Goal: Task Accomplishment & Management: Complete application form

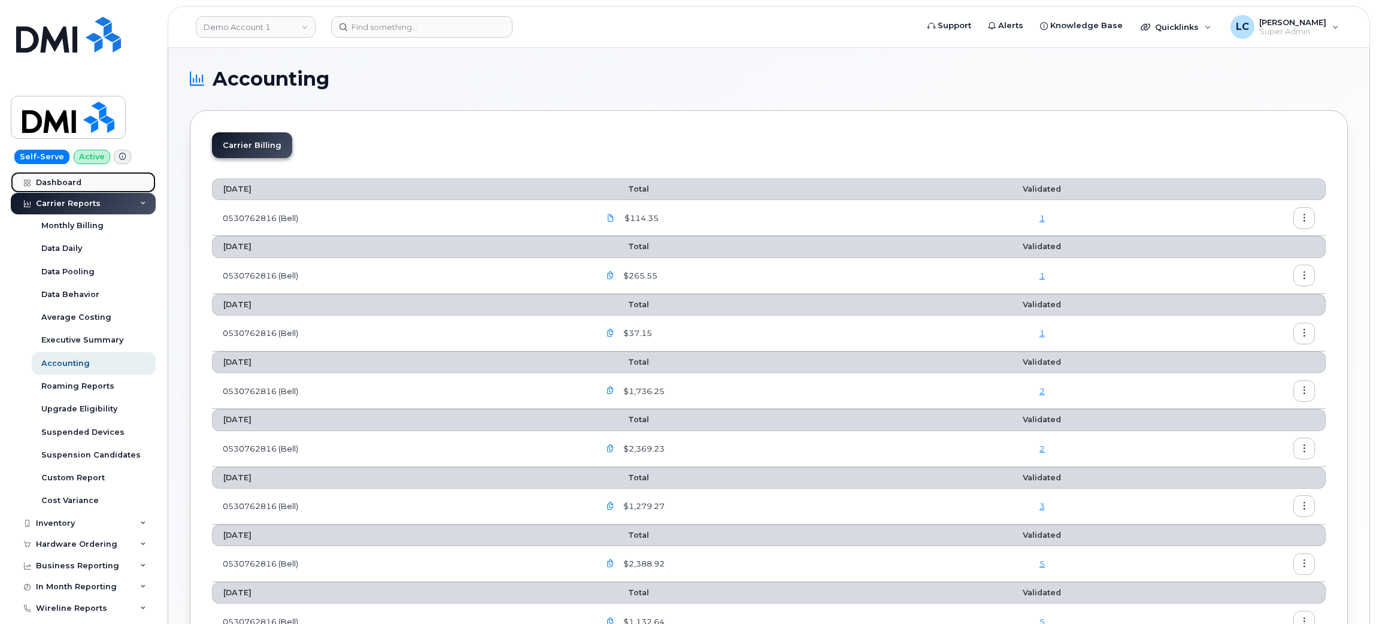
click at [63, 183] on div "Dashboard" at bounding box center [58, 183] width 45 height 10
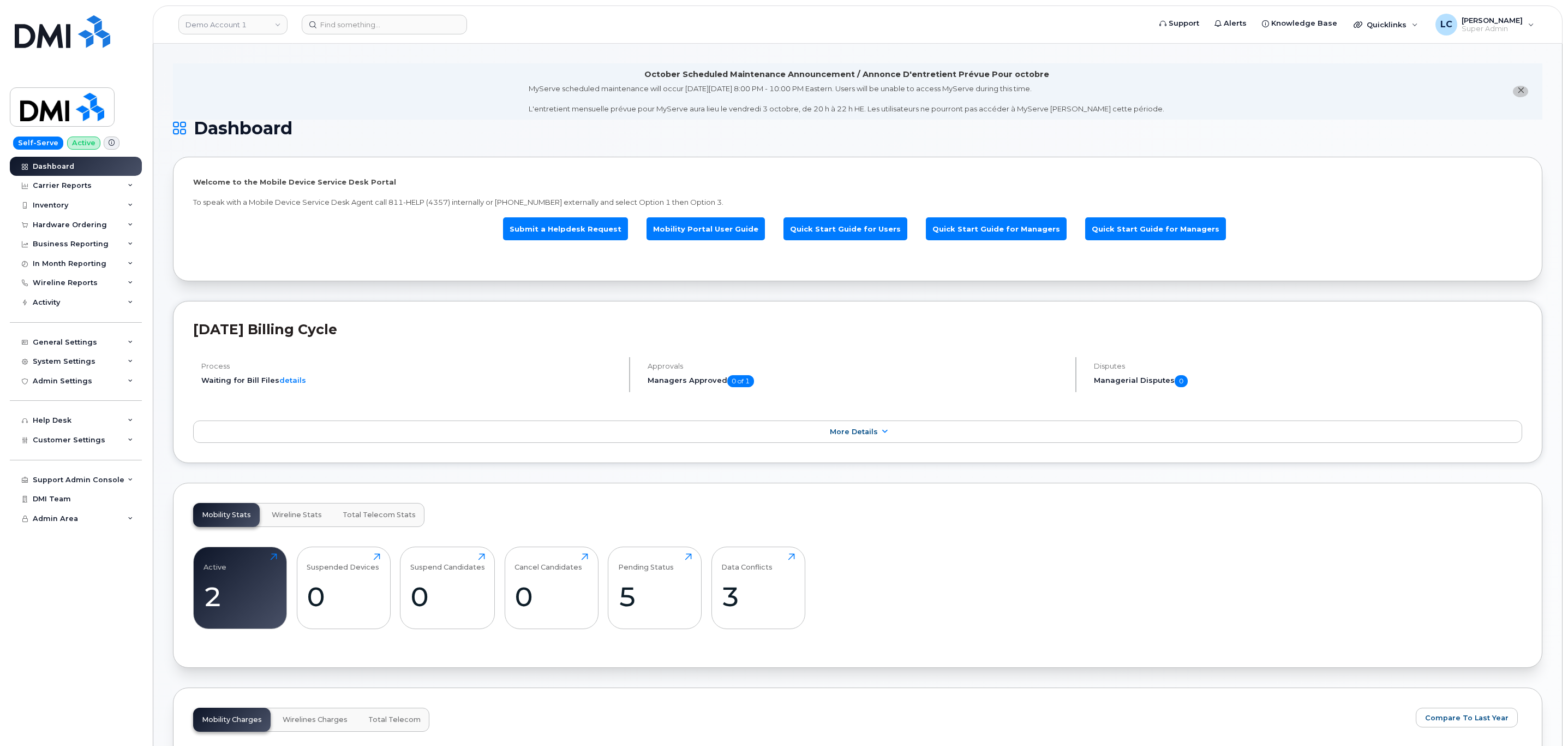
click at [271, 36] on header "Demo Account 1 Support Alerts Knowledge Base Quicklinks Suspend / Cancel Device…" at bounding box center [858, 25] width 1410 height 38
click at [275, 28] on link "Demo Account 1" at bounding box center [233, 25] width 109 height 20
click at [239, 54] on input at bounding box center [260, 53] width 143 height 20
click at [240, 56] on input at bounding box center [260, 53] width 143 height 20
type input "Hilton"
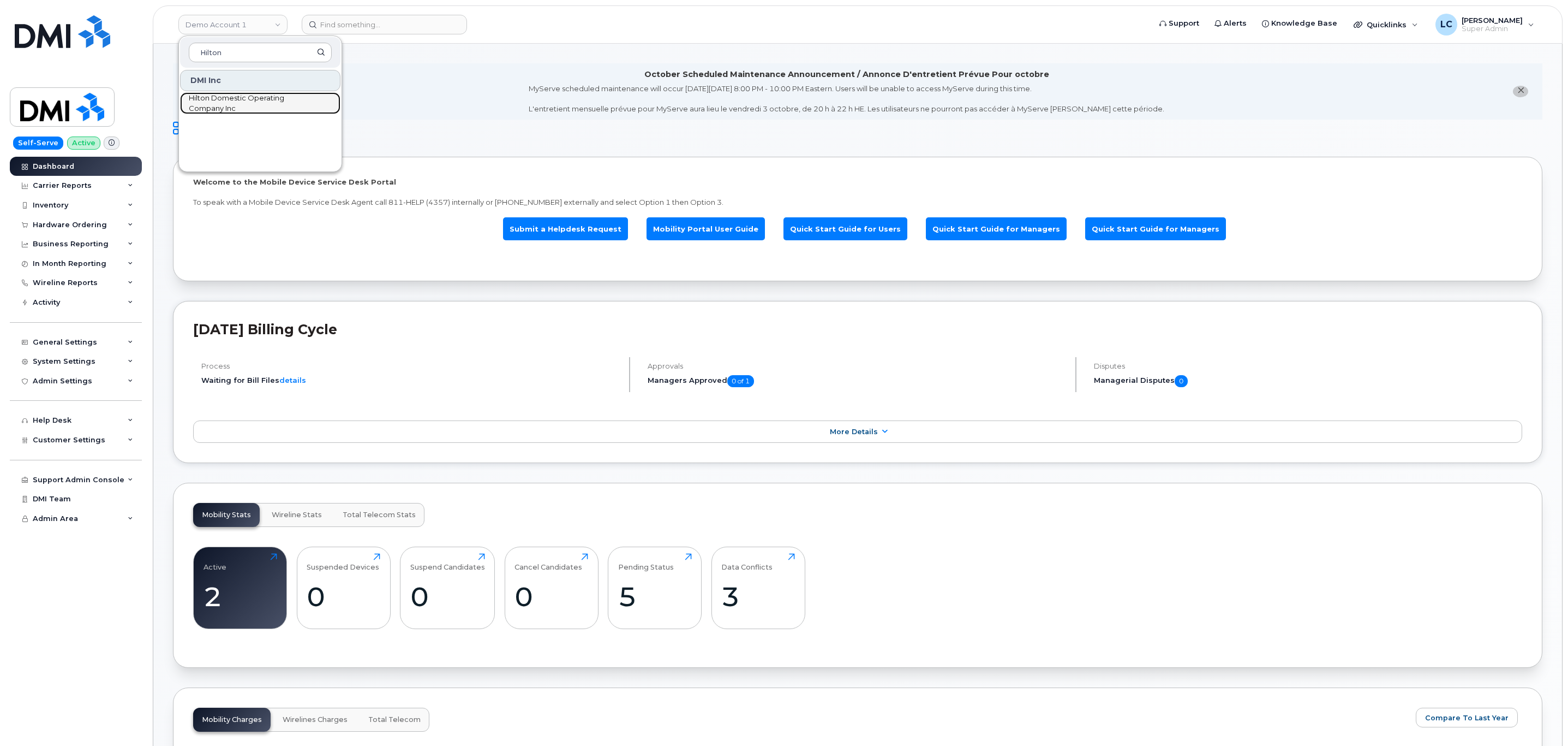
click at [213, 98] on span "Hilton Domestic Operating Company Inc" at bounding box center [252, 103] width 126 height 21
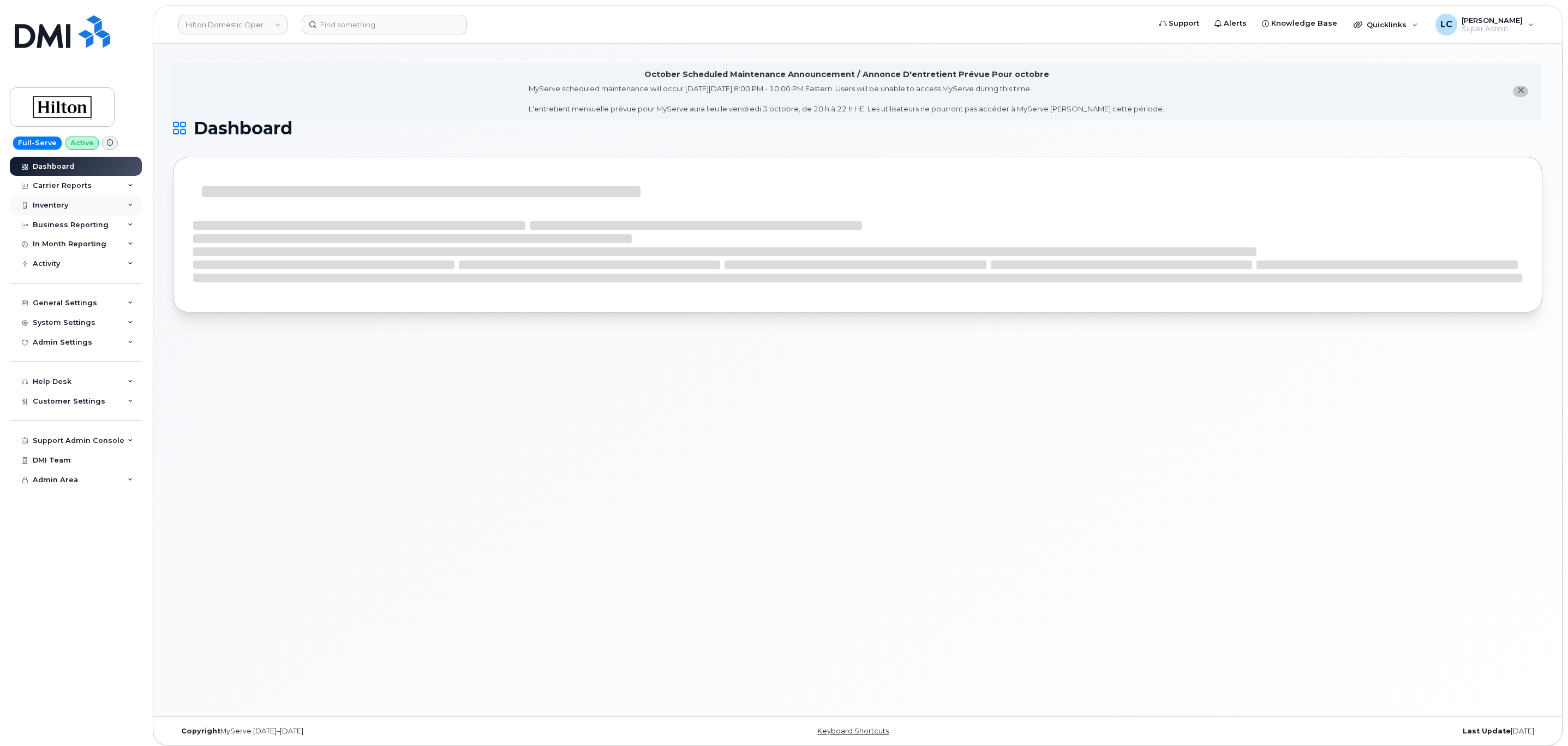
click at [95, 197] on div "Inventory" at bounding box center [76, 205] width 132 height 20
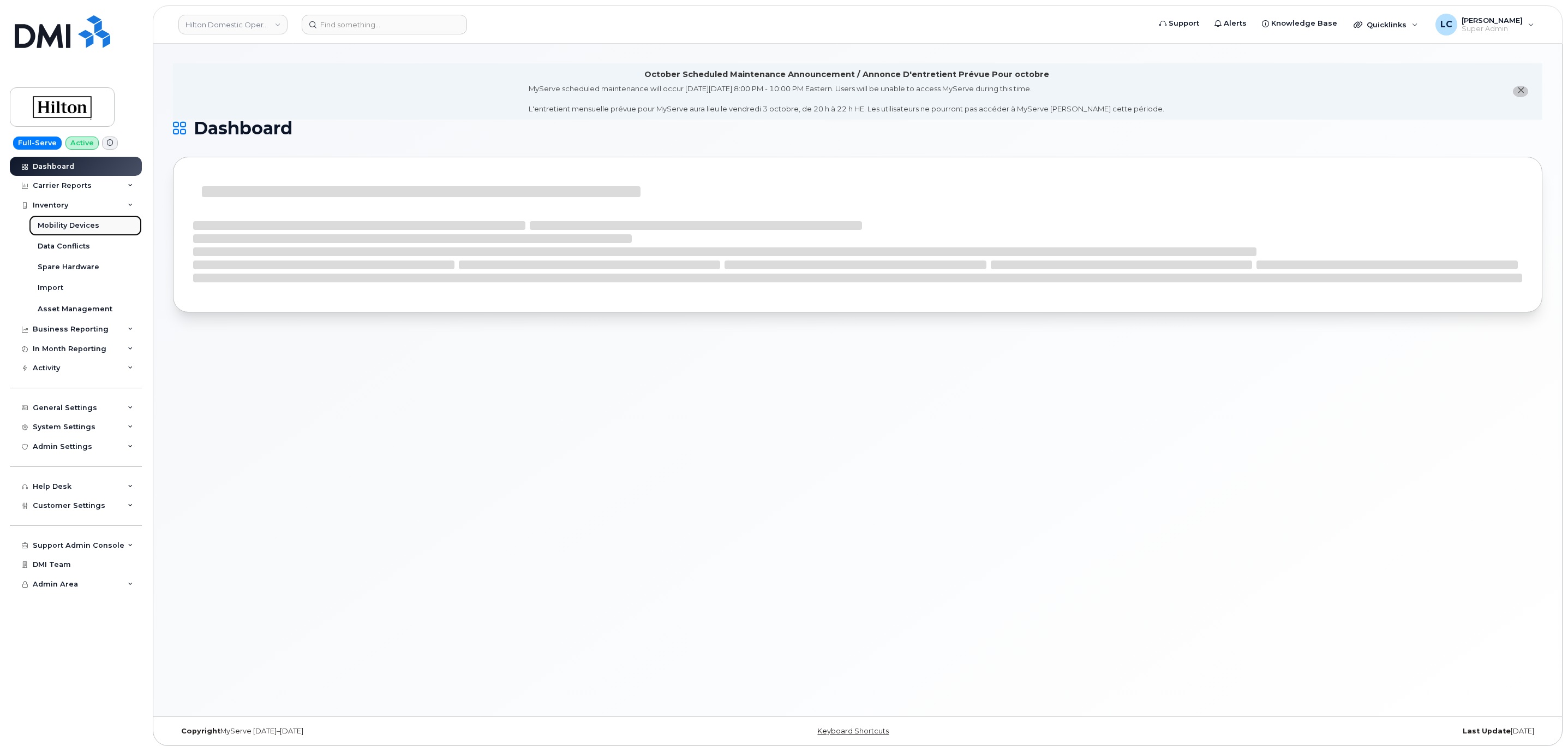
click at [77, 226] on div "Mobility Devices" at bounding box center [68, 225] width 62 height 10
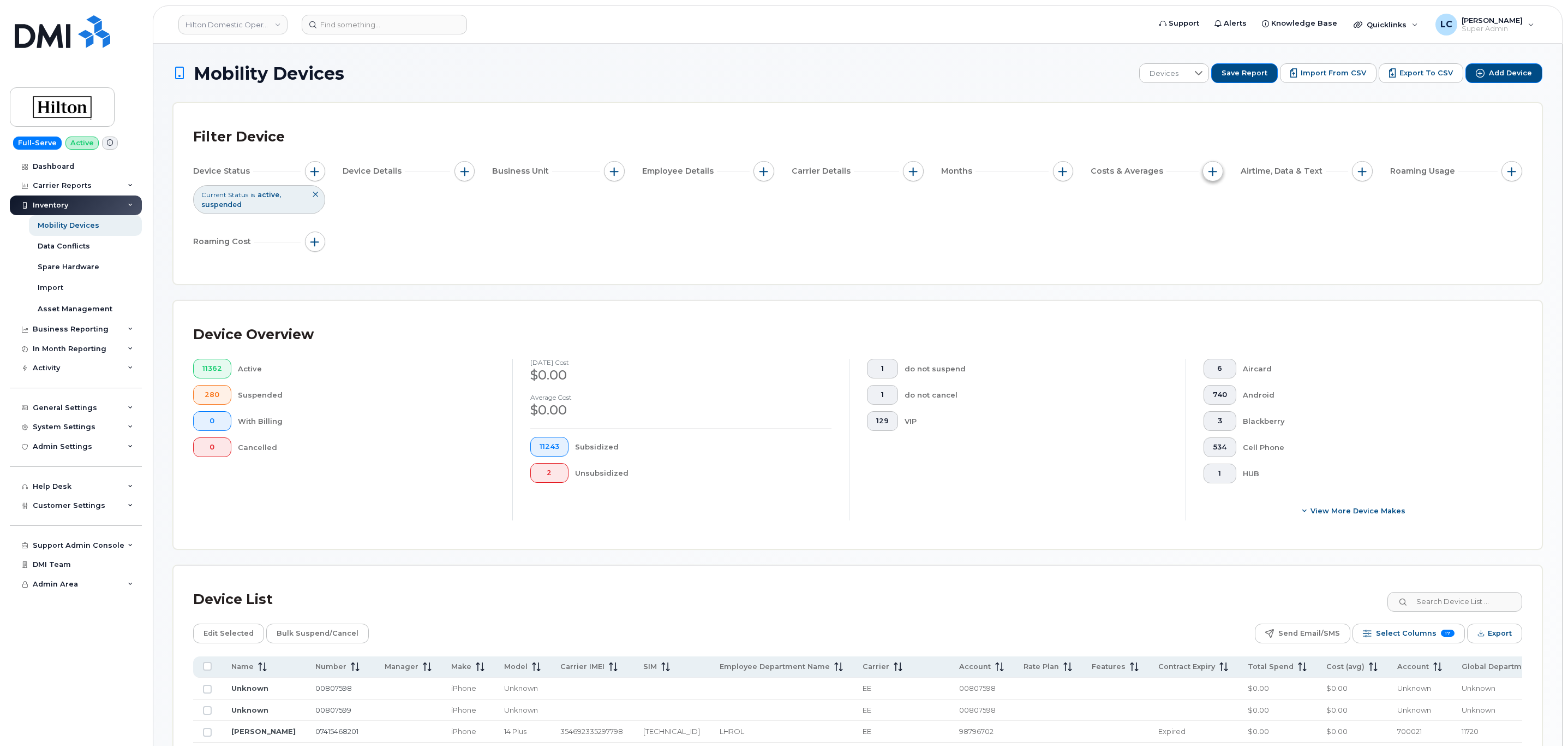
click at [1218, 170] on button "button" at bounding box center [1212, 171] width 21 height 21
click at [1220, 170] on button "button" at bounding box center [1212, 171] width 21 height 21
click at [1505, 172] on button "button" at bounding box center [1511, 171] width 21 height 21
click at [1361, 167] on span "button" at bounding box center [1363, 171] width 9 height 9
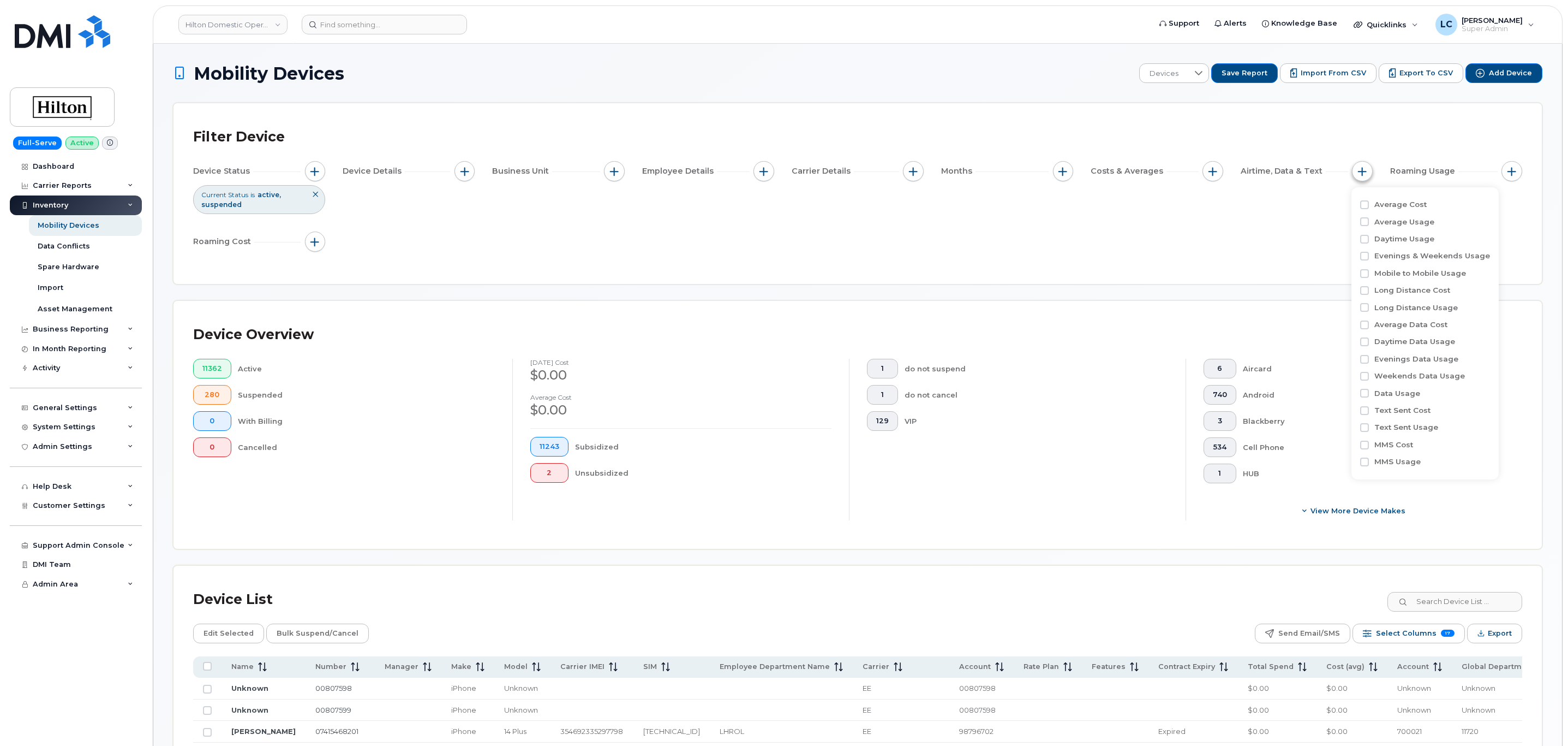
click at [1362, 168] on span "button" at bounding box center [1363, 171] width 9 height 9
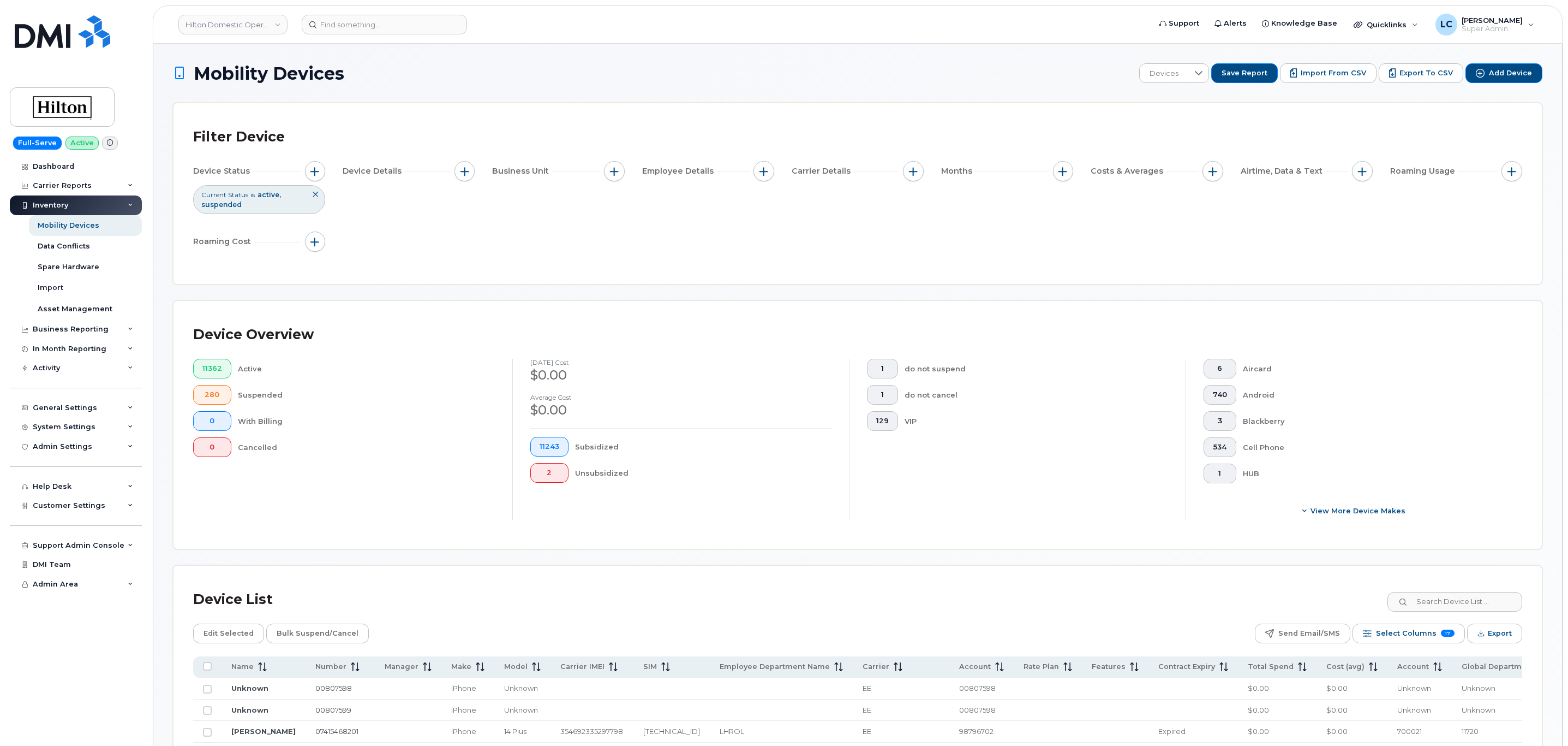
click at [1222, 171] on div "Device Status Current Status is active suspended Device Details Business Unit E…" at bounding box center [858, 209] width 1329 height 95
click at [469, 174] on span "button" at bounding box center [465, 171] width 9 height 9
click at [469, 171] on button "button" at bounding box center [465, 171] width 21 height 21
click at [613, 174] on span "button" at bounding box center [614, 171] width 9 height 9
click at [611, 174] on span "button" at bounding box center [614, 171] width 9 height 9
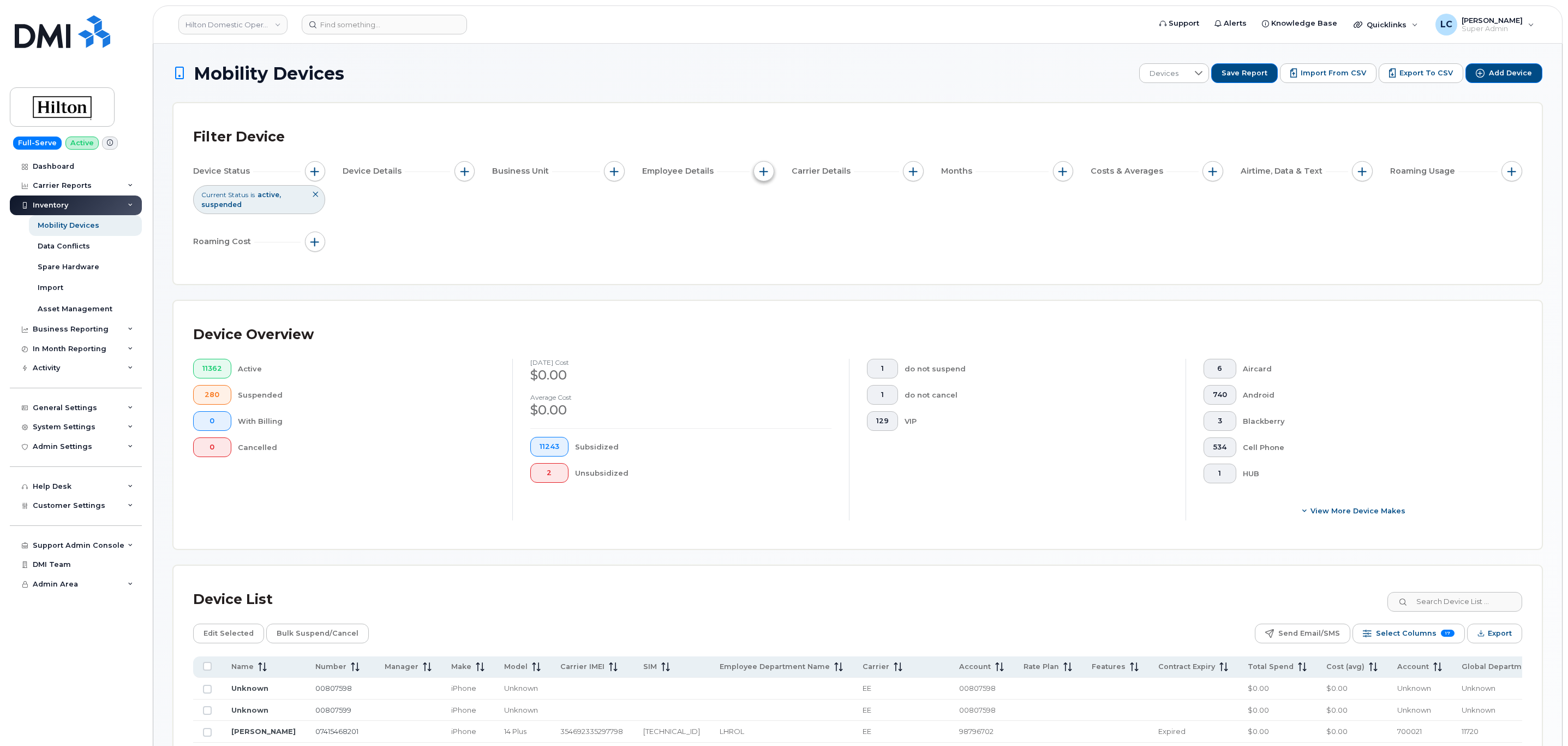
click at [758, 171] on button "button" at bounding box center [764, 171] width 21 height 21
click at [917, 165] on button "button" at bounding box center [913, 171] width 21 height 21
click at [975, 289] on label "Contract Balance" at bounding box center [959, 289] width 67 height 10
click at [921, 289] on input "Contract Balance" at bounding box center [916, 291] width 9 height 9
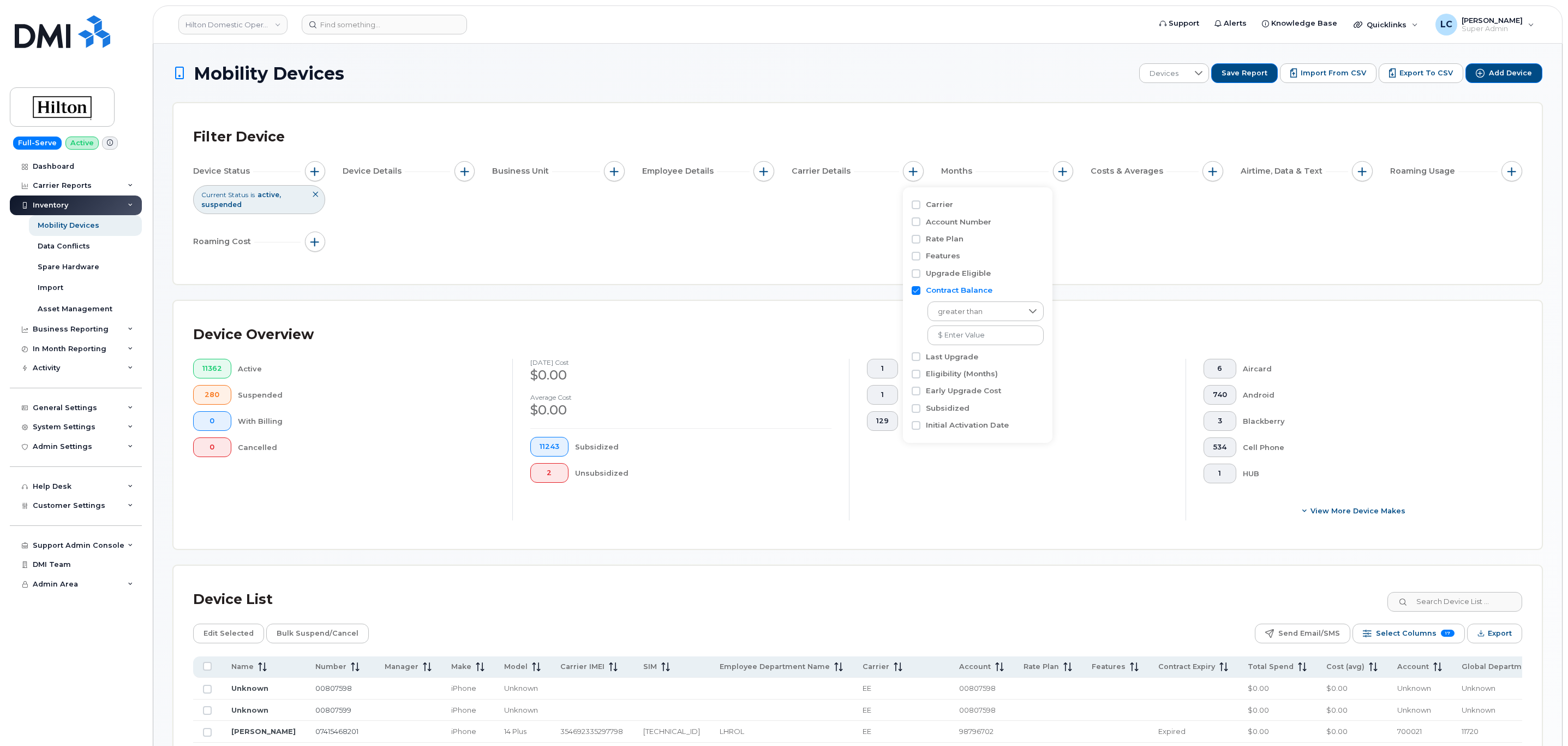
click at [915, 287] on input "Contract Balance" at bounding box center [916, 291] width 9 height 9
checkbox input "false"
click at [1078, 258] on div "Filter Device Device Status Current Status is active suspended Device Details B…" at bounding box center [858, 193] width 1329 height 141
click at [1327, 121] on div "Filter Device Device Status Current Status is active suspended Device Details B…" at bounding box center [857, 193] width 1368 height 181
click at [761, 169] on span "button" at bounding box center [764, 171] width 9 height 9
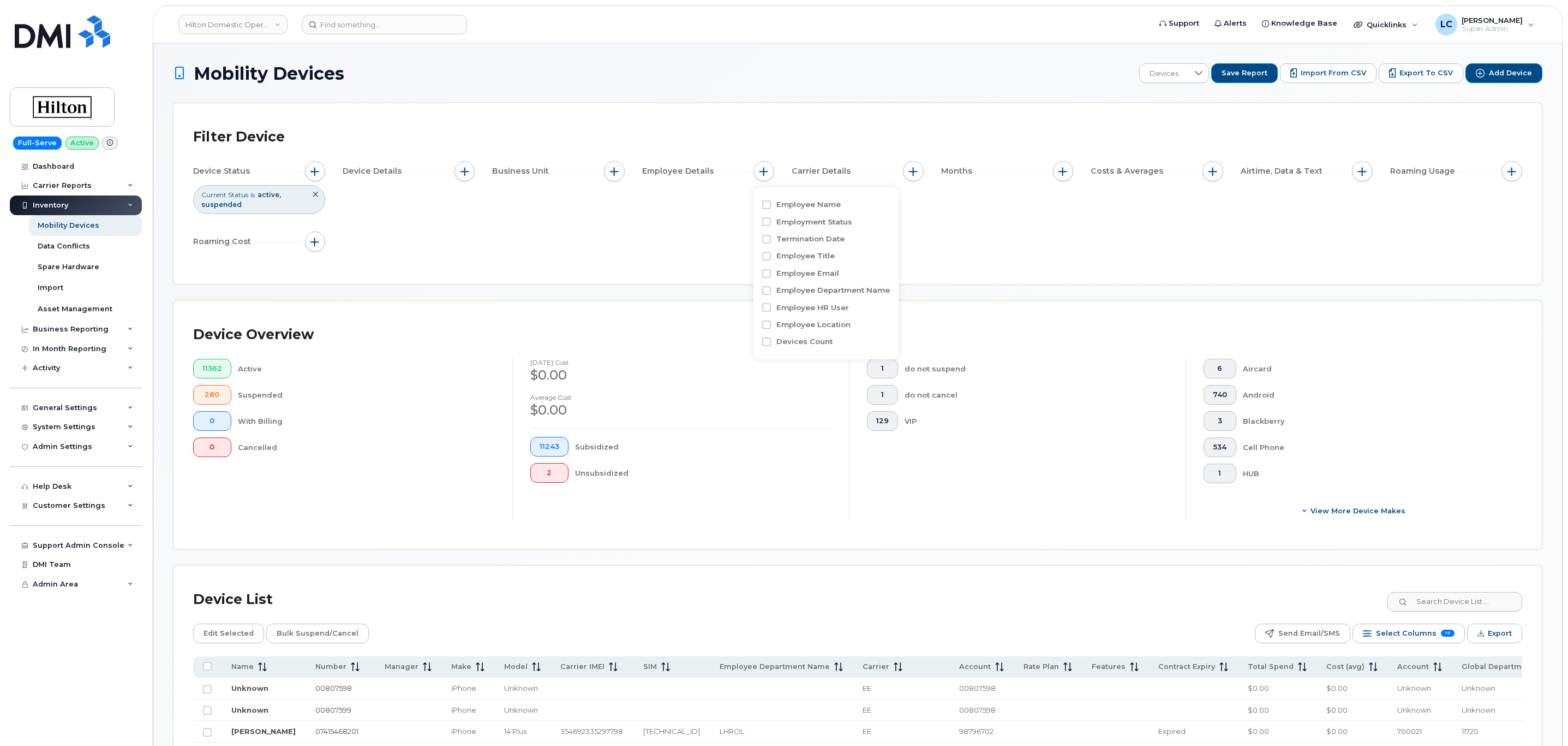
click at [835, 289] on label "Employee Department Name" at bounding box center [833, 289] width 114 height 10
click at [771, 289] on input "Employee Department Name" at bounding box center [767, 291] width 9 height 9
checkbox input "true"
click at [833, 327] on input at bounding box center [837, 336] width 118 height 20
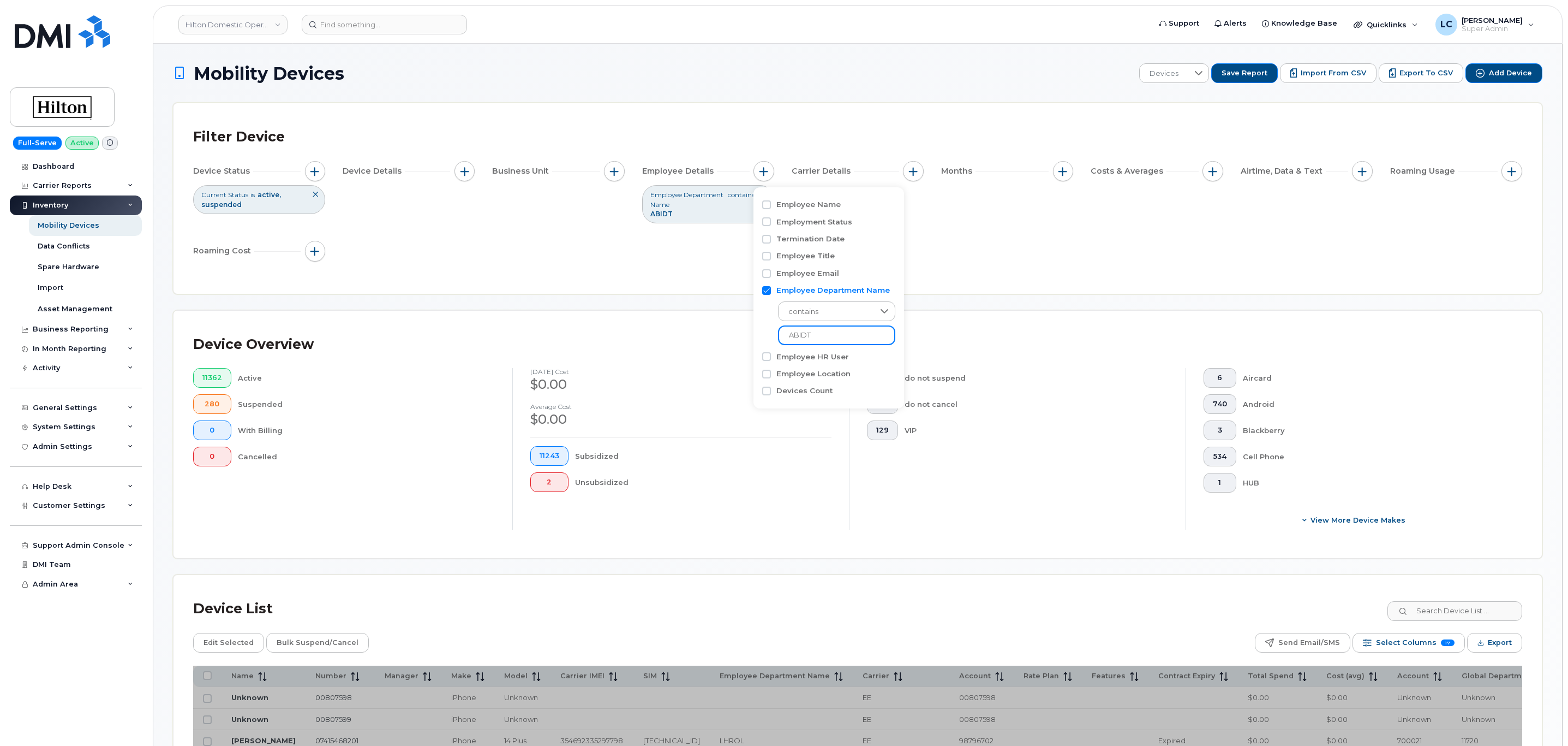
type input "ABIDT"
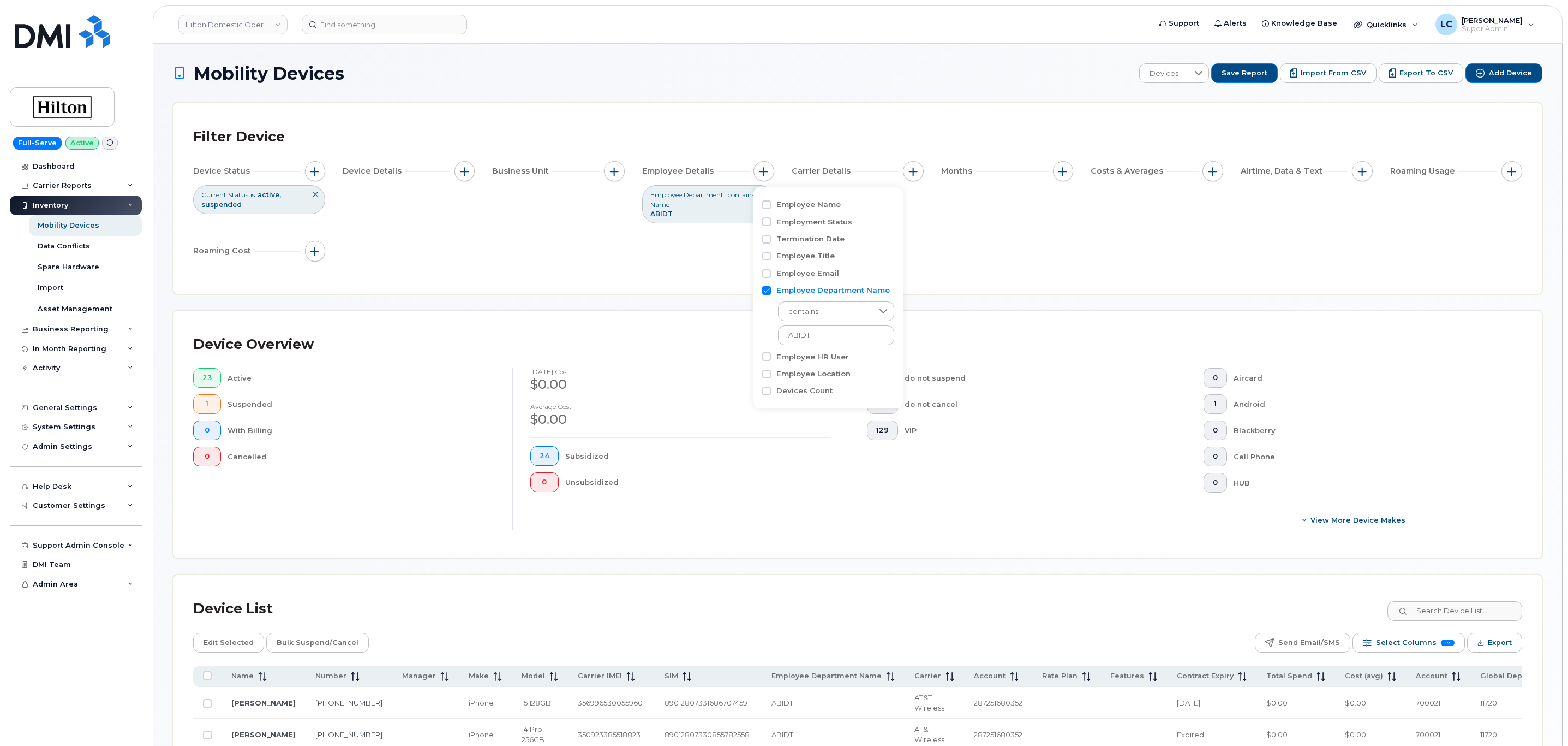
click at [1049, 247] on div "Device Status Current Status is active suspended Device Details Business Unit E…" at bounding box center [858, 213] width 1329 height 104
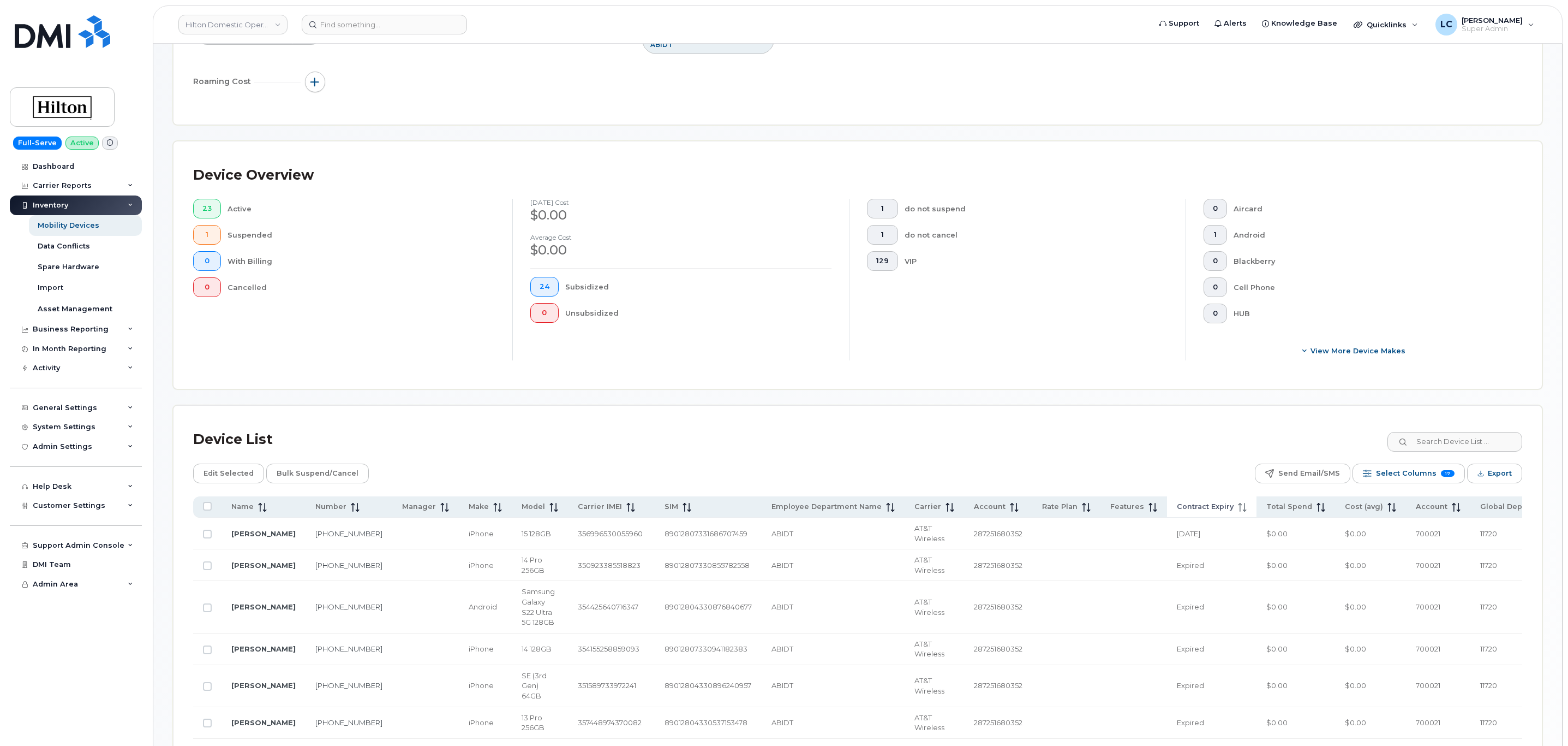
scroll to position [164, 0]
click at [1407, 485] on span "Select Columns" at bounding box center [1407, 479] width 60 height 16
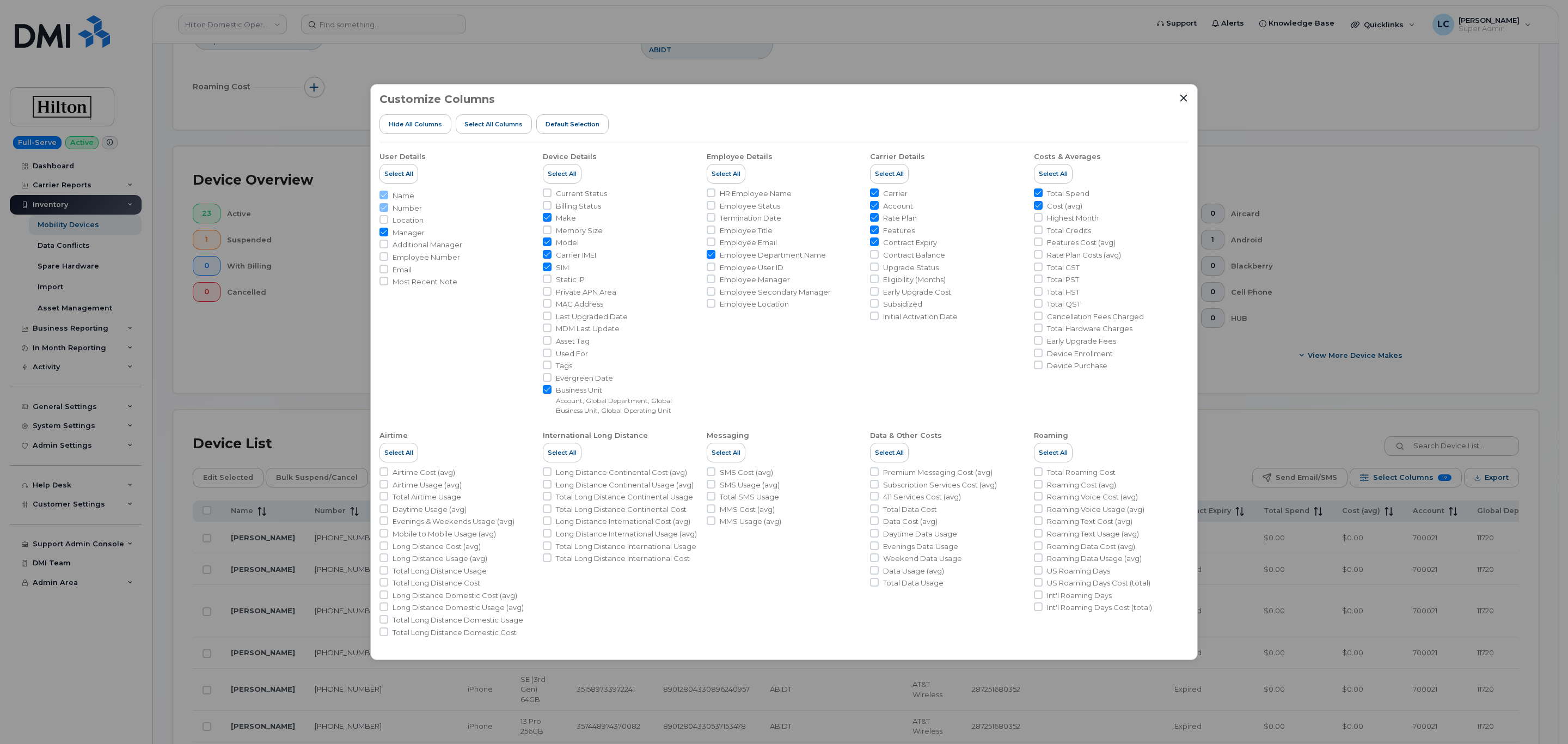
click at [911, 256] on span "Contract Balance" at bounding box center [914, 255] width 62 height 10
click at [879, 256] on input "Contract Balance" at bounding box center [875, 255] width 9 height 9
checkbox input "true"
click at [924, 569] on span "Data Usage (avg)" at bounding box center [913, 570] width 61 height 10
click at [879, 569] on input "Data Usage (avg)" at bounding box center [875, 570] width 9 height 9
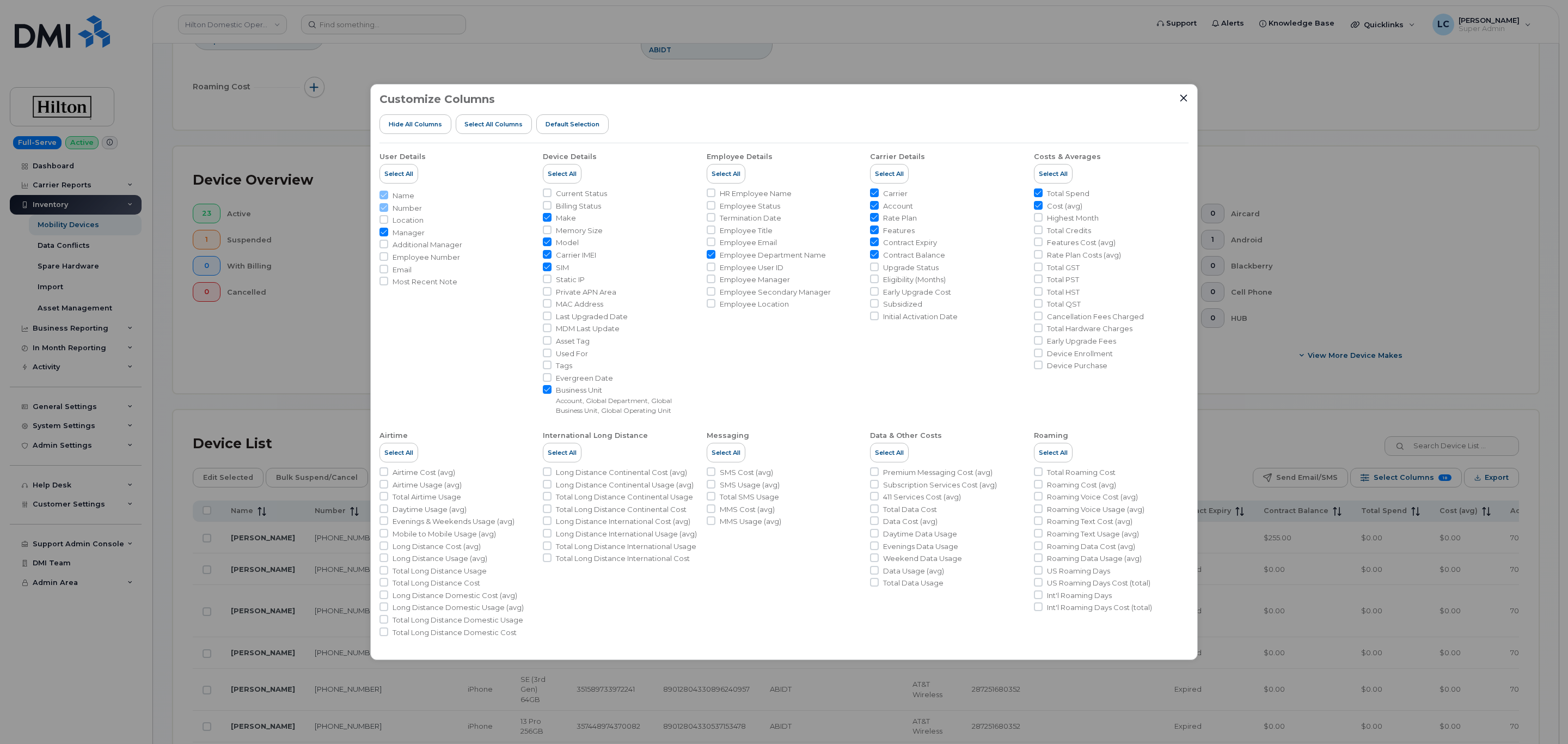
click at [924, 569] on span "Data Usage (avg)" at bounding box center [913, 570] width 61 height 10
click at [879, 569] on input "Data Usage (avg)" at bounding box center [875, 570] width 9 height 9
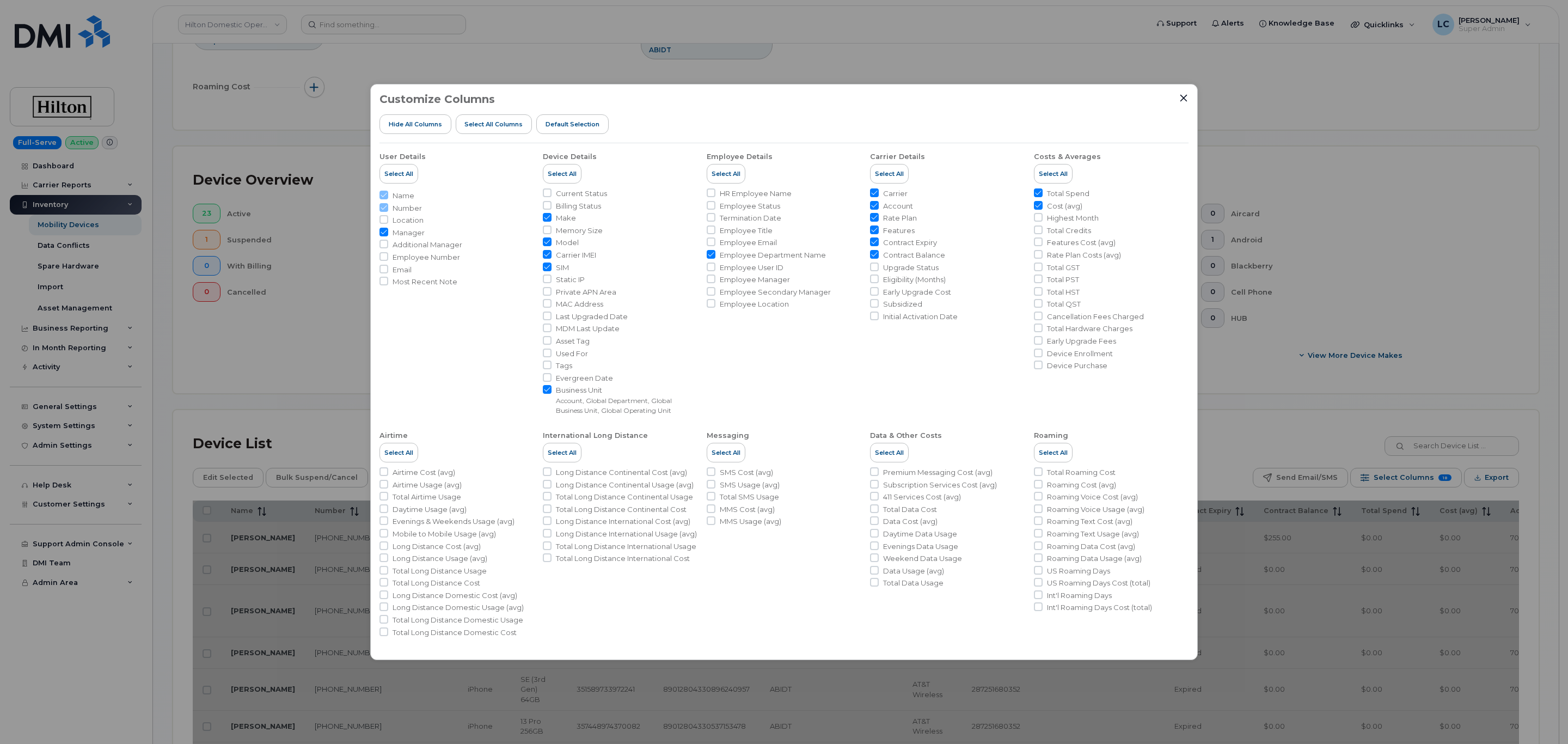
click at [884, 572] on span "Data Usage (avg)" at bounding box center [913, 570] width 61 height 10
click at [879, 572] on input "Data Usage (avg)" at bounding box center [875, 570] width 9 height 9
checkbox input "true"
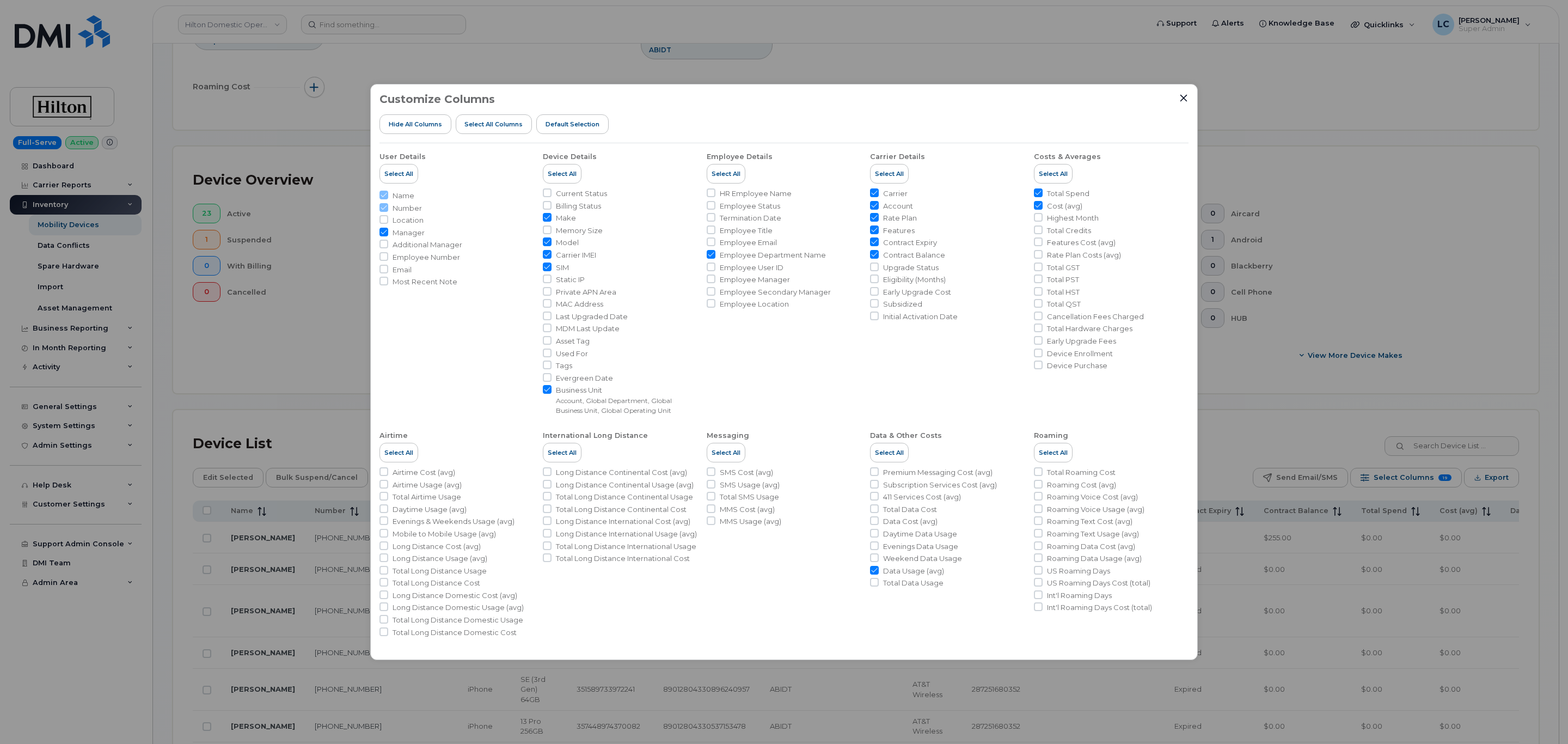
click at [1241, 350] on div "Customize Columns Hide All Columns Select all Columns Default Selection User De…" at bounding box center [784, 372] width 1568 height 744
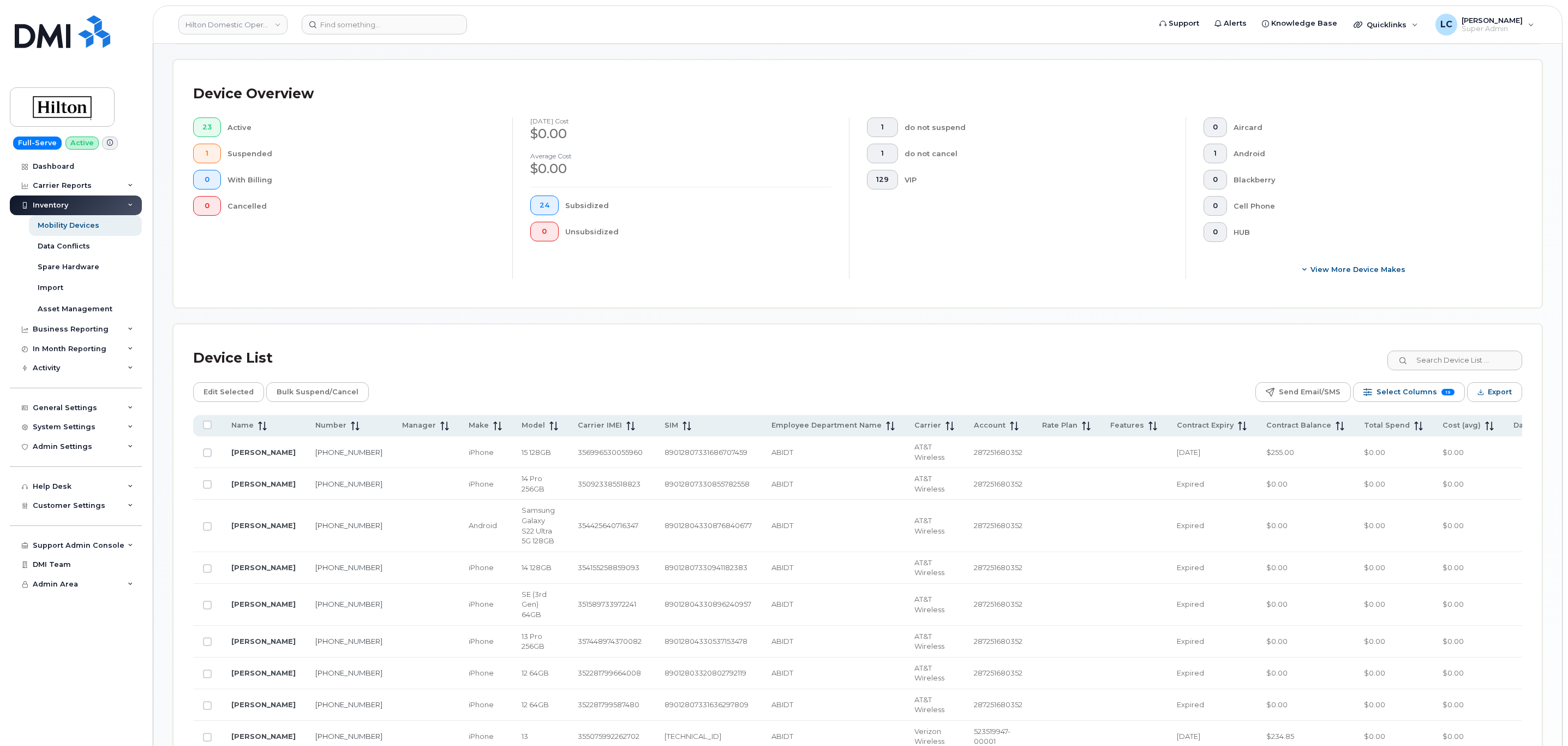
scroll to position [164, 0]
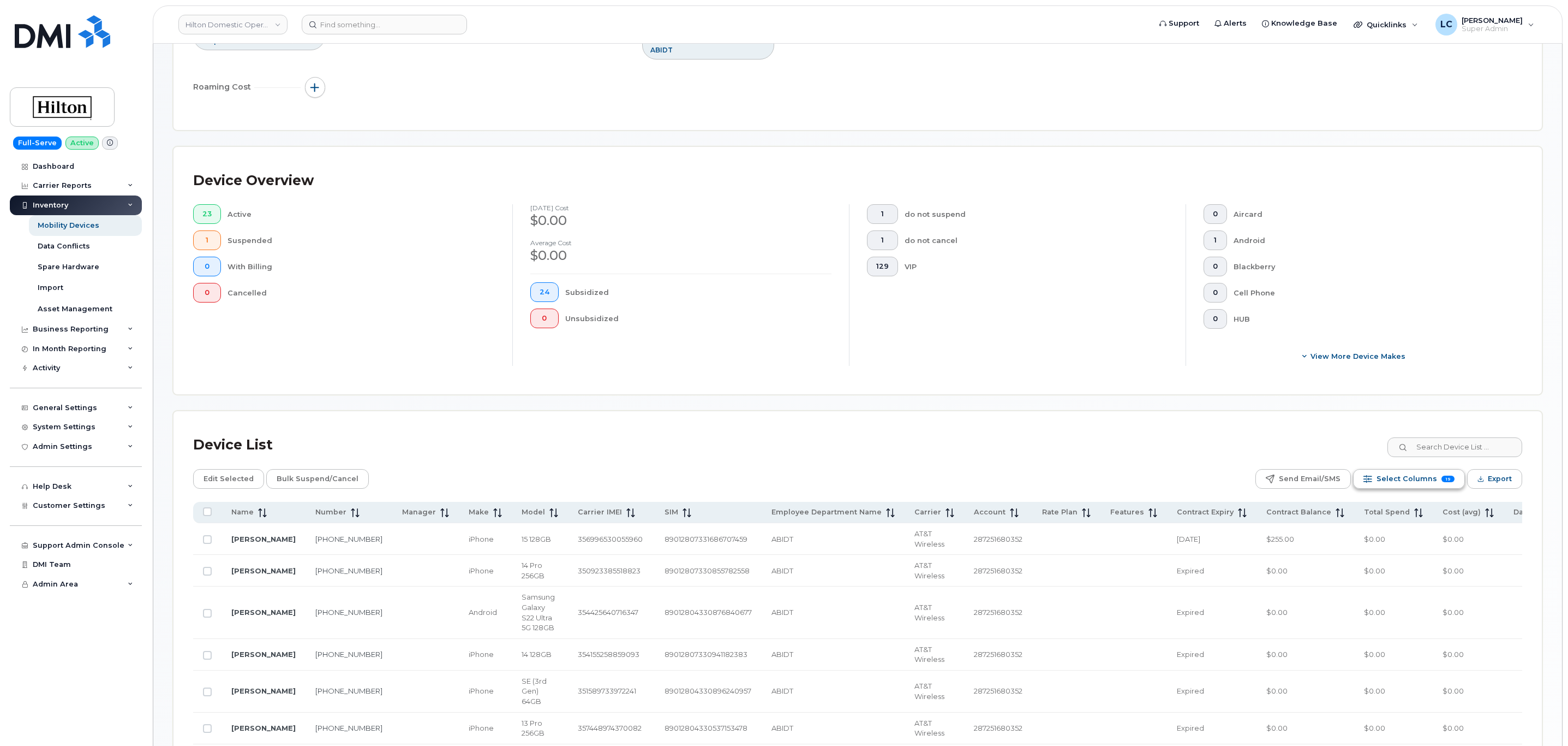
click at [1438, 482] on button "Select Columns 19" at bounding box center [1409, 479] width 112 height 20
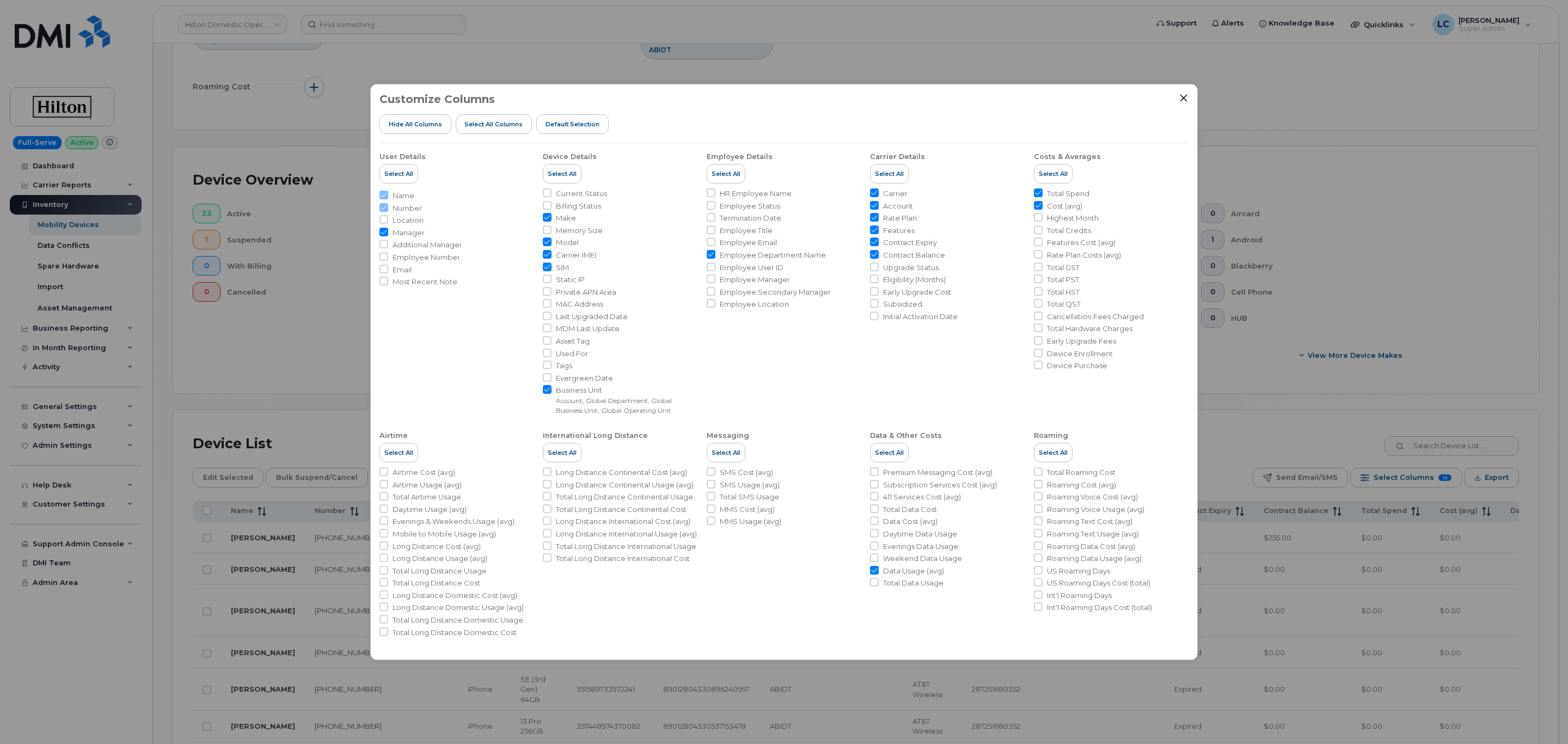
click at [903, 569] on span "Data Usage (avg)" at bounding box center [913, 570] width 61 height 10
click at [879, 569] on input "Data Usage (avg)" at bounding box center [875, 570] width 9 height 9
checkbox input "false"
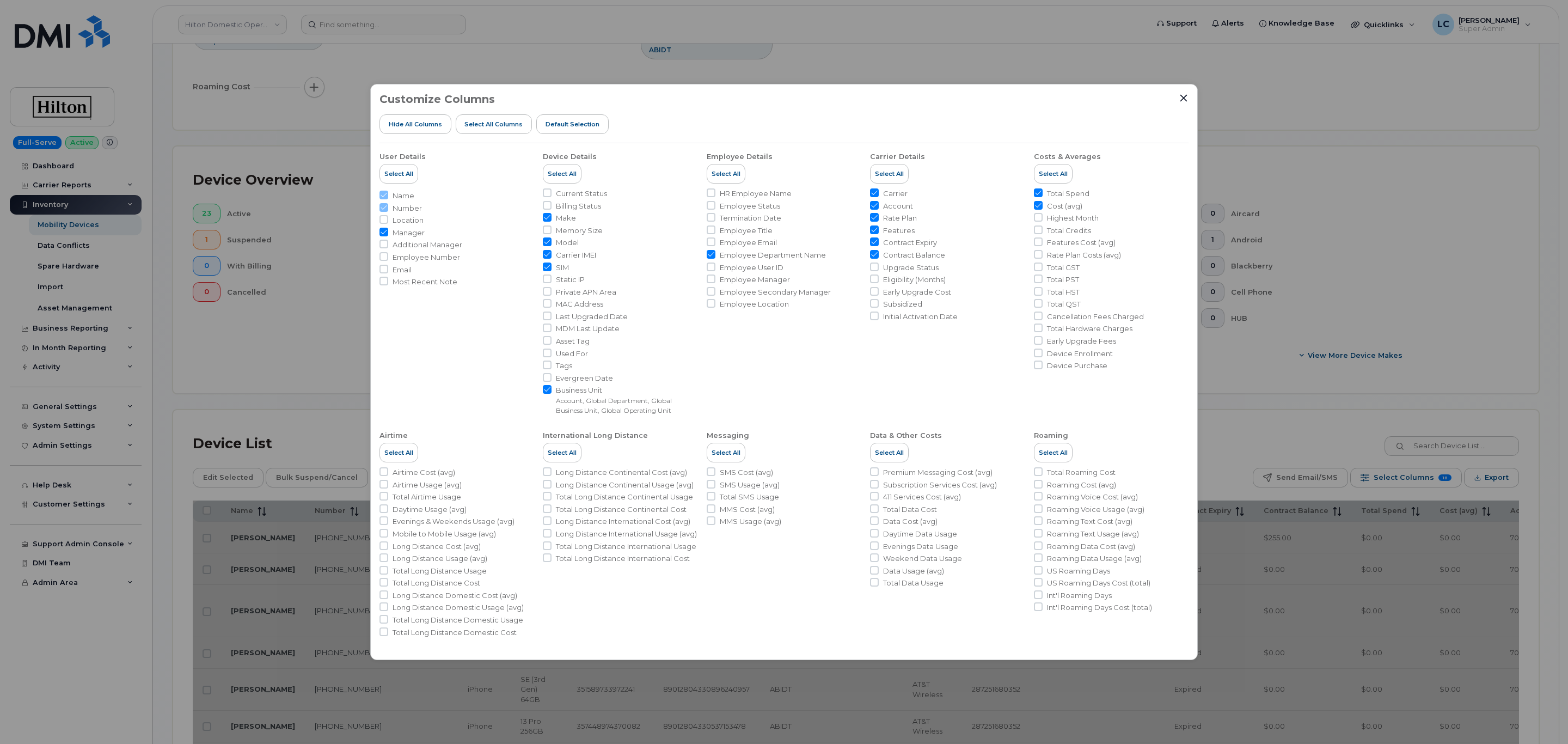
click at [929, 523] on span "Data Cost (avg)" at bounding box center [910, 520] width 55 height 10
click at [879, 523] on input "Data Cost (avg)" at bounding box center [875, 520] width 9 height 9
checkbox input "true"
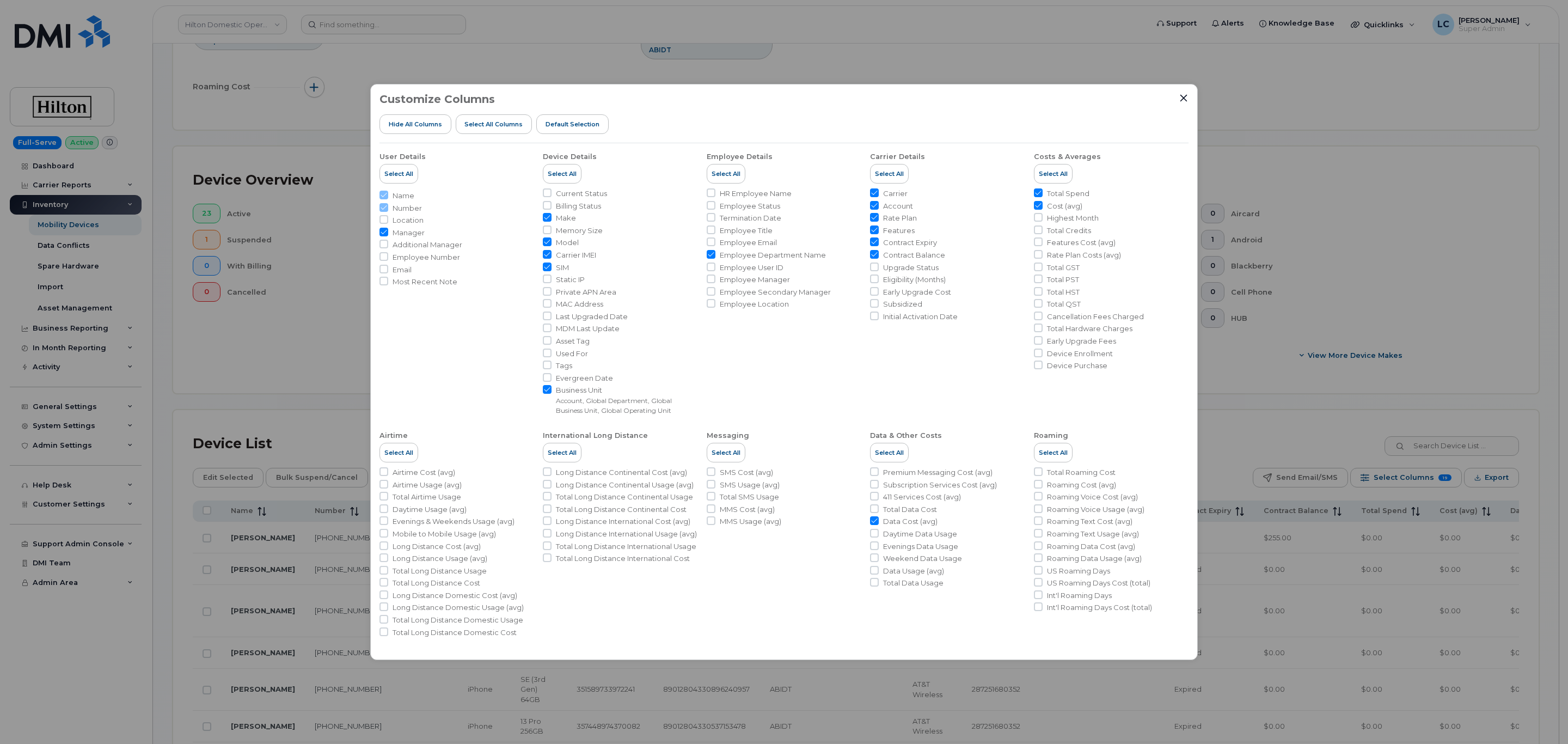
click at [1222, 508] on div "Customize Columns Hide All Columns Select all Columns Default Selection User De…" at bounding box center [784, 372] width 1568 height 744
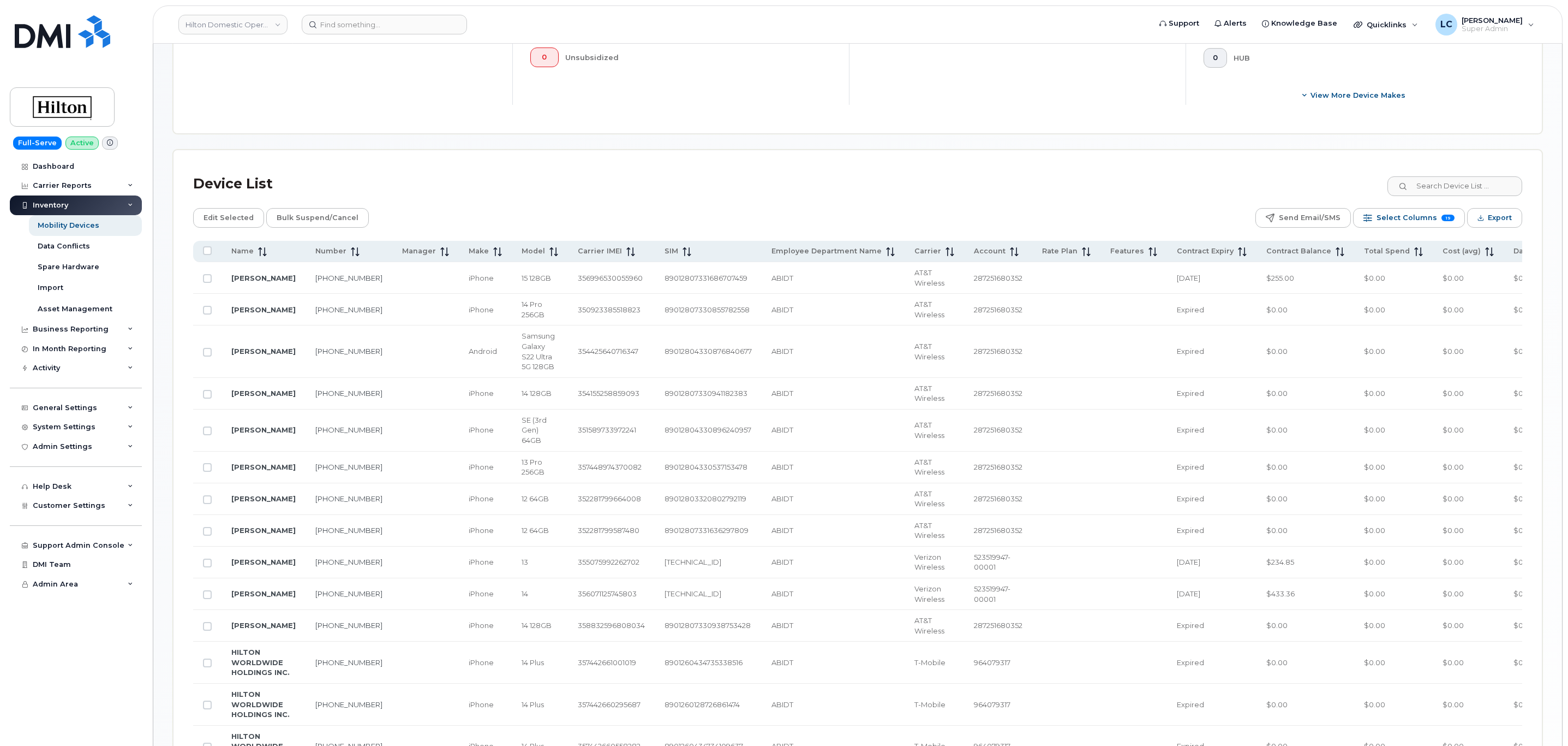
scroll to position [409, 0]
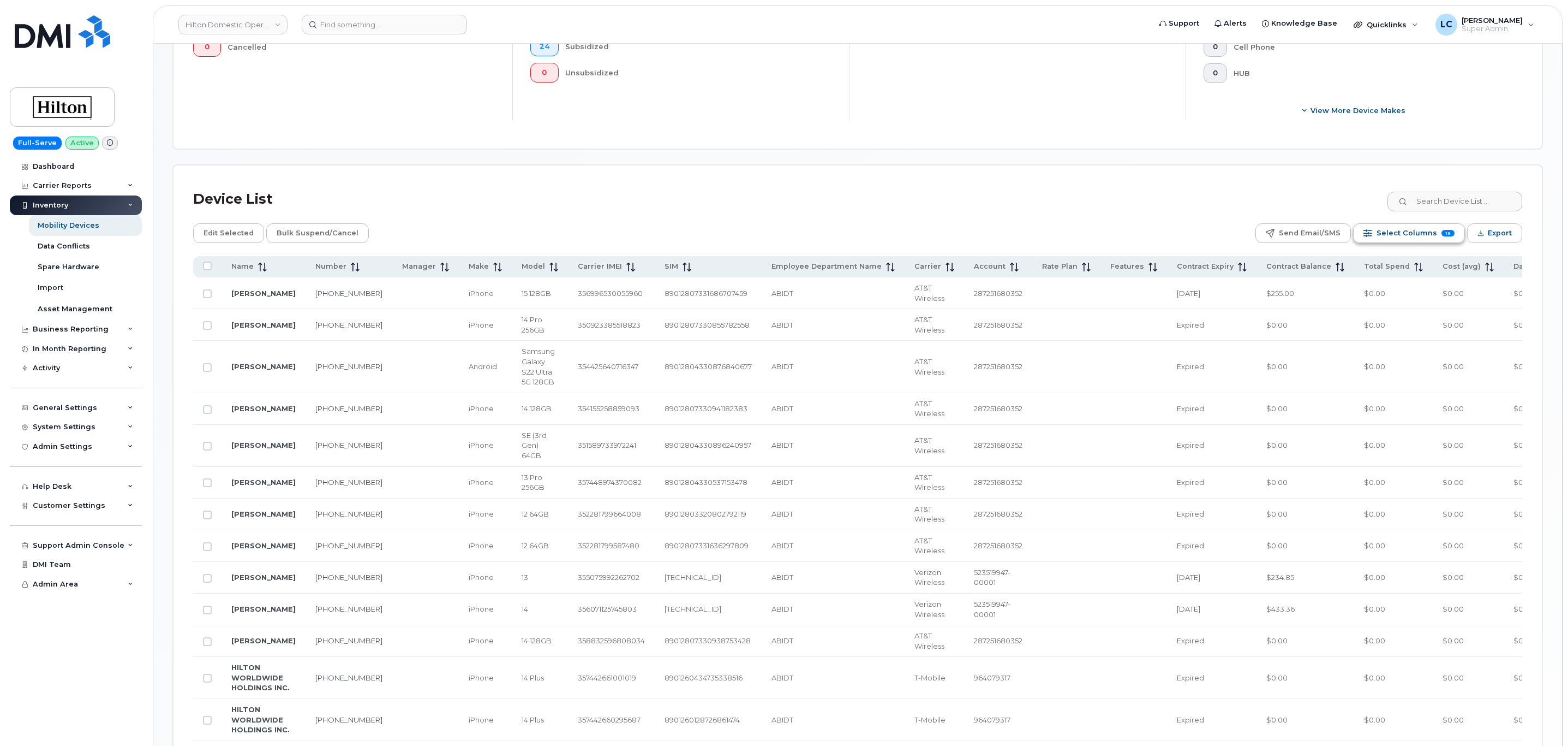
click at [1403, 233] on span "Select Columns" at bounding box center [1407, 233] width 60 height 16
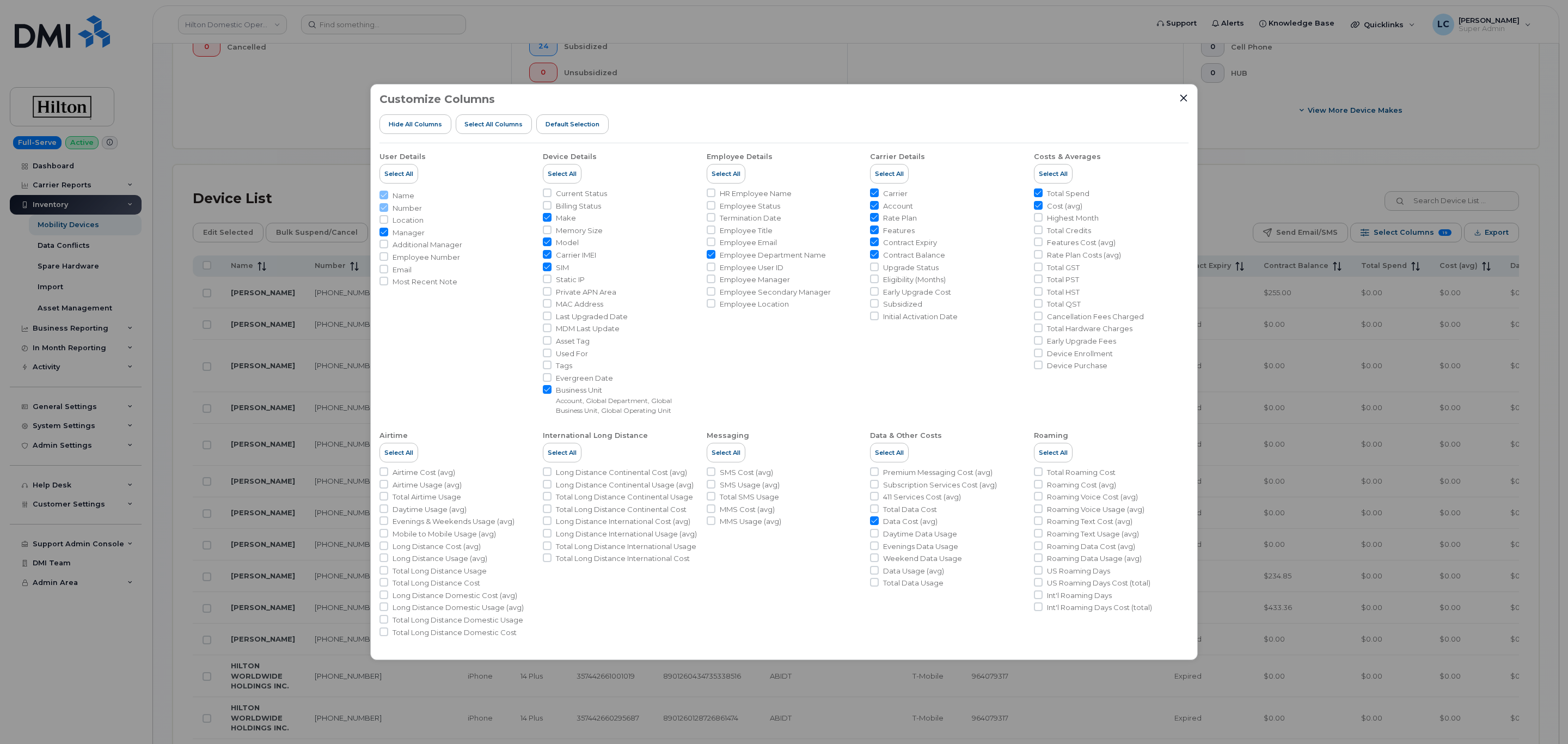
click at [892, 518] on span "Data Cost (avg)" at bounding box center [910, 520] width 55 height 10
click at [879, 518] on input "Data Cost (avg)" at bounding box center [875, 520] width 9 height 9
checkbox input "false"
click at [1169, 70] on div "Customize Columns Hide All Columns Select all Columns Default Selection User De…" at bounding box center [784, 372] width 1568 height 744
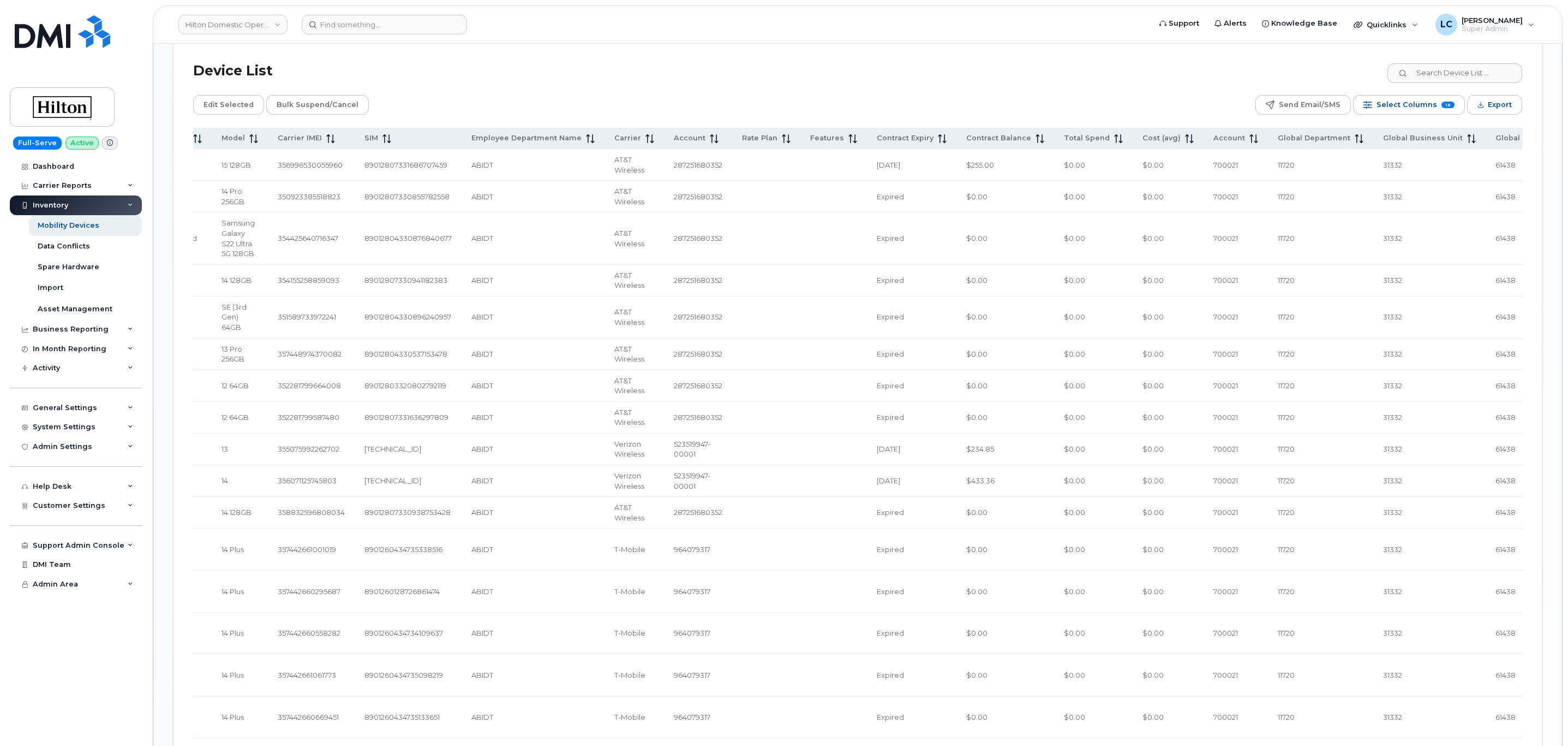
scroll to position [496, 0]
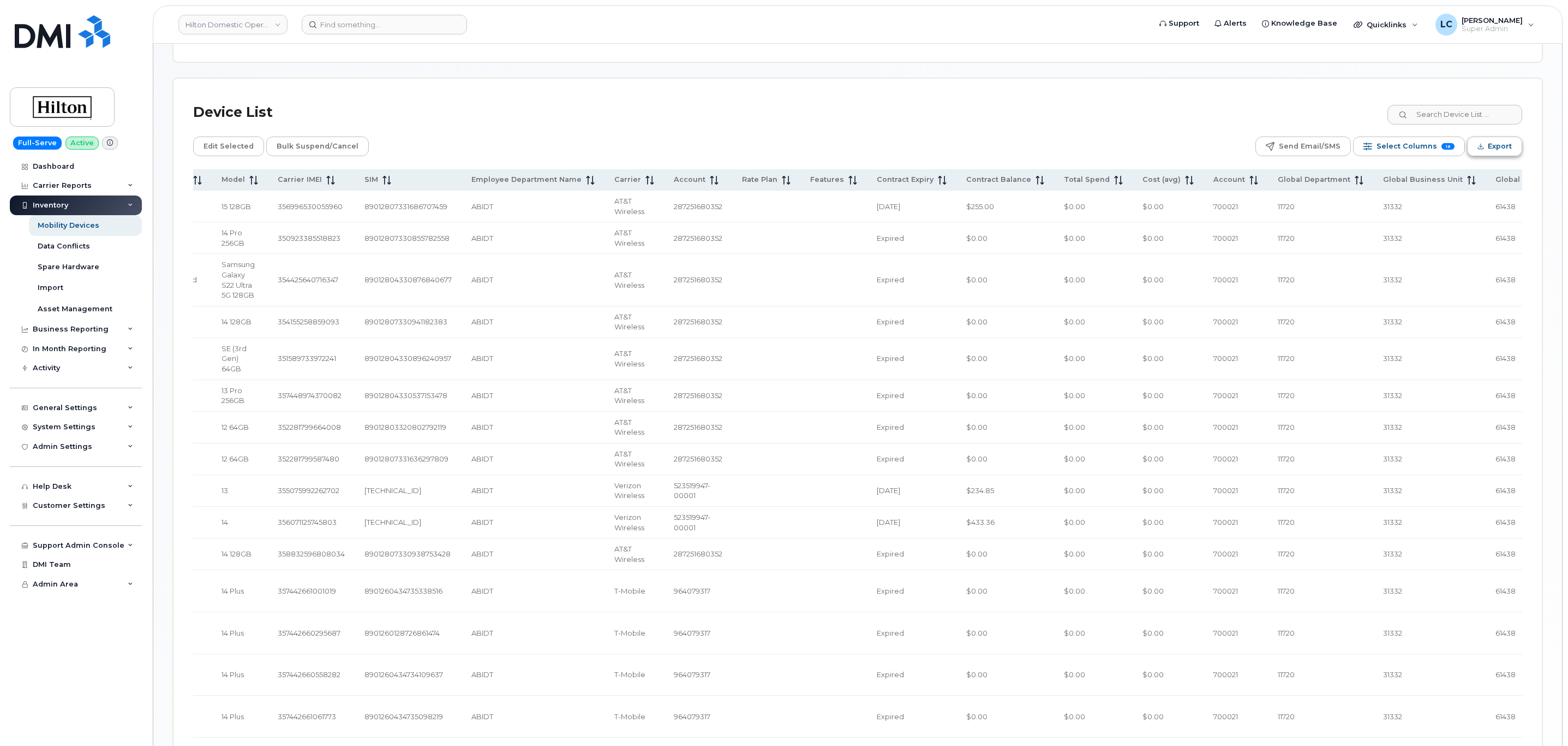
click at [1491, 140] on span "Export" at bounding box center [1500, 146] width 24 height 16
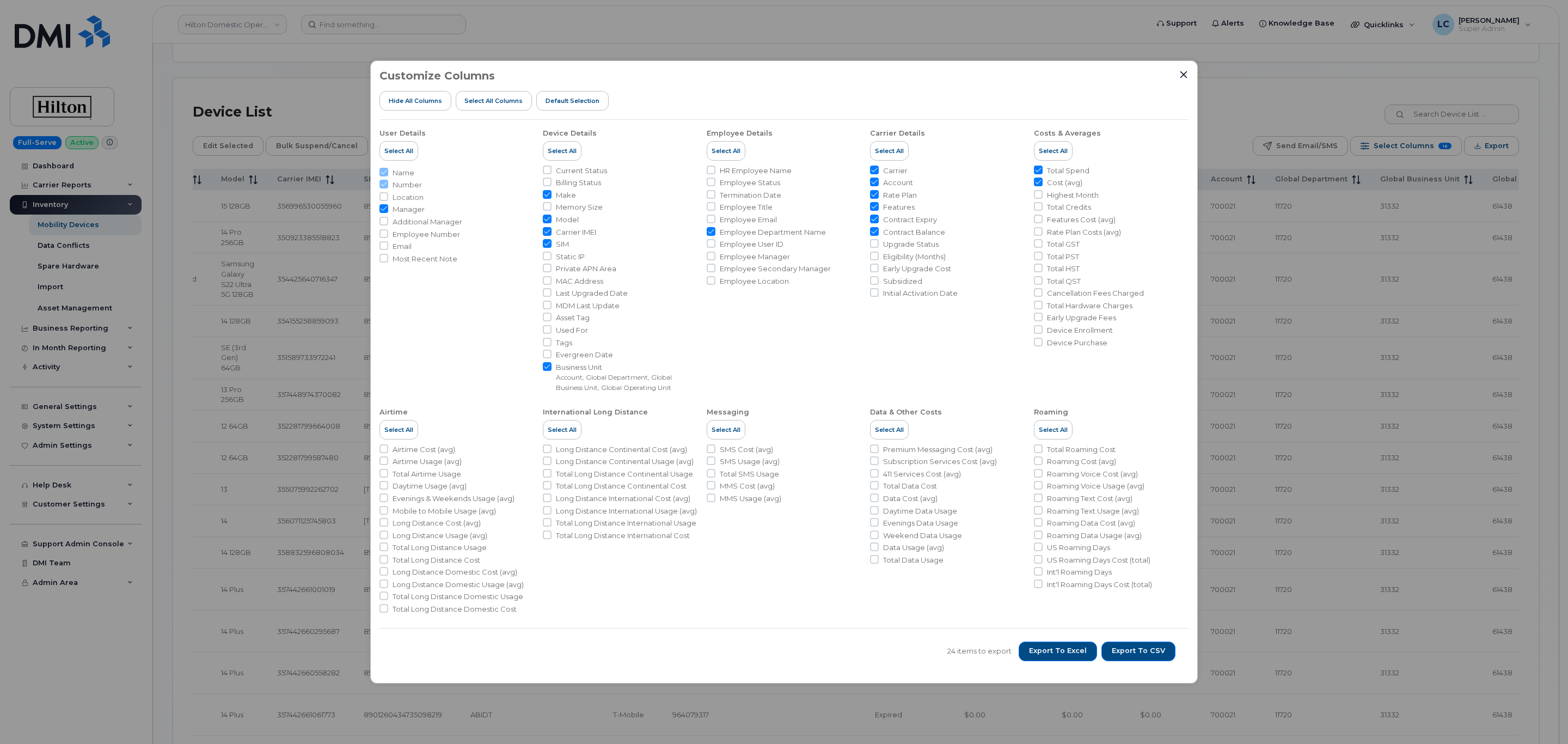
click at [1188, 74] on div "Customize Columns Hide All Columns Select all Columns Default Selection User De…" at bounding box center [784, 371] width 828 height 622
click at [1186, 74] on icon "Close" at bounding box center [1184, 75] width 9 height 9
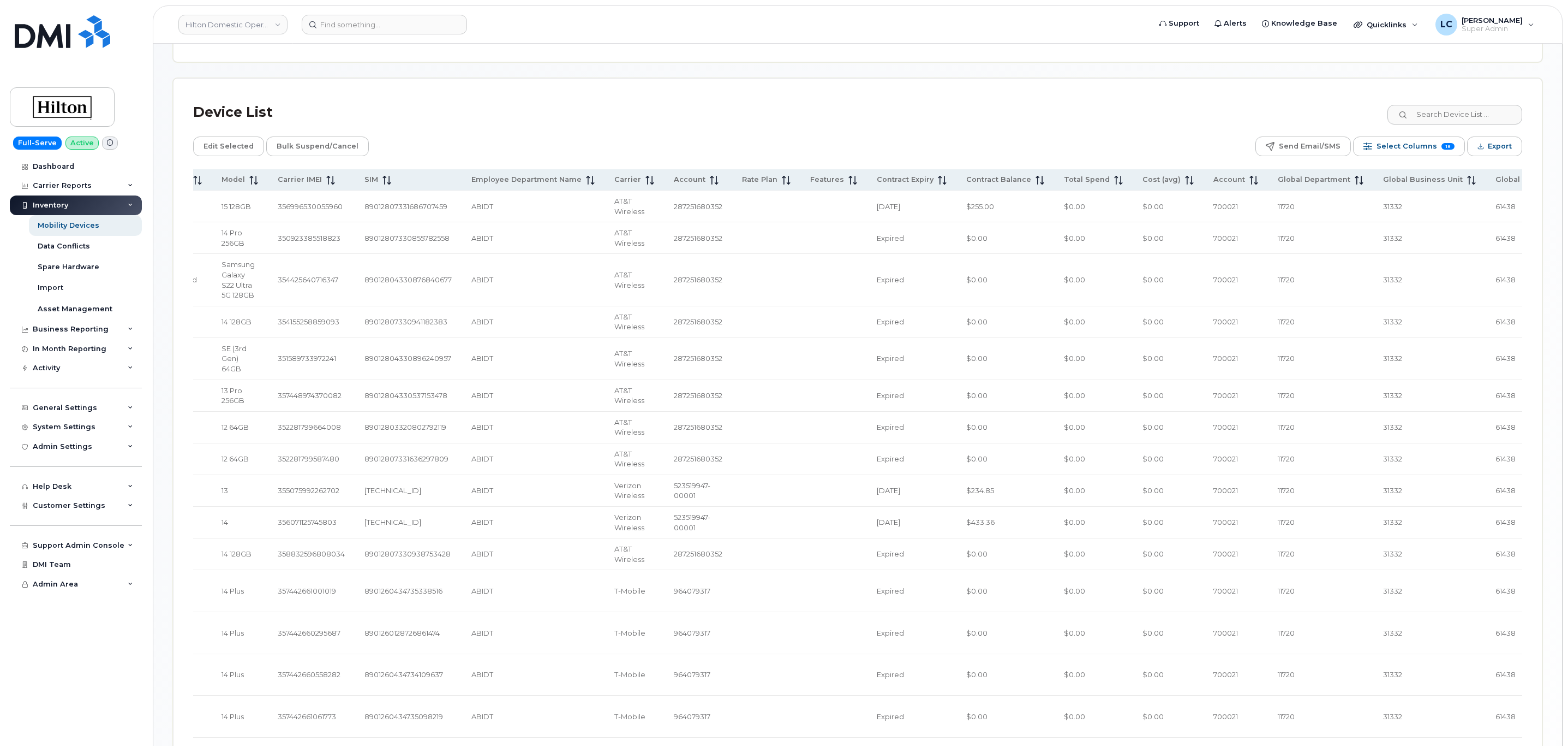
scroll to position [0, 297]
click at [1487, 150] on button "Export" at bounding box center [1495, 147] width 55 height 20
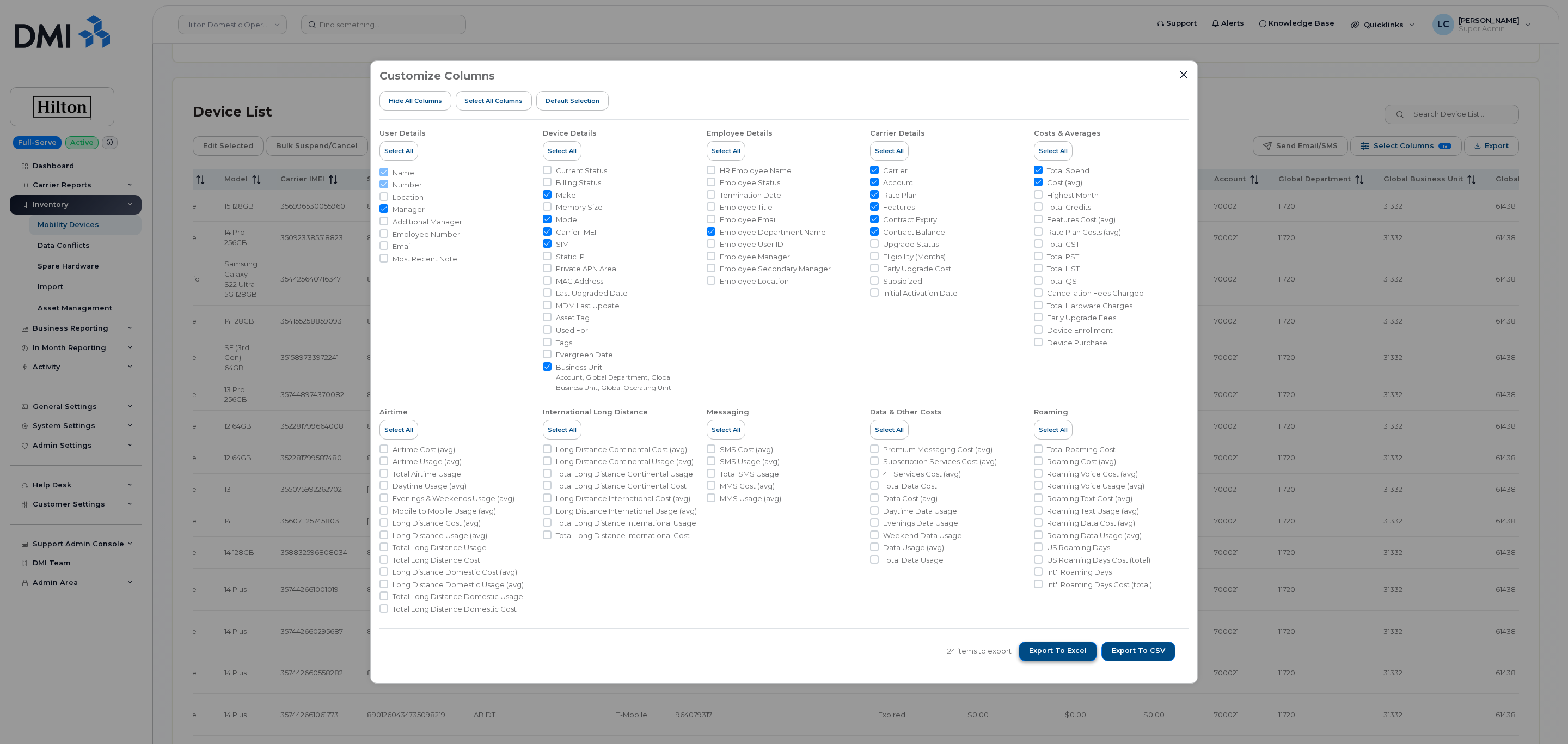
click at [1079, 654] on span "Export to Excel" at bounding box center [1057, 650] width 57 height 10
click at [394, 21] on div "Customize Columns Hide All Columns Select all Columns Default Selection User De…" at bounding box center [784, 372] width 1568 height 744
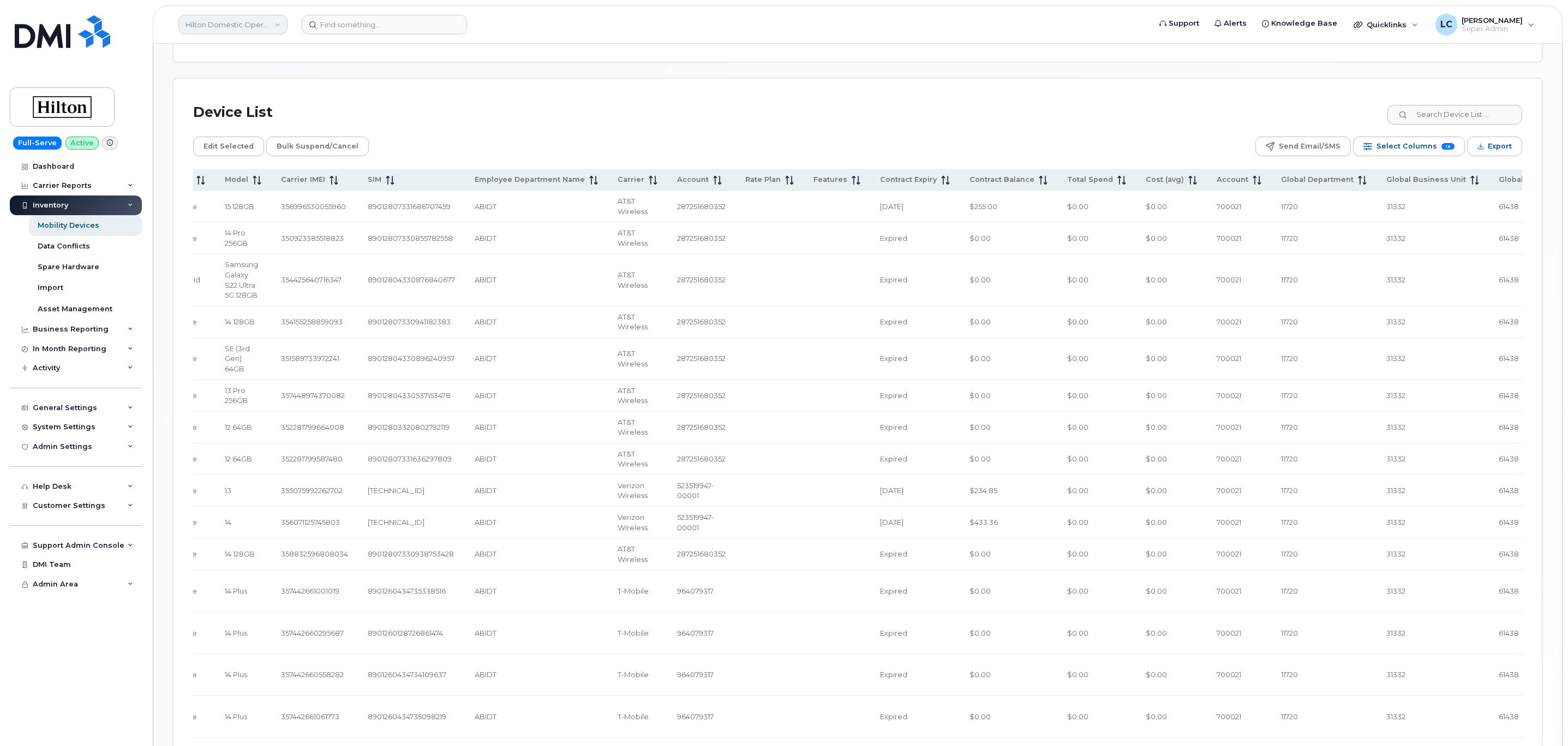
click at [262, 20] on link "Hilton Domestic Operating Company Inc" at bounding box center [233, 25] width 109 height 20
click at [259, 47] on input at bounding box center [260, 53] width 143 height 20
type input "jone"
click at [231, 104] on span "JONELJIM CONCRETE CONSTRUCTION" at bounding box center [252, 103] width 126 height 21
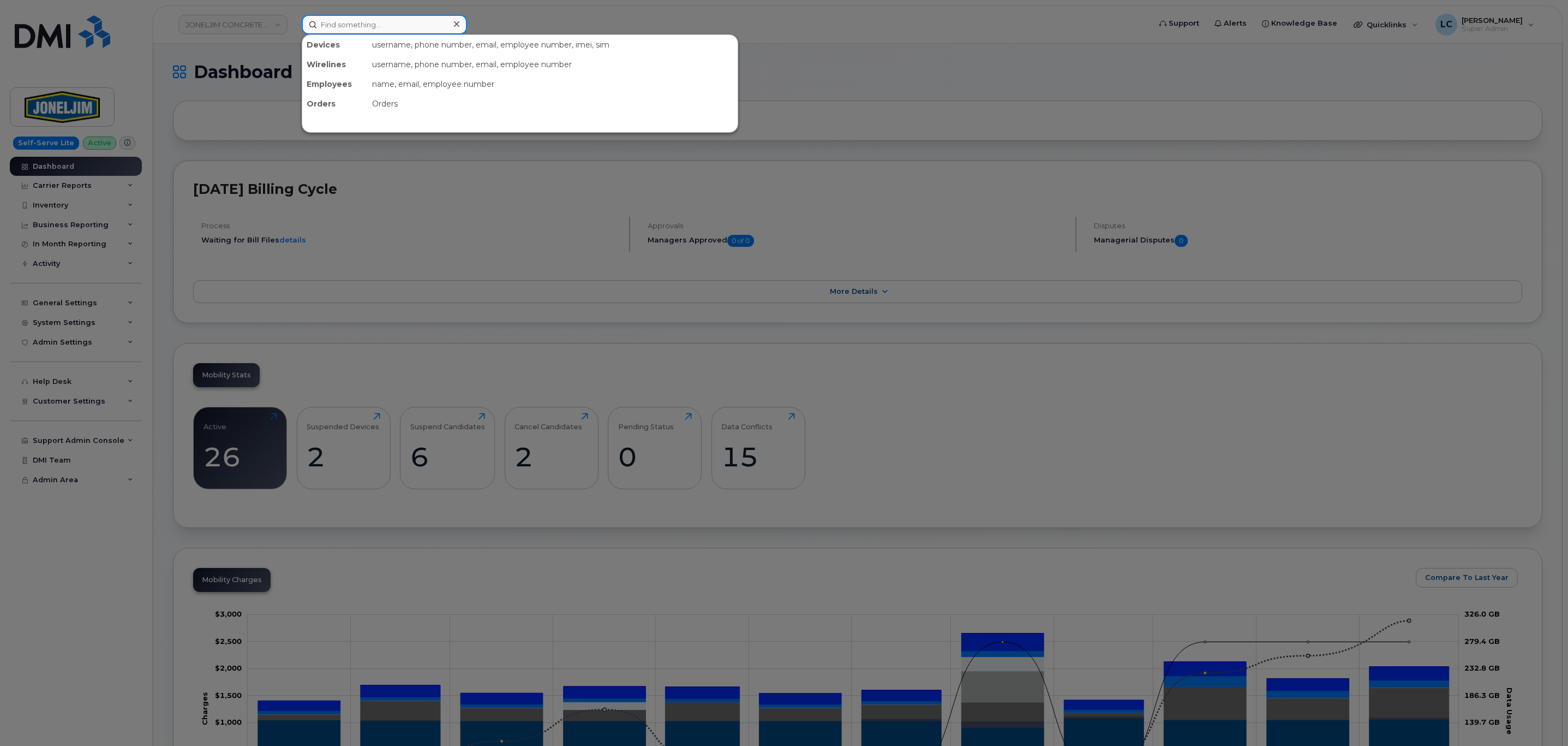
click at [413, 26] on input at bounding box center [384, 25] width 165 height 20
paste input "4505227794"
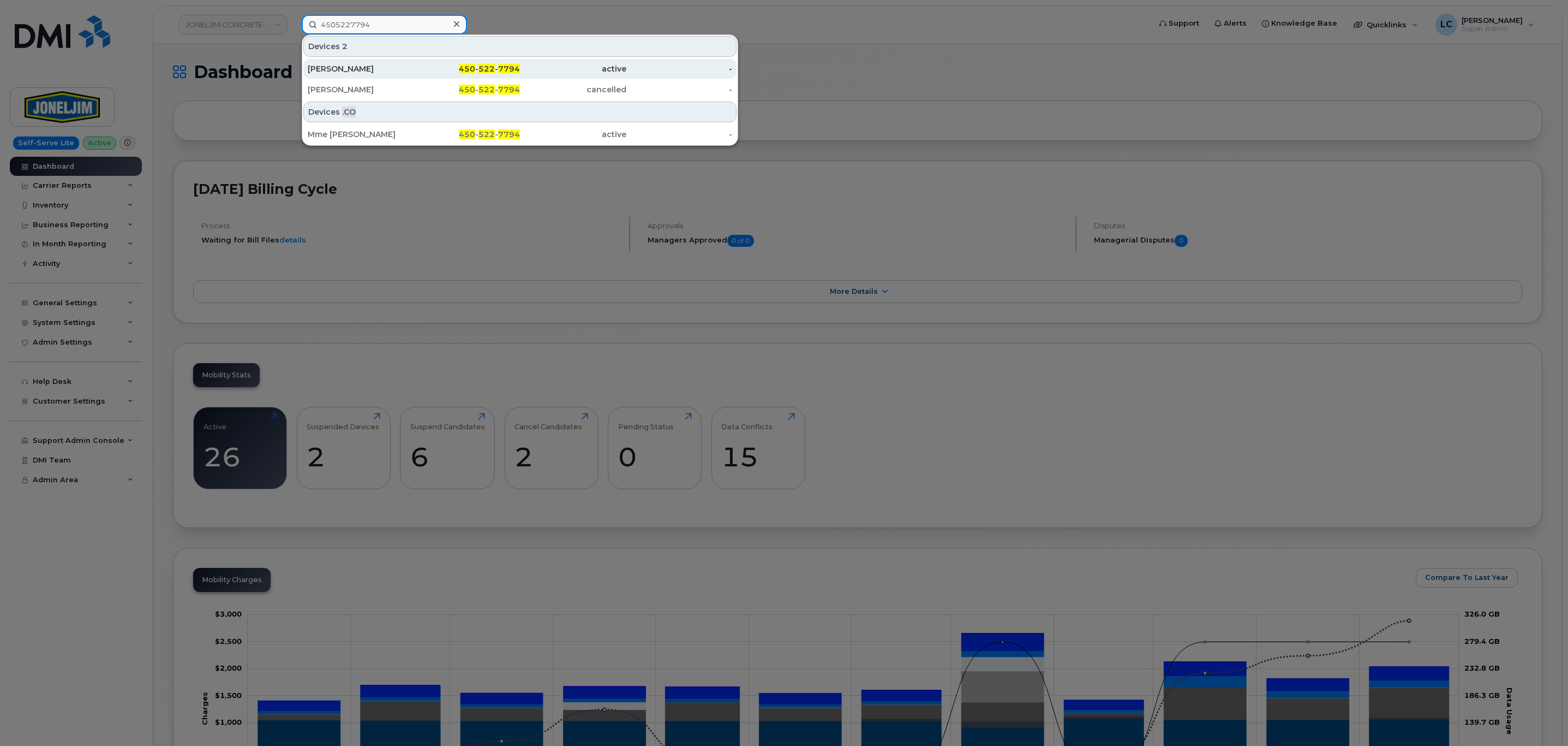
type input "4505227794"
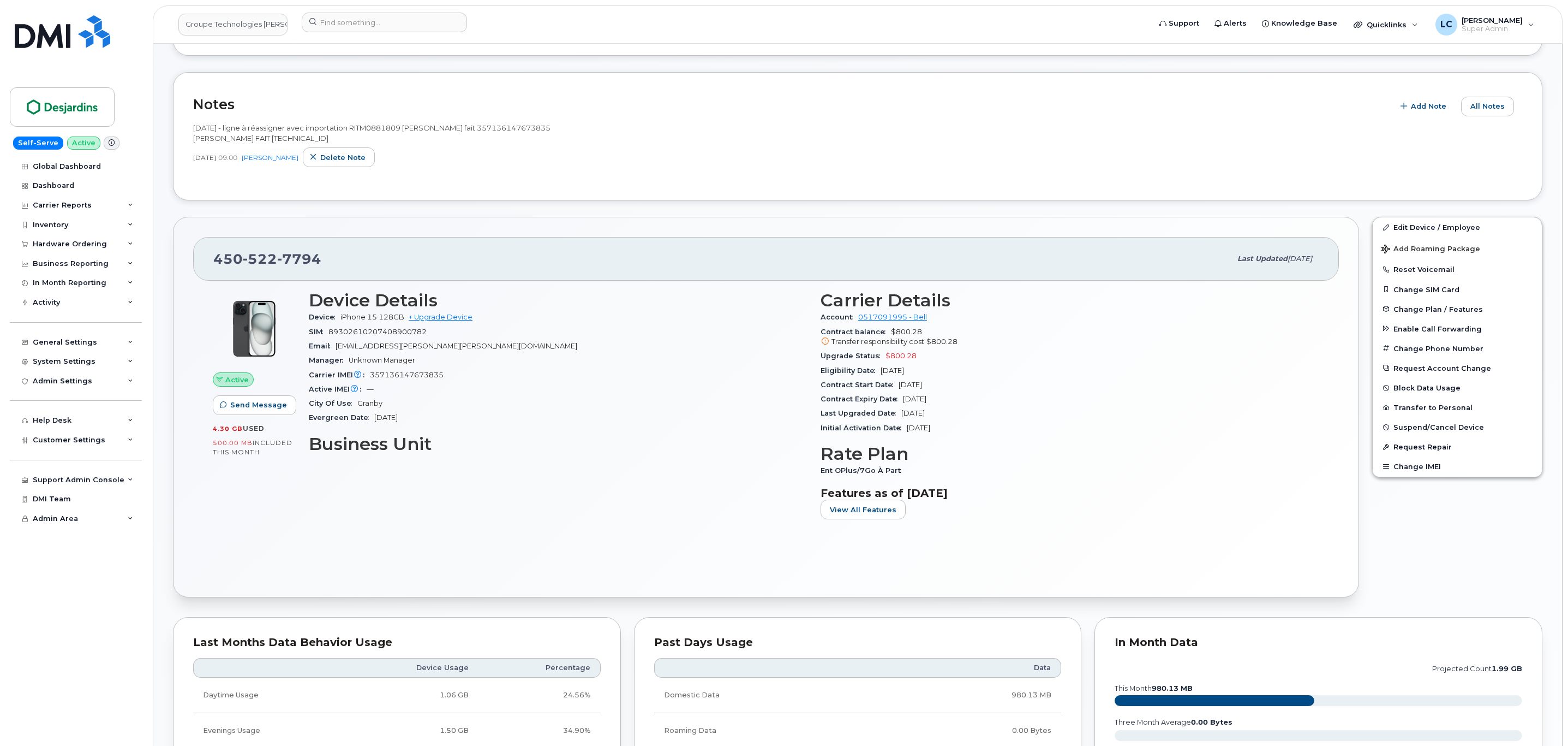
scroll to position [737, 0]
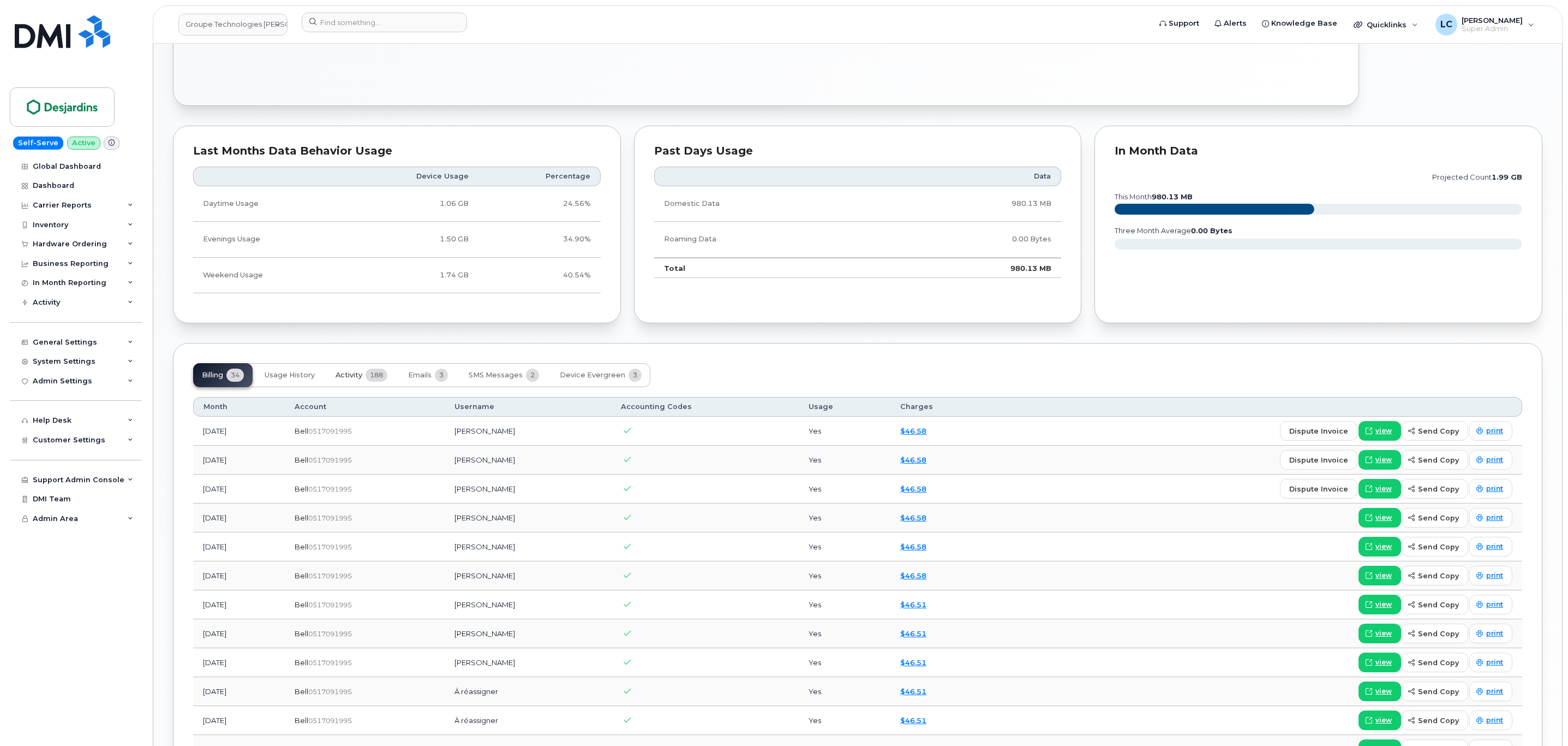
click at [342, 379] on span "Activity" at bounding box center [348, 375] width 26 height 9
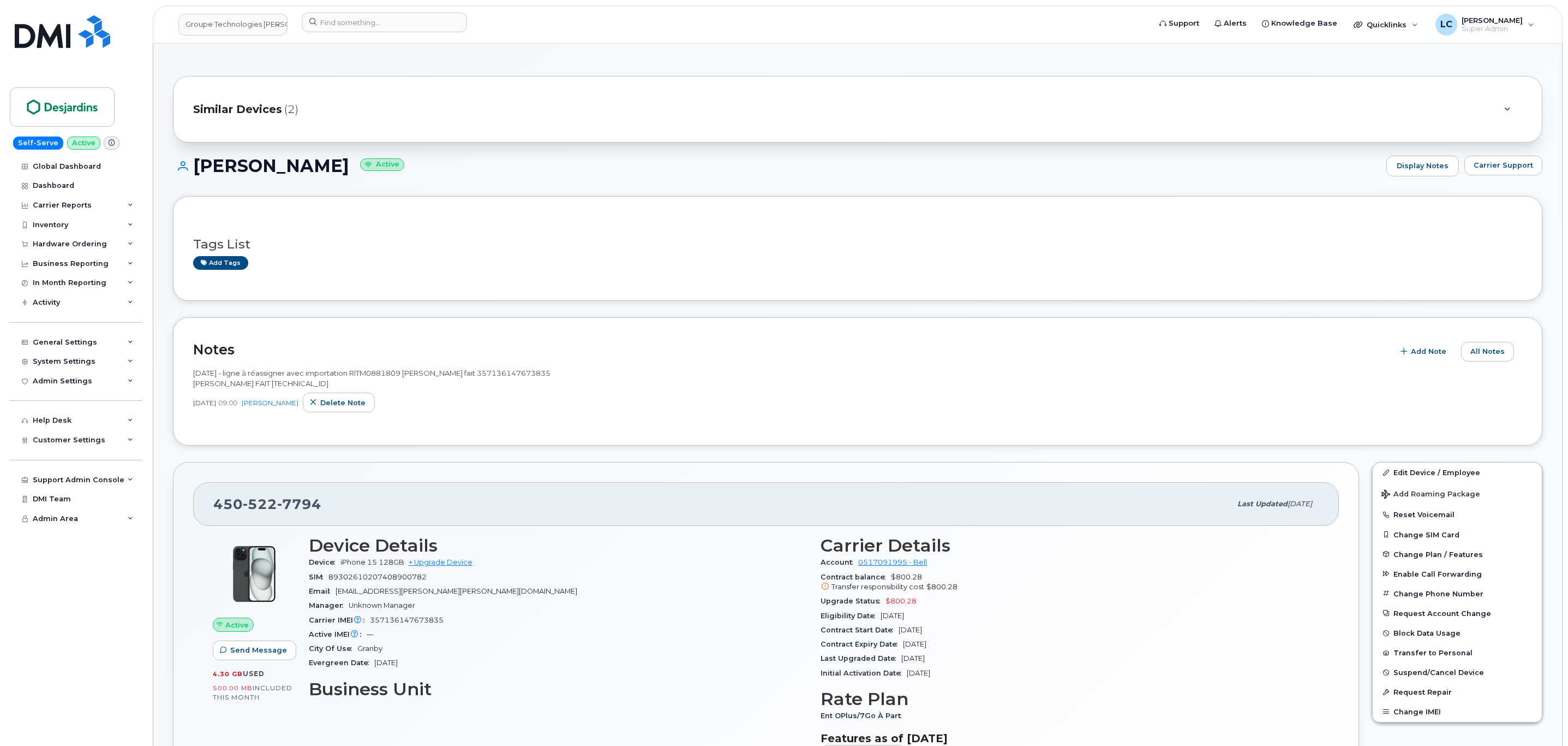
scroll to position [0, 0]
drag, startPoint x: 264, startPoint y: 25, endPoint x: 262, endPoint y: 31, distance: 6.3
click at [264, 24] on link "Groupe Technologies Desjardins" at bounding box center [233, 25] width 109 height 22
click at [251, 57] on input at bounding box center [260, 59] width 143 height 22
click at [253, 56] on input at bounding box center [260, 59] width 143 height 22
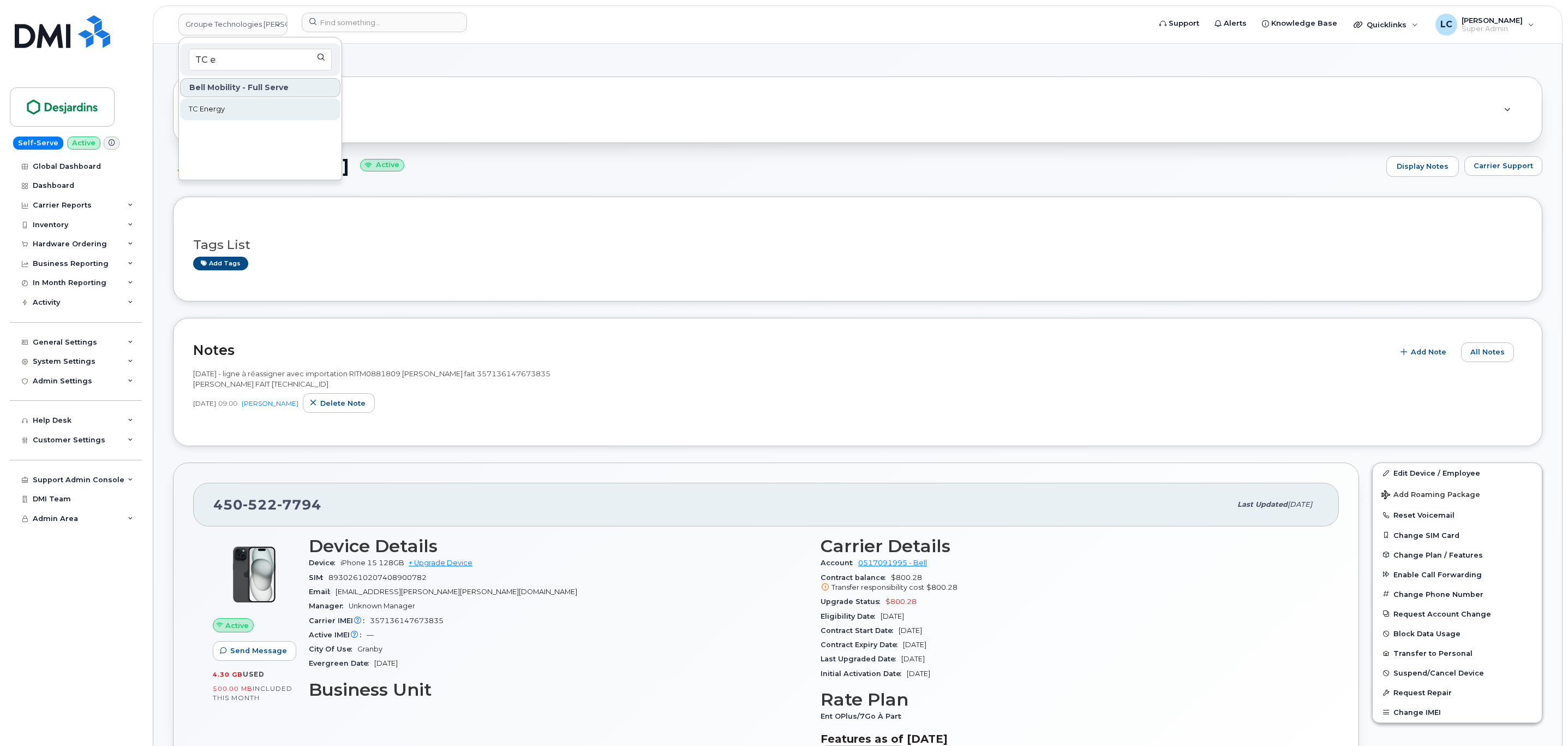
type input "TC e"
click at [273, 111] on link "TC Energy" at bounding box center [261, 109] width 160 height 22
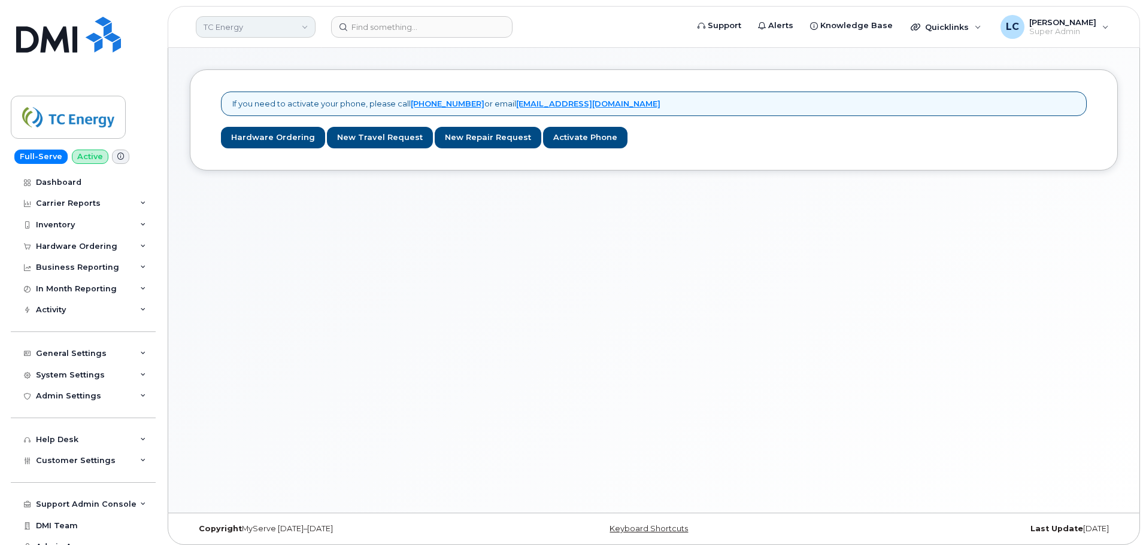
click at [281, 31] on link "TC Energy" at bounding box center [256, 27] width 120 height 22
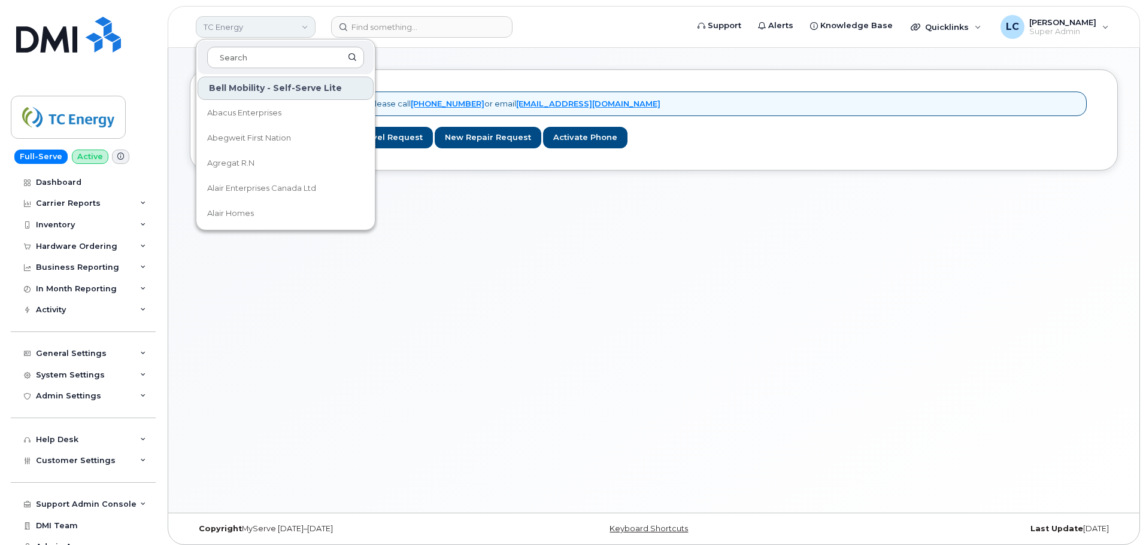
click at [281, 31] on link "TC Energy" at bounding box center [256, 27] width 120 height 22
click at [456, 44] on header "TC Energy Bell Mobility - Self-Serve Lite Abacus Enterprises Abegweit First Nat…" at bounding box center [654, 27] width 972 height 42
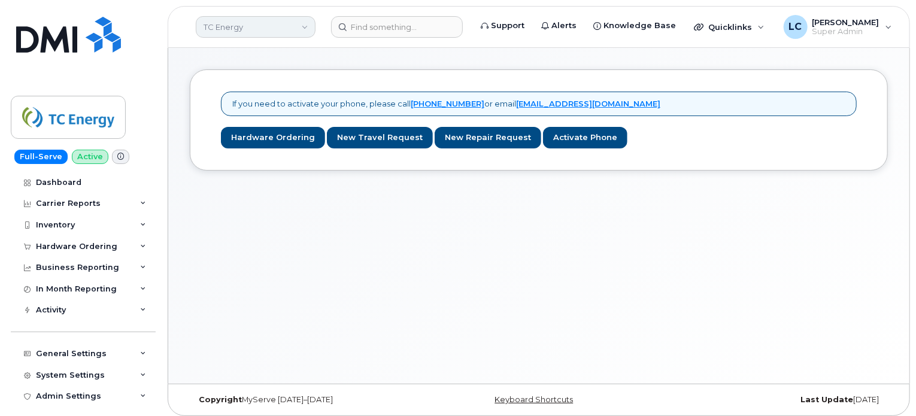
click at [278, 30] on link "TC Energy" at bounding box center [256, 27] width 120 height 22
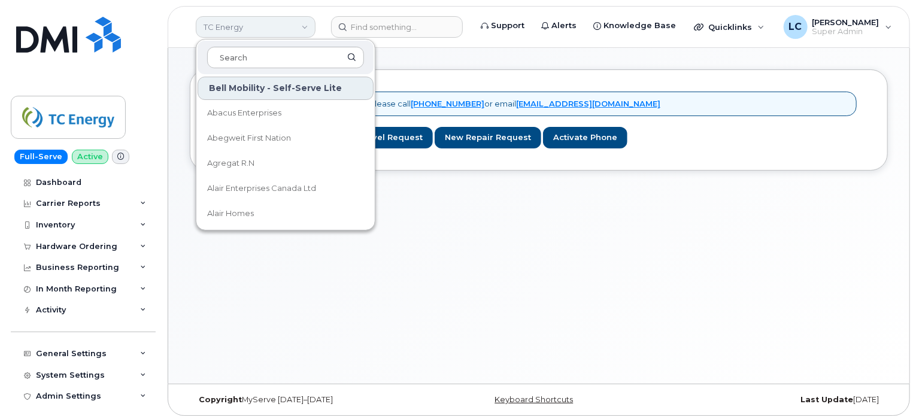
click at [278, 30] on link "TC Energy" at bounding box center [256, 27] width 120 height 22
click at [171, 83] on div "If you need to activate your phone, please call 1-877-689-8289 or email helpdes…" at bounding box center [538, 216] width 741 height 336
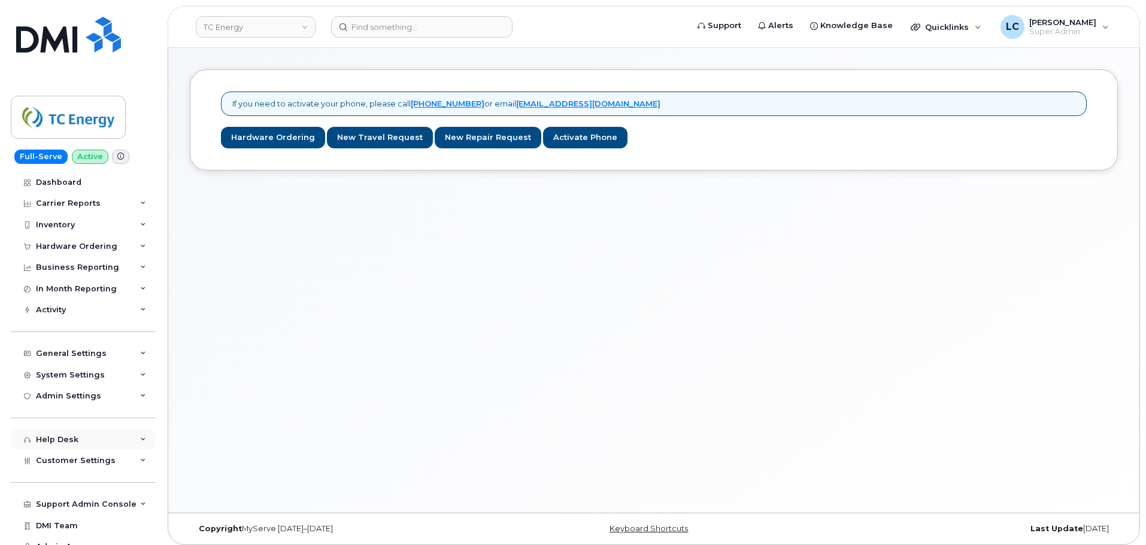
scroll to position [12, 0]
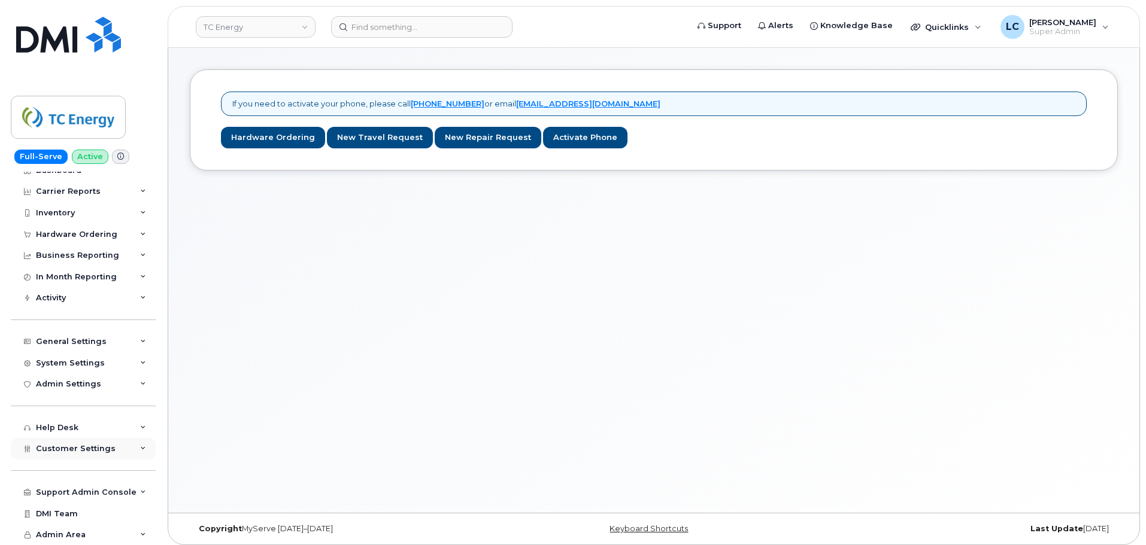
click at [111, 443] on div "Customer Settings" at bounding box center [83, 449] width 145 height 22
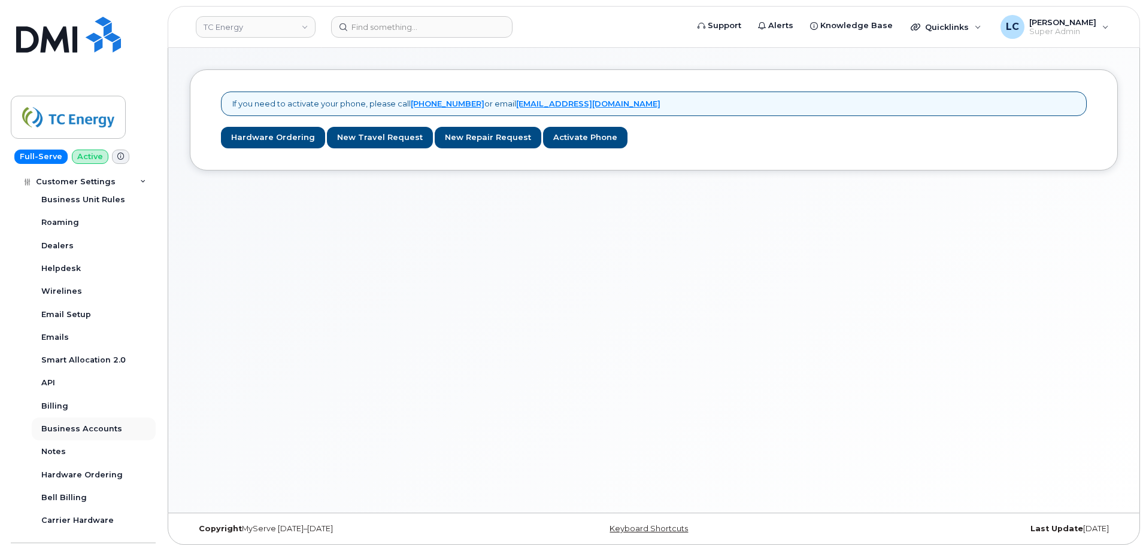
scroll to position [311, 0]
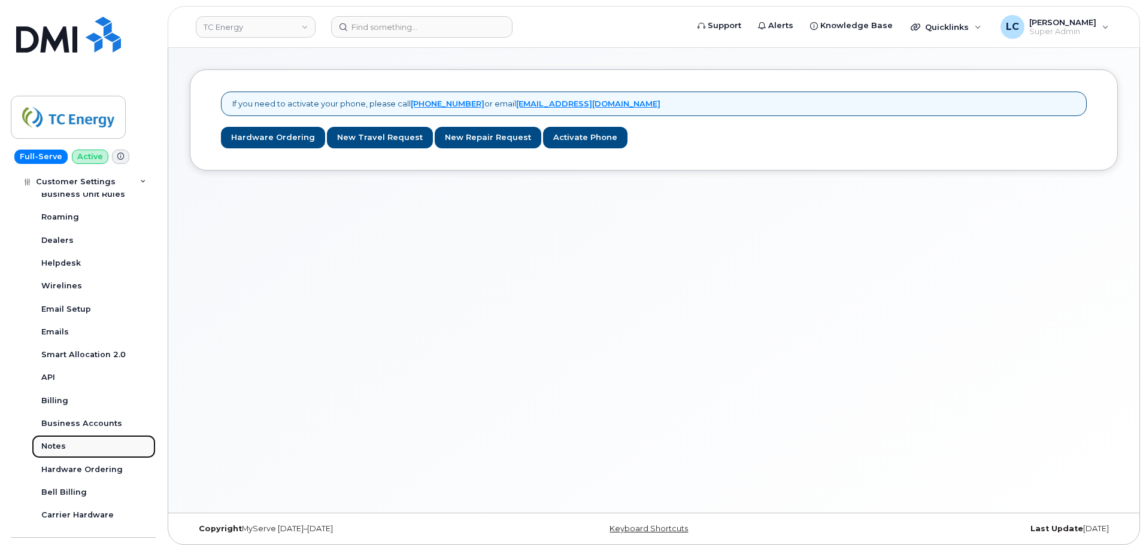
click at [73, 444] on link "Notes" at bounding box center [94, 446] width 124 height 23
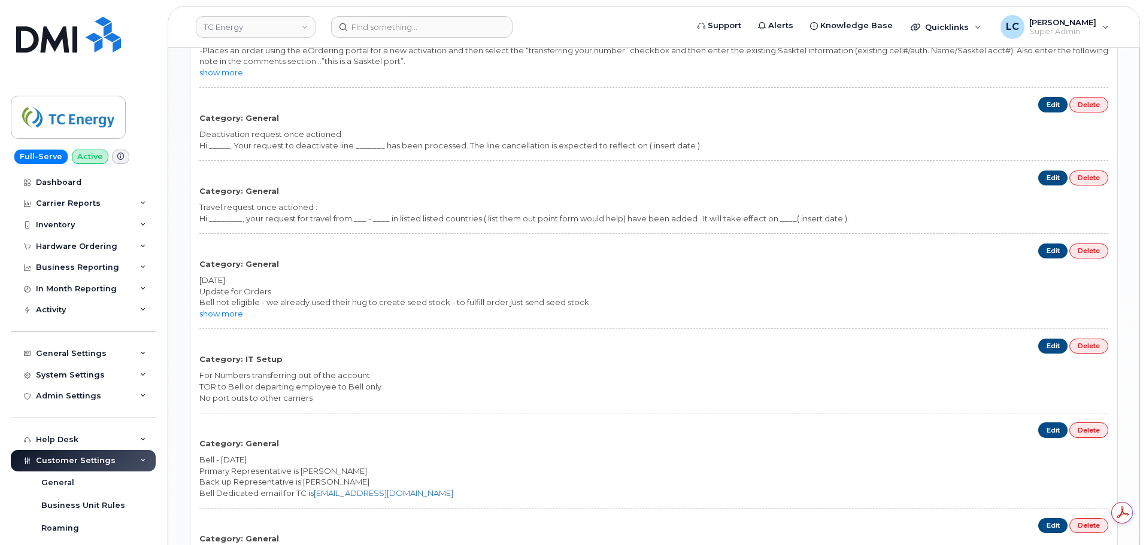
scroll to position [958, 0]
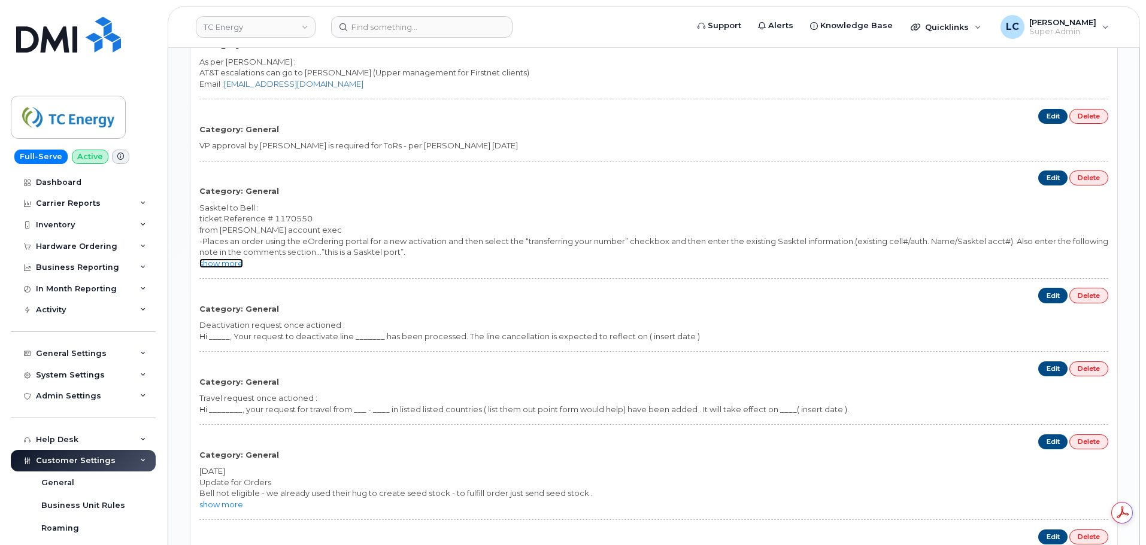
click at [230, 262] on link "show more" at bounding box center [221, 264] width 44 height 10
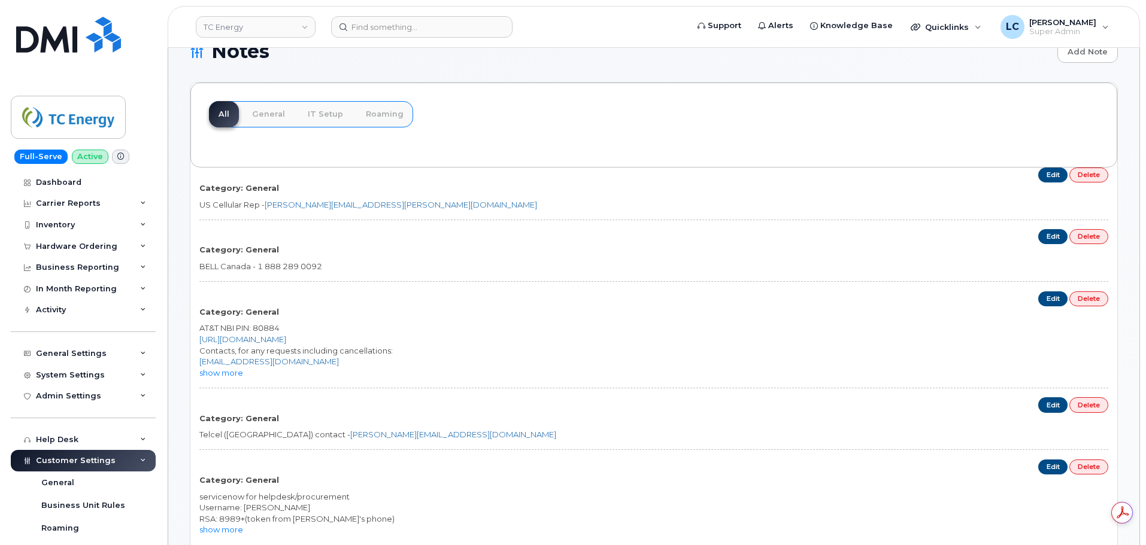
scroll to position [0, 0]
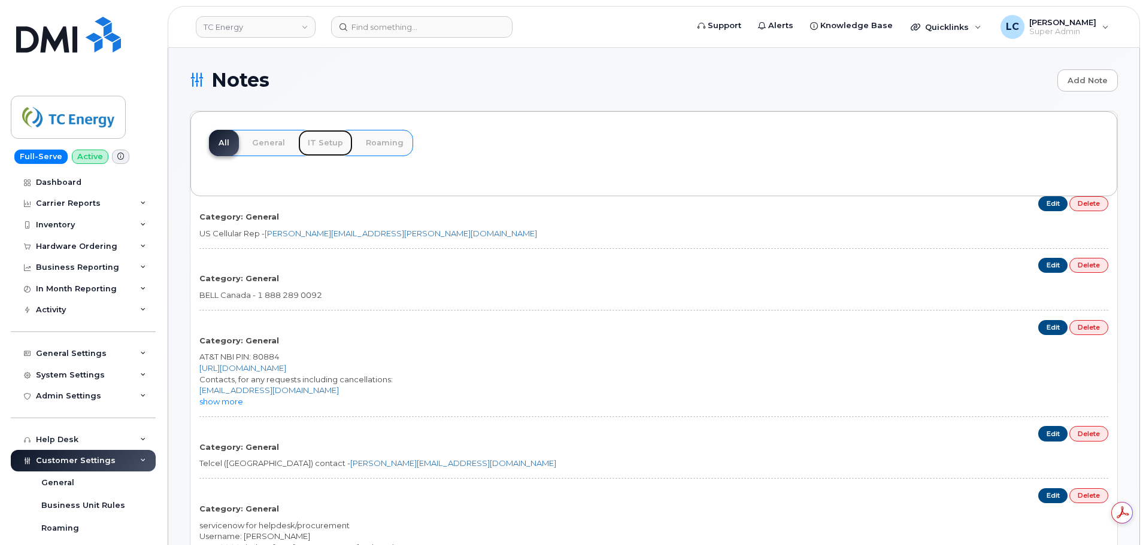
click at [317, 140] on link "IT Setup" at bounding box center [325, 143] width 54 height 26
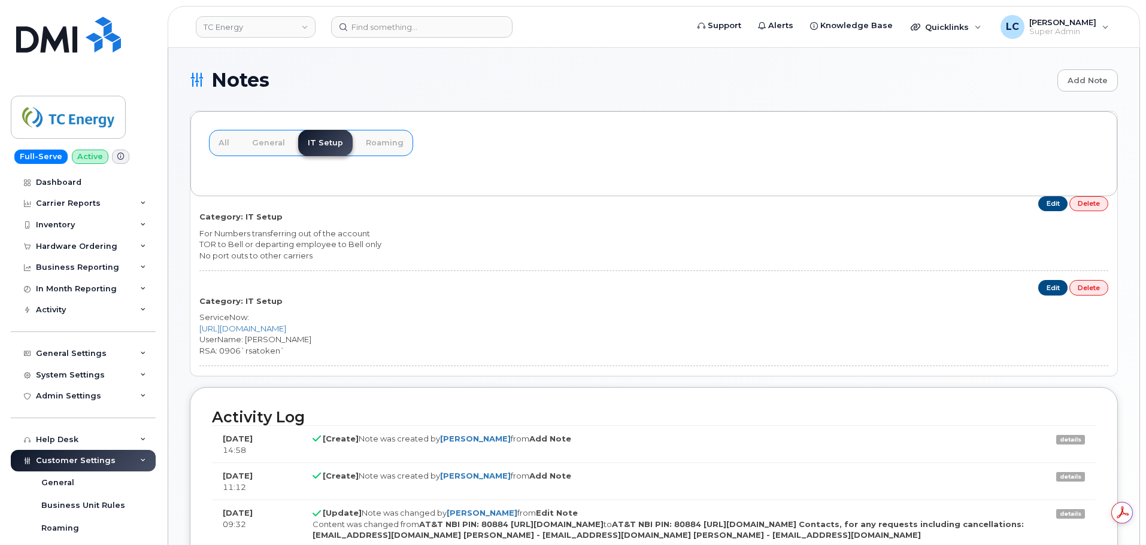
click at [328, 246] on div "TOR to Bell or departing employee to Bell only" at bounding box center [653, 244] width 909 height 11
click at [96, 225] on div "Inventory" at bounding box center [83, 225] width 145 height 22
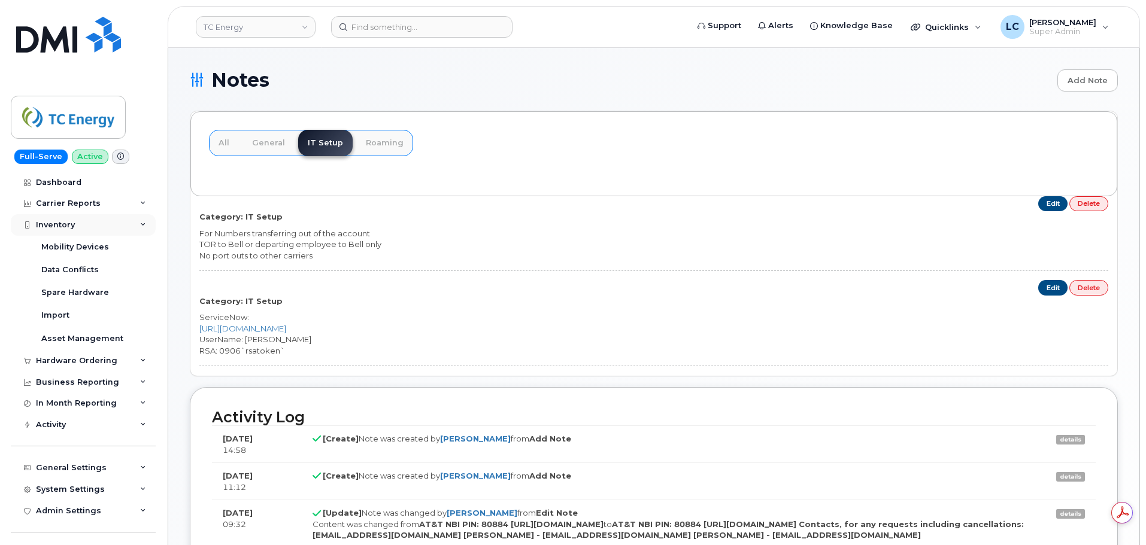
click at [96, 225] on div "Inventory" at bounding box center [83, 225] width 145 height 22
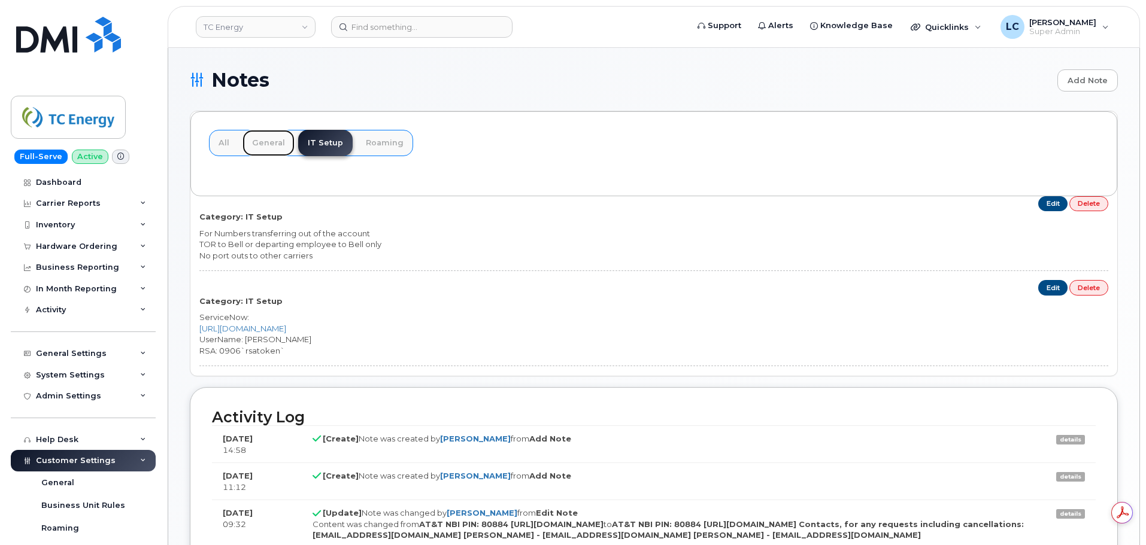
click at [275, 150] on link "General" at bounding box center [268, 143] width 52 height 26
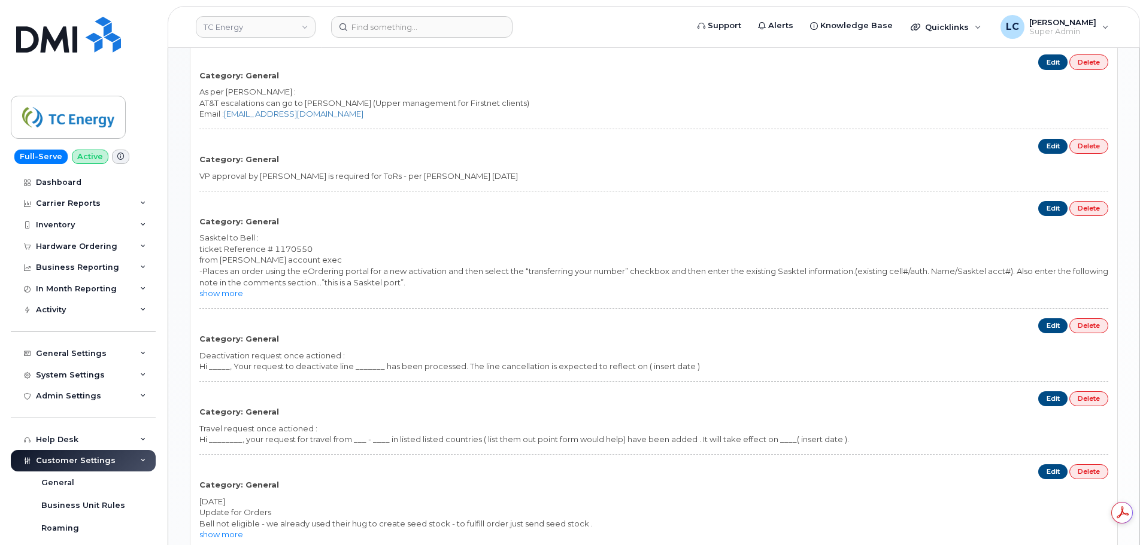
scroll to position [898, 0]
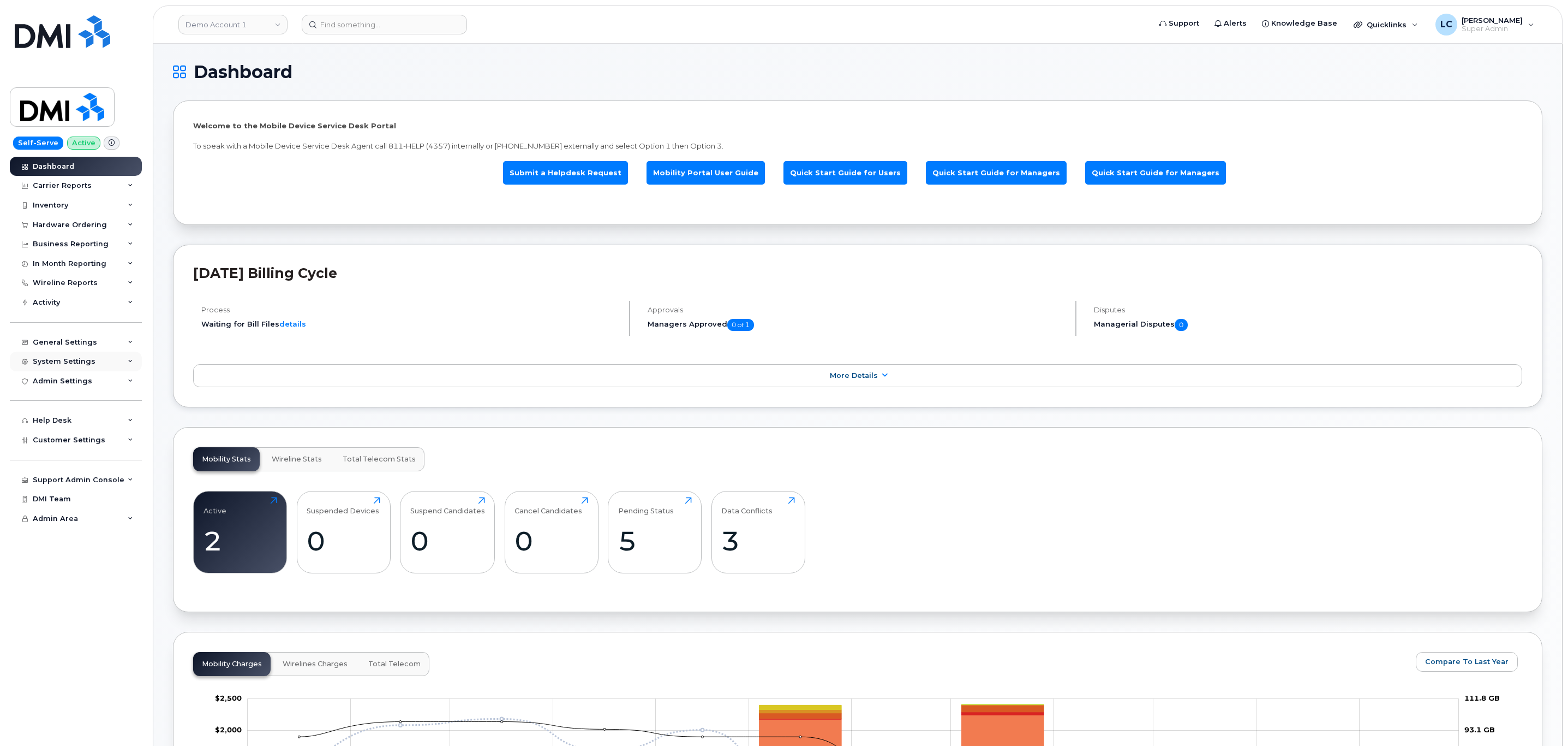
click at [111, 356] on div "System Settings" at bounding box center [76, 362] width 132 height 20
click at [52, 497] on div "Users" at bounding box center [48, 527] width 23 height 10
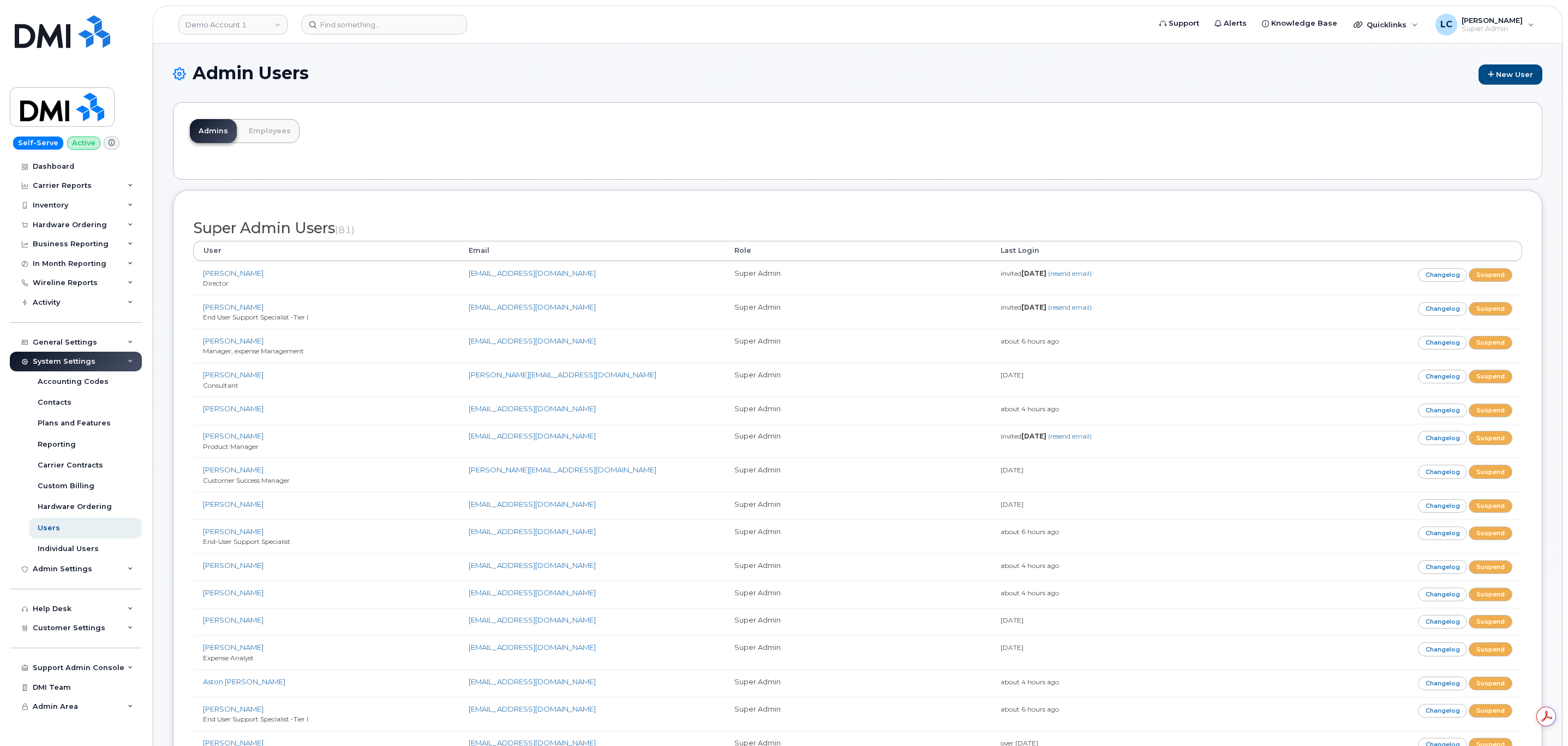
scroll to position [4210, 0]
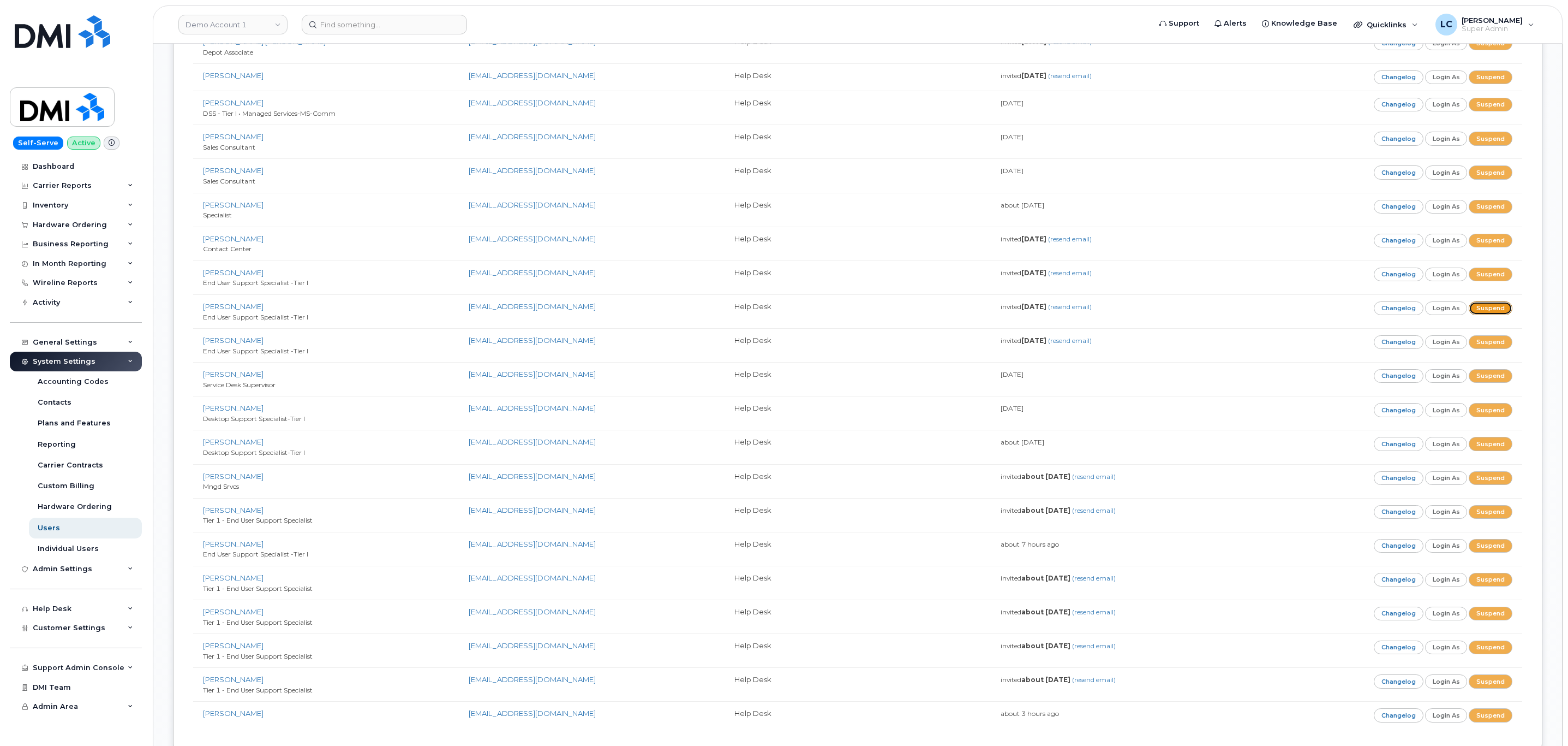
drag, startPoint x: 1495, startPoint y: 375, endPoint x: 876, endPoint y: 57, distance: 695.9
click at [1495, 315] on link "Suspend" at bounding box center [1491, 307] width 44 height 14
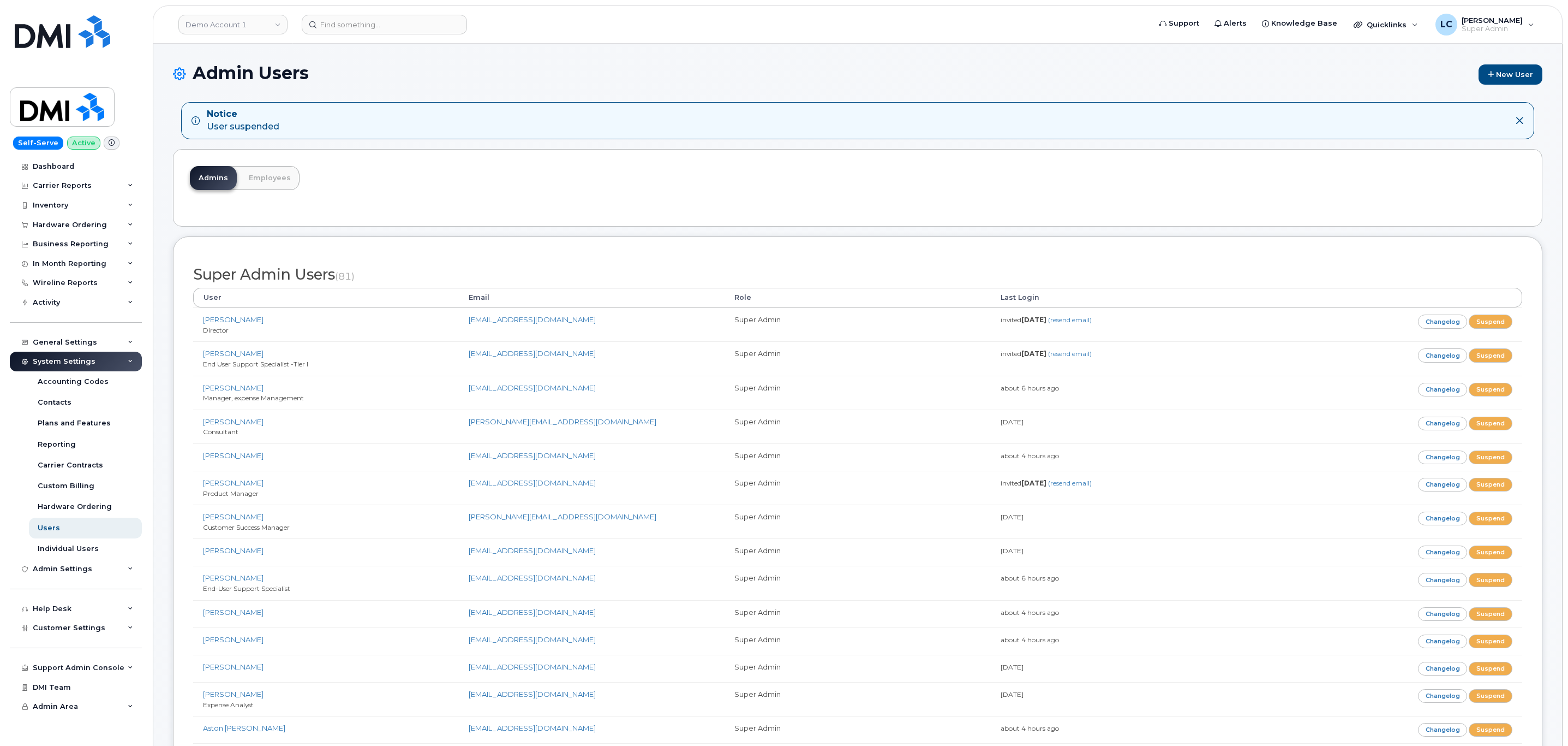
scroll to position [6366, 0]
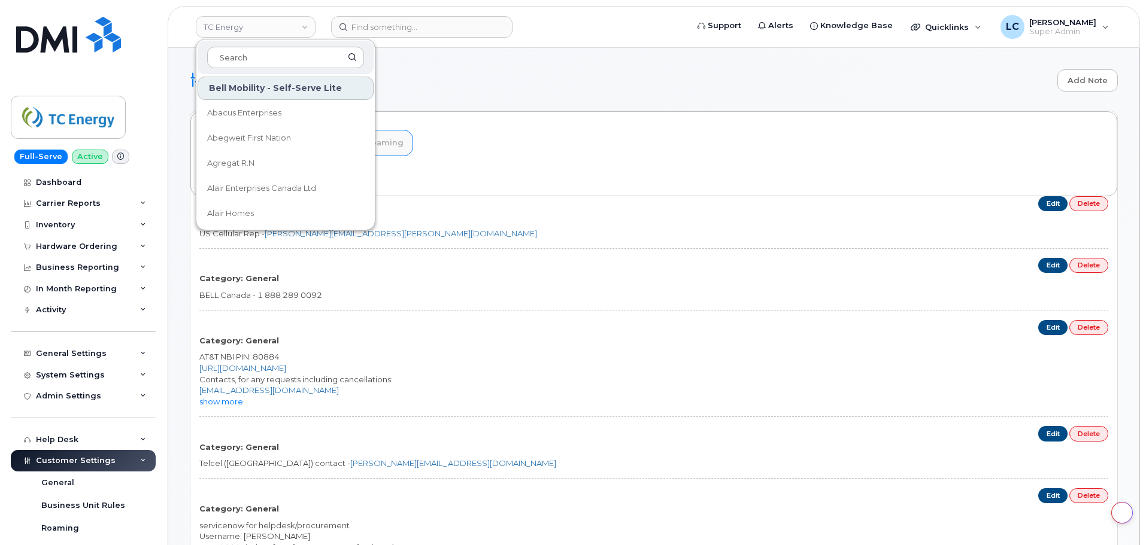
click at [253, 55] on input at bounding box center [285, 58] width 157 height 22
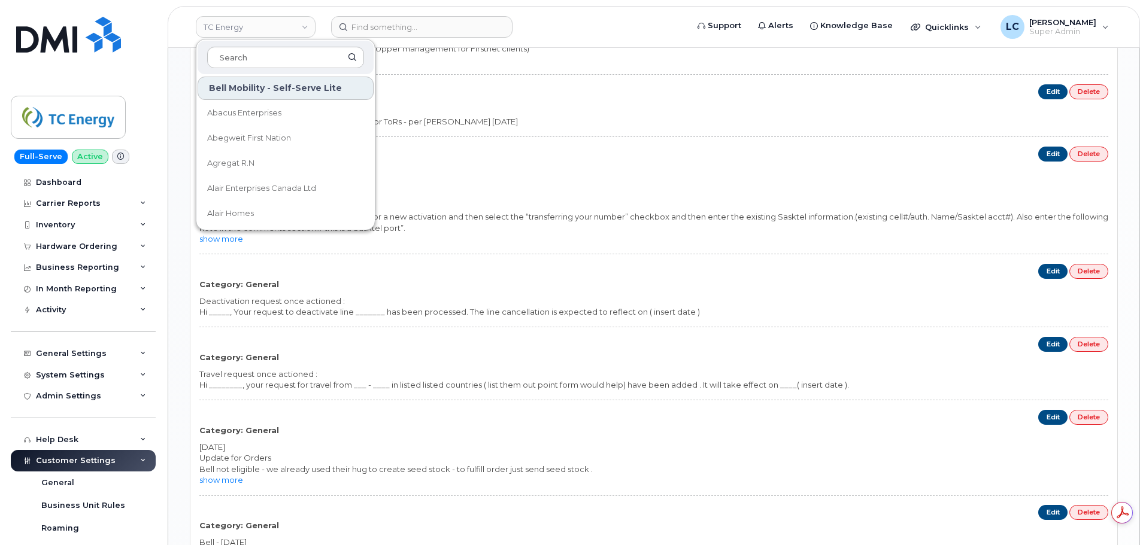
click at [253, 55] on input at bounding box center [285, 58] width 157 height 22
type input "D"
type input "Air"
click at [302, 194] on span "Morningstar Air Express Inc" at bounding box center [259, 189] width 104 height 12
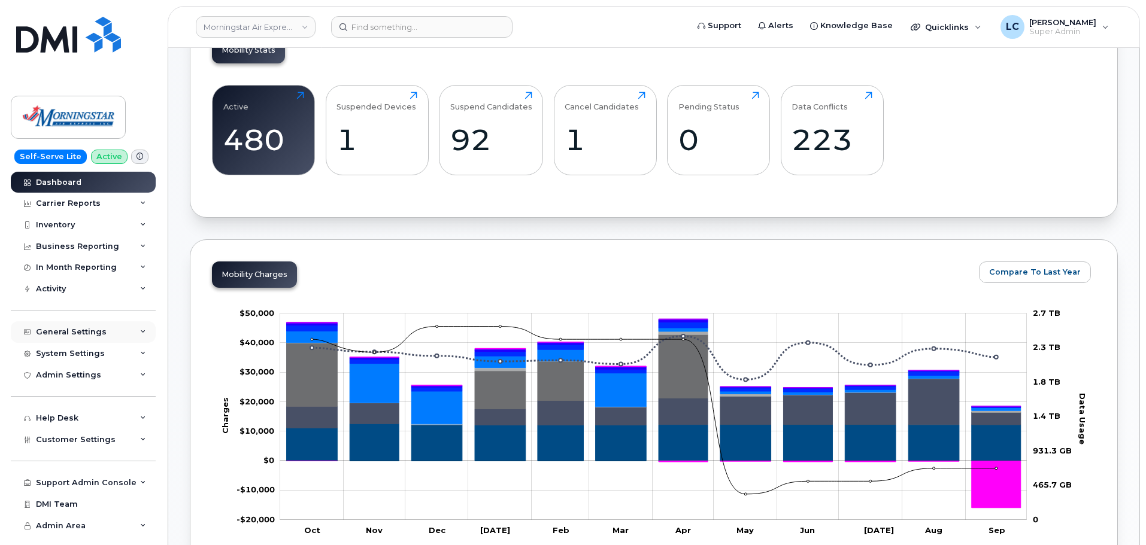
scroll to position [359, 0]
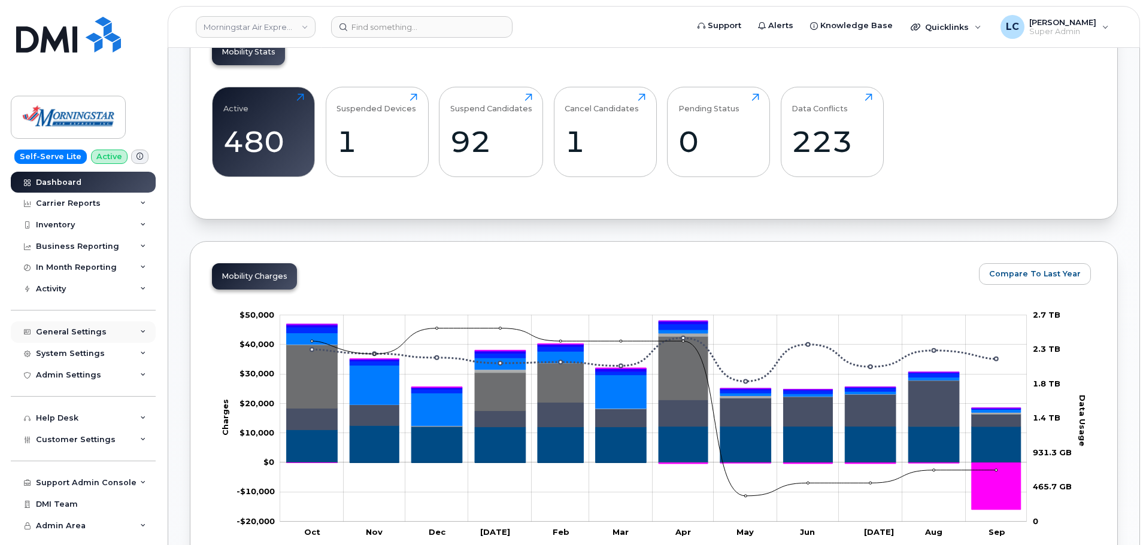
click at [111, 336] on div "General Settings" at bounding box center [83, 332] width 145 height 22
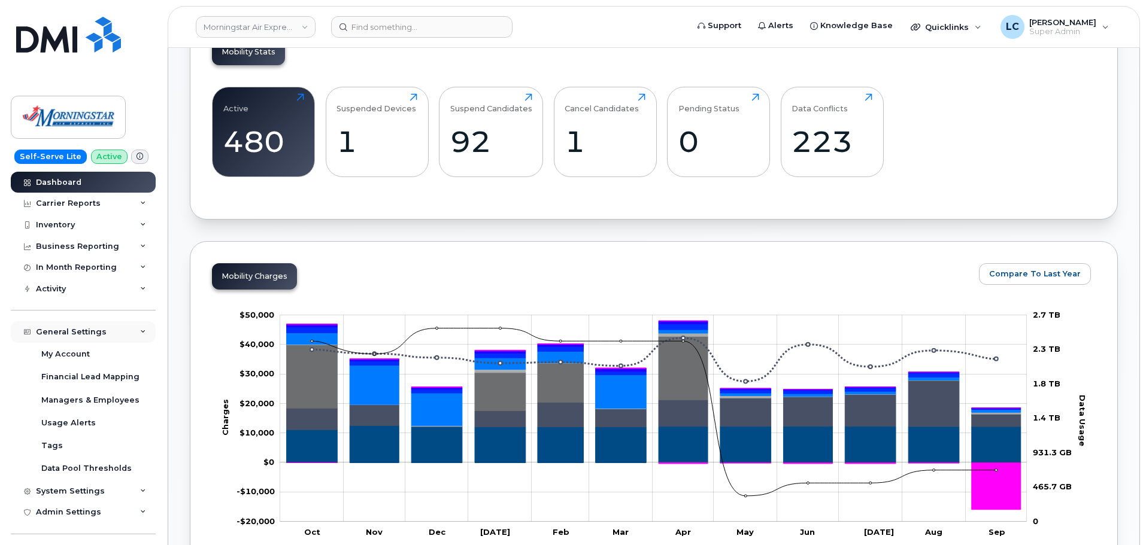
click at [115, 326] on div "General Settings" at bounding box center [83, 332] width 145 height 22
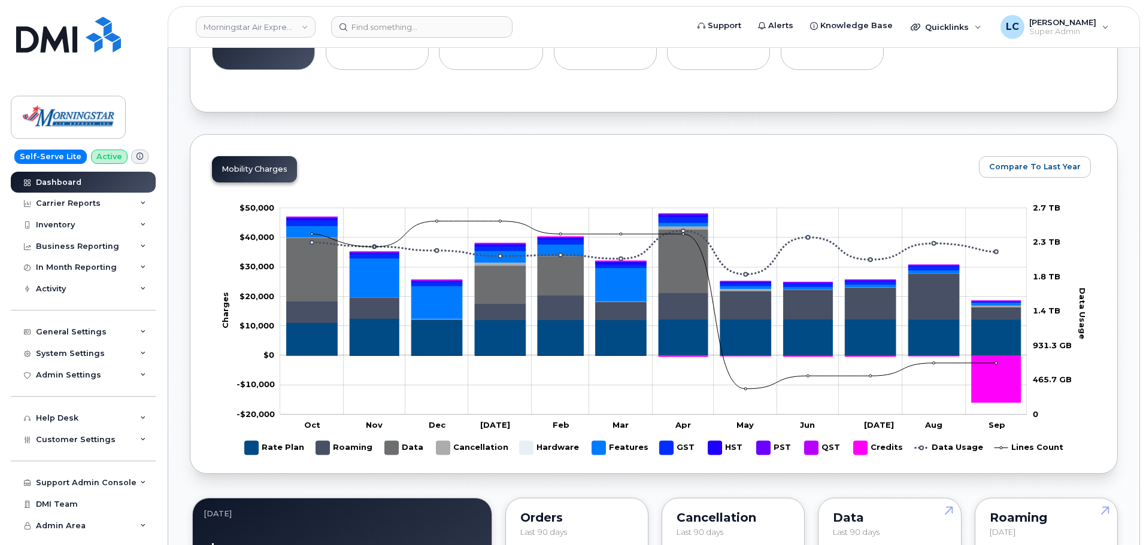
scroll to position [479, 0]
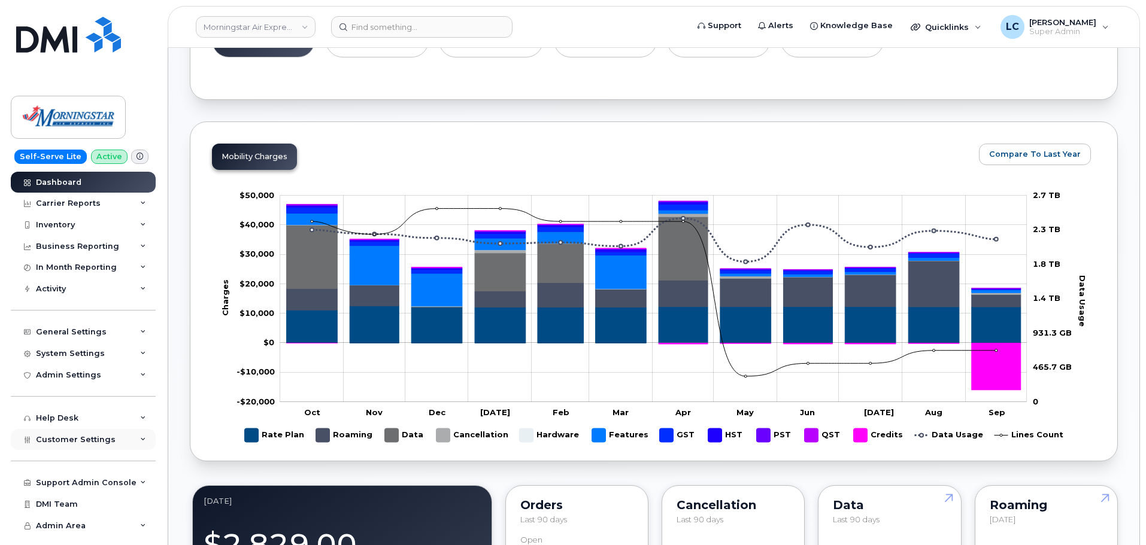
click at [95, 436] on span "Customer Settings" at bounding box center [76, 439] width 80 height 9
click at [90, 457] on link "General" at bounding box center [94, 461] width 124 height 23
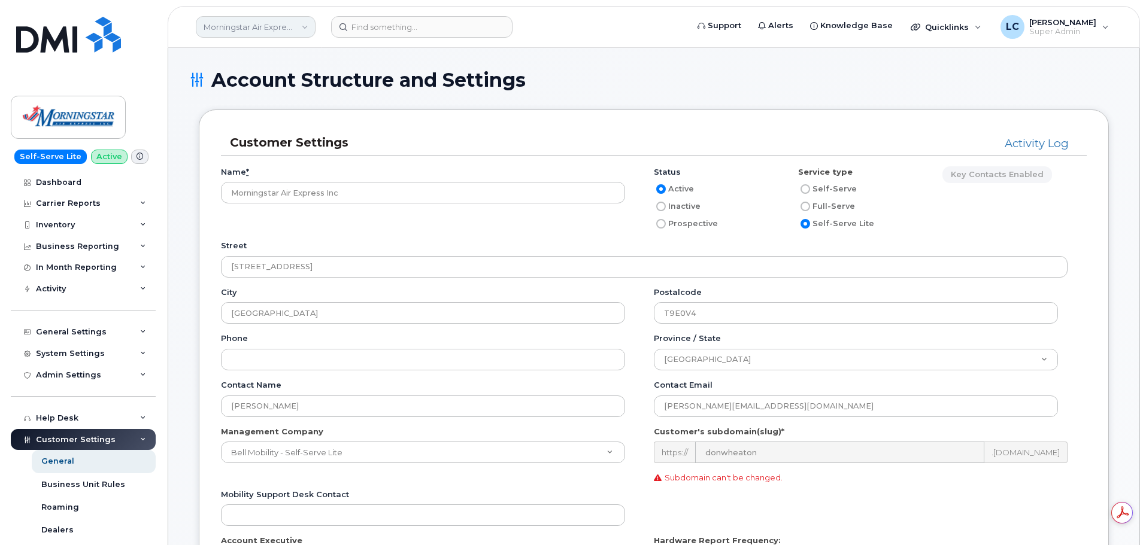
click at [291, 32] on link "Morningstar Air Express Inc" at bounding box center [256, 27] width 120 height 22
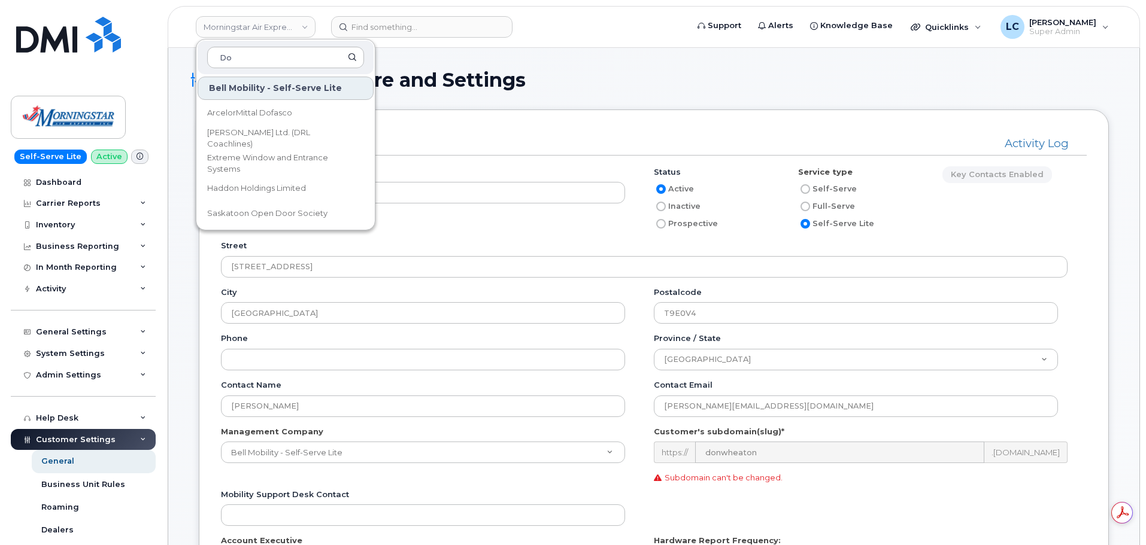
type input "D"
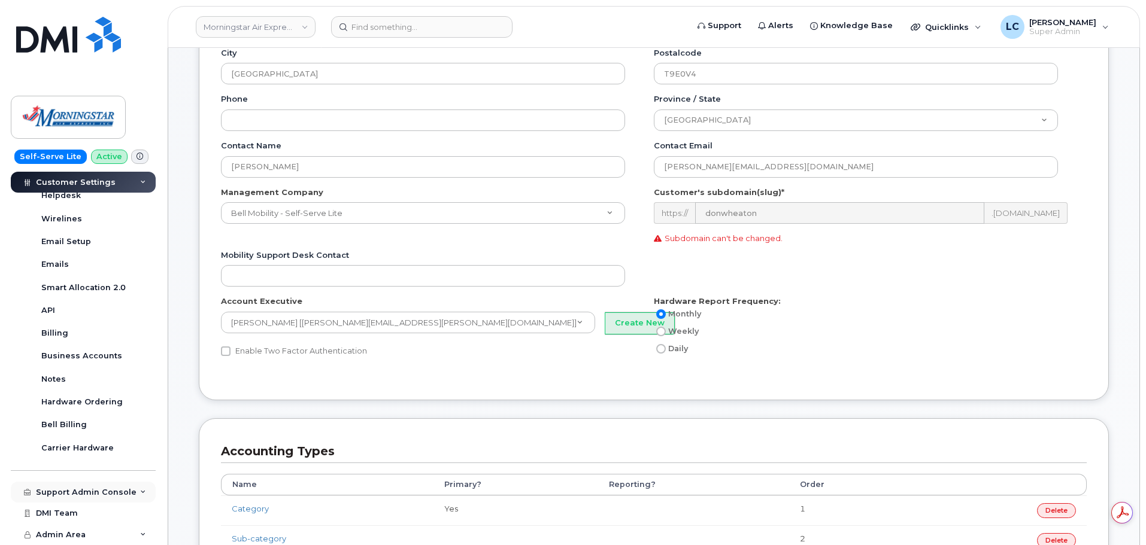
click at [76, 493] on div "Support Admin Console" at bounding box center [86, 493] width 101 height 10
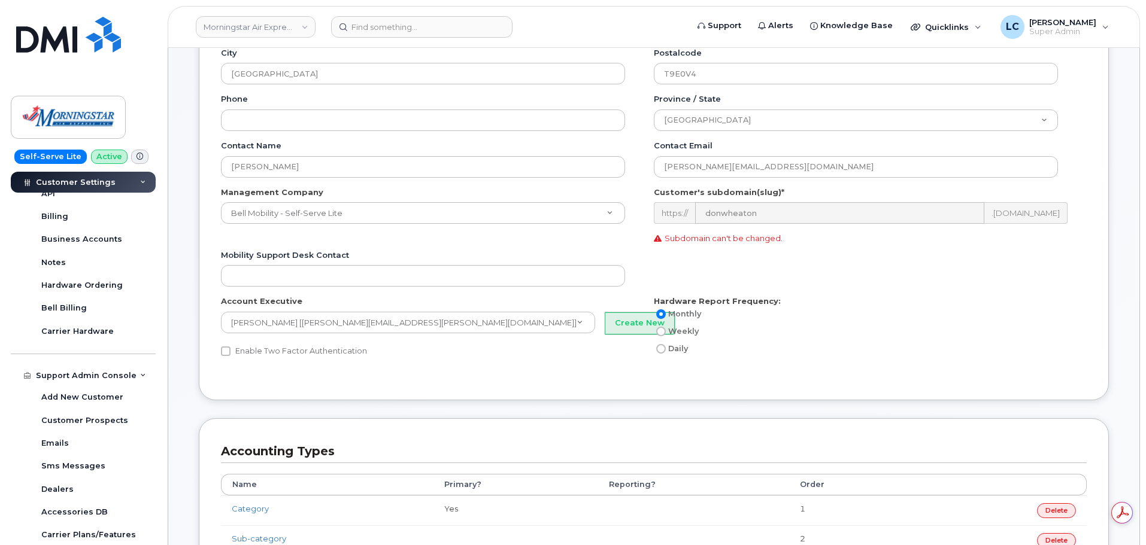
scroll to position [477, 0]
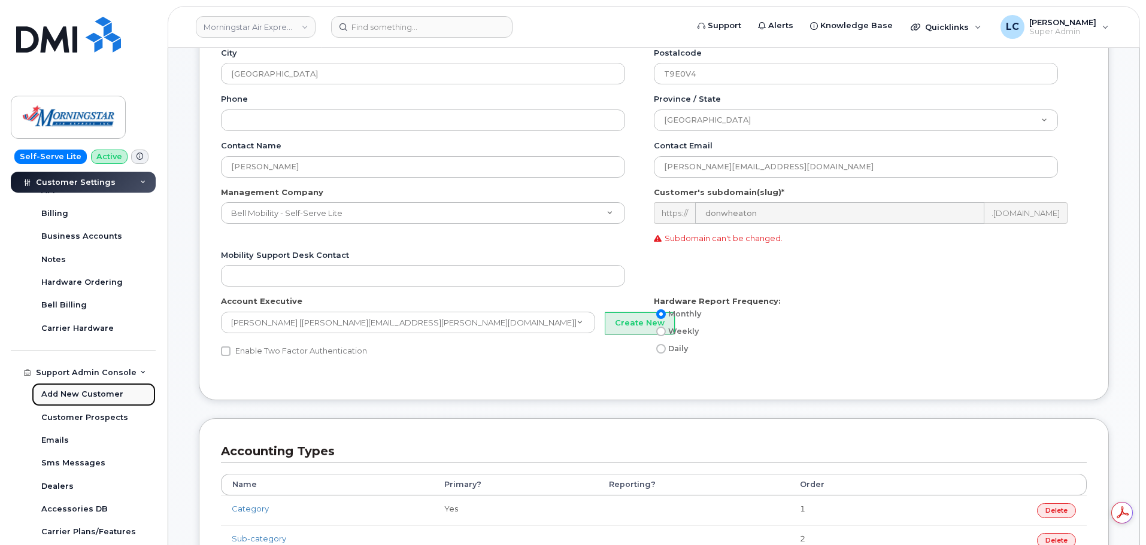
click at [102, 397] on div "Add New Customer" at bounding box center [82, 394] width 82 height 11
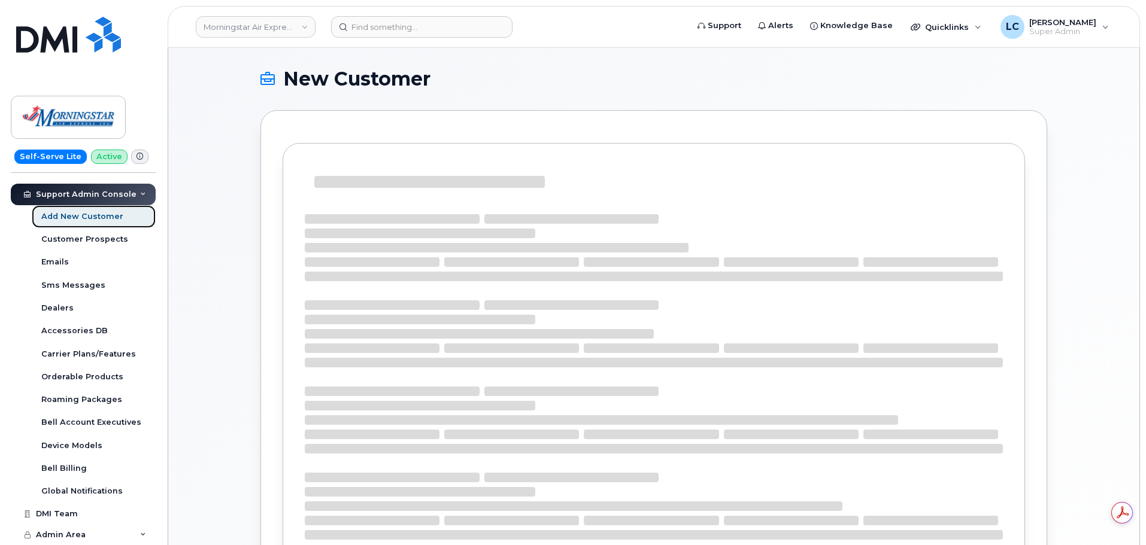
select select
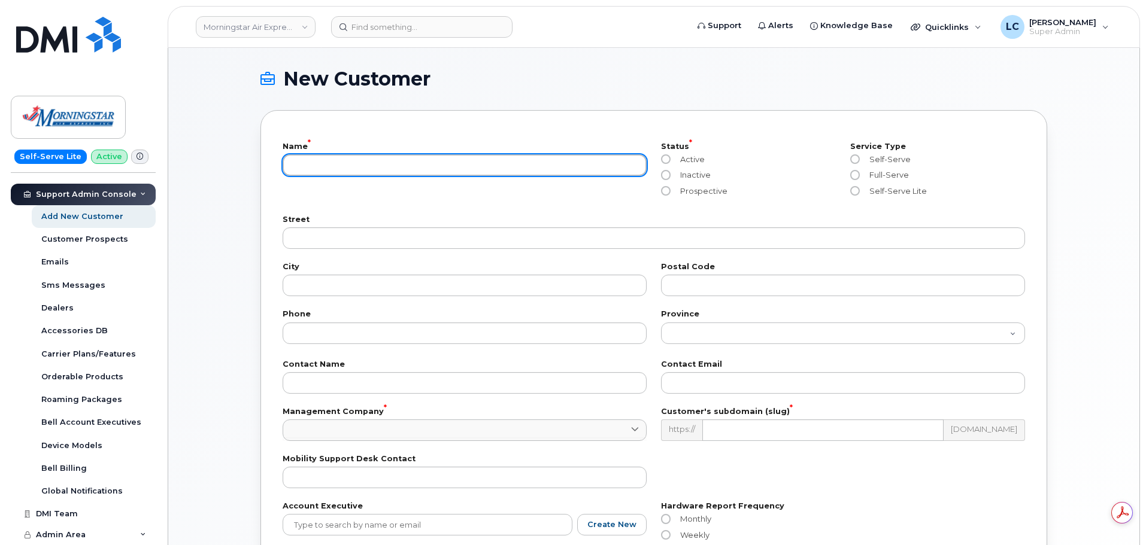
drag, startPoint x: 339, startPoint y: 165, endPoint x: 346, endPoint y: 156, distance: 11.5
click at [339, 165] on input "text" at bounding box center [465, 165] width 364 height 22
type input "[PERSON_NAME] Ltd."
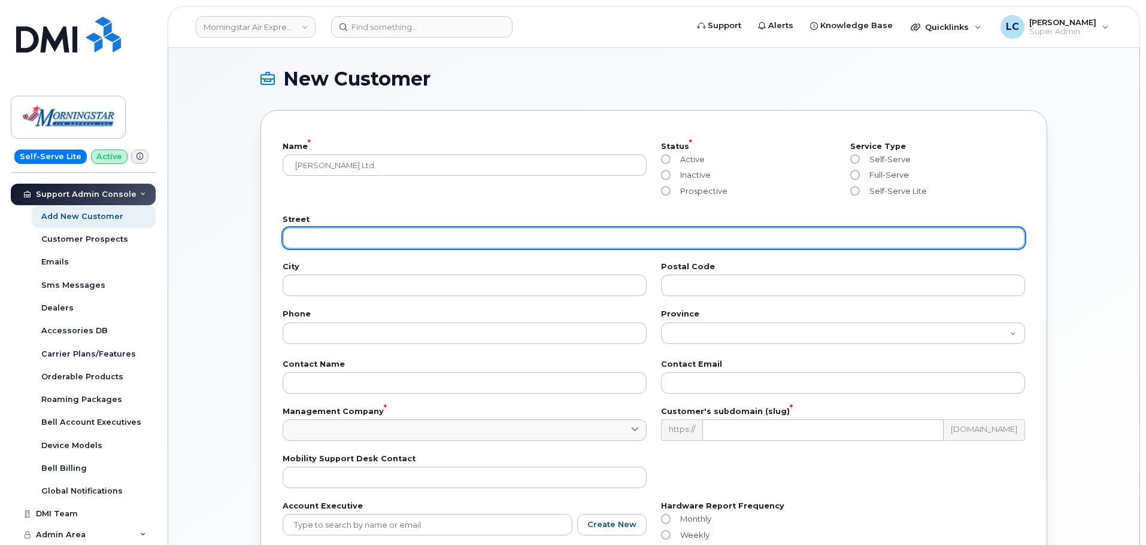
click at [396, 232] on input "text" at bounding box center [654, 238] width 742 height 22
paste input "[STREET_ADDRESS]"
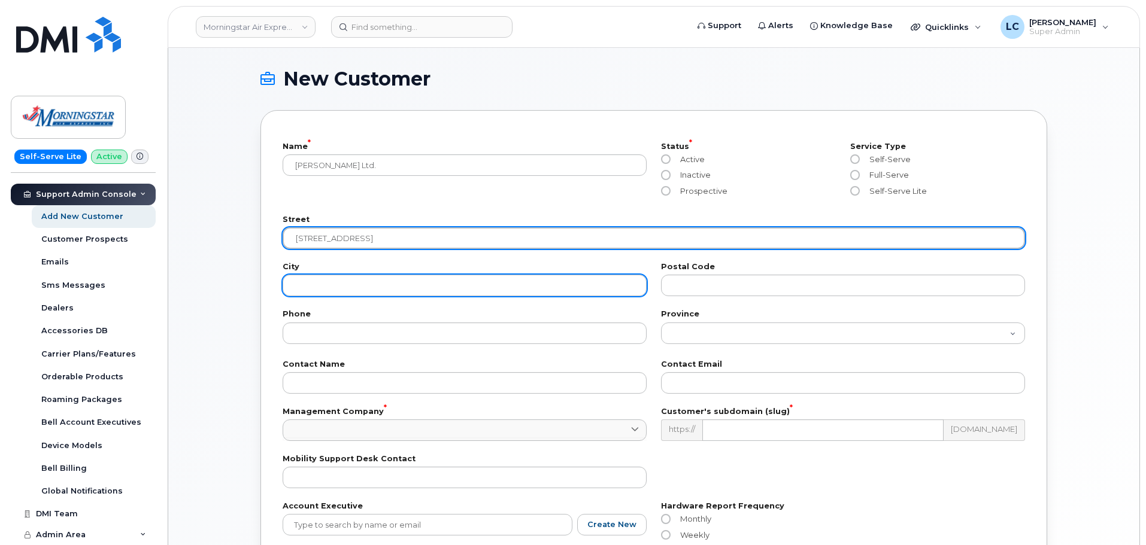
type input "[STREET_ADDRESS]"
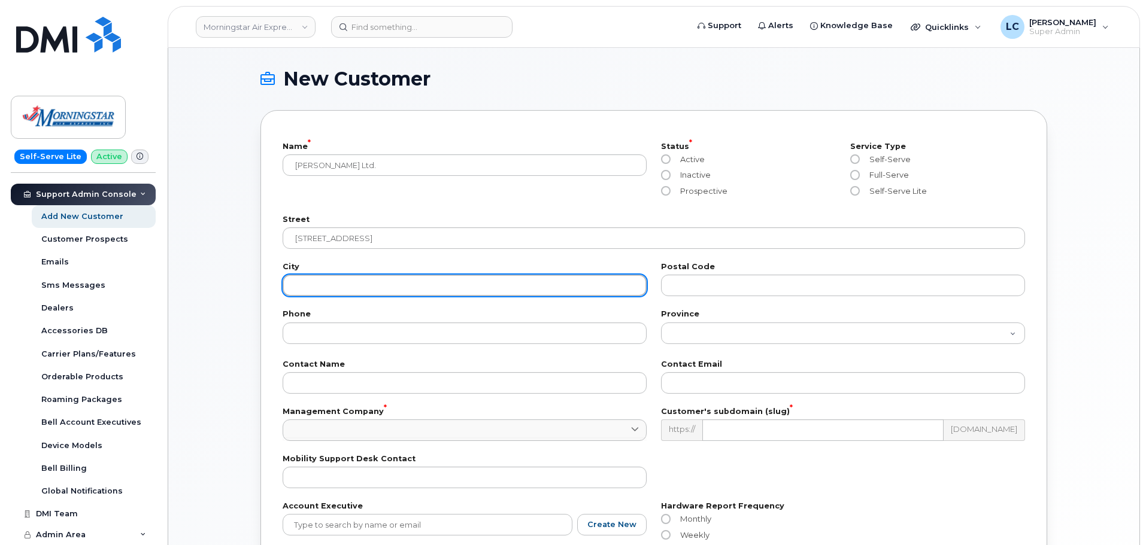
click at [327, 281] on input "text" at bounding box center [465, 286] width 364 height 22
type input "[GEOGRAPHIC_DATA]"
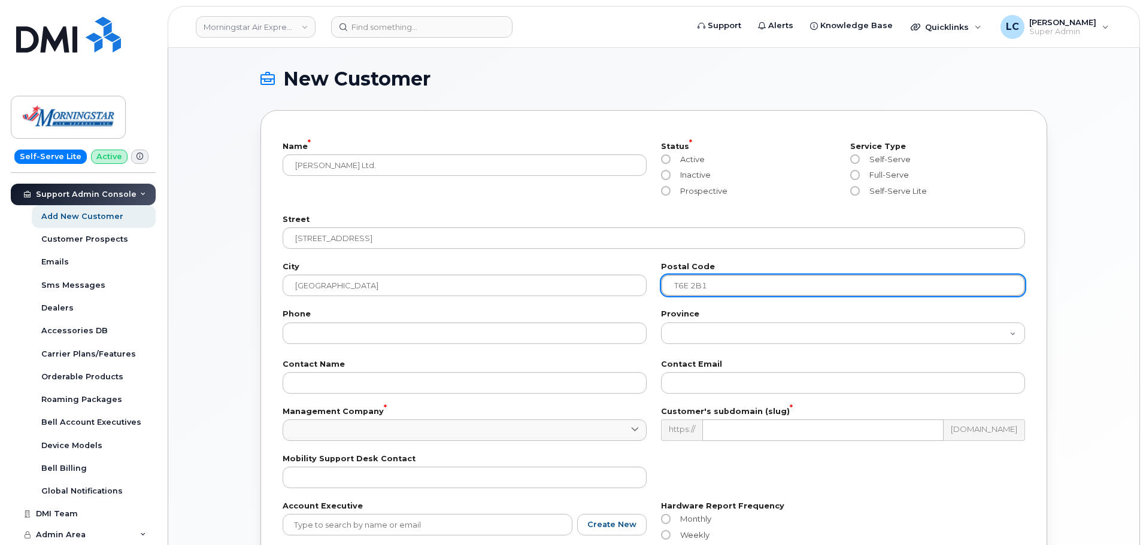
type input "T6E 2B1"
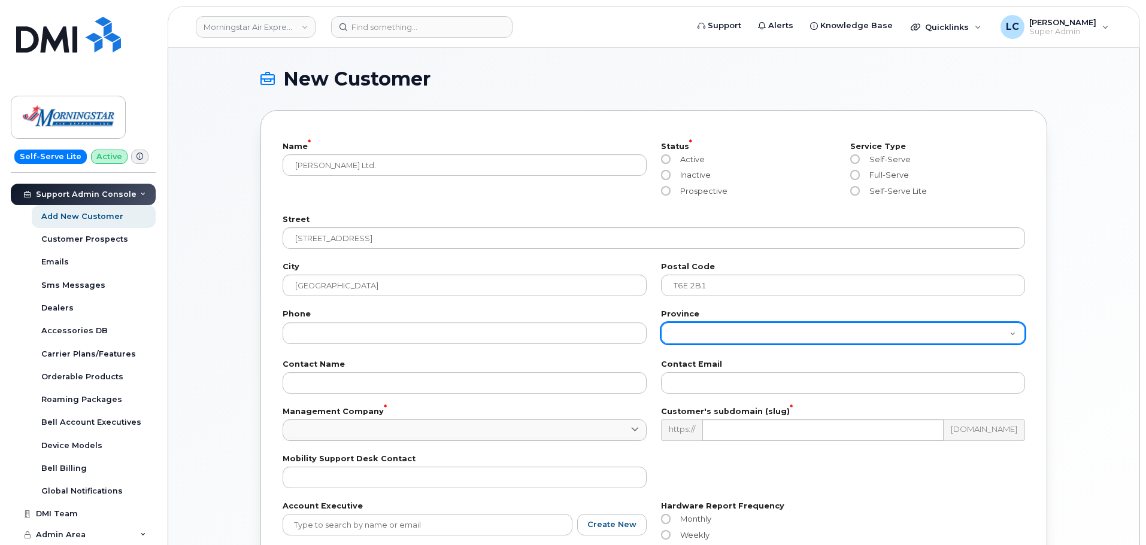
select select "[GEOGRAPHIC_DATA]"
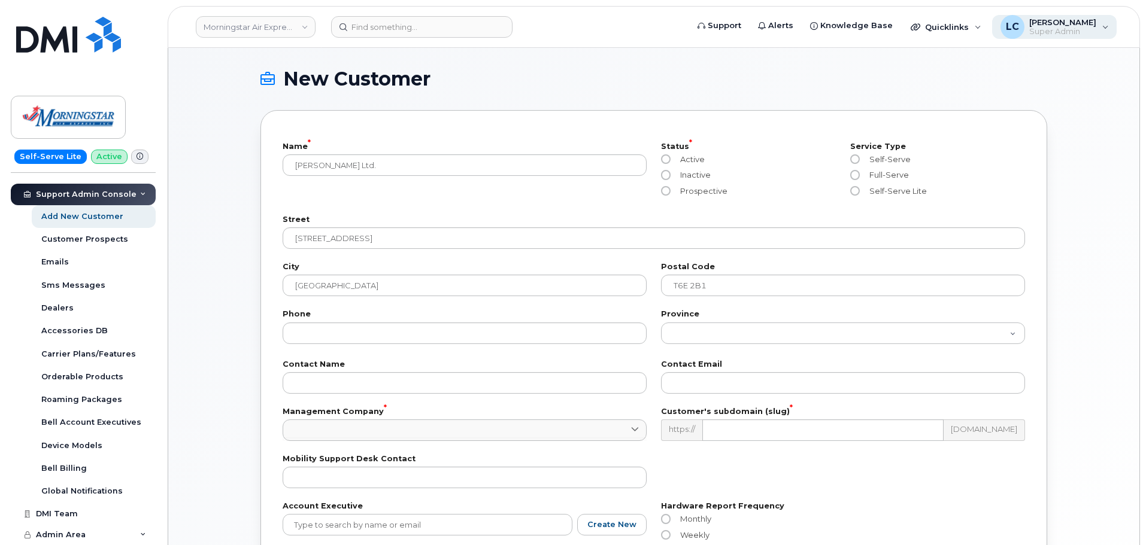
click at [1099, 26] on div "LC Logan Cole Super Admin" at bounding box center [1054, 27] width 125 height 24
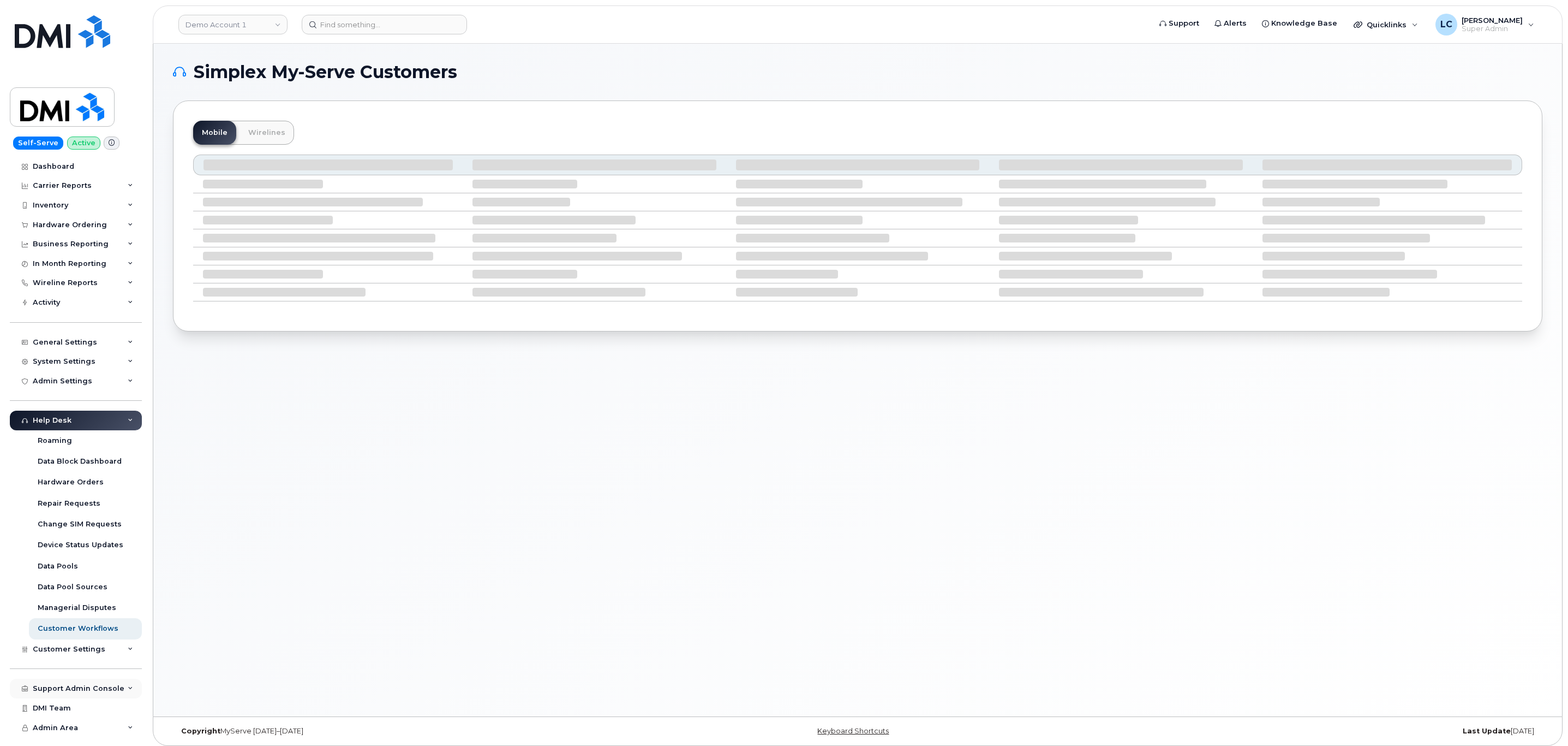
click at [92, 693] on div "Support Admin Console" at bounding box center [76, 689] width 132 height 20
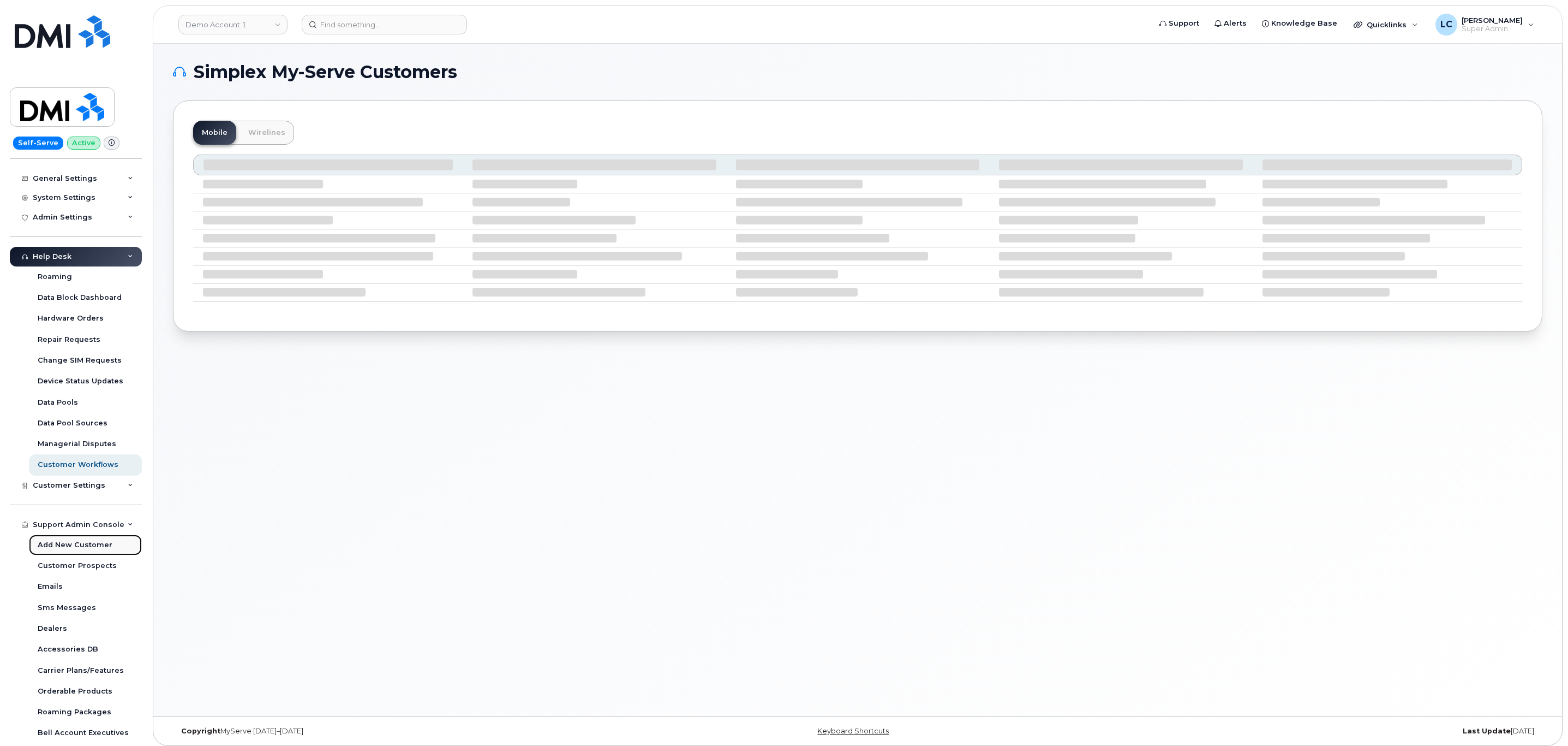
click at [93, 546] on div "Add New Customer" at bounding box center [75, 544] width 75 height 10
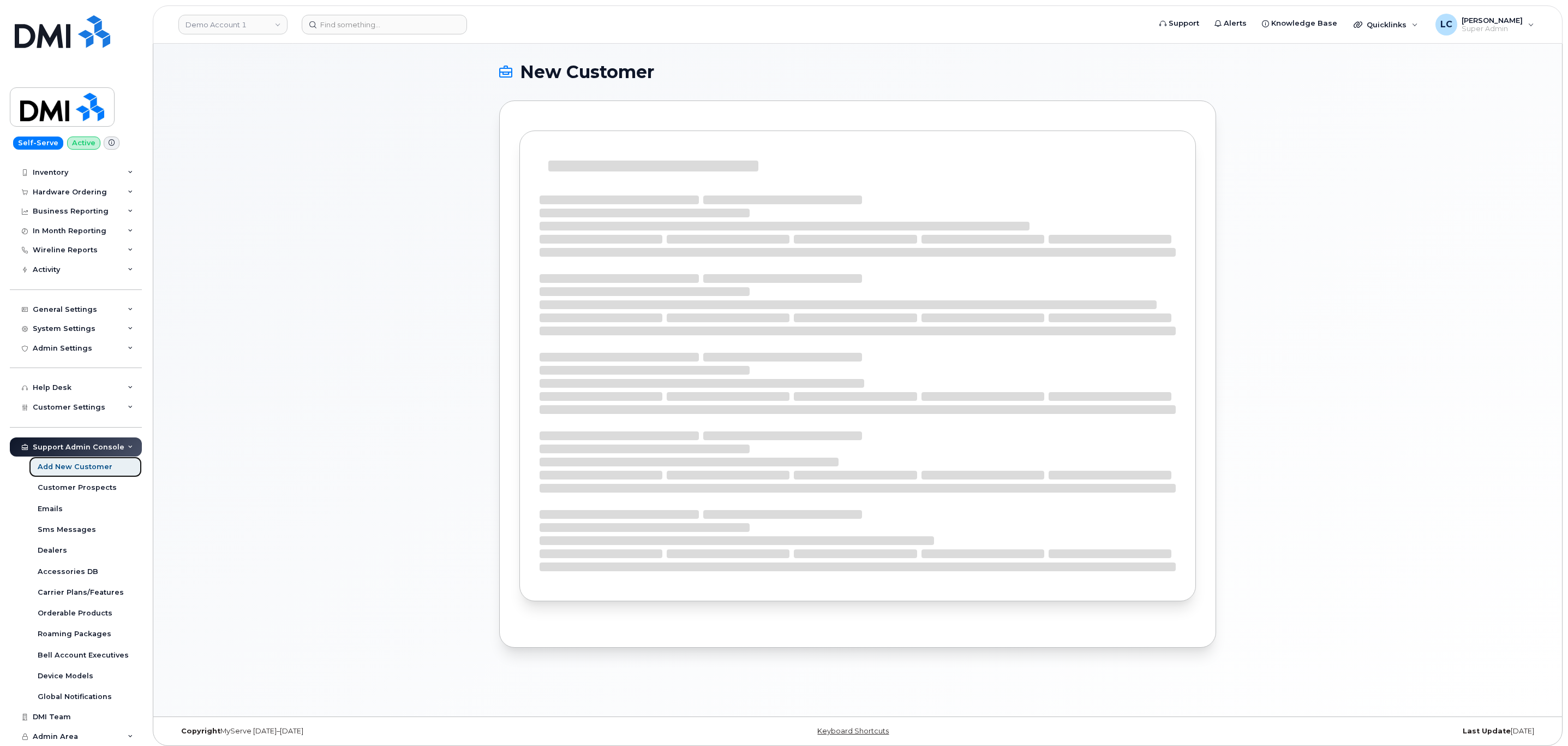
scroll to position [32, 0]
select select
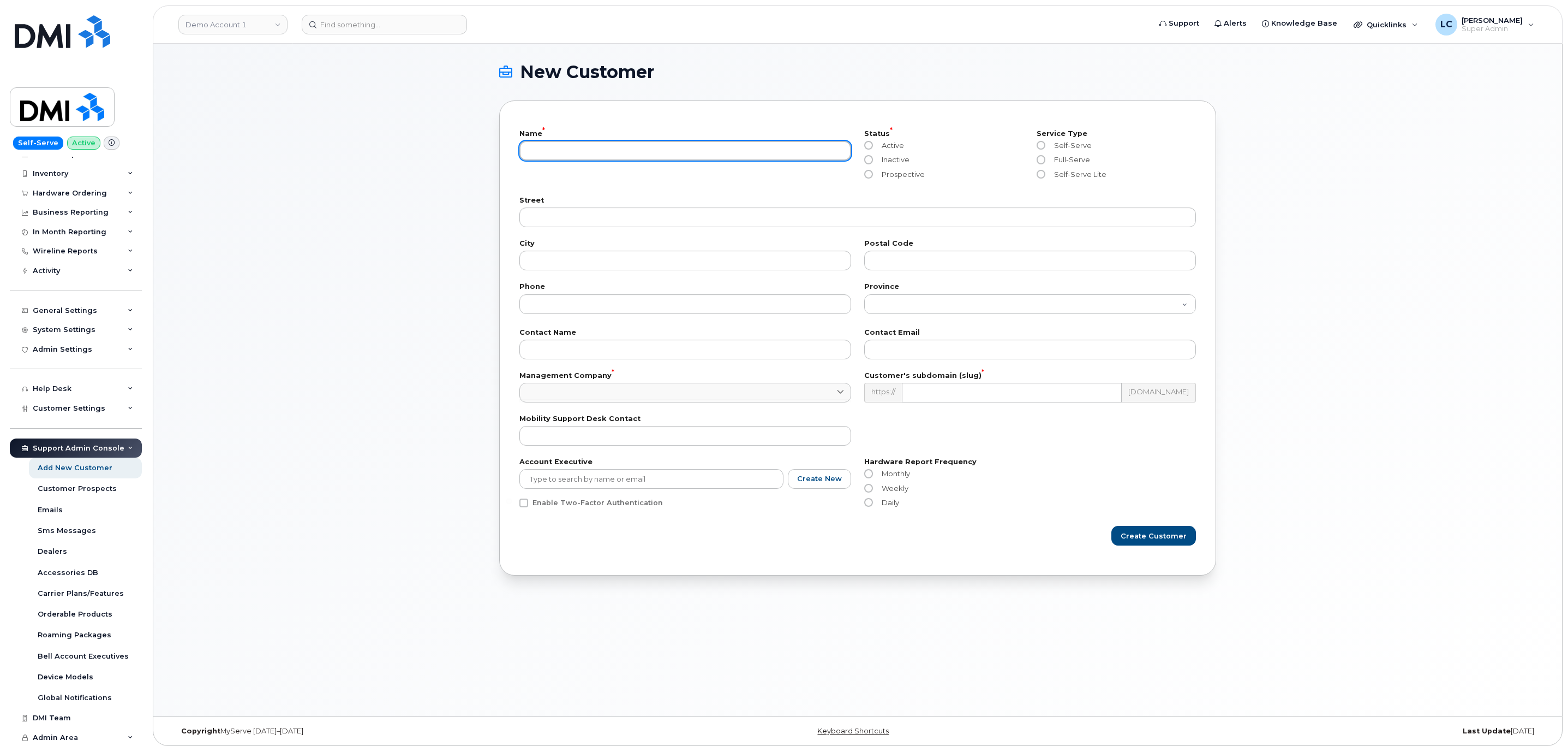
click at [577, 143] on input "text" at bounding box center [686, 150] width 332 height 20
type input "[PERSON_NAME] Ltd."
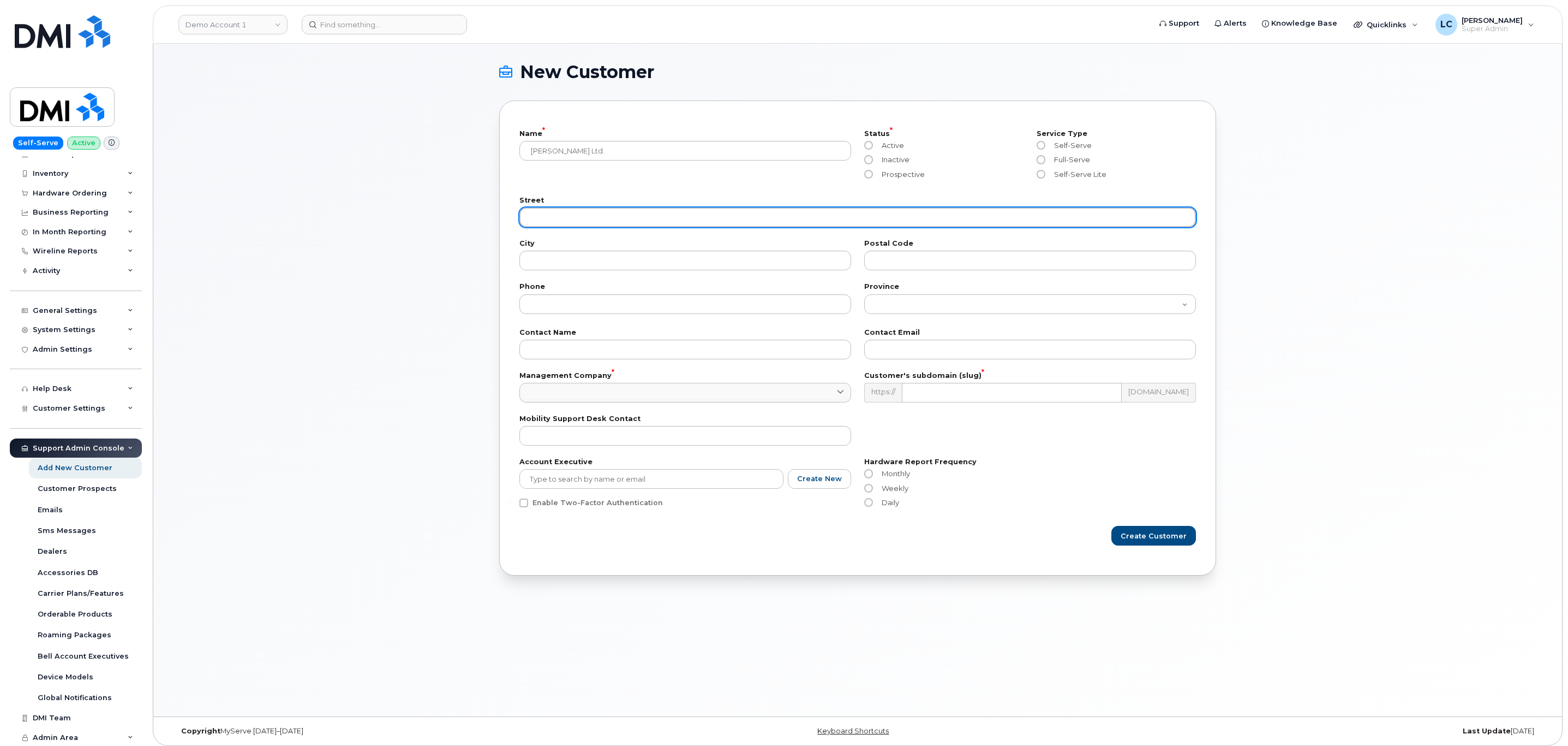
click at [578, 207] on input "text" at bounding box center [858, 217] width 676 height 20
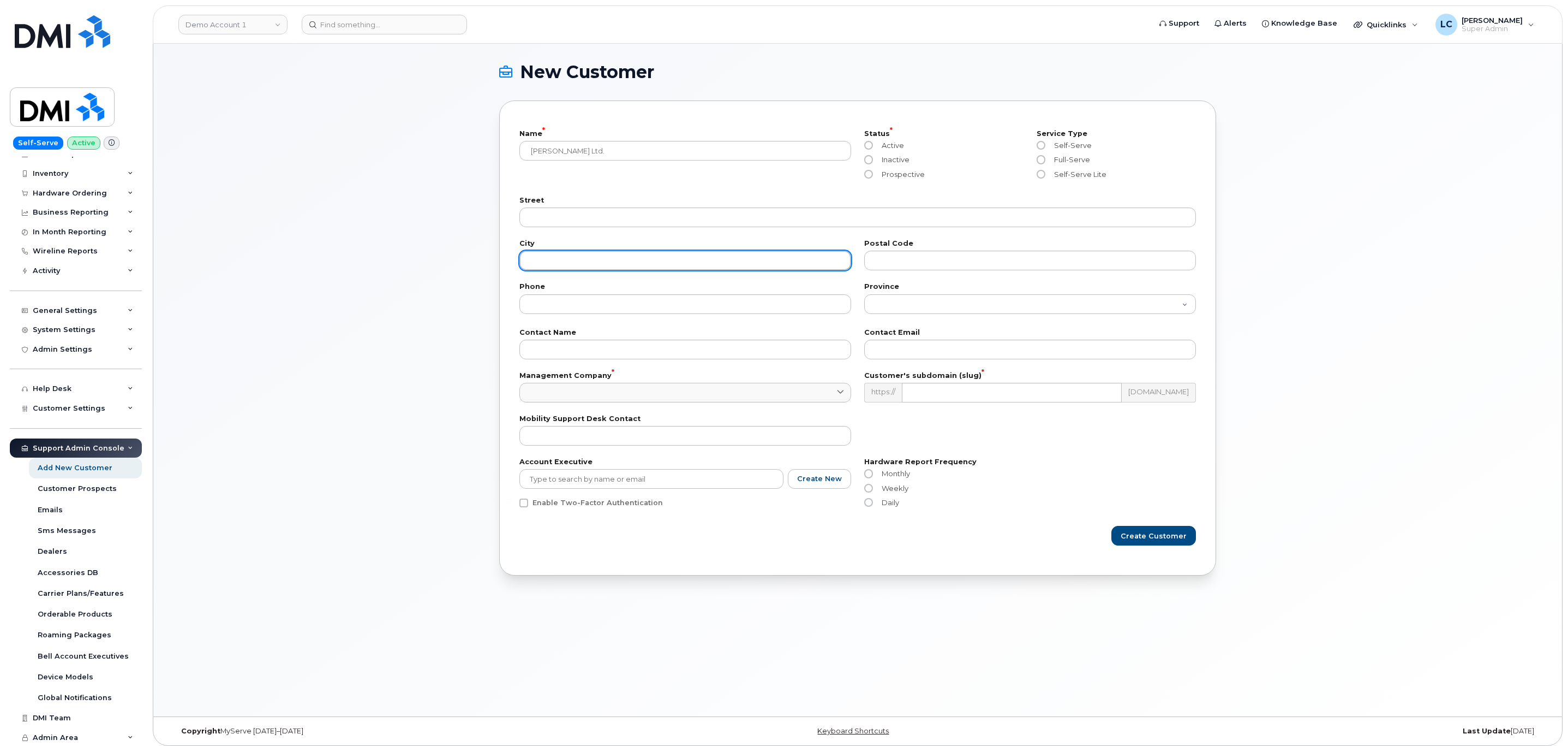
click at [555, 255] on input "text" at bounding box center [686, 261] width 332 height 20
type input "[GEOGRAPHIC_DATA]"
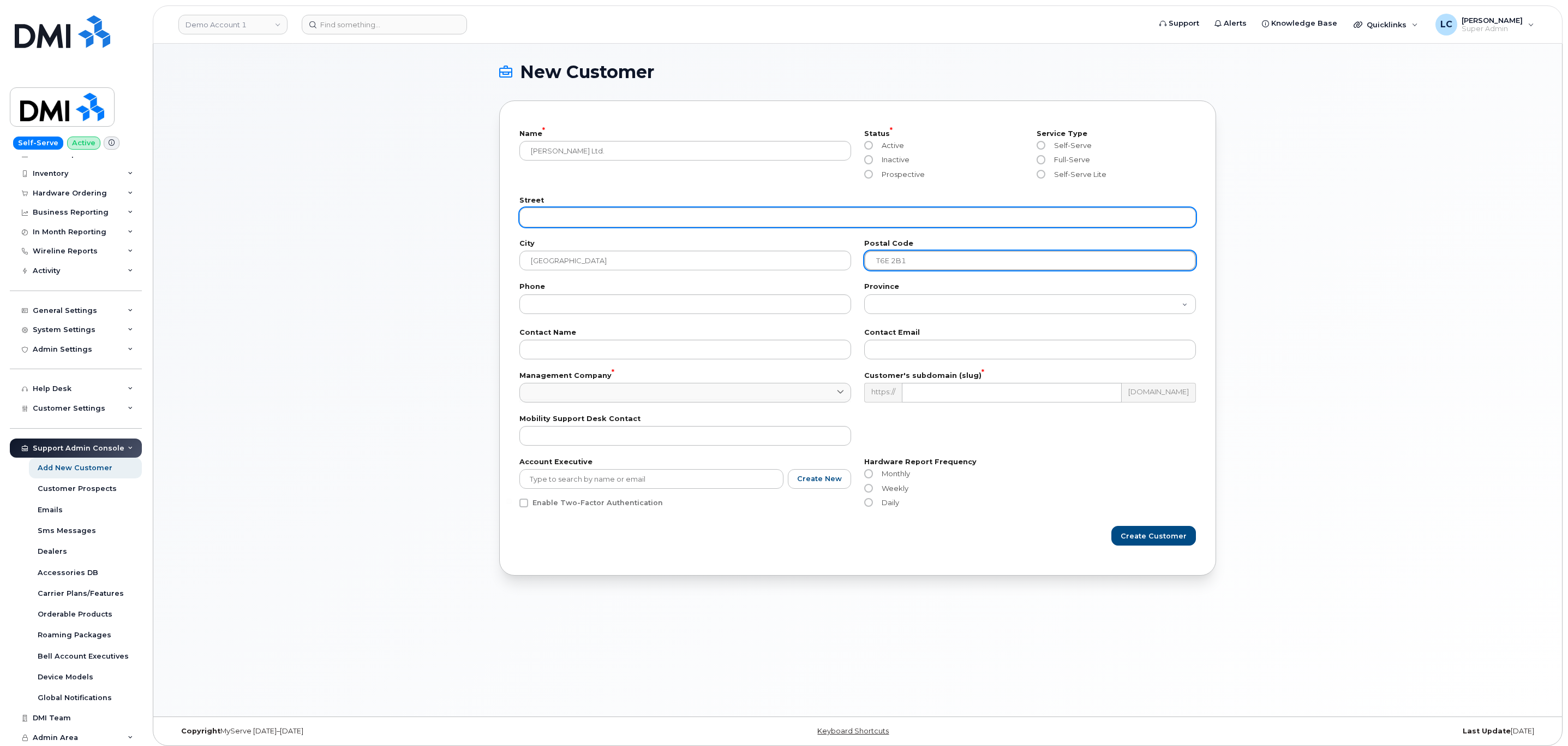
type input "T6E 2B1"
click at [630, 212] on input "text" at bounding box center [858, 217] width 676 height 20
click at [666, 217] on input "text" at bounding box center [858, 217] width 676 height 20
paste input "10727 - 82 Avenue NW"
type input "10727 - 82 Avenue NW"
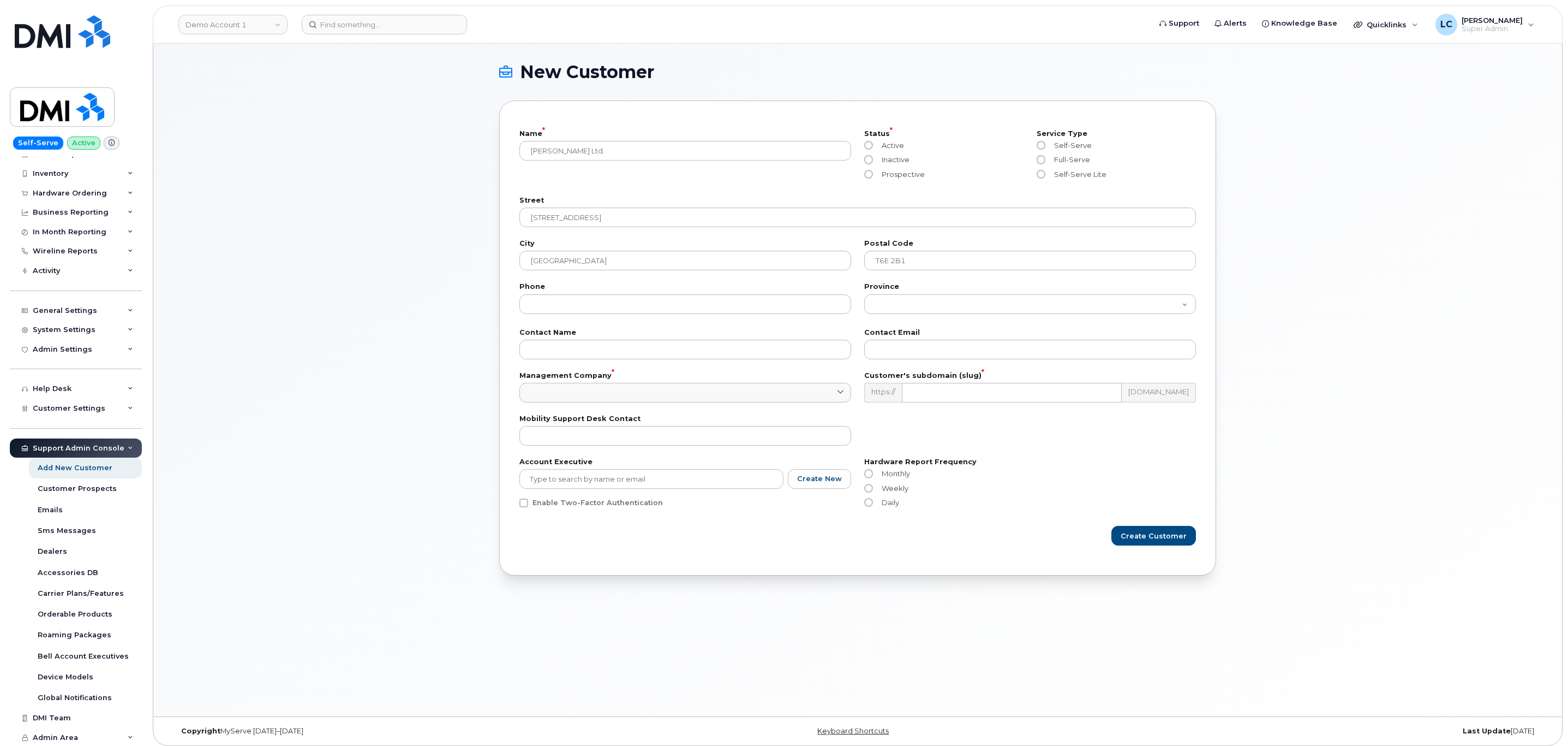
click at [466, 248] on section "New Customer Name * Don Wheaton Ltd. Status * Active Inactive Prospective Servi…" at bounding box center [858, 318] width 1370 height 512
click at [561, 304] on input "tel" at bounding box center [686, 305] width 332 height 20
click at [911, 349] on input "email" at bounding box center [1030, 349] width 332 height 20
paste input "abotermans@wheatongroup.ca"
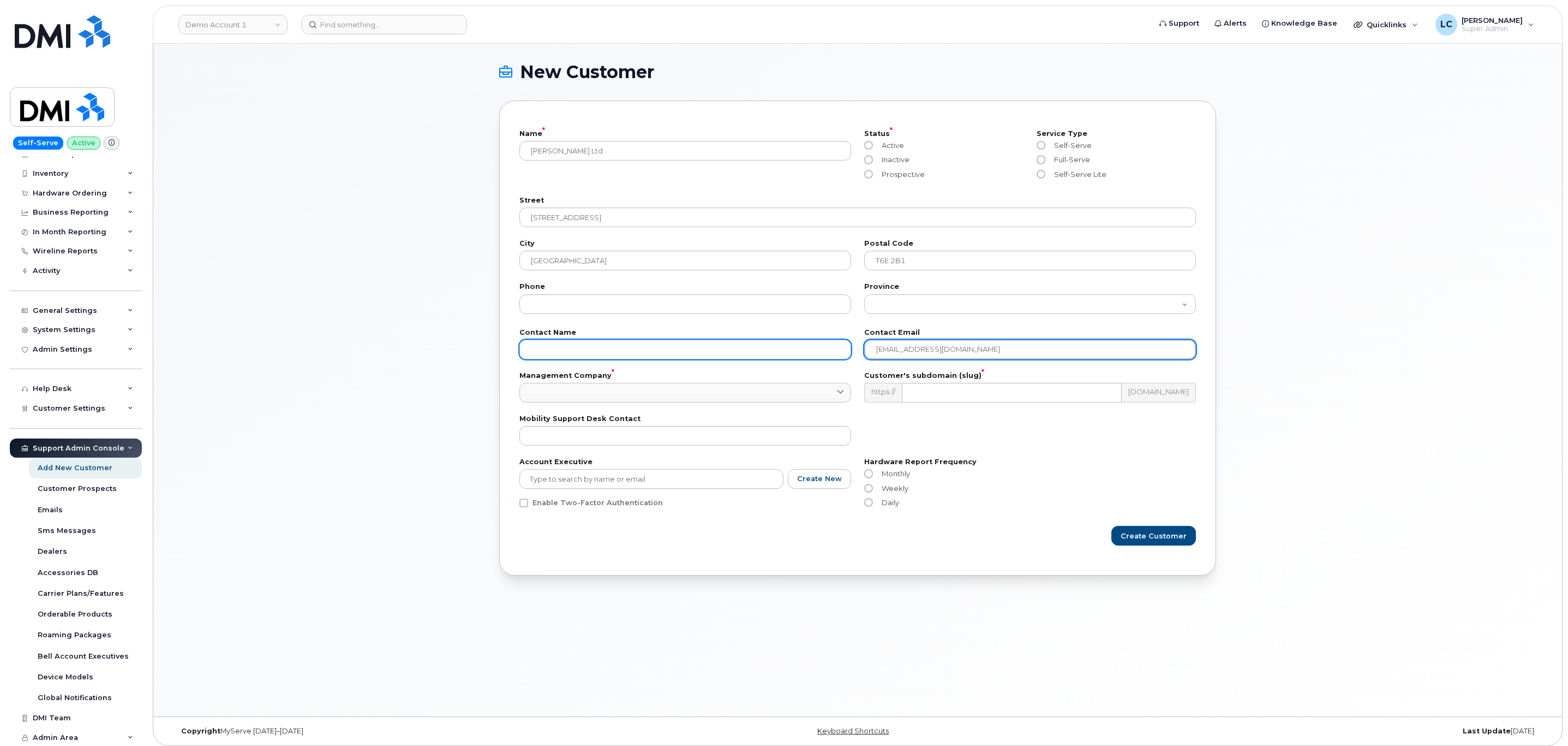
type input "abotermans@wheatongroup.ca"
click at [762, 350] on input "text" at bounding box center [686, 349] width 332 height 20
type input "Angela Botermans"
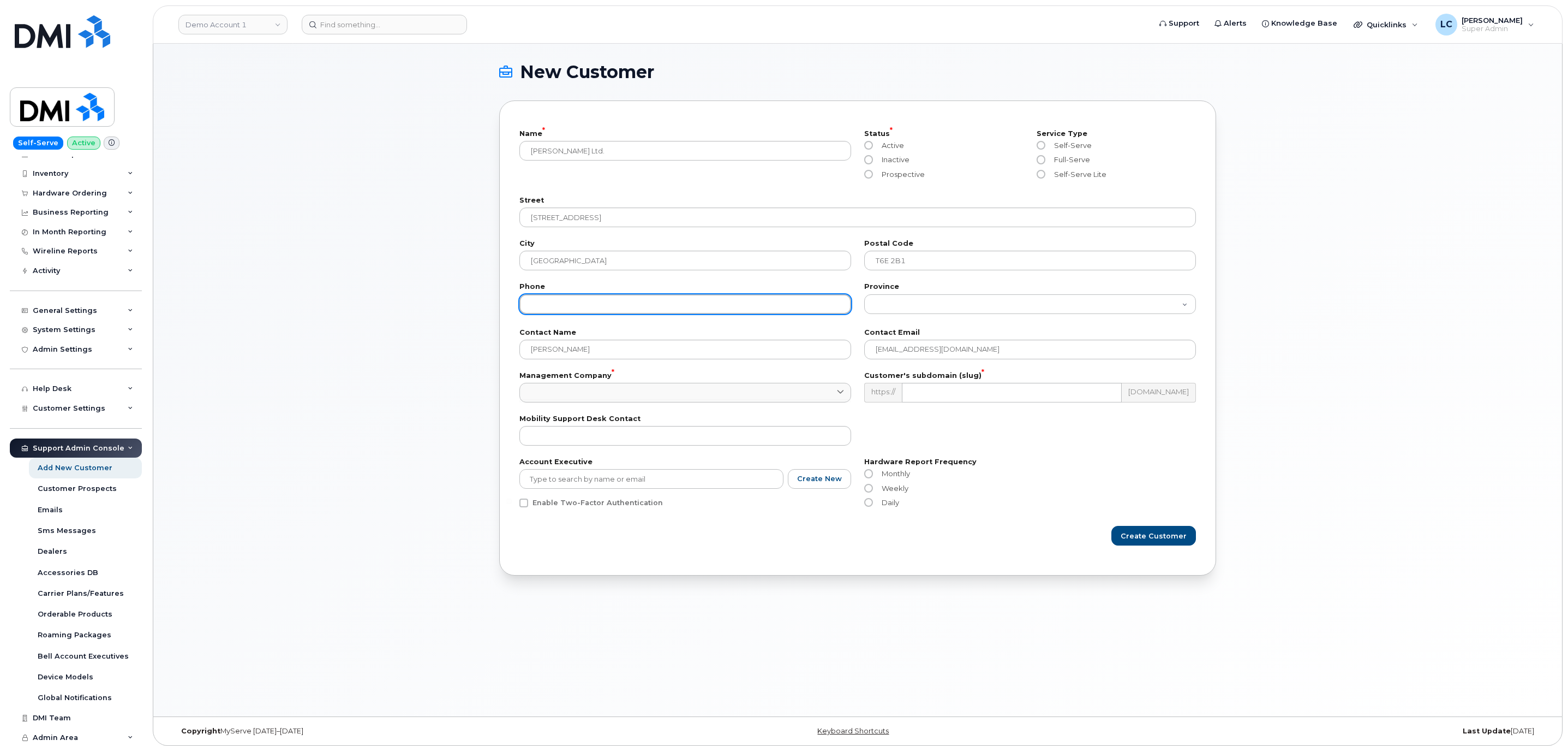
click at [572, 301] on input "tel" at bounding box center [686, 305] width 332 height 20
paste input "[PHONE_NUMBER]"
type input "[PHONE_NUMBER]"
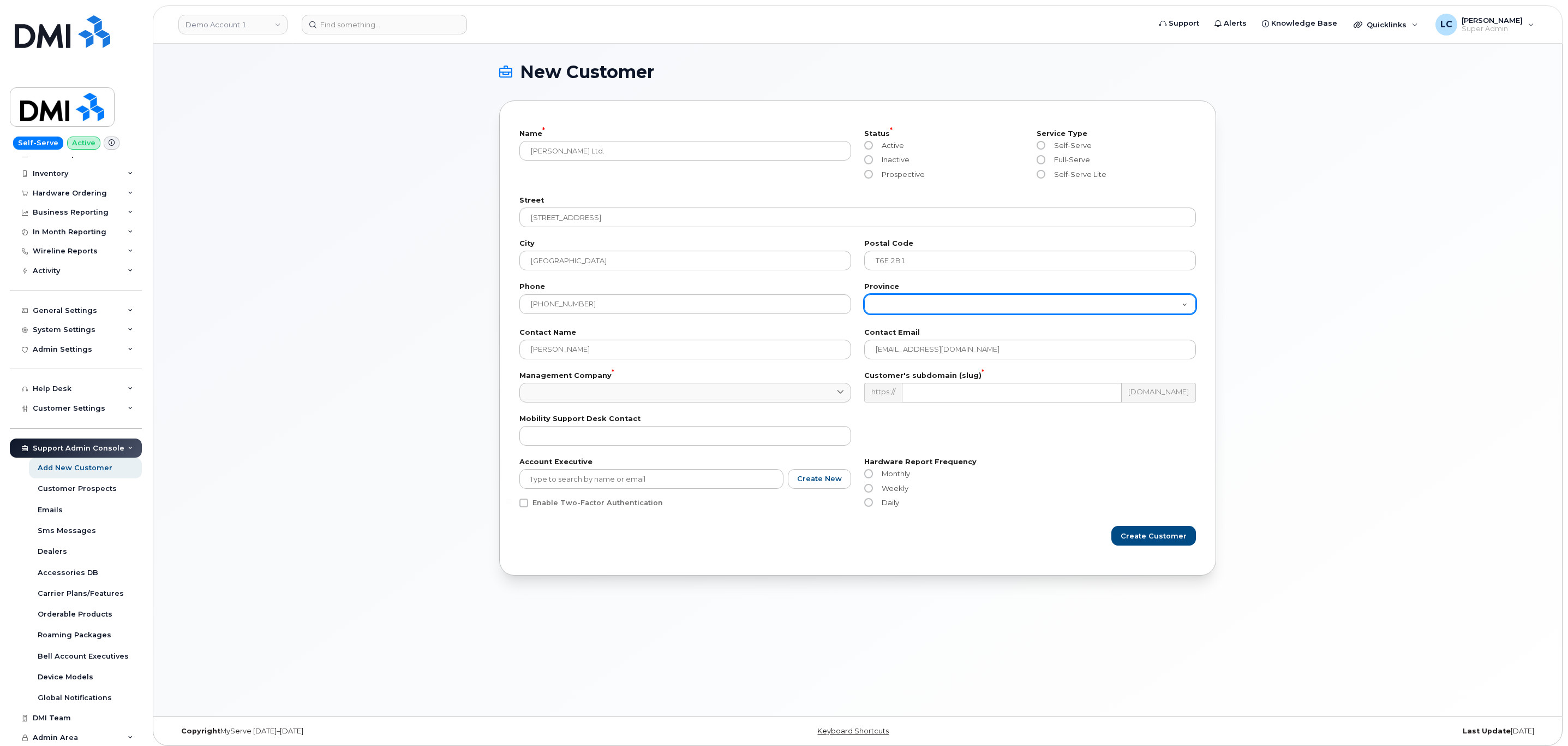
click at [973, 308] on select "Alberta British Columbia Manitoba New Brunswick Newfoundland Northwest Territor…" at bounding box center [1030, 305] width 332 height 20
select select "[GEOGRAPHIC_DATA]"
click at [864, 295] on select "Alberta British Columbia Manitoba New Brunswick Newfoundland Northwest Territor…" at bounding box center [1030, 305] width 332 height 20
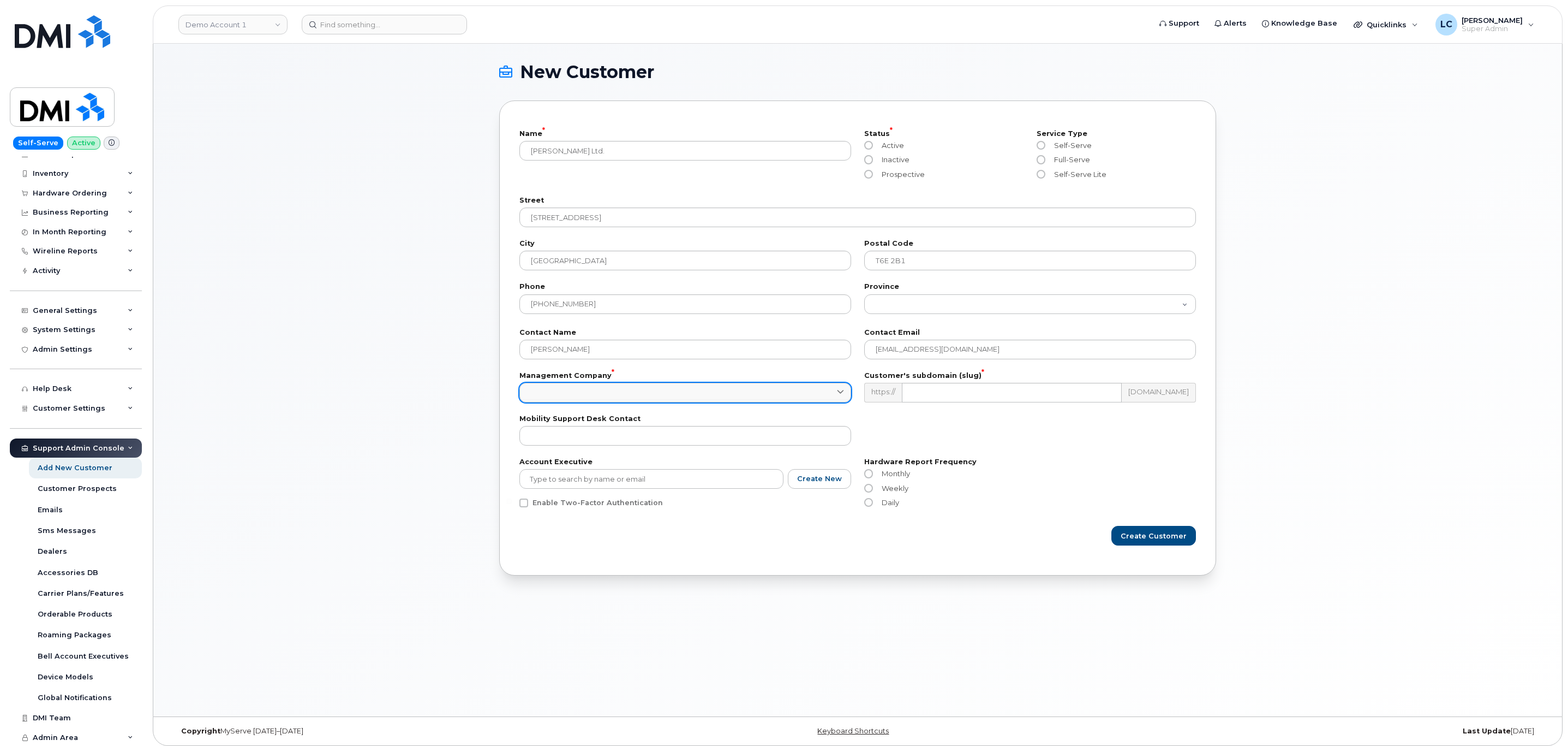
click at [674, 389] on link at bounding box center [686, 393] width 332 height 20
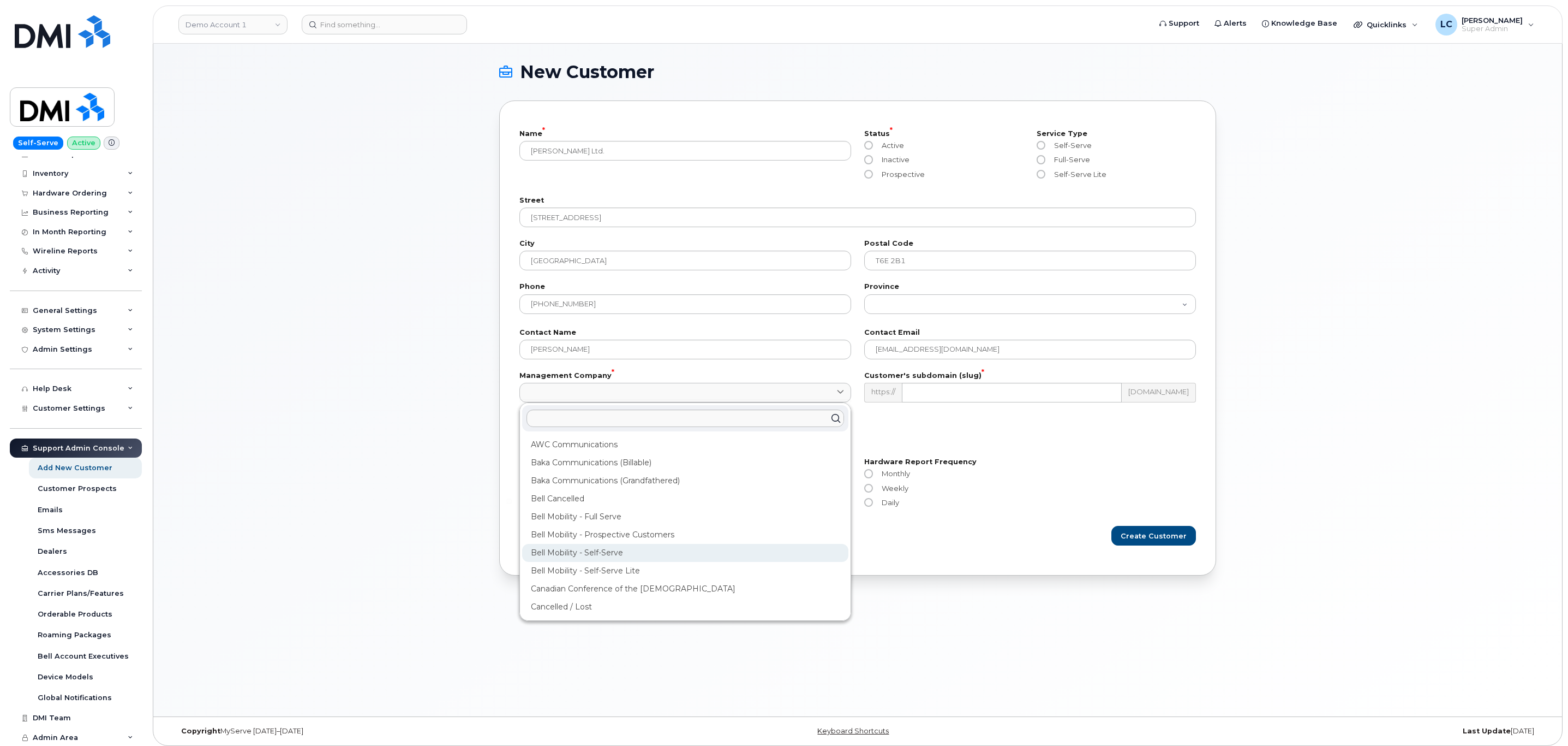
click at [624, 546] on div "Bell Mobility - Self-Serve" at bounding box center [686, 553] width 326 height 18
type input "39"
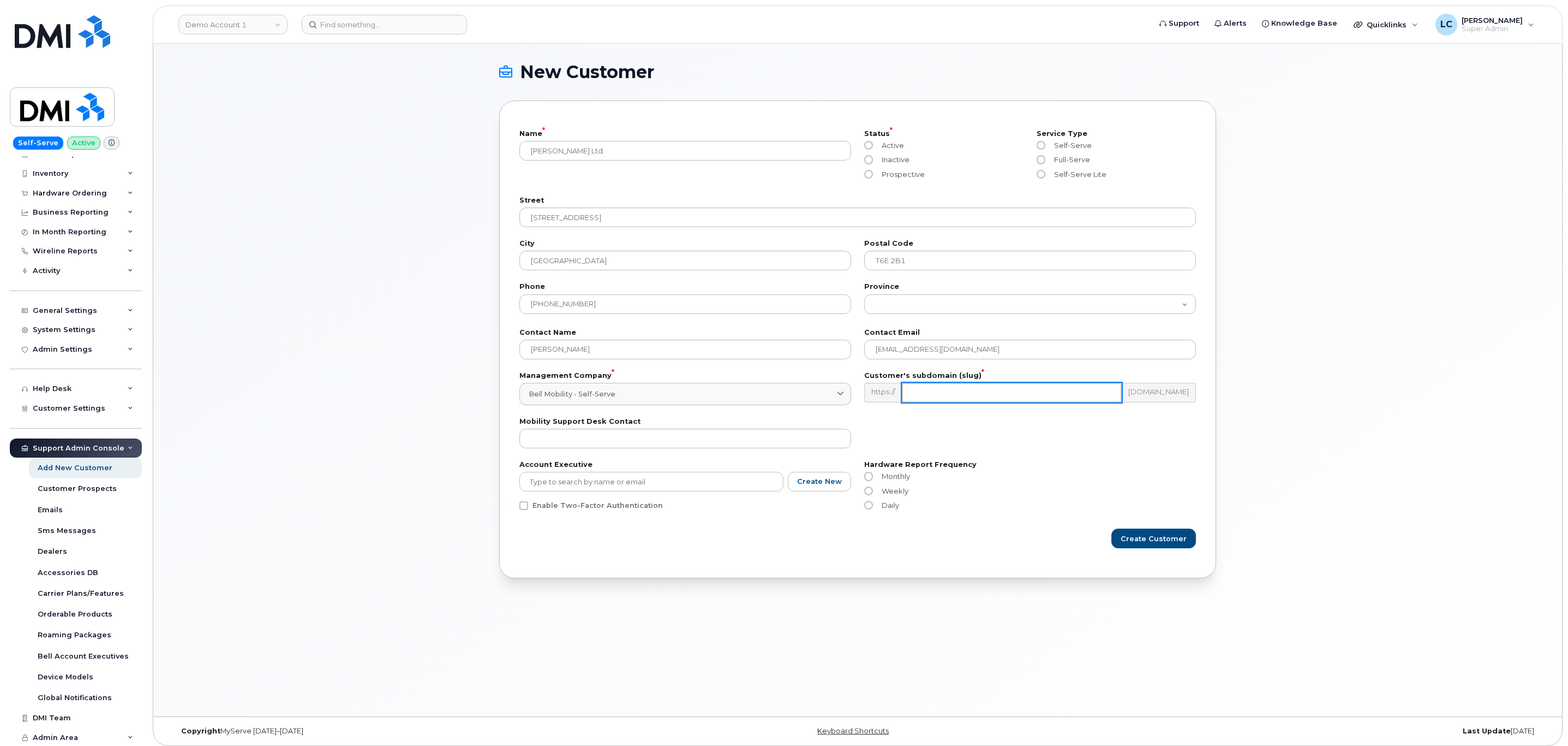
click at [934, 387] on input "text" at bounding box center [1011, 393] width 220 height 20
type input "ms-donwheaton"
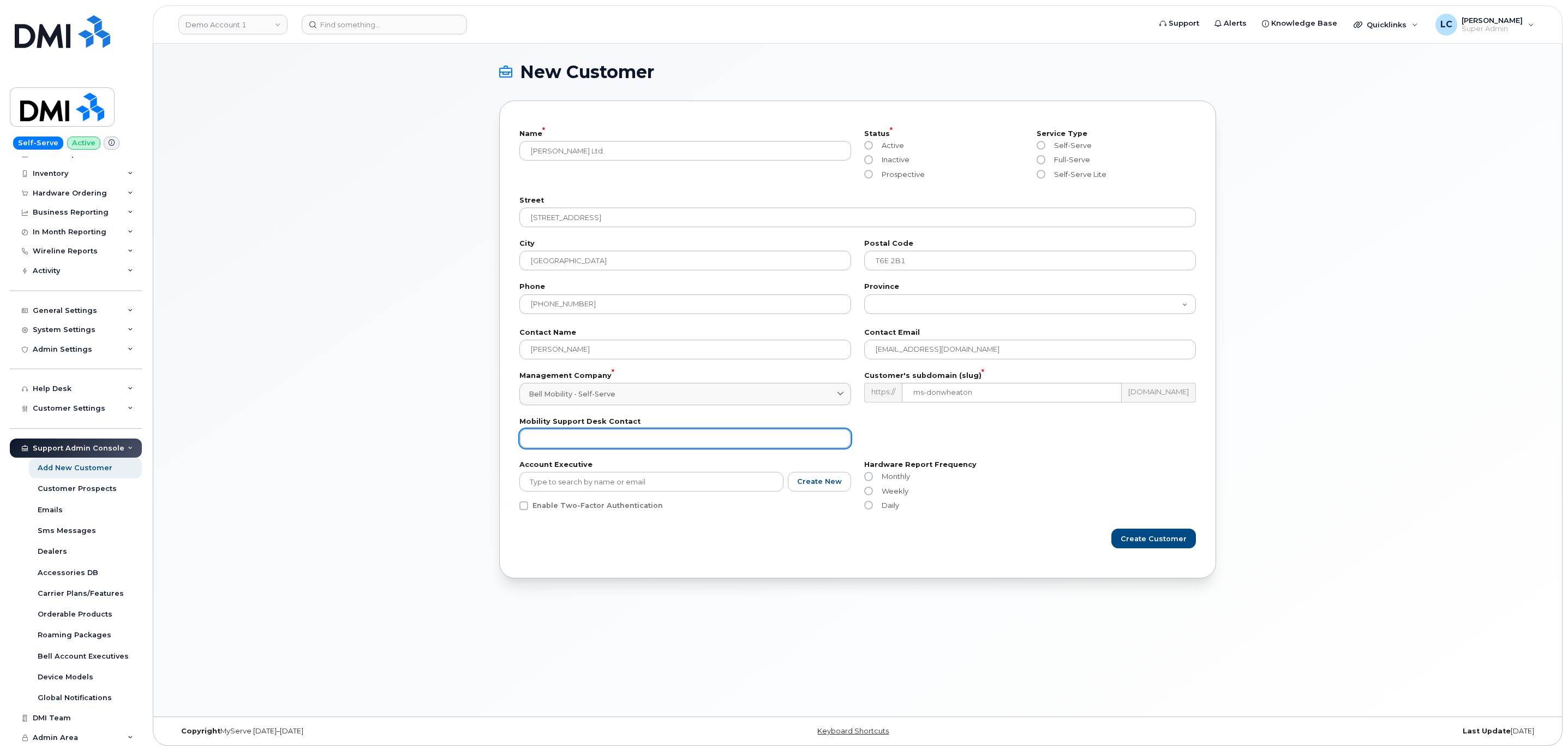
click at [662, 446] on input "text" at bounding box center [686, 439] width 332 height 20
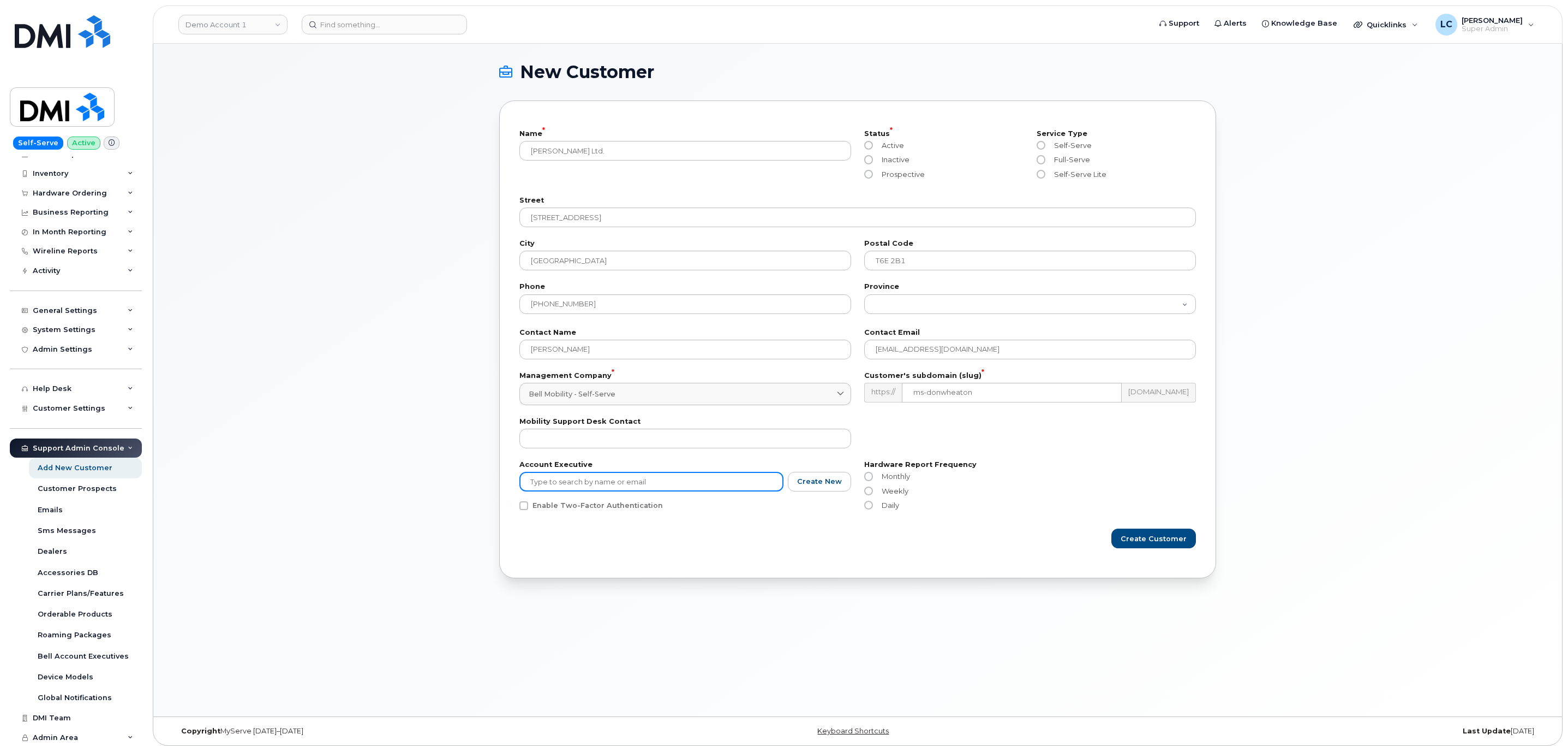
click at [677, 485] on input "text" at bounding box center [652, 482] width 264 height 20
type input "D"
drag, startPoint x: 732, startPoint y: 486, endPoint x: 727, endPoint y: 493, distance: 8.6
click at [732, 486] on input "text" at bounding box center [652, 482] width 264 height 20
type input "D"
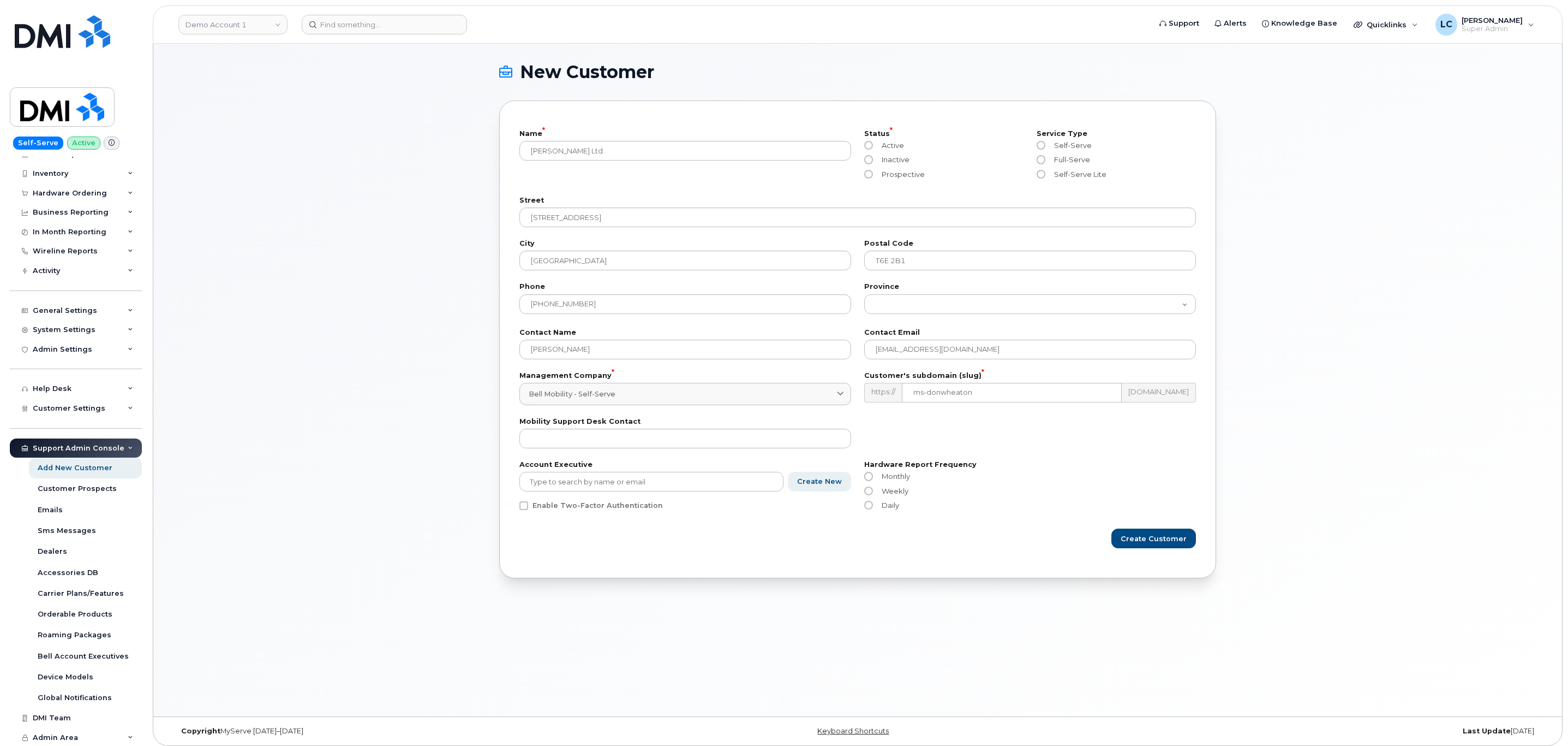
click at [810, 483] on span "Create New" at bounding box center [820, 481] width 45 height 10
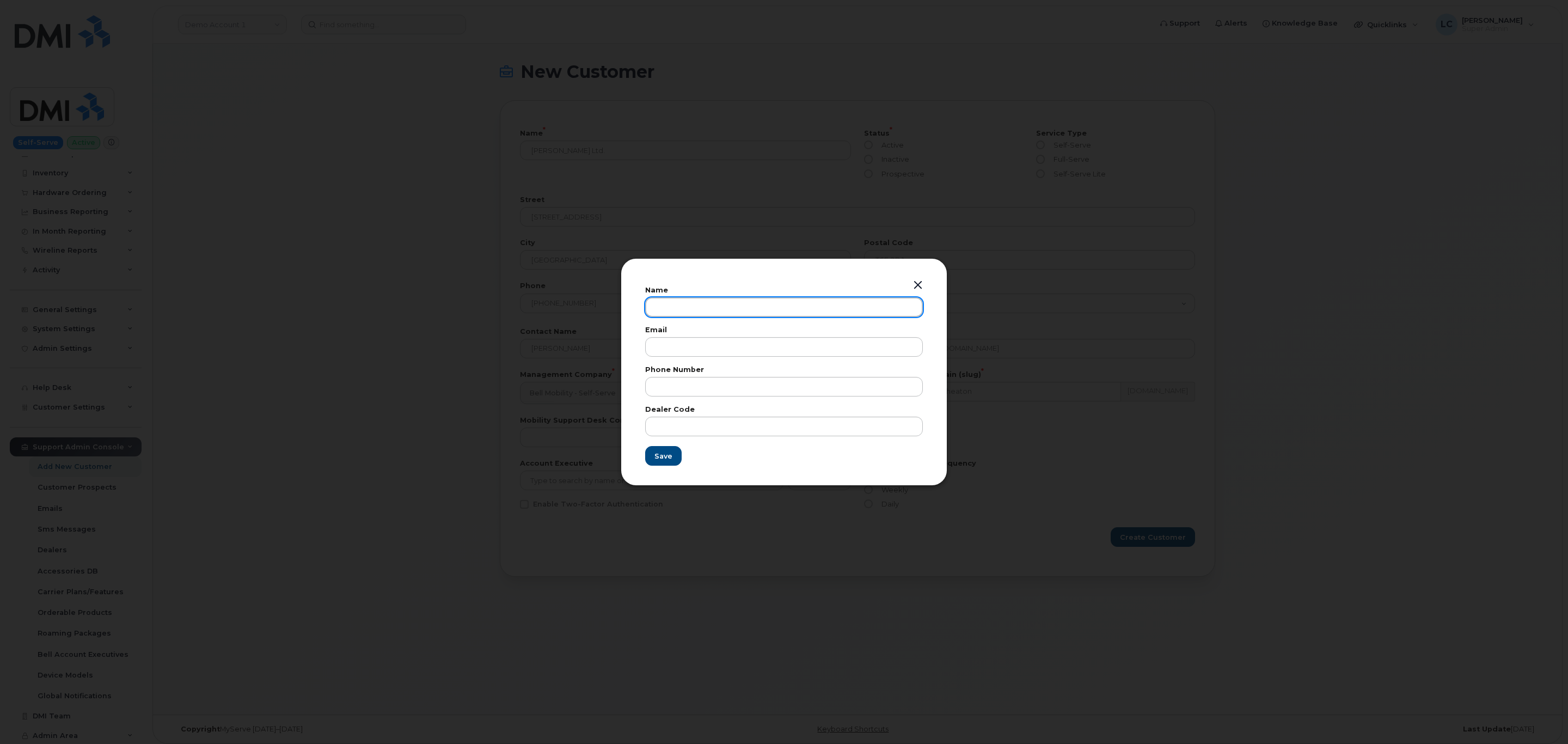
drag, startPoint x: 703, startPoint y: 307, endPoint x: 716, endPoint y: 317, distance: 16.4
click at [703, 307] on input "text" at bounding box center [783, 307] width 277 height 20
click at [738, 312] on input "Dom" at bounding box center [783, 307] width 277 height 20
type input "Dom Javier"
click at [729, 347] on input "email" at bounding box center [783, 347] width 277 height 20
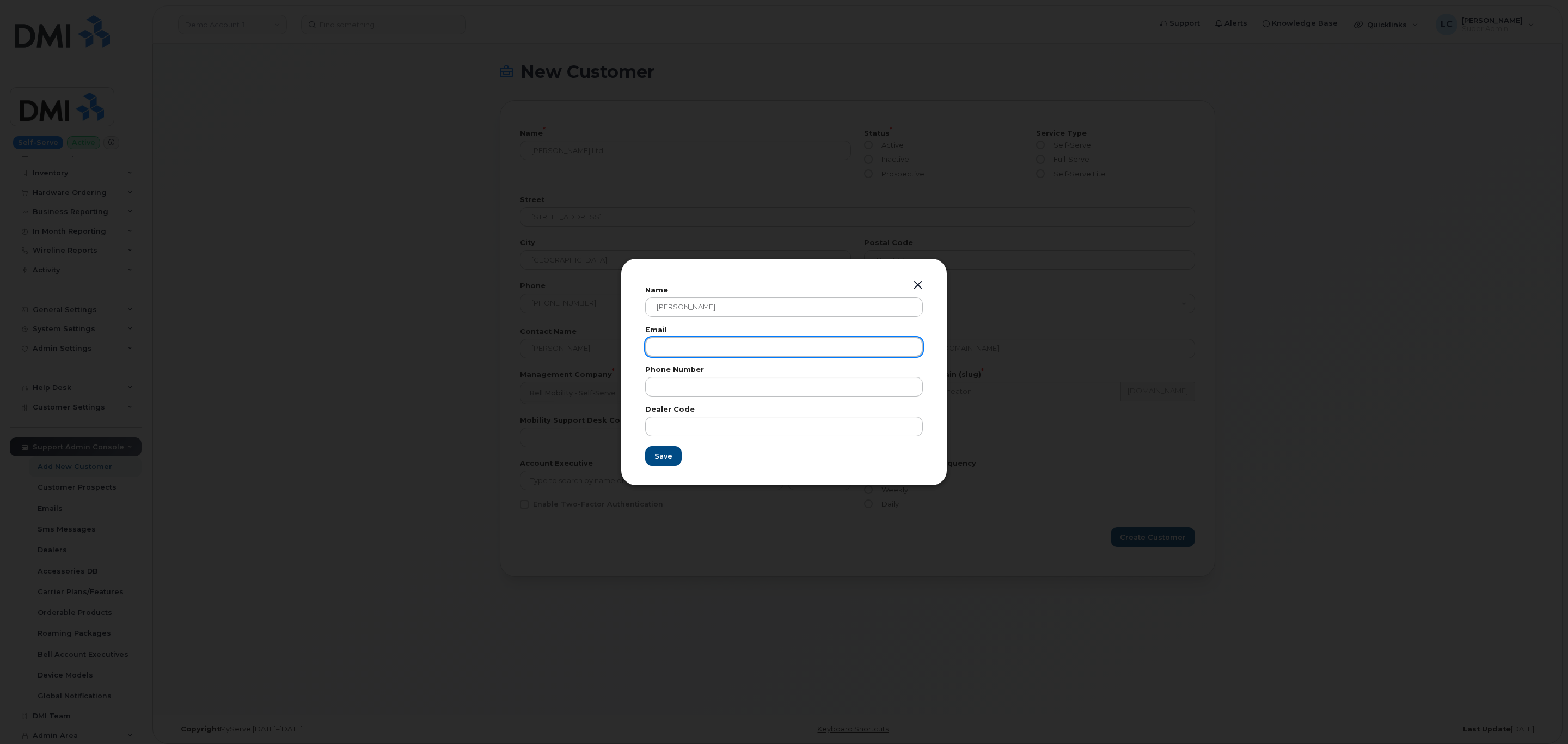
paste input "dom.javier@bell.ca"
type input "dom.javier@bell.ca"
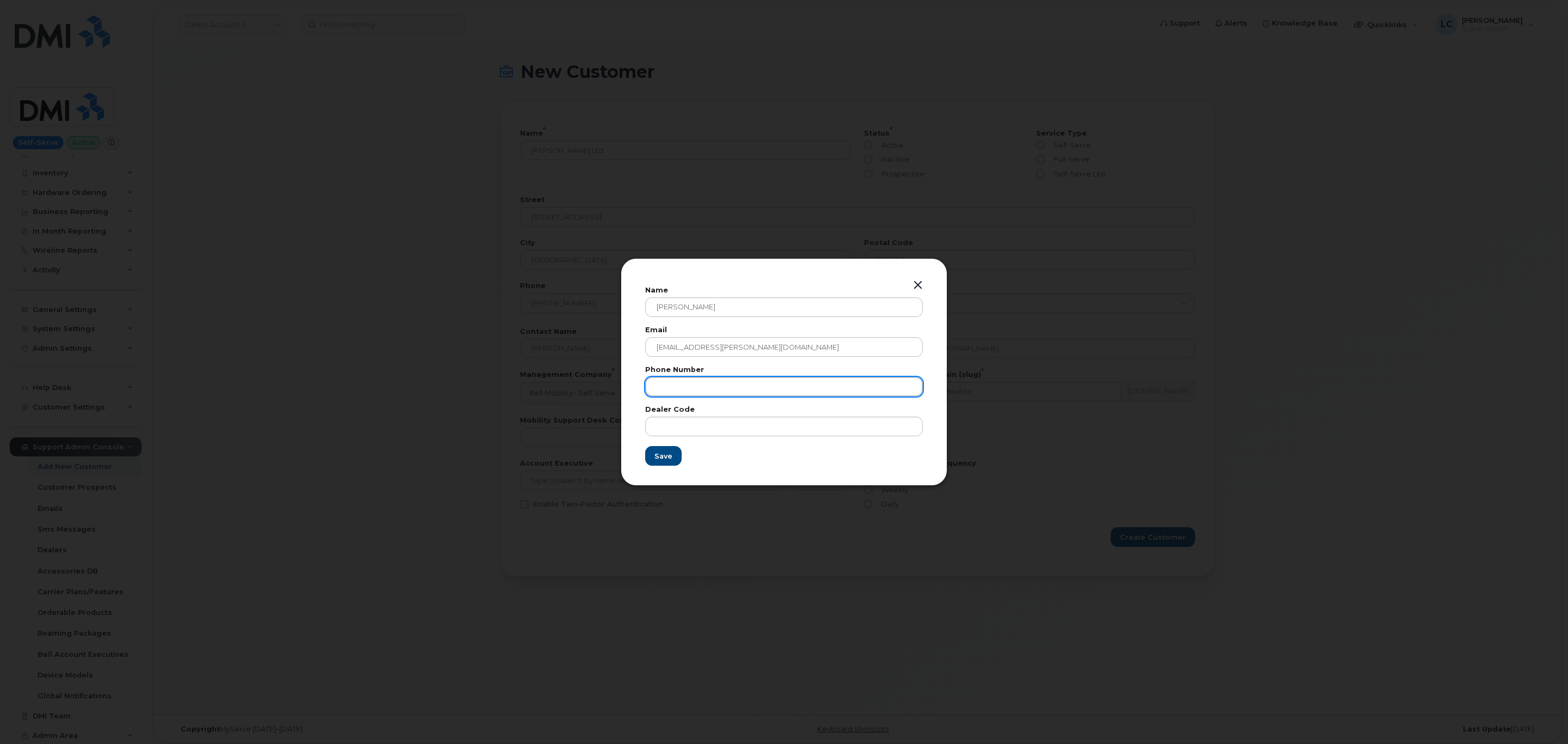
click at [706, 390] on input "text" at bounding box center [783, 387] width 277 height 20
paste input "(905) 301-7218"
drag, startPoint x: 658, startPoint y: 386, endPoint x: 603, endPoint y: 386, distance: 55.0
click at [603, 386] on div "Name Dom Javier Email dom.javier@bell.ca Phone Number (905) 301-7218 Dealer Cod…" at bounding box center [784, 372] width 1568 height 744
type input "(905) 301-7218"
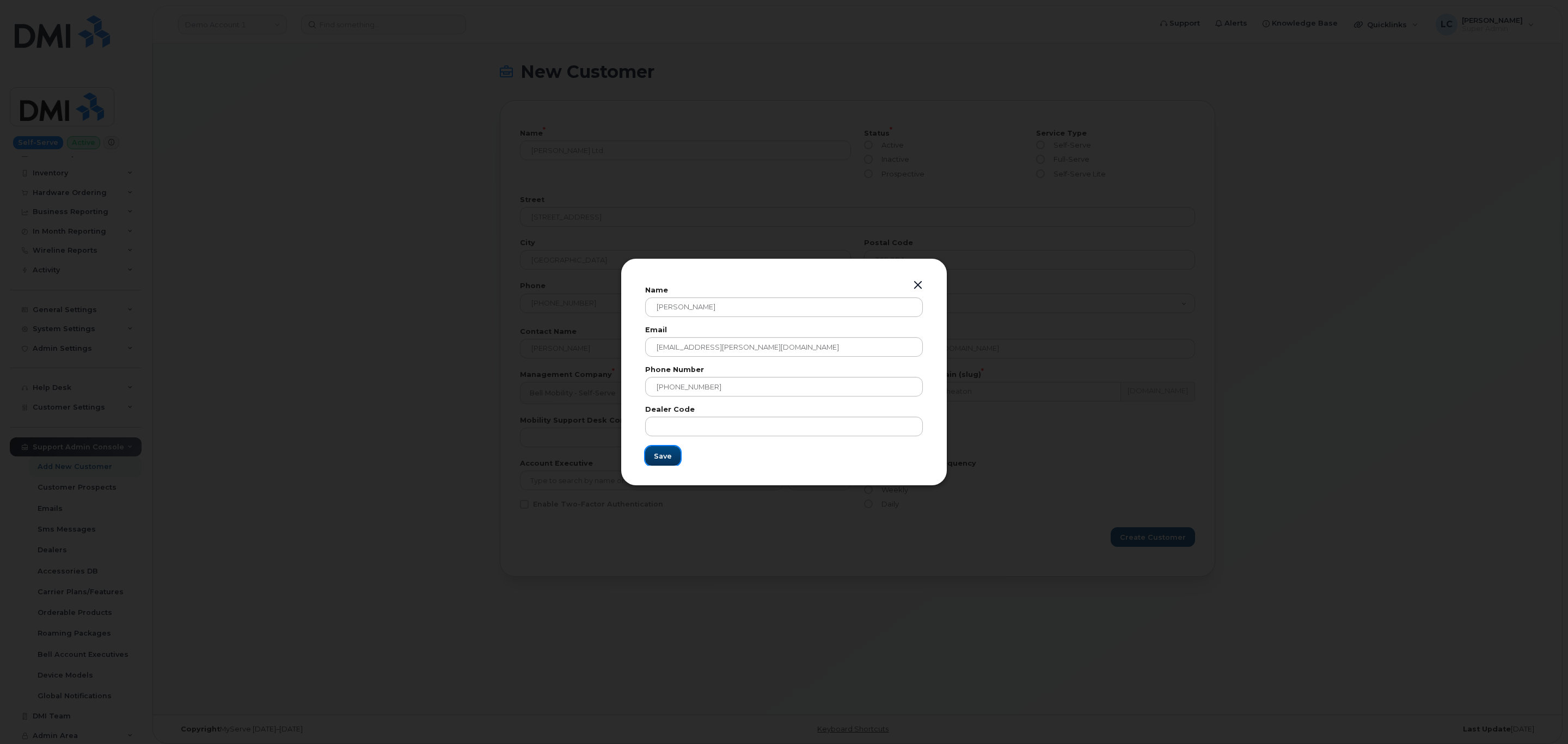
click at [673, 456] on button "Save" at bounding box center [662, 456] width 35 height 20
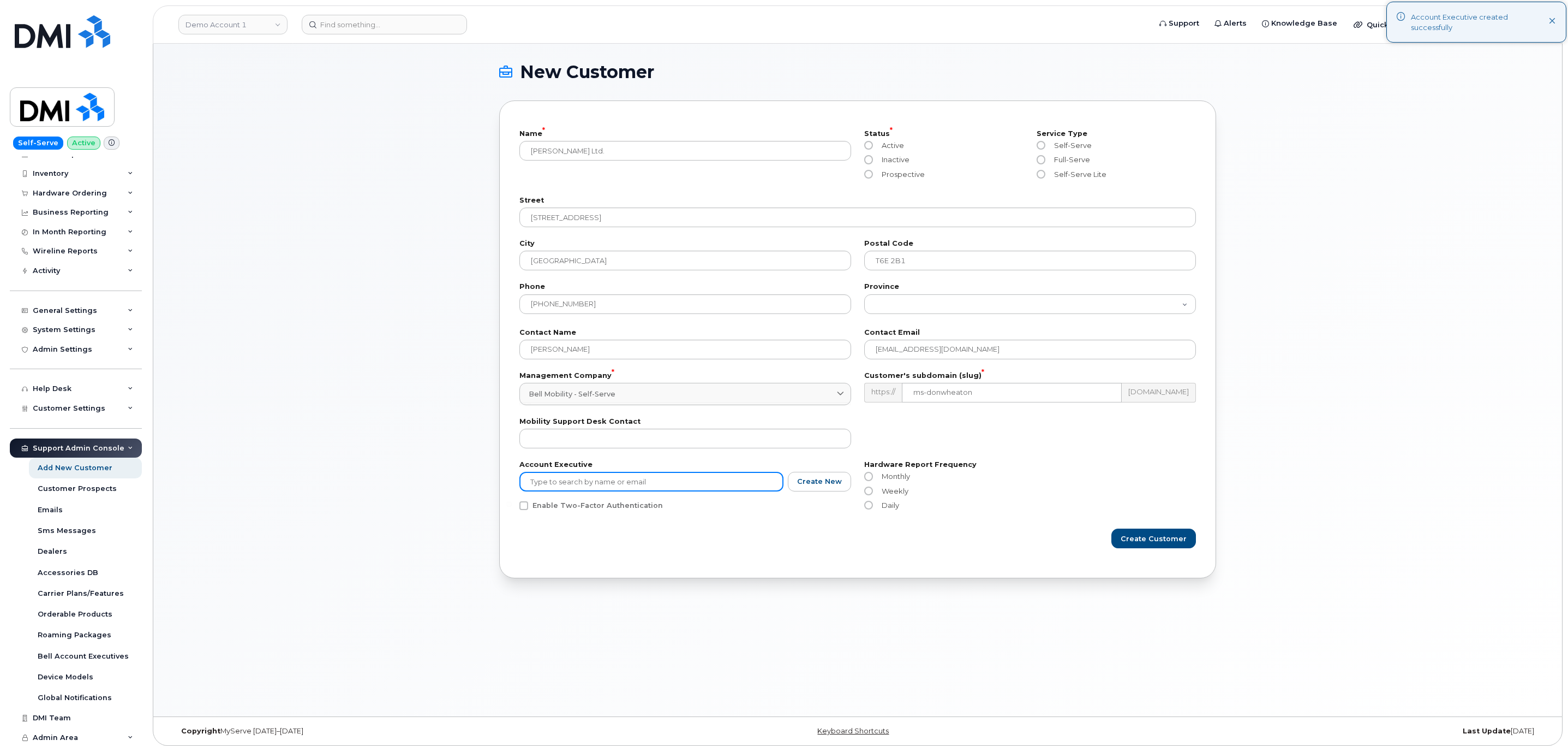
click at [627, 485] on input "text" at bounding box center [652, 482] width 264 height 20
click at [615, 526] on li "Dom Javier (dom.javier@bell.ca)" at bounding box center [686, 524] width 333 height 19
type input "Dom Javier (dom.javier@bell.ca)"
click at [903, 170] on span "Prospective" at bounding box center [902, 174] width 47 height 9
click at [873, 170] on input "Prospective" at bounding box center [869, 174] width 9 height 9
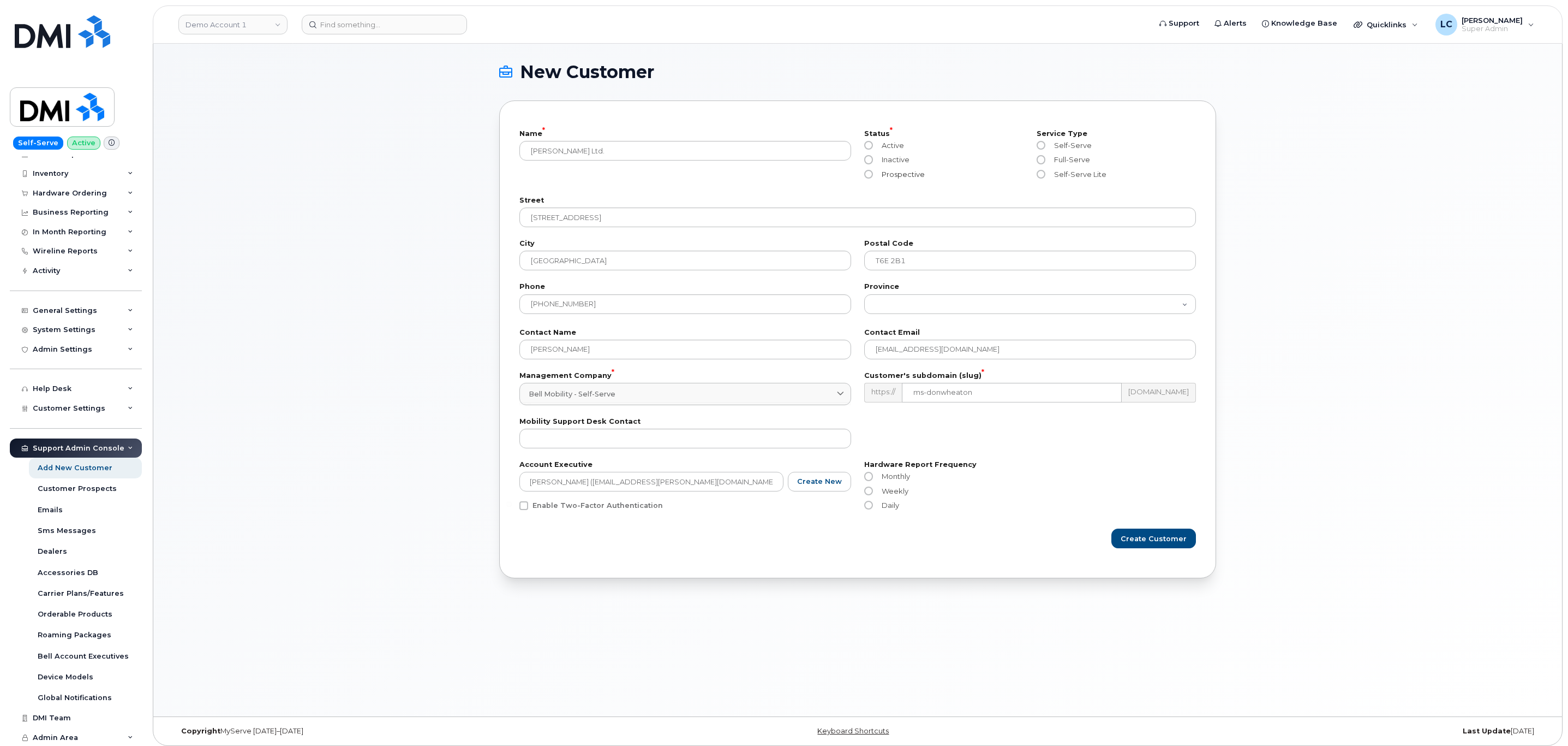
radio input "true"
click at [1075, 146] on span "Self-Serve" at bounding box center [1071, 145] width 42 height 9
click at [1046, 146] on input "Self-Serve" at bounding box center [1041, 145] width 9 height 9
radio input "true"
click at [1156, 543] on span "Create Customer" at bounding box center [1154, 538] width 66 height 10
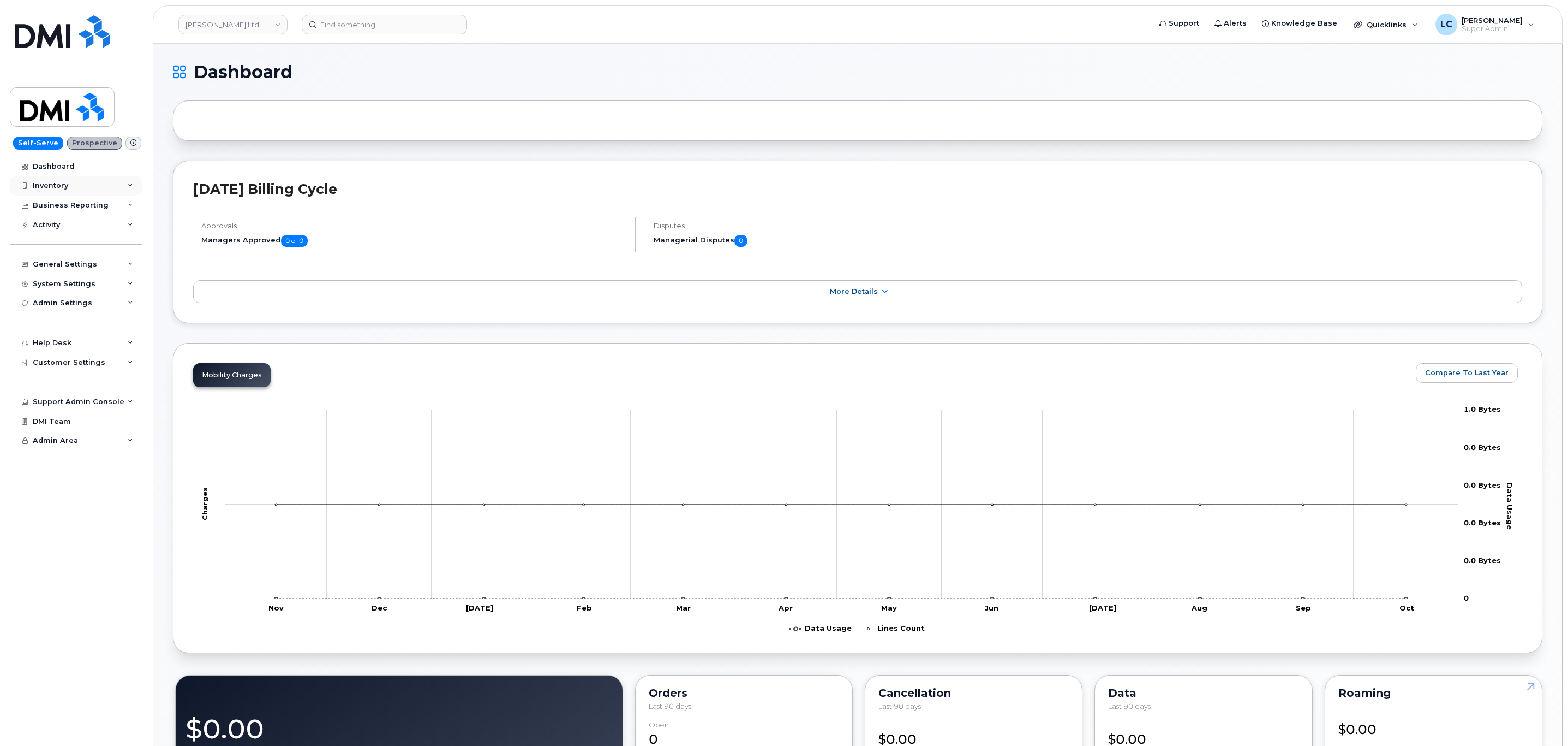
click at [88, 186] on div "Inventory" at bounding box center [76, 186] width 132 height 20
click at [109, 361] on div "Customer Settings" at bounding box center [76, 363] width 132 height 20
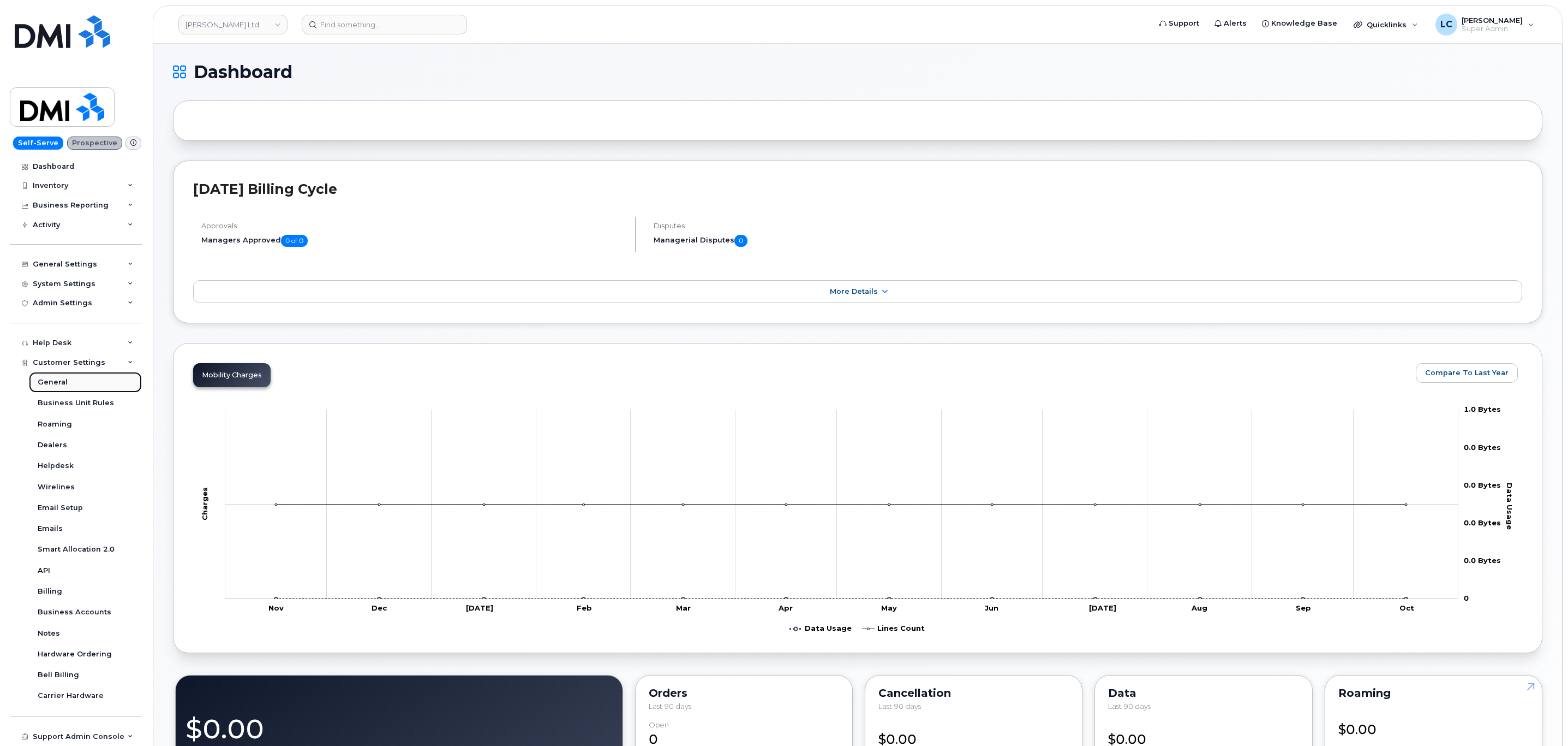
click at [84, 378] on link "General" at bounding box center [86, 382] width 113 height 21
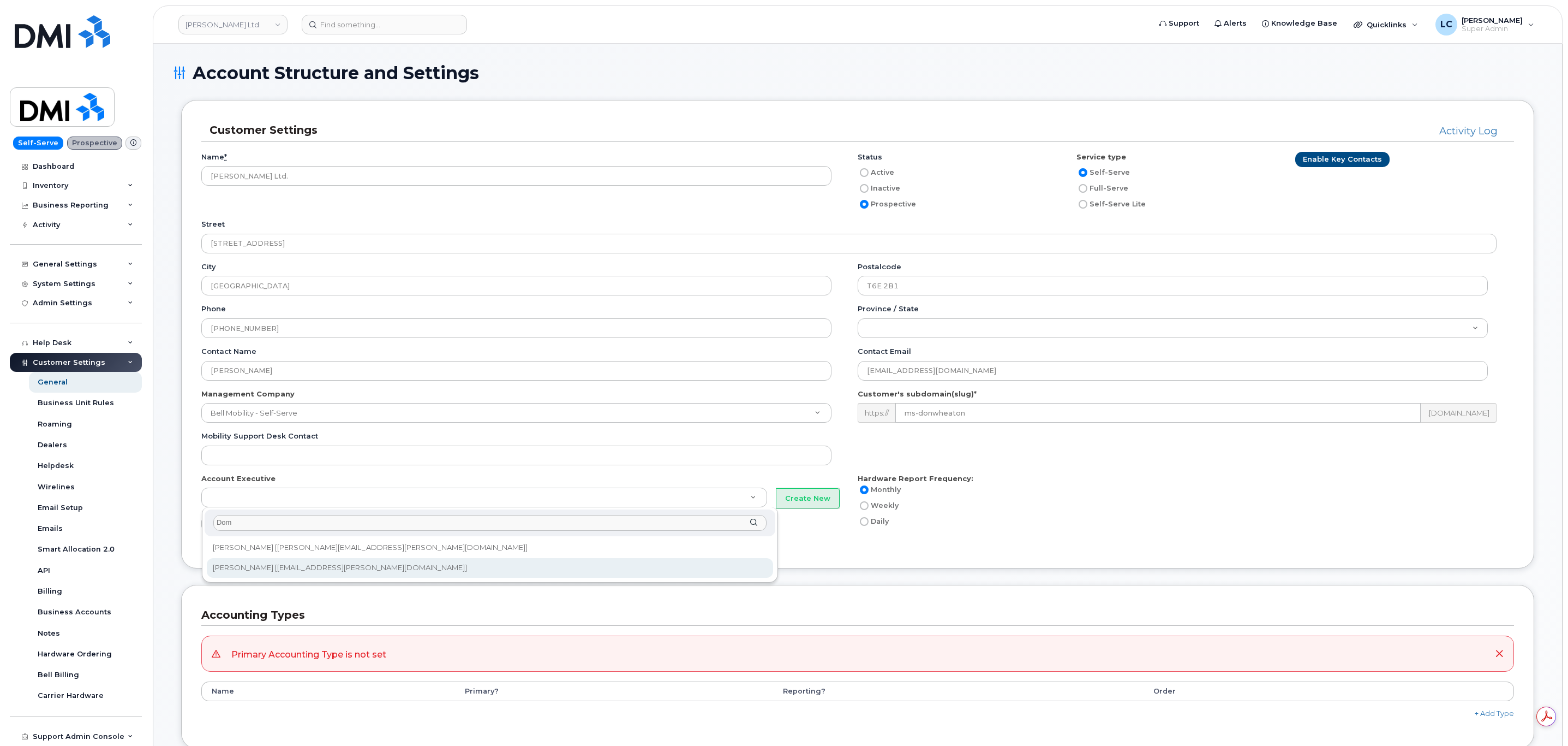
type input "Dom"
type input "179"
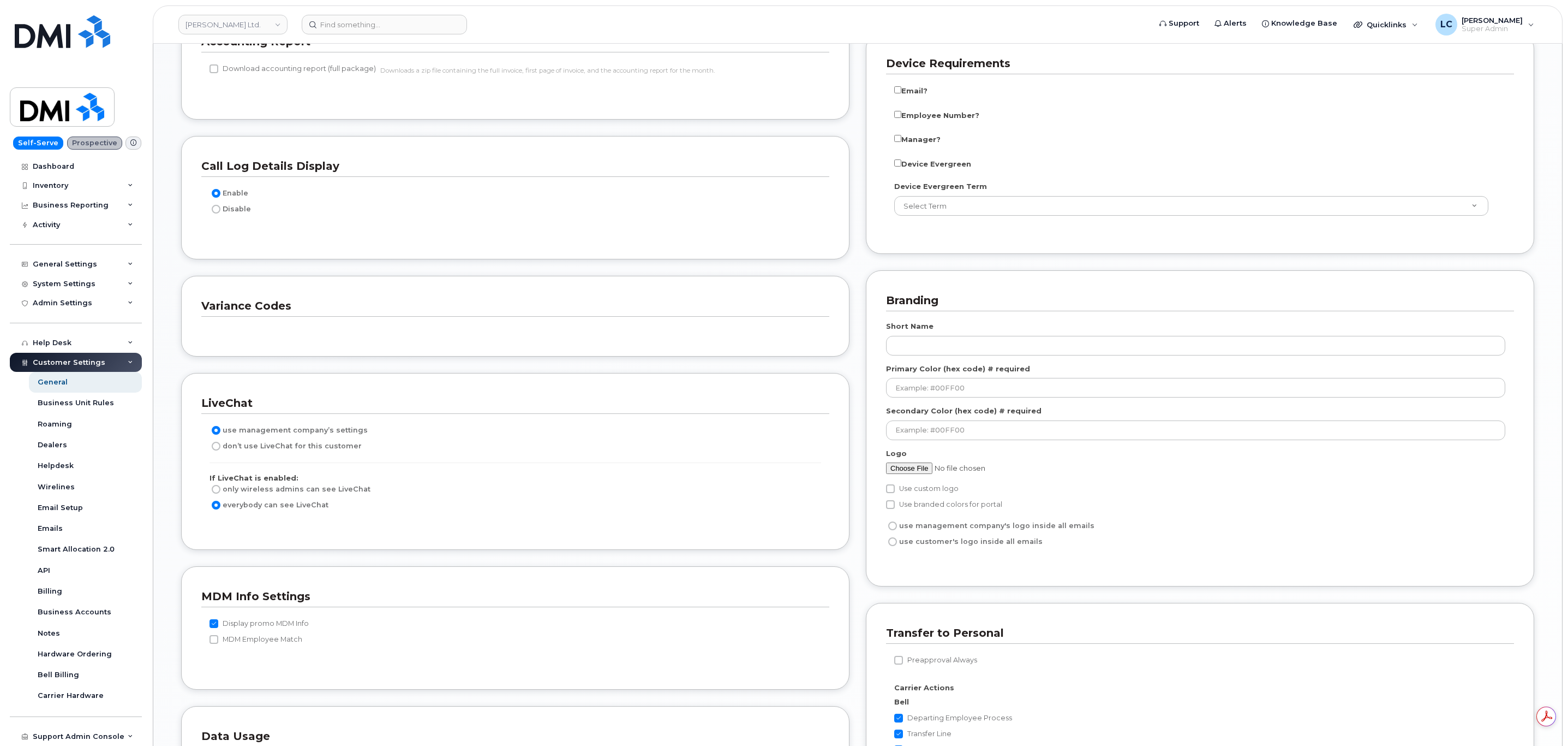
click at [918, 495] on label "Use custom logo" at bounding box center [923, 489] width 73 height 13
click at [895, 493] on input "Use custom logo" at bounding box center [891, 489] width 9 height 9
checkbox input "true"
click at [978, 548] on label "use customer's logo inside all emails" at bounding box center [965, 542] width 157 height 13
click at [897, 546] on input "use customer's logo inside all emails" at bounding box center [893, 542] width 9 height 9
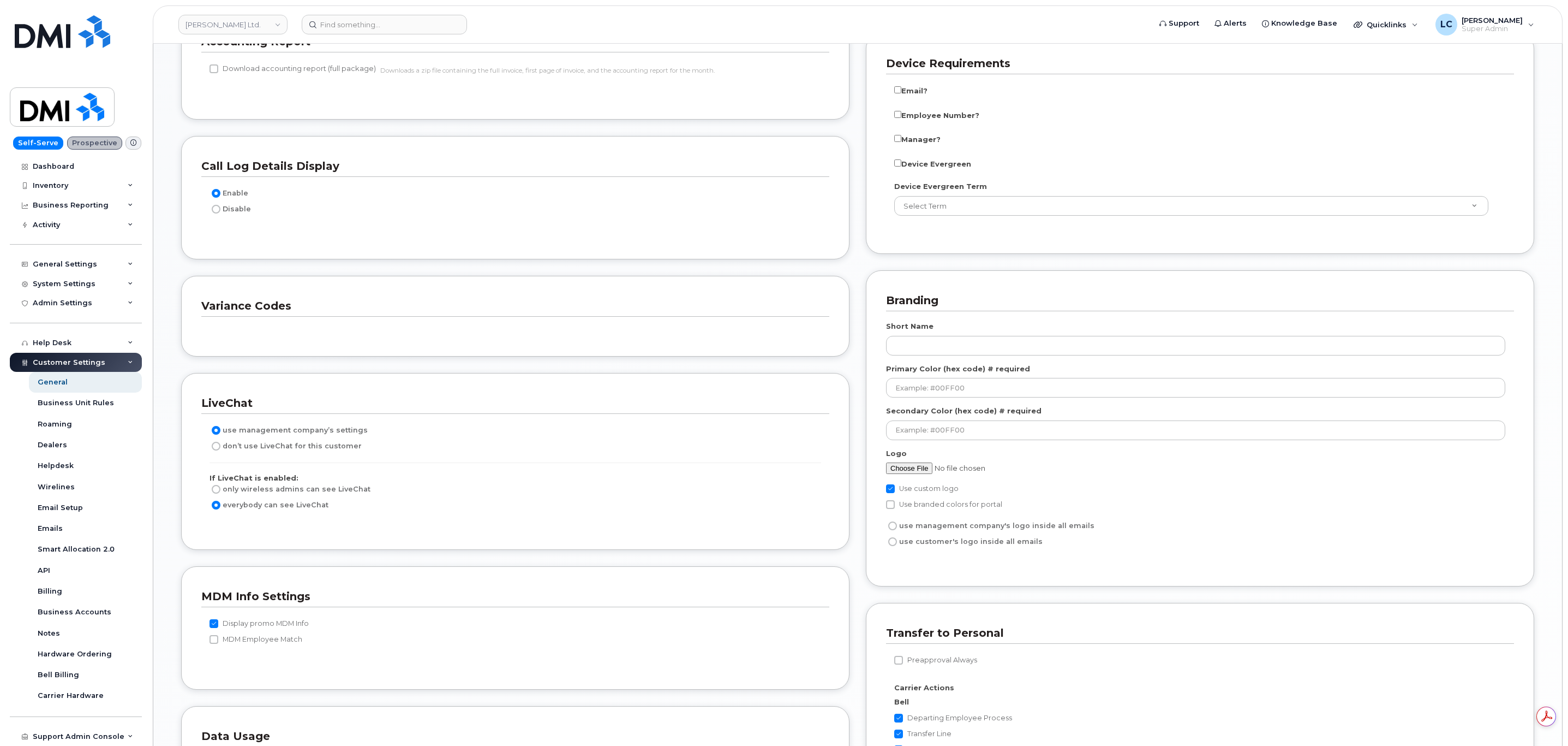
radio input "true"
click at [925, 474] on input "file" at bounding box center [969, 468] width 167 height 12
type input "C:\fakepath\DonWheaton.jpg"
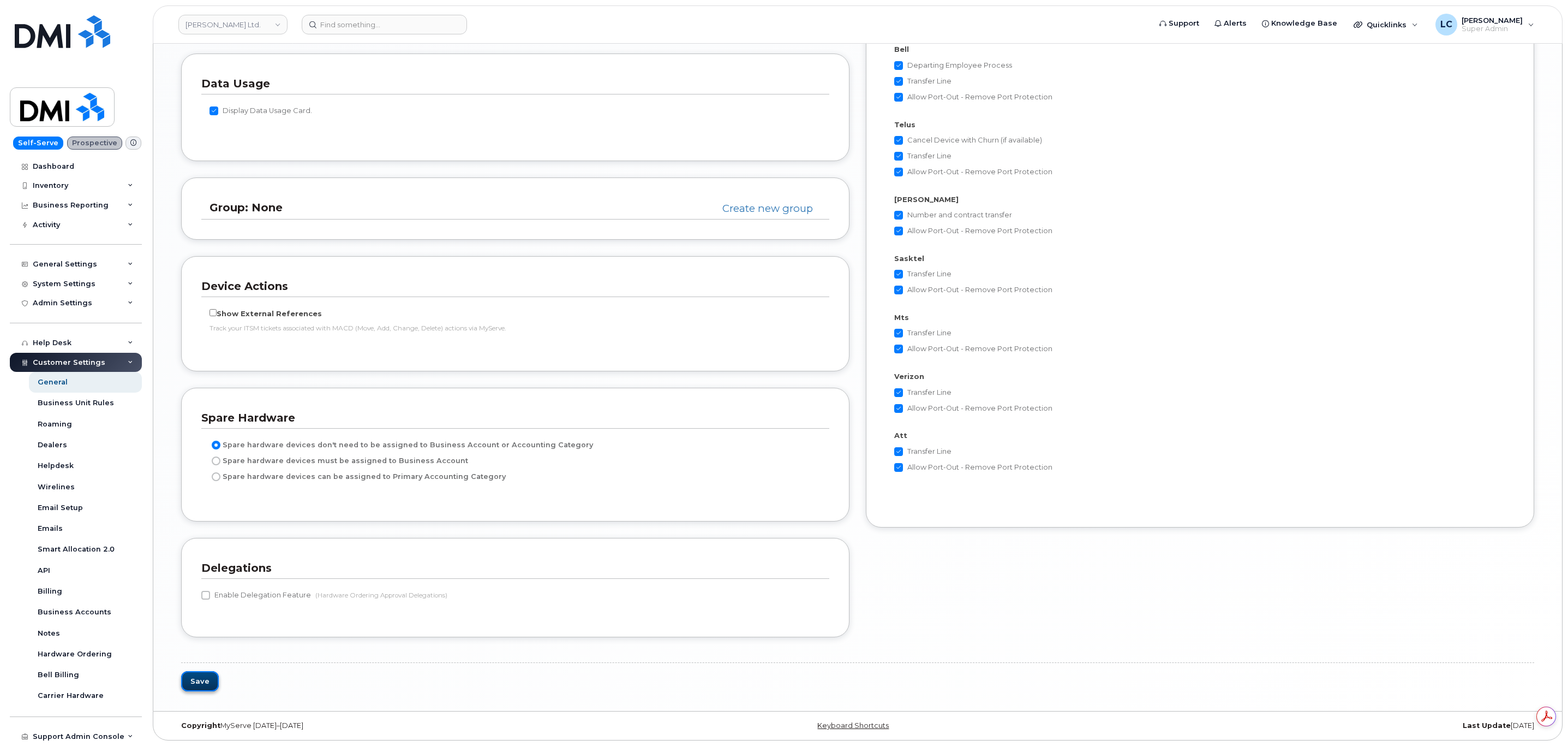
click at [195, 675] on button "Save" at bounding box center [200, 681] width 37 height 20
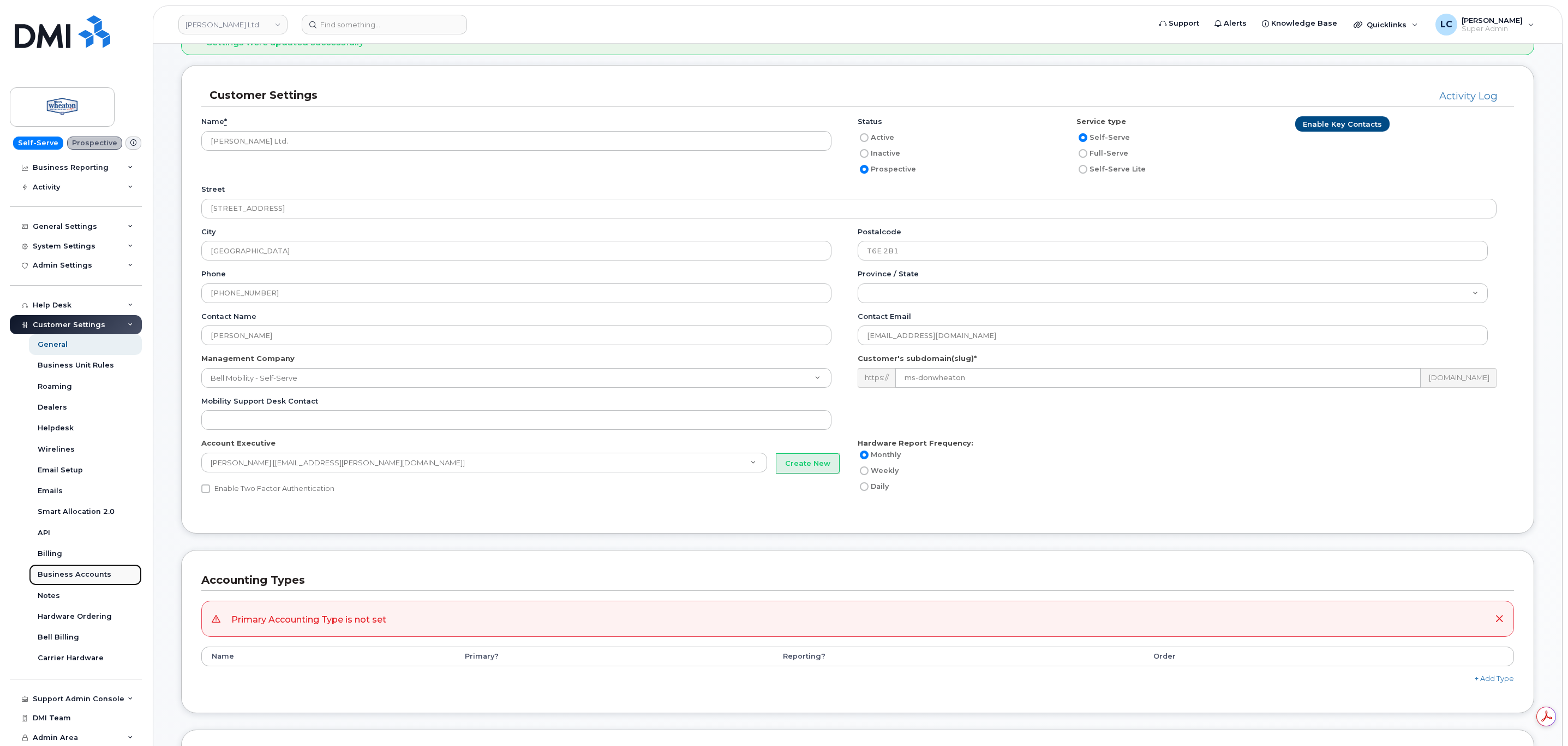
click at [88, 575] on div "Business Accounts" at bounding box center [74, 574] width 74 height 10
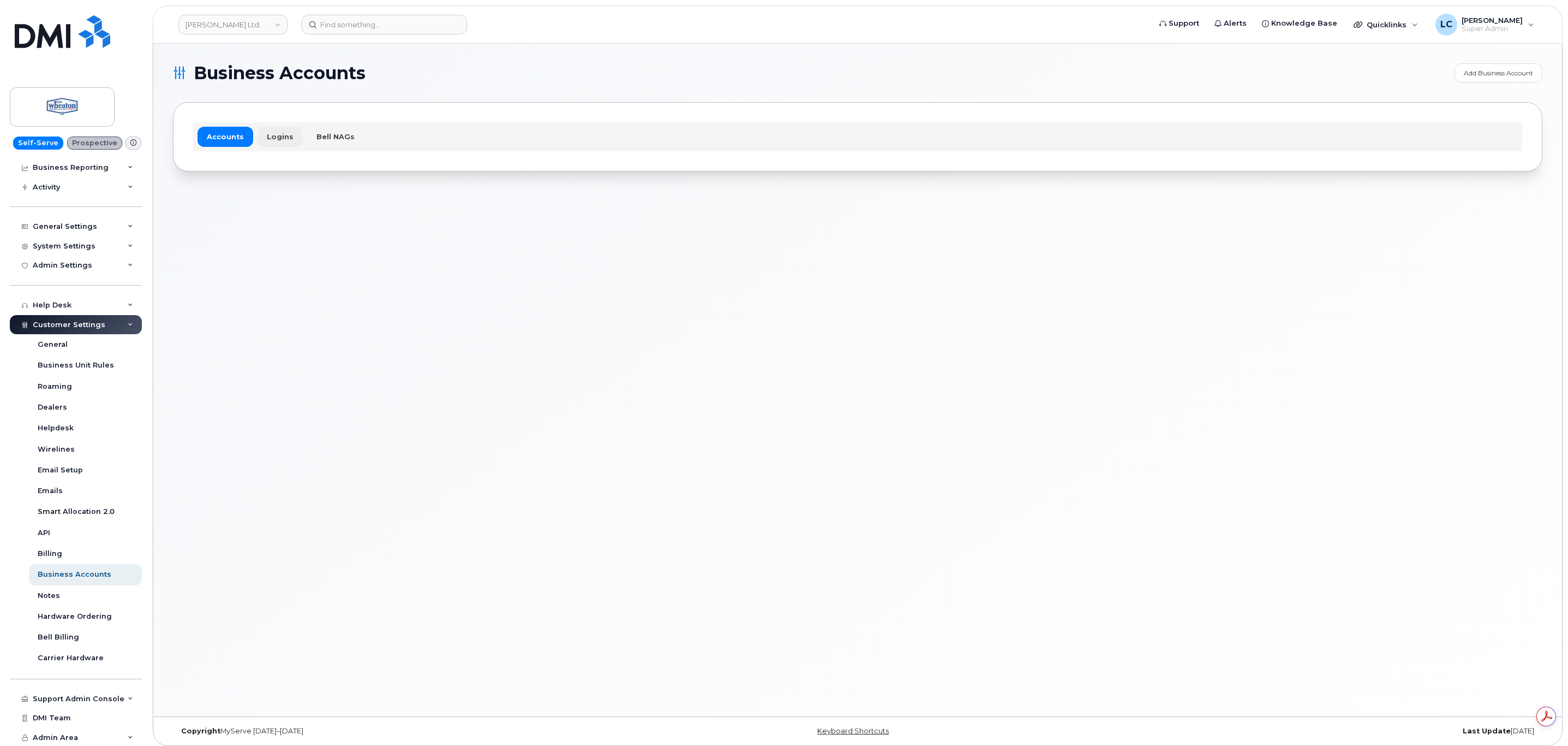
click at [276, 140] on link "Logins" at bounding box center [281, 137] width 46 height 20
click at [1480, 72] on link "Add Carrier Login" at bounding box center [1505, 72] width 74 height 19
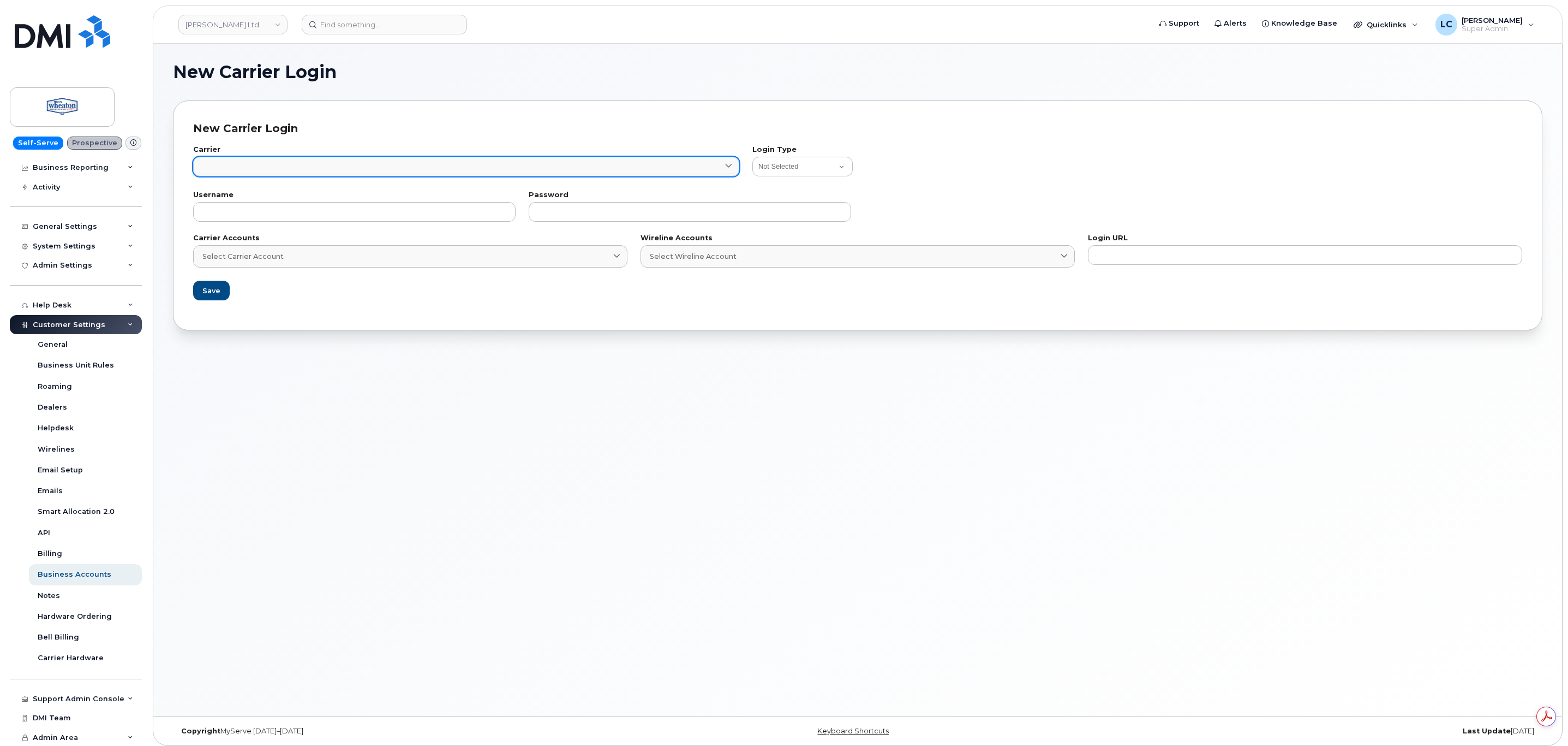
click at [373, 167] on link at bounding box center [466, 167] width 546 height 20
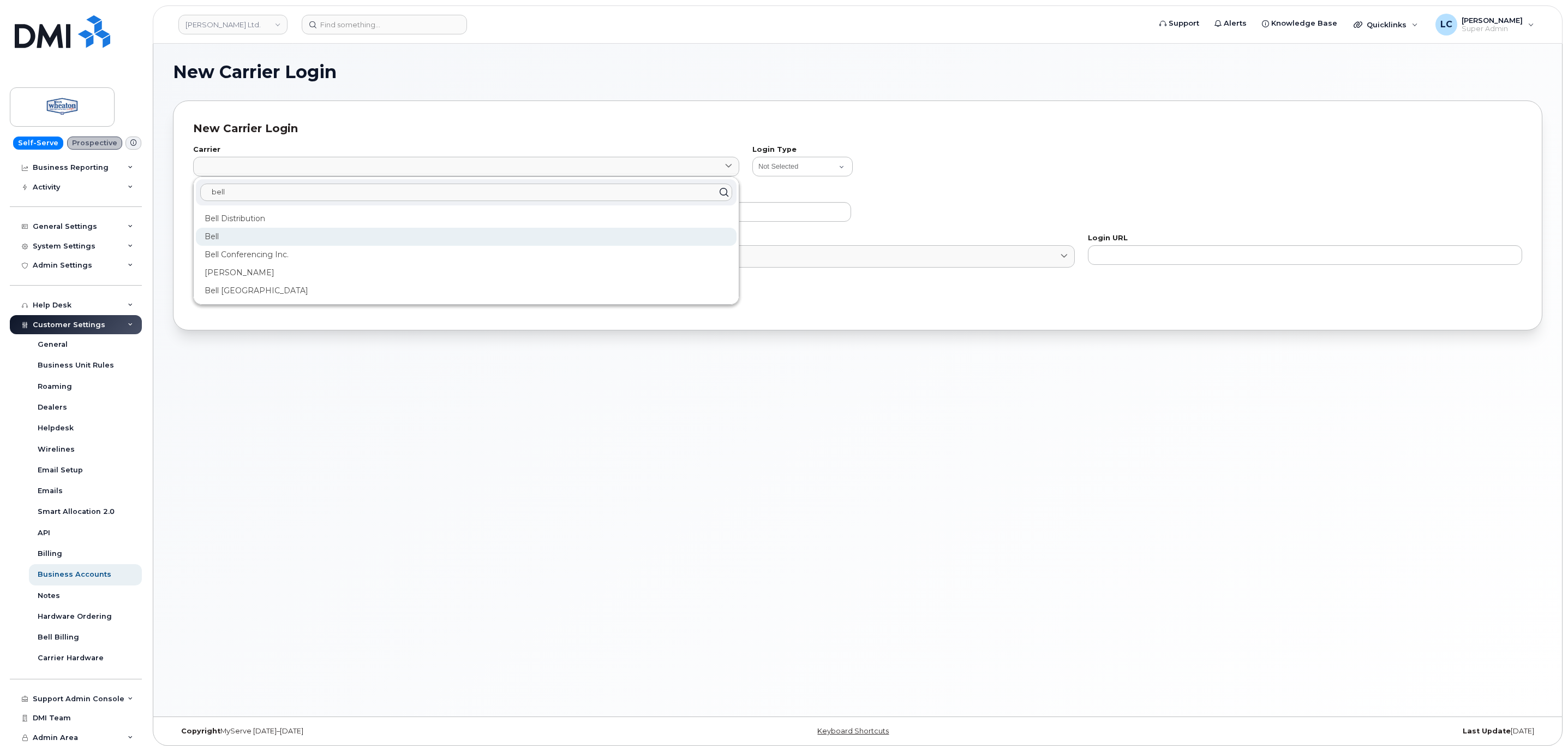
type input "bell"
click at [228, 239] on div "Bell" at bounding box center [466, 237] width 541 height 18
type input "1"
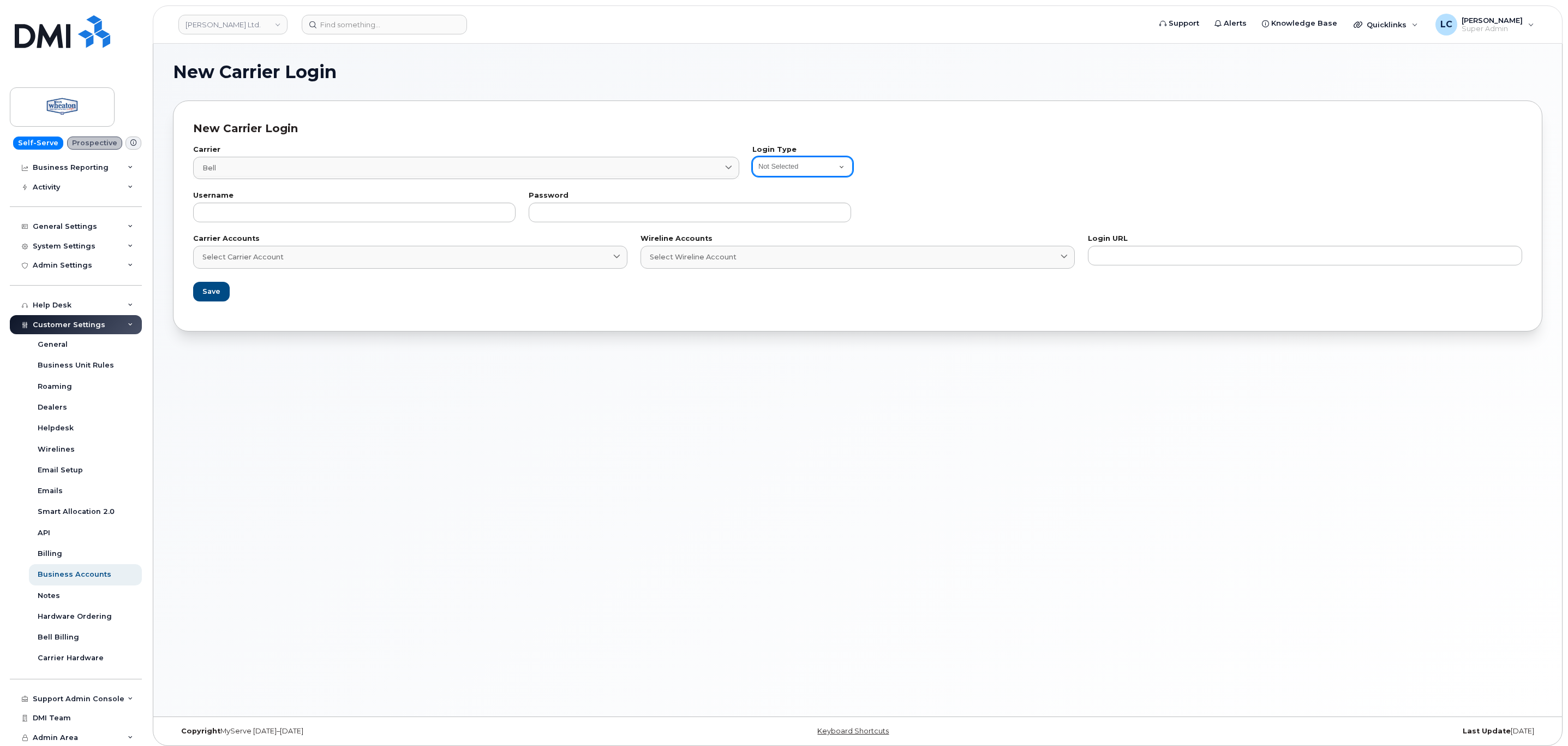
click at [816, 164] on select "Not Selected Bell Legacy eCare Login Telus IQ Telus IQ v2 Bell eOrdering Clearw…" at bounding box center [802, 167] width 100 height 20
select select "bell_integration_login"
click at [752, 157] on select "Not Selected Bell Legacy eCare Login Telus IQ Telus IQ v2 Bell eOrdering Clearw…" at bounding box center [802, 167] width 100 height 20
click at [469, 209] on input "text" at bounding box center [355, 212] width 323 height 20
paste input "ms-donwheaton@dminc.com"
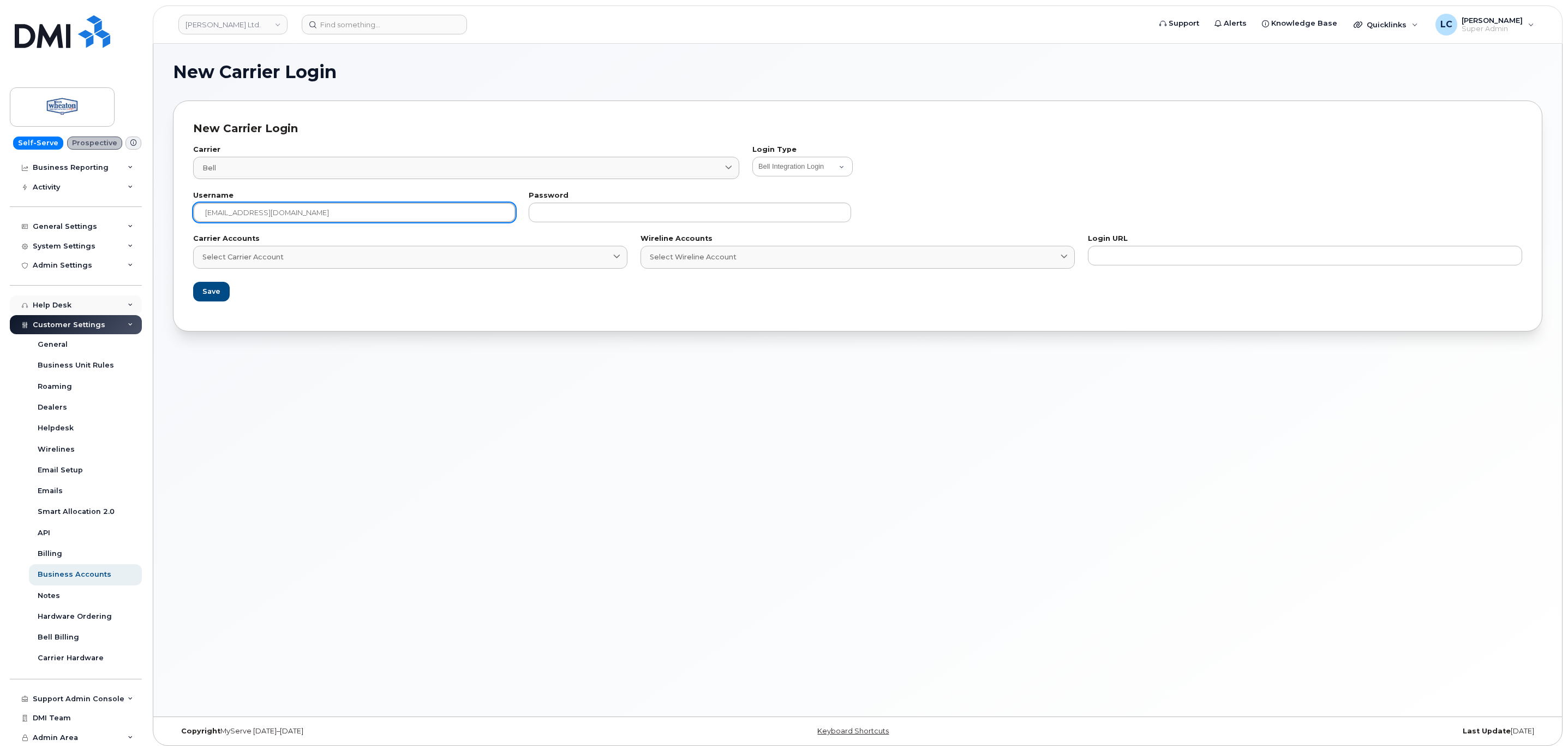
type input "ms-donwheaton@dminc.com"
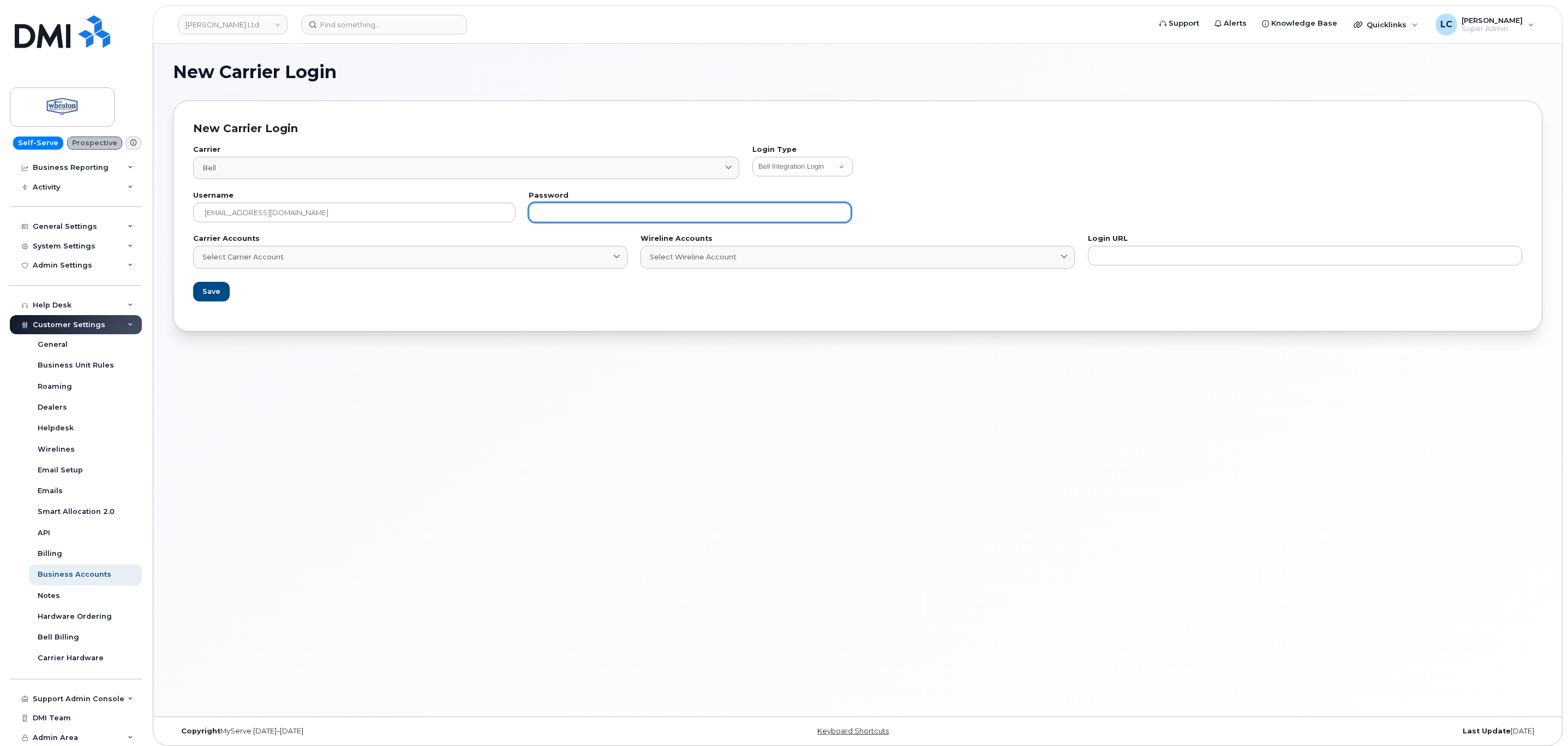
click at [588, 220] on input "text" at bounding box center [690, 212] width 323 height 20
paste input "DonnysWh3aTh!nz"
type input "DonnysWh3aTh!nz"
click at [596, 298] on form "Carrier Bell 1 bell Bell Distribution Bell Bell Conferencing Inc. Jasper Bell B…" at bounding box center [858, 224] width 1329 height 175
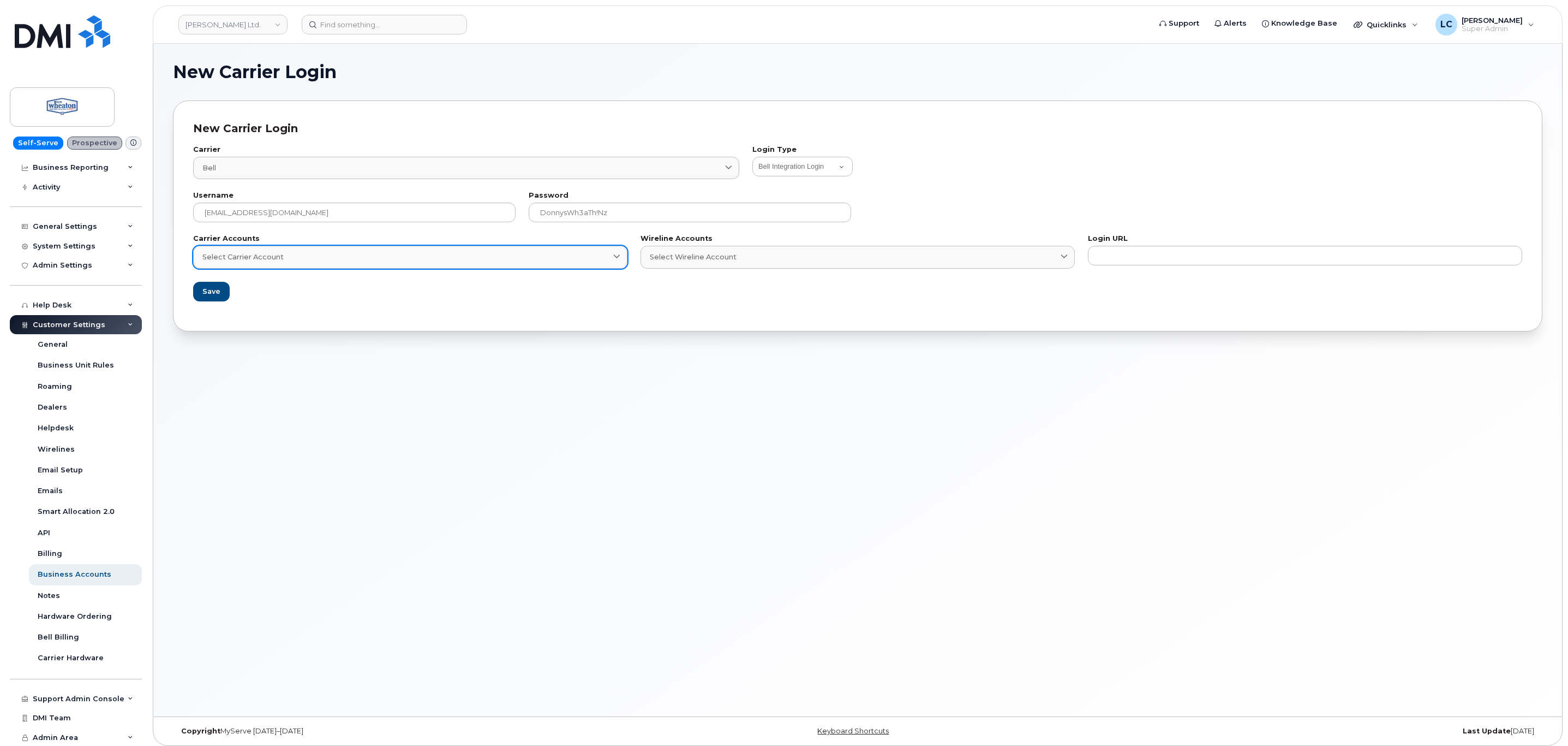
click at [436, 256] on div "Select Carrier Account" at bounding box center [410, 256] width 416 height 10
click at [422, 317] on div "New Carrier Login Carrier Bell 1 bell Bell Distribution Bell Bell Conferencing …" at bounding box center [858, 215] width 1370 height 231
click at [611, 250] on link "Select Carrier Account" at bounding box center [410, 256] width 434 height 23
drag, startPoint x: 613, startPoint y: 250, endPoint x: 632, endPoint y: 253, distance: 19.2
click at [614, 250] on link "Select Carrier Account" at bounding box center [410, 256] width 434 height 23
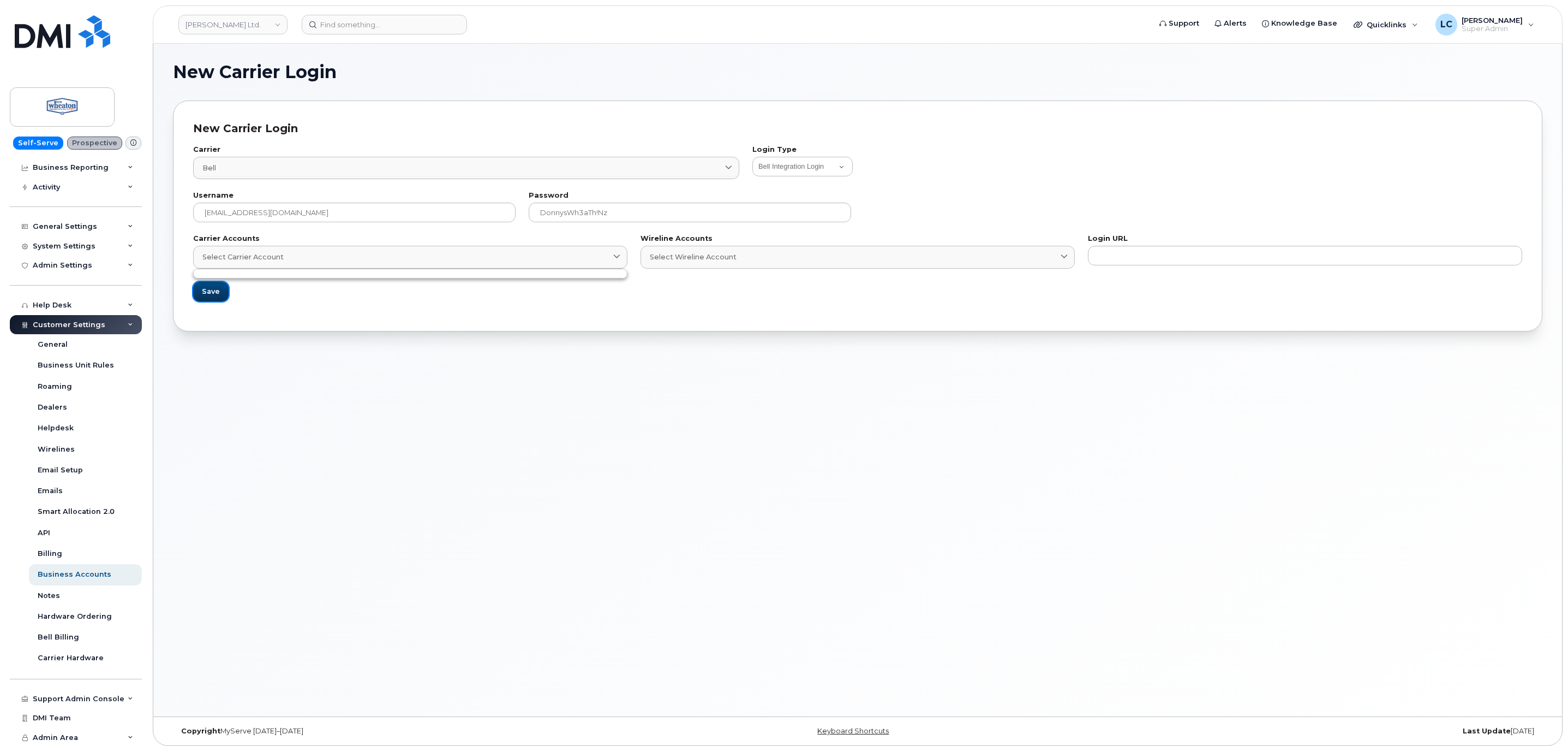
click at [211, 294] on span "Save" at bounding box center [211, 291] width 18 height 10
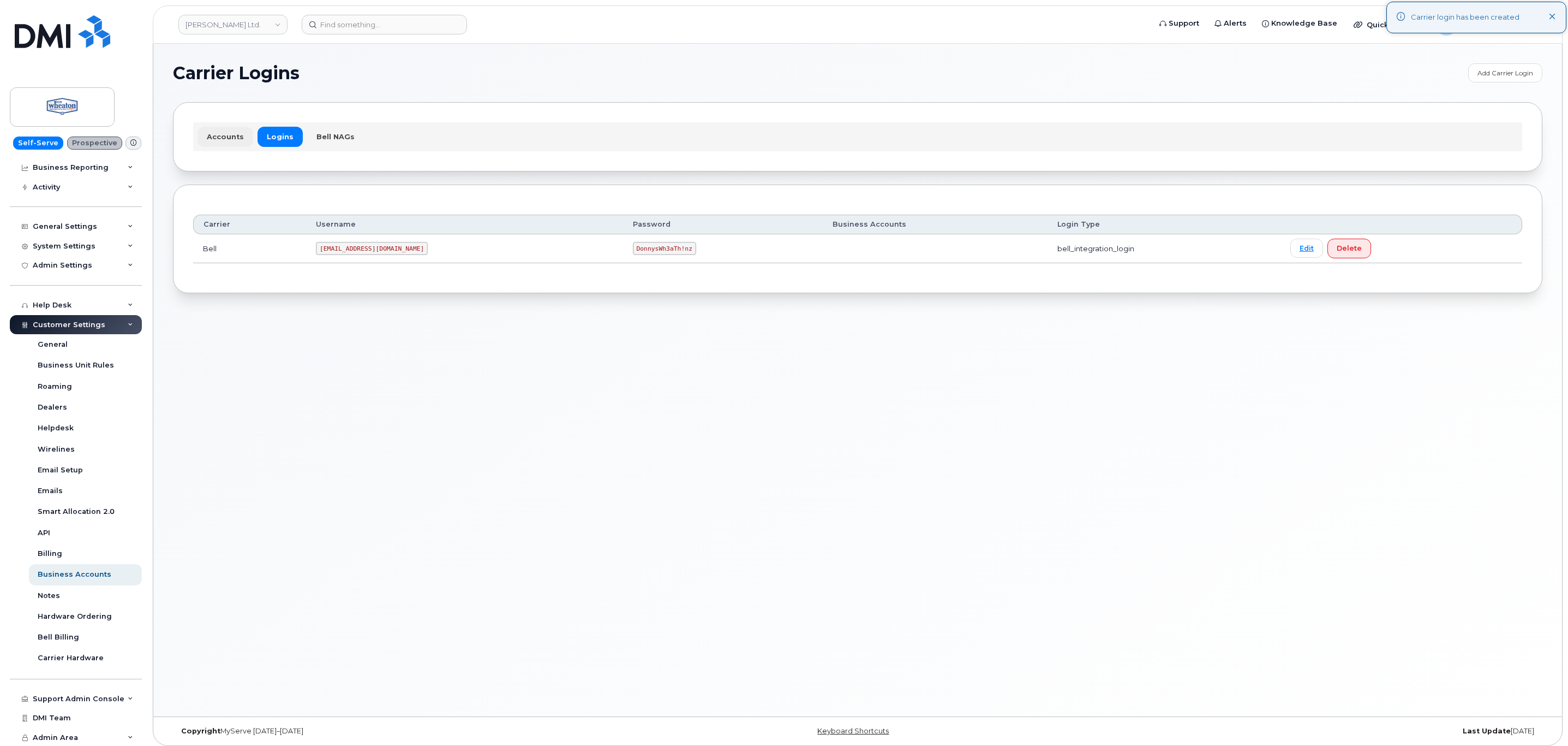
click at [236, 135] on link "Accounts" at bounding box center [225, 137] width 56 height 20
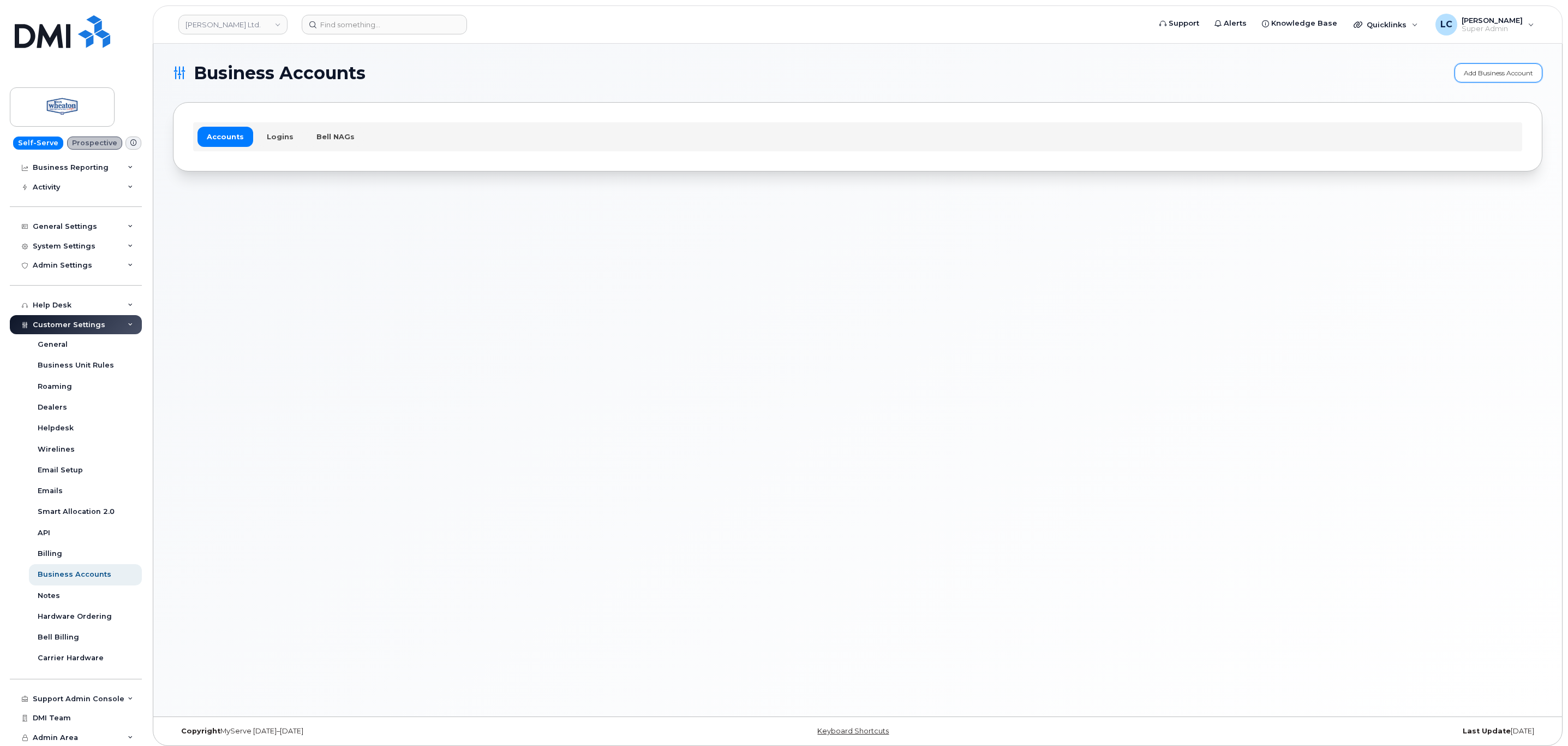
click at [1476, 79] on link "Add Business Account" at bounding box center [1499, 72] width 88 height 19
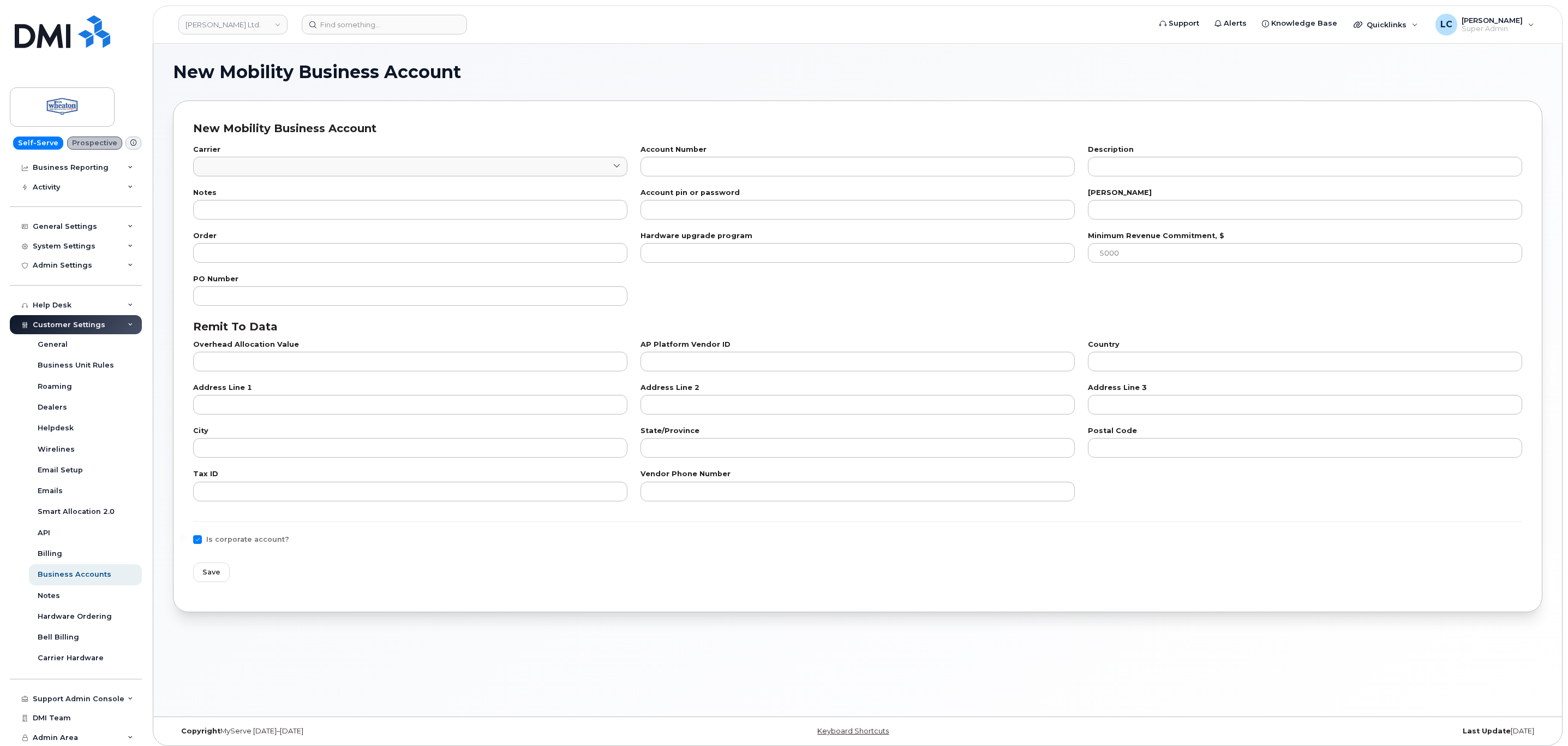
checkbox input "true"
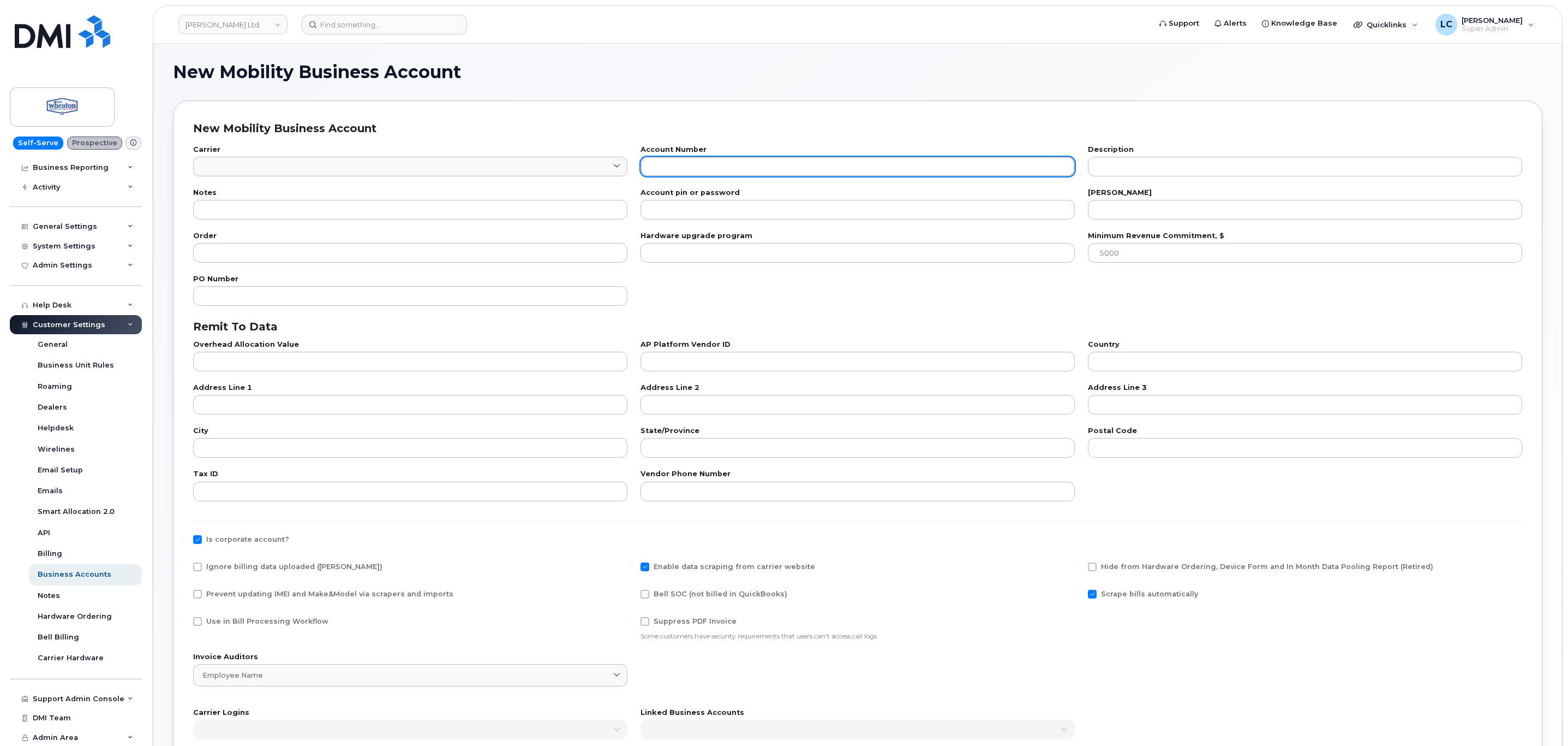
click at [716, 167] on input "text" at bounding box center [858, 167] width 434 height 20
click at [691, 175] on div "Account Number" at bounding box center [858, 161] width 448 height 43
click at [693, 173] on input "text" at bounding box center [858, 167] width 434 height 20
paste input "523527014"
type input "0523527014"
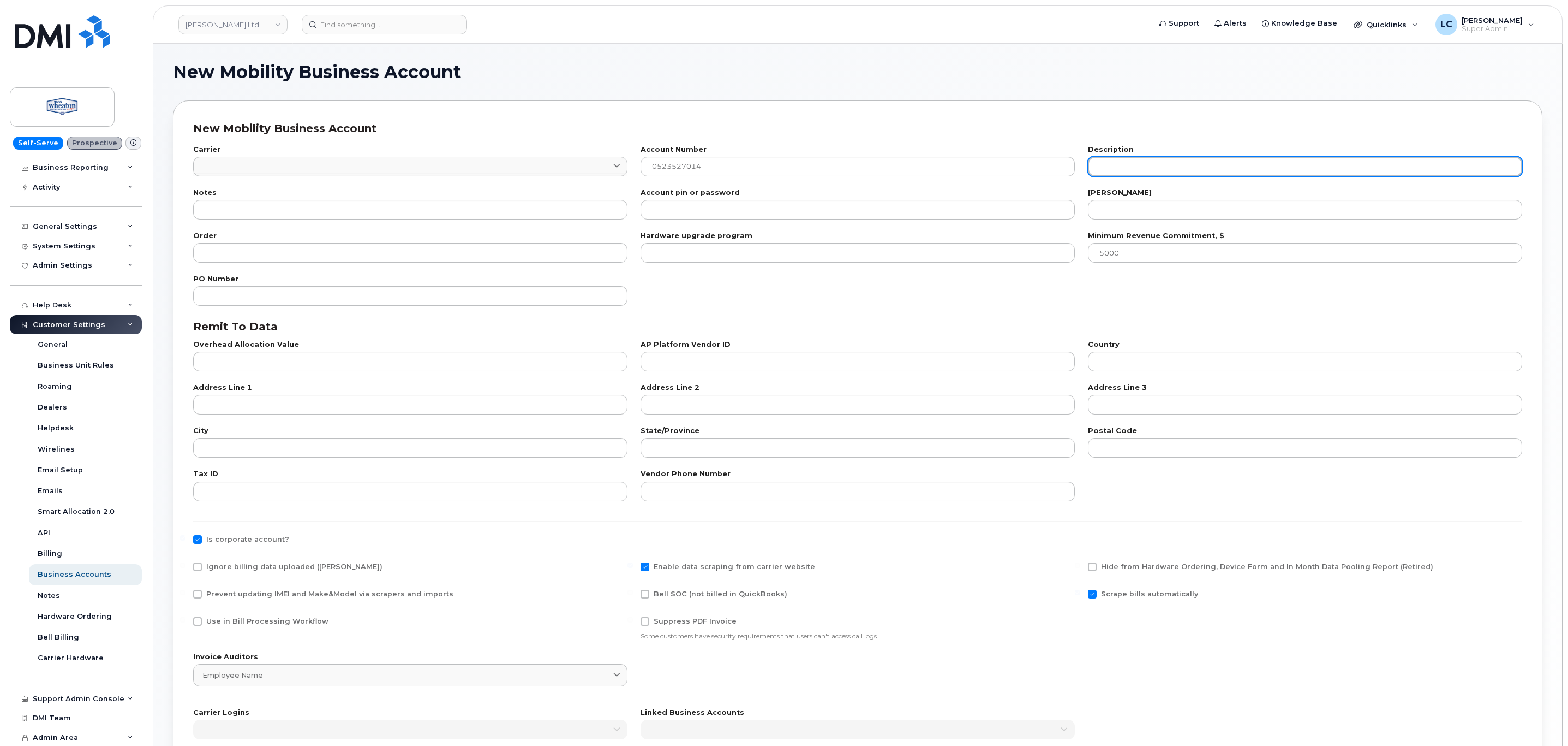
click at [1192, 162] on input "text" at bounding box center [1305, 167] width 434 height 20
paste input "FIRST CANADIAN GROUP OF COMPANIES"
type input "FIRST CANADIAN GROUP OF COMPANIES"
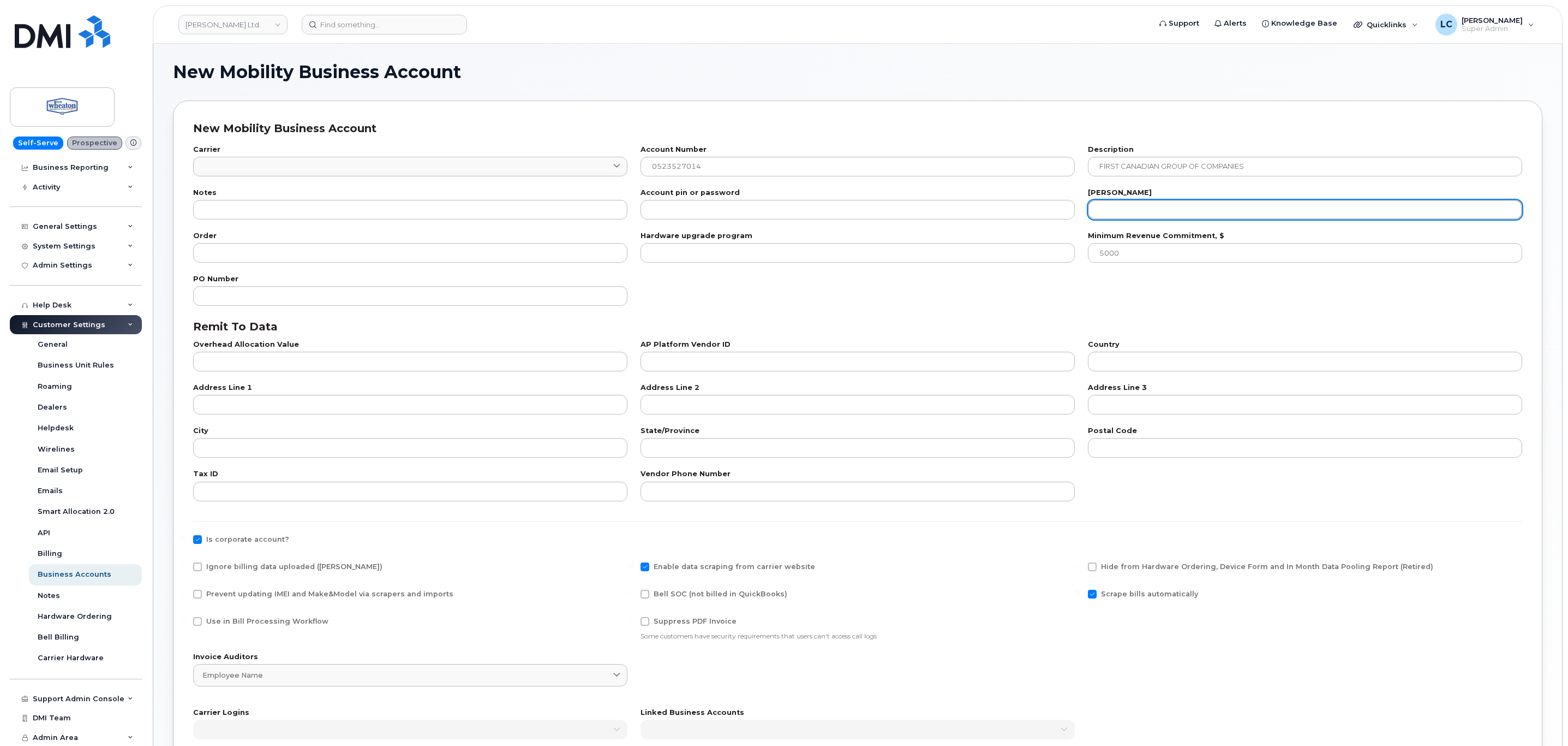
click at [1166, 207] on input "number" at bounding box center [1305, 210] width 434 height 20
type input "20"
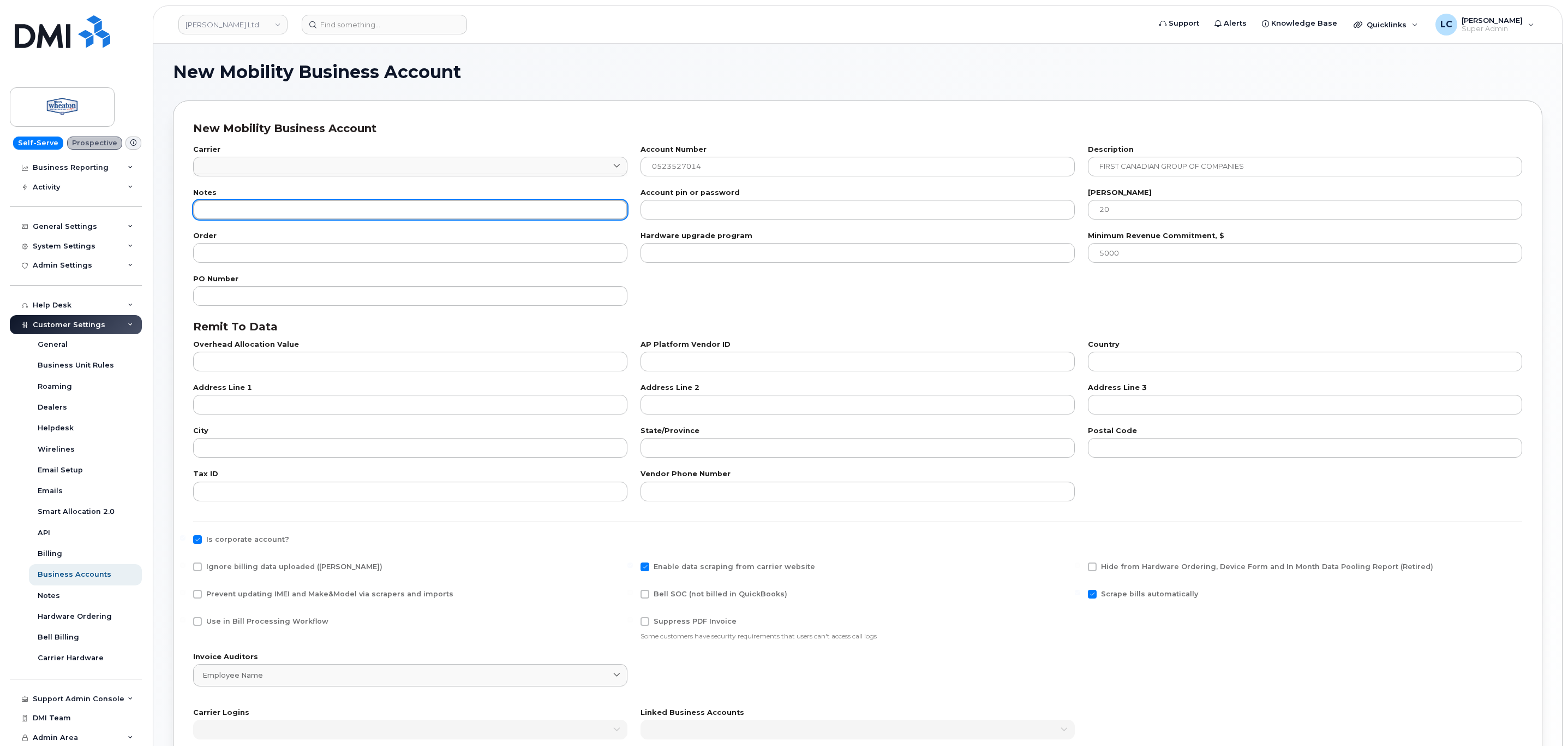
click at [294, 215] on input "text" at bounding box center [410, 210] width 434 height 20
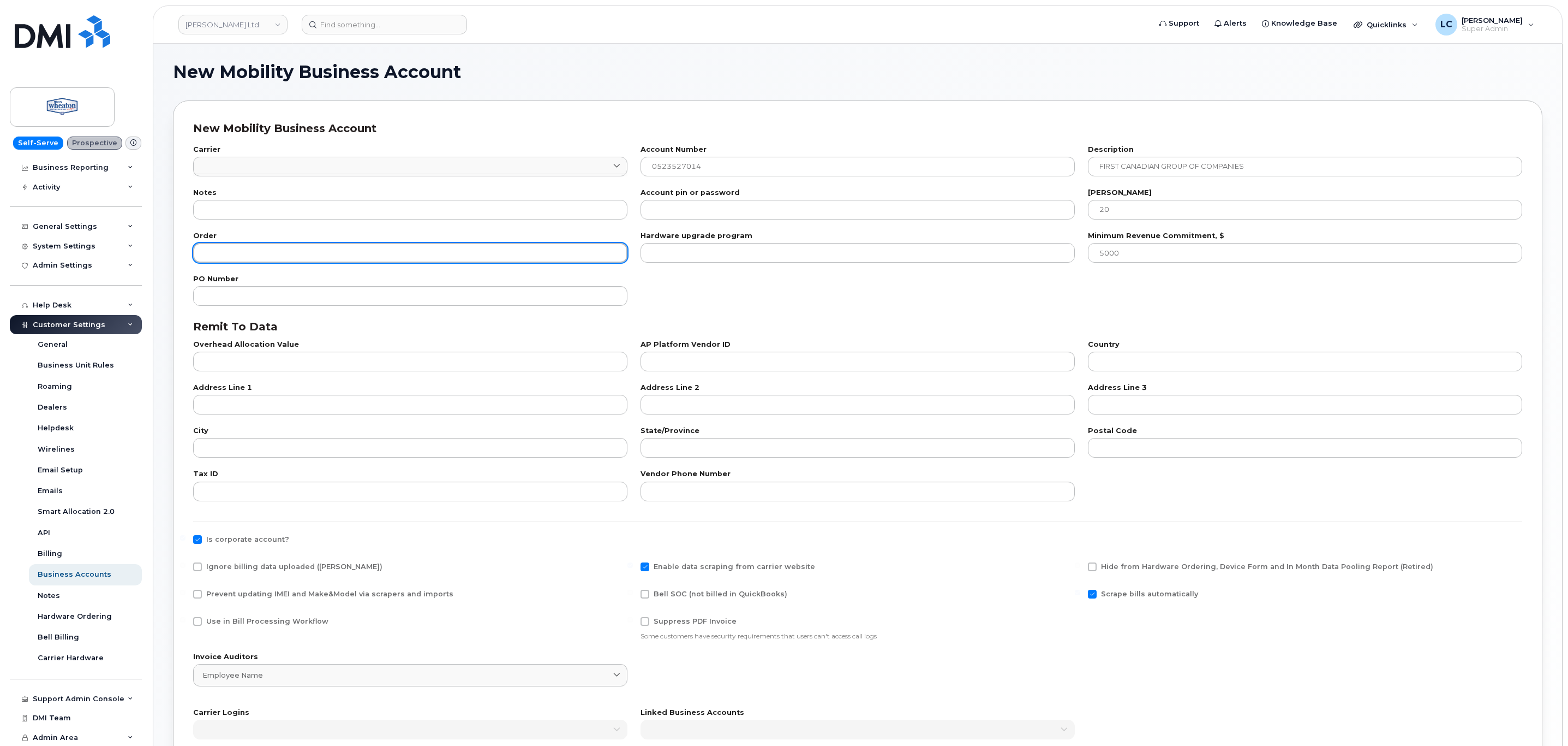
click at [285, 254] on input "number" at bounding box center [410, 253] width 434 height 20
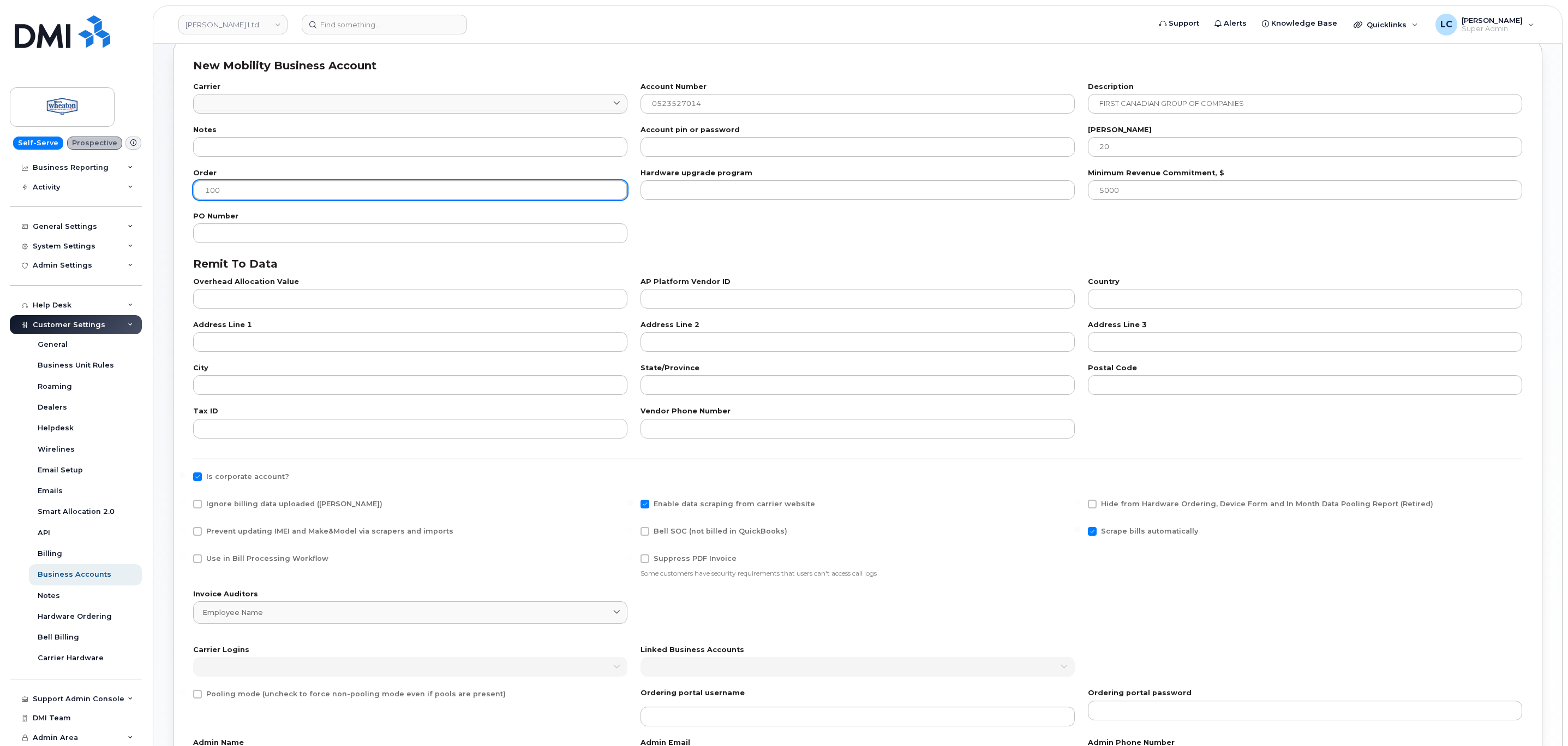
scroll to position [82, 0]
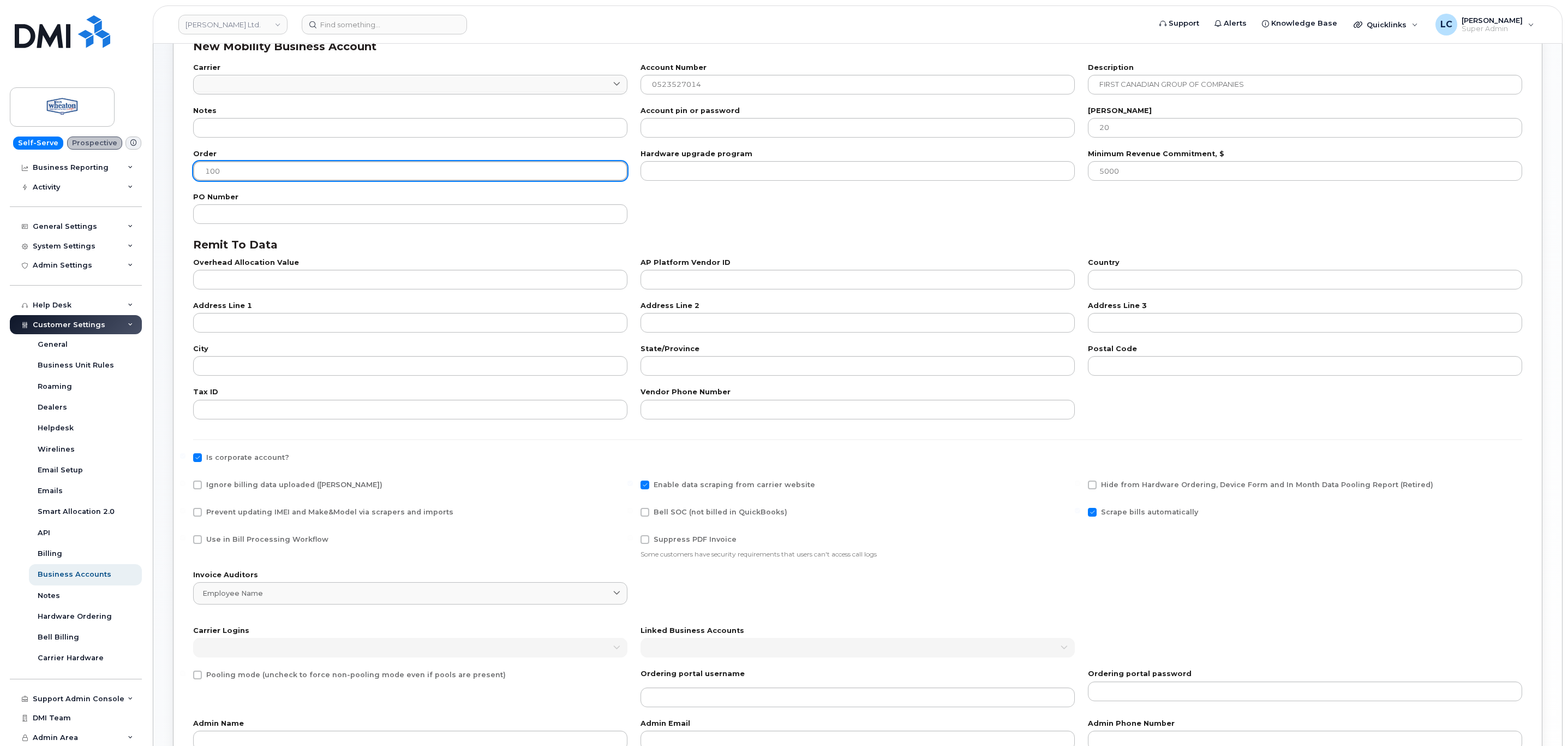
type input "100"
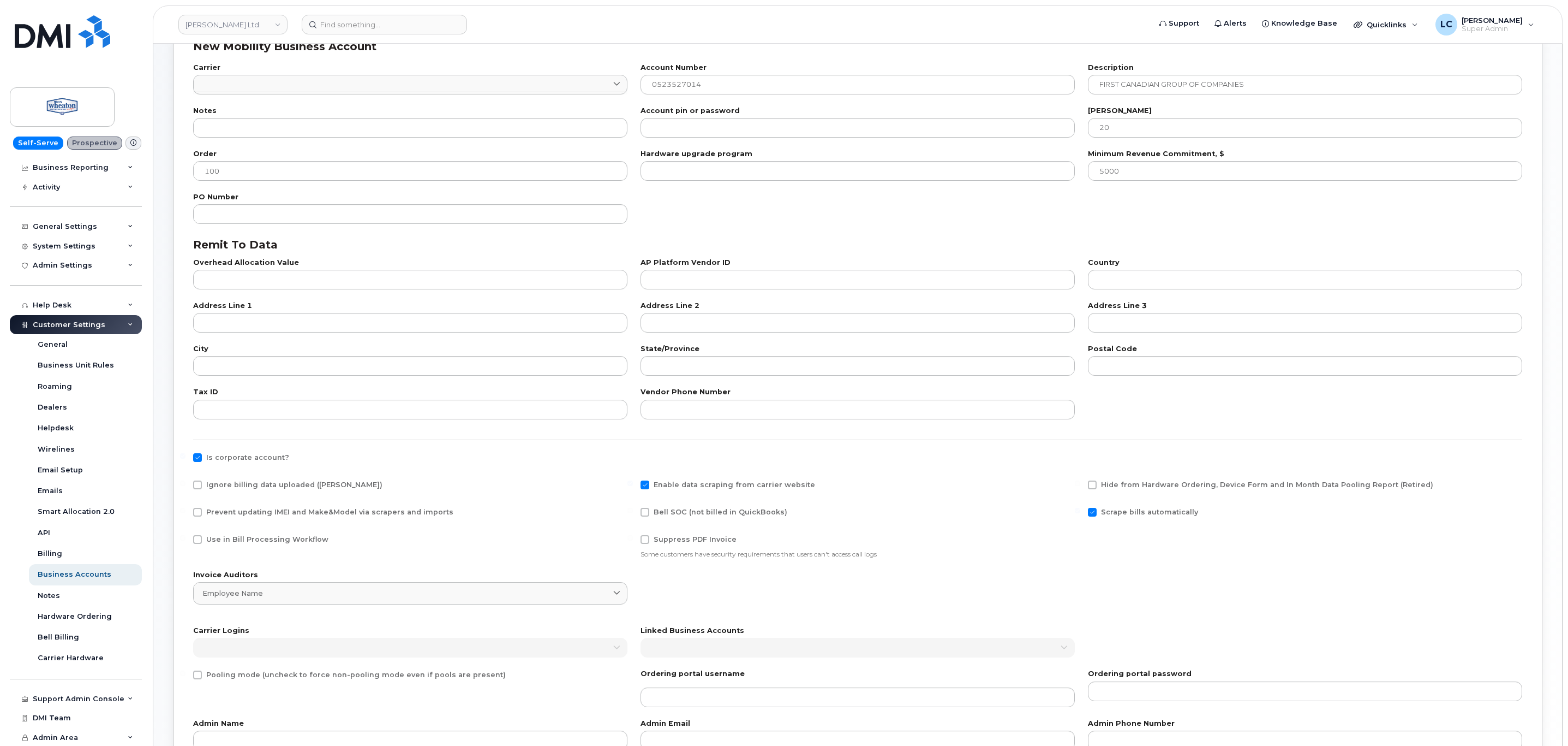
click at [707, 513] on span "Bell SOC (not billed in QuickBooks)" at bounding box center [720, 512] width 134 height 8
click at [633, 513] on input "Bell SOC (not billed in QuickBooks)" at bounding box center [630, 511] width 5 height 5
checkbox input "true"
click at [250, 542] on span "Use in Bill Processing Workflow" at bounding box center [267, 539] width 122 height 8
click at [186, 541] on input "Use in Bill Processing Workflow" at bounding box center [183, 538] width 5 height 5
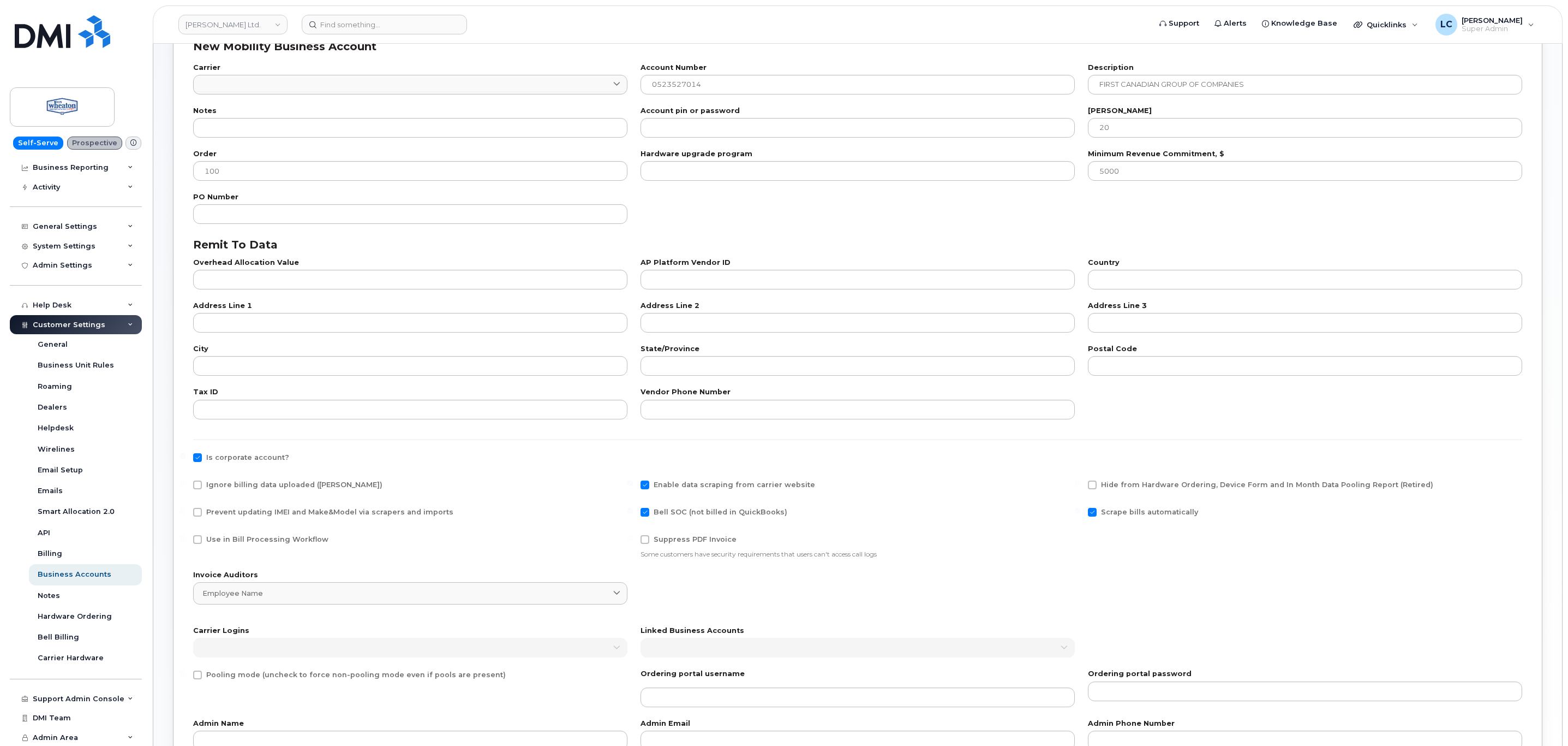
checkbox input "true"
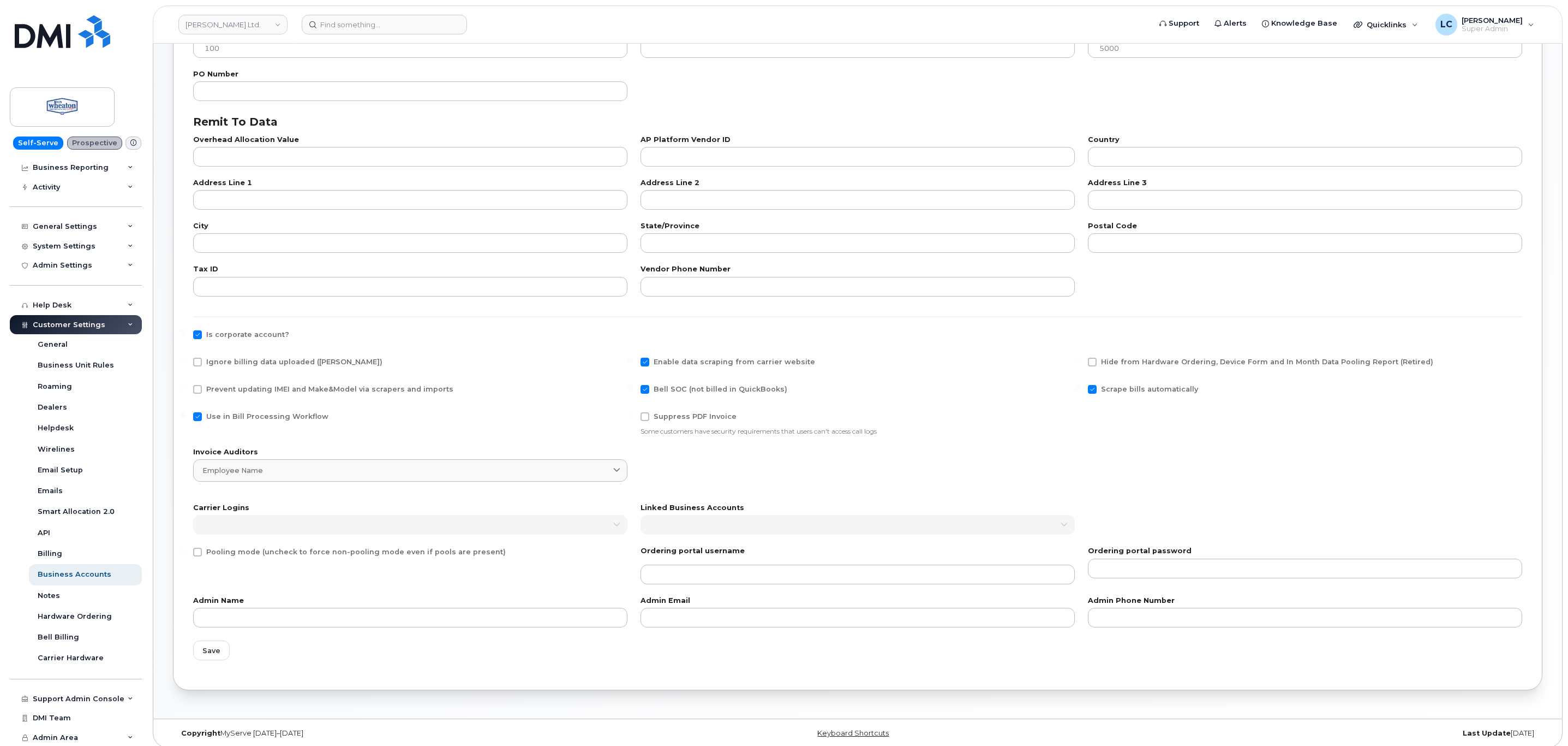
scroll to position [213, 0]
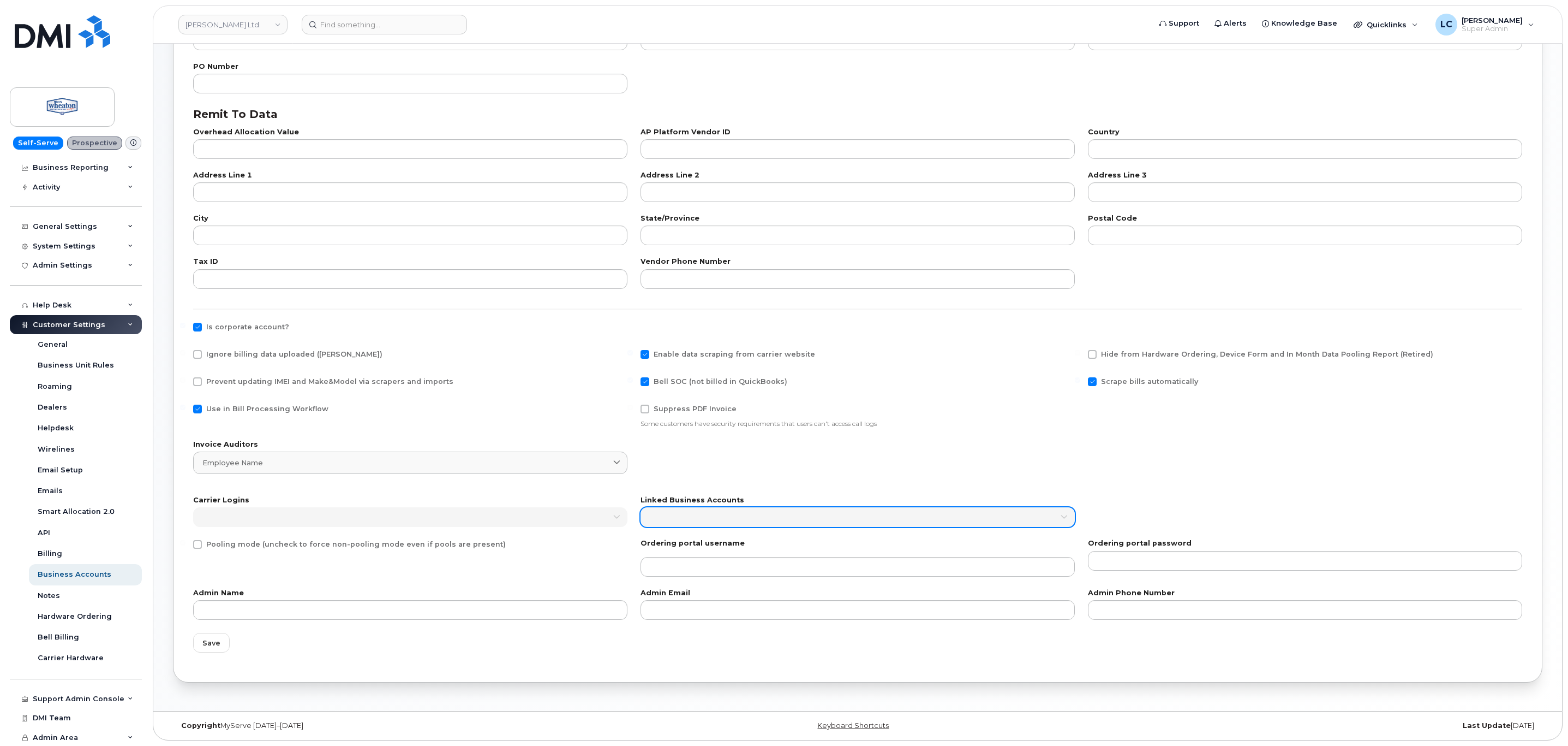
click at [728, 517] on link at bounding box center [858, 517] width 434 height 20
click at [544, 503] on div "Carrier Logins" at bounding box center [410, 512] width 434 height 30
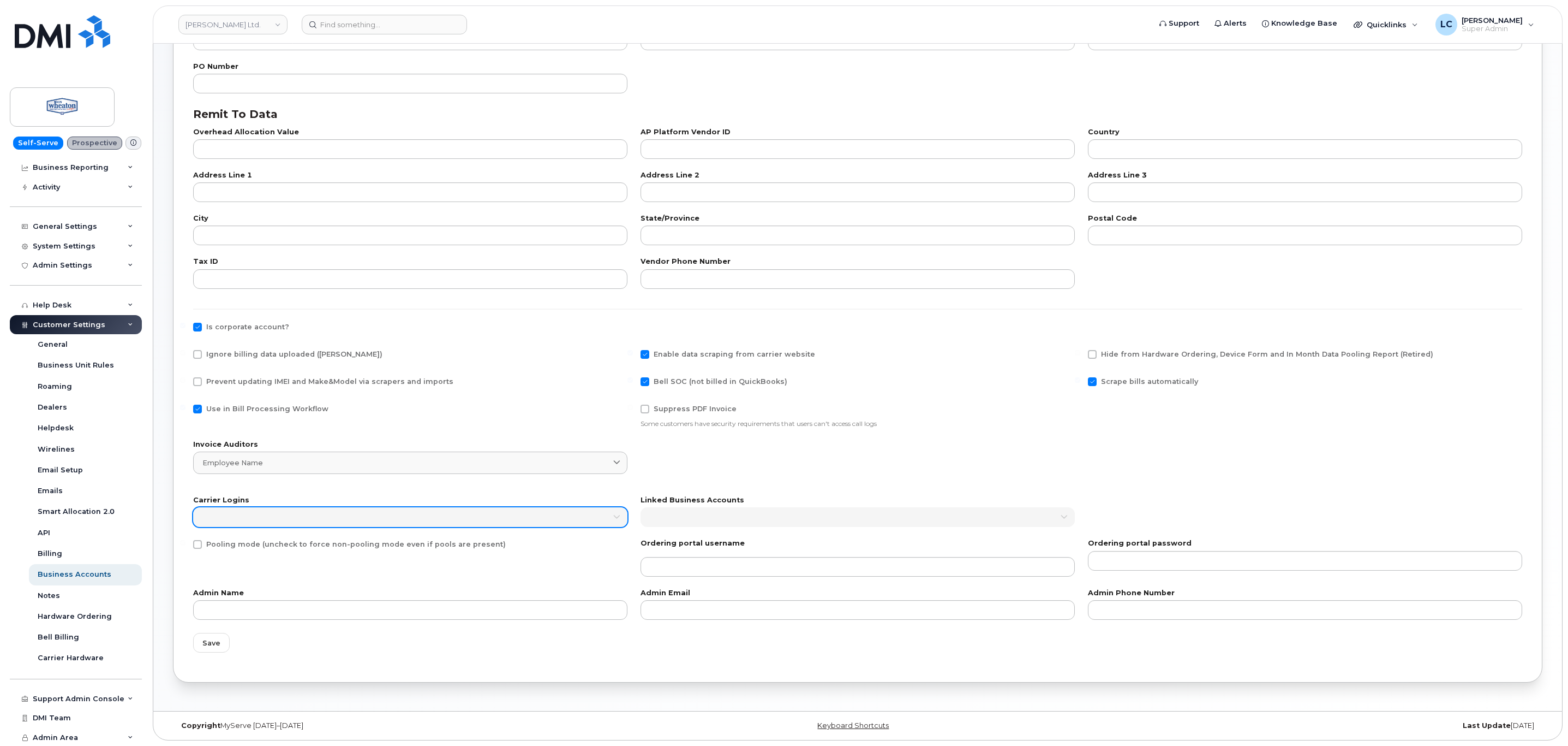
click at [483, 519] on link at bounding box center [410, 517] width 434 height 20
click at [211, 642] on span "Save" at bounding box center [211, 642] width 18 height 10
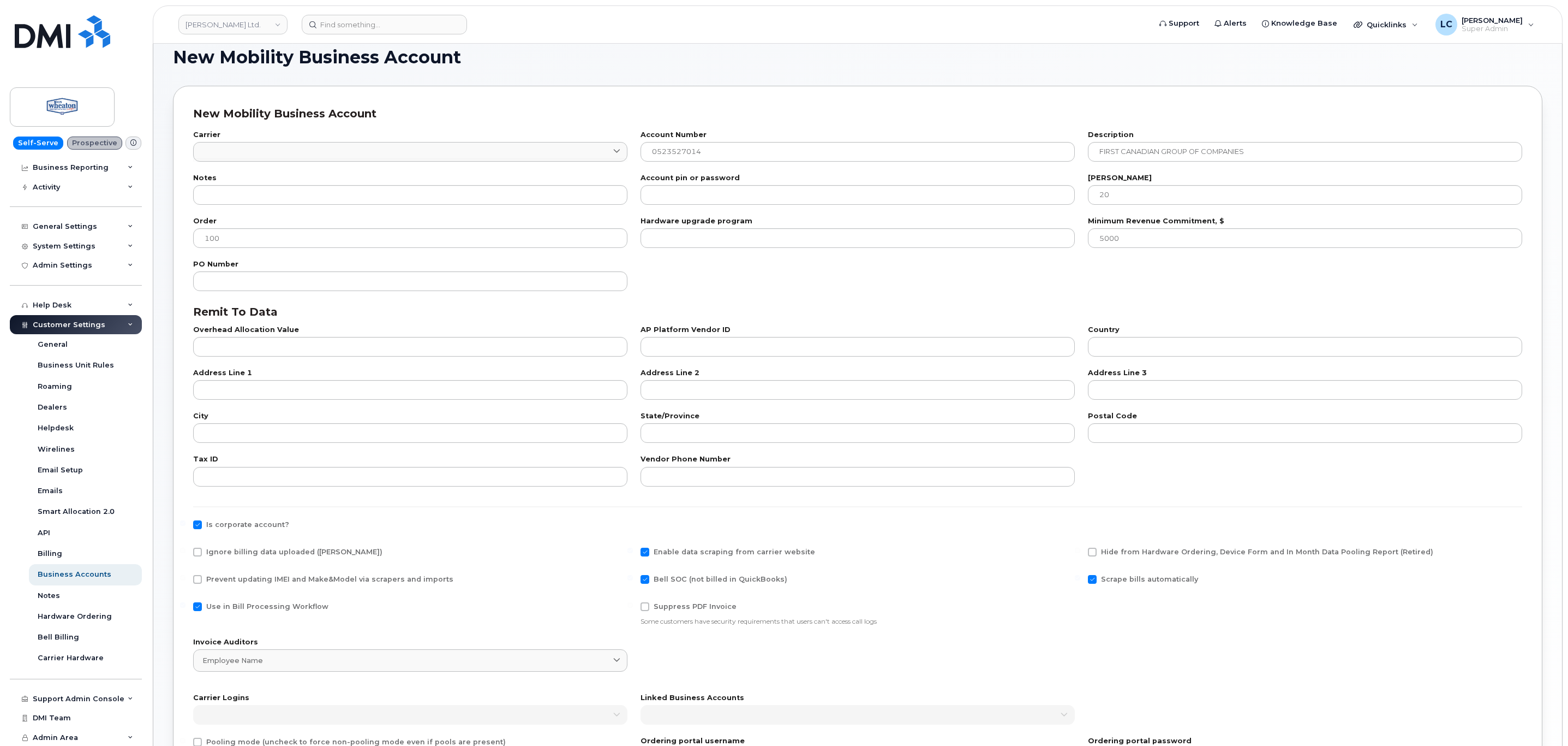
scroll to position [0, 0]
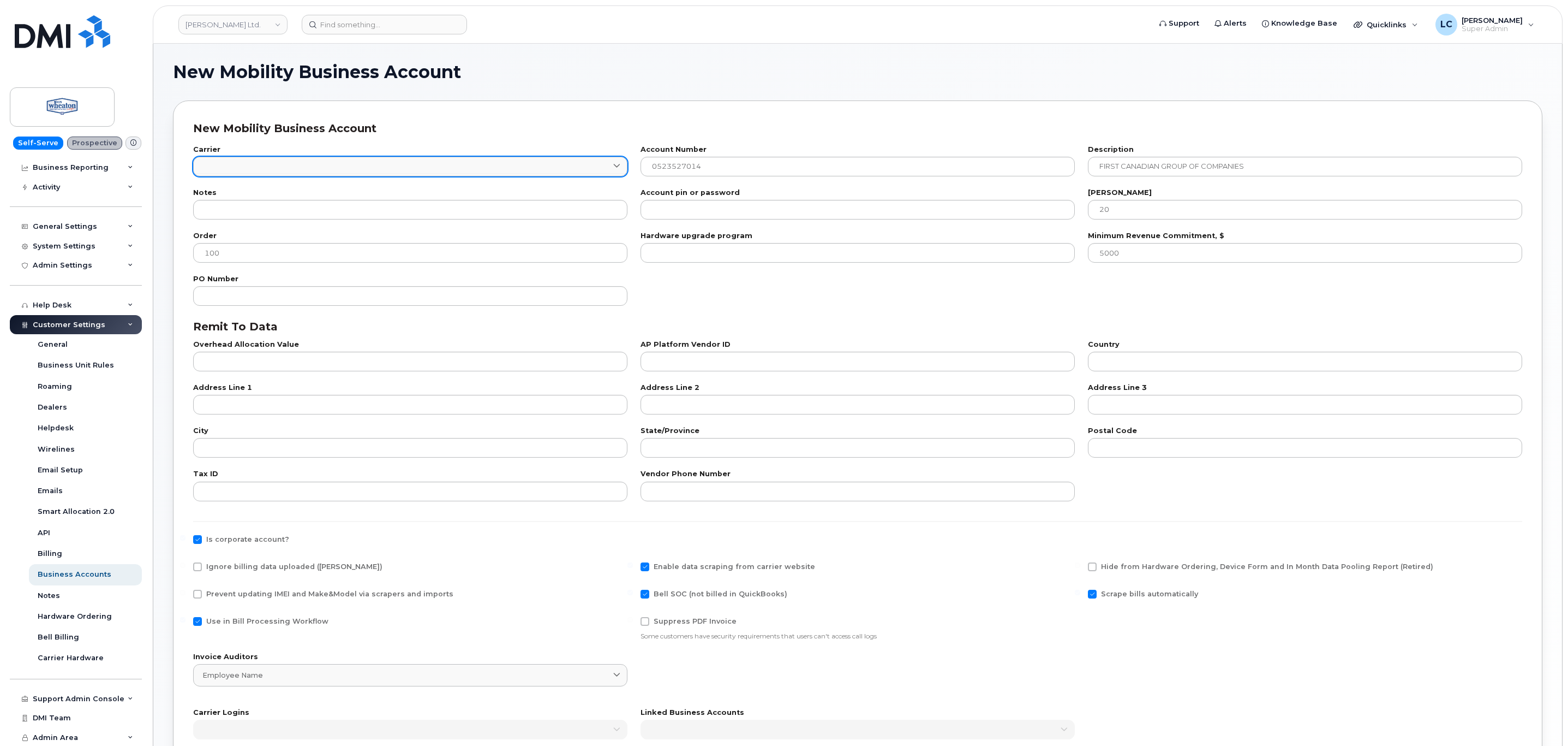
click at [381, 166] on link at bounding box center [410, 167] width 434 height 20
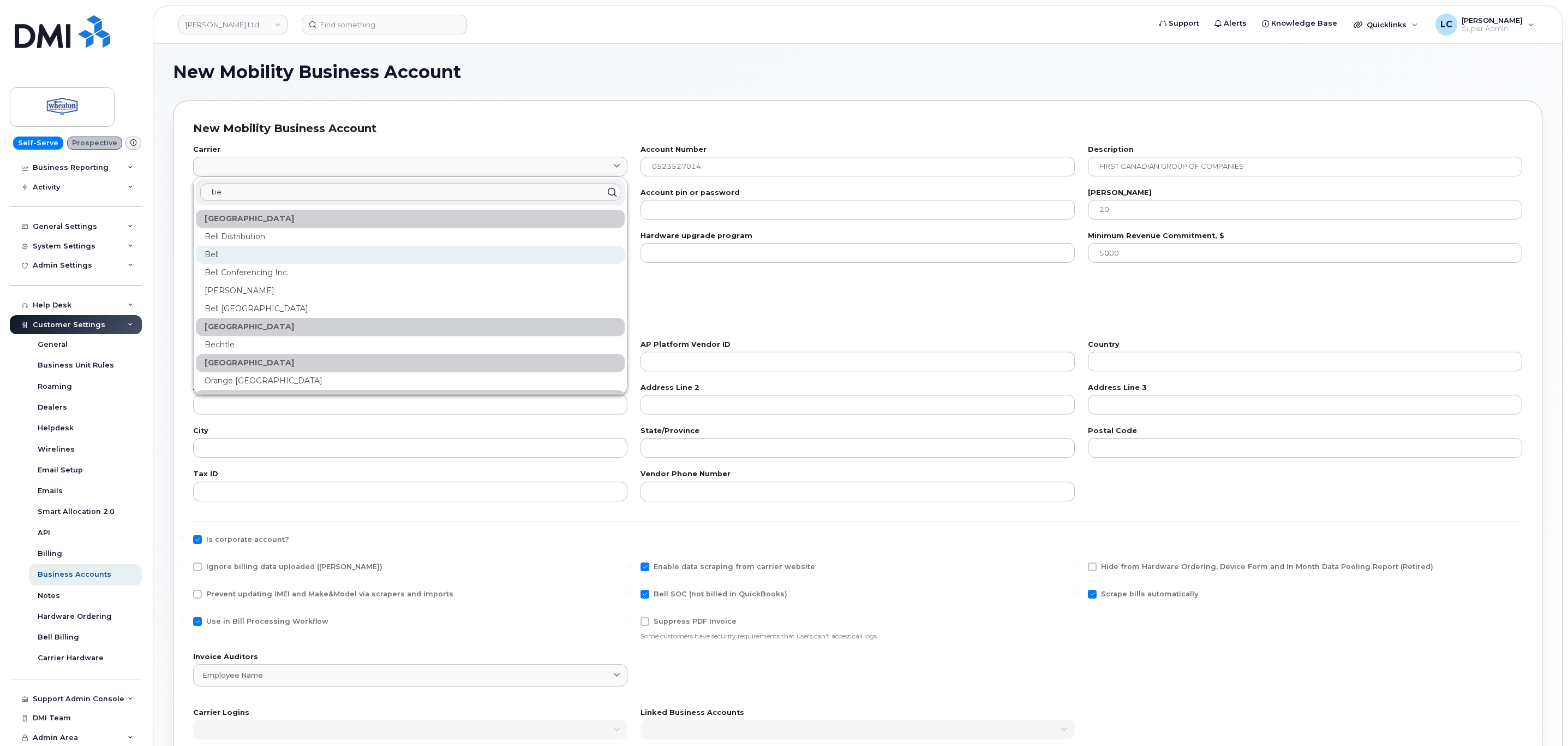
type input "be"
click at [234, 251] on div "Bell" at bounding box center [410, 254] width 429 height 18
type input "1"
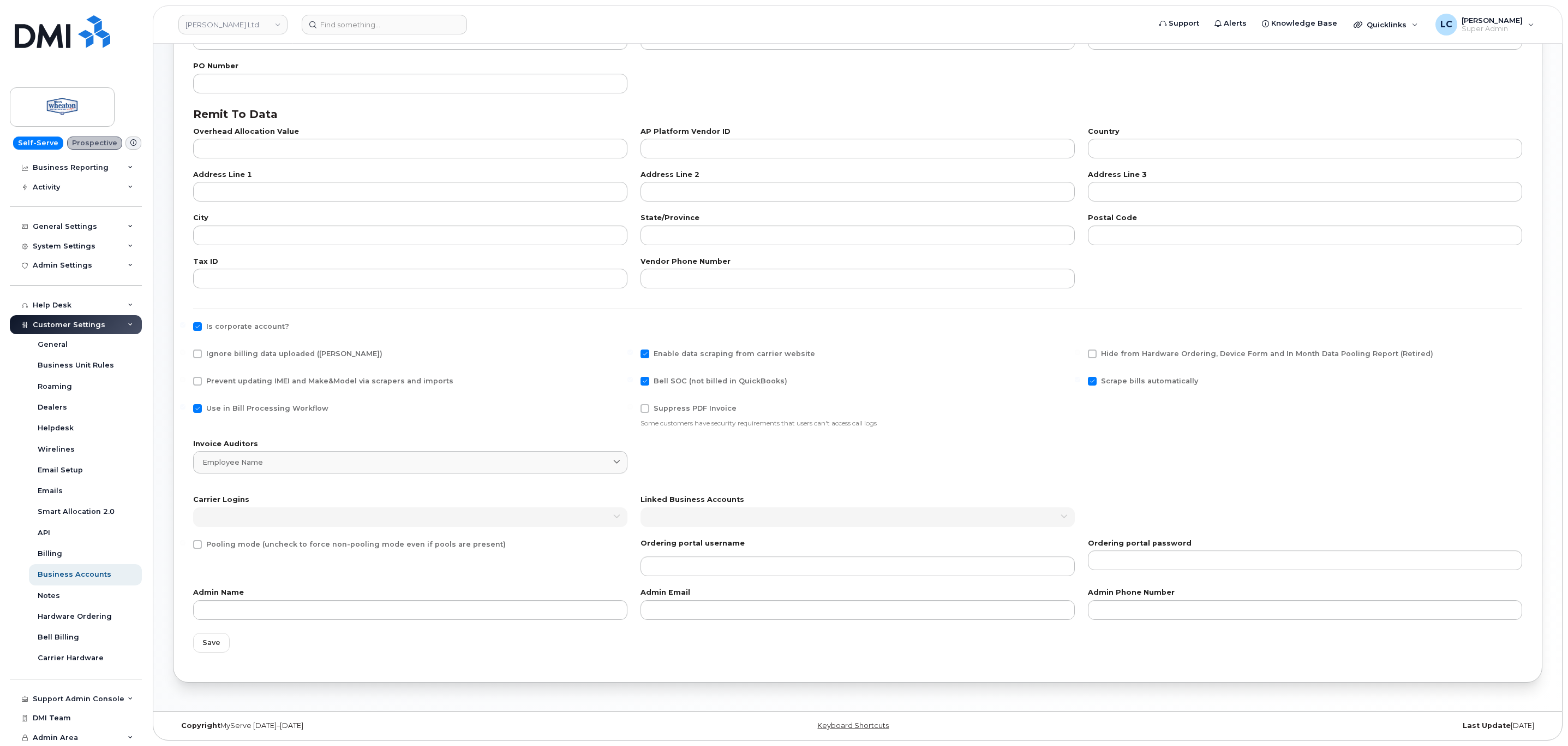
scroll to position [217, 0]
click at [220, 636] on button "Save" at bounding box center [211, 643] width 36 height 20
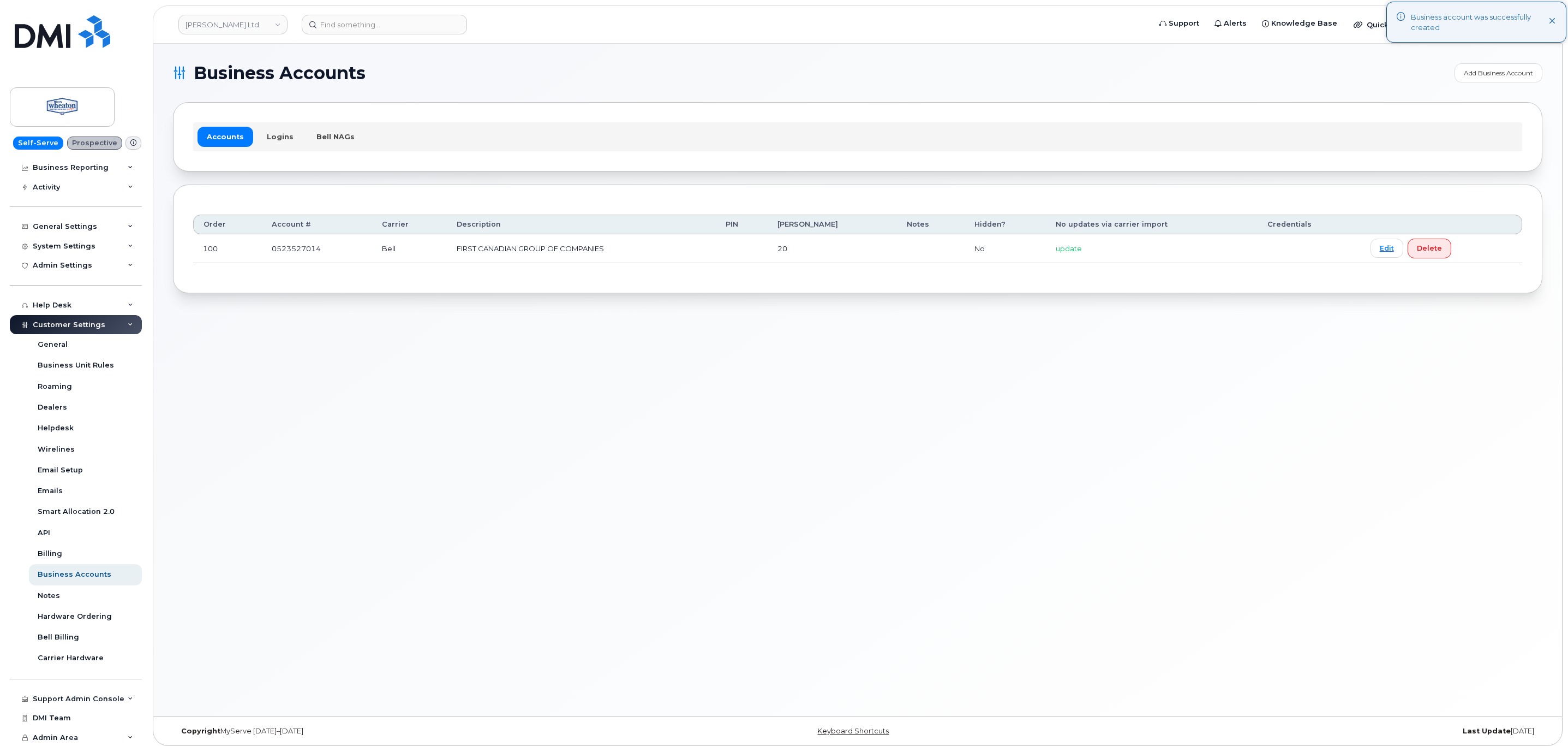
click at [977, 72] on h1 "Business Accounts" at bounding box center [811, 73] width 1276 height 17
click at [1489, 70] on link "Add Business Account" at bounding box center [1499, 72] width 88 height 19
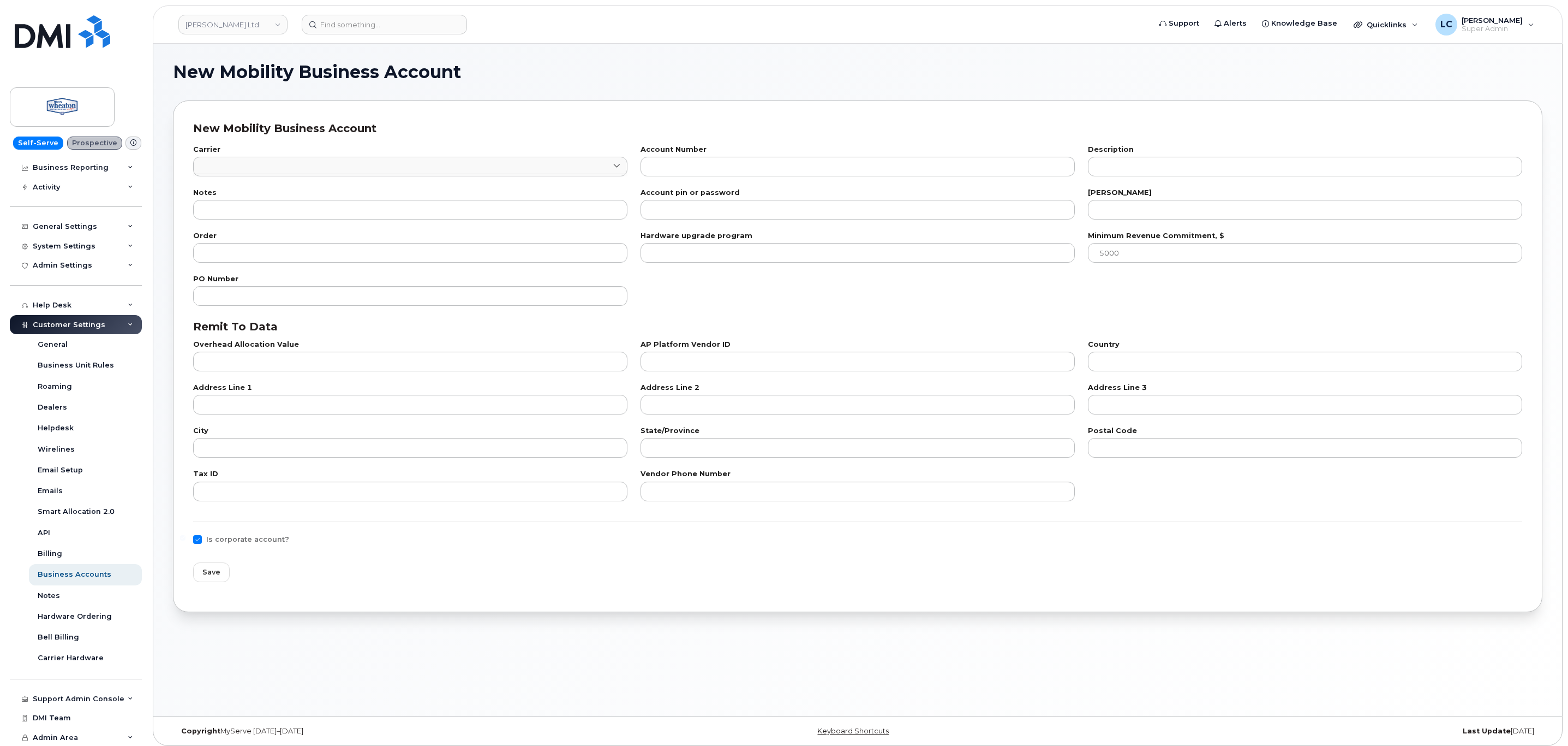
checkbox input "true"
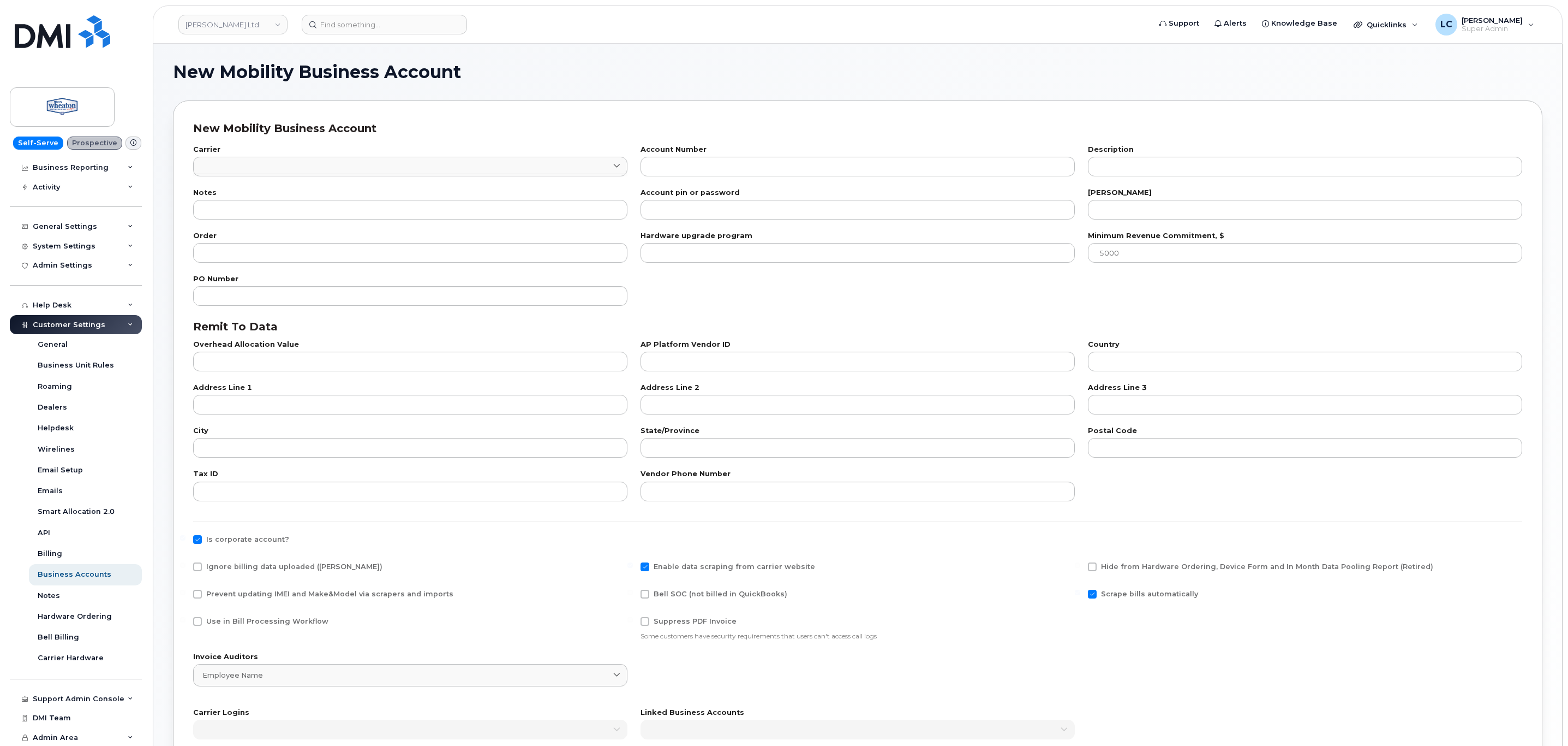
click at [734, 181] on div "Account Number" at bounding box center [858, 161] width 448 height 43
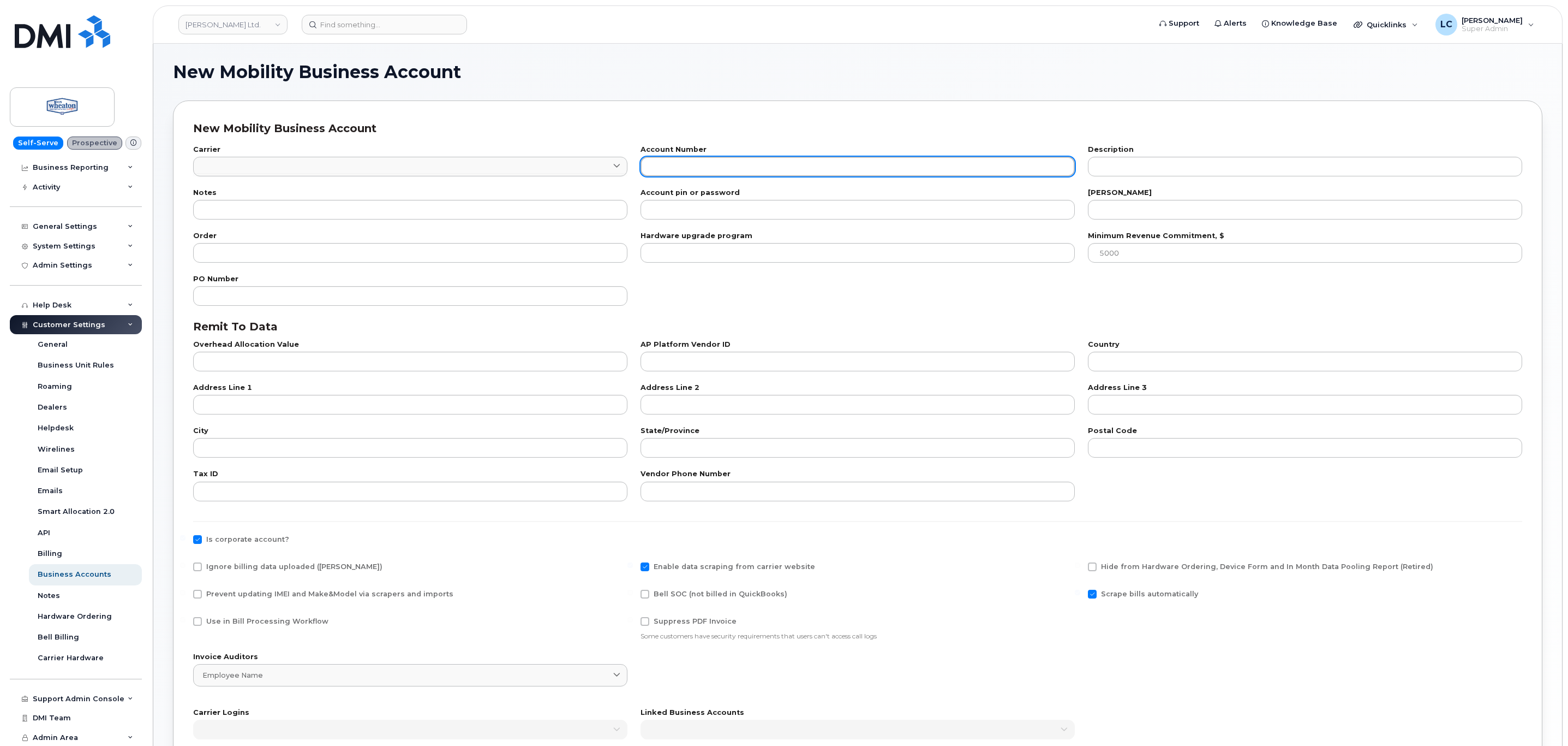
click at [730, 165] on input "text" at bounding box center [858, 167] width 434 height 20
paste input "523527501"
click at [648, 164] on input "523527501" at bounding box center [858, 167] width 434 height 20
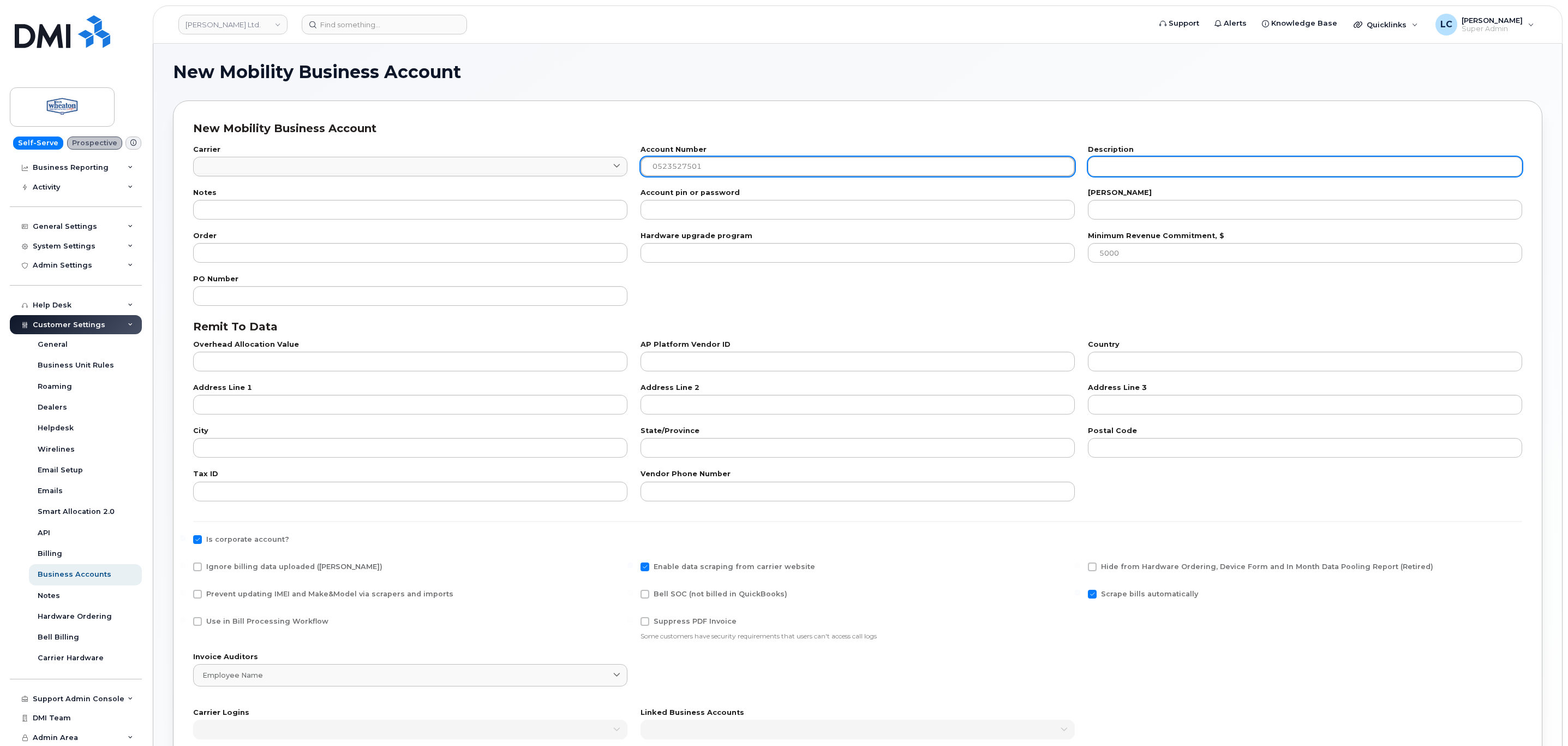
type input "0523527501"
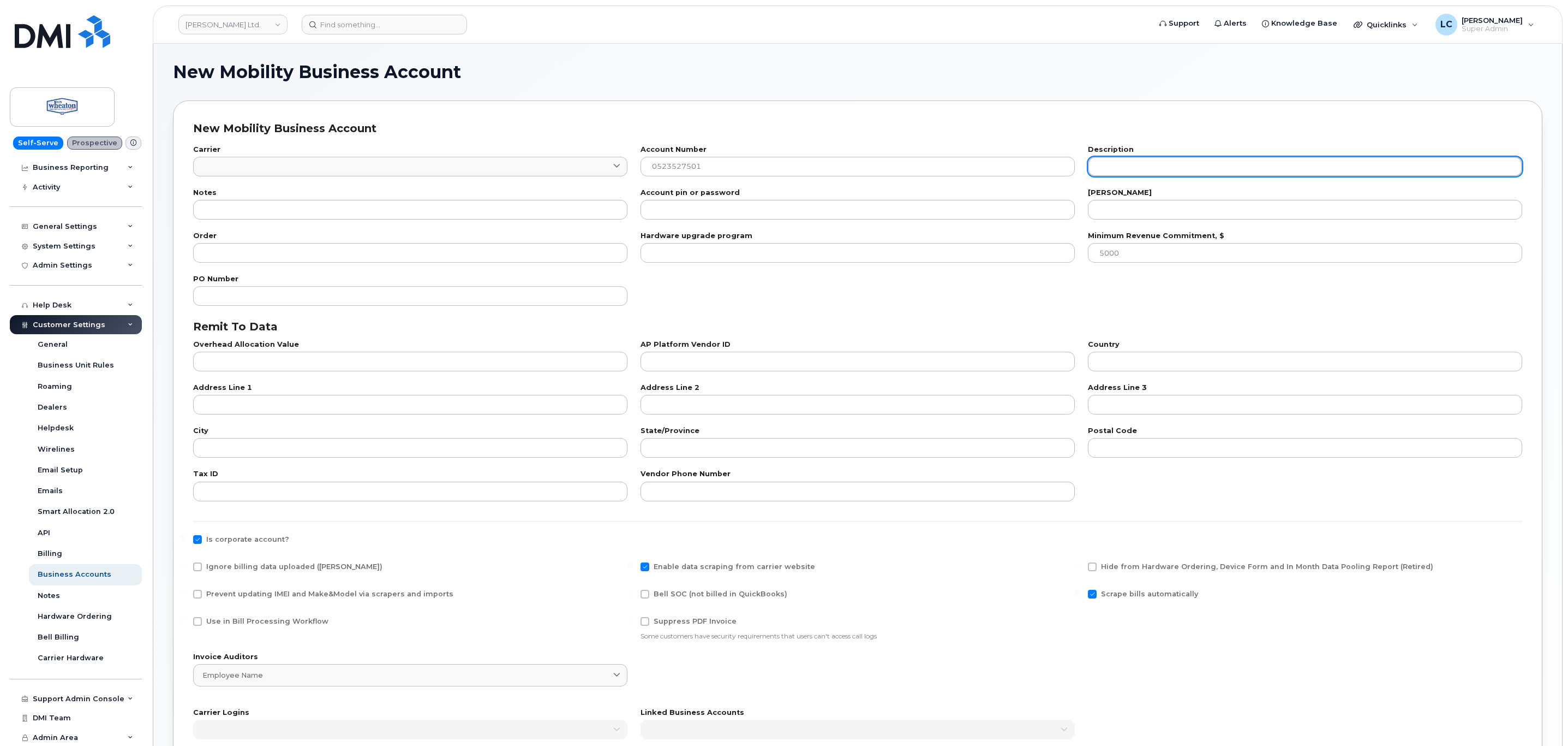
click at [1137, 161] on input "text" at bounding box center [1305, 167] width 434 height 20
click at [1142, 162] on input "text" at bounding box center [1305, 167] width 434 height 20
paste input "GENERAL BANK OF CANADA"
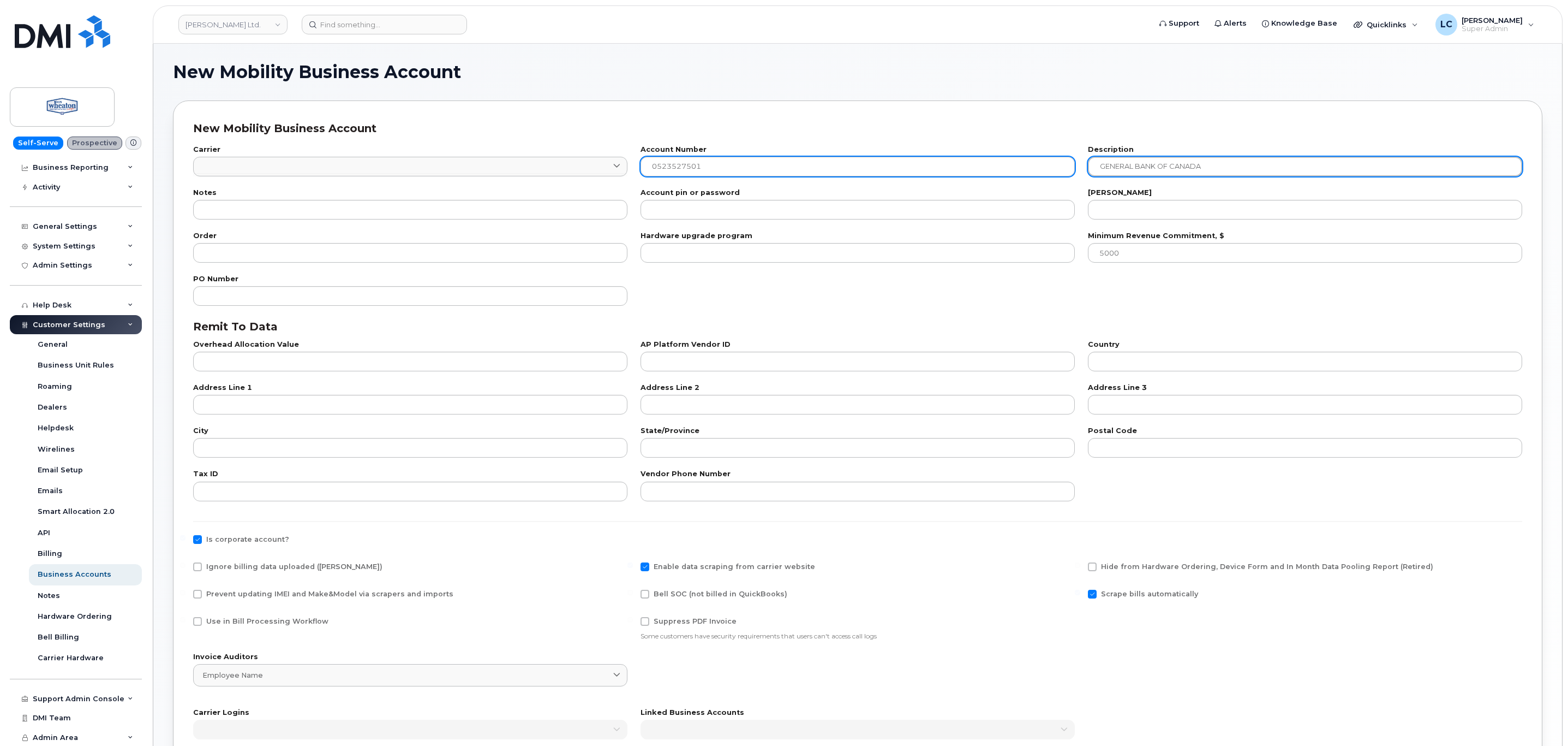
drag, startPoint x: 1113, startPoint y: 165, endPoint x: 983, endPoint y: 172, distance: 130.2
click at [983, 172] on div "Carrier International International Canada Fizz Videotron PublicMobile Bell Dis…" at bounding box center [858, 161] width 1343 height 43
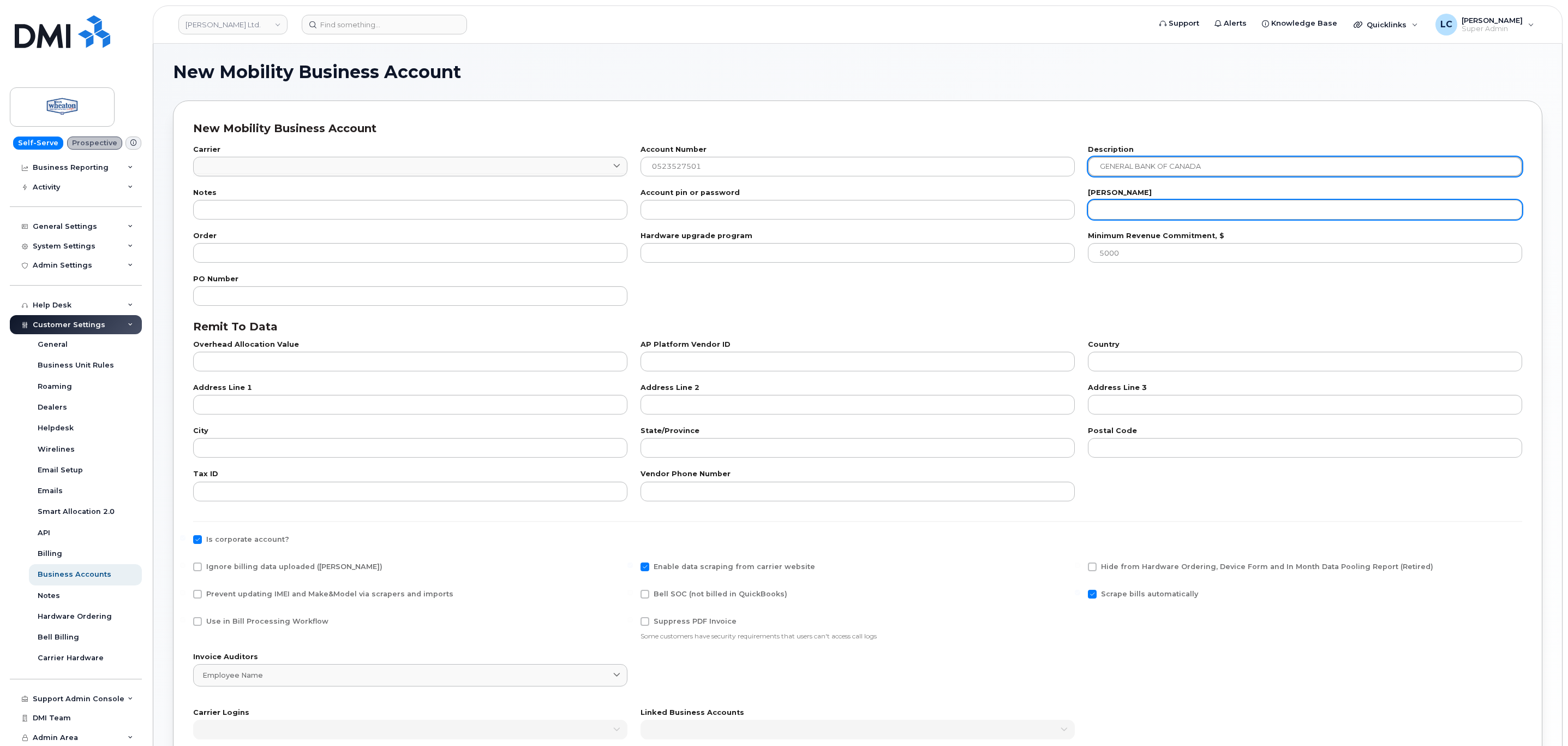
type input "GENERAL BANK OF CANADA"
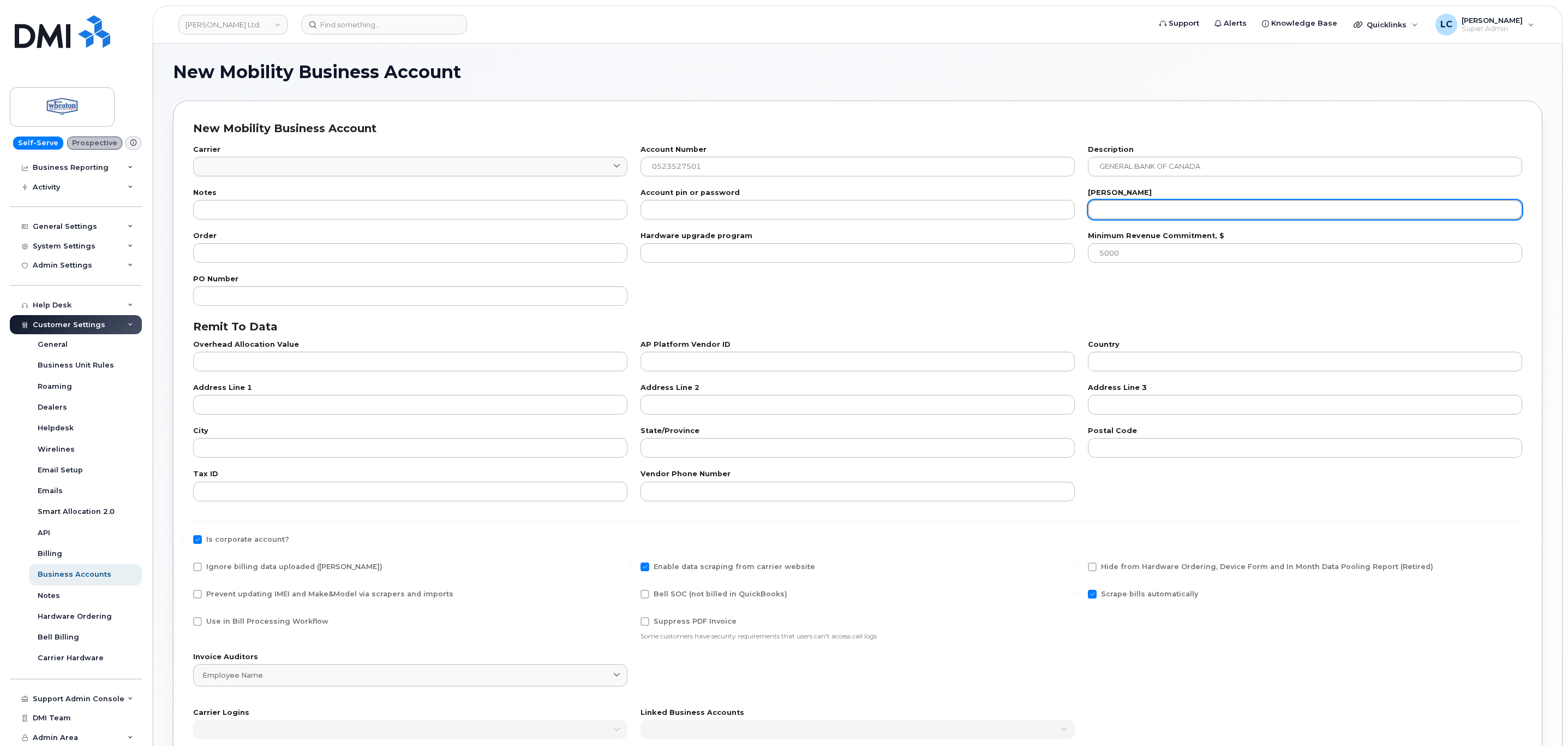
click at [1094, 212] on input "number" at bounding box center [1305, 210] width 434 height 20
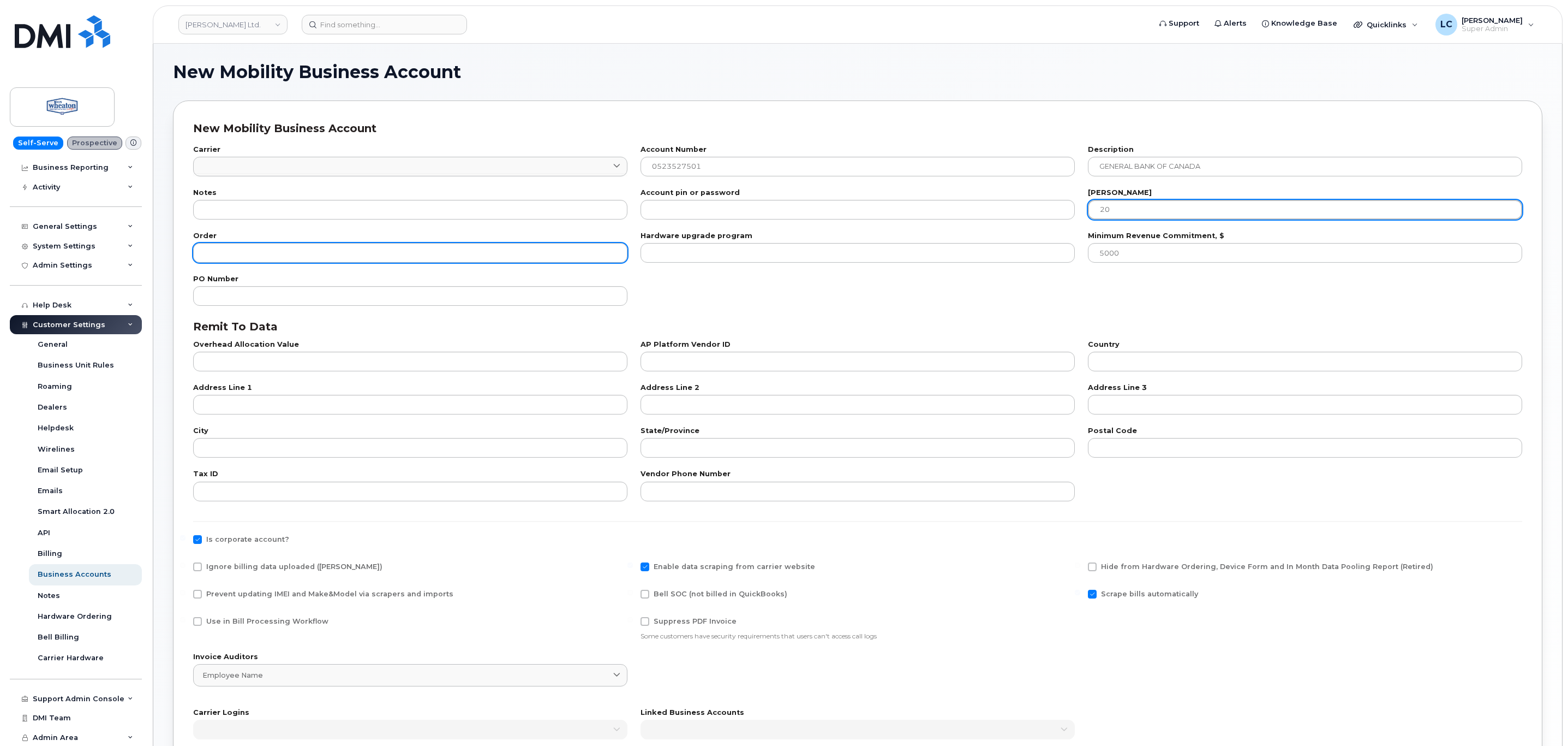
type input "20"
click at [309, 244] on input "number" at bounding box center [410, 253] width 434 height 20
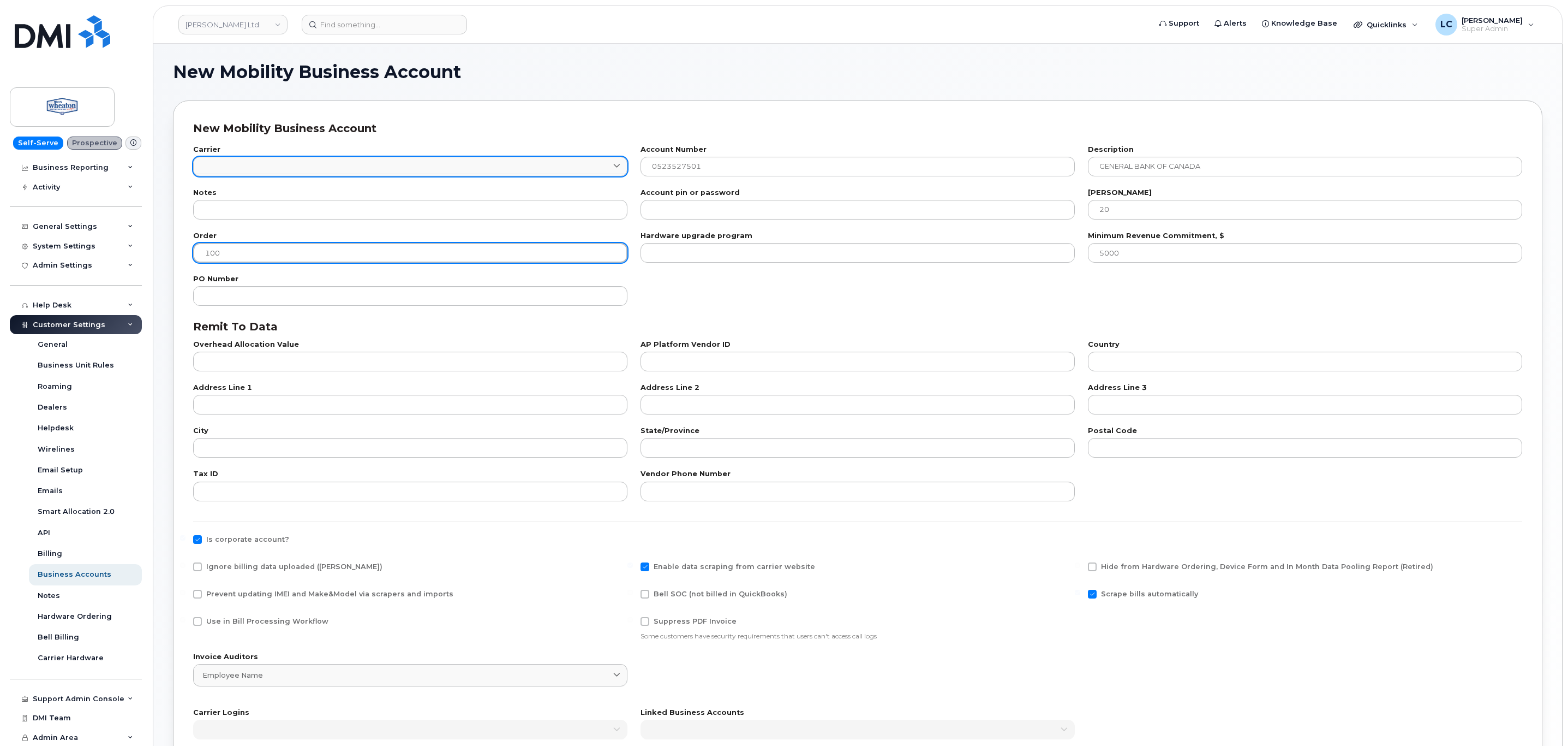
type input "100"
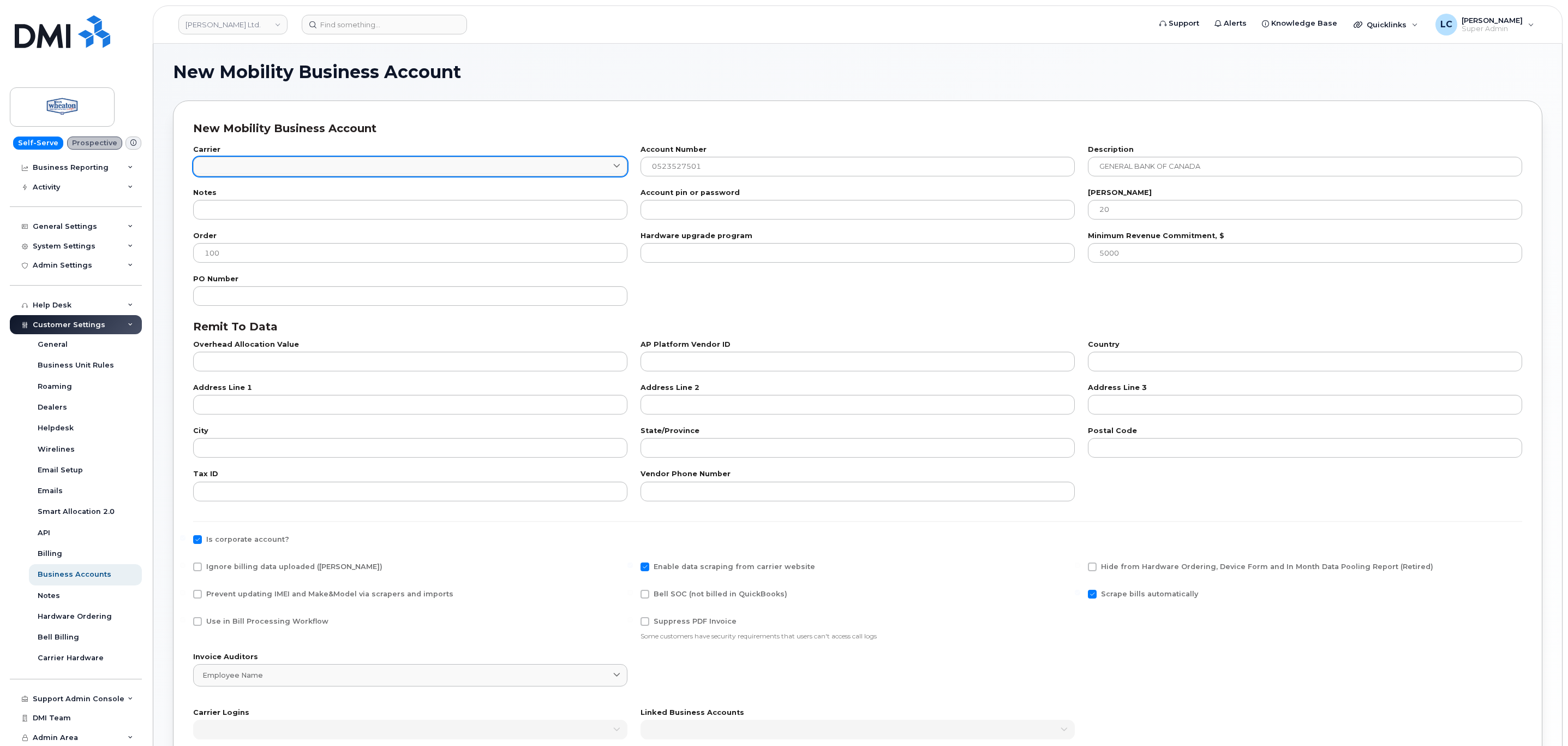
click at [333, 158] on link at bounding box center [410, 167] width 434 height 20
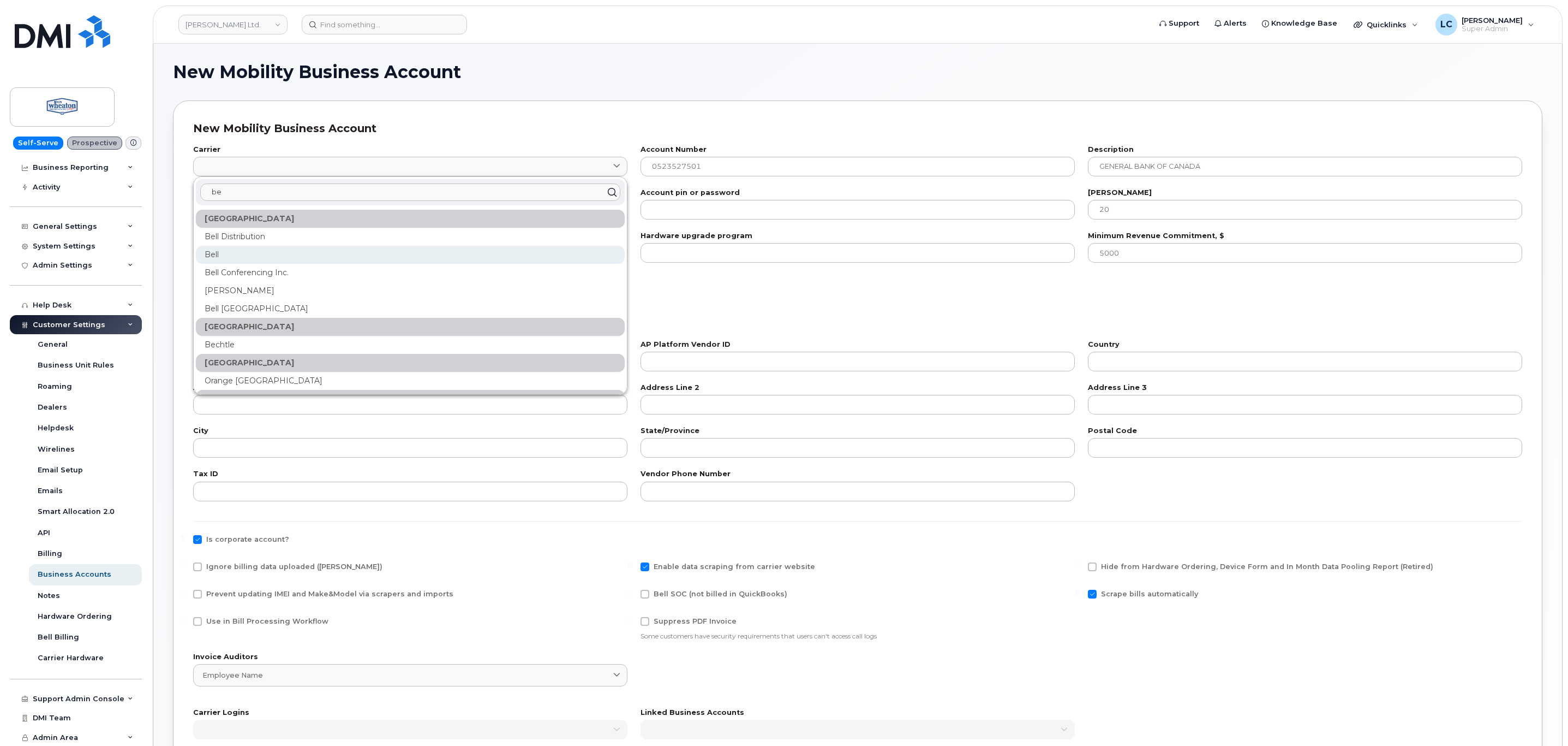
type input "be"
click at [256, 259] on div "Bell" at bounding box center [410, 254] width 429 height 18
type input "1"
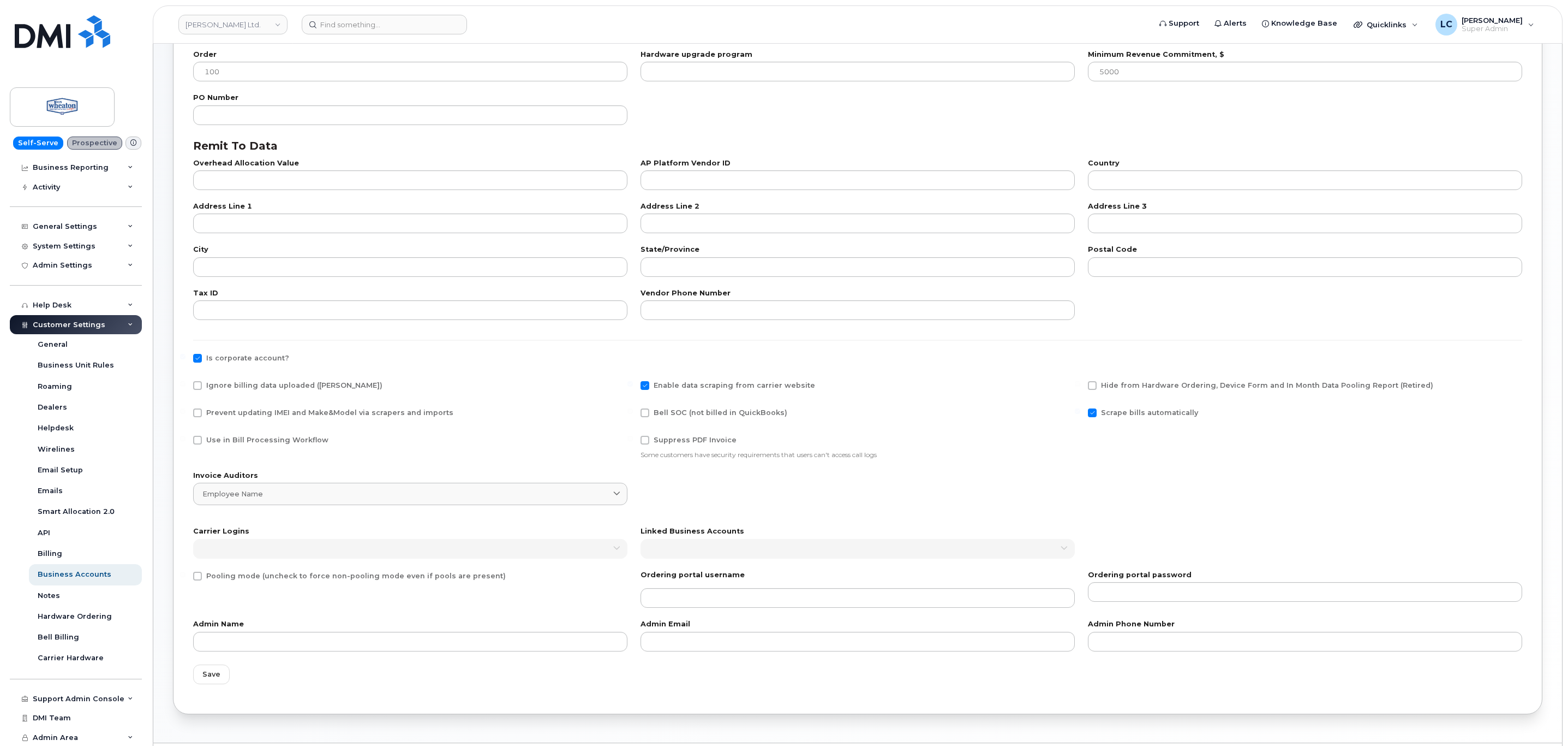
scroll to position [217, 0]
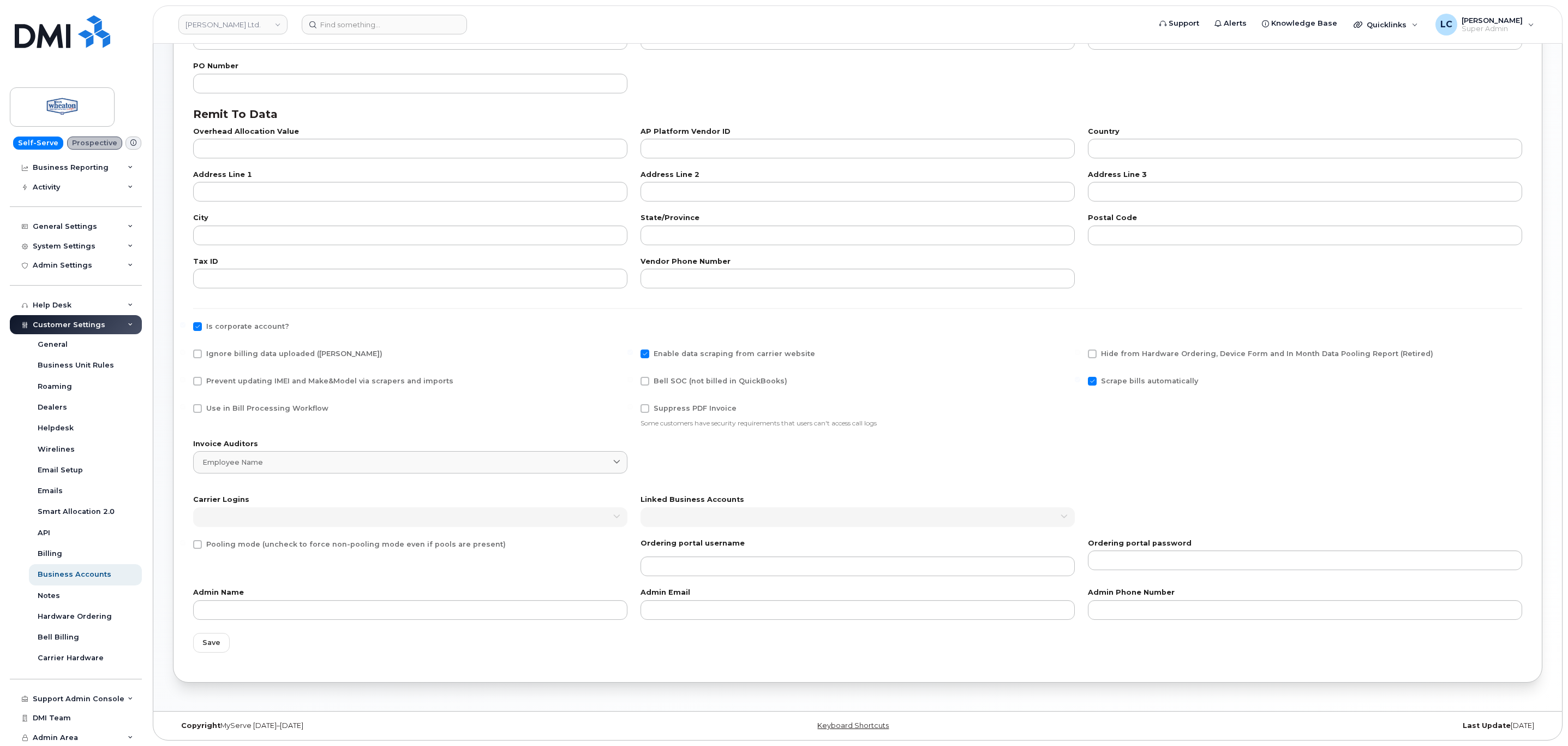
click at [247, 408] on span "Use in Bill Processing Workflow" at bounding box center [267, 408] width 122 height 8
click at [186, 408] on input "Use in Bill Processing Workflow" at bounding box center [183, 407] width 5 height 5
checkbox input "true"
click at [655, 378] on span "Bell SOC (not billed in QuickBooks)" at bounding box center [720, 380] width 134 height 8
click at [633, 378] on input "Bell SOC (not billed in QuickBooks)" at bounding box center [630, 379] width 5 height 5
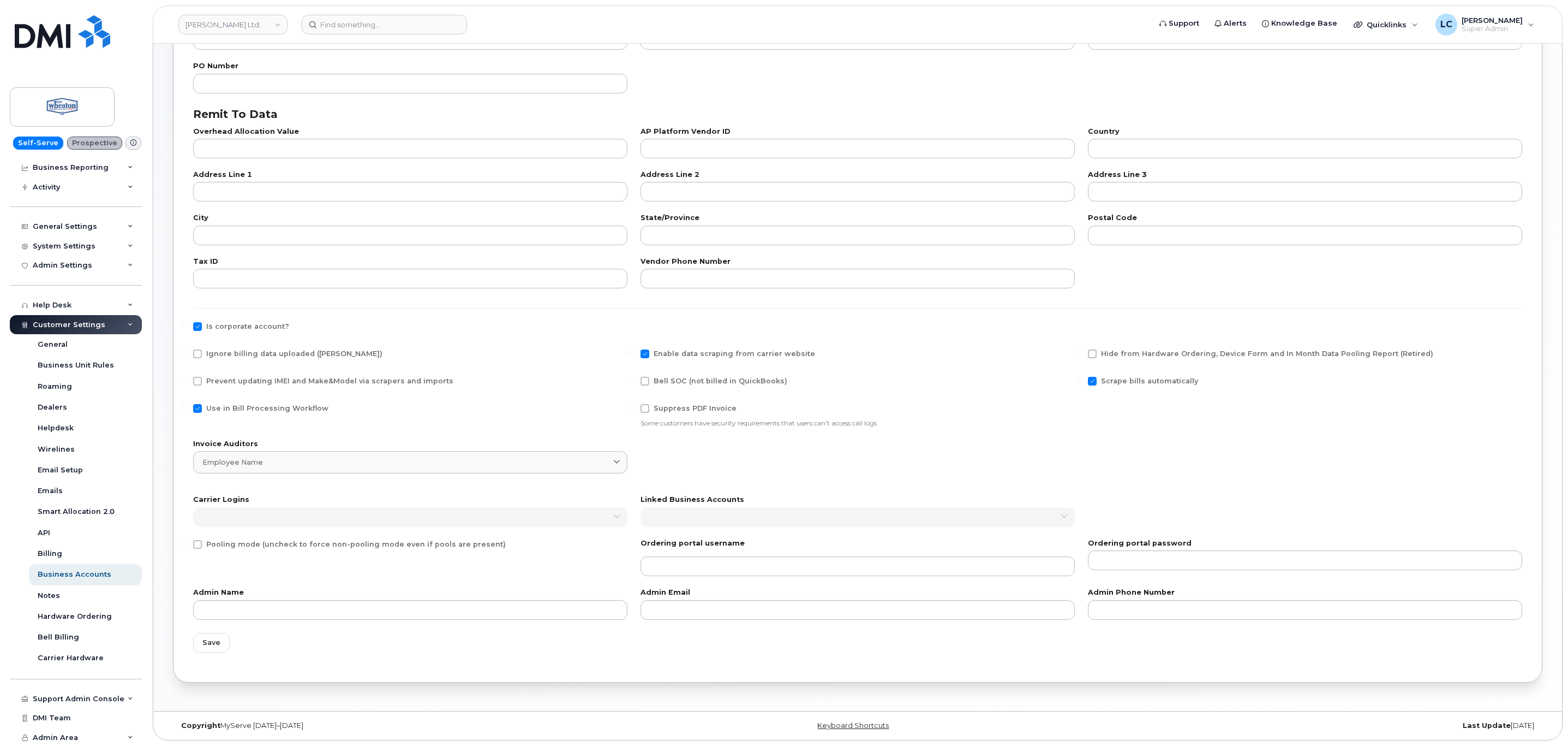
checkbox input "true"
click at [210, 642] on span "Save" at bounding box center [211, 642] width 18 height 10
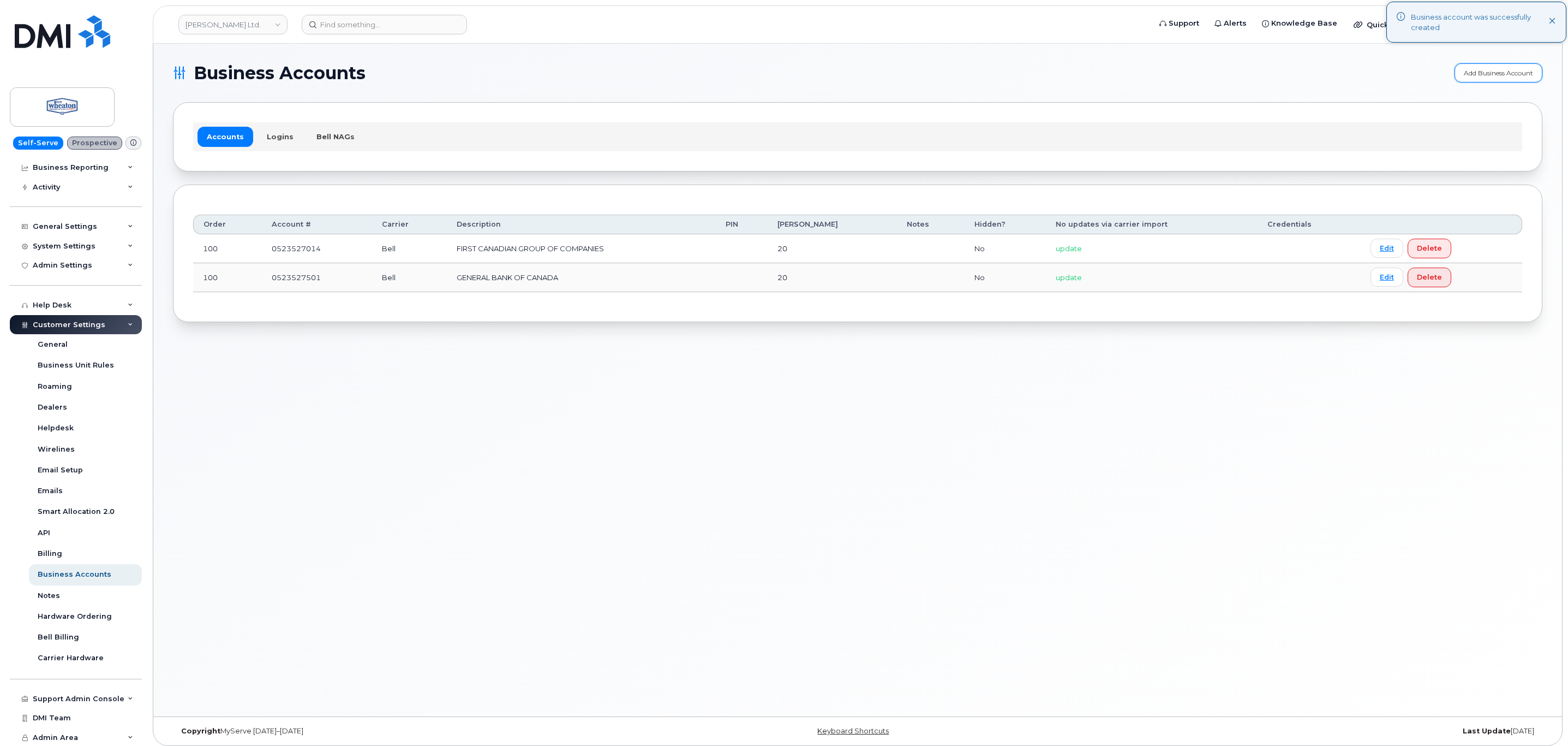
click at [1495, 76] on link "Add Business Account" at bounding box center [1499, 72] width 88 height 19
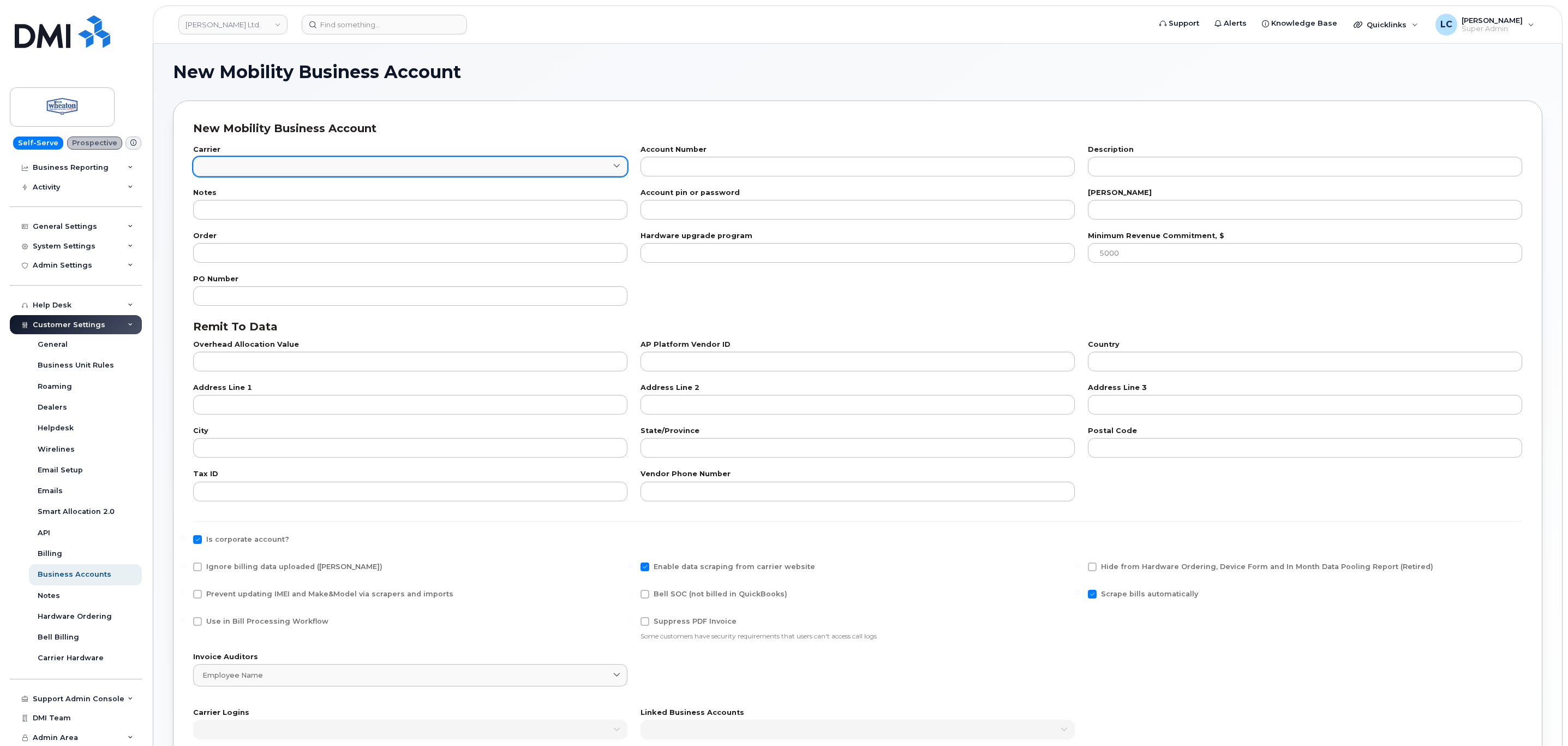
click at [593, 167] on link at bounding box center [410, 167] width 434 height 20
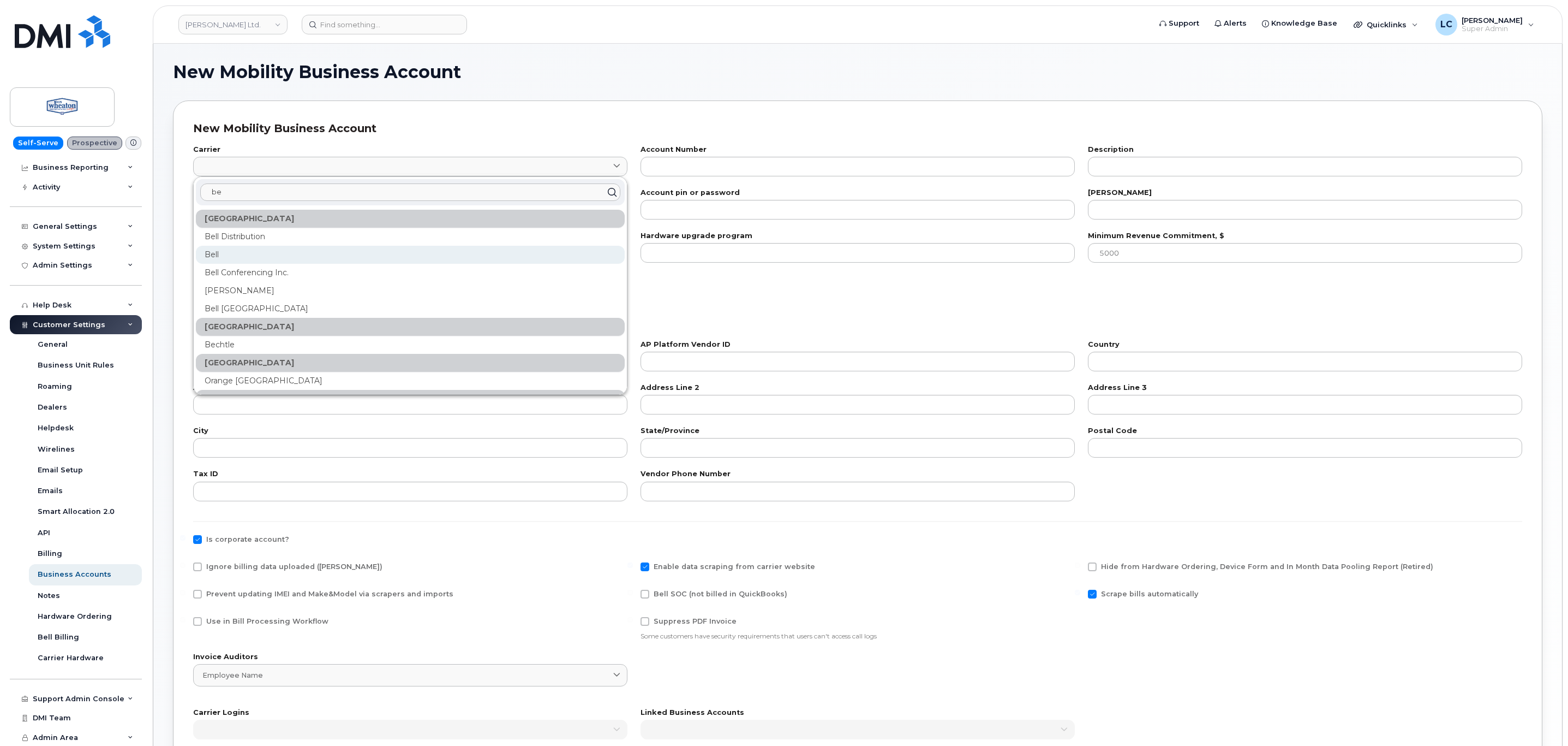
type input "be"
click at [209, 251] on div "Bell" at bounding box center [410, 254] width 429 height 18
type input "1"
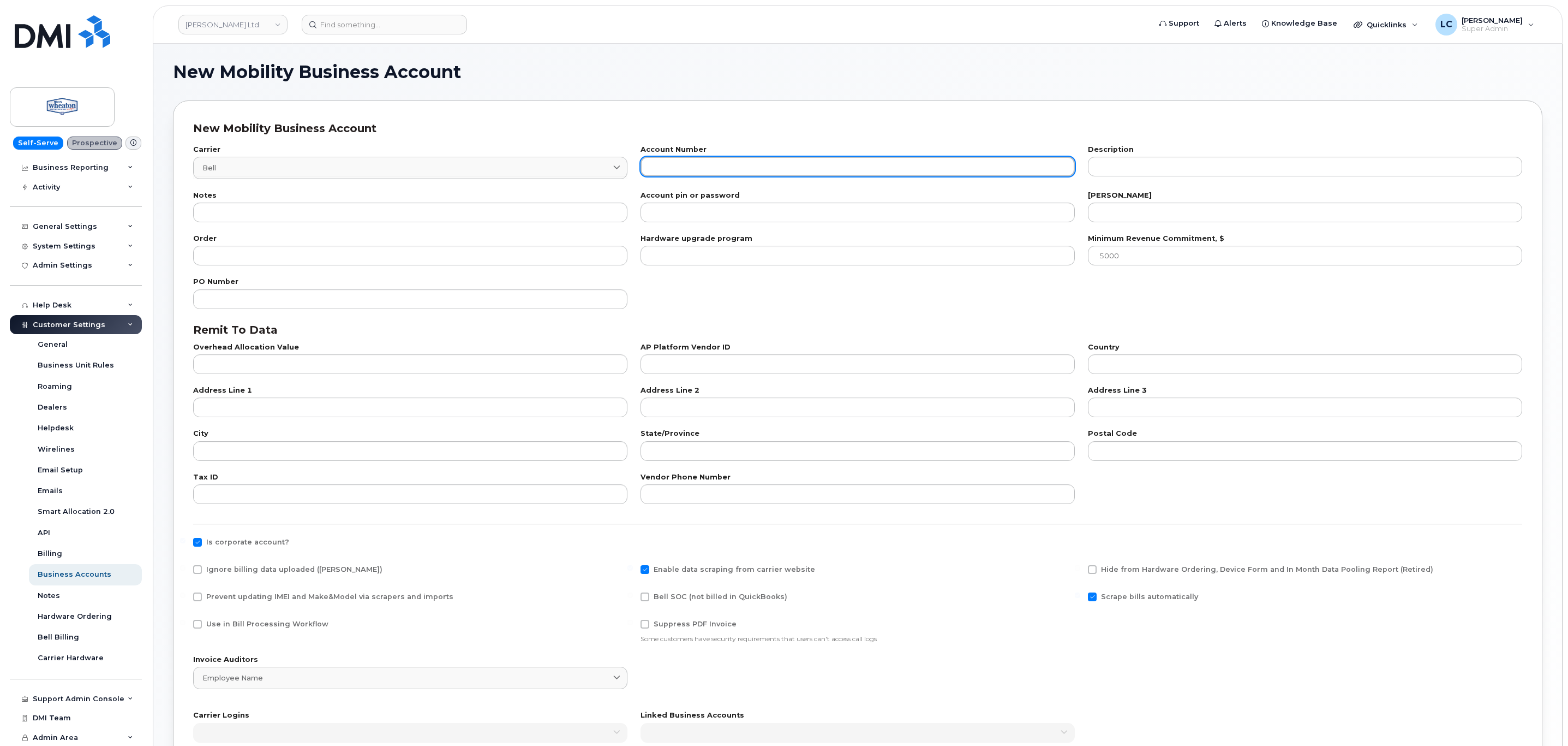
click at [776, 168] on input "text" at bounding box center [858, 167] width 434 height 20
paste input "523640393"
type input "0523640393"
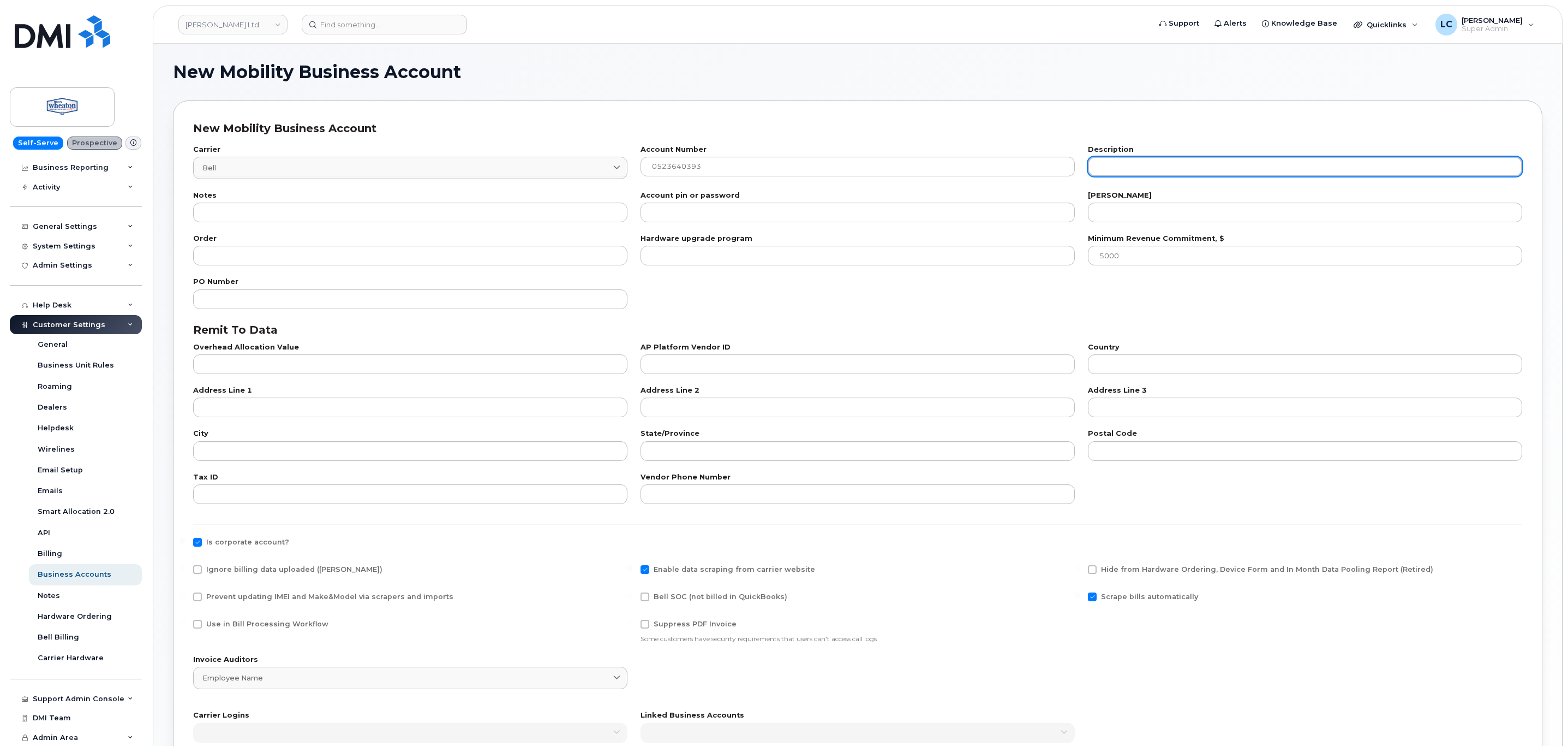
click at [1109, 172] on input "text" at bounding box center [1305, 167] width 434 height 20
paste input "Millennium Insurance"
type input "Millennium Insurance"
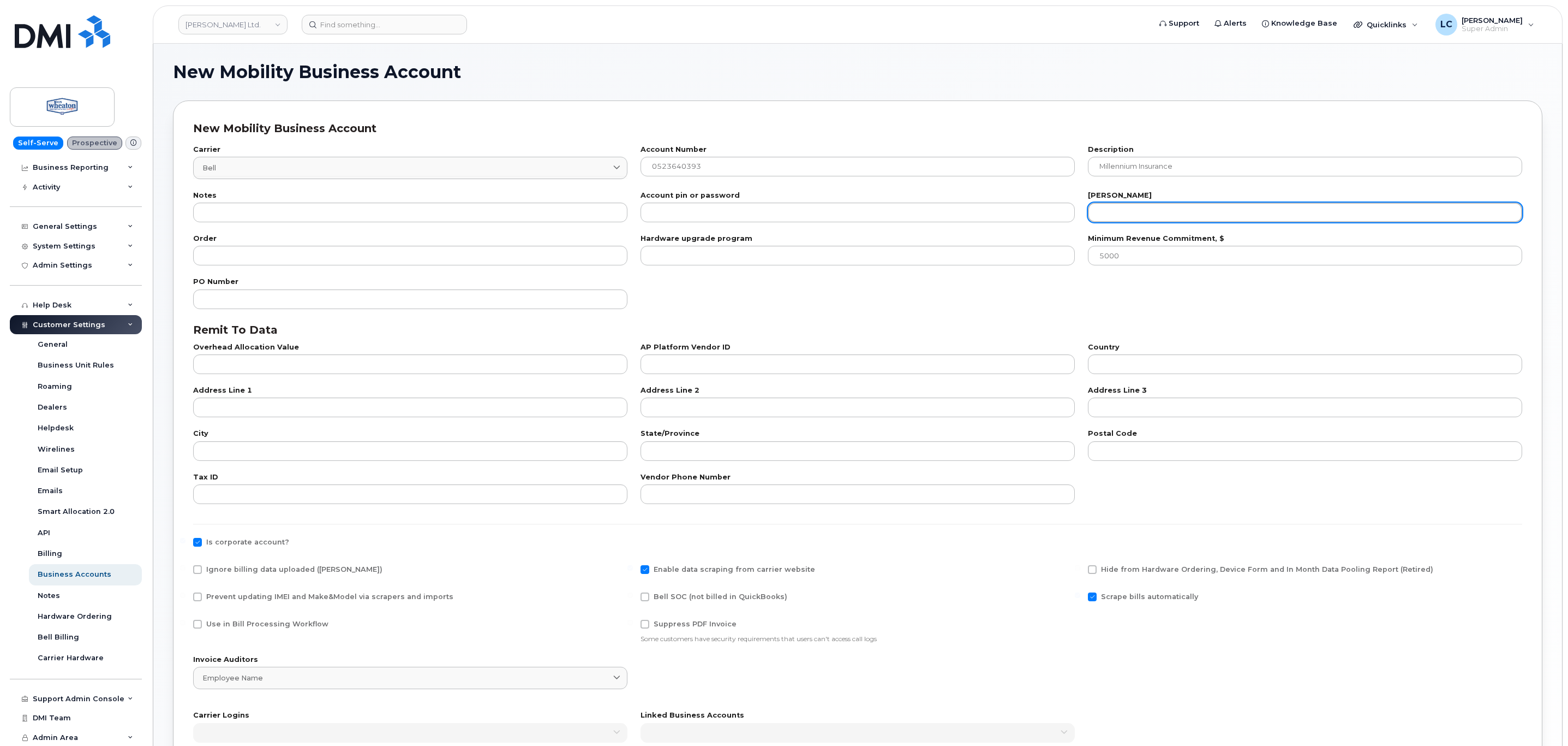
click at [1110, 218] on input "number" at bounding box center [1305, 212] width 434 height 20
type input "20"
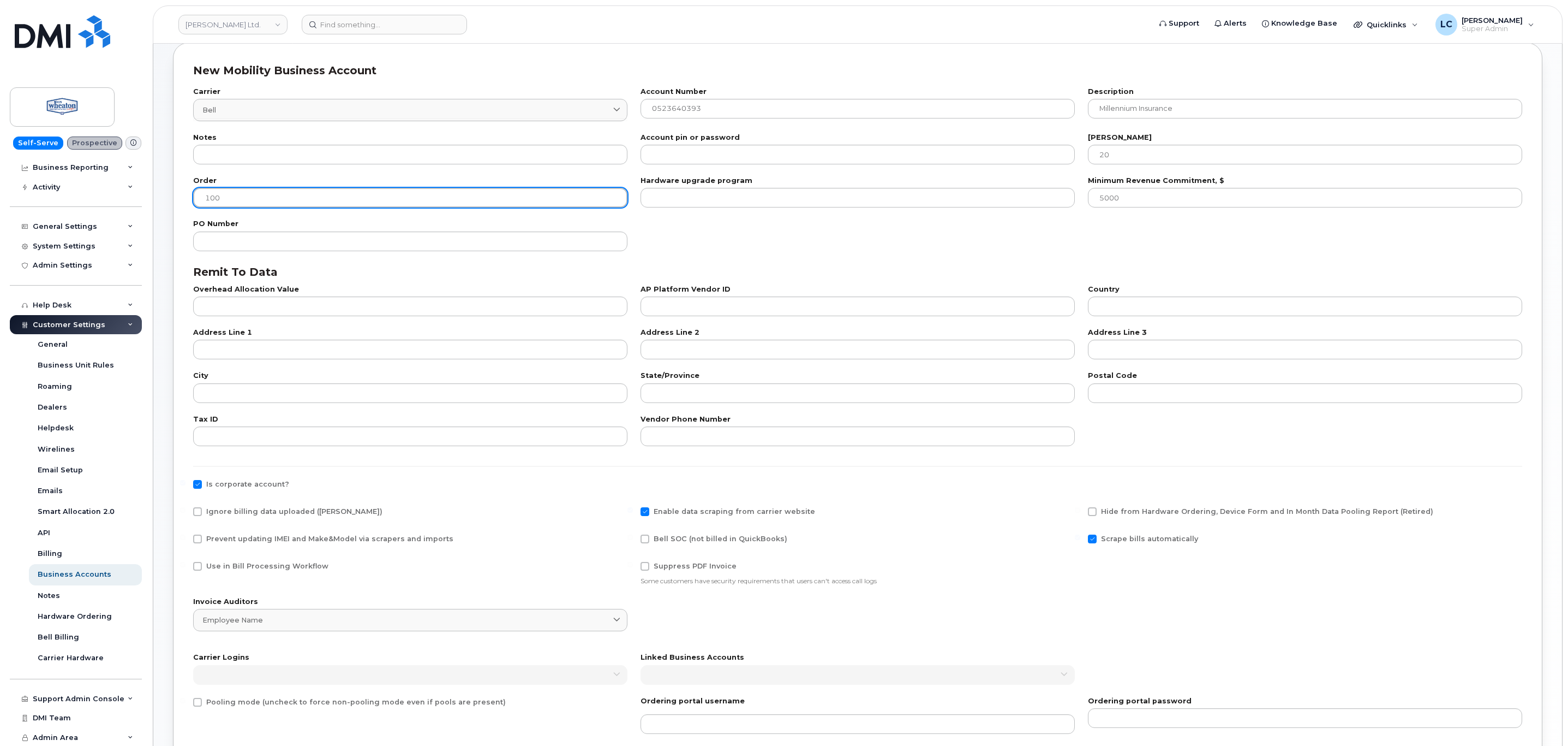
scroll to position [217, 0]
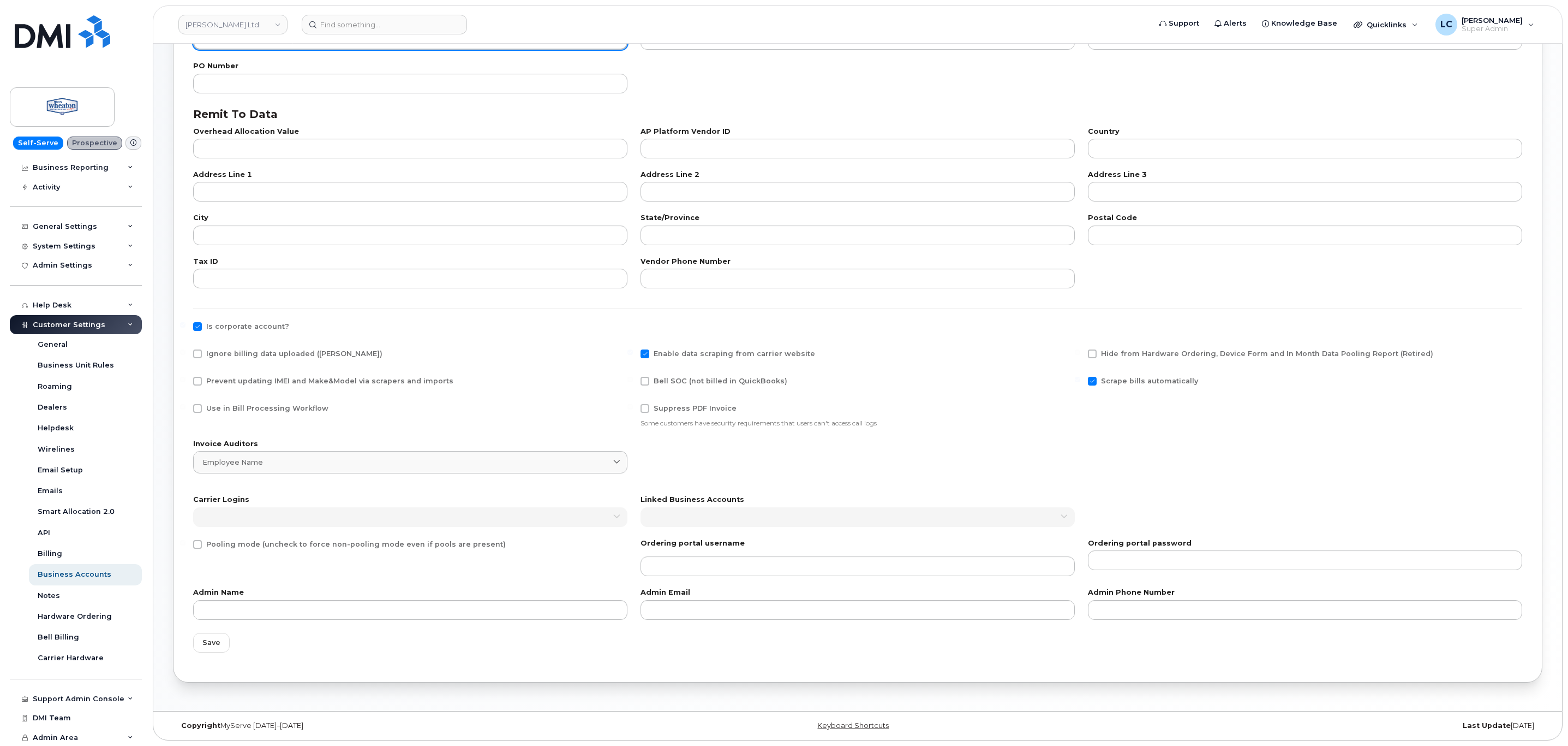
type input "100"
click at [285, 400] on div "Use in Bill Processing Workflow" at bounding box center [410, 416] width 448 height 36
click at [285, 408] on span "Use in Bill Processing Workflow" at bounding box center [267, 408] width 122 height 8
click at [186, 408] on input "Use in Bill Processing Workflow" at bounding box center [183, 407] width 5 height 5
checkbox input "true"
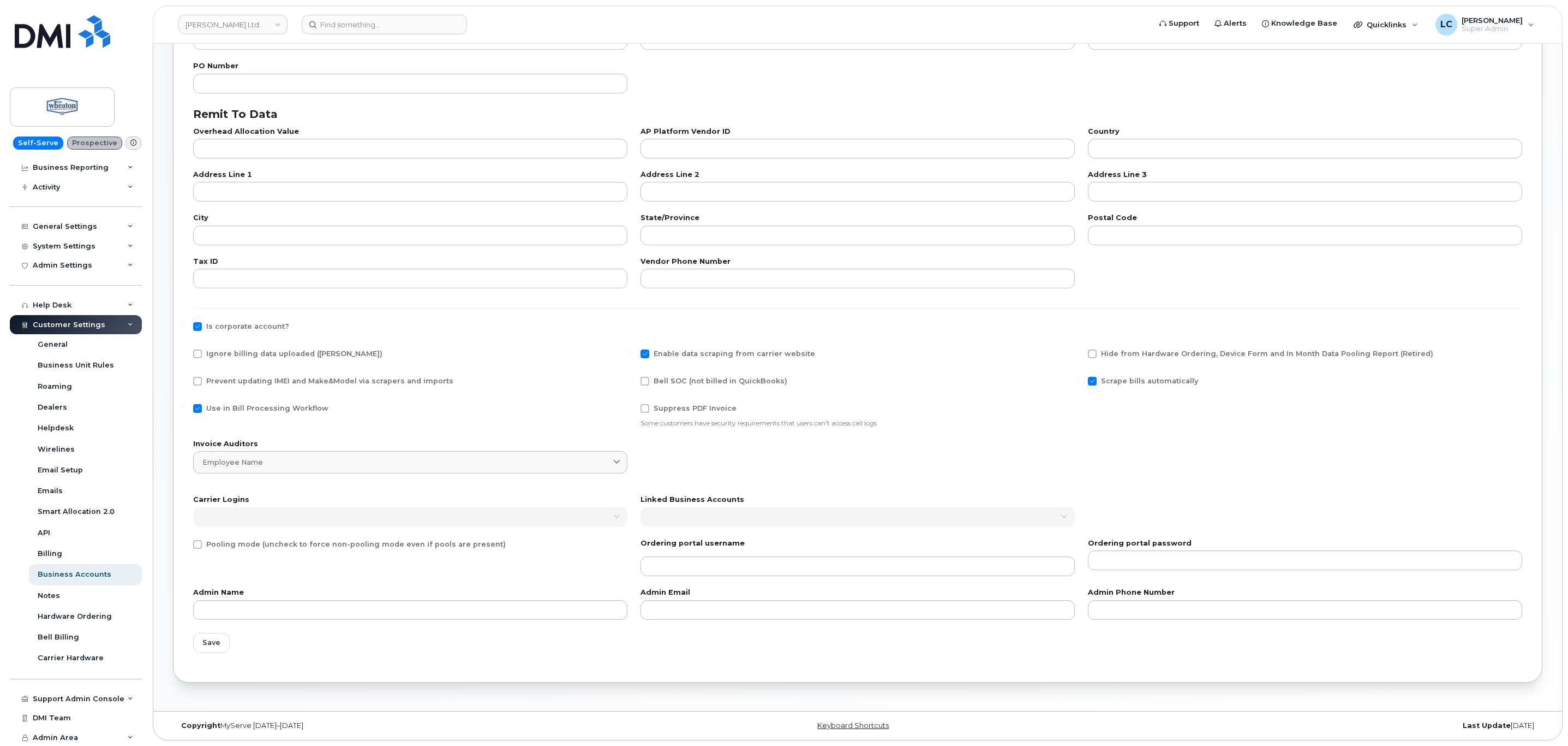
click at [675, 377] on span "Bell SOC (not billed in QuickBooks)" at bounding box center [720, 380] width 134 height 8
click at [633, 377] on input "Bell SOC (not billed in QuickBooks)" at bounding box center [630, 379] width 5 height 5
checkbox input "true"
click at [213, 646] on span "Save" at bounding box center [211, 642] width 18 height 10
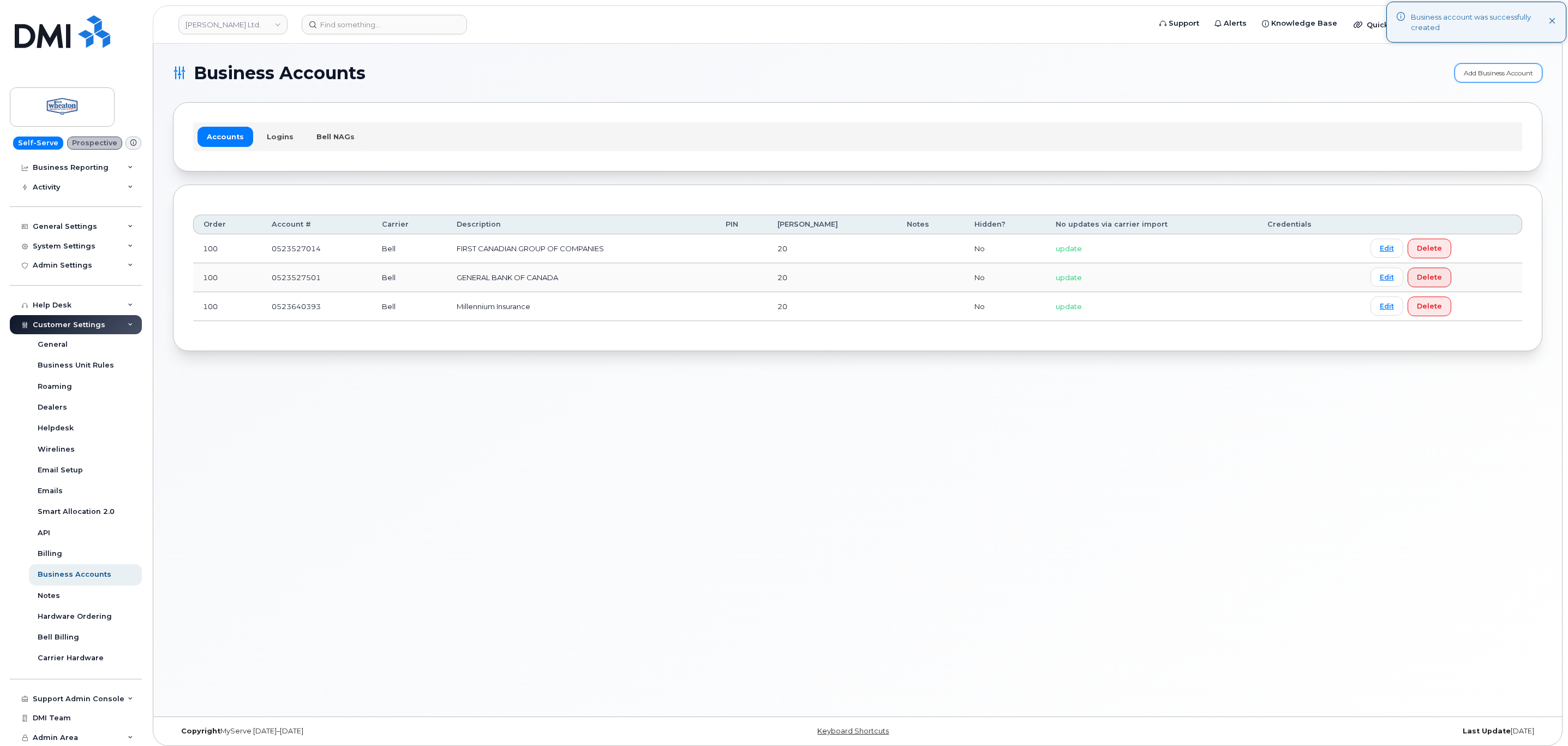
click at [1479, 70] on link "Add Business Account" at bounding box center [1499, 72] width 88 height 19
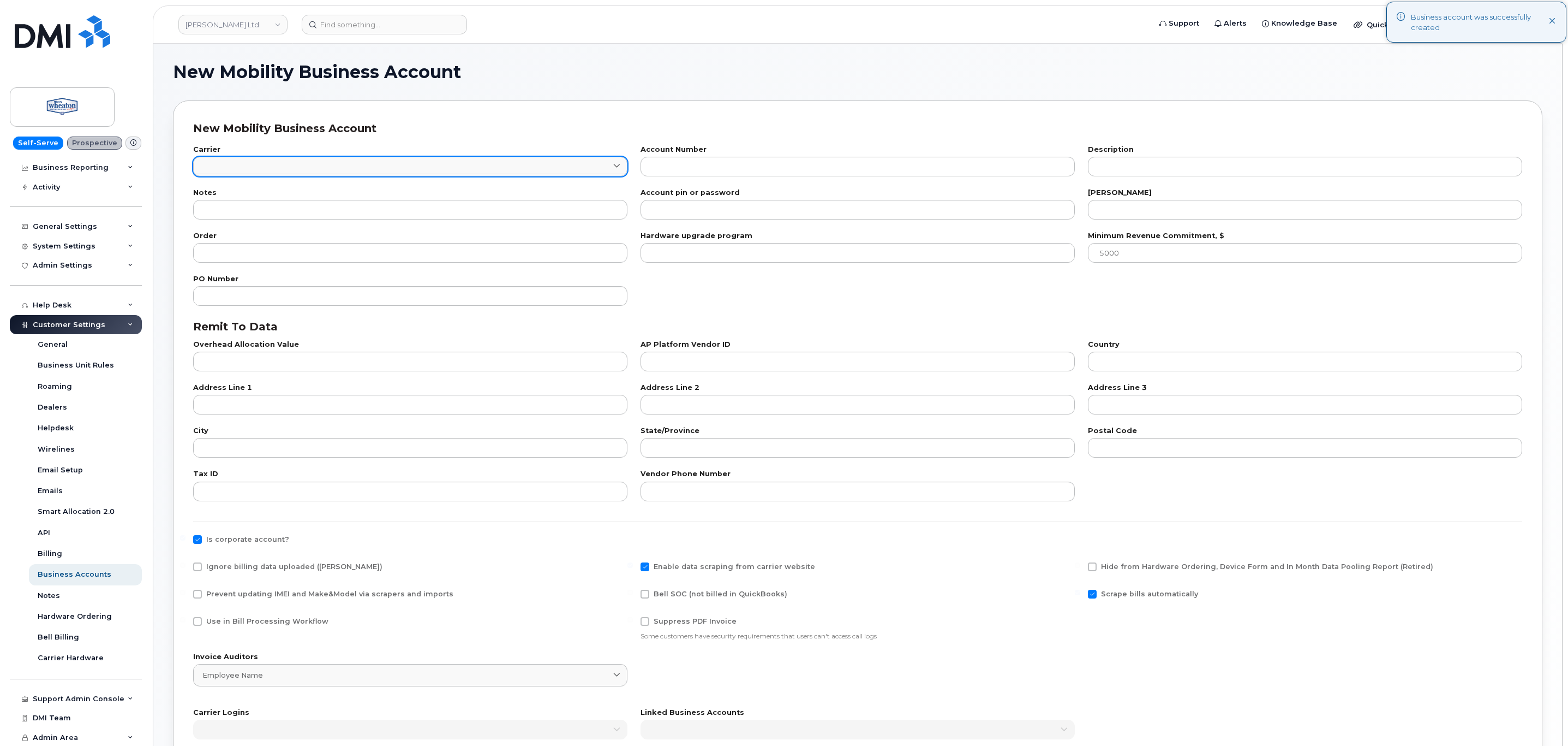
click at [410, 169] on link at bounding box center [410, 167] width 434 height 20
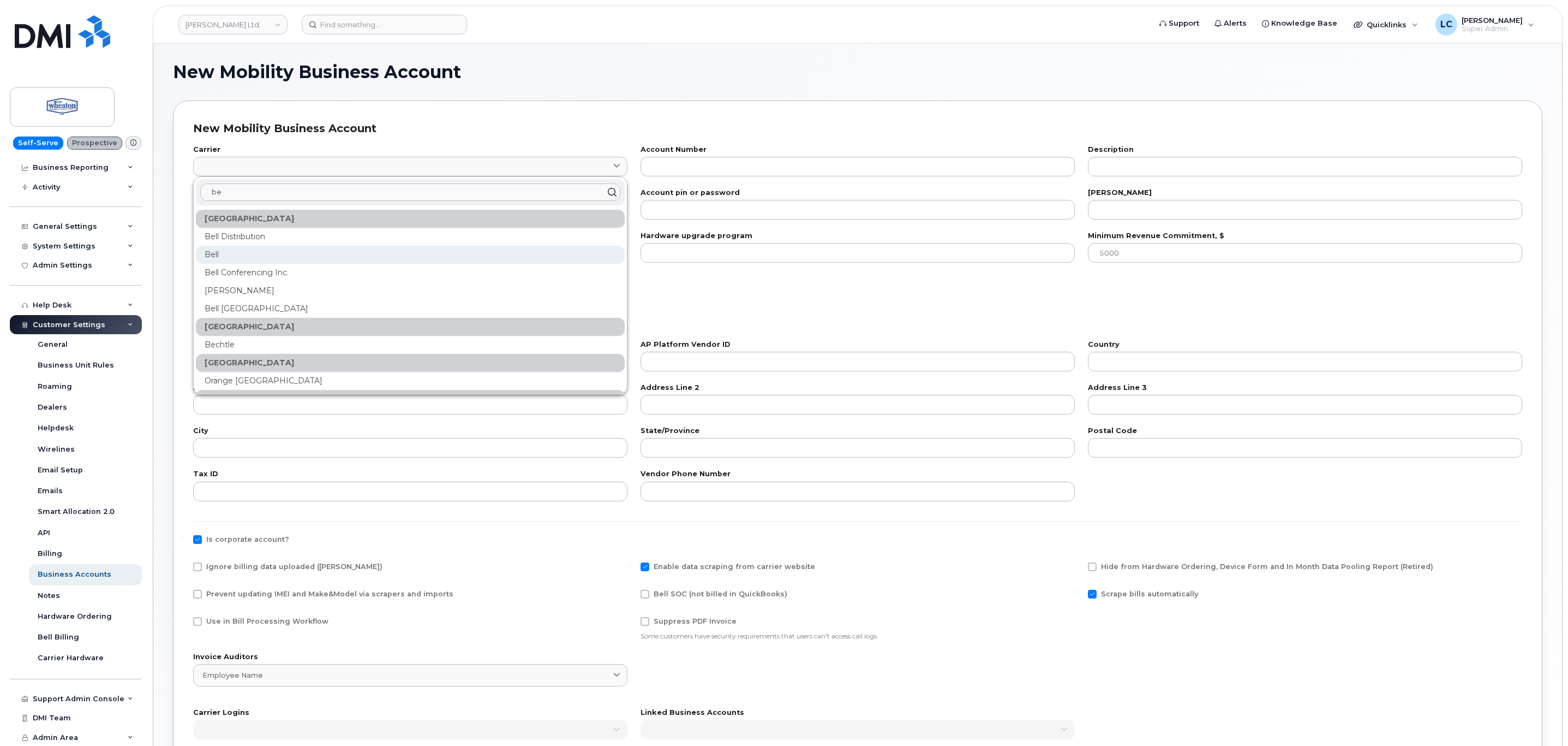
type input "be"
click at [255, 251] on div "Bell" at bounding box center [410, 254] width 429 height 18
type input "1"
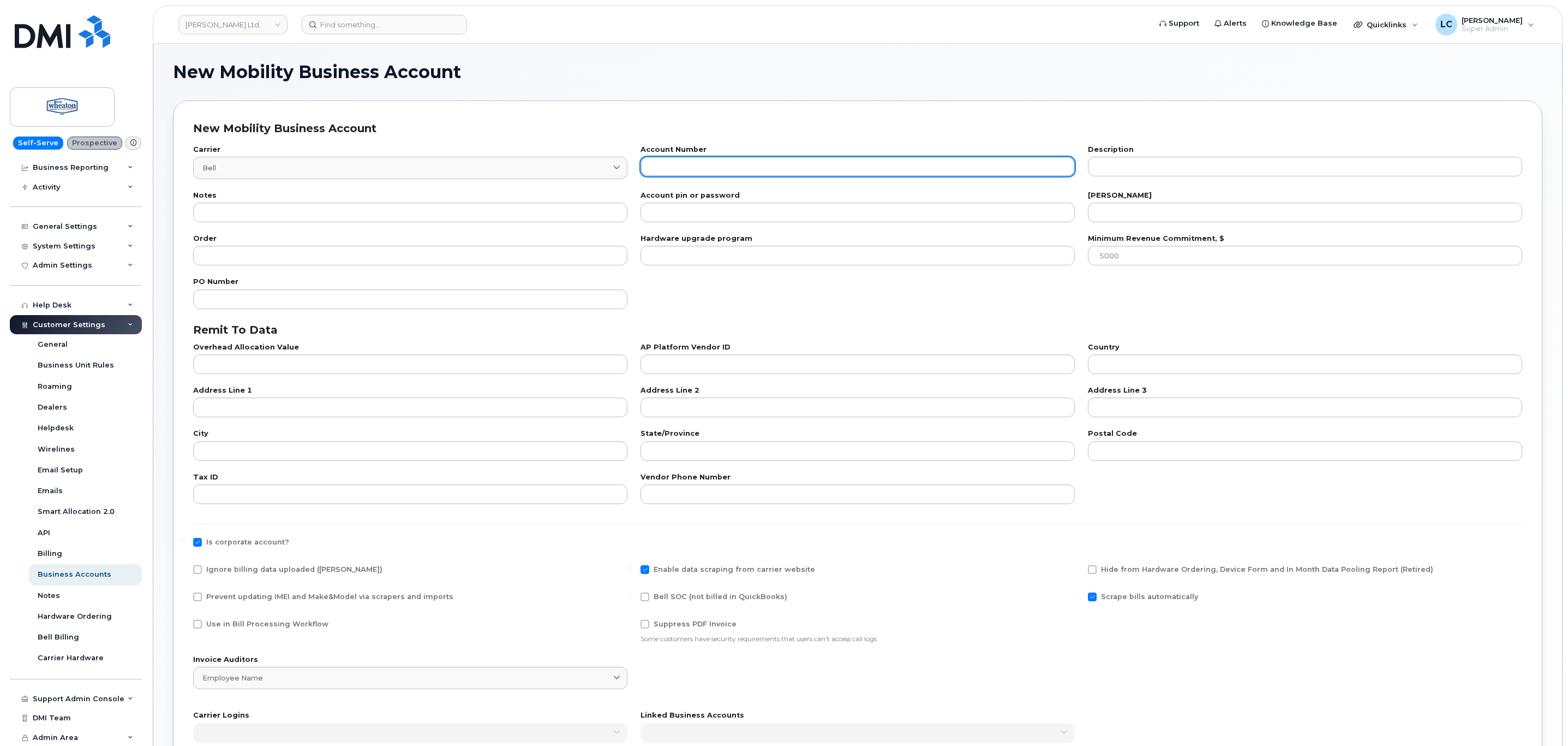
click at [737, 173] on input "text" at bounding box center [858, 167] width 434 height 20
paste input "523642036"
type input "0523642036"
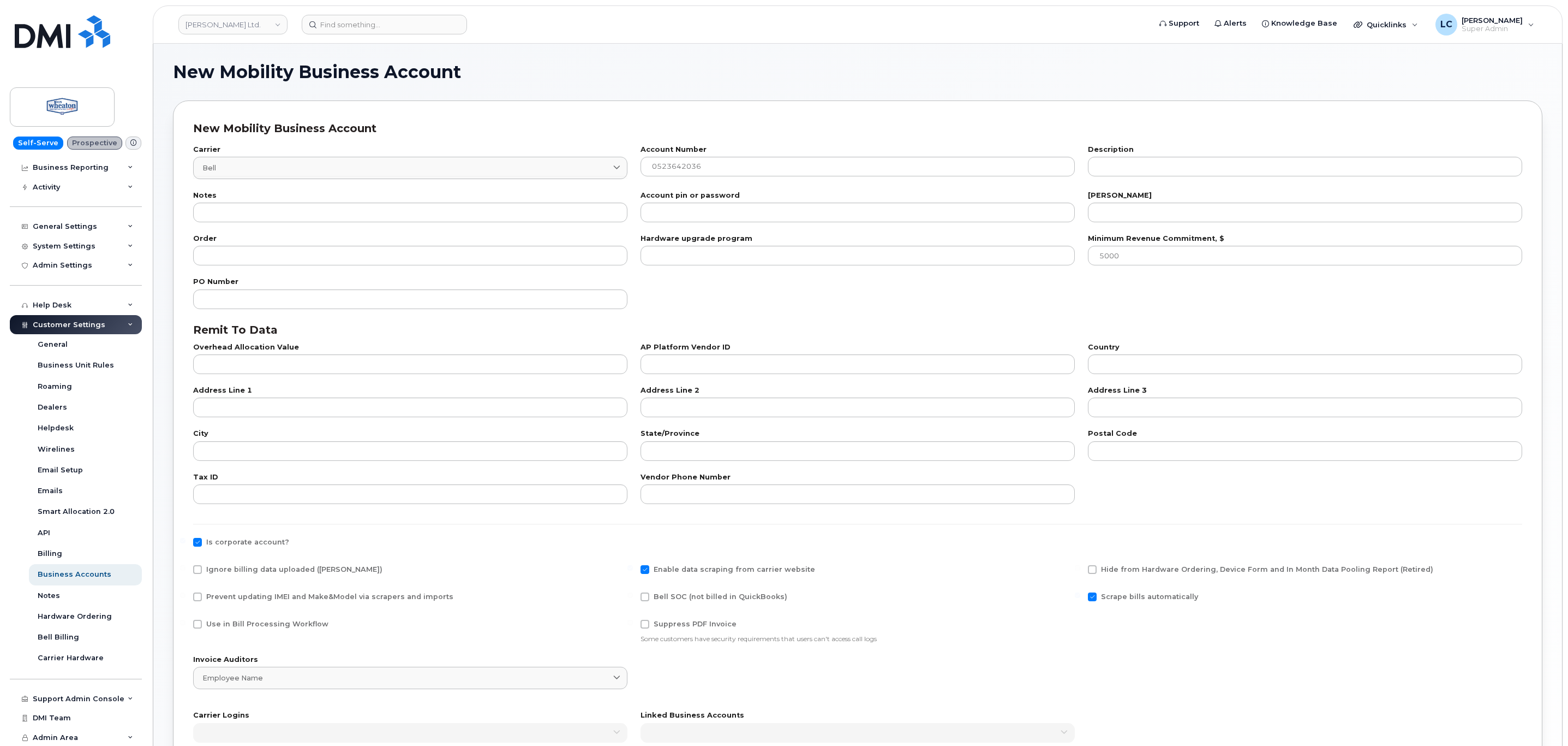
click at [1217, 183] on div "Description" at bounding box center [1305, 162] width 448 height 46
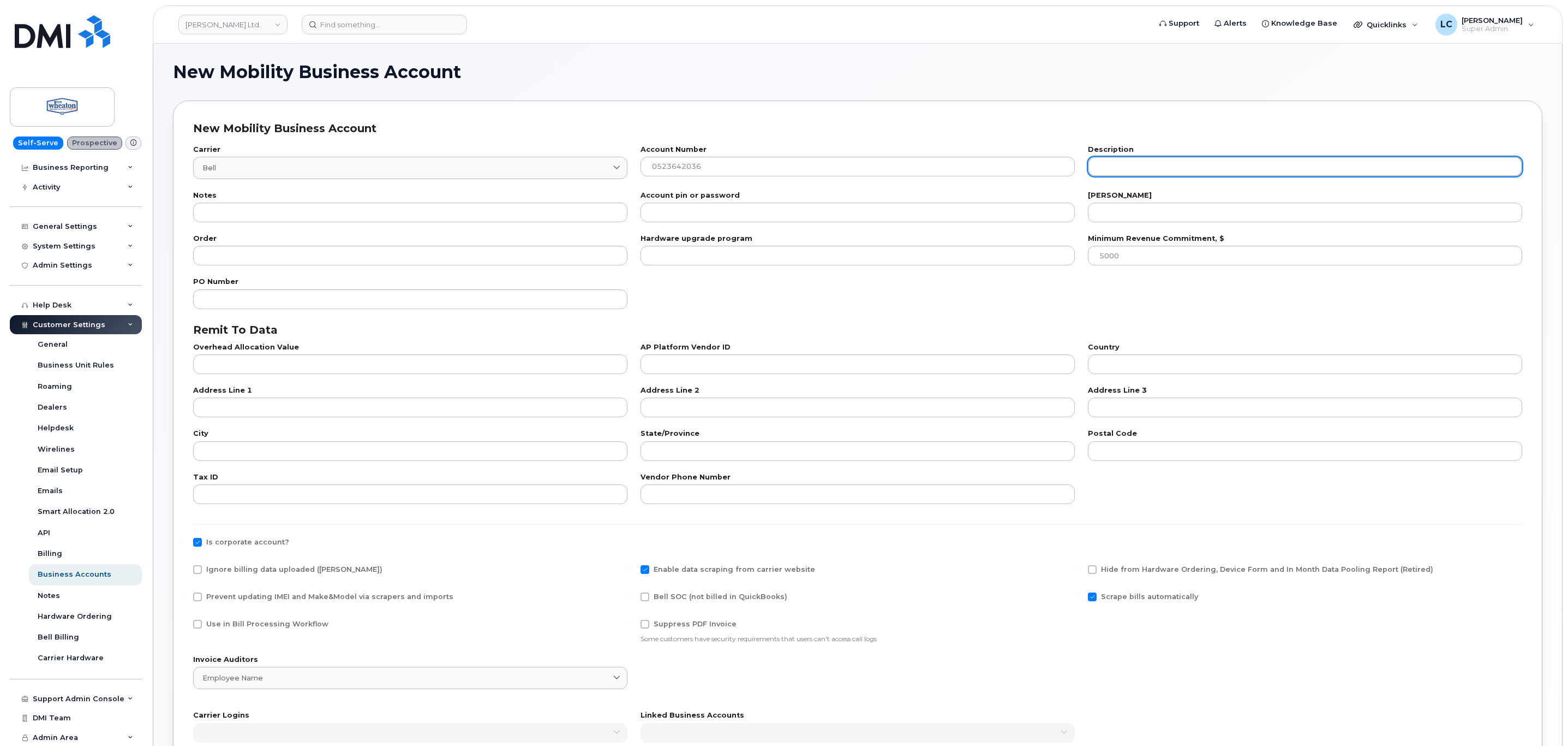
click at [1195, 171] on input "text" at bounding box center [1305, 167] width 434 height 20
click at [1167, 162] on input "text" at bounding box center [1305, 167] width 434 height 20
paste input "WHEATON CHEVROLET BUICK CADILLAC GMC LTD. (VICTORIA)"
type input "WHEATON CHEVROLET BUICK CADILLAC GMC LTD. (VICTORIA)"
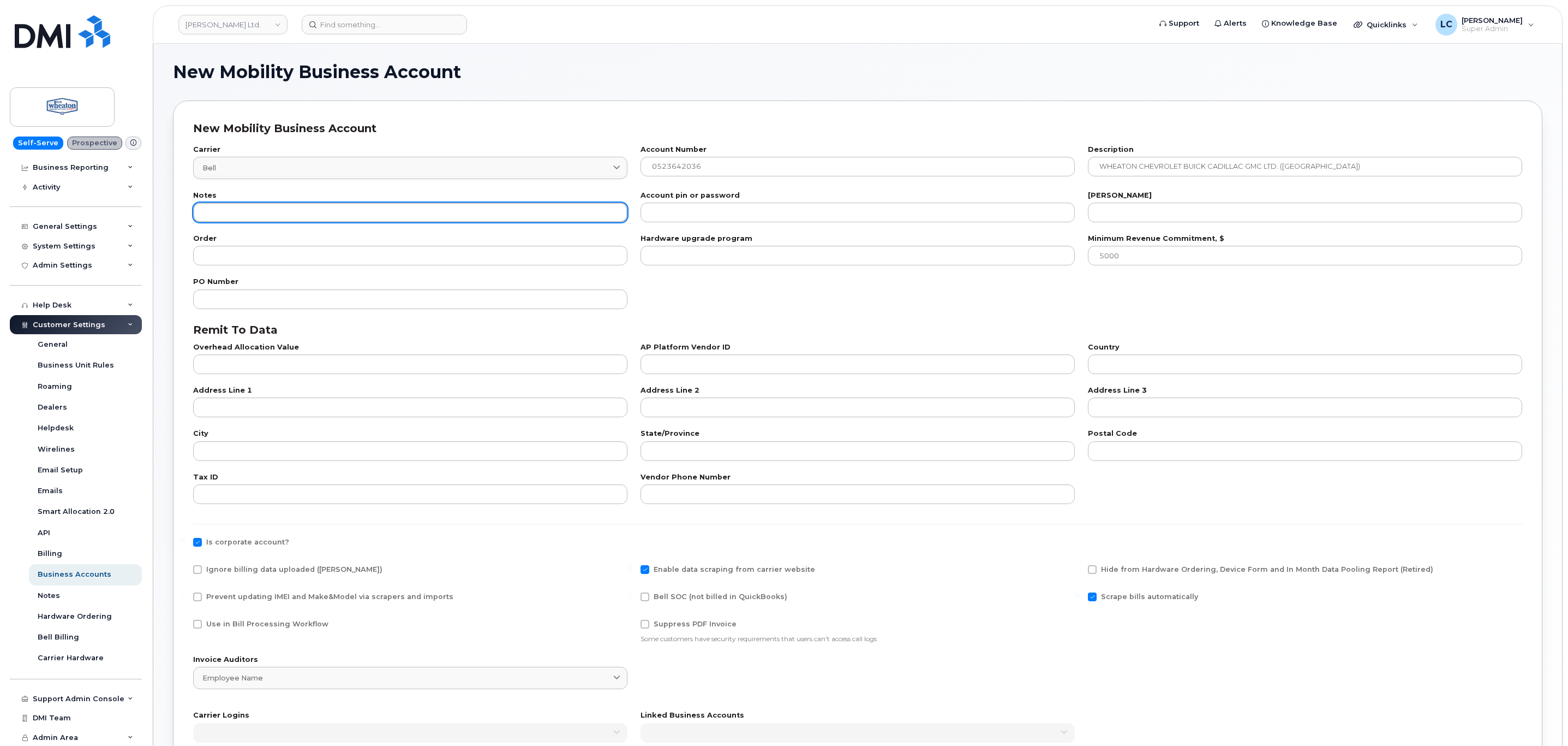
click at [459, 212] on input "text" at bounding box center [410, 212] width 434 height 20
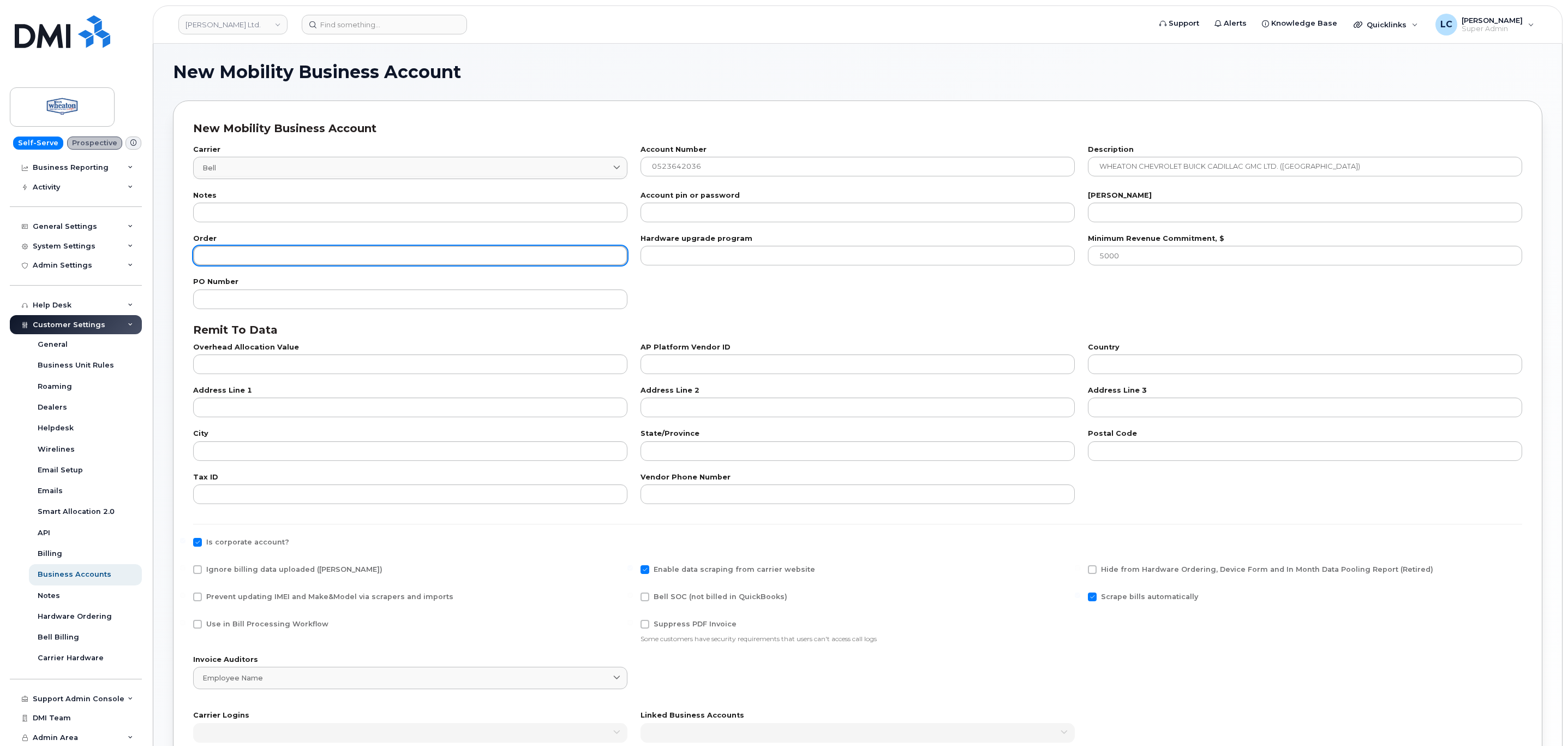
click at [353, 250] on input "number" at bounding box center [410, 255] width 434 height 20
type input "100"
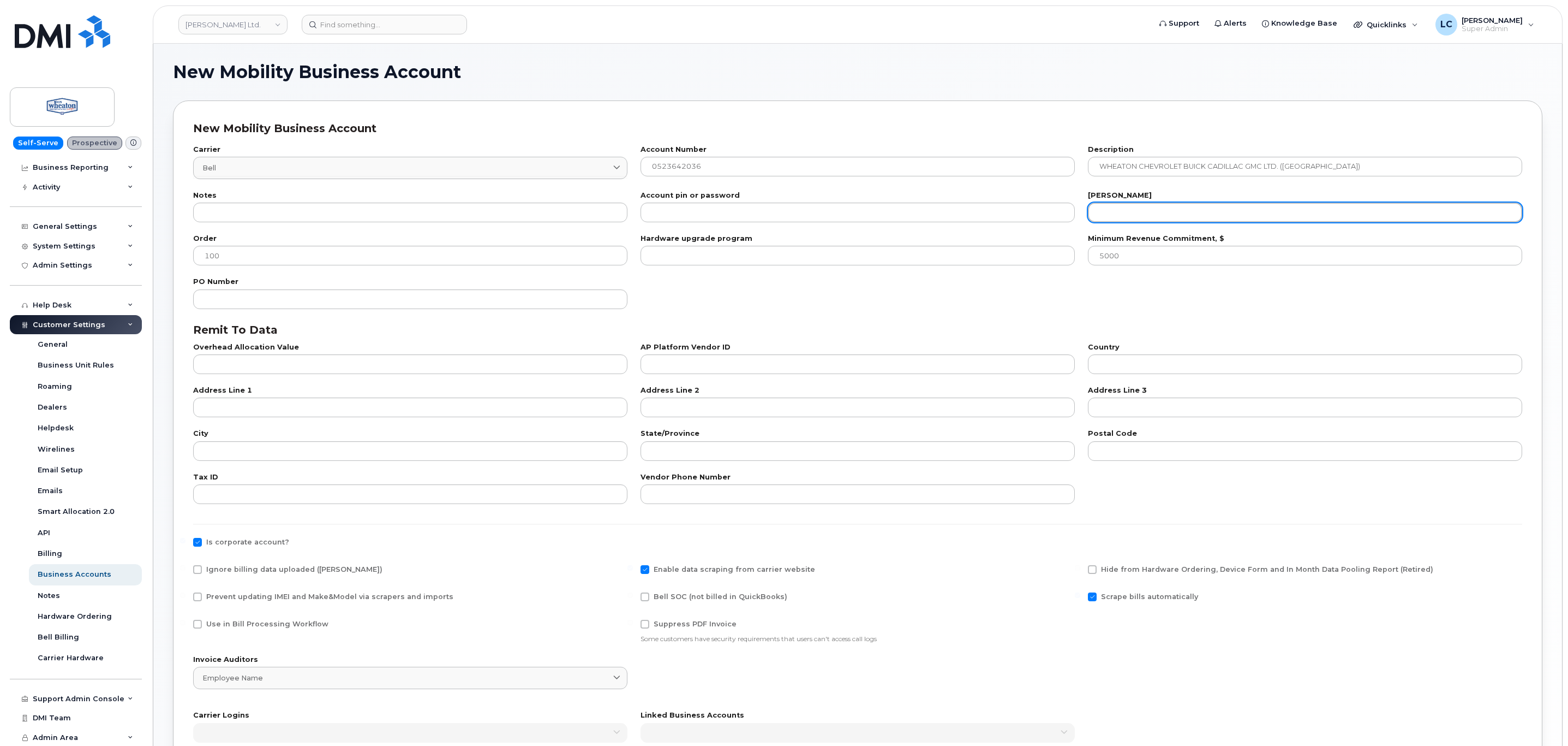
click at [1150, 218] on input "number" at bounding box center [1305, 212] width 434 height 20
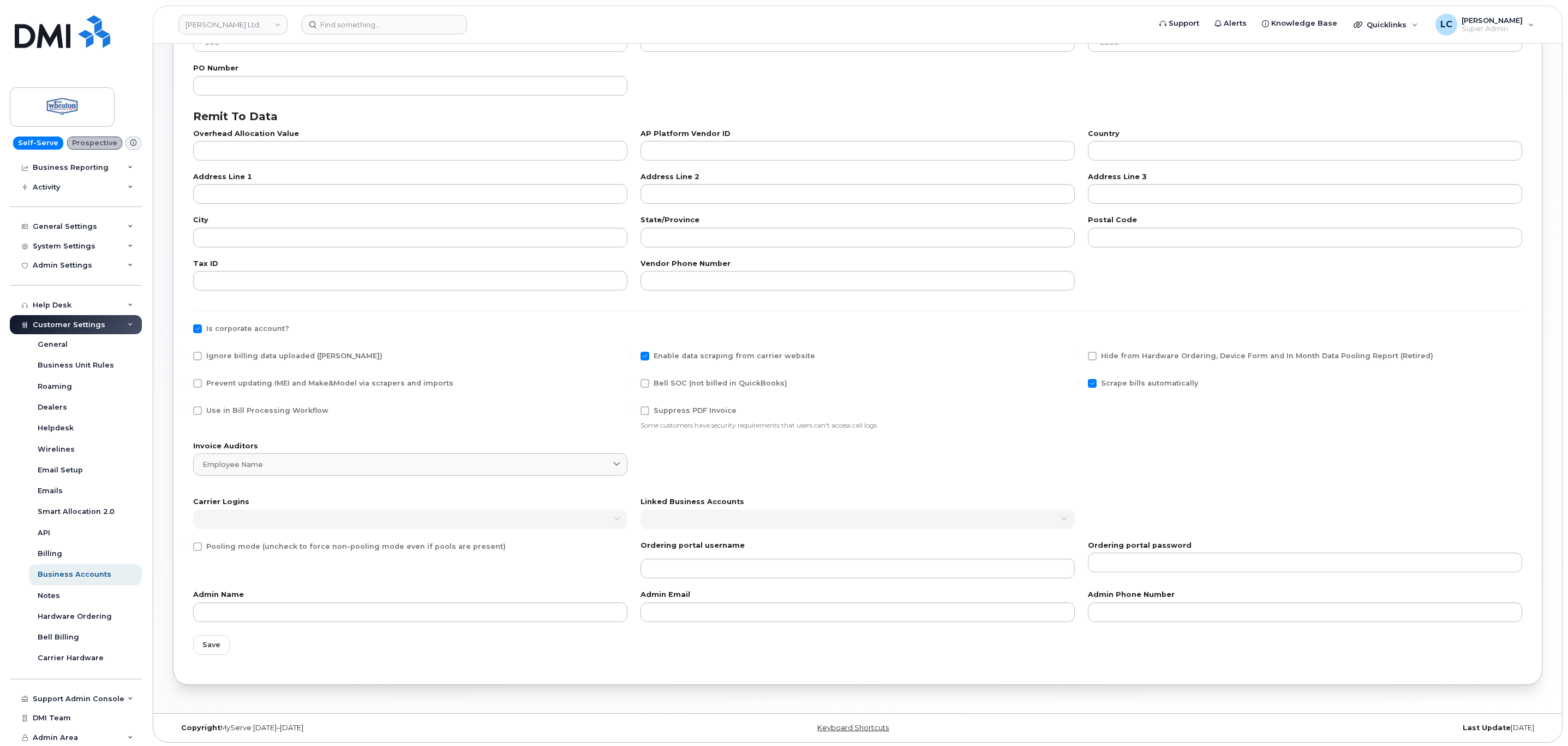
scroll to position [217, 0]
type input "20"
click at [249, 405] on span "Use in Bill Processing Workflow" at bounding box center [267, 408] width 122 height 8
click at [186, 405] on input "Use in Bill Processing Workflow" at bounding box center [183, 407] width 5 height 5
checkbox input "true"
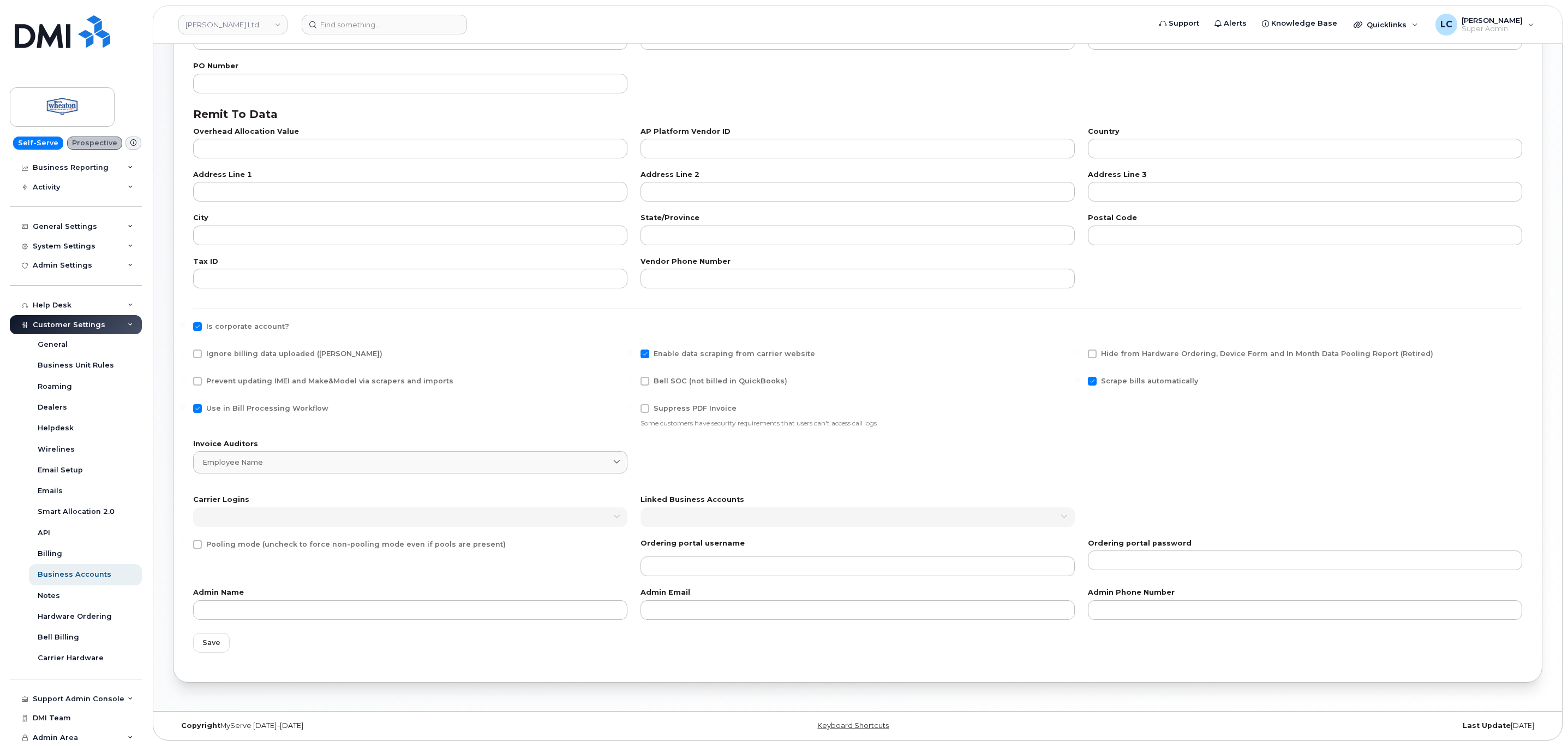
click at [690, 381] on span "Bell SOC (not billed in QuickBooks)" at bounding box center [720, 380] width 134 height 8
click at [633, 381] on input "Bell SOC (not billed in QuickBooks)" at bounding box center [630, 379] width 5 height 5
checkbox input "true"
click at [225, 639] on button "Save" at bounding box center [211, 643] width 36 height 20
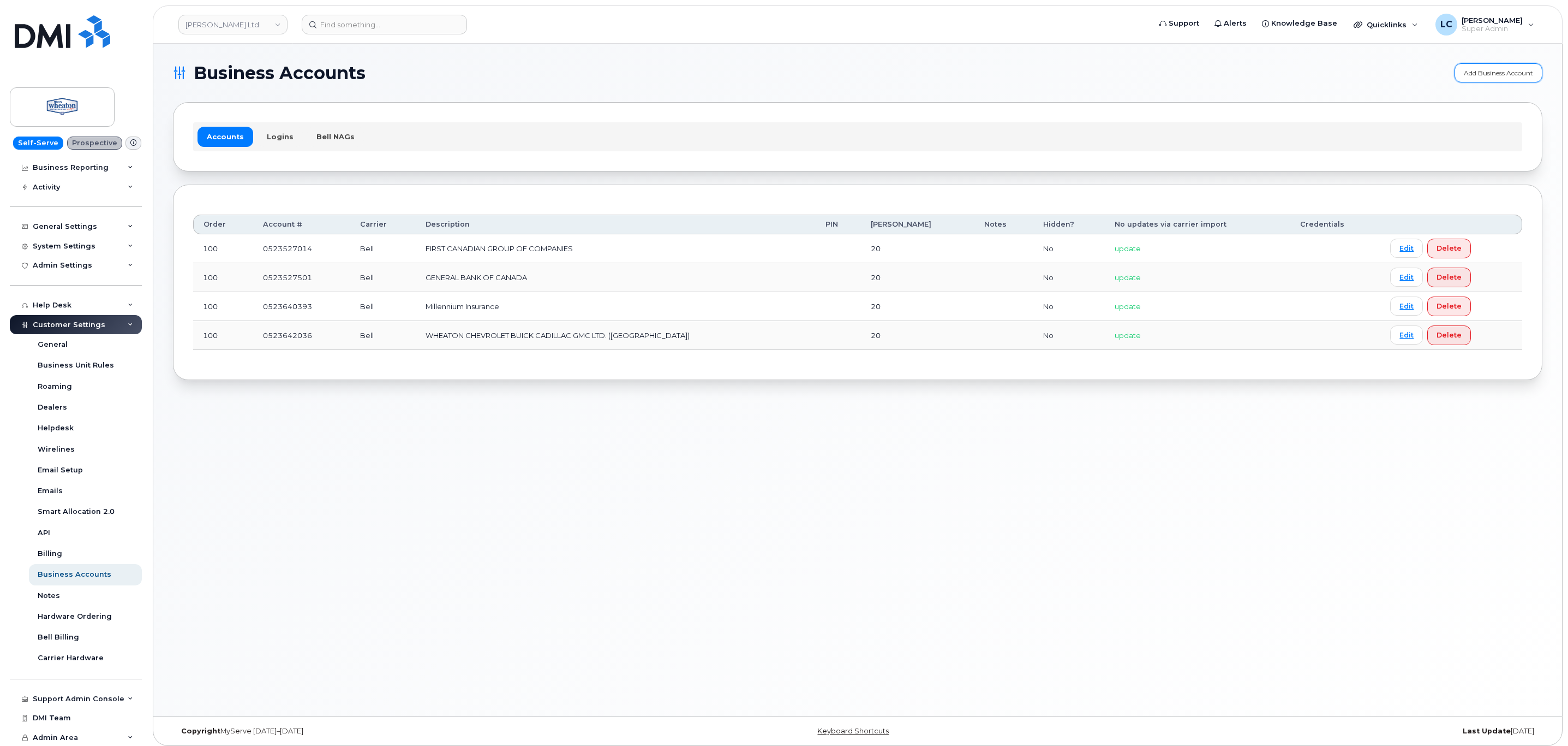
click at [1479, 72] on link "Add Business Account" at bounding box center [1499, 72] width 88 height 19
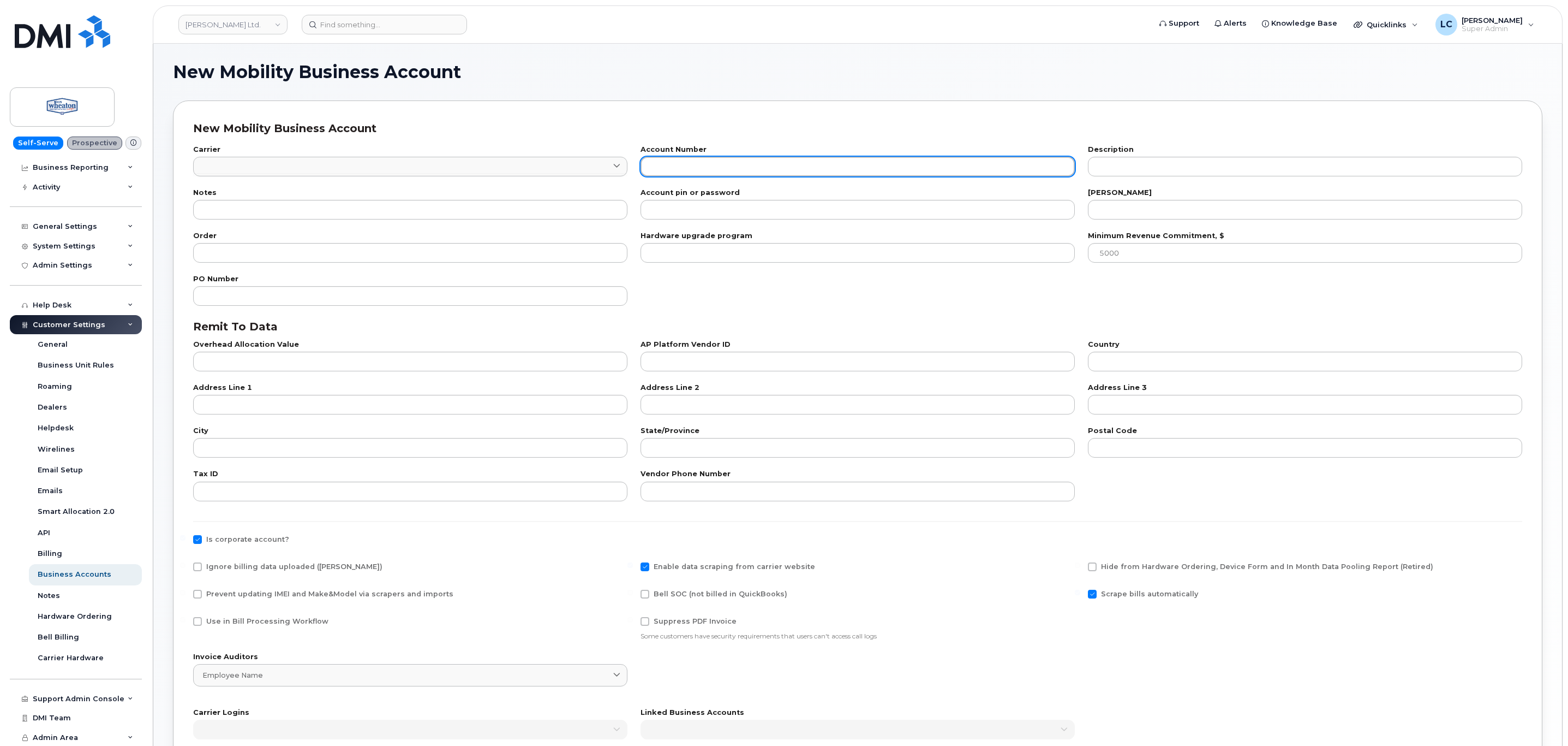
click at [707, 174] on input "text" at bounding box center [858, 167] width 434 height 20
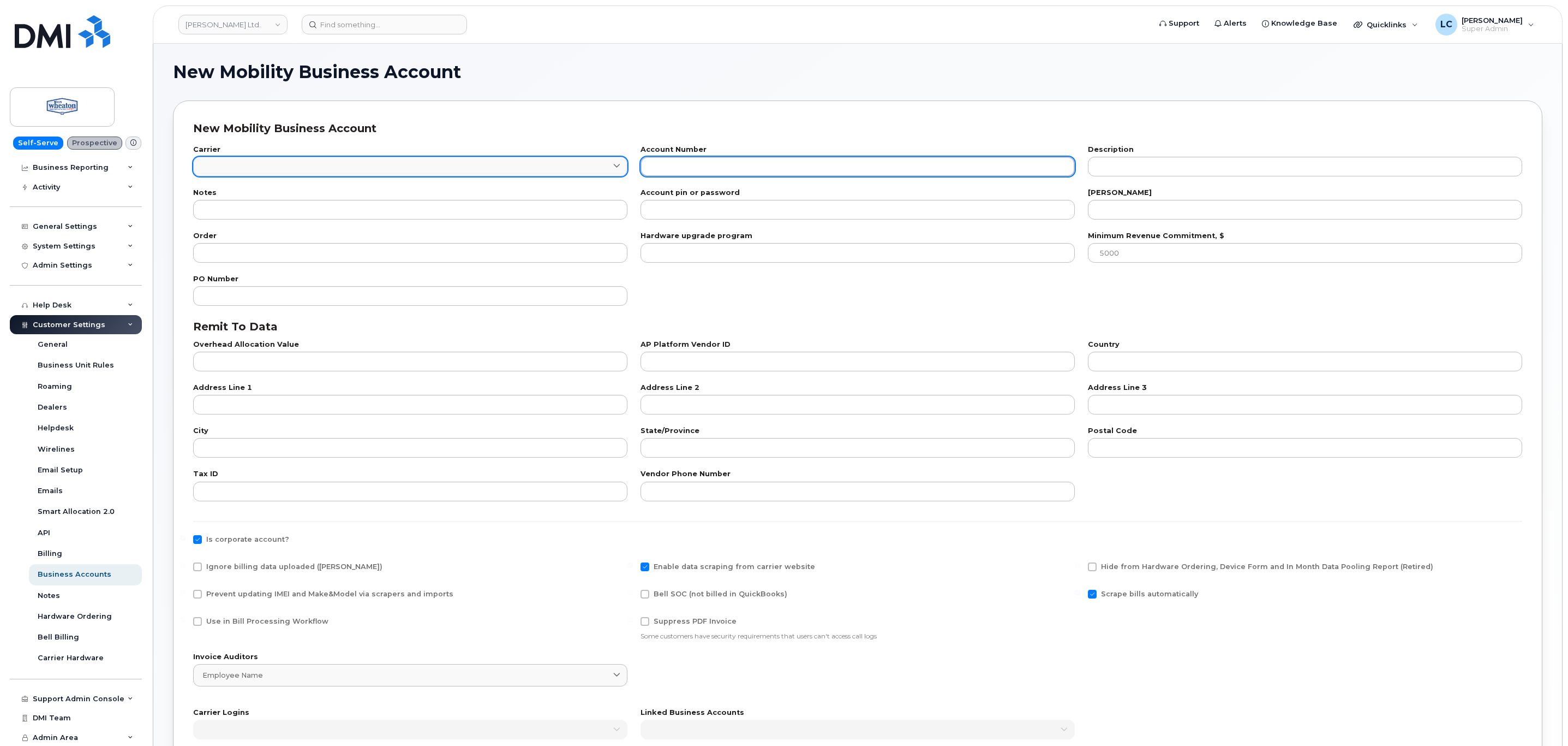
paste input "523653447"
type input "523653447"
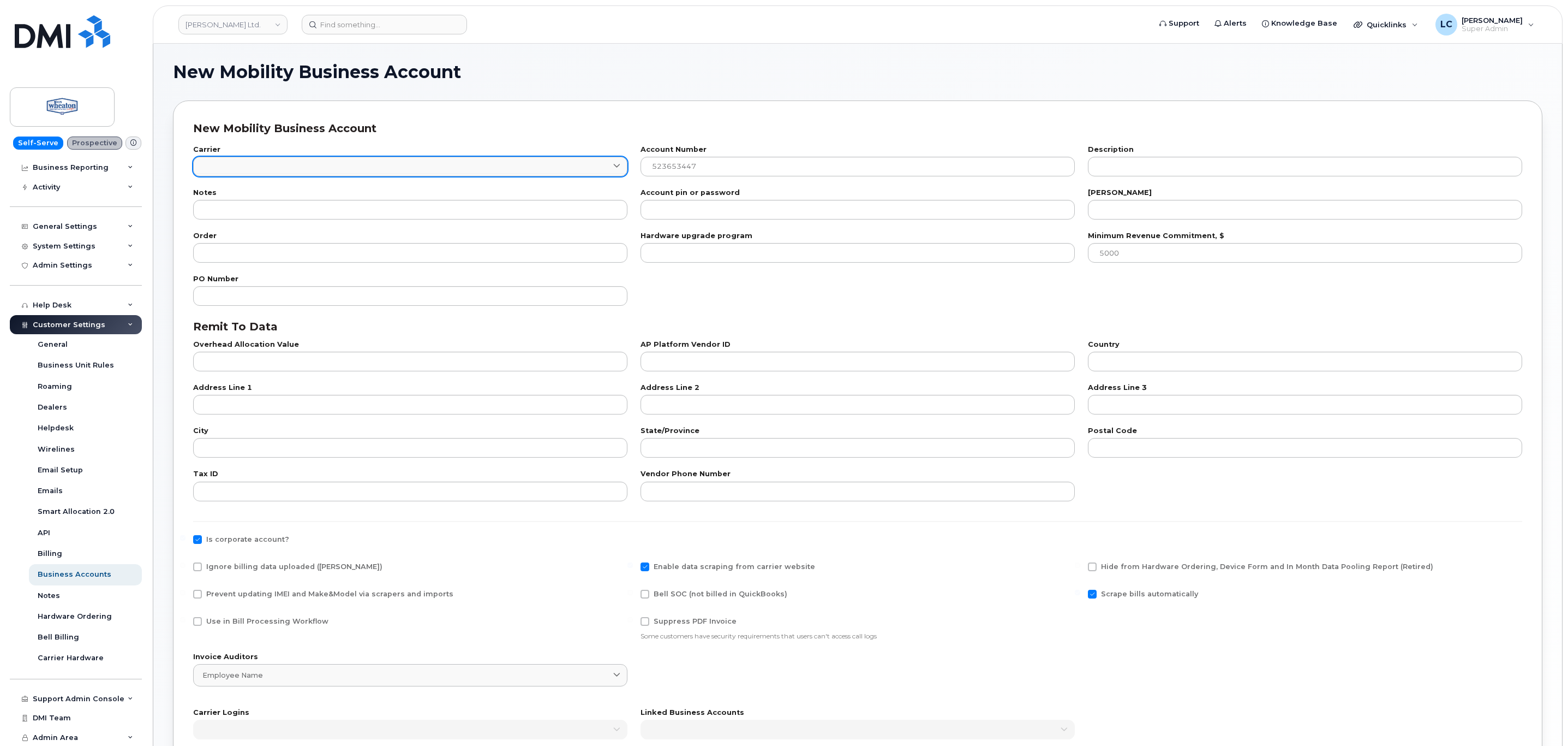
click at [580, 171] on link at bounding box center [410, 167] width 434 height 20
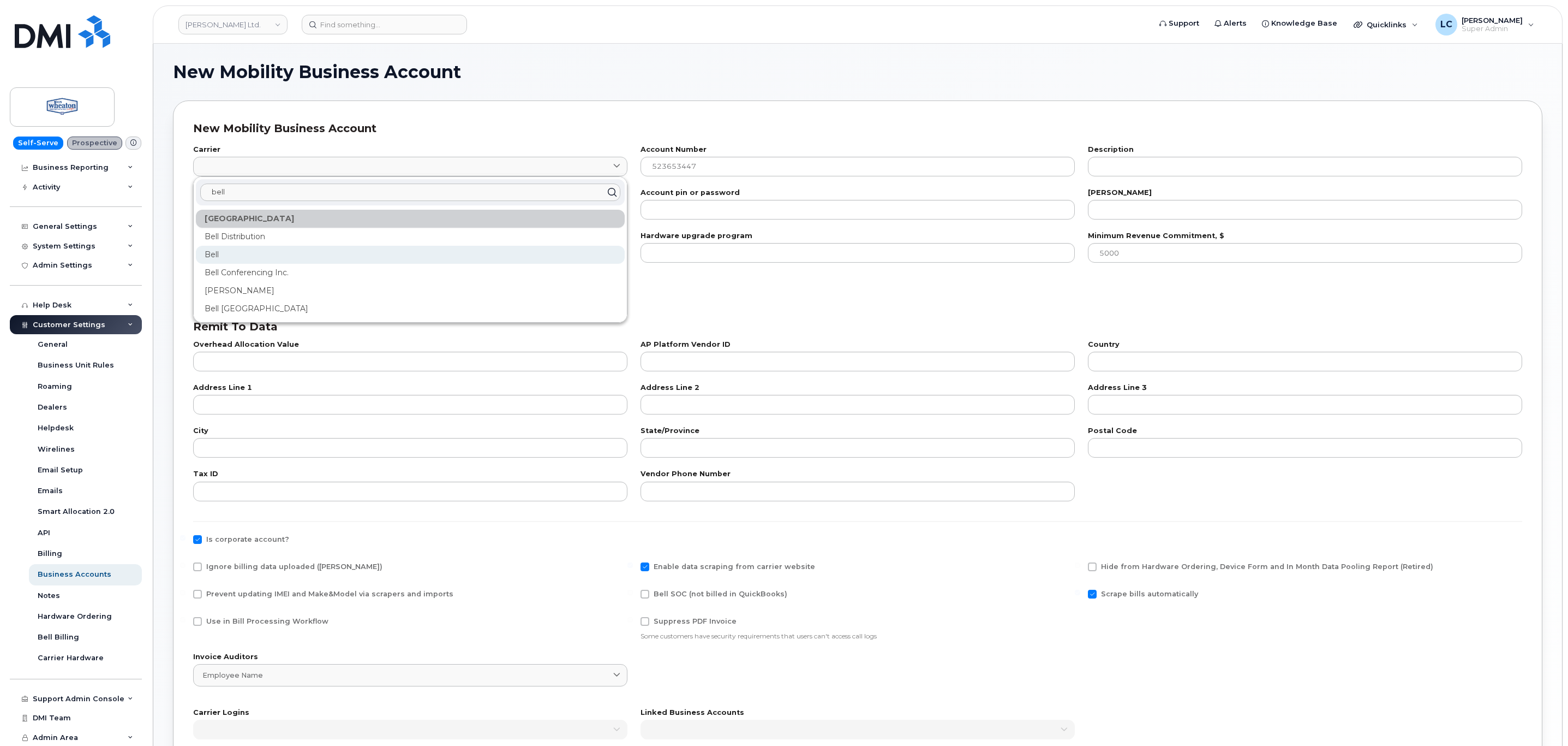
type input "bell"
click at [253, 251] on div "Bell" at bounding box center [410, 254] width 429 height 18
type input "1"
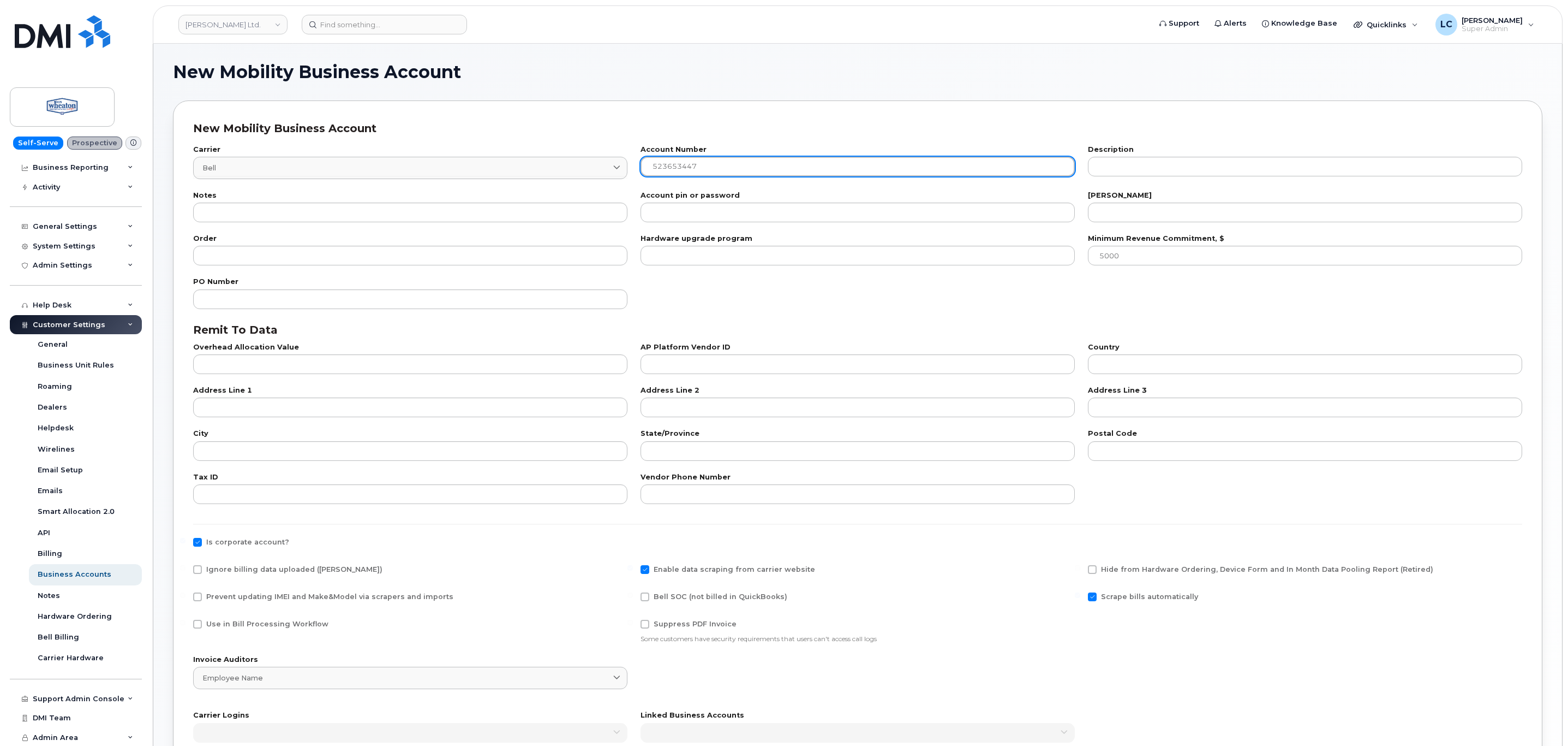
click at [655, 162] on input "523653447" at bounding box center [858, 167] width 434 height 20
click at [652, 166] on input "523653447" at bounding box center [858, 167] width 434 height 20
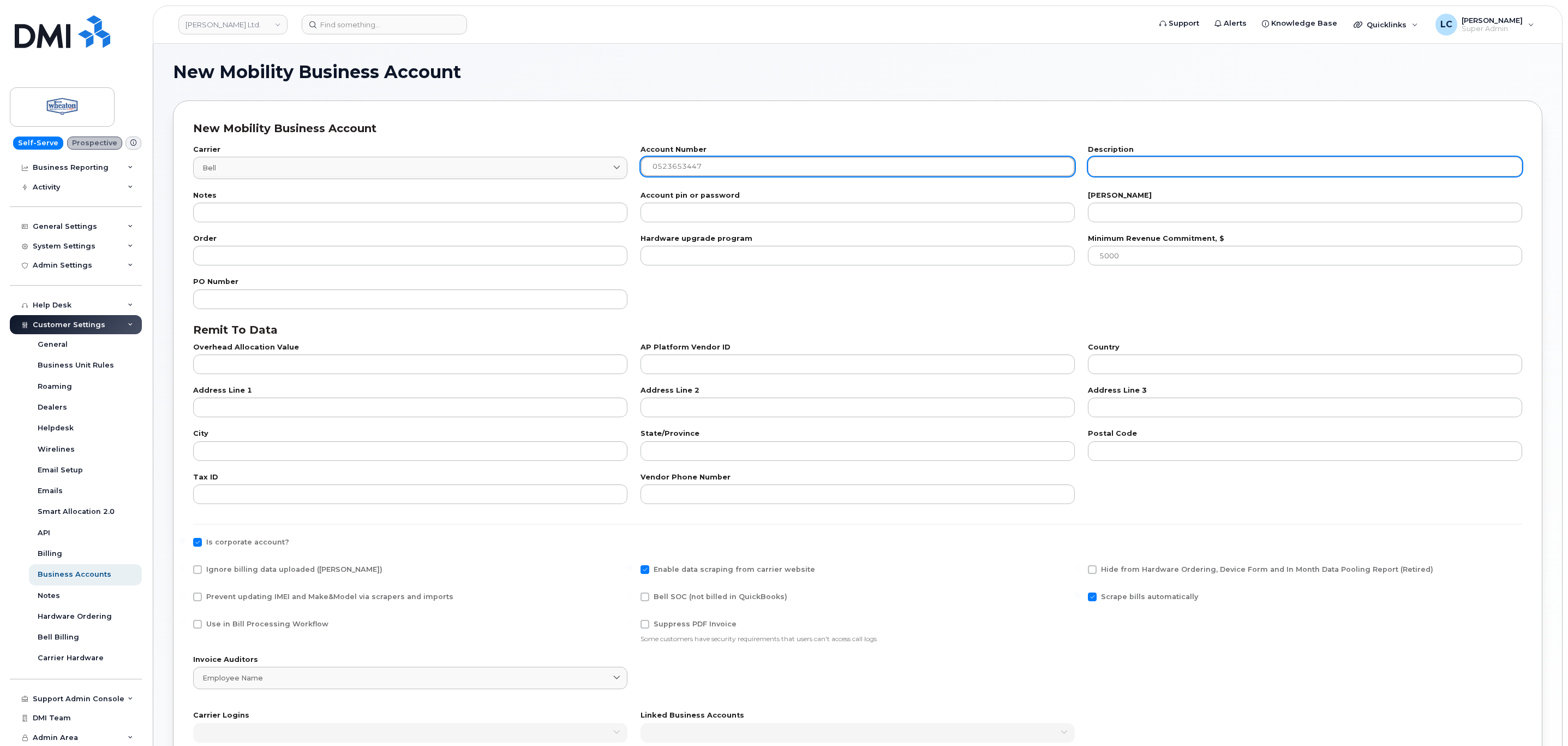
type input "0523653447"
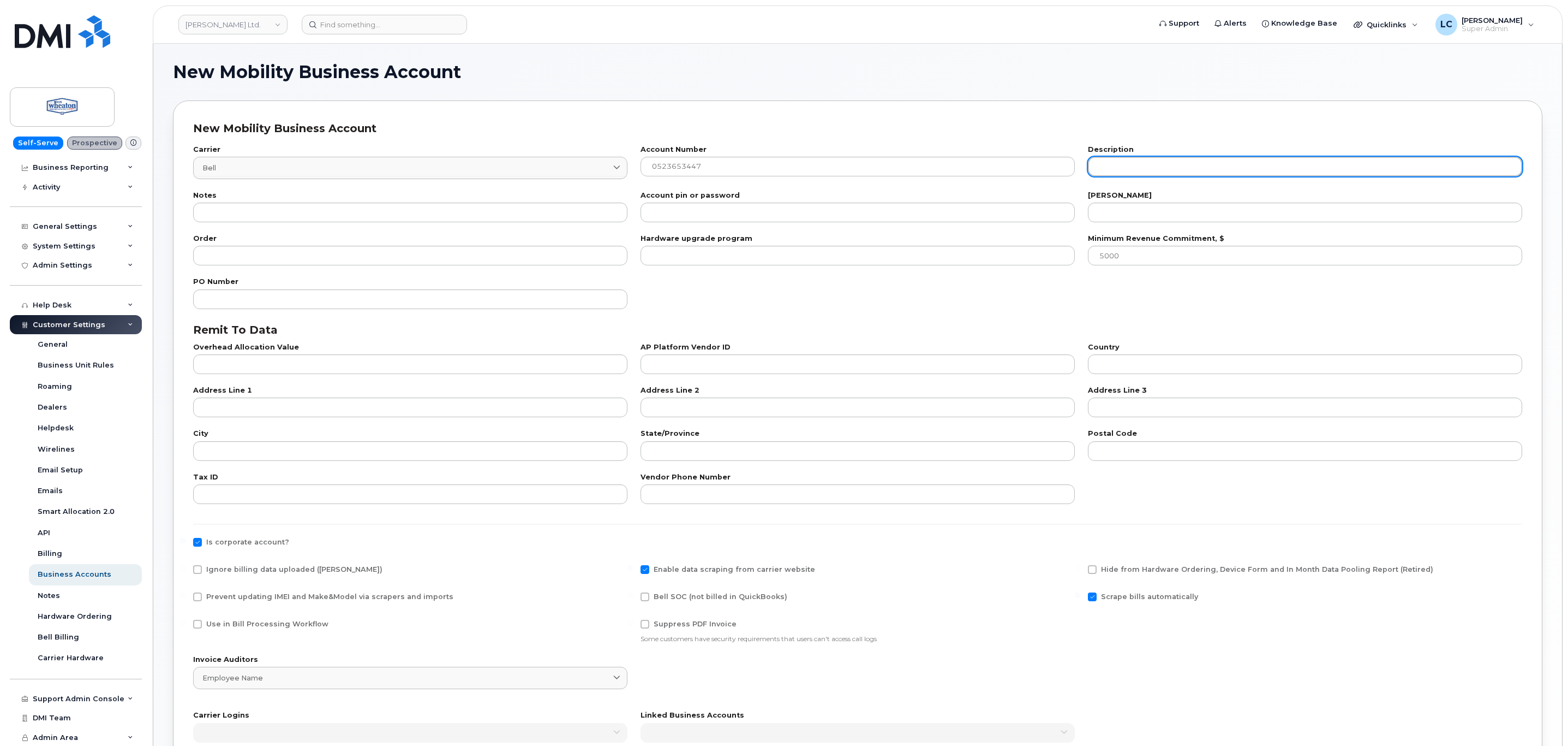
click at [1187, 166] on input "text" at bounding box center [1305, 167] width 434 height 20
click at [1175, 171] on input "text" at bounding box center [1305, 167] width 434 height 20
paste input "DON WHEATON LTD"
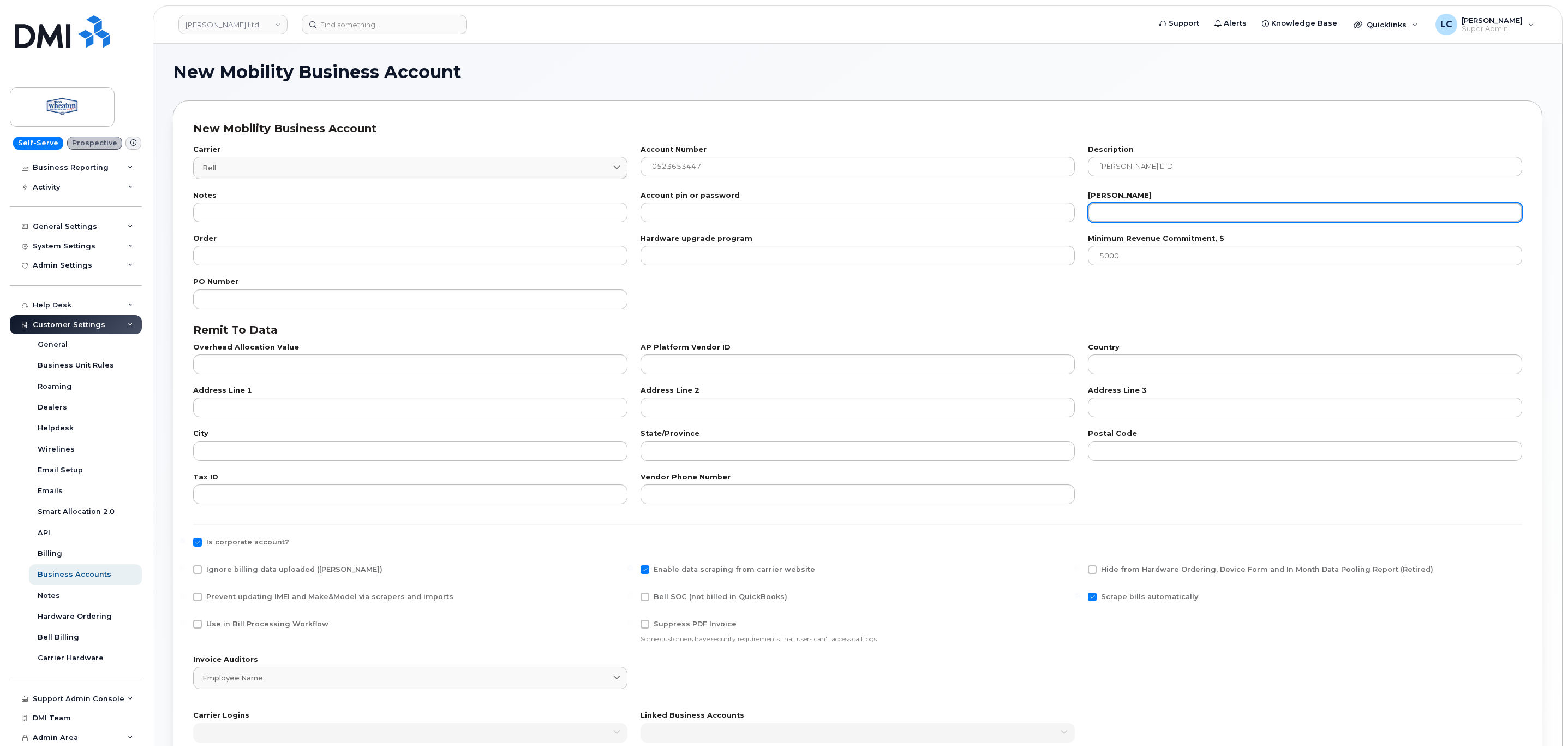
click at [1152, 212] on input "number" at bounding box center [1305, 212] width 434 height 20
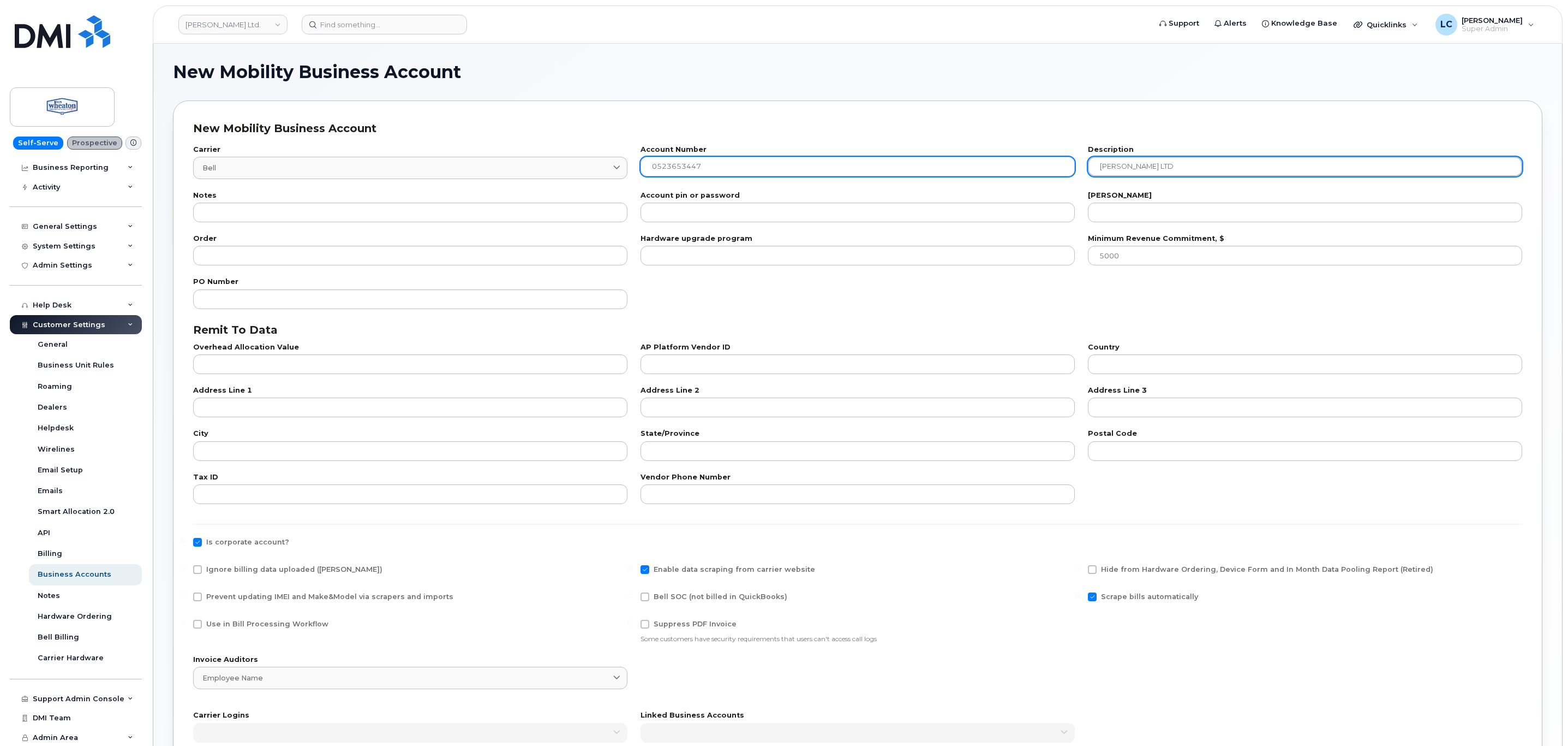
drag, startPoint x: 1116, startPoint y: 168, endPoint x: 1017, endPoint y: 174, distance: 99.2
click at [1017, 174] on div "Carrier Bell 1 bell Canada Bell Distribution Bell Bell Conferencing Inc. Jasper…" at bounding box center [858, 162] width 1343 height 46
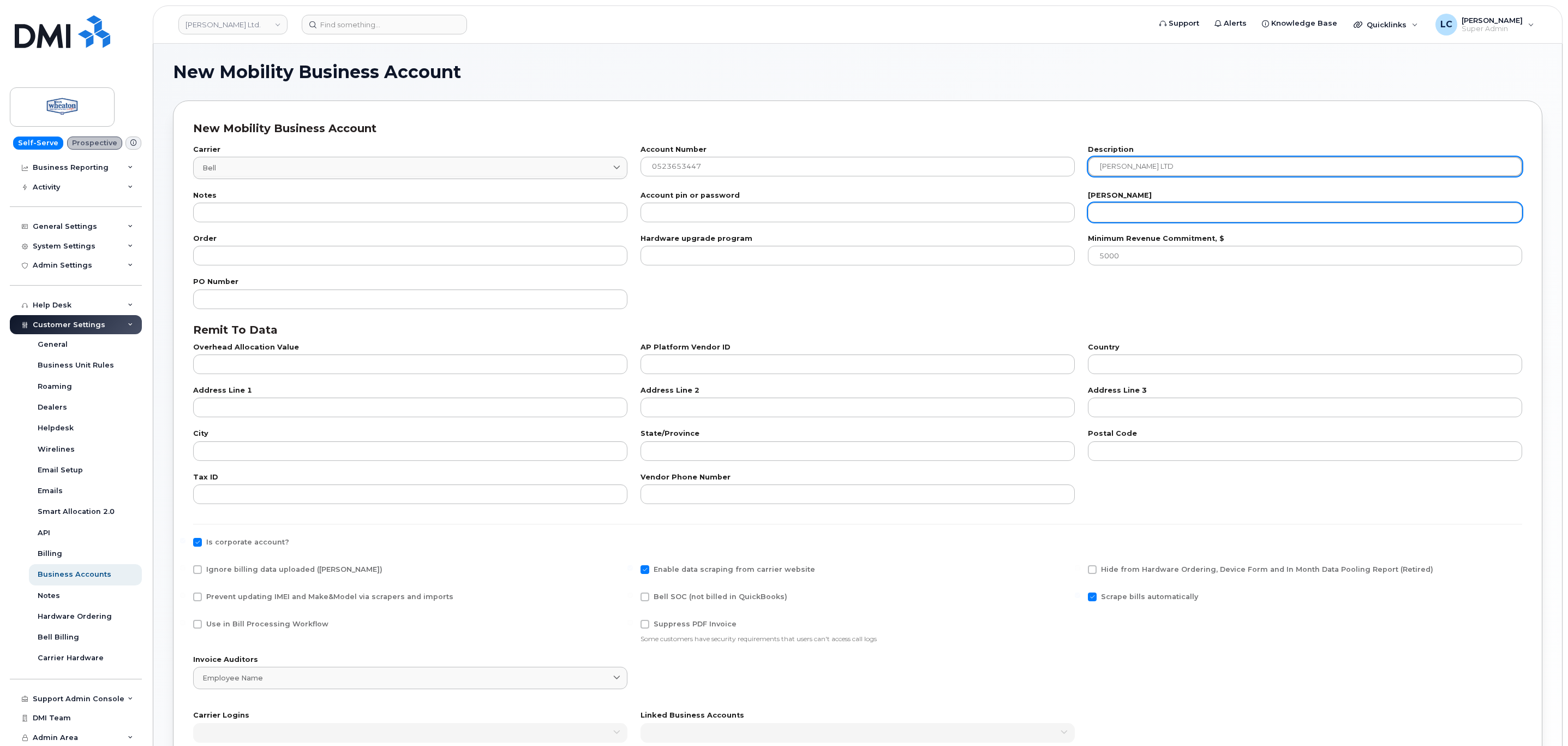
type input "DON WHEATON LTD"
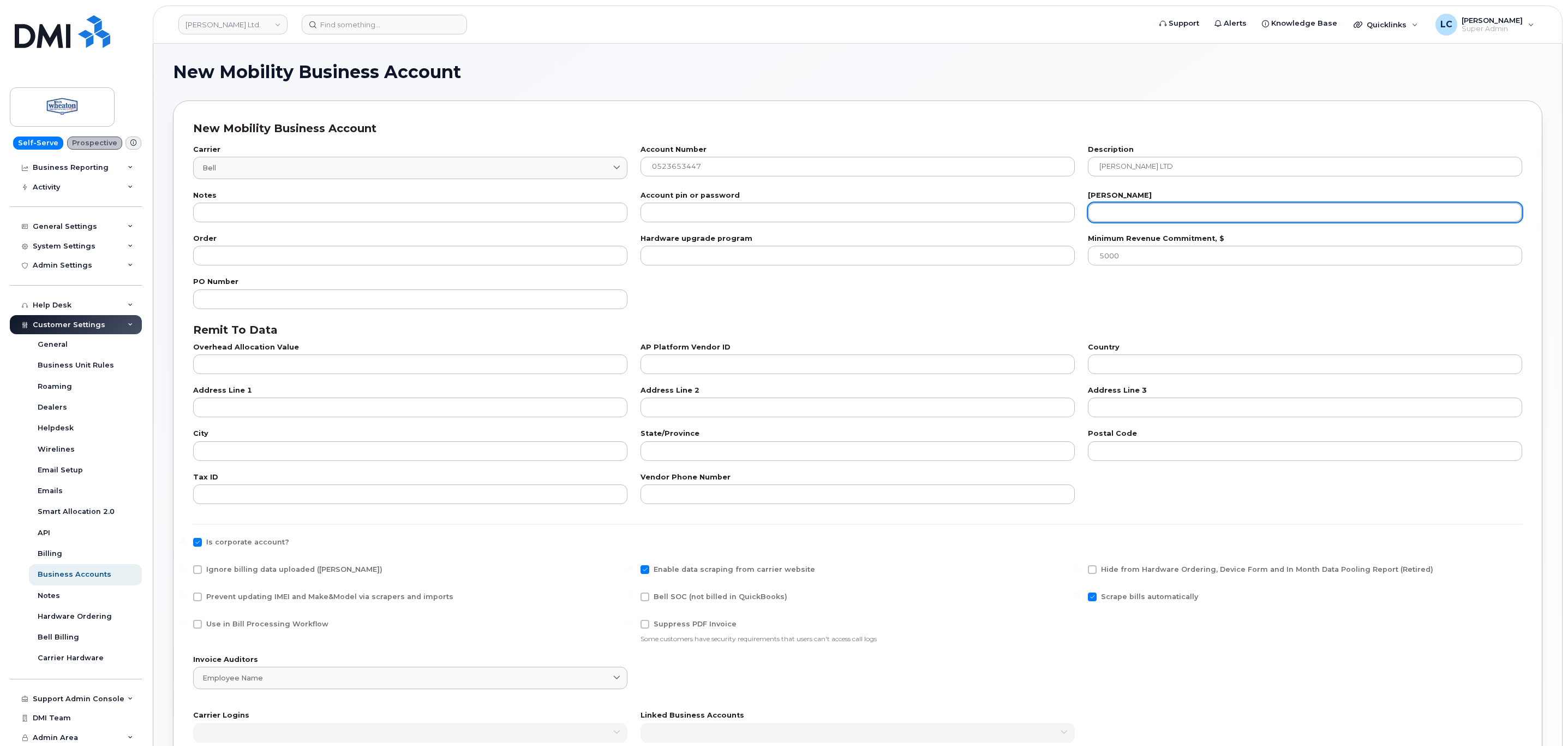
click at [1141, 220] on input "number" at bounding box center [1305, 212] width 434 height 20
type input "20"
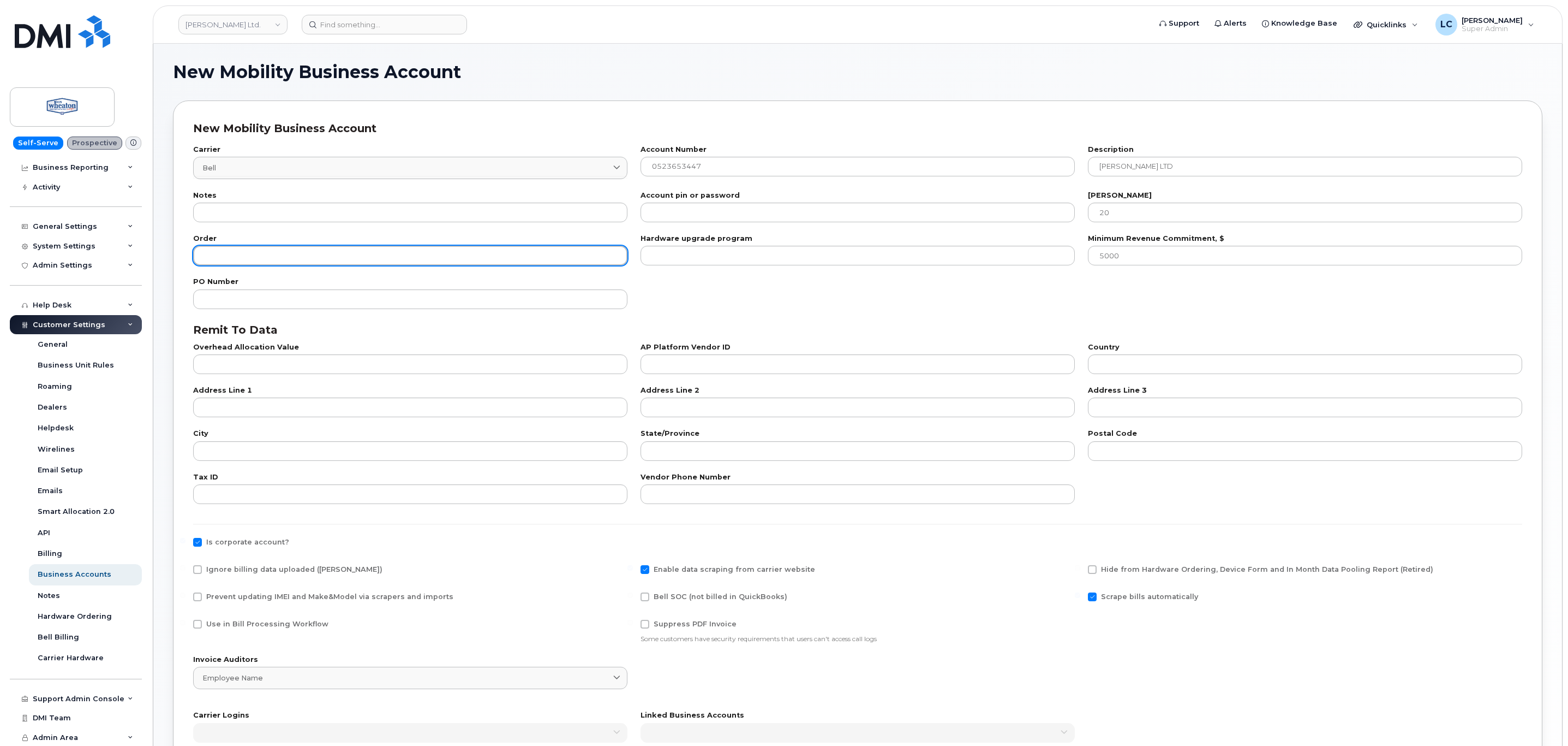
click at [368, 256] on input "number" at bounding box center [410, 255] width 434 height 20
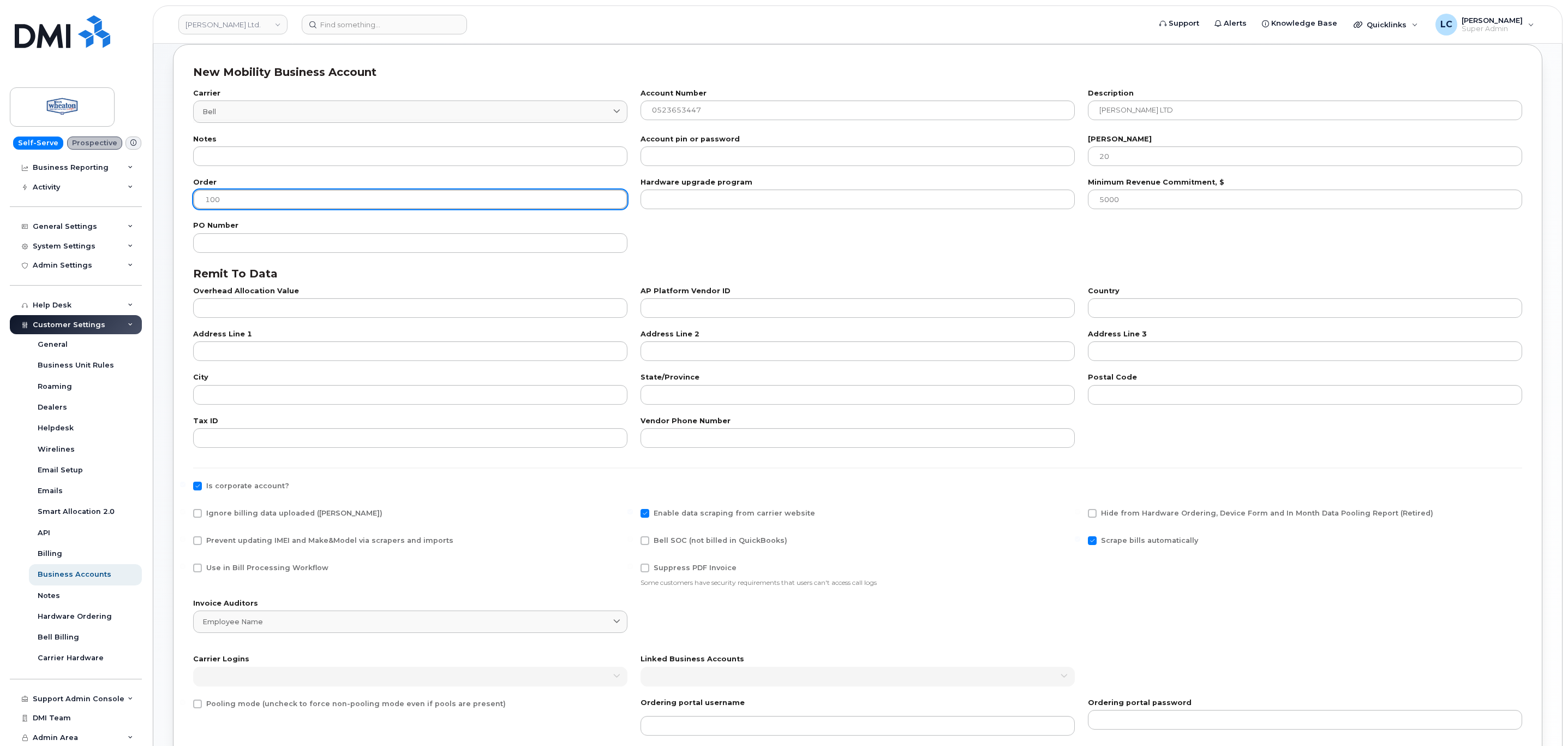
scroll to position [82, 0]
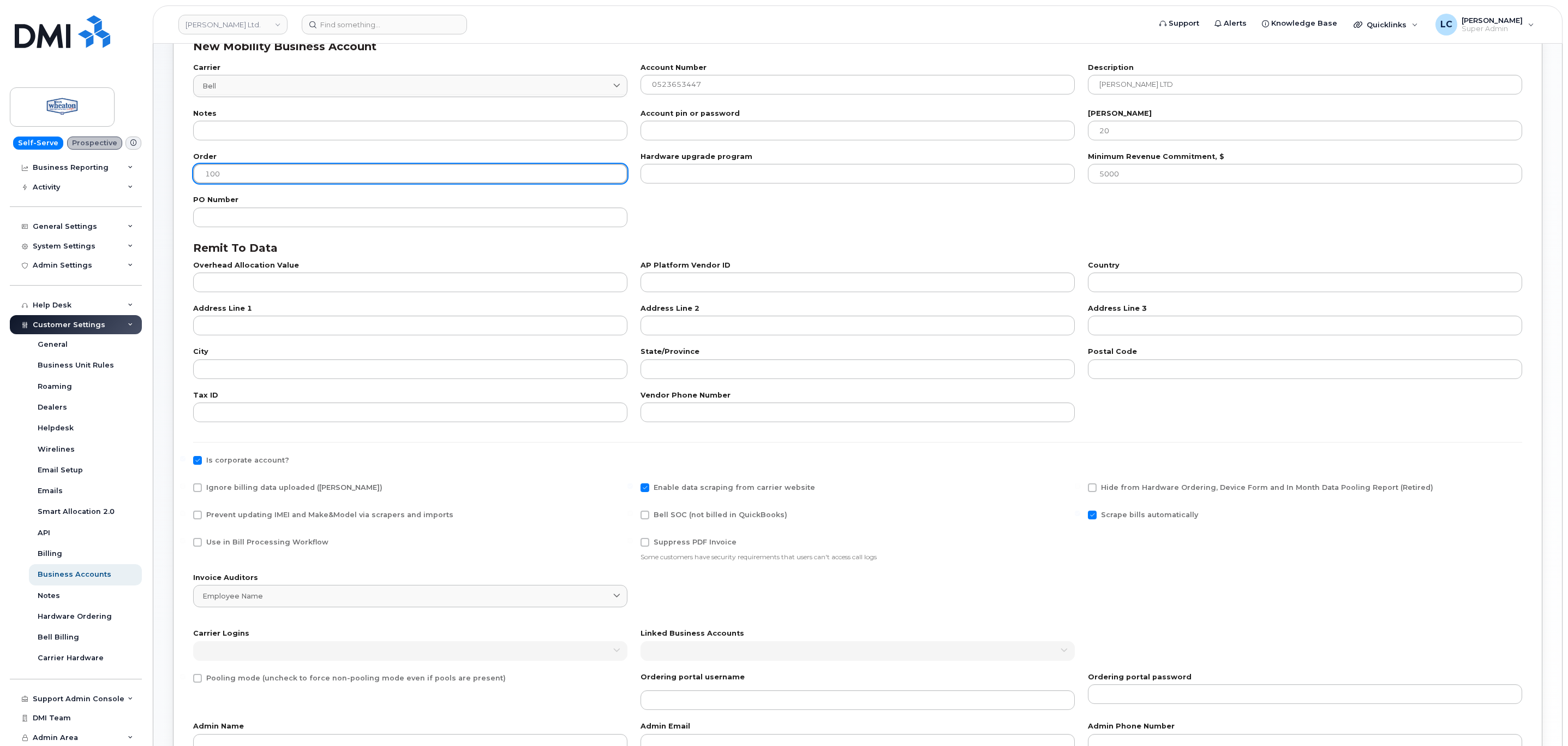
type input "100"
click at [270, 542] on span "Use in Bill Processing Workflow" at bounding box center [267, 542] width 122 height 8
click at [186, 542] on input "Use in Bill Processing Workflow" at bounding box center [183, 541] width 5 height 5
checkbox input "true"
click at [712, 513] on span "Bell SOC (not billed in QuickBooks)" at bounding box center [720, 514] width 134 height 8
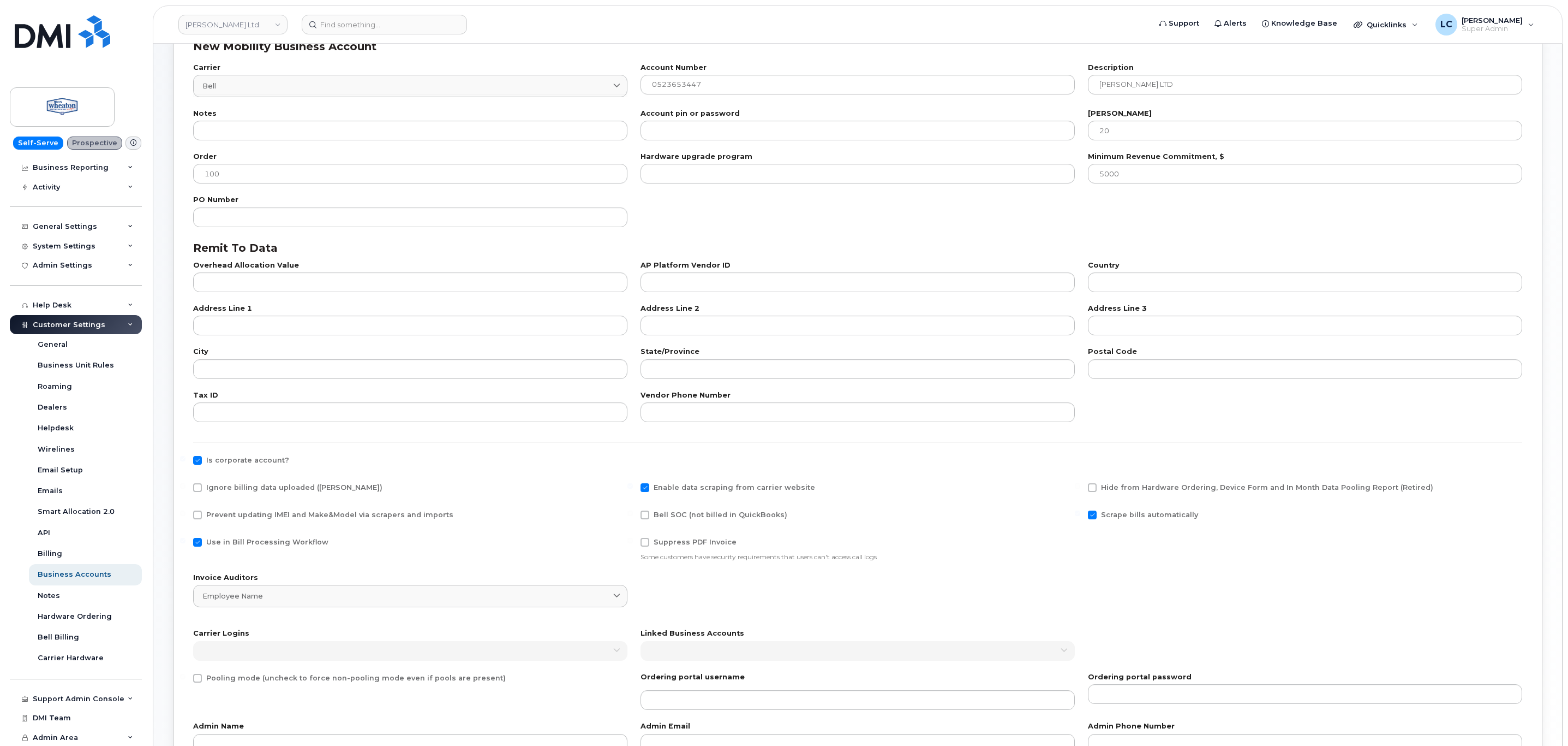
click at [633, 513] on input "Bell SOC (not billed in QuickBooks)" at bounding box center [630, 513] width 5 height 5
checkbox input "true"
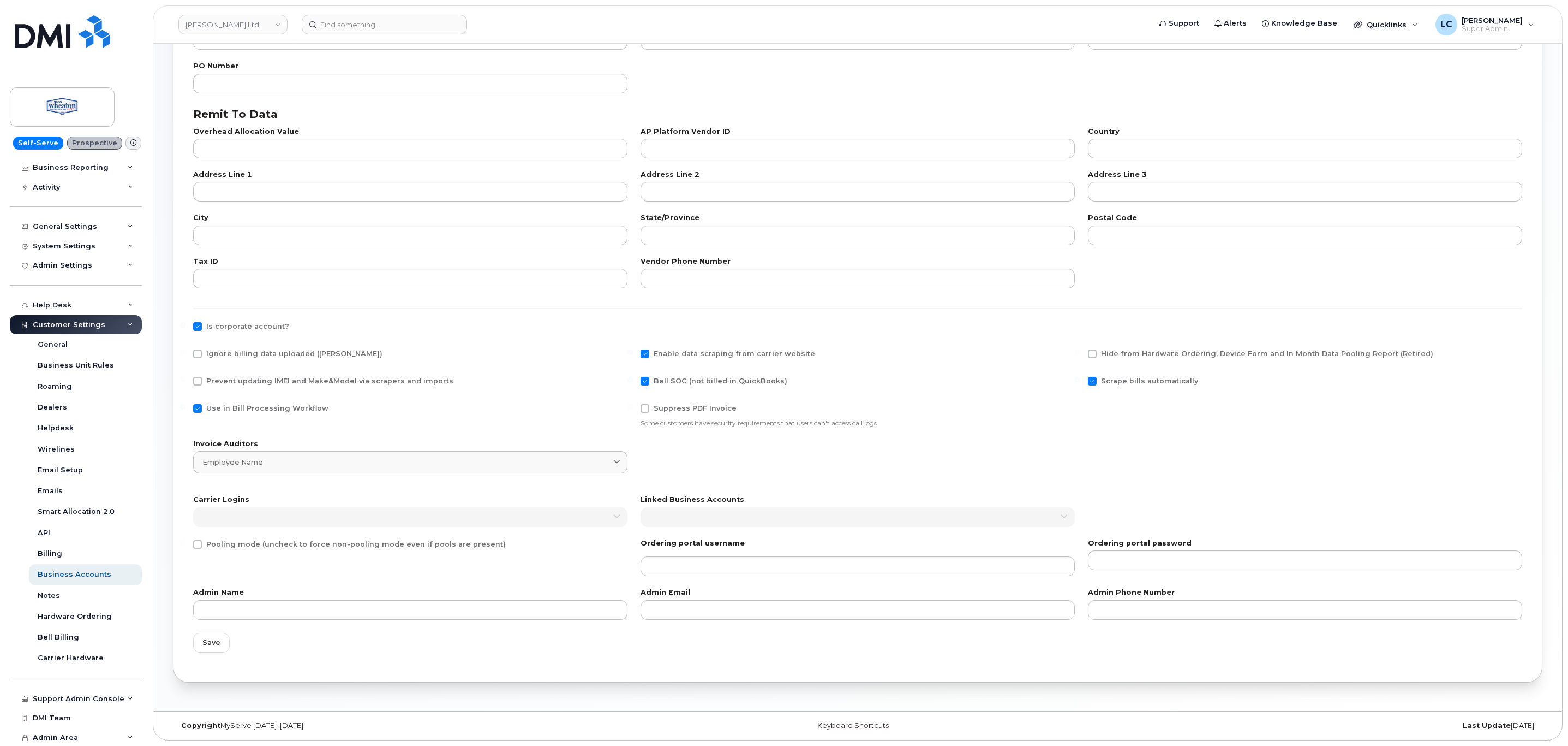
scroll to position [217, 0]
click at [213, 642] on span "Save" at bounding box center [211, 642] width 18 height 10
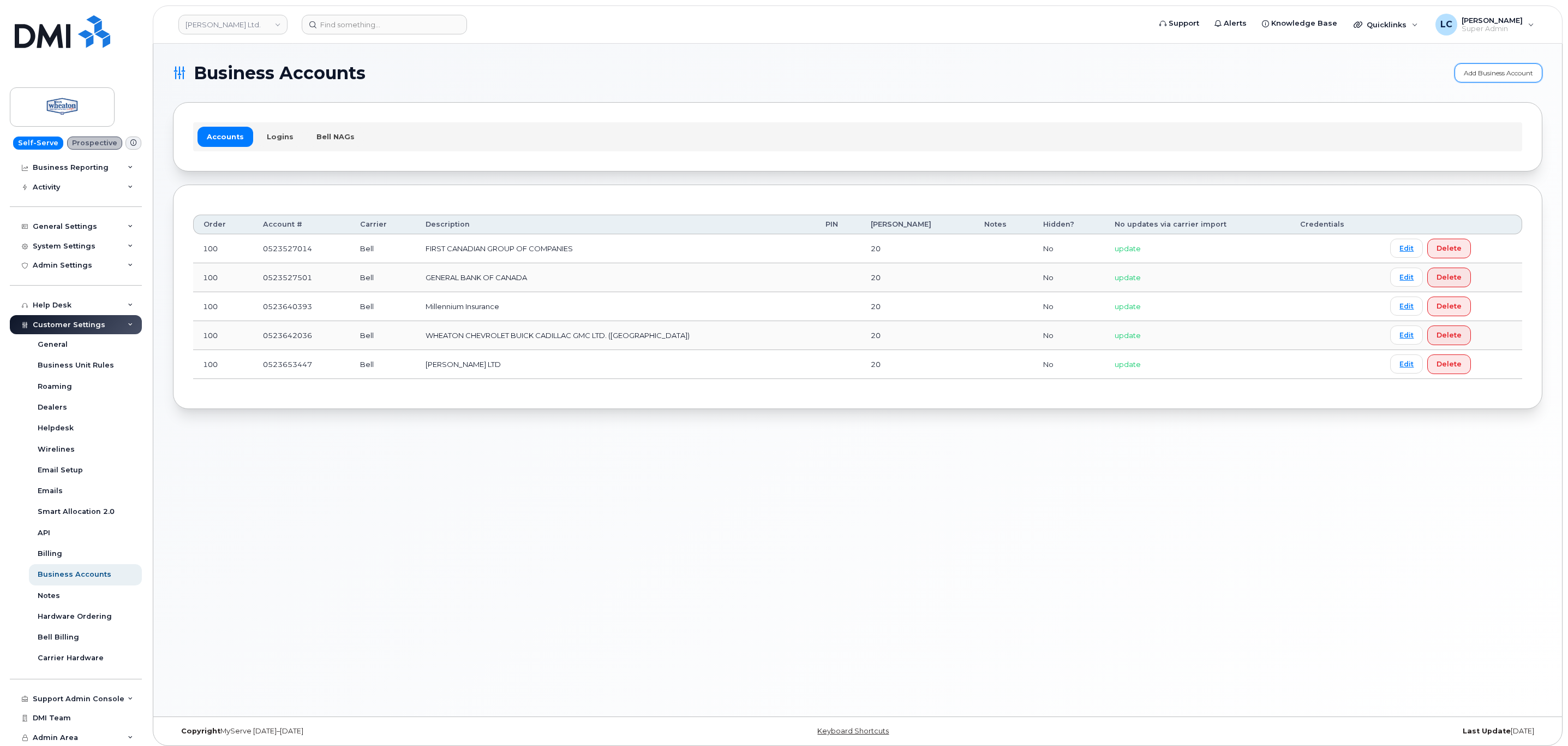
click at [1466, 69] on link "Add Business Account" at bounding box center [1499, 72] width 88 height 19
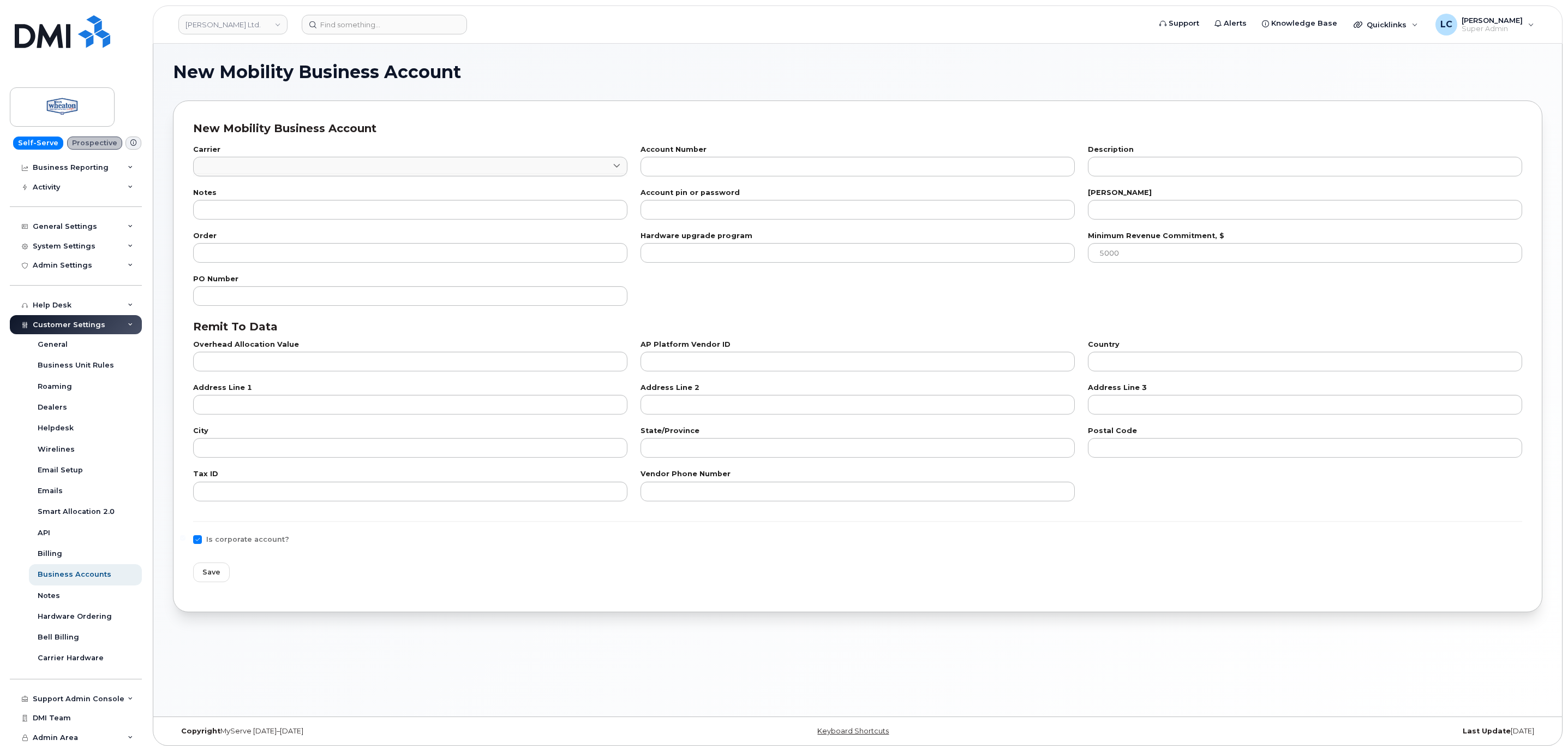
checkbox input "true"
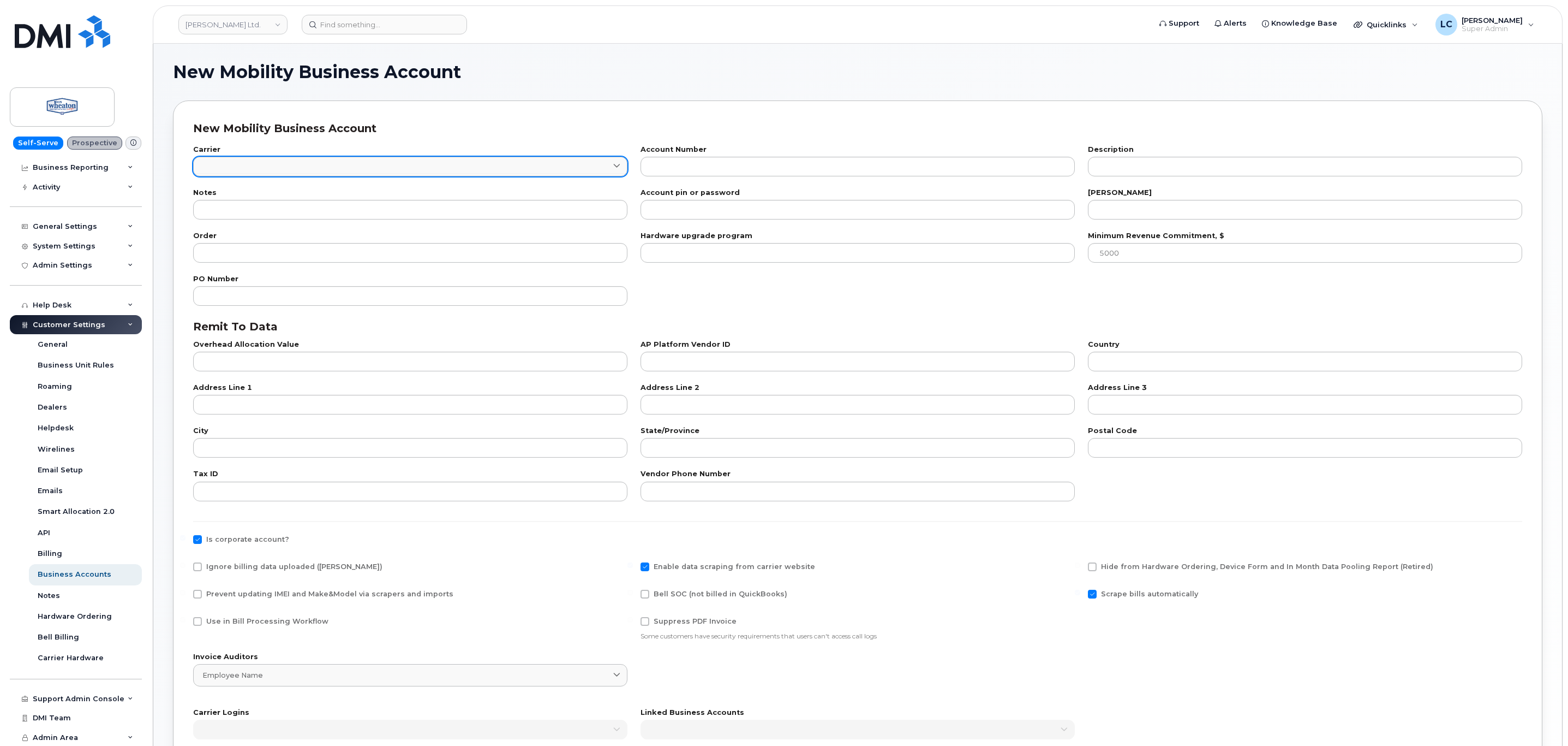
click at [565, 162] on link at bounding box center [410, 167] width 434 height 20
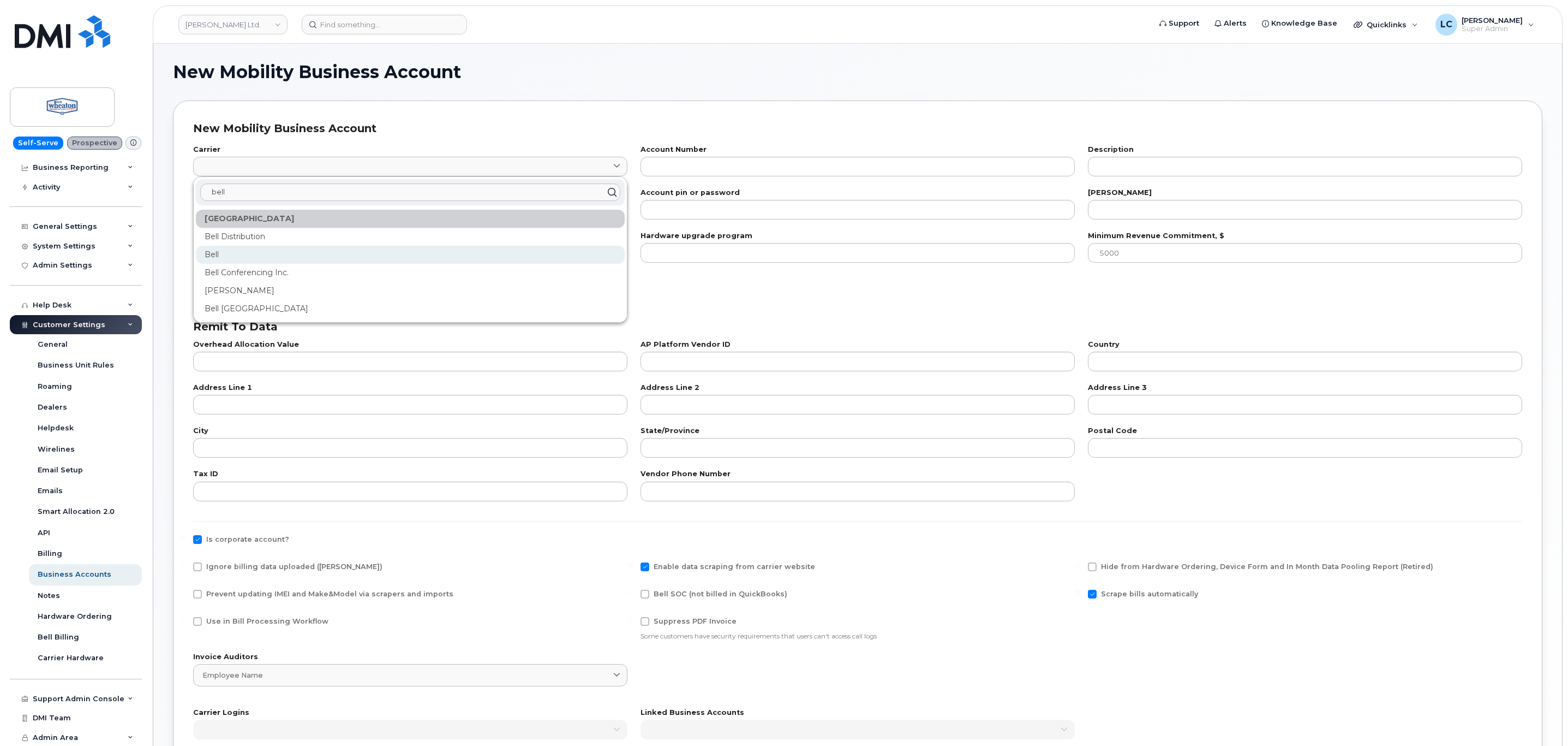
type input "bell"
click at [234, 254] on div "Bell" at bounding box center [410, 254] width 429 height 18
type input "1"
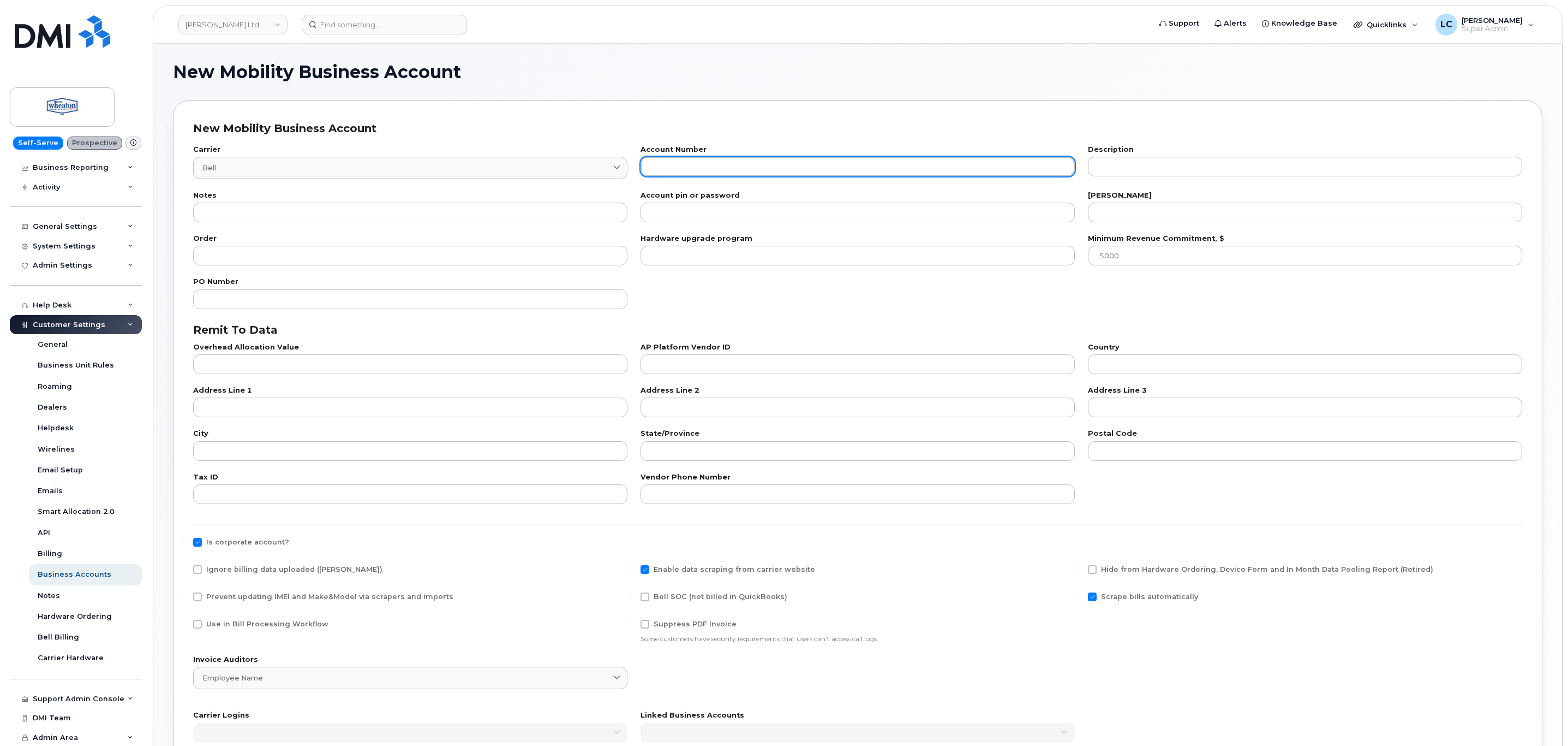
click at [710, 162] on input "text" at bounding box center [858, 167] width 434 height 20
paste input "523866069"
click at [654, 167] on input "523866069" at bounding box center [858, 167] width 434 height 20
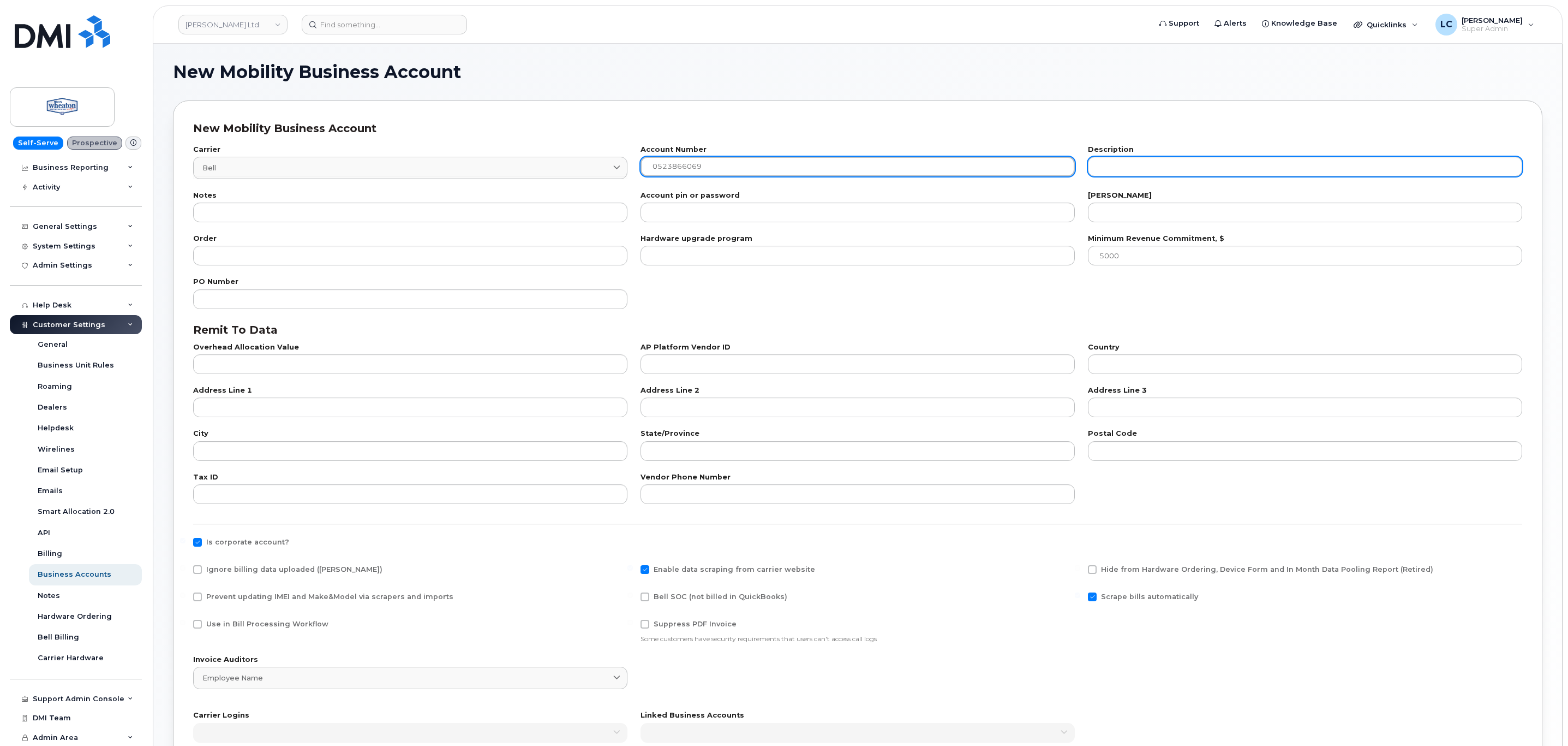
type input "0523866069"
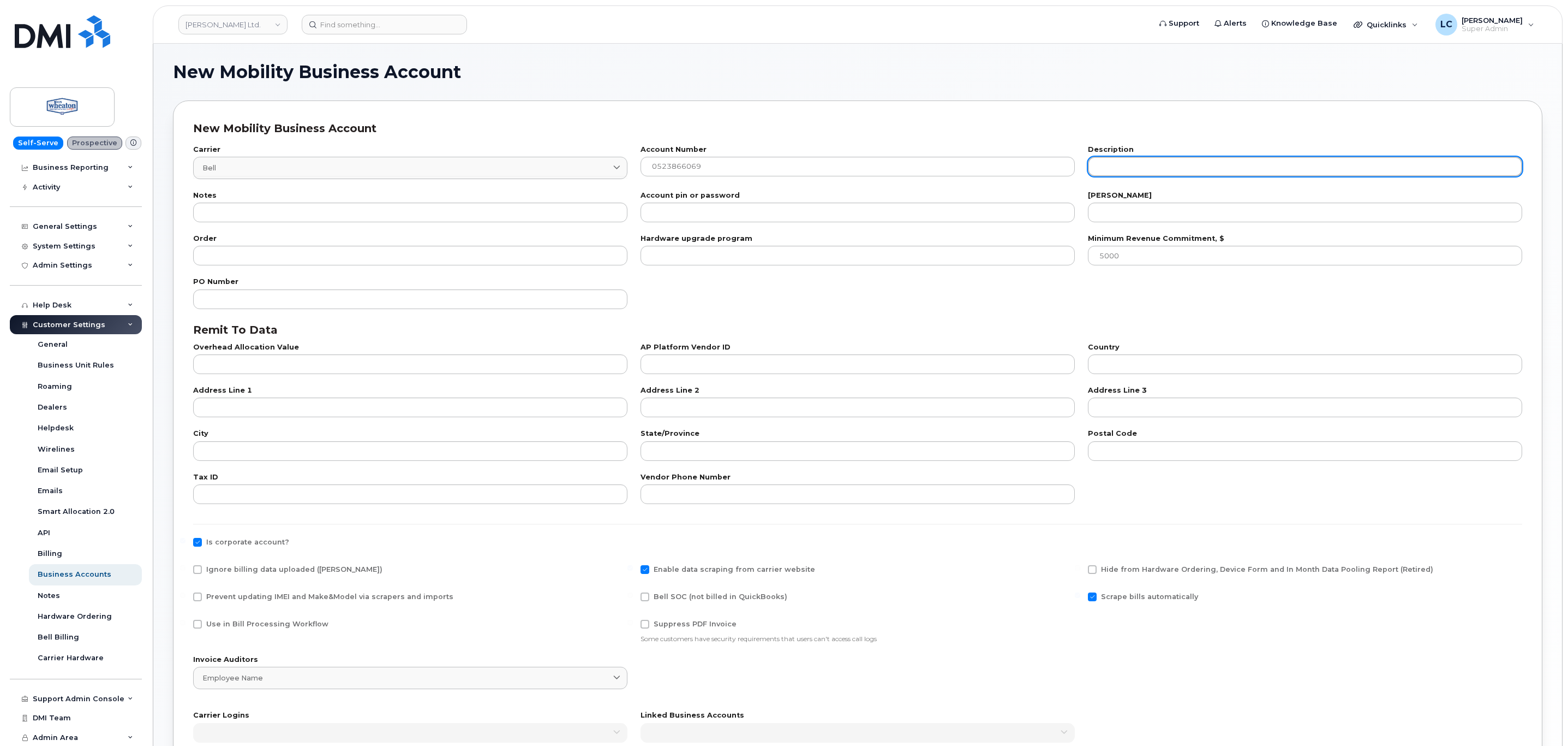
click at [1119, 166] on input "text" at bounding box center [1305, 167] width 434 height 20
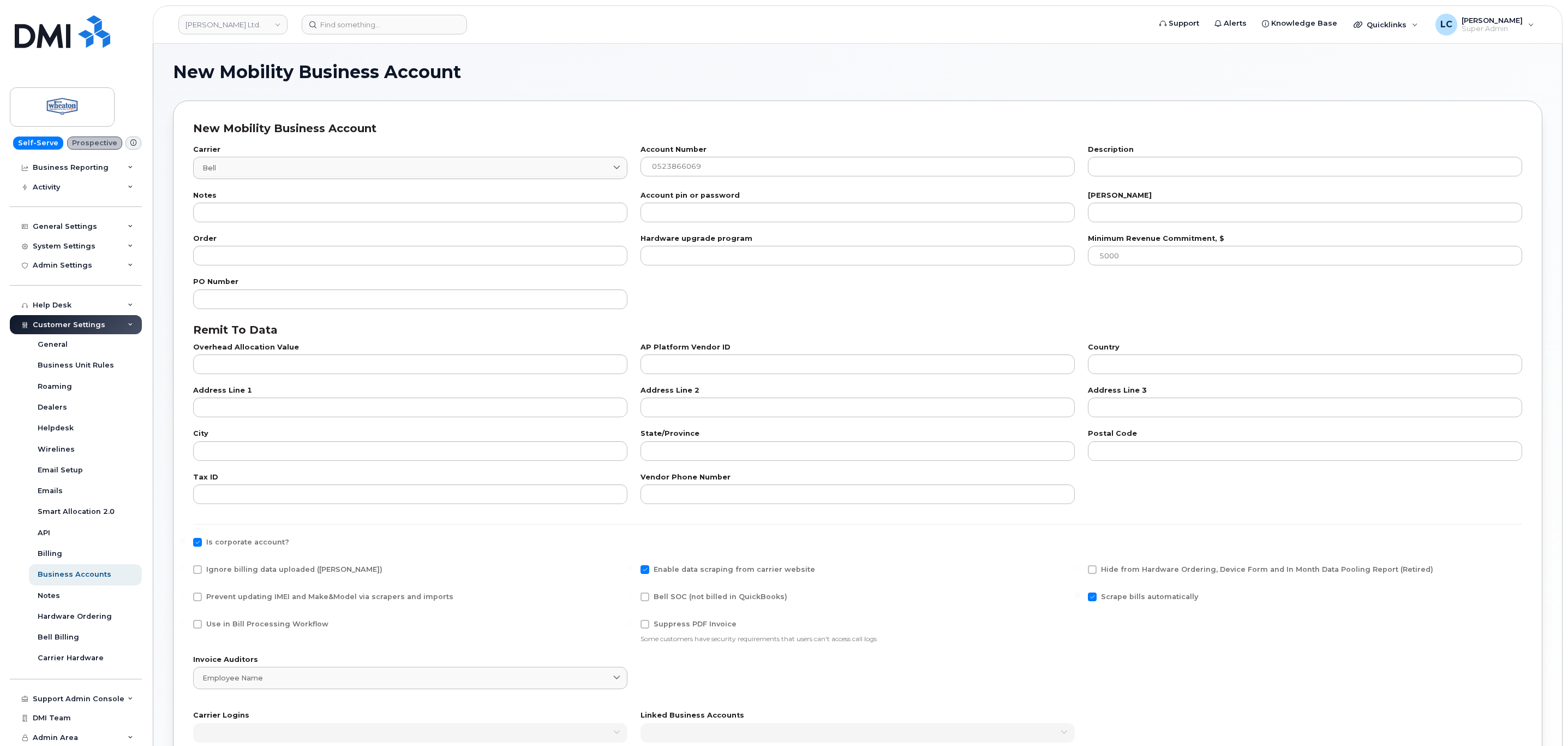
click at [1100, 178] on div "Description" at bounding box center [1305, 162] width 448 height 46
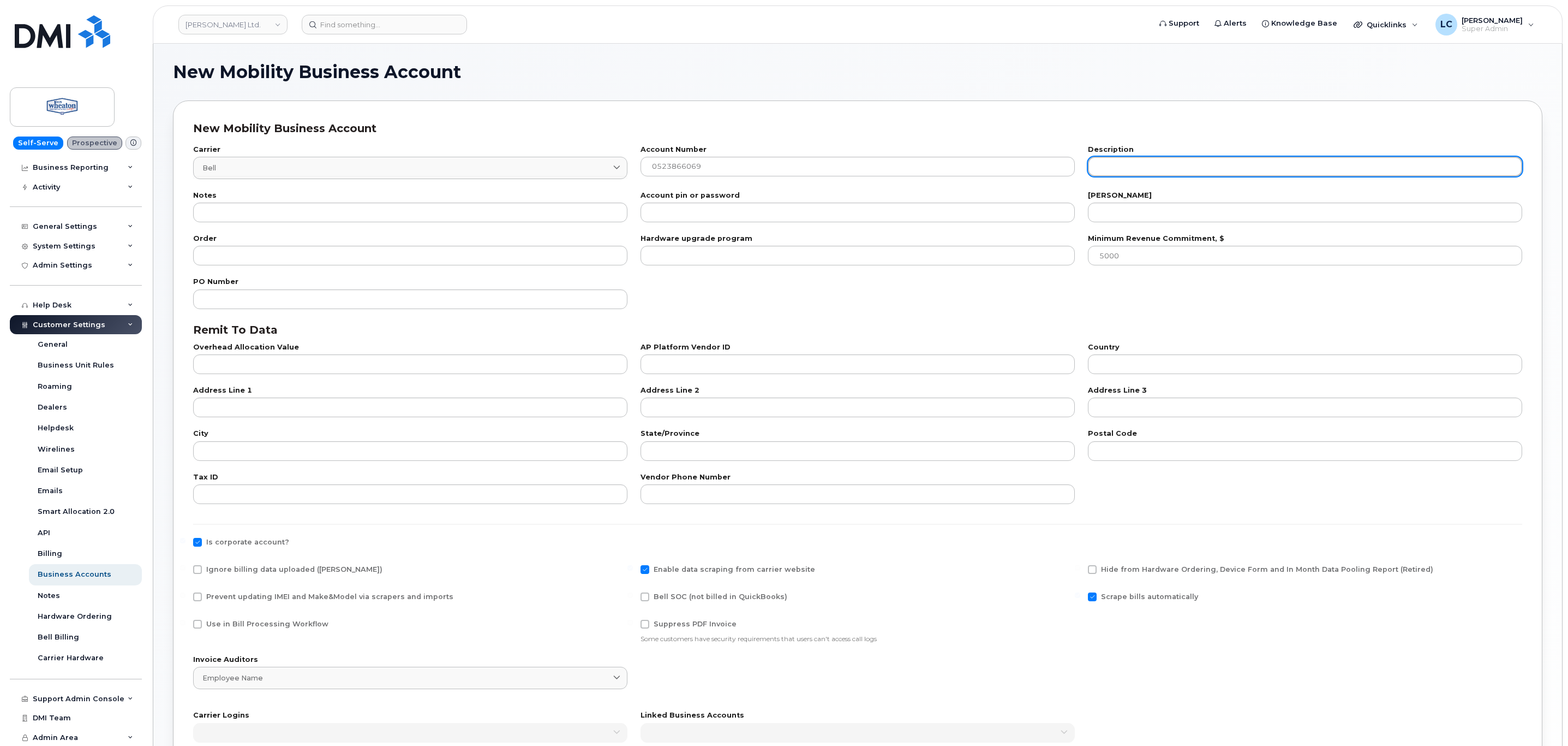
click at [1143, 164] on input "text" at bounding box center [1305, 167] width 434 height 20
paste input "WHEATON HONDA (EDMONTON)"
type input "WHEATON HONDA (EDMONTON)"
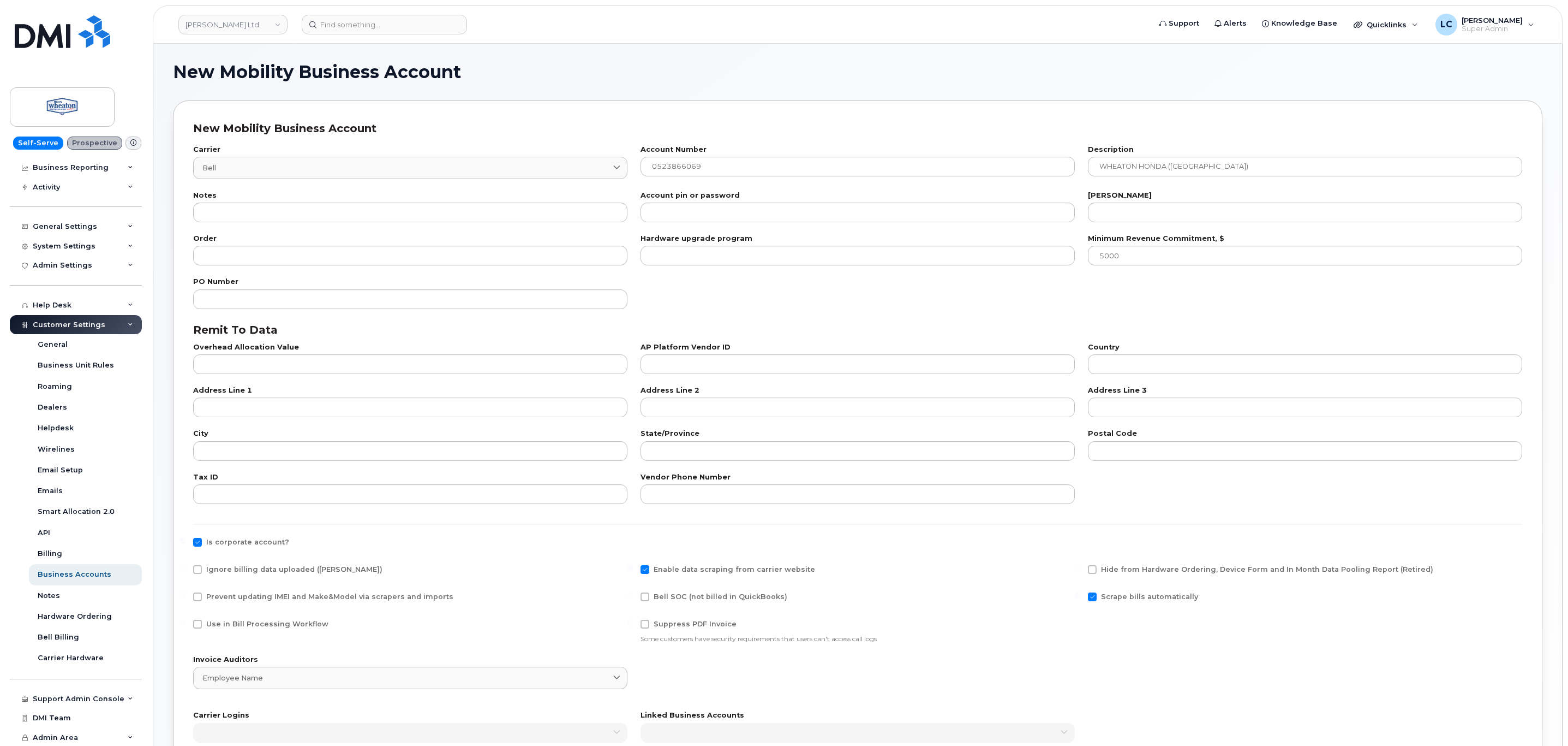
click at [1140, 202] on div "Bill day" at bounding box center [1305, 207] width 434 height 30
click at [1141, 212] on input "number" at bounding box center [1305, 212] width 434 height 20
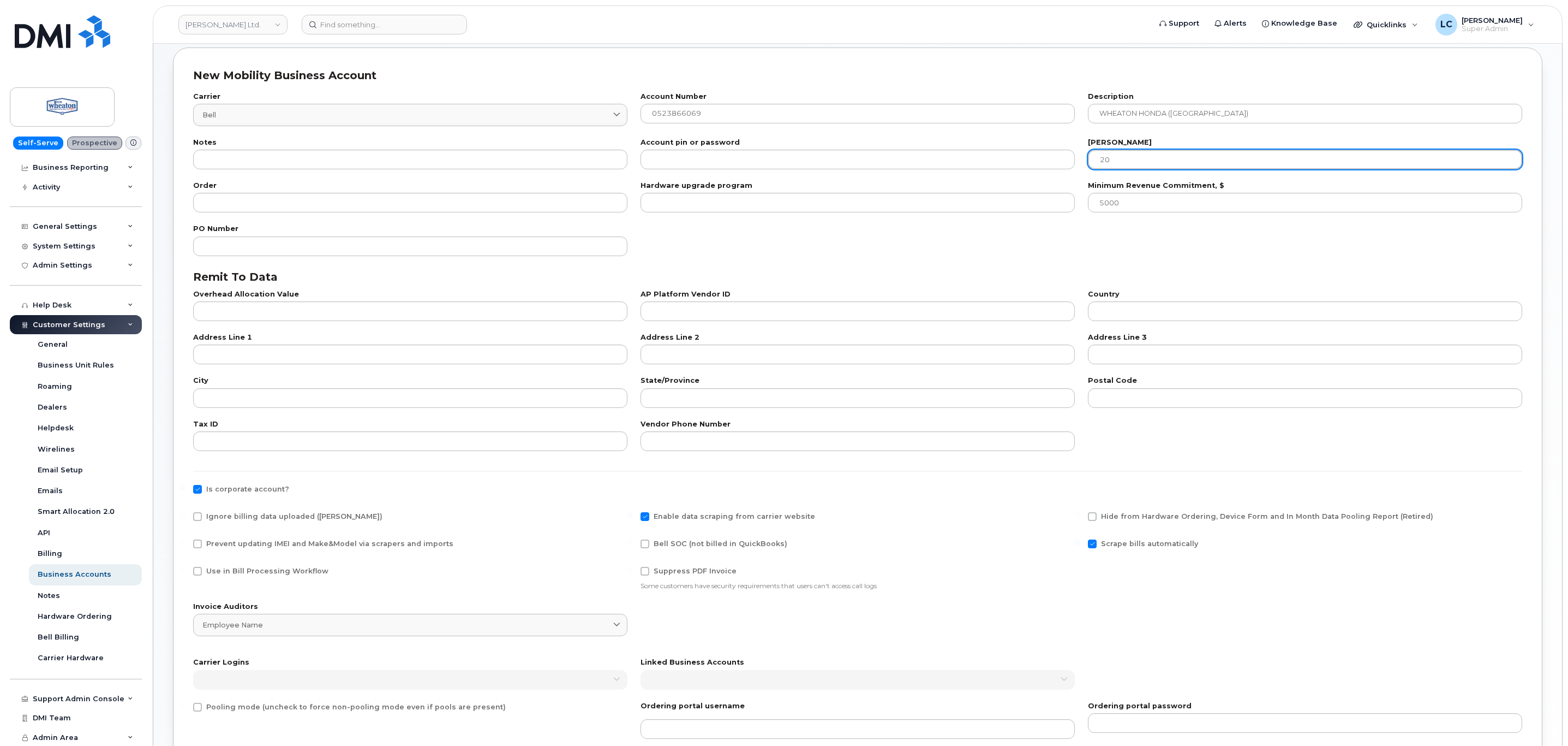
scroll to position [82, 0]
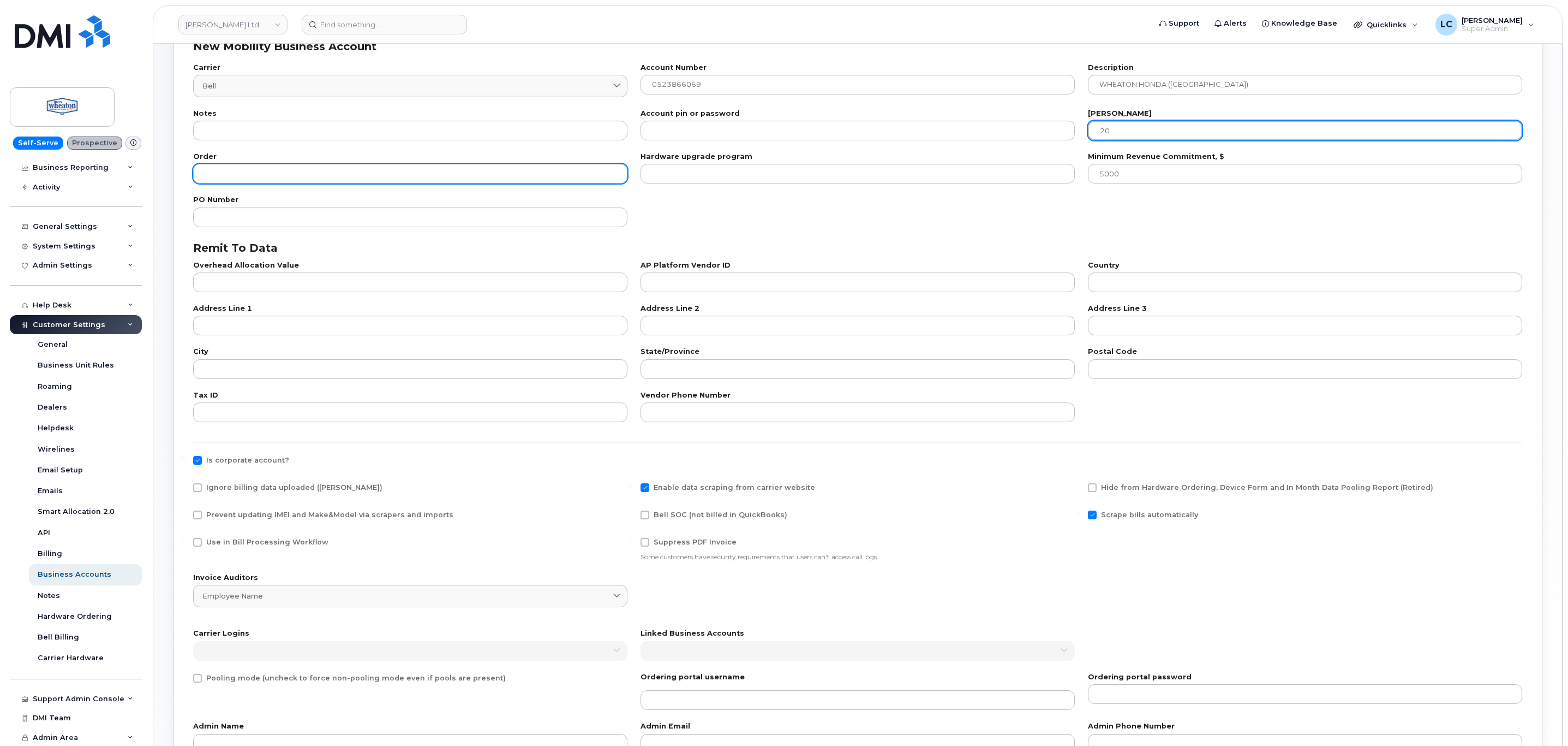
type input "20"
click at [418, 173] on input "number" at bounding box center [410, 174] width 434 height 20
type input "100"
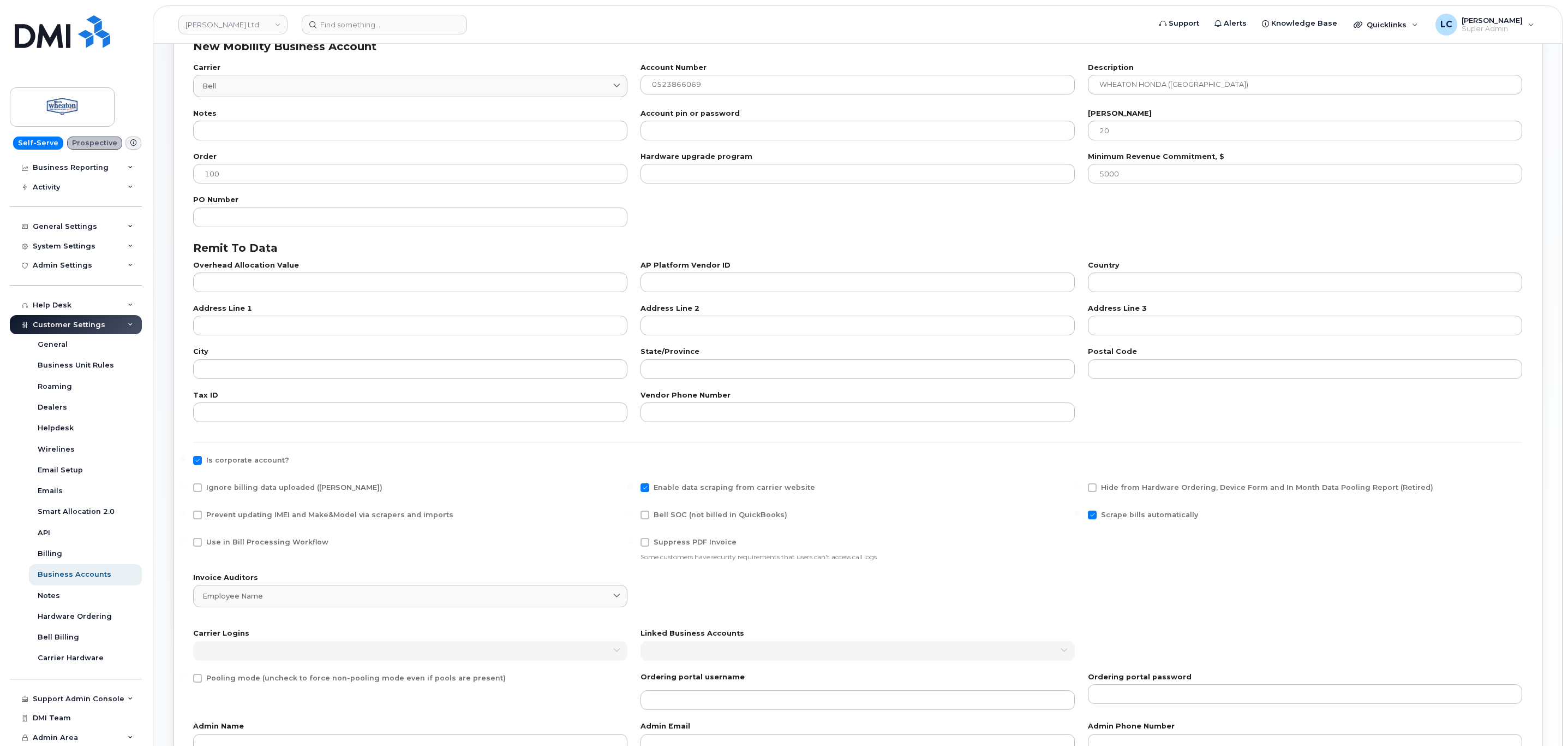
click at [245, 541] on span "Use in Bill Processing Workflow" at bounding box center [267, 542] width 122 height 8
click at [186, 541] on input "Use in Bill Processing Workflow" at bounding box center [183, 541] width 5 height 5
checkbox input "true"
click at [665, 512] on span "Bell SOC (not billed in QuickBooks)" at bounding box center [720, 514] width 134 height 8
click at [633, 512] on input "Bell SOC (not billed in QuickBooks)" at bounding box center [630, 513] width 5 height 5
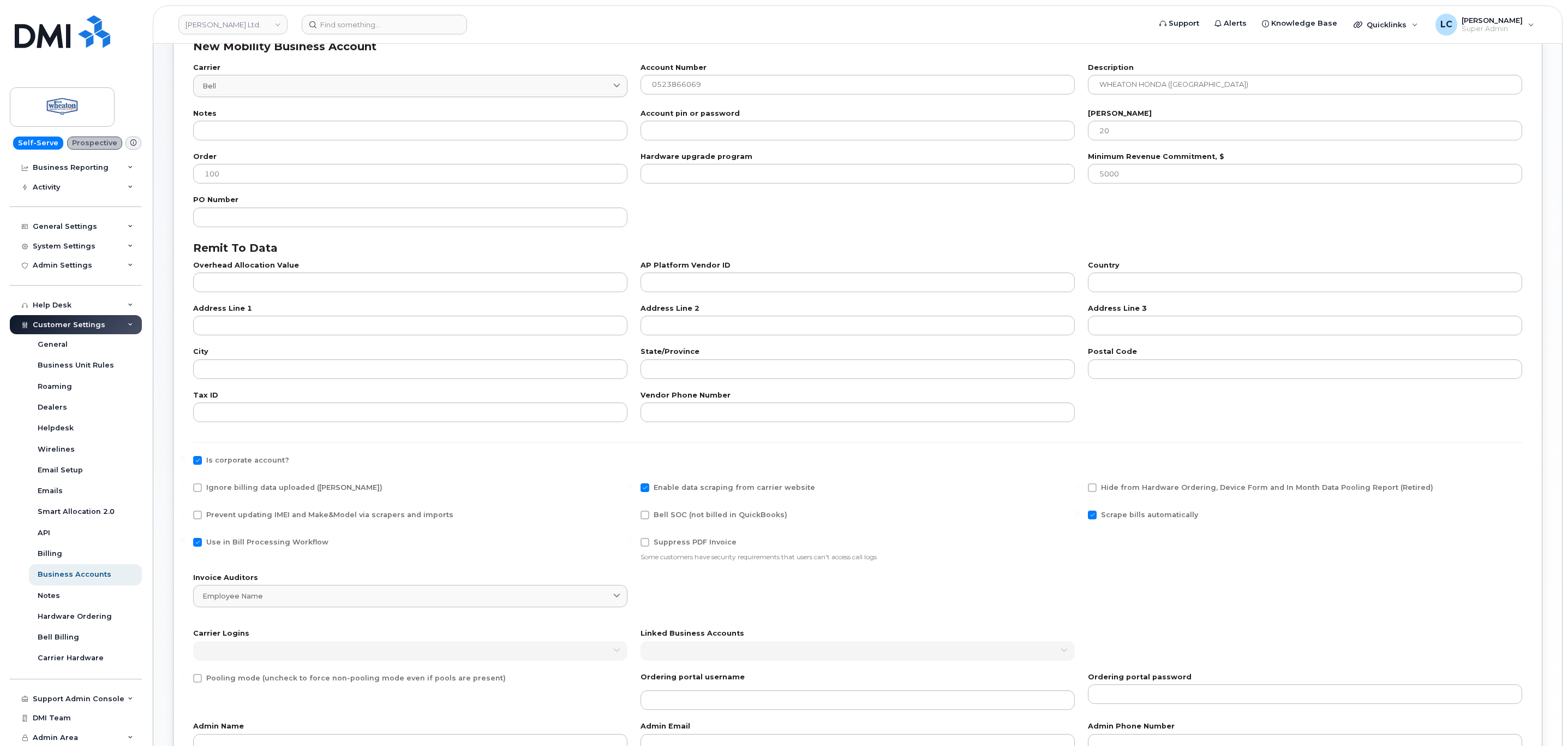
checkbox input "true"
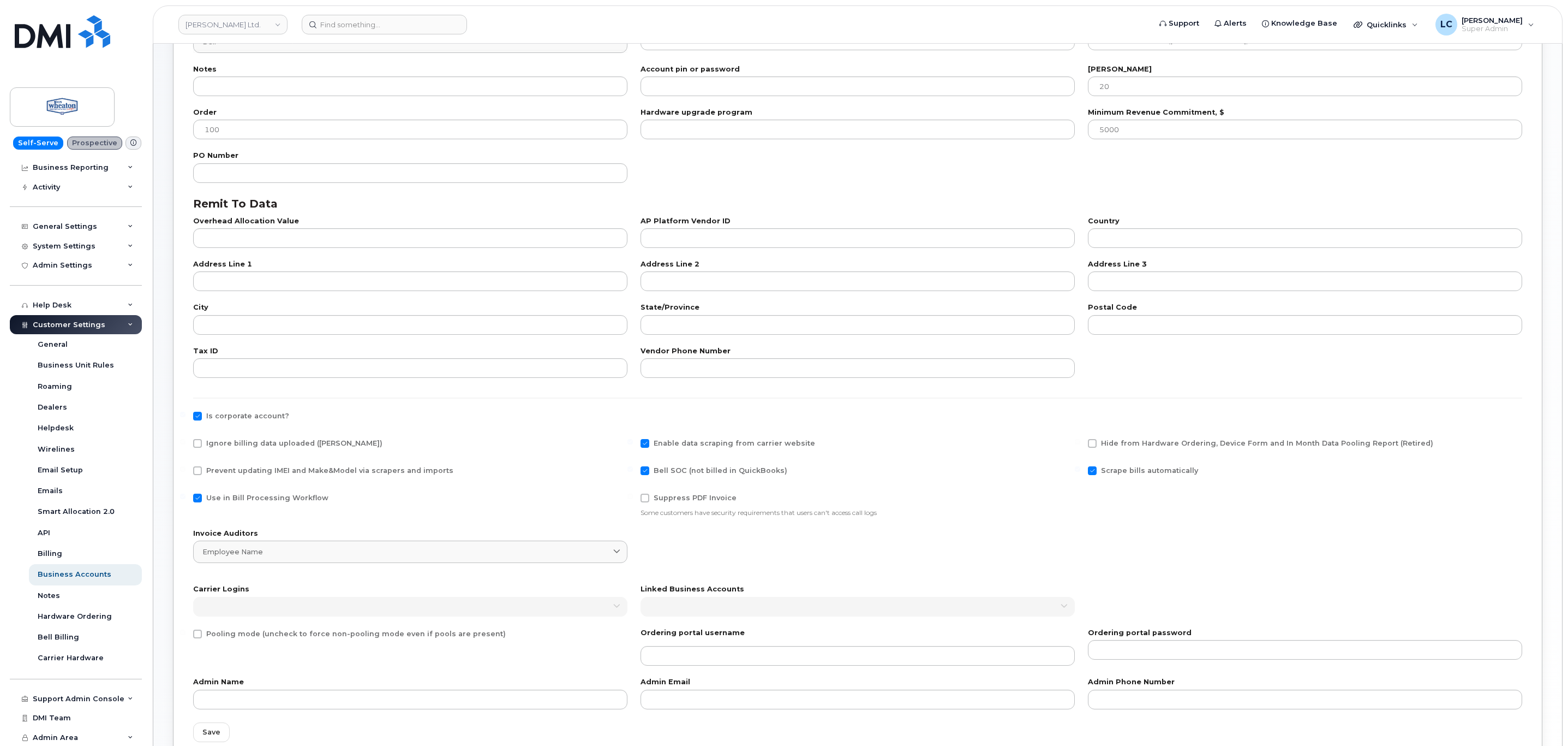
scroll to position [217, 0]
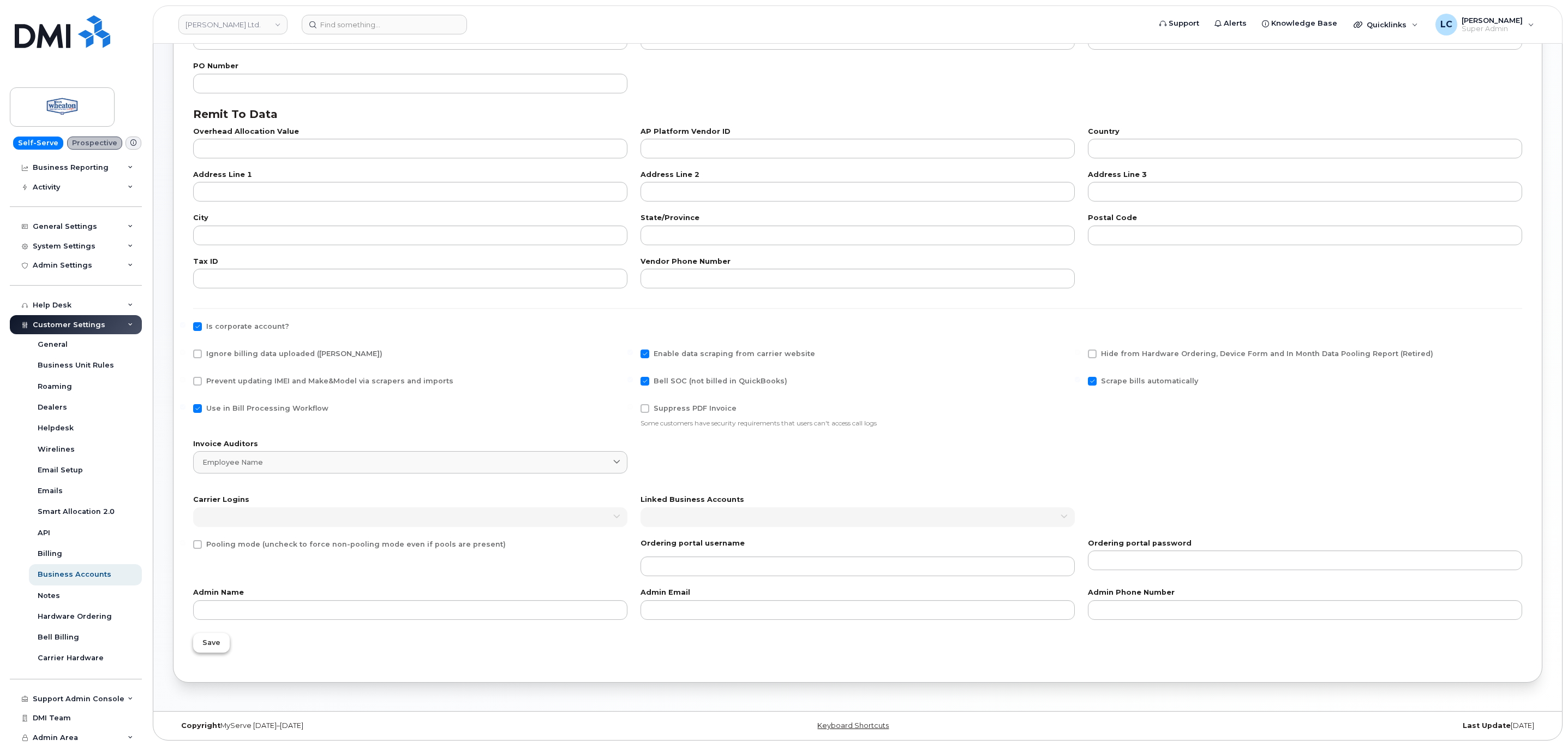
click at [218, 647] on span "Save" at bounding box center [211, 642] width 18 height 10
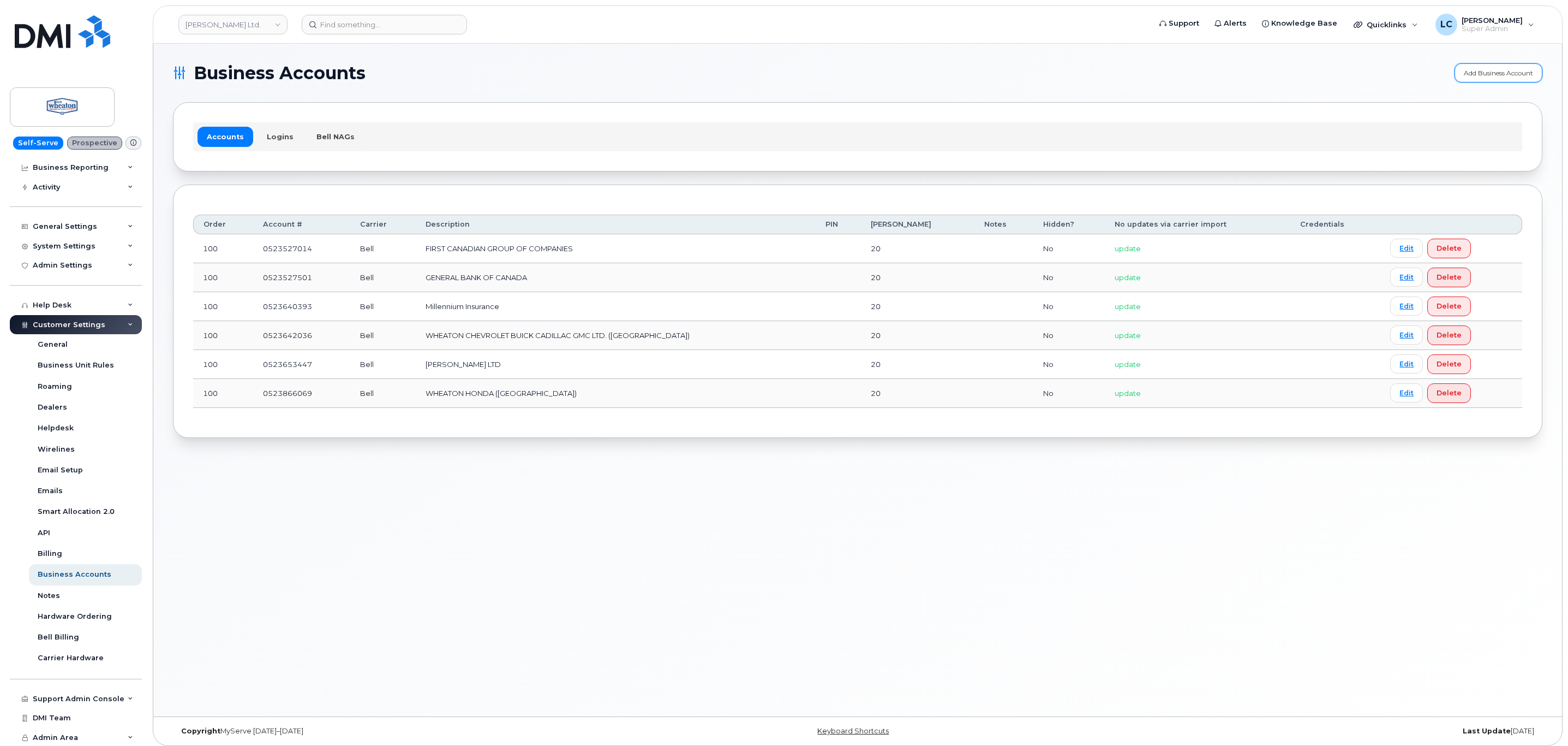
click at [1479, 76] on link "Add Business Account" at bounding box center [1499, 72] width 88 height 19
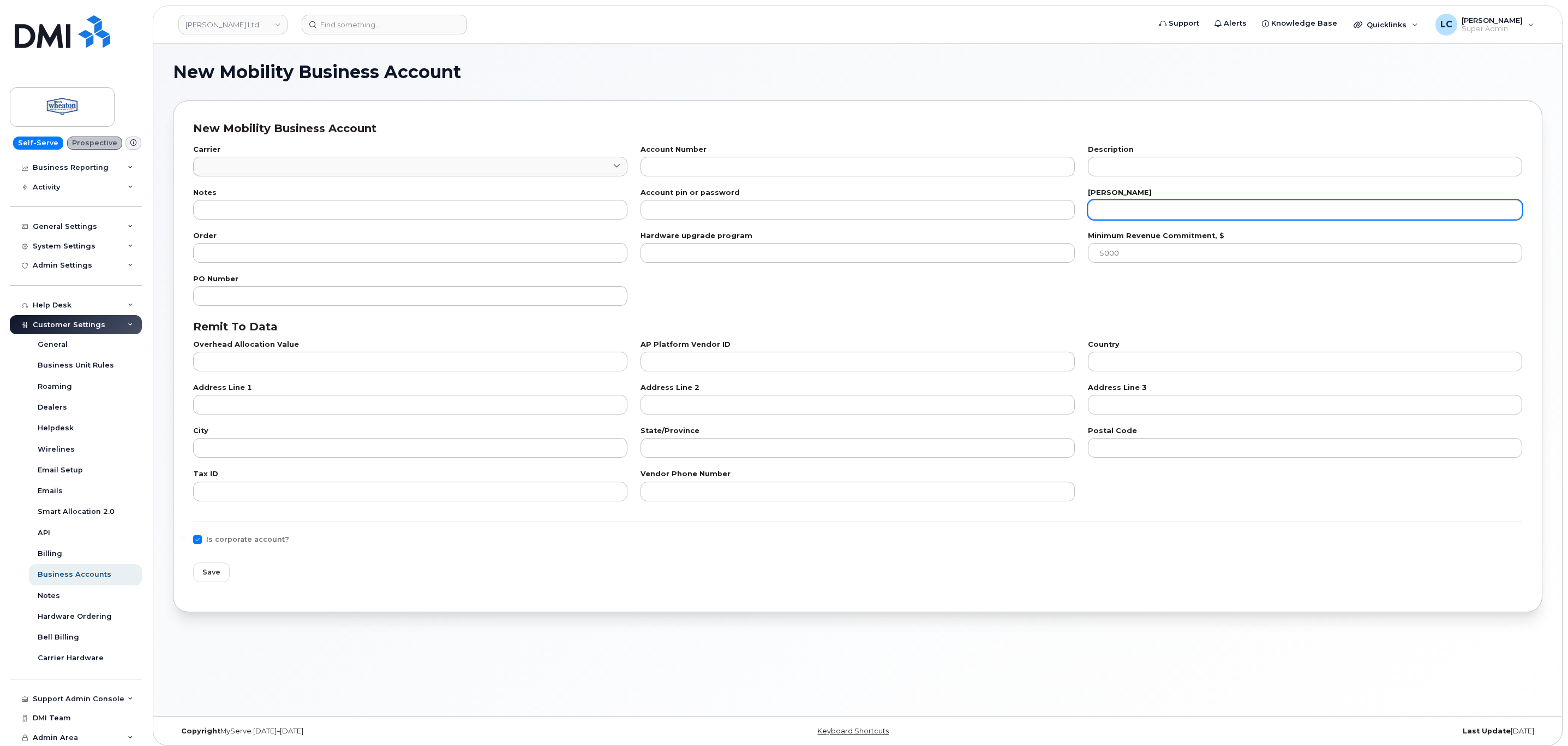
checkbox input "true"
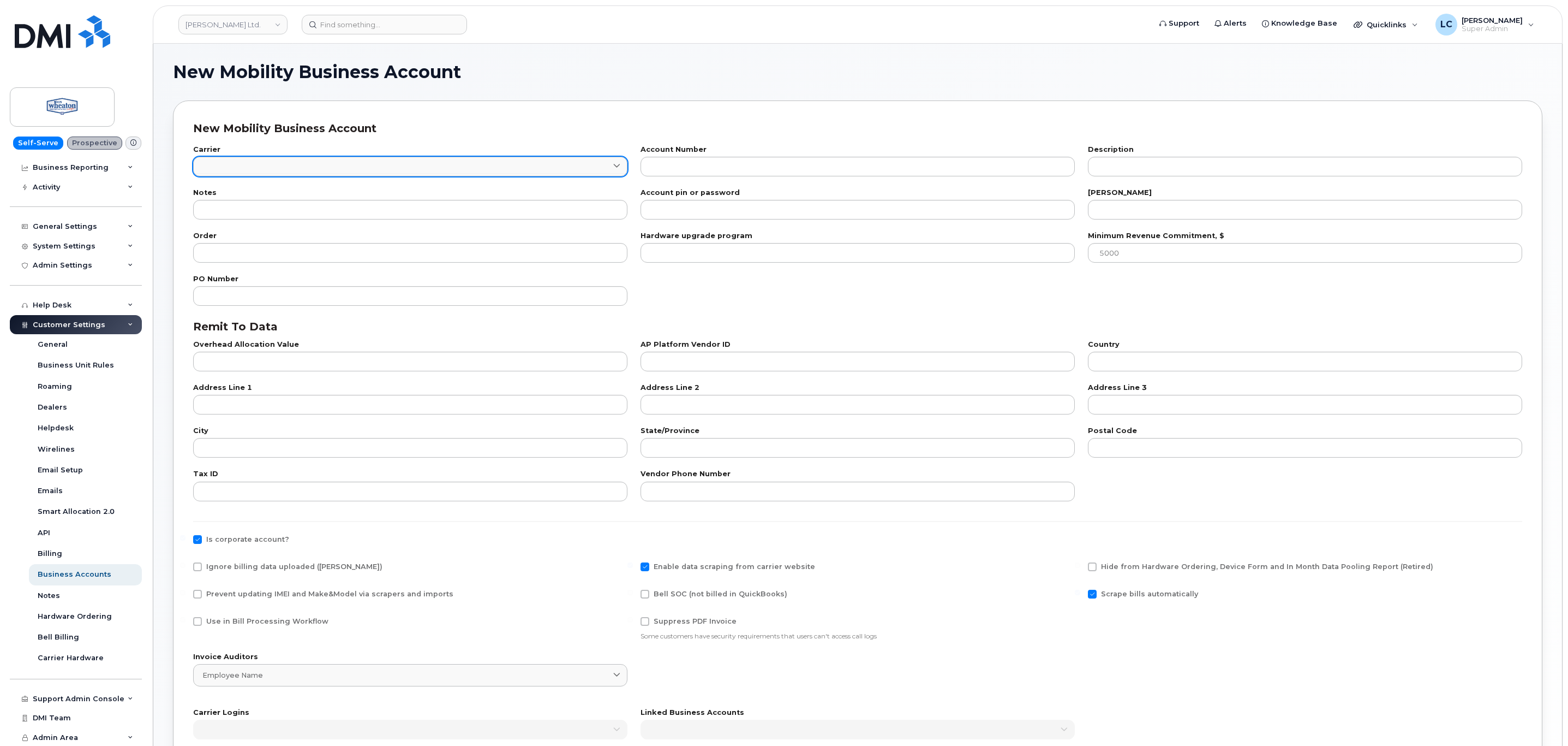
click at [503, 170] on link at bounding box center [410, 167] width 434 height 20
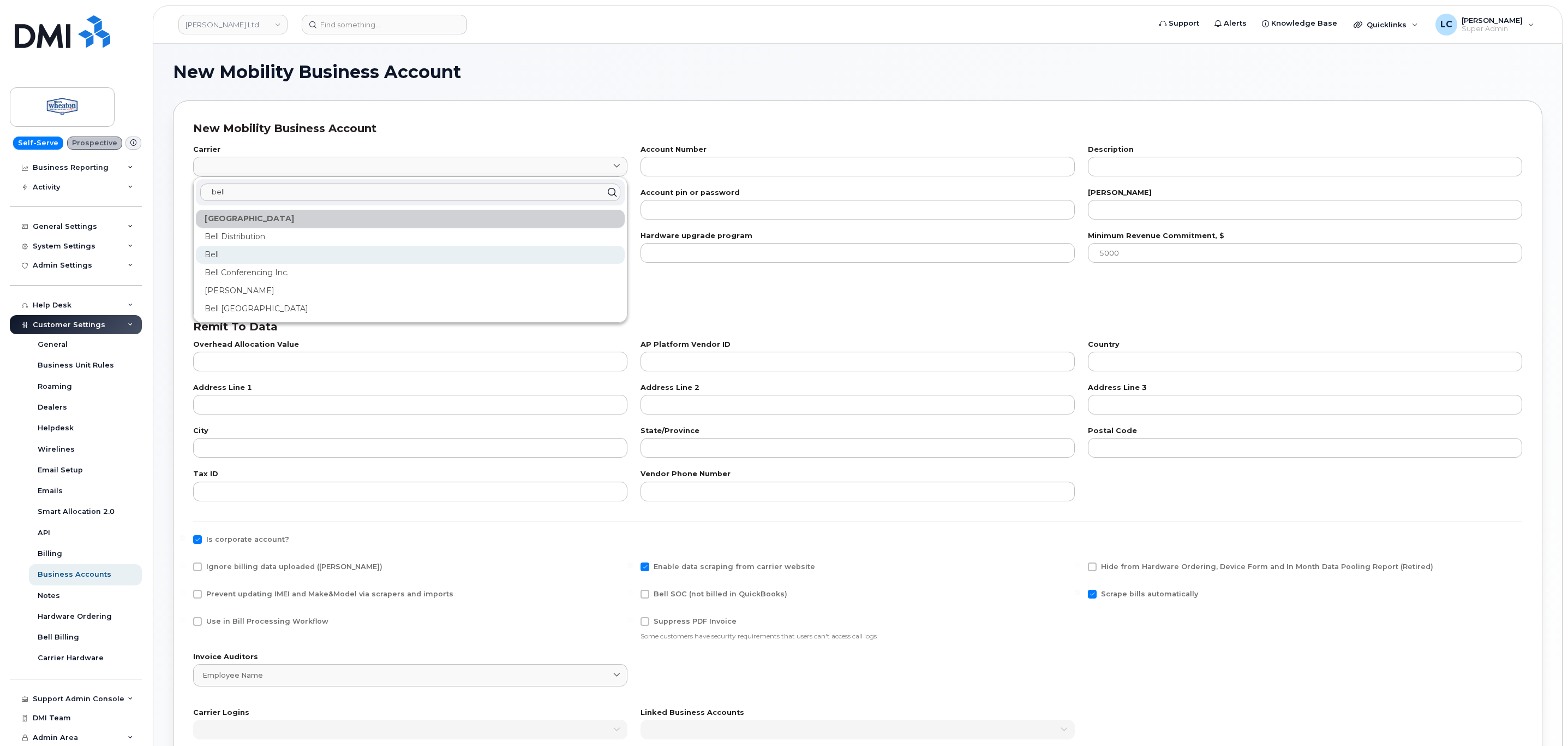
type input "bell"
click at [253, 254] on div "Bell" at bounding box center [410, 254] width 429 height 18
type input "1"
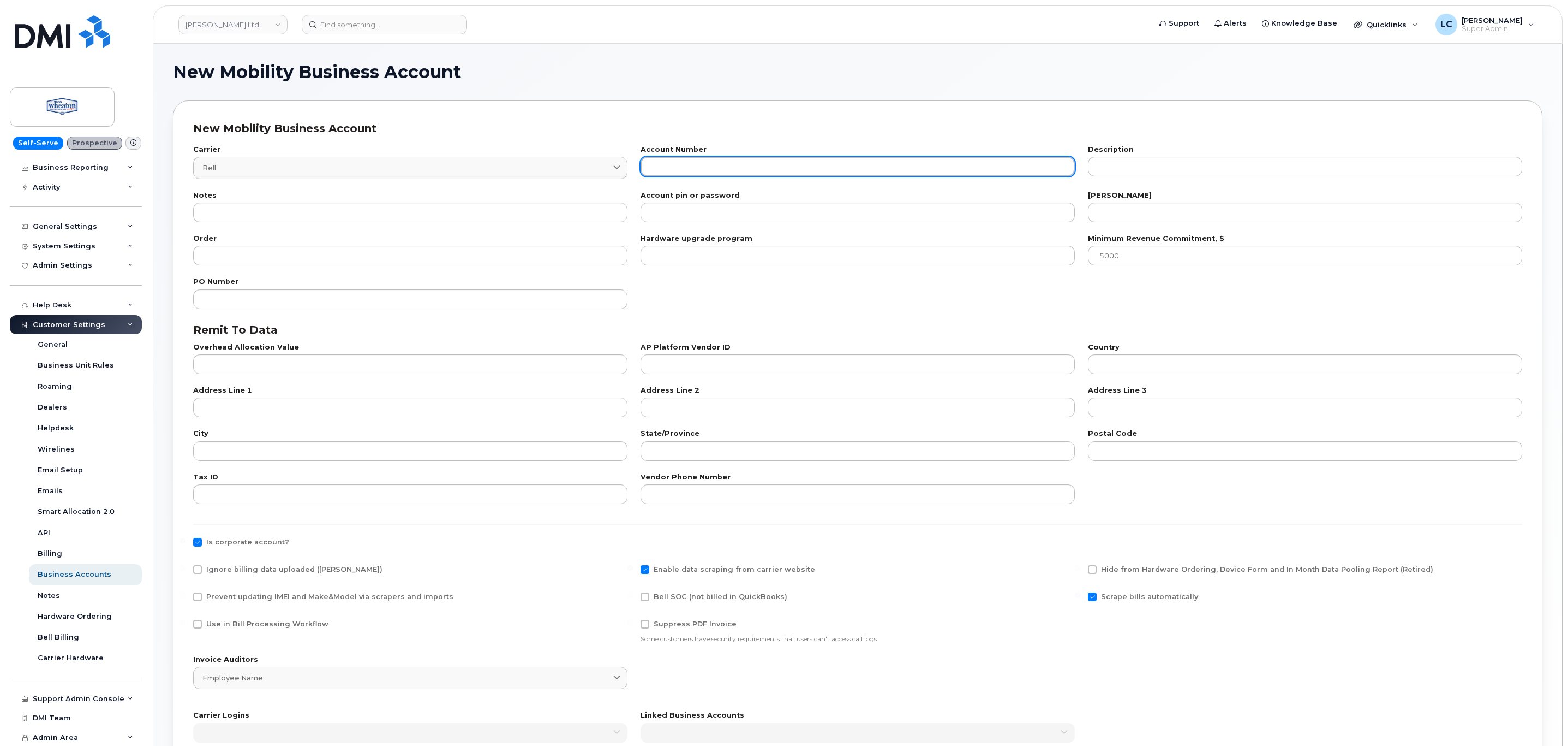
drag, startPoint x: 710, startPoint y: 170, endPoint x: 717, endPoint y: 172, distance: 7.3
click at [712, 171] on input "text" at bounding box center [858, 167] width 434 height 20
paste input "523944705"
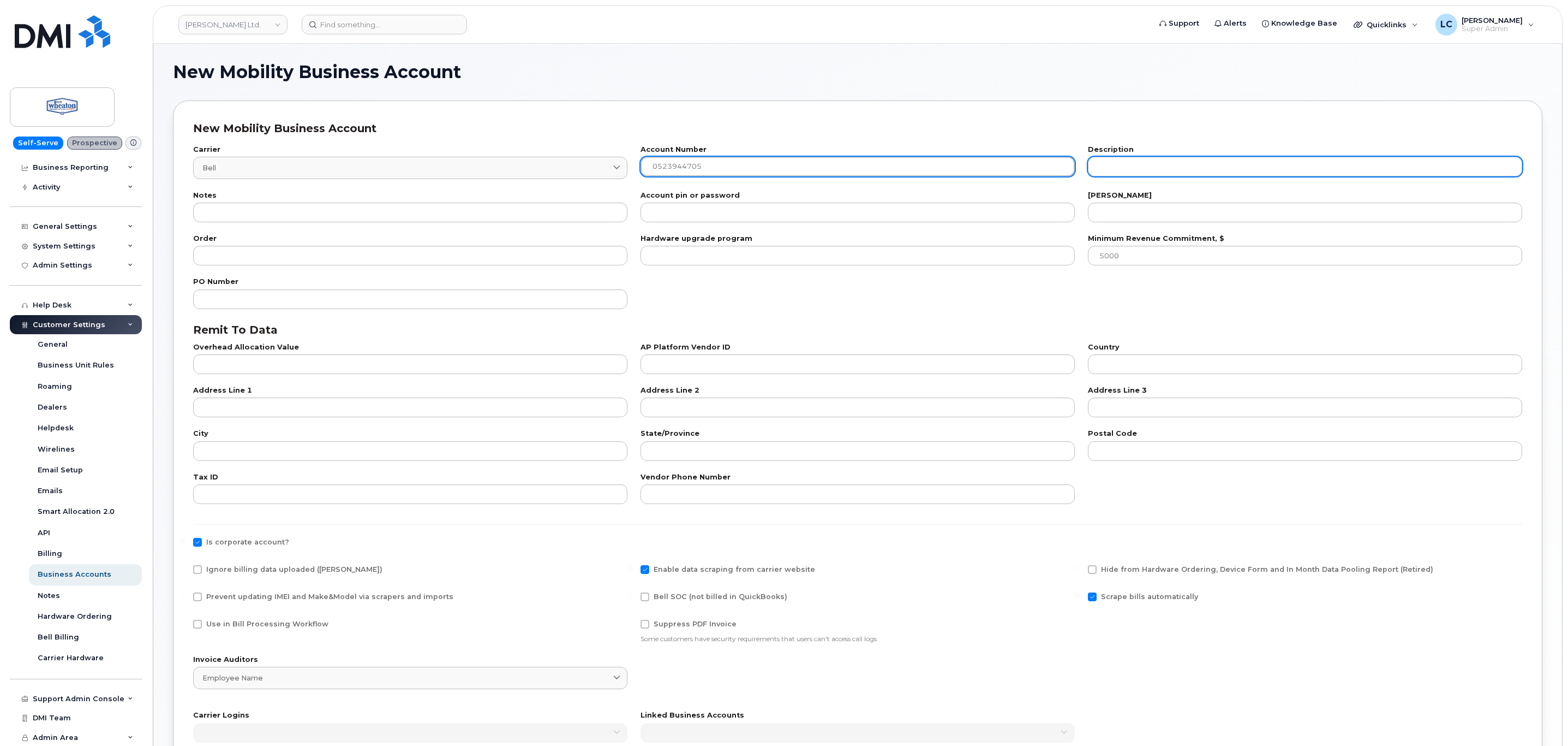
type input "0523944705"
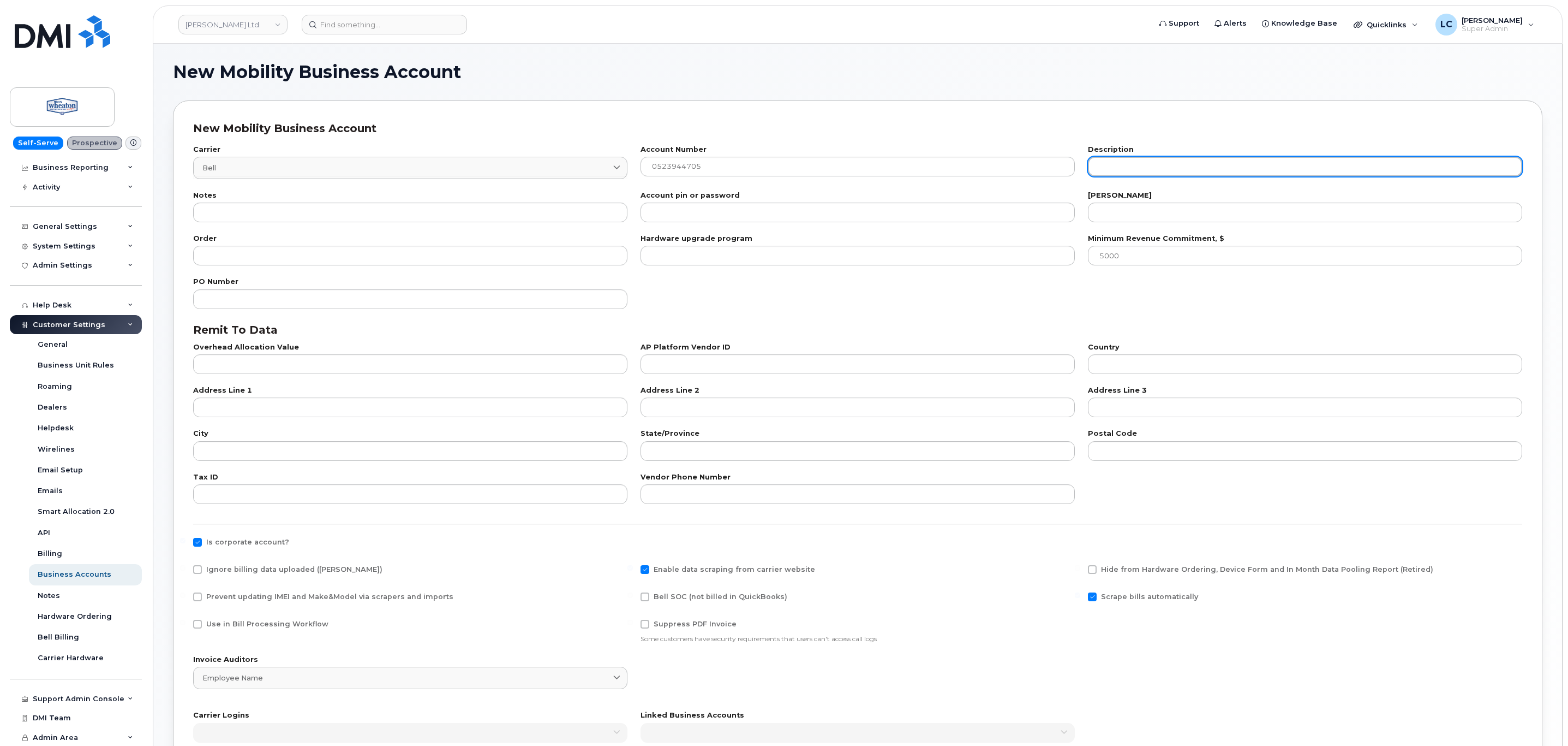
click at [1129, 159] on input "text" at bounding box center [1305, 167] width 434 height 20
click at [1174, 164] on input "text" at bounding box center [1305, 167] width 434 height 20
paste input "Morningstar Air Express Inc"
type input "Morningstar Air Express Inc"
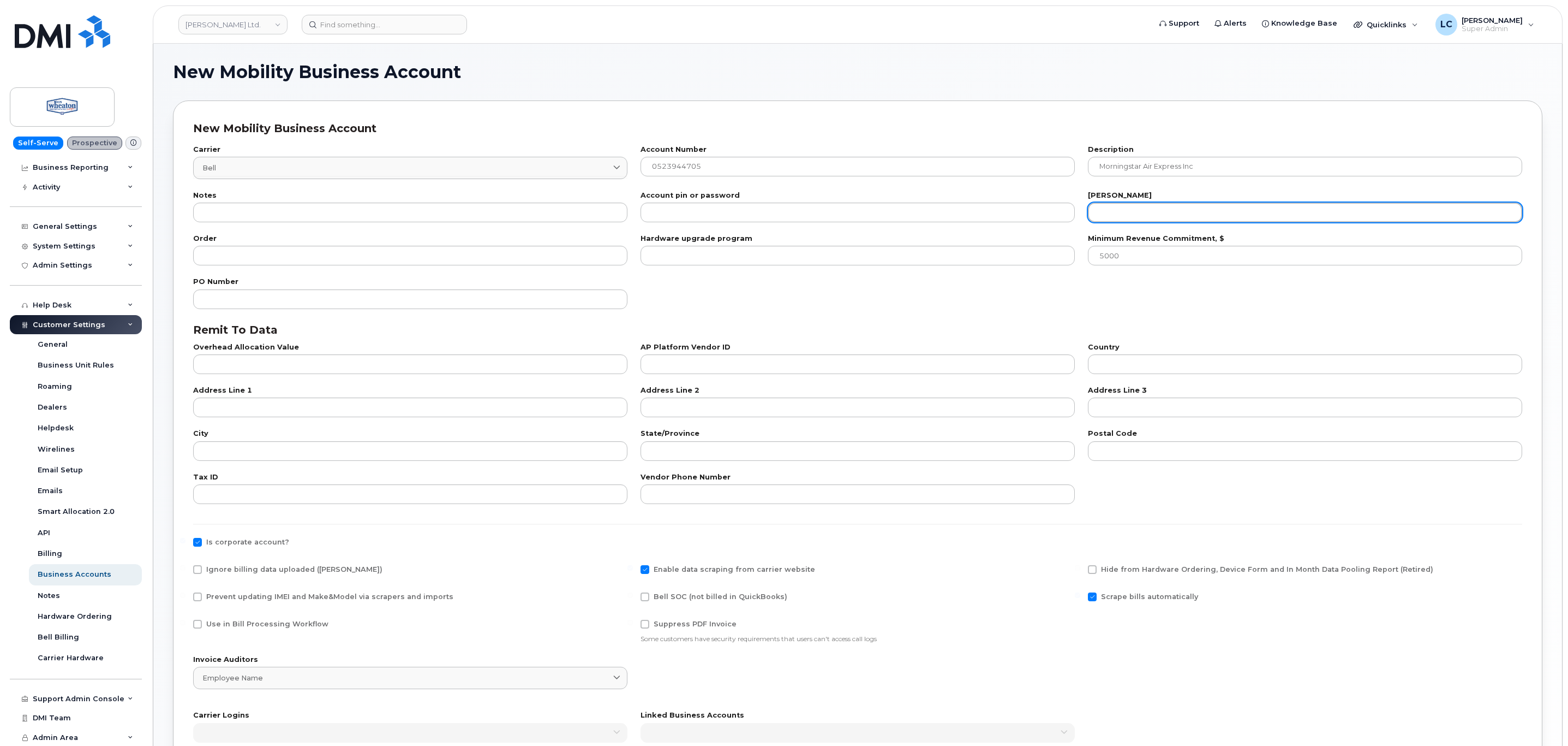
click at [1175, 212] on input "number" at bounding box center [1305, 212] width 434 height 20
type input "20"
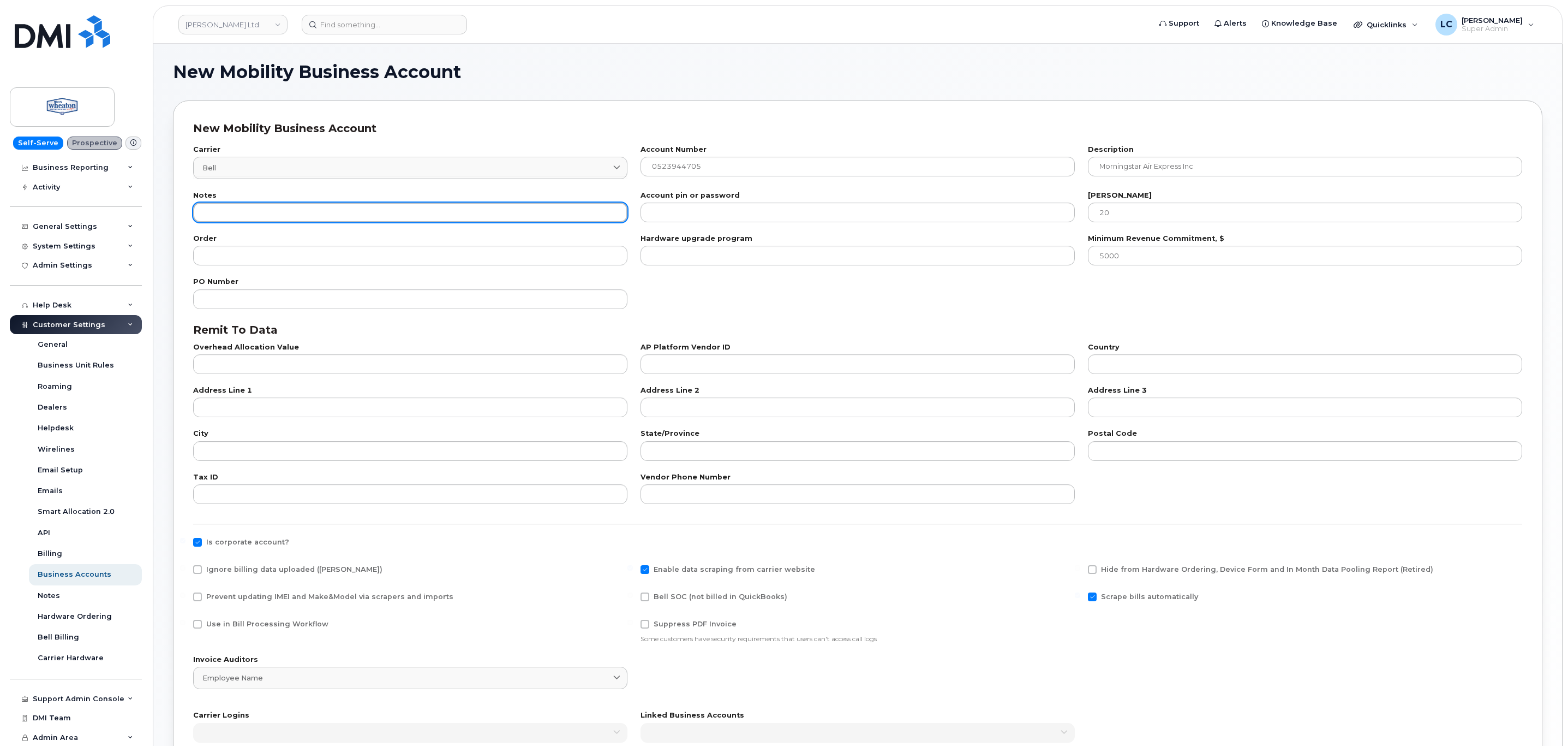
click at [250, 208] on input "text" at bounding box center [410, 212] width 434 height 20
type input "Hidden - Silo'd within Morningstar Air Express Instance, Per POC/Don Wheaton"
click at [549, 137] on div "New Mobility Business Account Carrier Bell 1 bell Canada Bell Distribution Bell…" at bounding box center [858, 499] width 1370 height 798
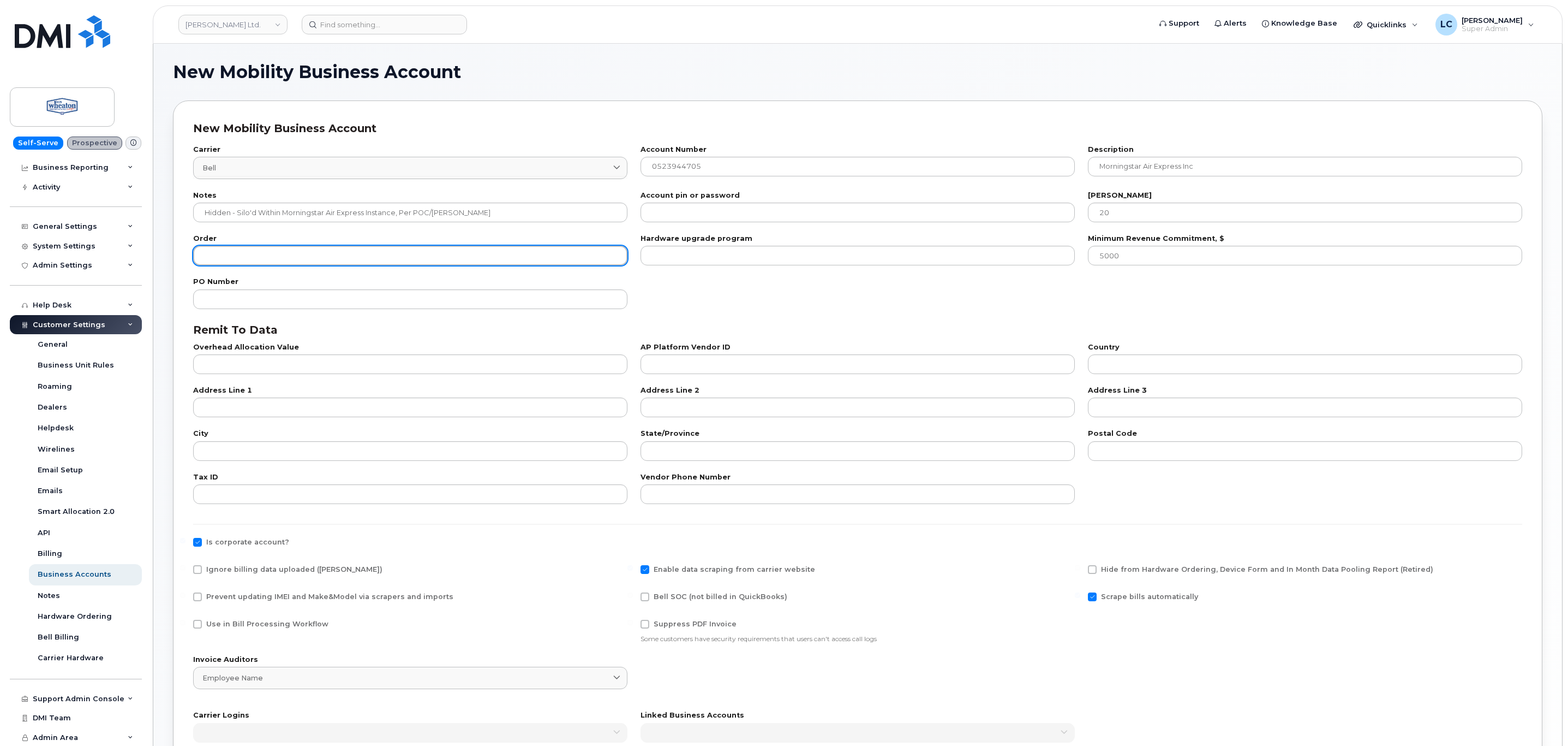
click at [421, 254] on input "number" at bounding box center [410, 255] width 434 height 20
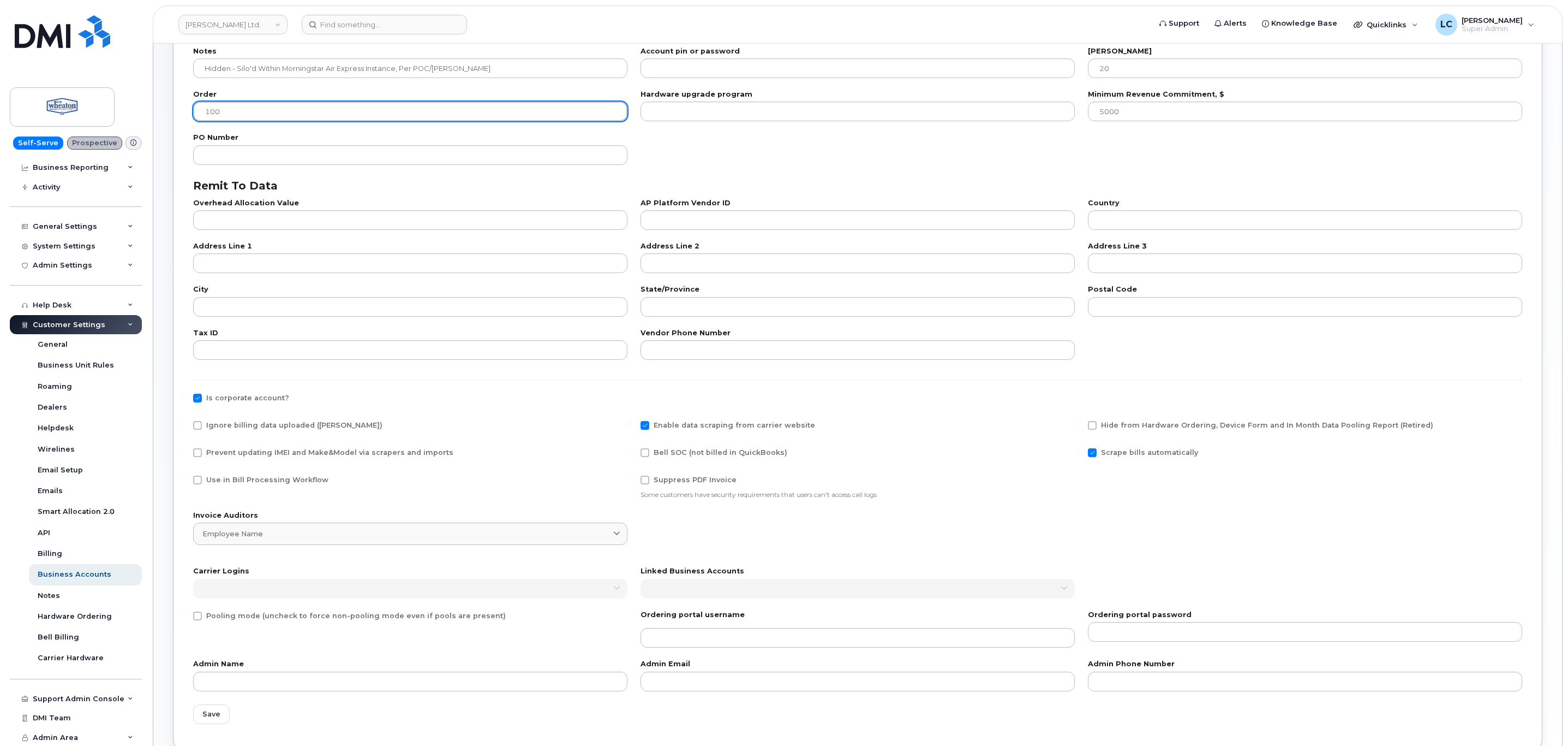
scroll to position [164, 0]
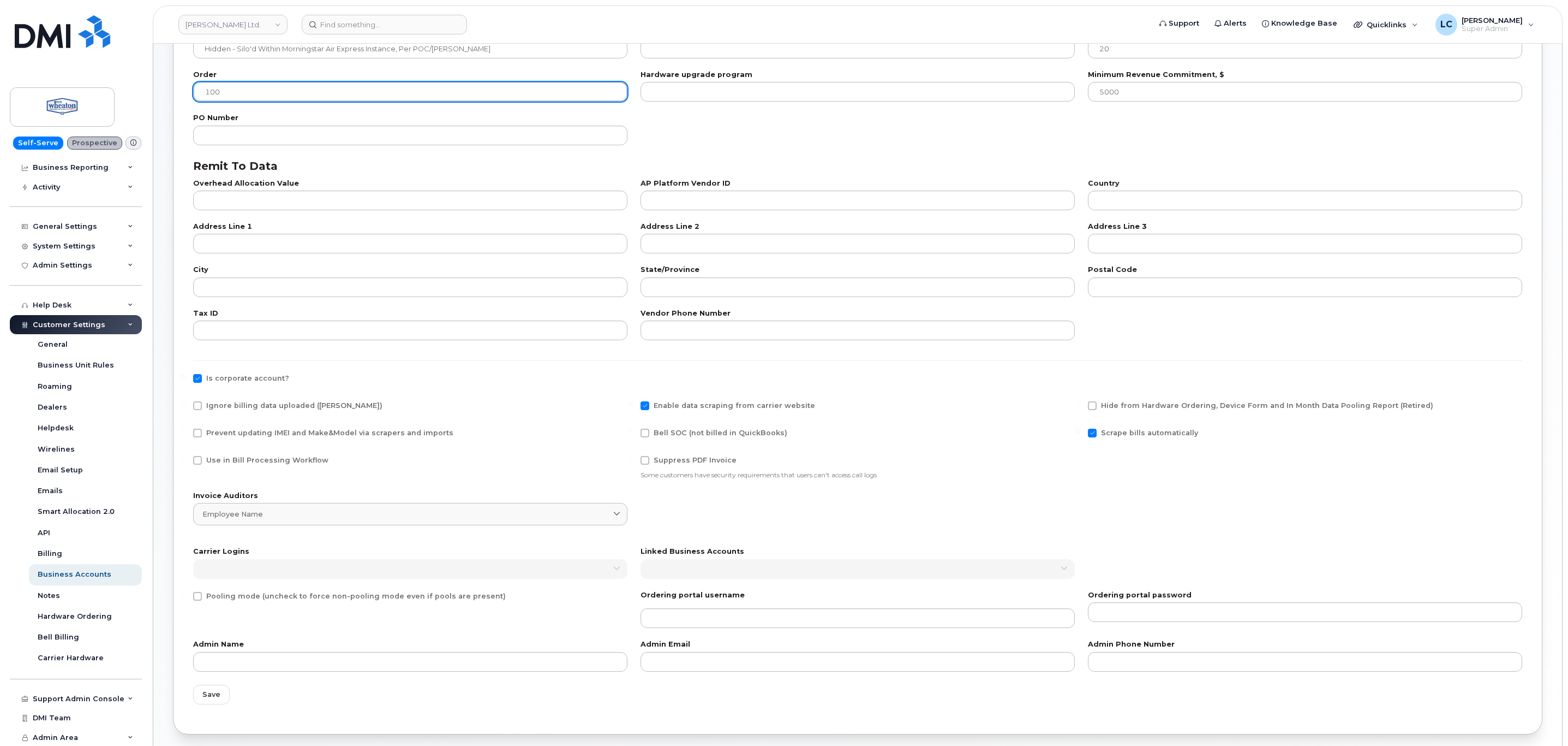
type input "100"
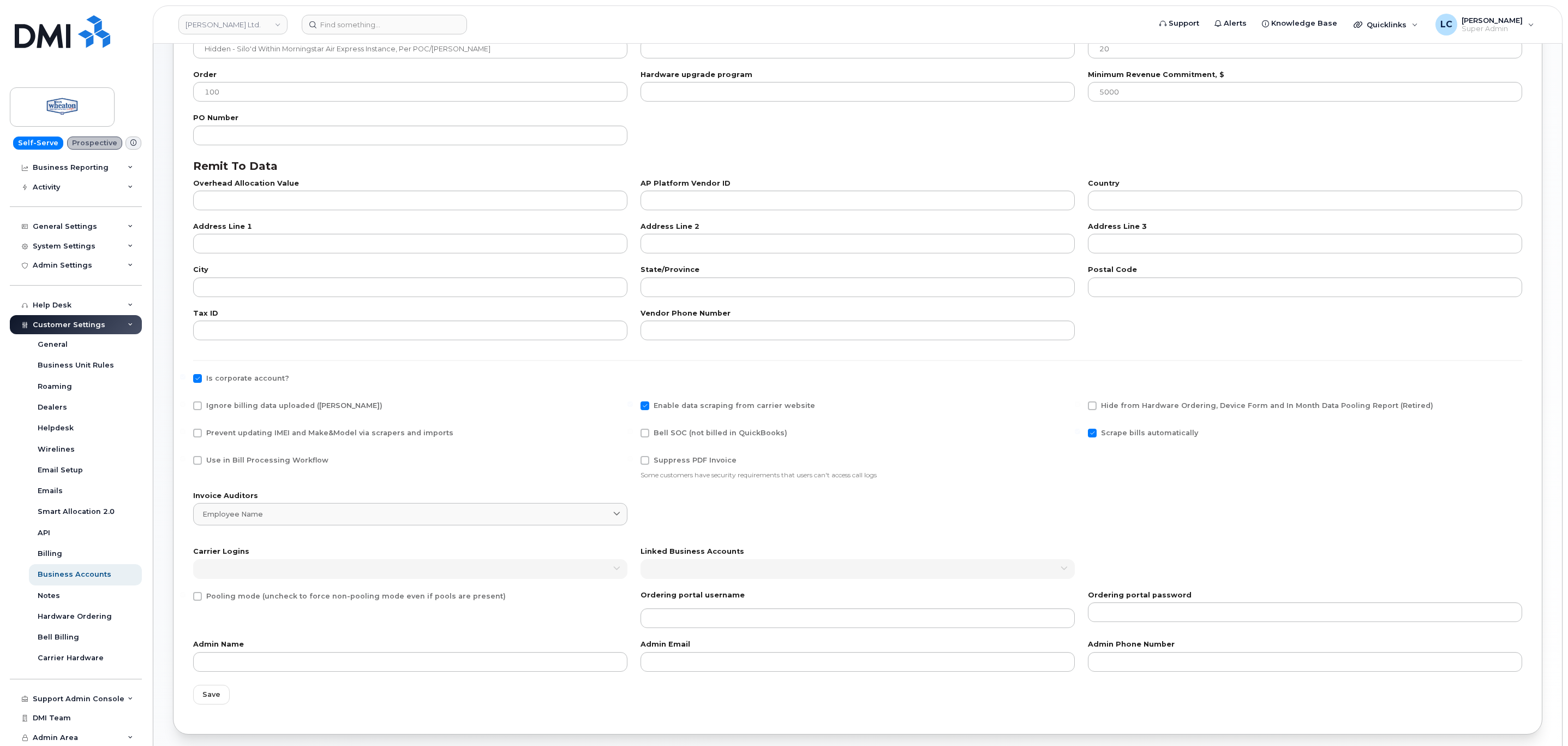
click at [295, 407] on span "Ignore billing data uploaded (Bill Parser)" at bounding box center [294, 405] width 176 height 8
click at [186, 407] on input "Ignore billing data uploaded (Bill Parser)" at bounding box center [183, 404] width 5 height 5
checkbox input "true"
click at [295, 437] on span "Prevent updating IMEI and Make&Model via scrapers and imports" at bounding box center [329, 432] width 247 height 8
click at [186, 434] on input "Prevent updating IMEI and Make&Model via scrapers and imports" at bounding box center [183, 431] width 5 height 5
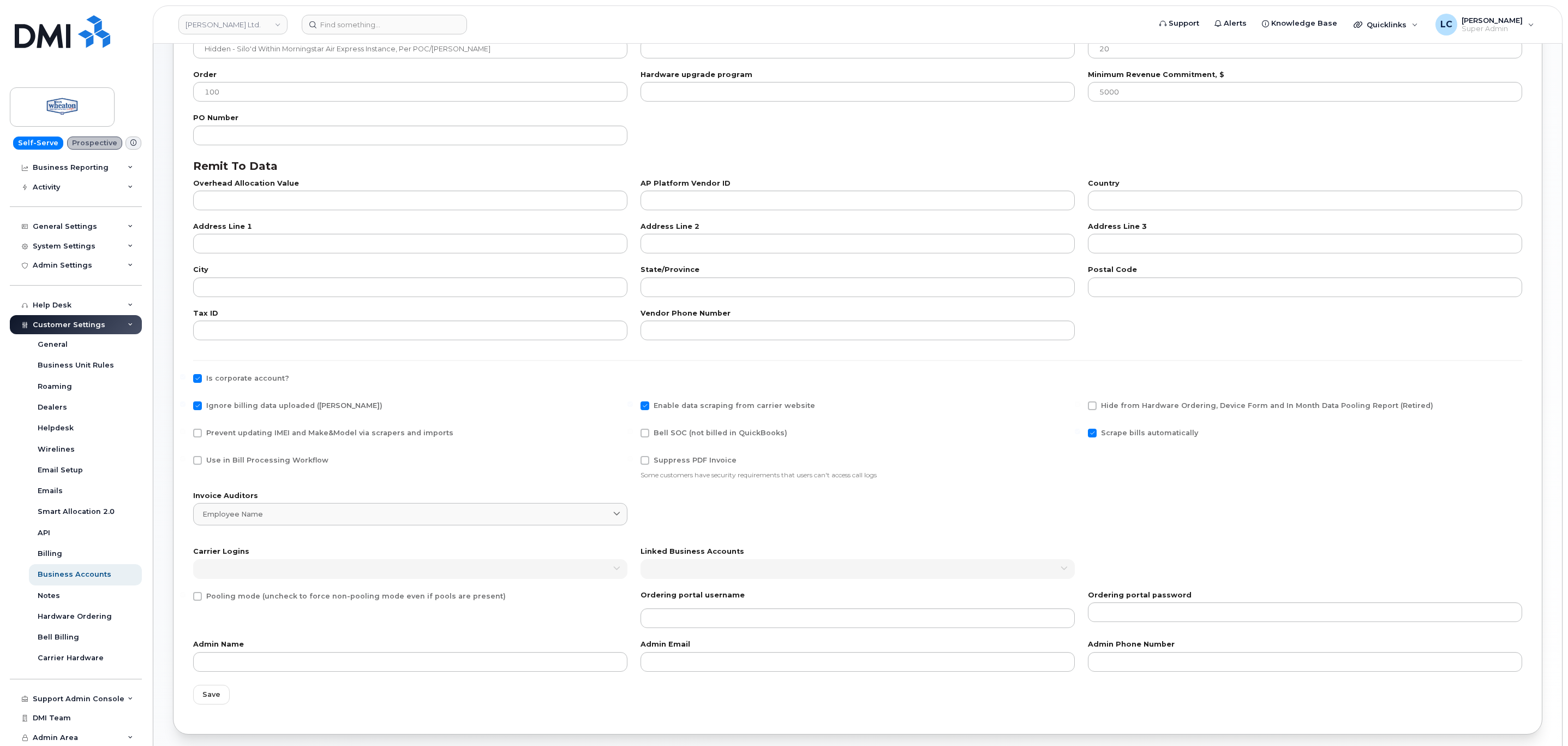
checkbox input "true"
click at [282, 461] on span "Use in Bill Processing Workflow" at bounding box center [267, 460] width 122 height 8
click at [186, 461] on input "Use in Bill Processing Workflow" at bounding box center [183, 459] width 5 height 5
checkbox input "true"
click at [1154, 403] on span "Hide from Hardware Ordering, Device Form and In Month Data Pooling Report (Reti…" at bounding box center [1267, 405] width 333 height 8
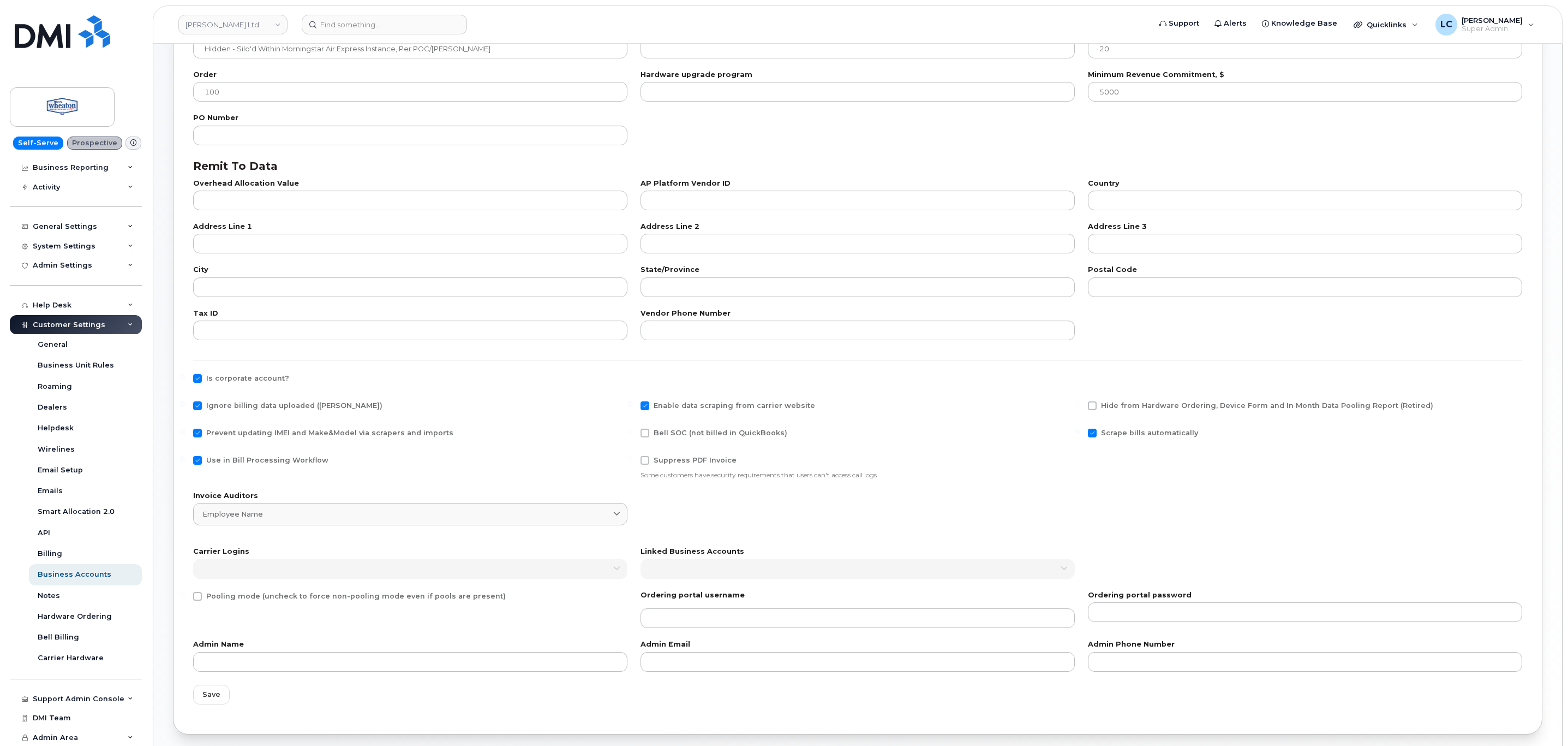
click at [1080, 403] on input "Hide from Hardware Ordering, Device Form and In Month Data Pooling Report (Reti…" at bounding box center [1078, 404] width 5 height 5
checkbox input "true"
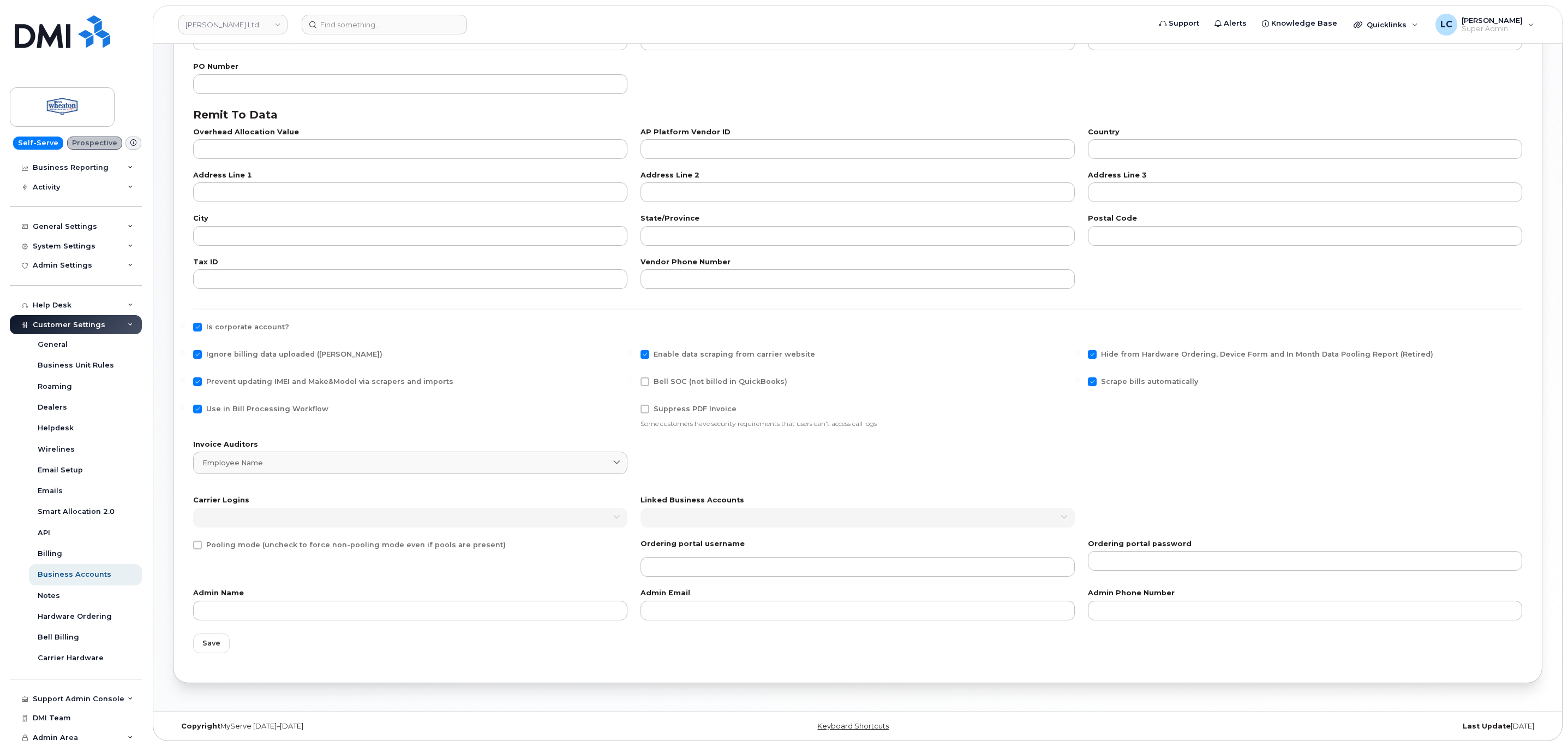
scroll to position [217, 0]
click at [208, 648] on button "Save" at bounding box center [211, 643] width 36 height 20
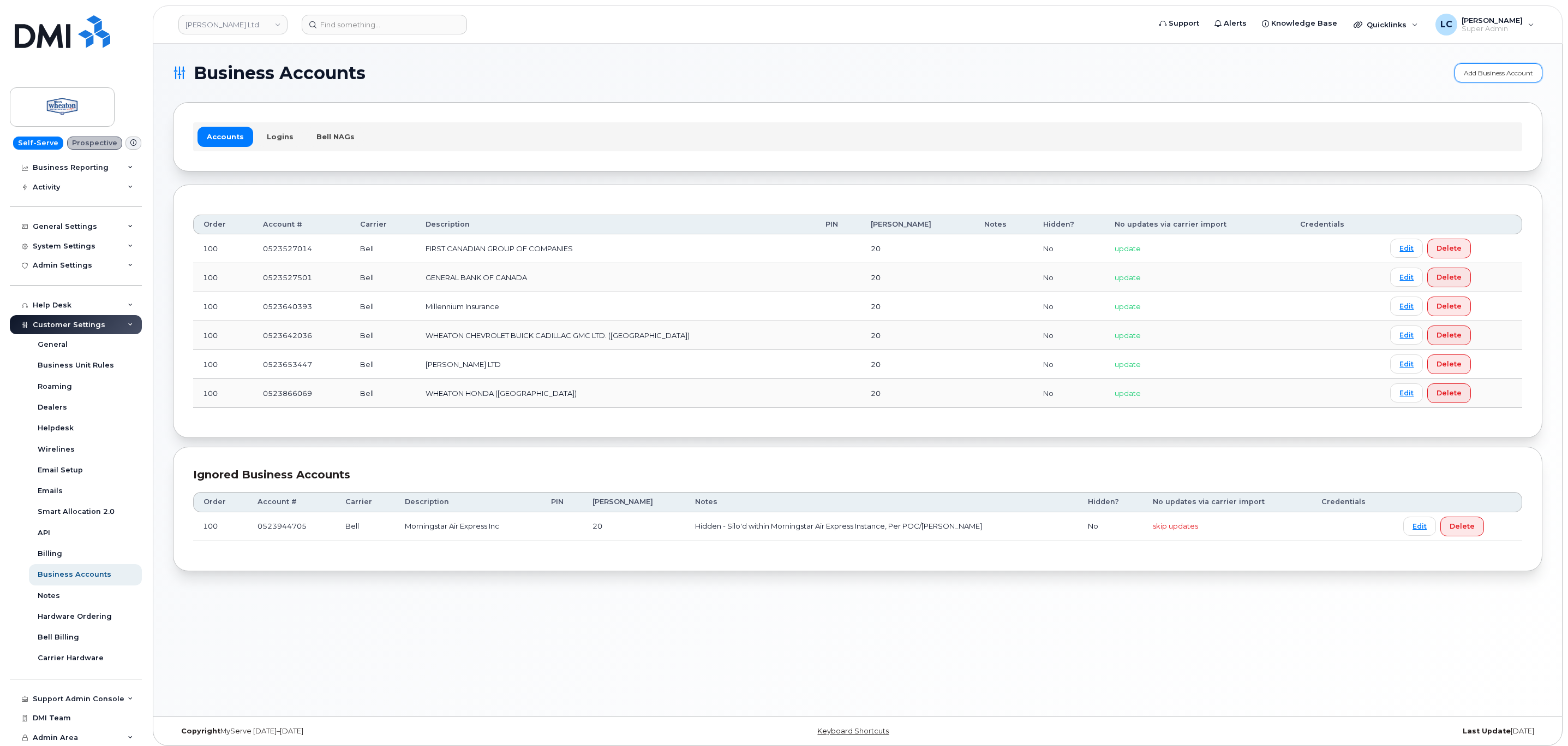
click at [1477, 77] on link "Add Business Account" at bounding box center [1499, 72] width 88 height 19
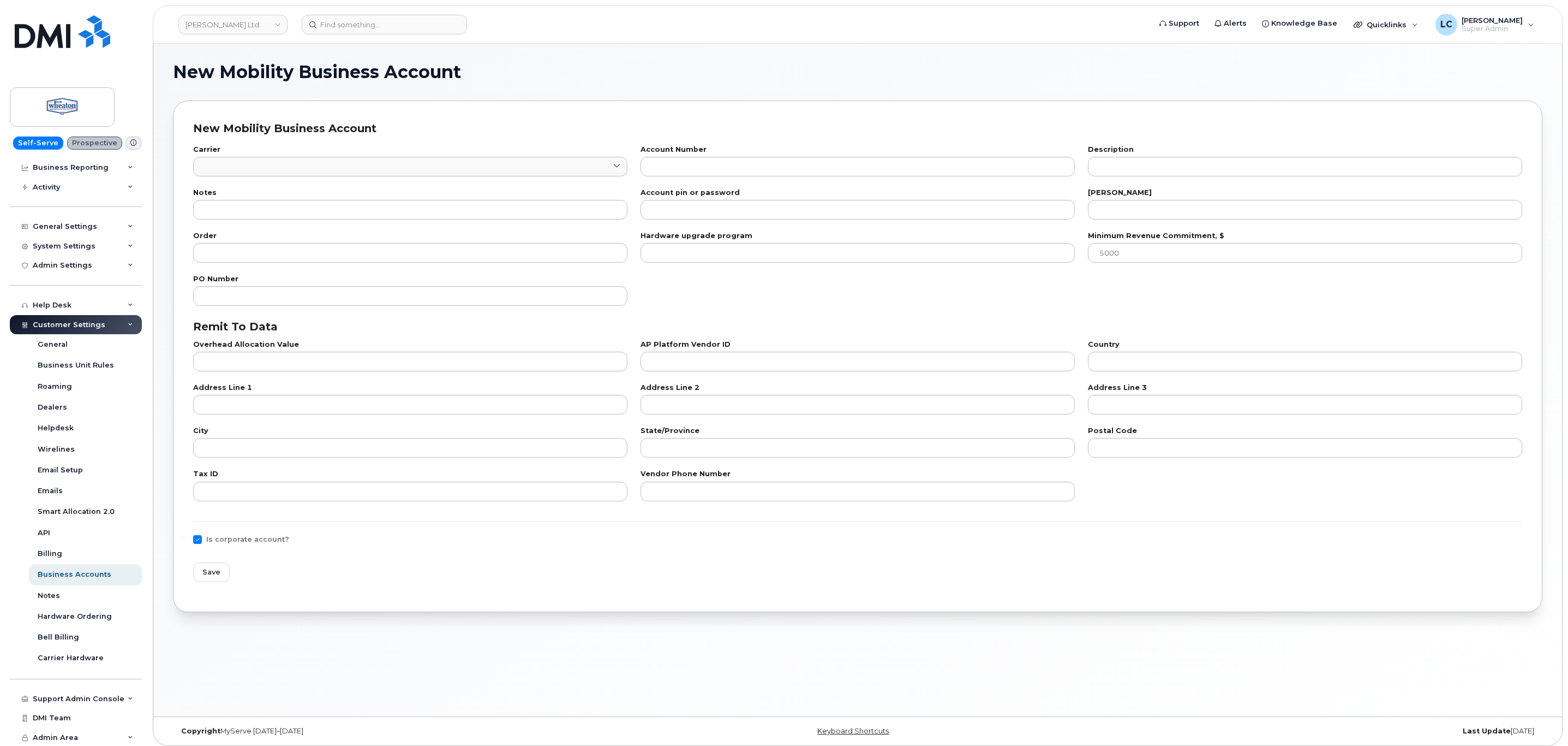
checkbox input "true"
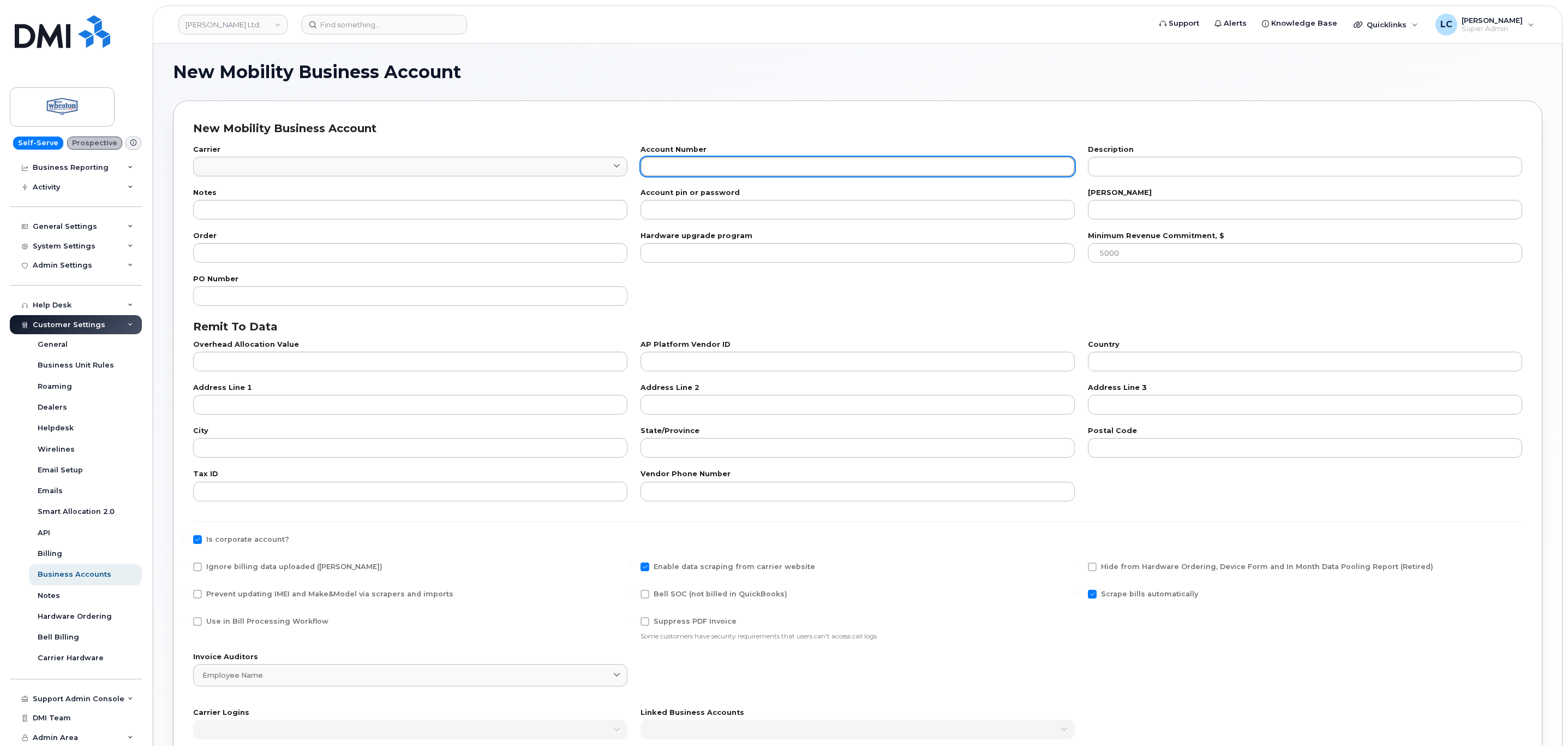
click at [685, 171] on input "text" at bounding box center [858, 167] width 434 height 20
paste input "523959864"
click at [647, 162] on input "523959864" at bounding box center [858, 167] width 434 height 20
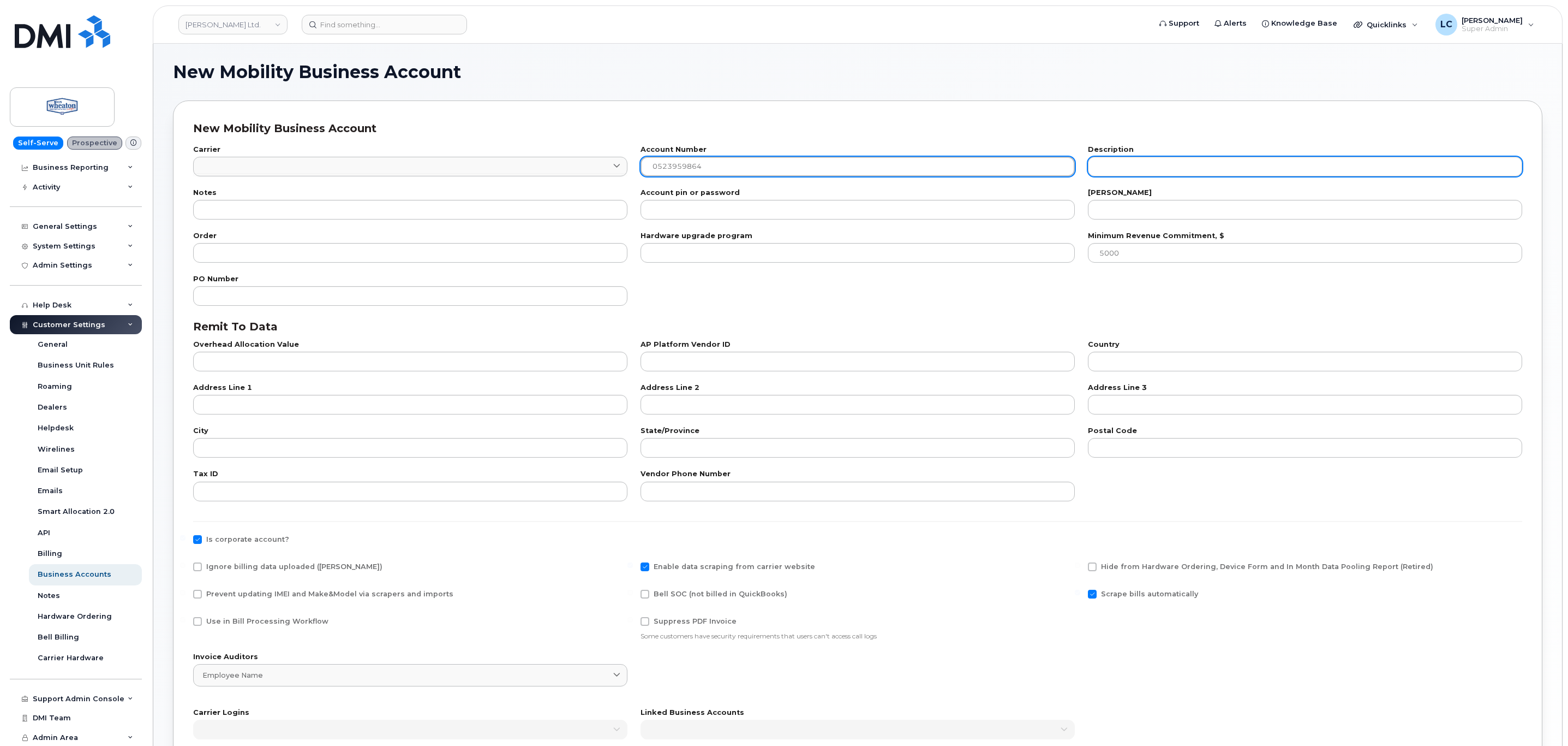
type input "0523959864"
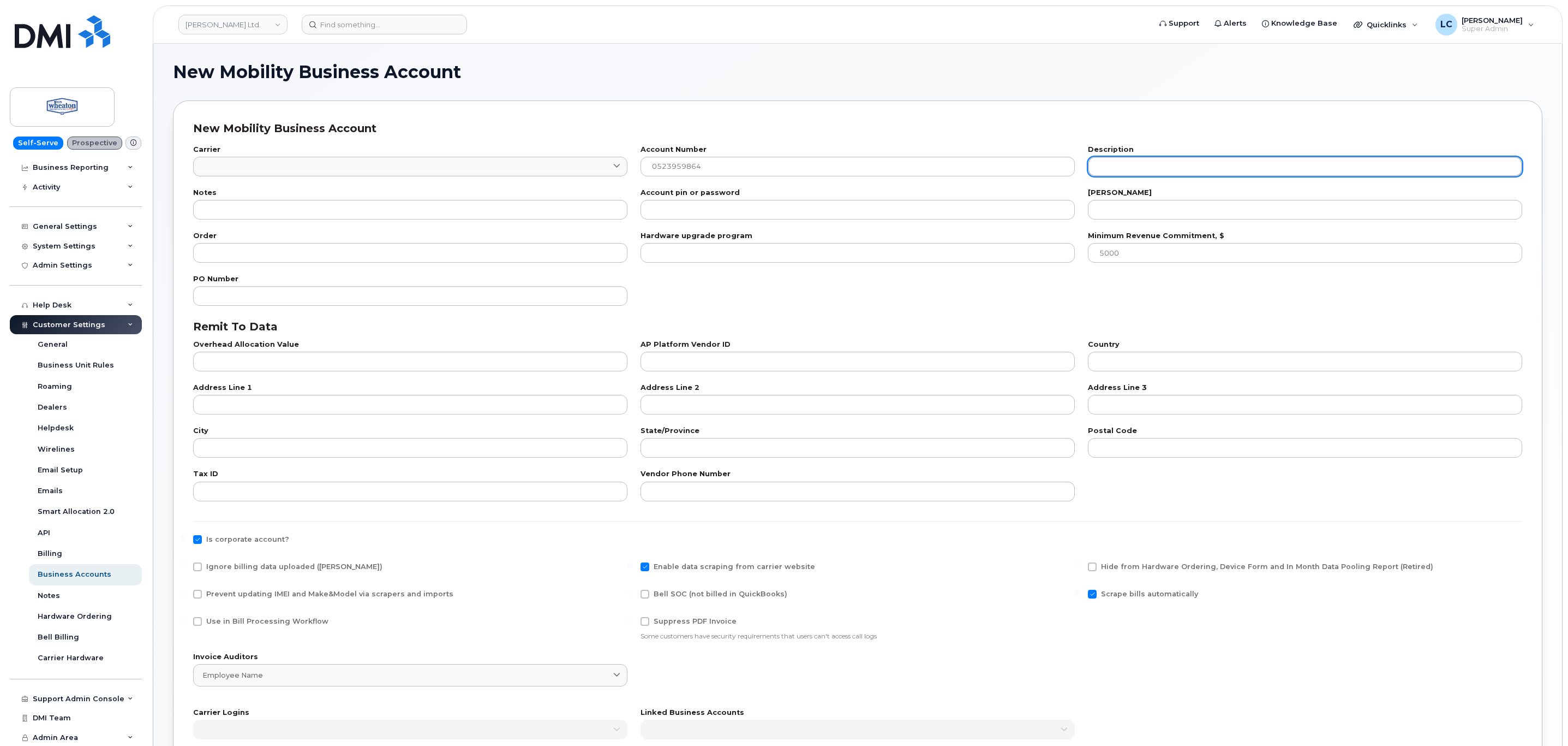
click at [1123, 162] on input "text" at bounding box center [1305, 167] width 434 height 20
click at [1148, 162] on input "text" at bounding box center [1305, 167] width 434 height 20
paste input "Barnes Wheaton (Surrey) Ltd."
type input "Barnes Wheaton (Surrey) Ltd."
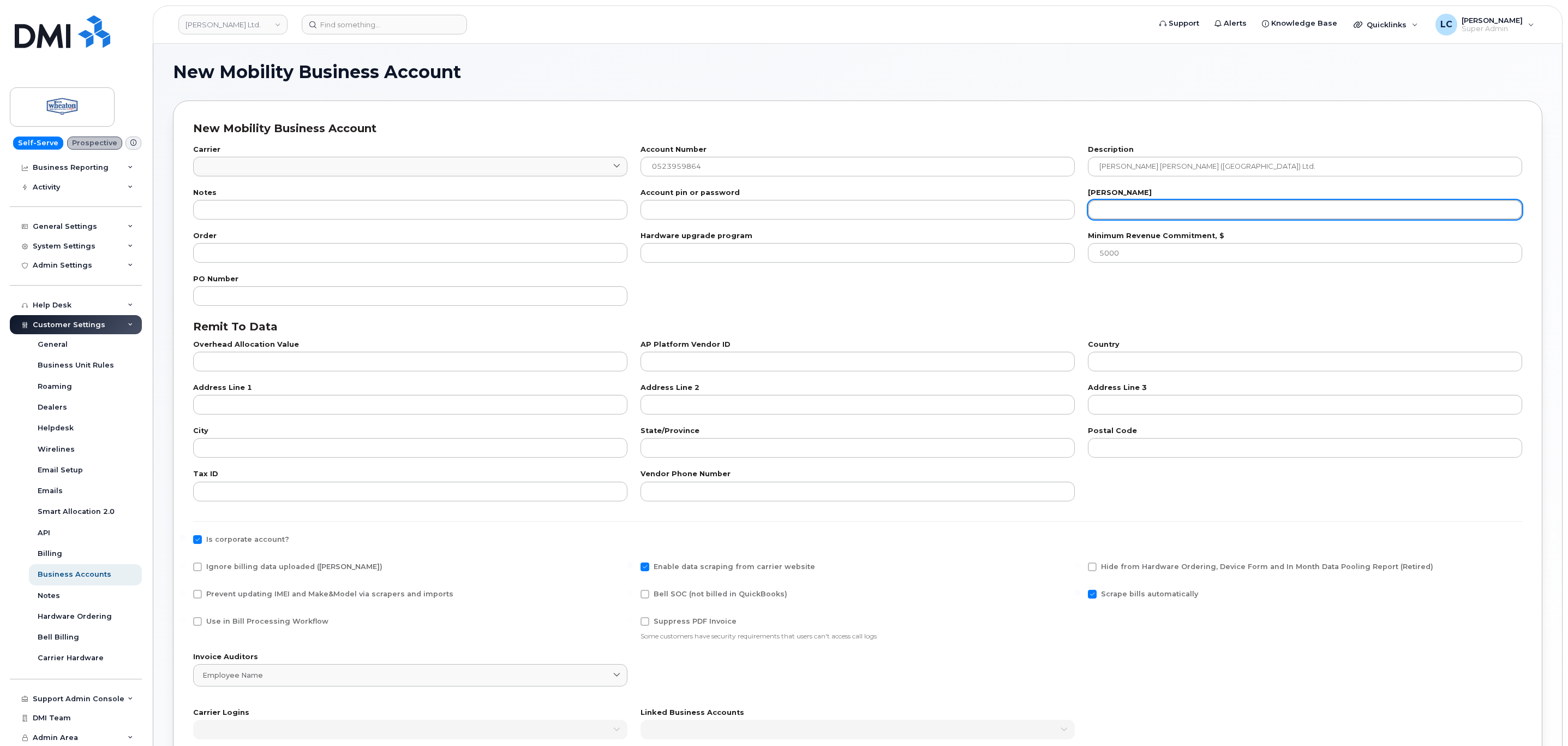
click at [1174, 212] on input "number" at bounding box center [1305, 210] width 434 height 20
type input "20"
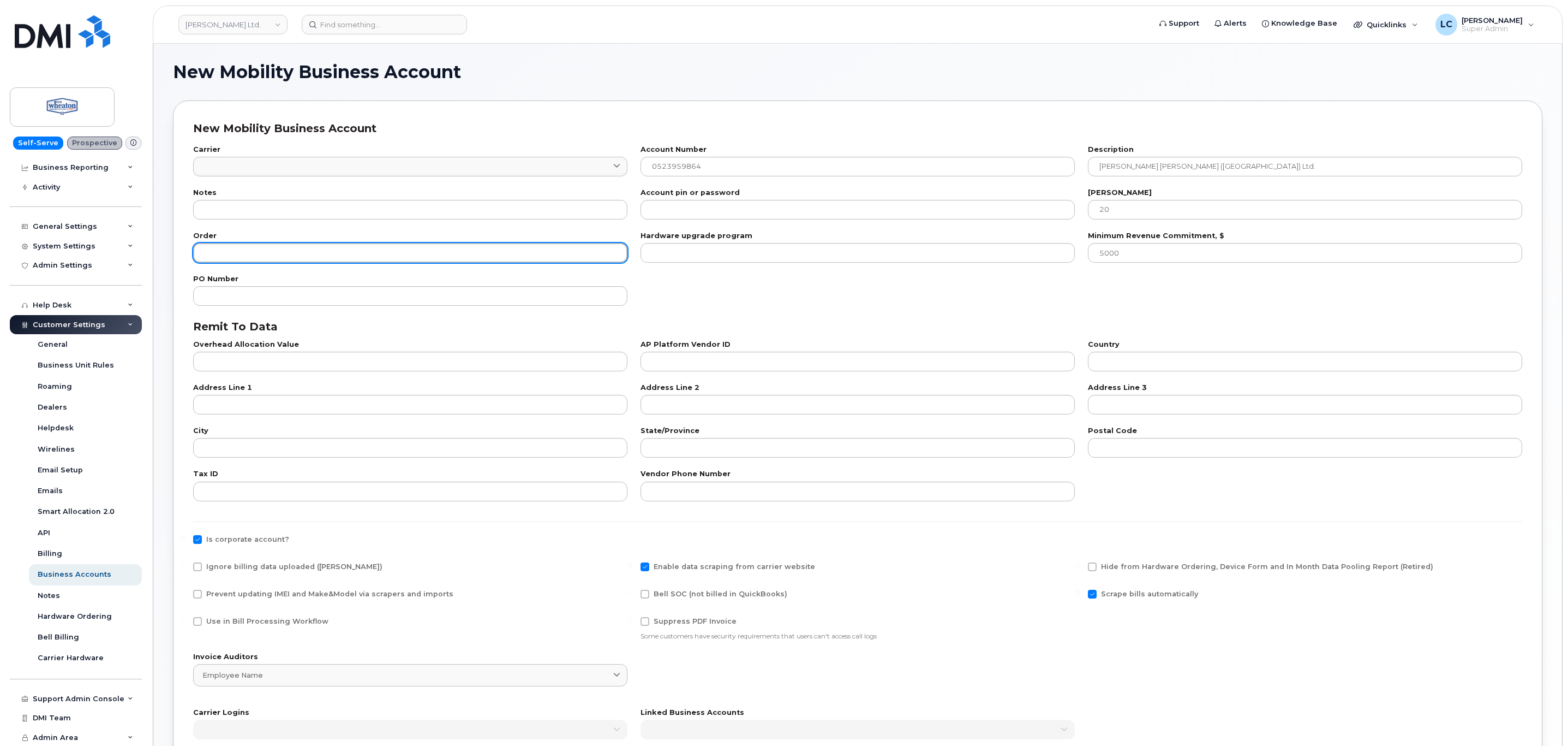
click at [199, 261] on input "number" at bounding box center [410, 253] width 434 height 20
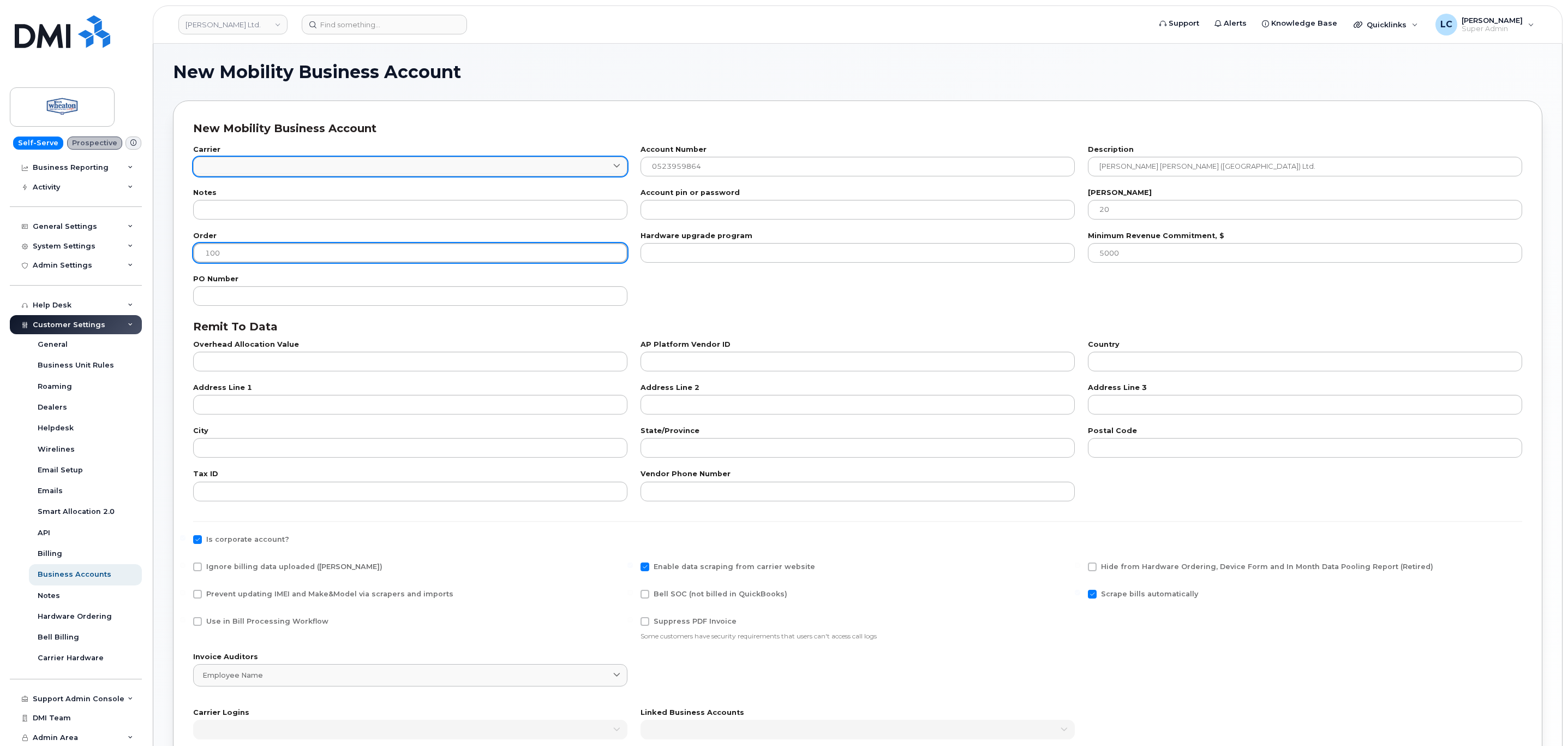
type input "100"
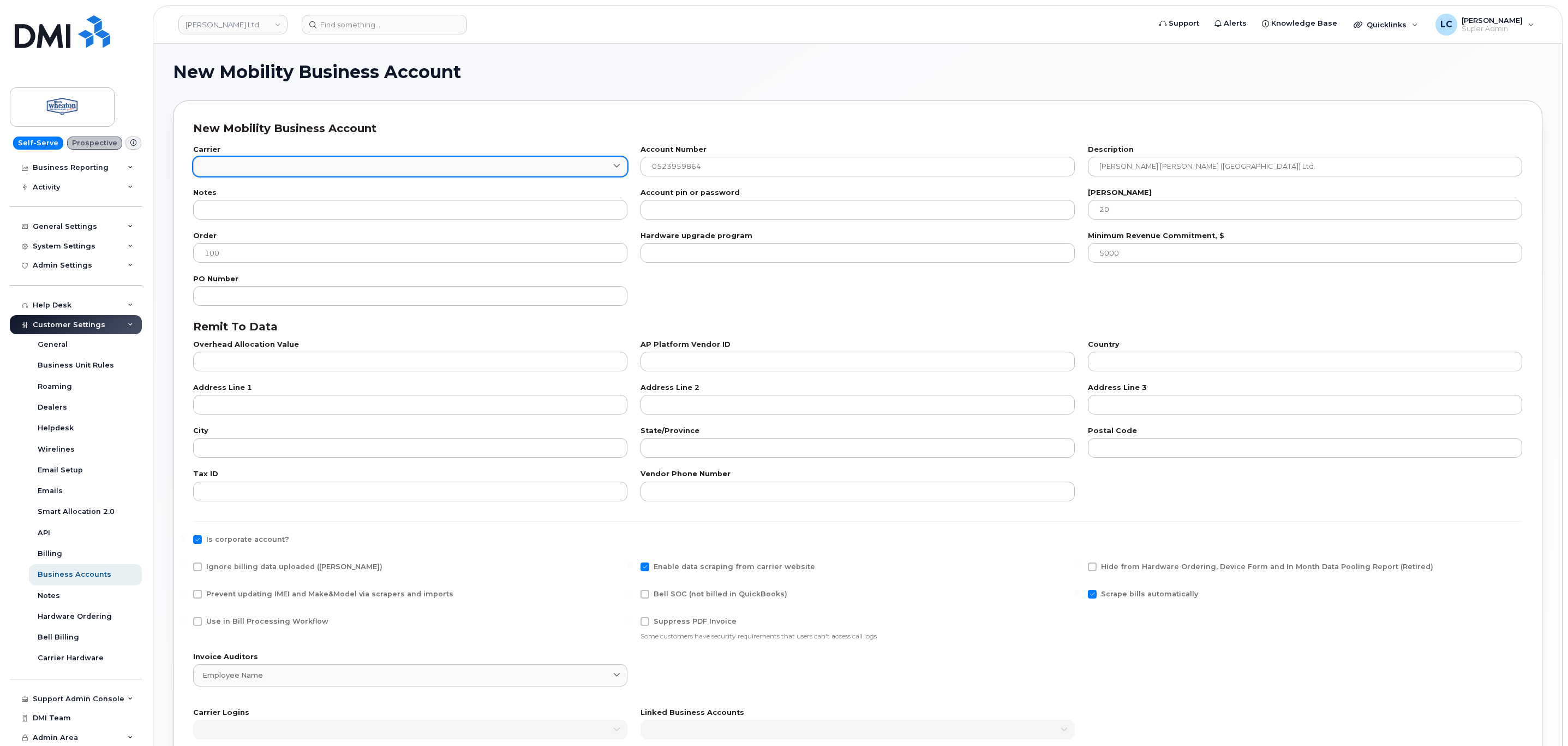
click at [449, 167] on link at bounding box center [410, 167] width 434 height 20
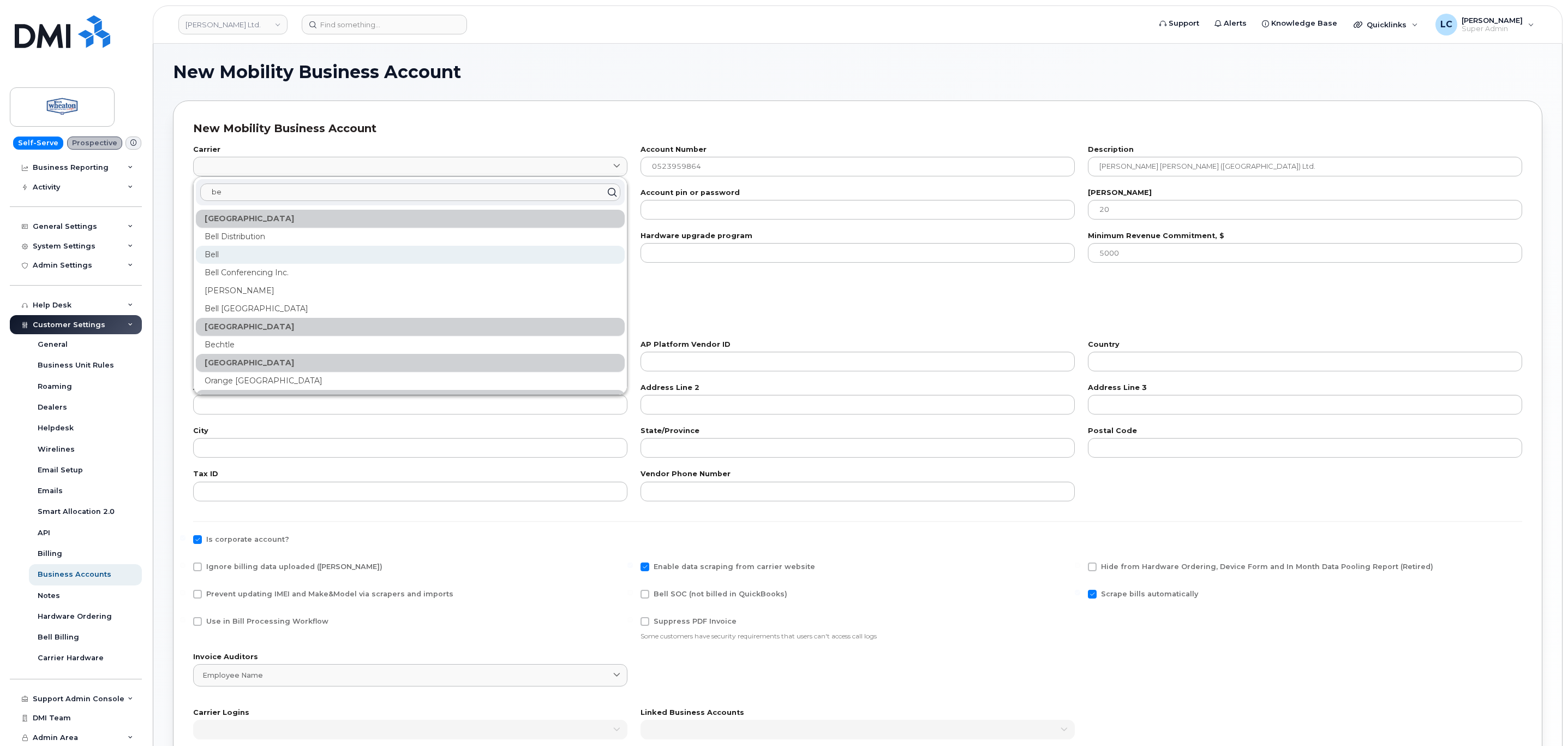
type input "be"
click at [234, 254] on div "Bell" at bounding box center [410, 254] width 429 height 18
type input "1"
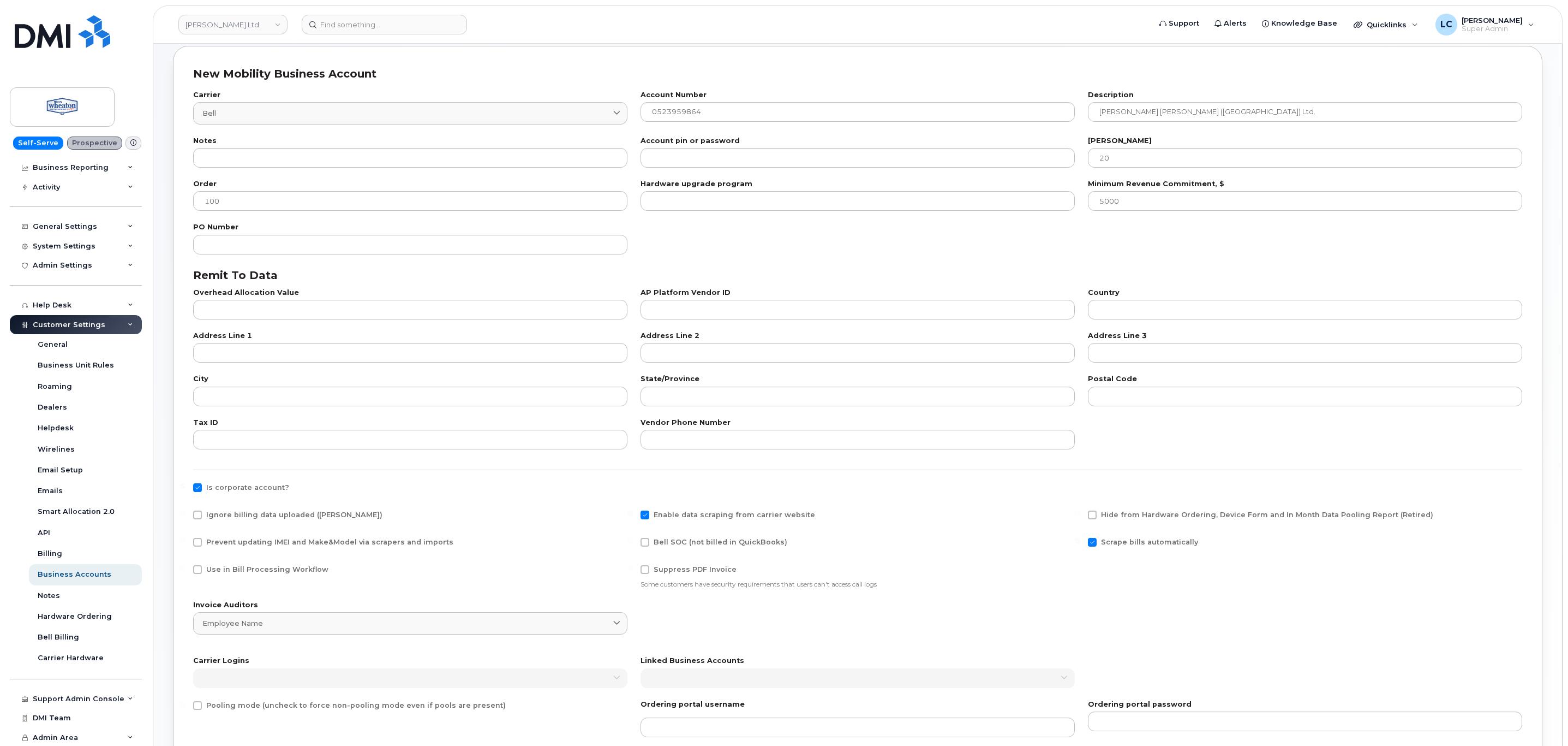
scroll to position [82, 0]
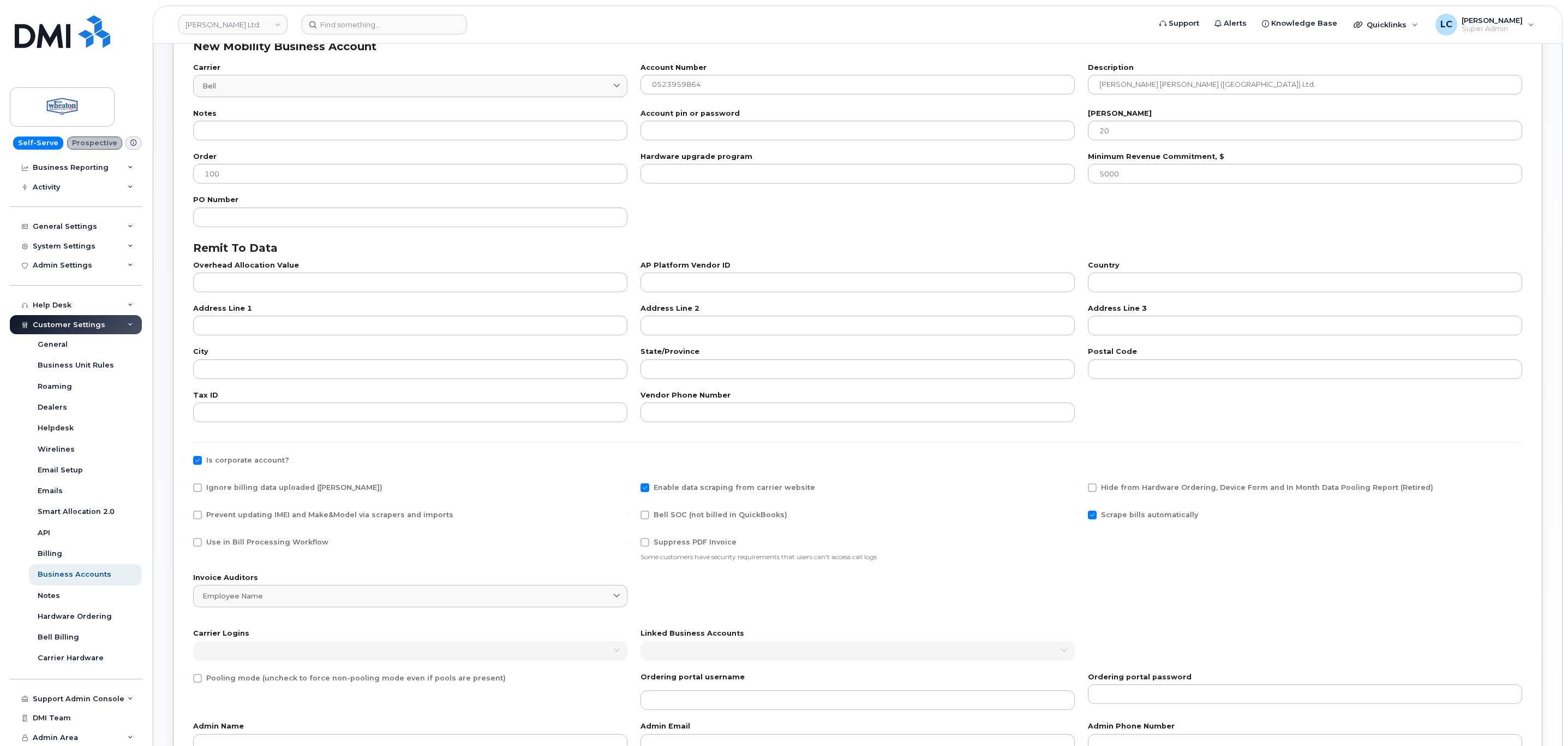
click at [242, 539] on span "Use in Bill Processing Workflow" at bounding box center [267, 542] width 122 height 8
click at [186, 539] on input "Use in Bill Processing Workflow" at bounding box center [183, 541] width 5 height 5
checkbox input "true"
click at [713, 511] on span "Bell SOC (not billed in QuickBooks)" at bounding box center [720, 514] width 134 height 8
click at [633, 511] on input "Bell SOC (not billed in QuickBooks)" at bounding box center [630, 513] width 5 height 5
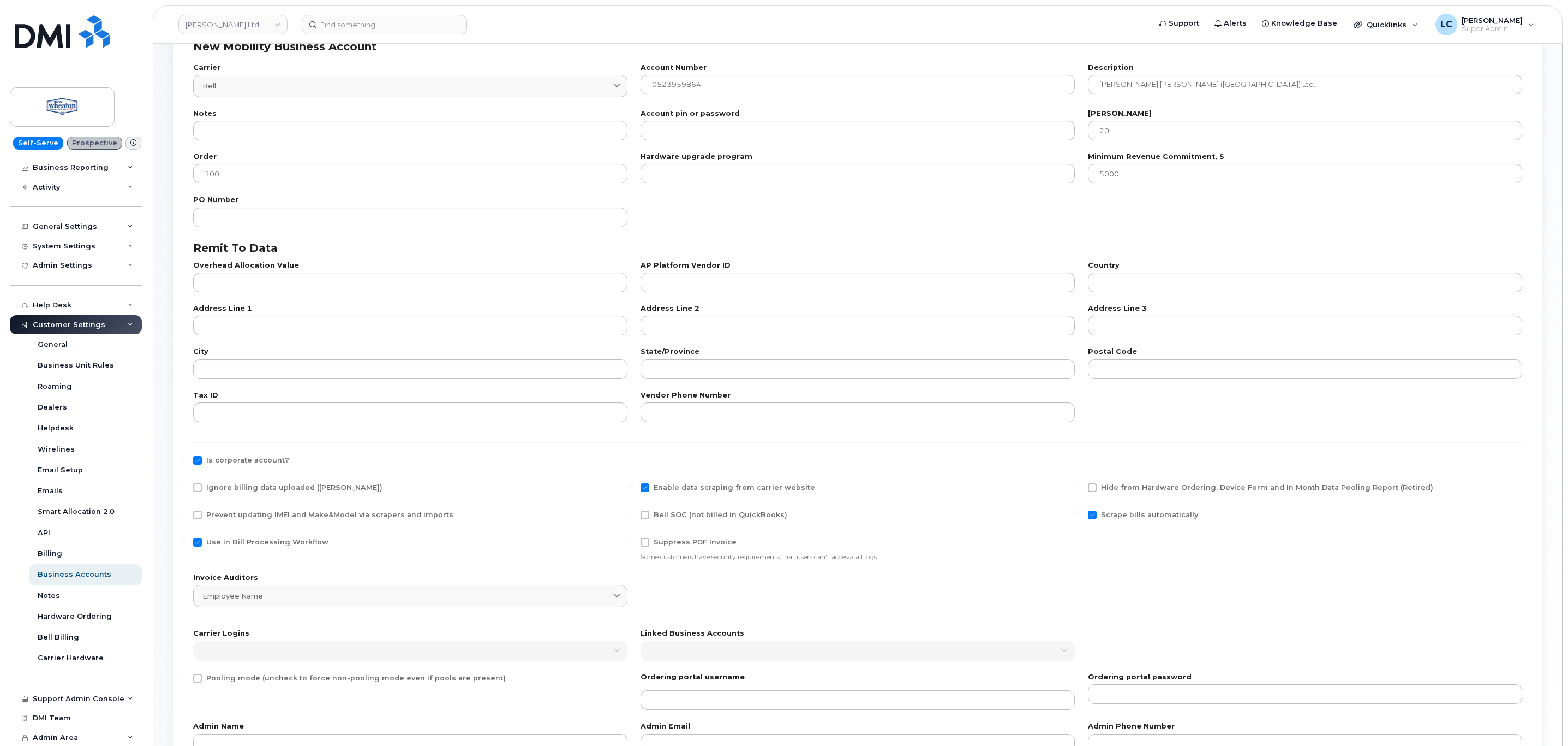
checkbox input "true"
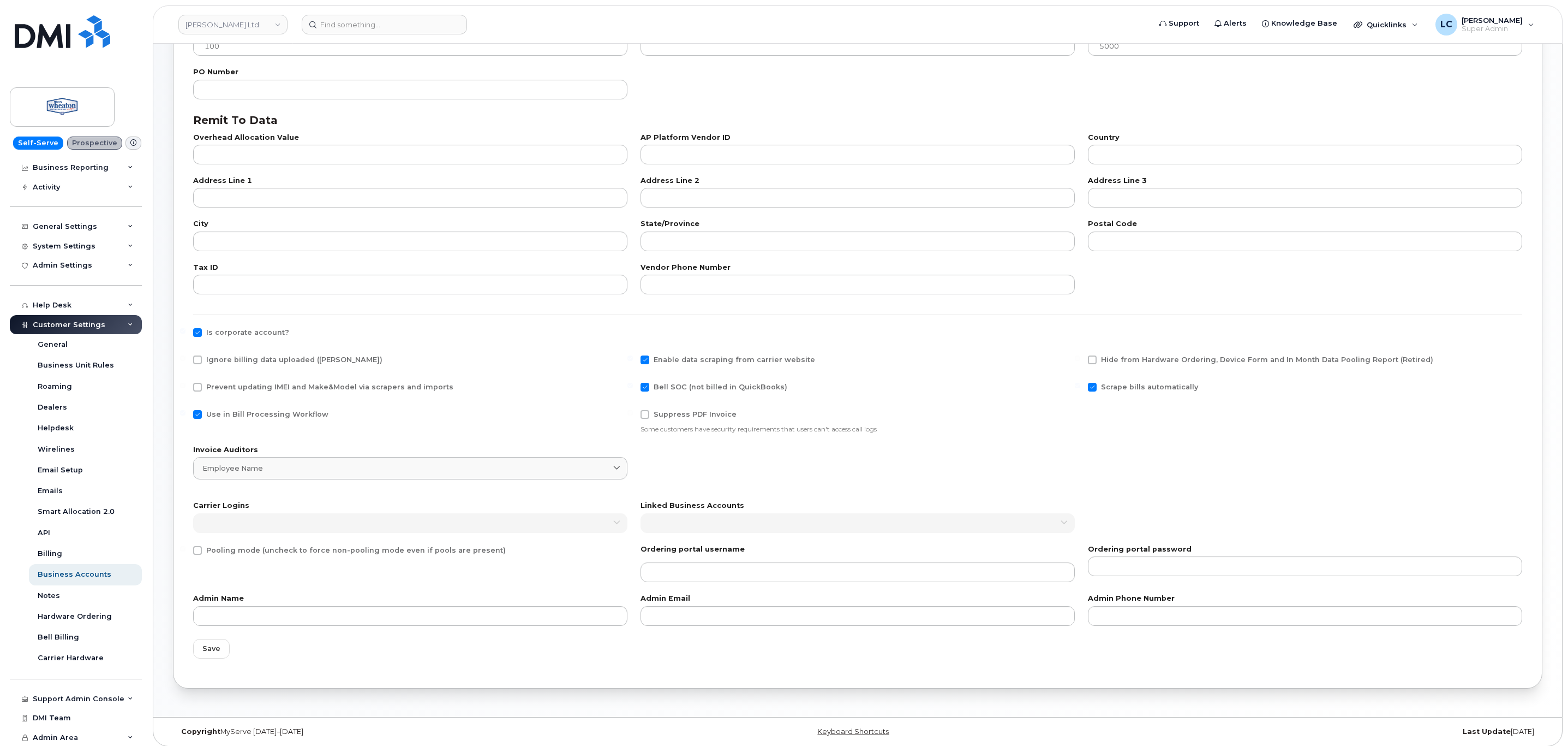
scroll to position [217, 0]
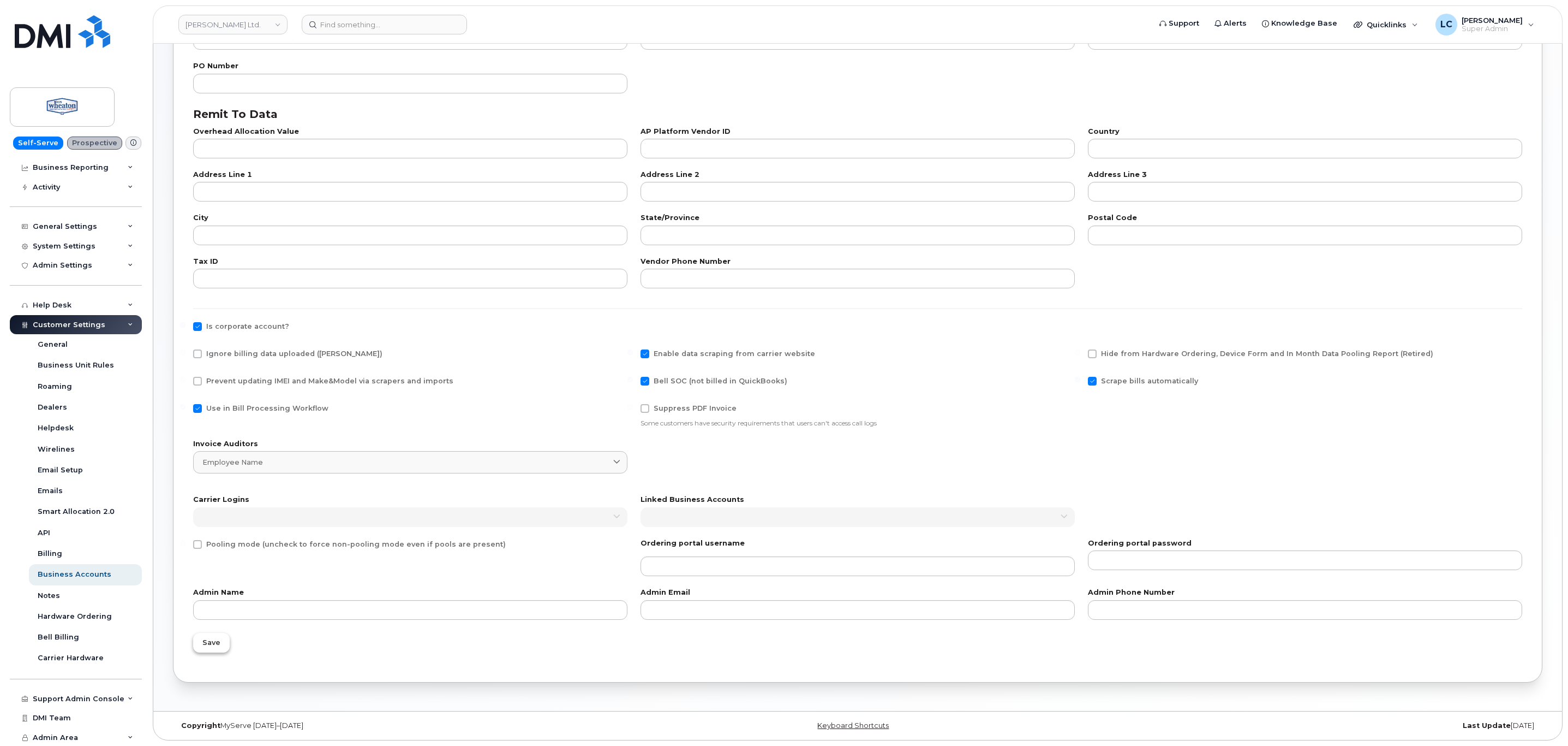
click at [222, 647] on button "Save" at bounding box center [211, 643] width 36 height 20
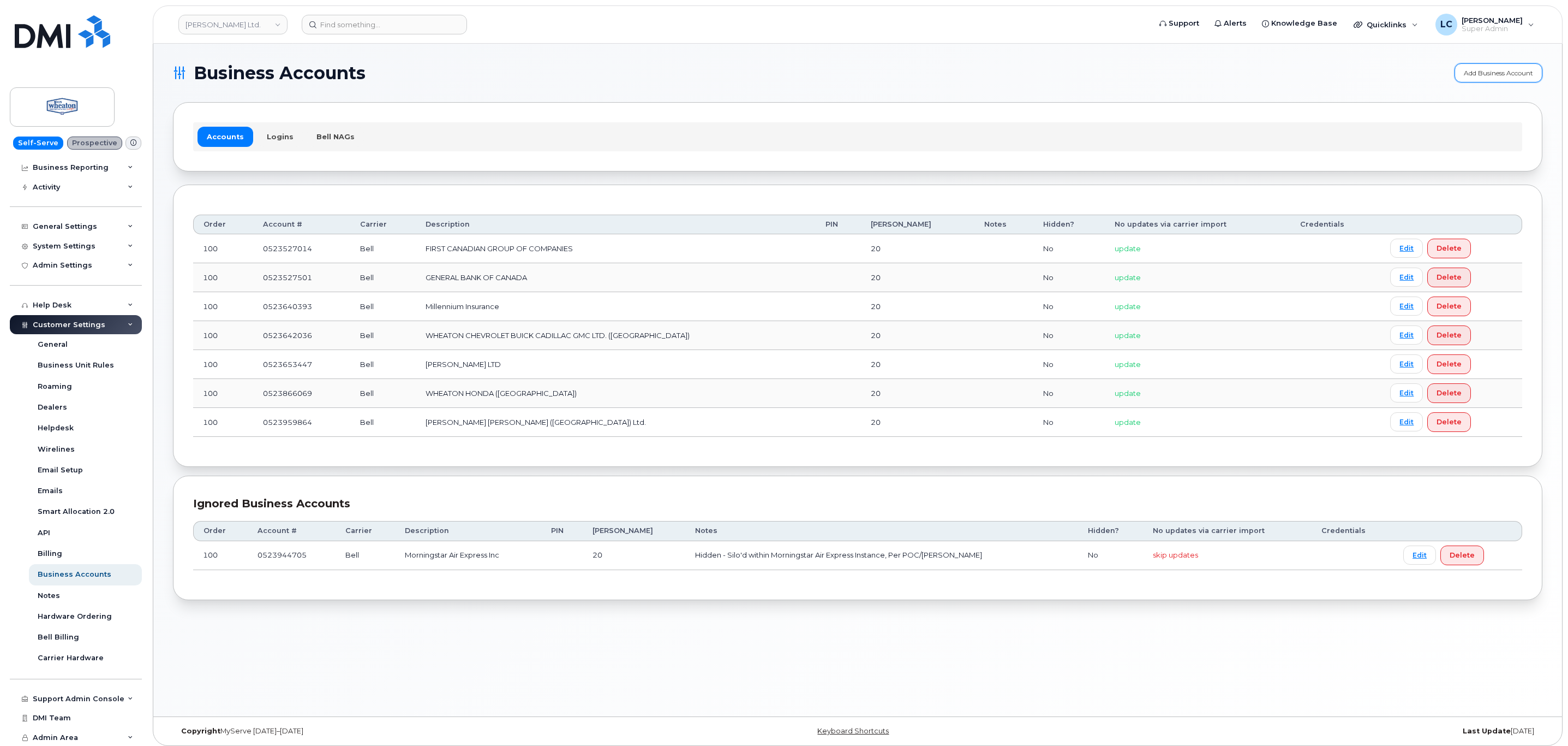
click at [1491, 71] on link "Add Business Account" at bounding box center [1499, 72] width 88 height 19
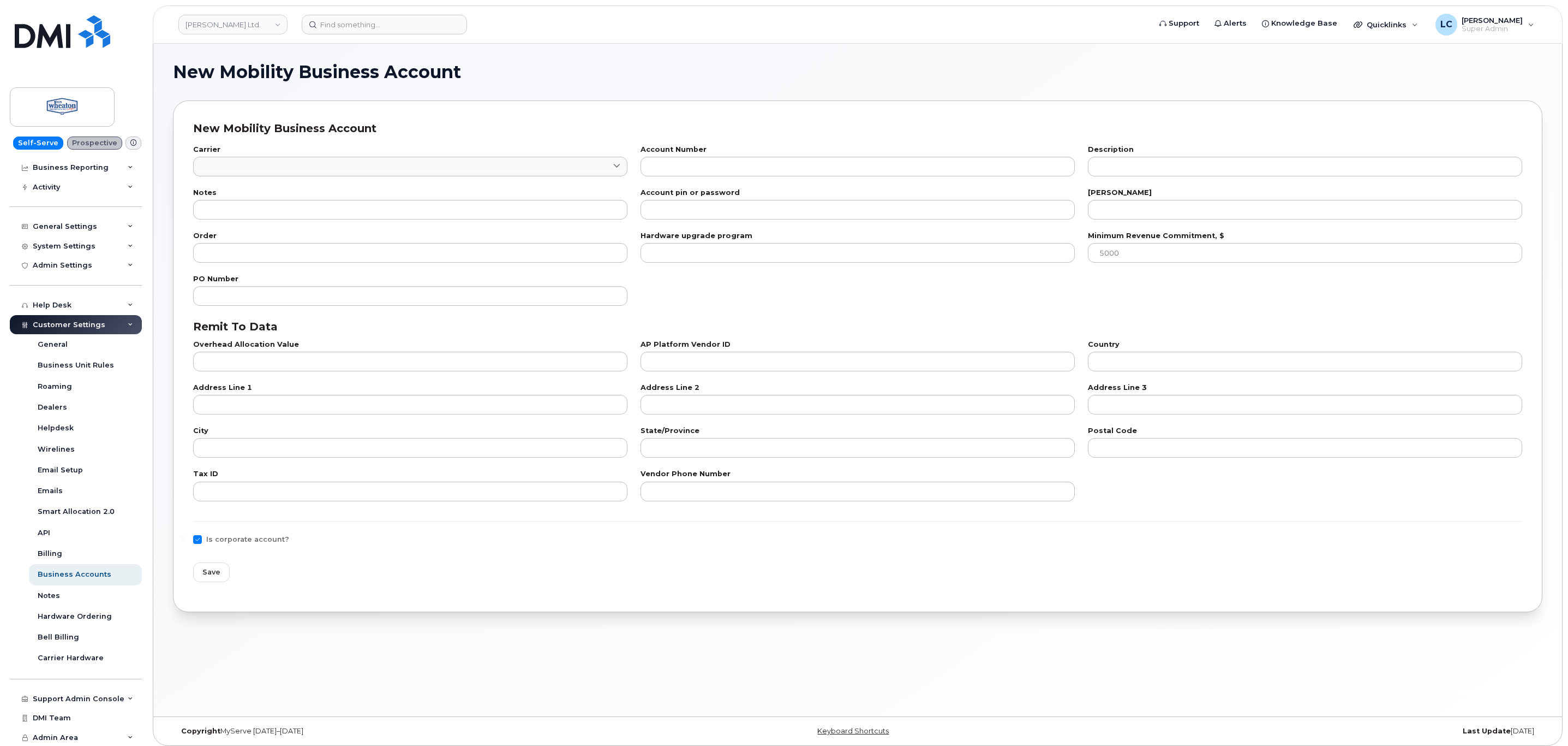
checkbox input "true"
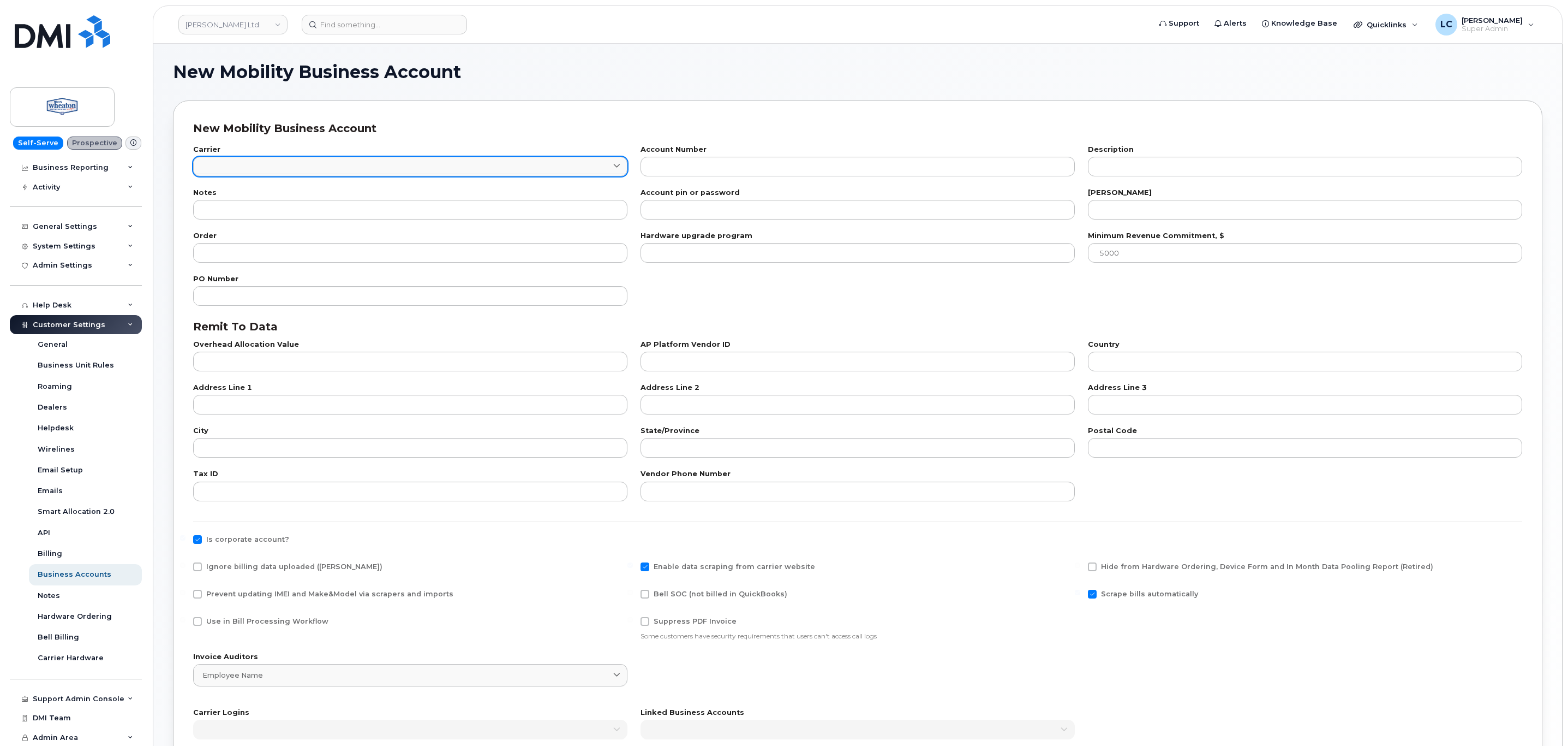
click at [399, 161] on link at bounding box center [410, 167] width 434 height 20
type input "A"
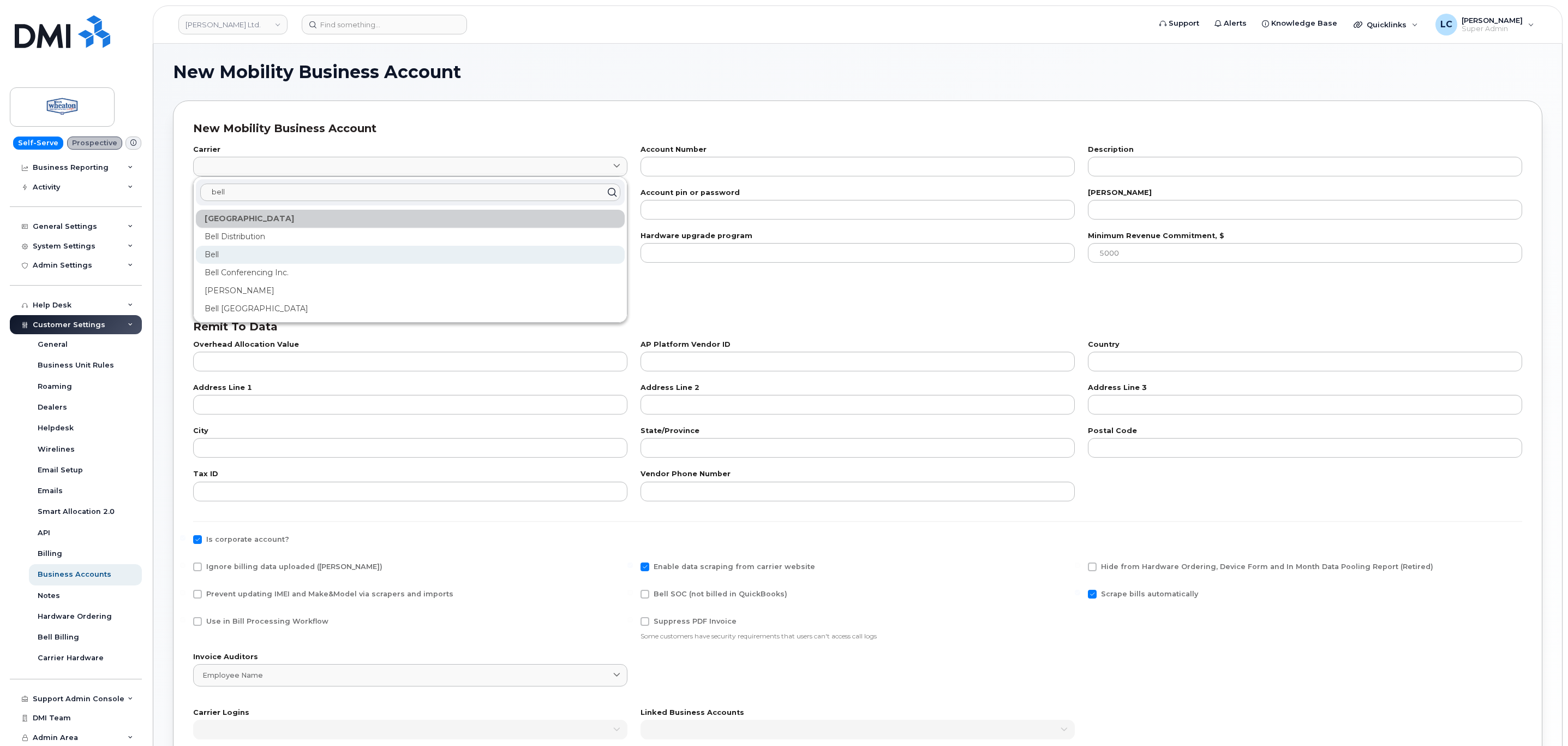
type input "bell"
click at [216, 259] on div "Bell" at bounding box center [410, 254] width 429 height 18
type input "1"
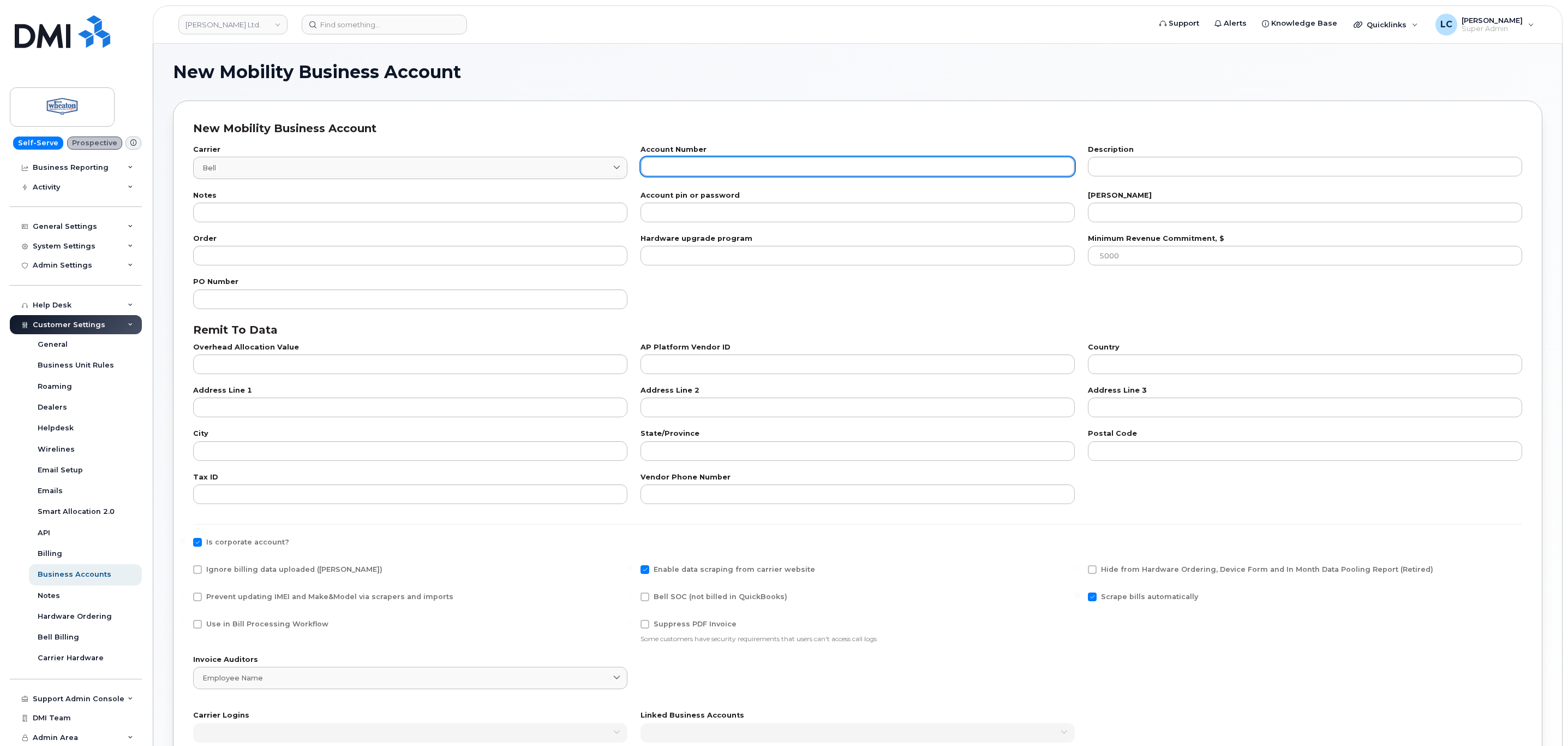
click at [737, 157] on input "text" at bounding box center [858, 167] width 434 height 20
click at [734, 170] on input "text" at bounding box center [858, 167] width 434 height 20
type input "0"
paste input "523970788"
type input "0523970788"
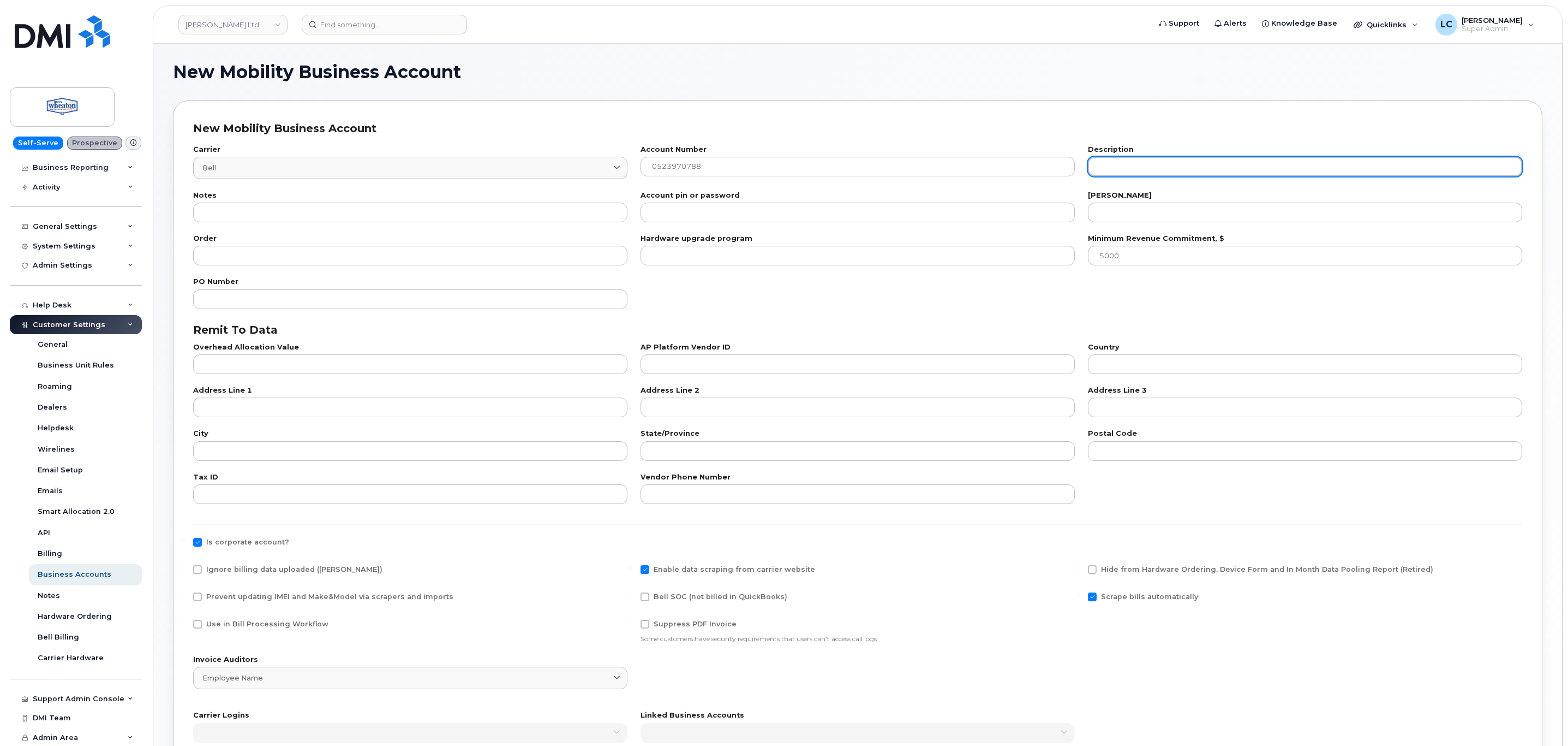
click at [1138, 167] on input "text" at bounding box center [1305, 167] width 434 height 20
paste input "WHEATON GMC BUICK CADILLAC LTD. (SASKATOON)"
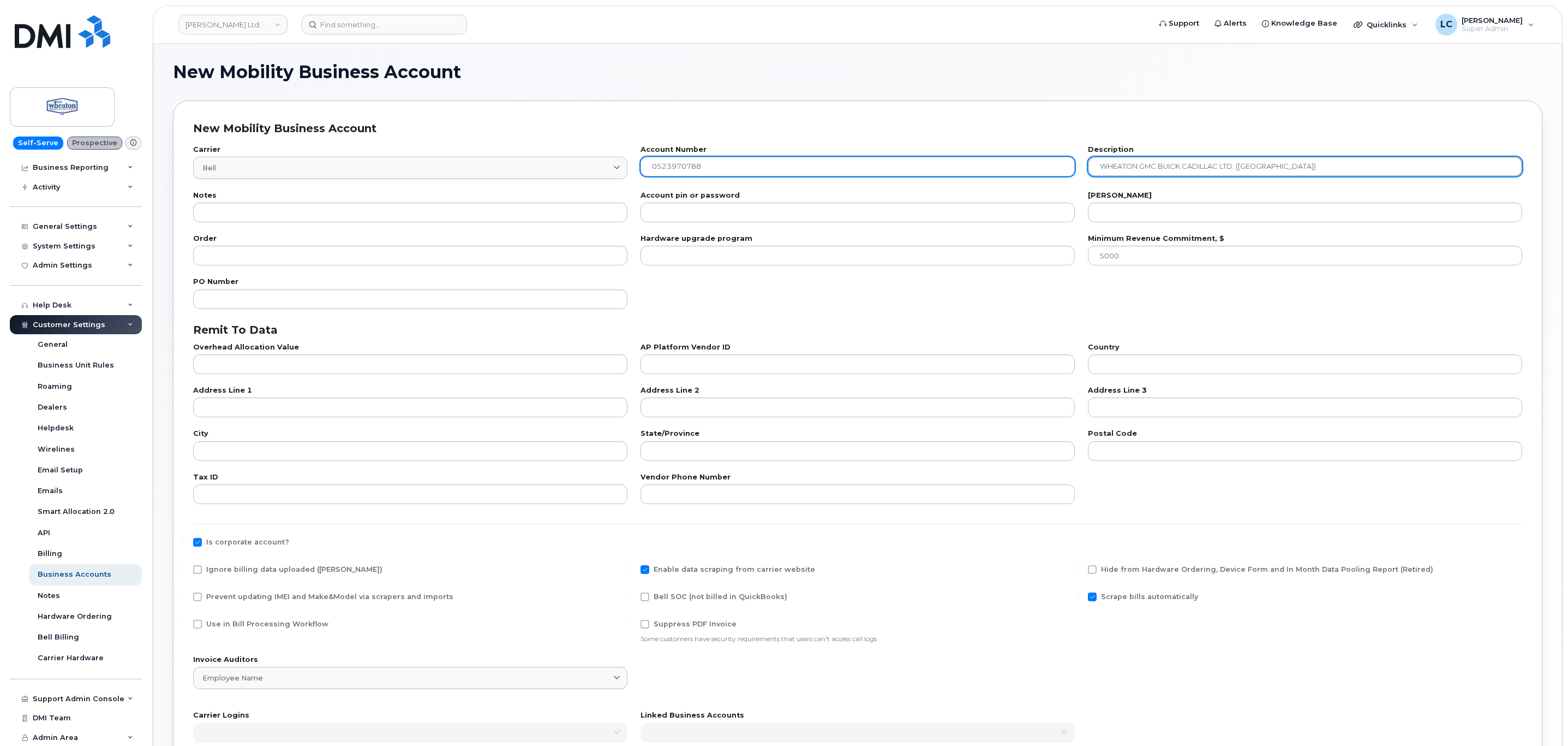
drag, startPoint x: 1116, startPoint y: 164, endPoint x: 1023, endPoint y: 162, distance: 93.0
click at [1024, 162] on div "Carrier Bell 1 bell Canada Bell Distribution Bell Bell Conferencing Inc. Jasper…" at bounding box center [858, 162] width 1343 height 46
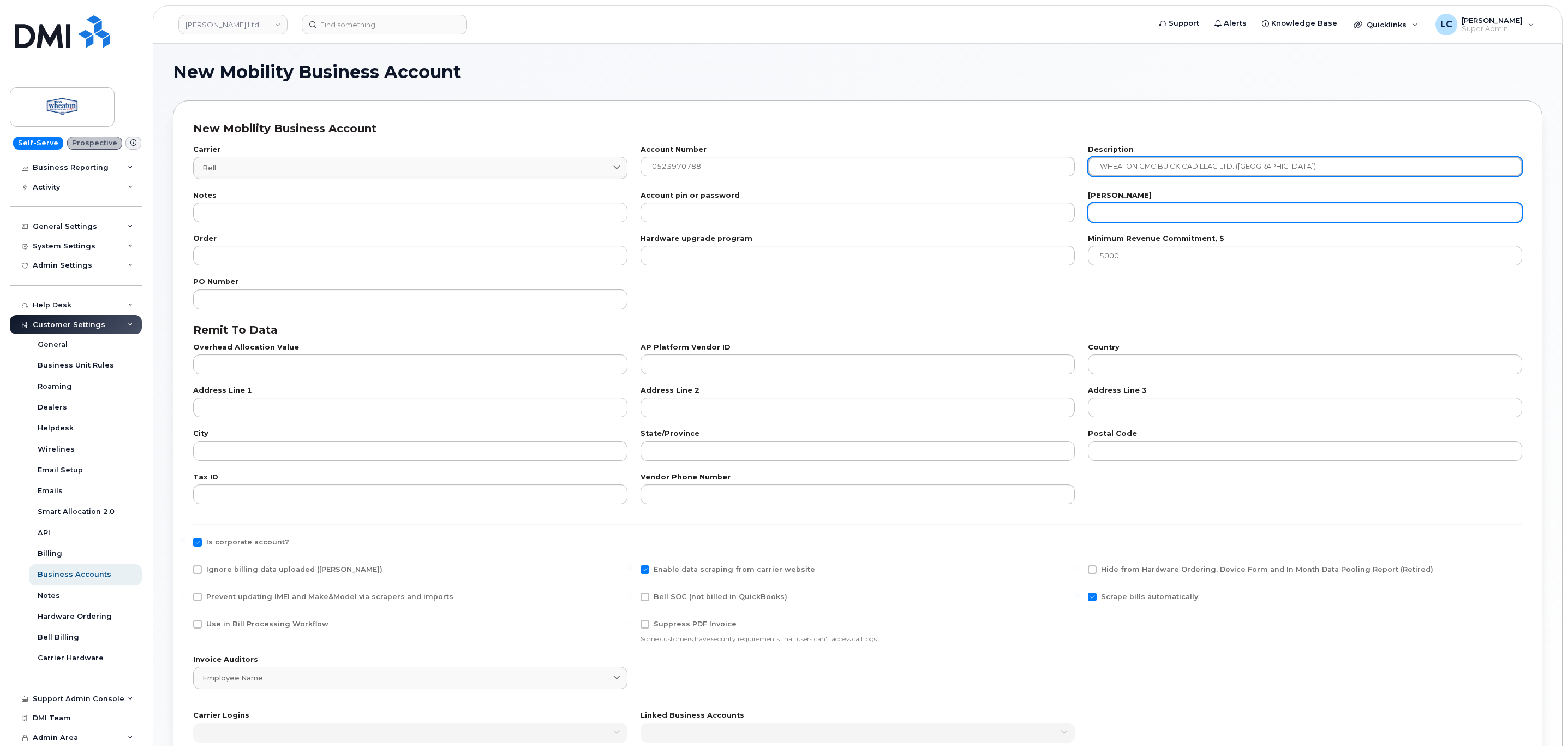
type input "WHEATON GMC BUICK CADILLAC LTD. (SASKATOON)"
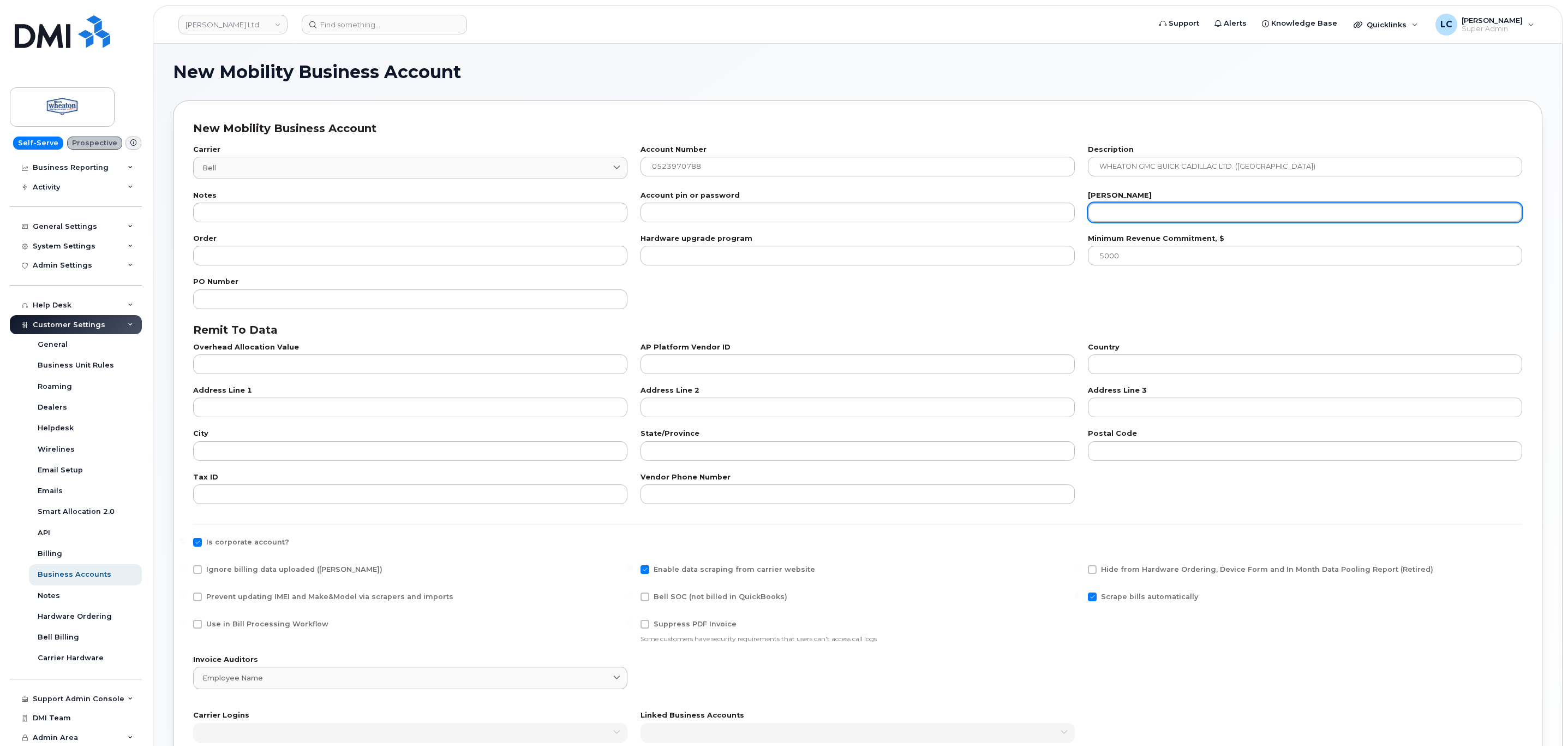
click at [1155, 218] on input "number" at bounding box center [1305, 212] width 434 height 20
type input "20"
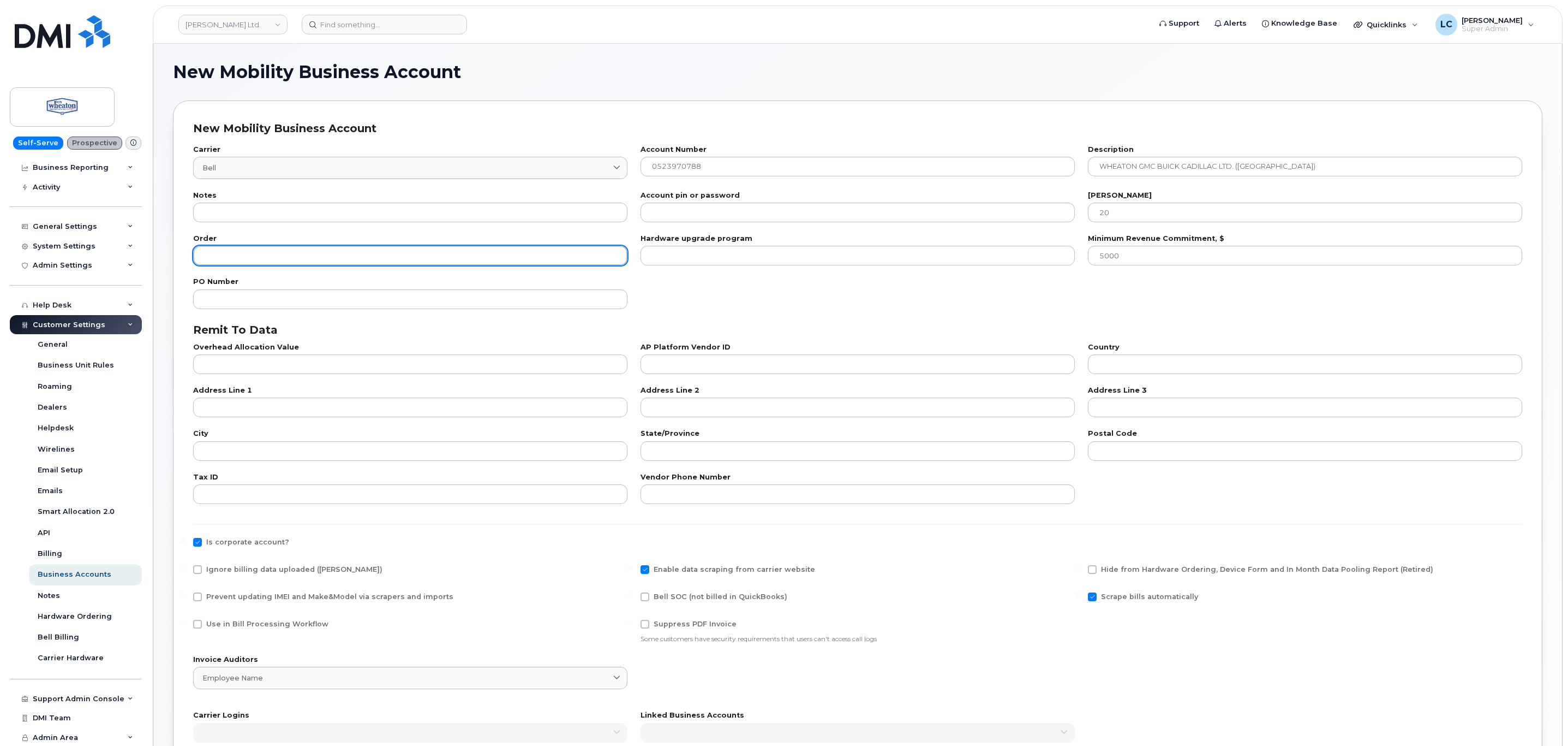
click at [303, 263] on input "number" at bounding box center [410, 255] width 434 height 20
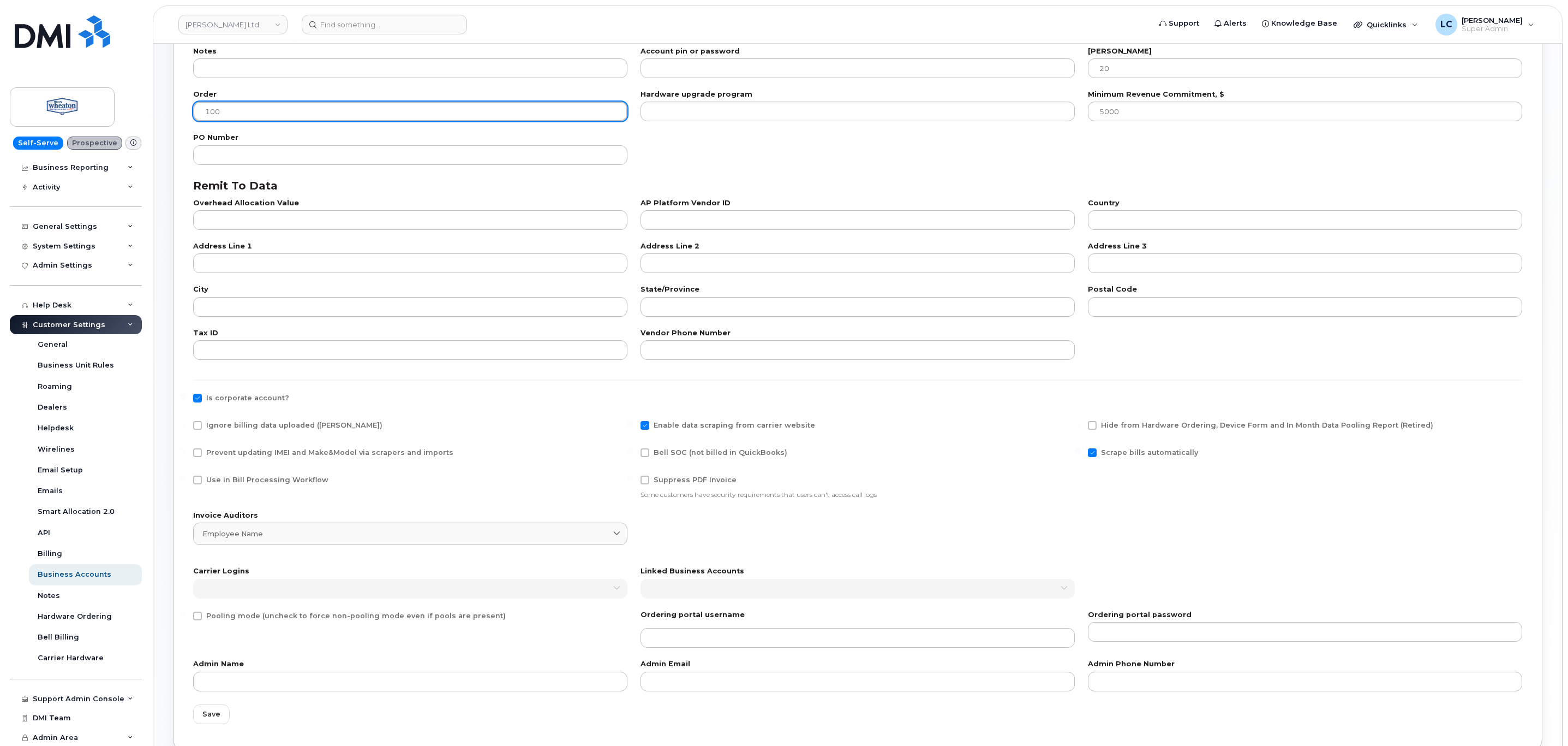
scroll to position [164, 0]
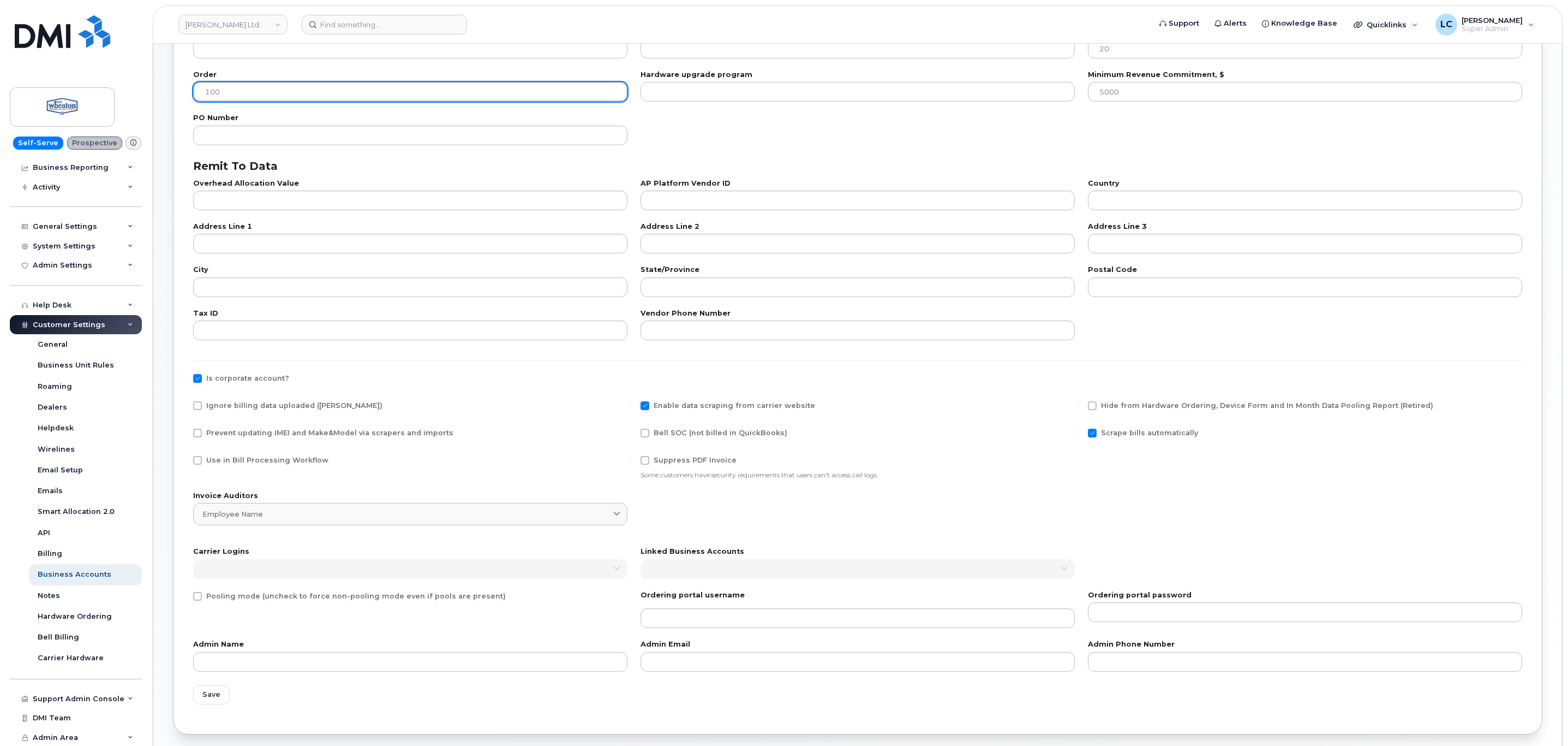
type input "100"
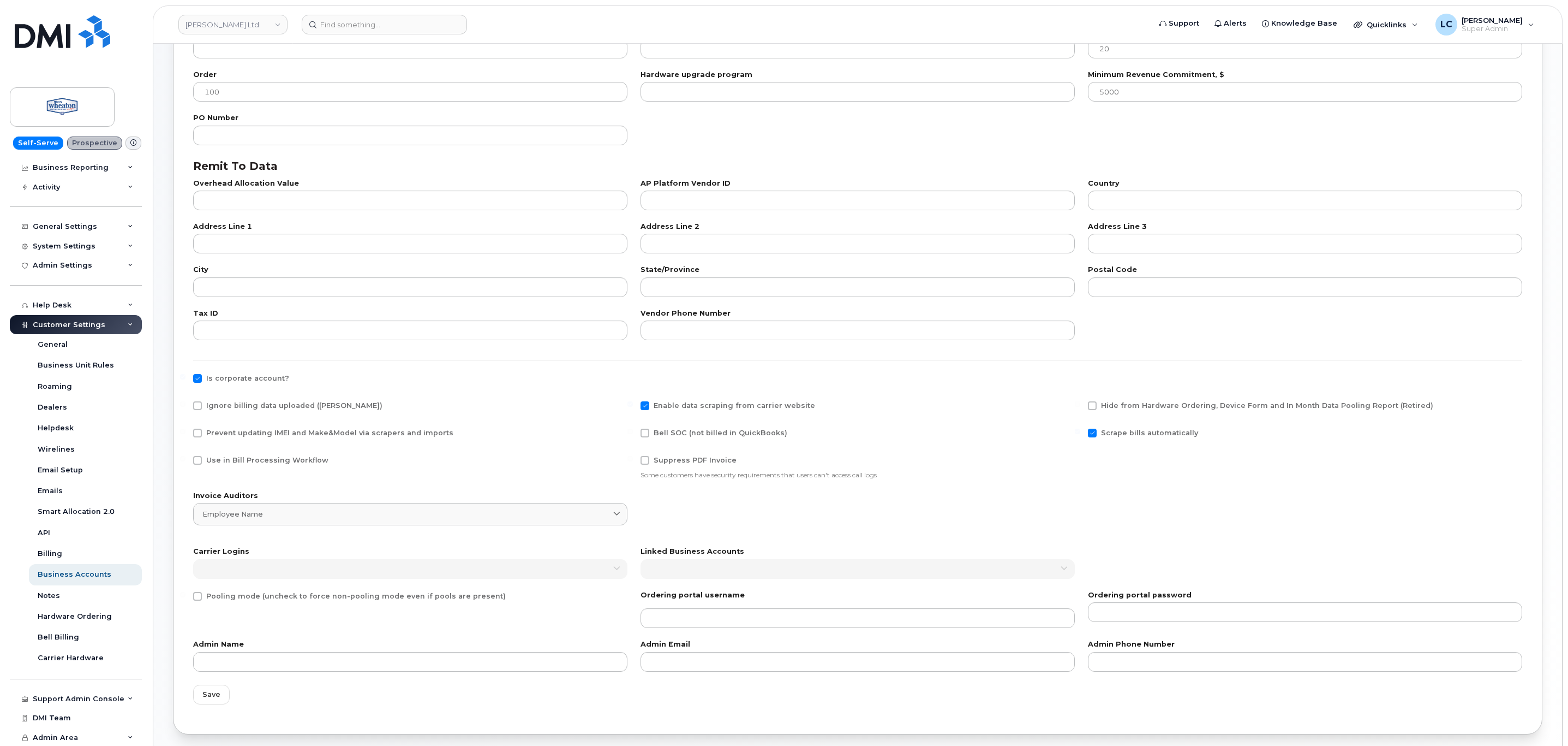
click at [261, 456] on span "Use in Bill Processing Workflow" at bounding box center [267, 460] width 122 height 8
click at [186, 456] on input "Use in Bill Processing Workflow" at bounding box center [183, 459] width 5 height 5
checkbox input "true"
click at [689, 431] on span "Bell SOC (not billed in QuickBooks)" at bounding box center [720, 432] width 134 height 8
click at [633, 431] on input "Bell SOC (not billed in QuickBooks)" at bounding box center [630, 431] width 5 height 5
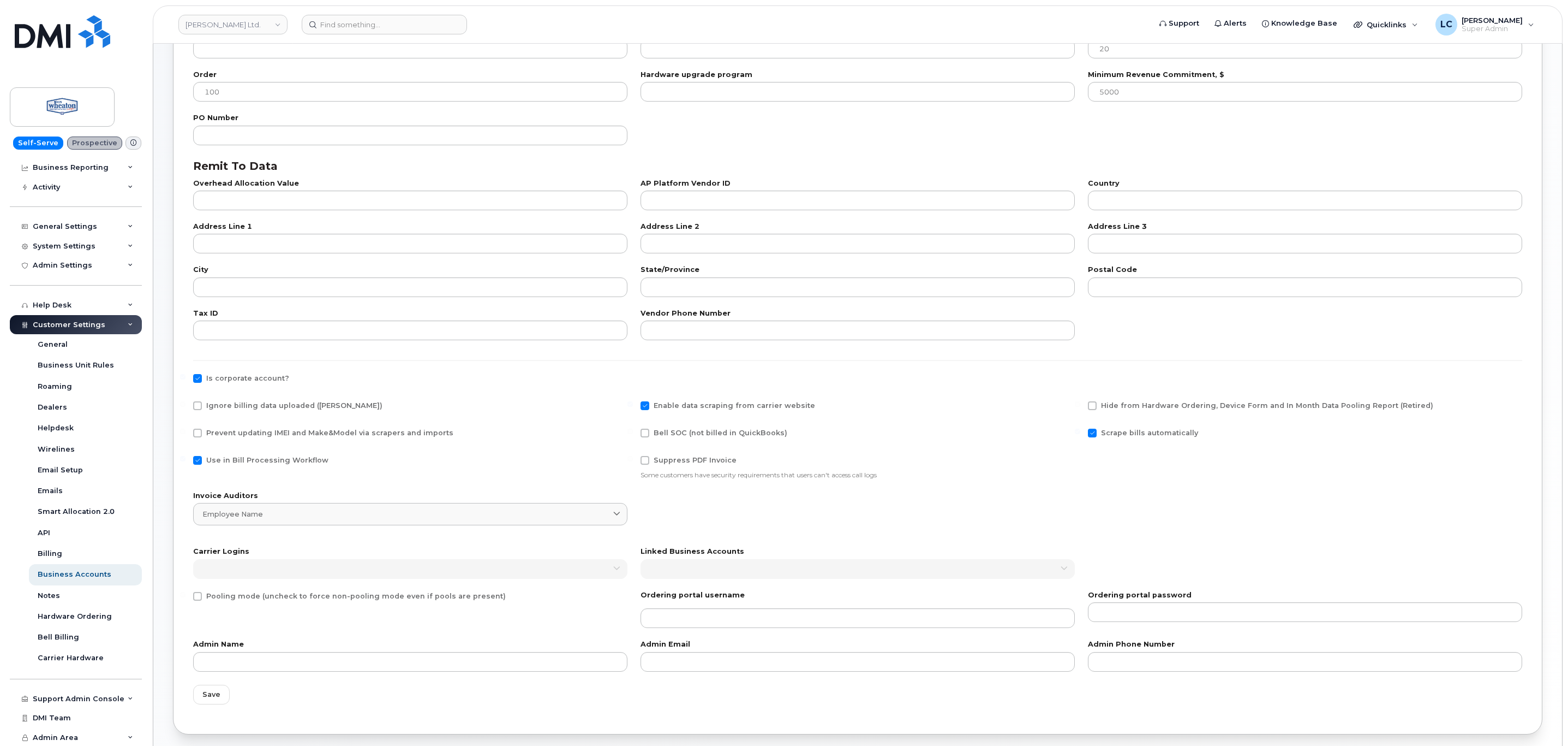
checkbox input "true"
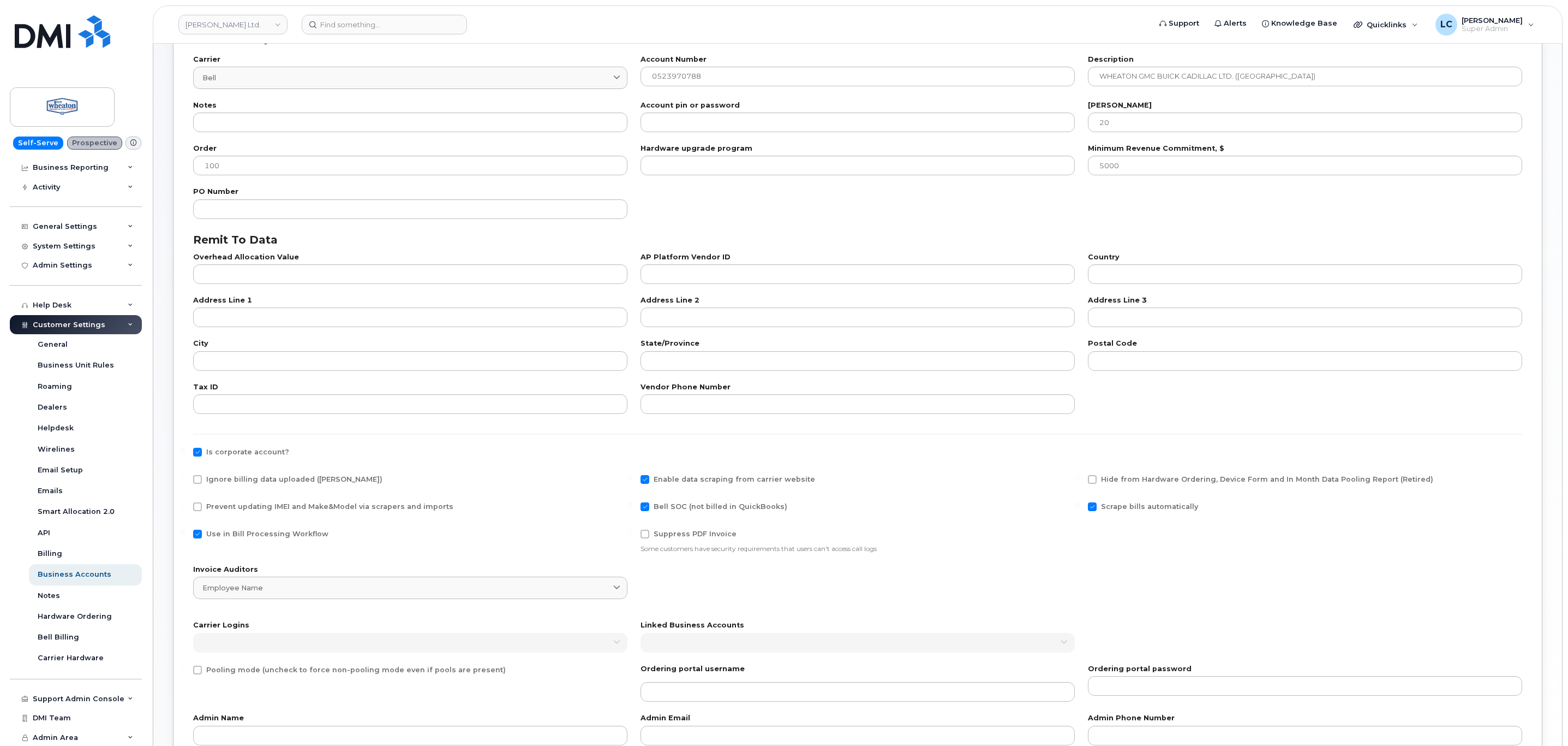
scroll to position [217, 0]
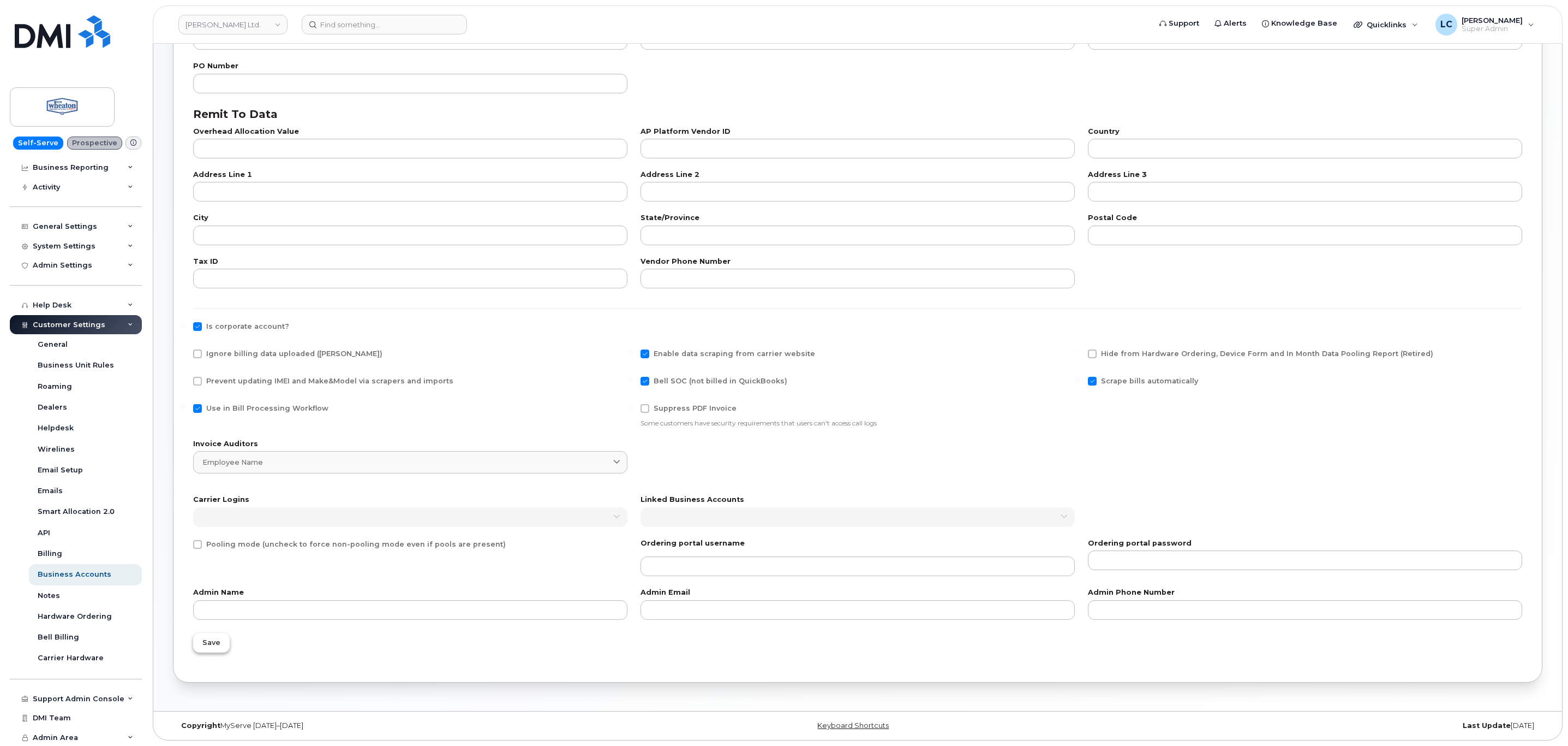
click at [217, 646] on span "Save" at bounding box center [211, 642] width 18 height 10
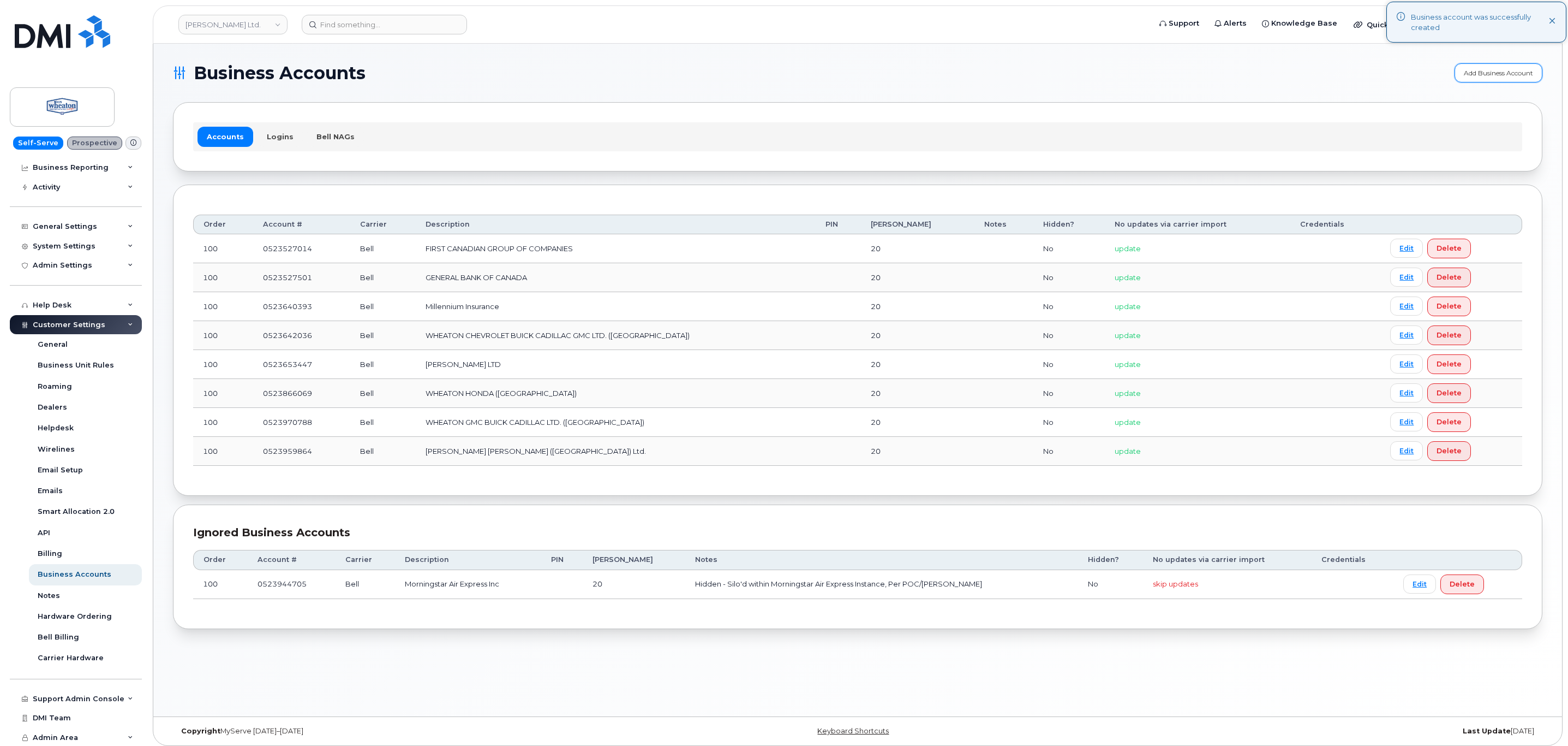
click at [1485, 71] on link "Add Business Account" at bounding box center [1499, 72] width 88 height 19
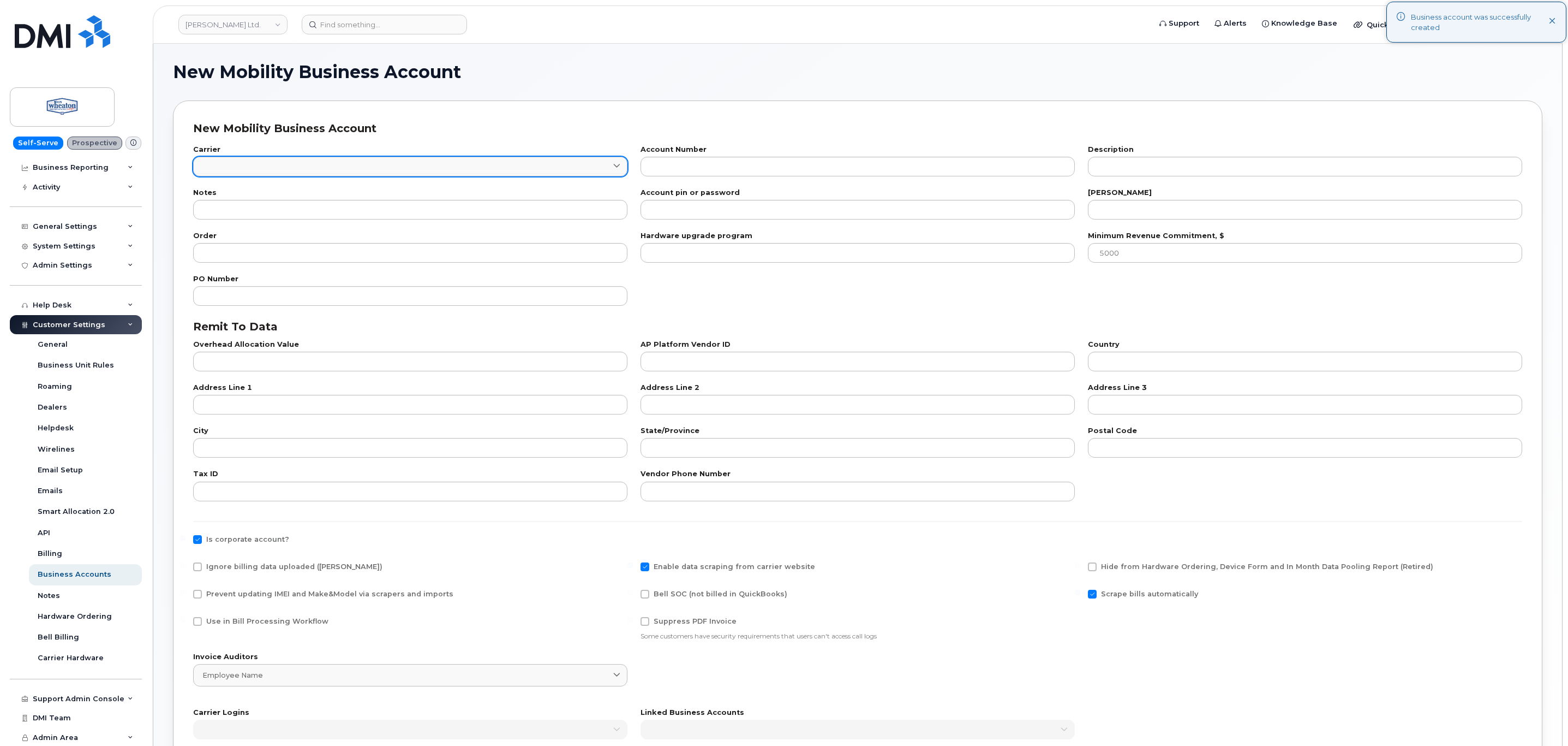
click at [264, 160] on link at bounding box center [410, 167] width 434 height 20
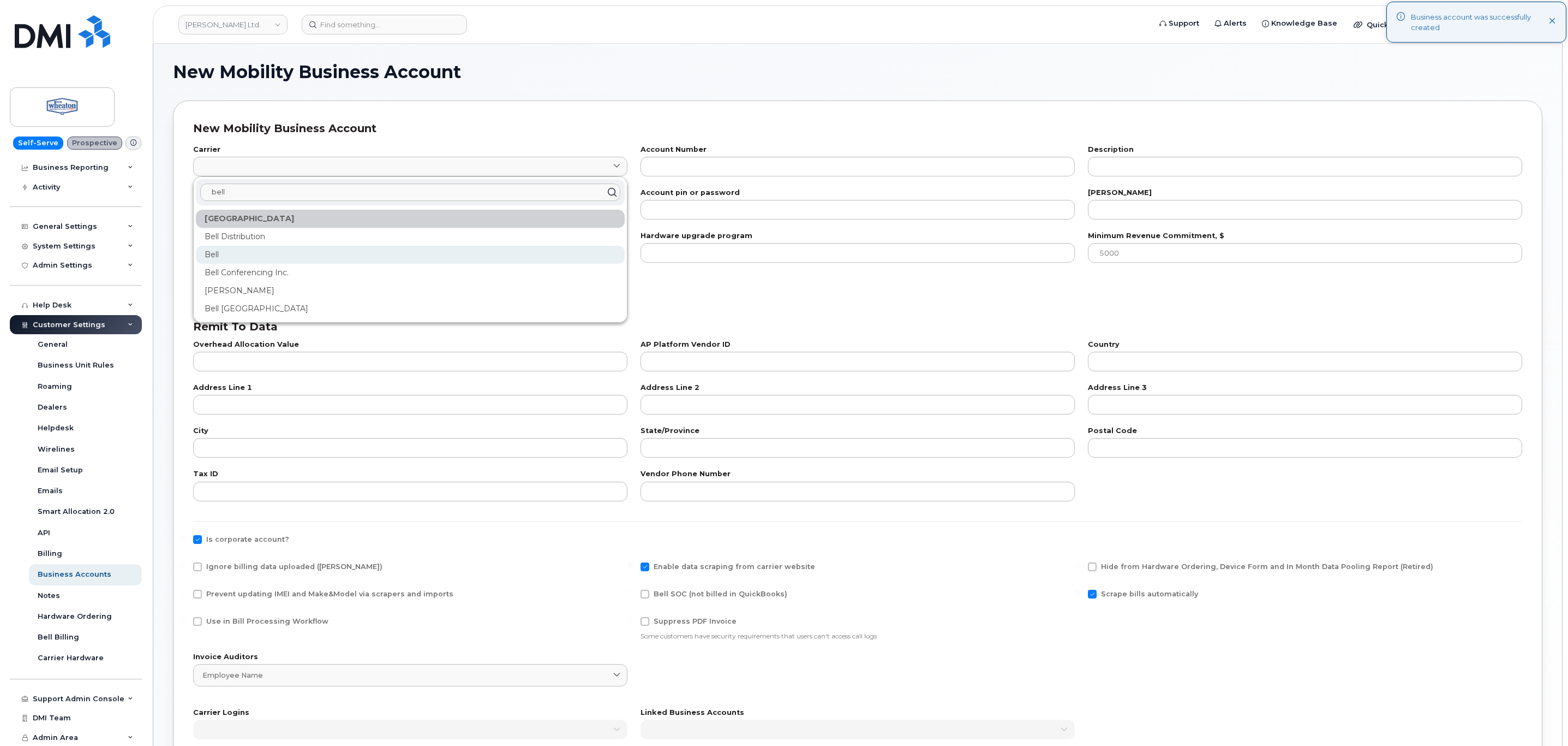
type input "bell"
click at [220, 253] on div "Bell" at bounding box center [410, 254] width 429 height 18
type input "1"
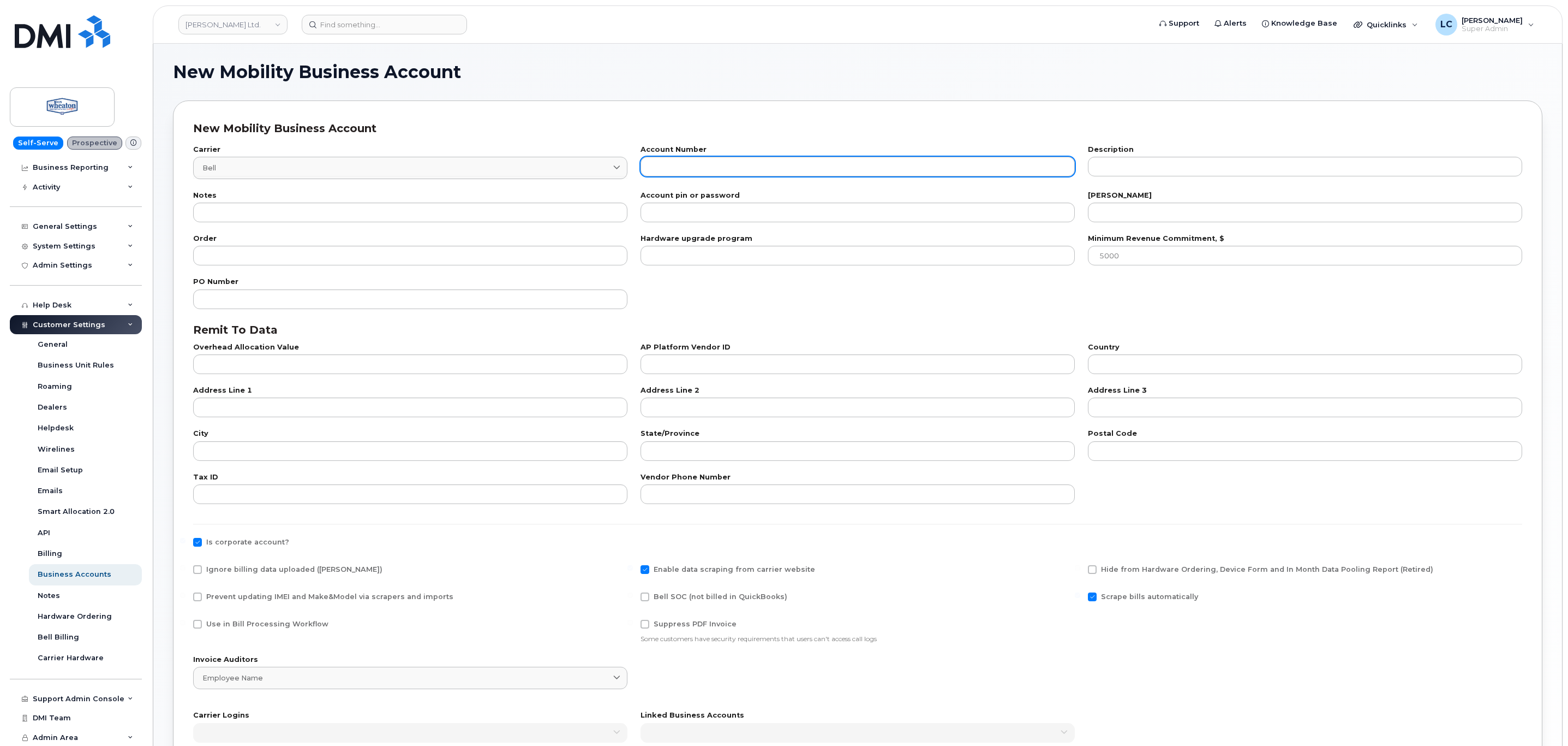
drag, startPoint x: 738, startPoint y: 181, endPoint x: 740, endPoint y: 171, distance: 10.2
click at [738, 181] on div "Account Number" at bounding box center [858, 162] width 448 height 46
click at [743, 170] on input "text" at bounding box center [858, 167] width 434 height 20
paste input "524035671"
click at [668, 166] on input "0 524035671" at bounding box center [858, 167] width 434 height 20
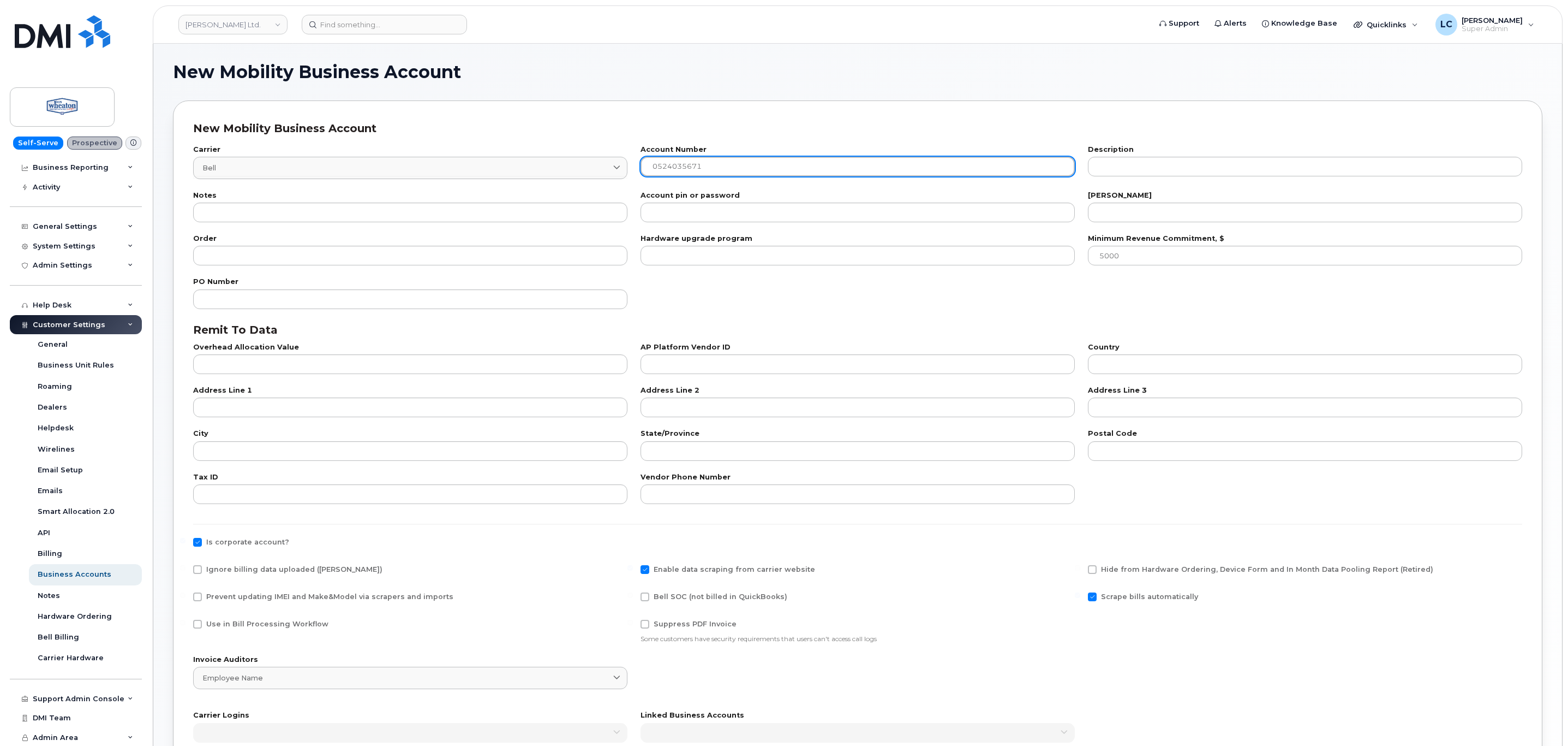
click at [770, 176] on input "0524035671" at bounding box center [858, 167] width 434 height 20
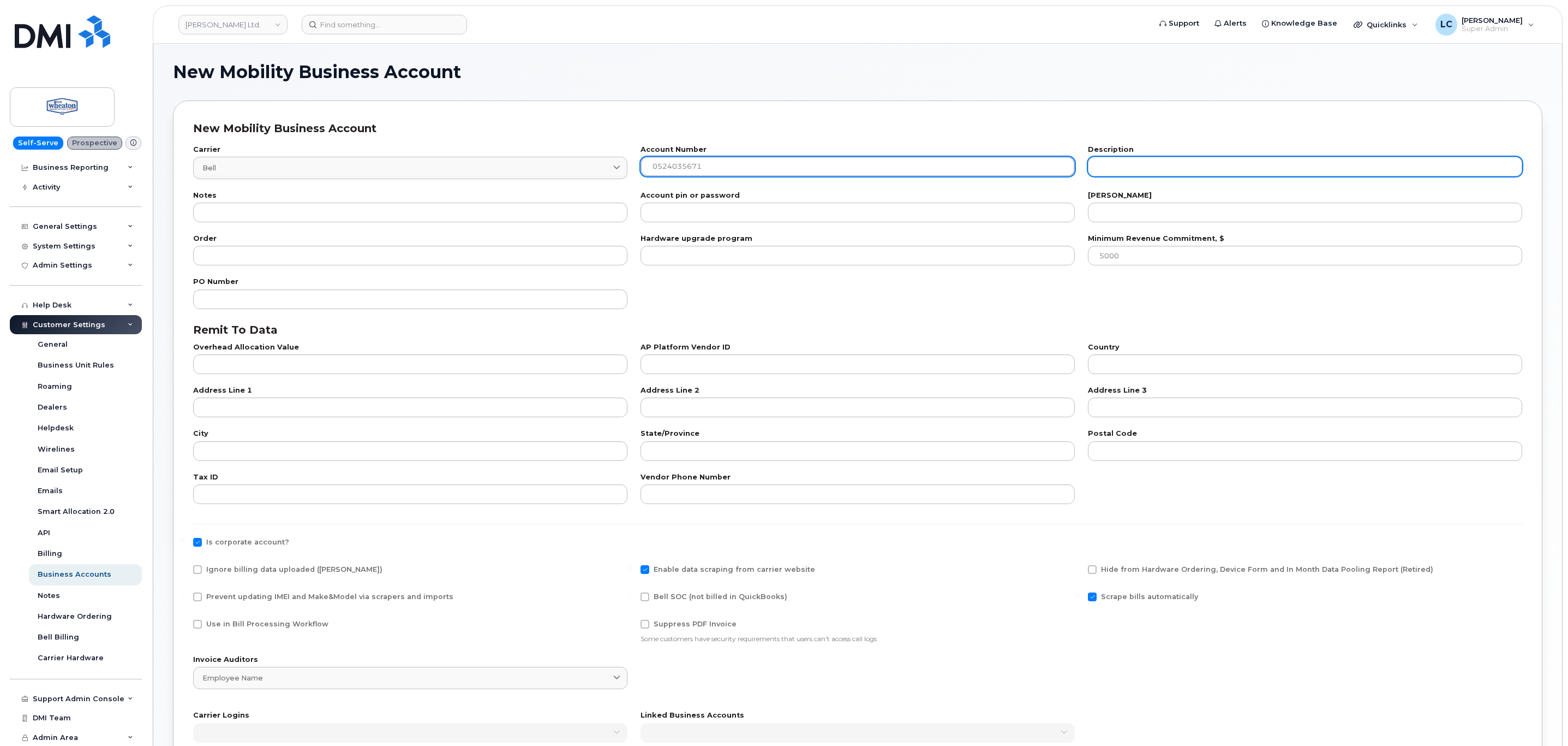
type input "0524035671"
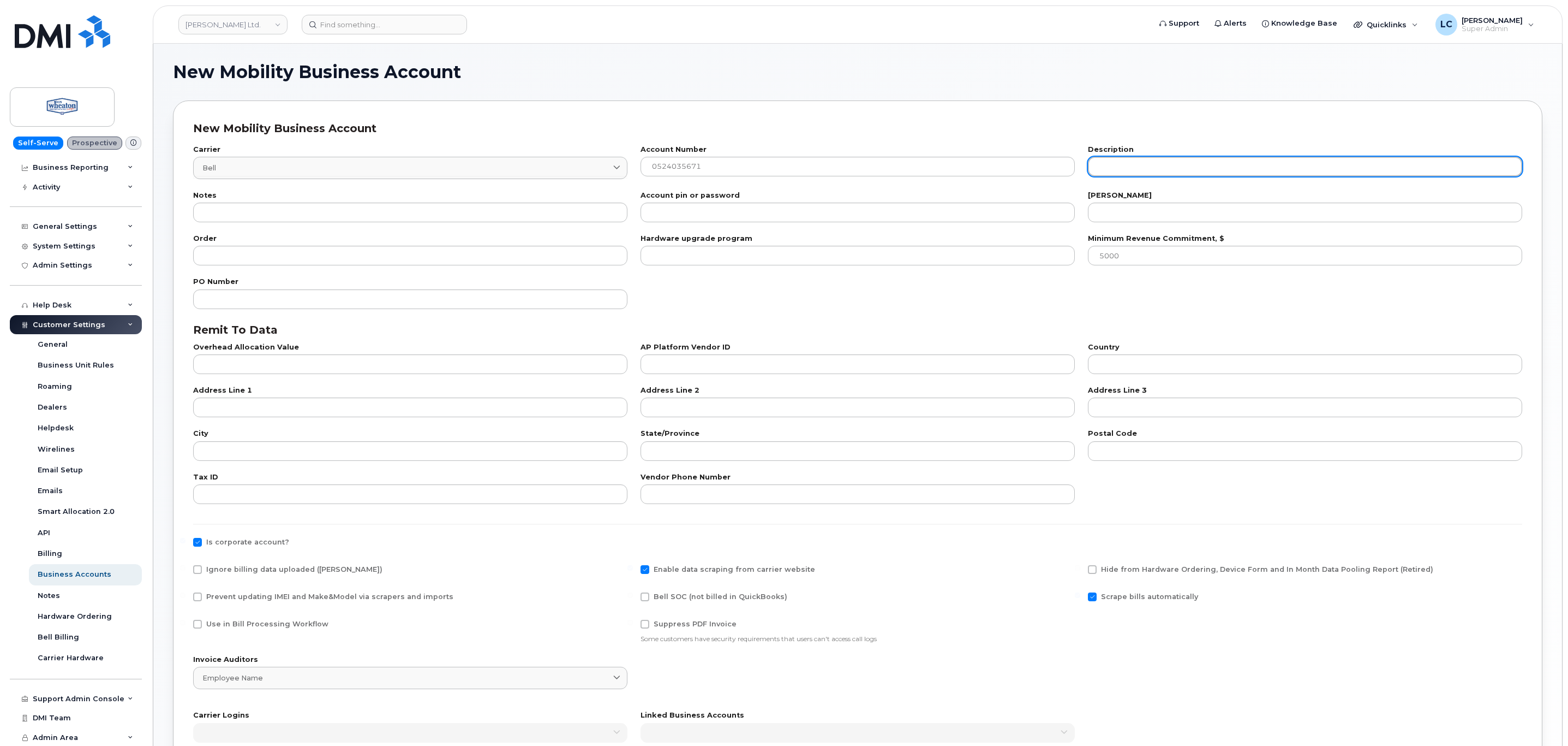
click at [1130, 169] on input "text" at bounding box center [1305, 167] width 434 height 20
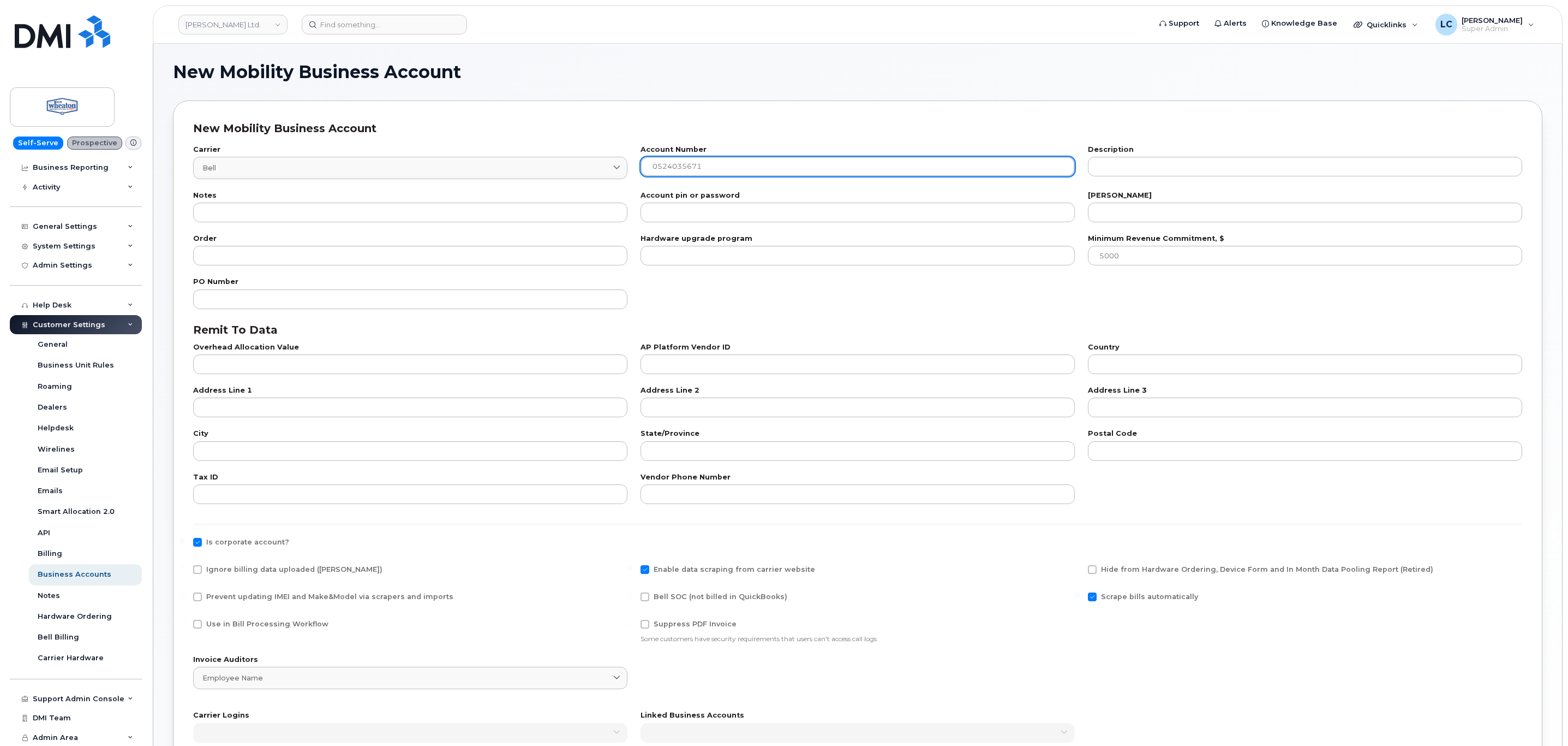
click at [720, 167] on input "0524035671" at bounding box center [858, 167] width 434 height 20
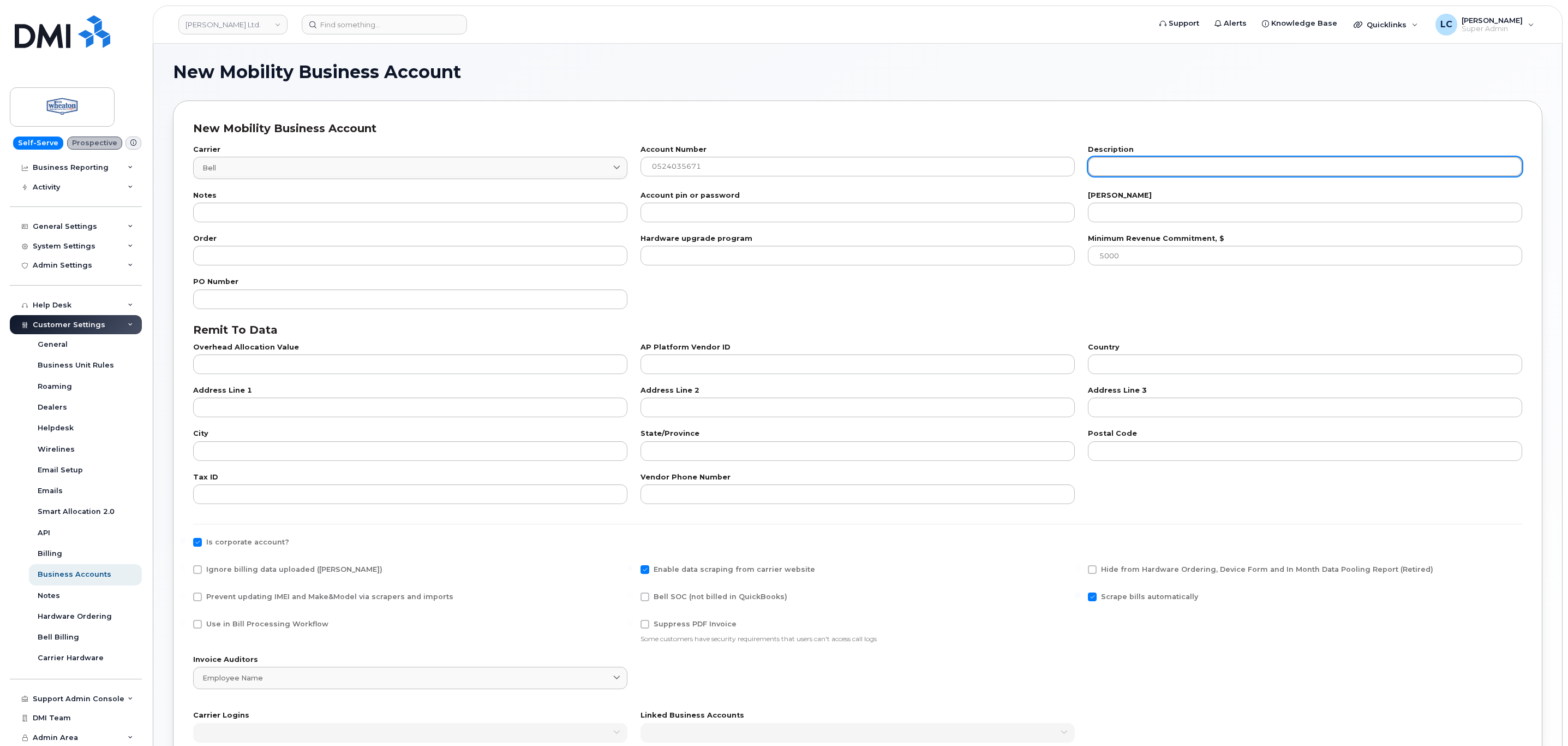
click at [1117, 168] on input "text" at bounding box center [1305, 167] width 434 height 20
click at [1119, 167] on input "text" at bounding box center [1305, 167] width 434 height 20
paste input "Wheaton Chevrolet Ltd And Wheaton Kia"
type input "Wheaton Chevrolet Ltd And Wheaton Kia"
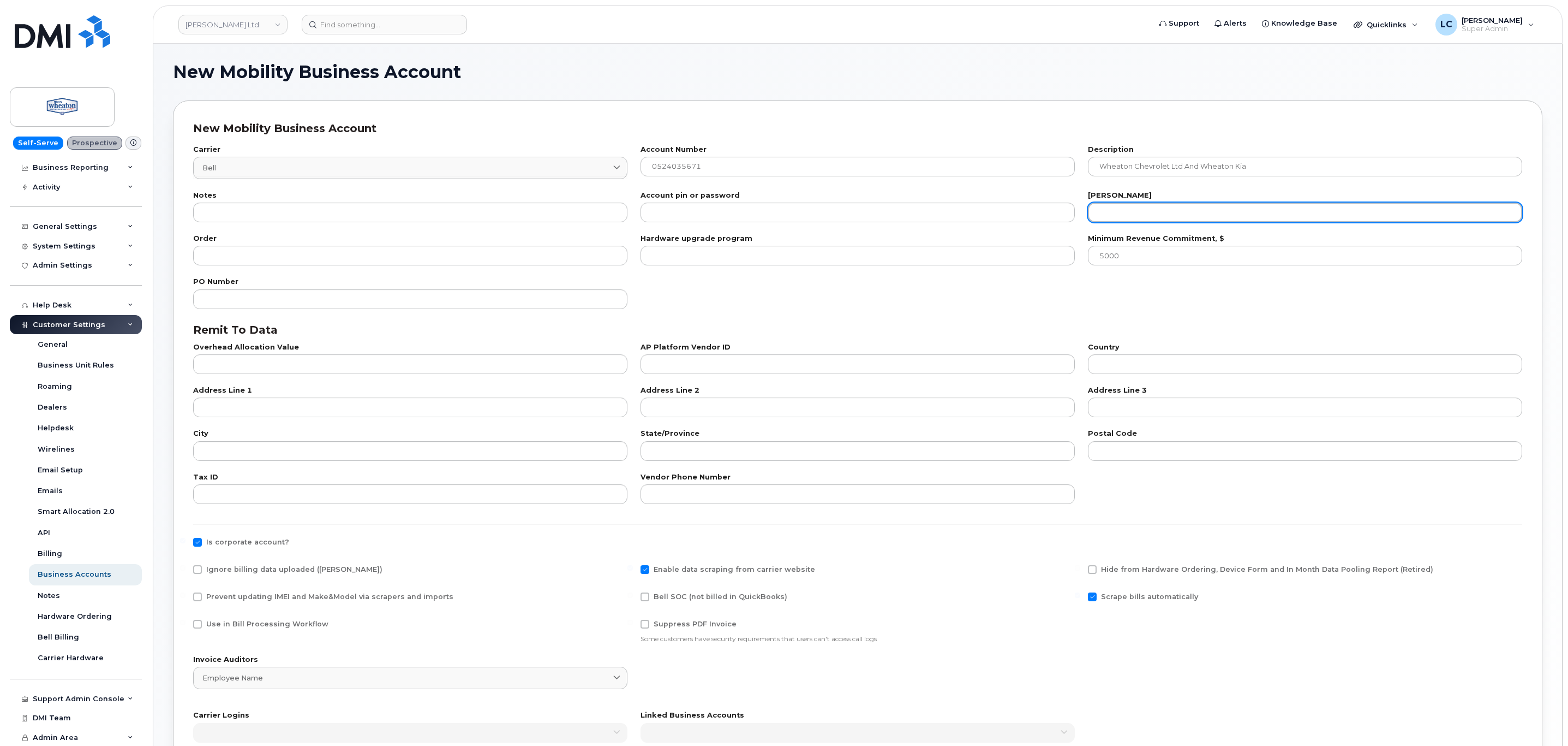
click at [1151, 212] on input "number" at bounding box center [1305, 212] width 434 height 20
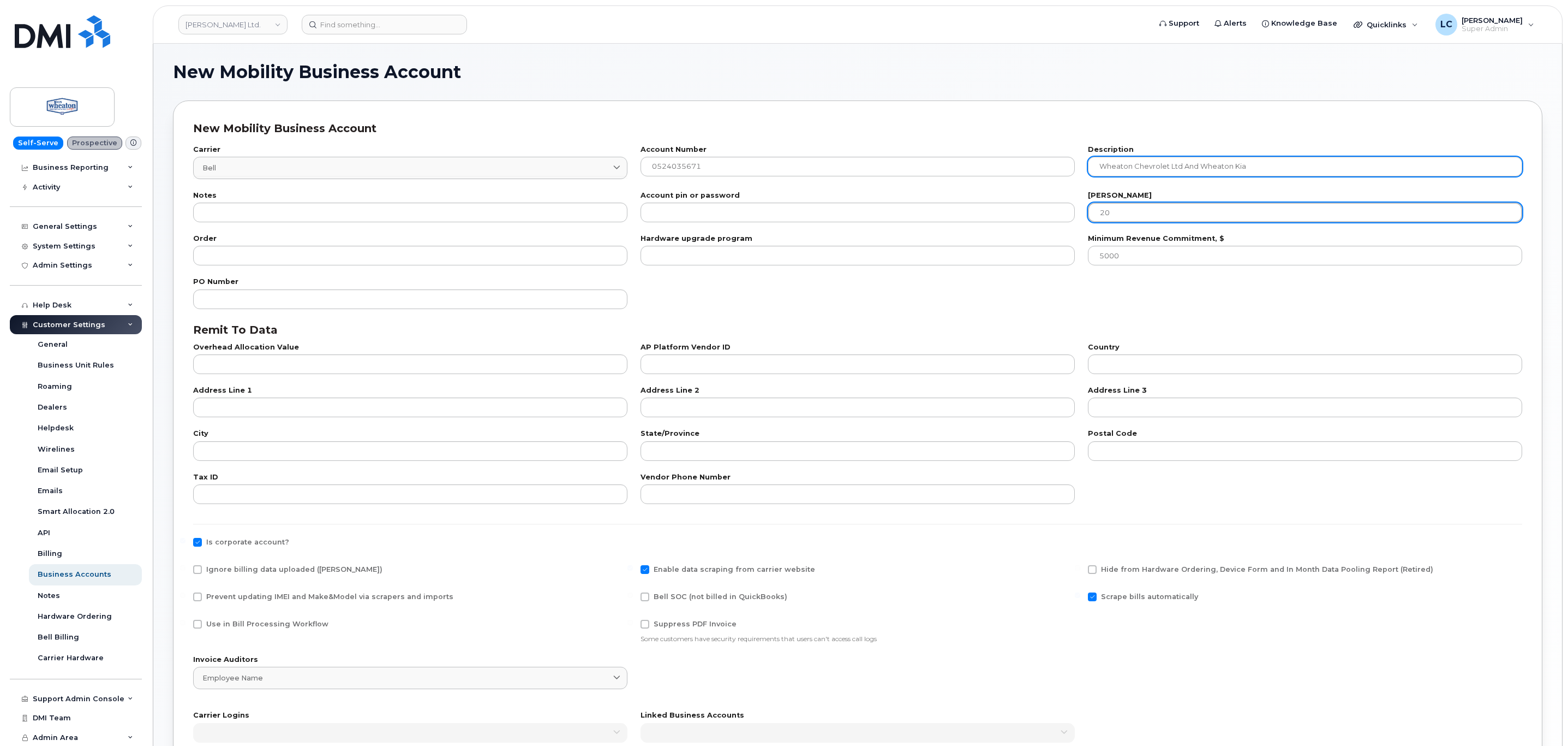
type input "20"
click at [1099, 162] on input "Wheaton Chevrolet Ltd And Wheaton Kia" at bounding box center [1305, 167] width 434 height 20
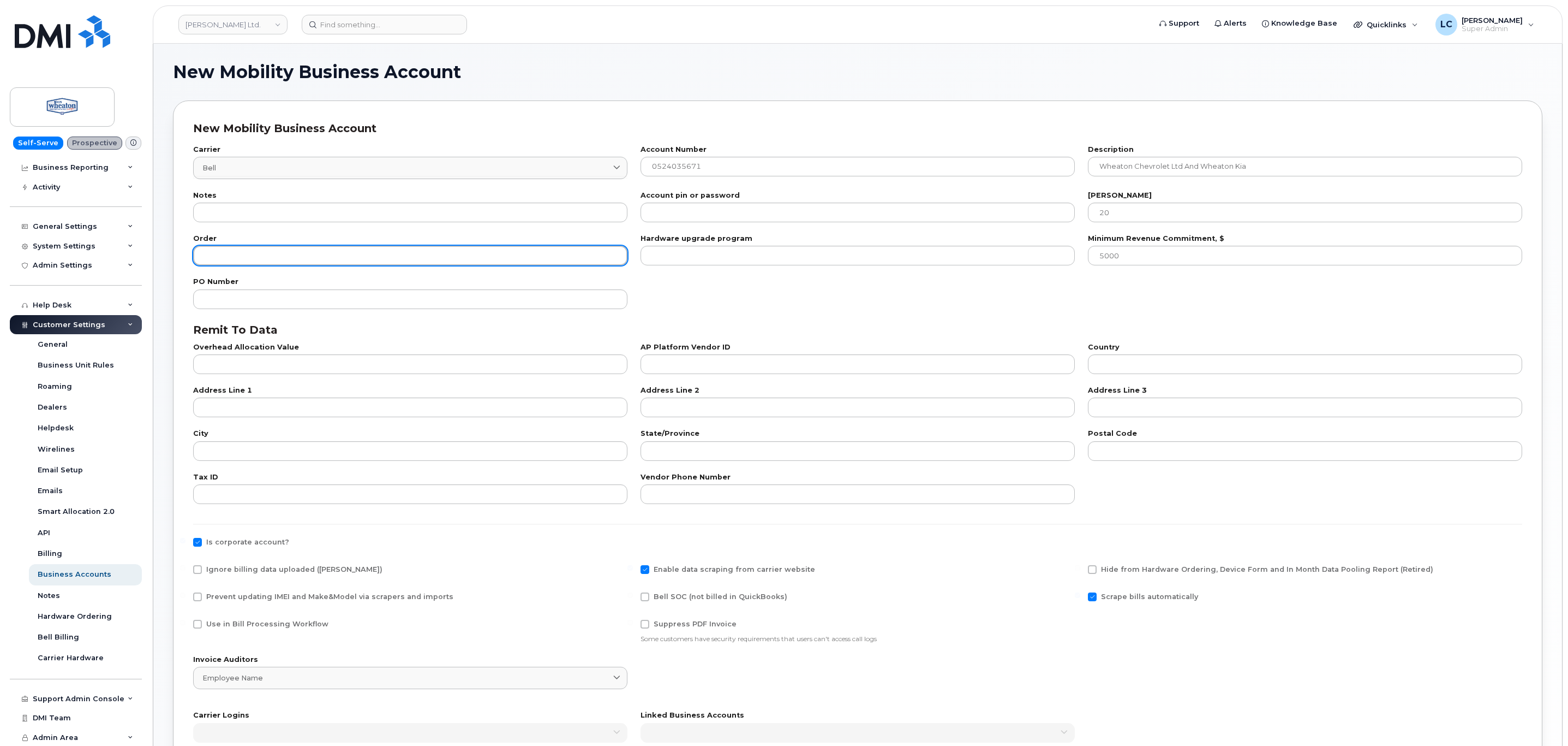
click at [391, 254] on input "number" at bounding box center [410, 255] width 434 height 20
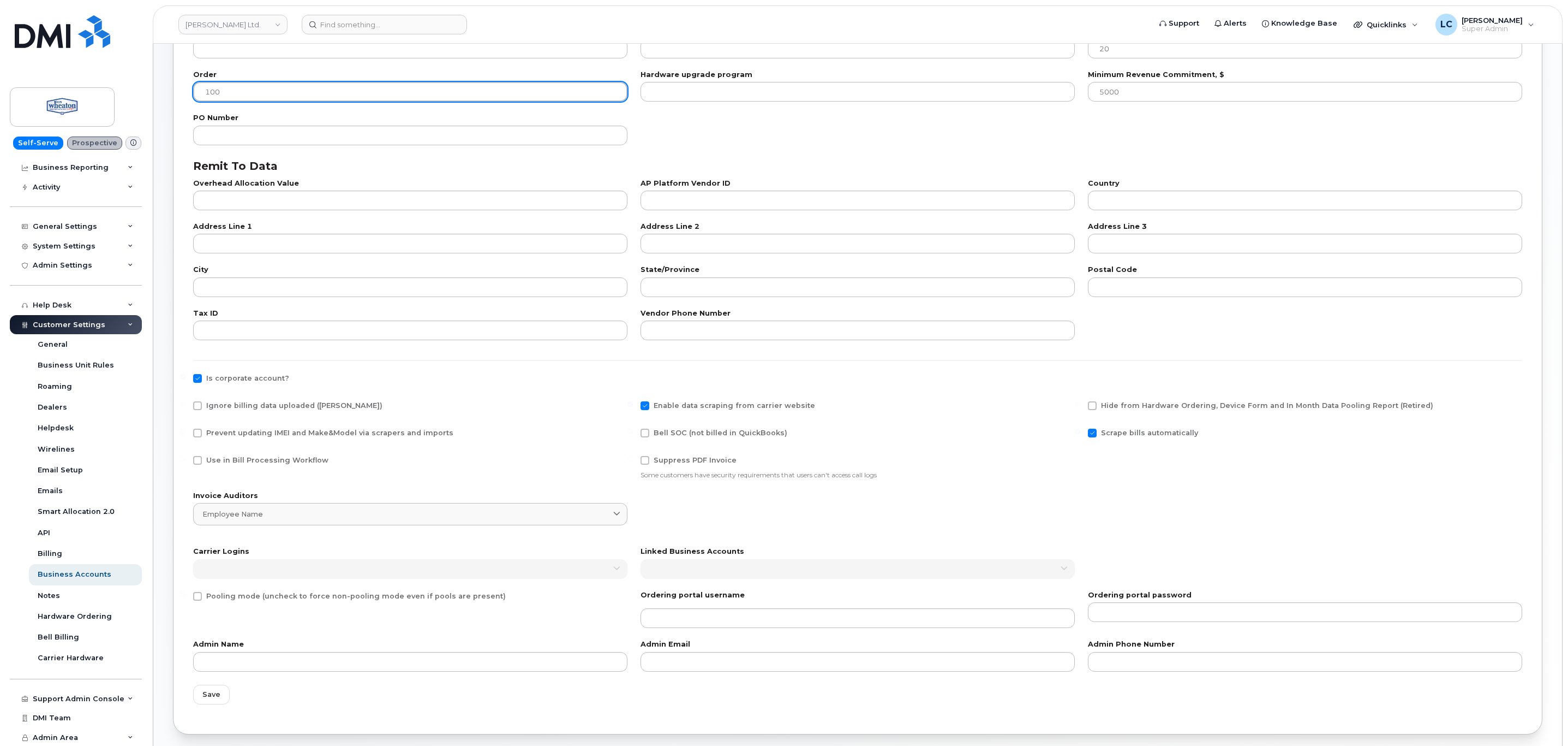
type input "100"
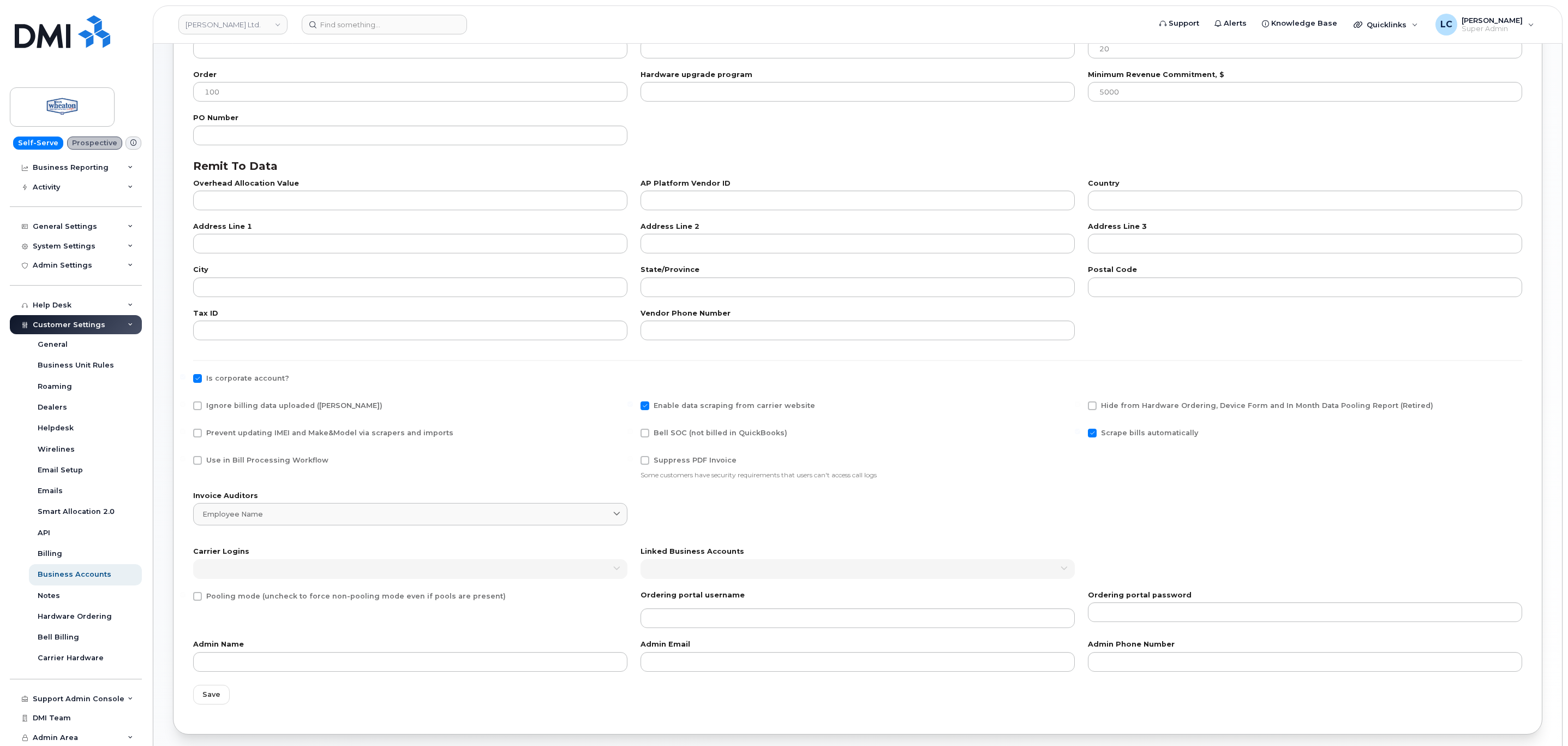
click at [244, 463] on span "Use in Bill Processing Workflow" at bounding box center [267, 460] width 122 height 8
click at [186, 461] on input "Use in Bill Processing Workflow" at bounding box center [183, 459] width 5 height 5
checkbox input "true"
click at [671, 433] on span "Bell SOC (not billed in QuickBooks)" at bounding box center [720, 432] width 134 height 8
click at [633, 433] on input "Bell SOC (not billed in QuickBooks)" at bounding box center [630, 431] width 5 height 5
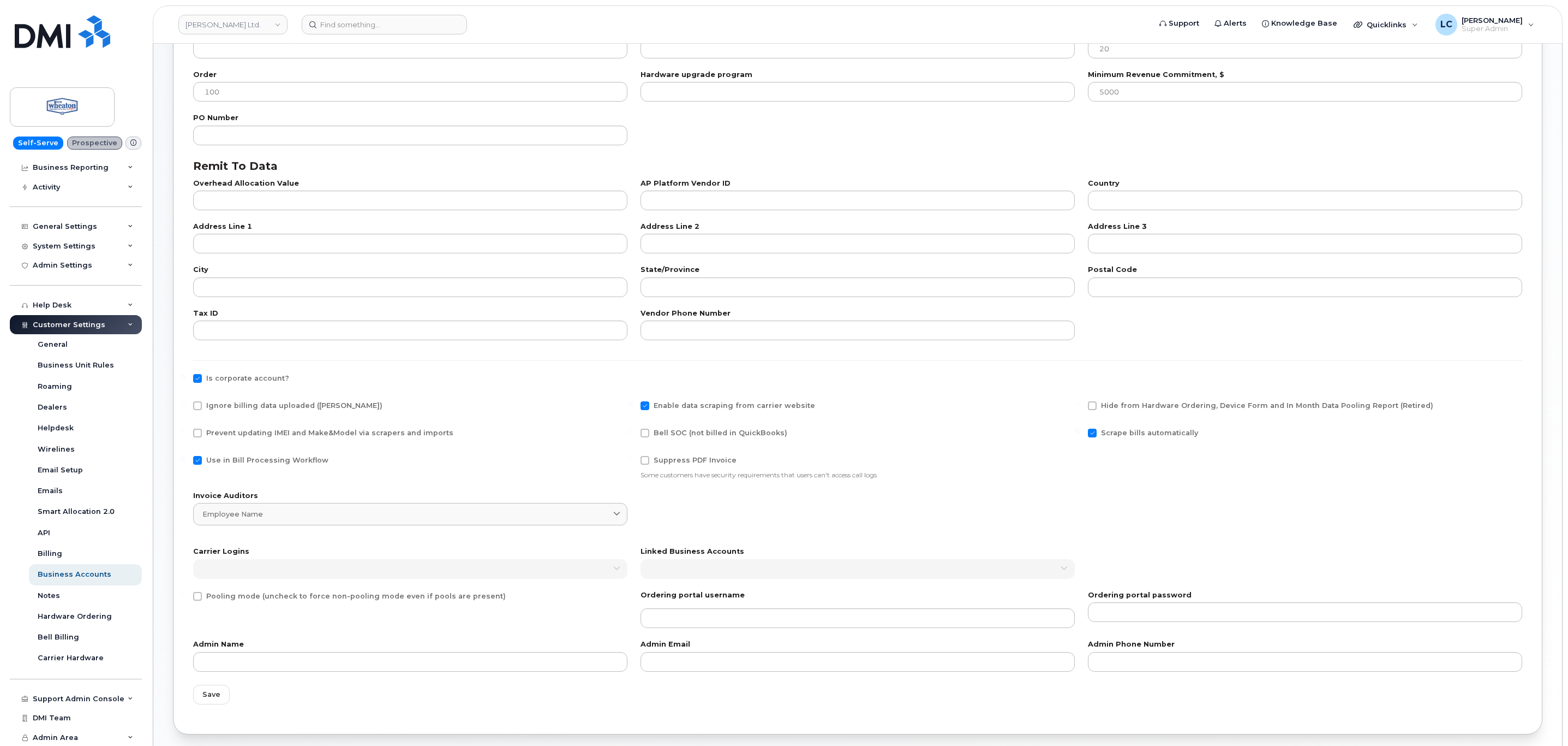
checkbox input "true"
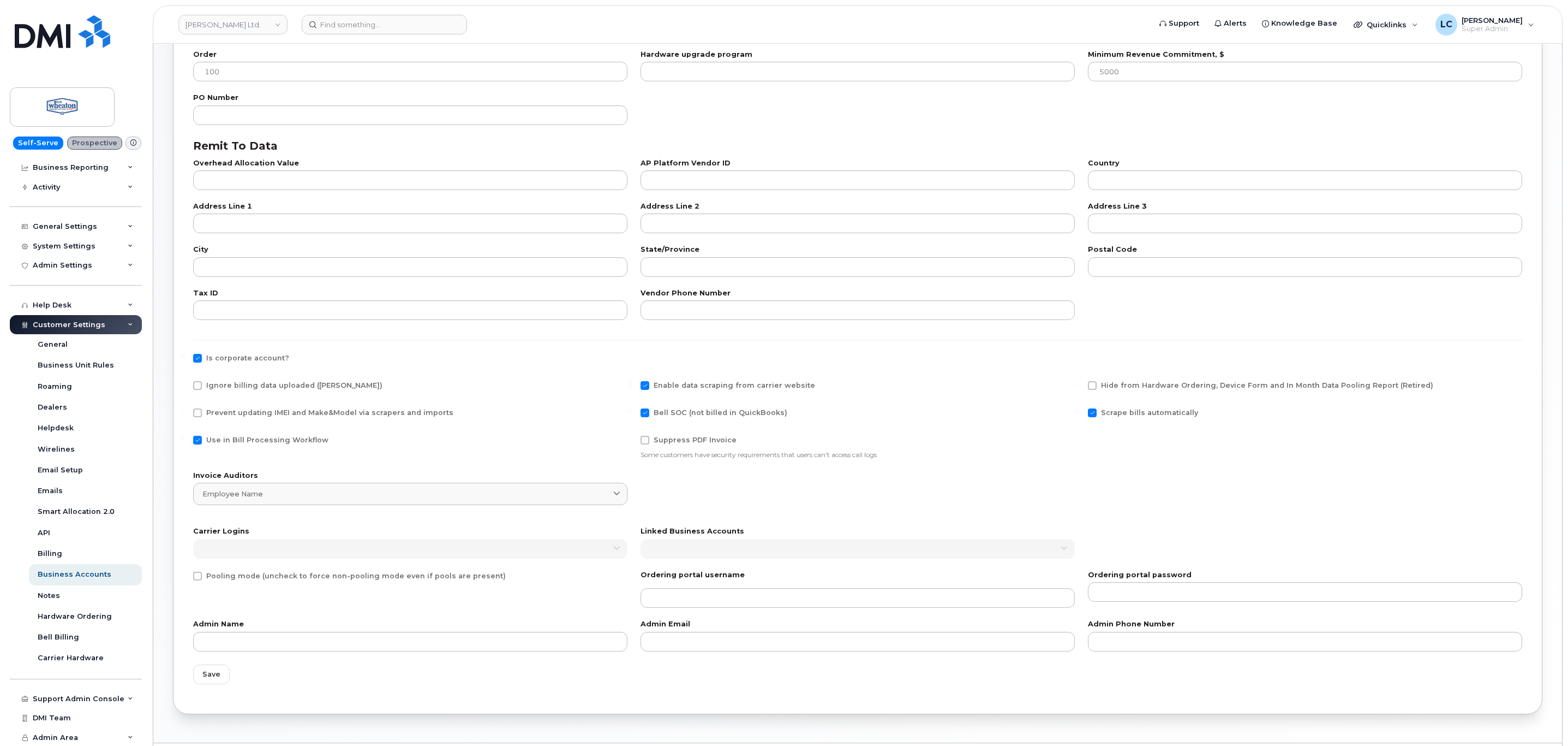
scroll to position [217, 0]
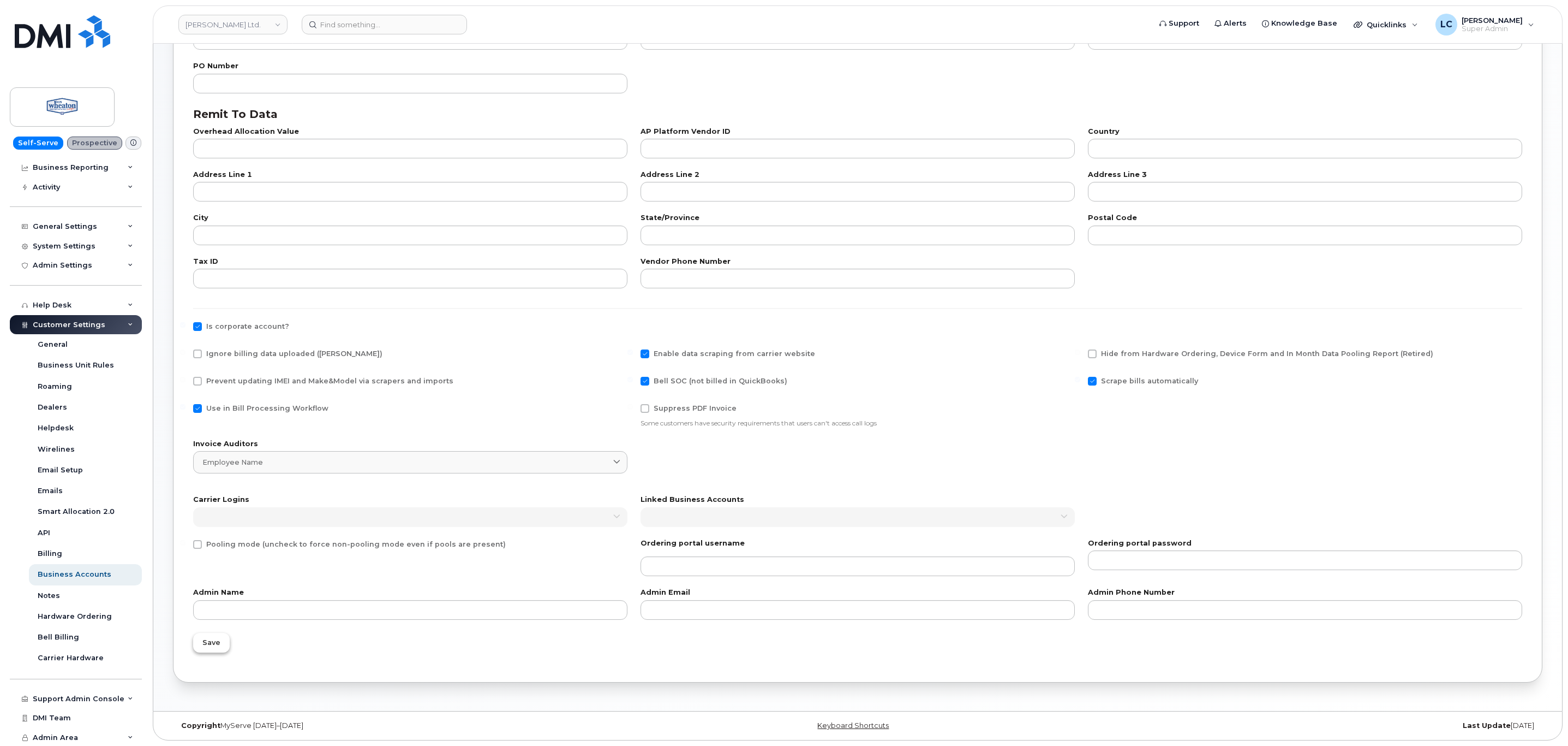
click at [222, 633] on button "Save" at bounding box center [211, 643] width 36 height 20
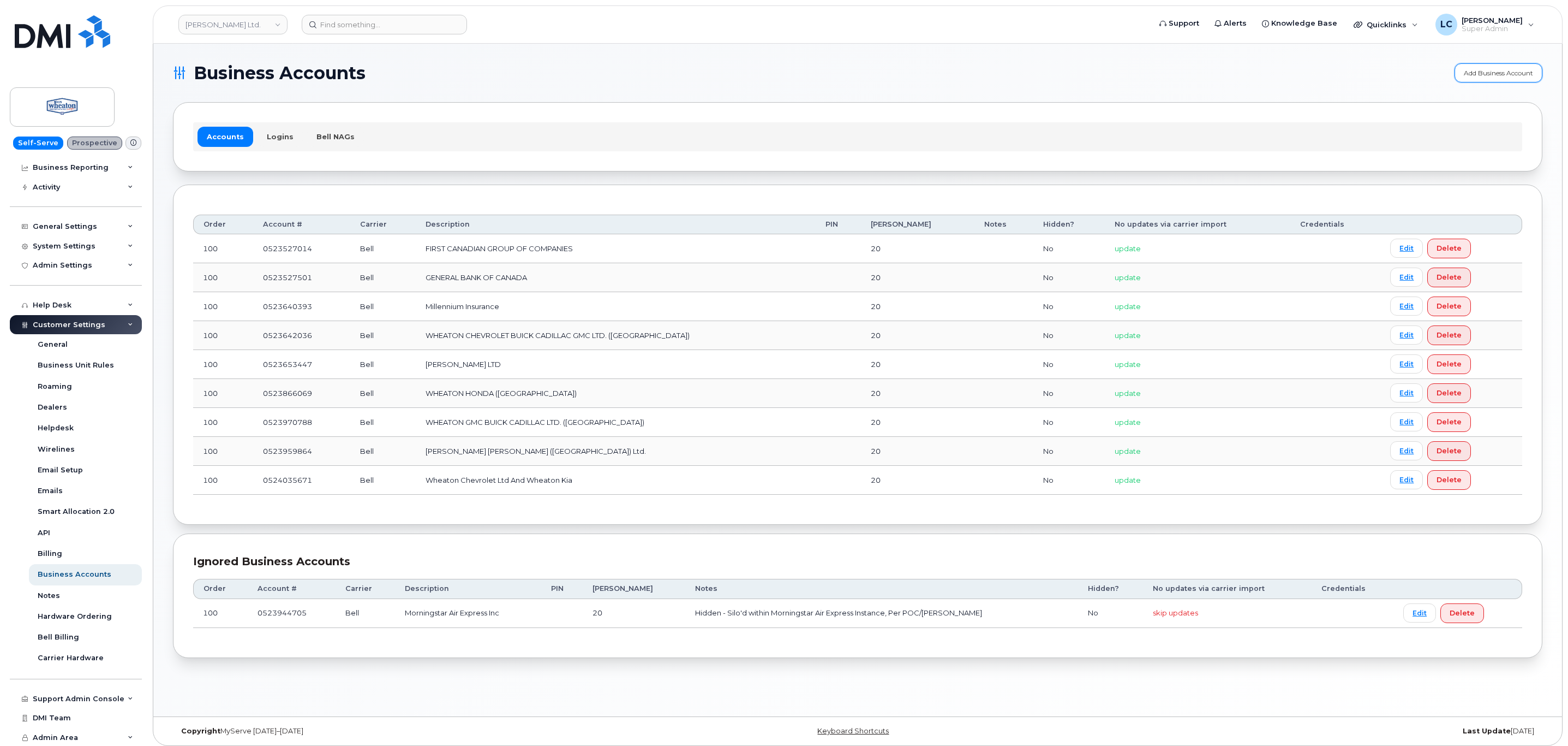
click at [1491, 65] on link "Add Business Account" at bounding box center [1499, 72] width 88 height 19
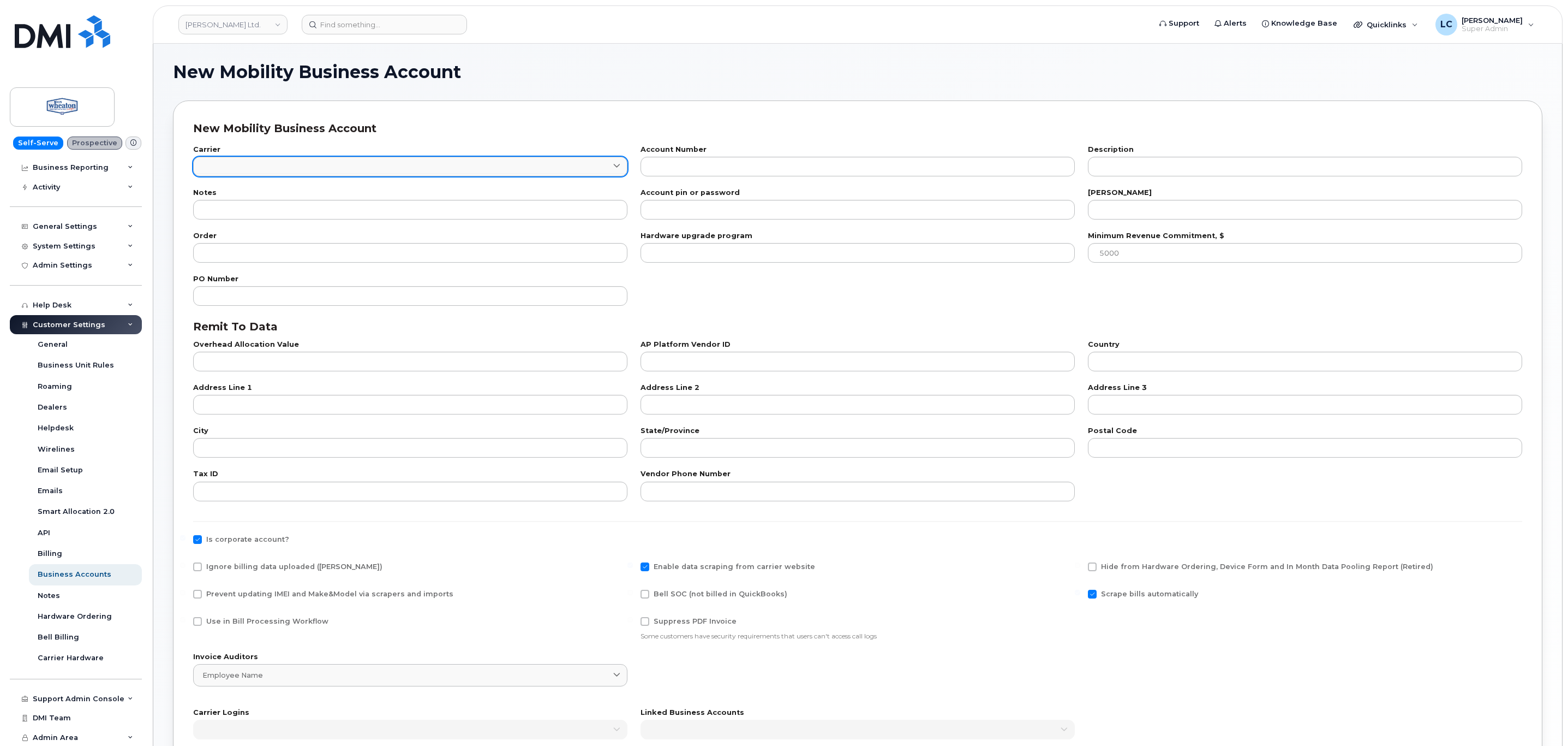
click at [366, 162] on link at bounding box center [410, 167] width 434 height 20
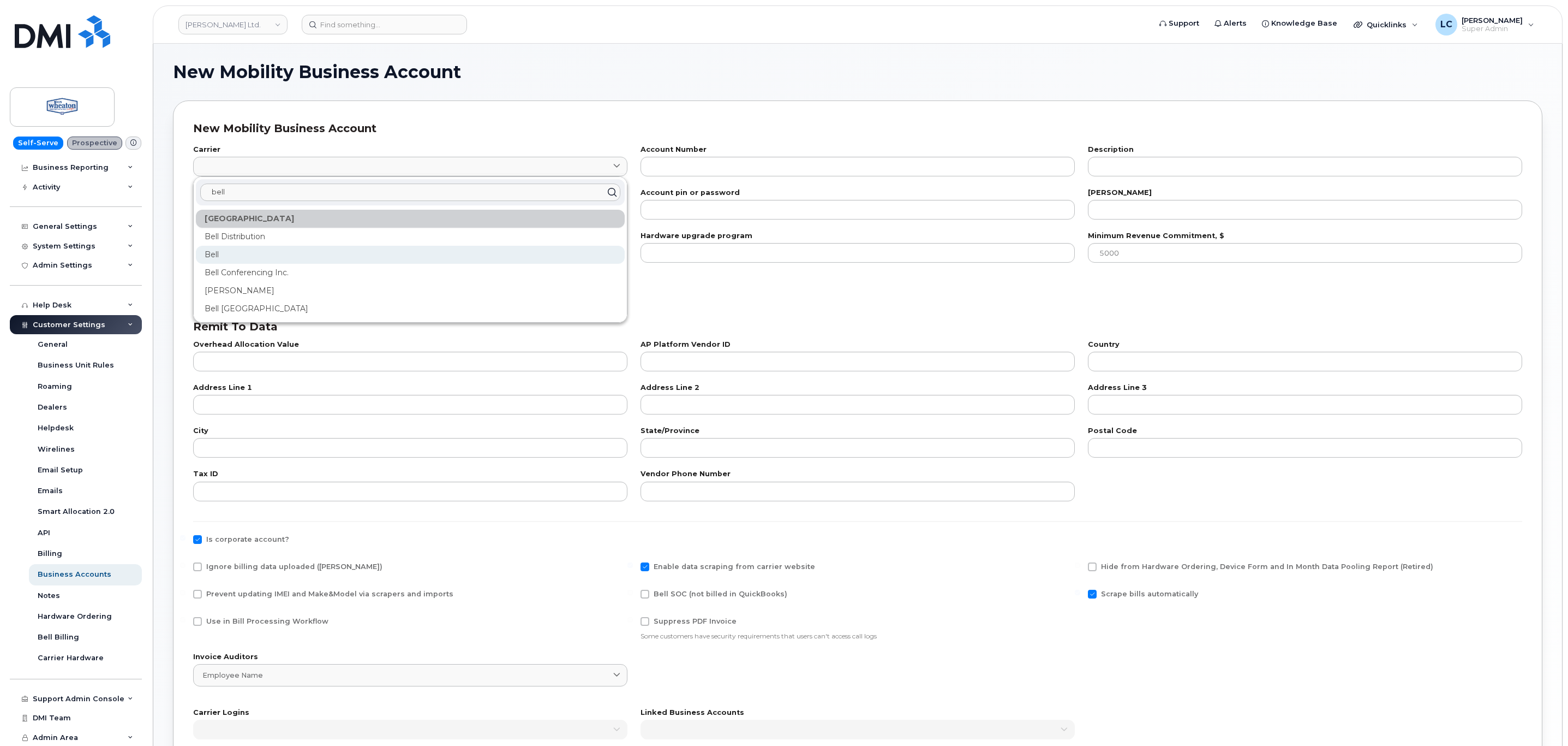
type input "bell"
click at [290, 254] on div "Bell" at bounding box center [410, 254] width 429 height 18
type input "1"
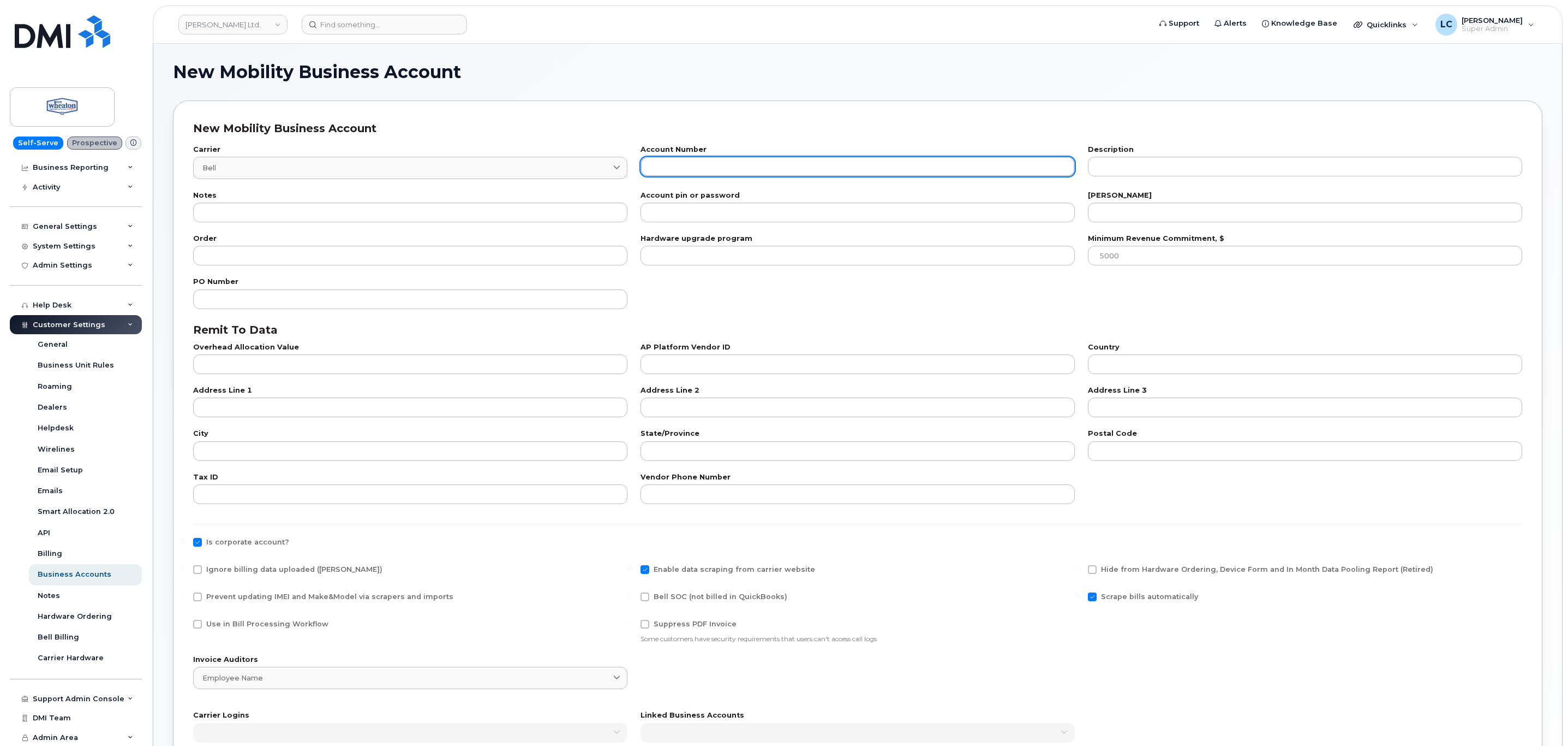
click at [734, 170] on input "text" at bounding box center [858, 167] width 434 height 20
paste input "525085864"
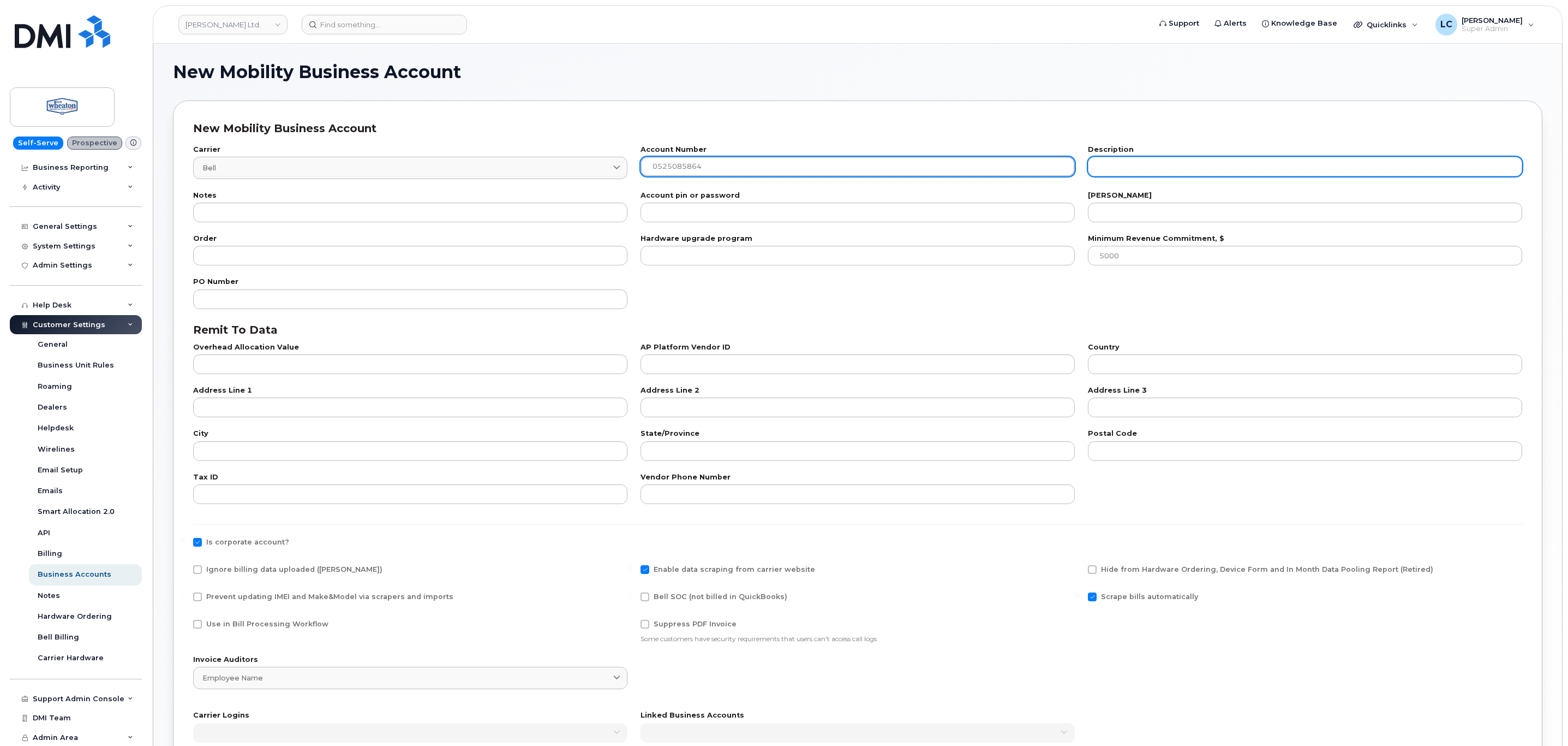
type input "0525085864"
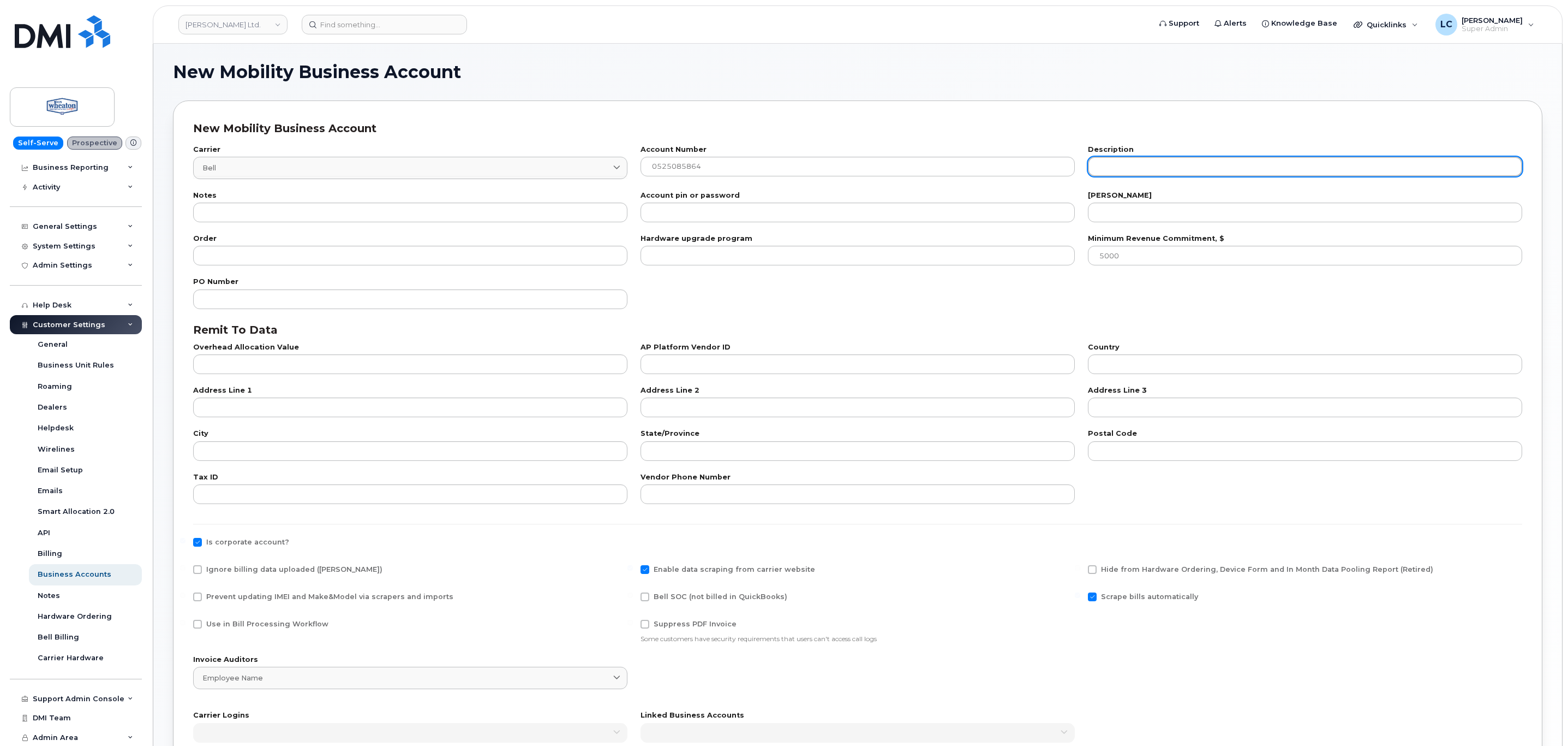
click at [1195, 169] on input "text" at bounding box center [1305, 167] width 434 height 20
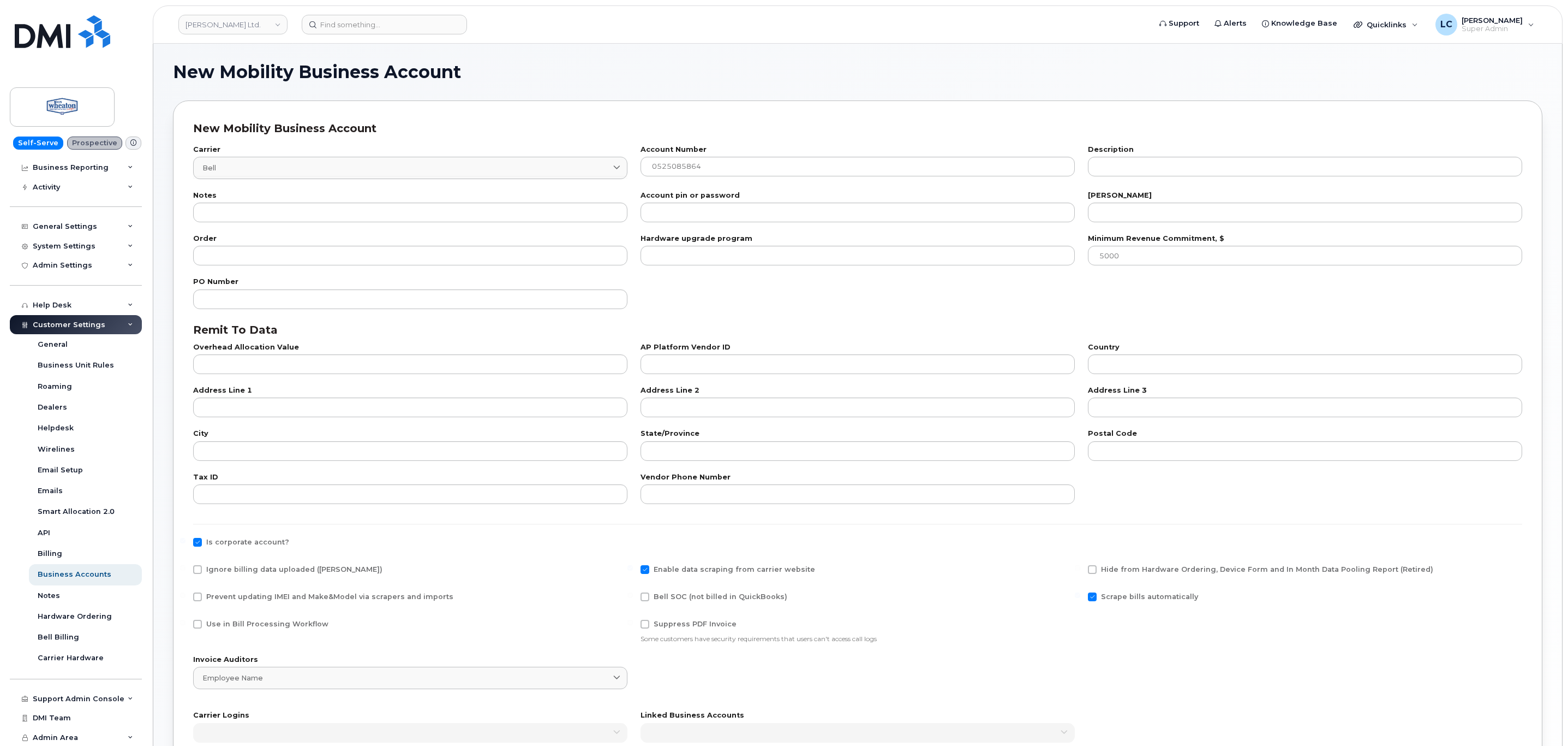
click at [1218, 154] on div "Description" at bounding box center [1305, 161] width 434 height 30
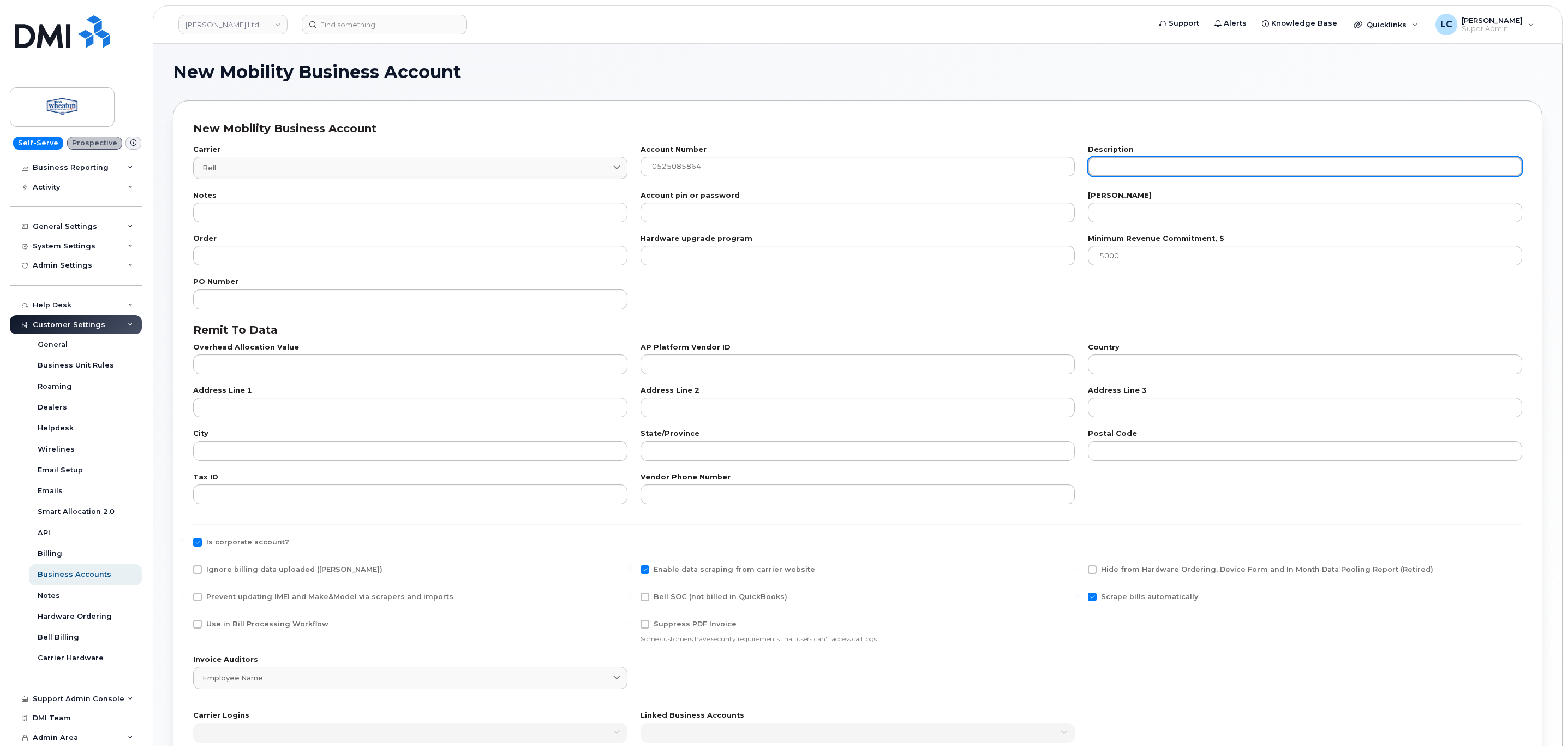
click at [1209, 162] on input "text" at bounding box center [1305, 167] width 434 height 20
paste input "DON WHEATON LTD"
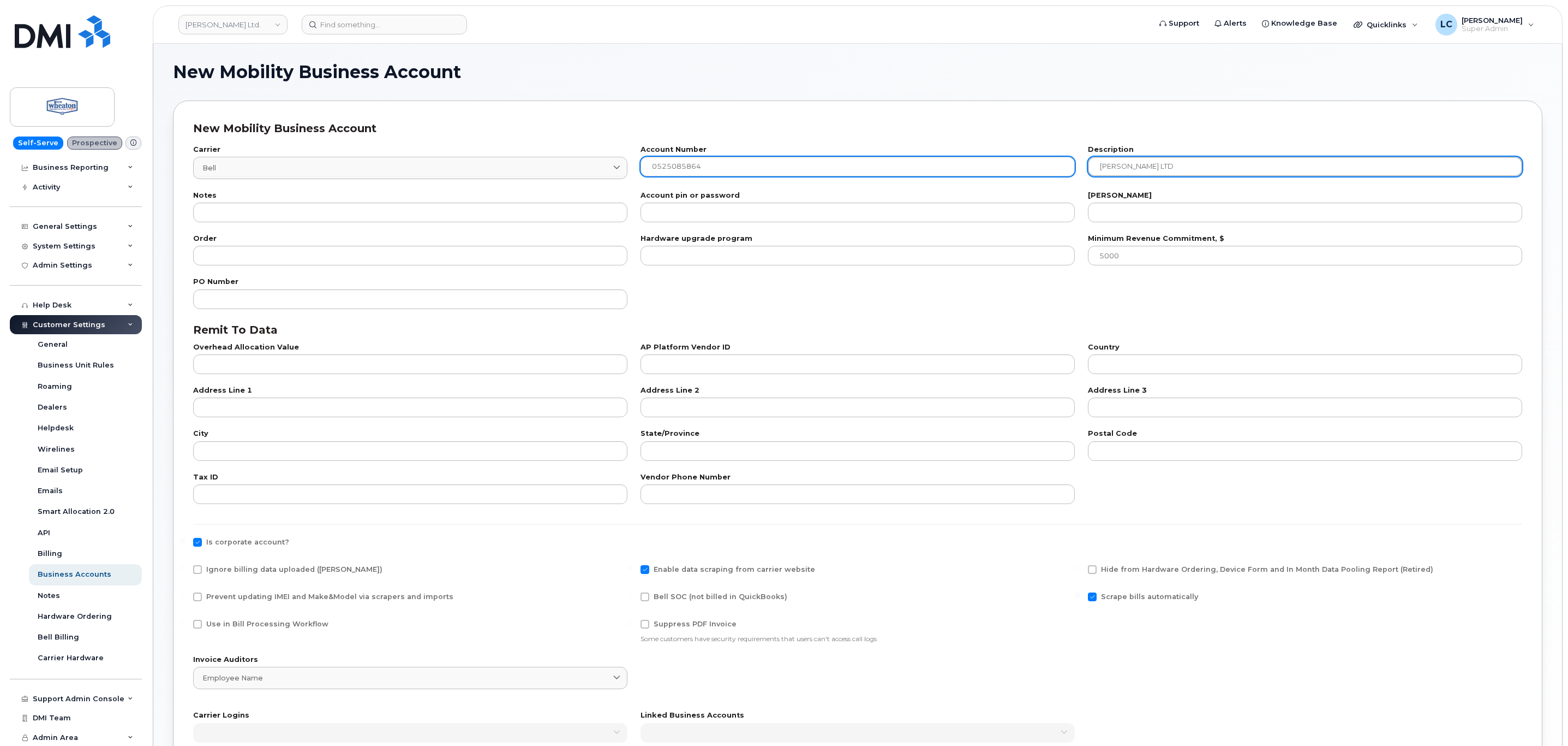
drag, startPoint x: 1114, startPoint y: 164, endPoint x: 1004, endPoint y: 174, distance: 110.5
click at [1004, 174] on div "Carrier Bell 1 bell Canada Bell Distribution Bell Bell Conferencing Inc. Jasper…" at bounding box center [858, 162] width 1343 height 46
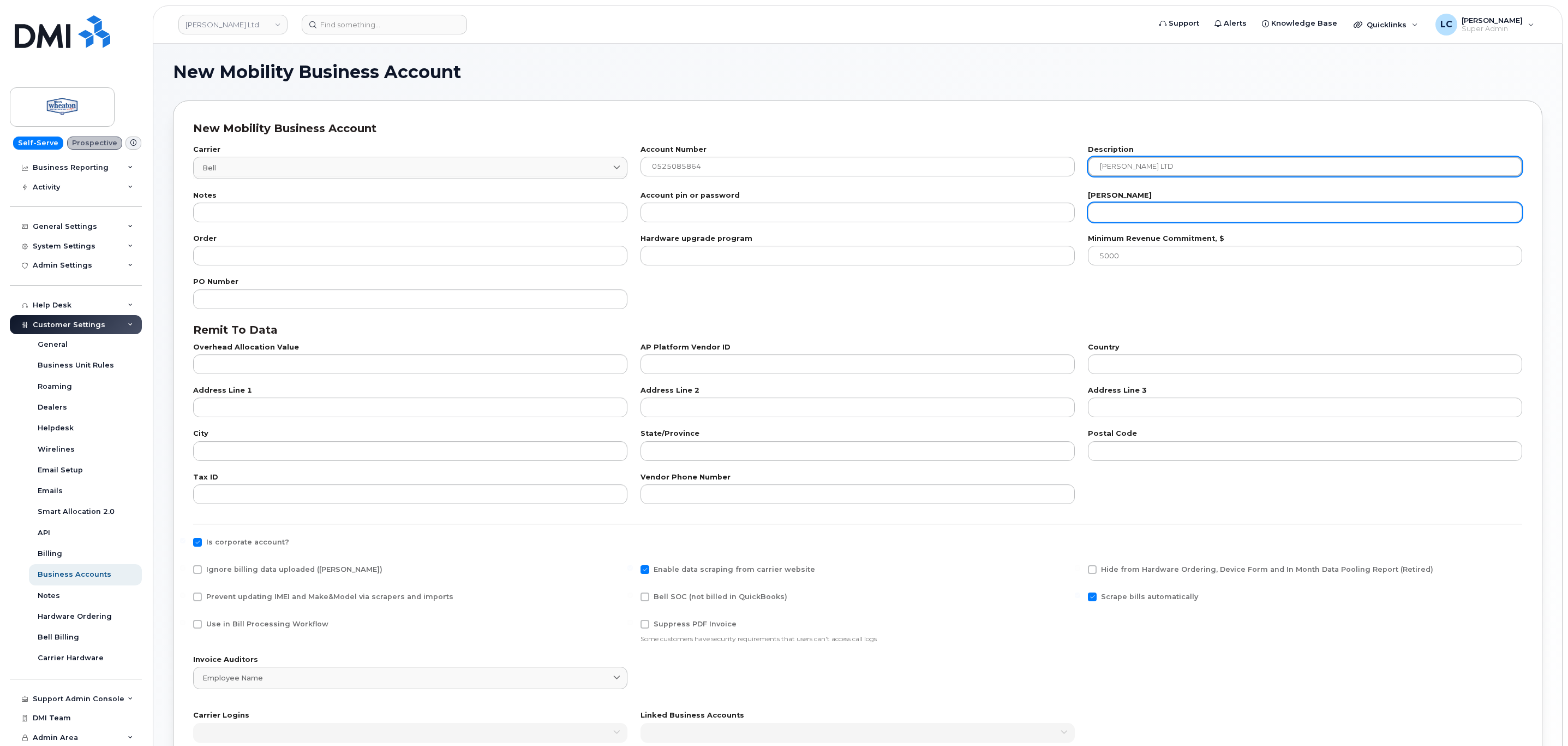
type input "DON WHEATON LTD"
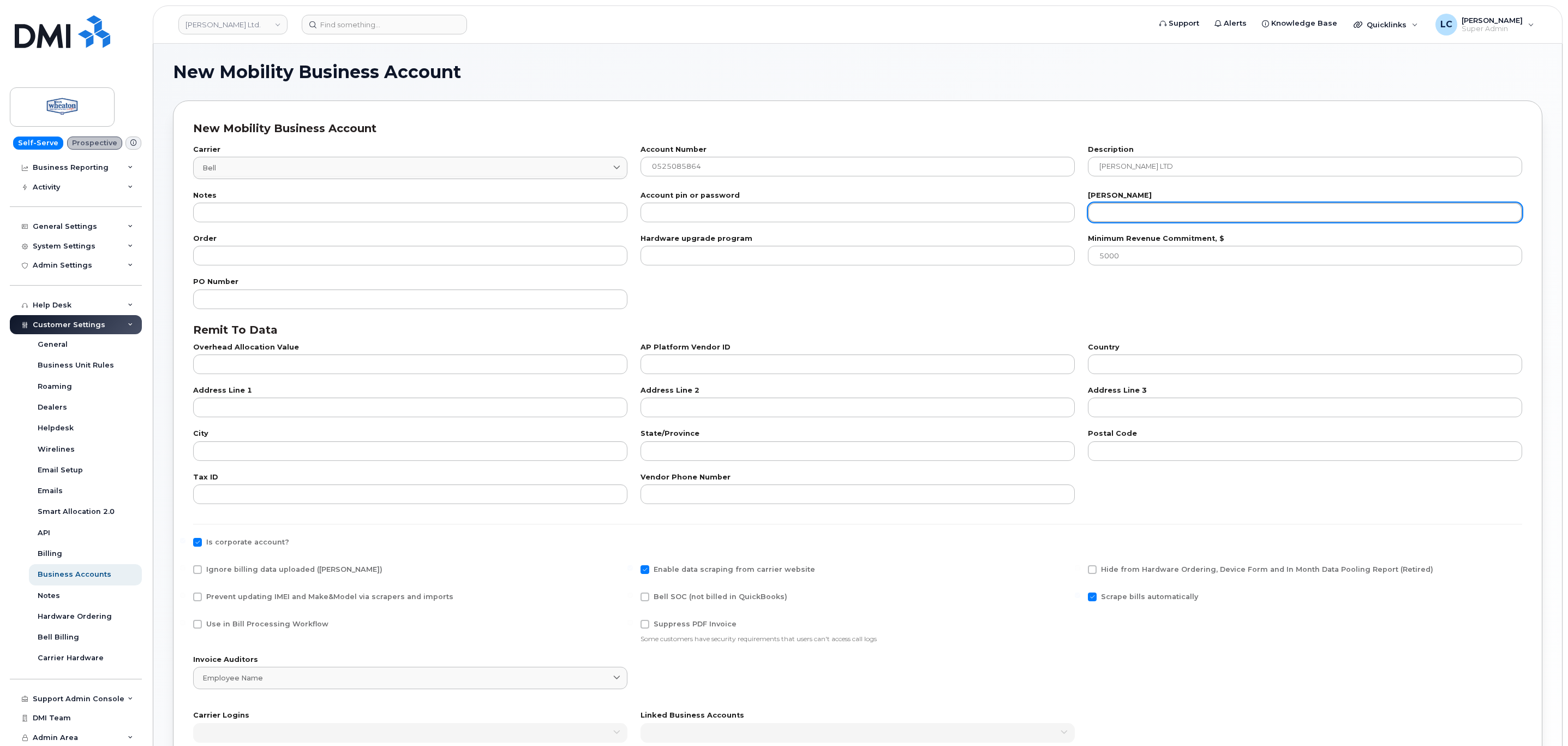
click at [1131, 210] on input "number" at bounding box center [1305, 212] width 434 height 20
type input "20"
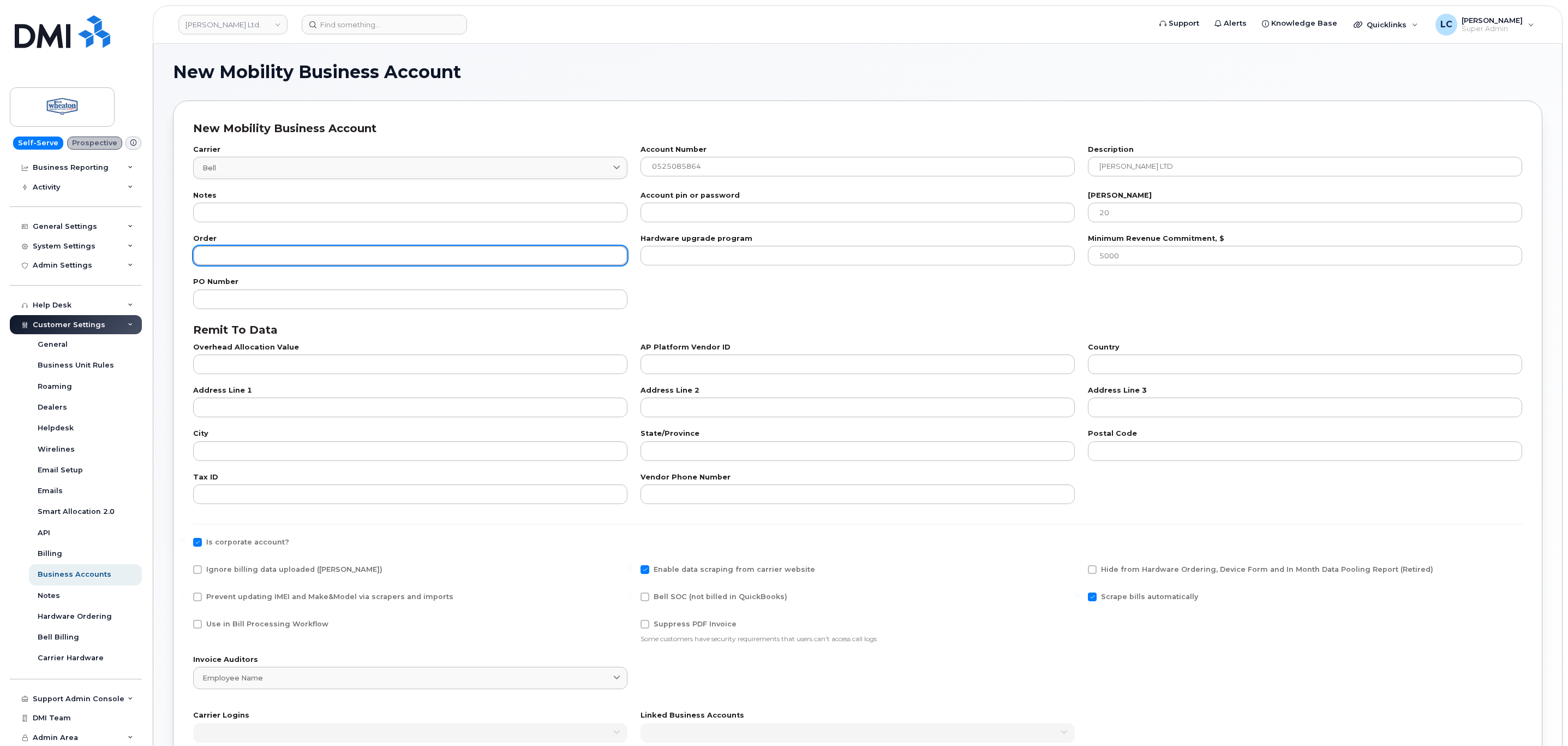
click at [358, 259] on input "number" at bounding box center [410, 255] width 434 height 20
type input "100"
click at [771, 289] on div "PO Number" at bounding box center [858, 293] width 1343 height 43
click at [197, 571] on span at bounding box center [198, 570] width 9 height 9
click at [186, 571] on input "Ignore billing data uploaded (Bill Parser)" at bounding box center [183, 568] width 5 height 5
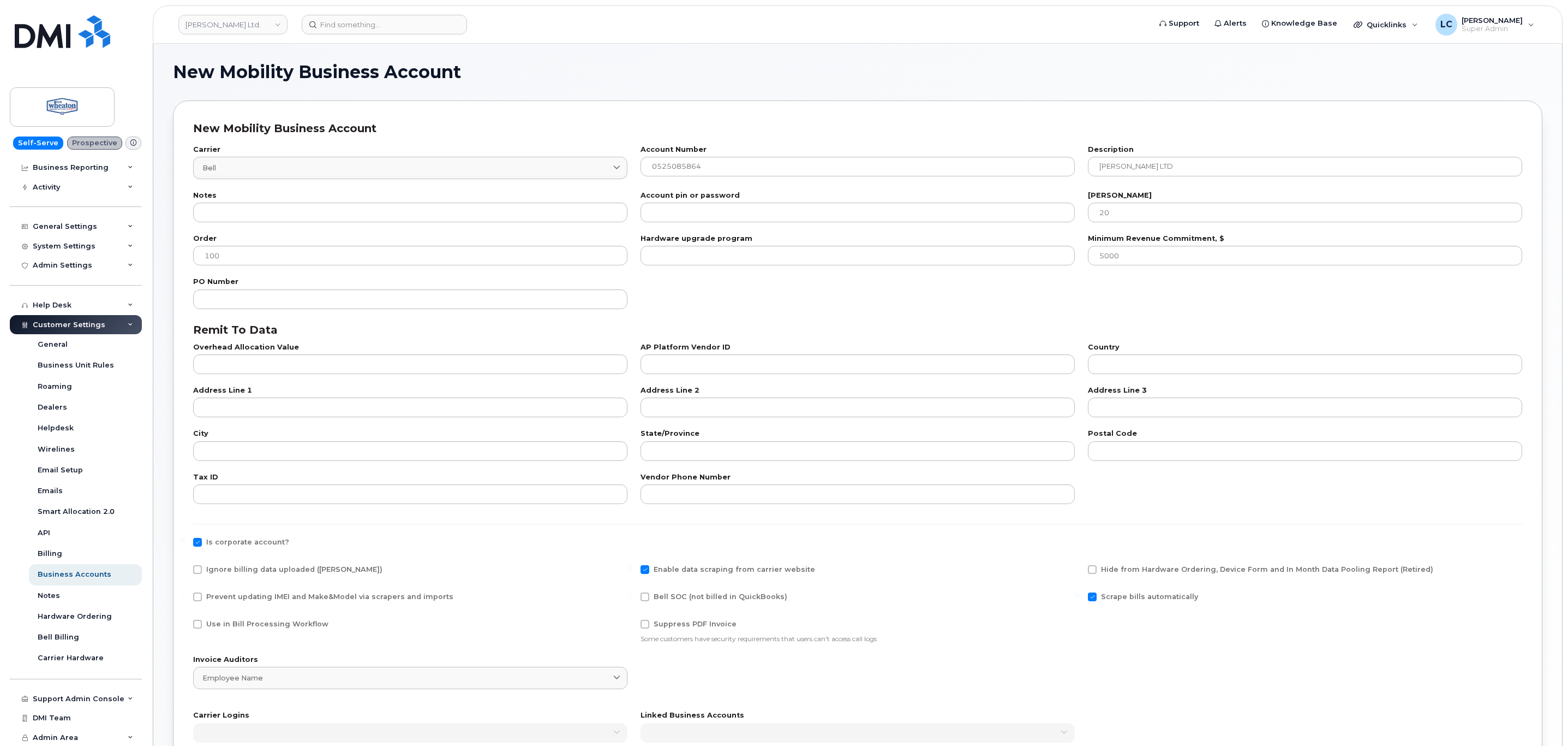
checkbox input "true"
click at [200, 627] on span at bounding box center [198, 624] width 9 height 9
click at [186, 625] on input "Use in Bill Processing Workflow" at bounding box center [183, 622] width 5 height 5
checkbox input "true"
click at [210, 576] on div "Ignore billing data uploaded (Bill Parser)" at bounding box center [410, 573] width 434 height 15
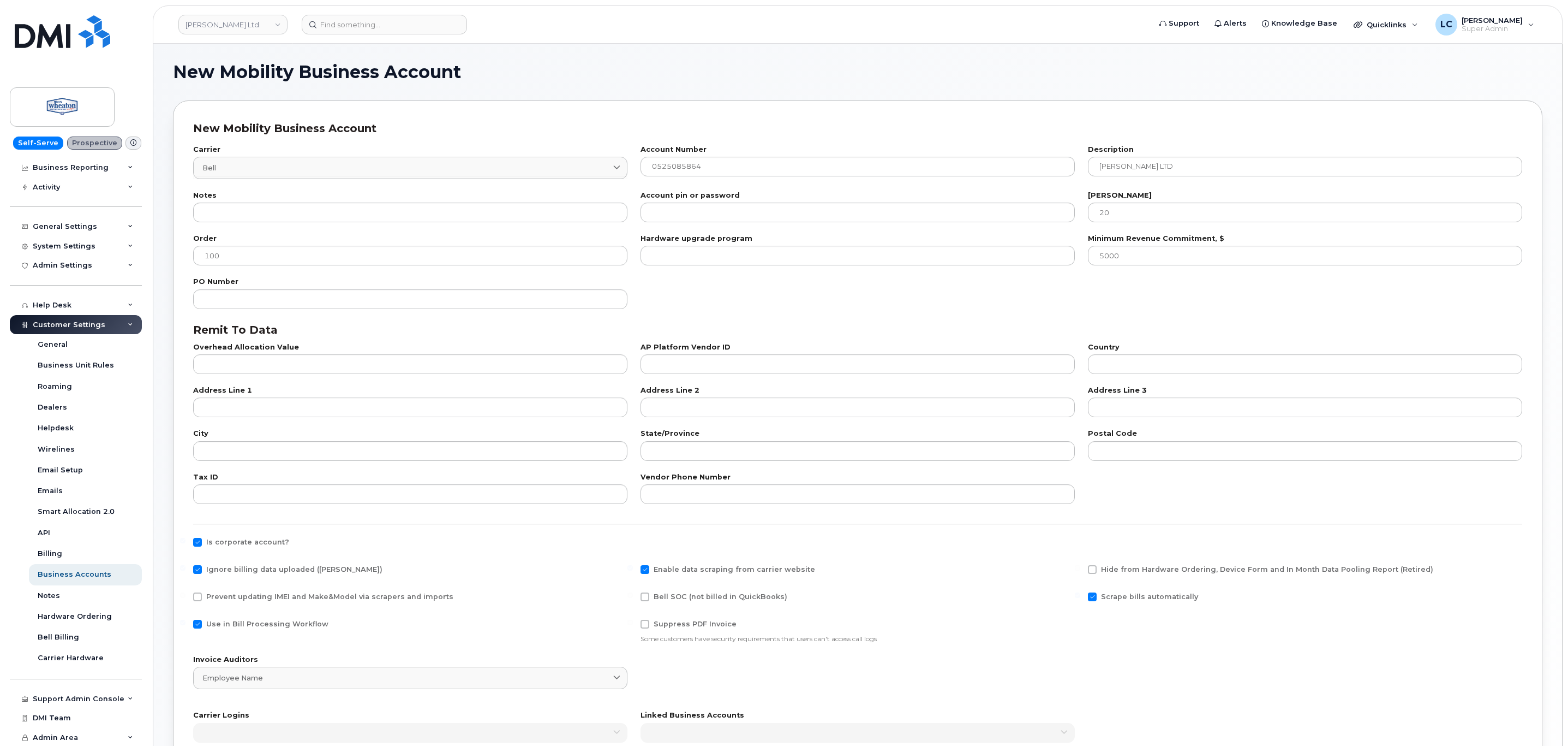
click at [228, 569] on span "Ignore billing data uploaded (Bill Parser)" at bounding box center [294, 569] width 176 height 8
click at [186, 569] on input "Ignore billing data uploaded (Bill Parser)" at bounding box center [183, 568] width 5 height 5
checkbox input "false"
click at [701, 596] on span "Bell SOC (not billed in QuickBooks)" at bounding box center [720, 596] width 134 height 8
click at [633, 596] on input "Bell SOC (not billed in QuickBooks)" at bounding box center [630, 595] width 5 height 5
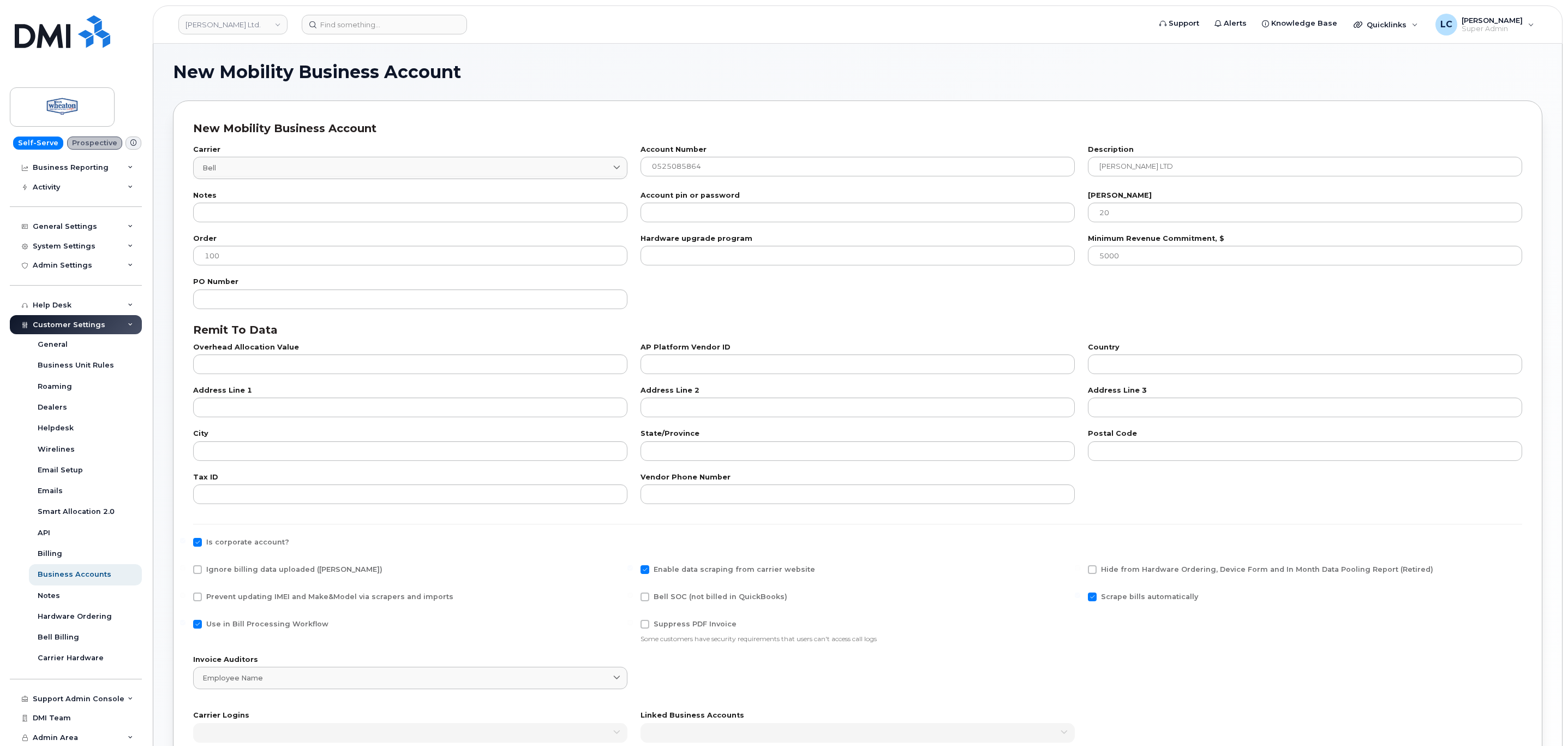
checkbox input "true"
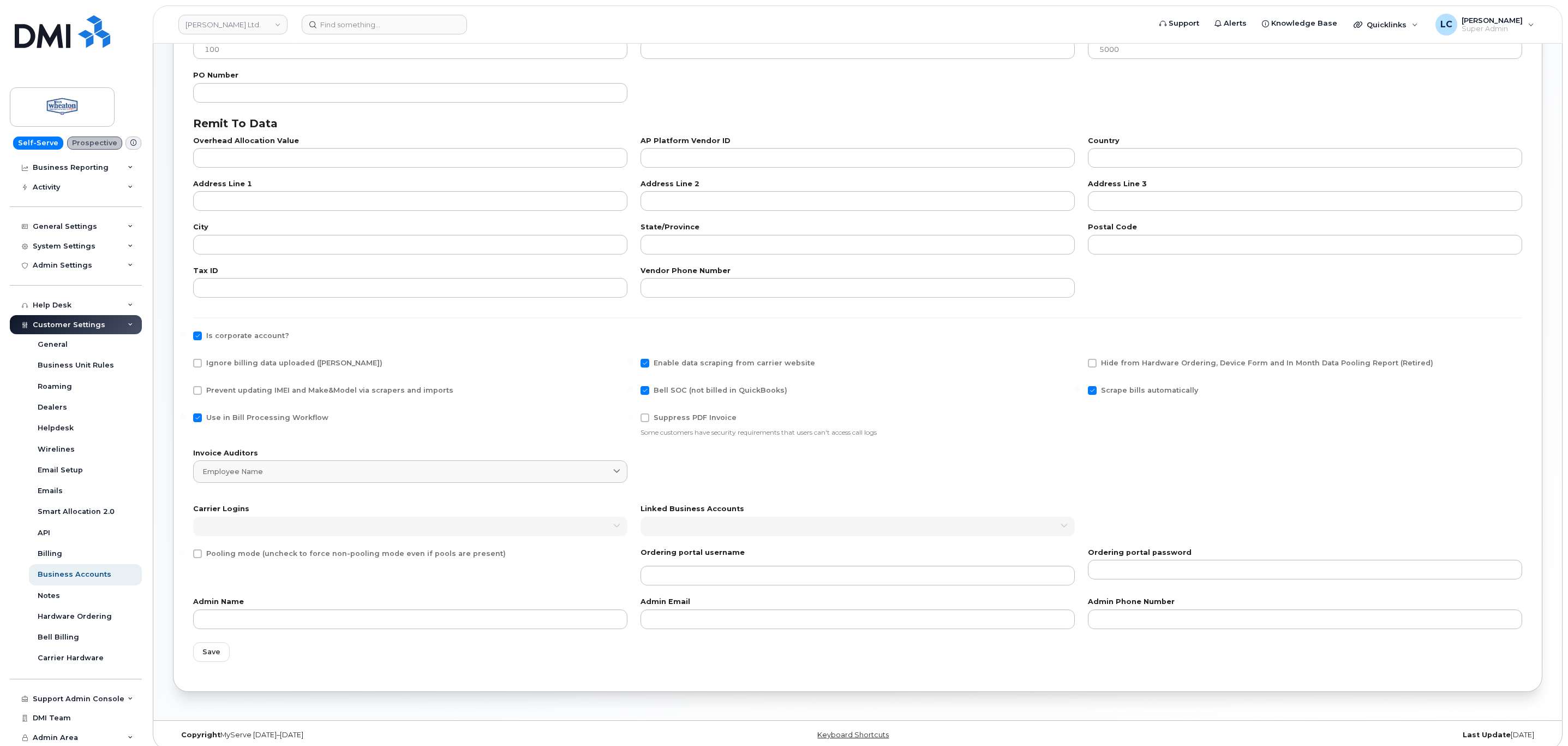
scroll to position [217, 0]
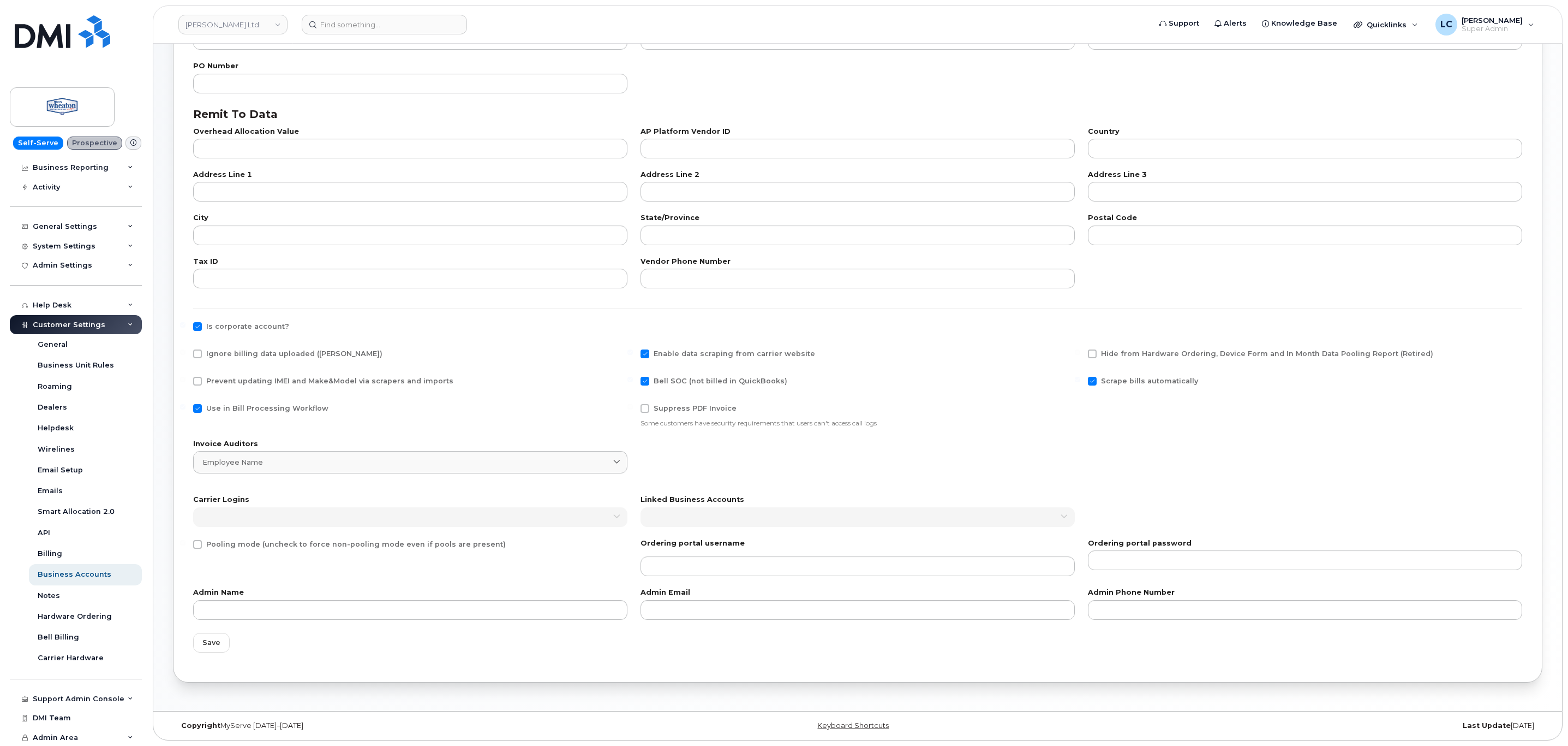
click at [757, 452] on div "Invoice Auditors Employee name Enter 2 or more characters" at bounding box center [858, 461] width 1343 height 56
click at [207, 641] on span "Save" at bounding box center [211, 642] width 18 height 10
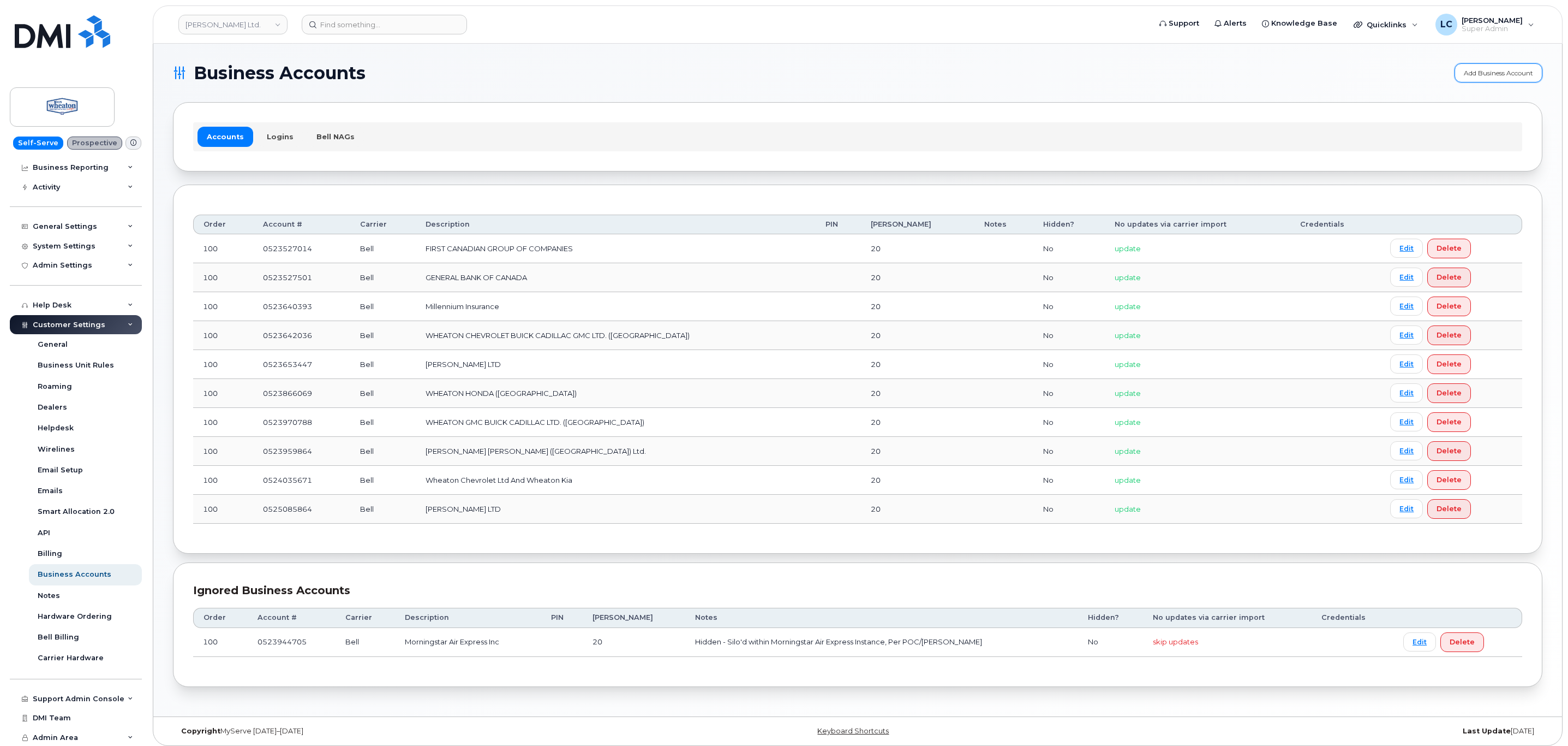
click at [1475, 70] on link "Add Business Account" at bounding box center [1499, 72] width 88 height 19
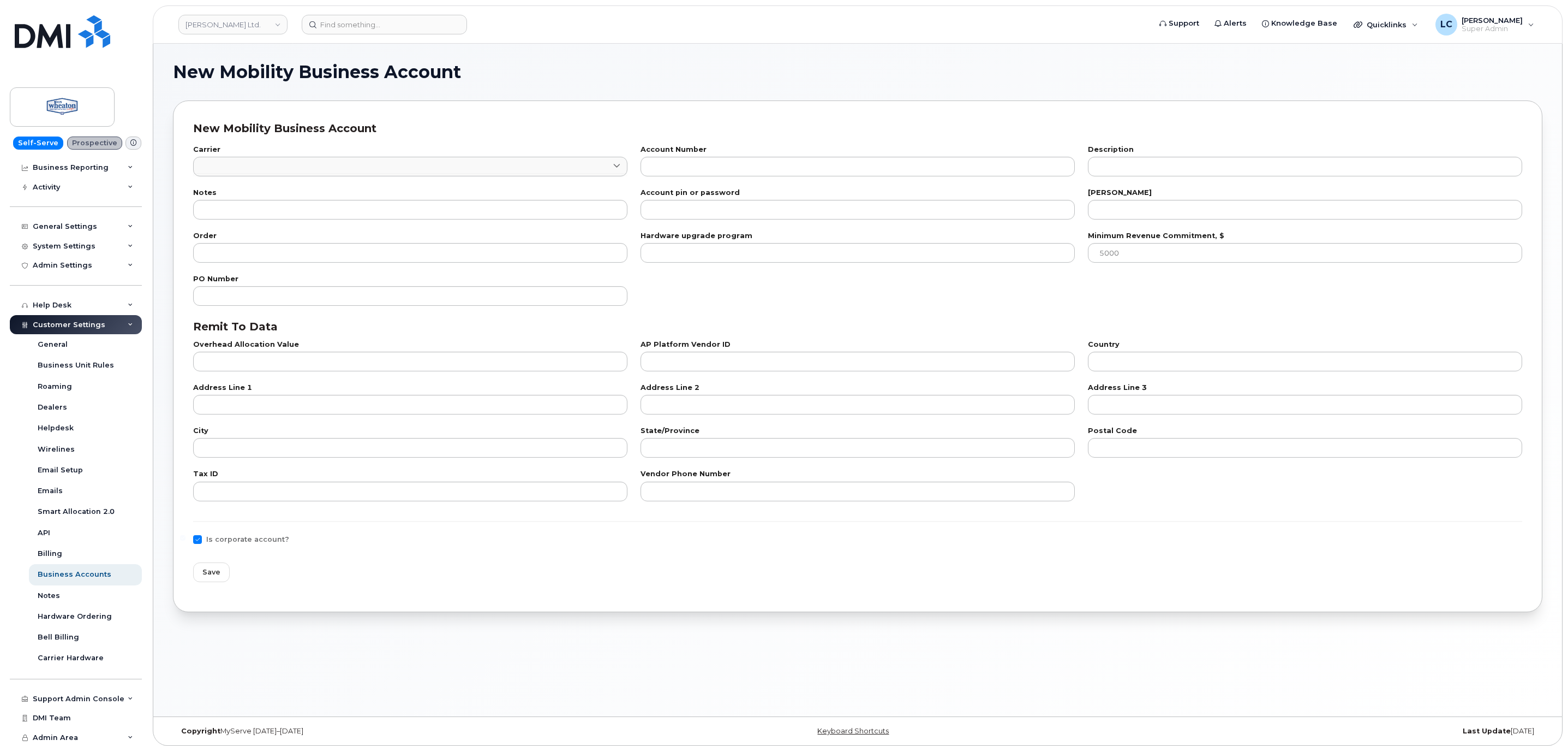
checkbox input "true"
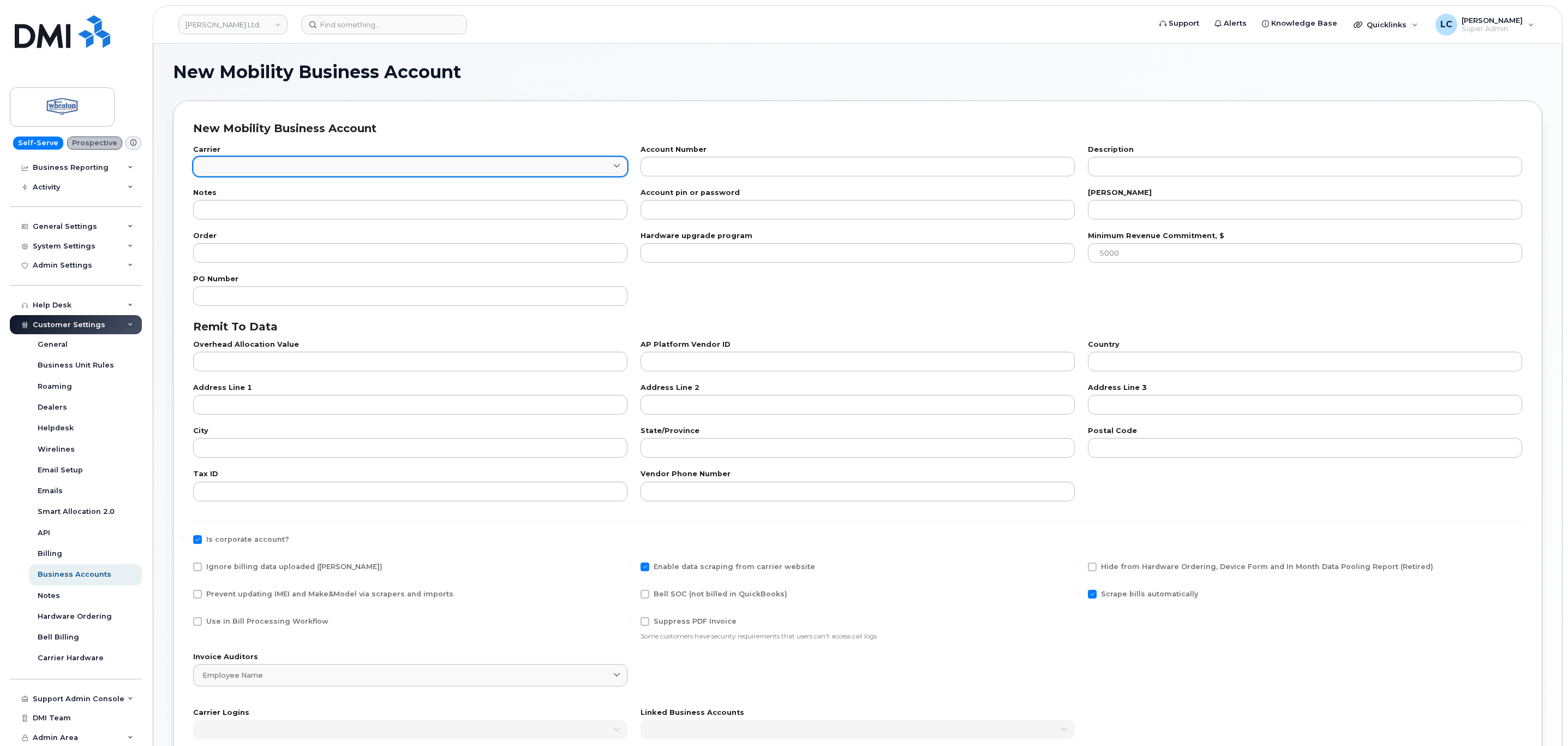
click at [259, 169] on link at bounding box center [410, 167] width 434 height 20
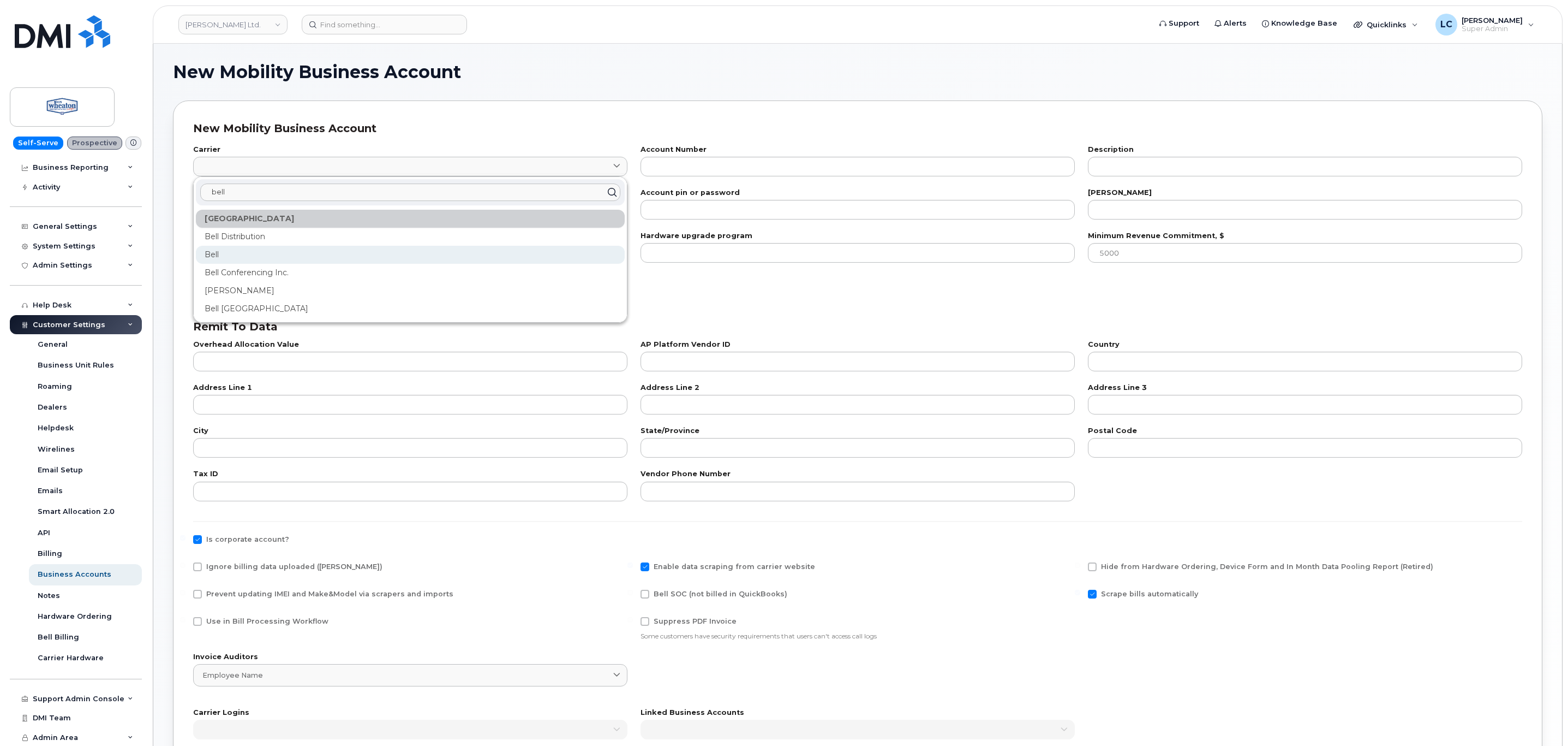
type input "bell"
click at [245, 261] on div "Bell" at bounding box center [410, 254] width 429 height 18
type input "1"
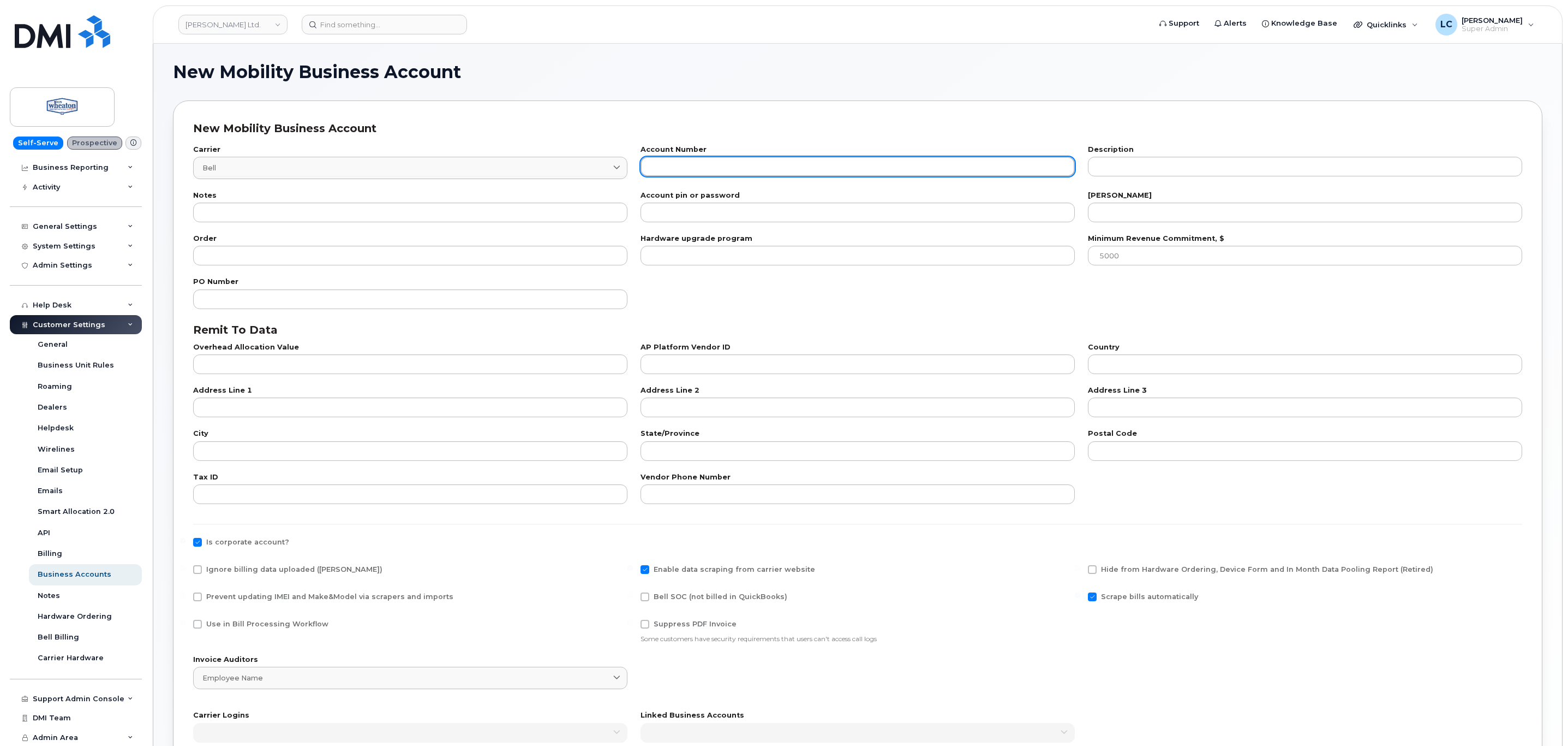
click at [706, 174] on input "text" at bounding box center [858, 167] width 434 height 20
paste input "525590082"
type input "0525590082"
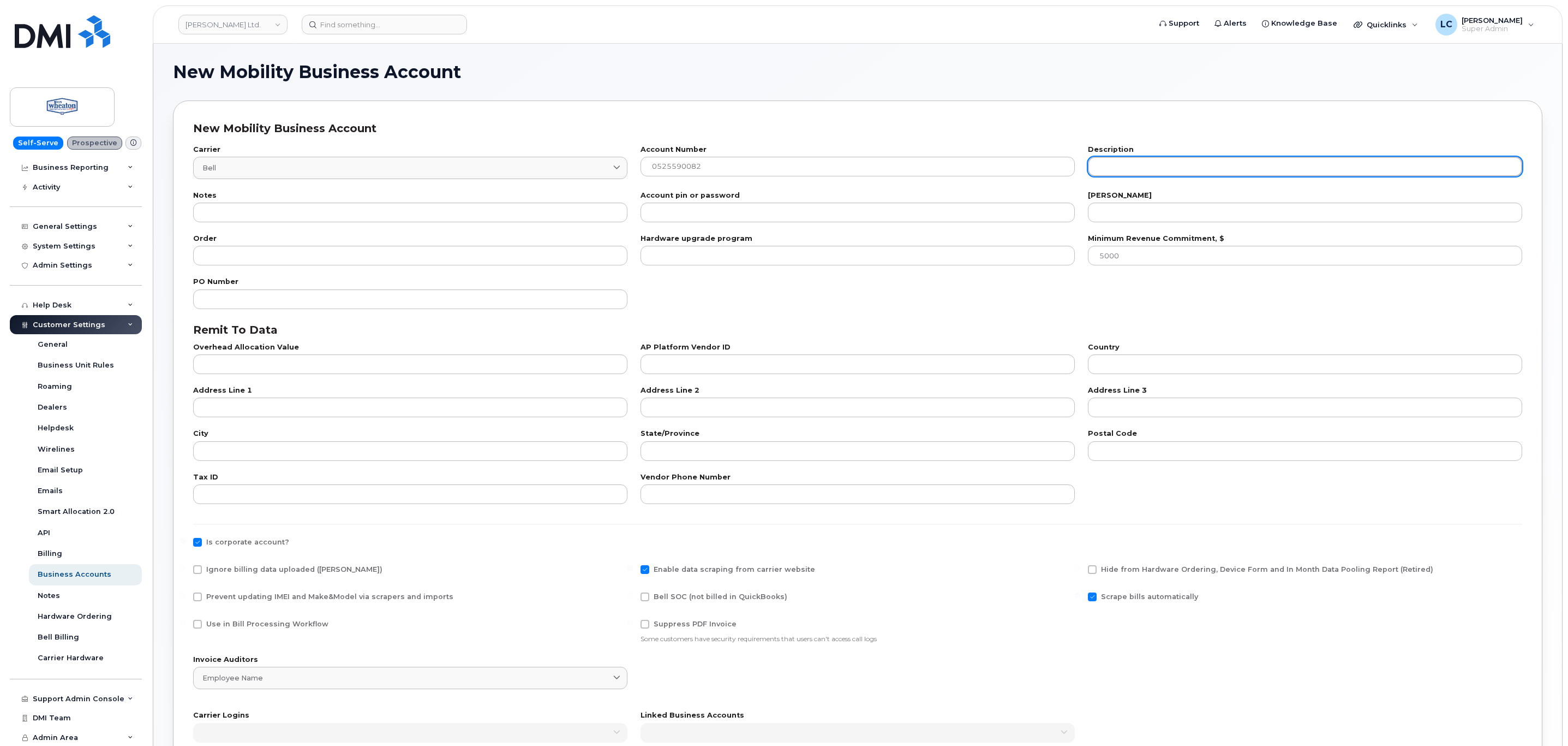
click at [1155, 172] on input "text" at bounding box center [1305, 167] width 434 height 20
paste input "DON WHEATON CHEVROLET BUICK GMC CADILLAC LTD. (EDMONTON)"
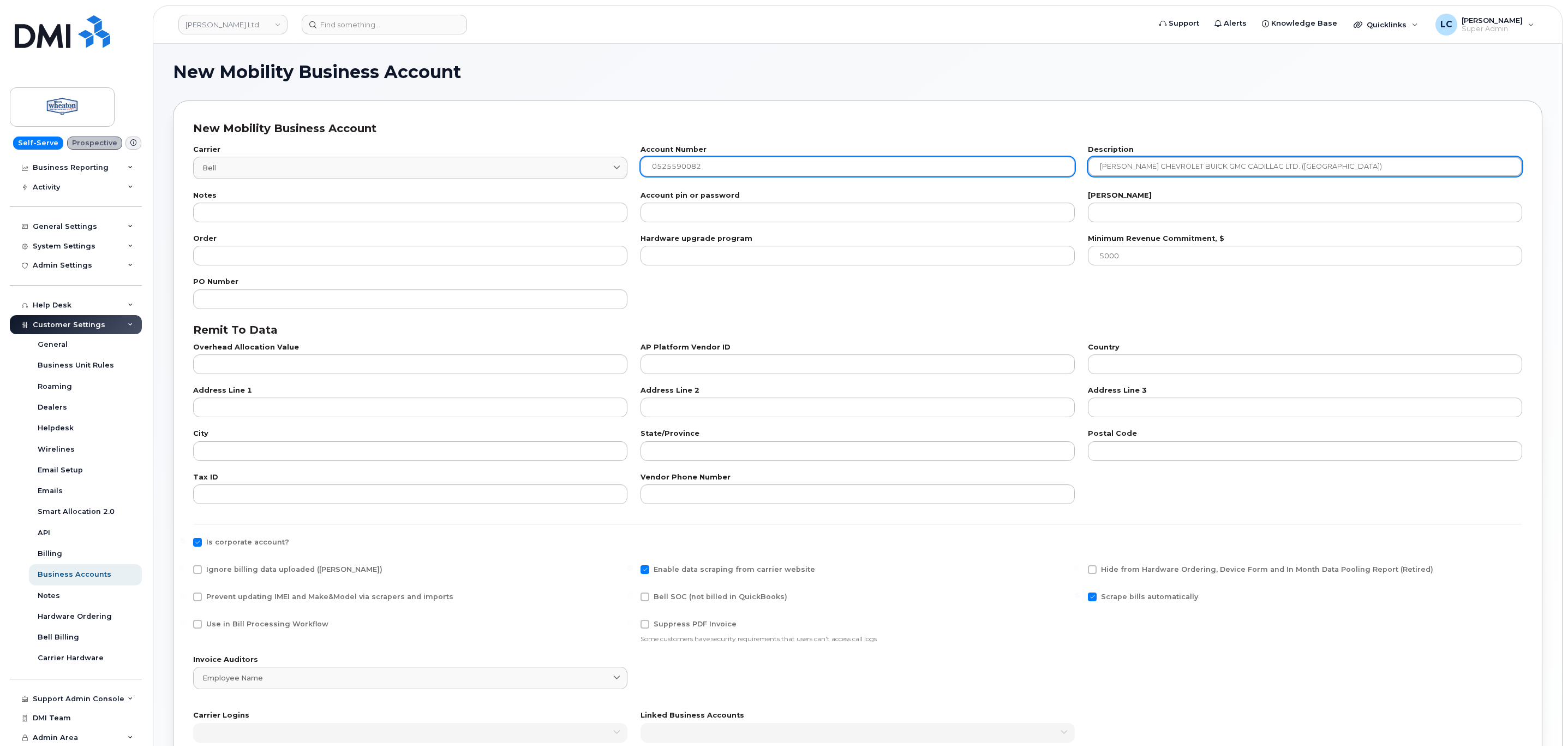
drag, startPoint x: 1115, startPoint y: 161, endPoint x: 980, endPoint y: 164, distance: 135.0
click at [980, 164] on div "Carrier Bell 1 bell Canada Bell Distribution Bell Bell Conferencing Inc. Jasper…" at bounding box center [858, 162] width 1343 height 46
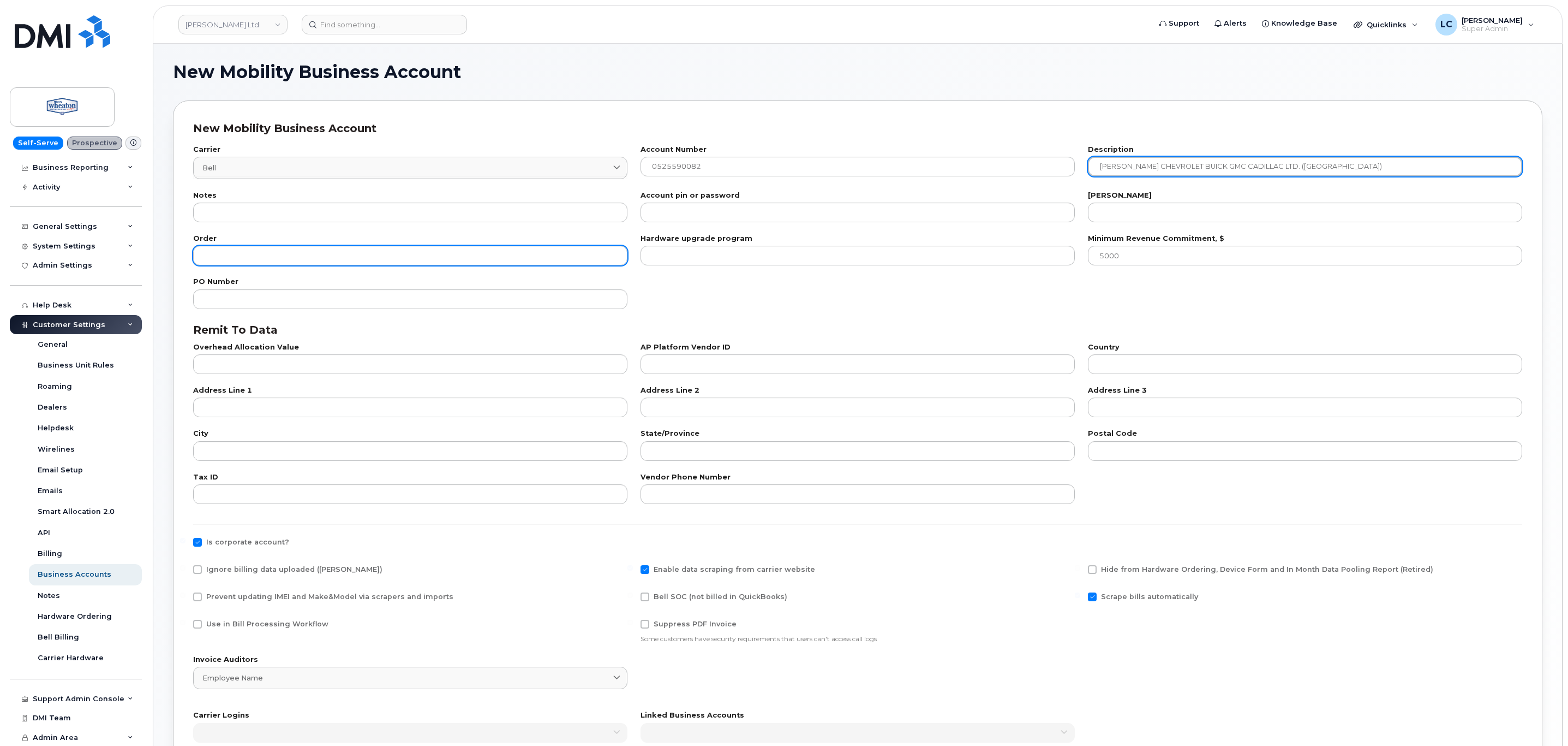
type input "DON WHEATON CHEVROLET BUICK GMC CADILLAC LTD. (EDMONTON)"
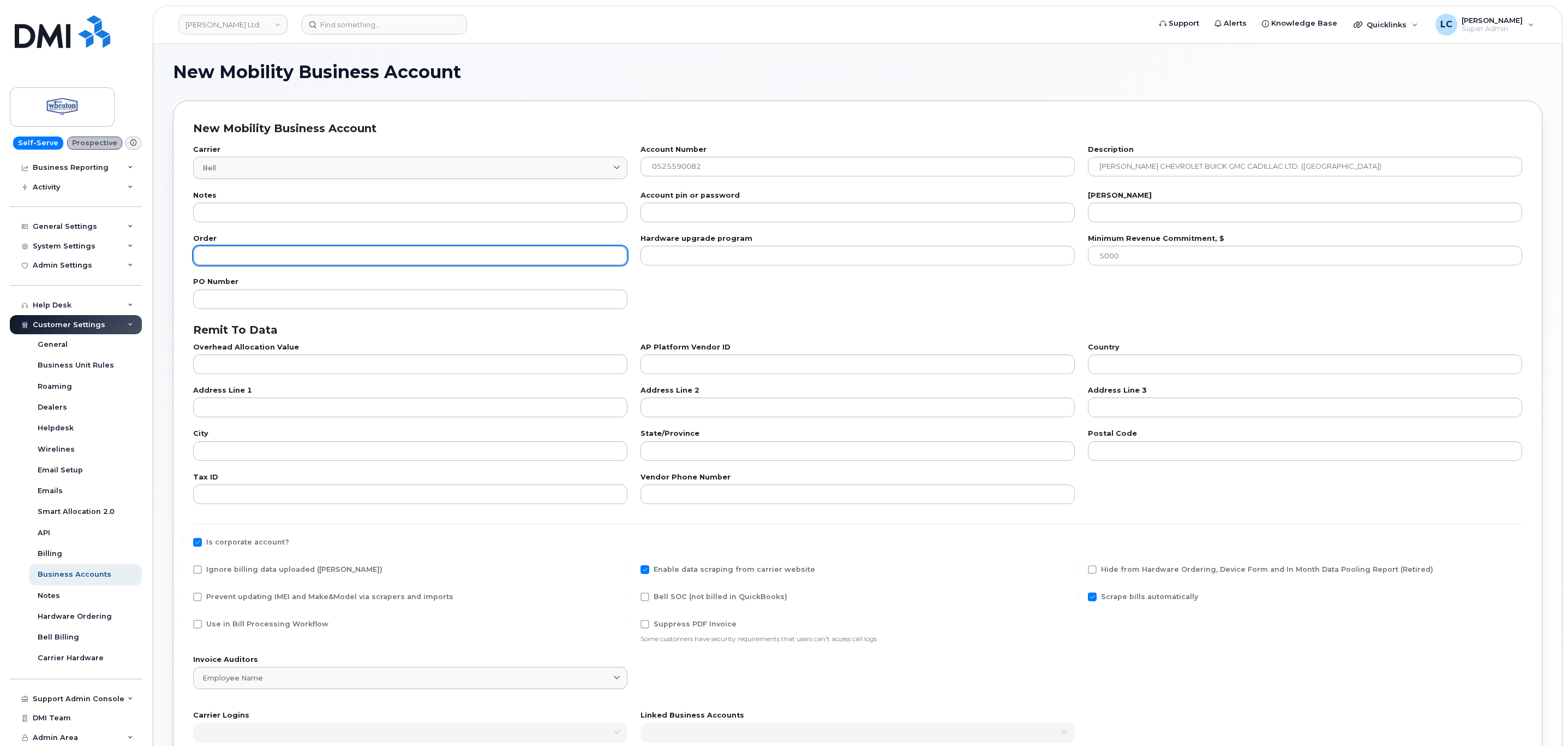
click at [289, 258] on input "number" at bounding box center [410, 255] width 434 height 20
type input "100"
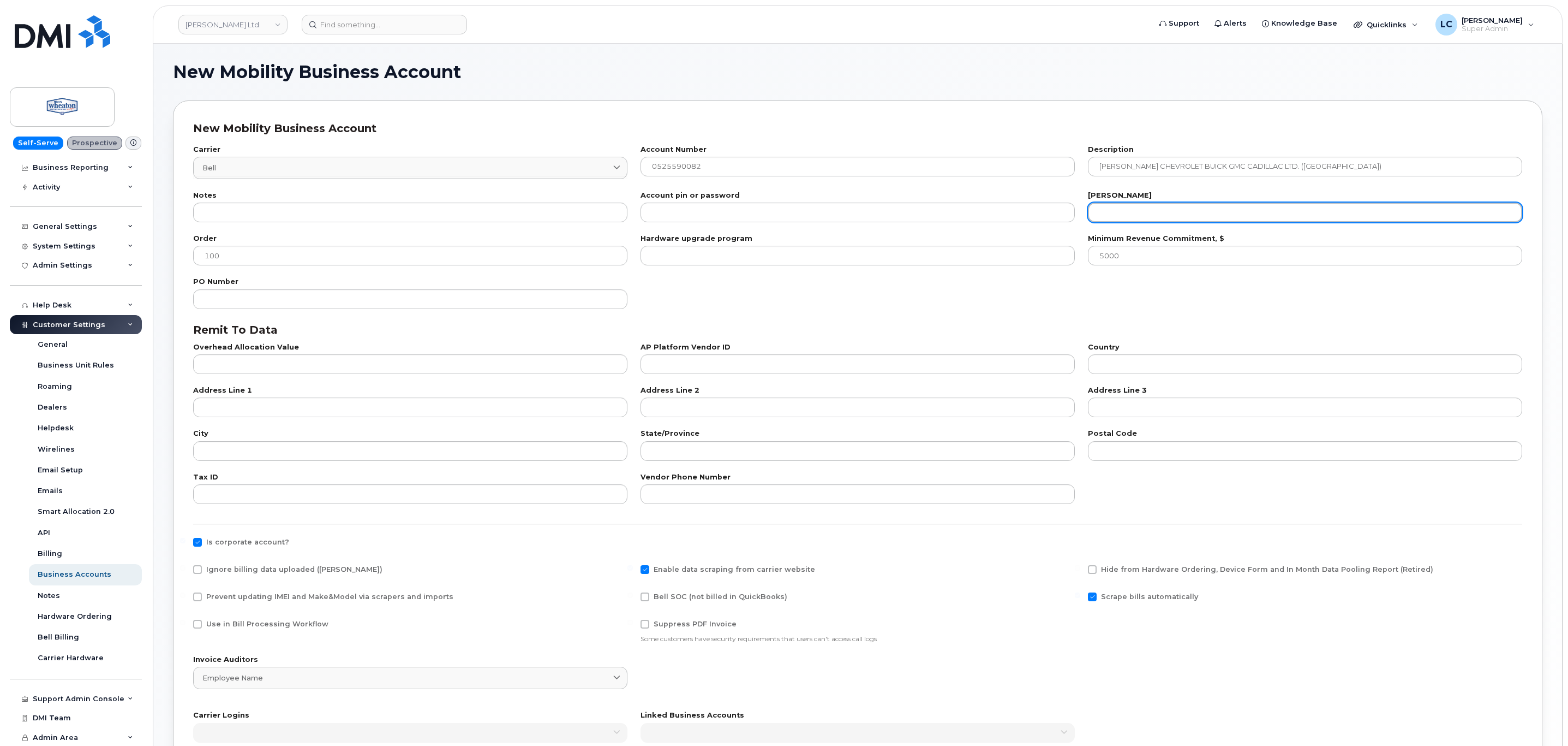
click at [1148, 206] on input "number" at bounding box center [1305, 212] width 434 height 20
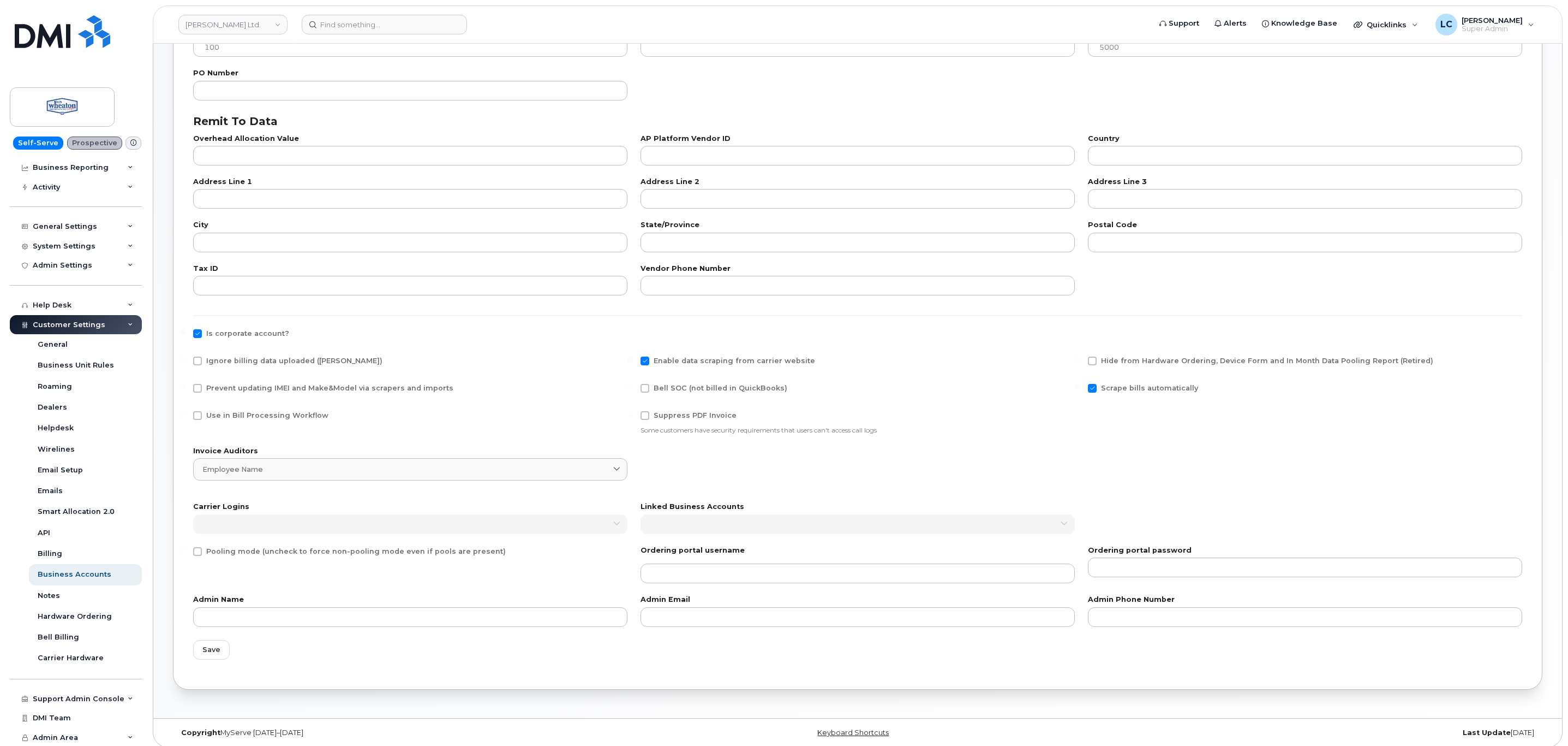
scroll to position [217, 0]
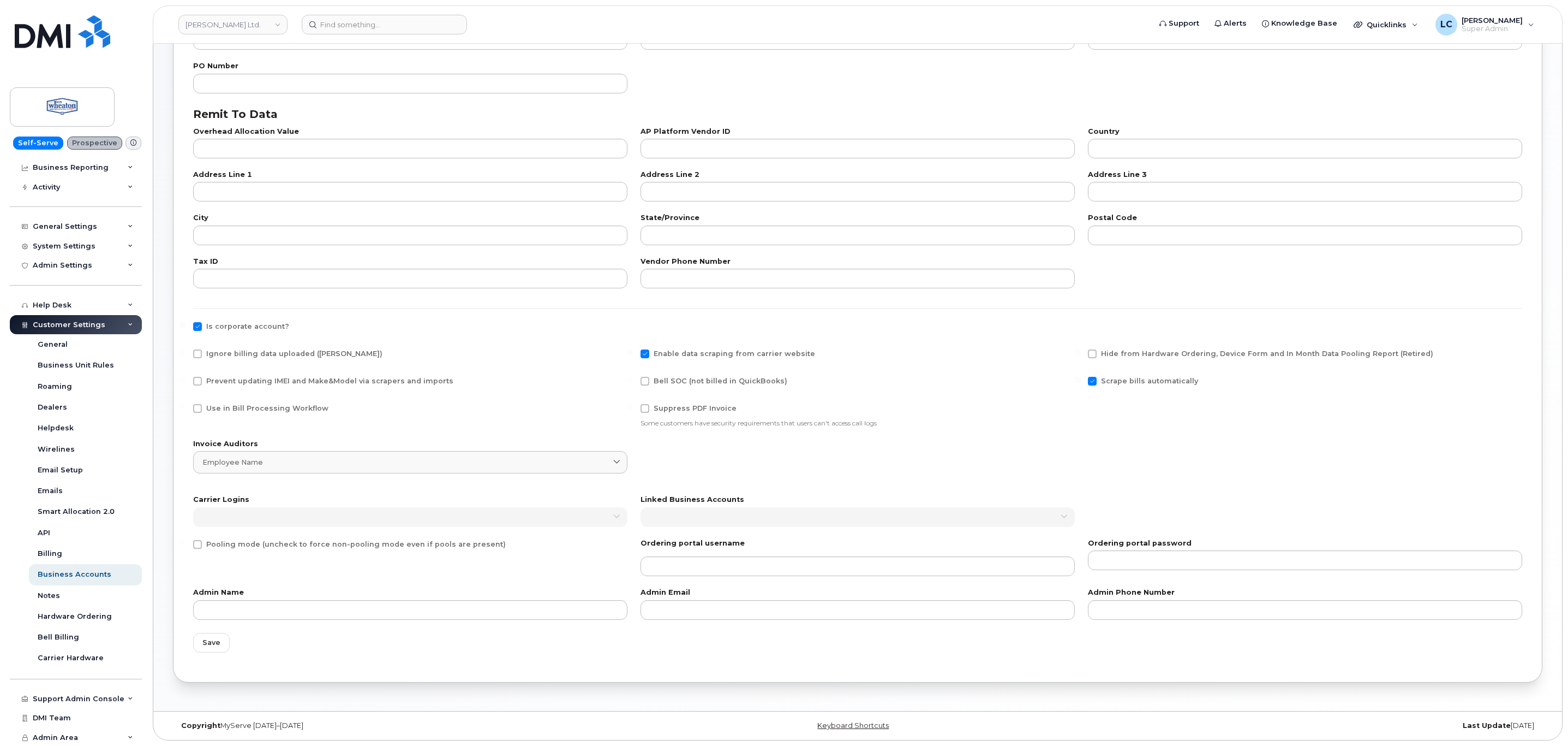
type input "20"
click at [259, 409] on span "Use in Bill Processing Workflow" at bounding box center [267, 408] width 122 height 8
click at [186, 409] on input "Use in Bill Processing Workflow" at bounding box center [183, 407] width 5 height 5
checkbox input "true"
click at [681, 381] on span "Bell SOC (not billed in QuickBooks)" at bounding box center [720, 380] width 134 height 8
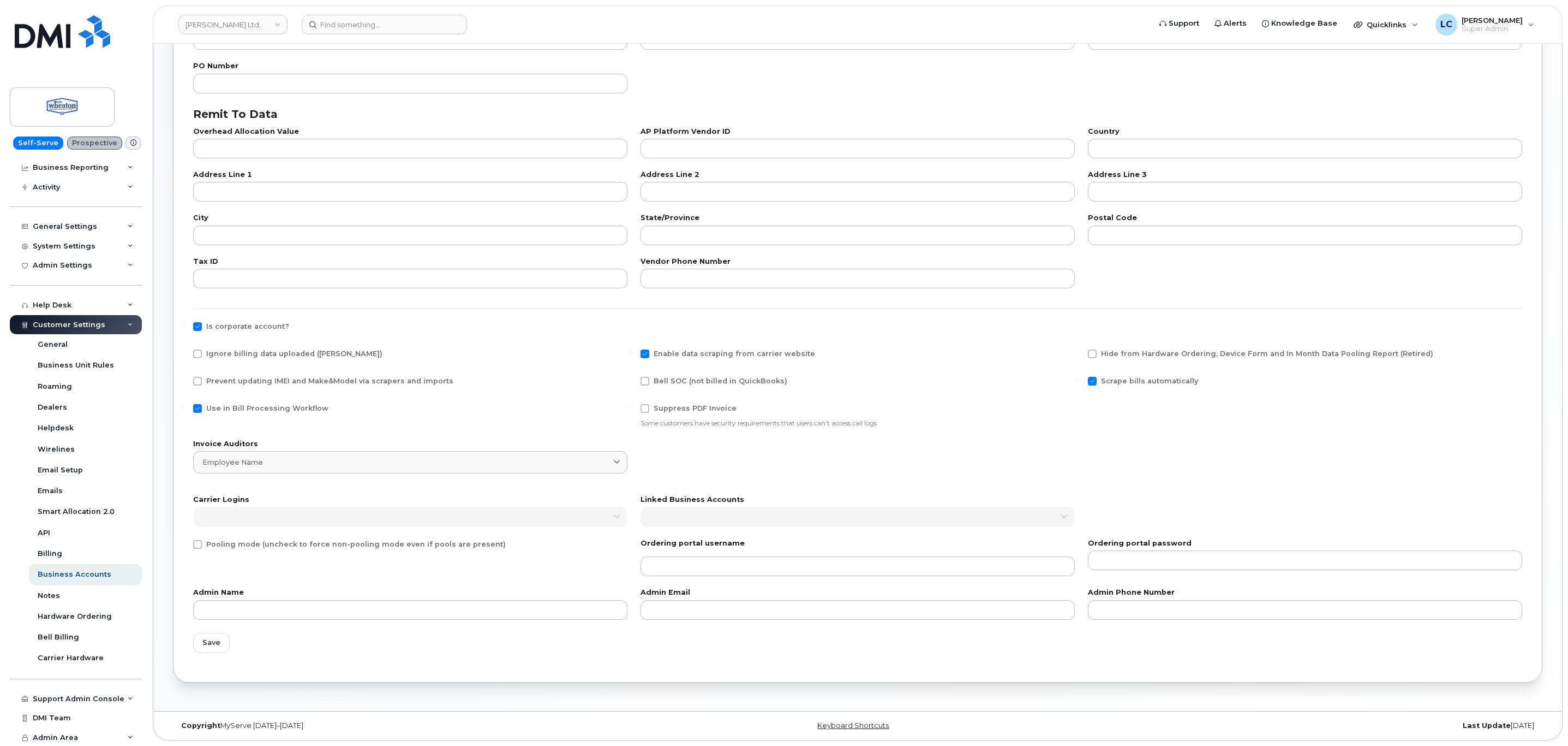
click at [633, 381] on input "Bell SOC (not billed in QuickBooks)" at bounding box center [630, 379] width 5 height 5
checkbox input "true"
click at [211, 652] on div "Save" at bounding box center [858, 643] width 1343 height 33
click at [213, 644] on span "Save" at bounding box center [211, 642] width 18 height 10
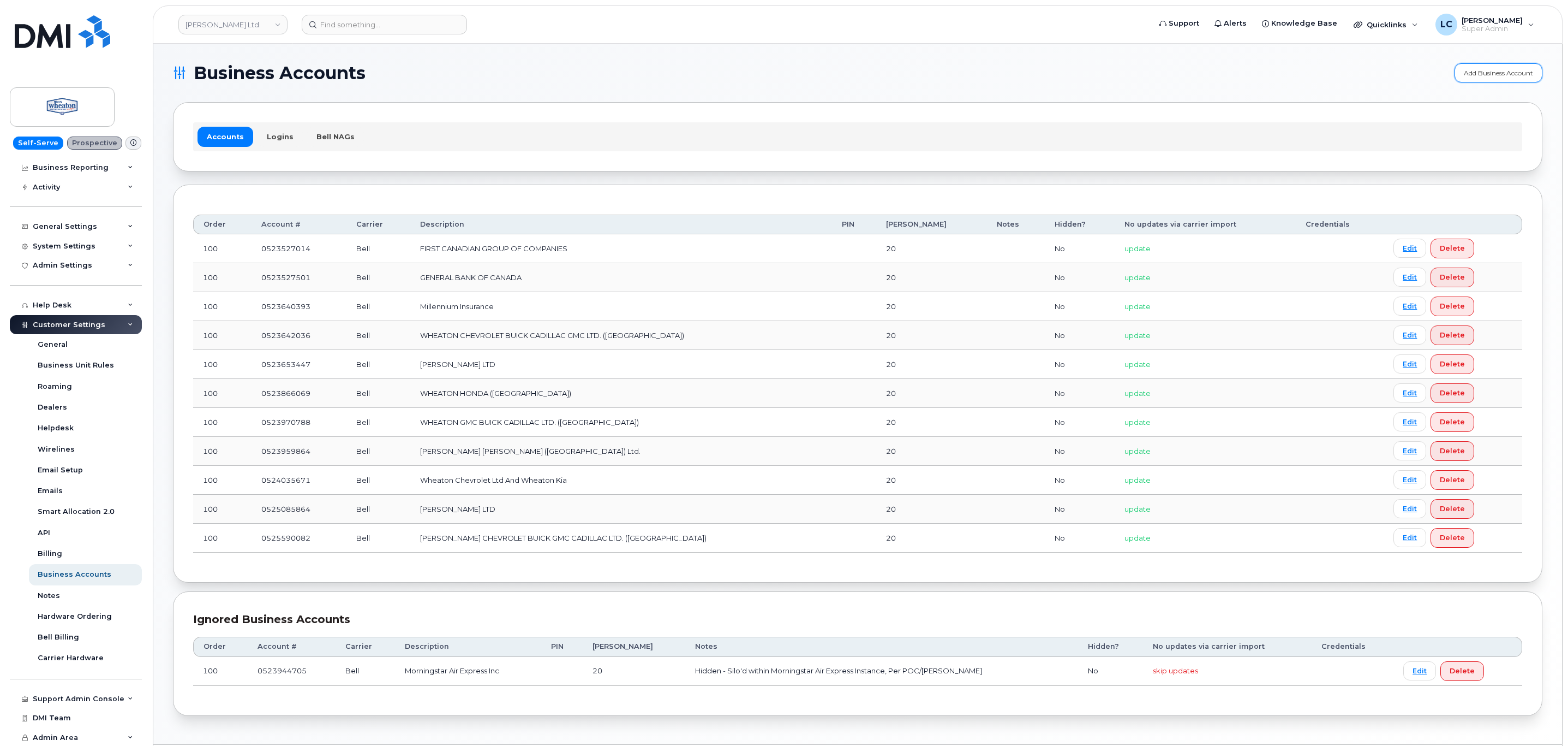
click at [1490, 72] on link "Add Business Account" at bounding box center [1499, 72] width 88 height 19
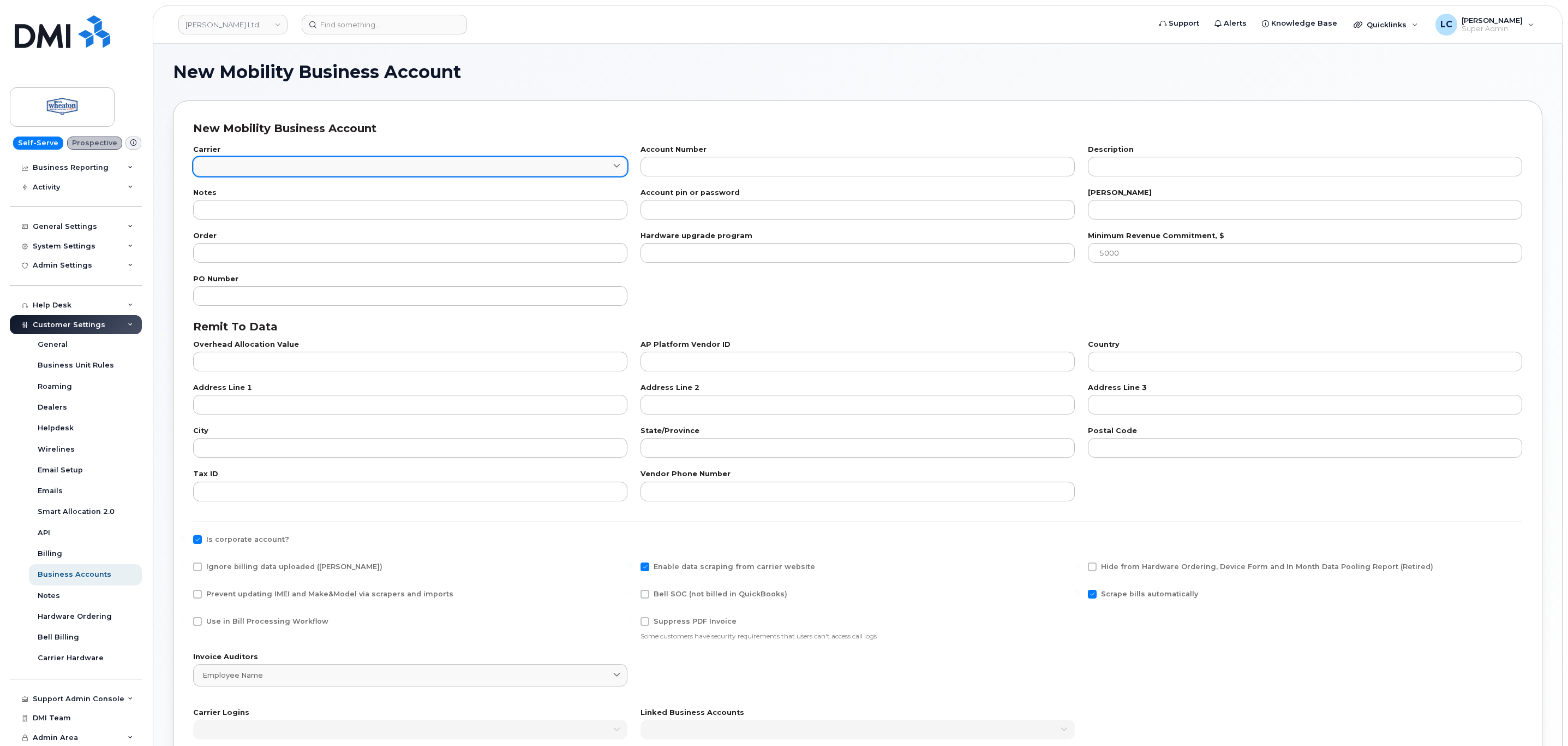
click at [414, 170] on link at bounding box center [410, 167] width 434 height 20
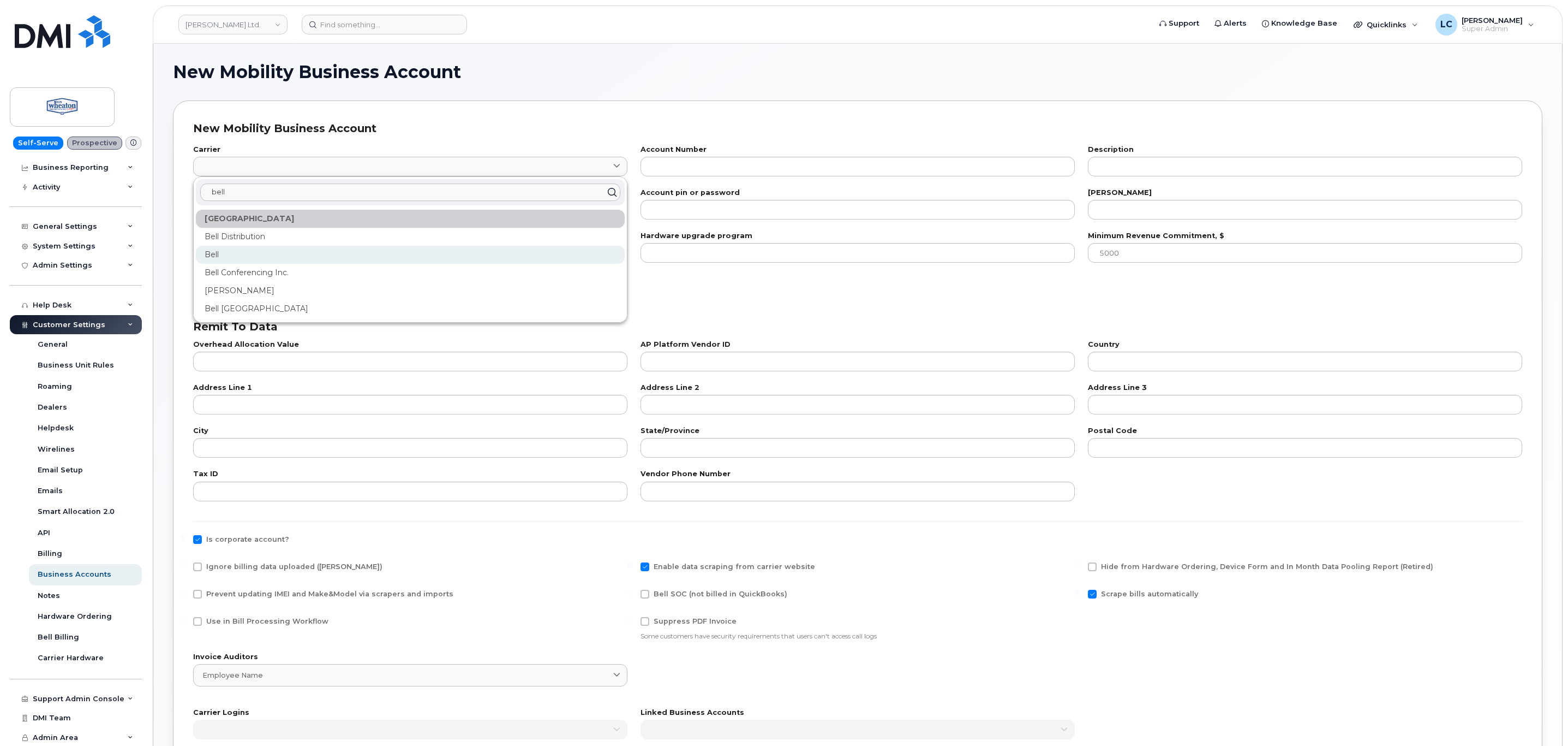
type input "bell"
click at [224, 251] on div "Bell" at bounding box center [410, 254] width 429 height 18
type input "1"
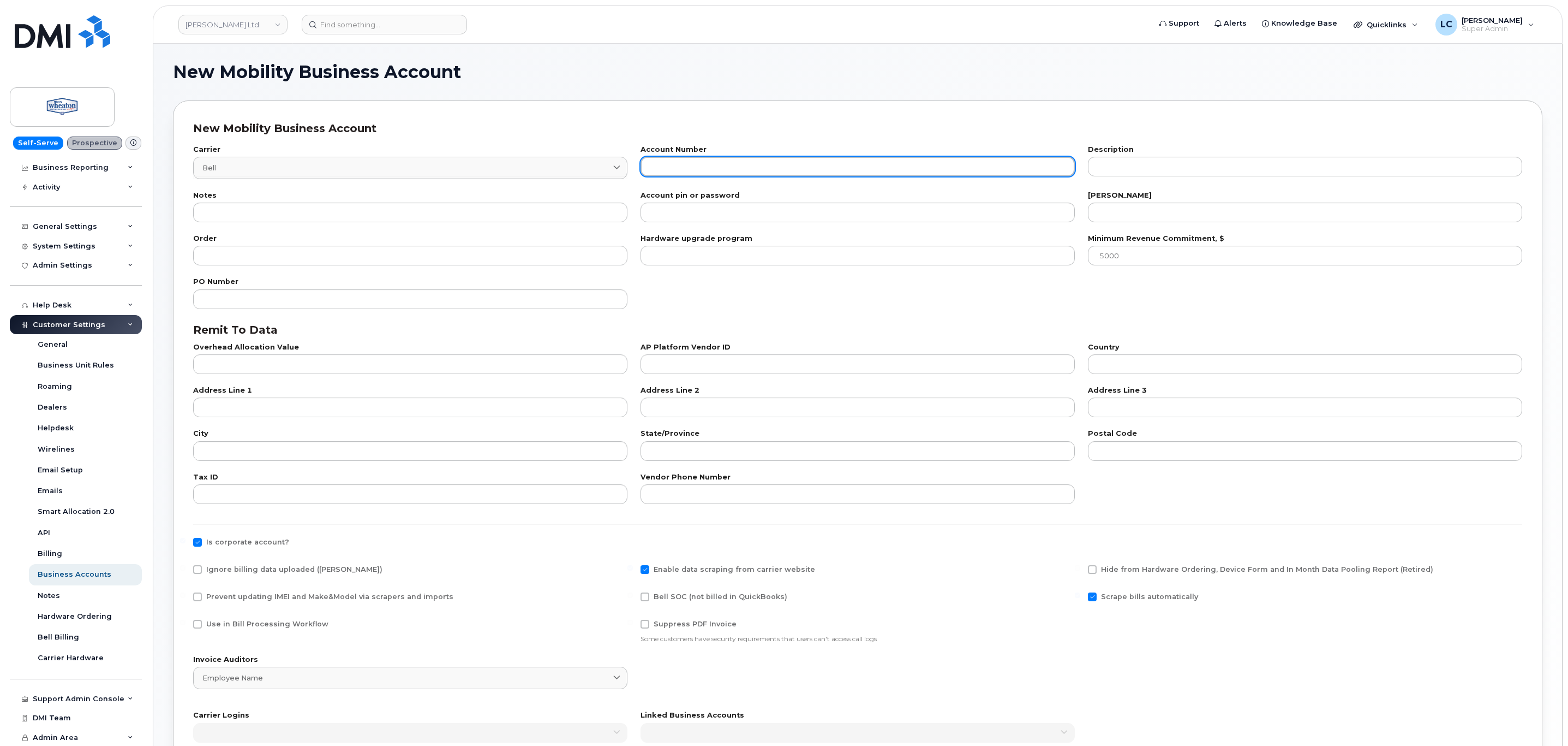
click at [723, 168] on input "text" at bounding box center [858, 167] width 434 height 20
paste input "528045192"
click at [654, 169] on input "528045192" at bounding box center [858, 167] width 434 height 20
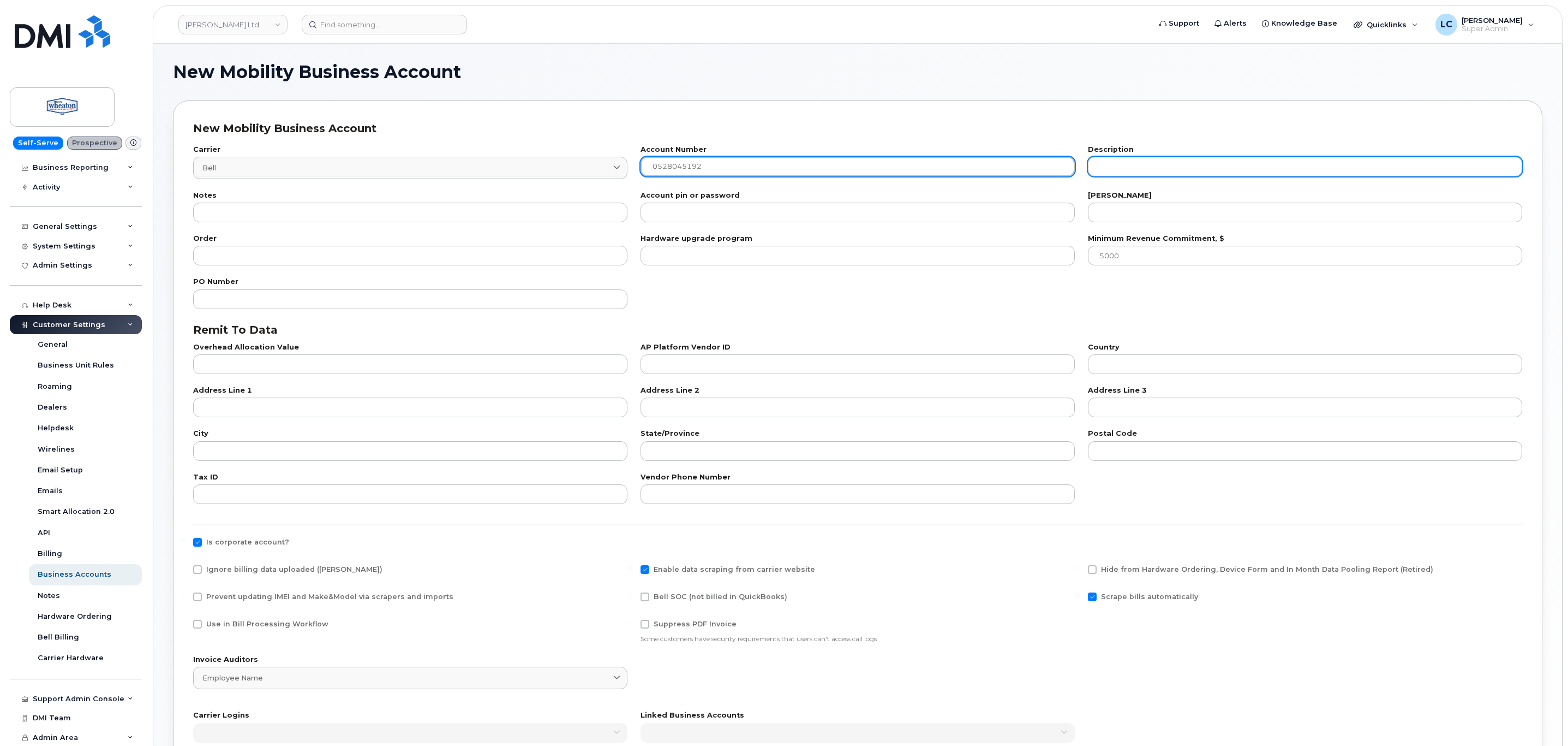
type input "0528045192"
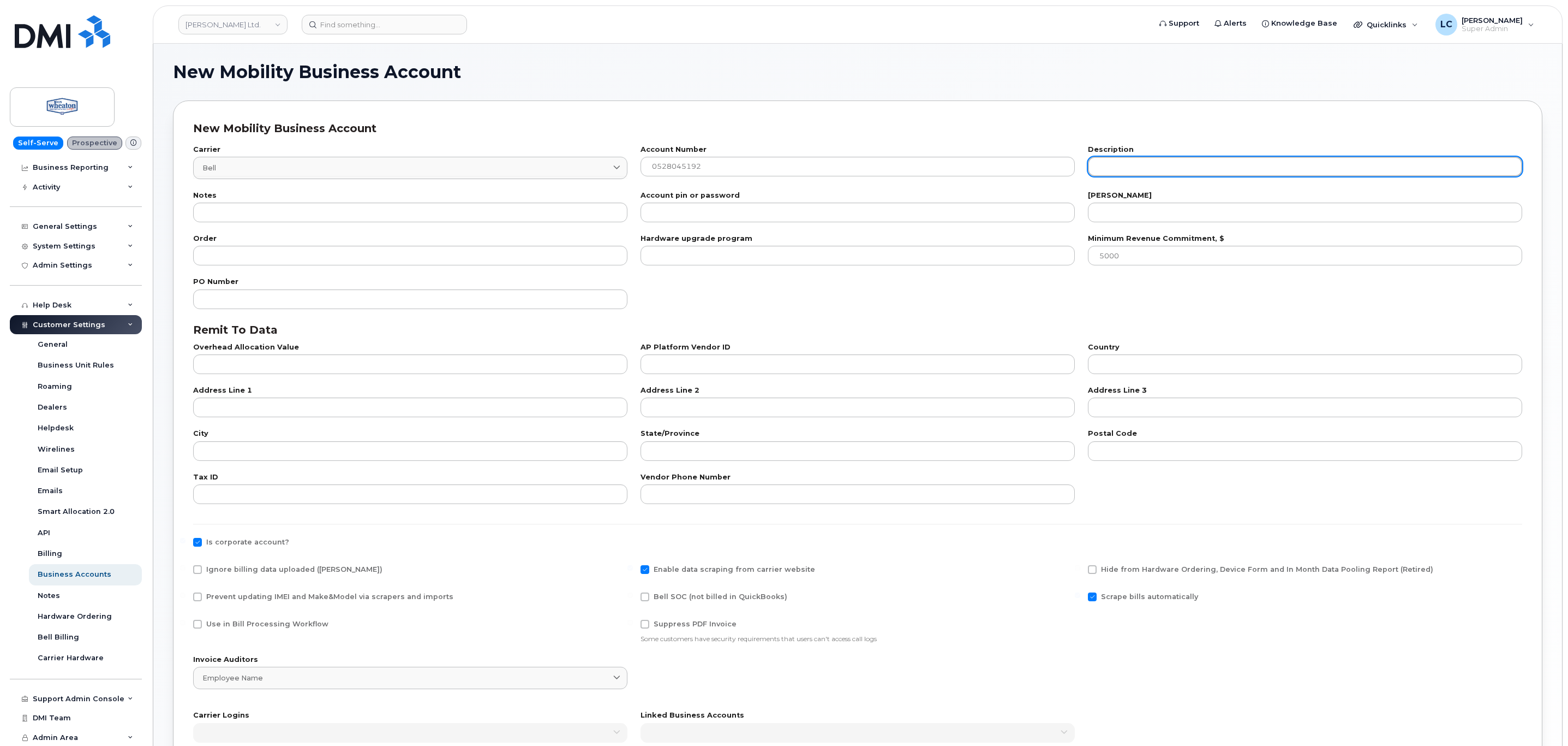
click at [1121, 168] on input "text" at bounding box center [1305, 167] width 434 height 20
click at [1150, 164] on input "text" at bounding box center [1305, 167] width 434 height 20
paste input "DON WHEATON LTD"
type input "DON WHEATON LTD"
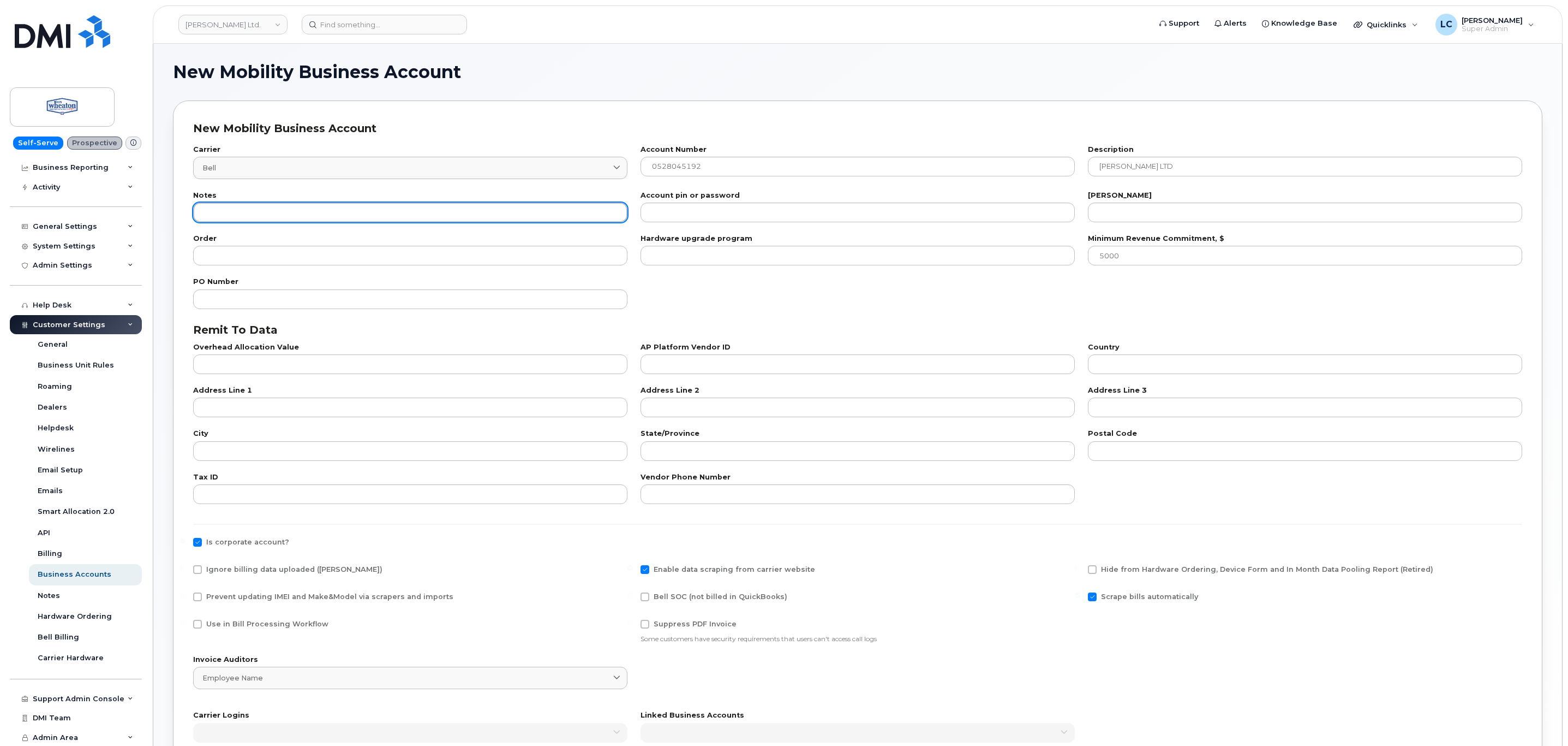
click at [418, 208] on input "text" at bounding box center [410, 212] width 434 height 20
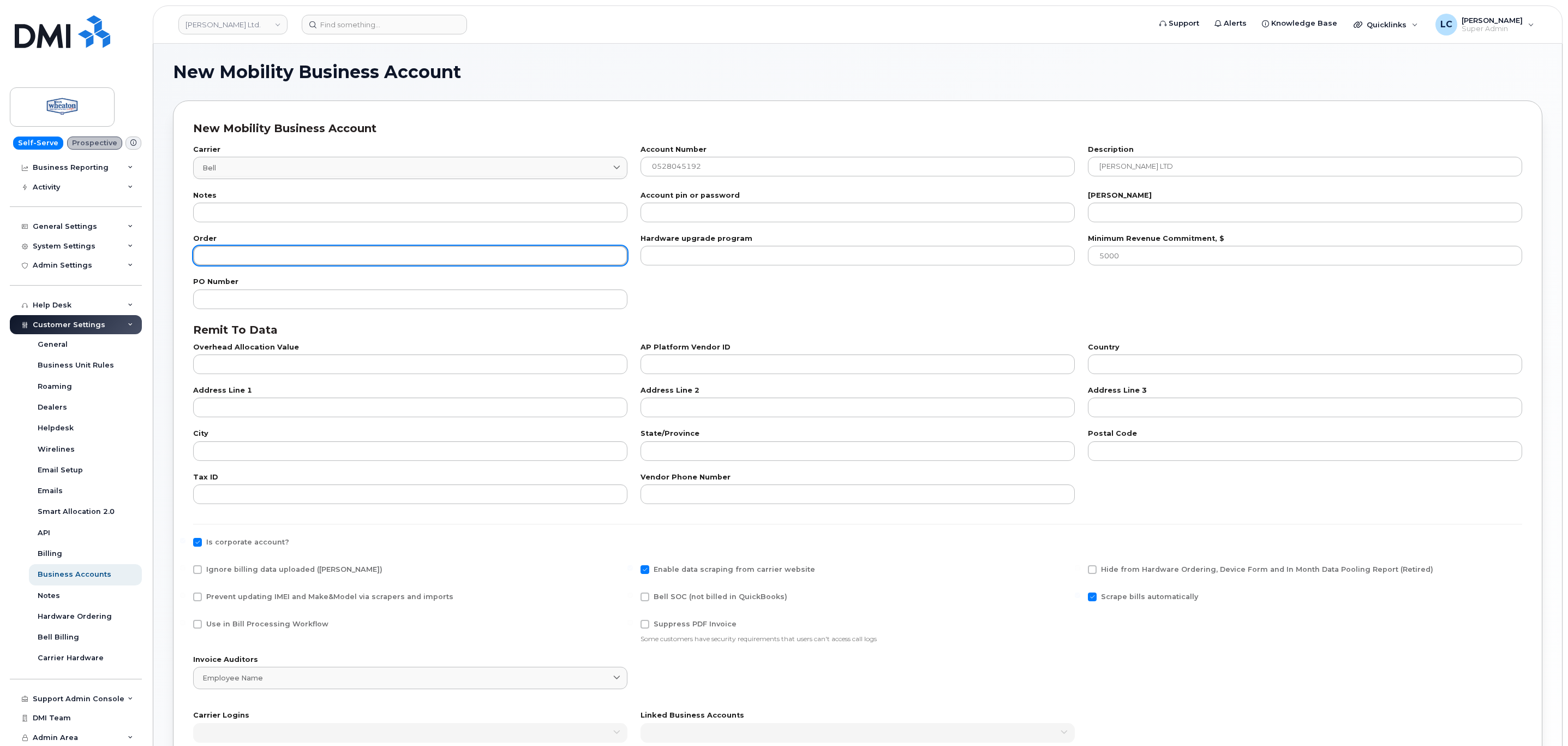
click at [325, 254] on input "number" at bounding box center [410, 255] width 434 height 20
type input "100"
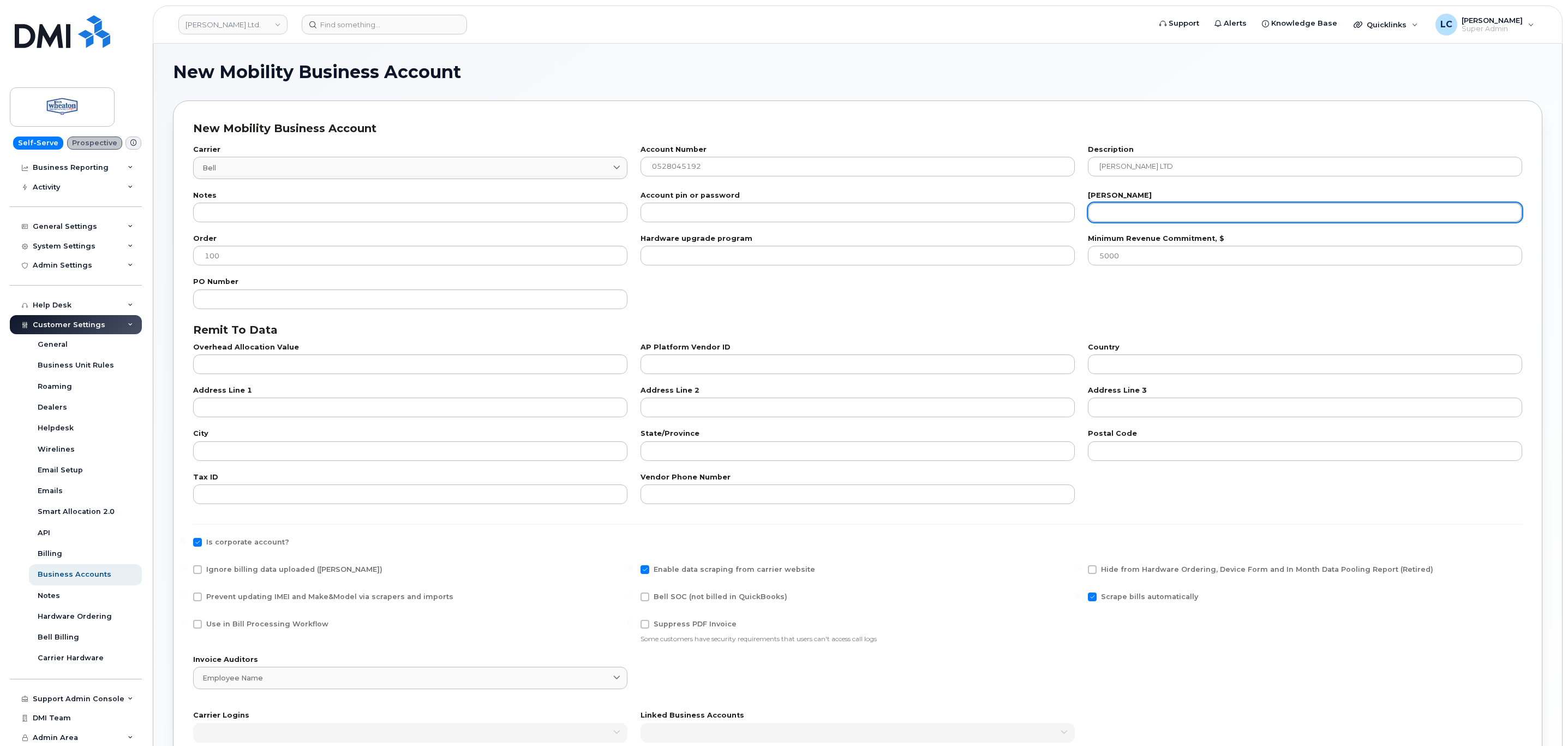
click at [1131, 205] on input "number" at bounding box center [1305, 212] width 434 height 20
type input "20"
click at [763, 313] on div "PO Number" at bounding box center [858, 293] width 1343 height 43
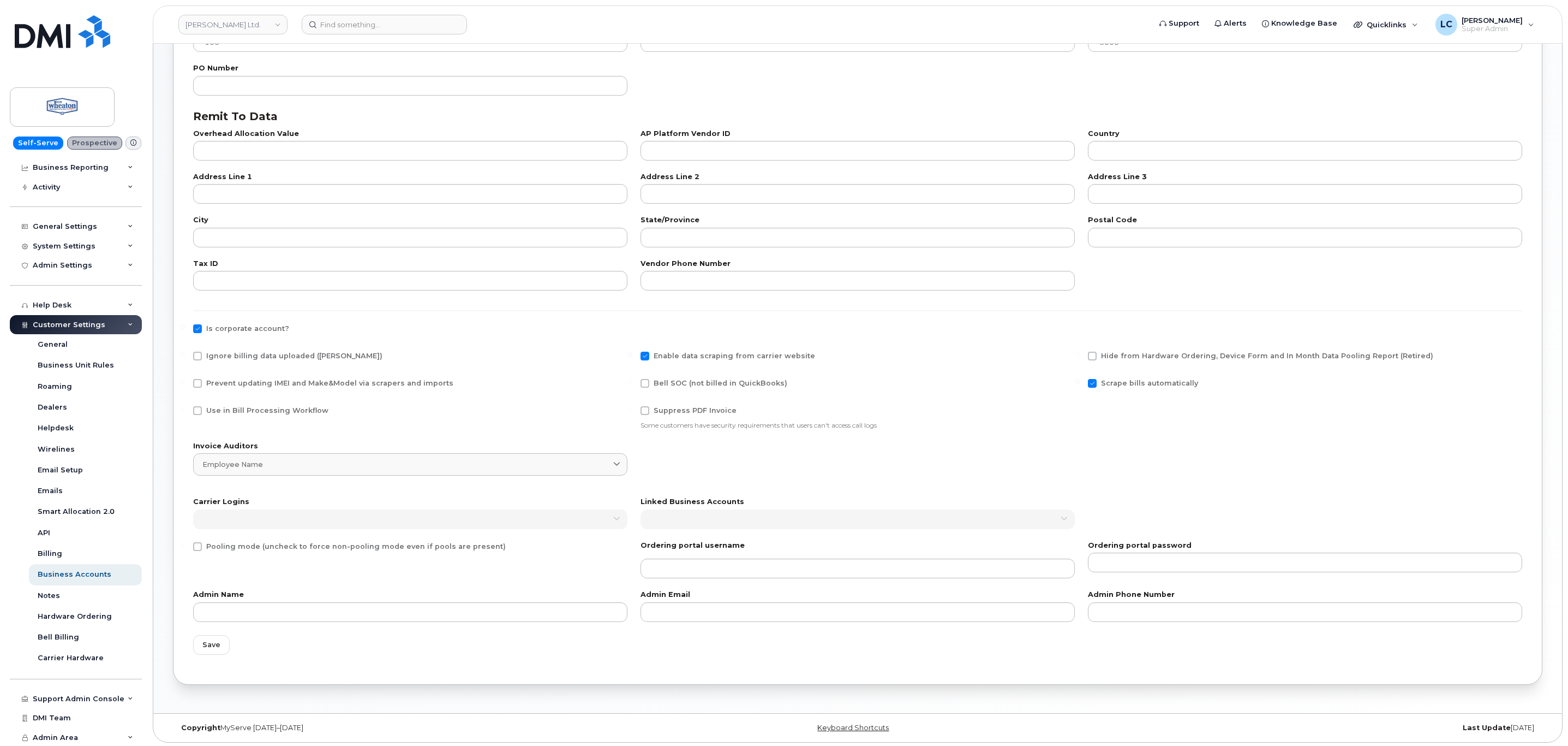
scroll to position [217, 0]
click at [240, 404] on span "Use in Bill Processing Workflow" at bounding box center [267, 408] width 122 height 8
click at [186, 404] on input "Use in Bill Processing Workflow" at bounding box center [183, 407] width 5 height 5
checkbox input "true"
click at [734, 384] on span "Bell SOC (not billed in QuickBooks)" at bounding box center [720, 380] width 134 height 8
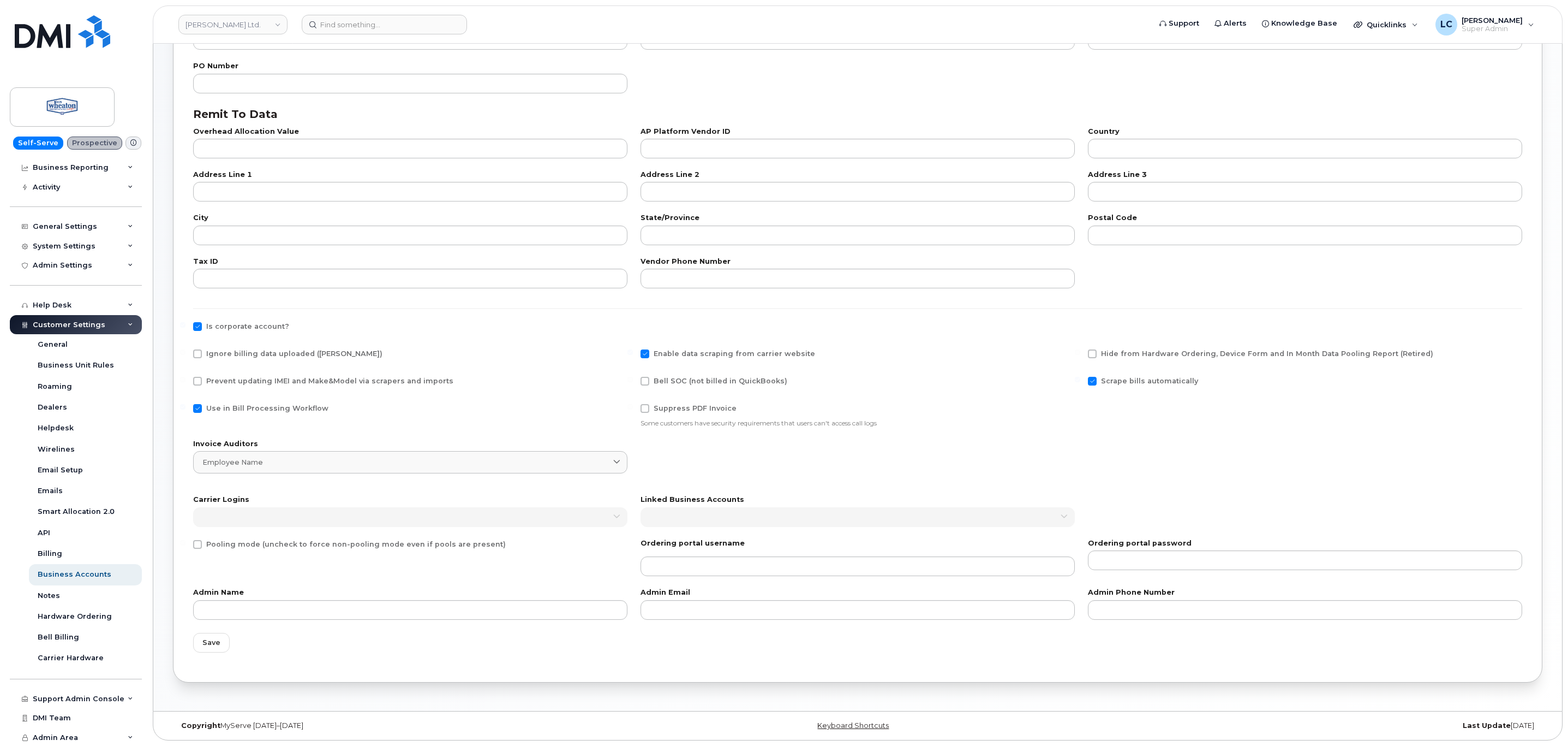
click at [633, 382] on input "Bell SOC (not billed in QuickBooks)" at bounding box center [630, 379] width 5 height 5
checkbox input "true"
click at [209, 641] on span "Save" at bounding box center [211, 642] width 18 height 10
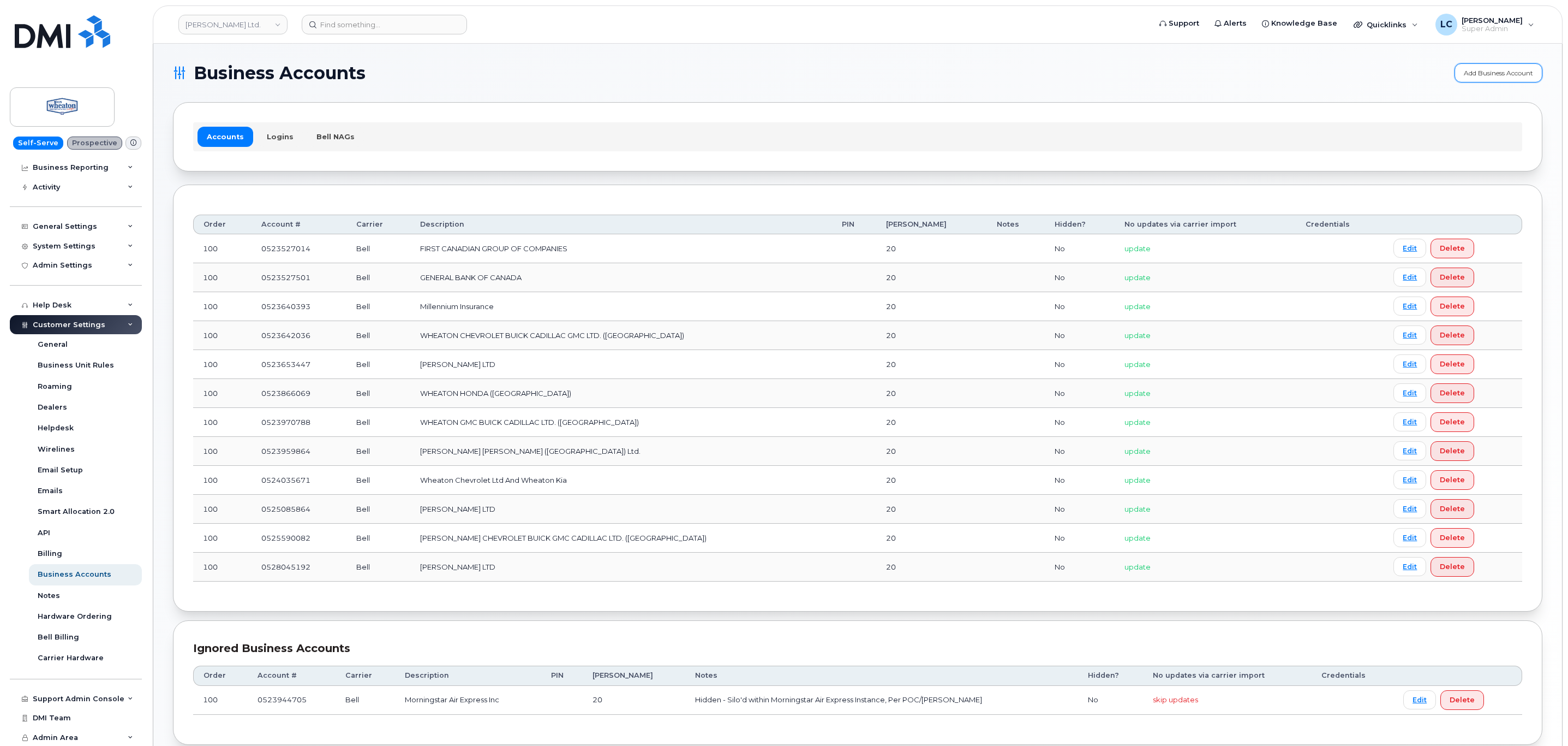
click at [1477, 81] on link "Add Business Account" at bounding box center [1499, 72] width 88 height 19
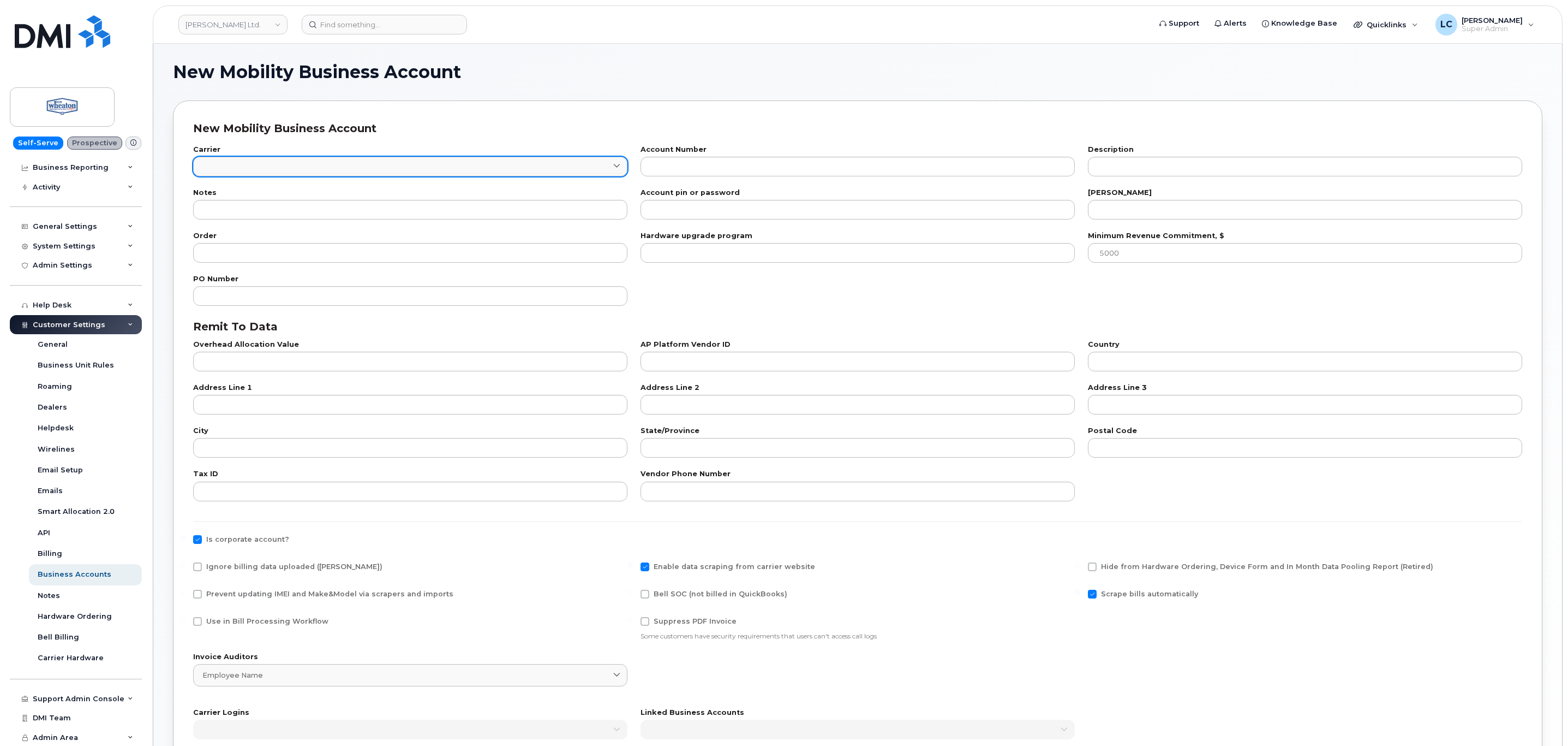
click at [387, 165] on link at bounding box center [410, 167] width 434 height 20
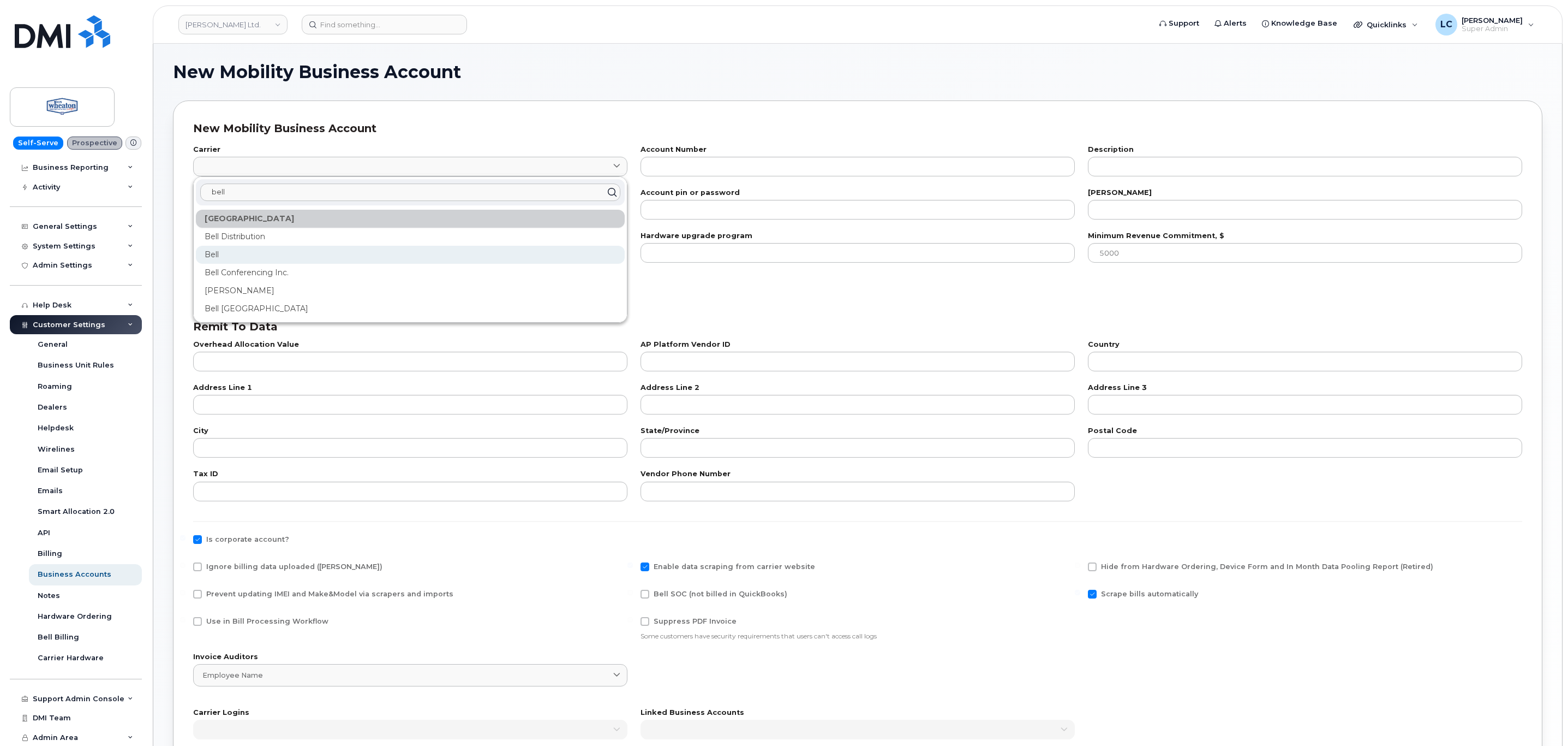
type input "bell"
click at [257, 247] on div "Bell" at bounding box center [410, 254] width 429 height 18
type input "1"
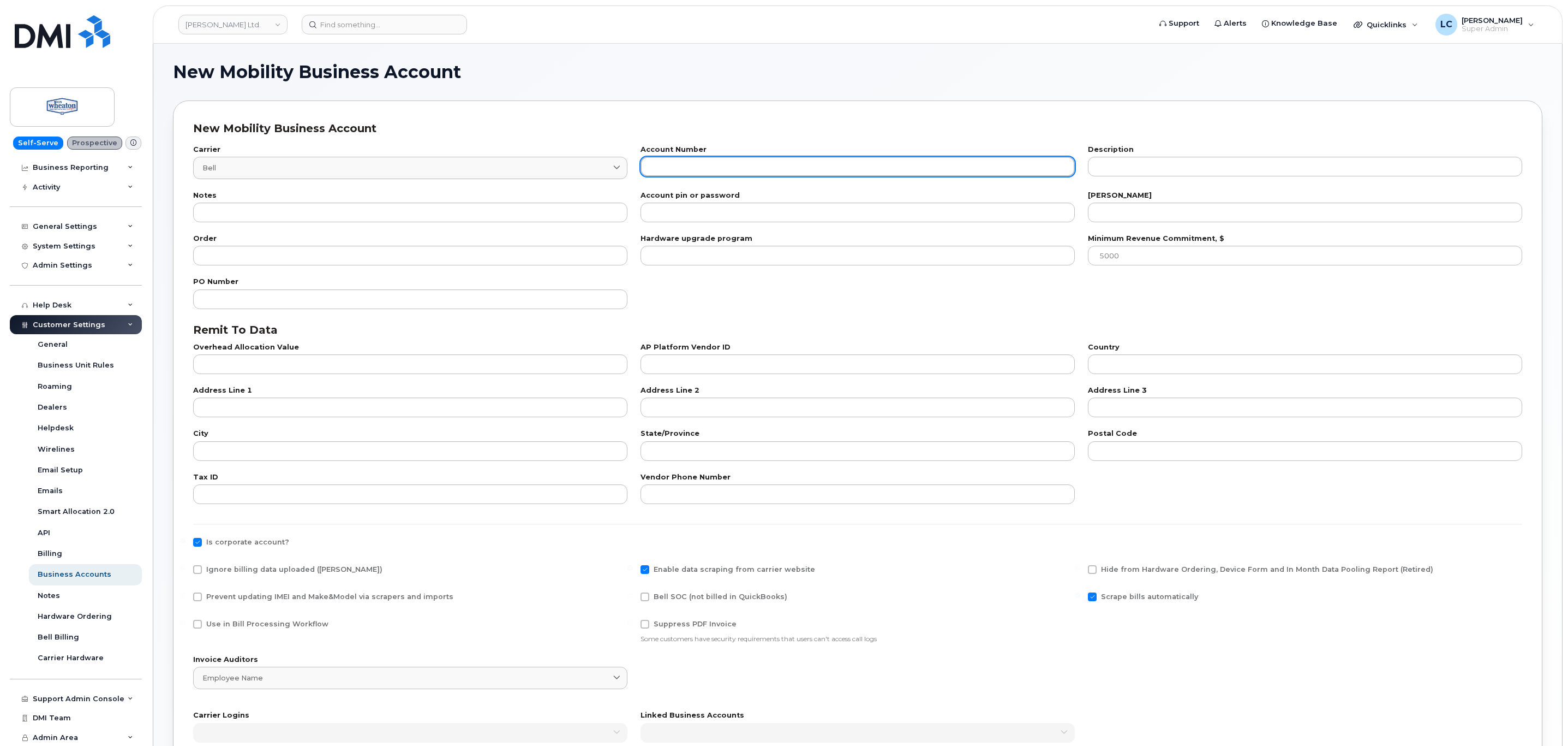
click at [699, 165] on input "text" at bounding box center [858, 167] width 434 height 20
paste input "529038969"
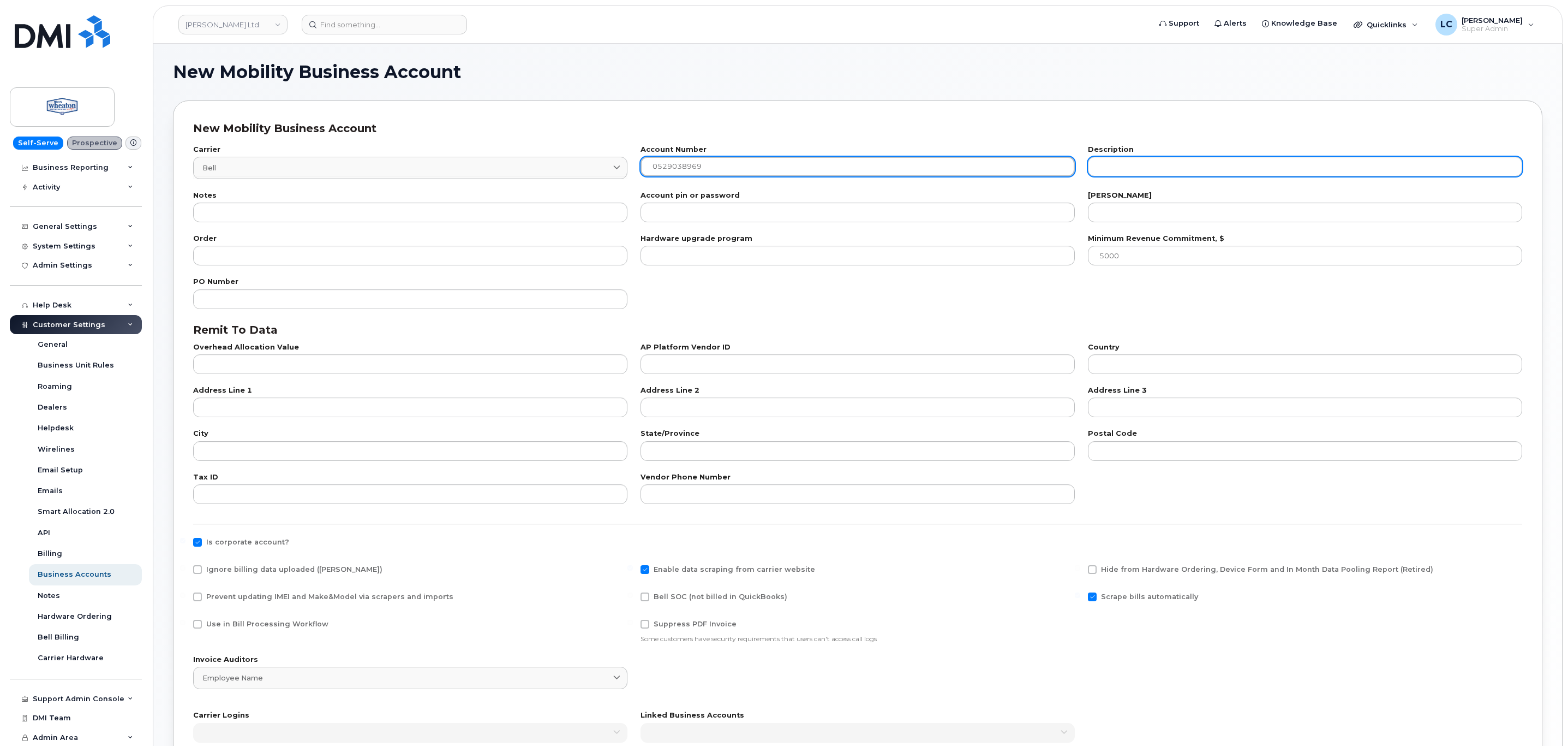
type input "0529038969"
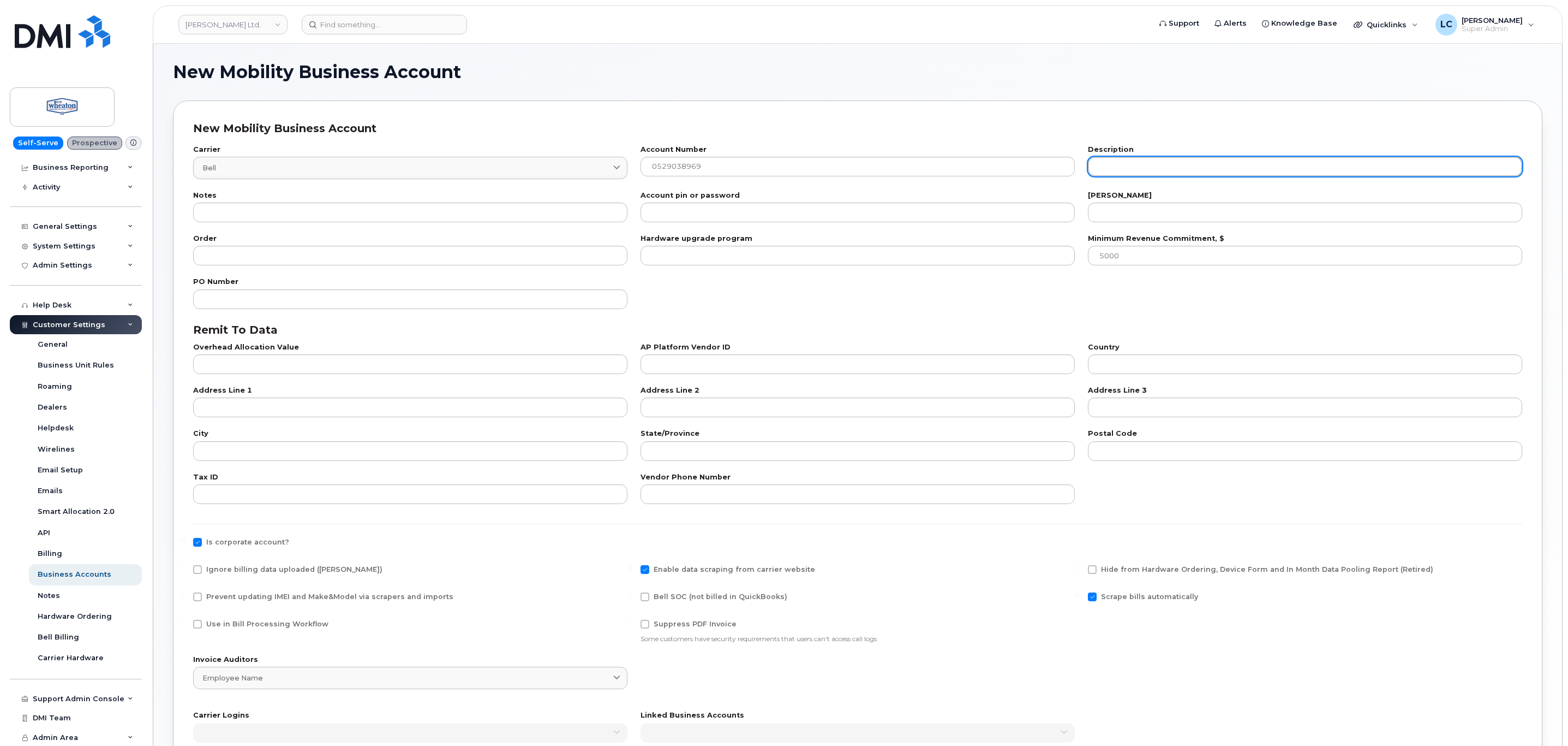
click at [1156, 172] on input "text" at bounding box center [1305, 167] width 434 height 20
click at [1147, 168] on input "text" at bounding box center [1305, 167] width 434 height 20
paste input "INTERWARD ASSET MANAGEMENT"
drag, startPoint x: 1115, startPoint y: 170, endPoint x: 1047, endPoint y: 189, distance: 70.6
click at [1059, 174] on div "Carrier Bell 1 bell Canada Bell Distribution Bell Bell Conferencing Inc. Jasper…" at bounding box center [858, 162] width 1343 height 46
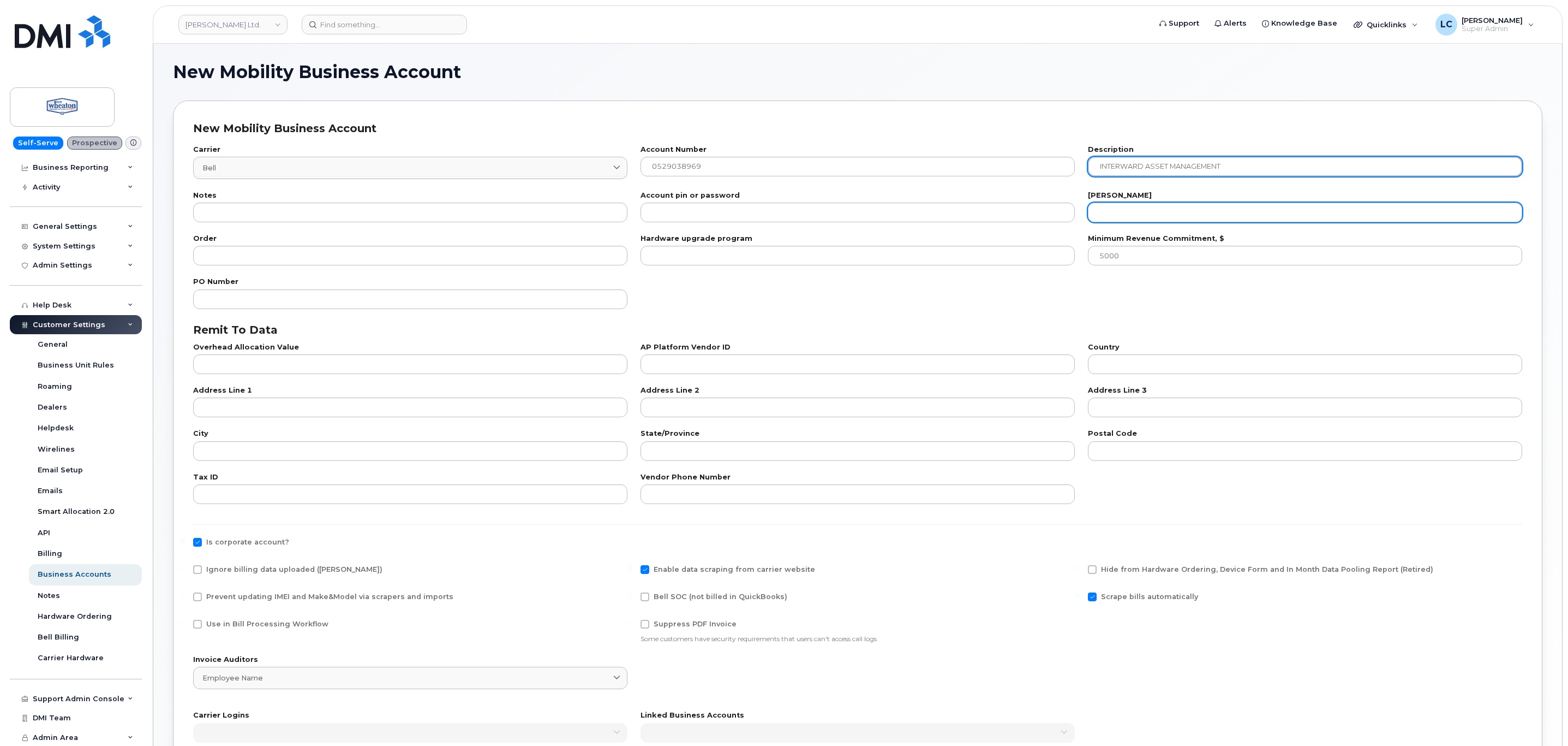
type input "INTERWARD ASSET MANAGEMENT"
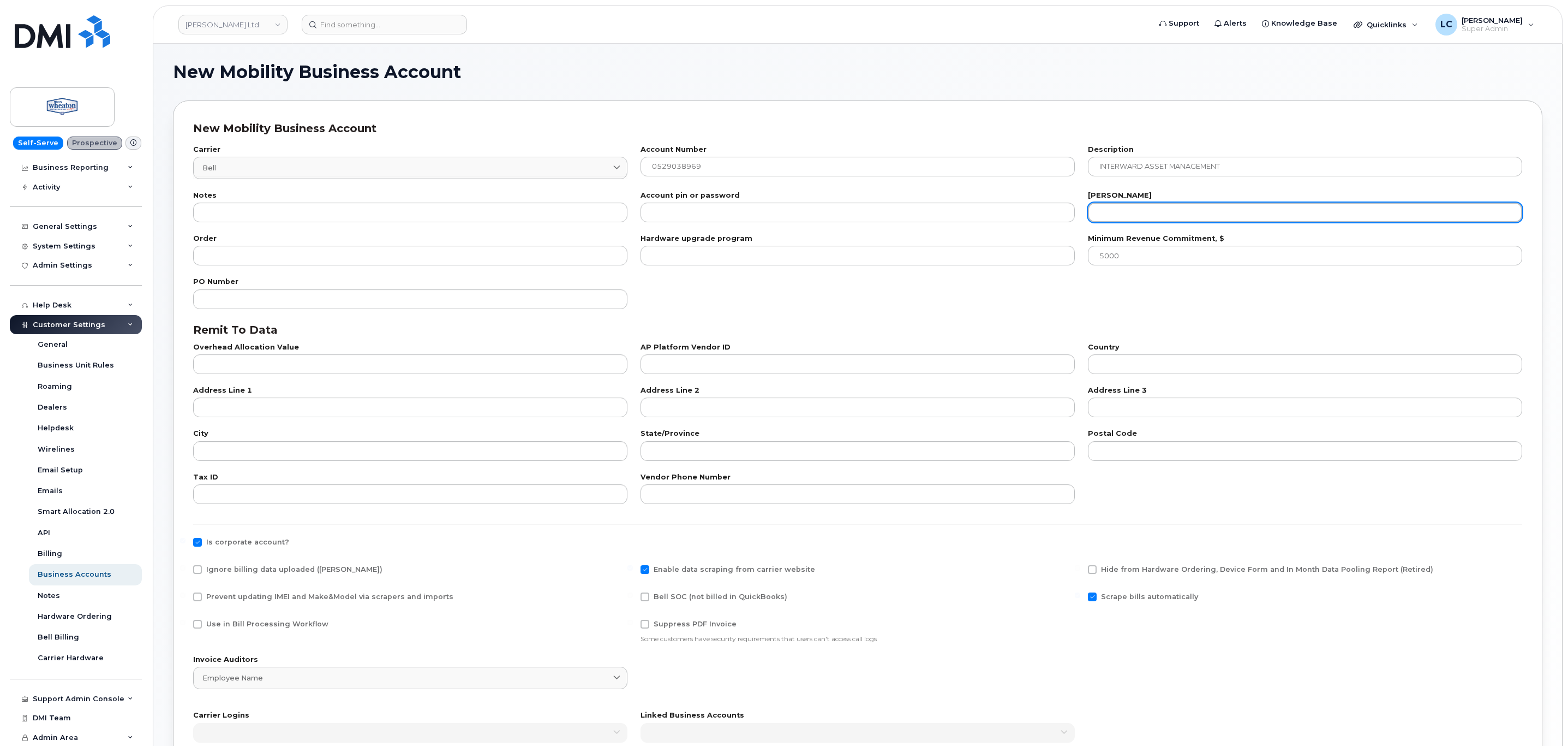
click at [1135, 222] on input "number" at bounding box center [1305, 212] width 434 height 20
type input "20"
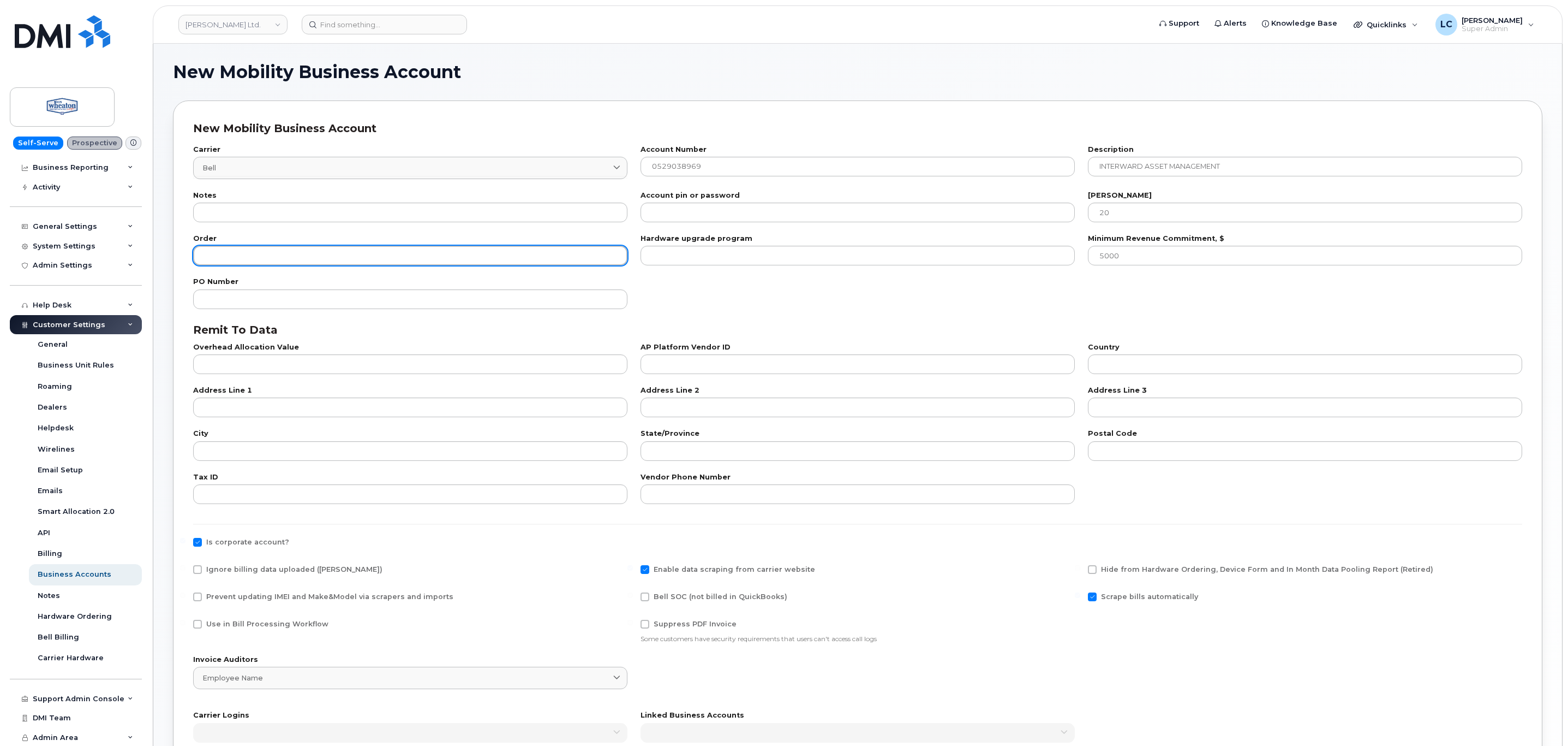
click at [195, 259] on input "number" at bounding box center [410, 255] width 434 height 20
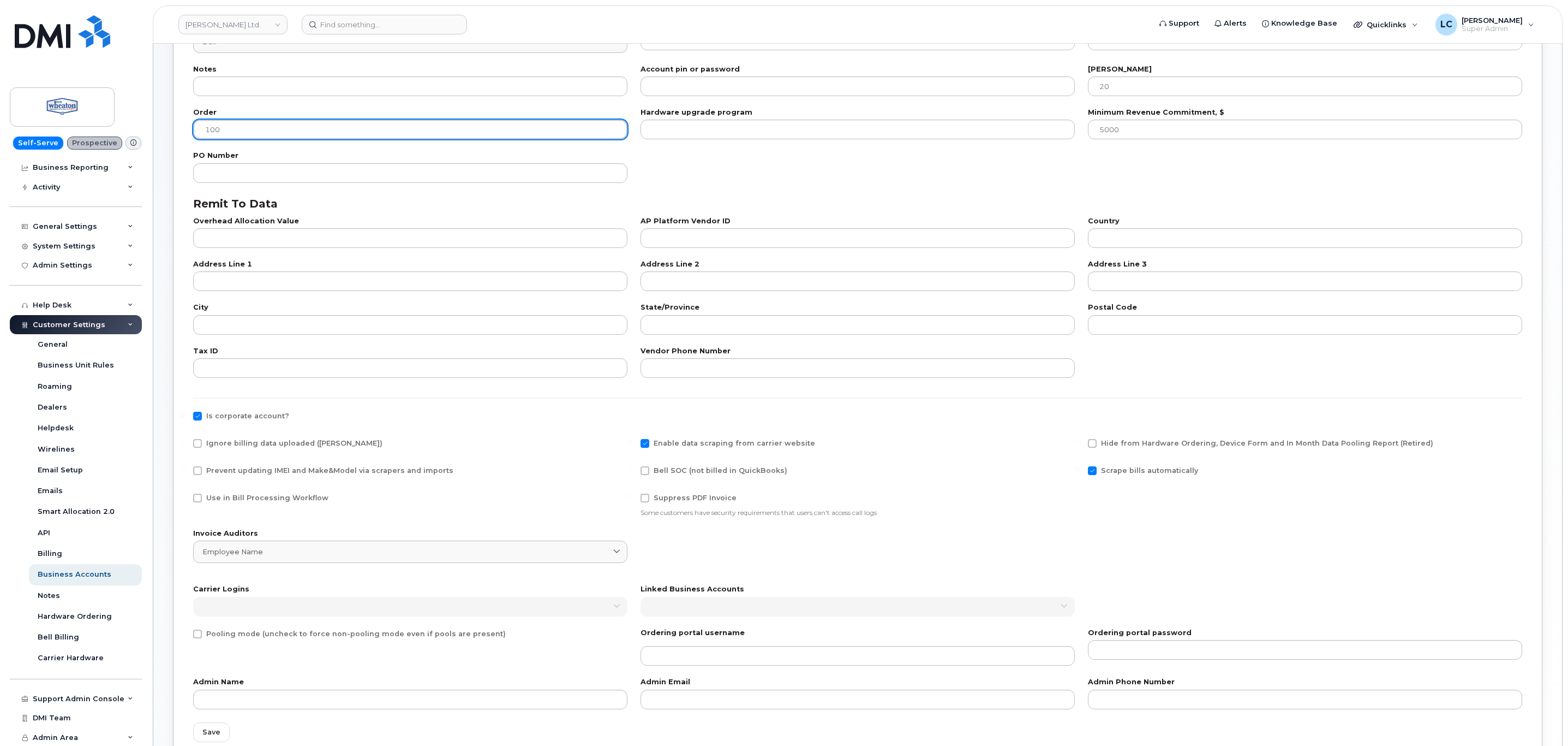
scroll to position [164, 0]
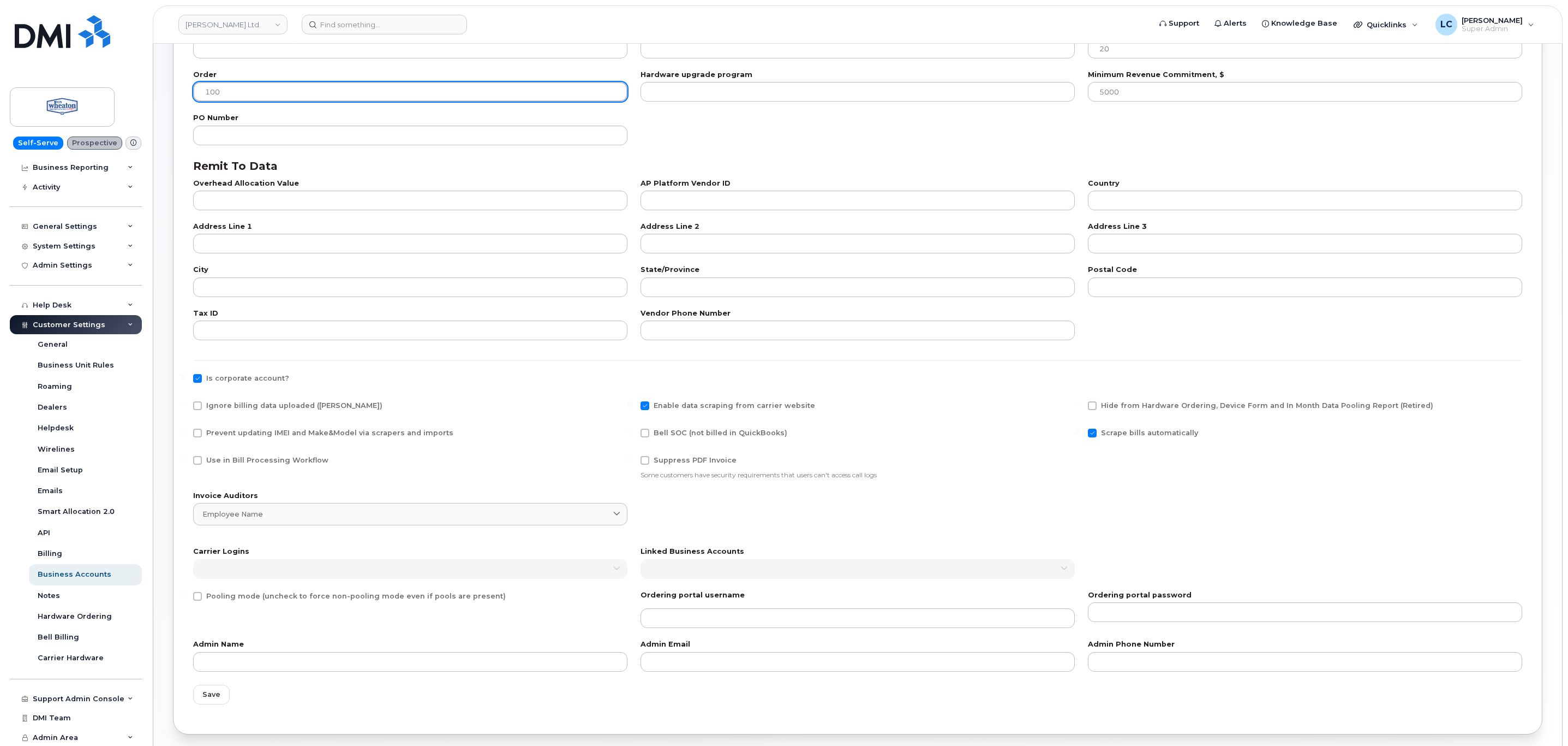
type input "100"
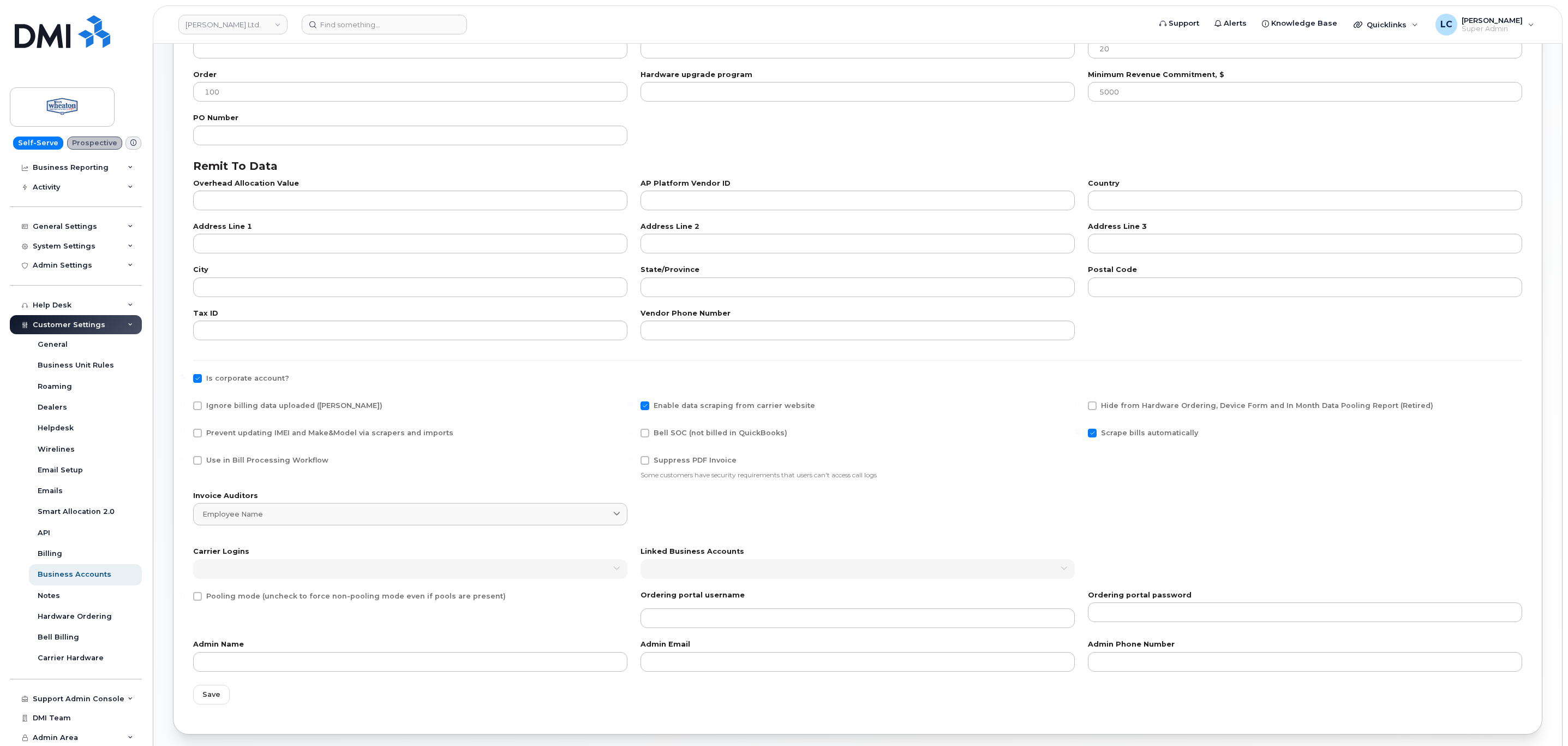
click at [282, 464] on span "Use in Bill Processing Workflow" at bounding box center [267, 460] width 122 height 8
click at [186, 461] on input "Use in Bill Processing Workflow" at bounding box center [183, 459] width 5 height 5
checkbox input "true"
click at [643, 430] on span at bounding box center [645, 433] width 9 height 9
click at [633, 430] on input "Bell SOC (not billed in QuickBooks)" at bounding box center [630, 431] width 5 height 5
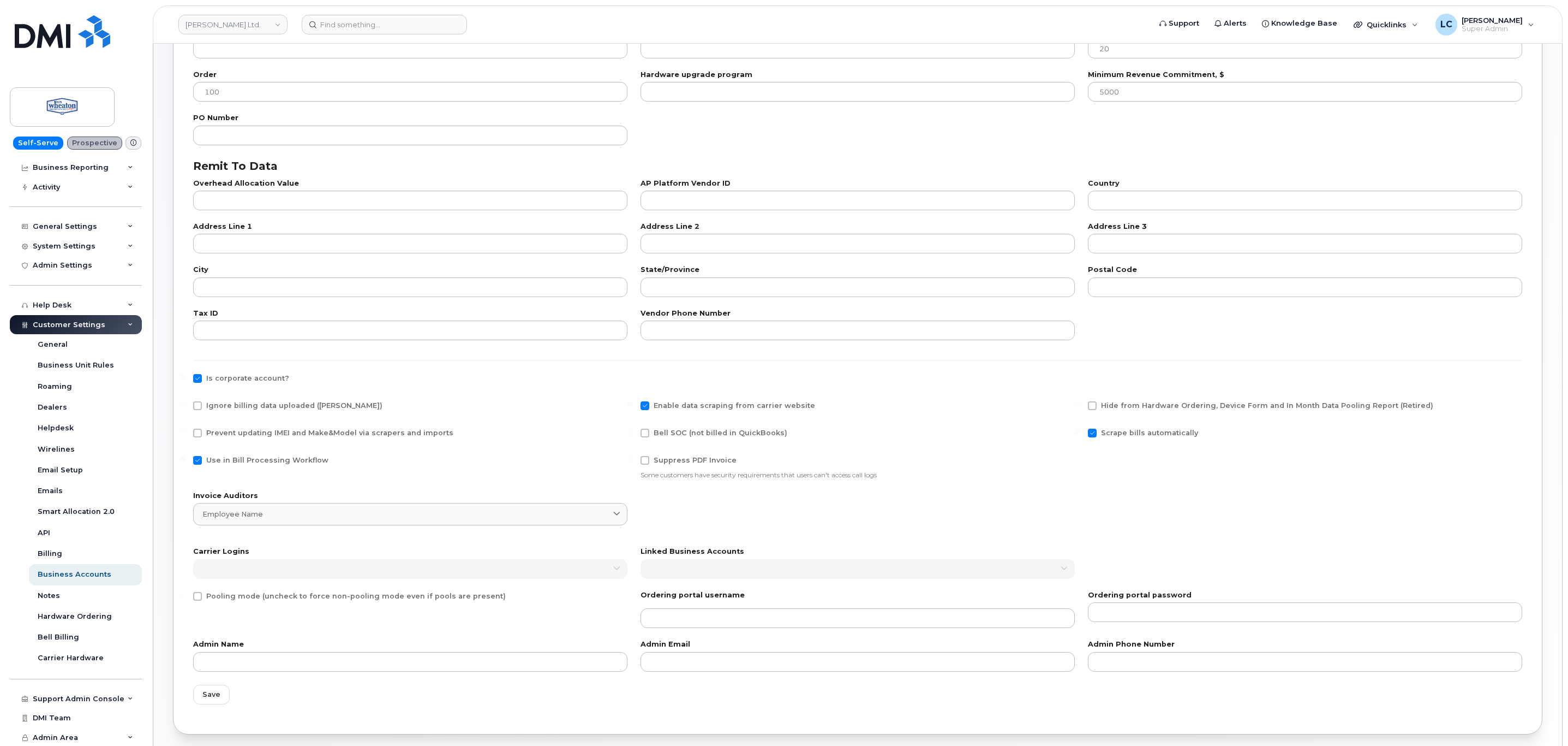
checkbox input "true"
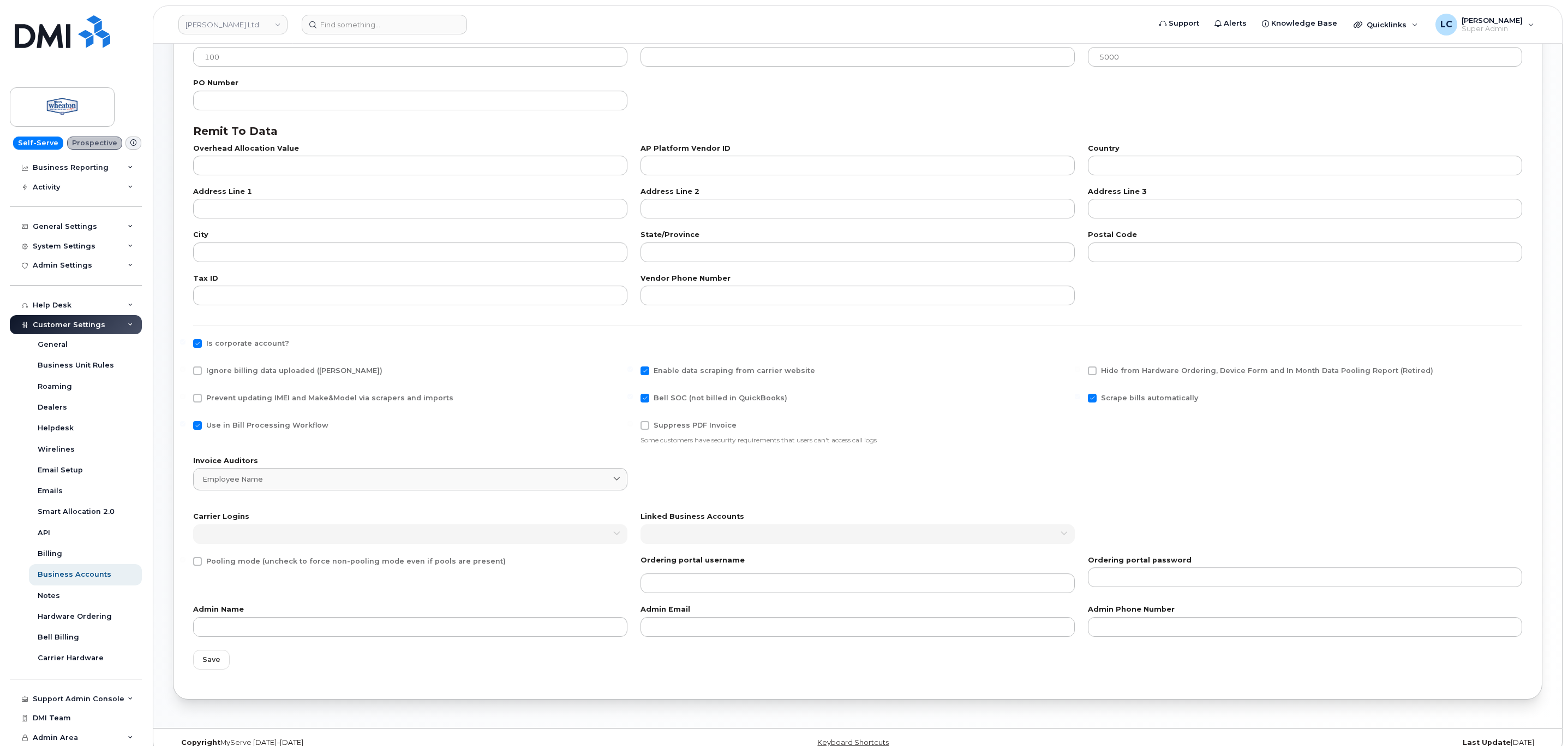
scroll to position [217, 0]
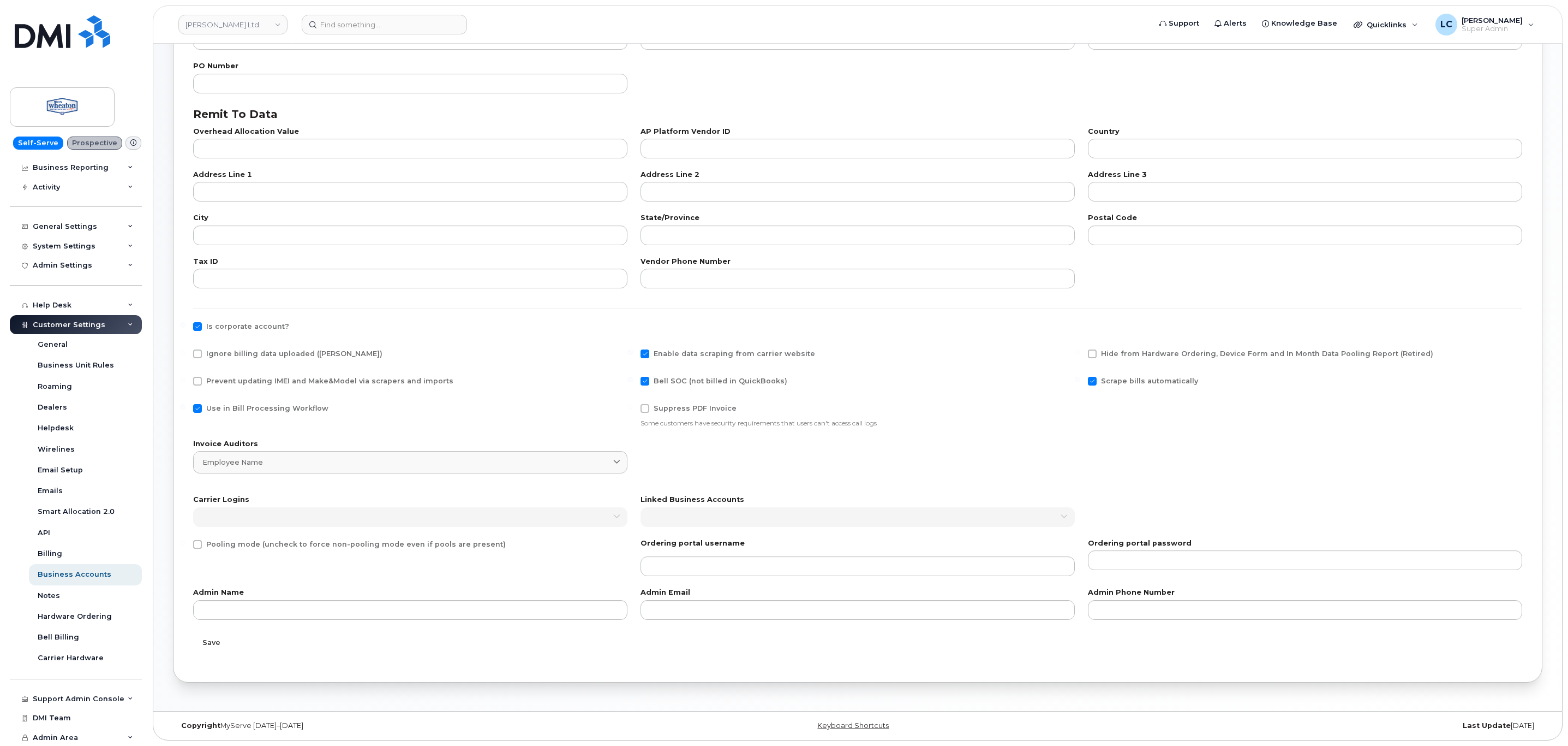
click at [223, 640] on button "Save" at bounding box center [211, 643] width 36 height 20
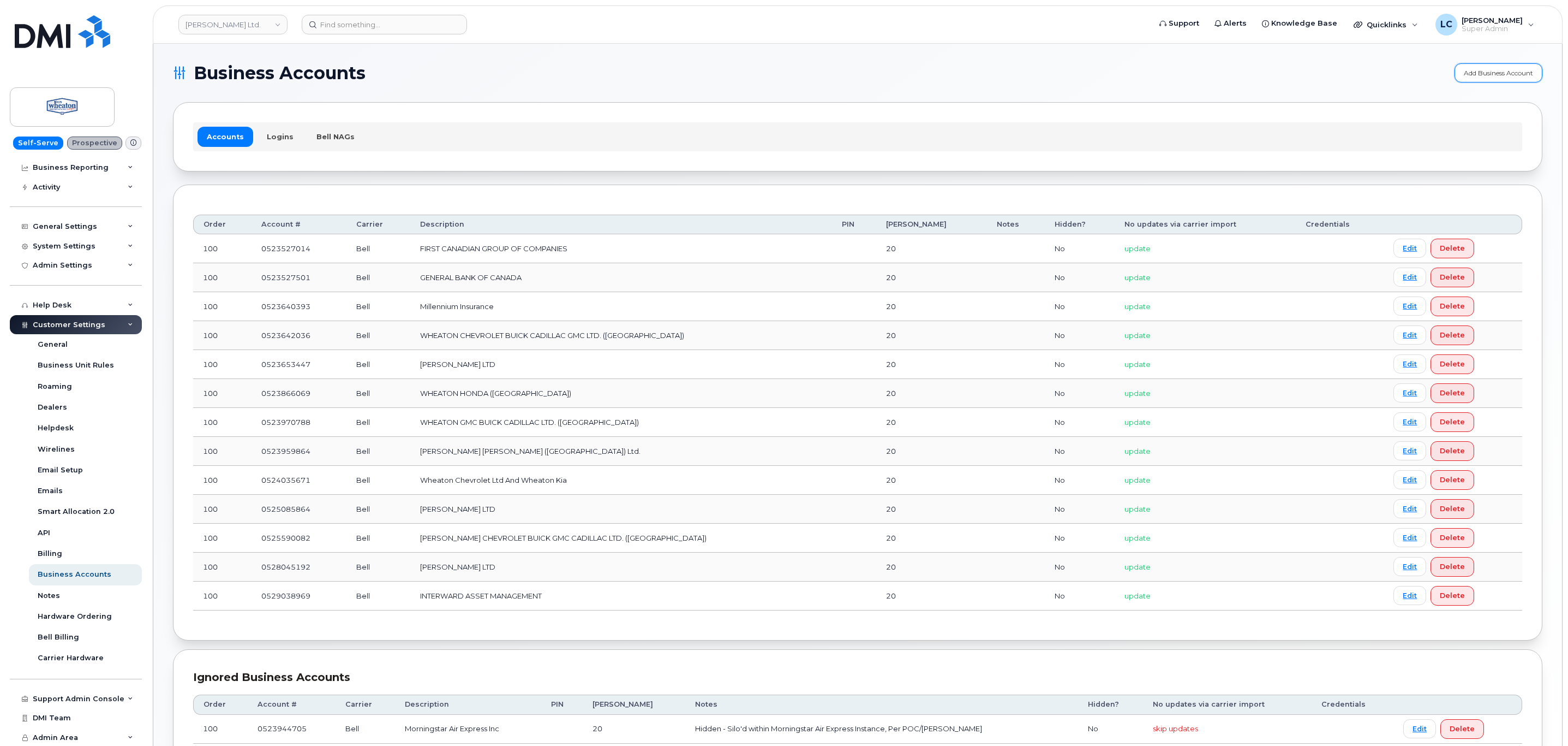
click at [1487, 82] on link "Add Business Account" at bounding box center [1499, 72] width 88 height 19
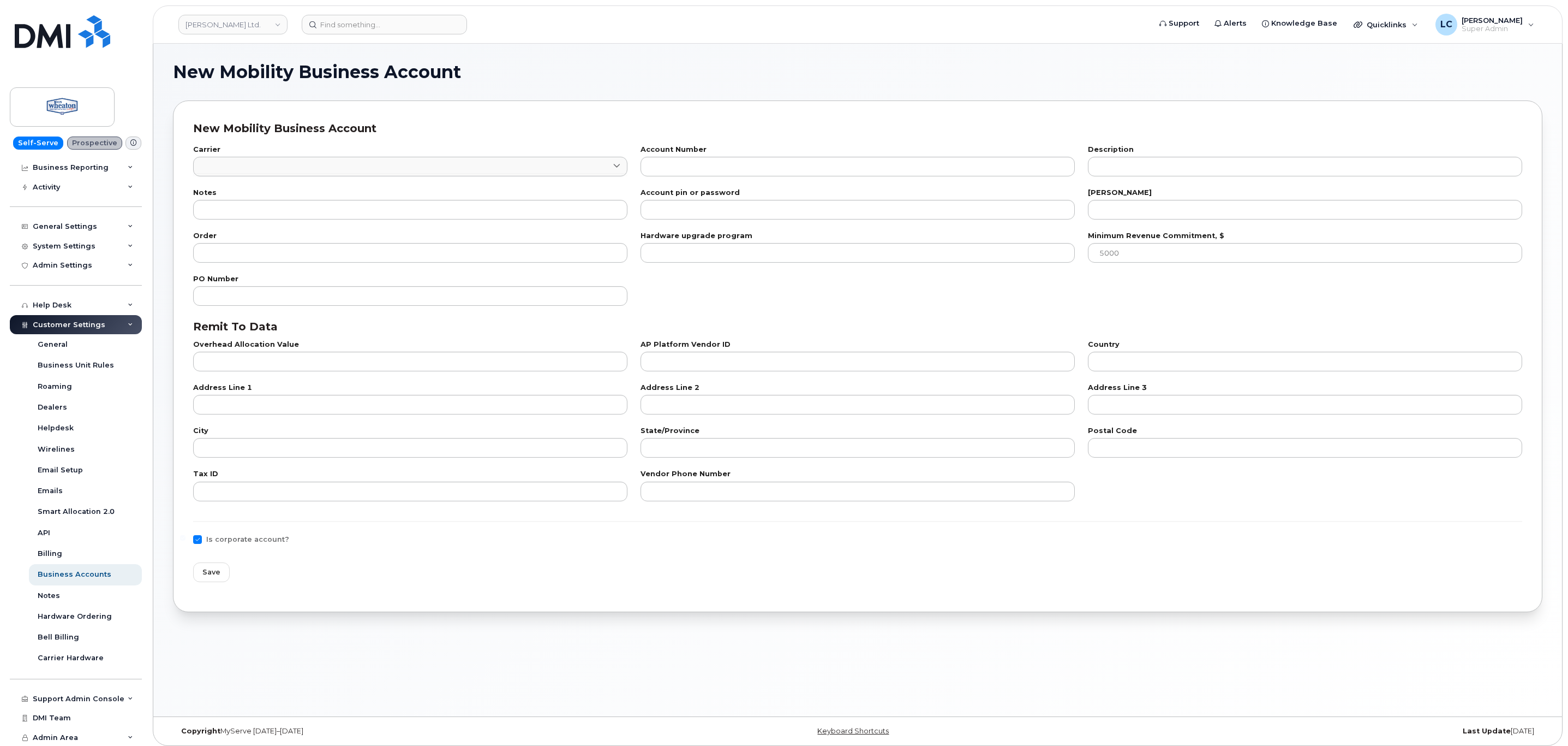
checkbox input "true"
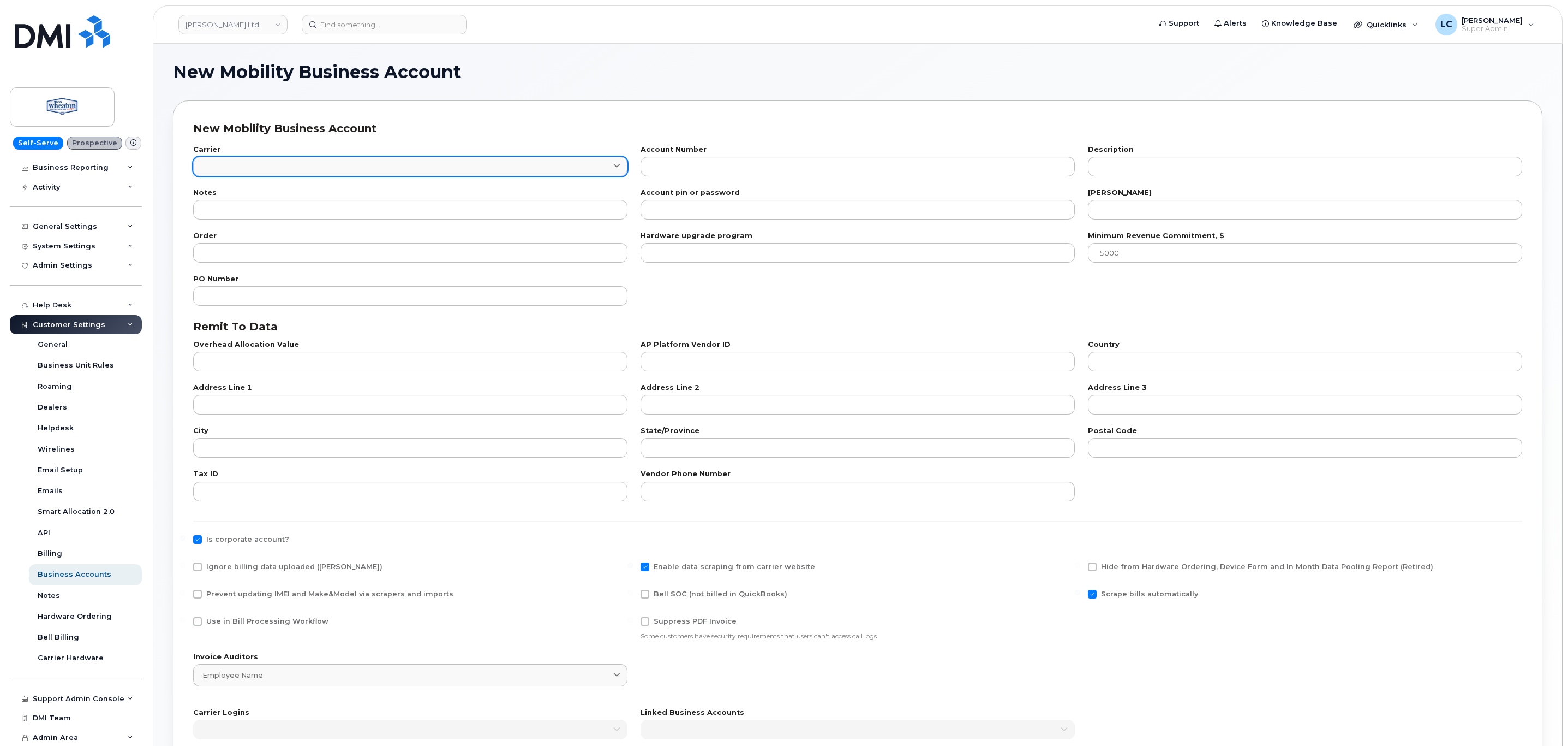
click at [494, 153] on label "Carrier" at bounding box center [410, 150] width 434 height 7
click at [496, 167] on link at bounding box center [410, 167] width 434 height 20
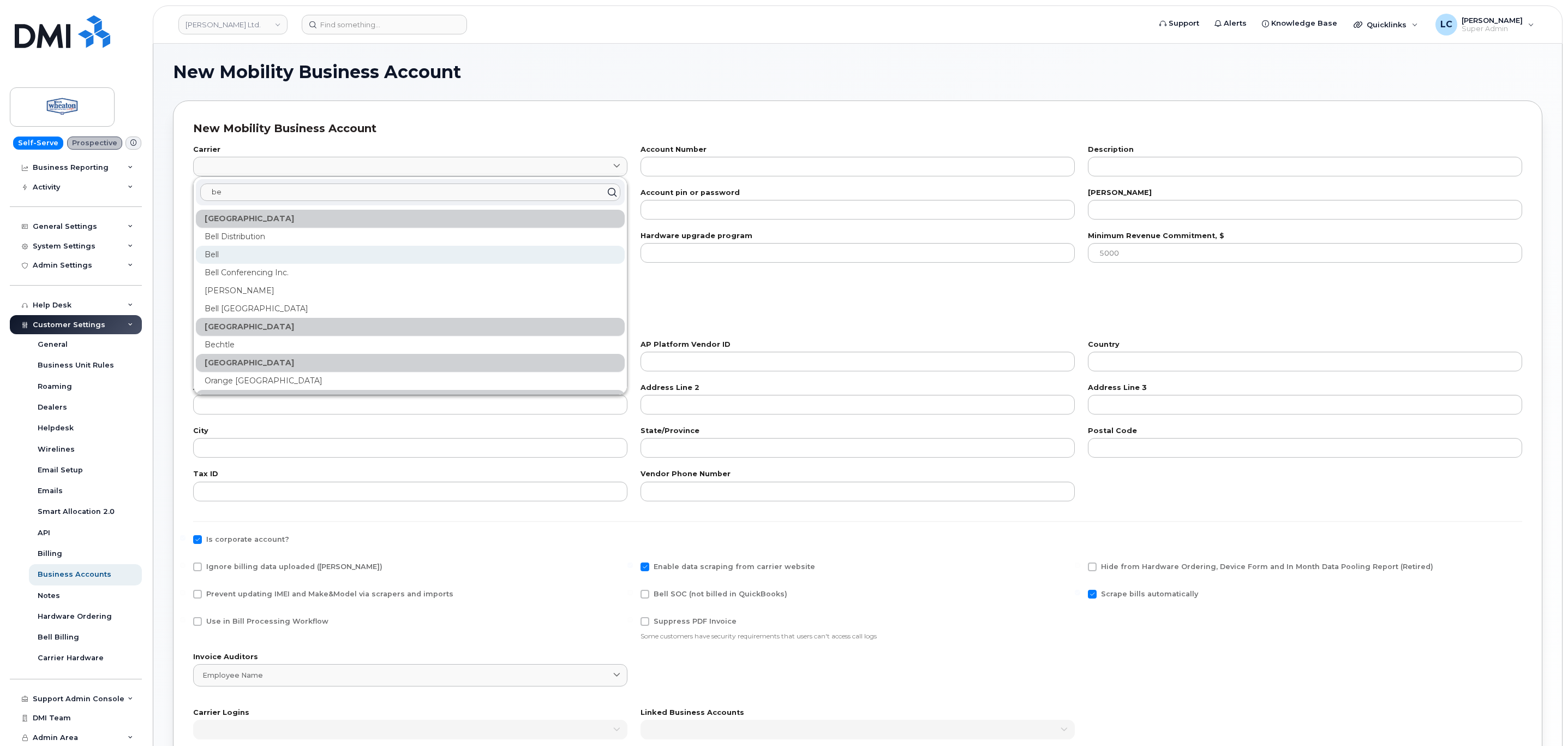
type input "be"
click at [281, 259] on div "Bell" at bounding box center [410, 254] width 429 height 18
type input "1"
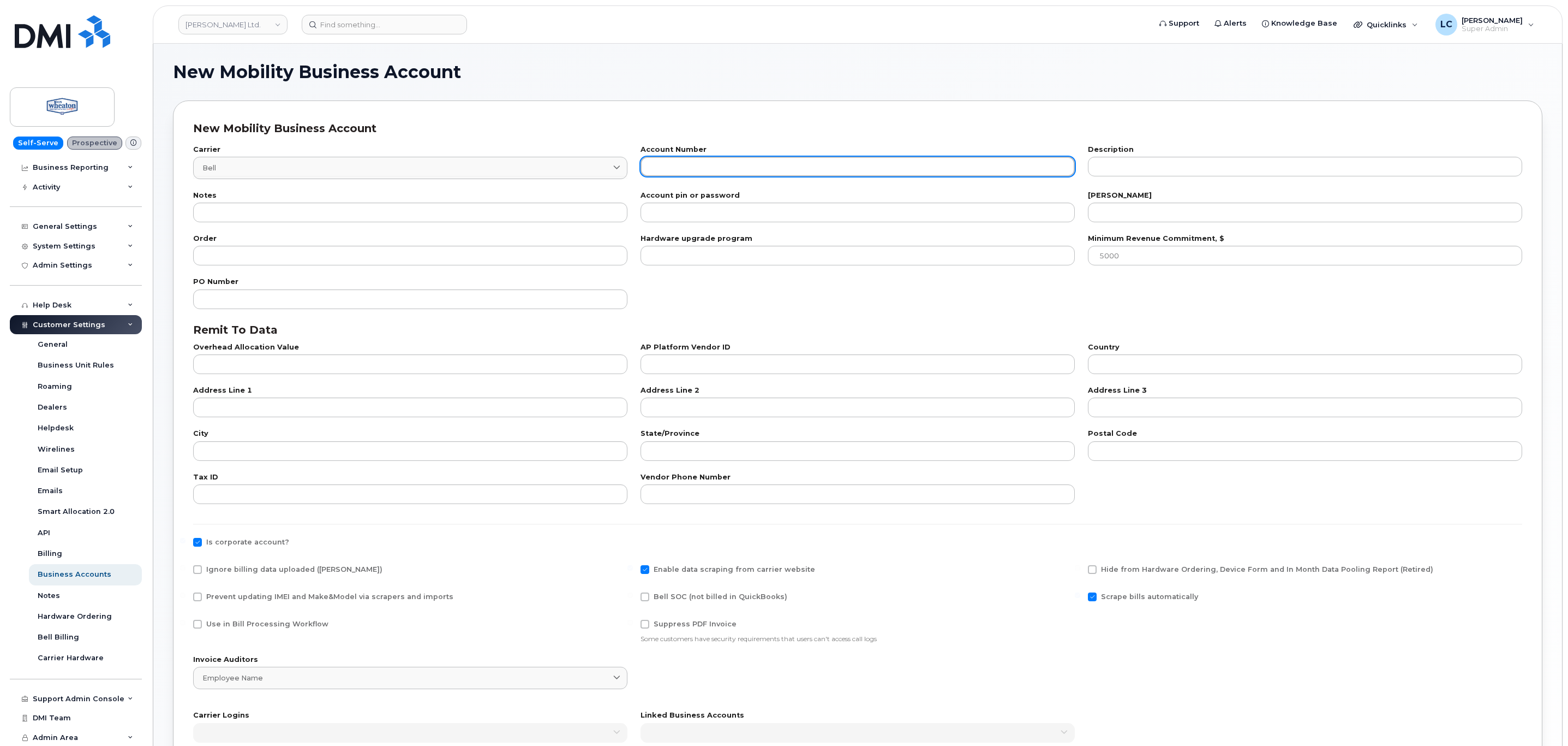
click at [687, 172] on input "text" at bounding box center [858, 167] width 434 height 20
paste input "555661227"
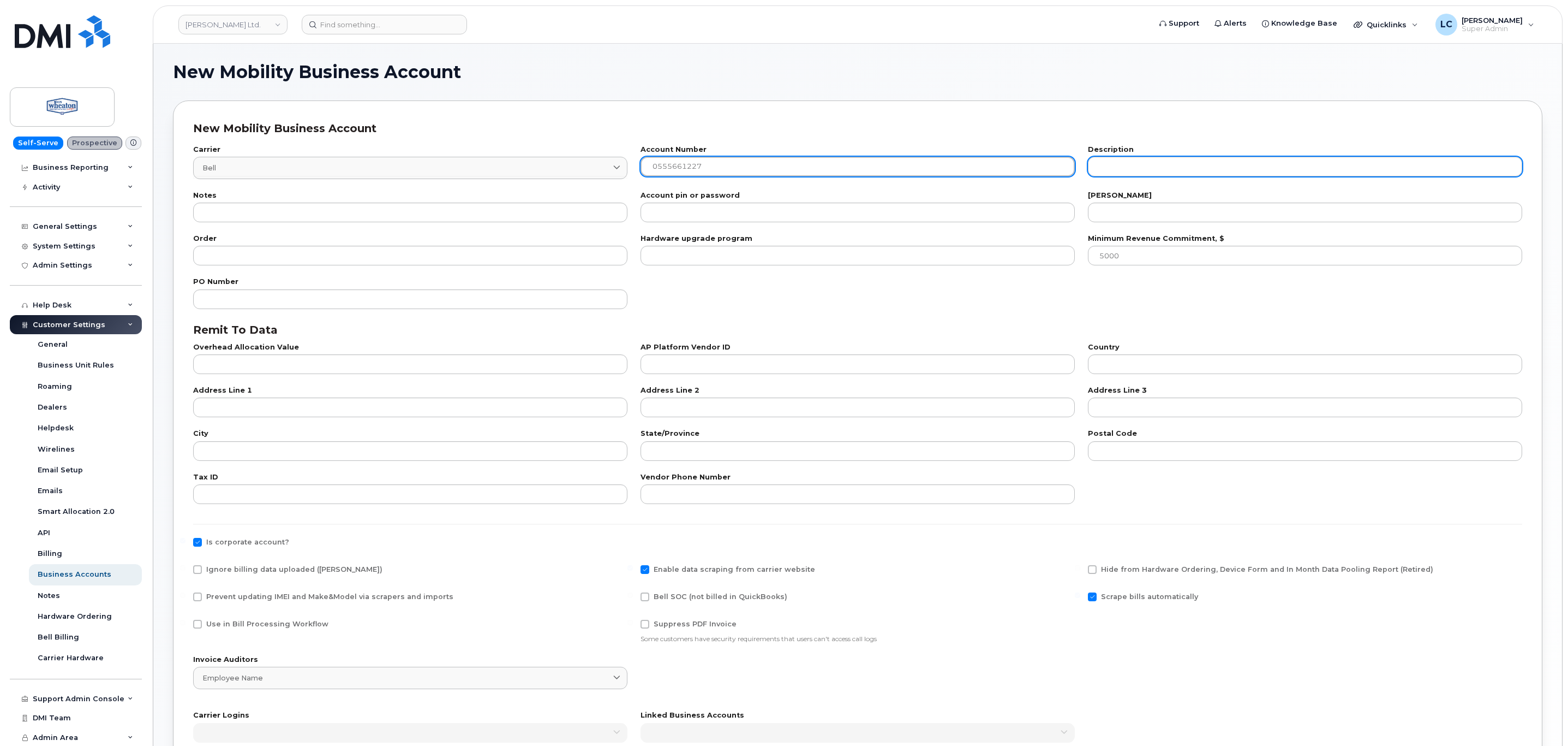
type input "0555661227"
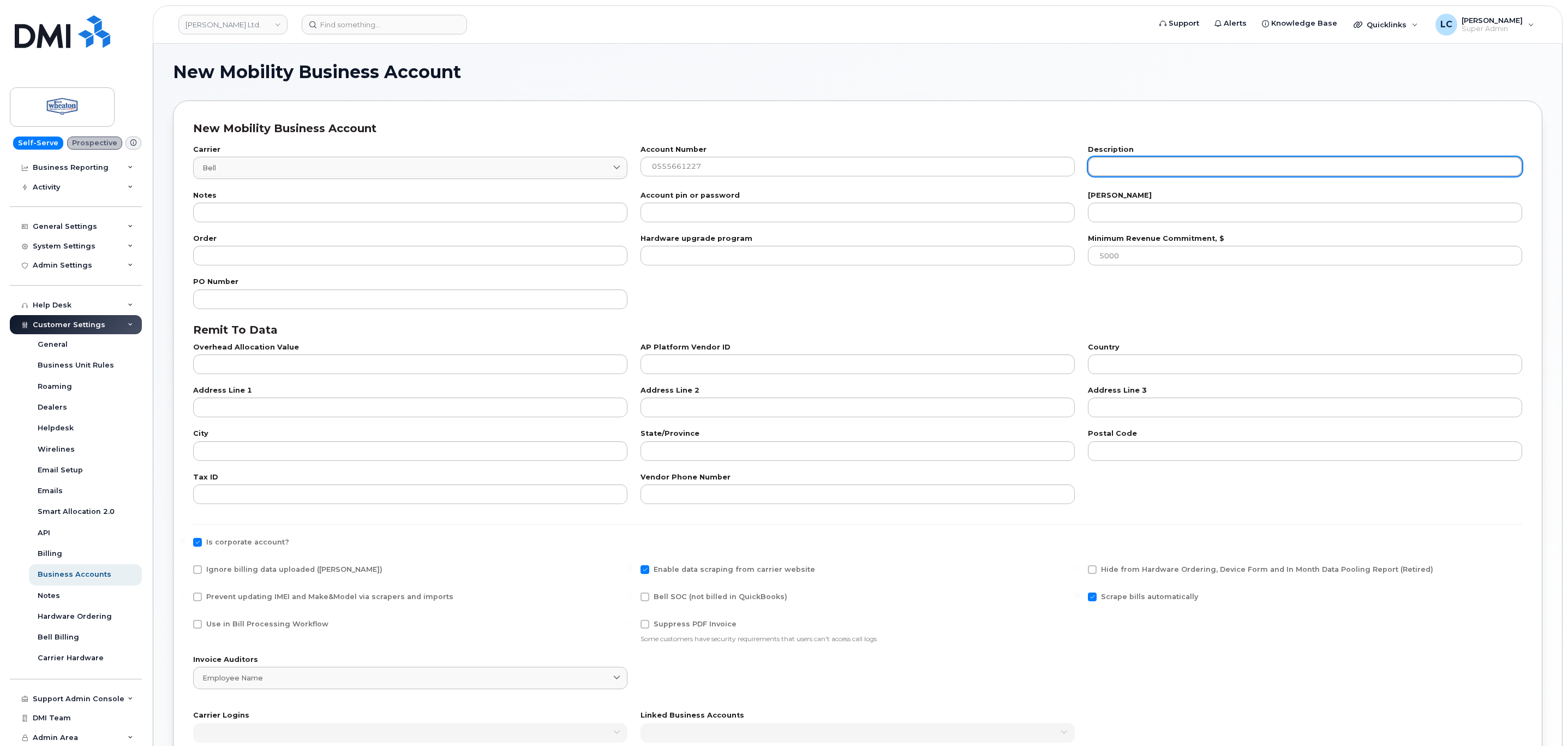
click at [1145, 164] on input "text" at bounding box center [1305, 167] width 434 height 20
click at [1172, 162] on input "text" at bounding box center [1305, 167] width 434 height 20
paste input "WOOD WHEATON"
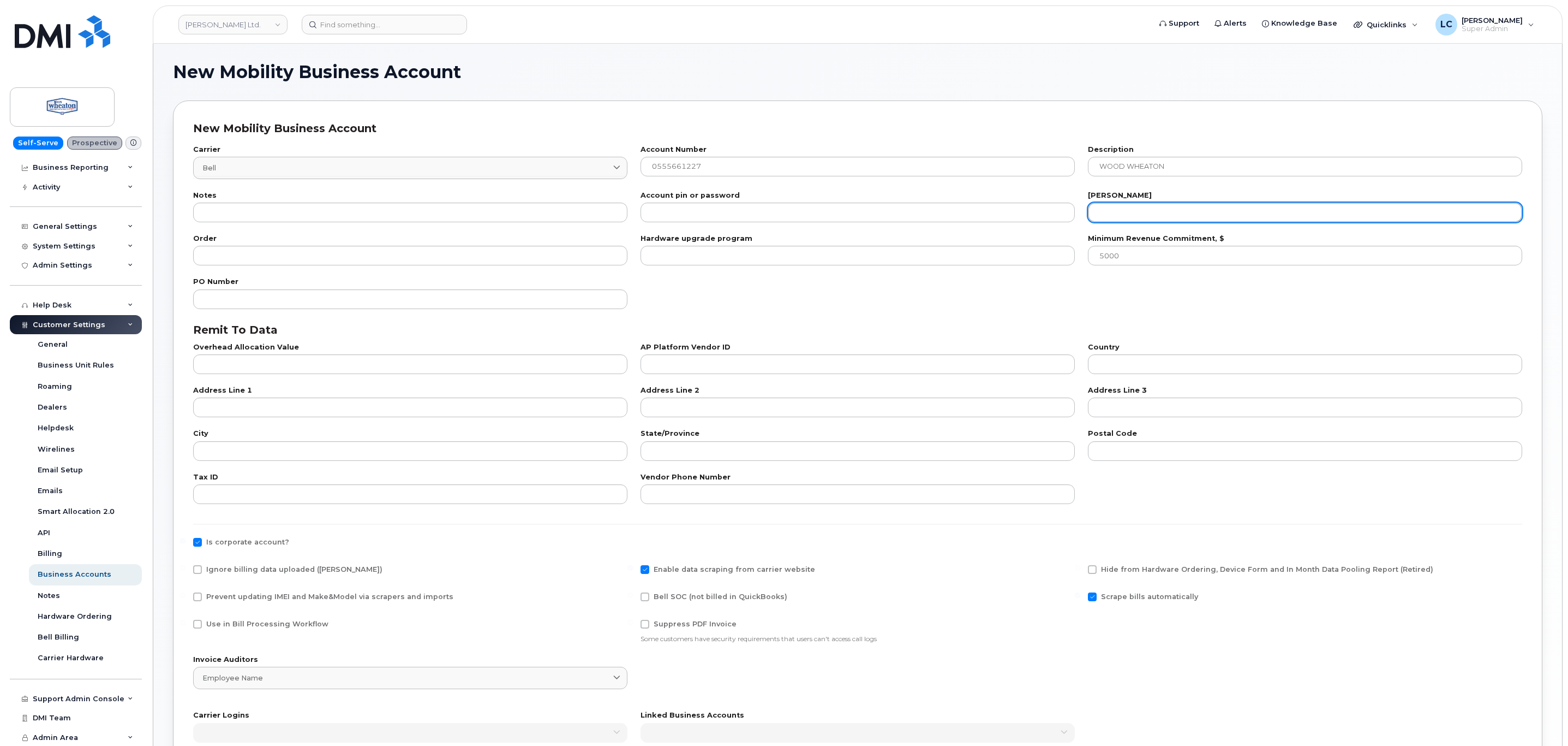
click at [1178, 212] on input "number" at bounding box center [1305, 212] width 434 height 20
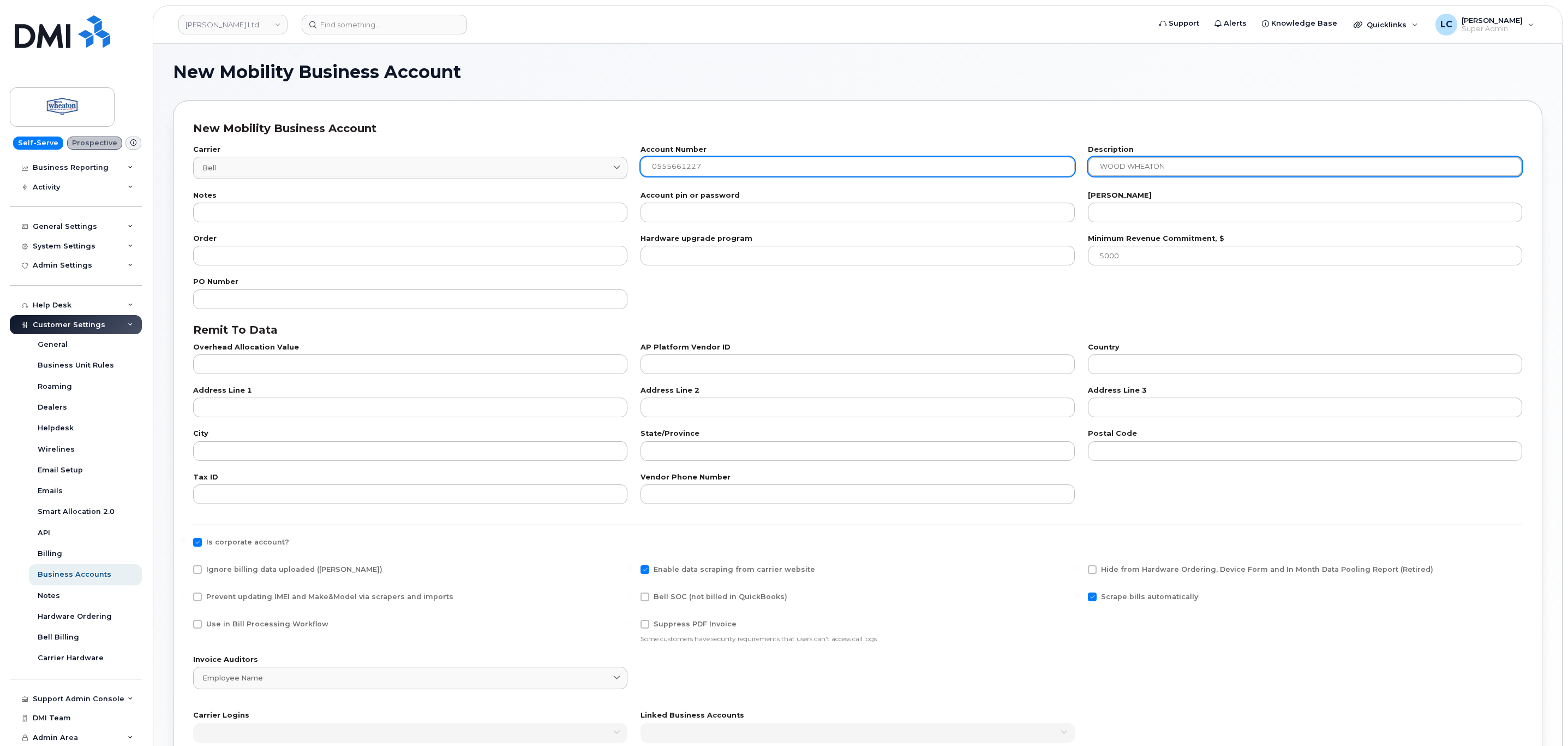
drag, startPoint x: 1115, startPoint y: 166, endPoint x: 914, endPoint y: 174, distance: 201.2
click at [915, 174] on div "Carrier Bell 1 be Canada Bell Distribution Bell Bell Conferencing Inc. Jasper B…" at bounding box center [858, 162] width 1343 height 46
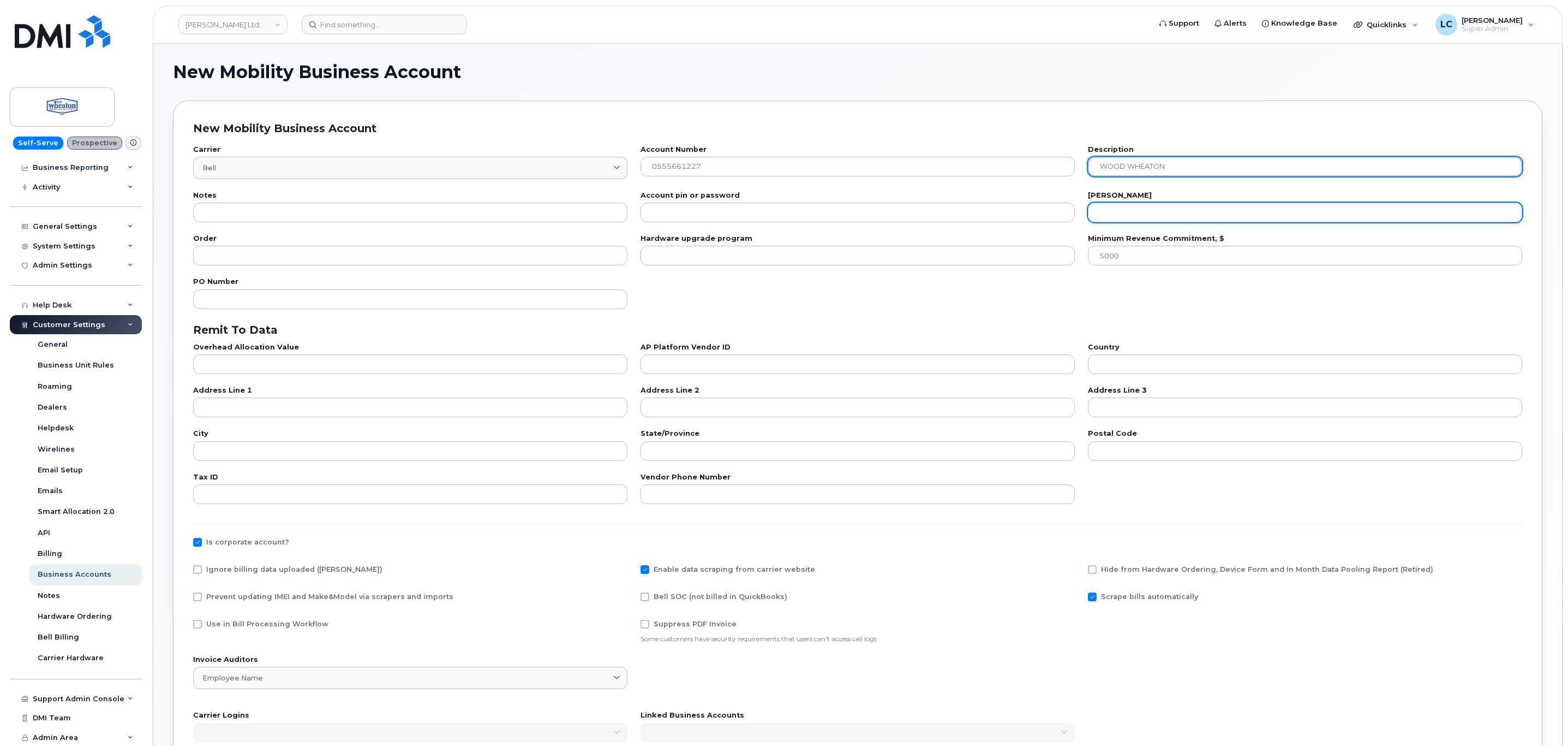
type input "WOOD WHEATON"
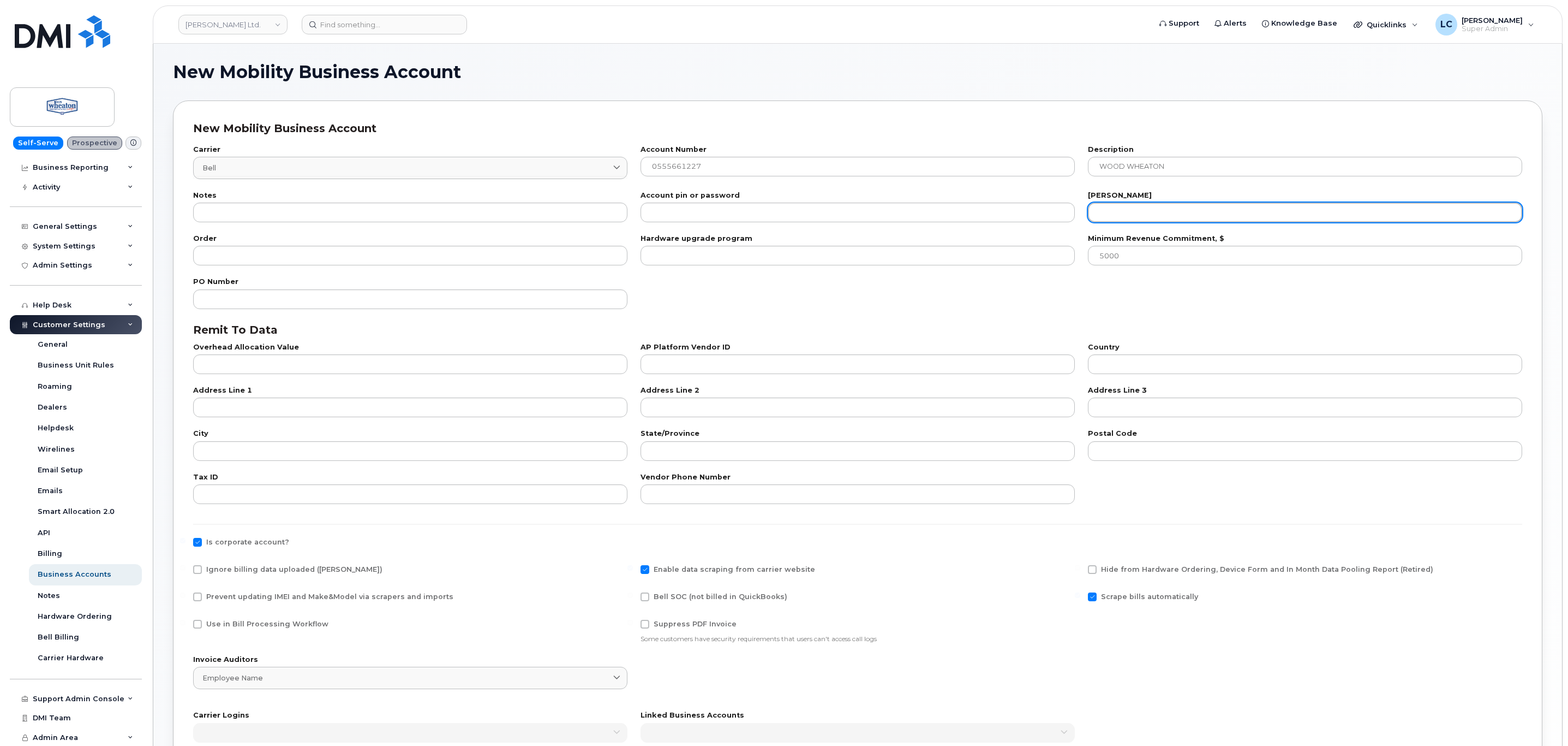
click at [1197, 220] on input "number" at bounding box center [1305, 212] width 434 height 20
type input "20"
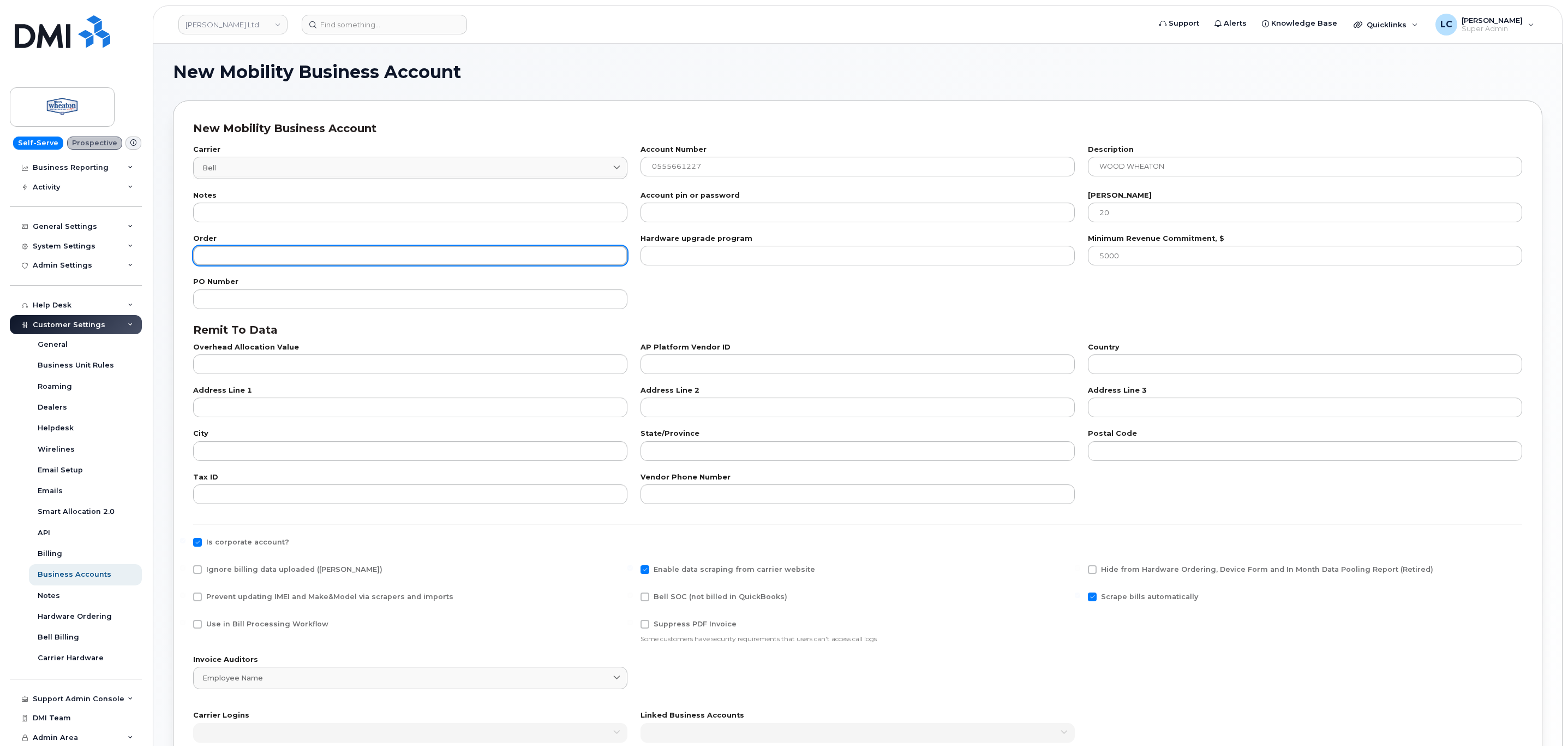
click at [347, 265] on input "number" at bounding box center [410, 255] width 434 height 20
type input "100"
click at [778, 279] on div "PO Number" at bounding box center [858, 293] width 1343 height 43
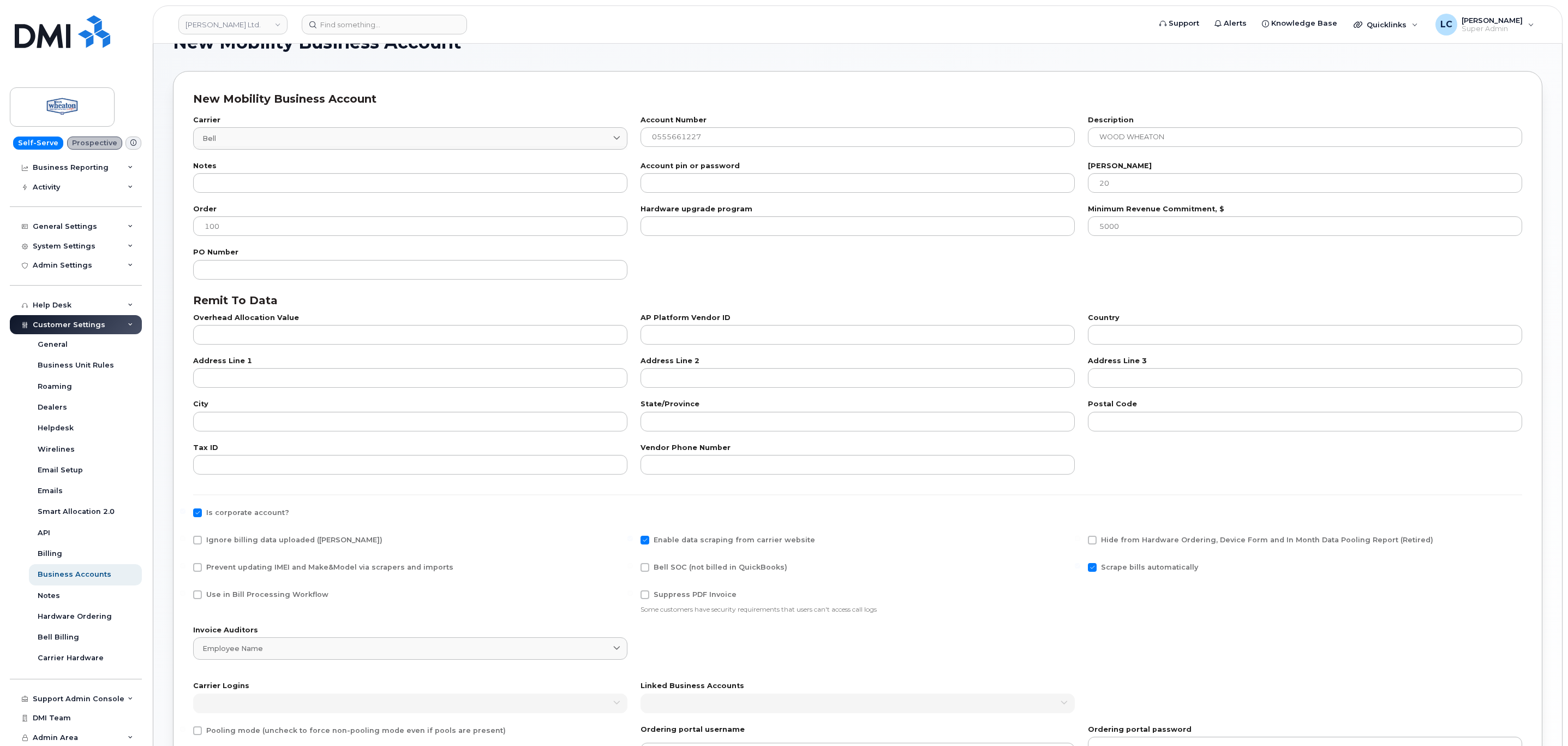
scroll to position [82, 0]
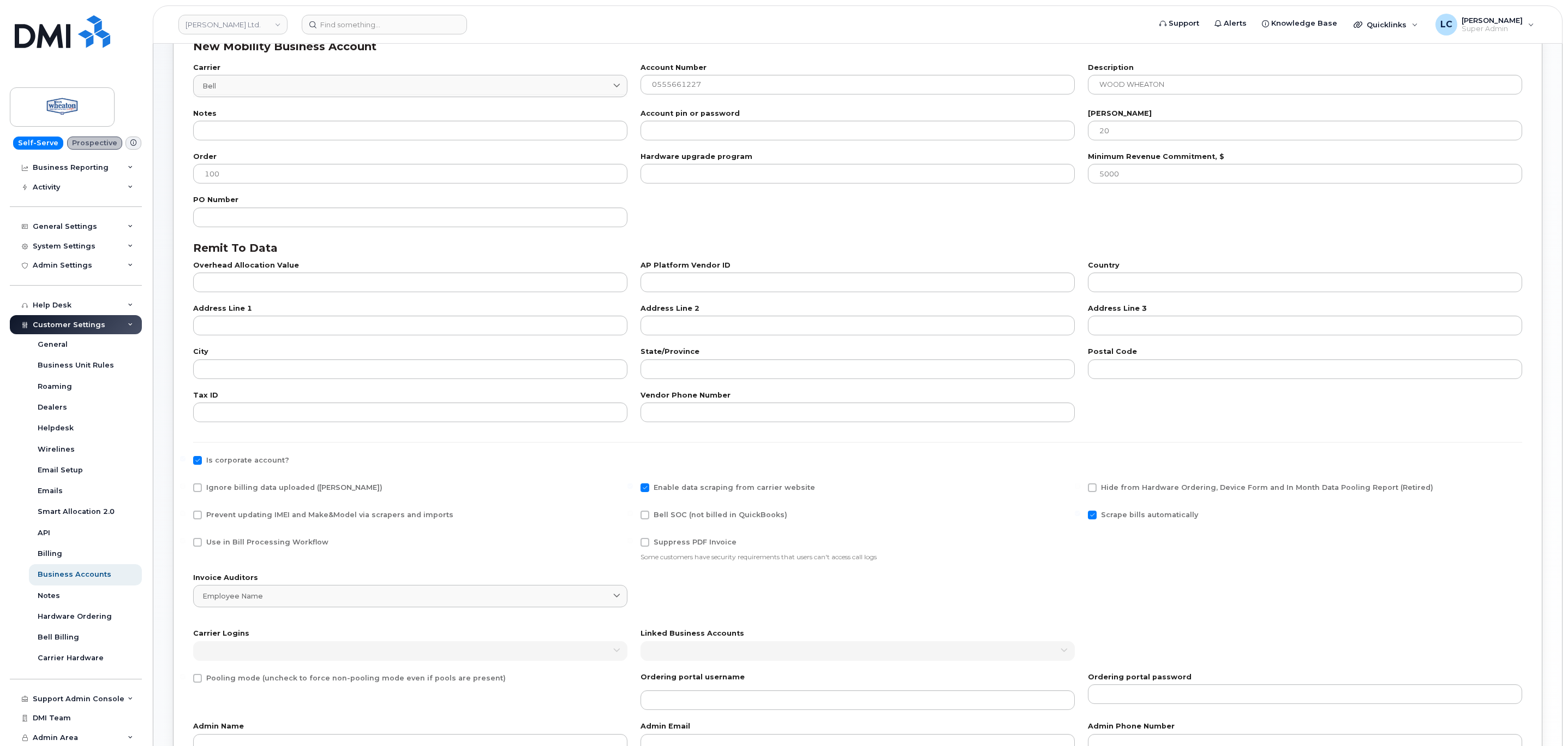
click at [255, 534] on div "Use in Bill Processing Workflow" at bounding box center [410, 549] width 448 height 36
click at [257, 541] on span "Use in Bill Processing Workflow" at bounding box center [267, 542] width 122 height 8
click at [186, 541] on input "Use in Bill Processing Workflow" at bounding box center [183, 541] width 5 height 5
checkbox input "true"
click at [669, 512] on span "Bell SOC (not billed in QuickBooks)" at bounding box center [720, 514] width 134 height 8
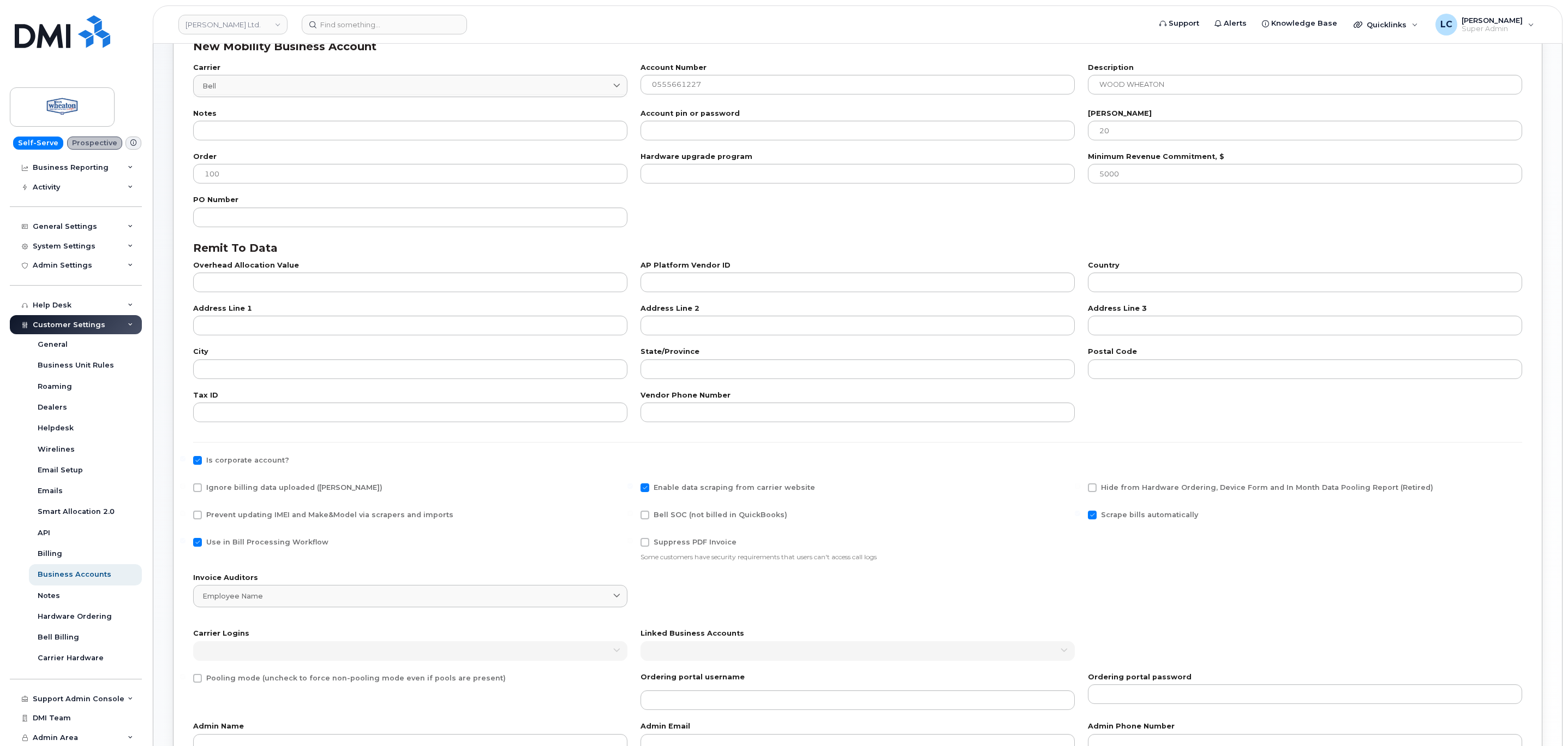
click at [633, 512] on input "Bell SOC (not billed in QuickBooks)" at bounding box center [630, 513] width 5 height 5
checkbox input "true"
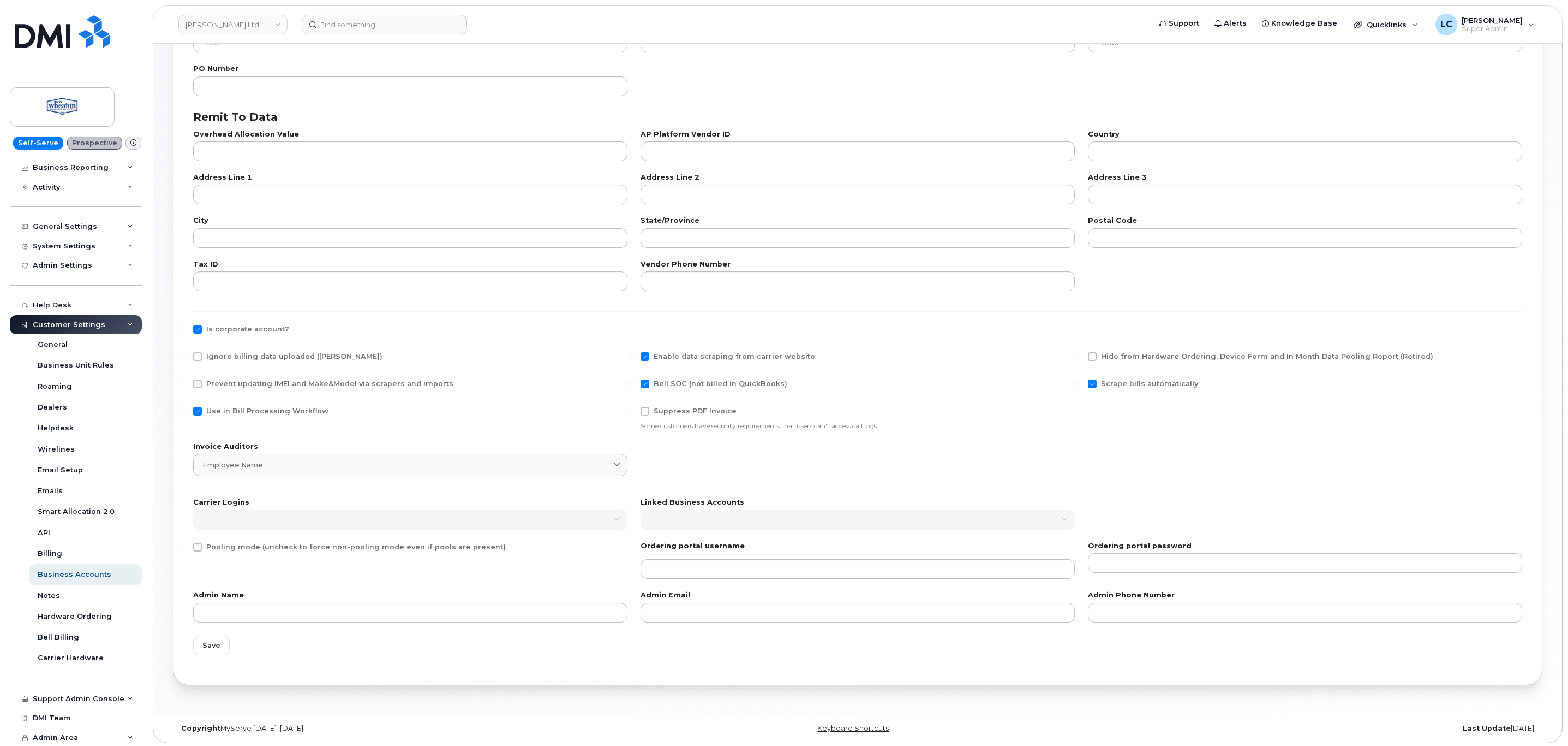
scroll to position [217, 0]
click at [207, 644] on span "Save" at bounding box center [211, 642] width 18 height 10
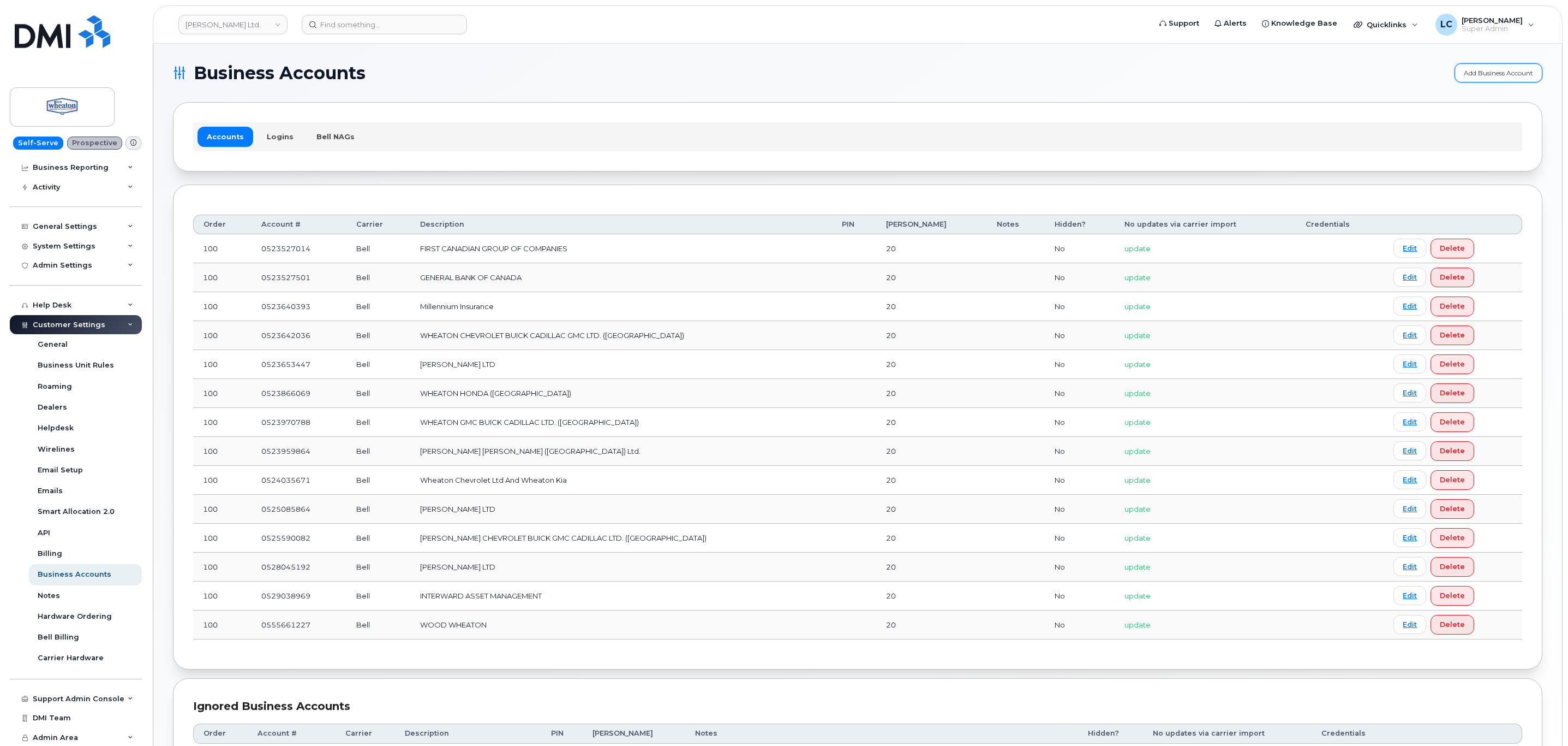
click at [1518, 71] on link "Add Business Account" at bounding box center [1499, 72] width 88 height 19
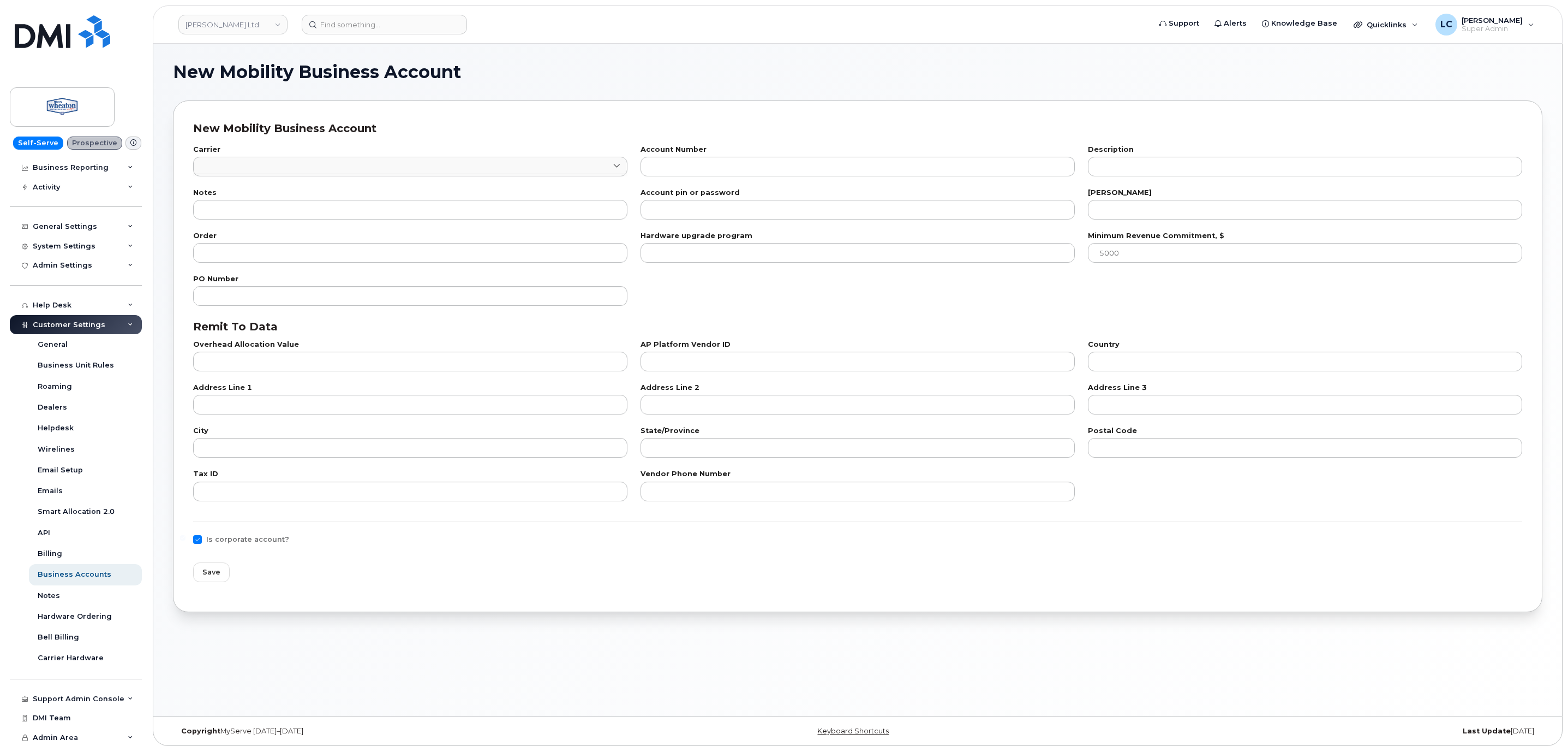
checkbox input "true"
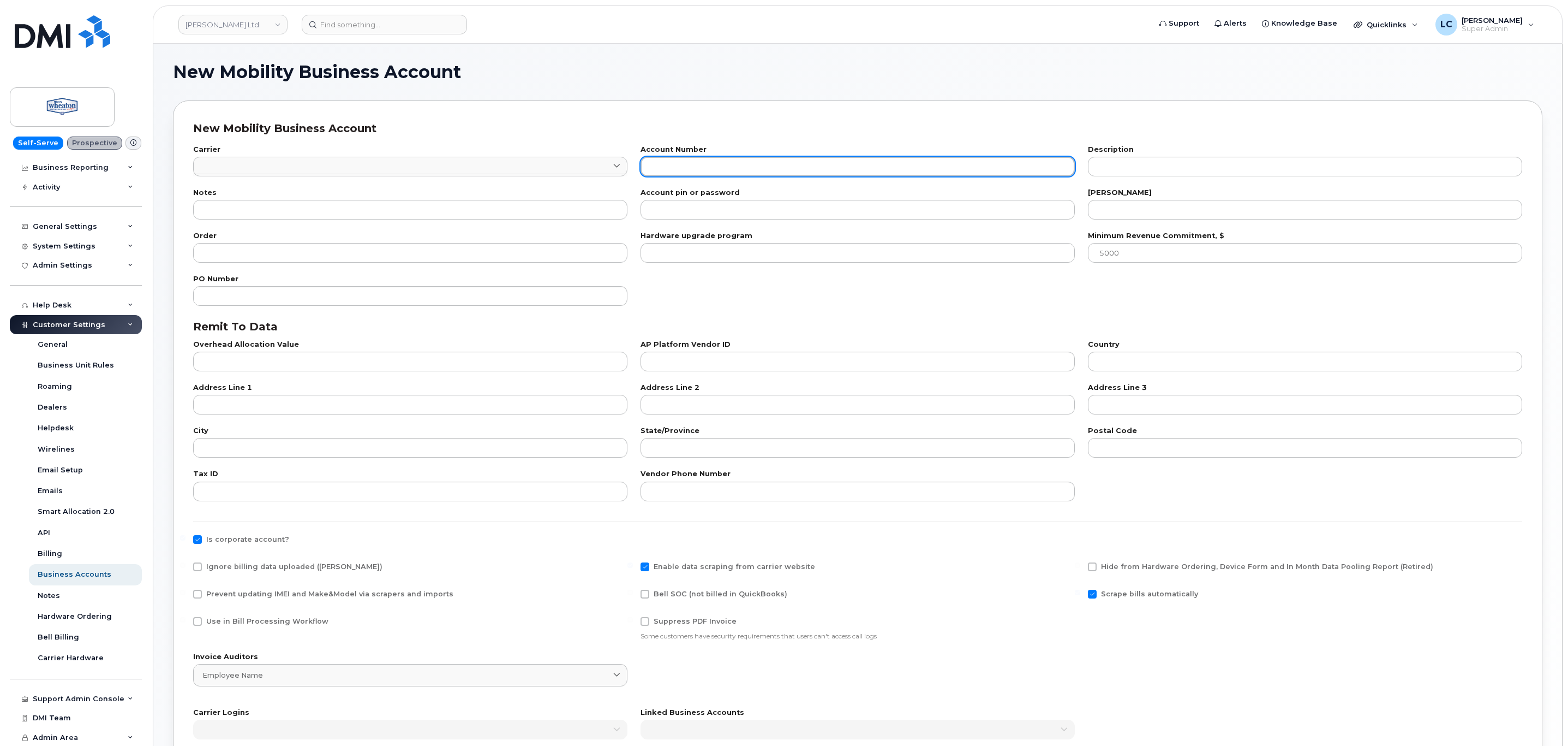
click at [681, 164] on input "text" at bounding box center [858, 167] width 434 height 20
paste input "555662071"
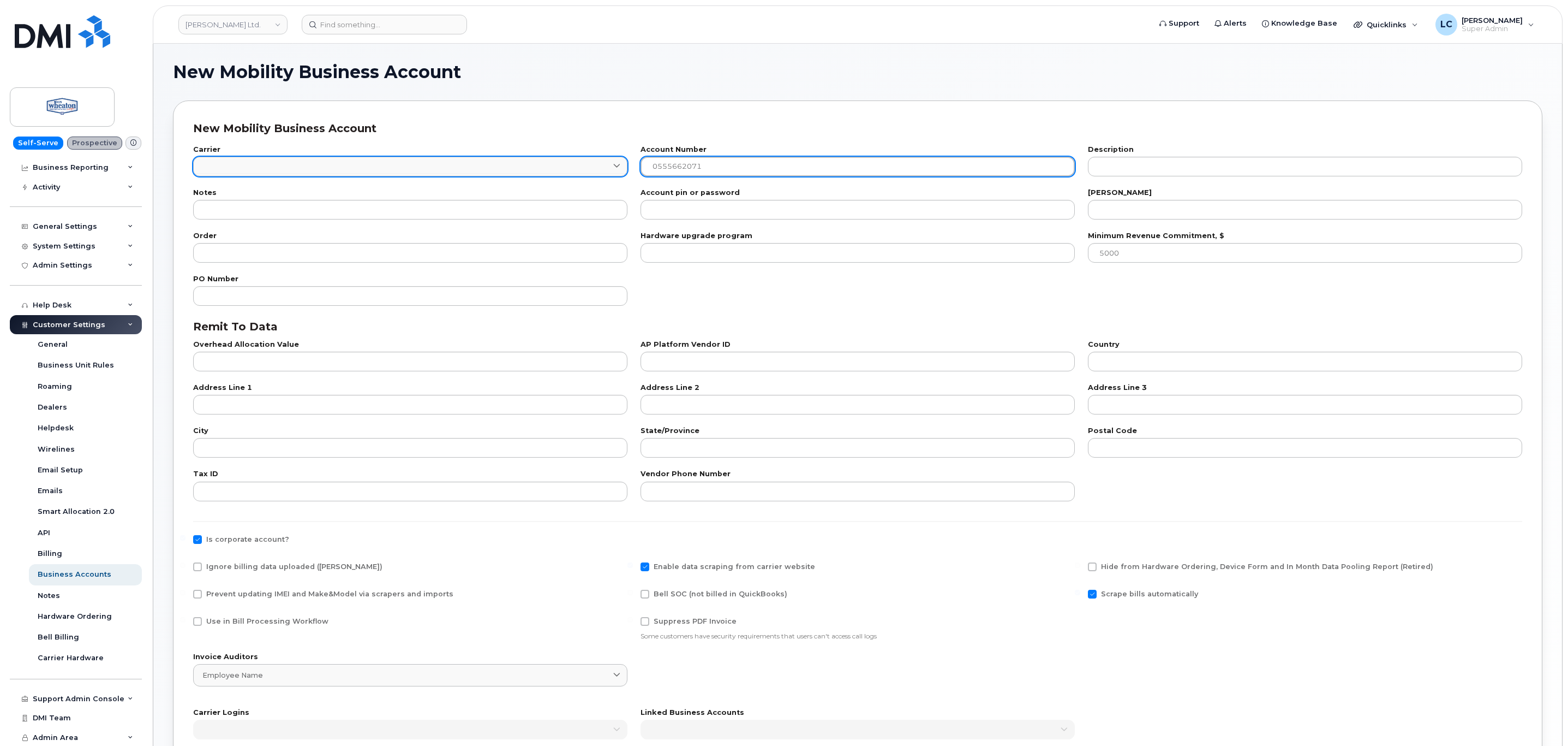
type input "0555662071"
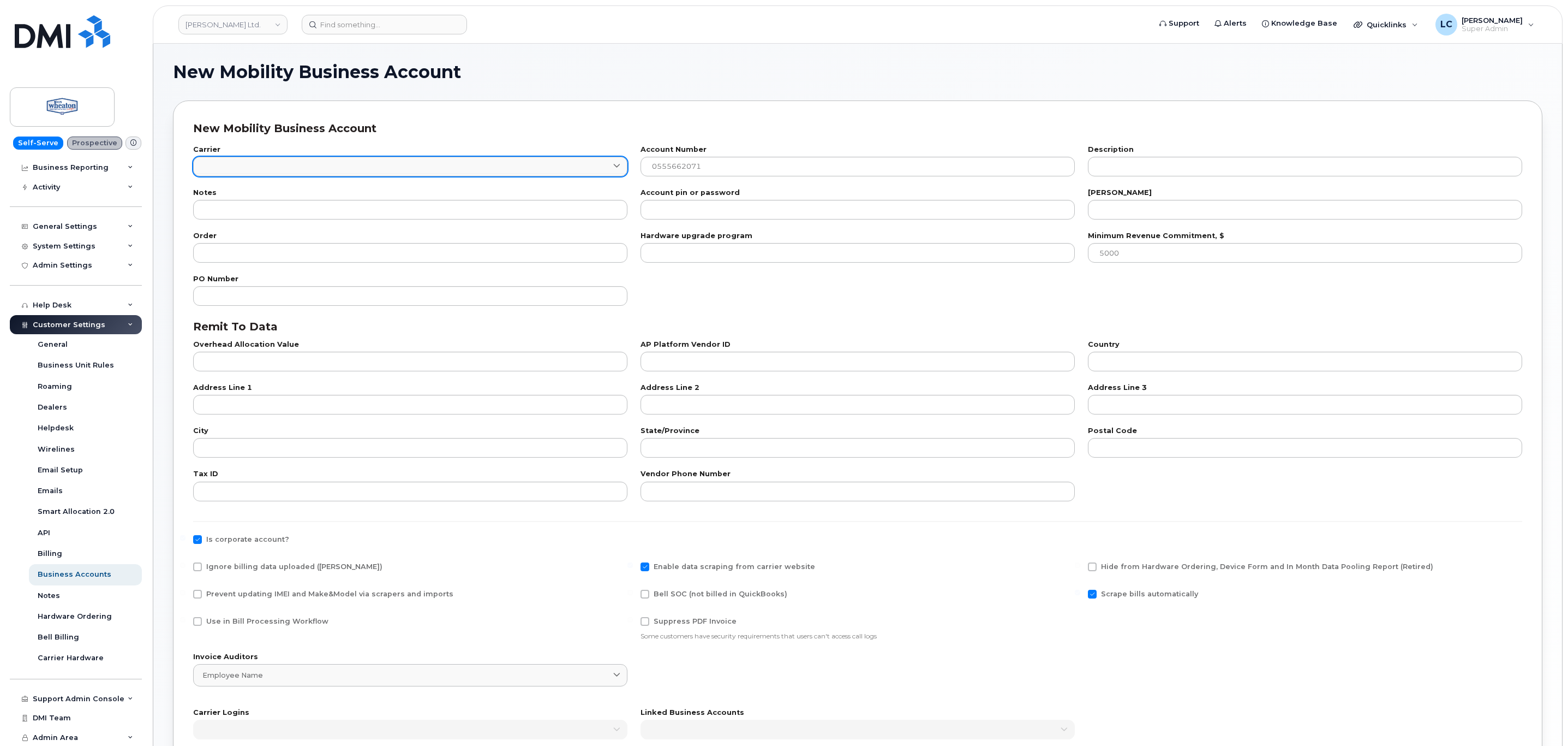
click at [501, 160] on link at bounding box center [410, 167] width 434 height 20
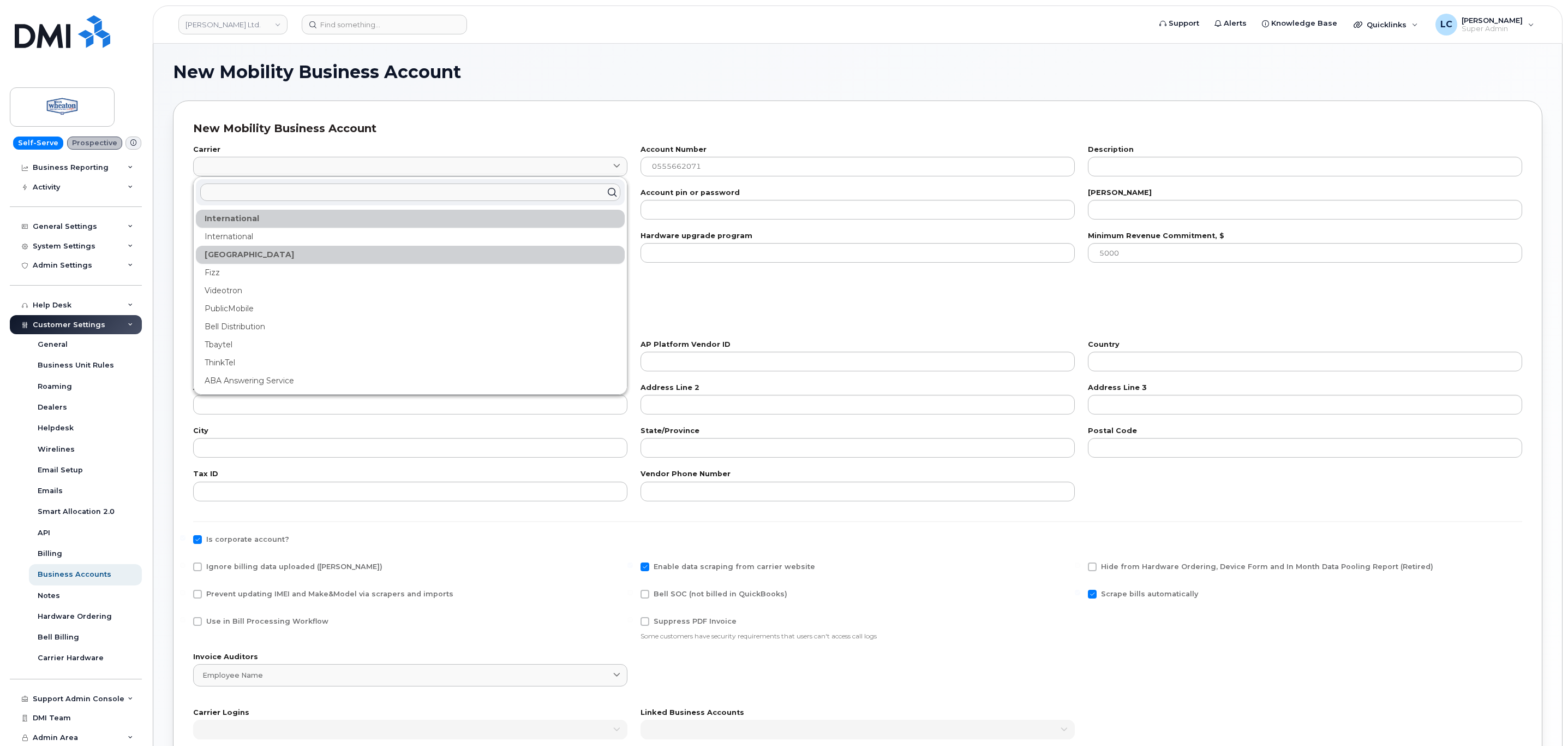
click at [351, 189] on input "text" at bounding box center [410, 192] width 420 height 17
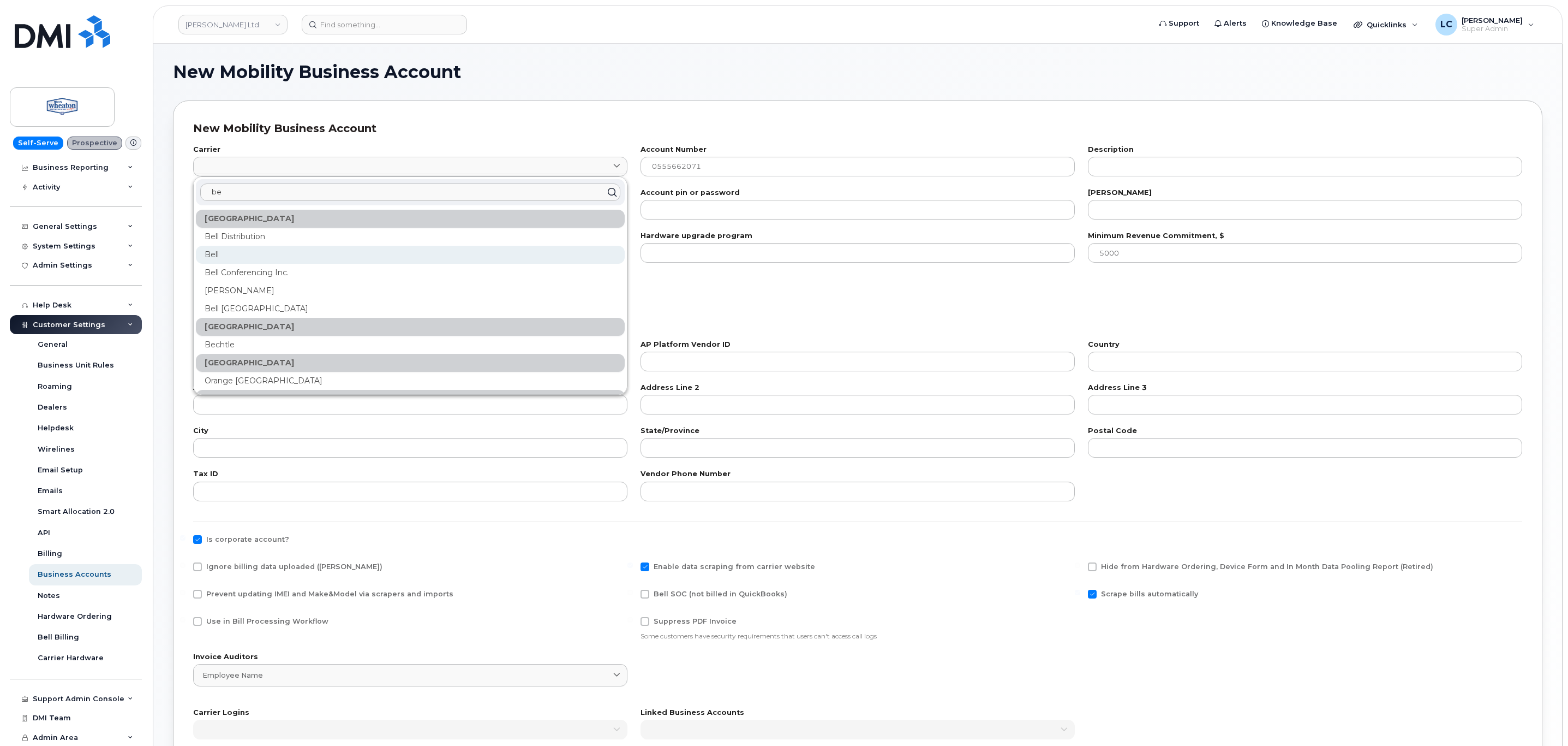
type input "be"
click at [228, 251] on div "Bell" at bounding box center [410, 254] width 429 height 18
type input "1"
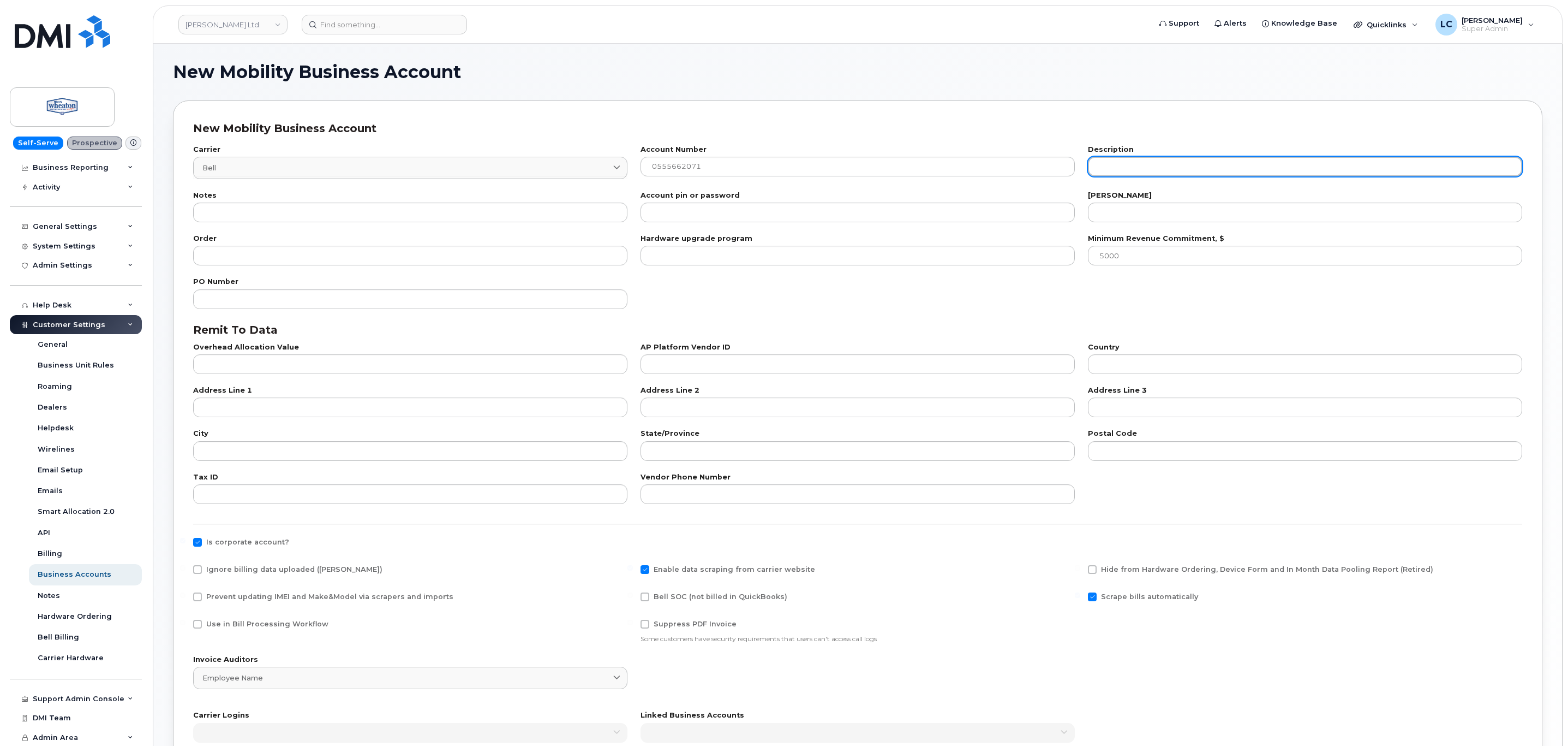
click at [1182, 166] on input "text" at bounding box center [1305, 167] width 434 height 20
paste input "WOOD WHEATON HONDA (PRINCE GEORGE)"
type input "WOOD WHEATON HONDA (PRINCE GEORGE)"
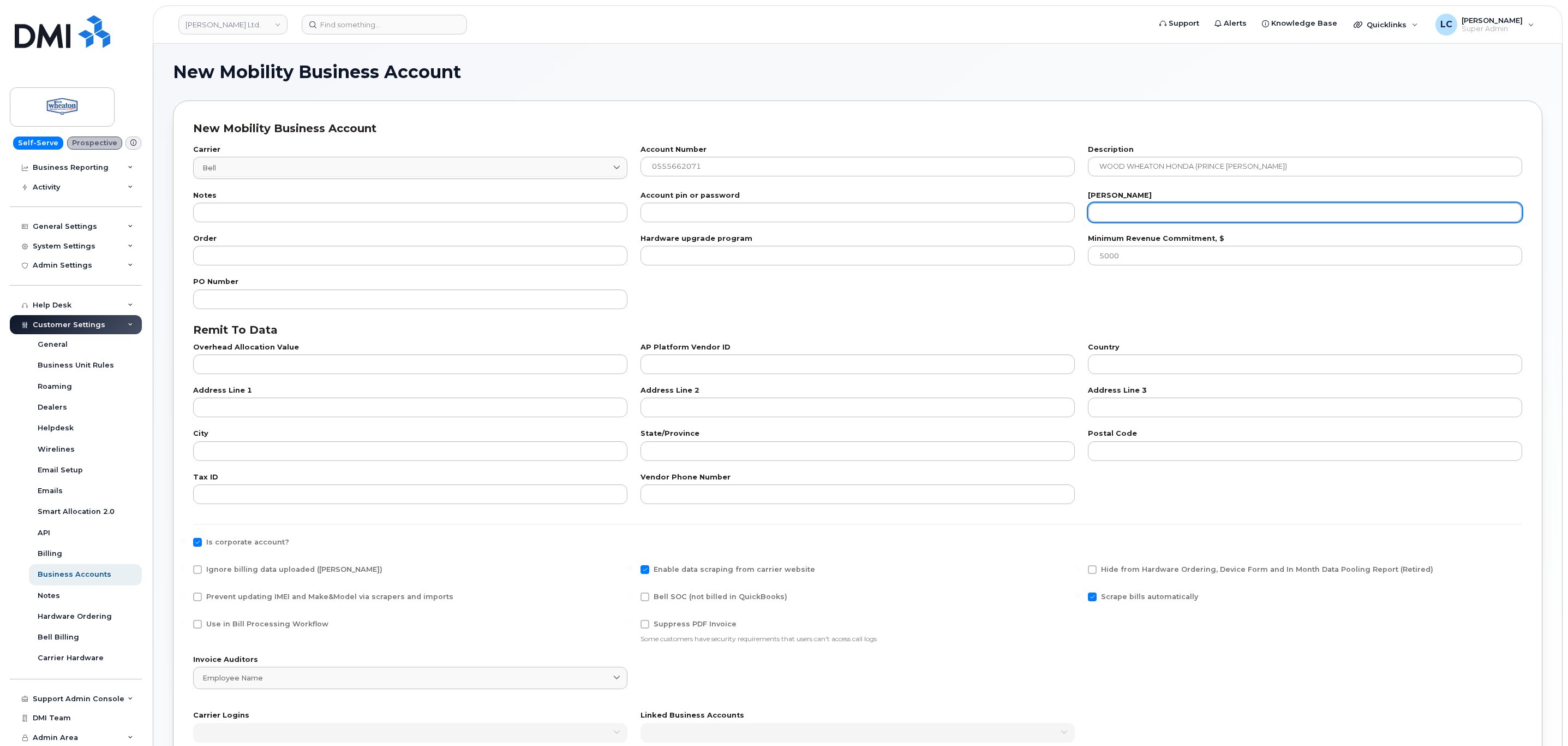
drag, startPoint x: 1167, startPoint y: 214, endPoint x: 1174, endPoint y: 212, distance: 7.3
click at [1168, 214] on input "number" at bounding box center [1305, 212] width 434 height 20
type input "20"
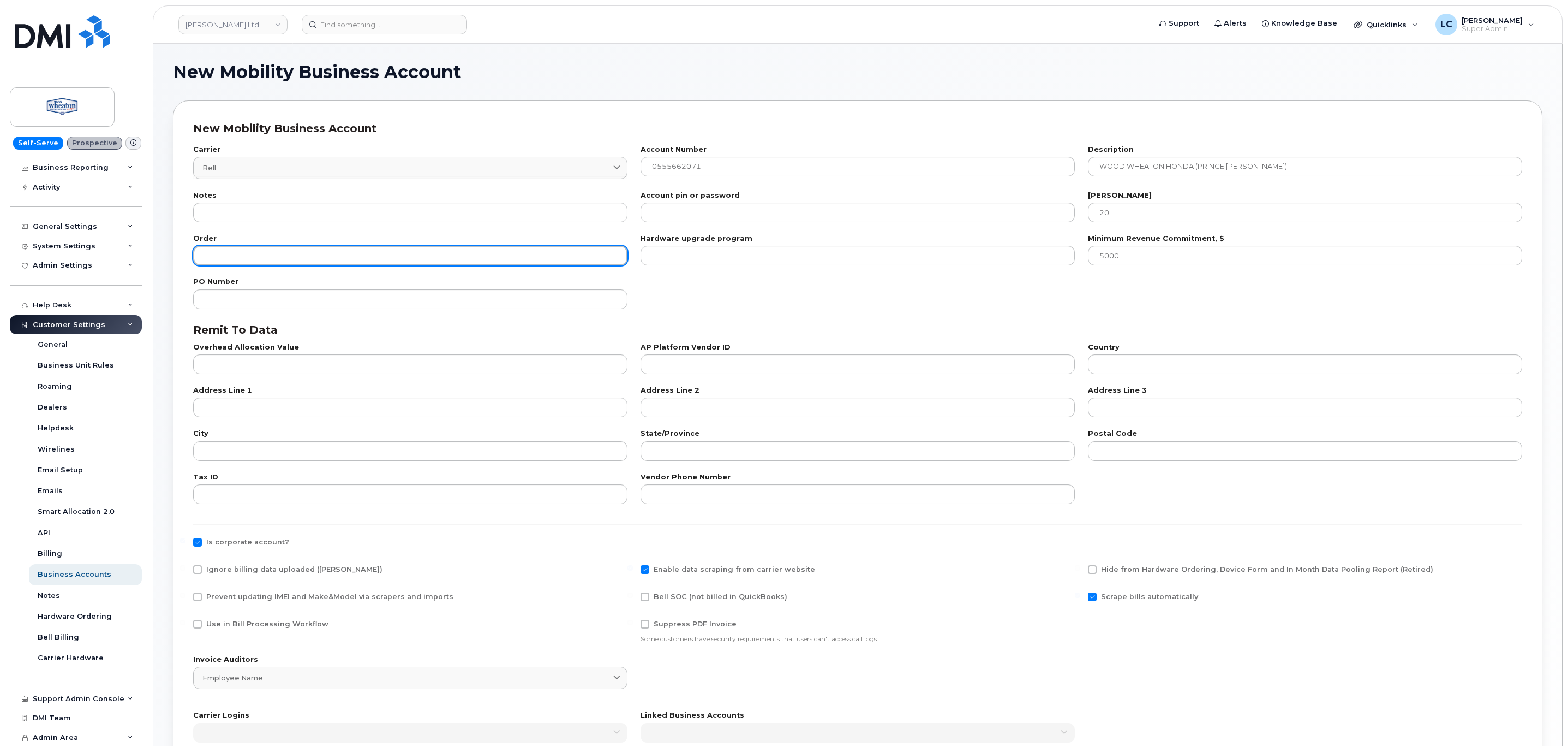
click at [329, 255] on input "number" at bounding box center [410, 255] width 434 height 20
type input "100"
click at [827, 281] on div "PO Number" at bounding box center [858, 293] width 1343 height 43
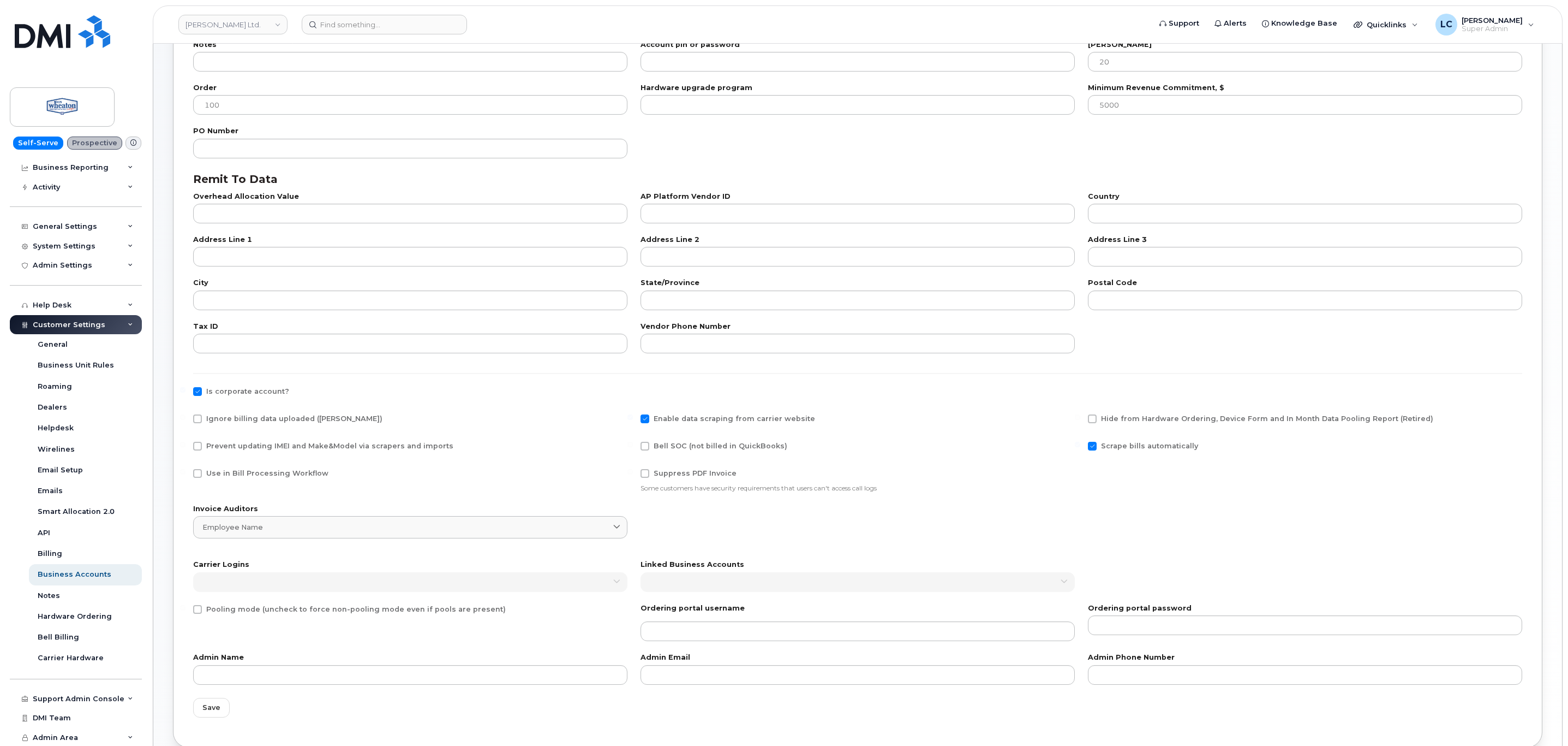
scroll to position [164, 0]
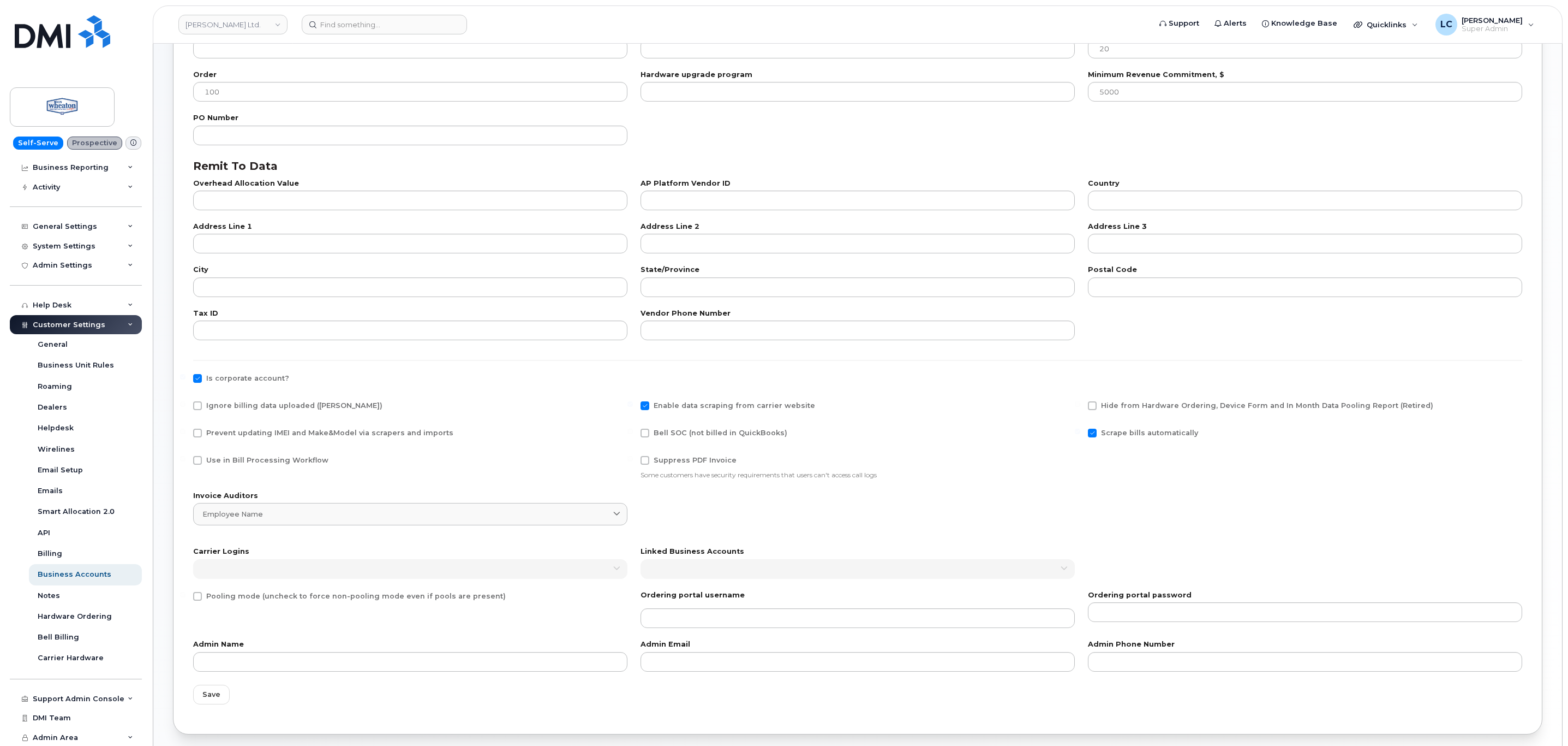
click at [247, 459] on span "Use in Bill Processing Workflow" at bounding box center [267, 460] width 122 height 8
click at [186, 459] on input "Use in Bill Processing Workflow" at bounding box center [183, 459] width 5 height 5
checkbox input "true"
click at [686, 430] on span "Bell SOC (not billed in QuickBooks)" at bounding box center [720, 432] width 134 height 8
click at [633, 430] on input "Bell SOC (not billed in QuickBooks)" at bounding box center [630, 431] width 5 height 5
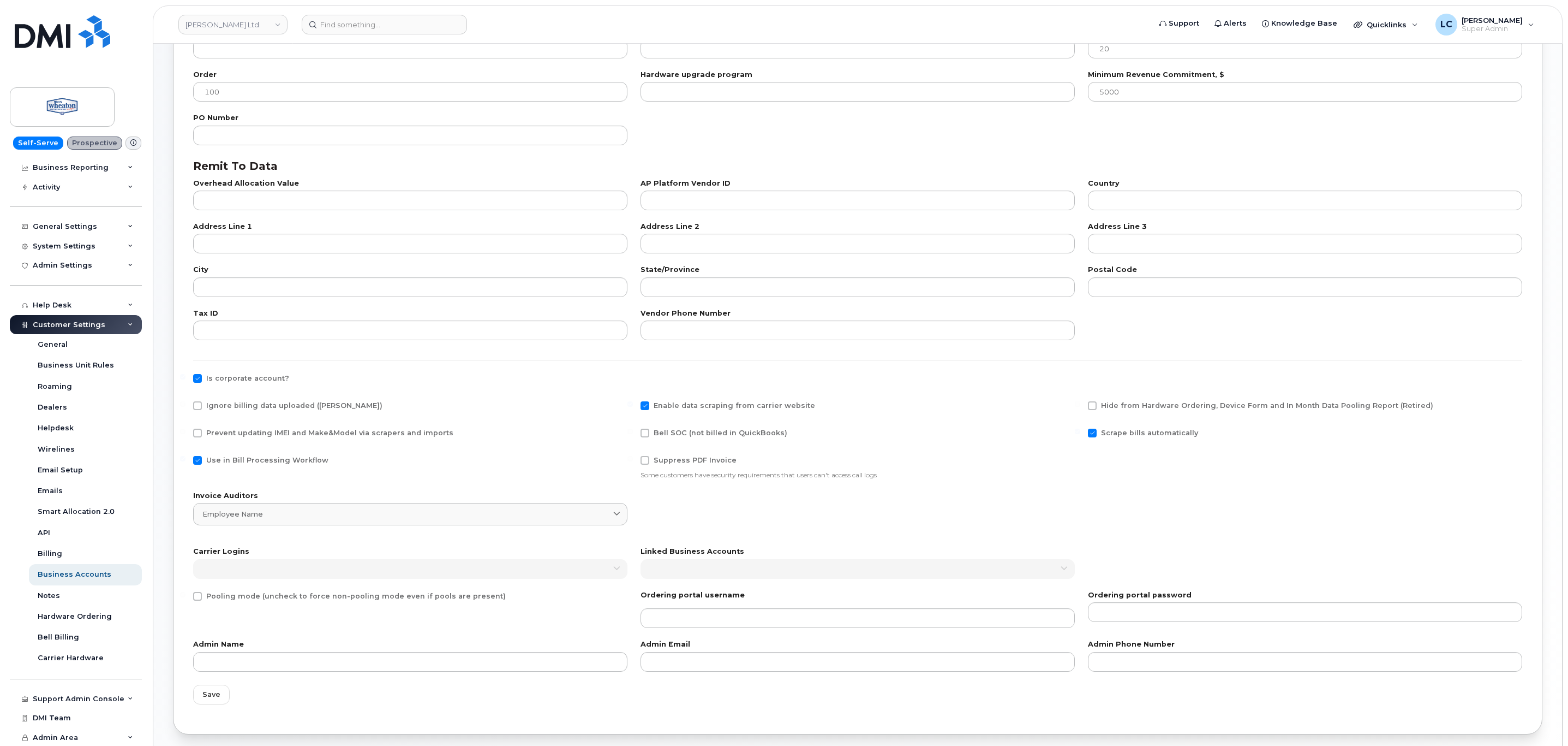
checkbox input "true"
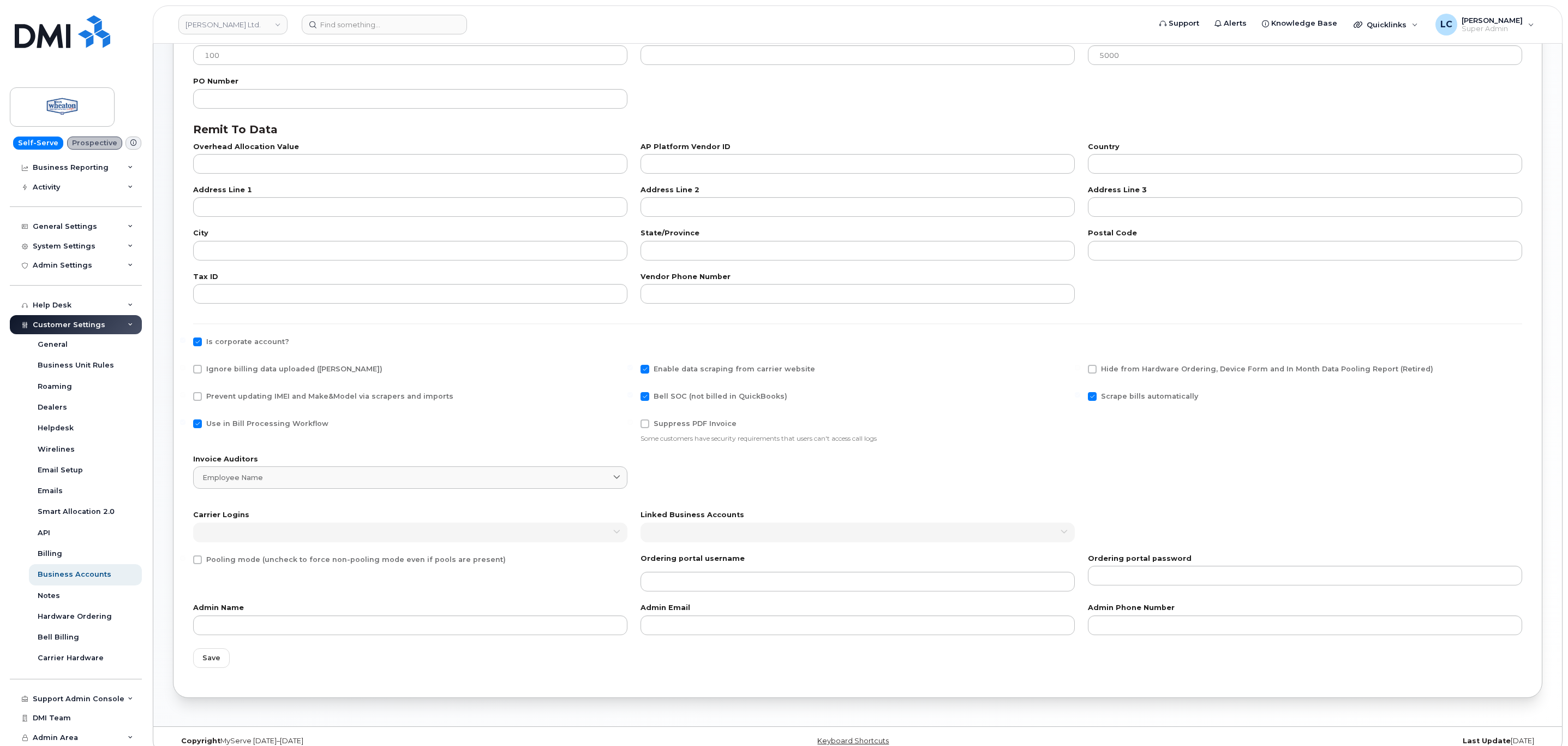
scroll to position [217, 0]
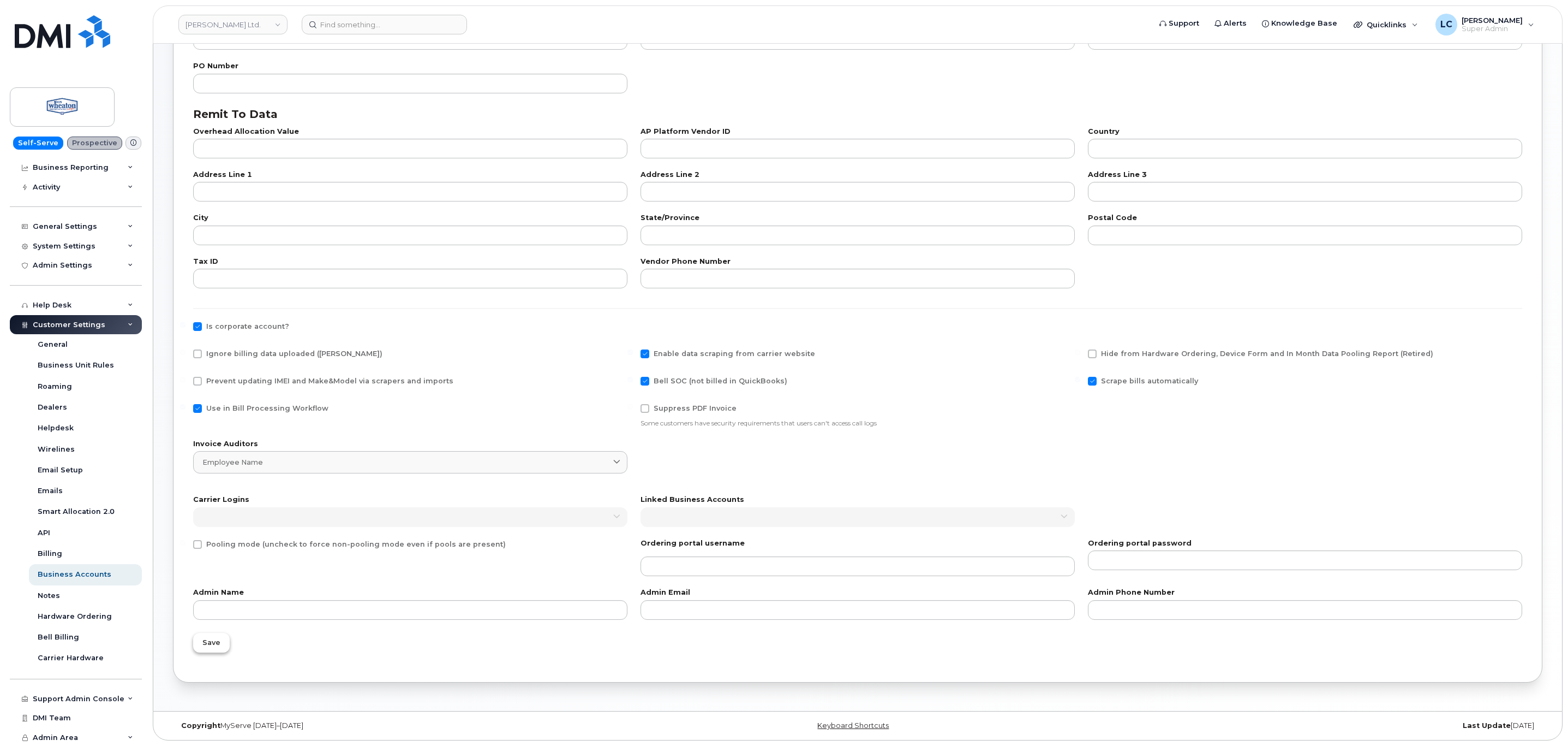
click at [221, 636] on button "Save" at bounding box center [211, 643] width 36 height 20
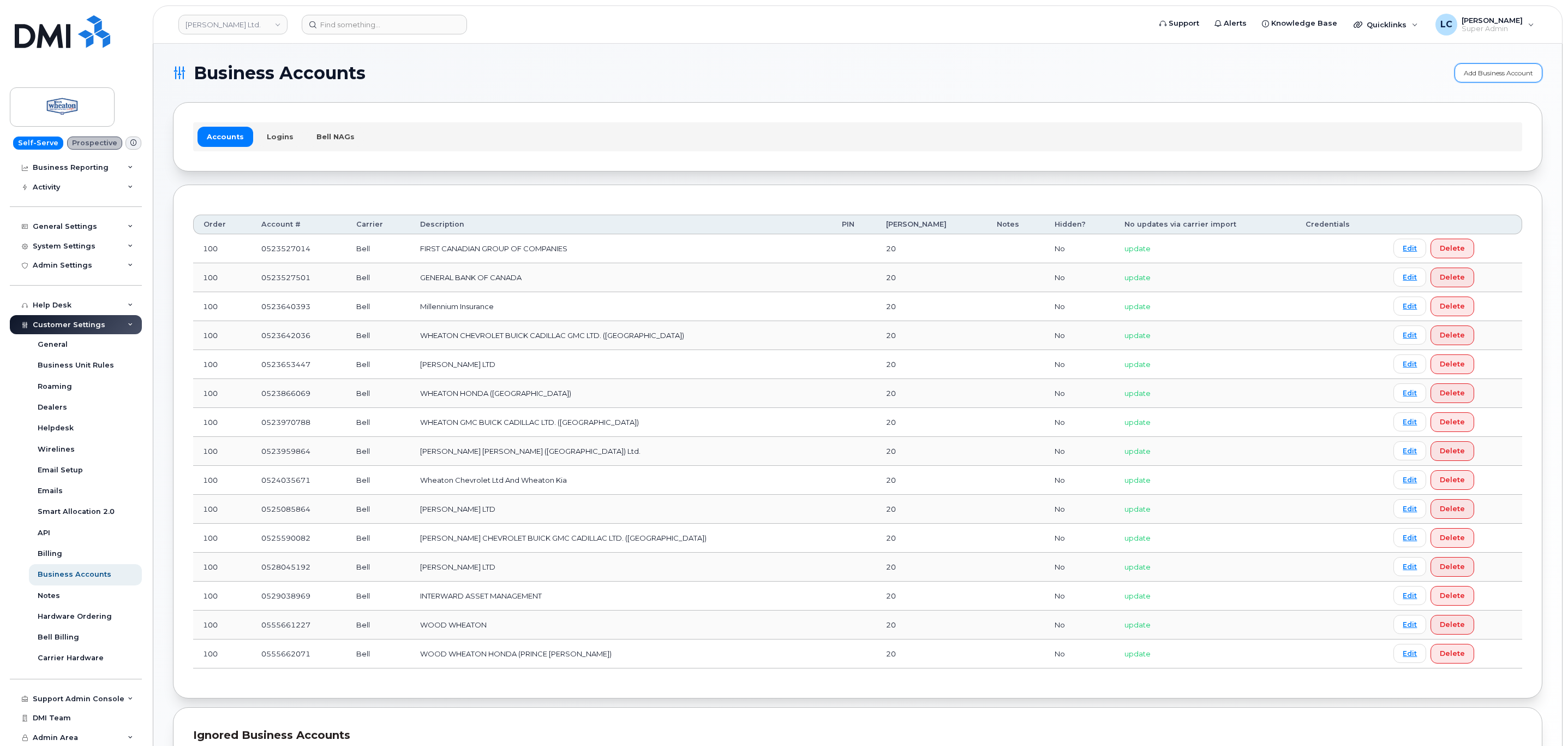
click at [1509, 65] on link "Add Business Account" at bounding box center [1499, 72] width 88 height 19
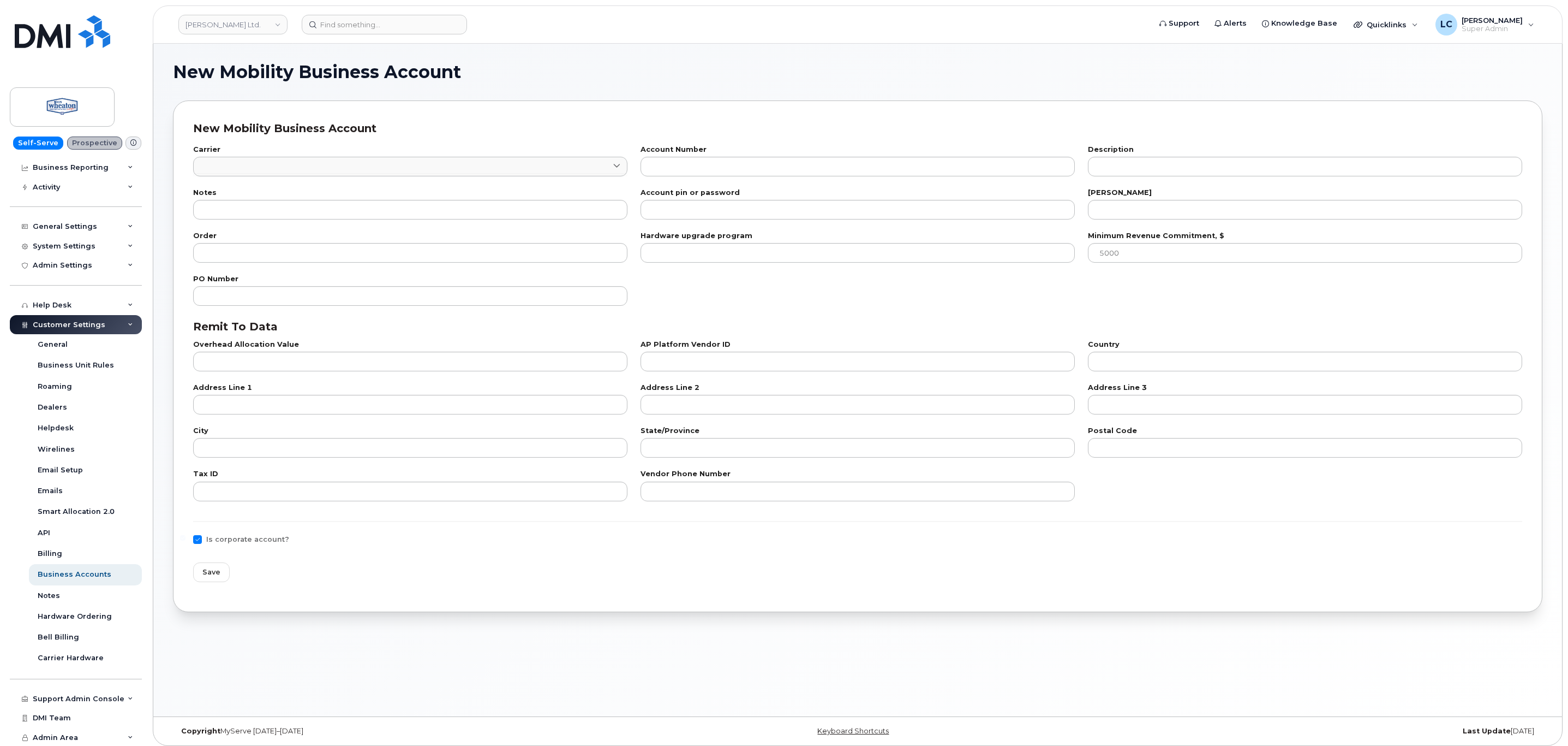
checkbox input "true"
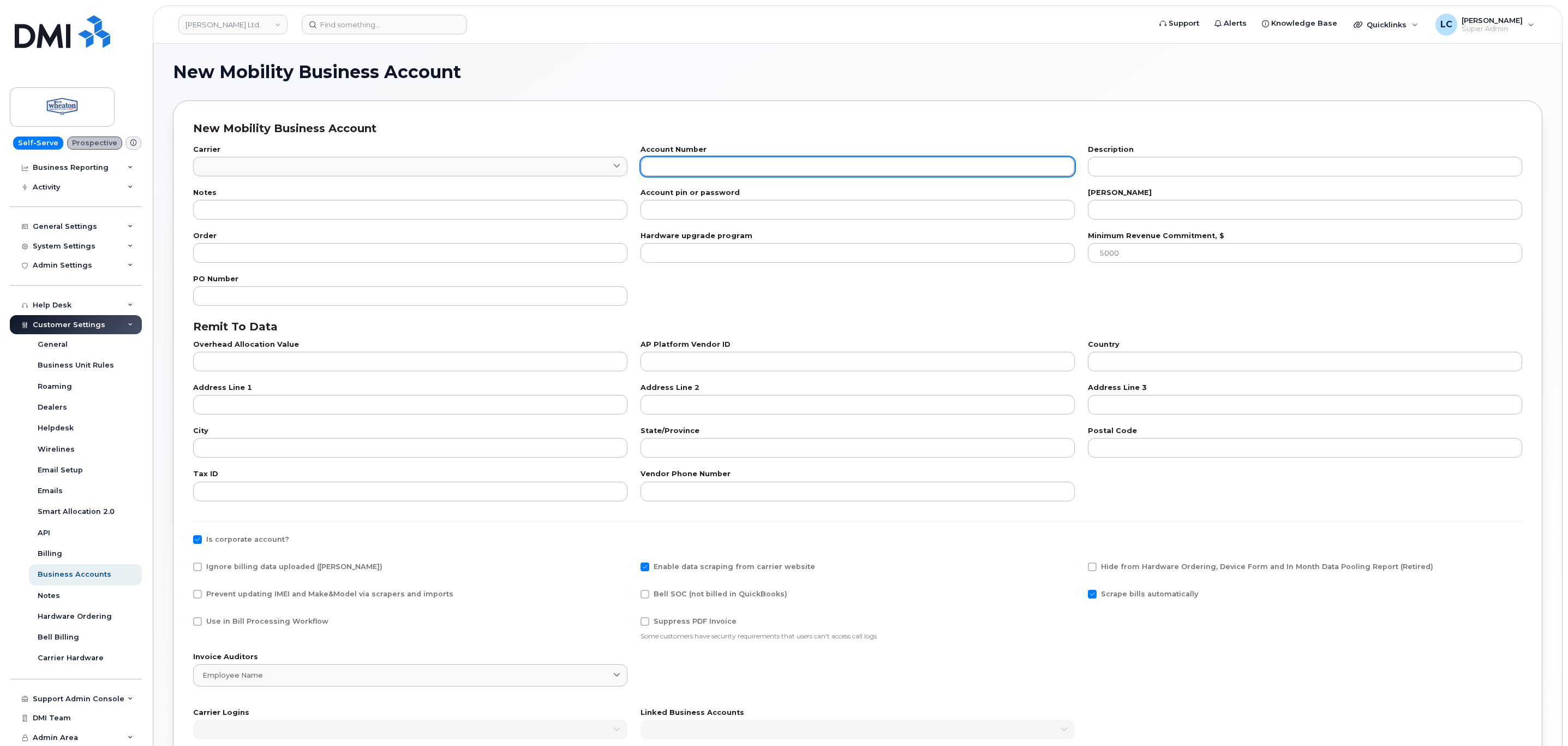
click at [675, 160] on input "text" at bounding box center [858, 167] width 434 height 20
paste input "555662243"
click at [655, 164] on input "555662243" at bounding box center [858, 167] width 434 height 20
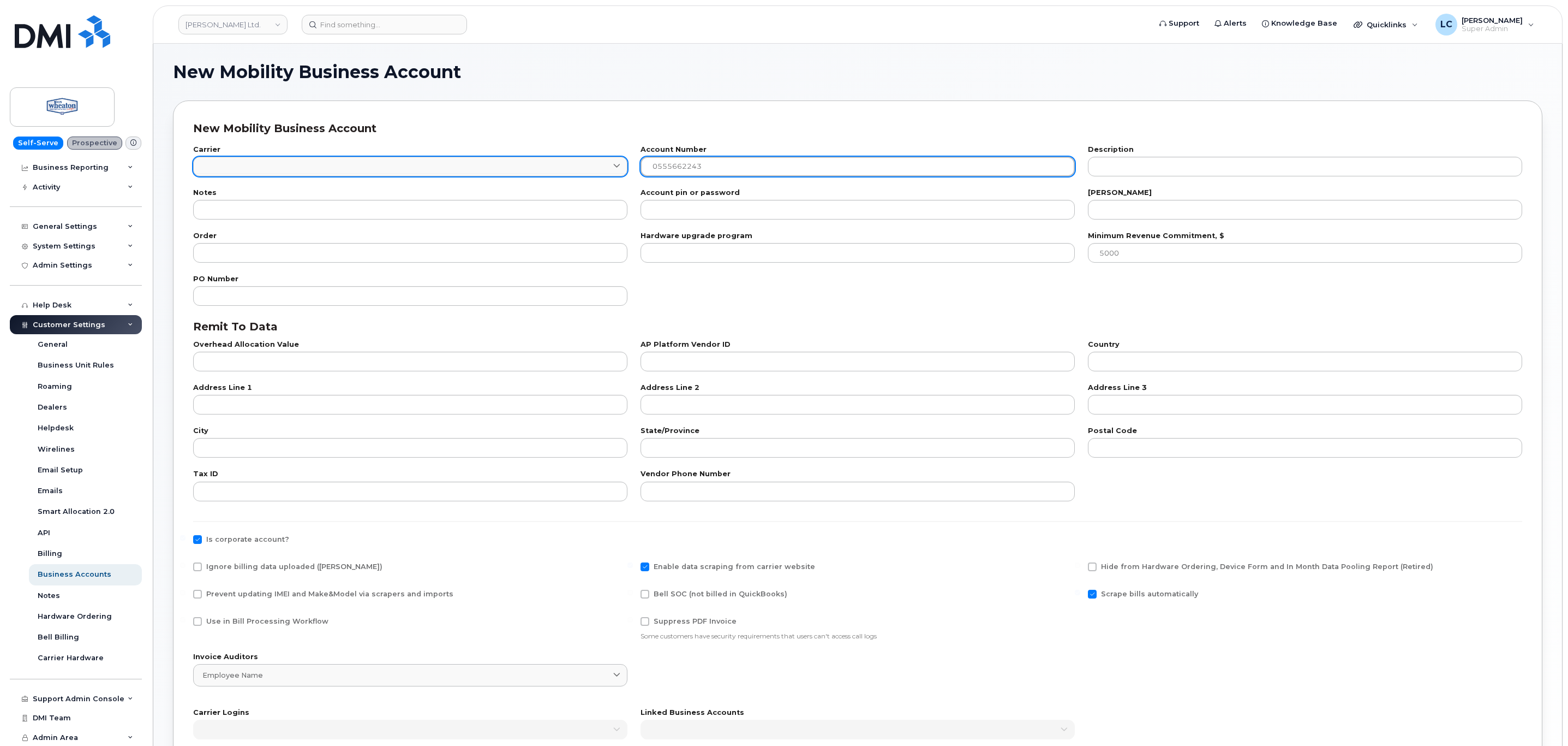
type input "0555662243"
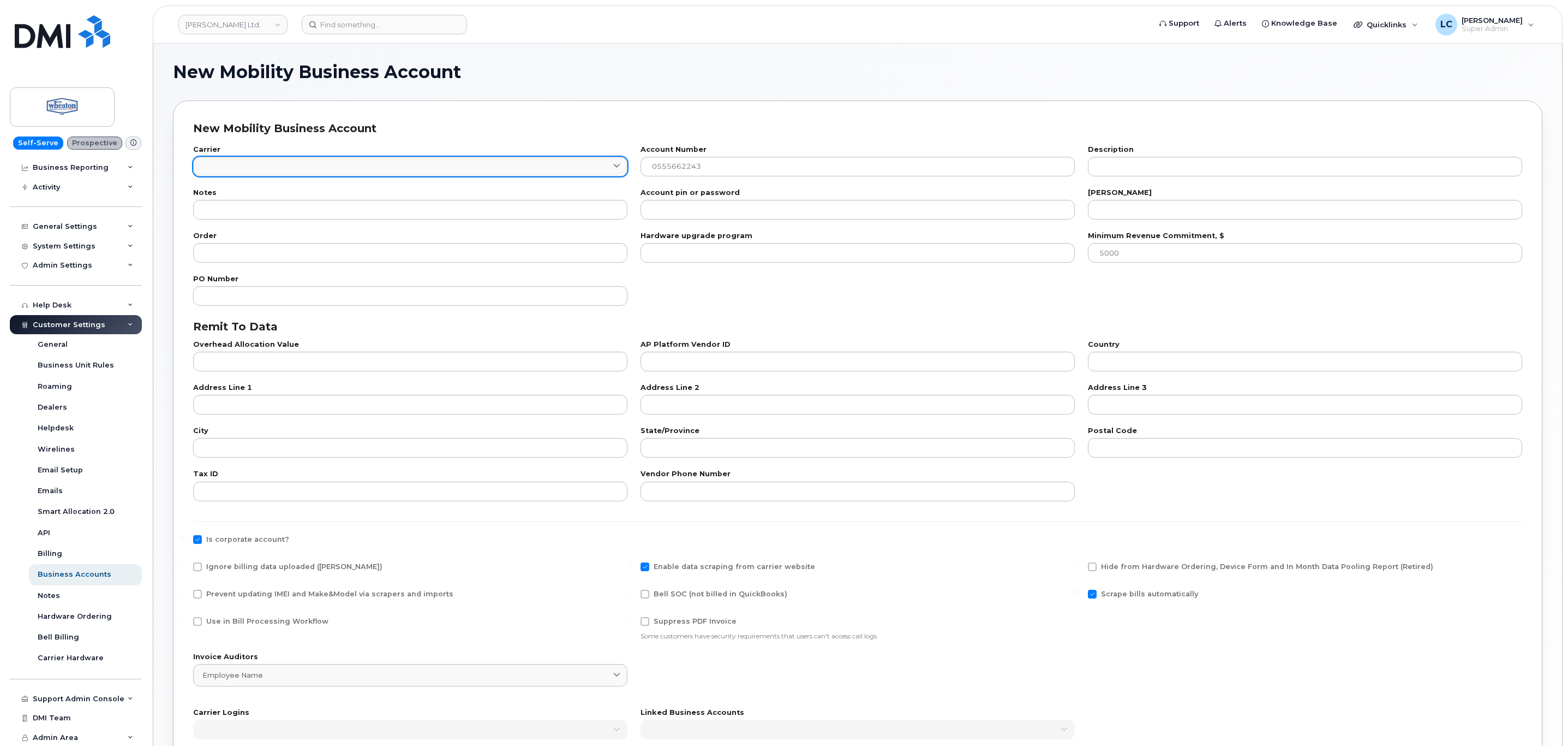
click at [522, 165] on link at bounding box center [410, 167] width 434 height 20
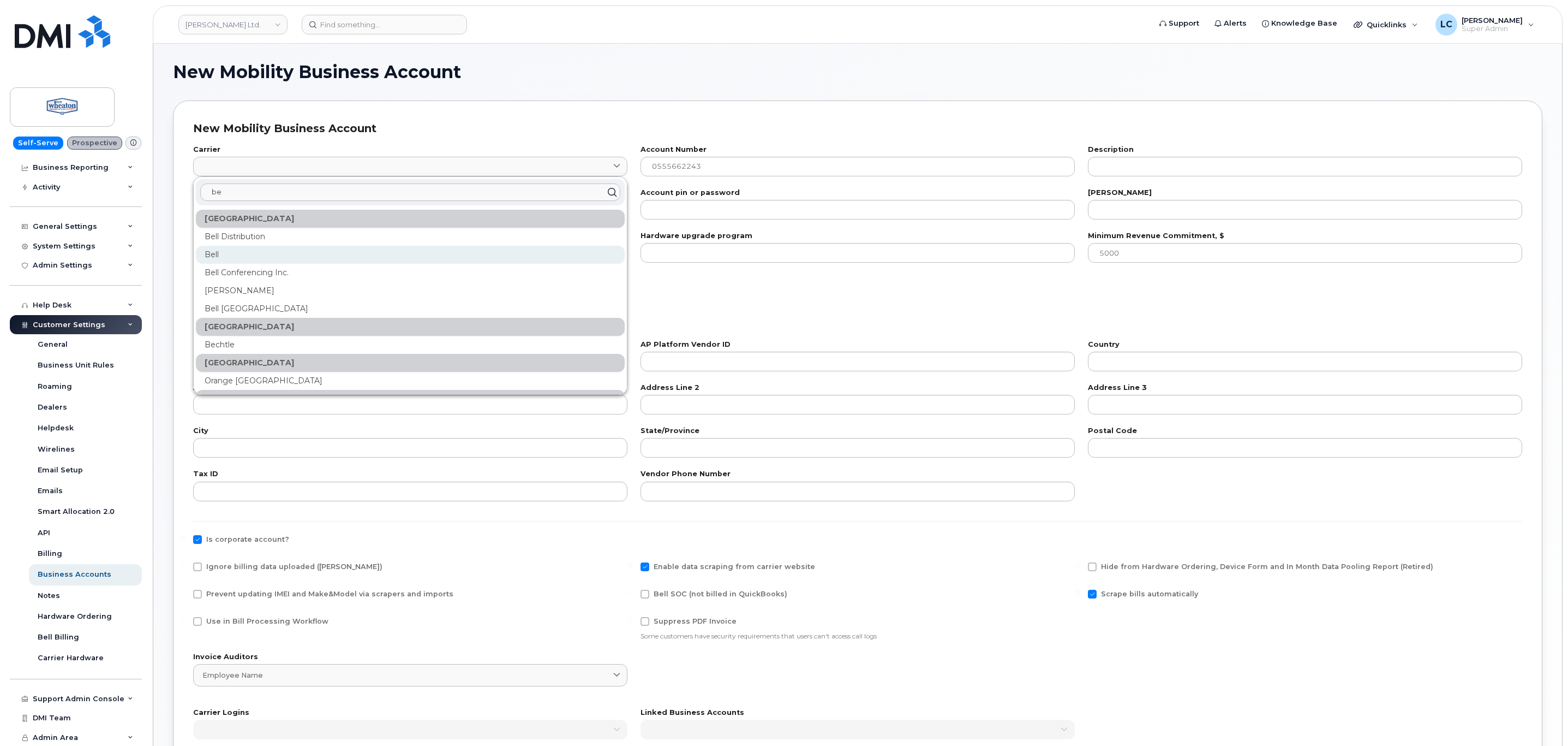
type input "be"
click at [241, 257] on div "Bell" at bounding box center [410, 254] width 429 height 18
type input "1"
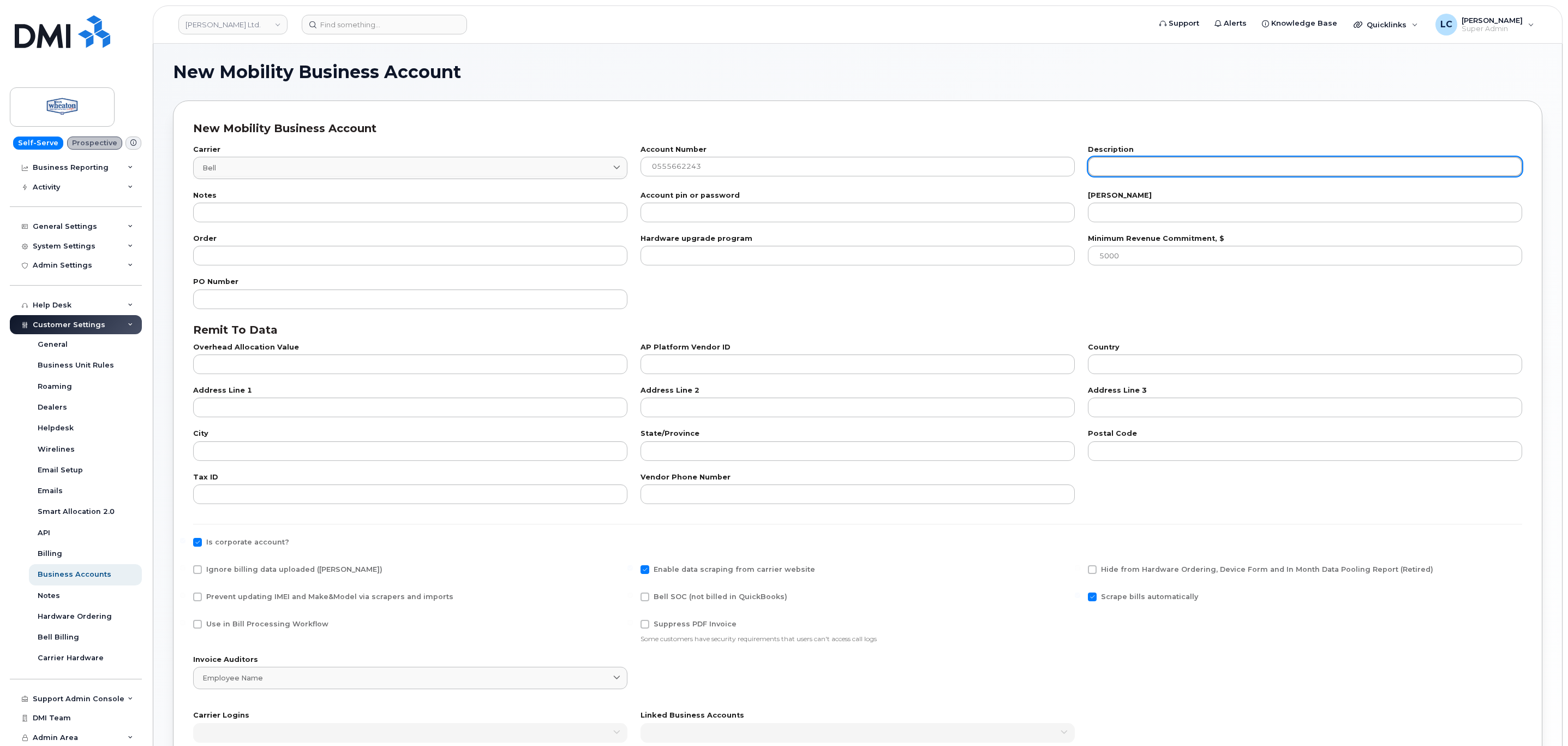
click at [1189, 169] on input "text" at bounding box center [1305, 167] width 434 height 20
click at [1178, 174] on input "text" at bounding box center [1305, 167] width 434 height 20
paste input "1055683 B.C. LTD."
type input "1055683 B.C. LTD."
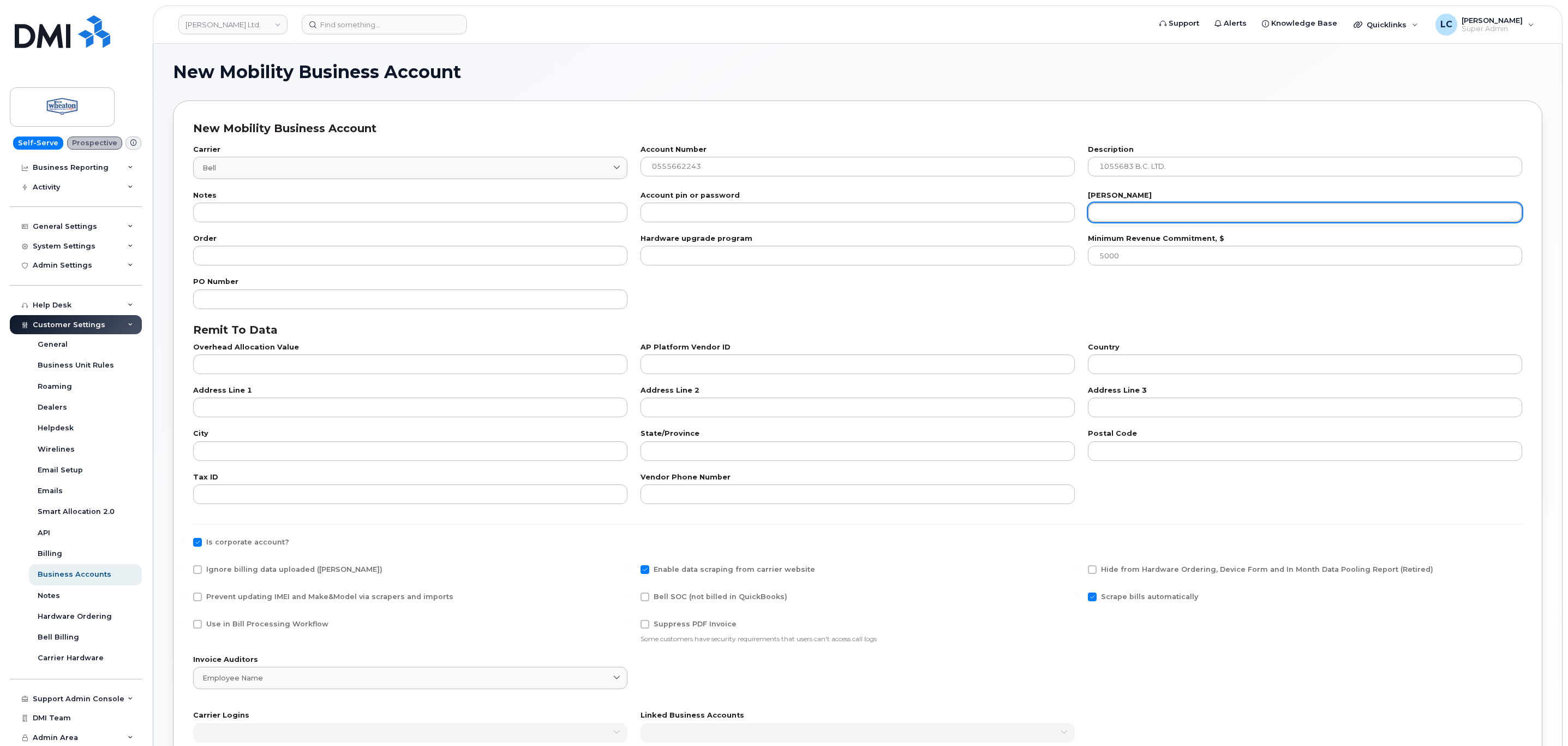
click at [1156, 210] on input "number" at bounding box center [1305, 212] width 434 height 20
type input "20"
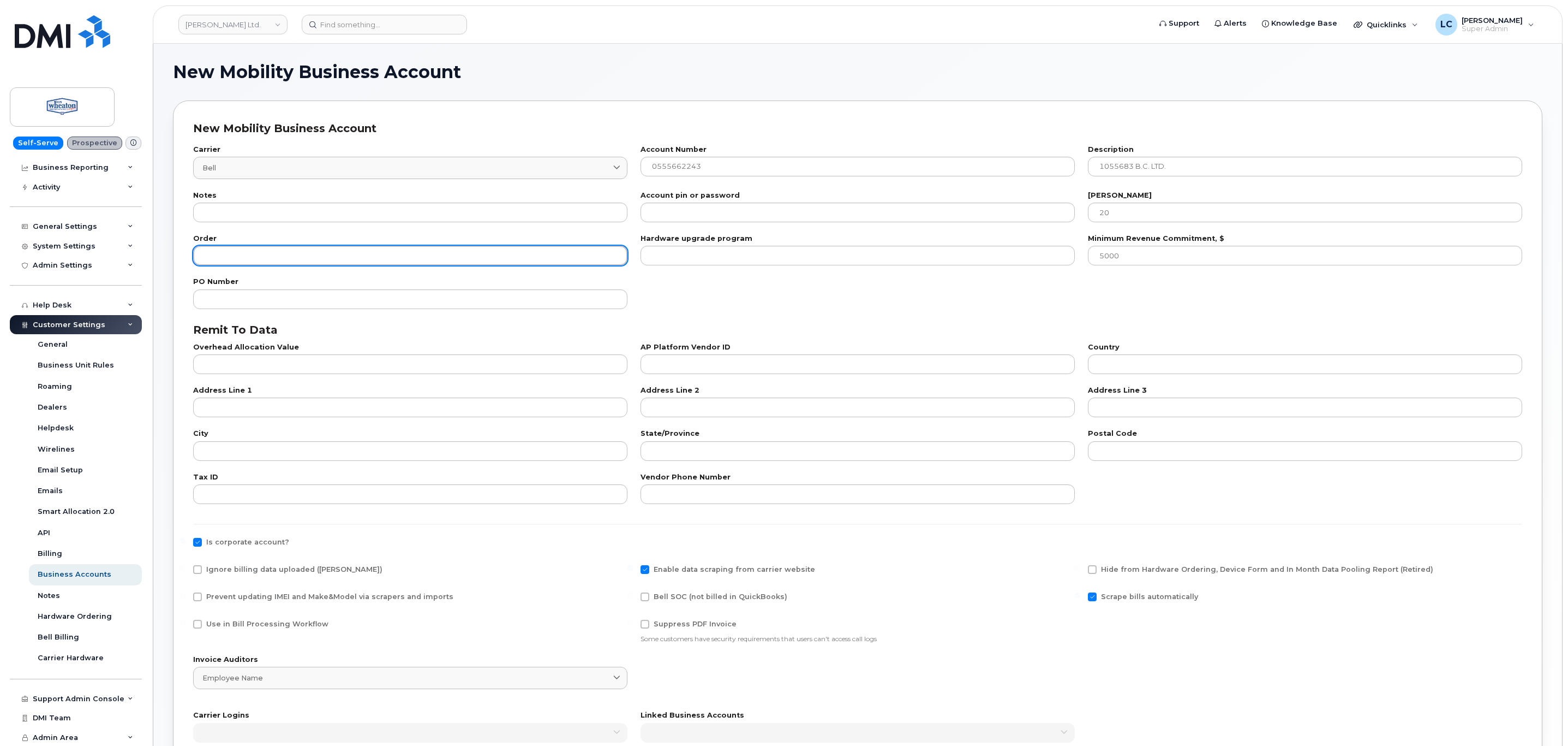
click at [316, 255] on input "number" at bounding box center [410, 255] width 434 height 20
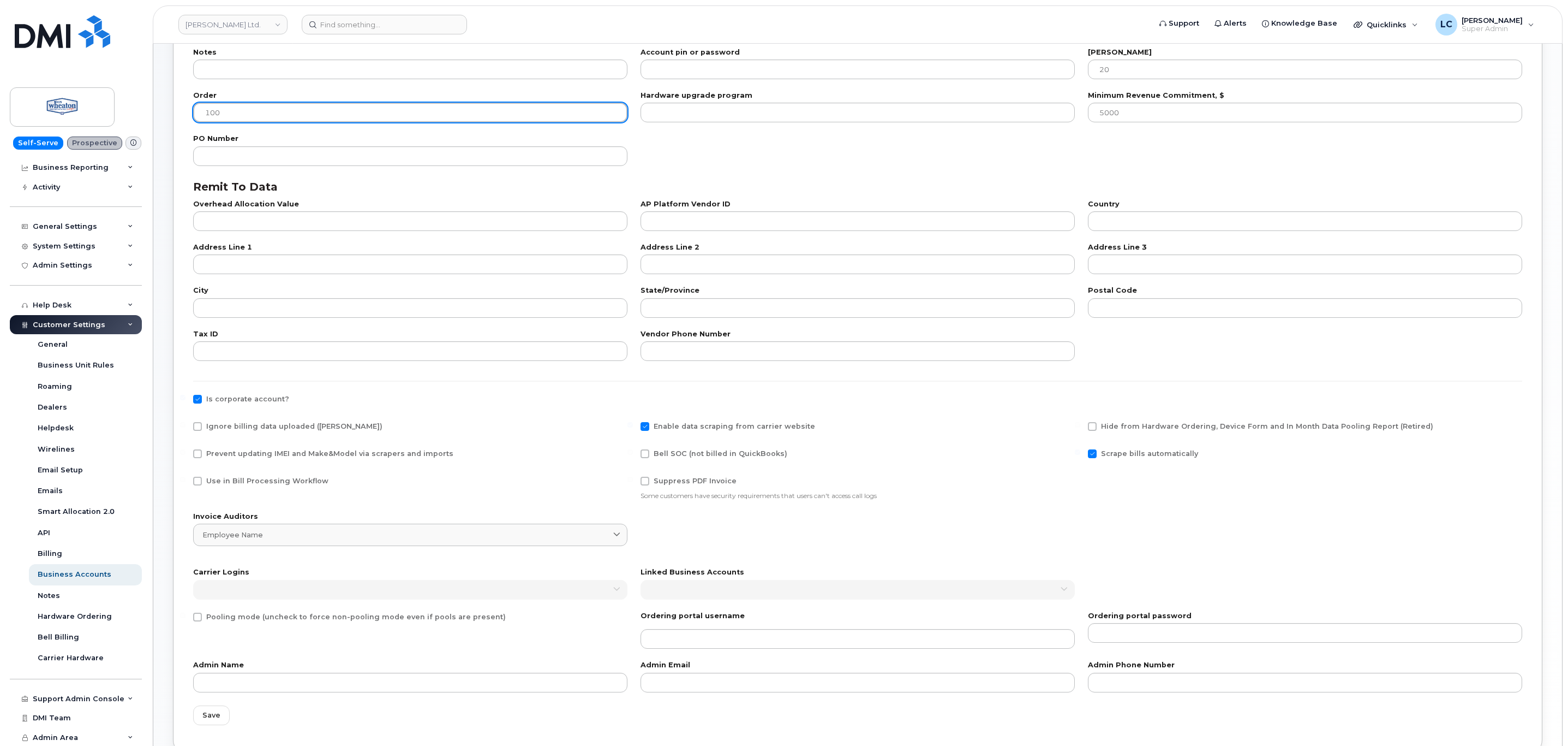
scroll to position [164, 0]
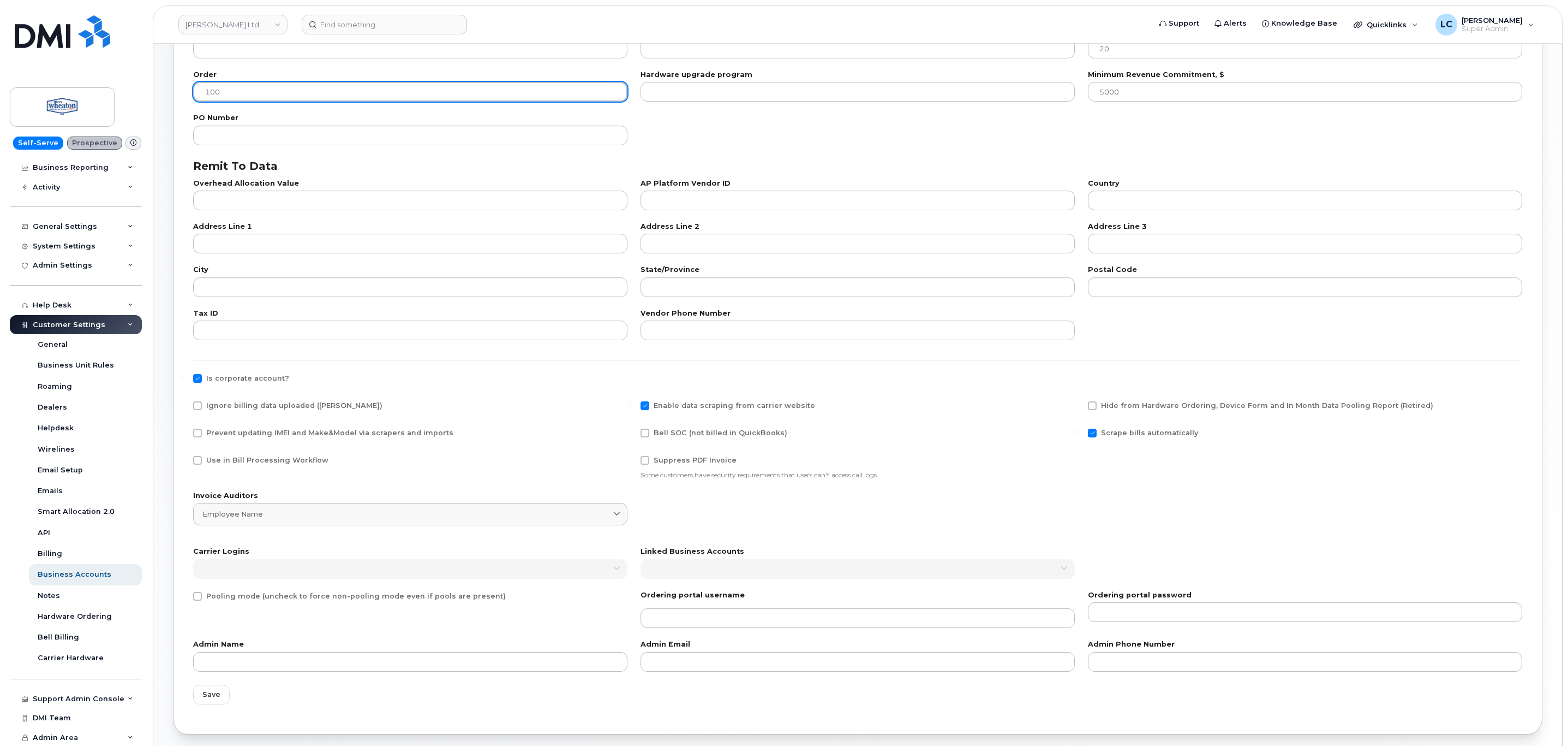
type input "100"
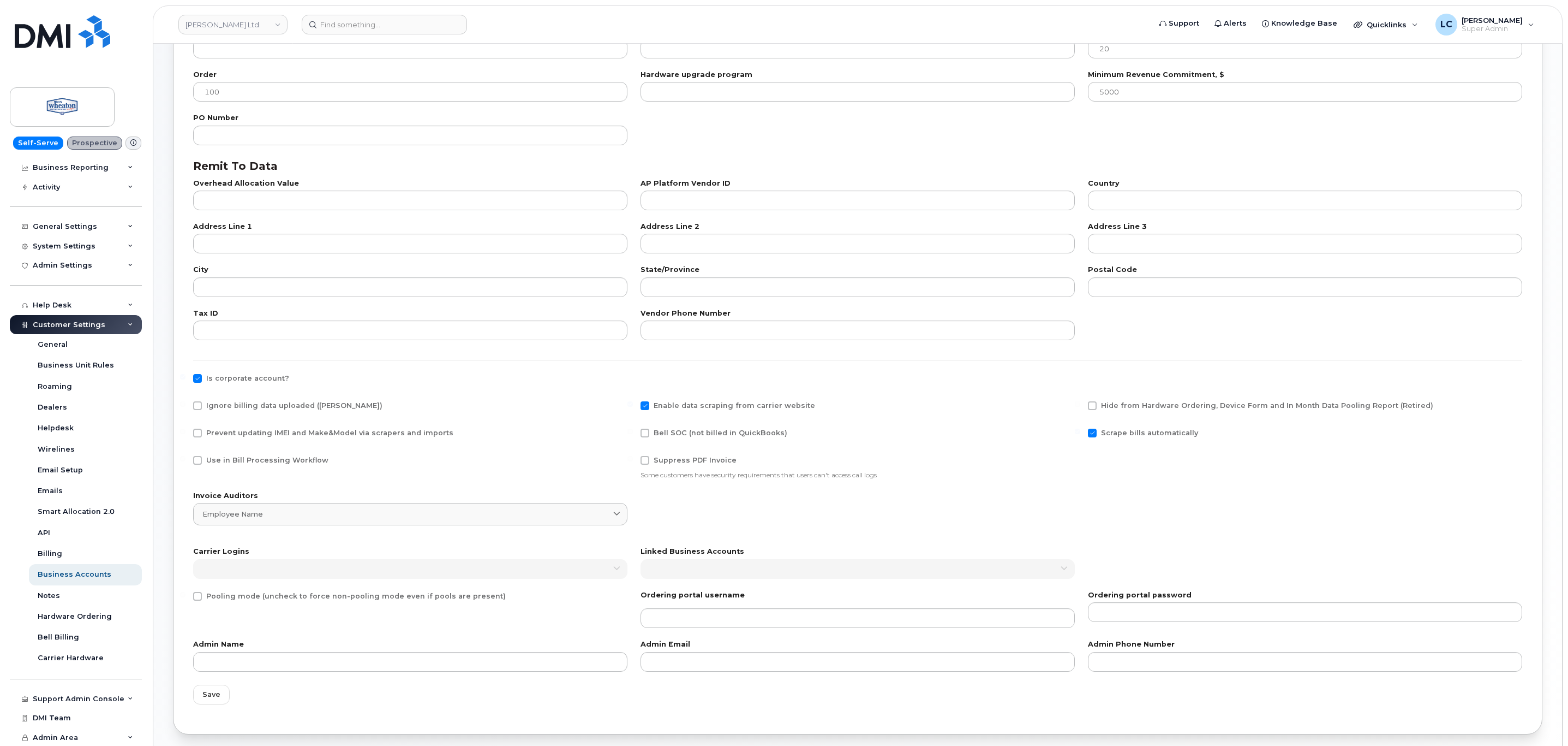
click at [232, 459] on span "Use in Bill Processing Workflow" at bounding box center [267, 460] width 122 height 8
click at [186, 459] on input "Use in Bill Processing Workflow" at bounding box center [183, 459] width 5 height 5
checkbox input "true"
click at [662, 434] on span "Bell SOC (not billed in QuickBooks)" at bounding box center [720, 432] width 134 height 8
click at [633, 434] on input "Bell SOC (not billed in QuickBooks)" at bounding box center [630, 431] width 5 height 5
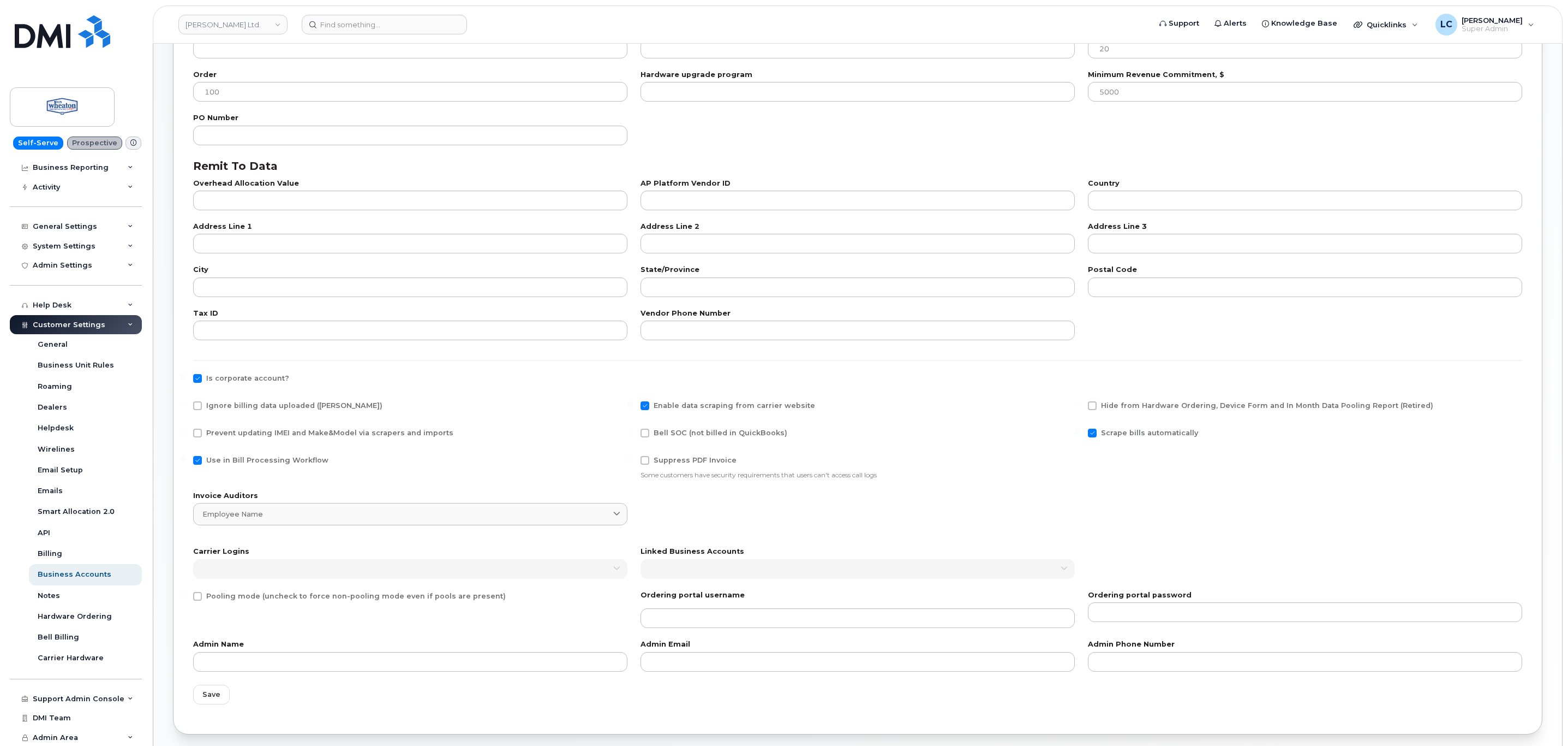
checkbox input "true"
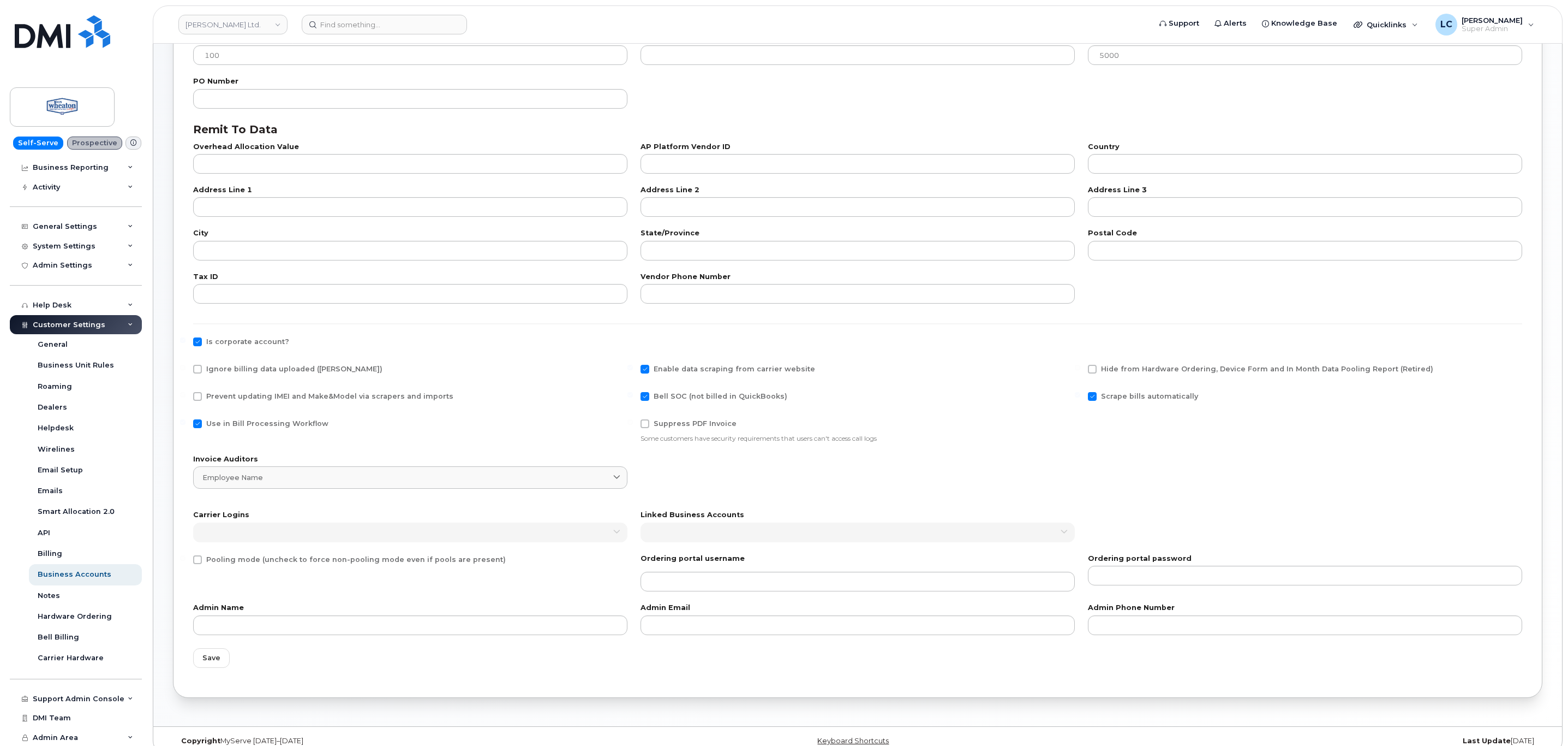
scroll to position [217, 0]
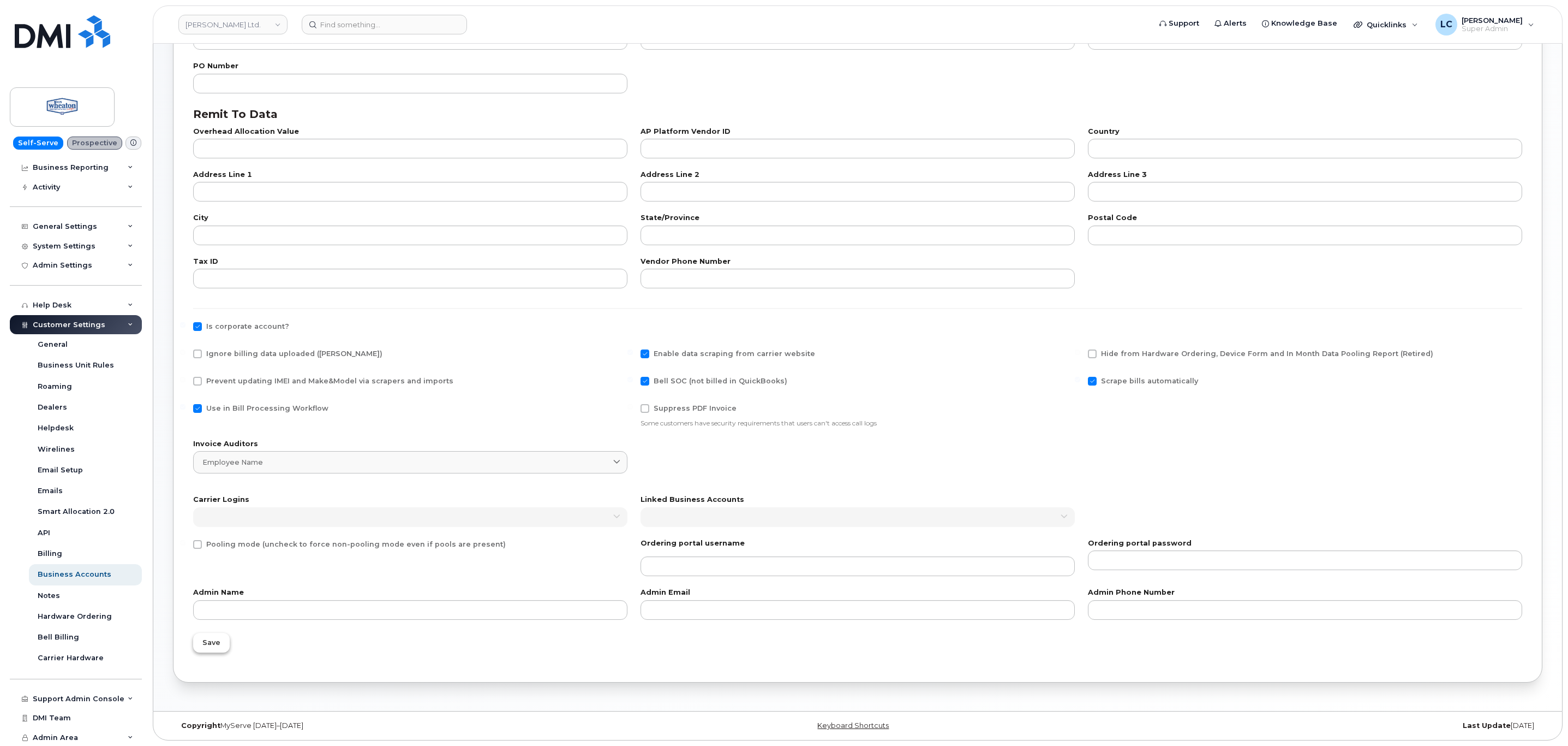
click at [208, 641] on span "Save" at bounding box center [211, 642] width 18 height 10
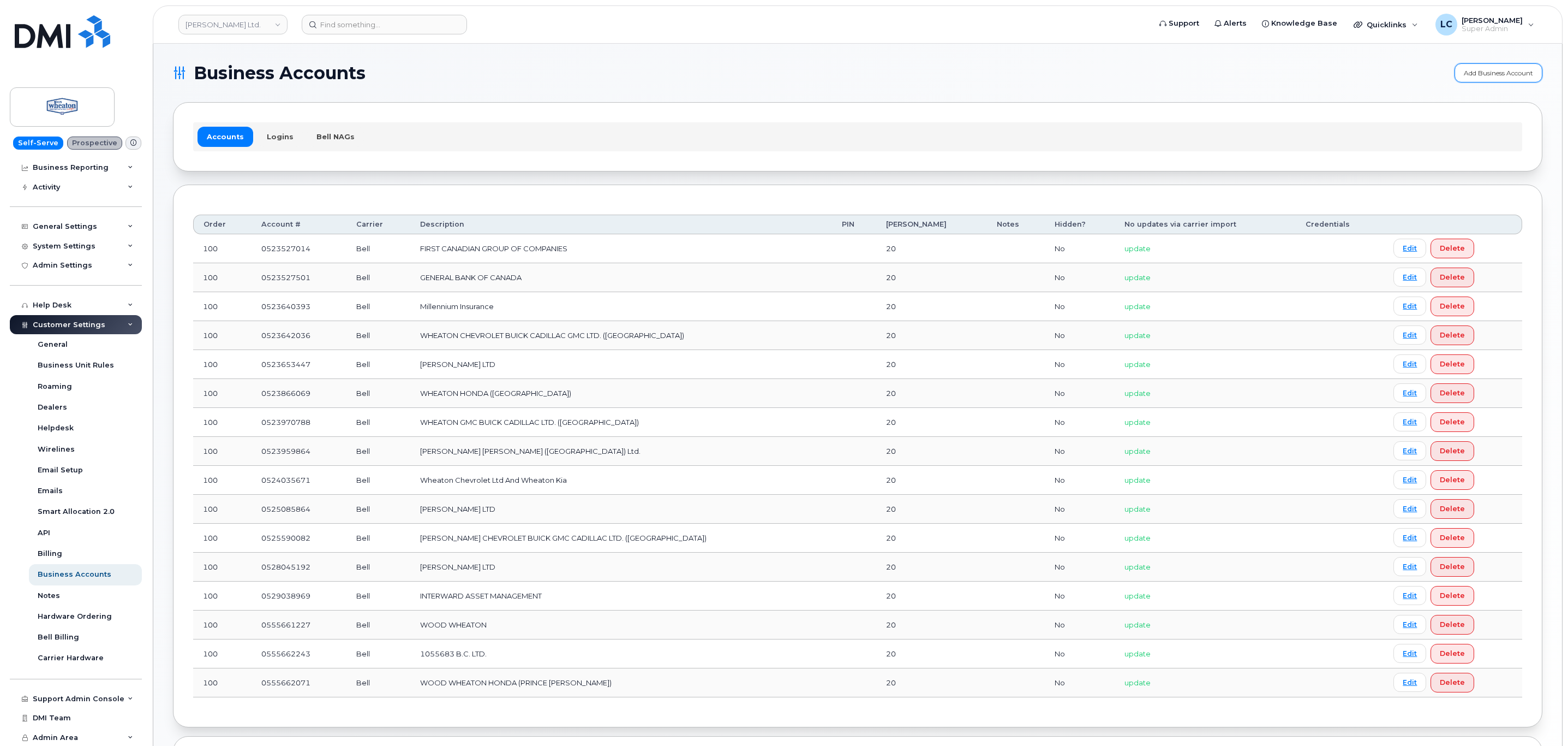
click at [1460, 72] on link "Add Business Account" at bounding box center [1499, 72] width 88 height 19
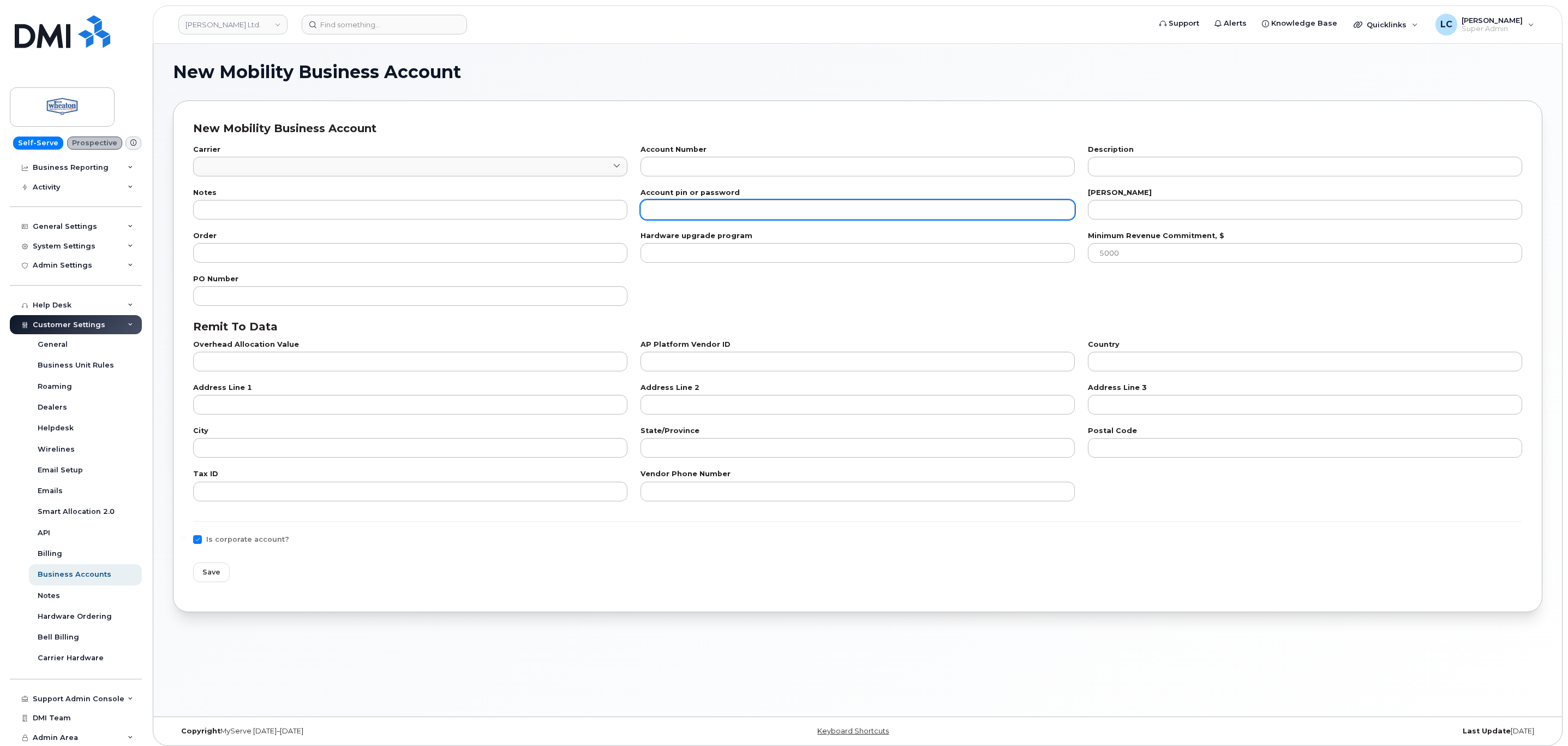
checkbox input "true"
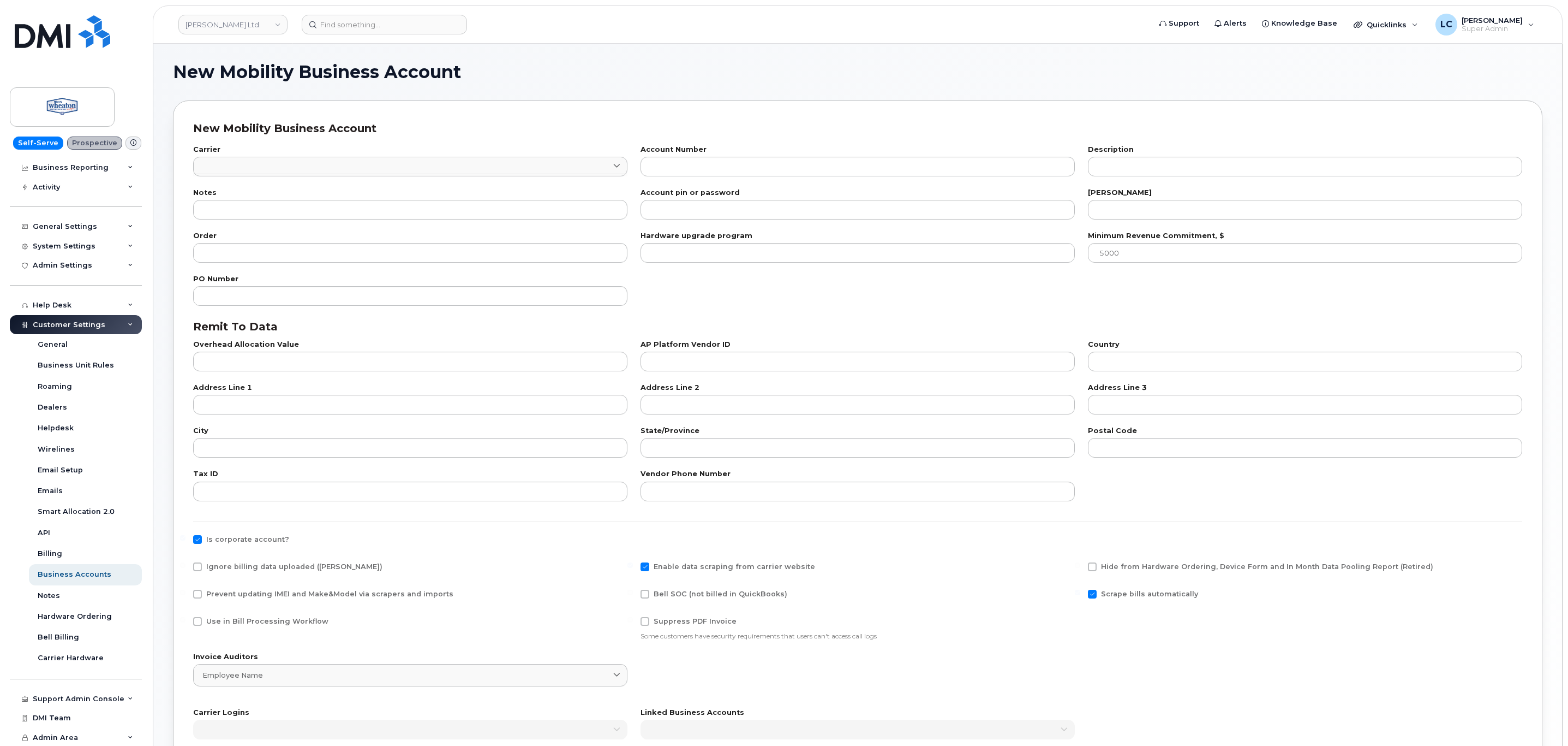
click at [696, 179] on div "Account Number" at bounding box center [858, 161] width 448 height 43
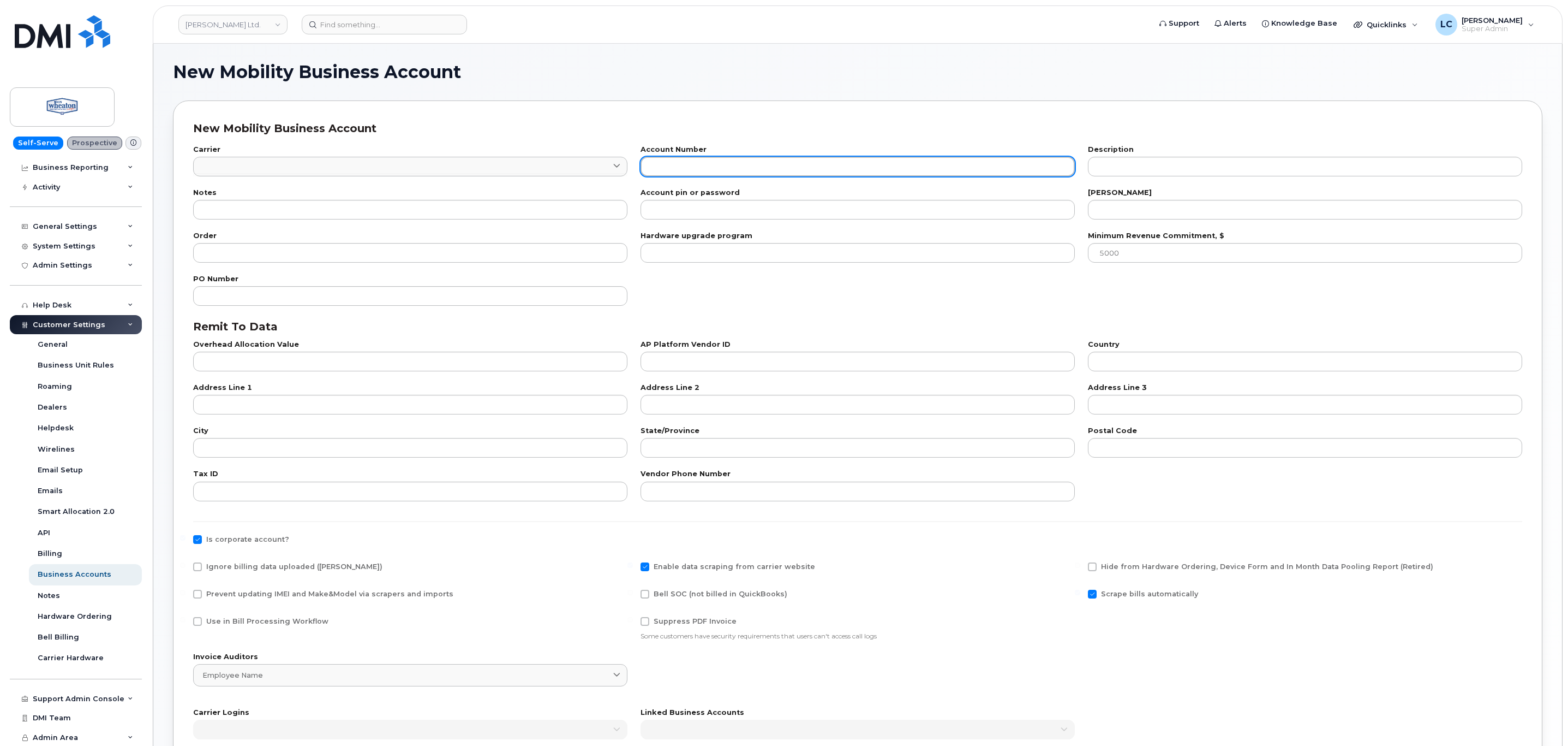
click at [702, 174] on input "text" at bounding box center [858, 167] width 434 height 20
paste input "555885392"
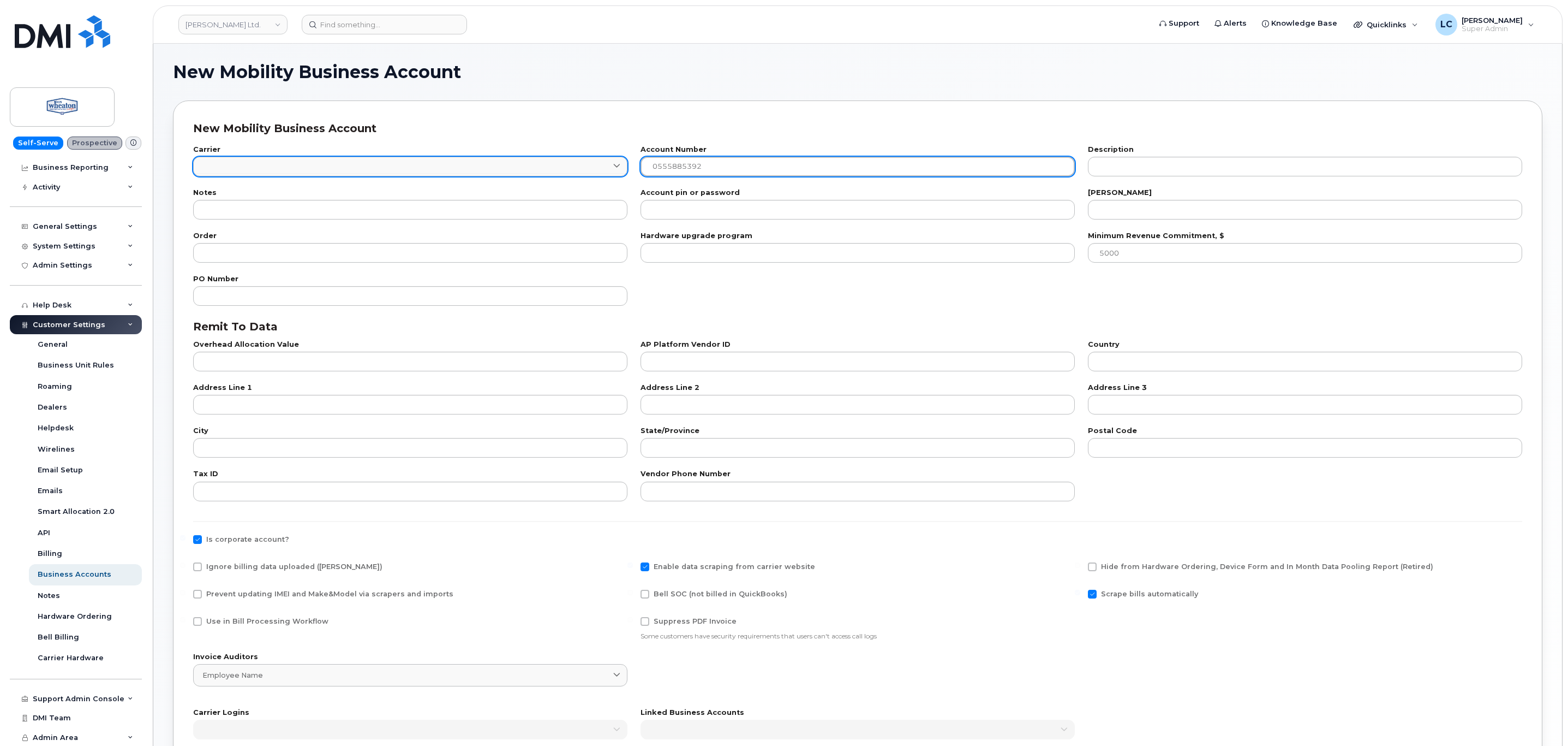
type input "0555885392"
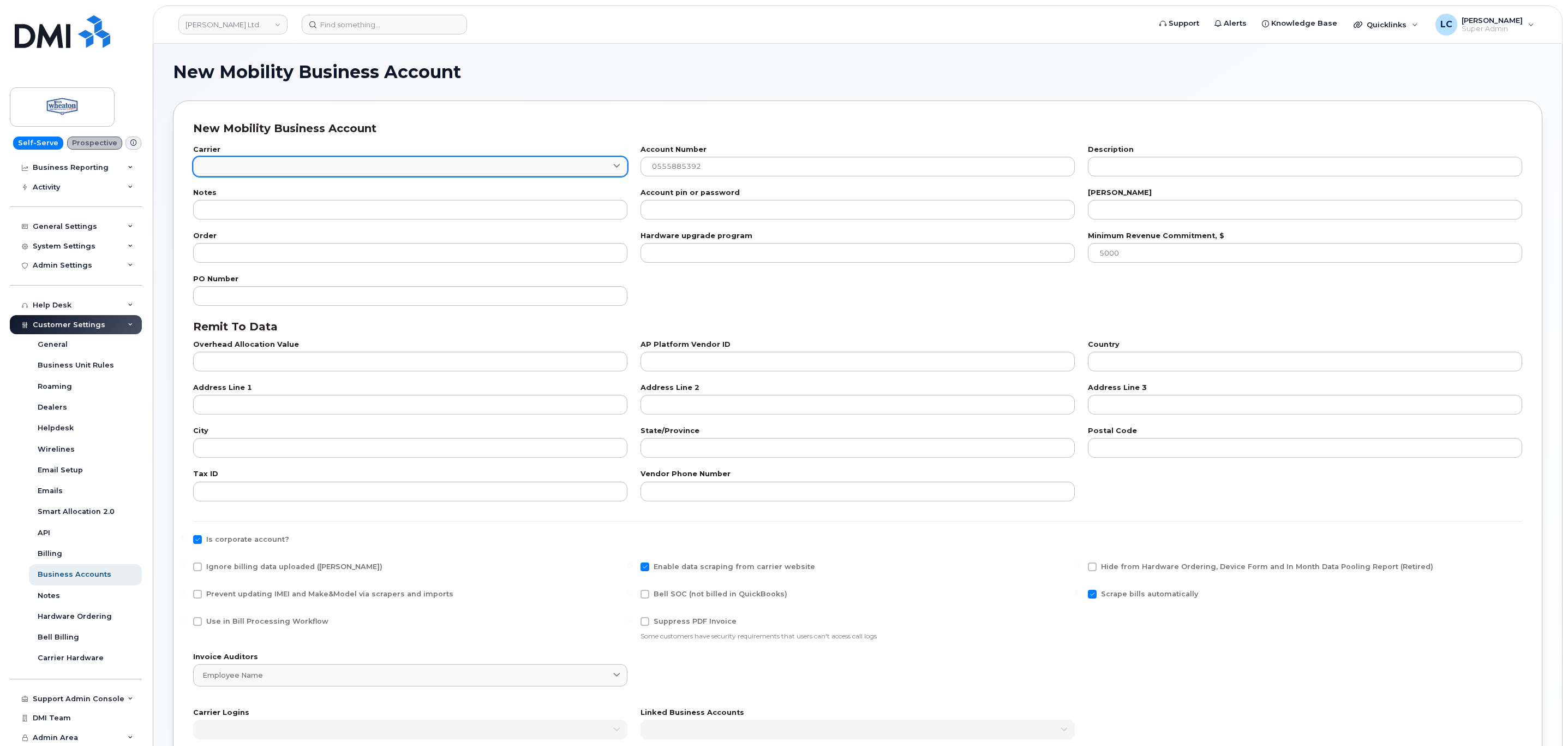
click at [507, 159] on link at bounding box center [410, 167] width 434 height 20
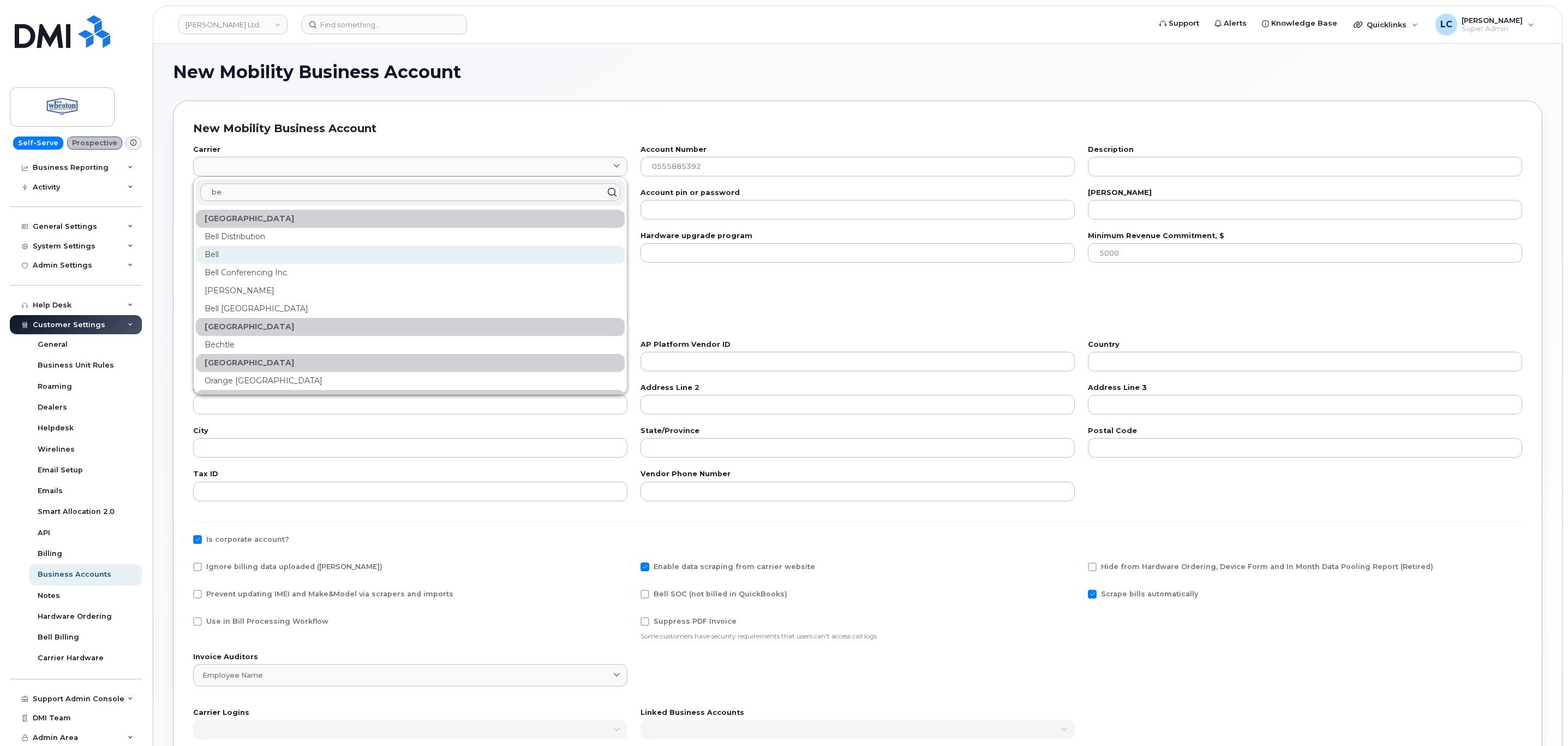
type input "be"
click at [281, 253] on div "Bell" at bounding box center [410, 254] width 429 height 18
type input "1"
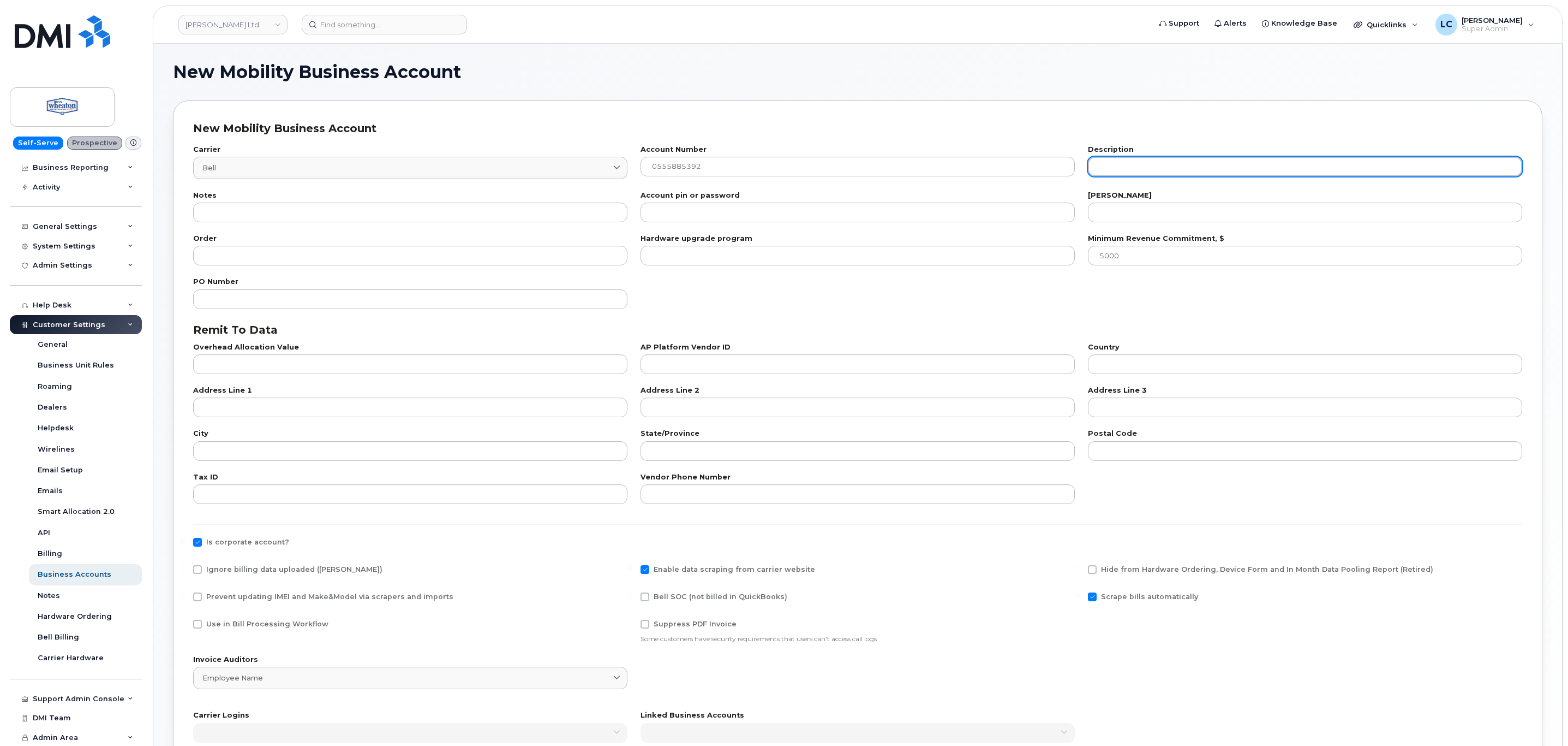
click at [1120, 162] on input "text" at bounding box center [1305, 167] width 434 height 20
paste input "WHEATON BUICK GMC LTD. (KAMLOOPS)"
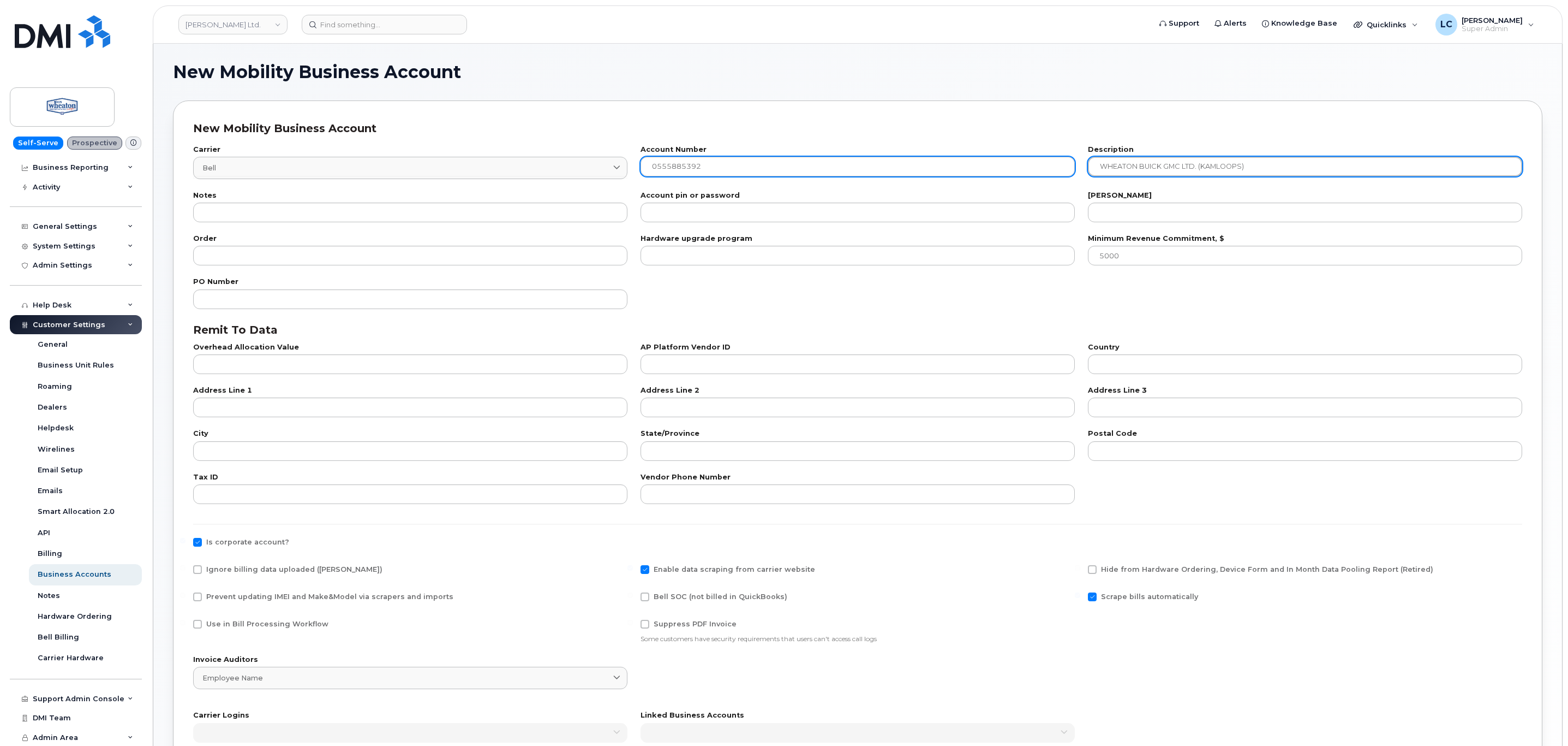
drag, startPoint x: 1115, startPoint y: 164, endPoint x: 946, endPoint y: 166, distance: 169.0
click at [947, 166] on div "Carrier Bell 1 be Canada Bell Distribution Bell Bell Conferencing Inc. Jasper B…" at bounding box center [858, 162] width 1343 height 46
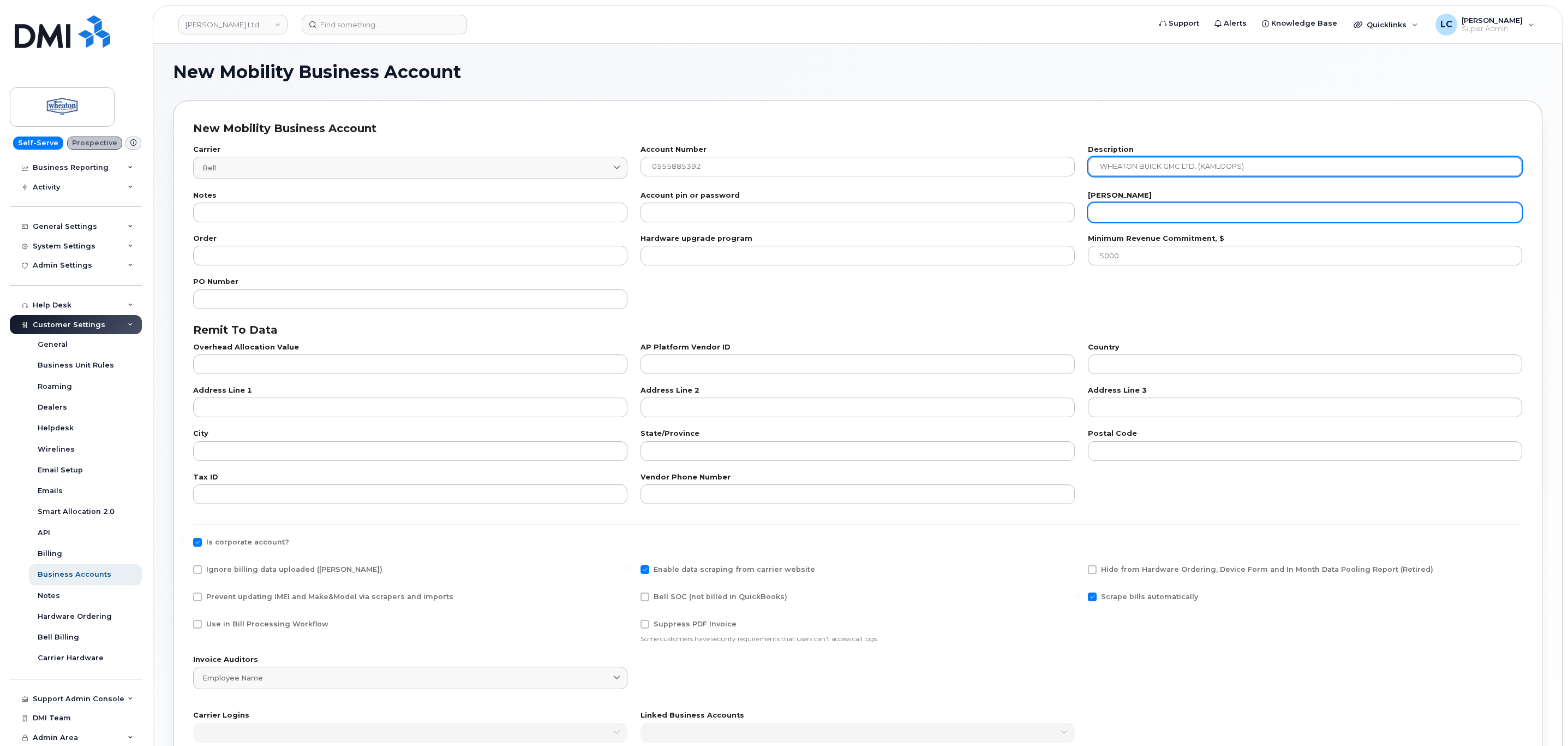
type input "WHEATON BUICK GMC LTD. (KAMLOOPS)"
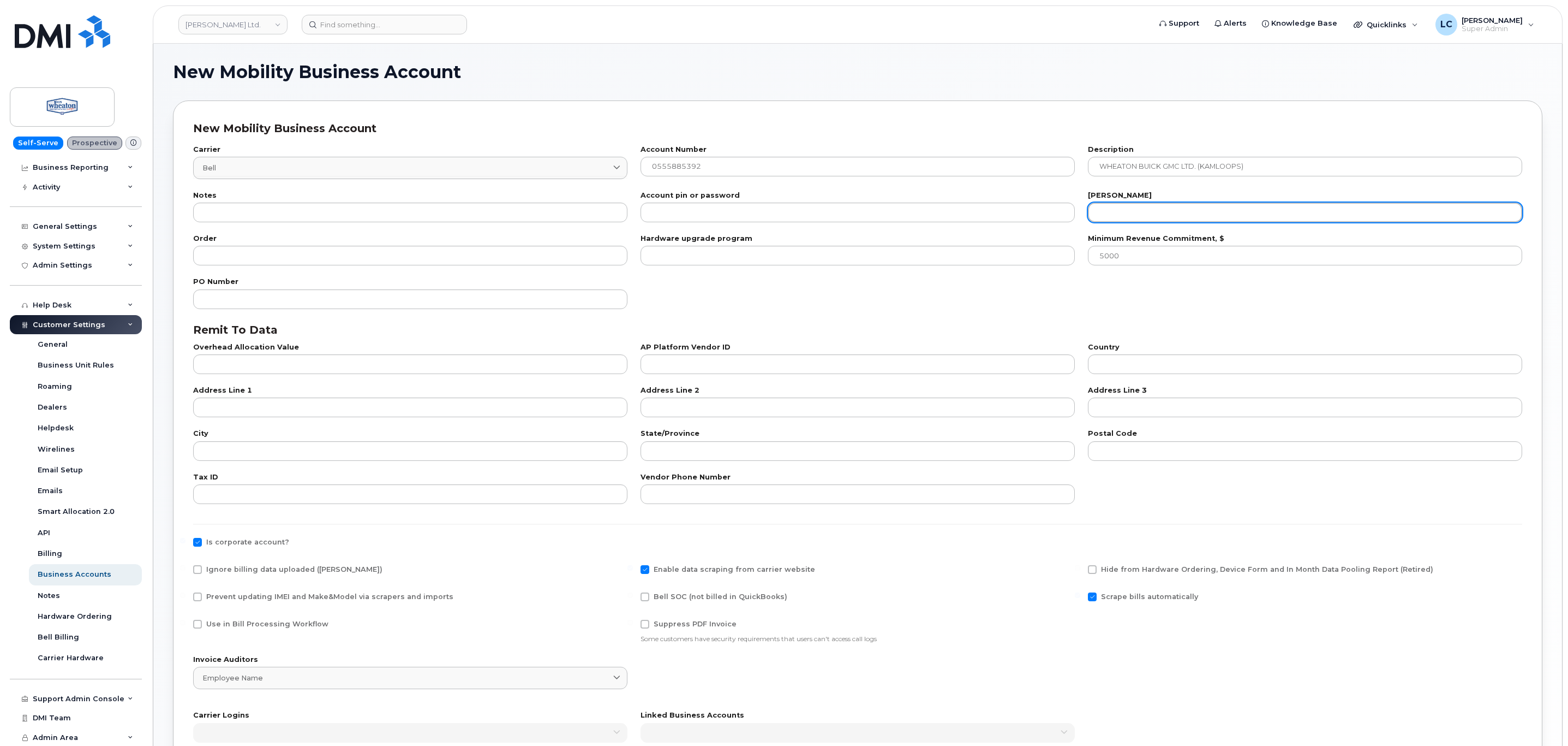
click at [1147, 218] on input "number" at bounding box center [1305, 212] width 434 height 20
type input "20"
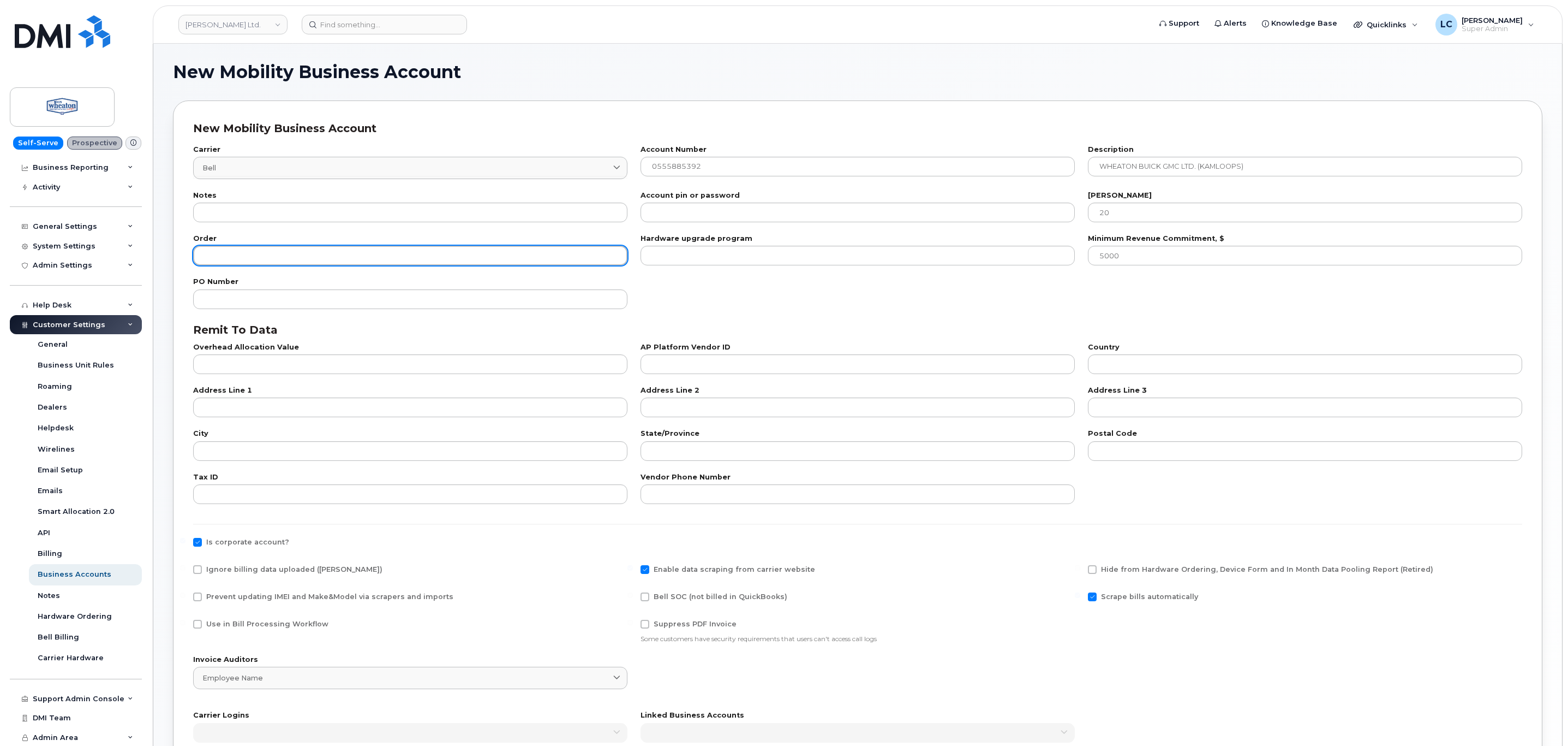
click at [325, 256] on input "number" at bounding box center [410, 255] width 434 height 20
type input "100"
click at [824, 300] on div "PO Number" at bounding box center [858, 293] width 1343 height 43
click at [262, 630] on div "Use in Bill Processing Workflow" at bounding box center [410, 627] width 434 height 15
click at [269, 624] on span "Use in Bill Processing Workflow" at bounding box center [267, 623] width 122 height 8
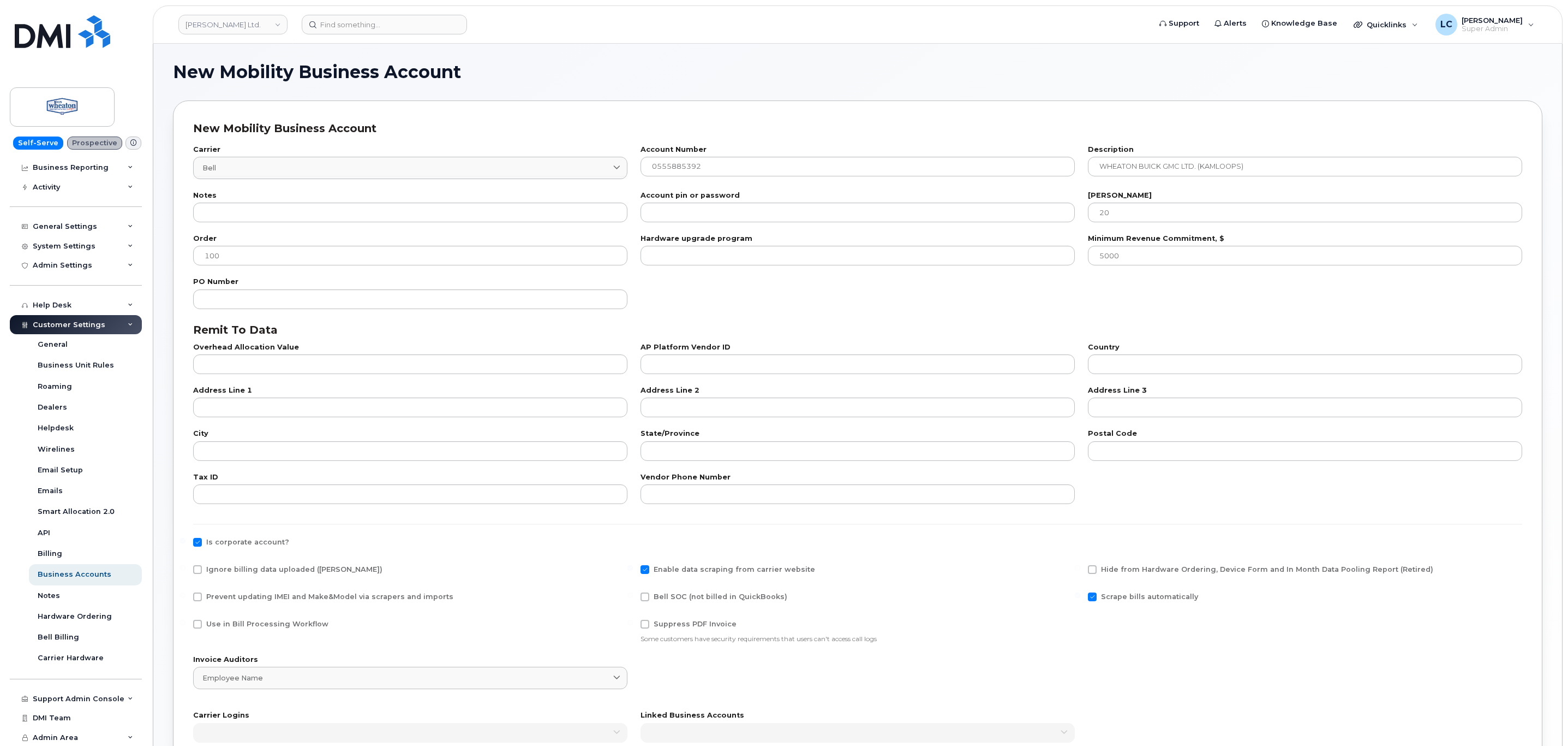
click at [186, 624] on input "Use in Bill Processing Workflow" at bounding box center [183, 622] width 5 height 5
checkbox input "true"
click at [686, 596] on span "Bell SOC (not billed in QuickBooks)" at bounding box center [720, 596] width 134 height 8
click at [633, 596] on input "Bell SOC (not billed in QuickBooks)" at bounding box center [630, 595] width 5 height 5
checkbox input "true"
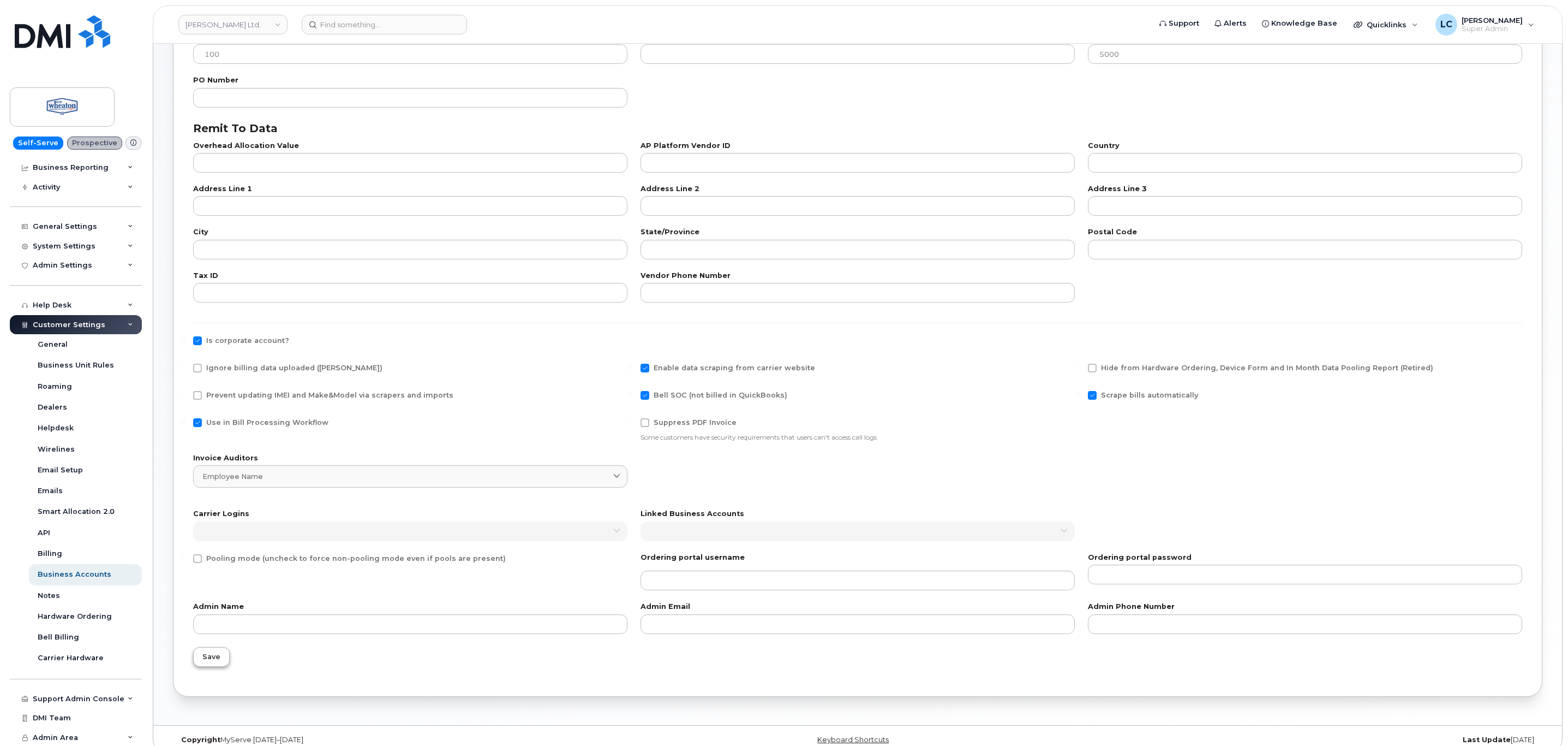
scroll to position [217, 0]
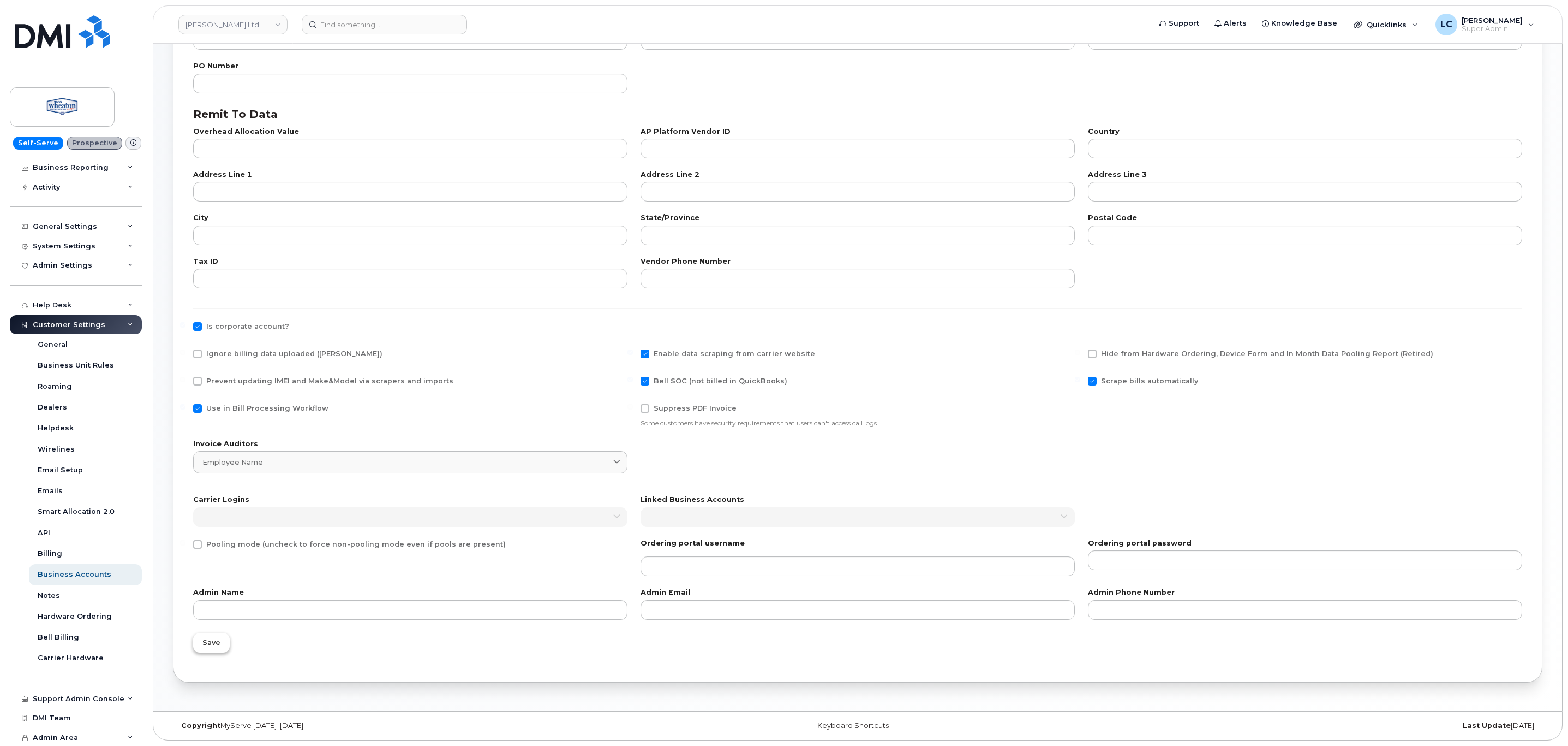
click at [214, 646] on span "Save" at bounding box center [211, 642] width 18 height 10
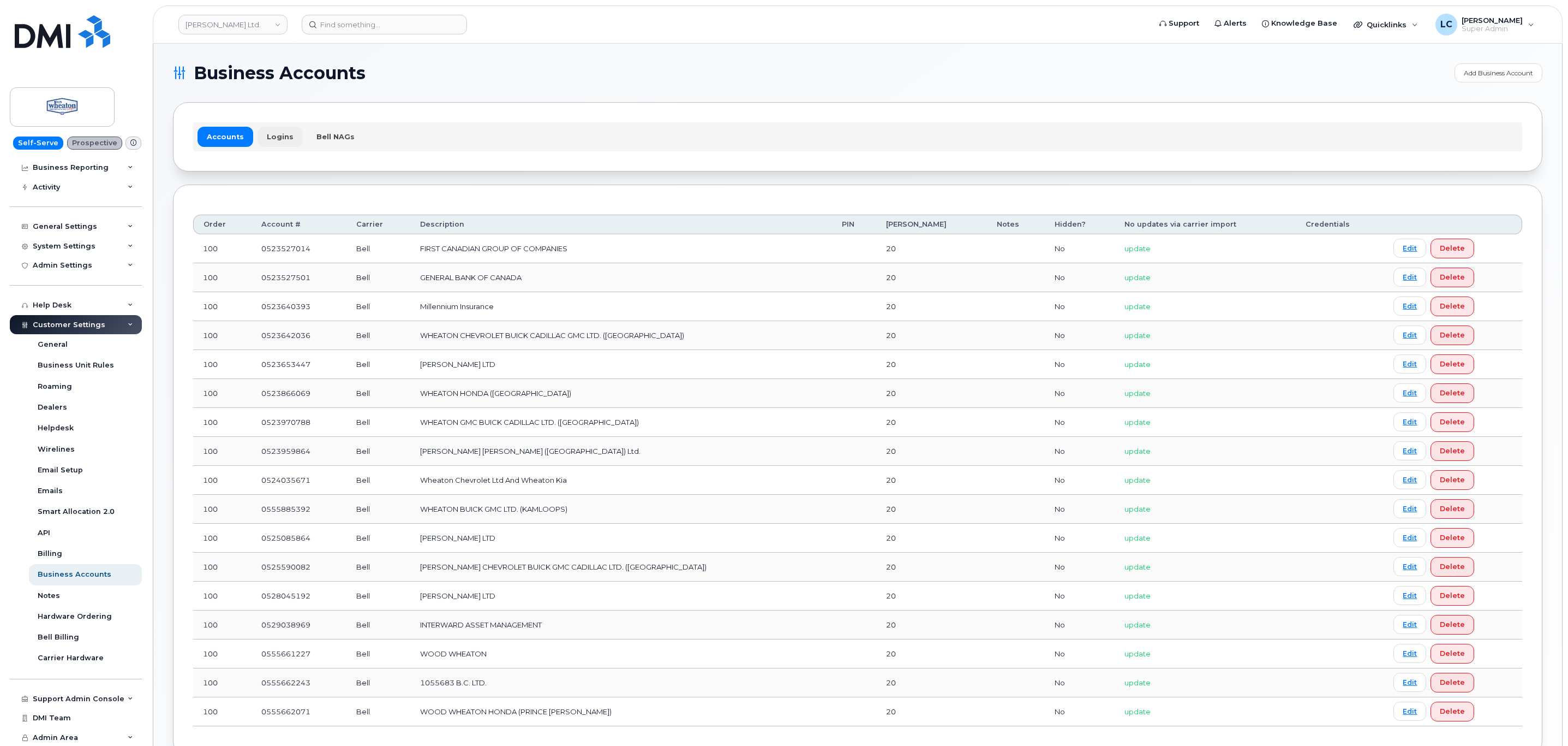
click at [281, 140] on link "Logins" at bounding box center [281, 137] width 46 height 20
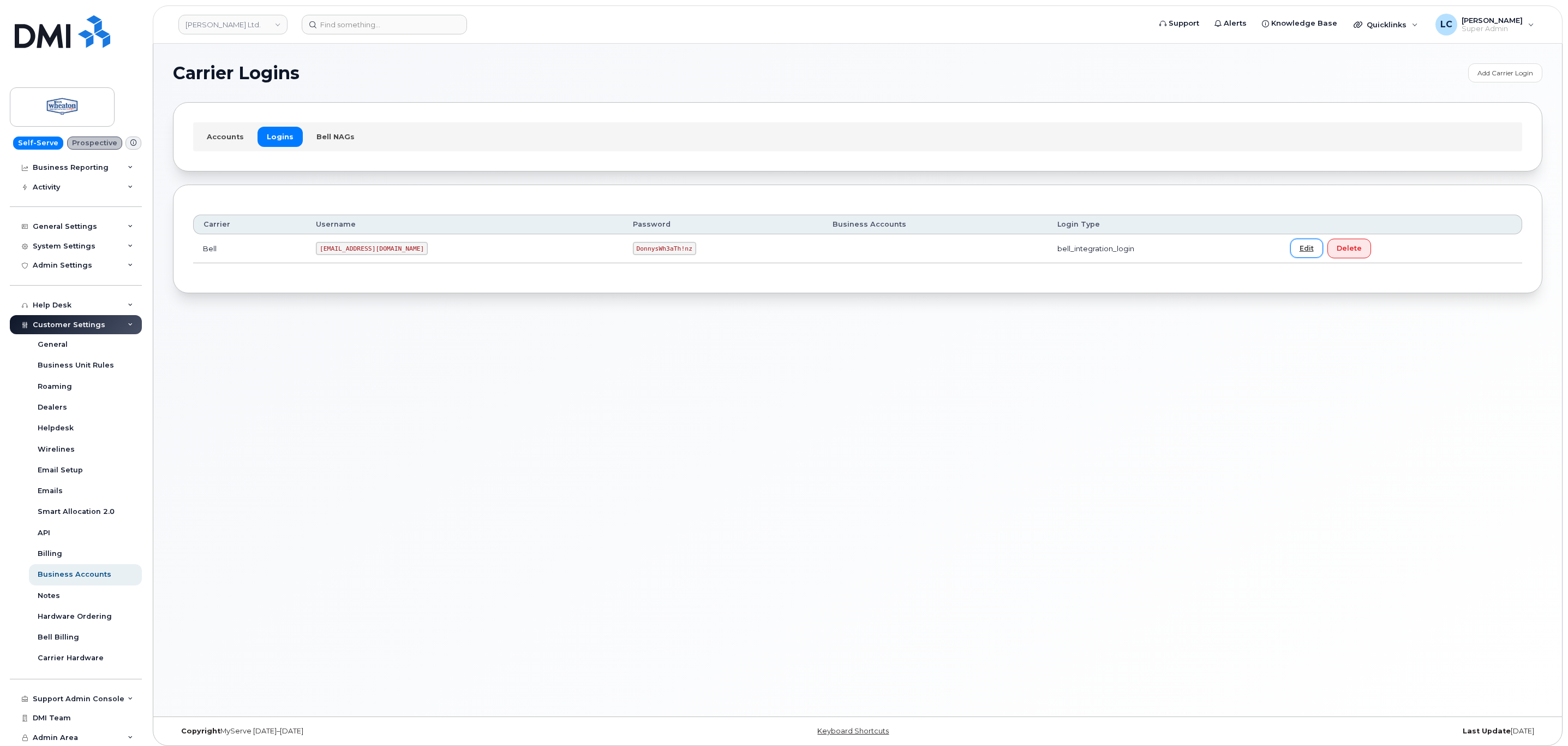
click at [1291, 251] on link "Edit" at bounding box center [1307, 248] width 33 height 19
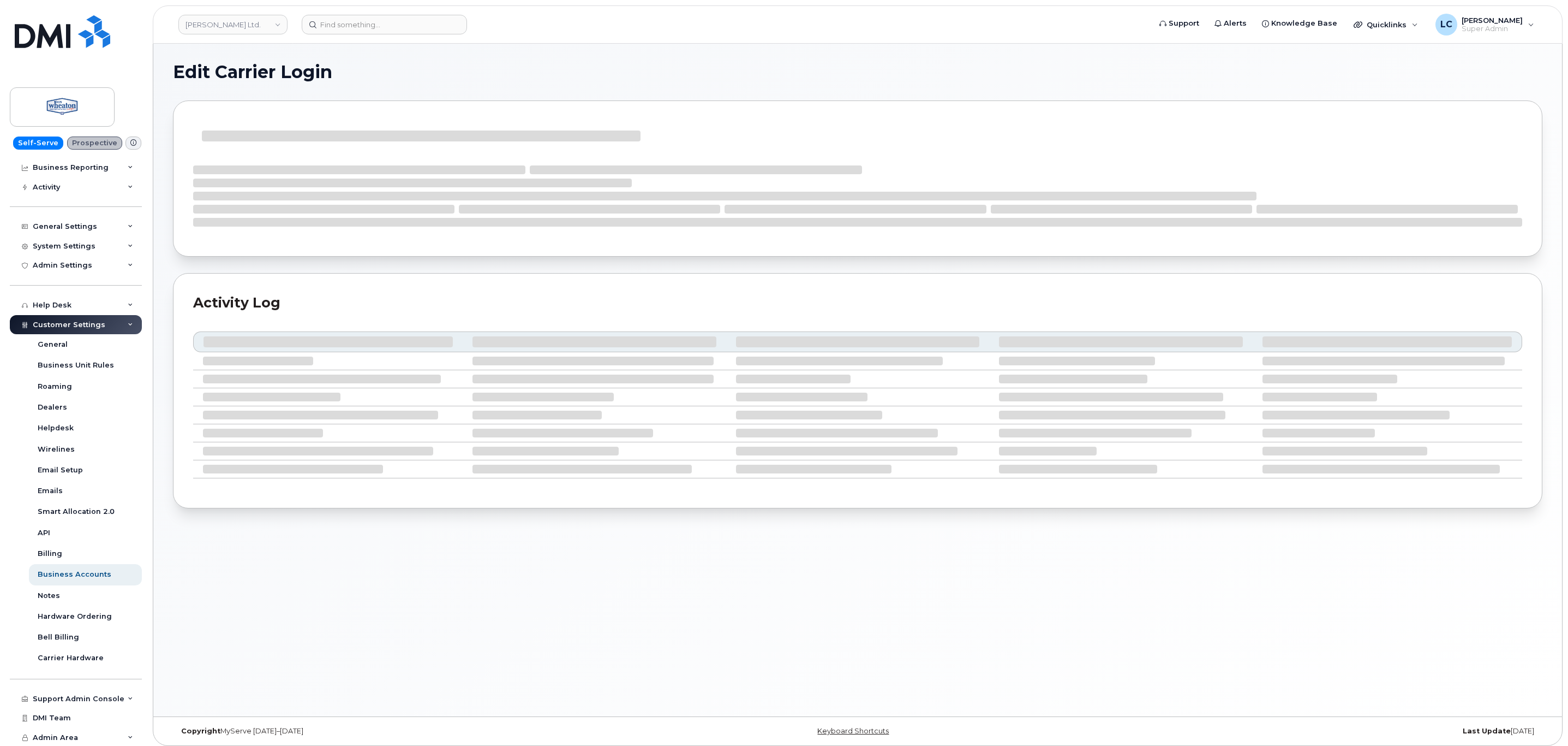
select select "bell_integration_login"
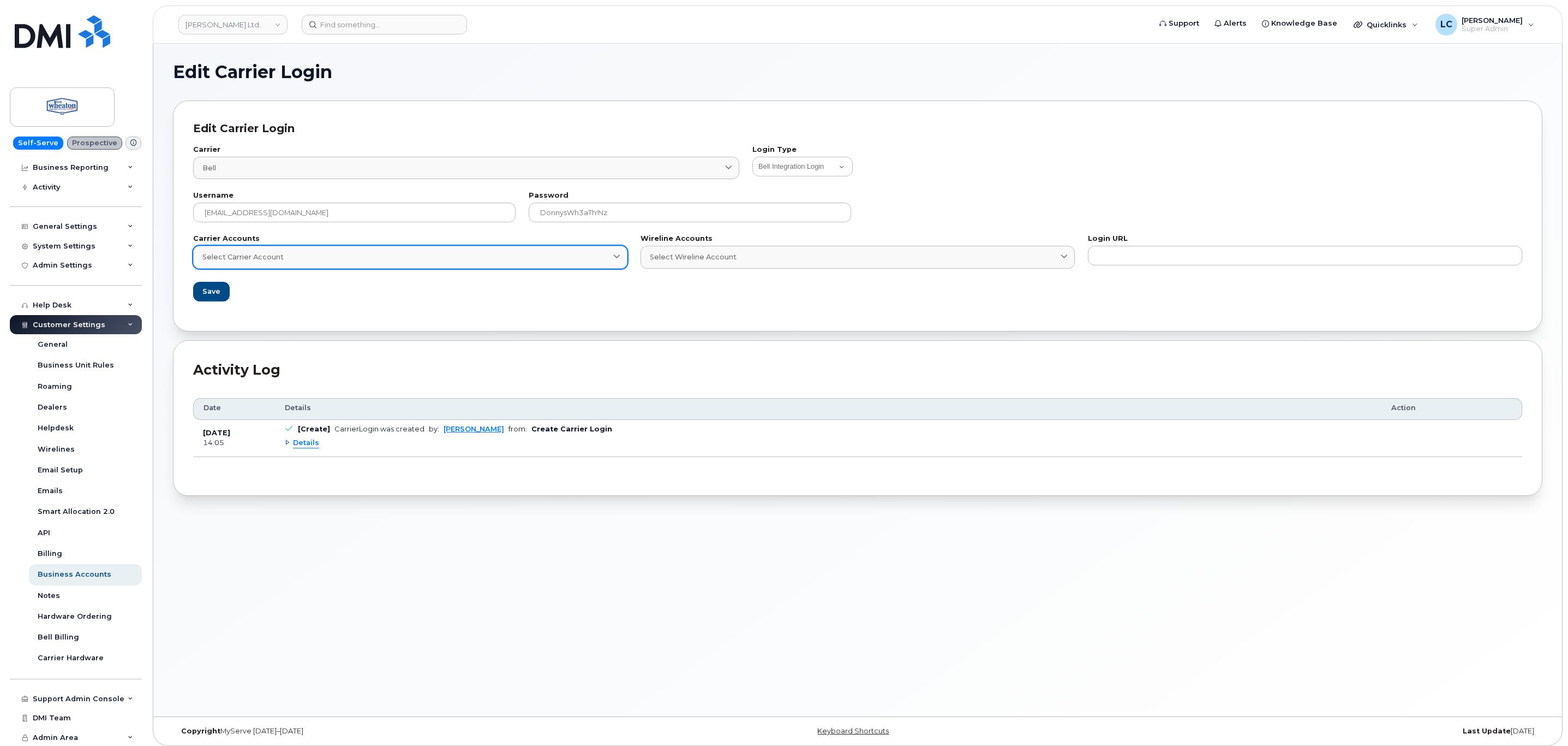
click at [392, 261] on div "Select Carrier Account" at bounding box center [410, 256] width 416 height 10
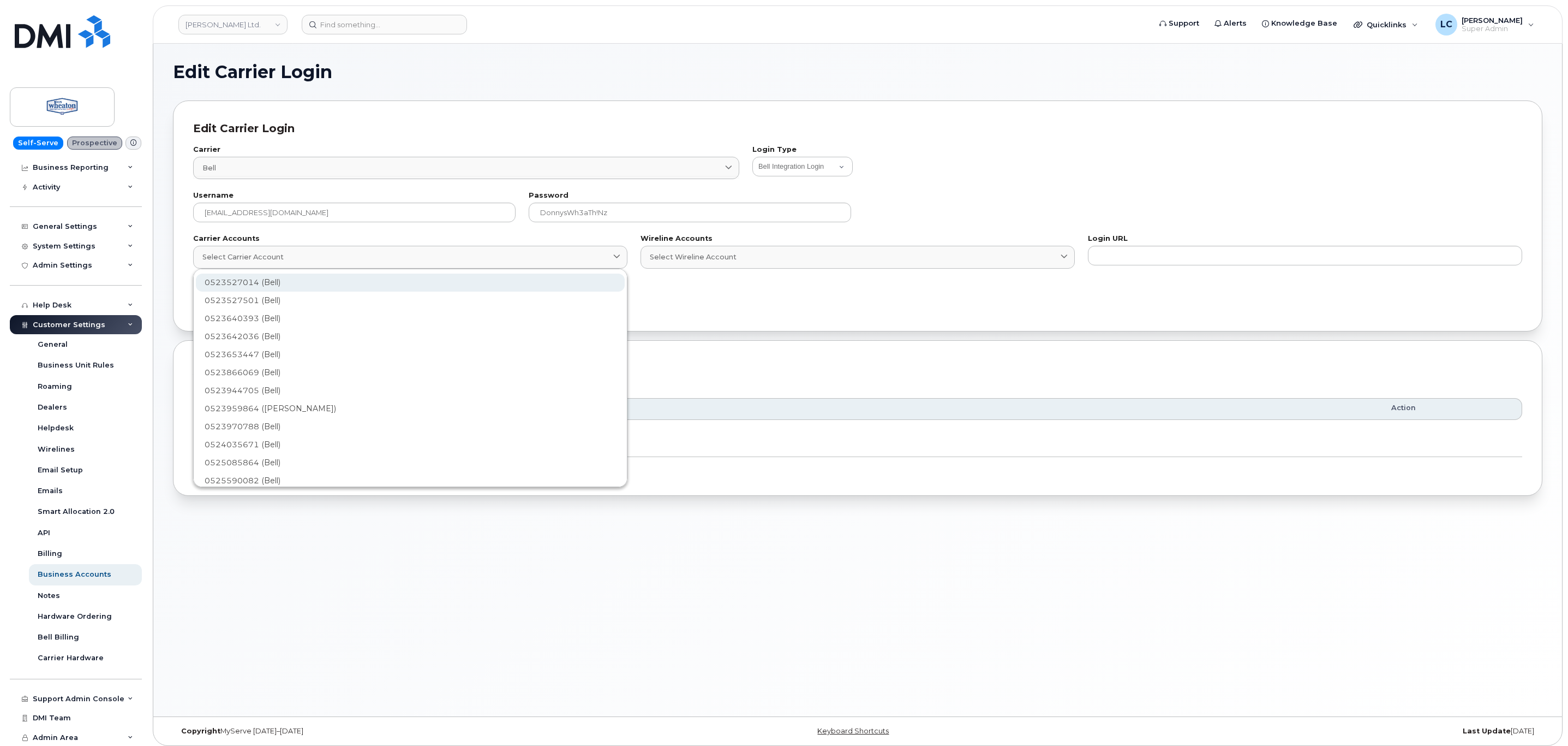
click at [298, 282] on div "0523527014 (Bell)" at bounding box center [410, 283] width 429 height 18
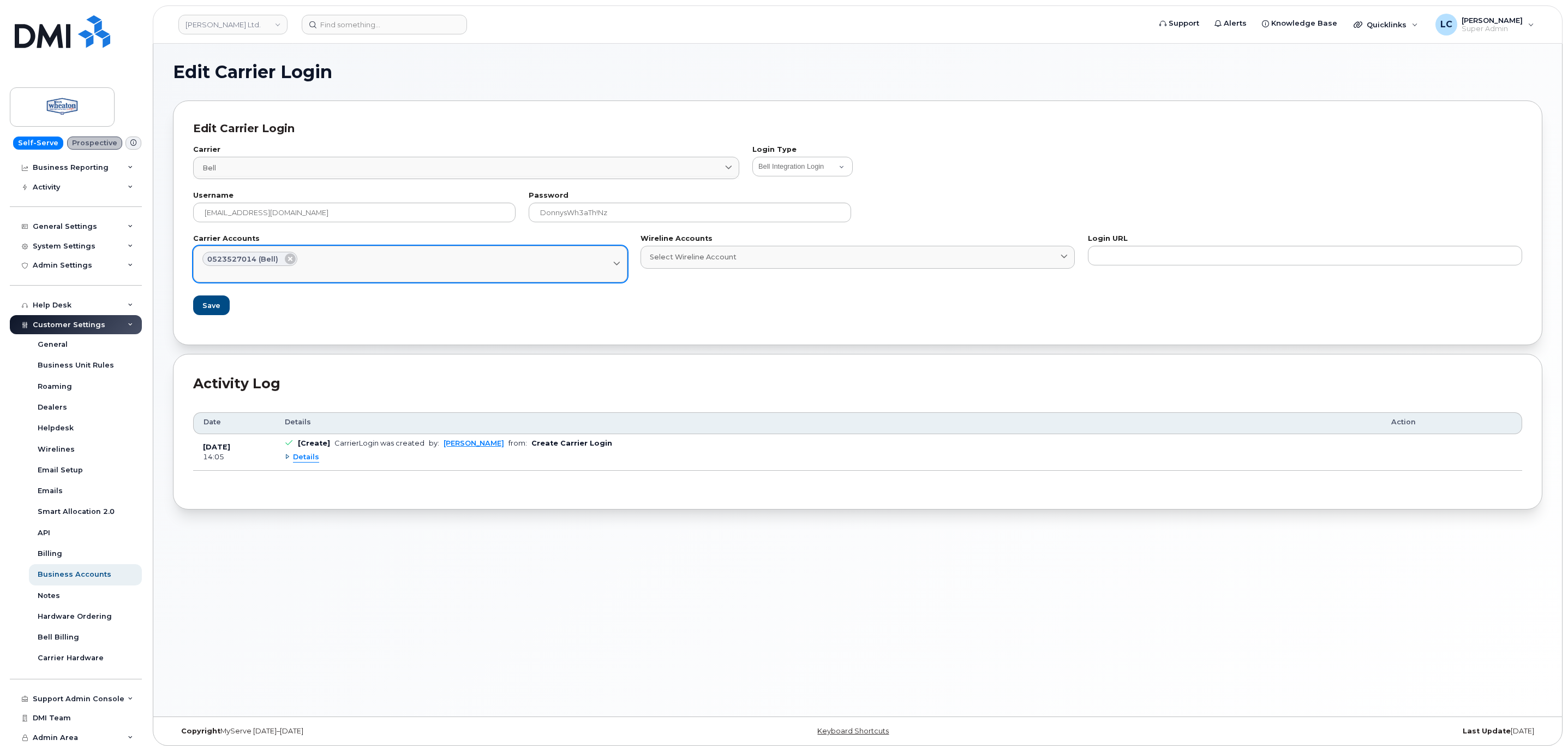
click at [323, 267] on div "Select Carrier Account" at bounding box center [410, 271] width 416 height 10
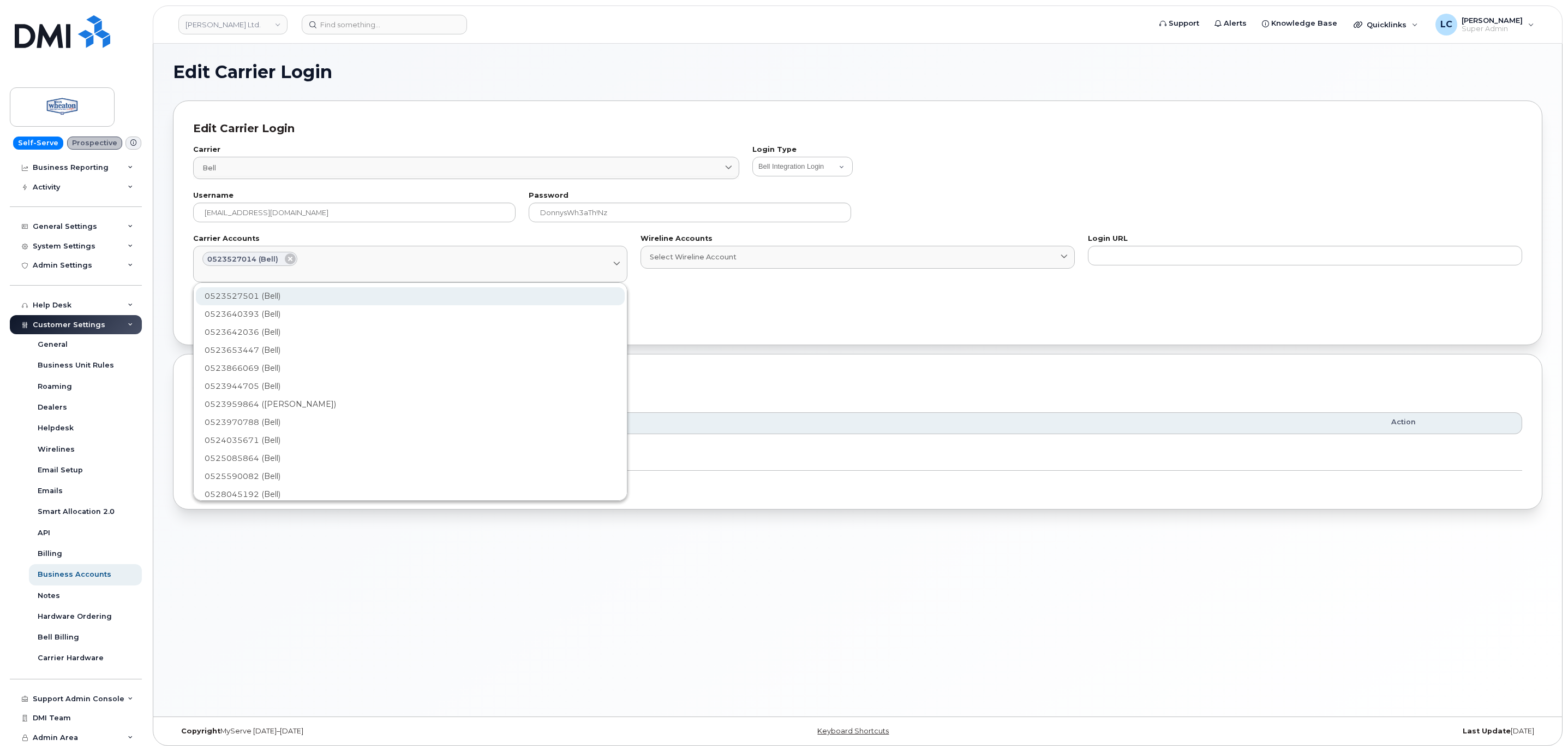
click at [298, 292] on div "0523527501 (Bell)" at bounding box center [410, 296] width 429 height 18
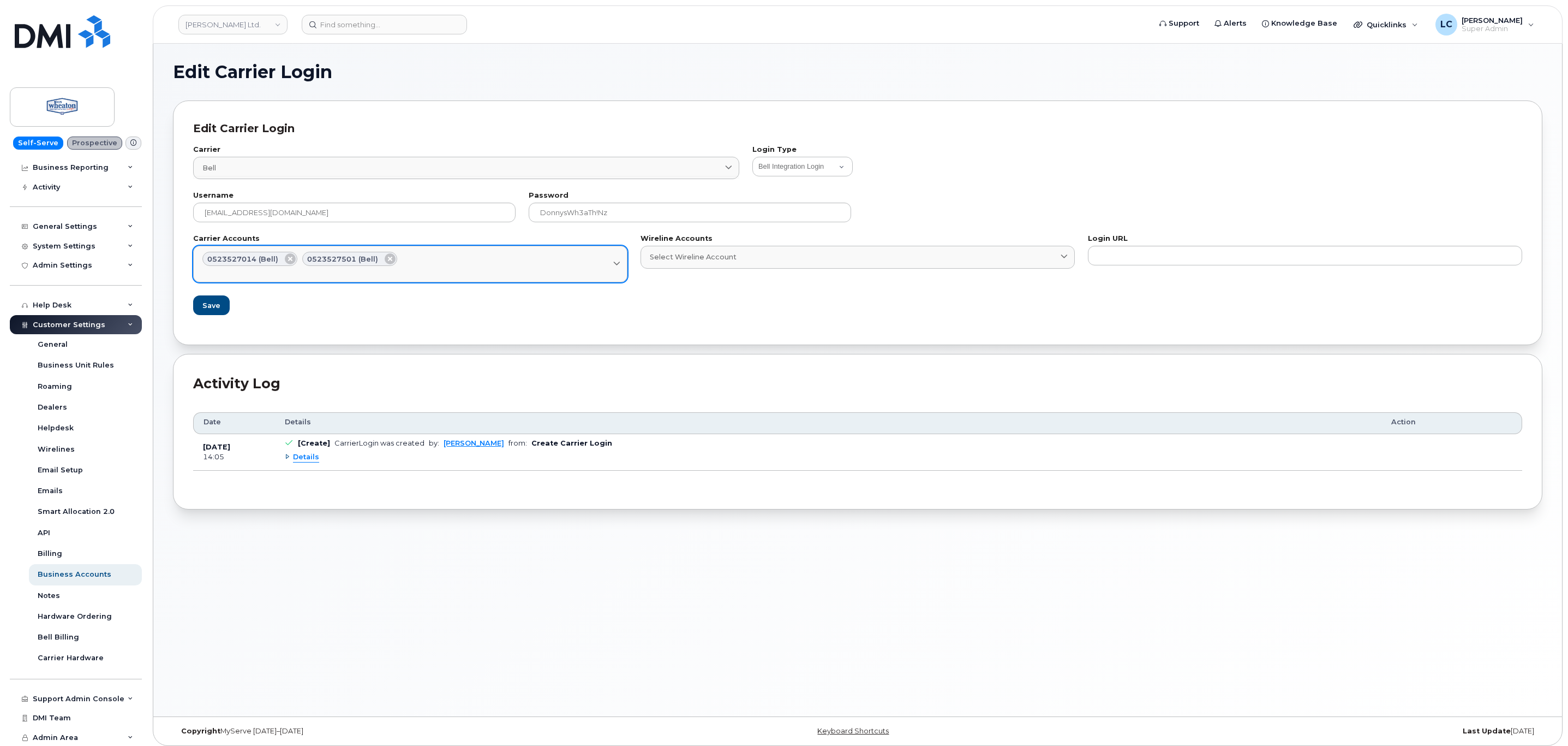
click at [474, 270] on div "Select Carrier Account" at bounding box center [410, 271] width 416 height 10
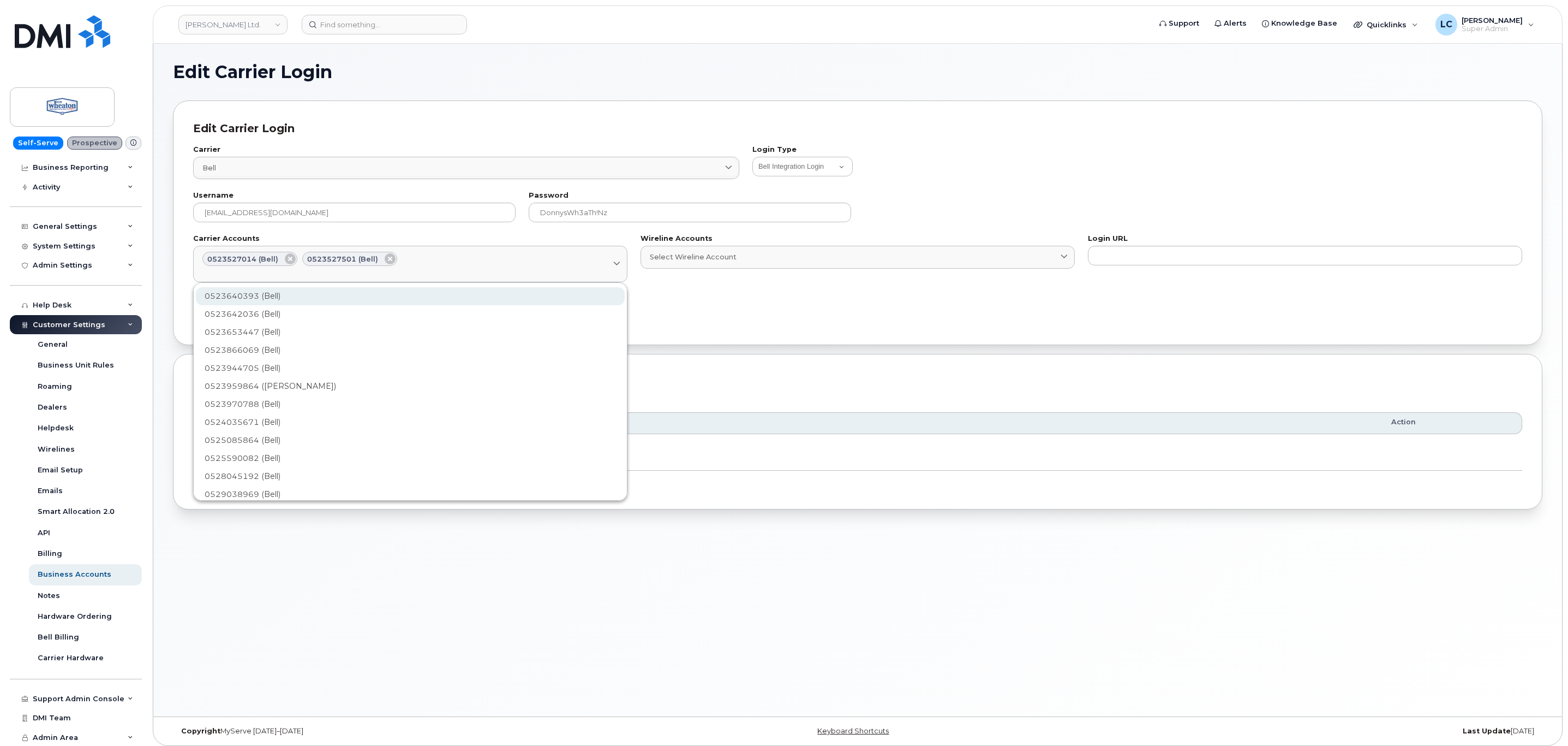
click at [323, 295] on div "0523640393 (Bell)" at bounding box center [410, 296] width 429 height 18
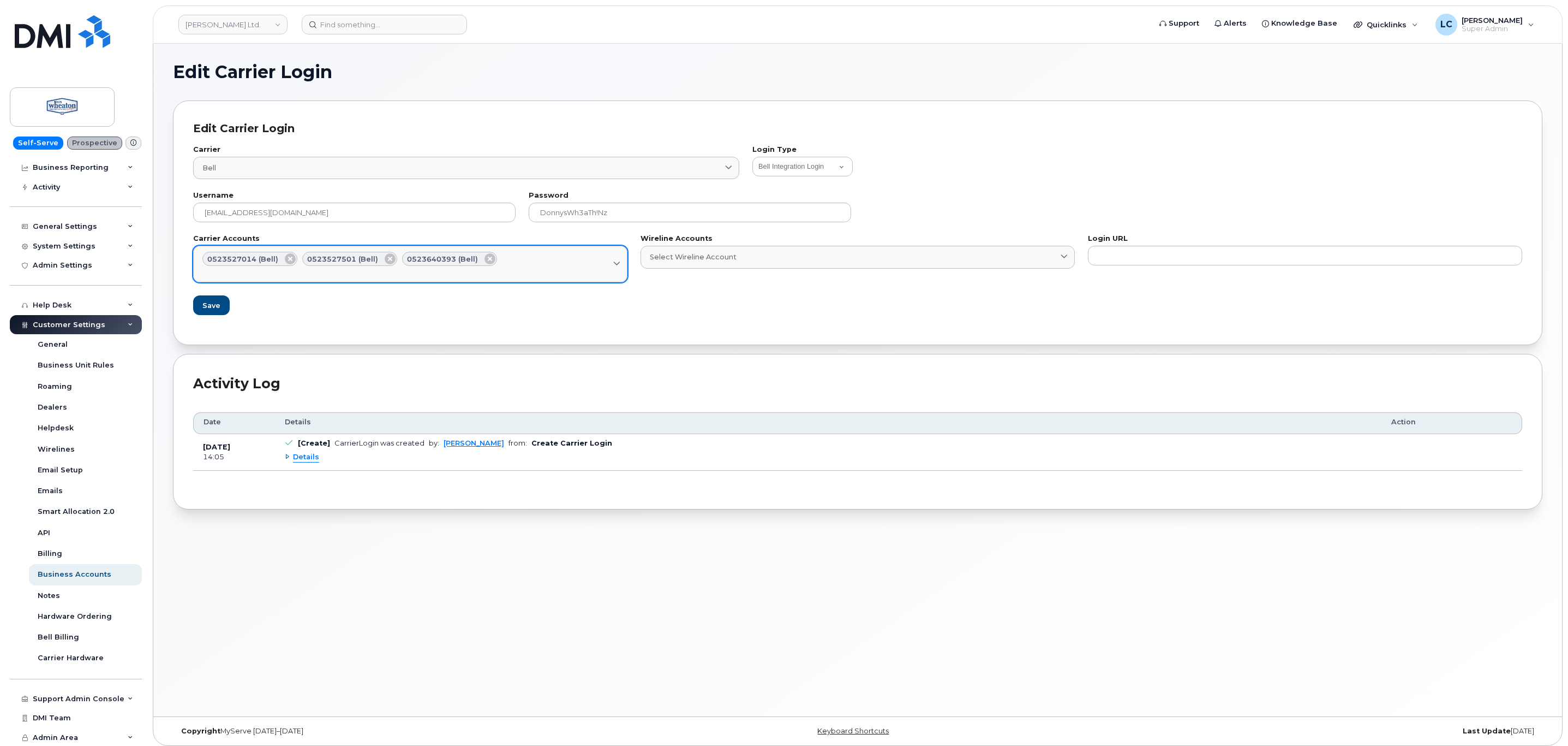
click at [362, 277] on link "0523527014 (Bell) 0523527501 (Bell) 0523640393 (Bell) Select Carrier Account" at bounding box center [410, 264] width 434 height 36
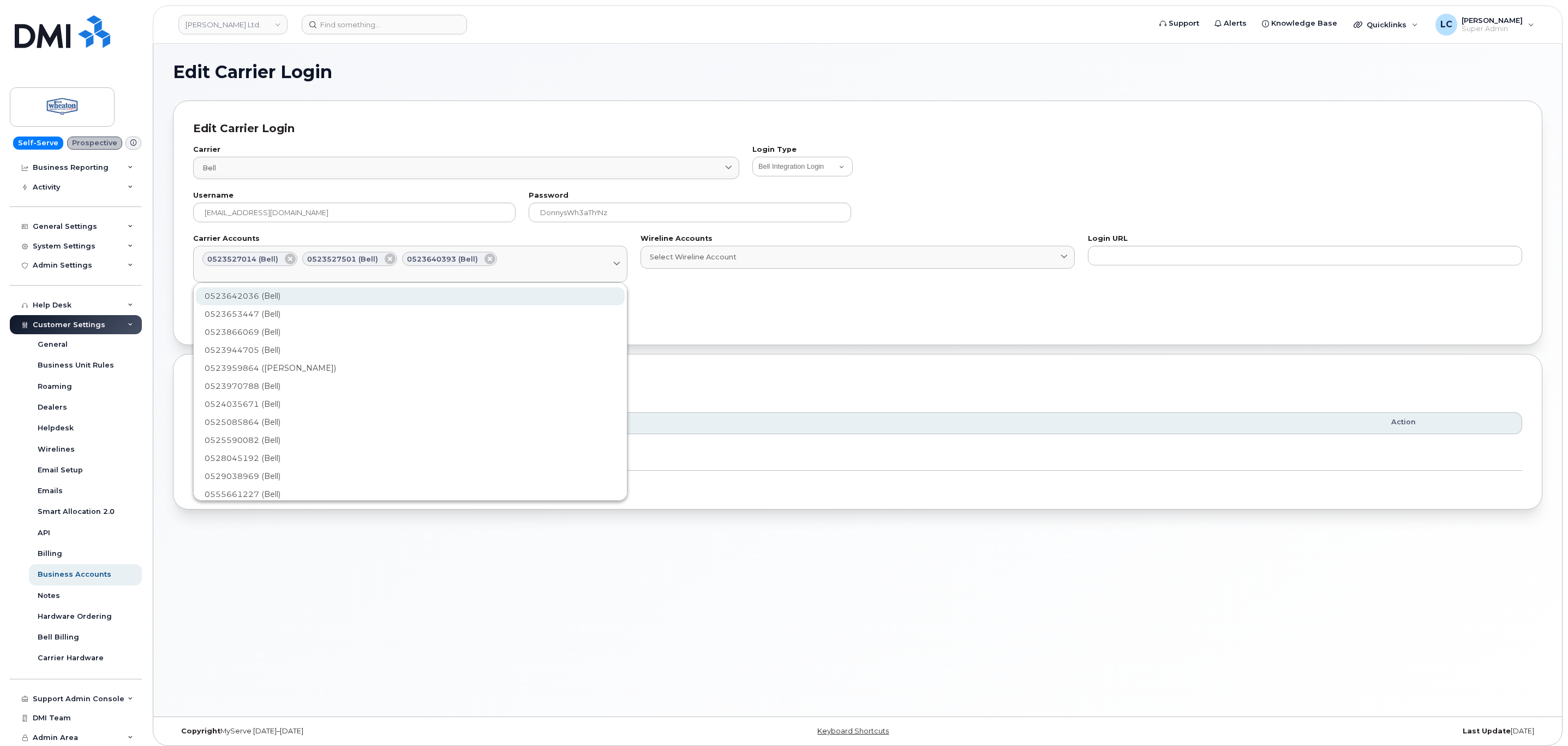
click at [331, 294] on div "0523642036 (Bell)" at bounding box center [410, 296] width 429 height 18
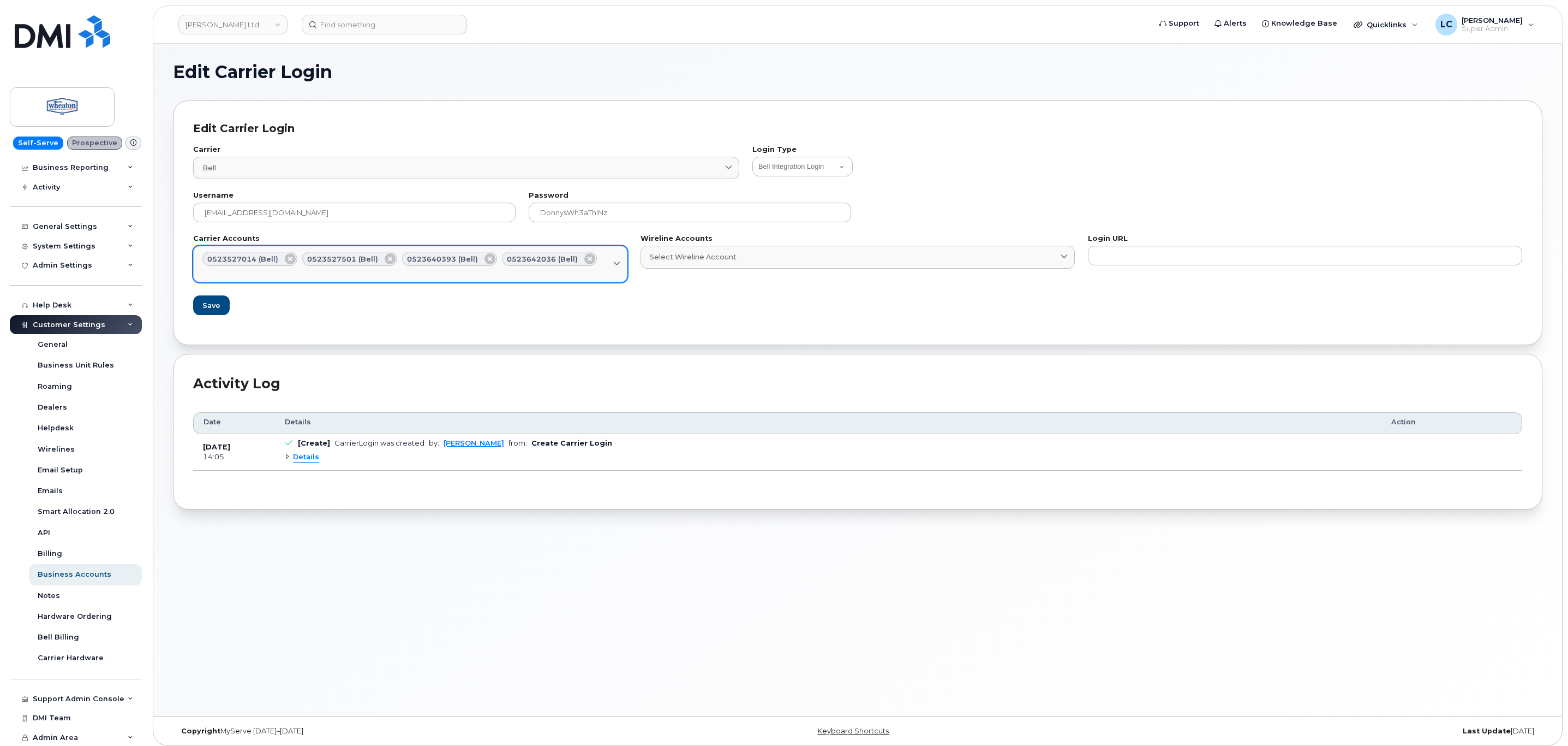
click at [521, 275] on div "Select Carrier Account" at bounding box center [410, 271] width 416 height 10
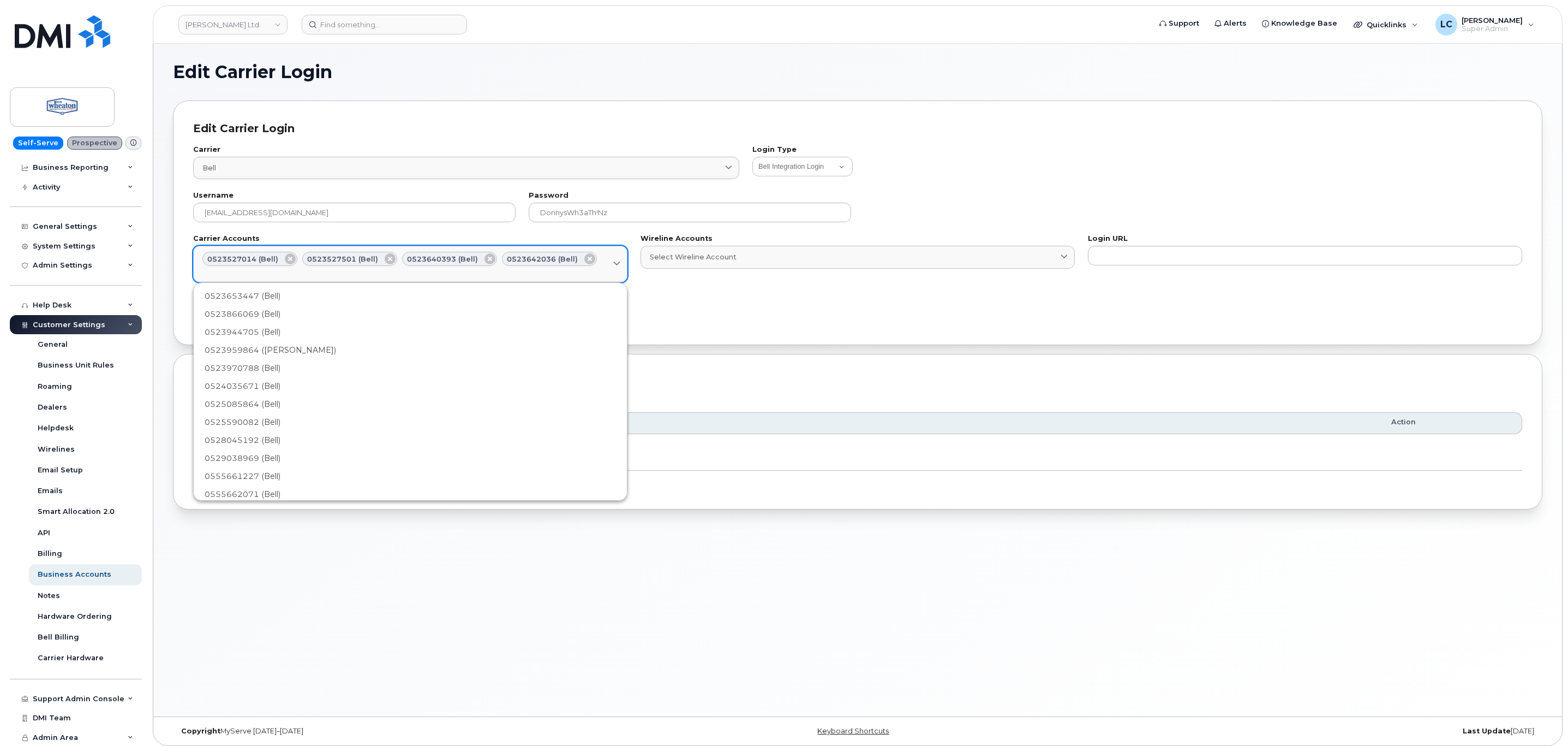
drag, startPoint x: 298, startPoint y: 303, endPoint x: 314, endPoint y: 300, distance: 16.3
click at [300, 303] on div "0523653447 (Bell)" at bounding box center [410, 296] width 429 height 18
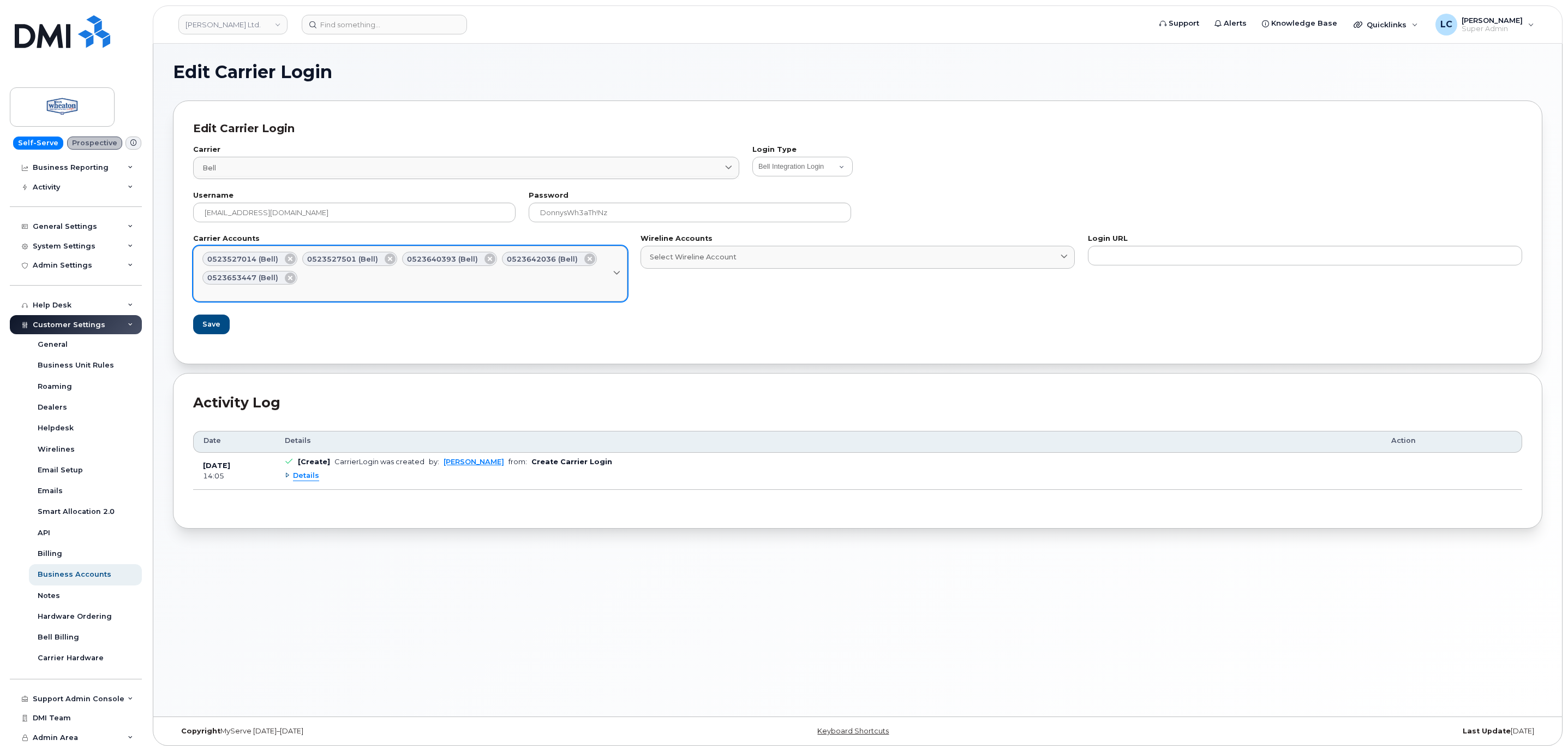
click at [338, 288] on div "Select Carrier Account" at bounding box center [410, 289] width 416 height 10
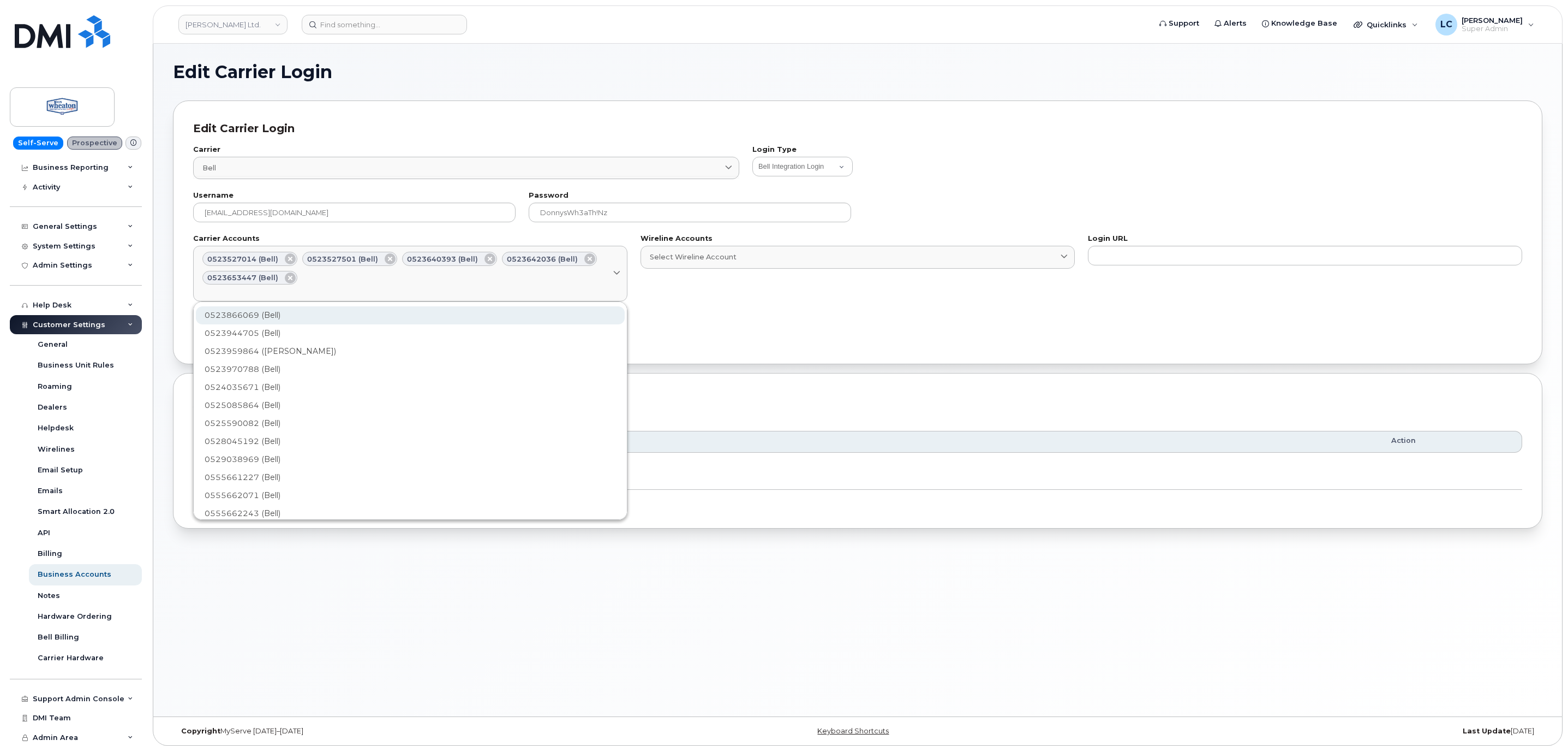
click at [263, 313] on div "0523866069 (Bell)" at bounding box center [410, 316] width 429 height 18
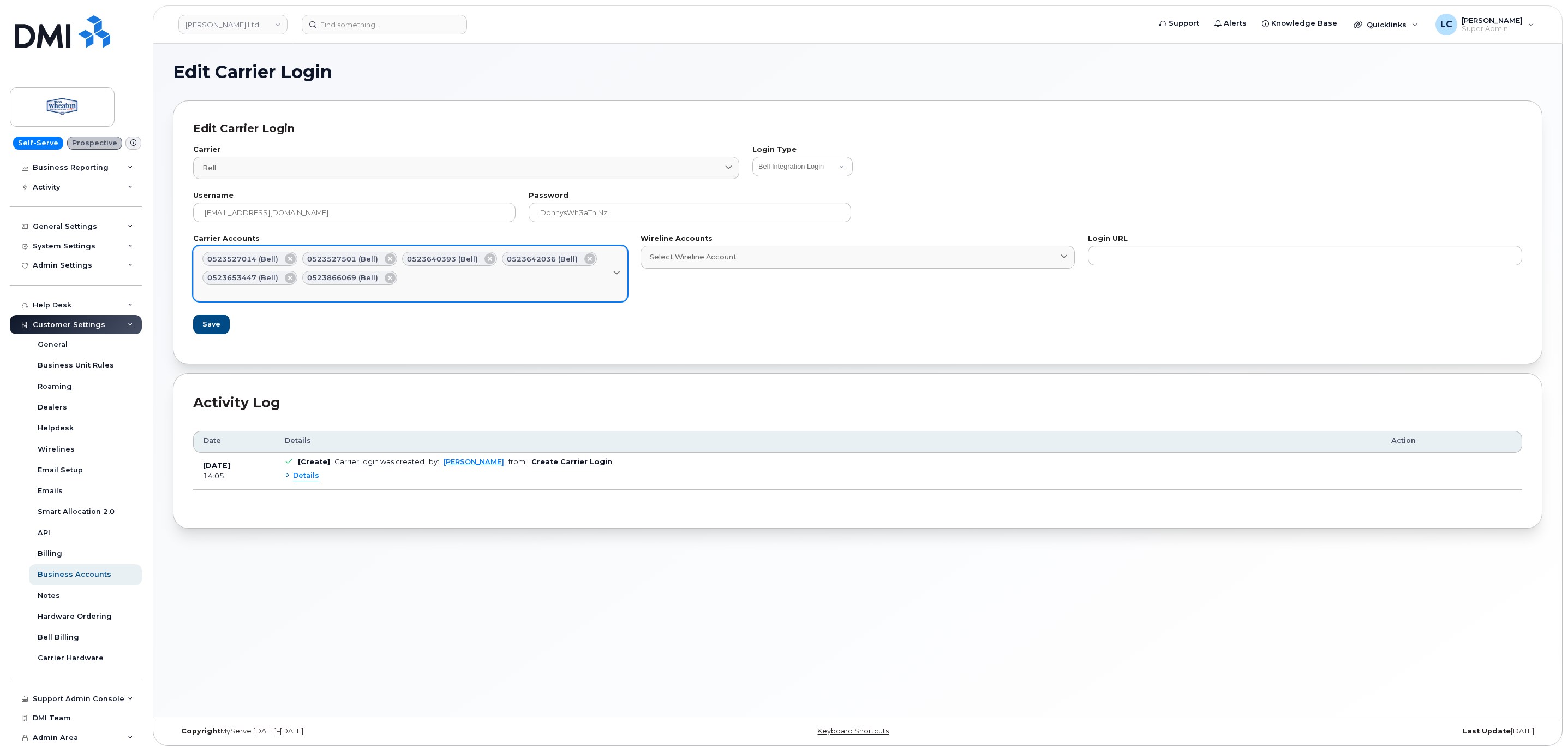
click at [369, 290] on div "Select Carrier Account" at bounding box center [410, 289] width 416 height 10
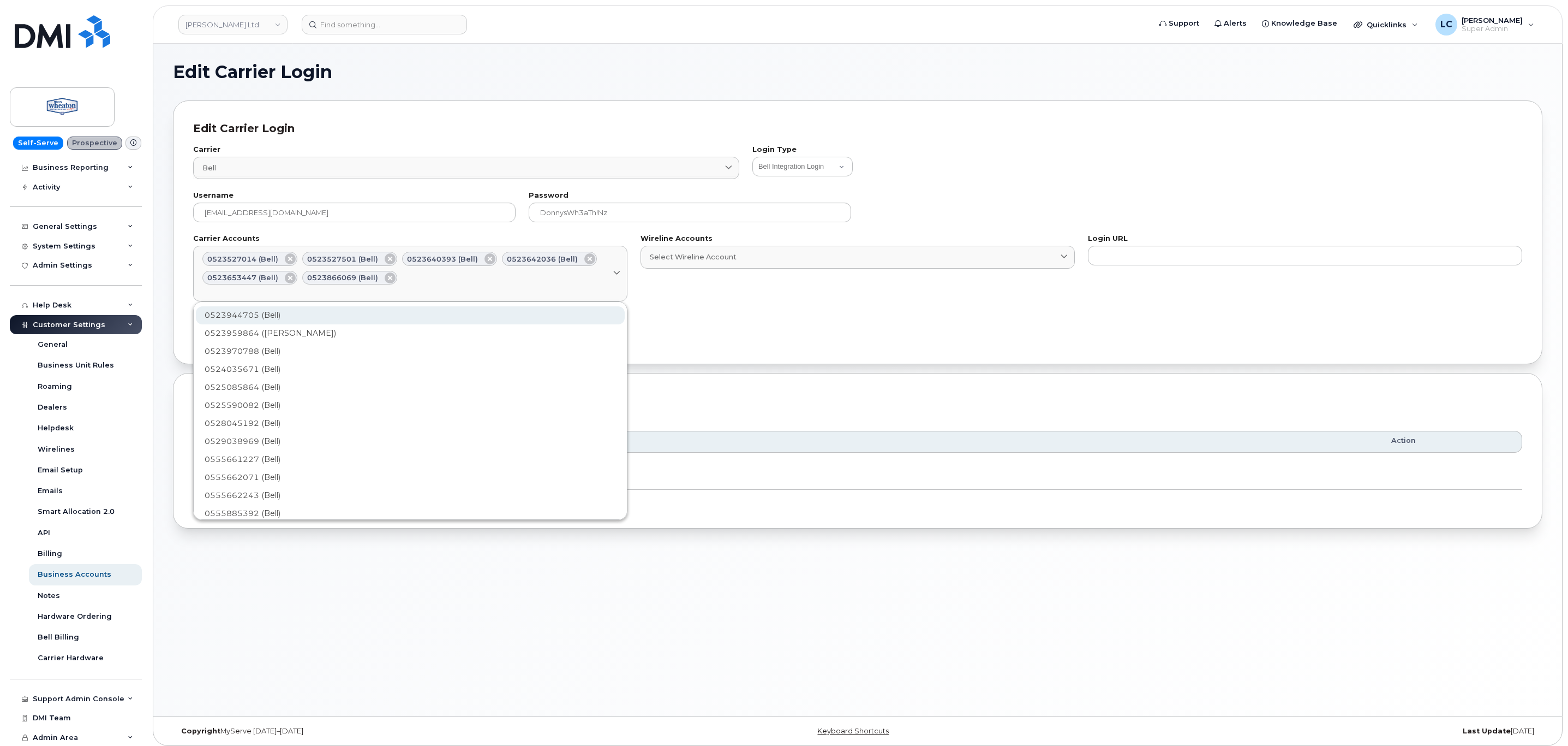
click at [267, 316] on div "0523944705 (Bell)" at bounding box center [410, 316] width 429 height 18
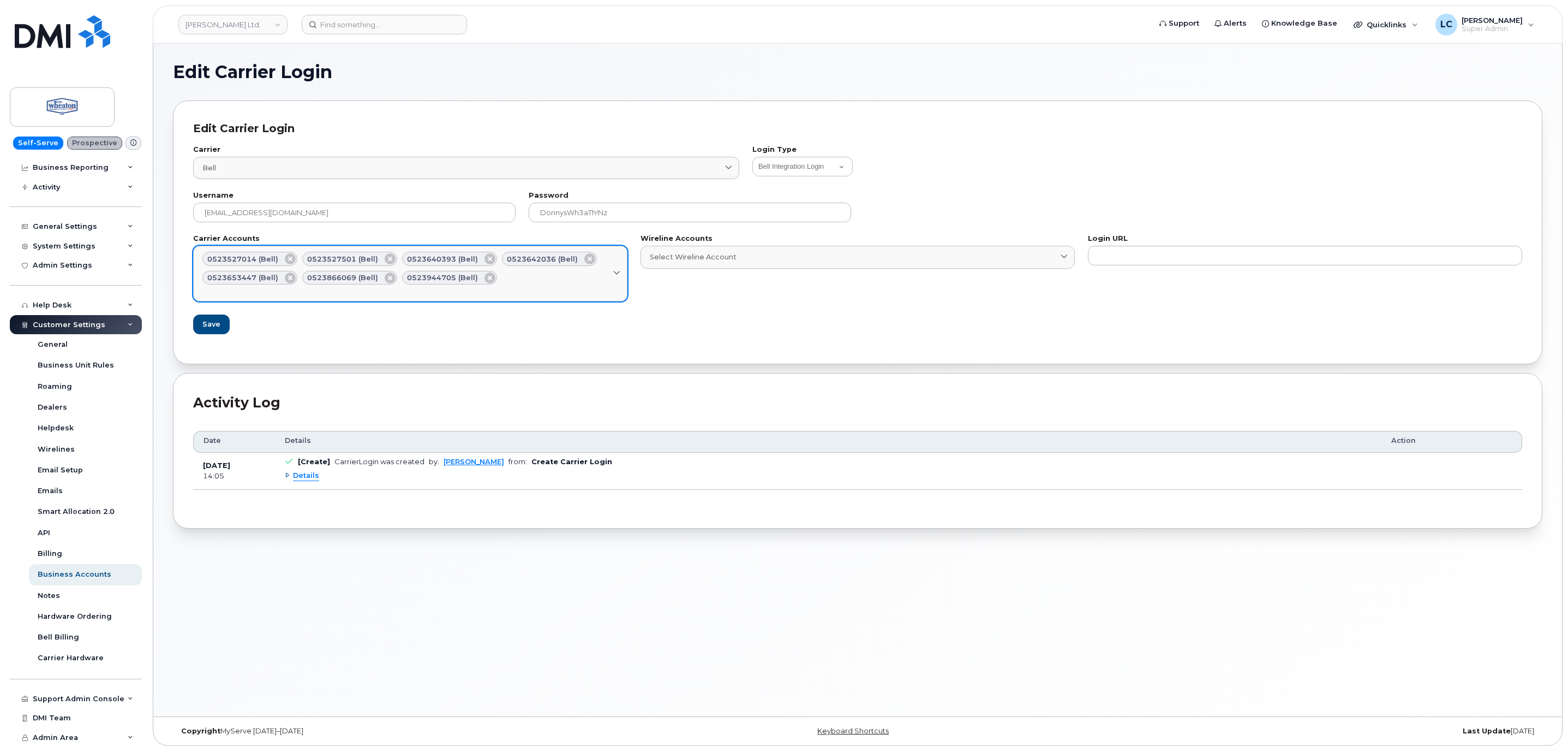
click at [390, 294] on div "Select Carrier Account" at bounding box center [410, 289] width 416 height 10
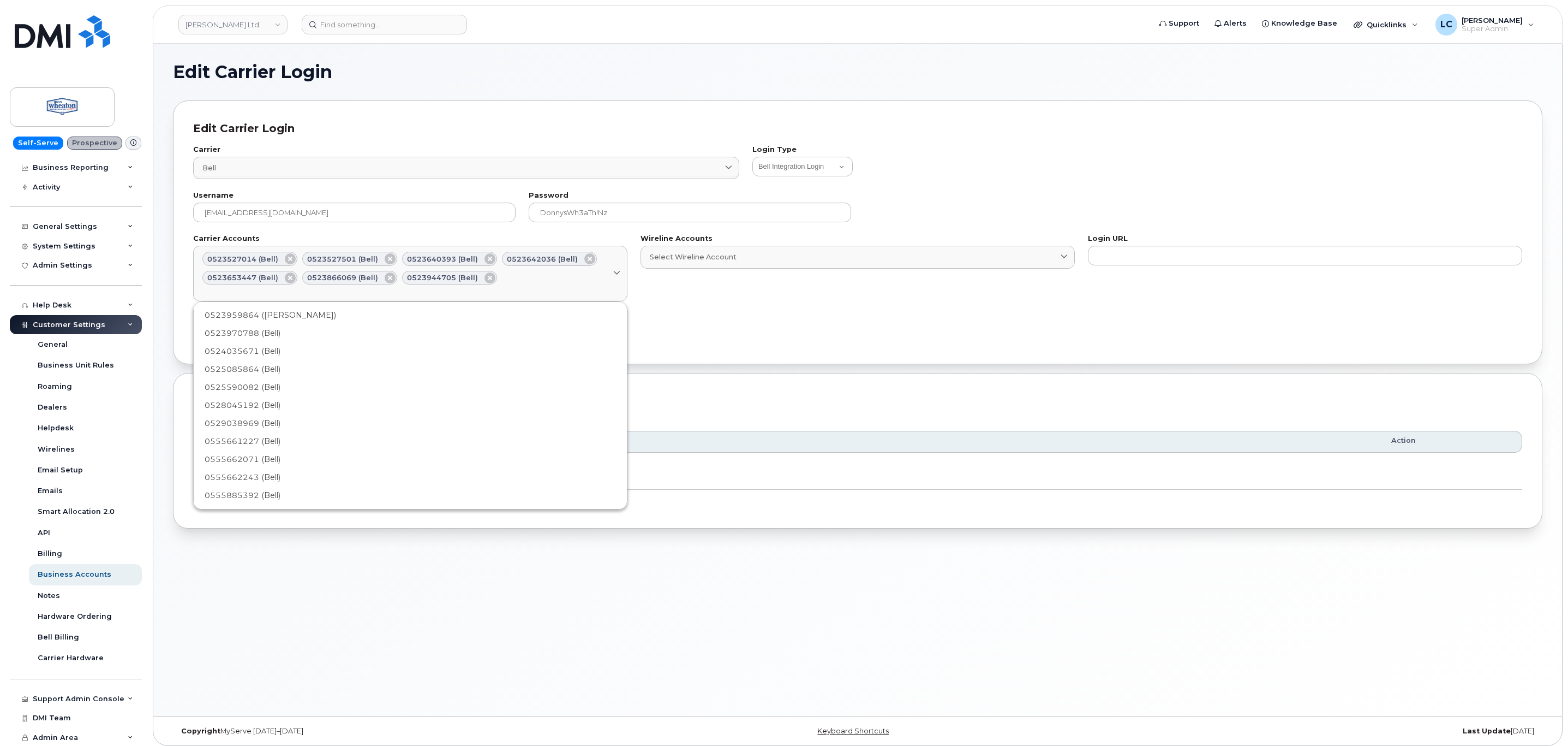
click at [270, 317] on div "0523959864 (Bell)" at bounding box center [410, 316] width 429 height 18
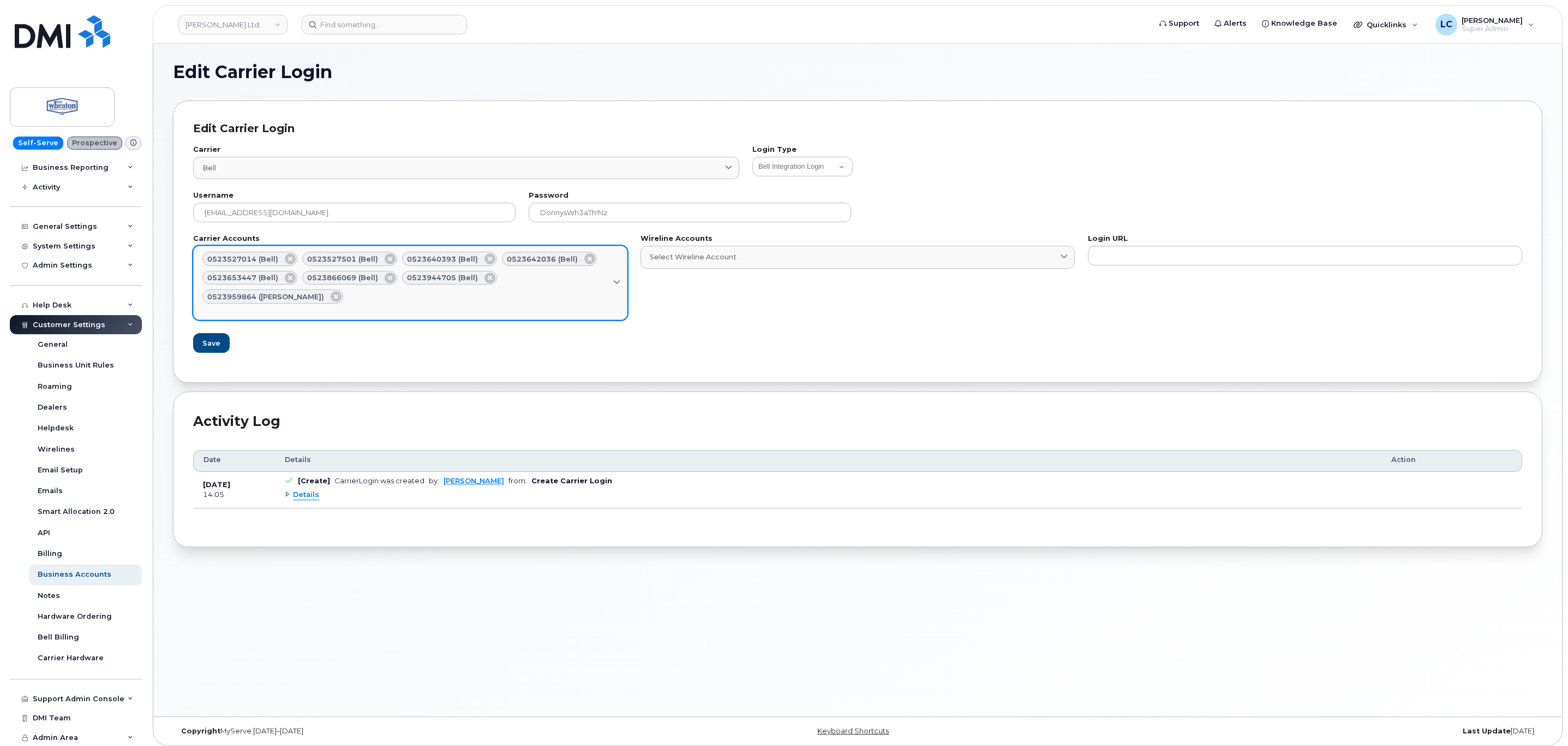
click at [330, 296] on link "0523527014 (Bell) 0523527501 (Bell) 0523640393 (Bell) 0523642036 (Bell) 0523653…" at bounding box center [410, 282] width 434 height 74
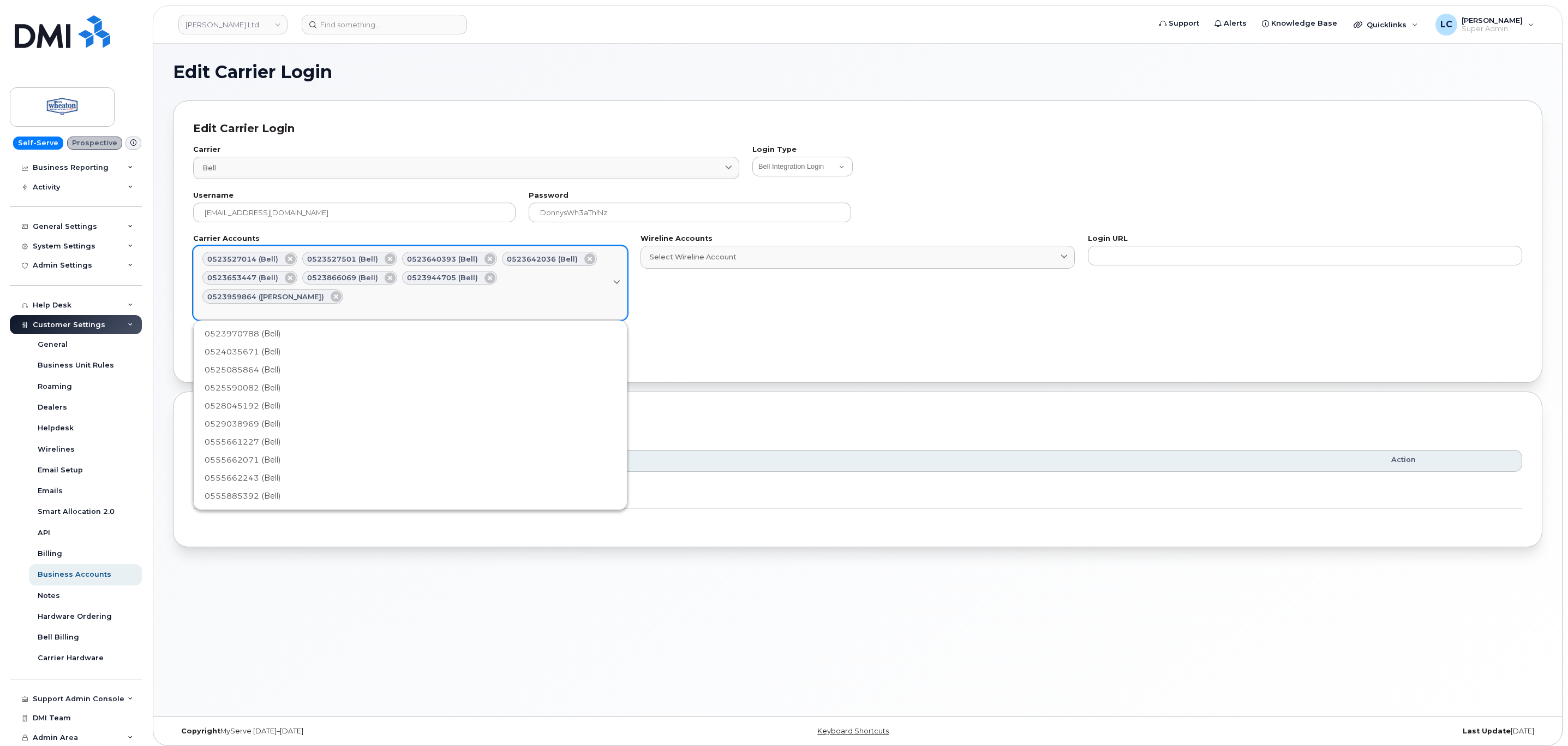
click at [253, 325] on div "0523970788 (Bell)" at bounding box center [410, 334] width 429 height 18
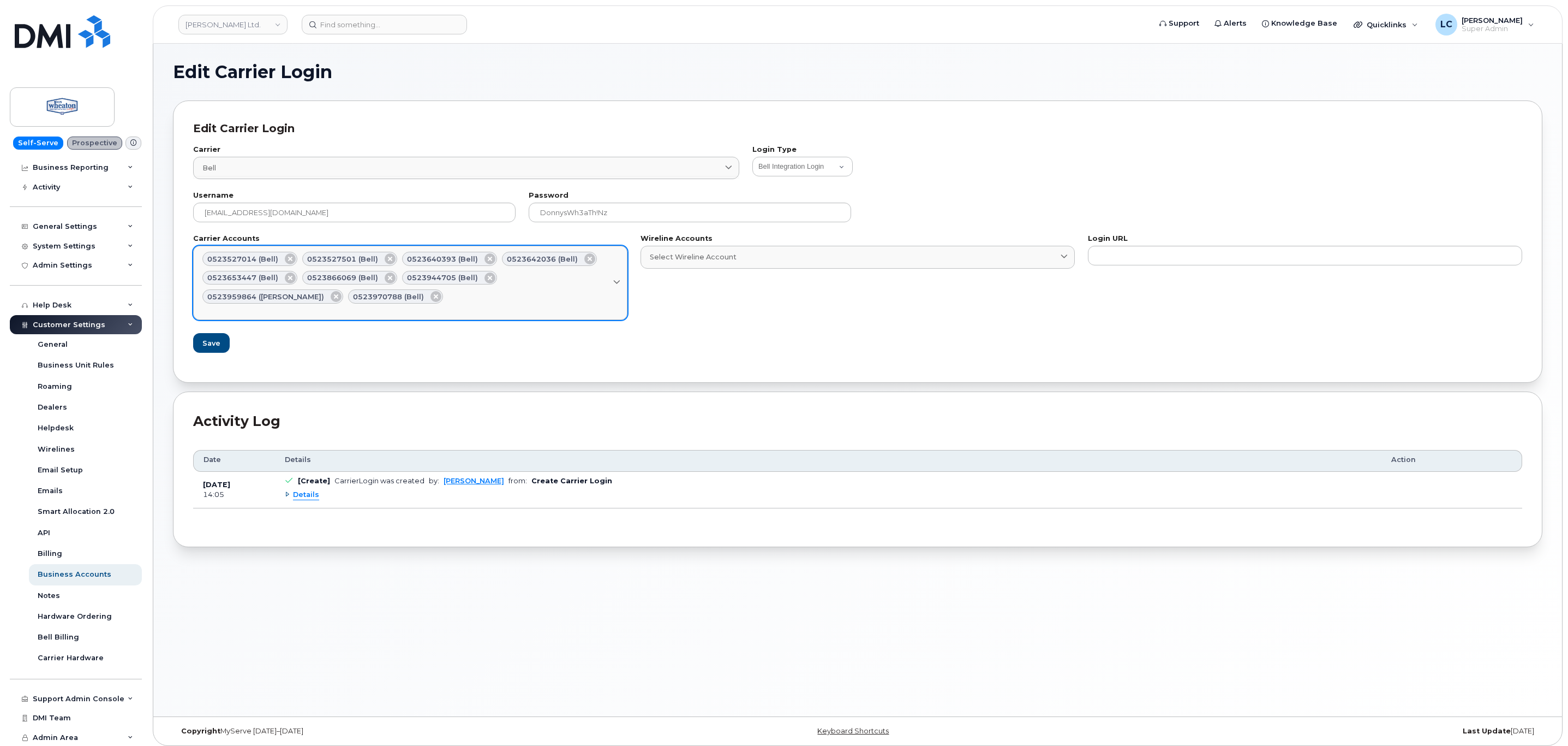
click at [301, 298] on div "0523527014 (Bell) 0523527501 (Bell) 0523640393 (Bell) 0523642036 (Bell) 0523653…" at bounding box center [410, 277] width 416 height 52
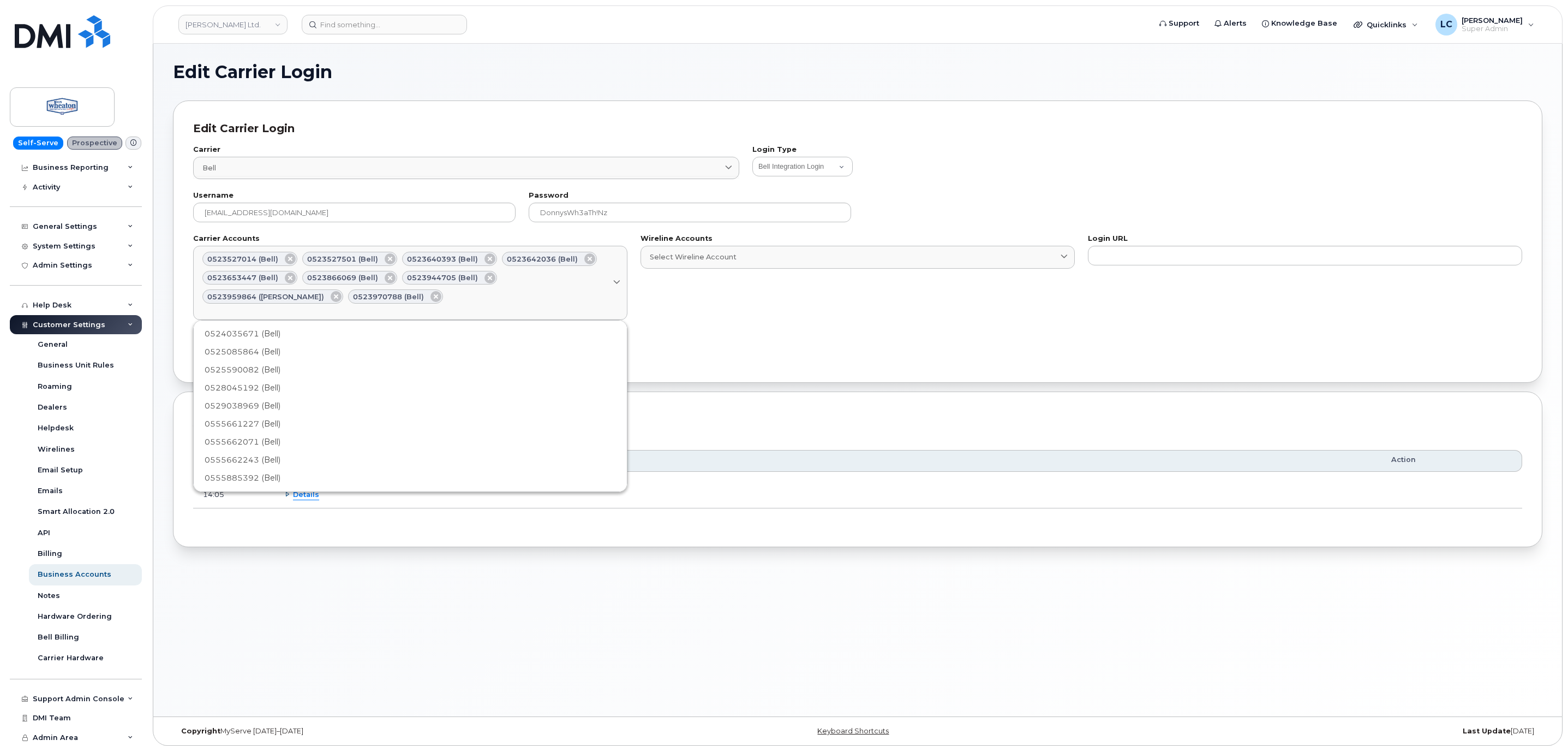
click at [242, 333] on div "0524035671 (Bell)" at bounding box center [410, 334] width 429 height 18
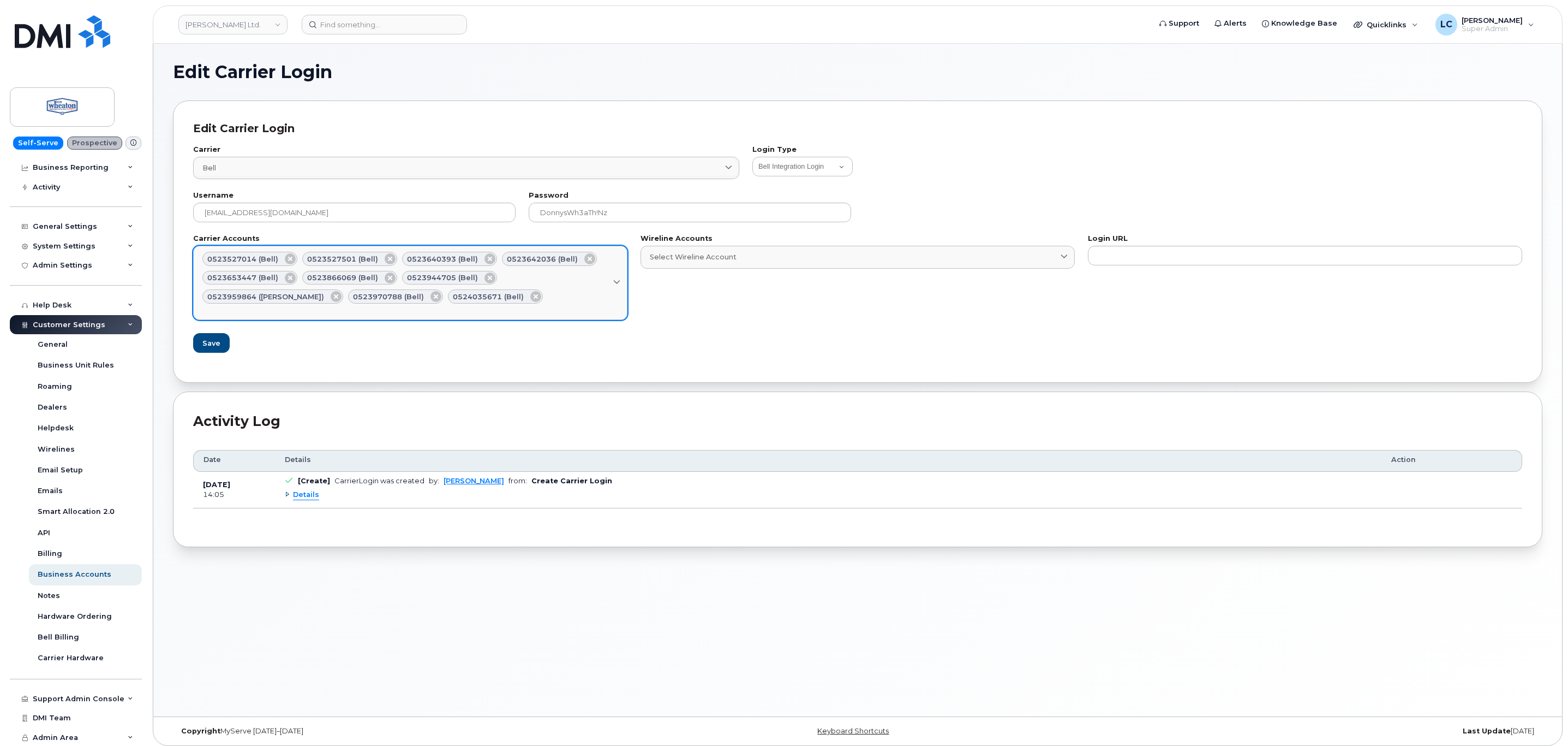
click at [423, 308] on div "Select Carrier Account" at bounding box center [410, 308] width 416 height 10
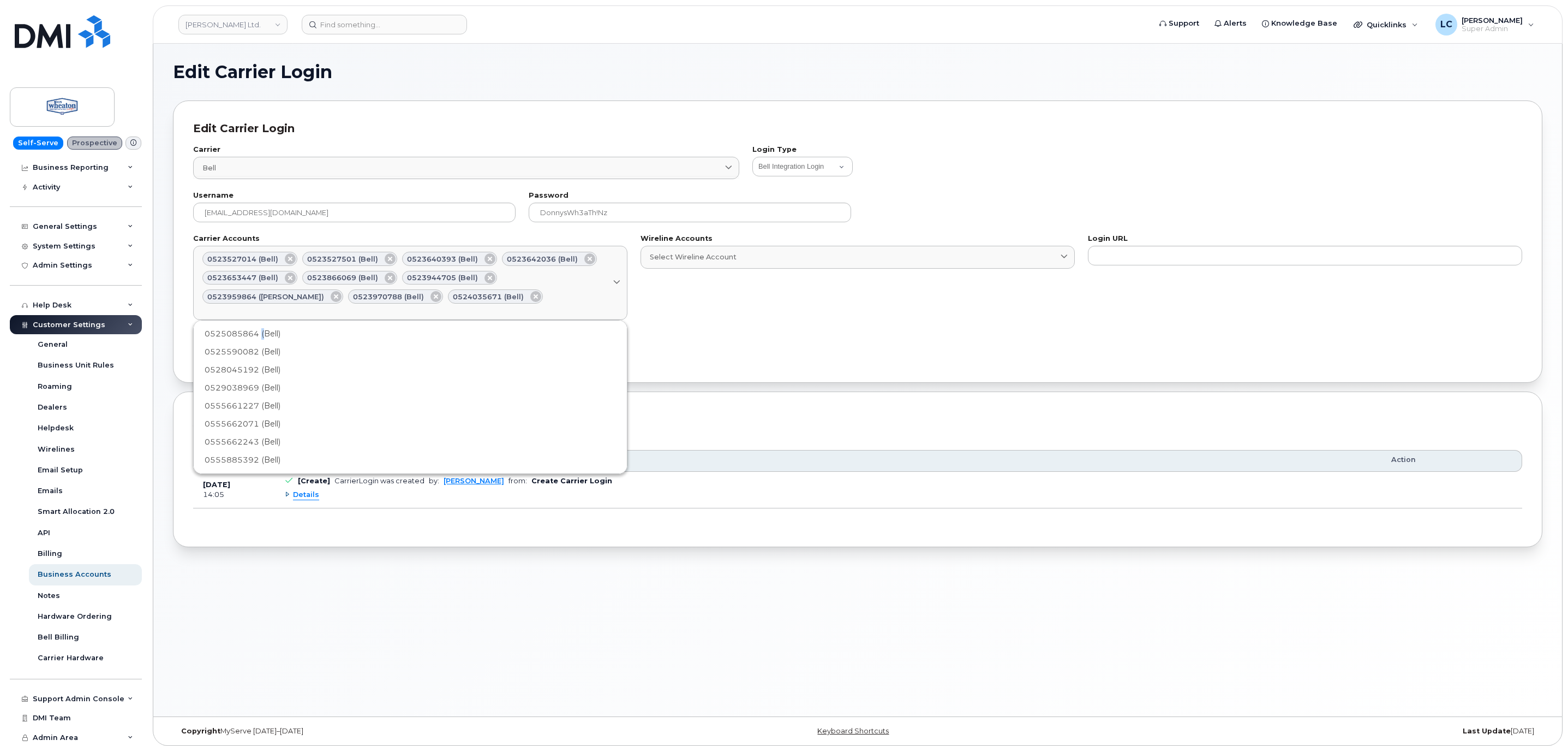
click at [263, 331] on div "0525085864 (Bell)" at bounding box center [410, 334] width 429 height 18
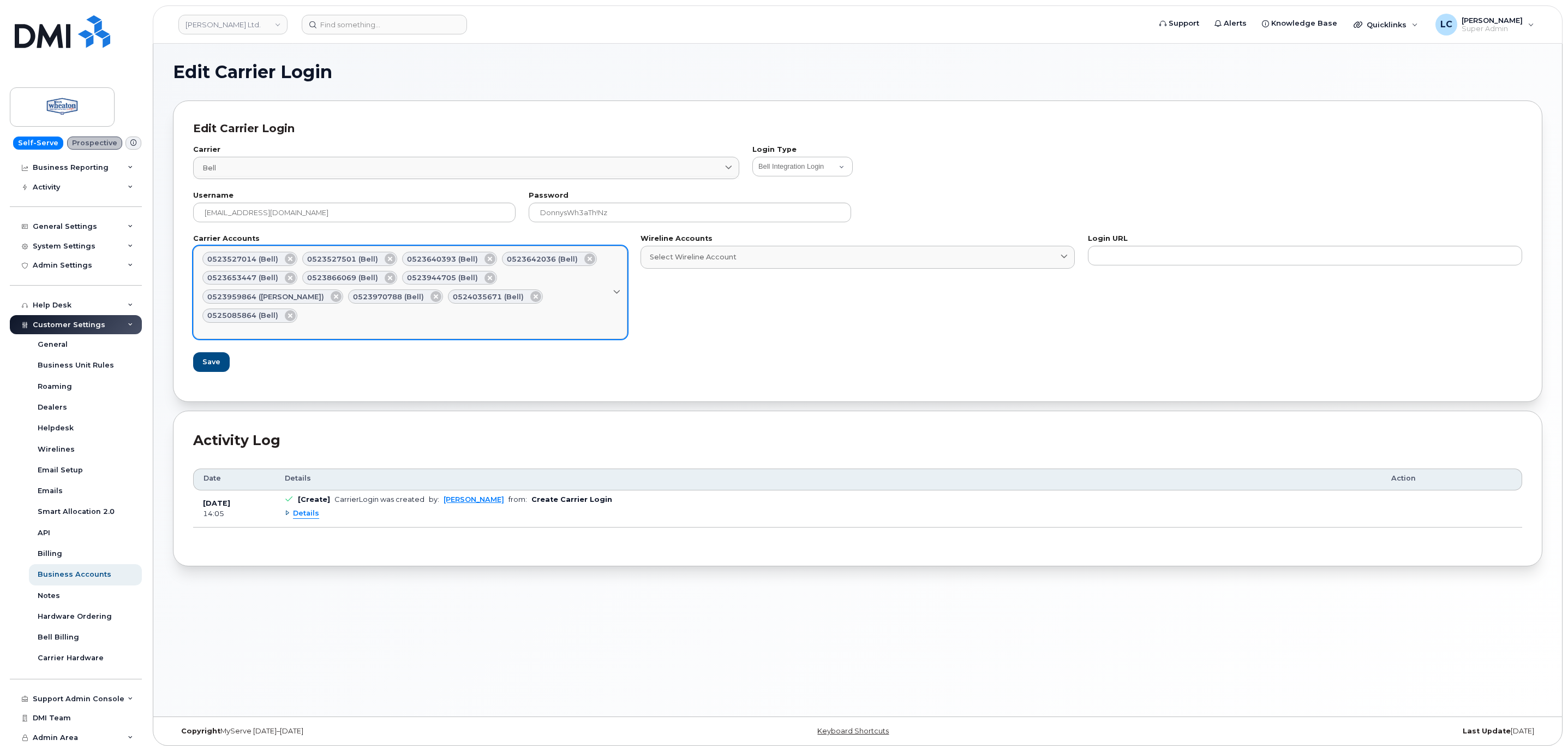
click at [533, 323] on div "Select Carrier Account" at bounding box center [410, 327] width 416 height 10
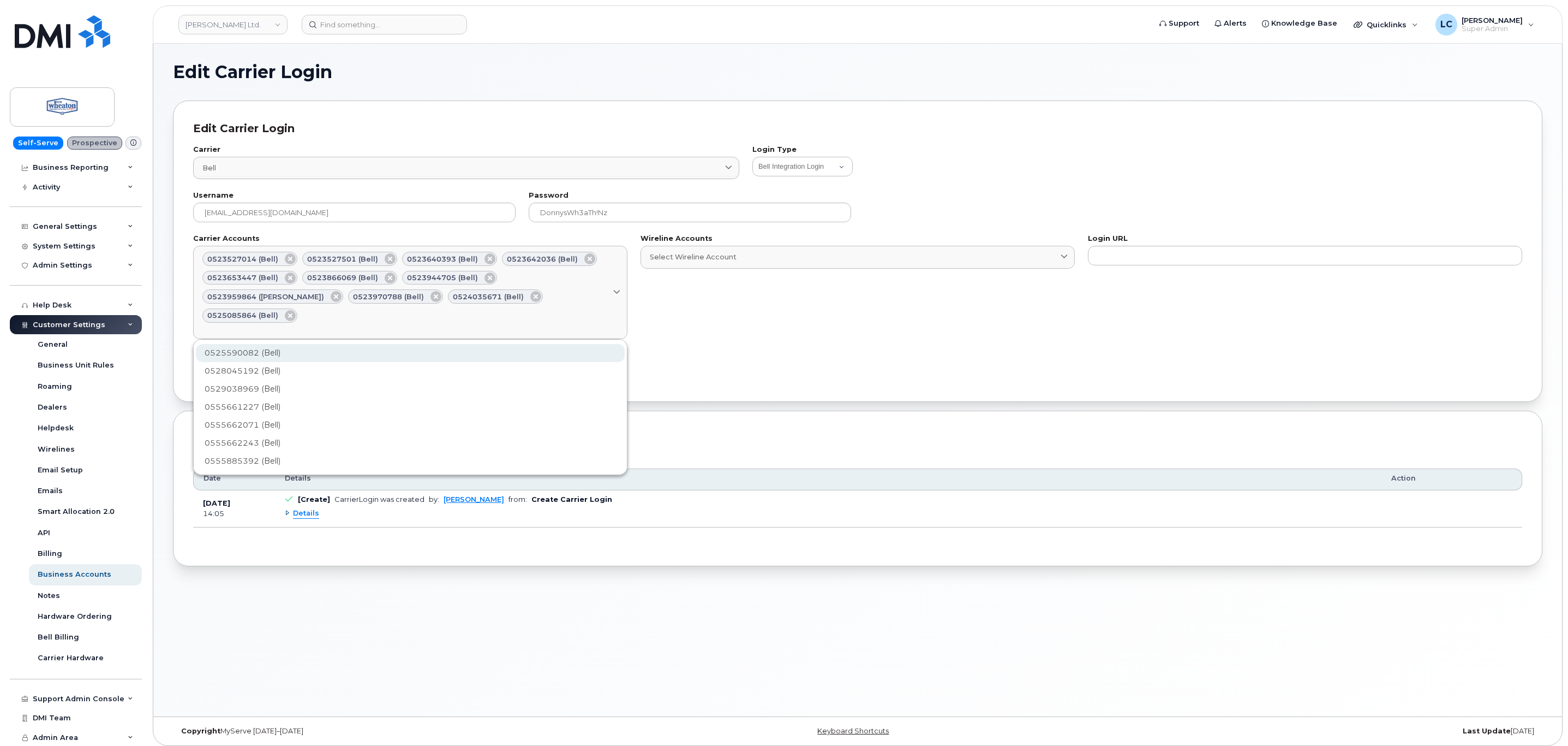
click at [298, 344] on div "0525590082 (Bell)" at bounding box center [410, 353] width 429 height 18
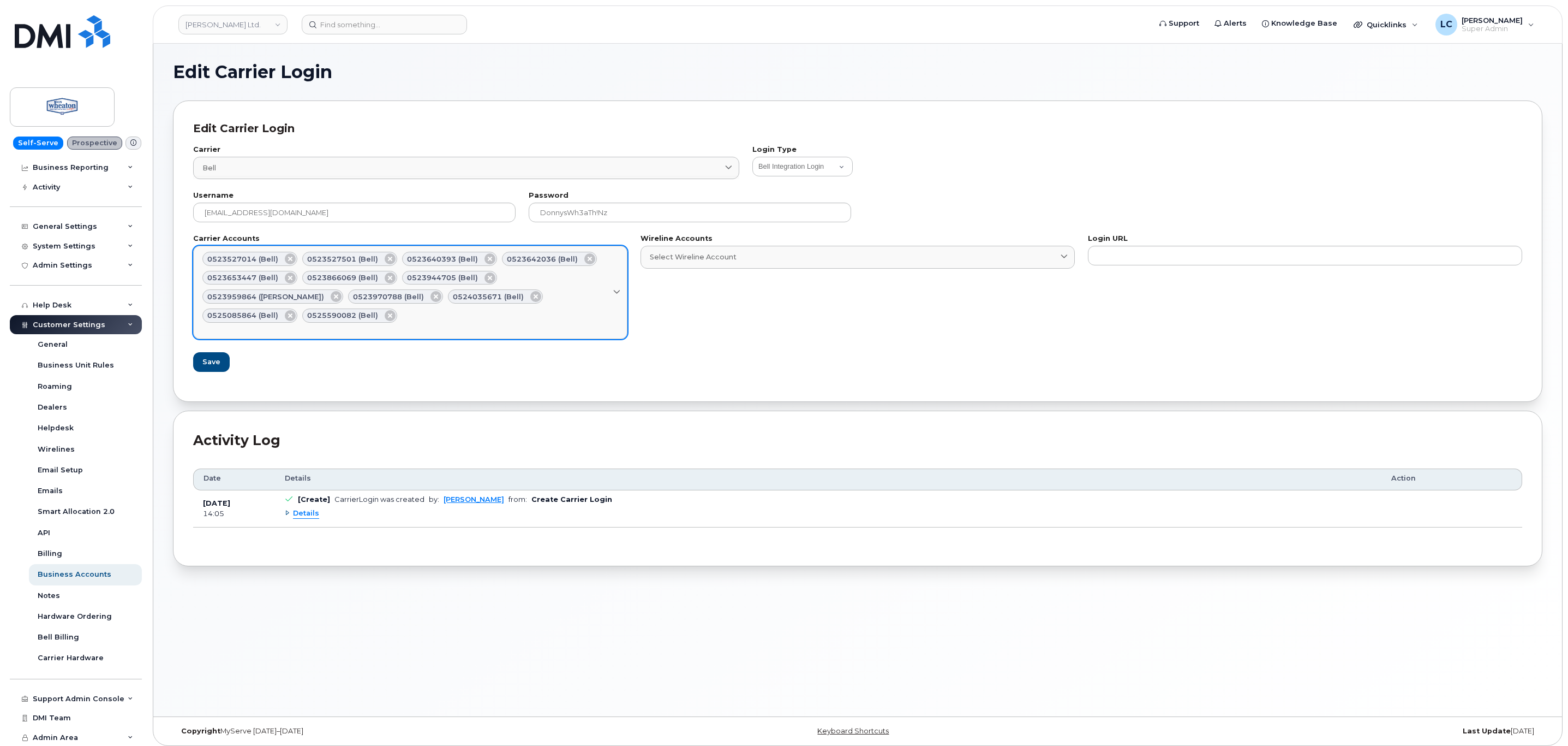
click at [495, 323] on div "Select Carrier Account" at bounding box center [410, 327] width 416 height 10
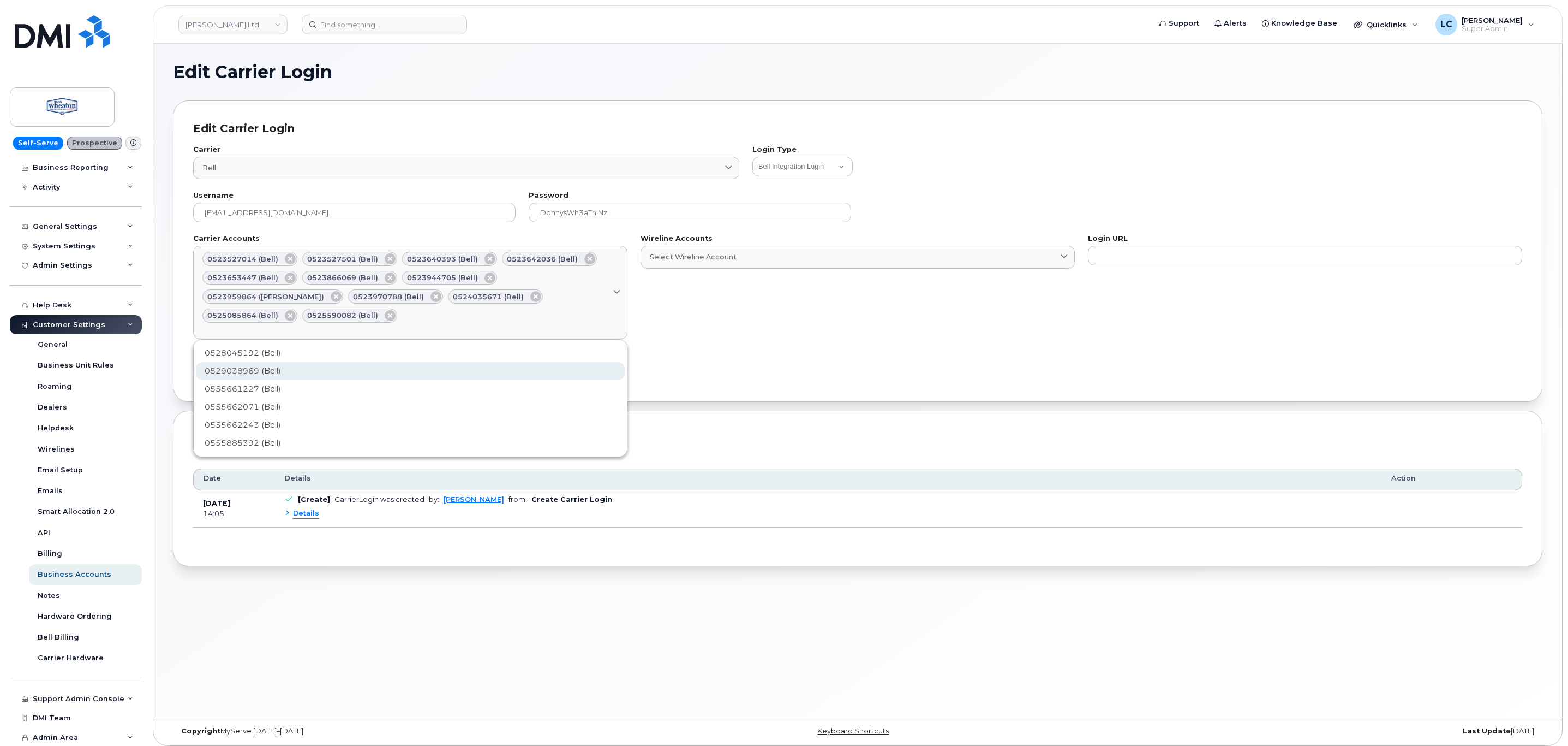
click at [269, 362] on div "0529038969 (Bell)" at bounding box center [410, 371] width 429 height 18
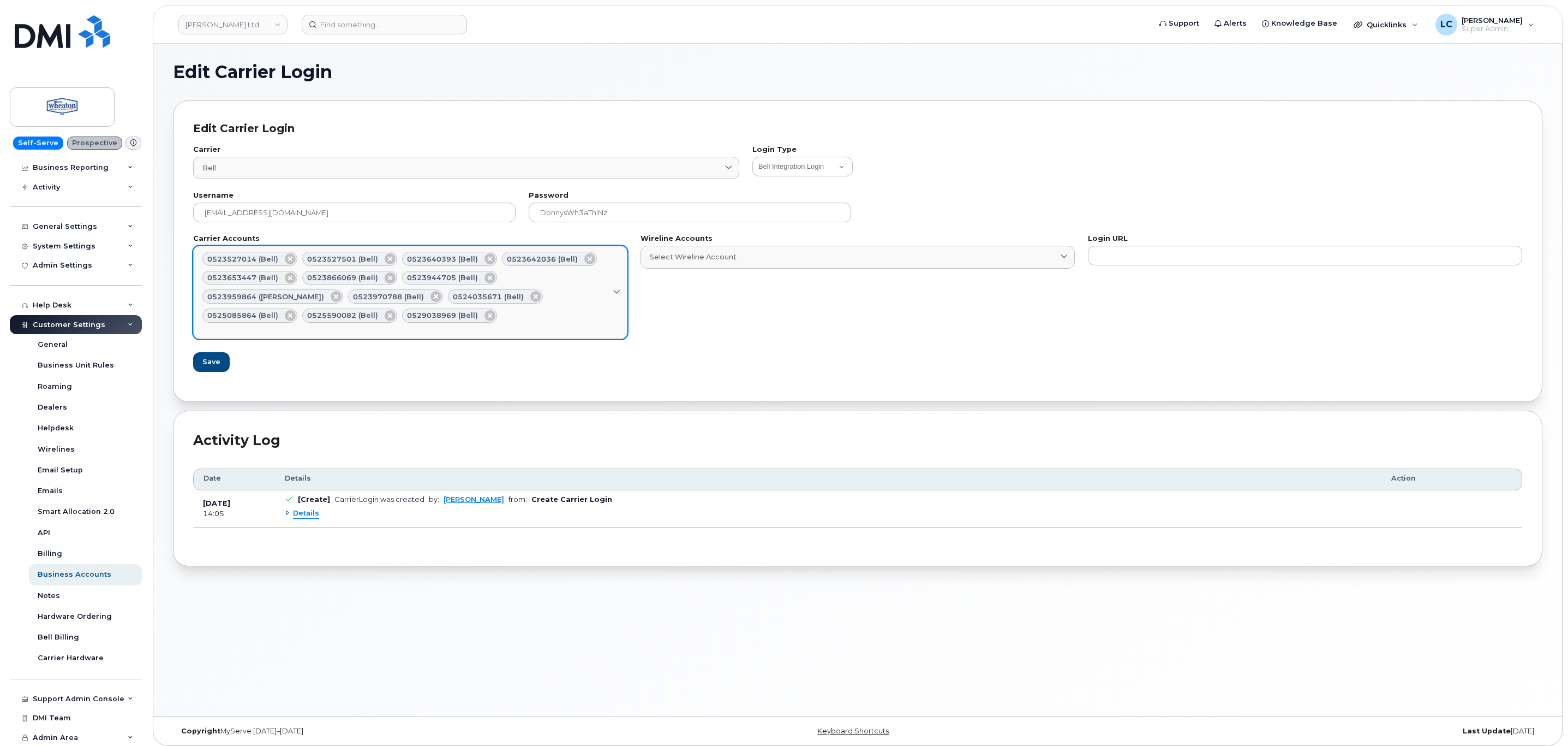
click at [330, 320] on div "0523527014 (Bell) 0523527501 (Bell) 0523640393 (Bell) 0523642036 (Bell) 0523653…" at bounding box center [410, 286] width 416 height 70
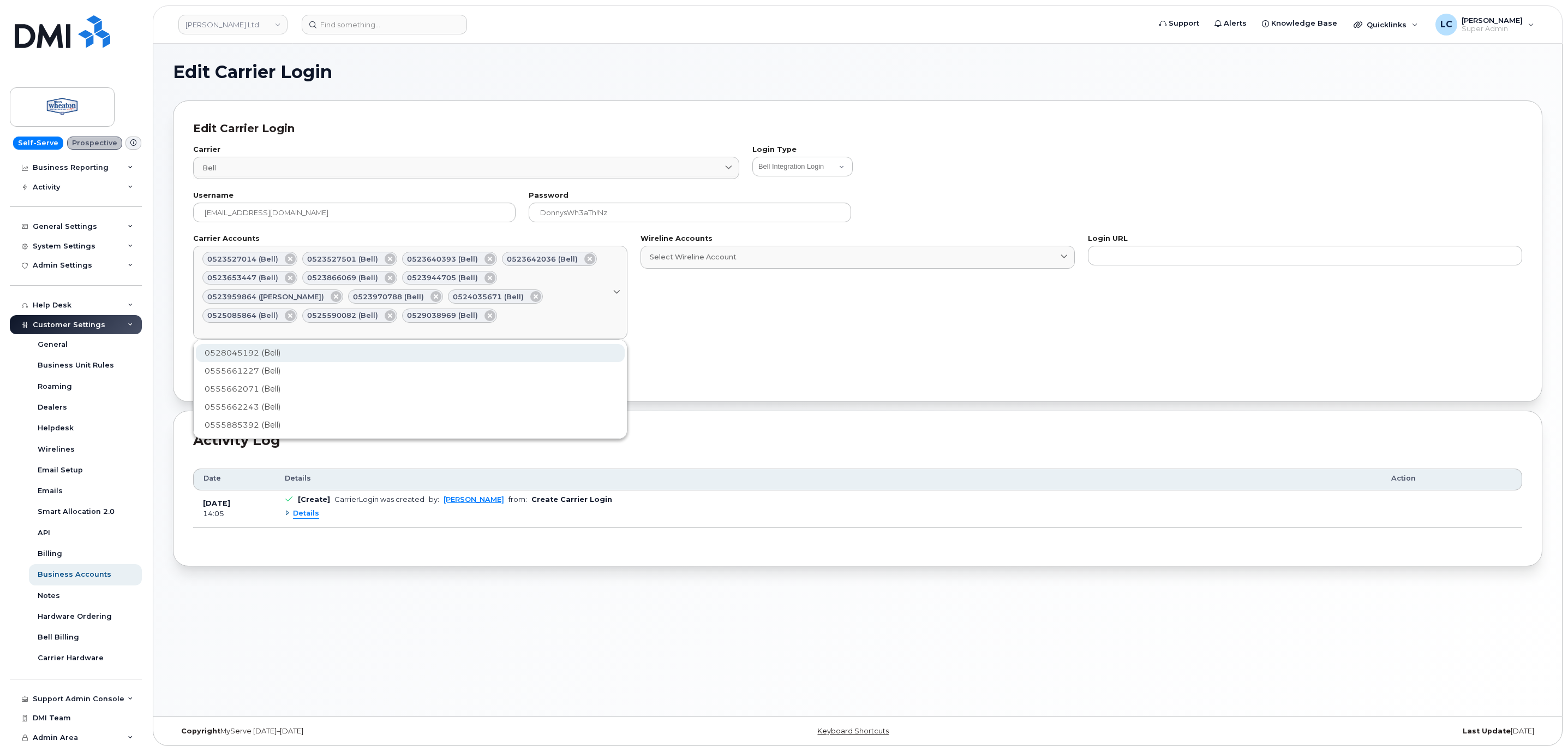
click at [263, 347] on div "0528045192 (Bell)" at bounding box center [410, 353] width 429 height 18
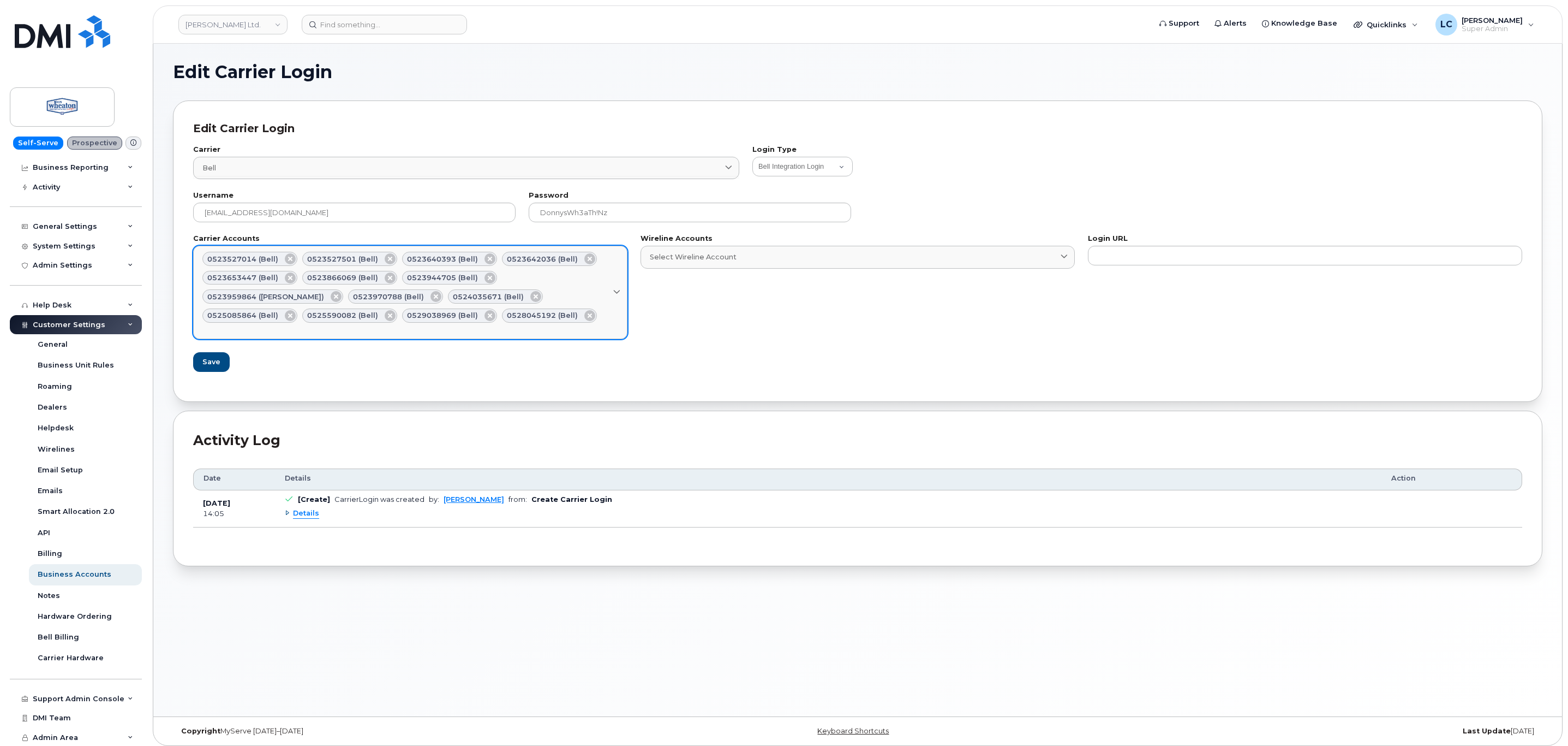
click at [419, 323] on div "Select Carrier Account" at bounding box center [410, 327] width 416 height 10
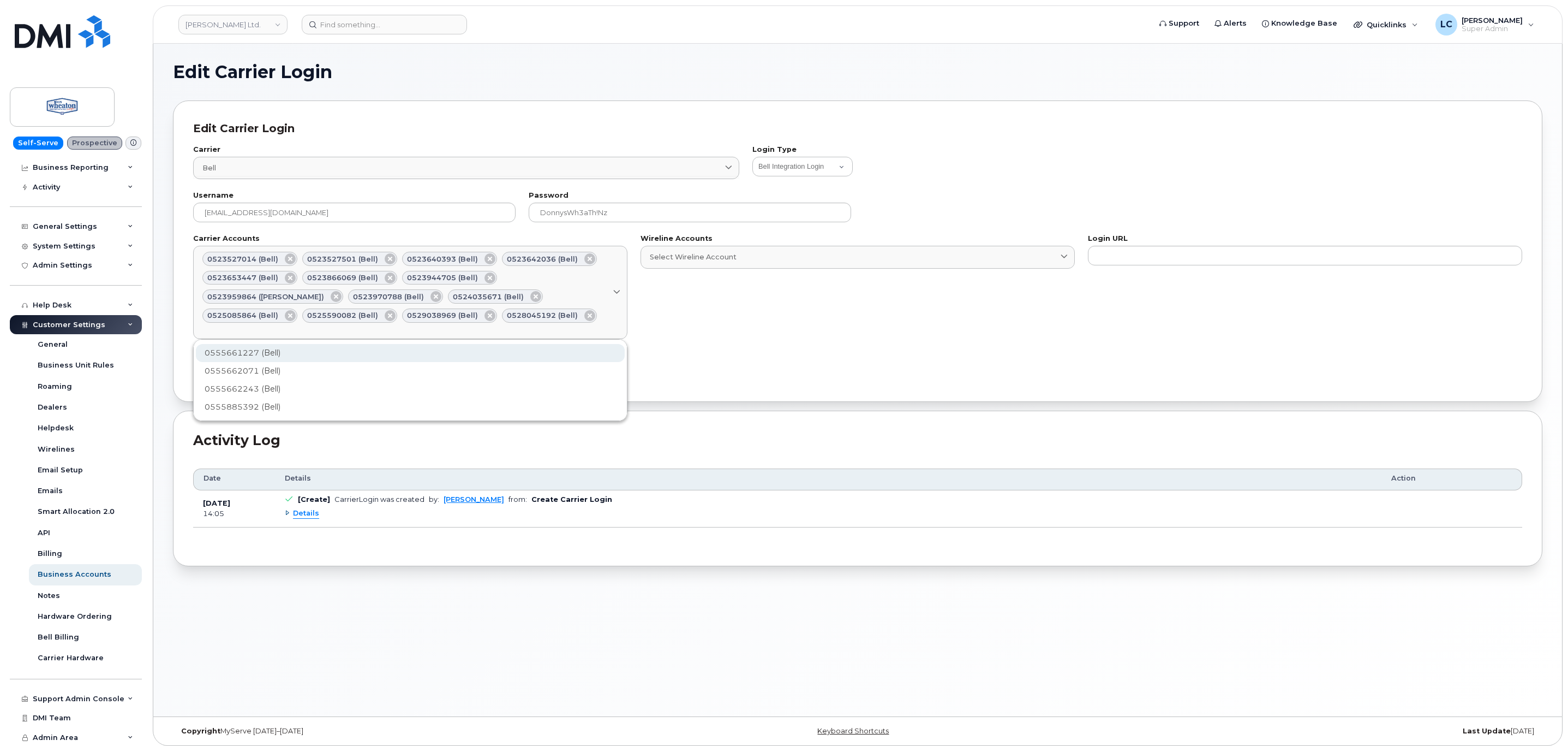
click at [282, 354] on div "0555661227 (Bell)" at bounding box center [410, 353] width 429 height 18
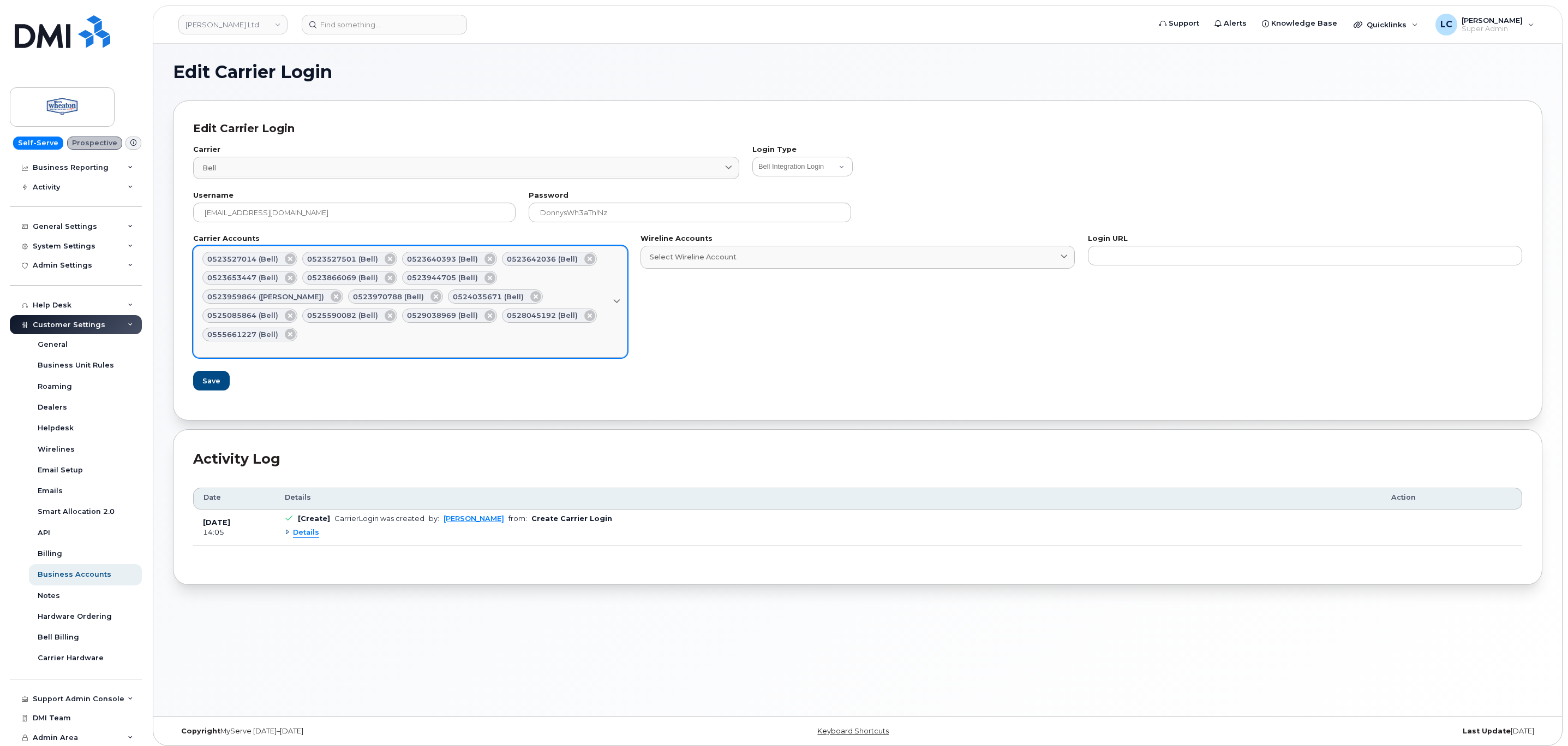
click at [524, 341] on div "Select Carrier Account" at bounding box center [410, 346] width 416 height 10
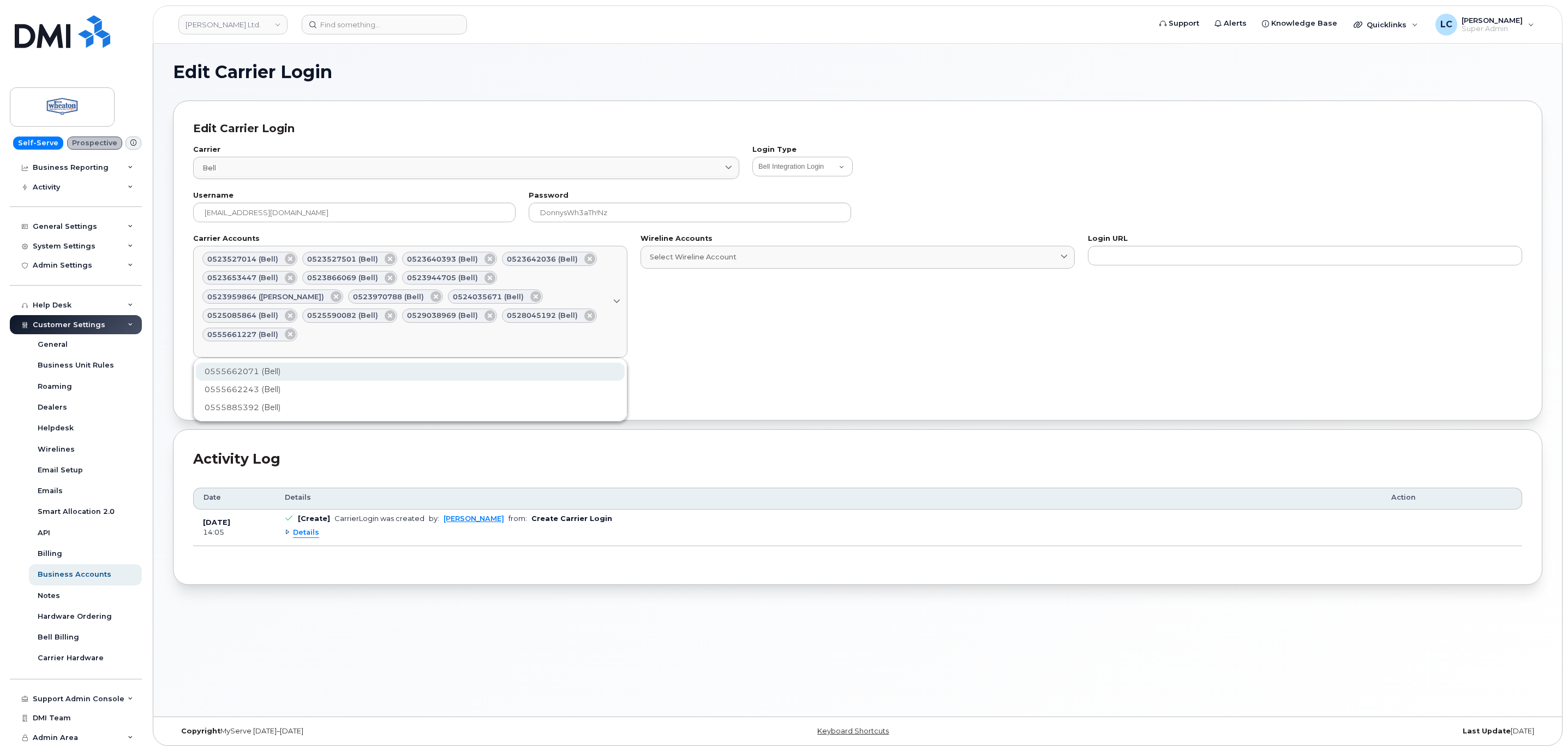
click at [278, 362] on div "0555662071 (Bell)" at bounding box center [410, 371] width 429 height 18
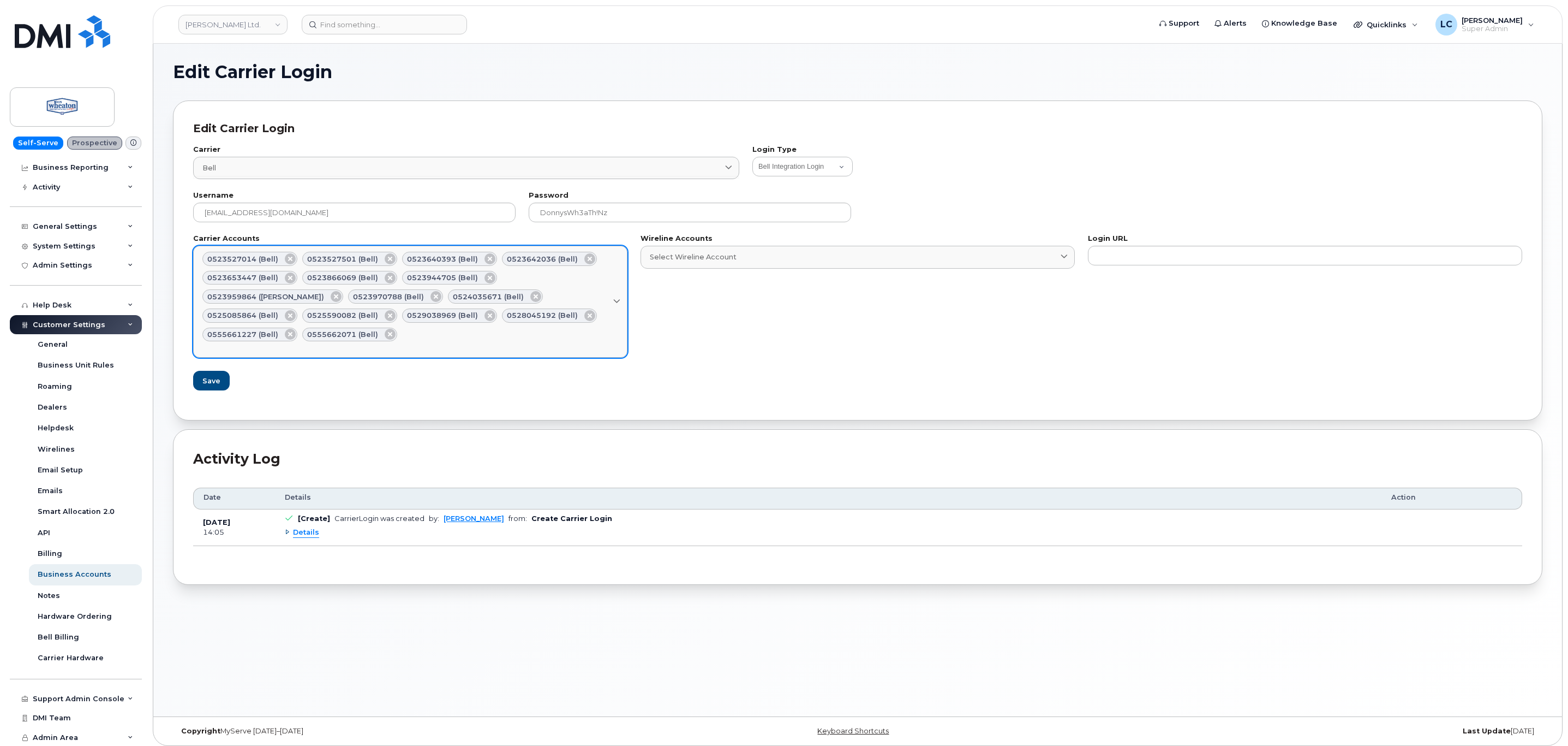
click at [411, 334] on link "0523527014 (Bell) 0523527501 (Bell) 0523640393 (Bell) 0523642036 (Bell) 0523653…" at bounding box center [410, 301] width 434 height 112
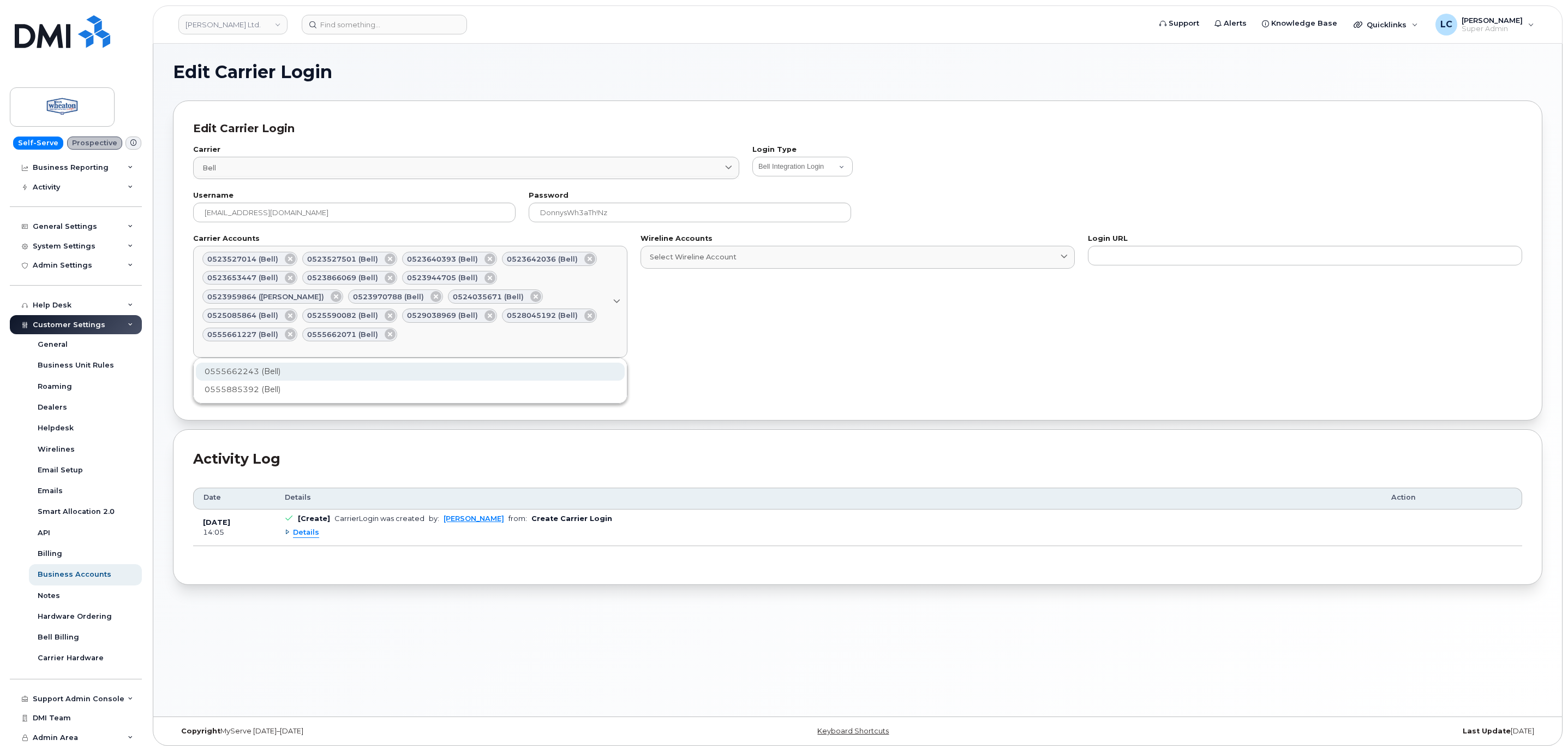
click at [274, 362] on div "0555662243 (Bell)" at bounding box center [410, 371] width 429 height 18
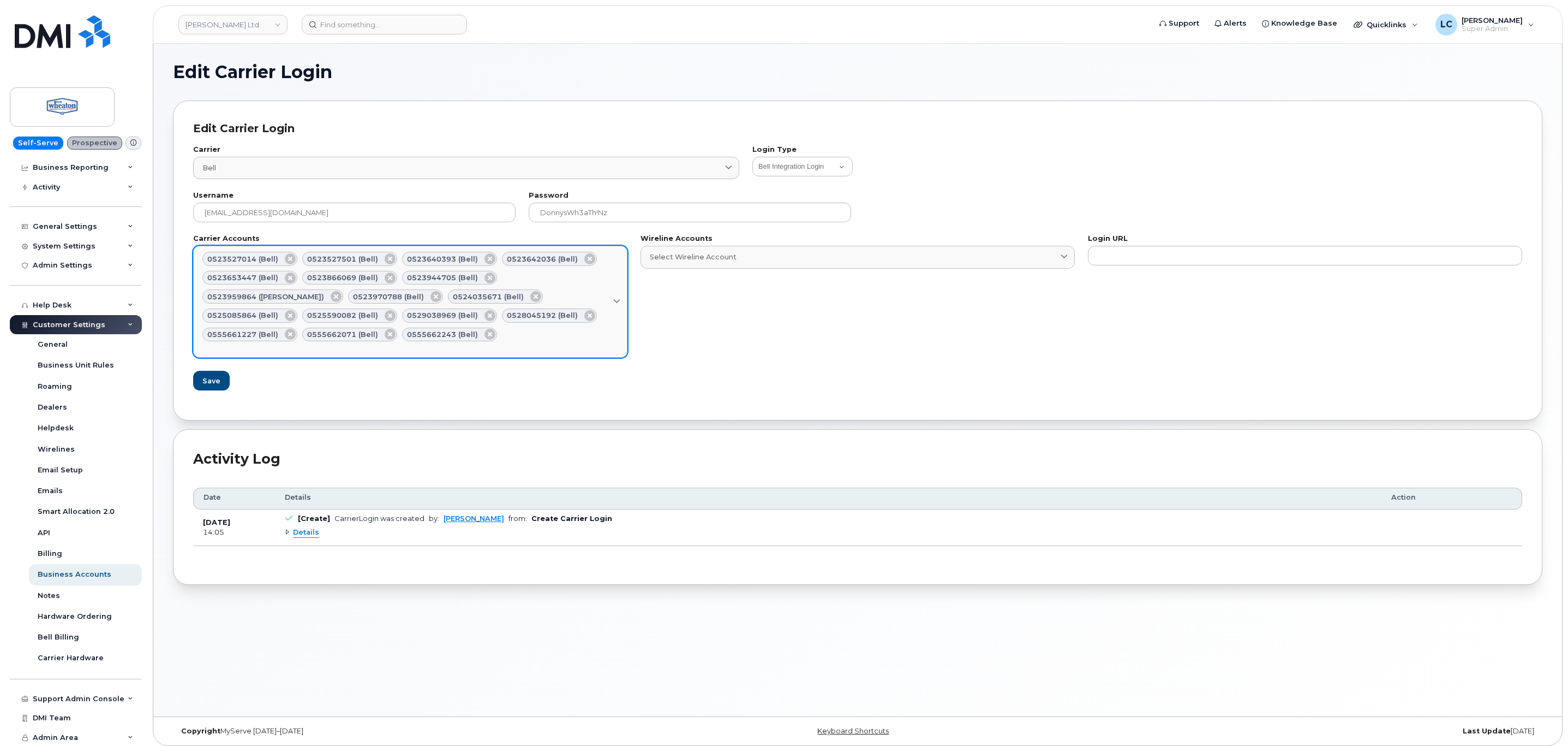
click at [385, 339] on div "0523527014 (Bell) 0523527501 (Bell) 0523640393 (Bell) 0523642036 (Bell) 0523653…" at bounding box center [410, 296] width 416 height 89
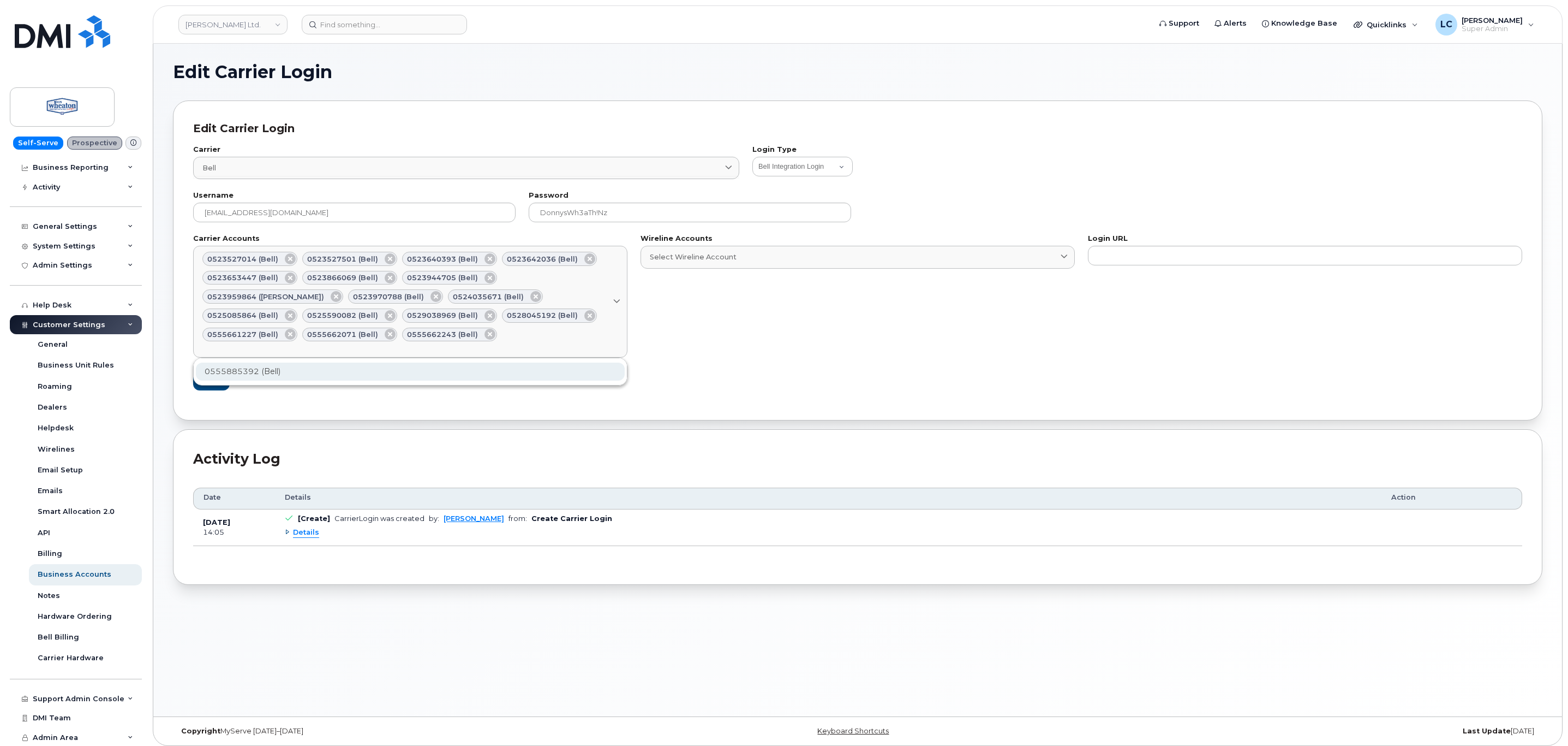
click at [282, 374] on div "0555885392 (Bell)" at bounding box center [410, 371] width 429 height 18
click at [650, 313] on div "Wireline Accounts Select Wireline Account No available options" at bounding box center [858, 296] width 448 height 135
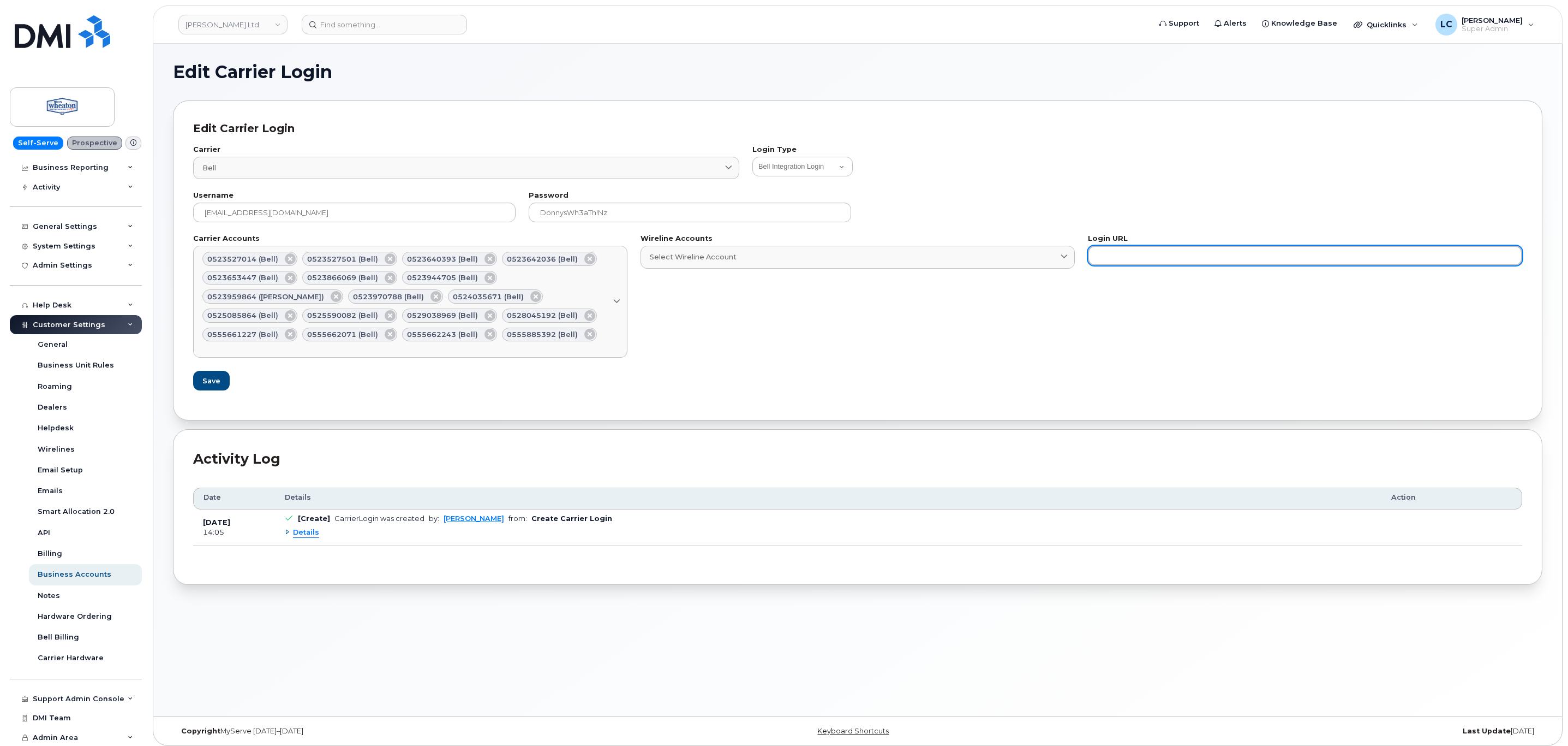
click at [1164, 264] on input "text" at bounding box center [1305, 255] width 434 height 20
paste input "https://business.bell.ca/"
type input "https://business.bell.ca/"
click at [1166, 175] on div "Not Selected Bell Legacy eCare Login Telus IQ Telus IQ v2 Bell eOrdering Clearw…" at bounding box center [1137, 168] width 770 height 22
click at [214, 378] on span "Save" at bounding box center [211, 380] width 18 height 10
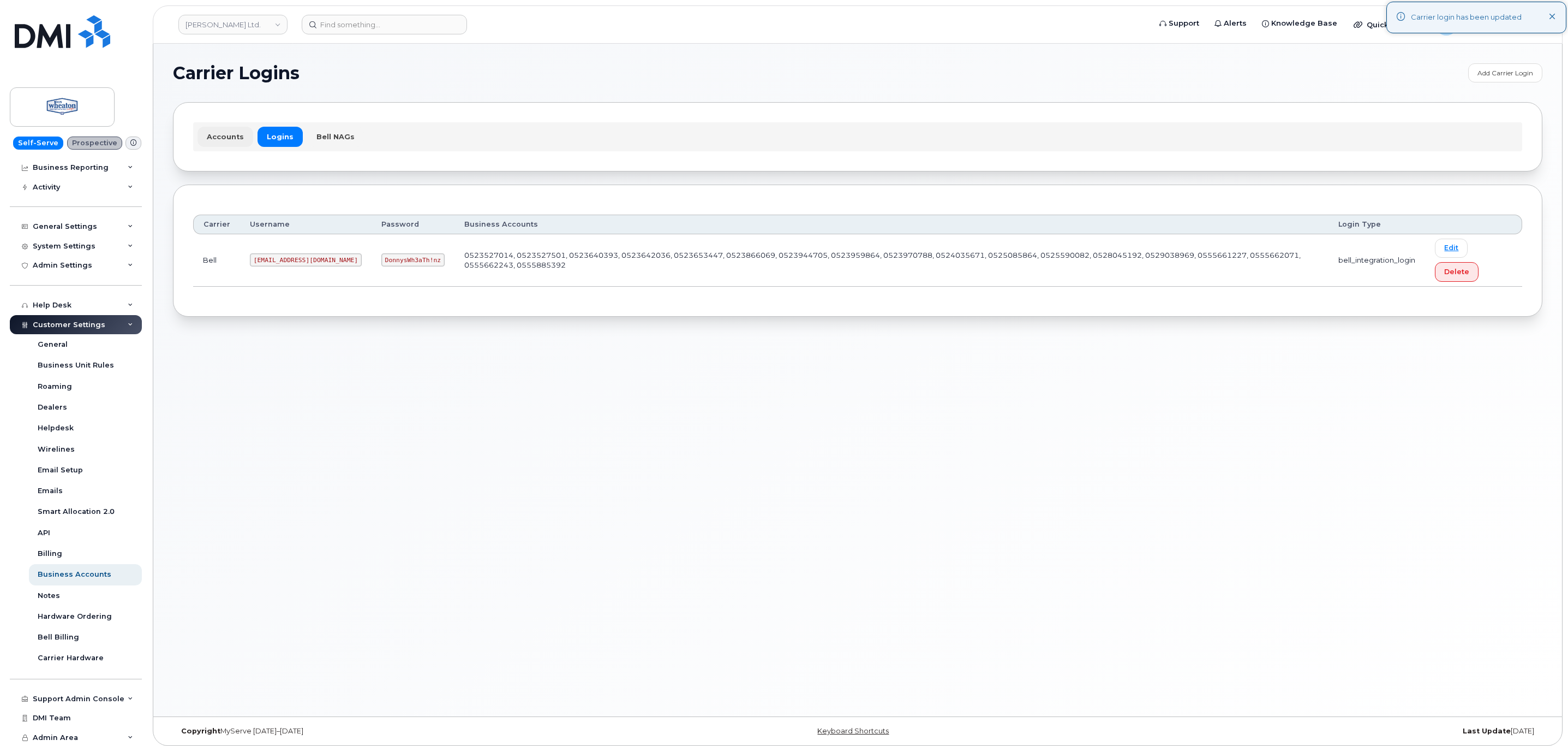
click at [225, 131] on link "Accounts" at bounding box center [225, 137] width 56 height 20
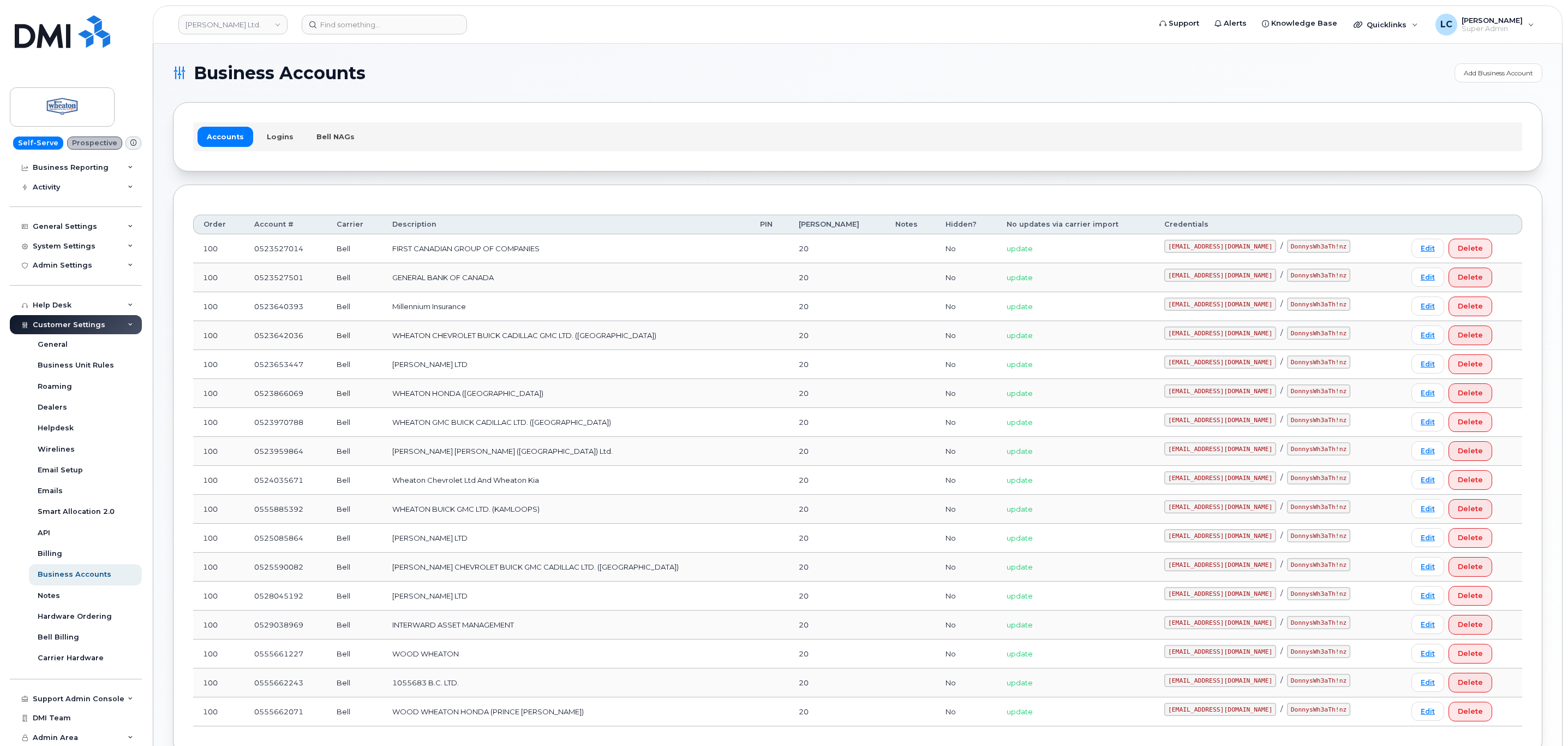
click at [510, 76] on h1 "Business Accounts" at bounding box center [811, 73] width 1276 height 17
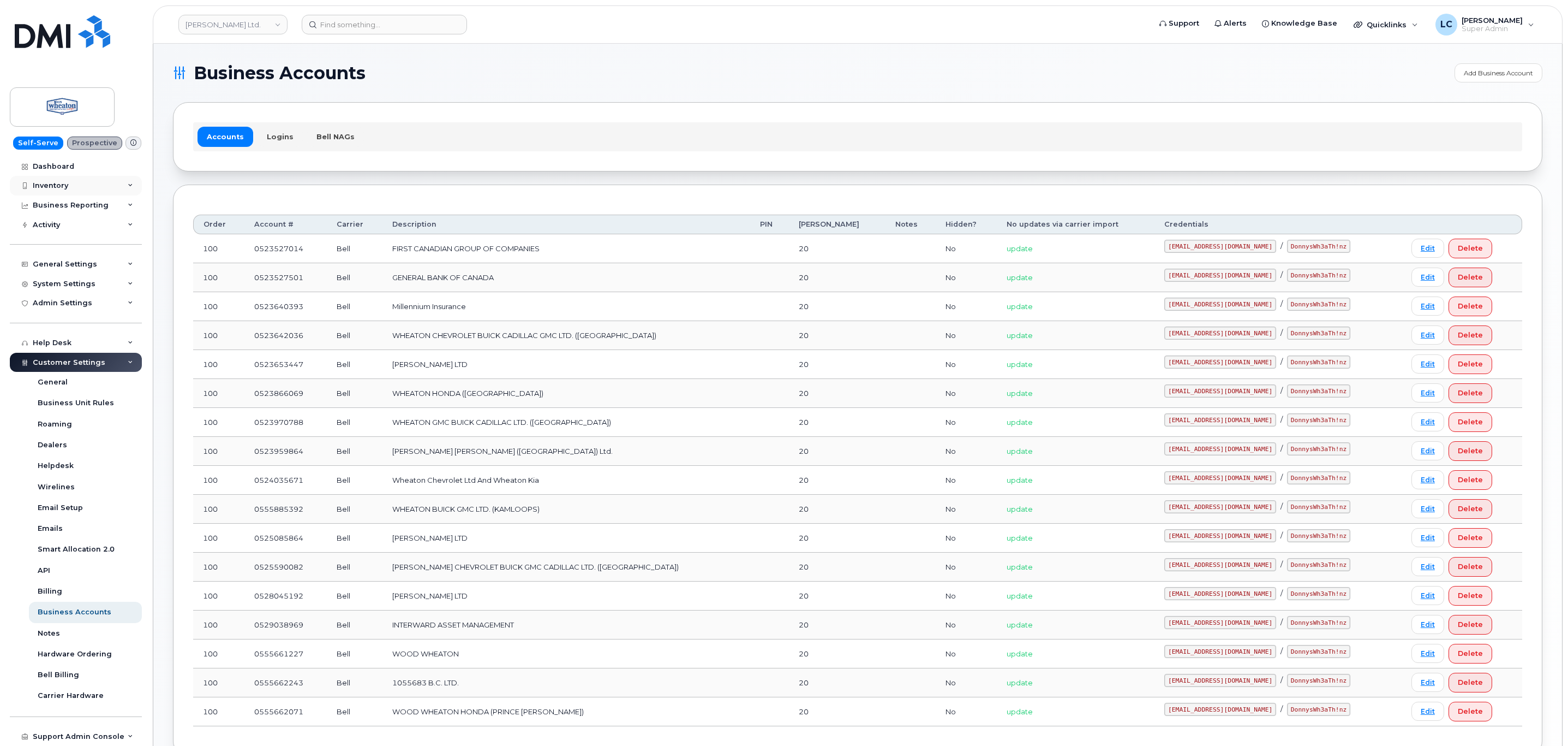
click at [66, 190] on div "Inventory" at bounding box center [50, 186] width 36 height 9
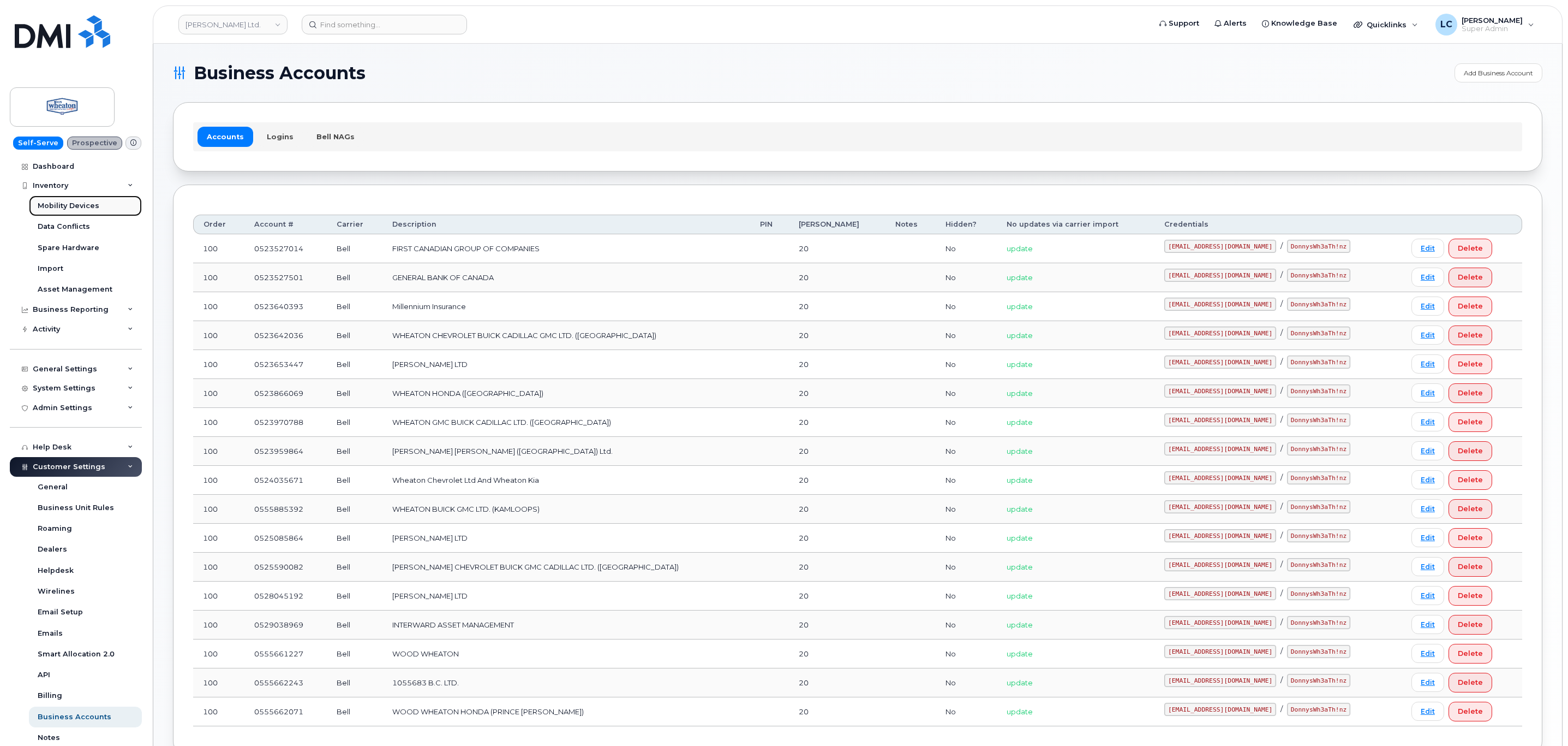
click at [90, 209] on div "Mobility Devices" at bounding box center [68, 205] width 62 height 10
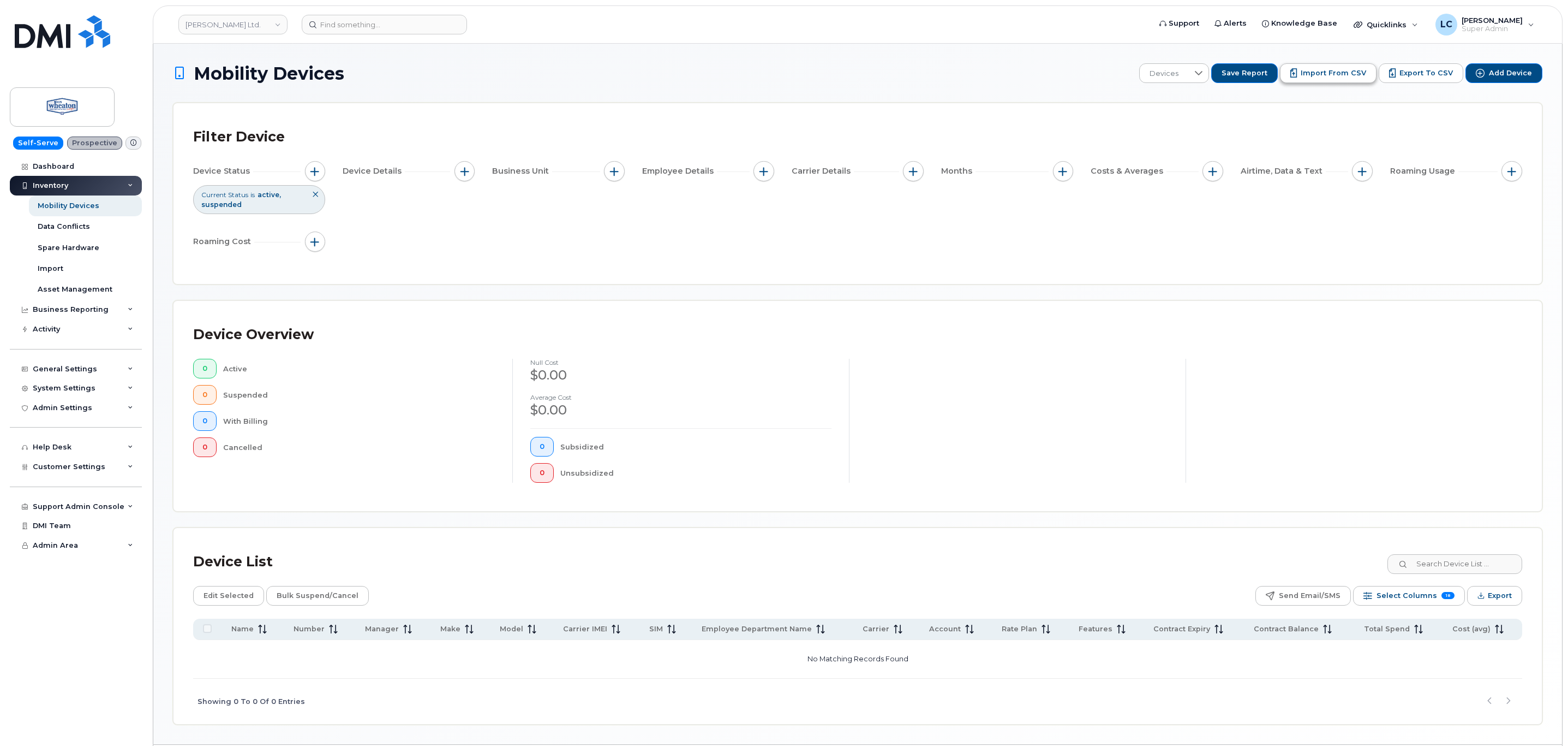
click at [1337, 68] on span "Import from CSV" at bounding box center [1334, 73] width 66 height 10
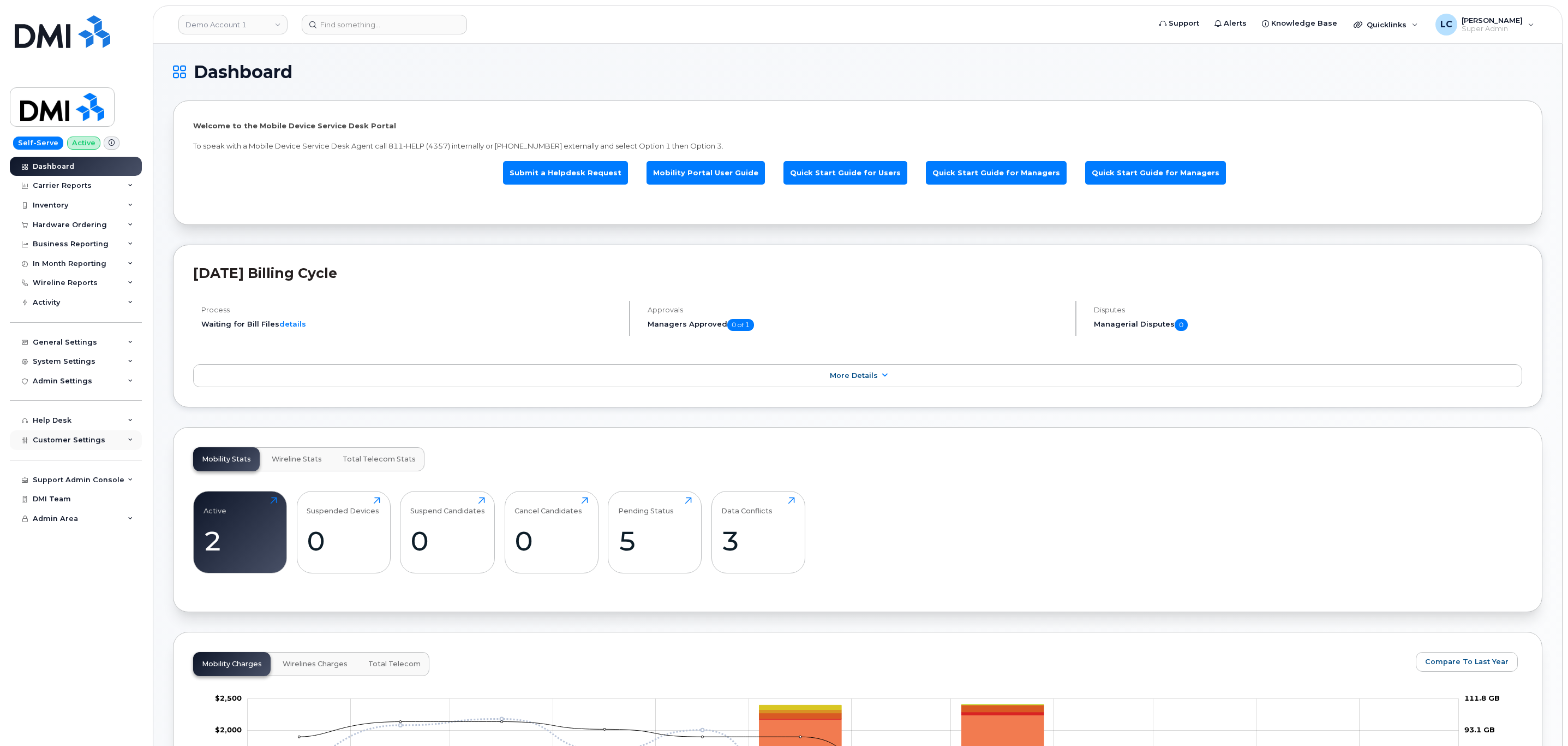
click at [117, 432] on div "Customer Settings" at bounding box center [76, 440] width 132 height 20
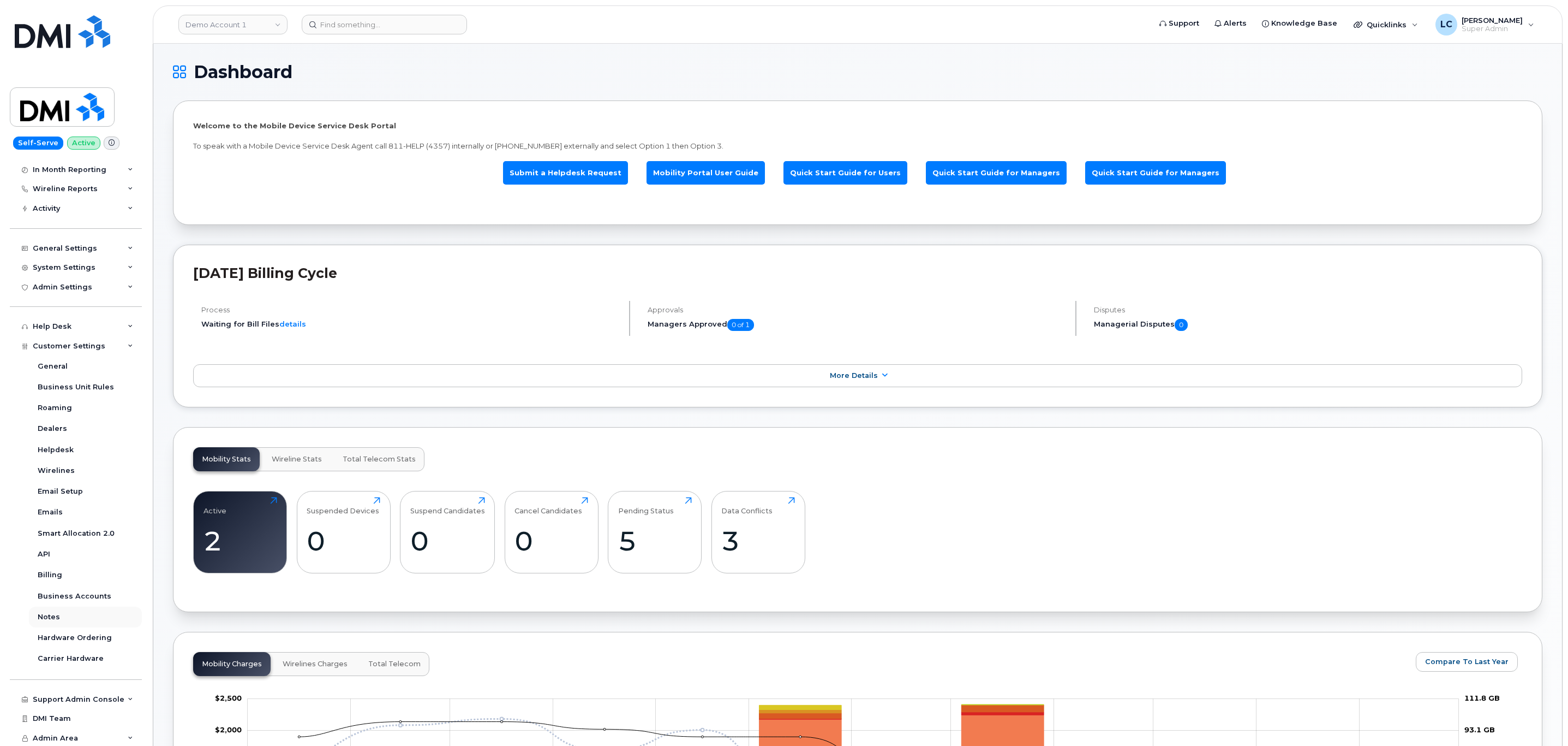
scroll to position [95, 0]
click at [95, 593] on div "Business Accounts" at bounding box center [74, 595] width 74 height 10
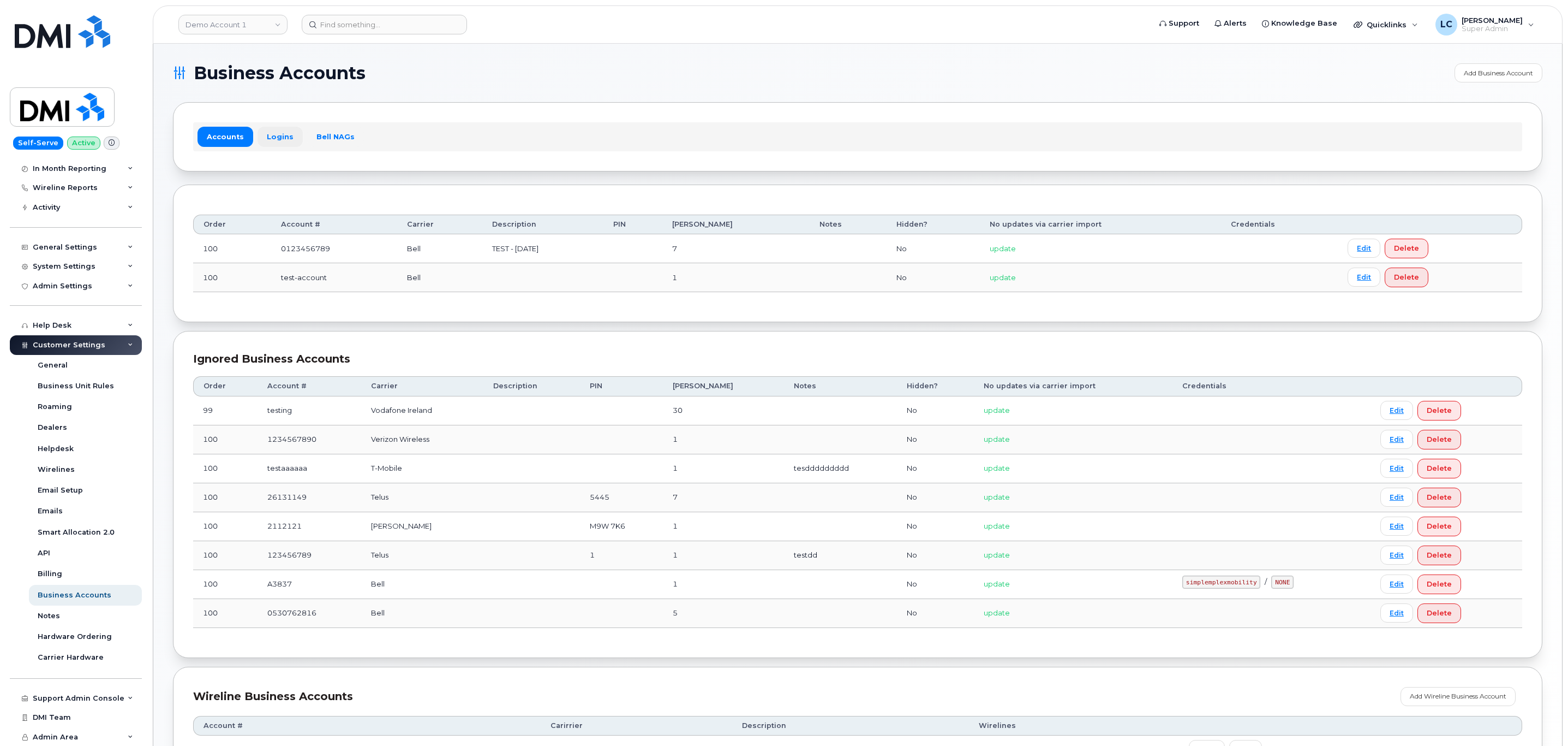
click at [282, 142] on link "Logins" at bounding box center [281, 137] width 46 height 20
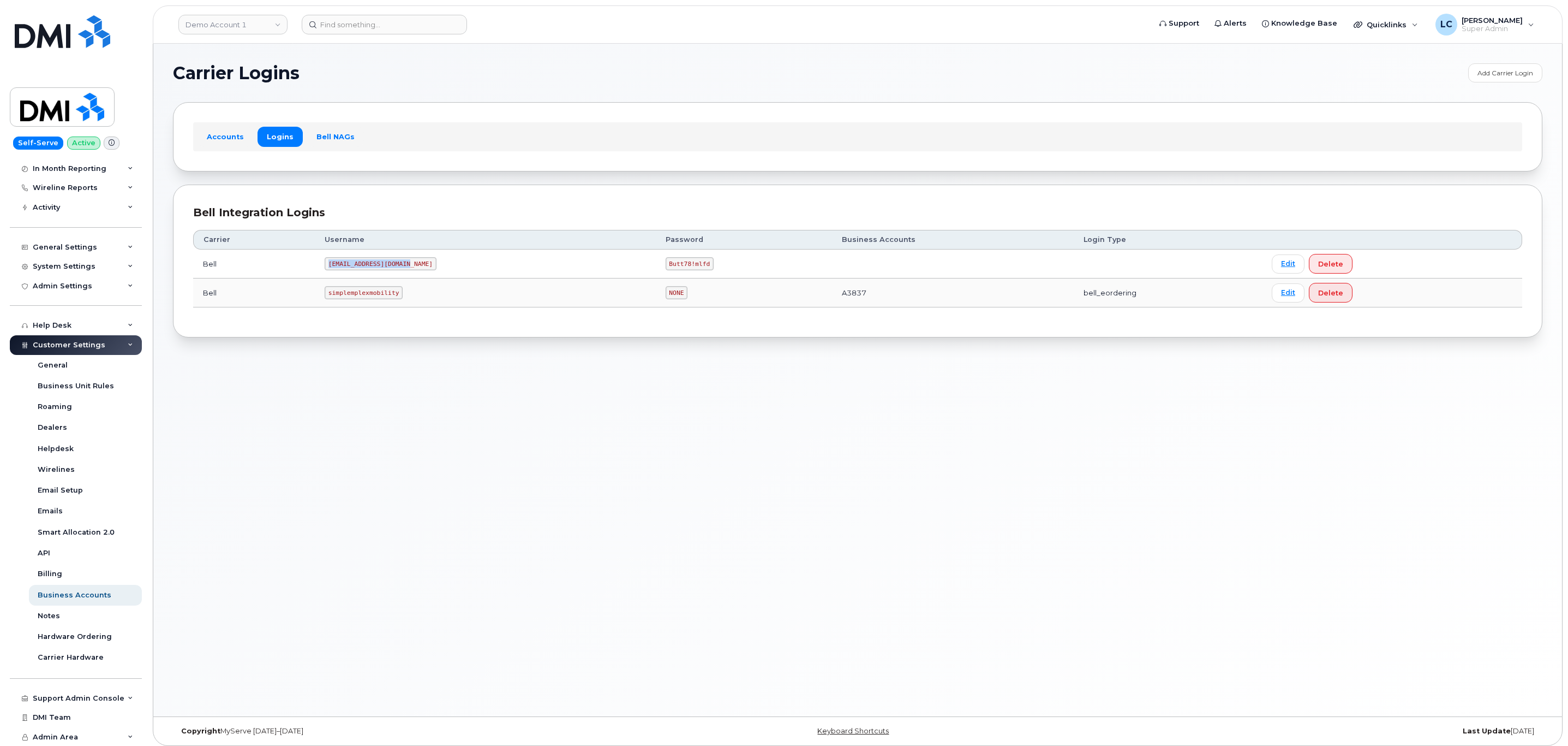
drag, startPoint x: 409, startPoint y: 264, endPoint x: 327, endPoint y: 261, distance: 82.1
click at [327, 261] on td "[EMAIL_ADDRESS][DOMAIN_NAME]" at bounding box center [485, 264] width 341 height 29
copy code "[EMAIL_ADDRESS][DOMAIN_NAME]"
drag, startPoint x: 662, startPoint y: 264, endPoint x: 624, endPoint y: 267, distance: 38.1
click at [665, 267] on code "Butt78!mlfd" at bounding box center [689, 264] width 48 height 13
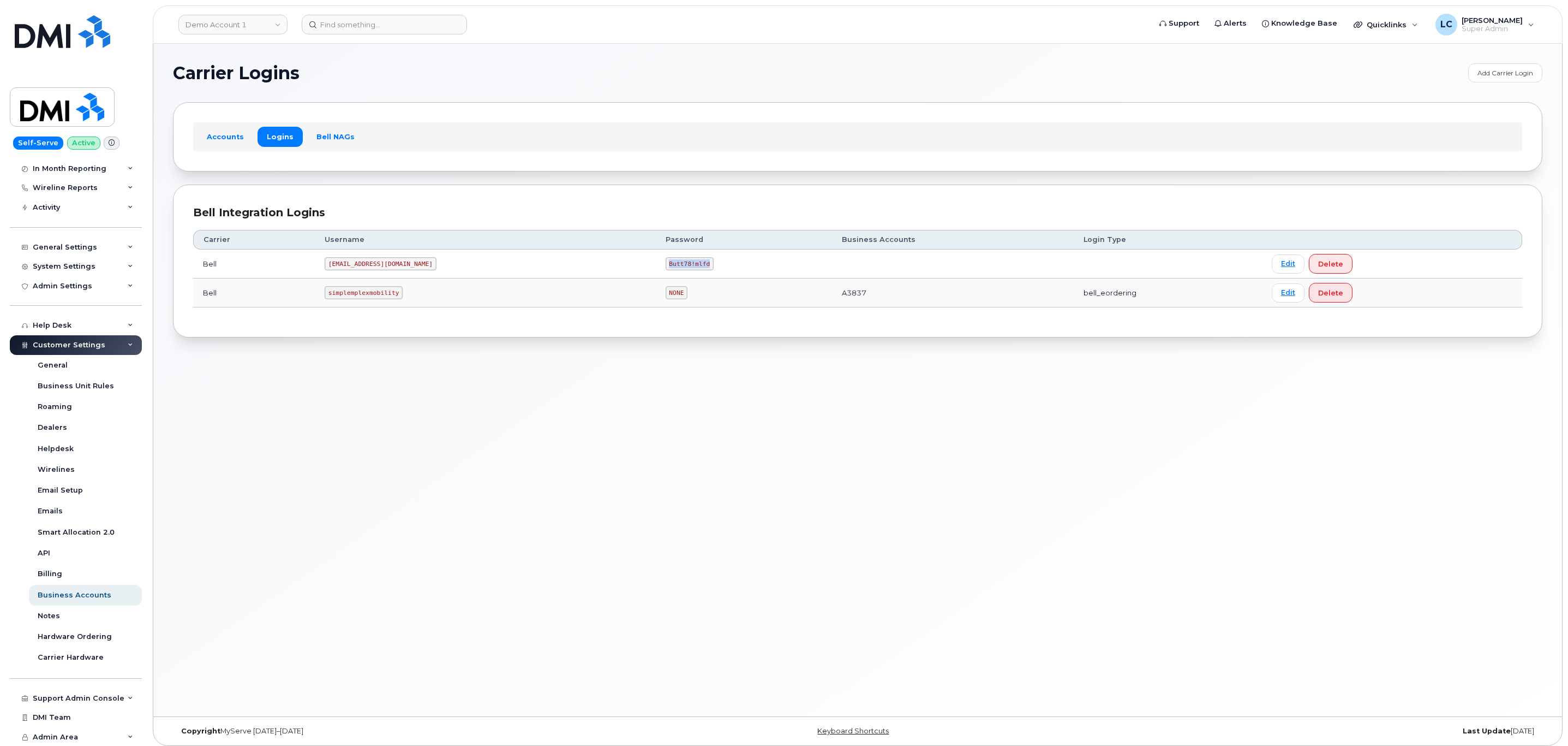
copy code "Butt78!mlfd"
click at [686, 70] on h1 "Carrier Logins" at bounding box center [818, 73] width 1290 height 17
click at [602, 209] on div "Bell Integration Logins" at bounding box center [858, 212] width 1329 height 16
click at [603, 207] on div "Bell Integration Logins" at bounding box center [858, 212] width 1329 height 16
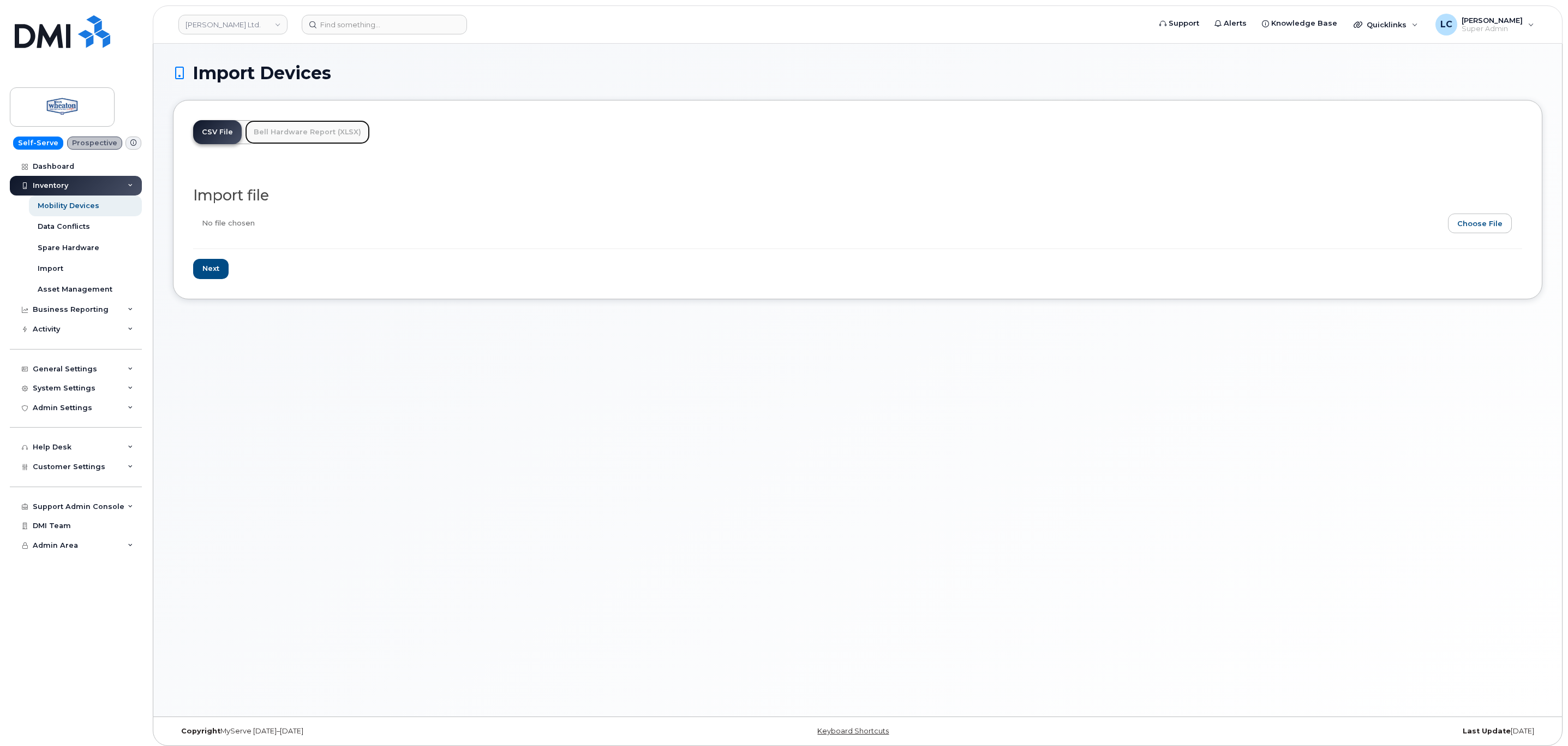
click at [325, 138] on link "Bell Hardware Report (XLSX)" at bounding box center [307, 132] width 125 height 24
click at [1469, 223] on input "file" at bounding box center [853, 222] width 1321 height 26
type input "C:\fakepath\Template Detailed users list (2).xlsx"
click at [228, 269] on input "Import file" at bounding box center [223, 264] width 60 height 20
type input "Importing..."
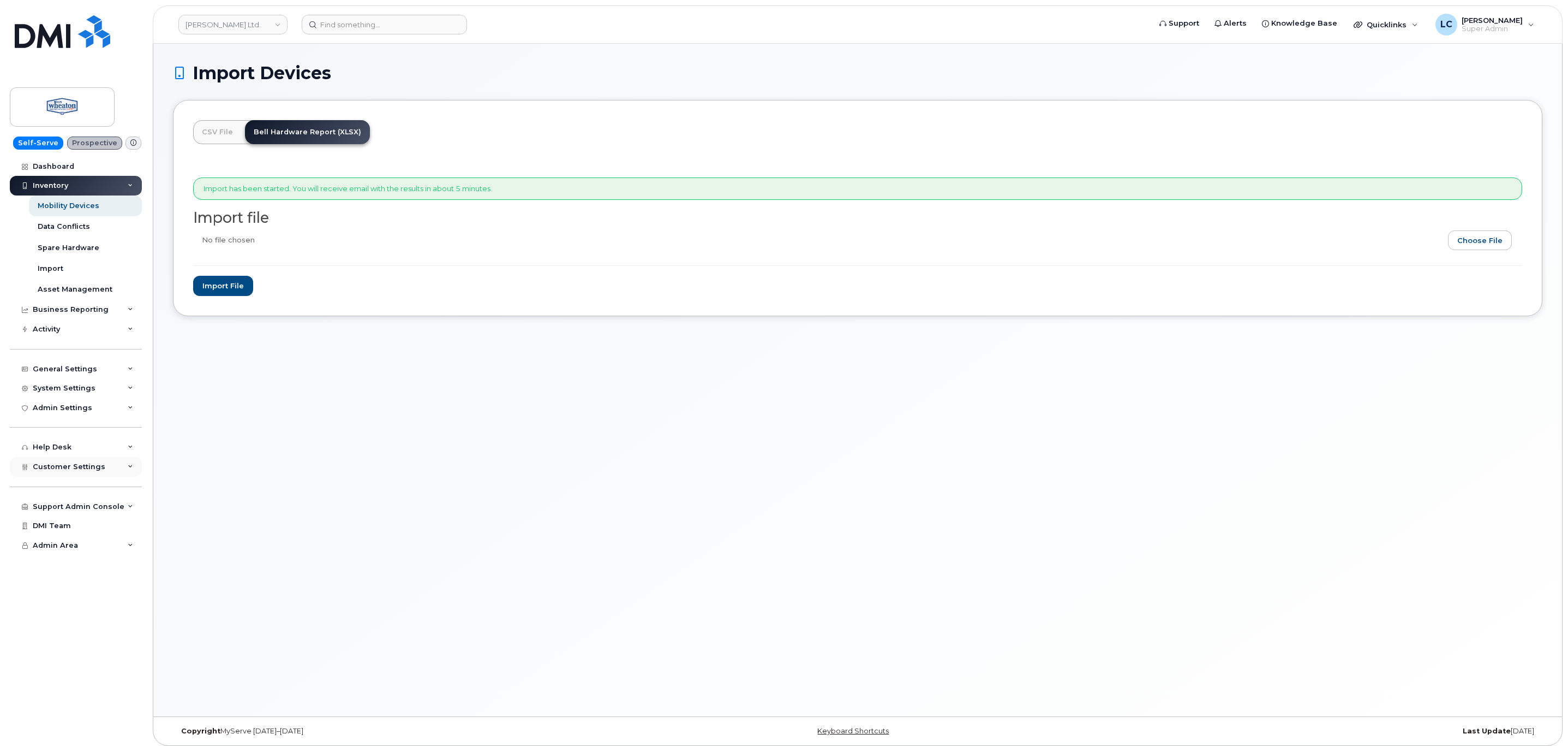
click at [77, 462] on div "Customer Settings" at bounding box center [76, 467] width 132 height 20
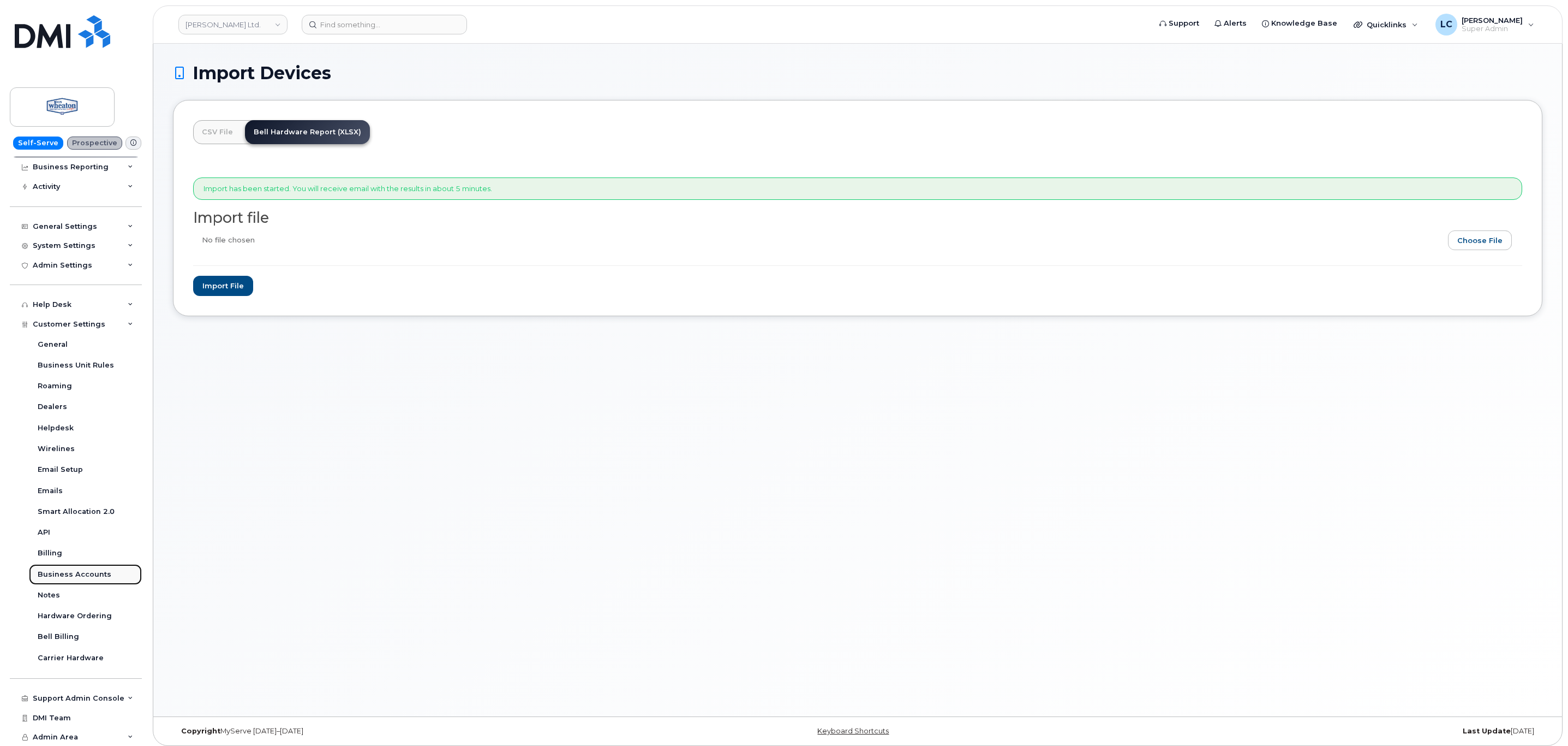
click at [94, 569] on div "Business Accounts" at bounding box center [74, 574] width 74 height 10
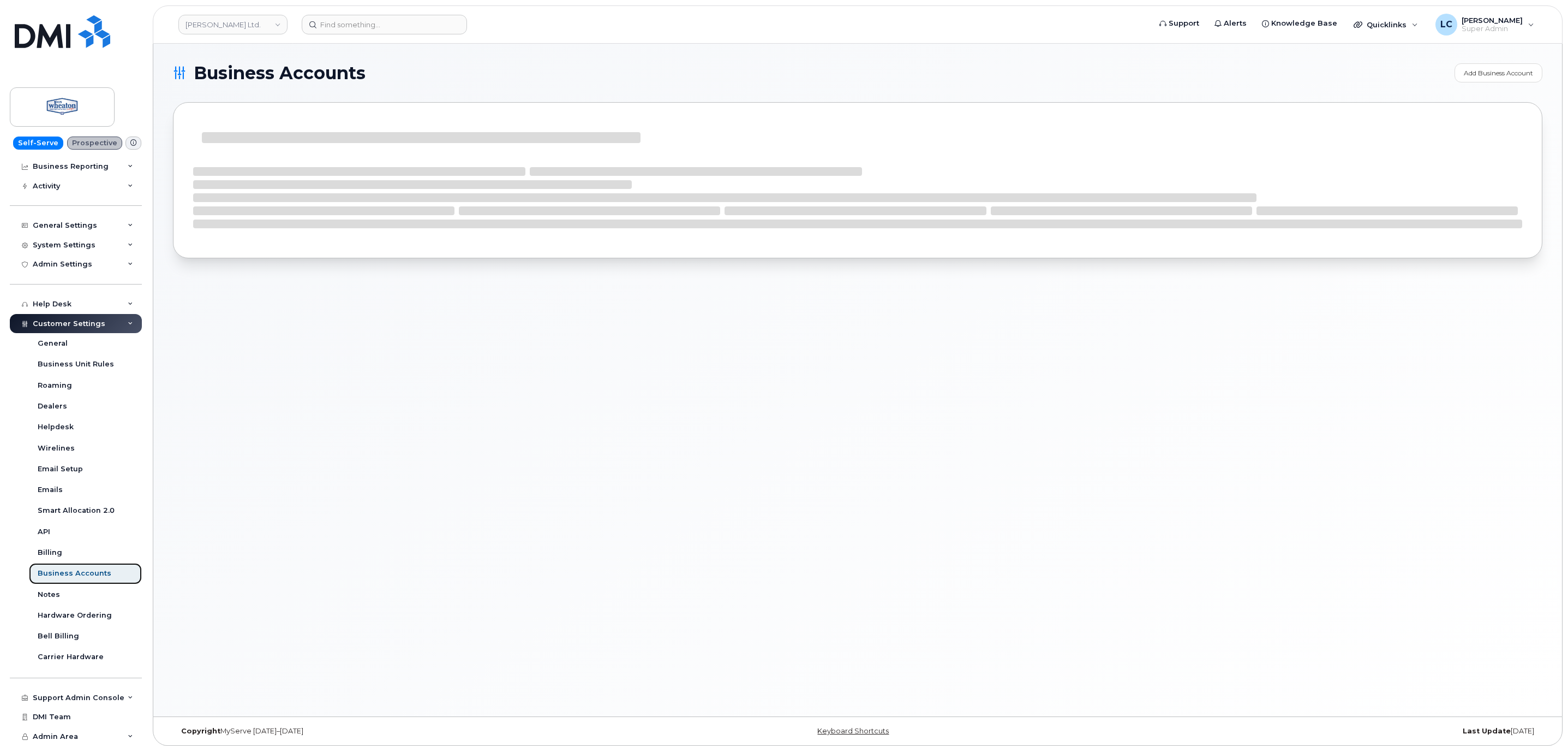
scroll to position [38, 0]
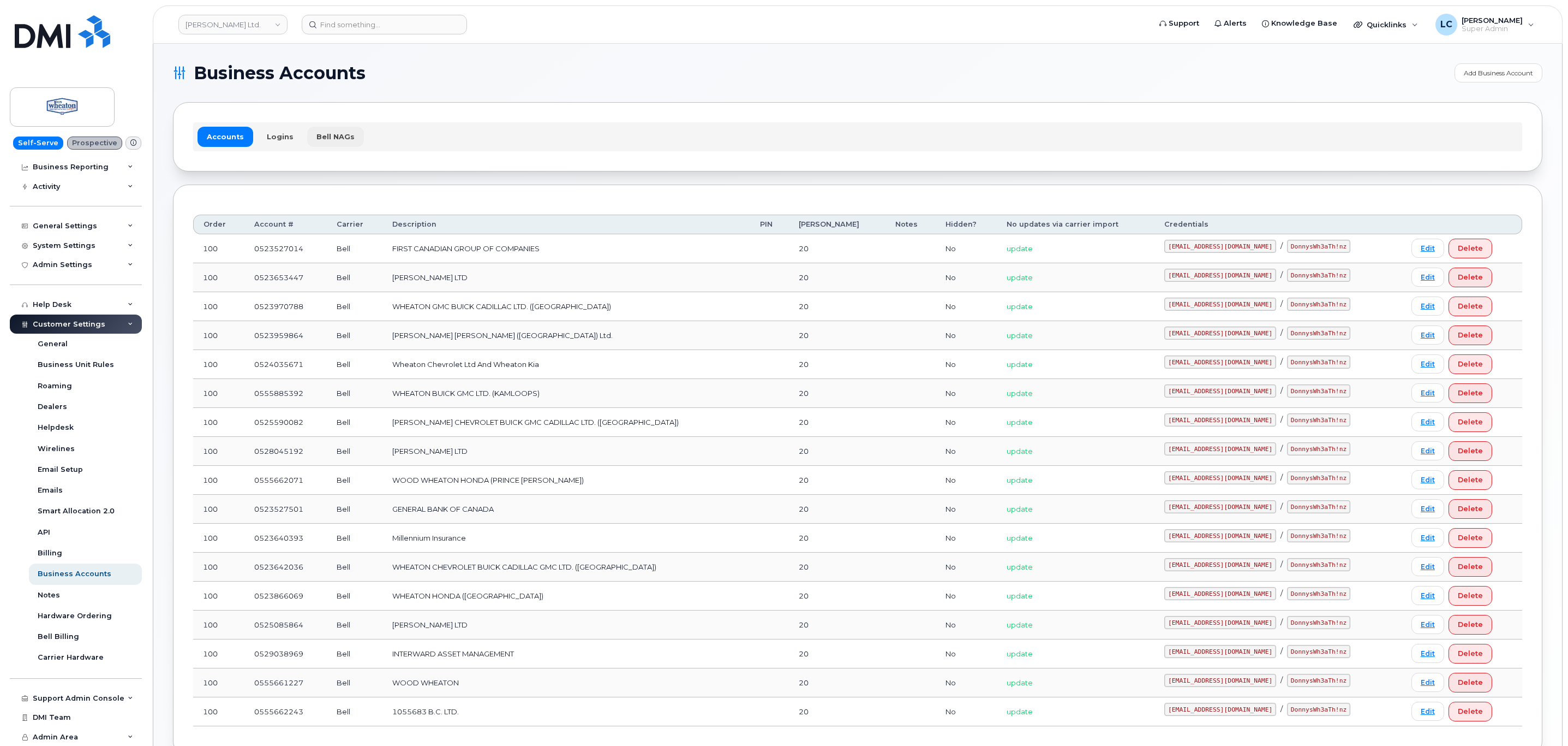
click at [331, 129] on link "Bell NAGs" at bounding box center [335, 137] width 57 height 20
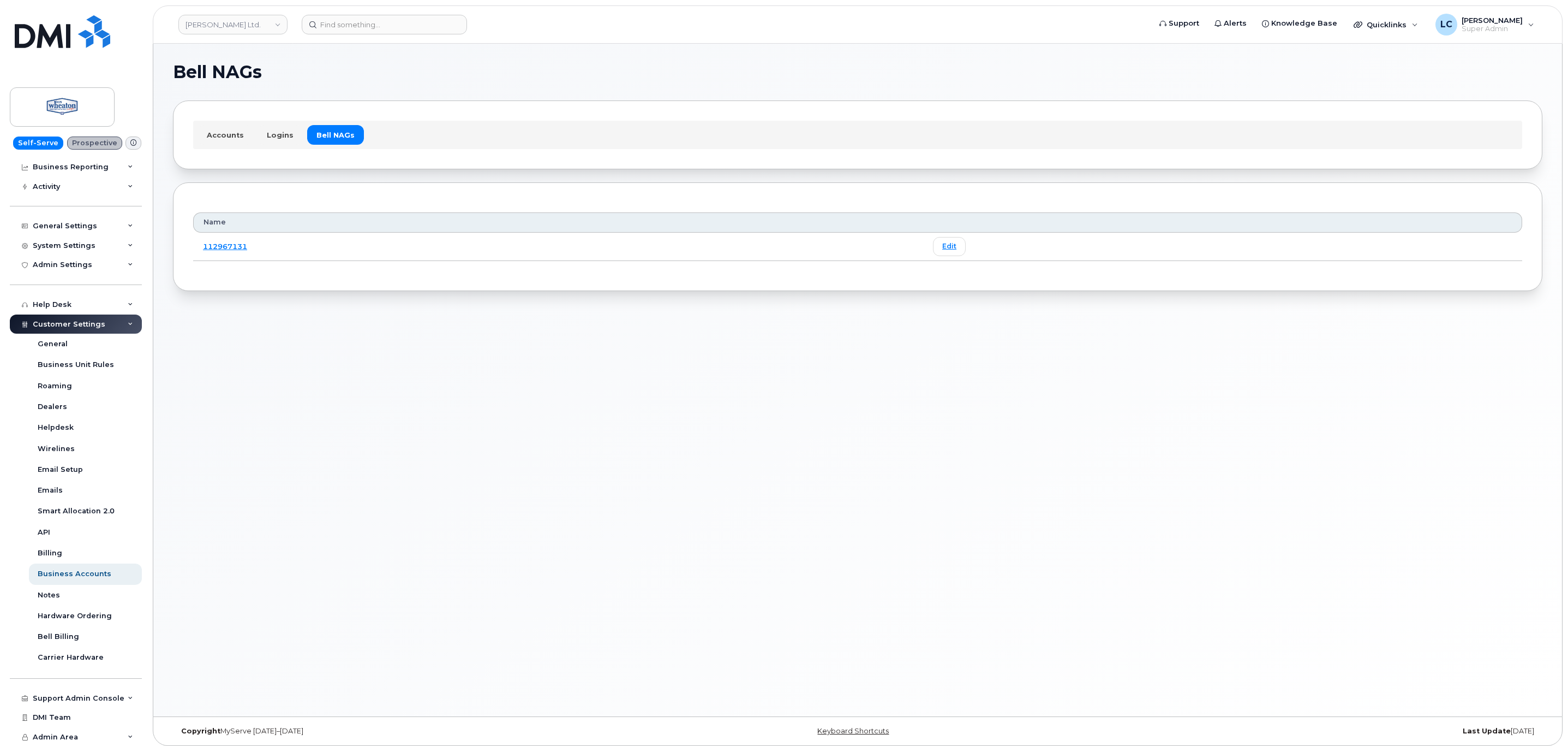
click at [477, 112] on div "Accounts Logins Bell NAGs" at bounding box center [858, 134] width 1370 height 68
click at [280, 131] on link "Logins" at bounding box center [281, 135] width 46 height 20
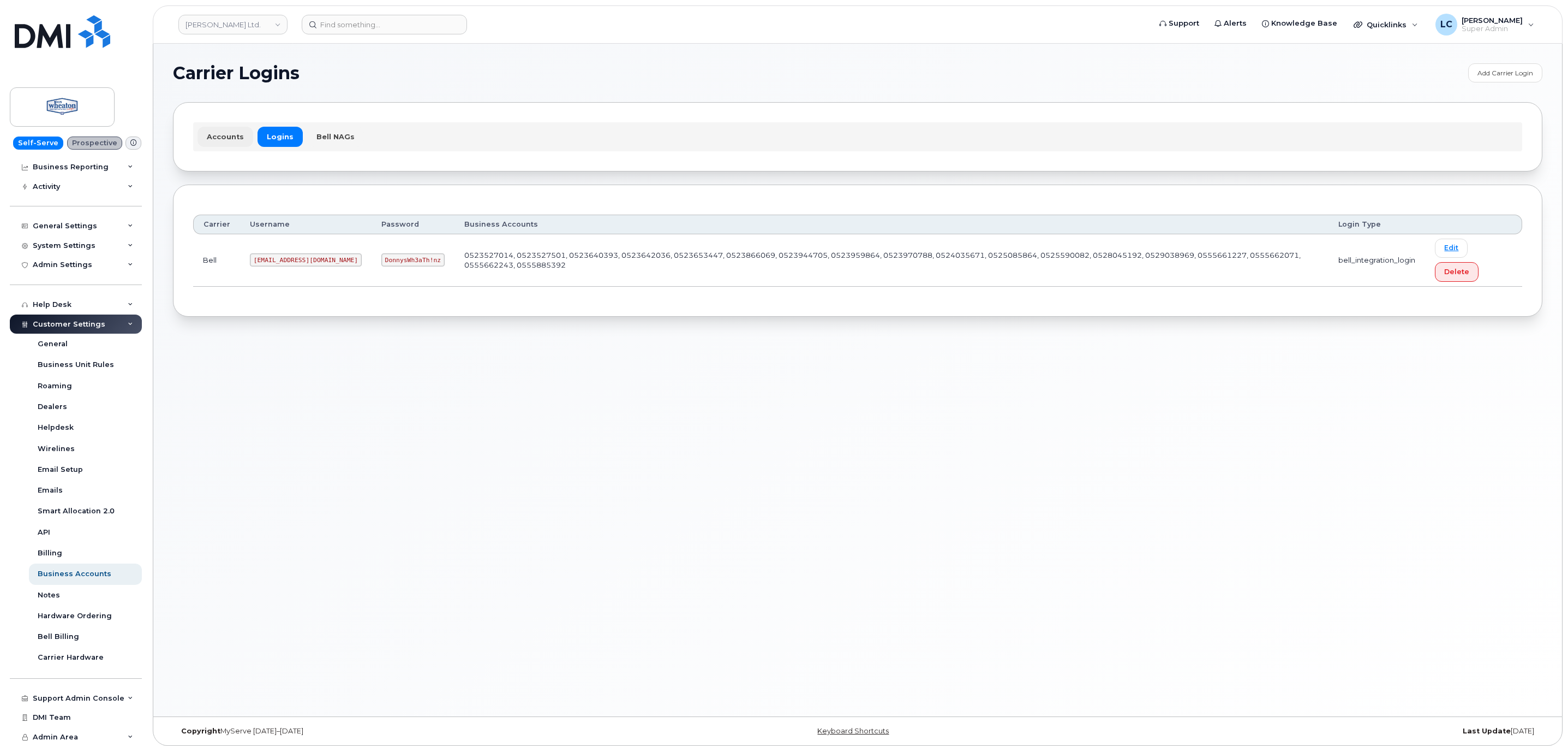
click at [231, 133] on link "Accounts" at bounding box center [225, 137] width 56 height 20
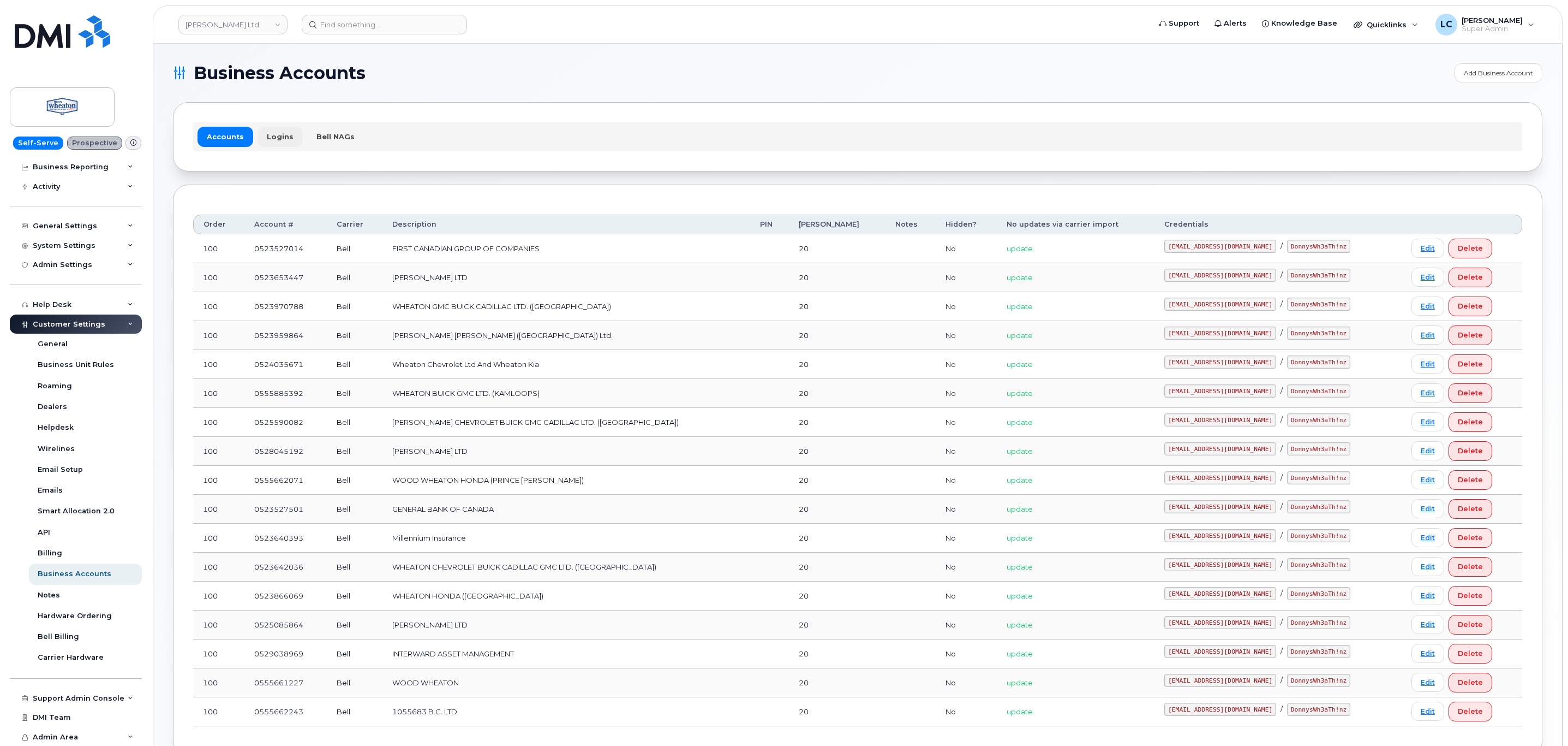
click at [275, 135] on link "Logins" at bounding box center [281, 137] width 46 height 20
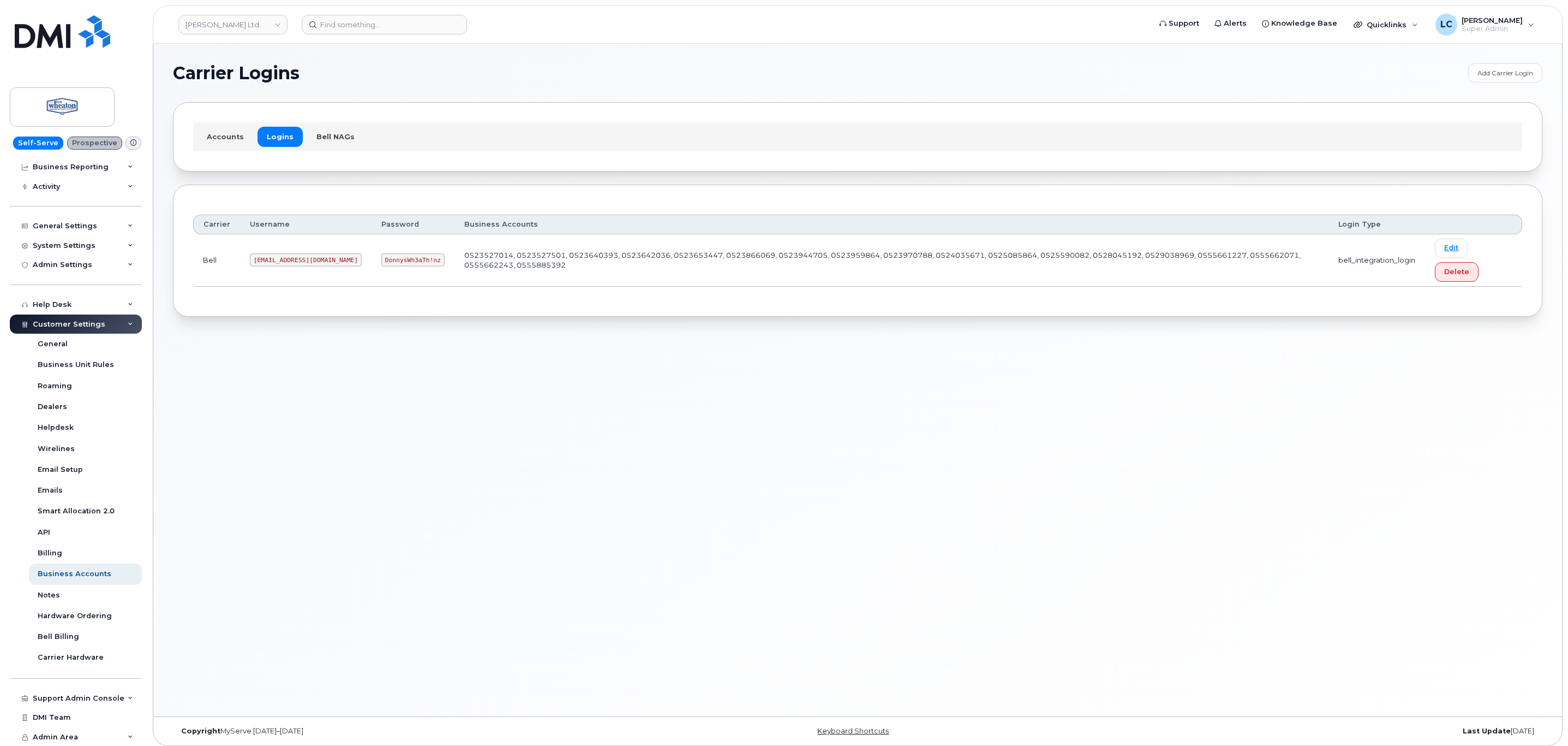
click at [323, 140] on link "Bell NAGs" at bounding box center [335, 137] width 57 height 20
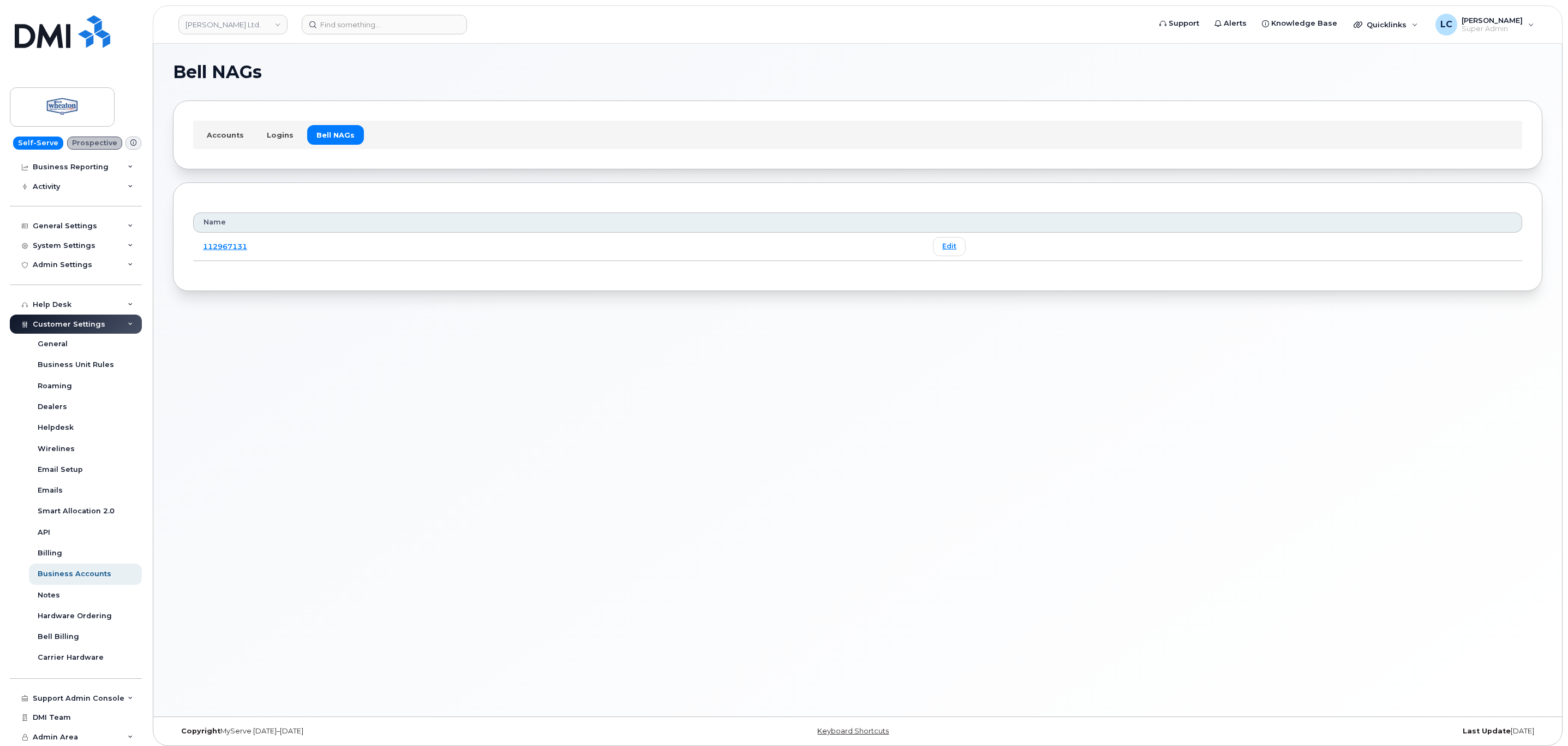
click at [552, 119] on div "Accounts Logins Bell NAGs" at bounding box center [858, 134] width 1370 height 68
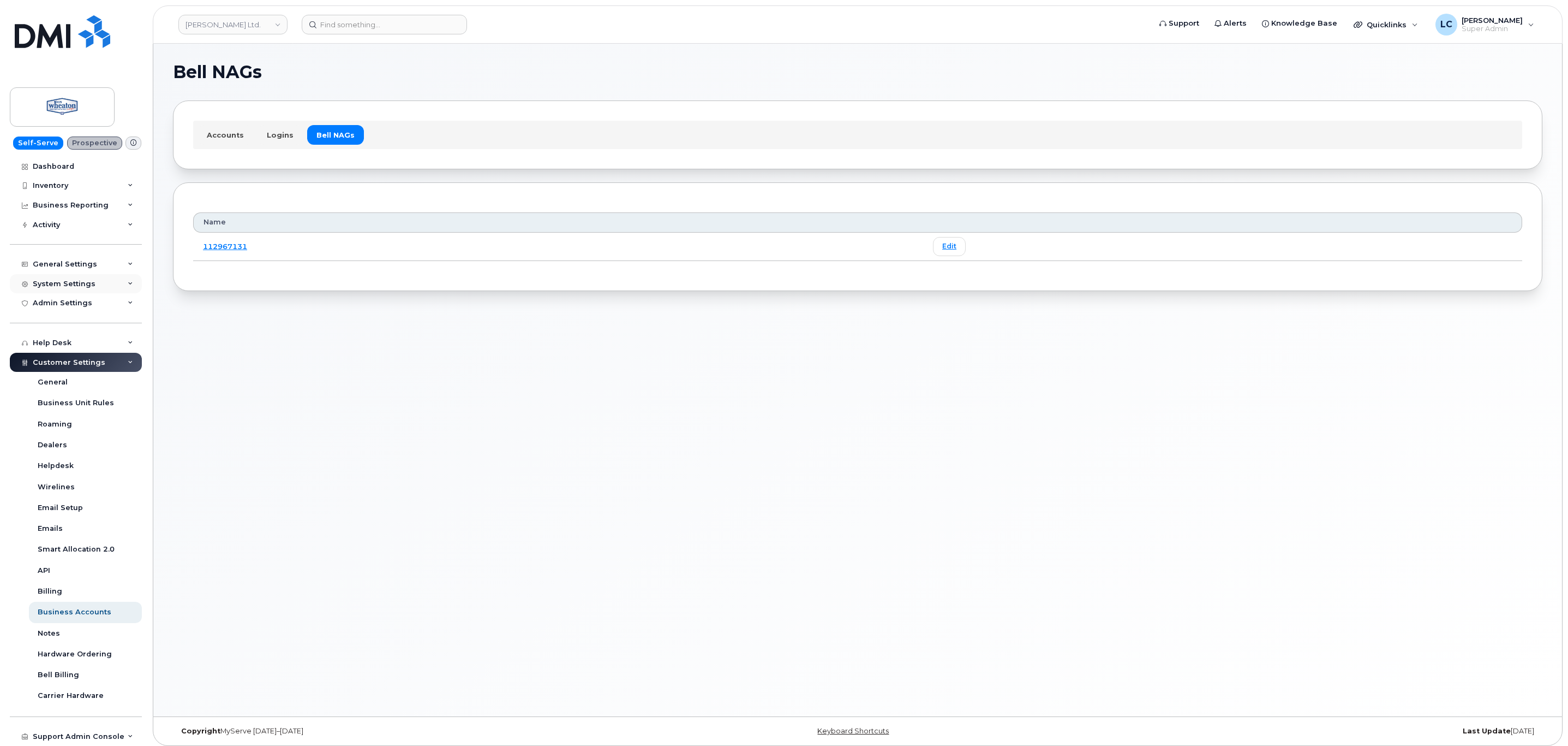
click at [97, 292] on div "System Settings" at bounding box center [76, 285] width 132 height 20
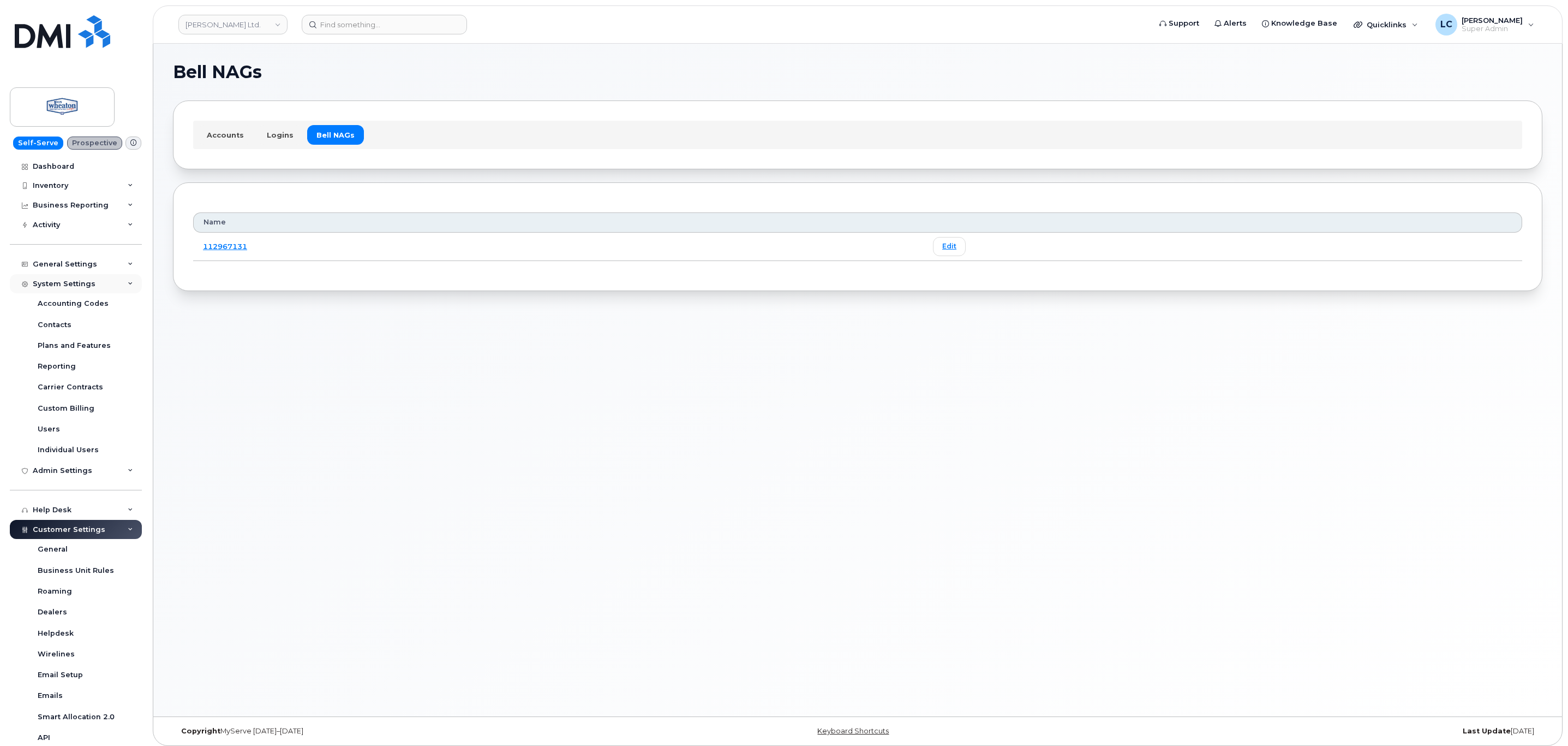
click at [96, 285] on div "System Settings" at bounding box center [76, 285] width 132 height 20
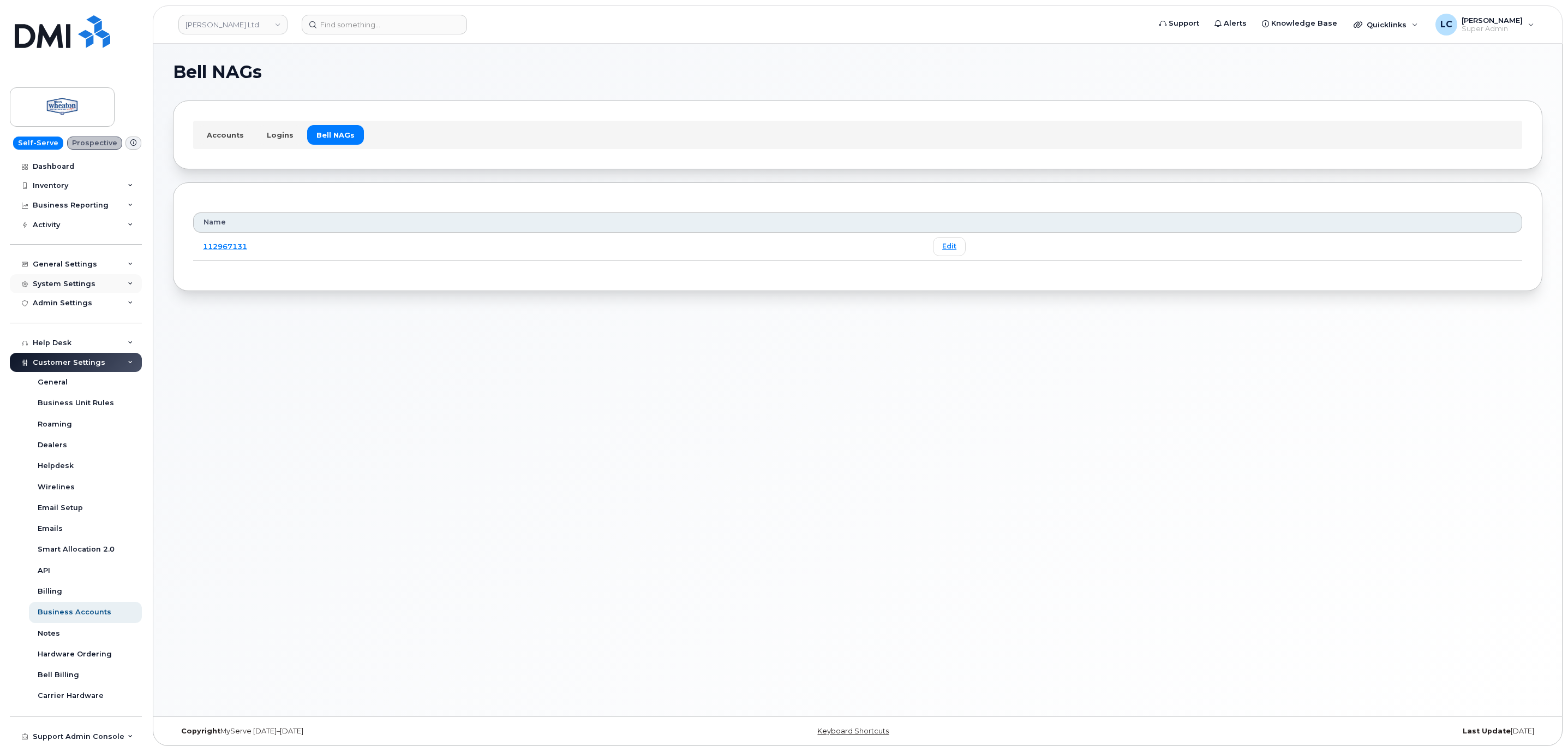
click at [98, 285] on div "System Settings" at bounding box center [76, 285] width 132 height 20
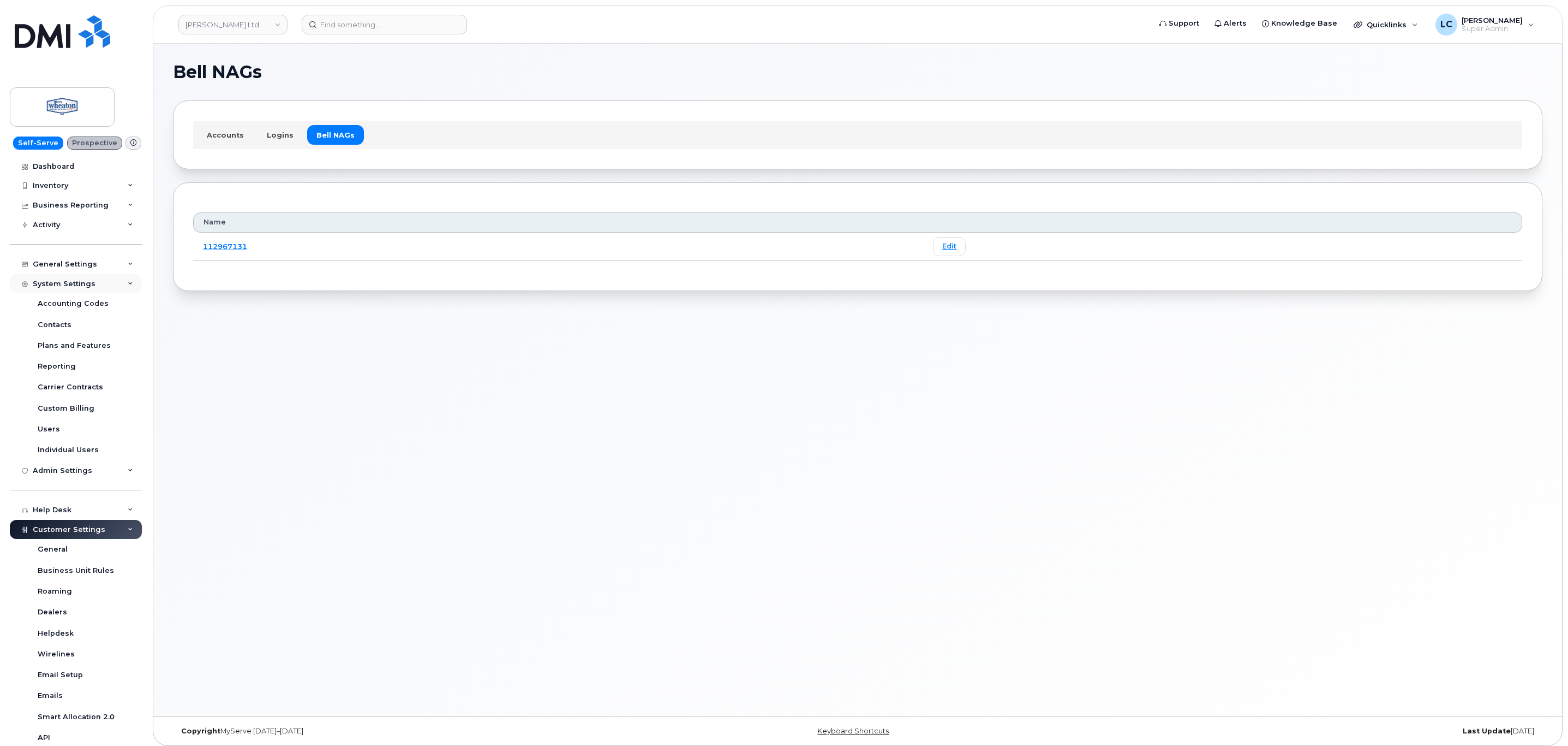
click at [98, 285] on div "System Settings" at bounding box center [76, 285] width 132 height 20
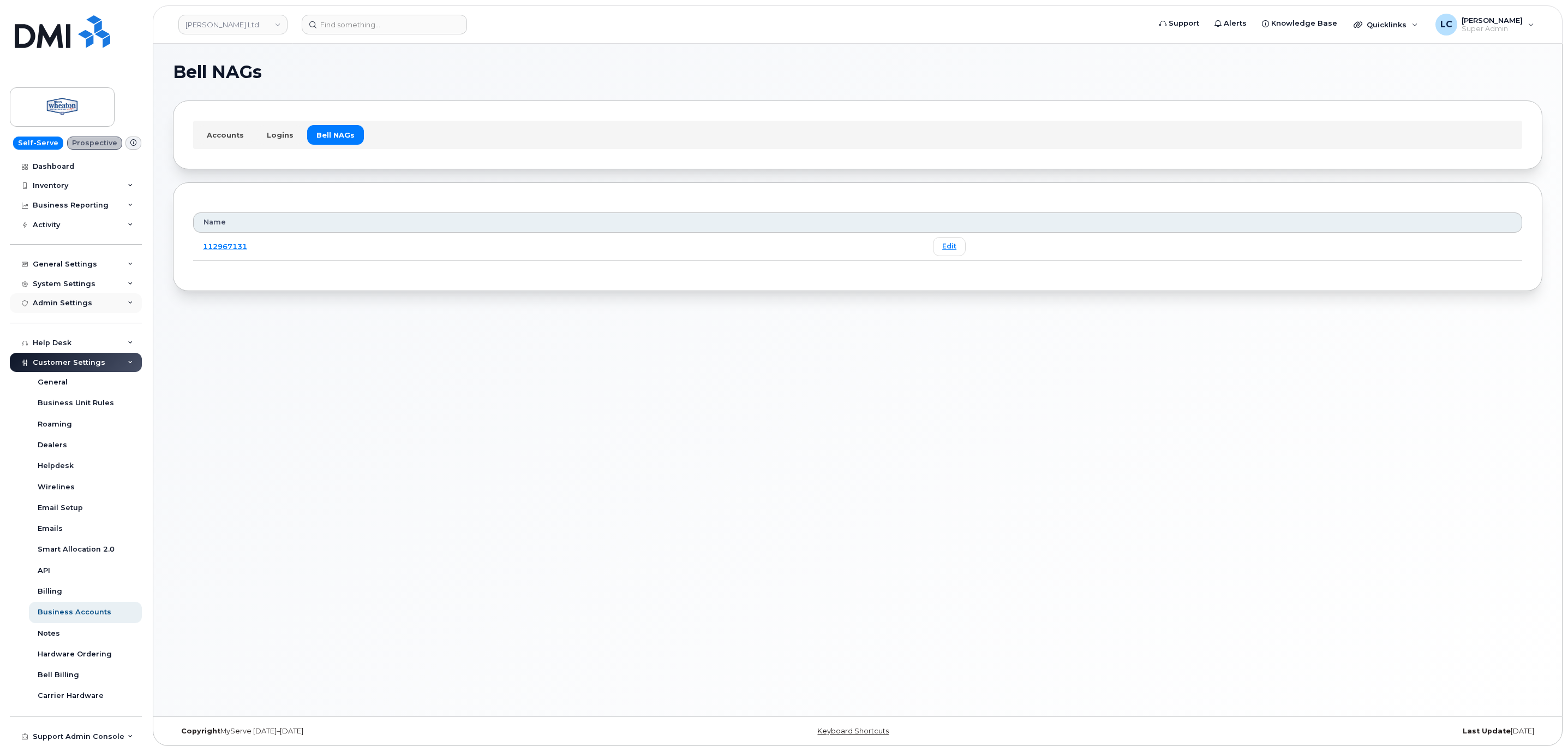
click at [97, 305] on div "Admin Settings" at bounding box center [76, 303] width 132 height 20
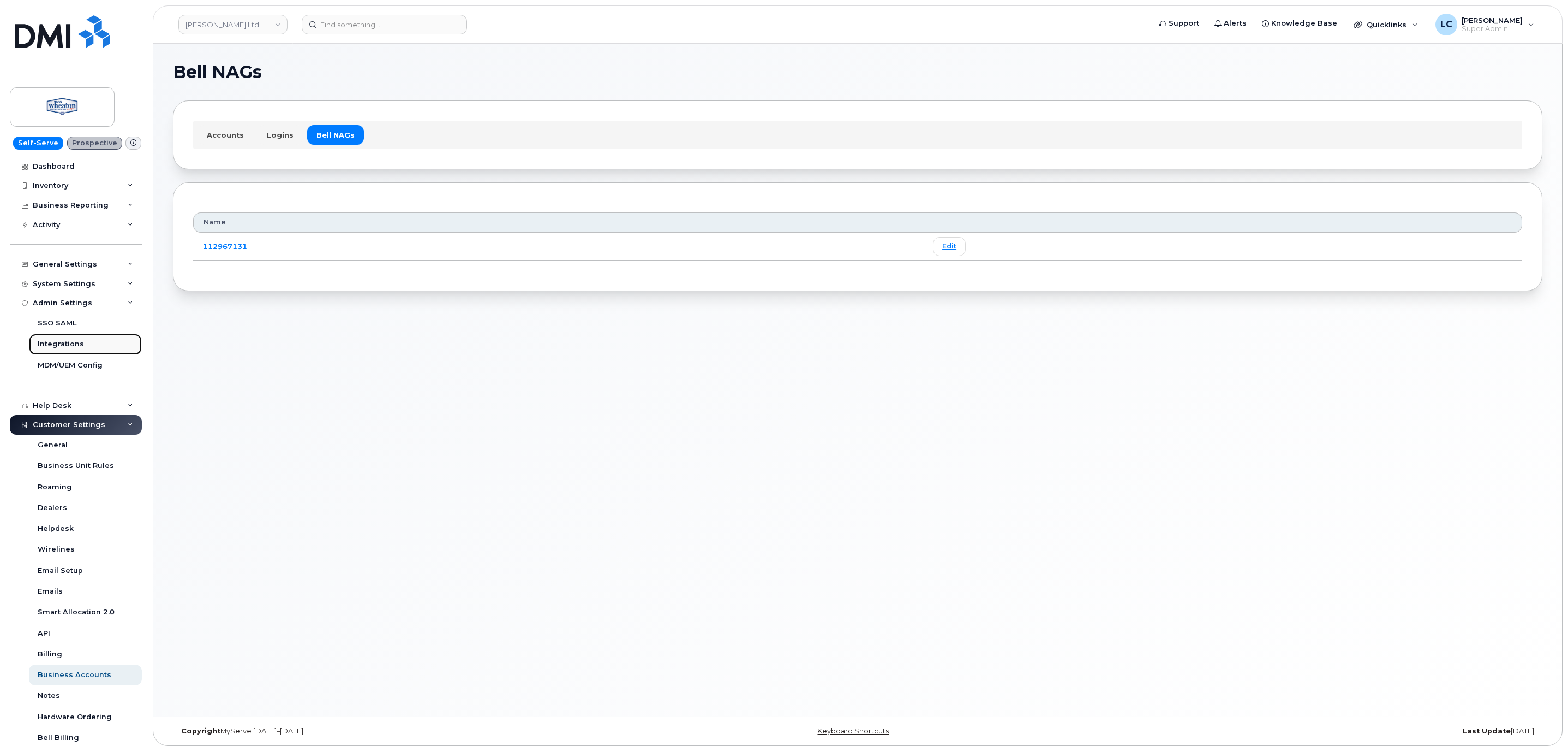
click at [77, 344] on div "Integrations" at bounding box center [60, 344] width 46 height 10
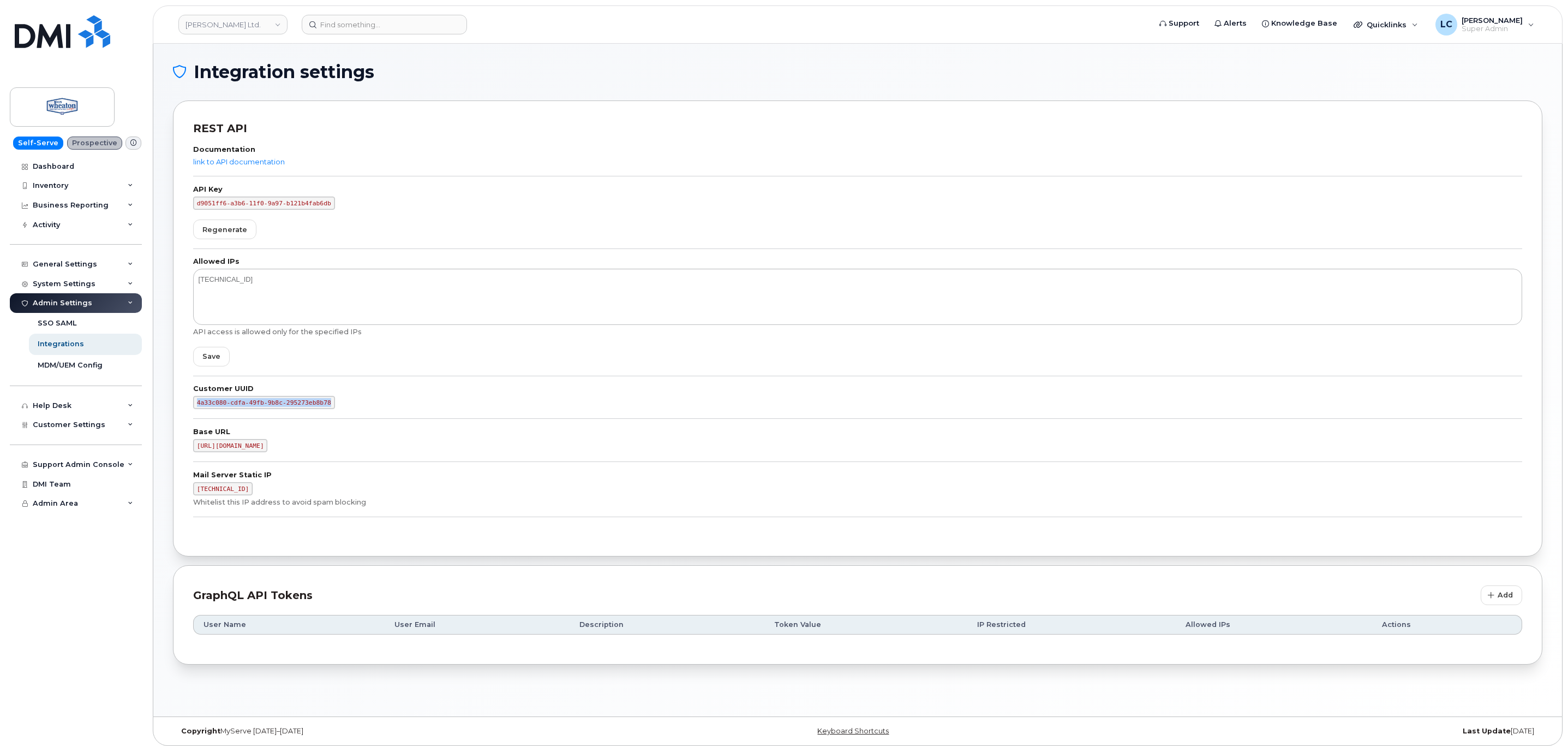
drag, startPoint x: 320, startPoint y: 401, endPoint x: 191, endPoint y: 402, distance: 129.0
click at [191, 402] on div "REST API Documentation link to API documentation API Key d9051ff6-a3b6-11f0-9a9…" at bounding box center [858, 328] width 1370 height 456
copy code "4a33c080-cdfa-49fb-9b8c-295273eb8b78"
click at [92, 425] on span "Customer Settings" at bounding box center [69, 424] width 73 height 8
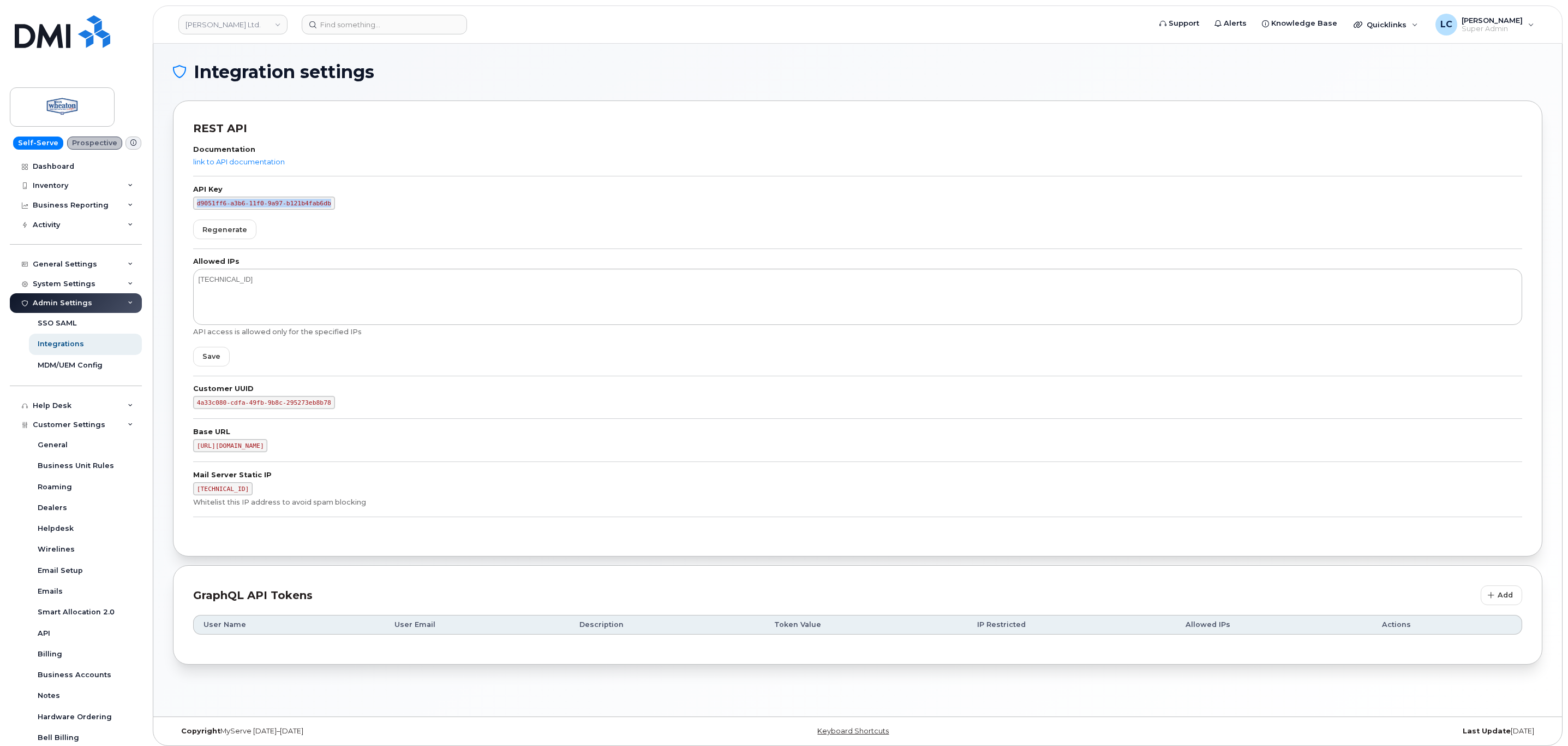
drag, startPoint x: 319, startPoint y: 201, endPoint x: 191, endPoint y: 205, distance: 128.1
click at [191, 205] on div "REST API Documentation link to API documentation API Key d9051ff6-a3b6-11f0-9a9…" at bounding box center [858, 328] width 1370 height 456
copy code "d9051ff6-a3b6-11f0-9a97-b121b4fab6db"
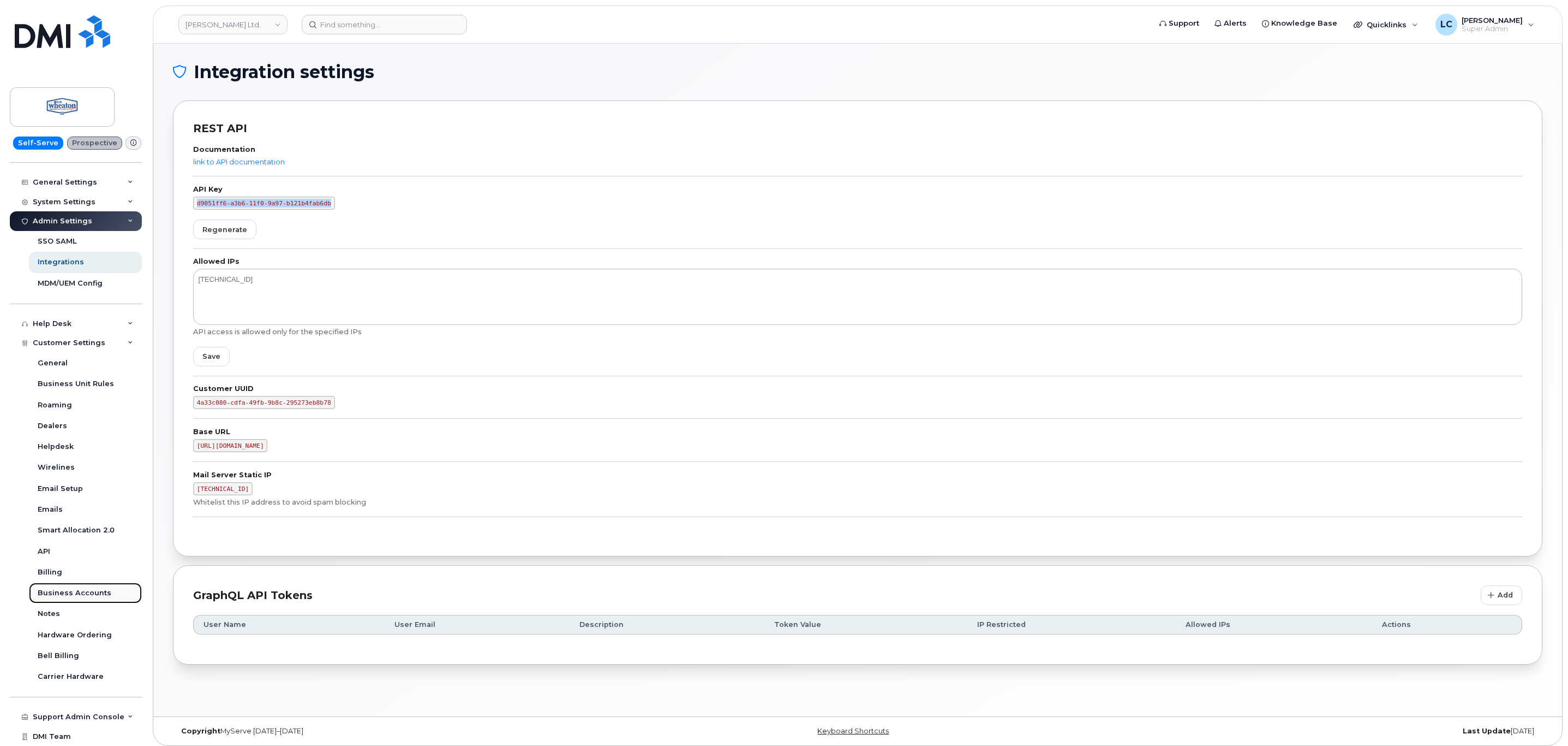
click at [90, 590] on div "Business Accounts" at bounding box center [74, 593] width 74 height 10
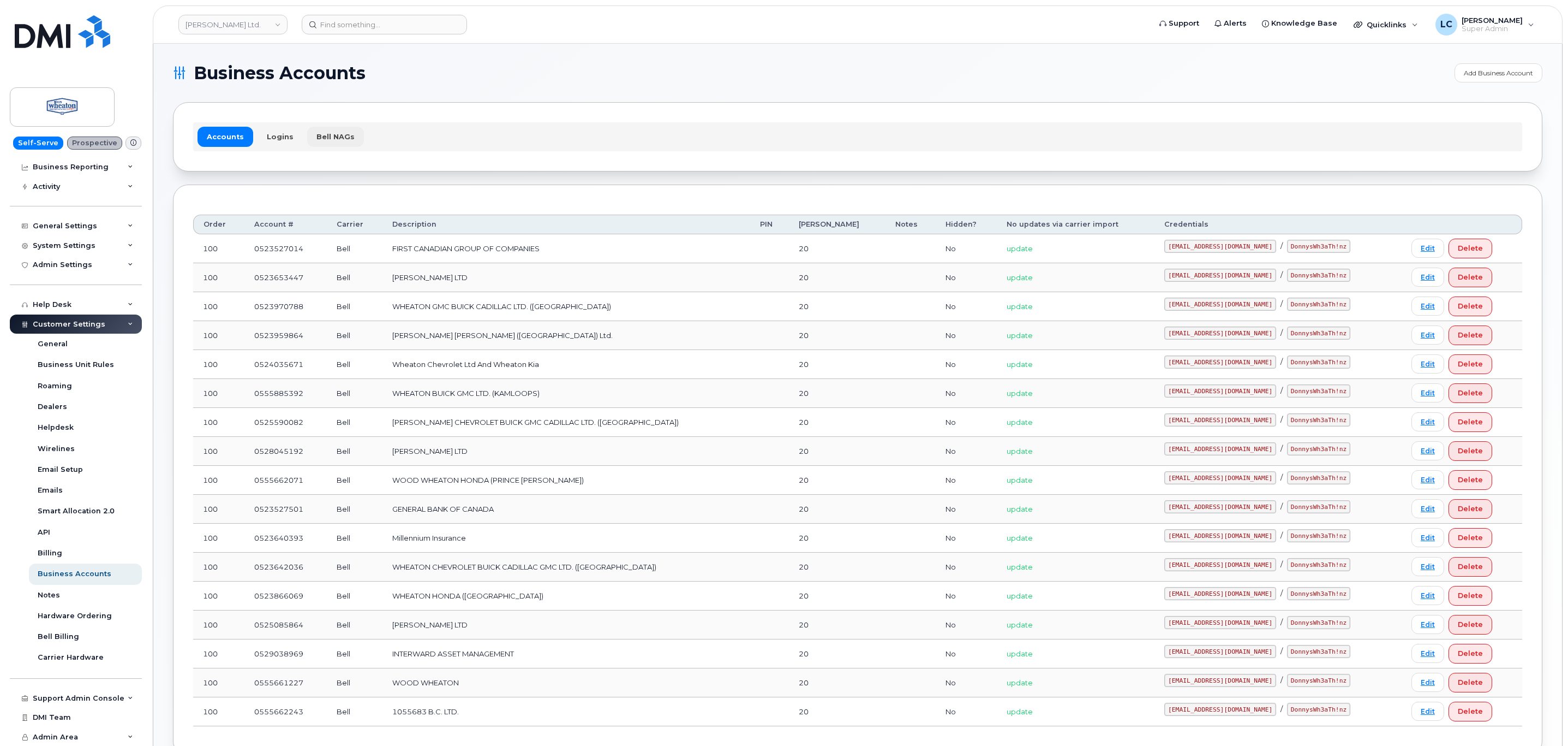
click at [328, 148] on div "Accounts Logins Bell NAGs" at bounding box center [858, 136] width 1329 height 28
click at [328, 143] on link "Bell NAGs" at bounding box center [335, 137] width 57 height 20
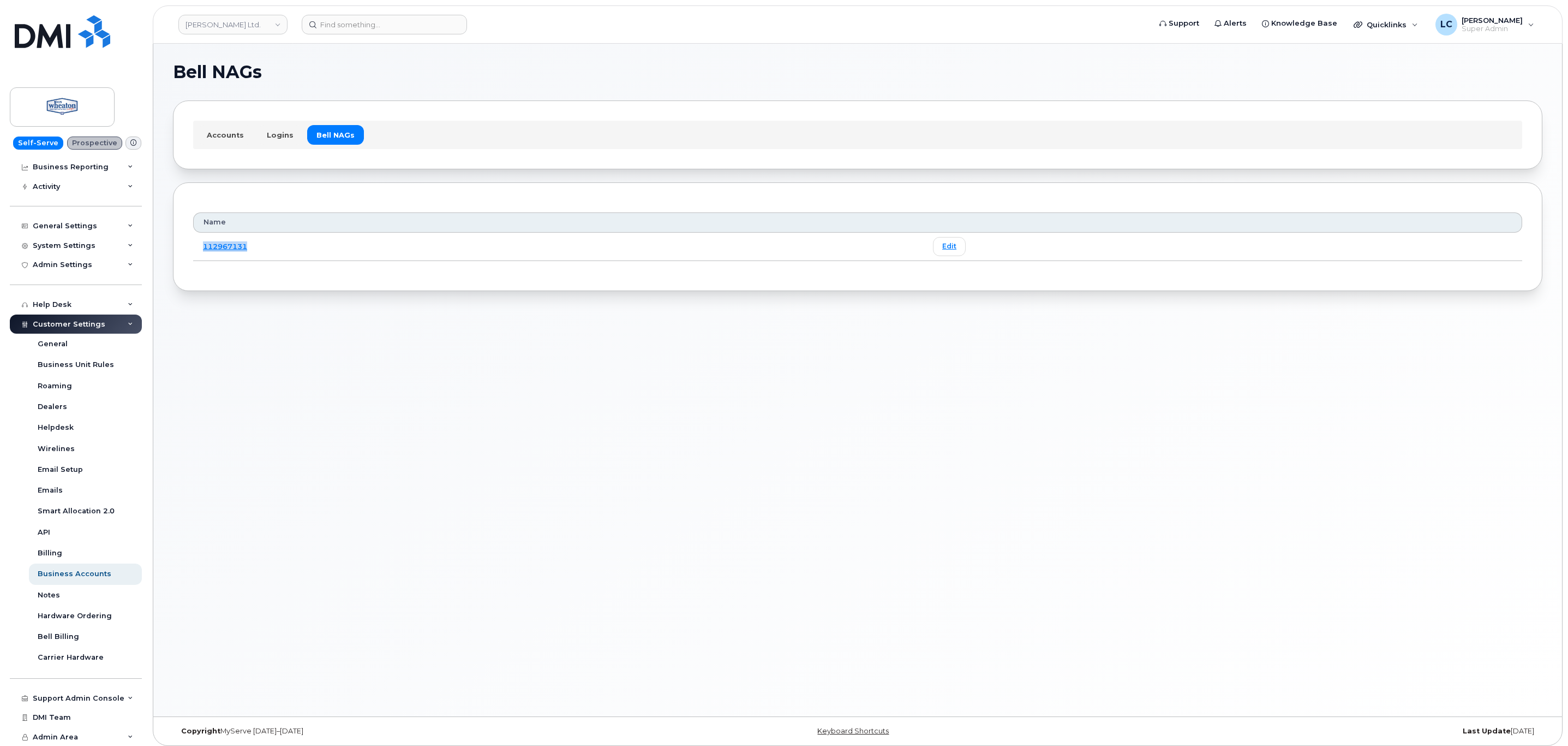
drag, startPoint x: 253, startPoint y: 251, endPoint x: 201, endPoint y: 250, distance: 52.0
click at [201, 250] on td "112967131" at bounding box center [558, 246] width 730 height 28
copy link "112967131"
click at [511, 347] on div "Bell NAGs Accounts Logins Bell NAGs Name 112967131 Edit" at bounding box center [858, 379] width 1409 height 672
click at [264, 26] on link "Don Wheaton Ltd." at bounding box center [233, 25] width 109 height 20
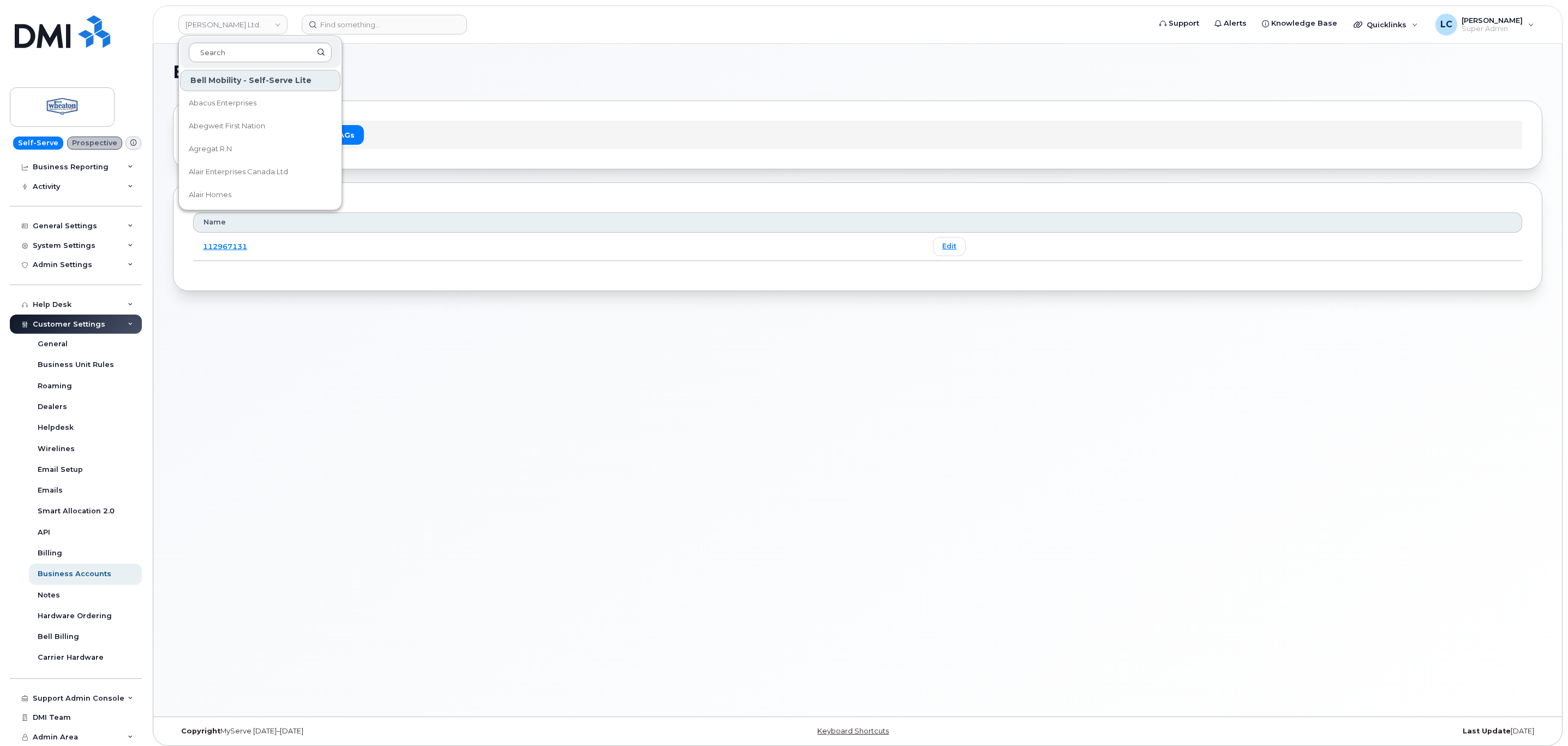
click at [247, 51] on input at bounding box center [260, 53] width 143 height 20
type input "B"
click at [263, 457] on div "Bell NAGs Accounts Logins Bell NAGs Name 112967131 Edit" at bounding box center [858, 379] width 1409 height 672
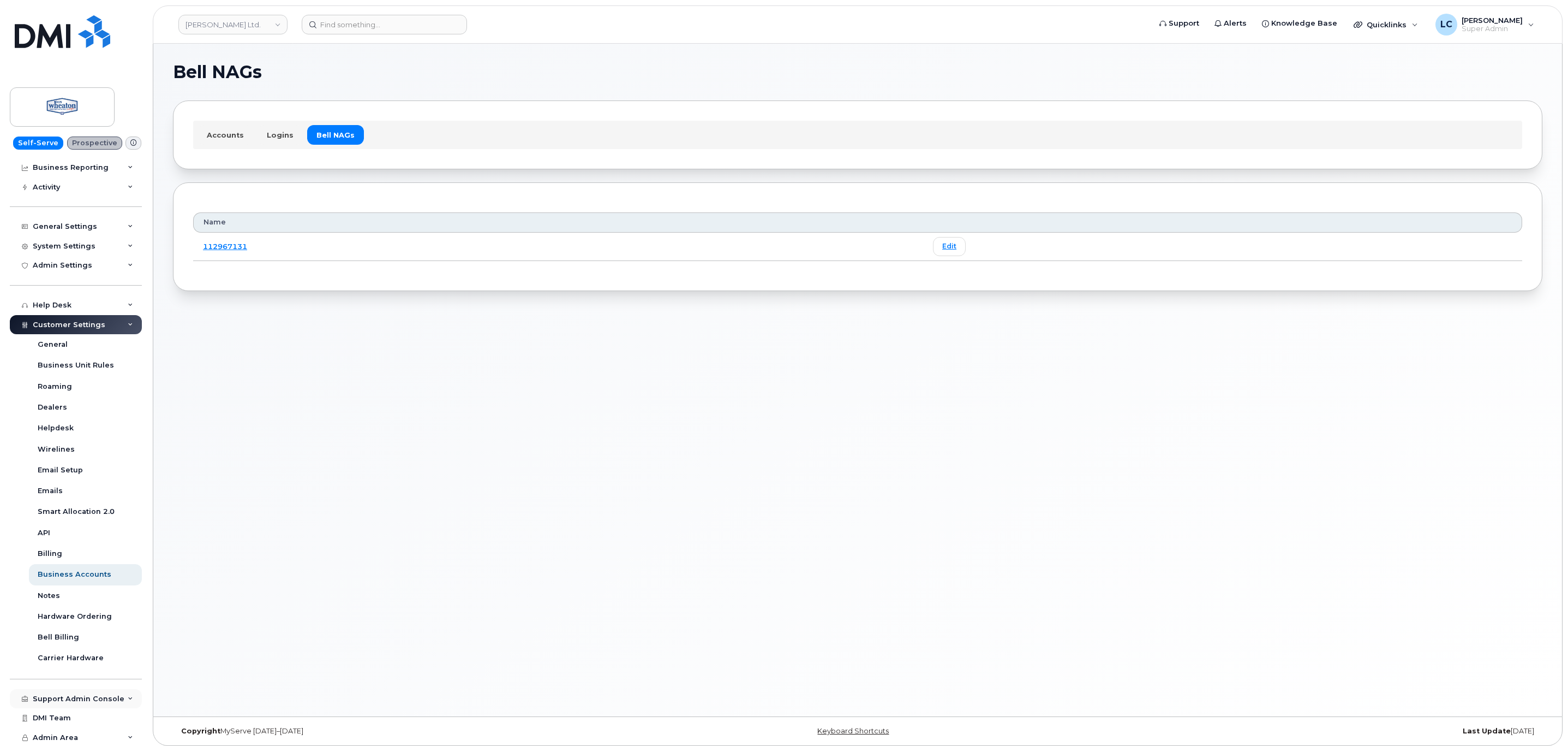
click at [82, 699] on div "Support Admin Console" at bounding box center [78, 699] width 92 height 9
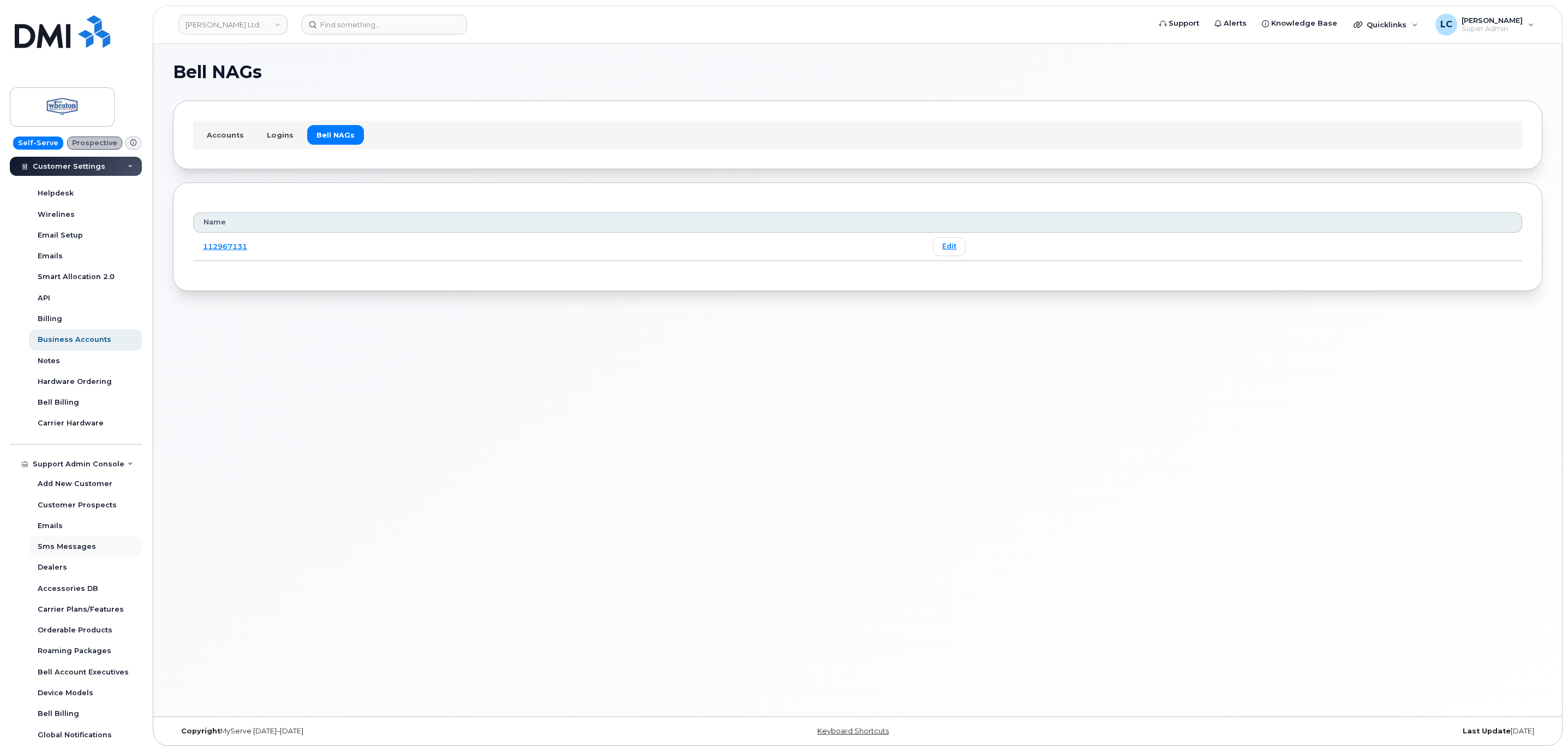
scroll to position [309, 0]
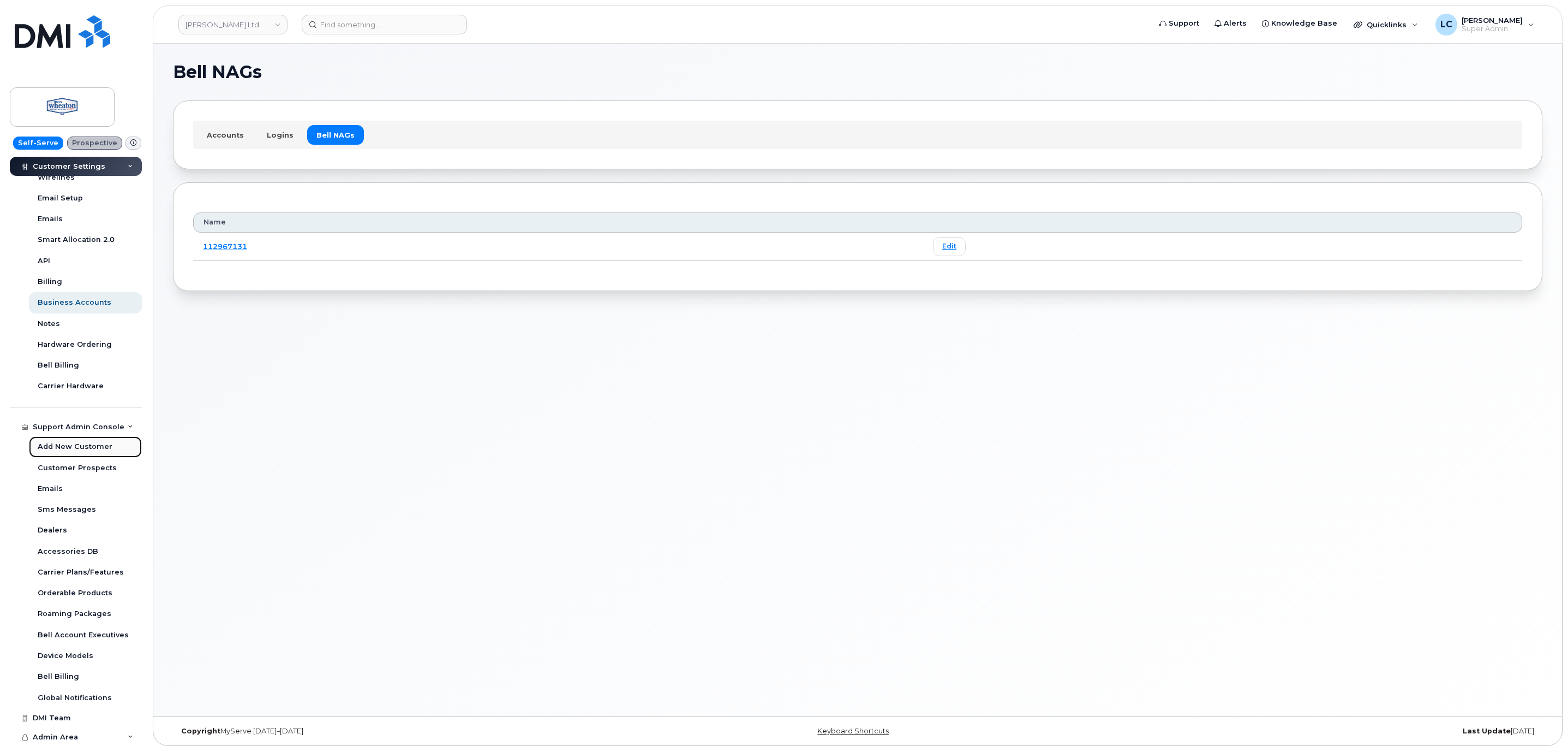
click at [67, 448] on div "Add New Customer" at bounding box center [75, 446] width 75 height 10
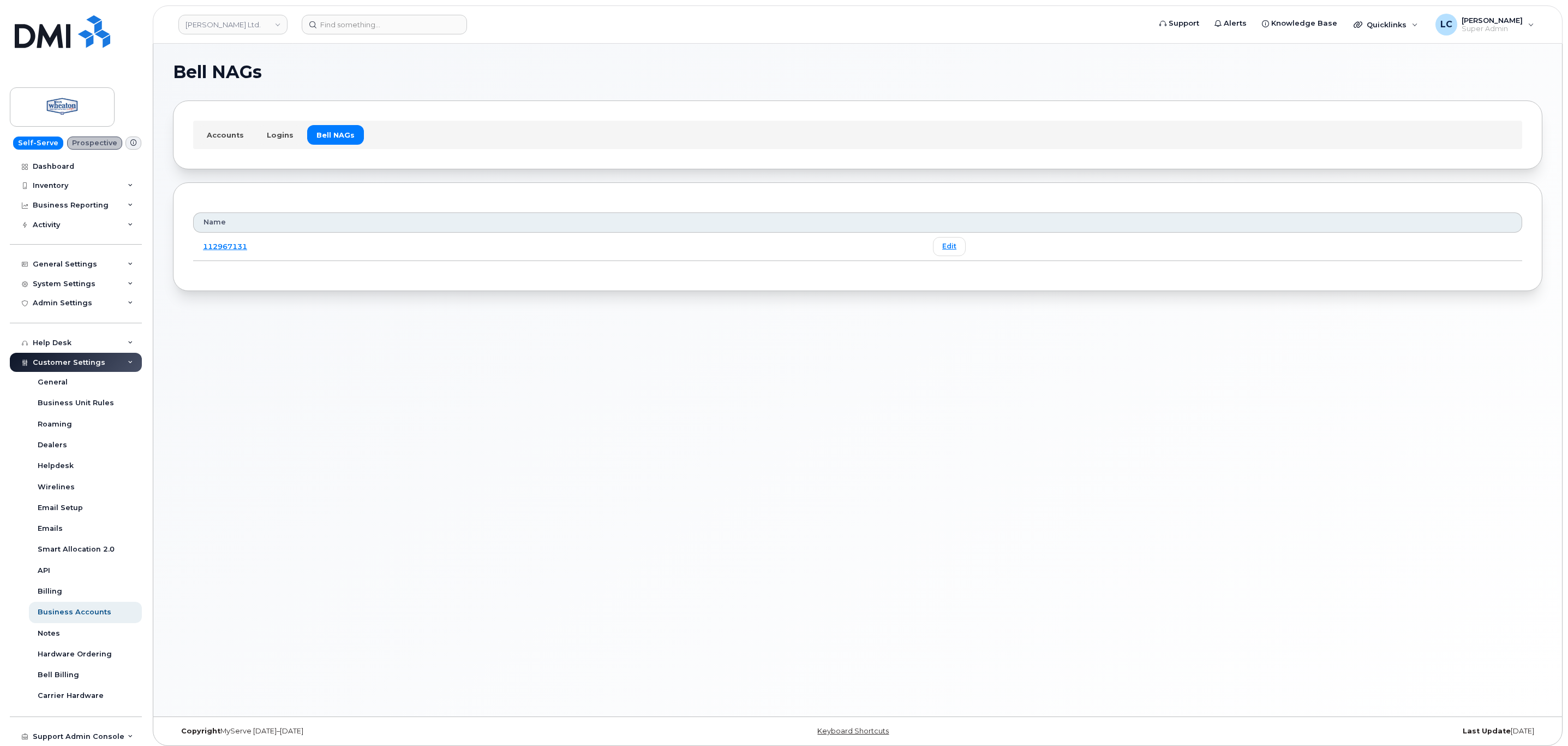
select select
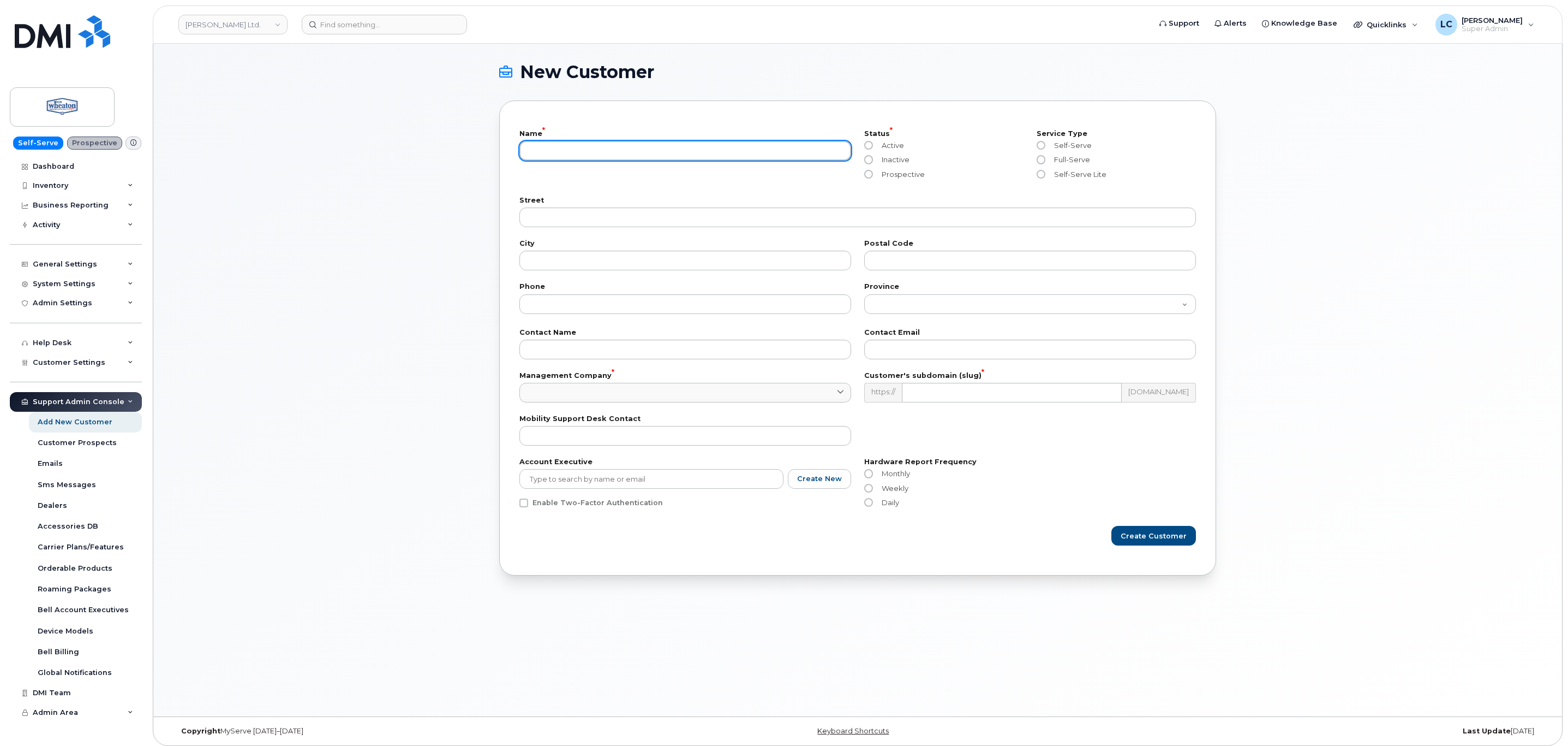
click at [574, 156] on input "text" at bounding box center [686, 150] width 332 height 20
type input "Bosa Properties Inc."
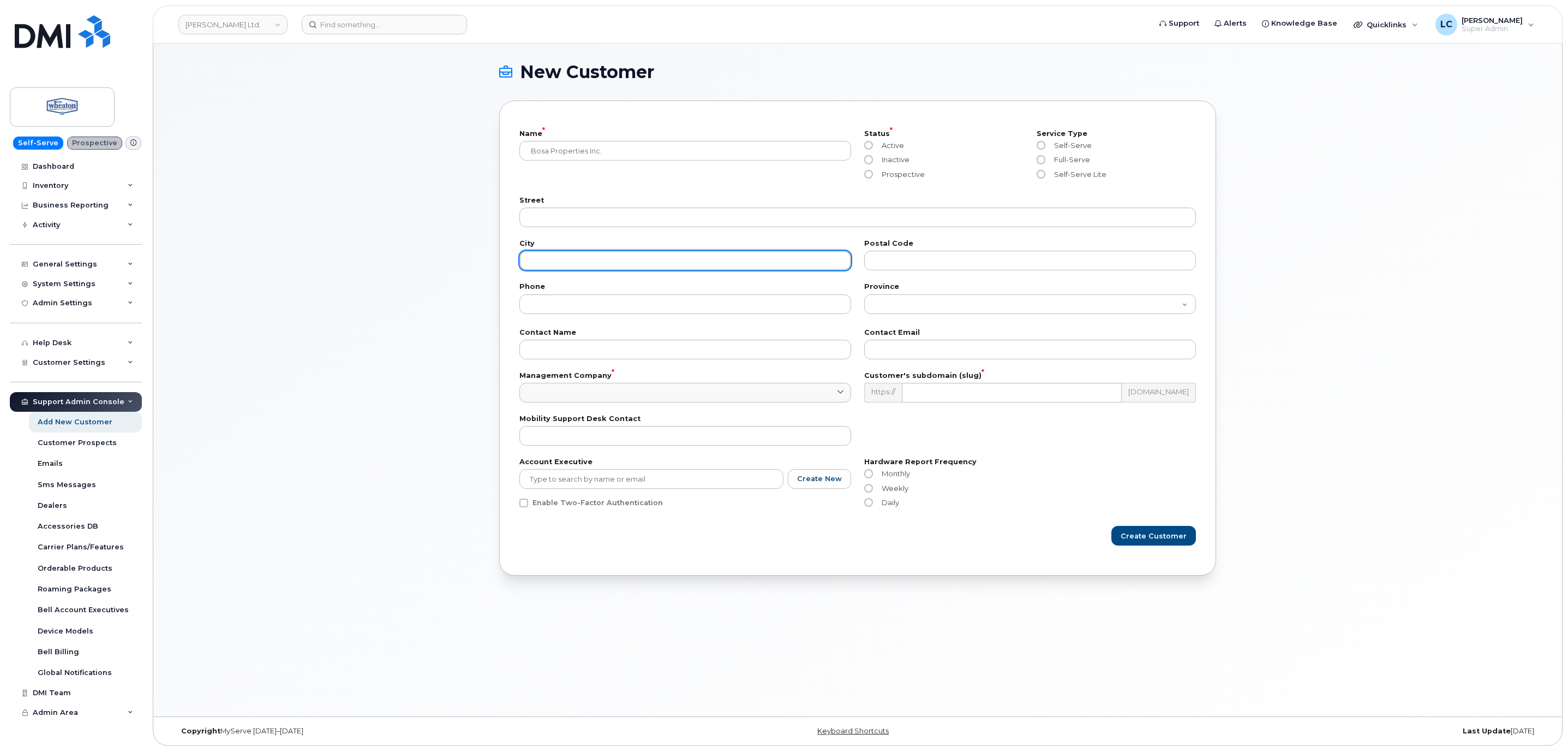
click at [657, 256] on input "text" at bounding box center [686, 261] width 332 height 20
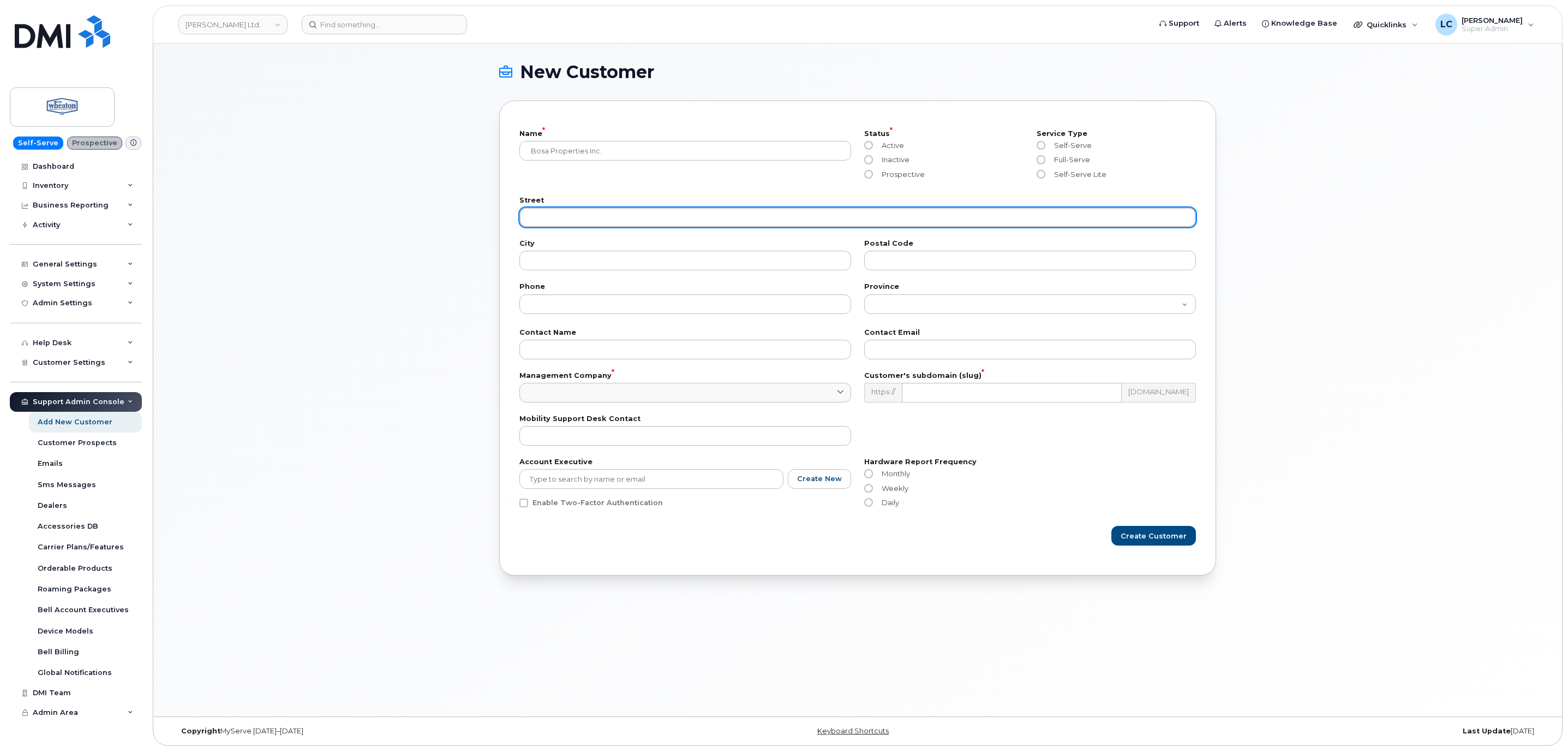
click at [647, 220] on input "text" at bounding box center [858, 217] width 676 height 20
paste input "838 West Hastings Street"
type input "838 West Hastings Street"
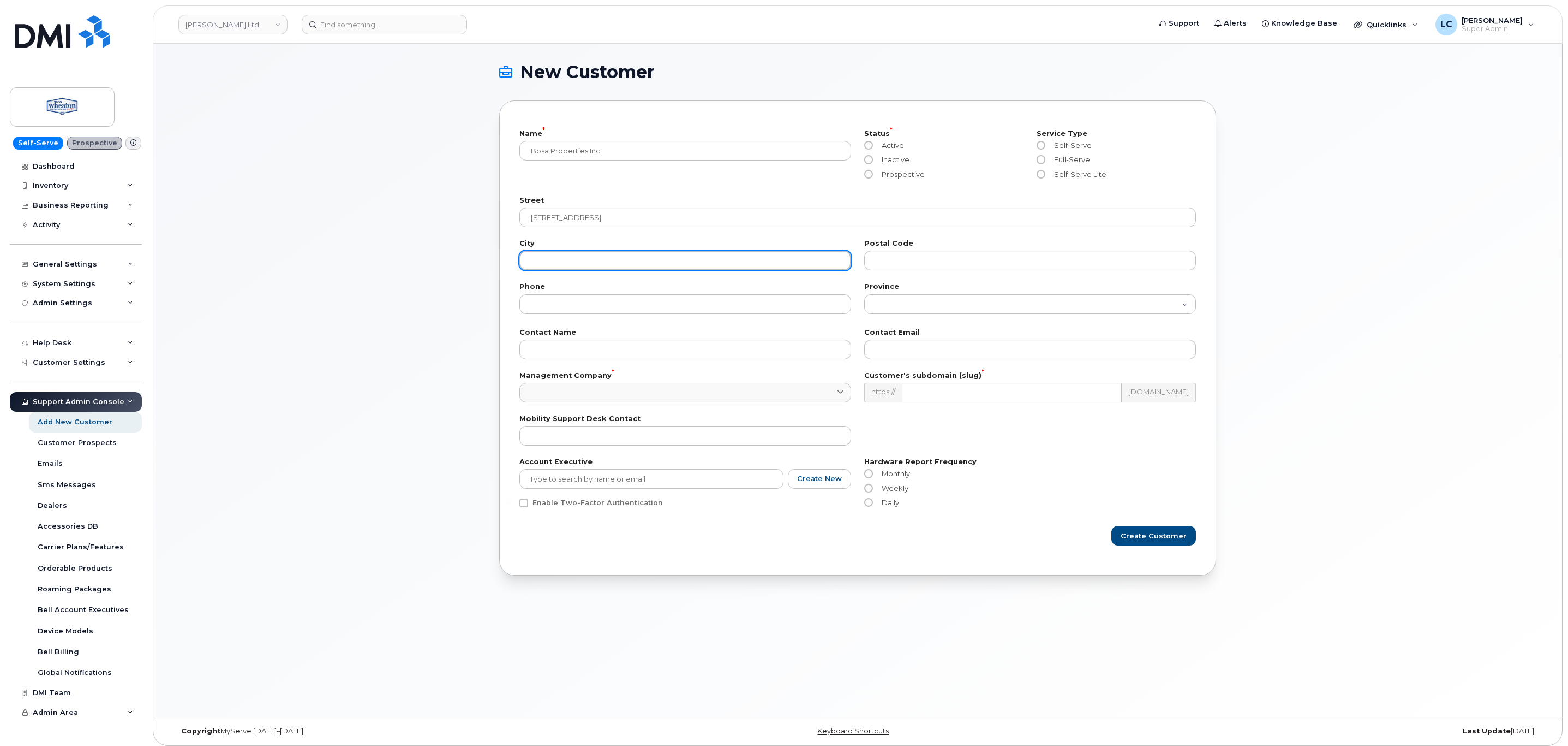
click at [592, 261] on input "text" at bounding box center [686, 261] width 332 height 20
type input "Vancouver"
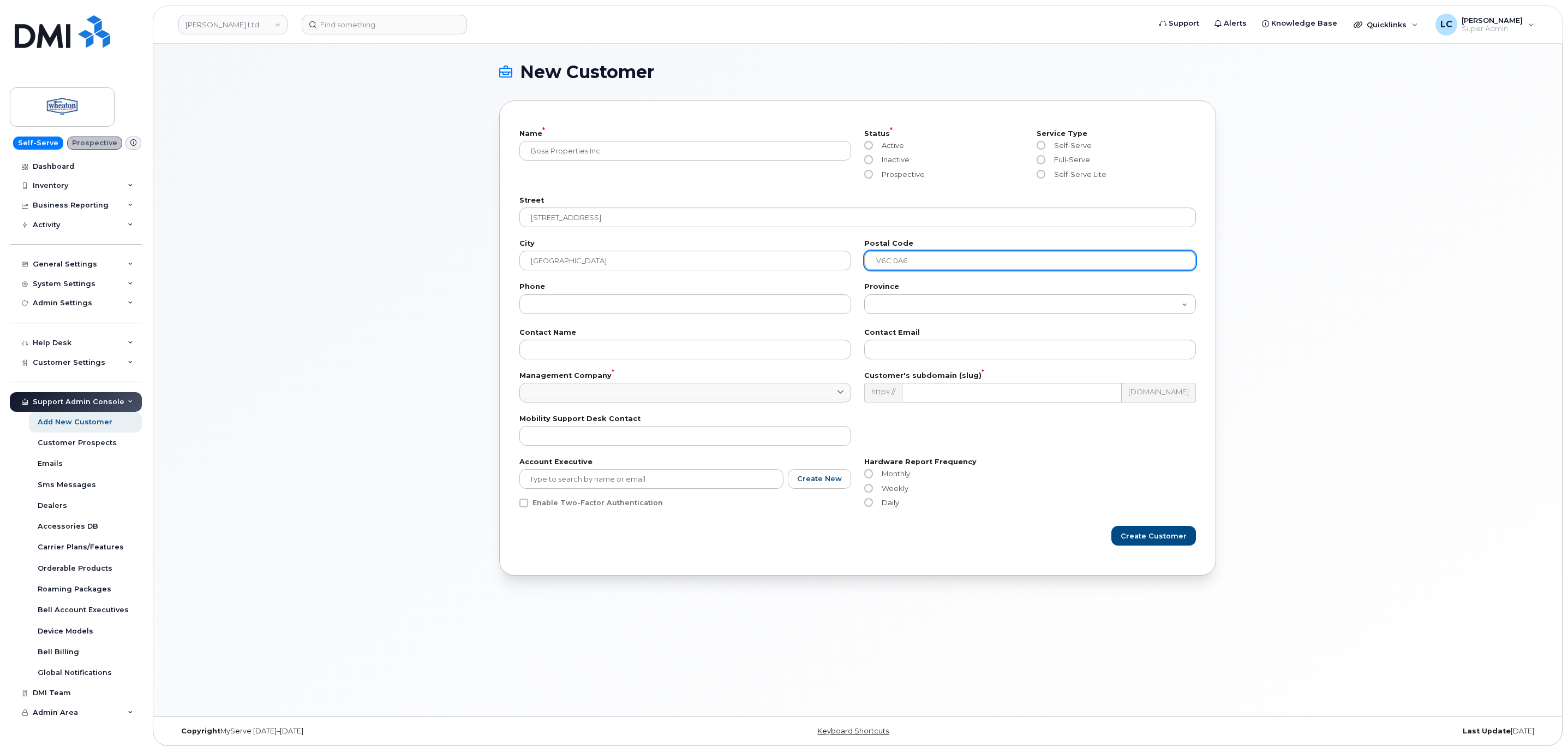
type input "V6C 0A6"
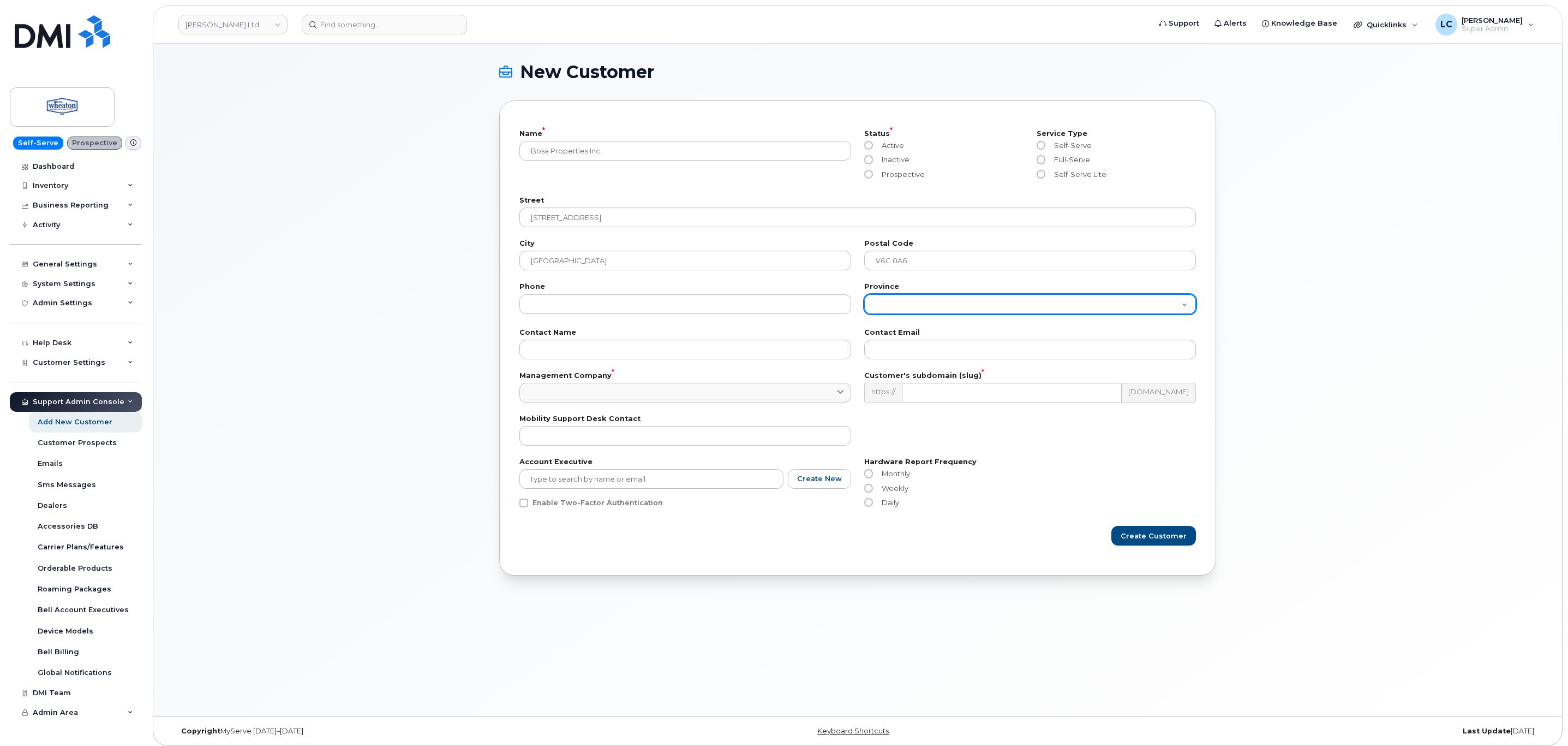
click at [962, 298] on select "Alberta British Columbia Manitoba New Brunswick Newfoundland Northwest Territor…" at bounding box center [1030, 305] width 332 height 20
select select "British Columbia"
click at [864, 295] on select "Alberta British Columbia Manitoba New Brunswick Newfoundland Northwest Territor…" at bounding box center [1030, 305] width 332 height 20
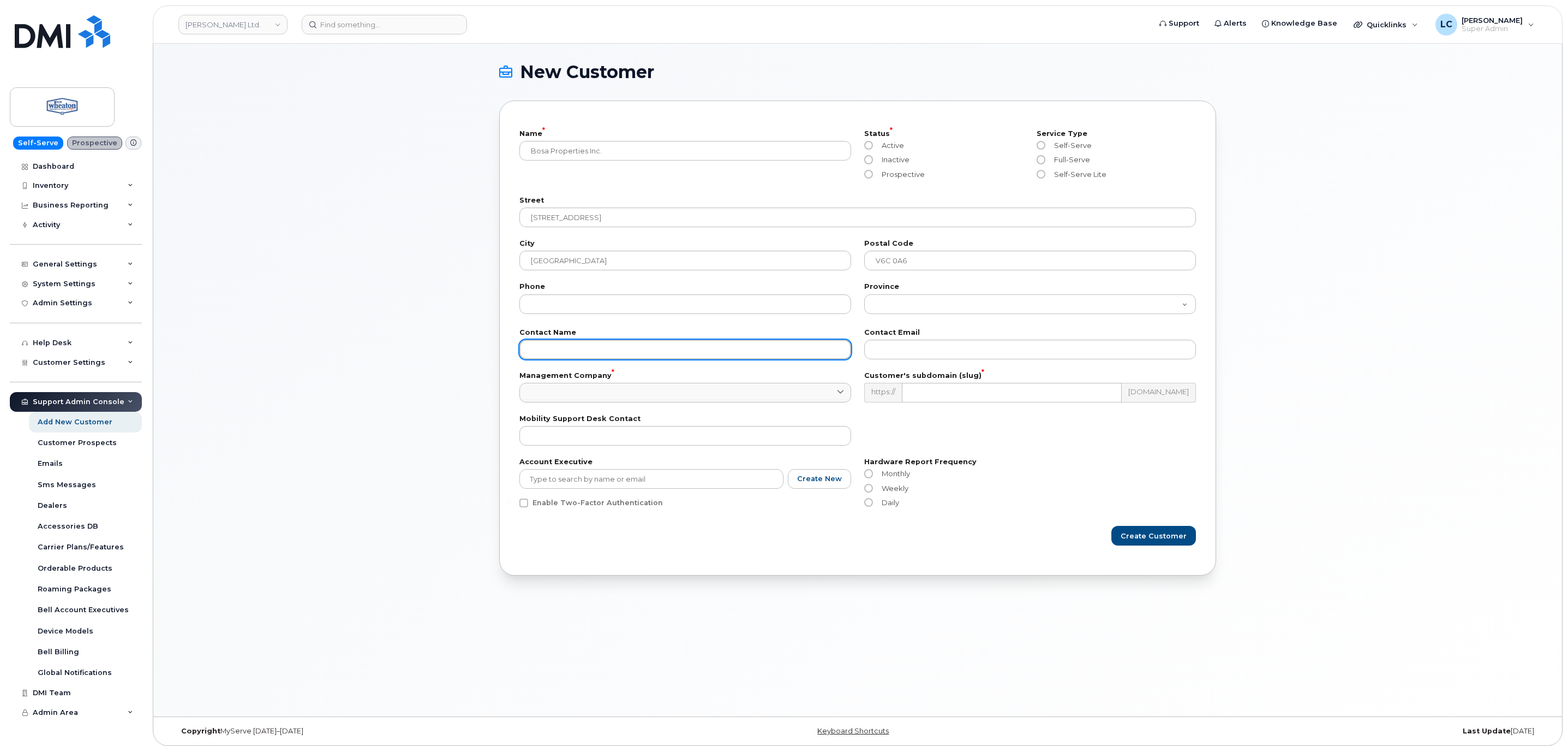
click at [752, 357] on input "text" at bounding box center [686, 349] width 332 height 20
type input "Eric Lam"
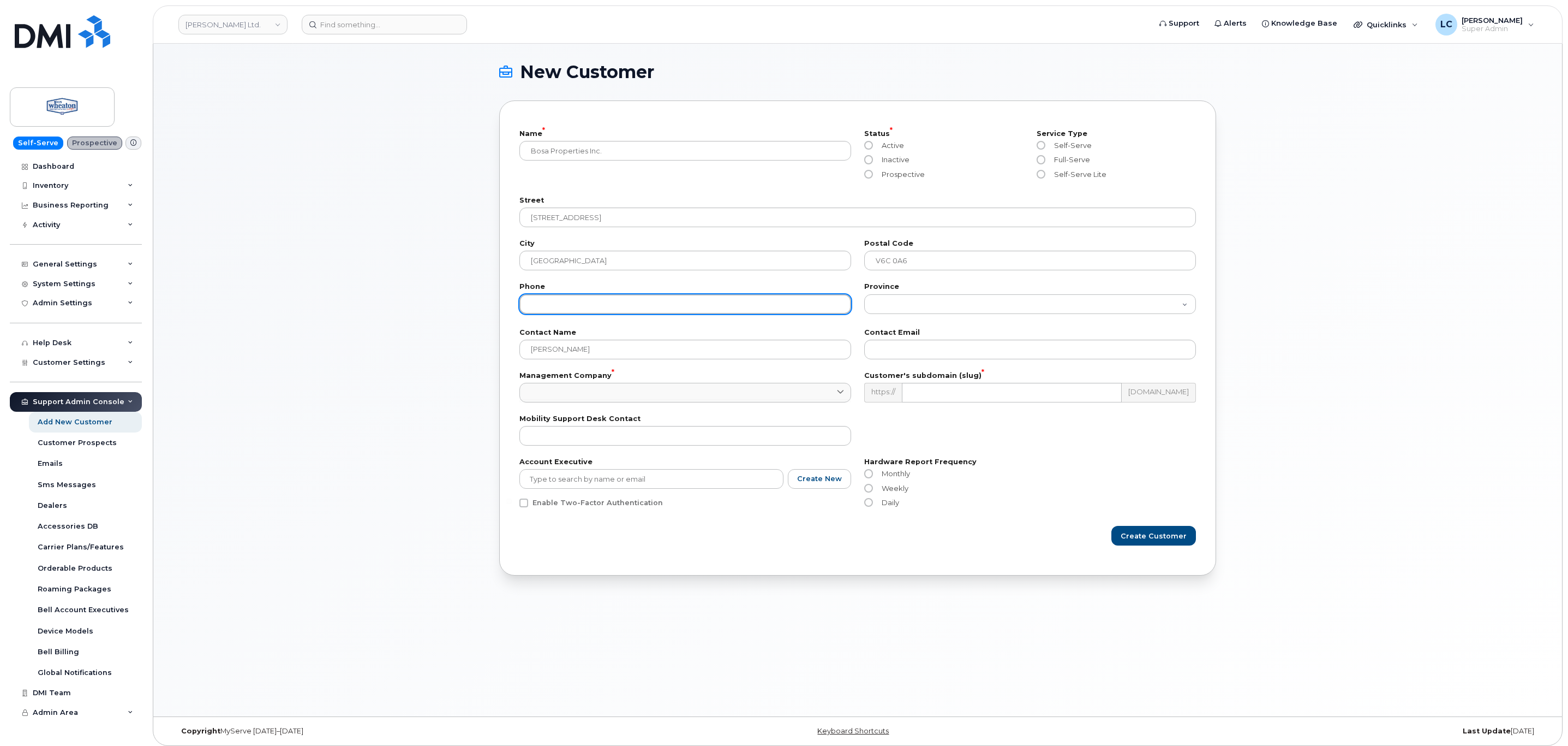
click at [614, 295] on input "tel" at bounding box center [686, 305] width 332 height 20
paste input "(604) 299-1363"
type input "(604) 299-1363"
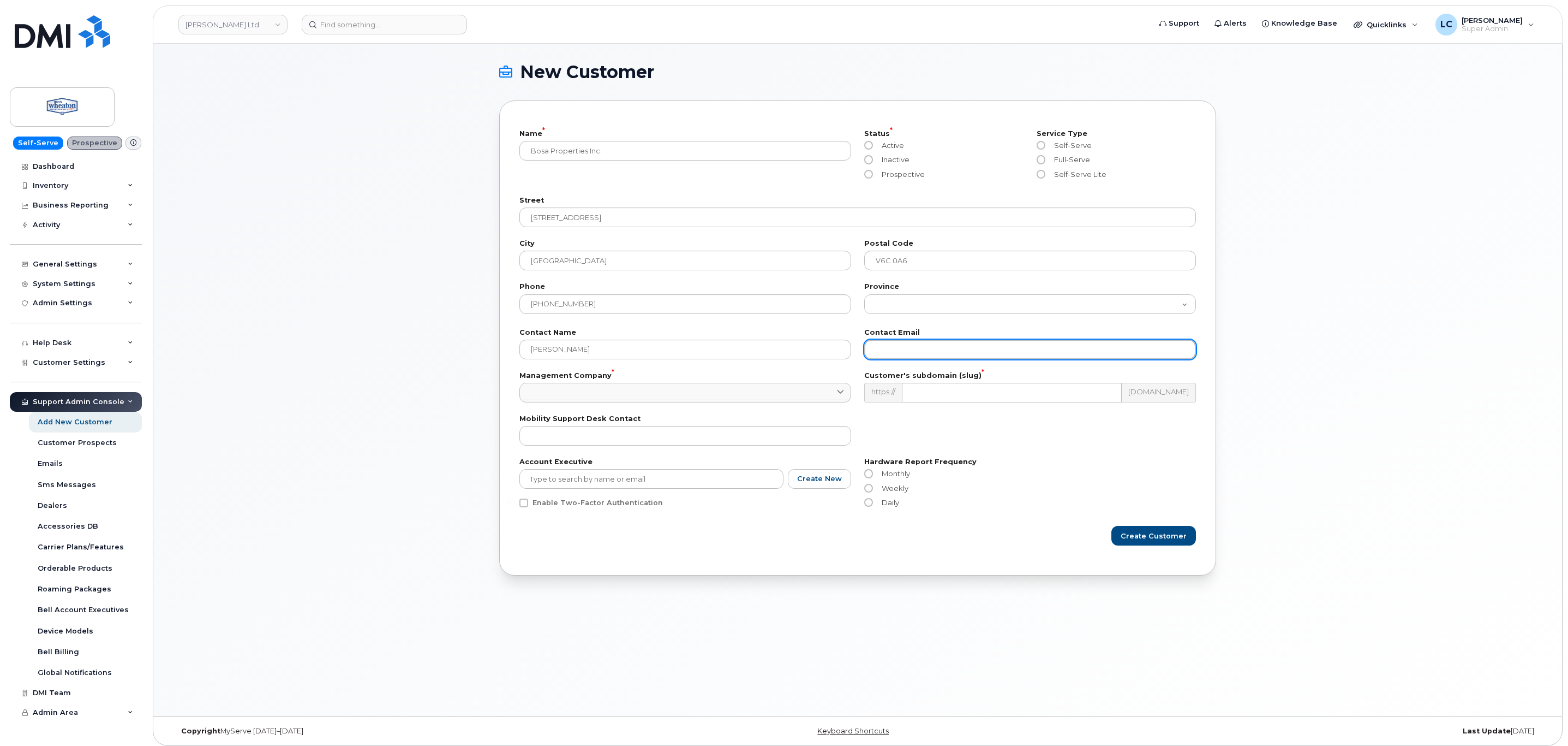
click at [903, 353] on input "email" at bounding box center [1030, 349] width 332 height 20
paste input "elam@bosaproperties.com"
type input "elam@bosaproperties.com"
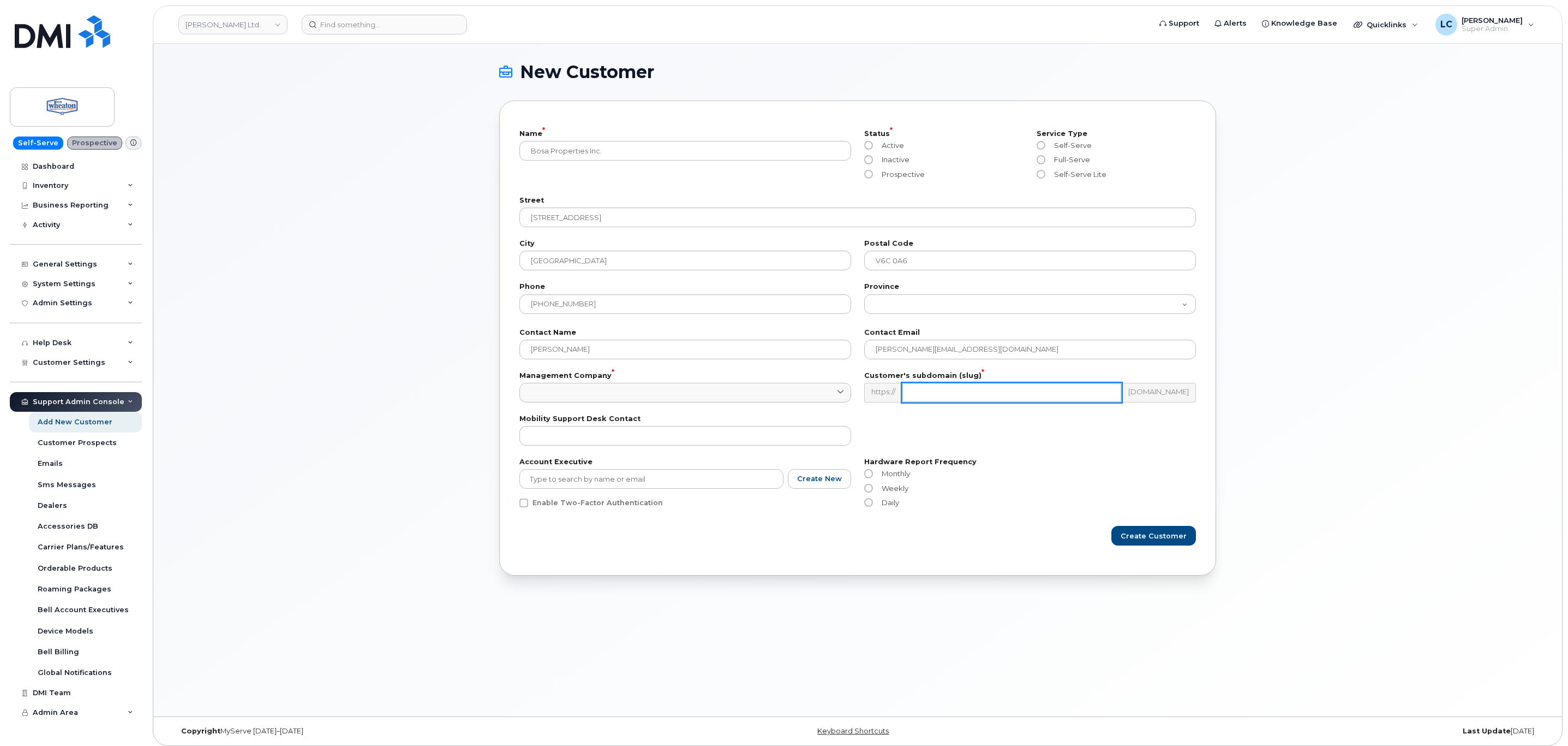
click at [959, 394] on input "text" at bounding box center [1011, 393] width 220 height 20
type input "bosa"
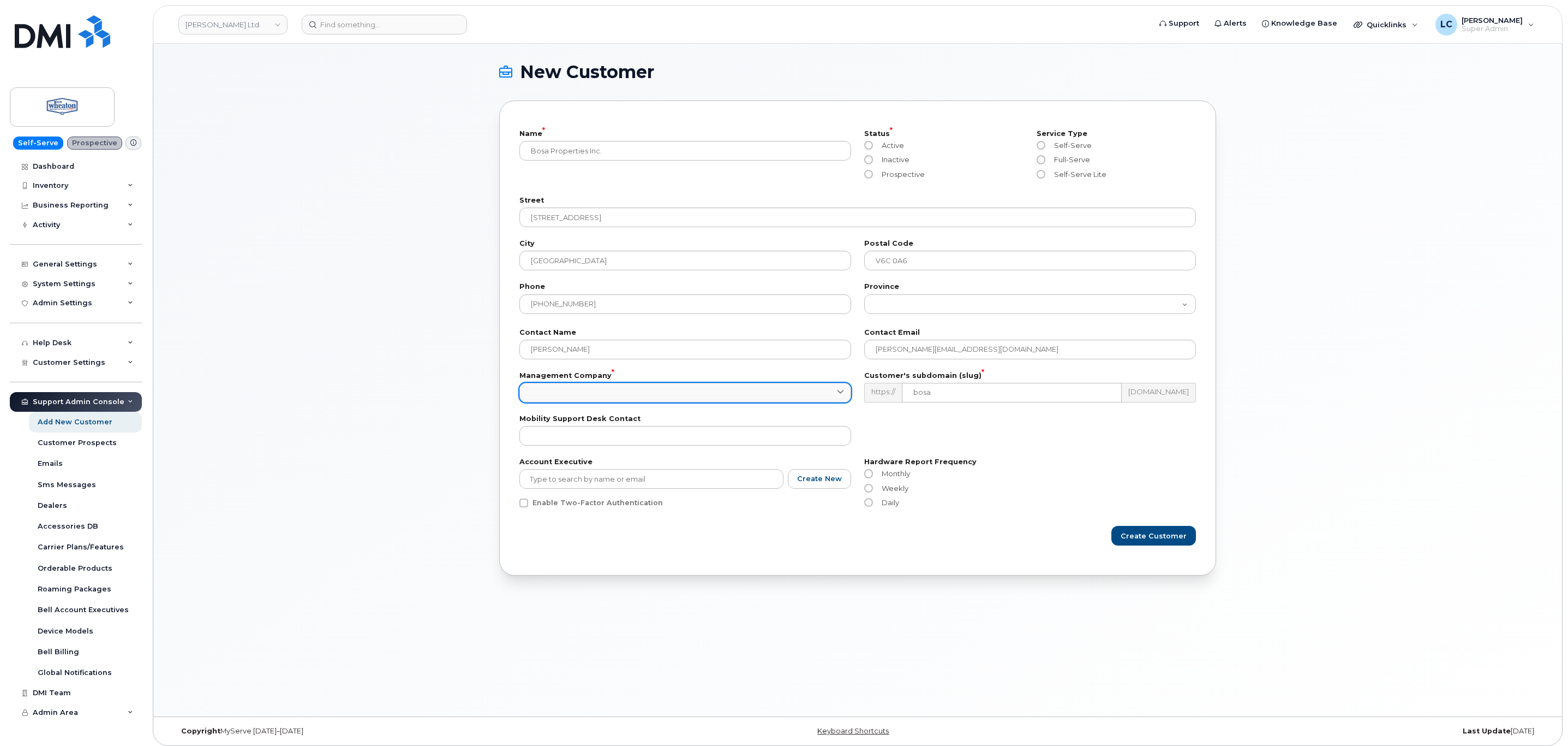
click at [709, 393] on link at bounding box center [686, 393] width 332 height 20
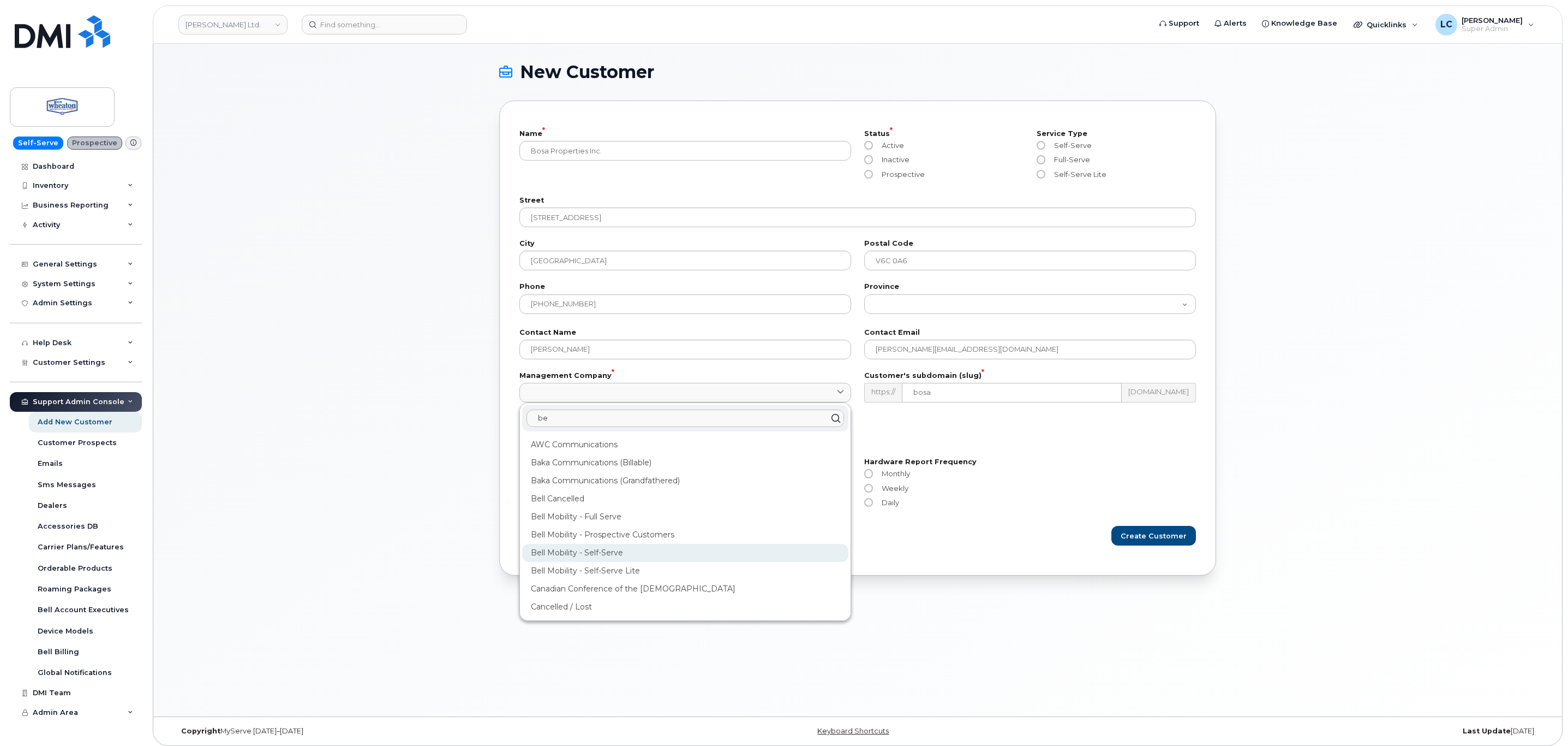
type input "be"
click at [638, 555] on div "Bell Mobility - Self-Serve" at bounding box center [686, 553] width 326 height 18
type input "39"
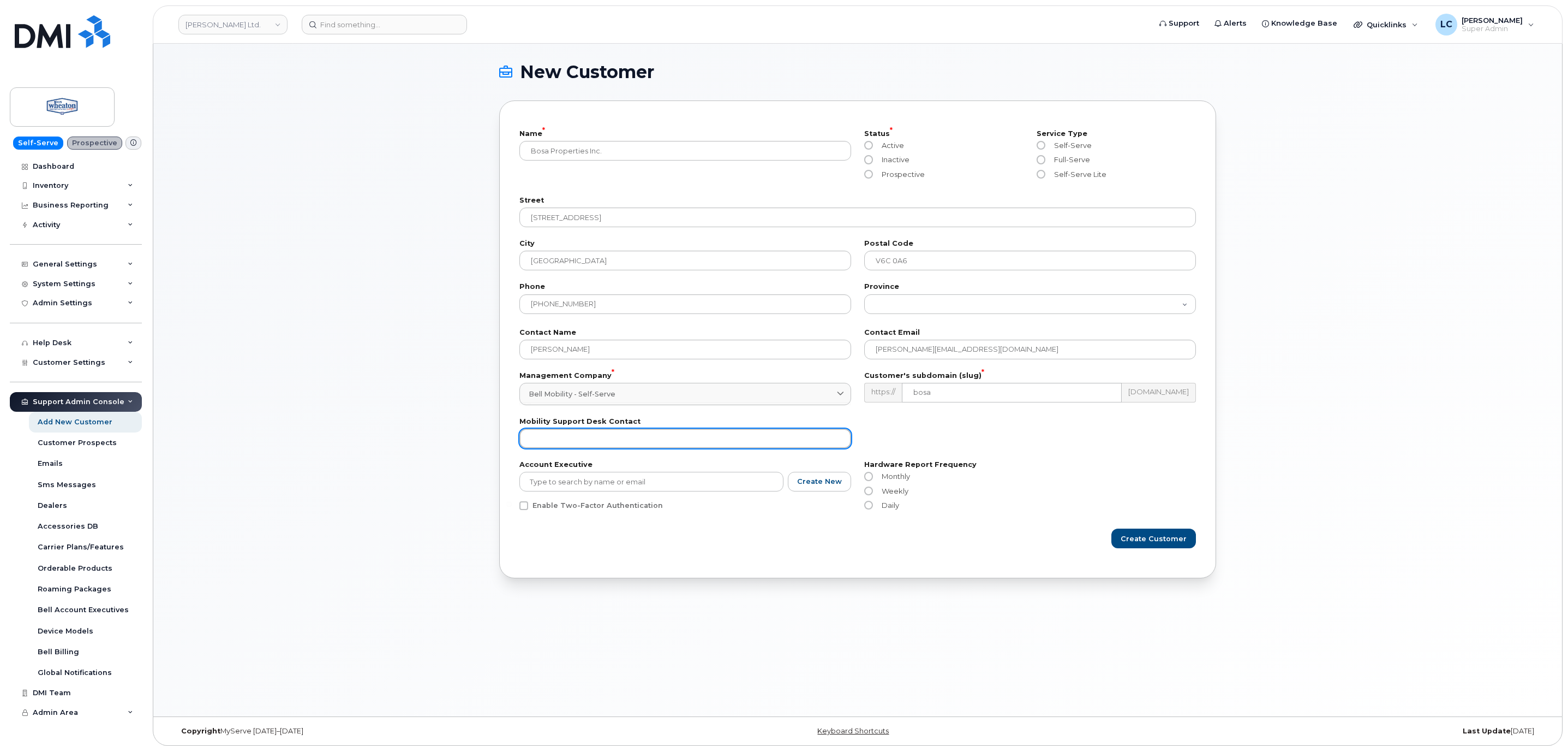
click at [635, 441] on input "text" at bounding box center [686, 439] width 332 height 20
type input "P"
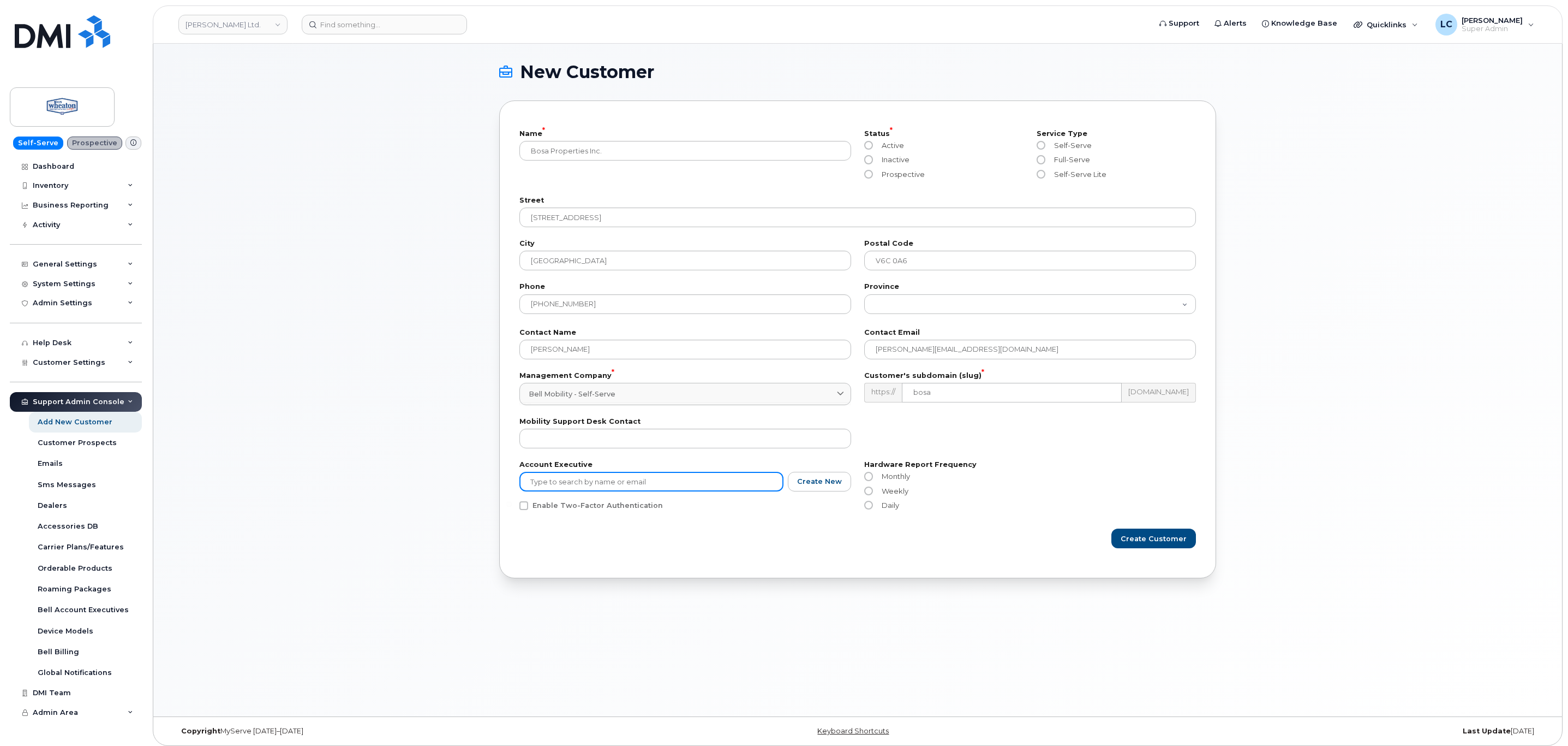
click at [675, 483] on input "text" at bounding box center [652, 482] width 264 height 20
click at [732, 510] on li "Patrick Nasir (patrick.nasir@bell.ca)" at bounding box center [686, 506] width 333 height 19
type input "Patrick Nasir (patrick.nasir@bell.ca)"
click at [888, 159] on span "Inactive" at bounding box center [893, 160] width 32 height 9
click at [873, 159] on input "Inactive" at bounding box center [869, 161] width 9 height 9
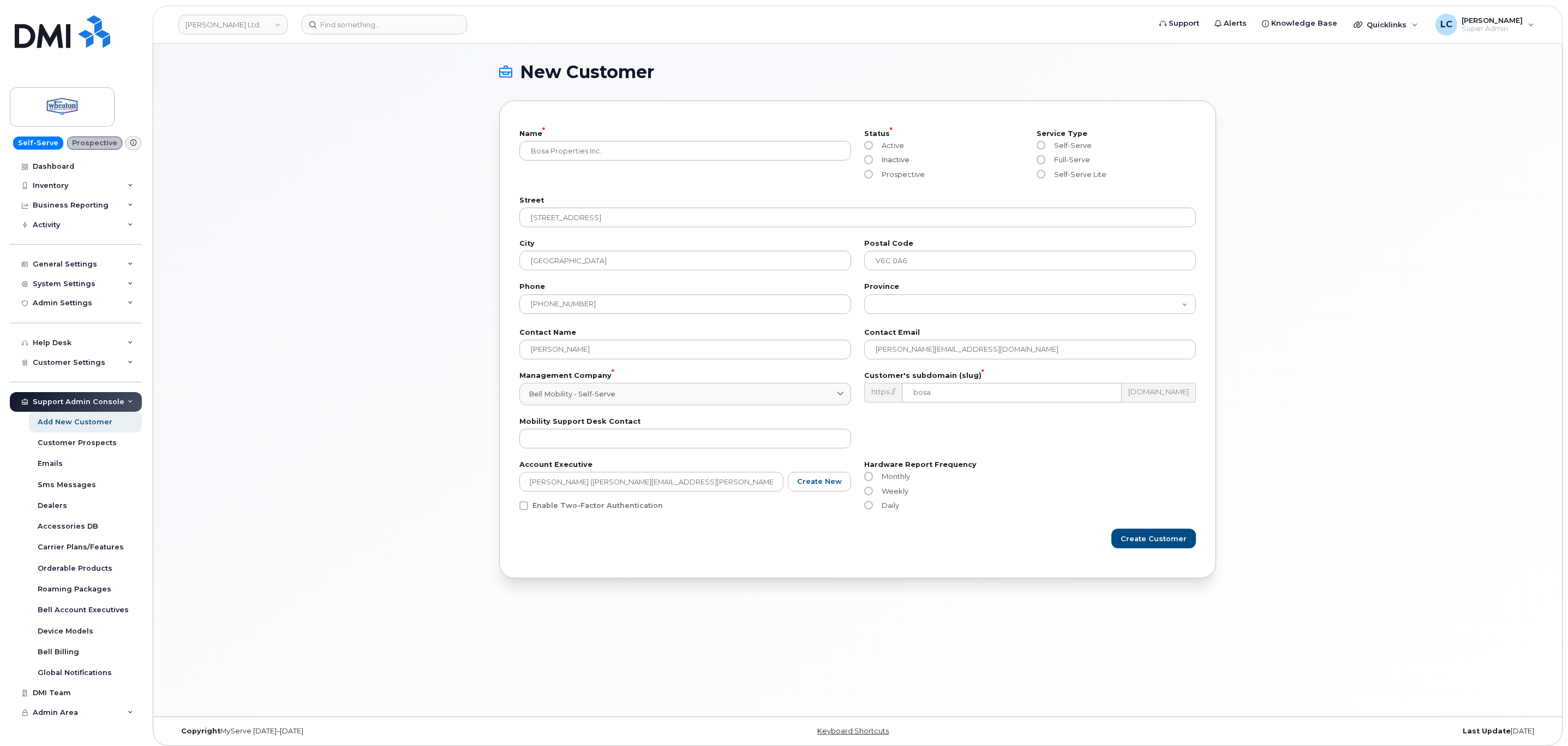
radio input "true"
click at [900, 173] on span "Prospective" at bounding box center [902, 174] width 47 height 9
click at [873, 173] on input "Prospective" at bounding box center [869, 174] width 9 height 9
radio input "true"
click at [1045, 144] on input "Self-Serve" at bounding box center [1041, 145] width 9 height 9
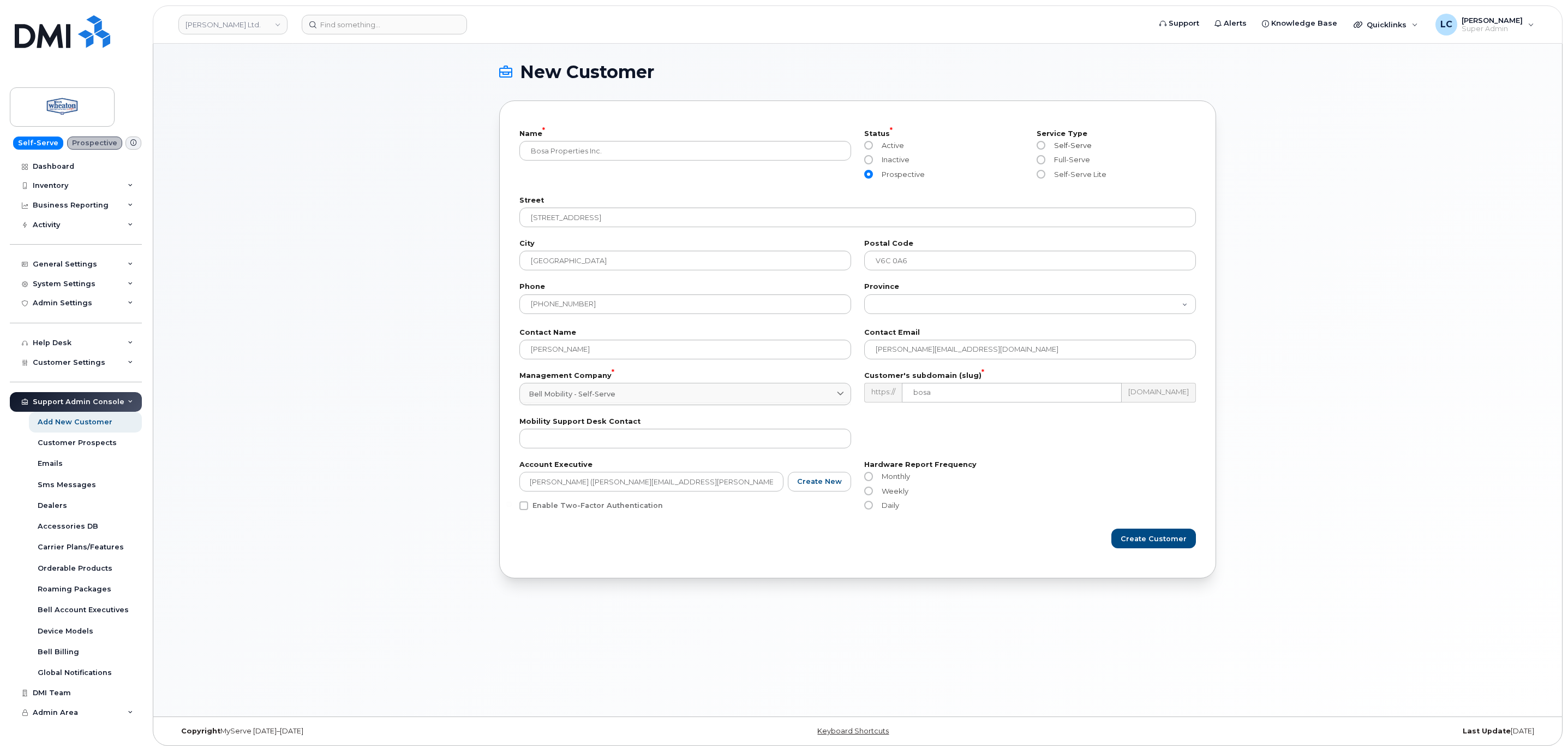
radio input "true"
click at [1152, 537] on span "Create Customer" at bounding box center [1154, 538] width 66 height 10
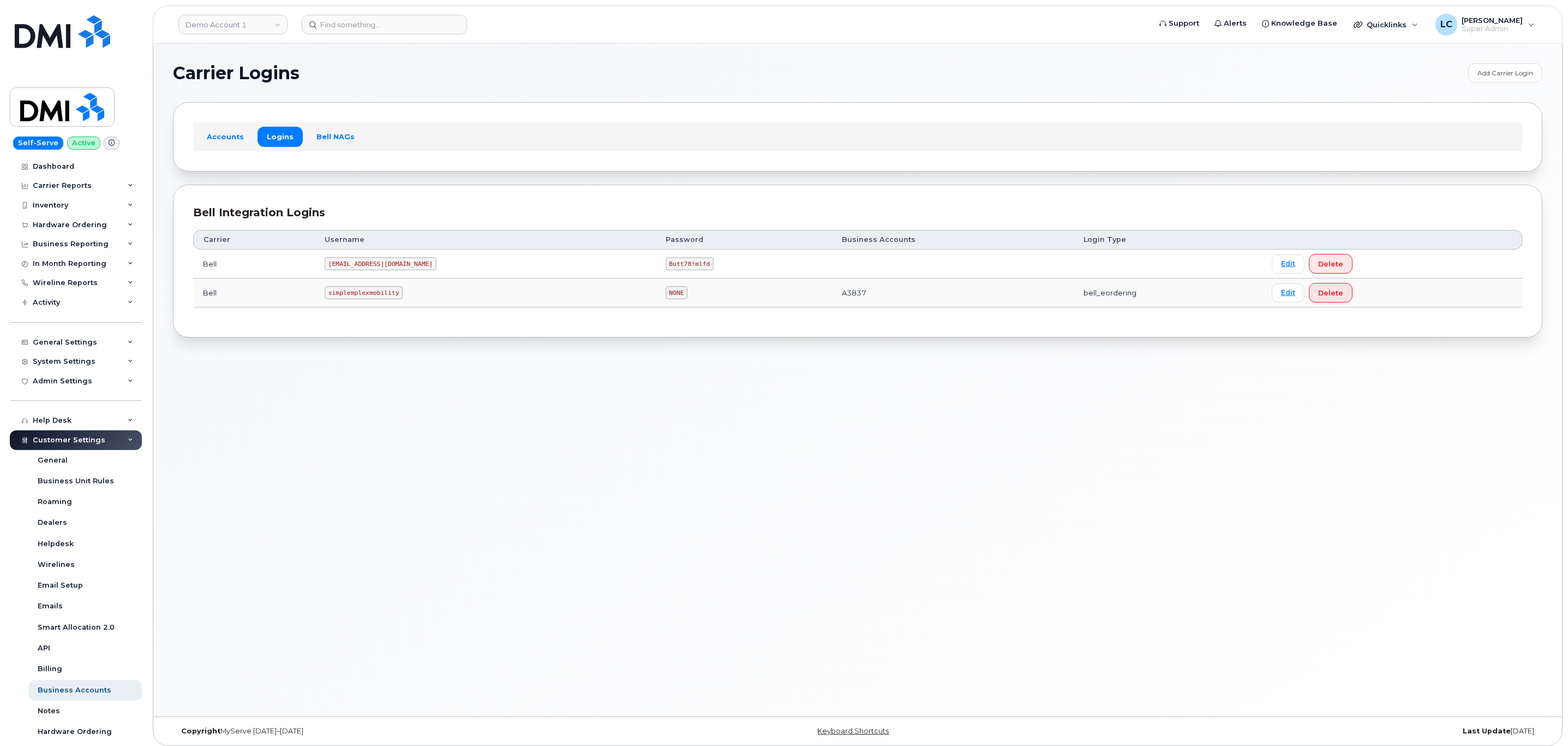
scroll to position [95, 0]
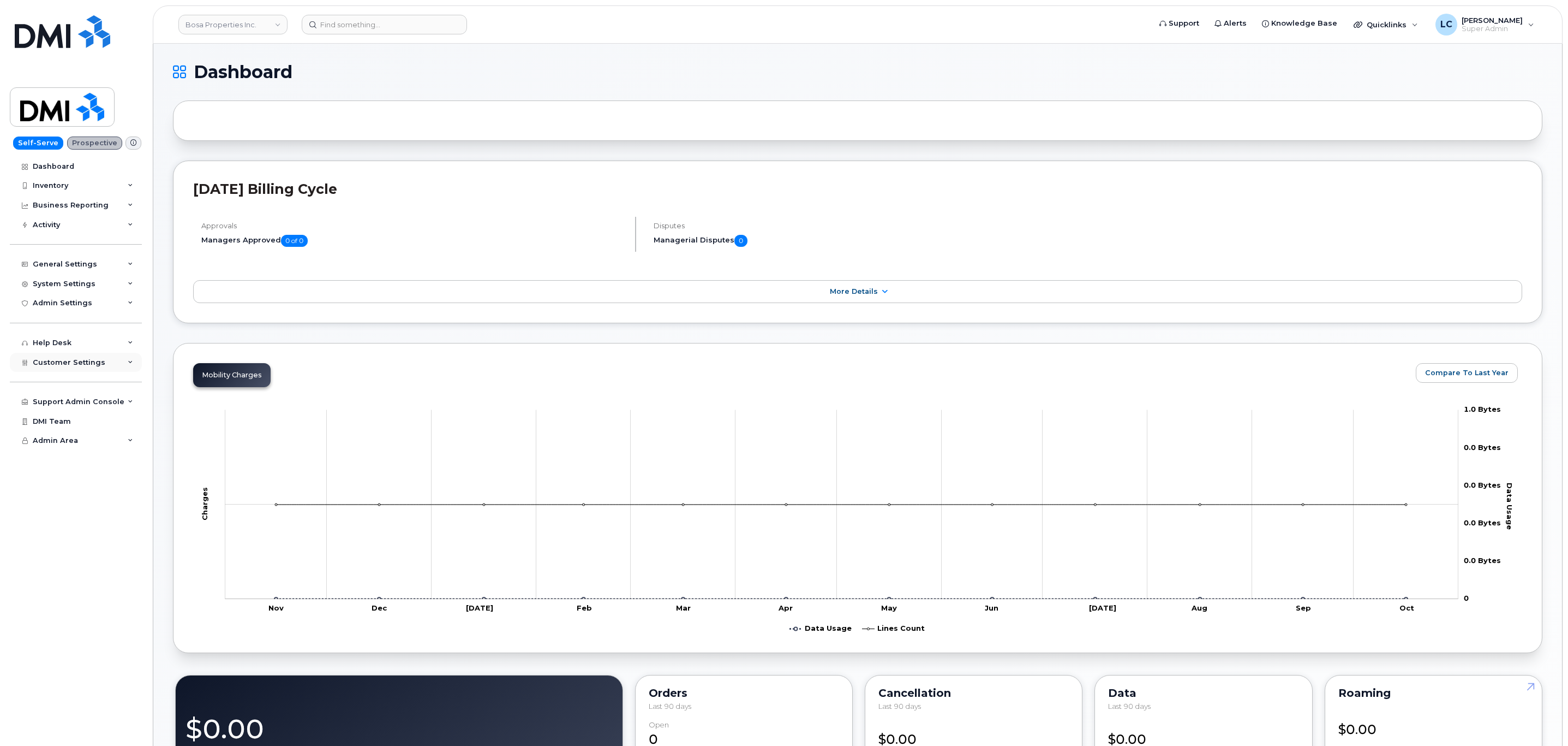
click at [88, 359] on span "Customer Settings" at bounding box center [69, 362] width 73 height 8
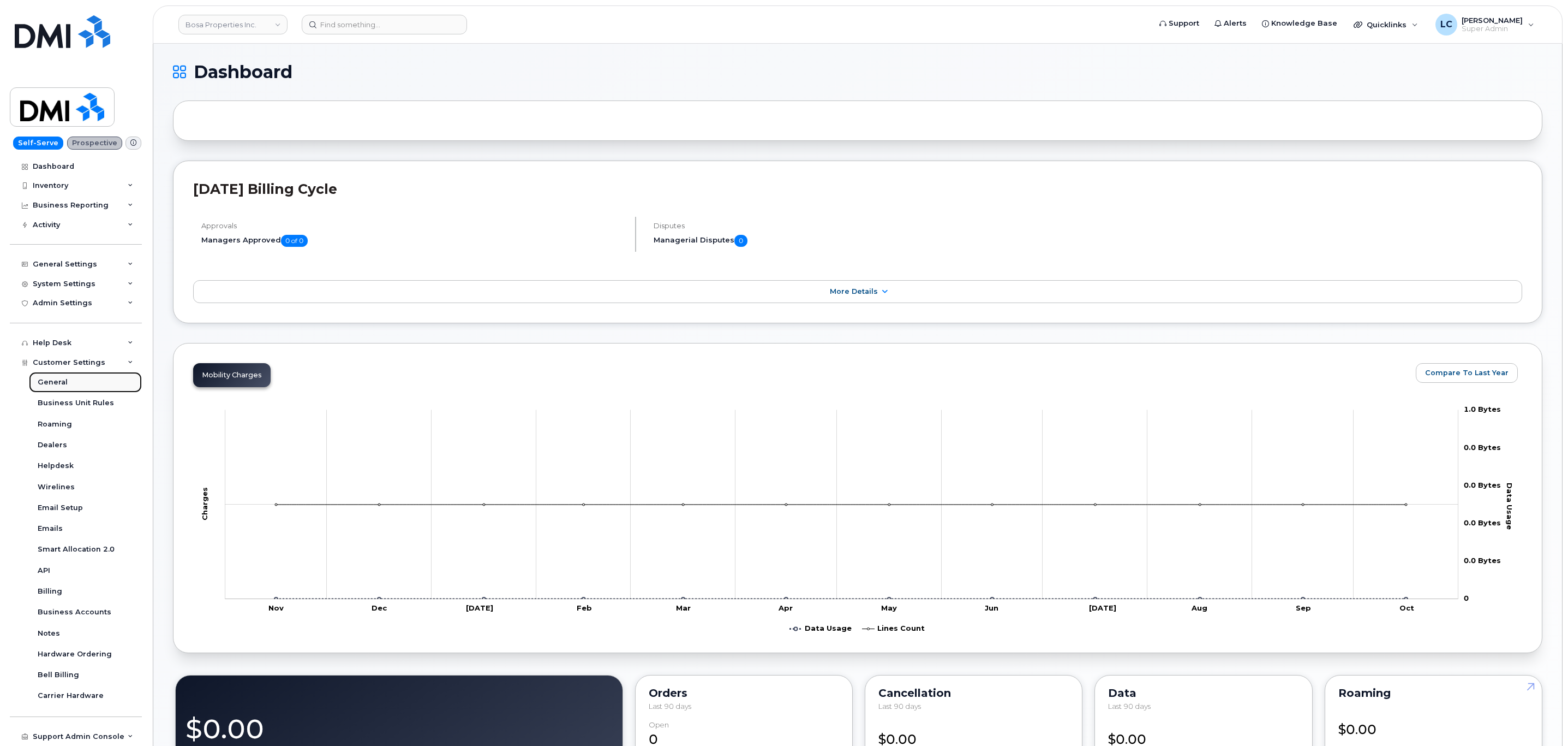
click at [65, 383] on div "General" at bounding box center [52, 382] width 30 height 10
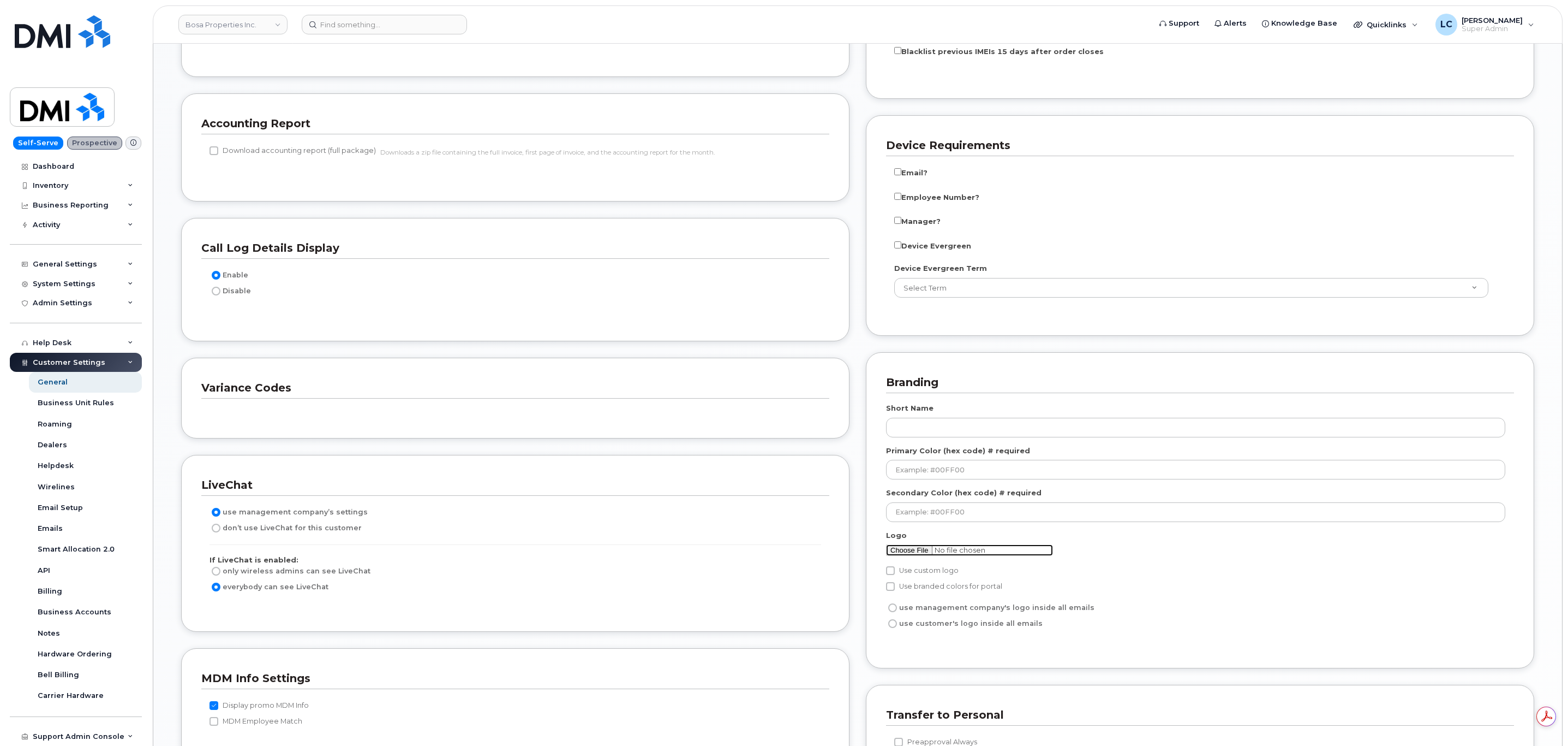
click at [923, 555] on input "file" at bounding box center [969, 550] width 167 height 12
type input "C:\fakepath\bosa.png"
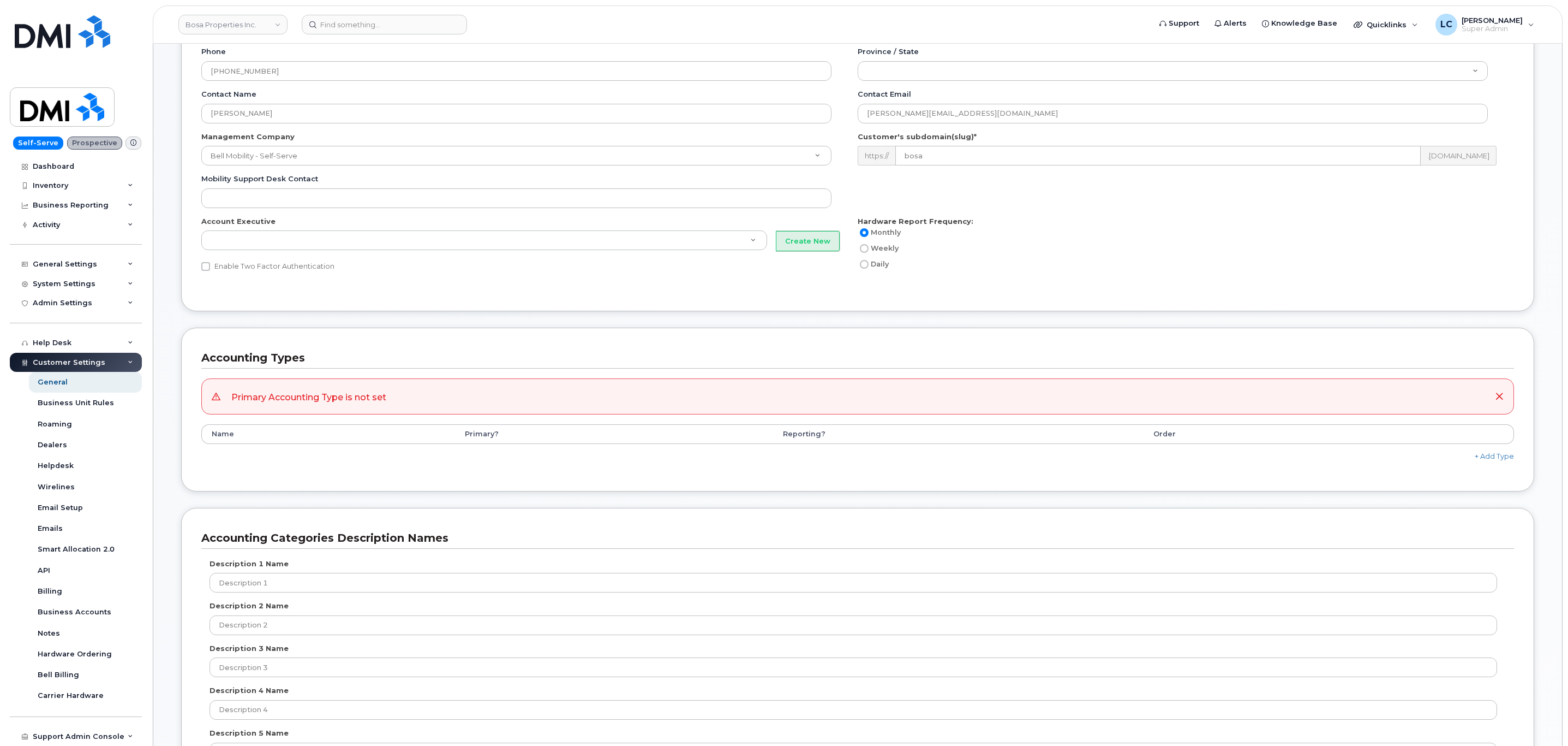
scroll to position [245, 0]
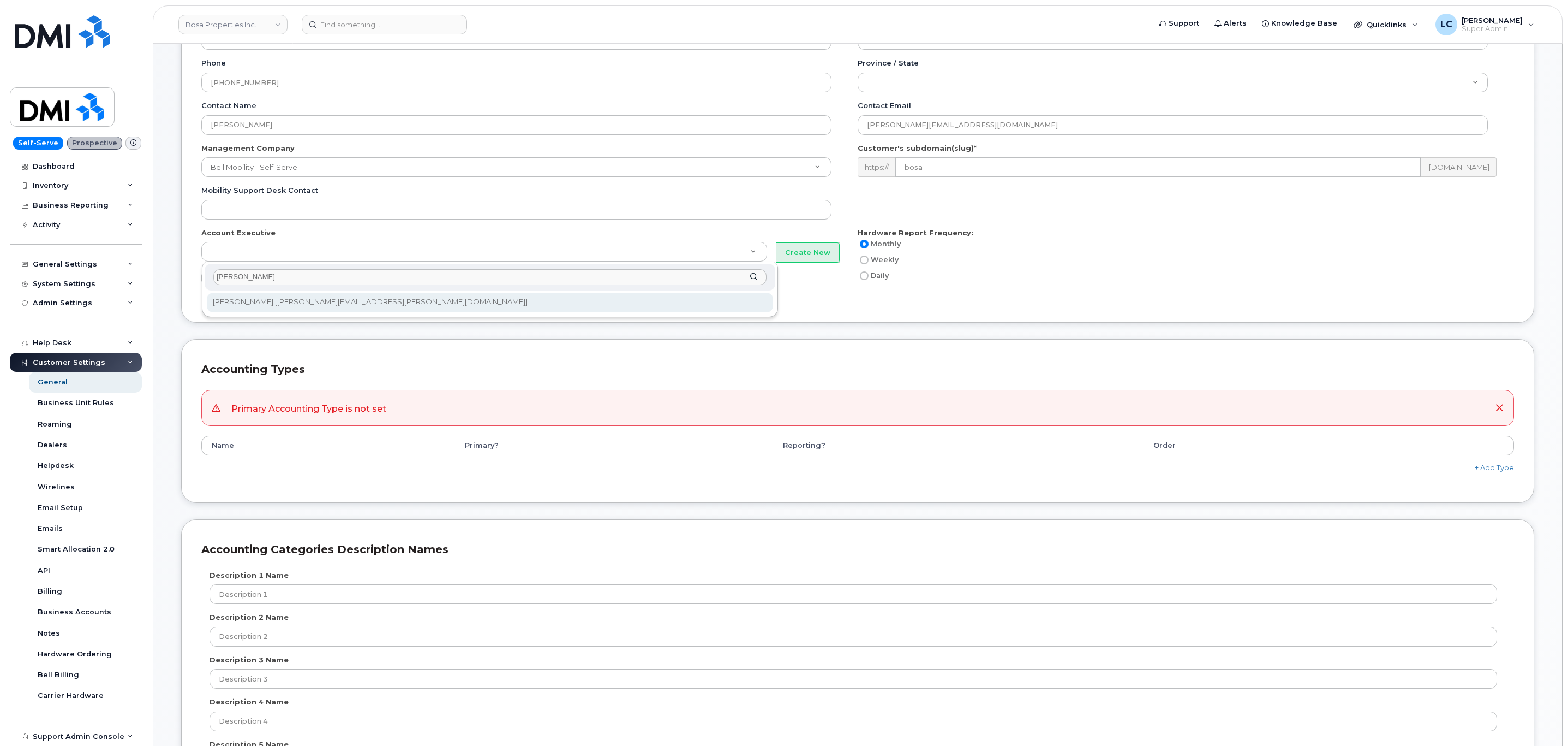
type input "[PERSON_NAME]"
type input "160"
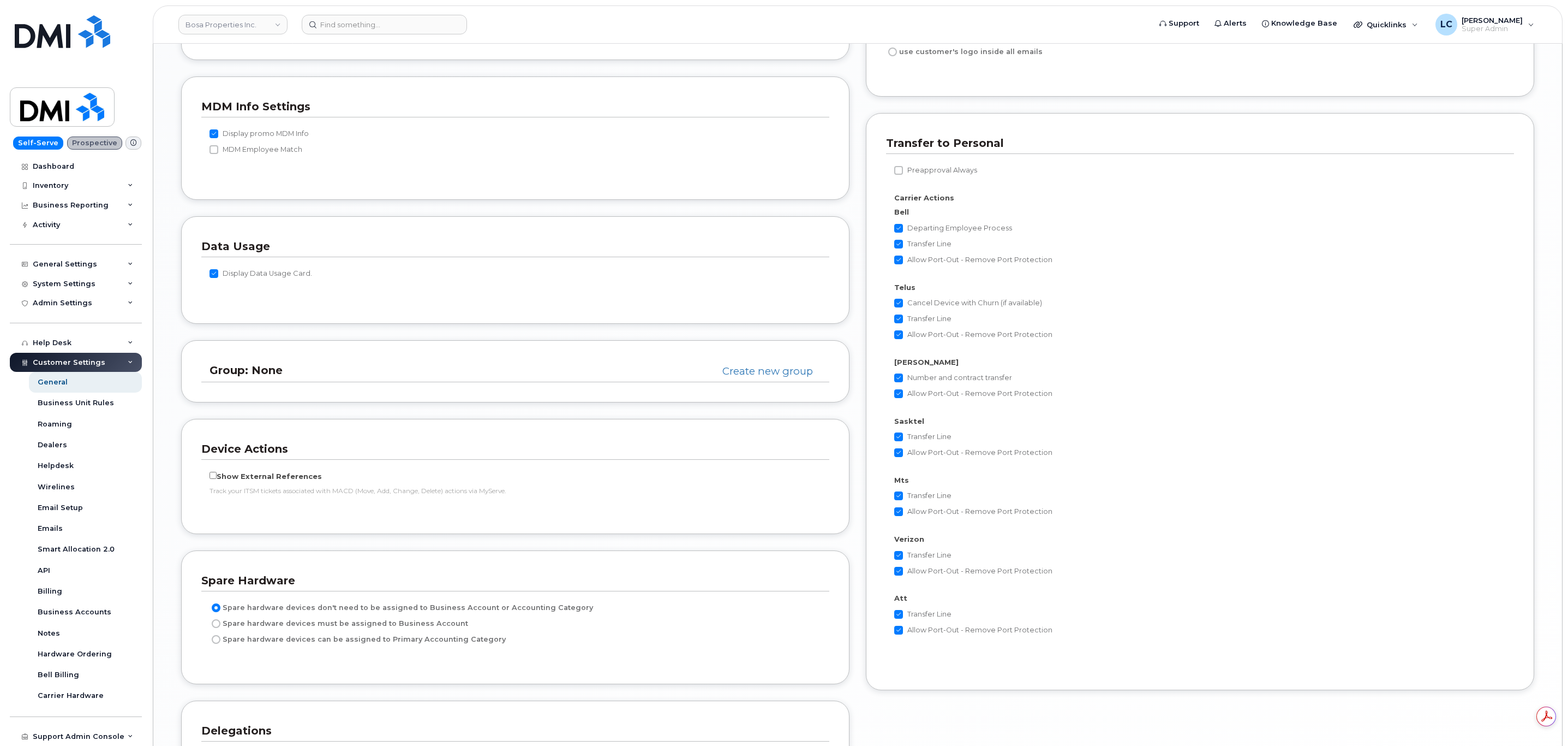
scroll to position [1895, 0]
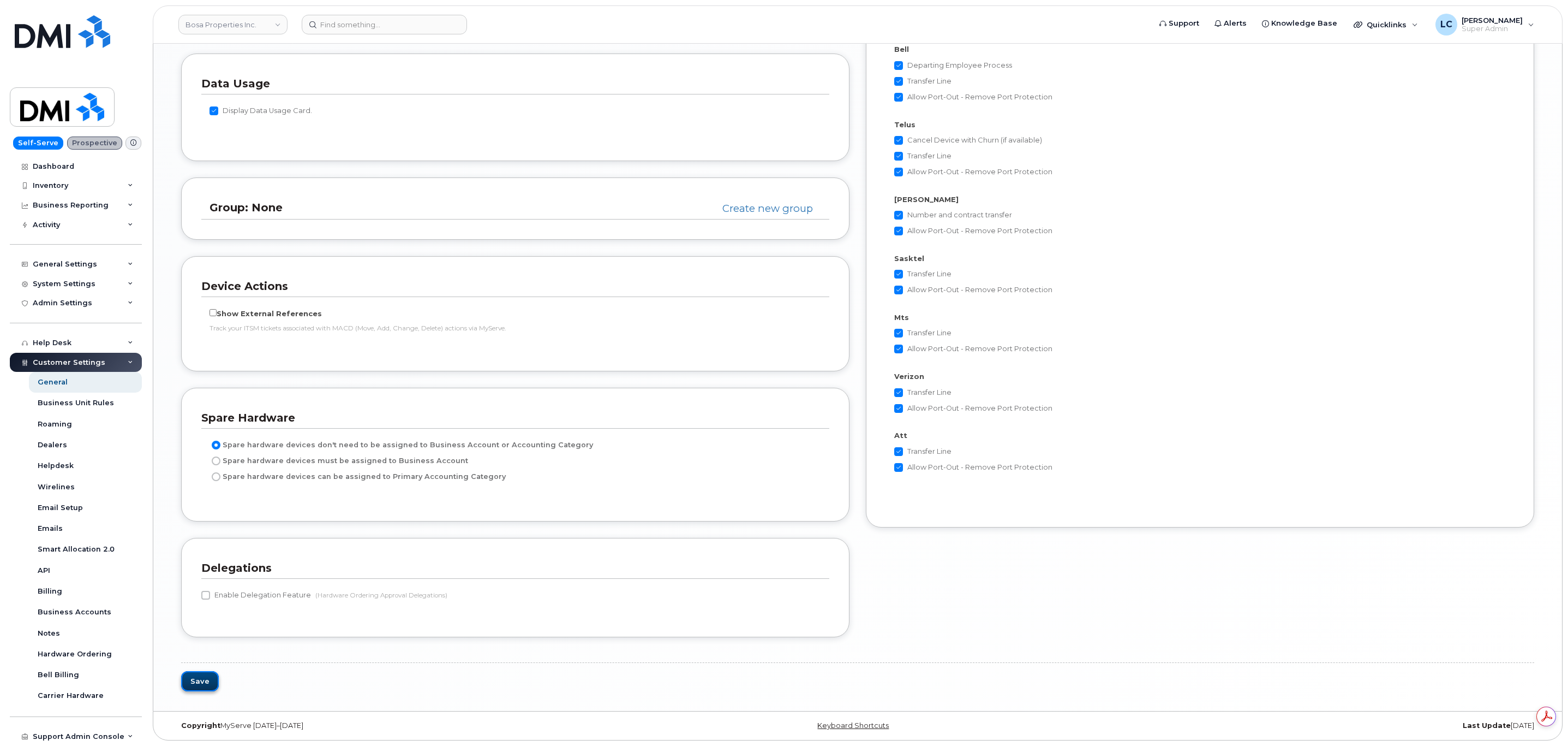
drag, startPoint x: 191, startPoint y: 679, endPoint x: 200, endPoint y: 681, distance: 9.2
click at [195, 679] on button "Save" at bounding box center [200, 681] width 37 height 20
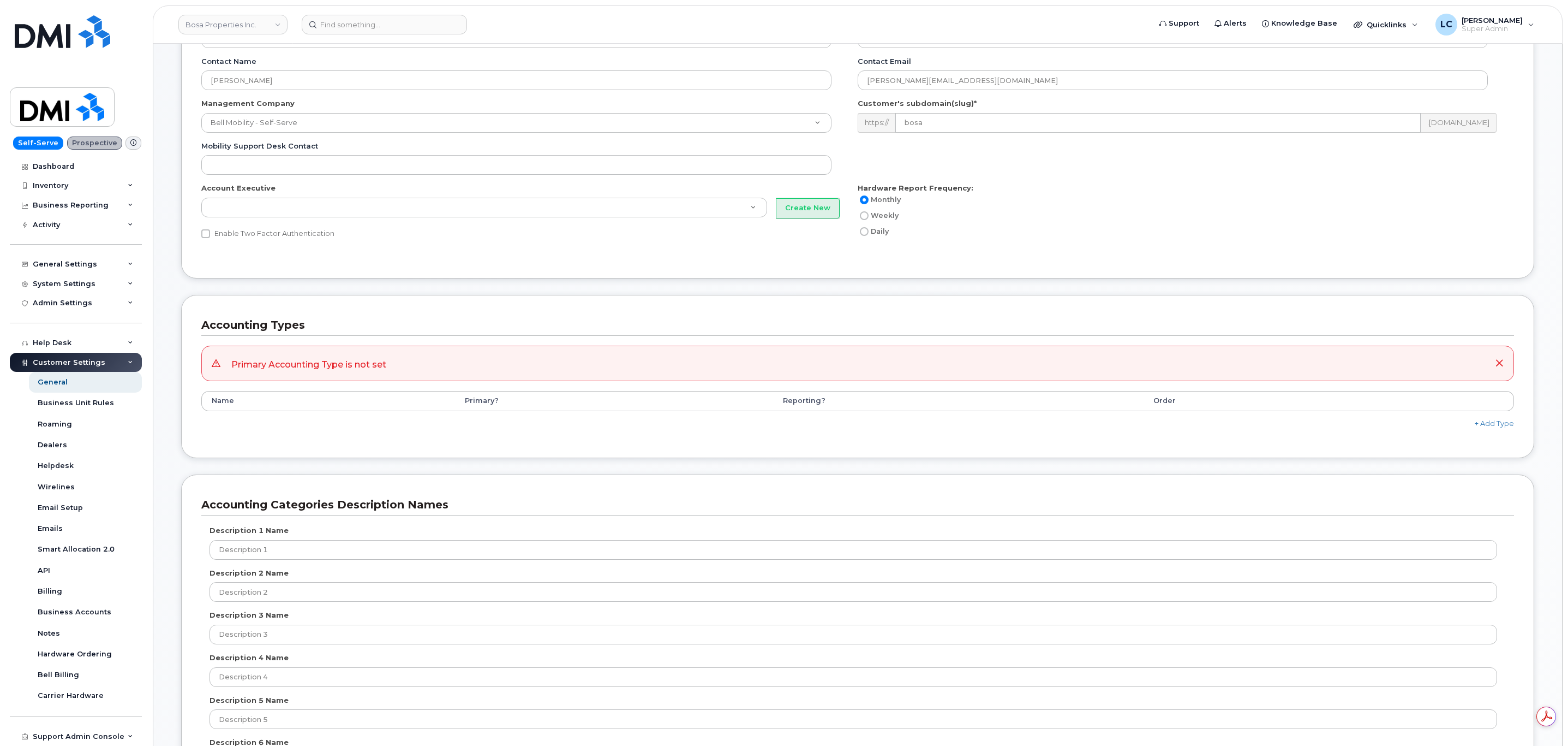
scroll to position [327, 0]
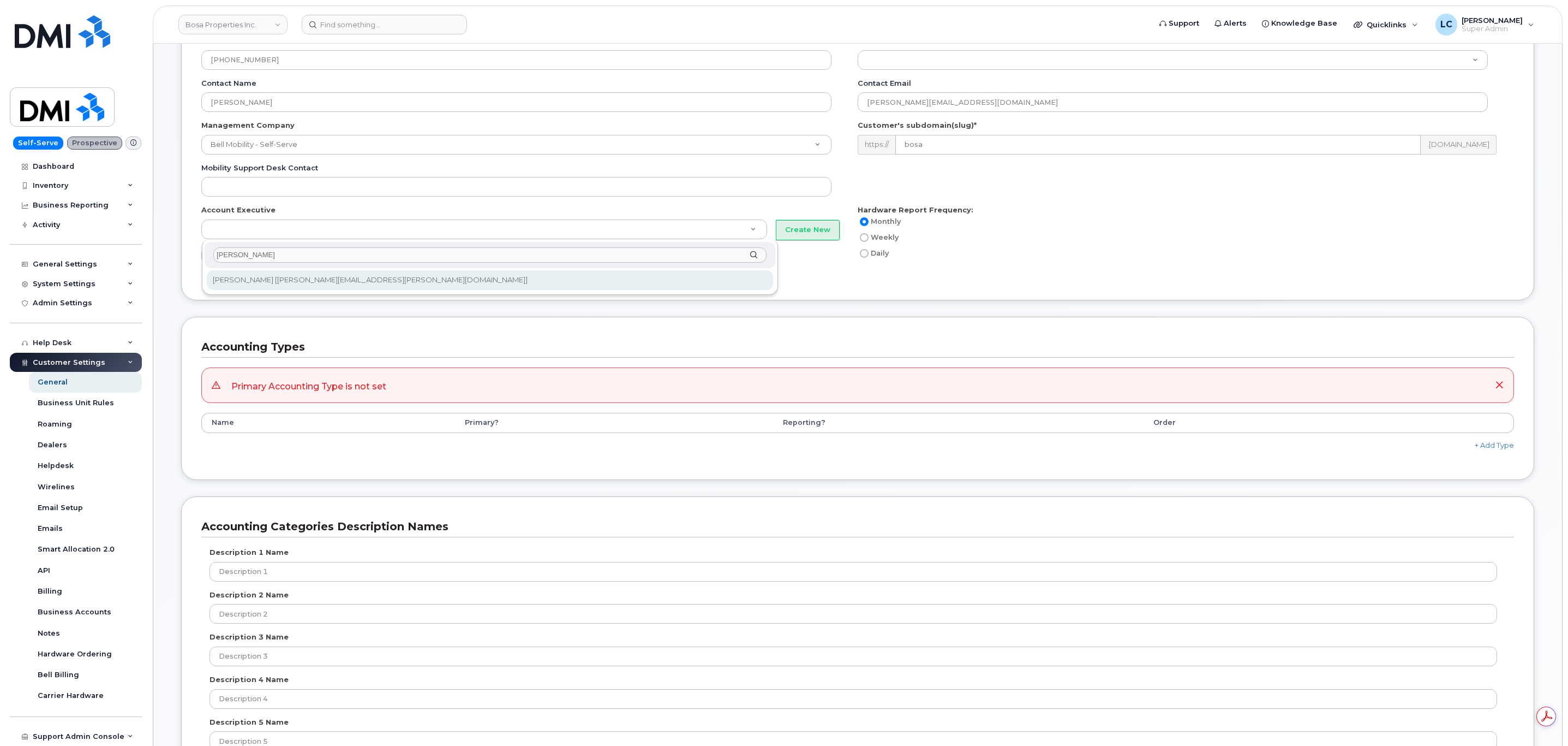
type input "[PERSON_NAME]"
type input "160"
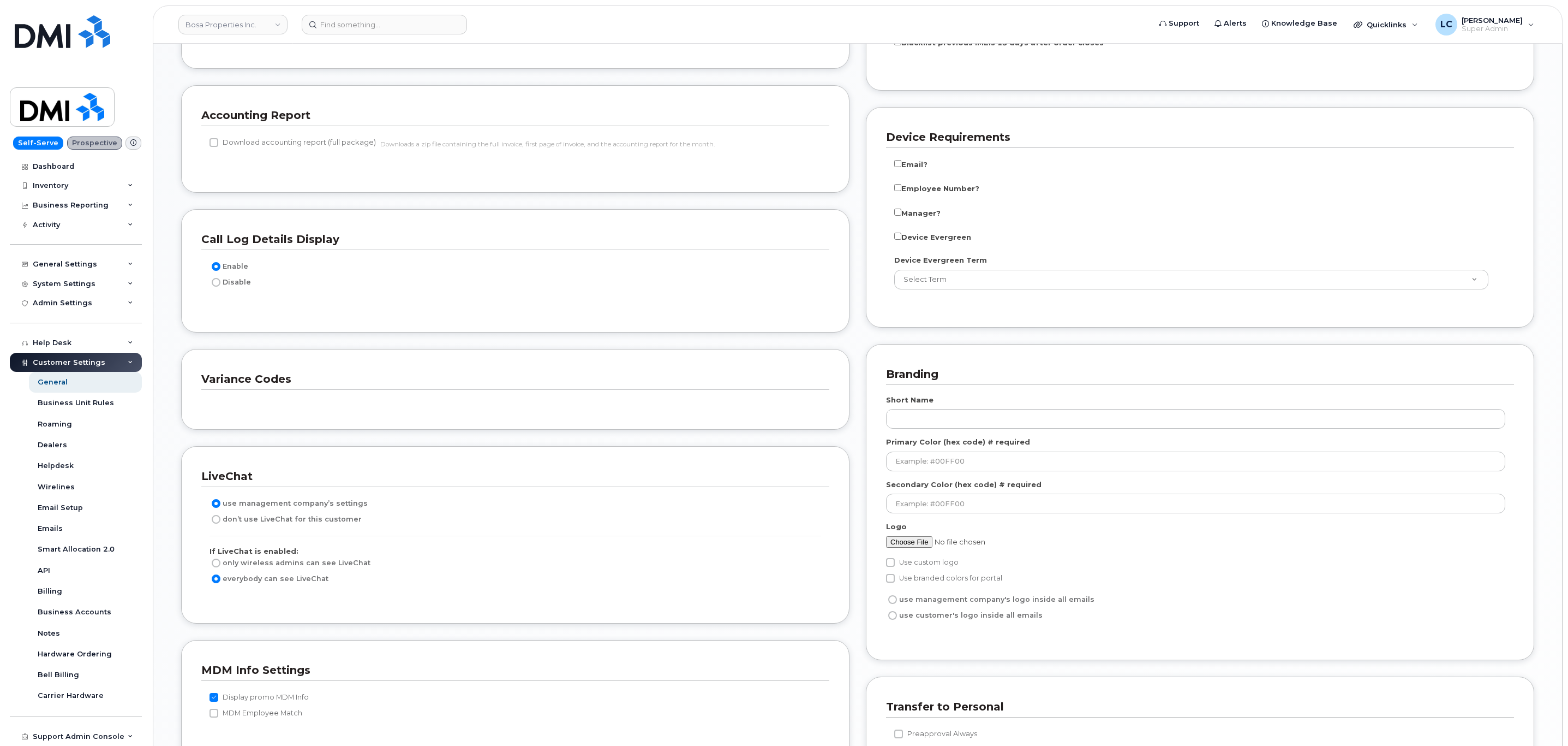
scroll to position [1392, 0]
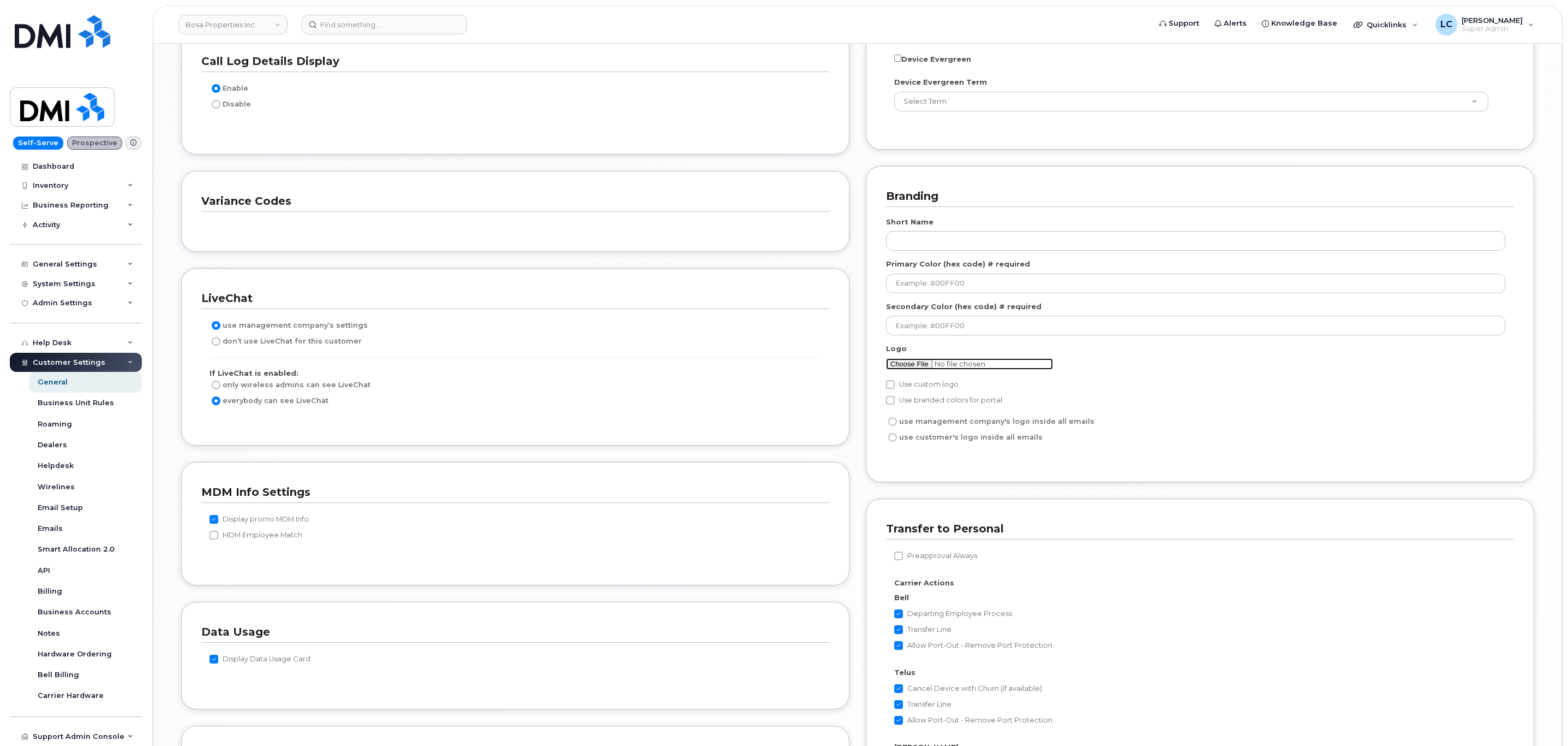
click at [911, 369] on input "file" at bounding box center [969, 364] width 167 height 12
type input "C:\fakepath\BOSA.jpg"
click at [920, 391] on label "Use custom logo" at bounding box center [923, 384] width 73 height 13
click at [895, 389] on input "Use custom logo" at bounding box center [891, 385] width 9 height 9
checkbox input "true"
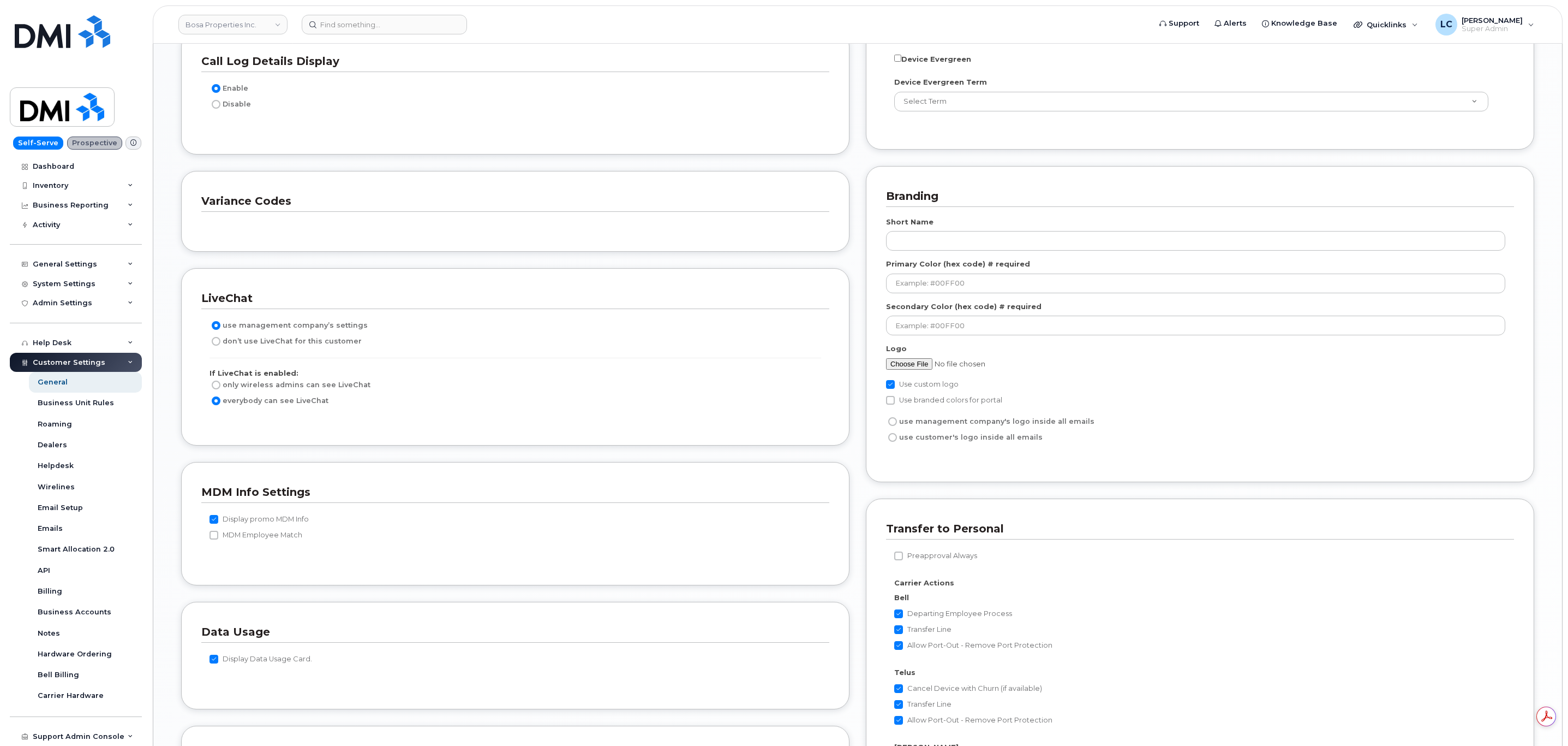
scroll to position [0, 0]
click at [956, 444] on label "use customer's logo inside all emails" at bounding box center [965, 437] width 157 height 13
click at [897, 441] on input "use customer's logo inside all emails" at bounding box center [893, 438] width 9 height 9
radio input "true"
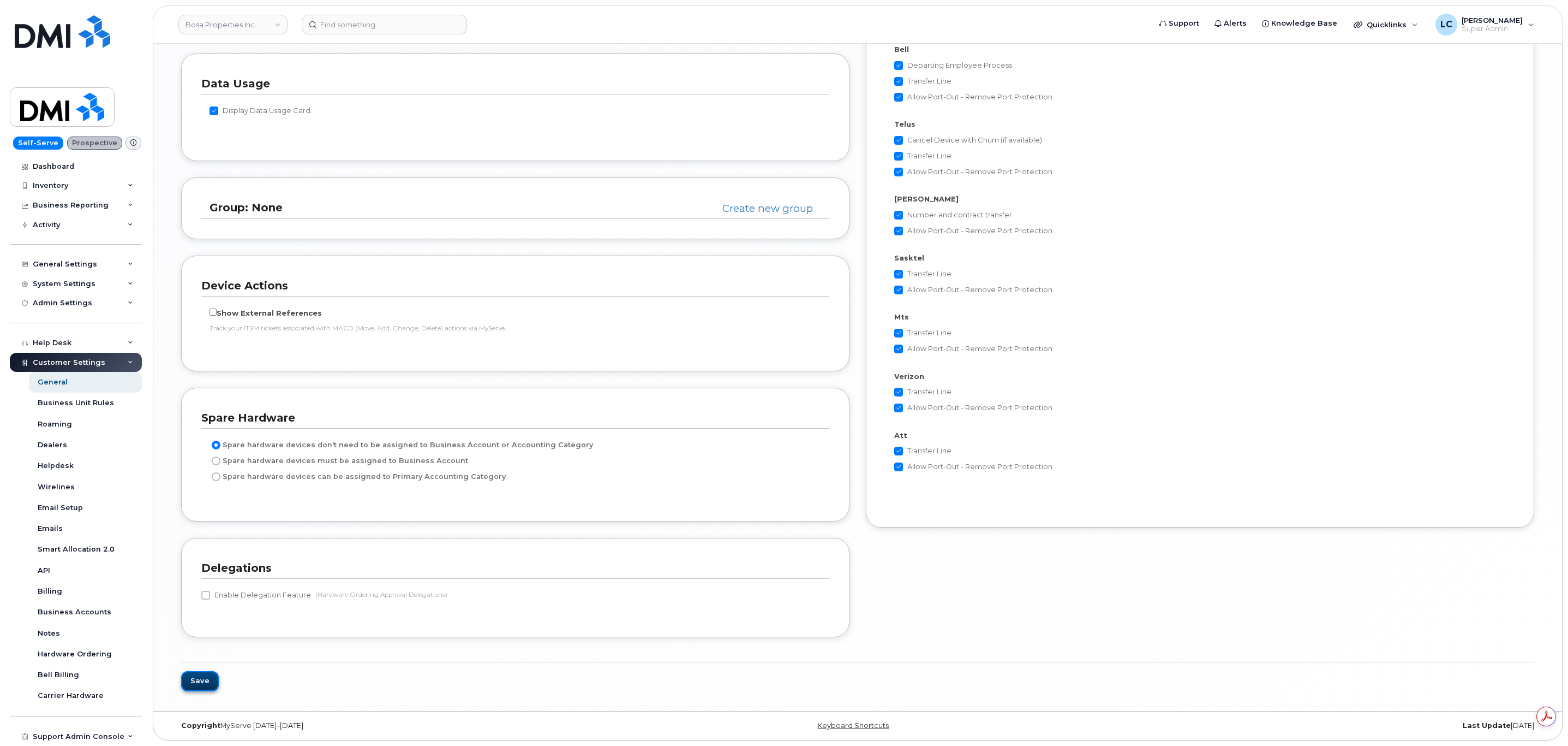
click at [210, 679] on button "Save" at bounding box center [200, 681] width 37 height 20
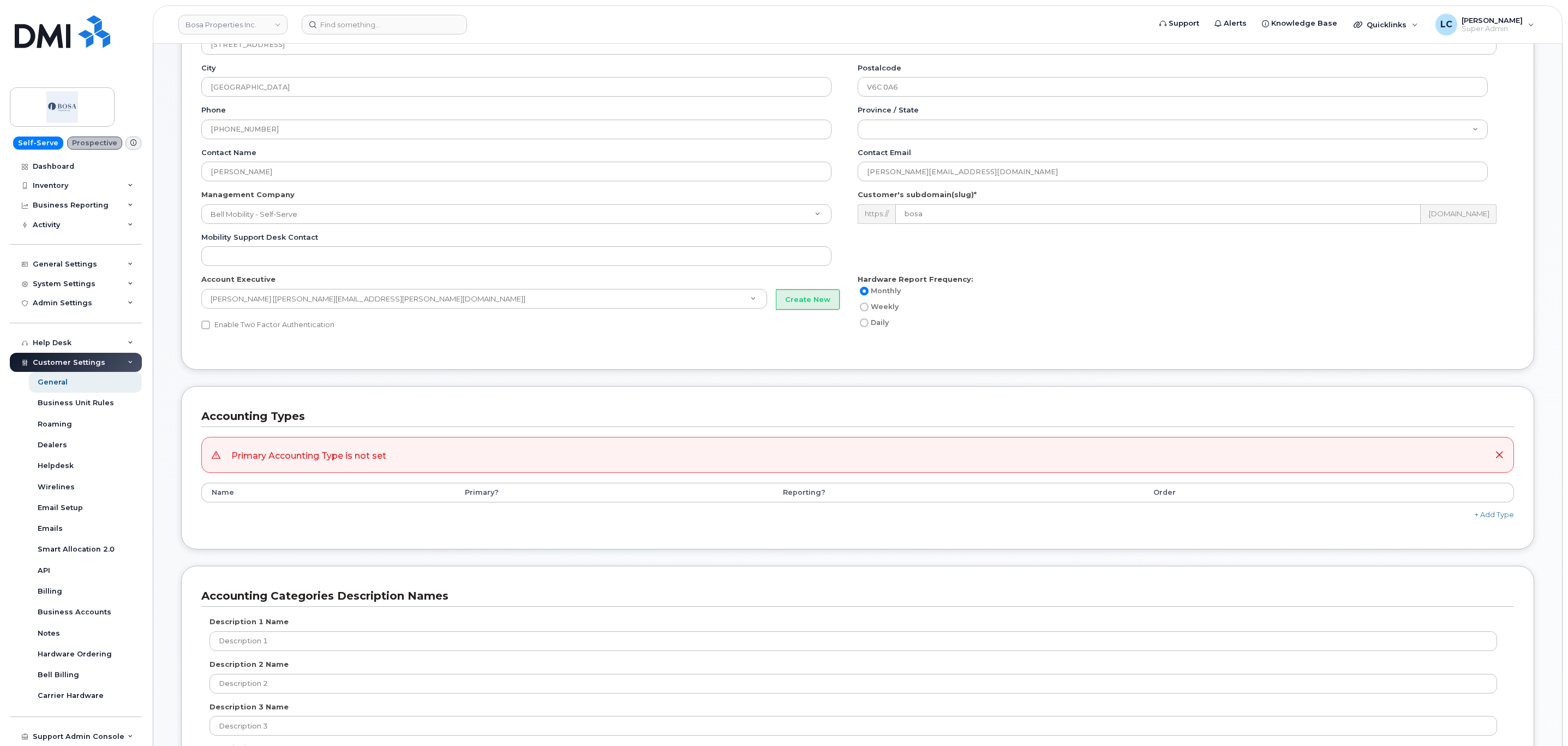
scroll to position [245, 0]
